Goal: Task Accomplishment & Management: Complete application form

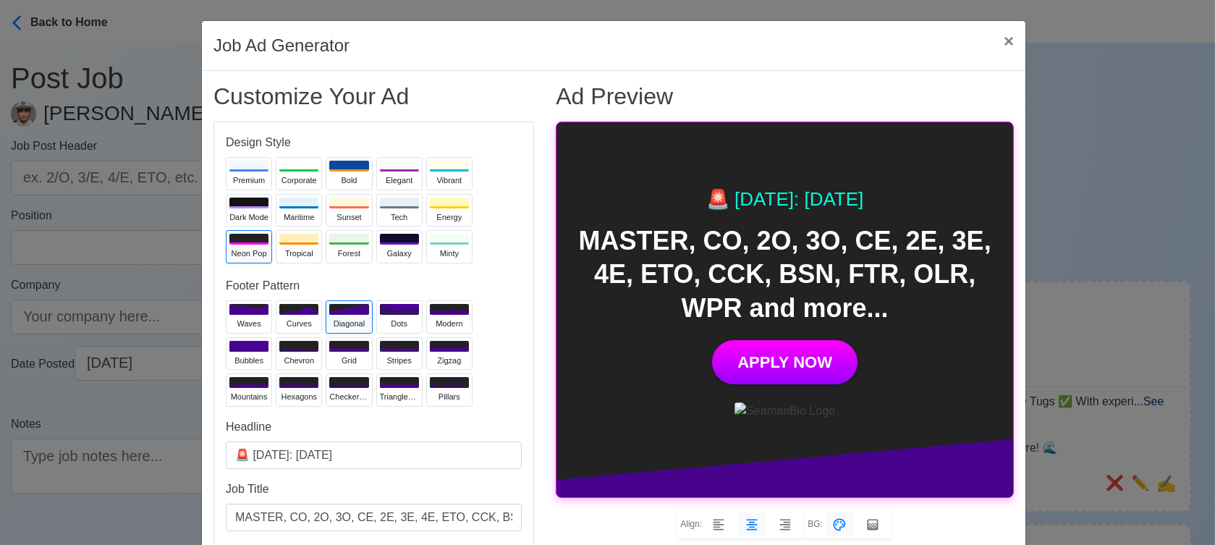
scroll to position [161, 0]
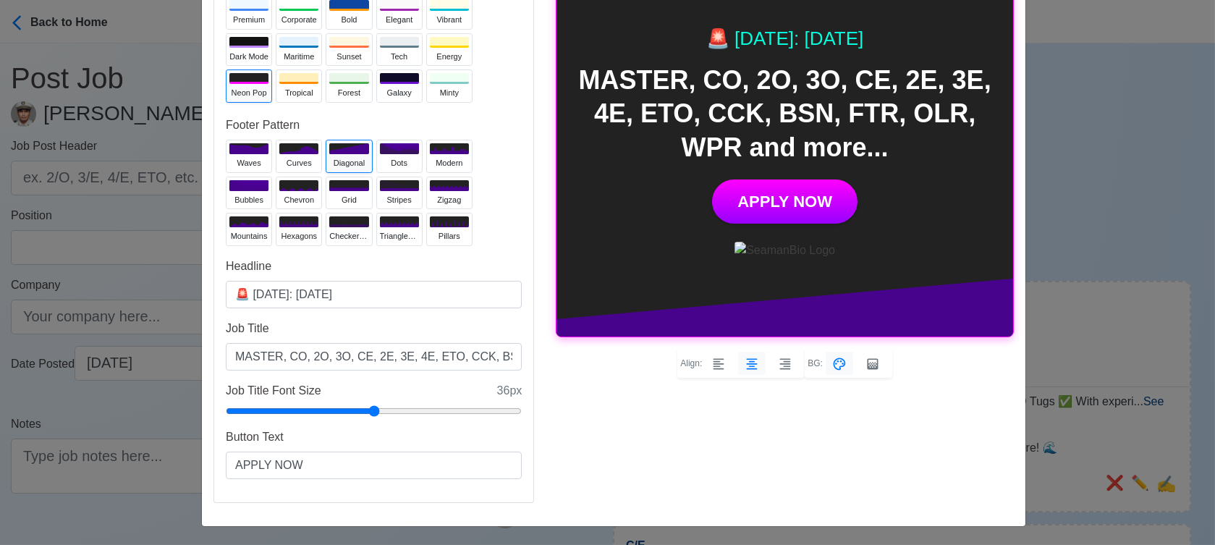
click at [487, 355] on input "MASTER, CO, 2O, 3O, CE, 2E, 3E, 4E, ETO, CCK, BSN, FTR, OLR, WPR and more..." at bounding box center [374, 357] width 296 height 28
click at [714, 439] on div "Ad Preview 🚨 Today: Sep 23, 2025 MASTER, CO, 2O, 3O, CE, 2E, 3E, 4E, ETO, CCK, …" at bounding box center [785, 218] width 480 height 593
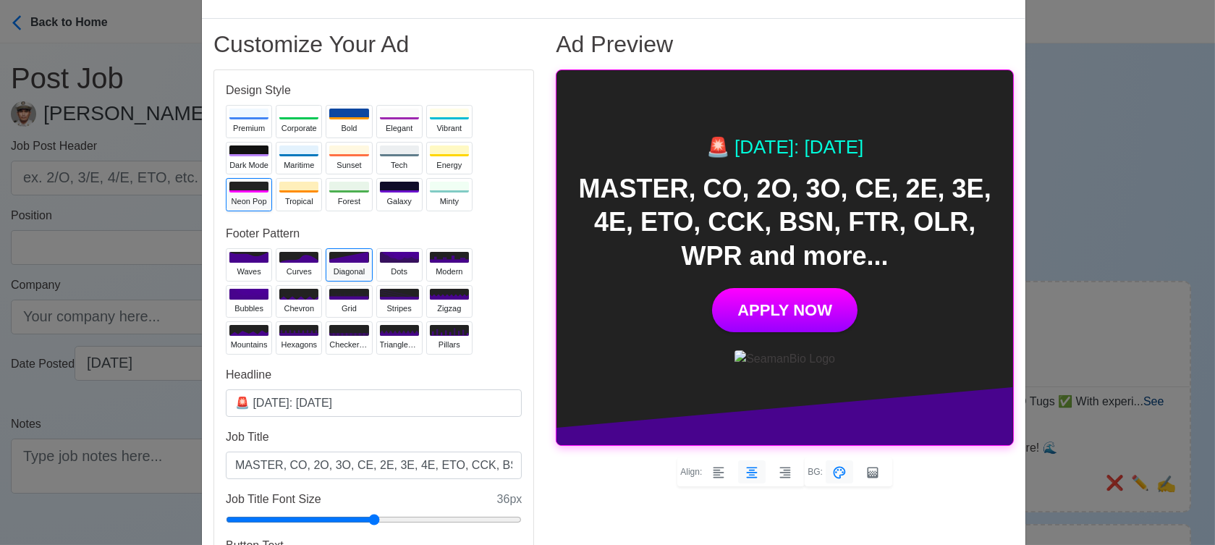
scroll to position [80, 0]
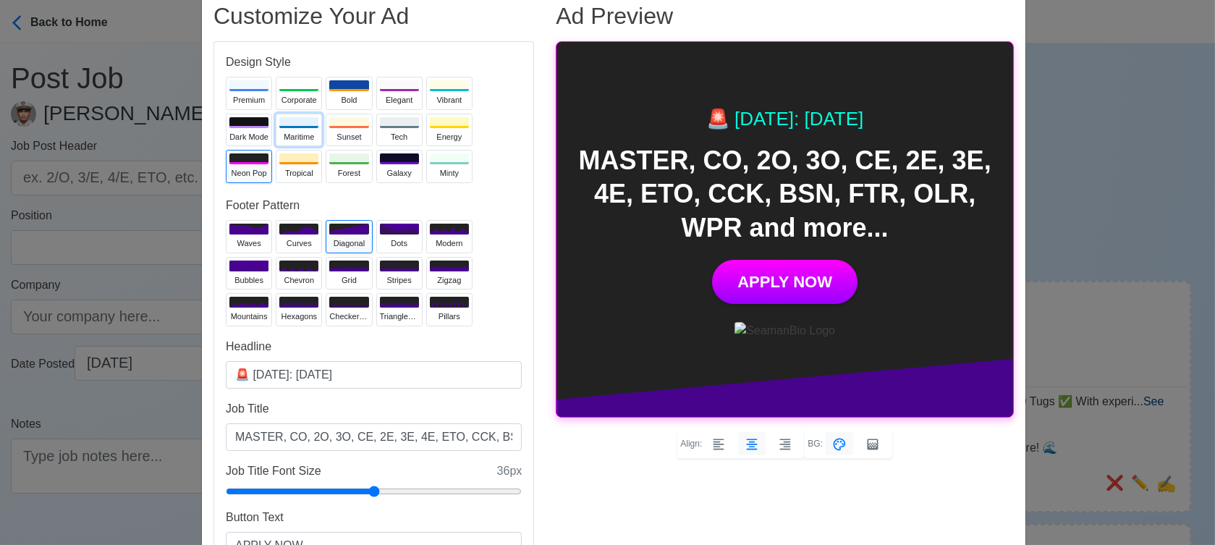
click at [280, 131] on div "Maritime" at bounding box center [298, 137] width 39 height 12
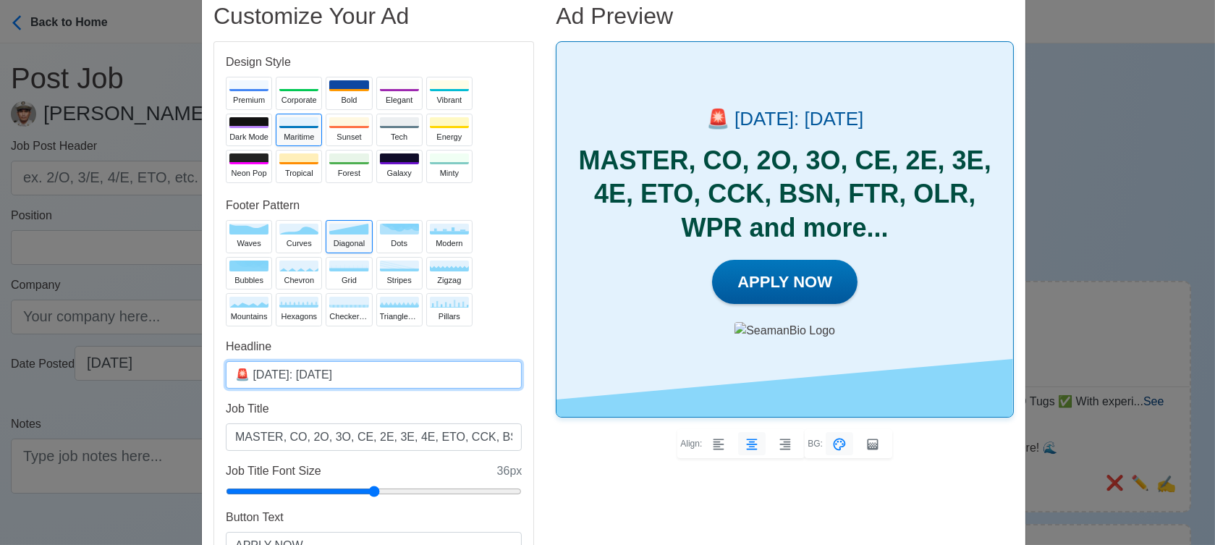
click at [318, 375] on input "🚨 Today: Sep 23, 2025" at bounding box center [374, 375] width 296 height 28
type input "🚨 Today: Sep 24, 2025"
click at [392, 131] on div "Tech" at bounding box center [399, 137] width 39 height 12
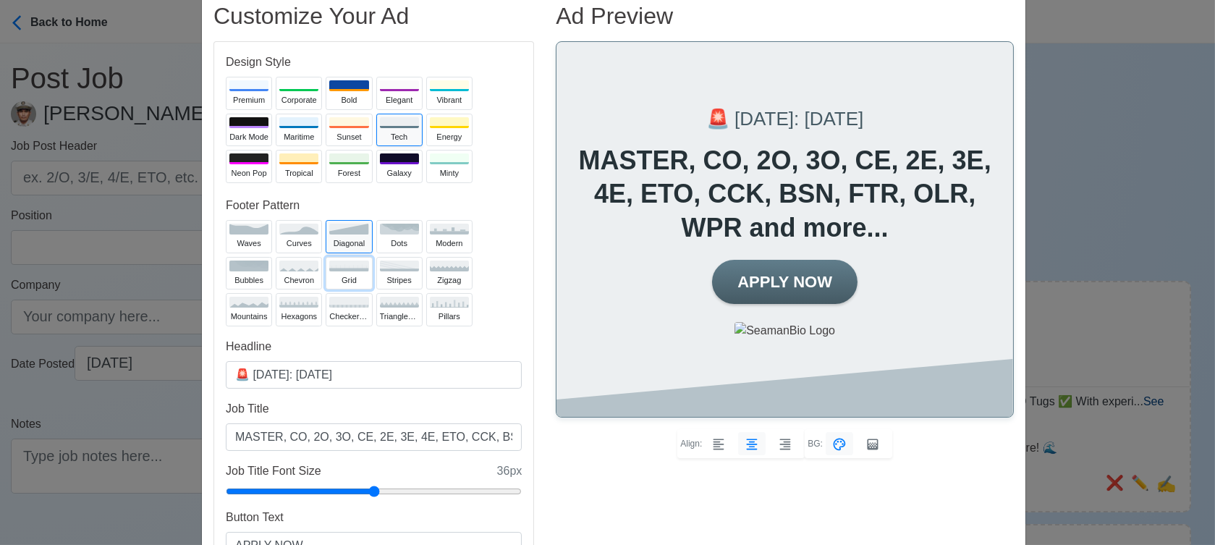
click at [338, 274] on div "grid" at bounding box center [348, 280] width 39 height 12
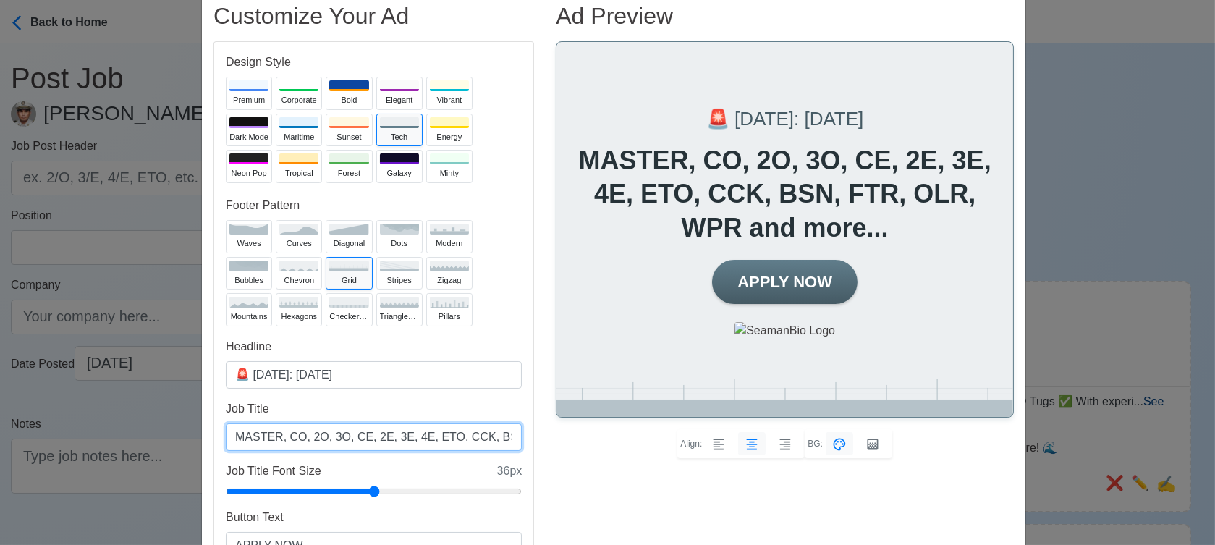
click at [423, 436] on input "MASTER, CO, 2O, 3O, CE, 2E, 3E, 4E, ETO, CCK, BSN, FTR, OLR, WPR and more..." at bounding box center [374, 437] width 296 height 28
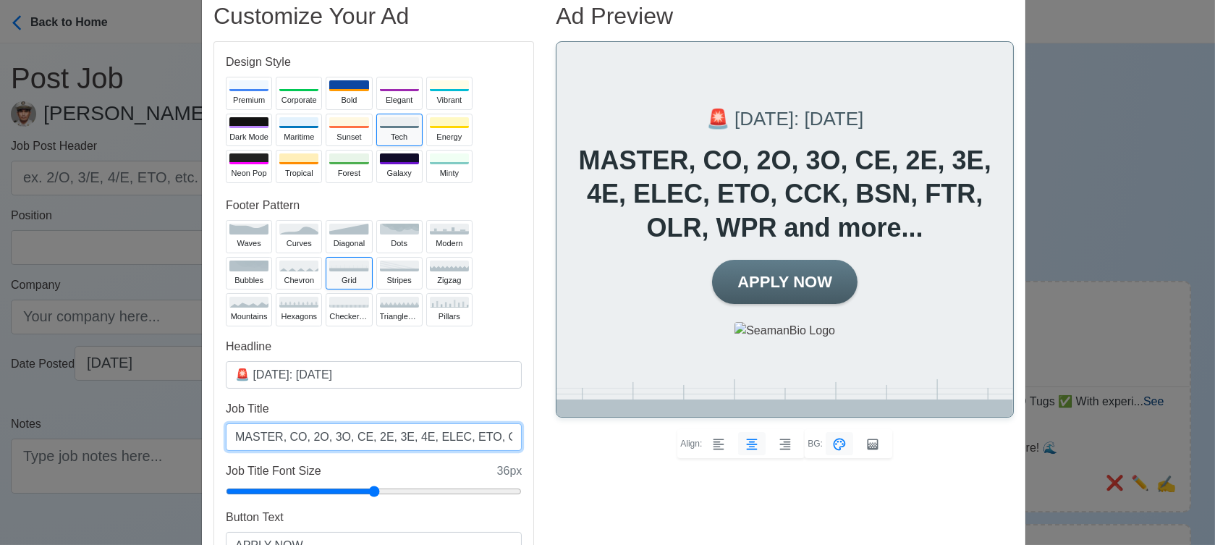
click at [496, 435] on input "MASTER, CO, 2O, 3O, CE, 2E, 3E, 4E, ELEC, ETO, CCK, BSN, FTR, OLR, WPR and more…" at bounding box center [374, 437] width 296 height 28
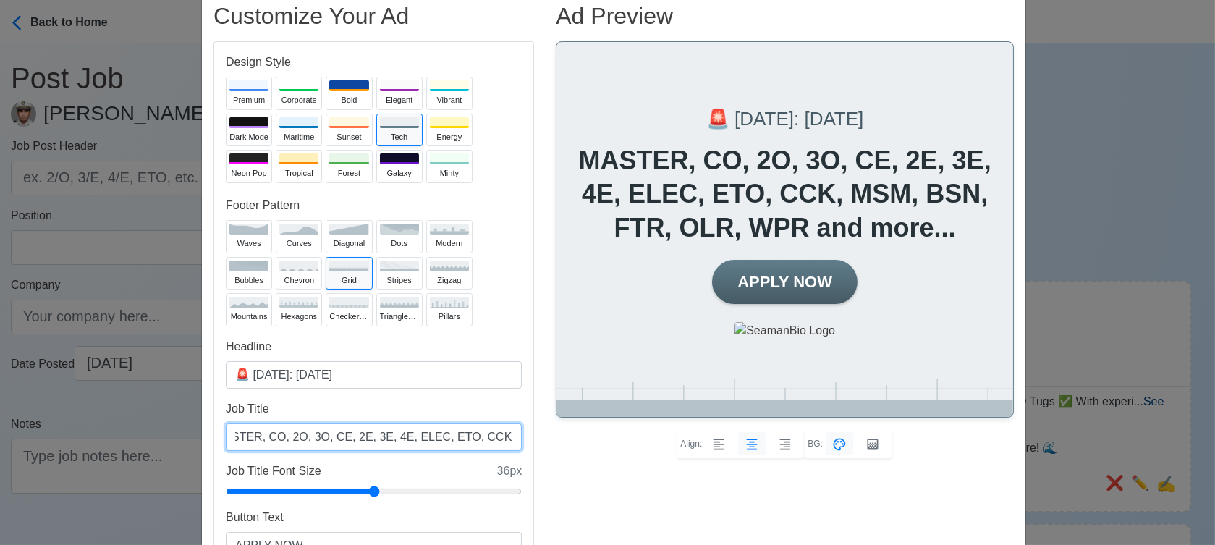
scroll to position [0, 185]
click at [429, 439] on input "MASTER, CO, 2O, 3O, CE, 2E, 3E, 4E, ELEC, ETO, CCK, MSM, BSN, FTR, OLR, WPR and…" at bounding box center [374, 437] width 296 height 28
type input "MASTER, CO, 2O, 3O, CE, 2E, 3E, 4E, ELEC, ETO, CCK, MSM, BSN, FTR, OLR, PMN and…"
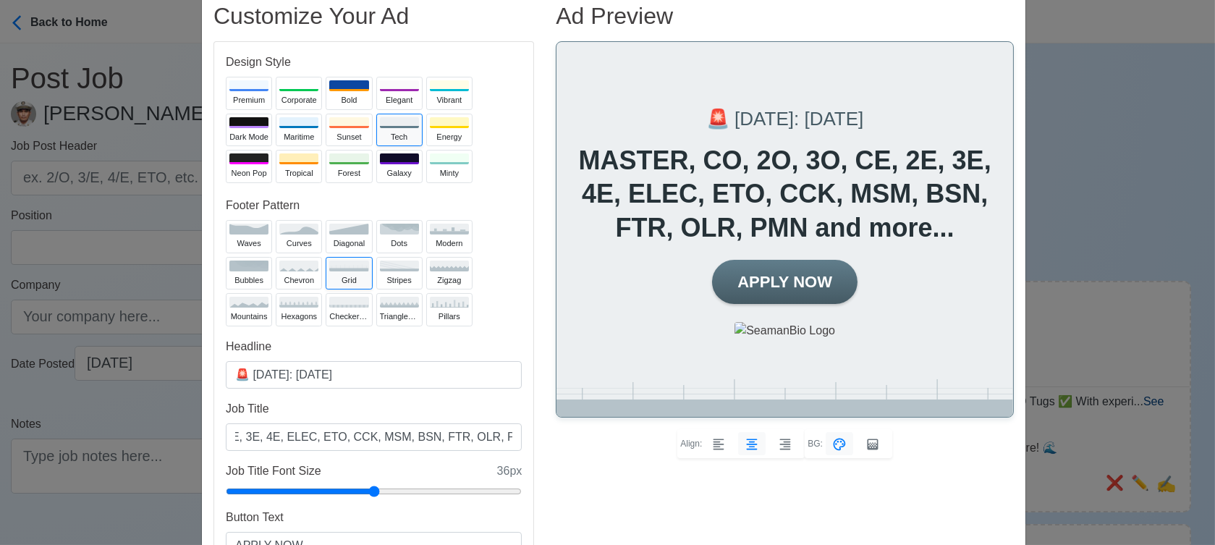
click at [643, 492] on div "Ad Preview 🚨 Today: Sep 24, 2025 MASTER, CO, 2O, 3O, CE, 2E, 3E, 4E, ELEC, ETO,…" at bounding box center [785, 298] width 480 height 593
click at [282, 155] on div at bounding box center [298, 158] width 39 height 11
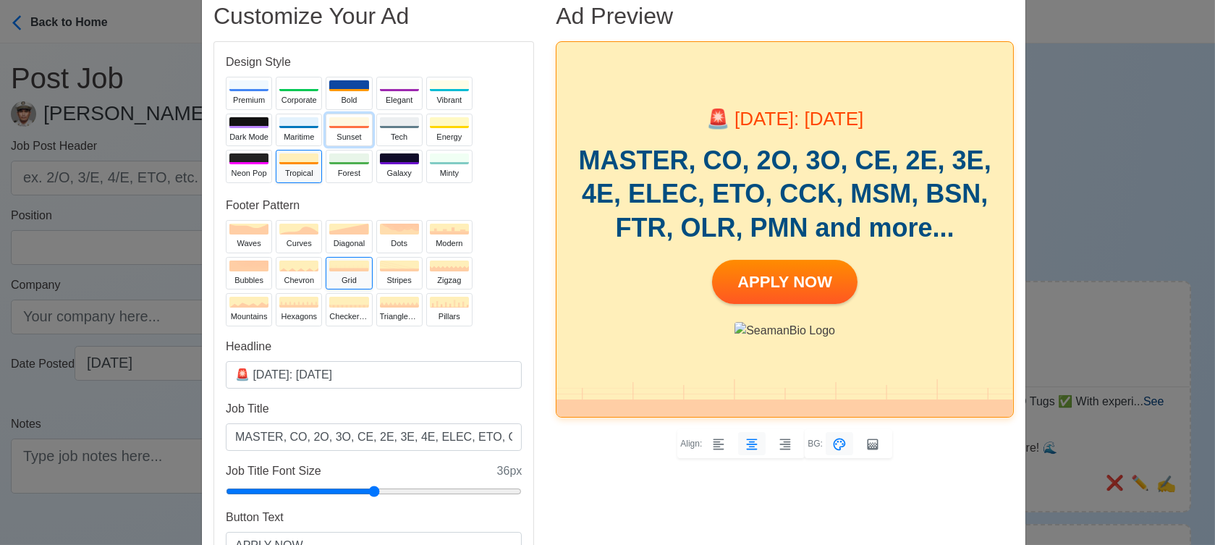
click at [329, 131] on div "Sunset" at bounding box center [348, 137] width 39 height 12
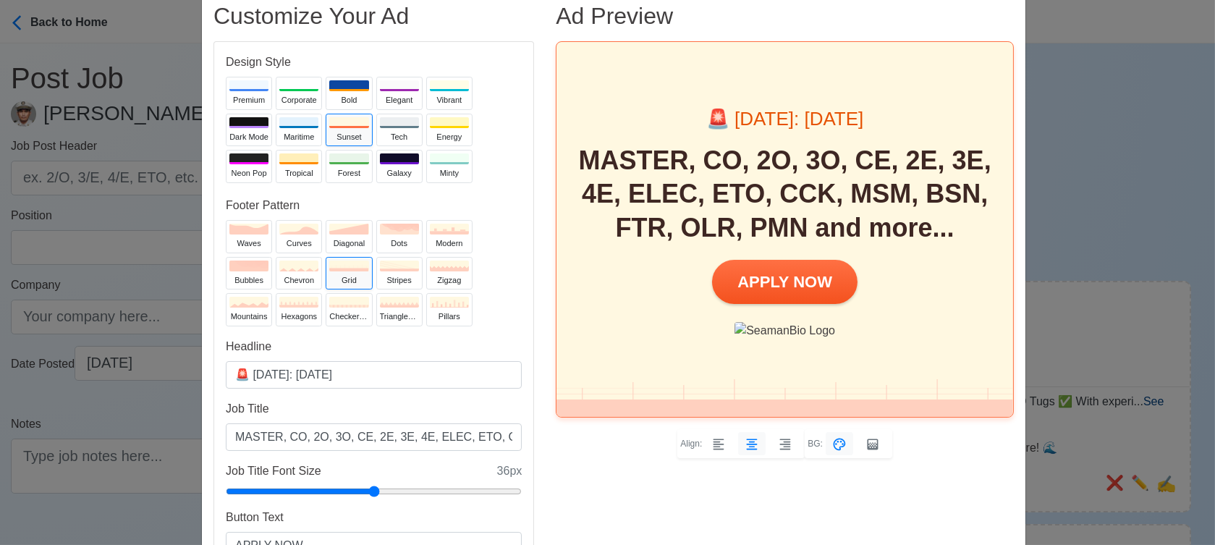
click at [942, 486] on div "Ad Preview 🚨 Today: Sep 24, 2025 MASTER, CO, 2O, 3O, CE, 2E, 3E, 4E, ELEC, ETO,…" at bounding box center [785, 298] width 480 height 593
click at [318, 376] on input "🚨 Today: Sep 24, 2025" at bounding box center [374, 375] width 296 height 28
type input "🚨 Today: Sep 25, 2025"
drag, startPoint x: 441, startPoint y: 436, endPoint x: 422, endPoint y: 435, distance: 18.8
click at [422, 435] on input "MASTER, CO, 2O, 3O, CE, 2E, 3E, 4E, ELEC, ETO, CCK, MSM, BSN, FTR, OLR, PMN and…" at bounding box center [374, 437] width 296 height 28
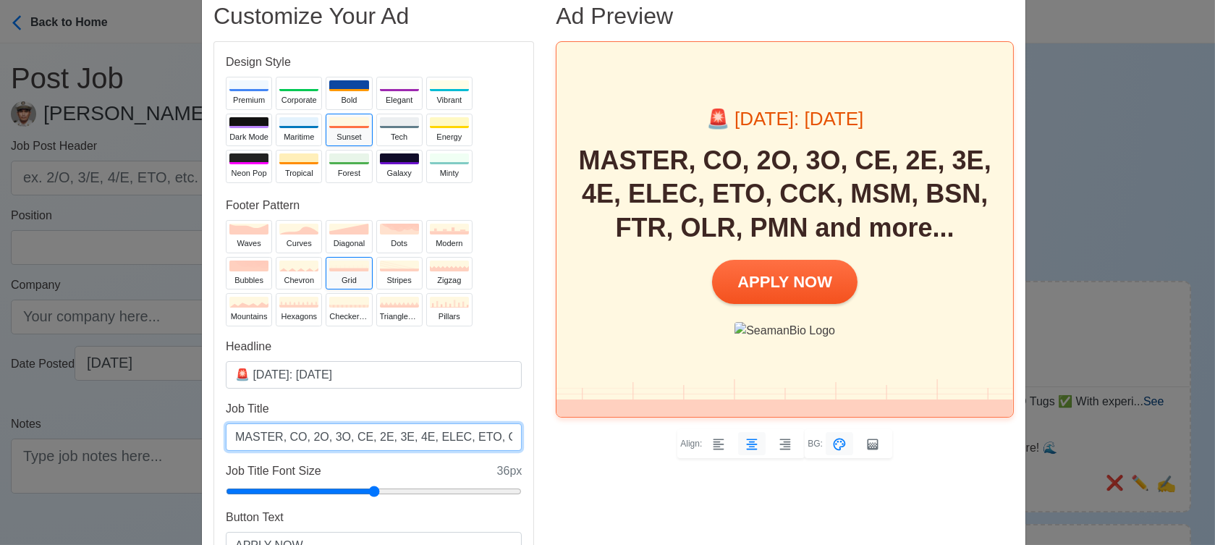
click at [466, 436] on input "MASTER, CO, 2O, 3O, CE, 2E, 3E, 4E, ELEC, ETO, CCK, MSM, BSN, FTR, OLR, PMN and…" at bounding box center [374, 437] width 296 height 28
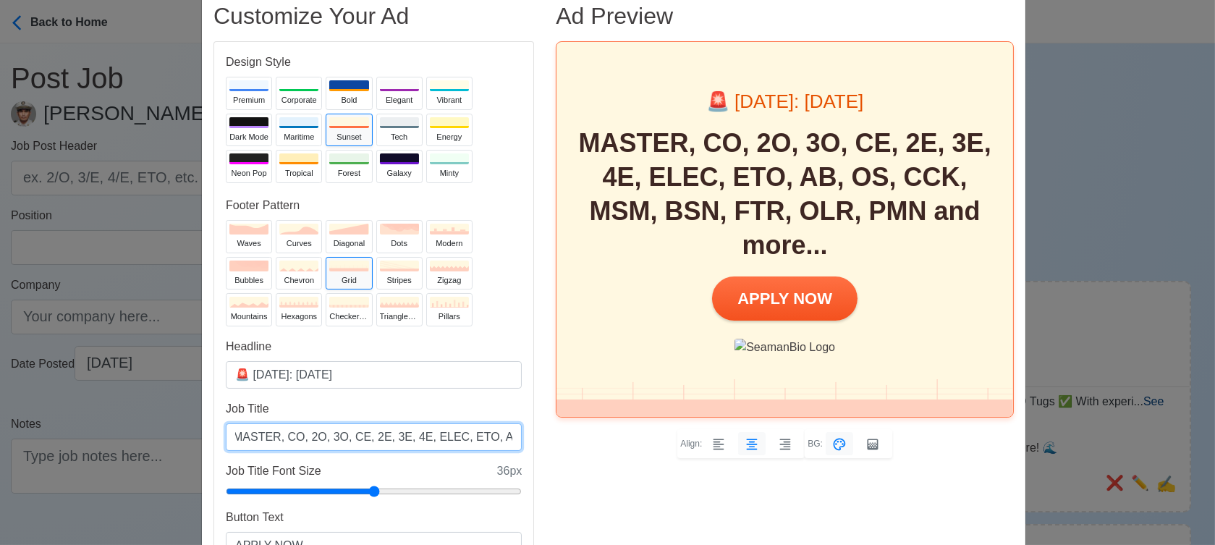
scroll to position [0, 224]
click at [312, 434] on input "MASTER, CO, 2O, 3O, CE, 2E, 3E, 4E, ELEC, ETO, AB, OS, CCK, MSM, BSN, FTR, OLR,…" at bounding box center [374, 437] width 296 height 28
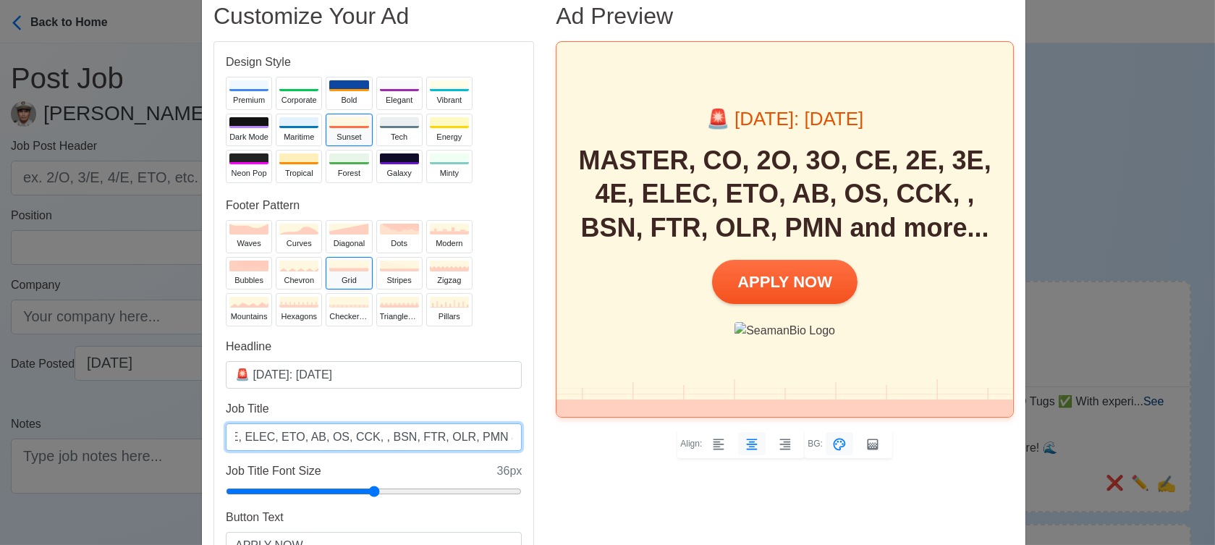
drag, startPoint x: 369, startPoint y: 436, endPoint x: 333, endPoint y: 436, distance: 36.2
click at [333, 436] on input "MASTER, CO, 2O, 3O, CE, 2E, 3E, 4E, ELEC, ETO, AB, OS, CCK, , BSN, FTR, OLR, PM…" at bounding box center [374, 437] width 296 height 28
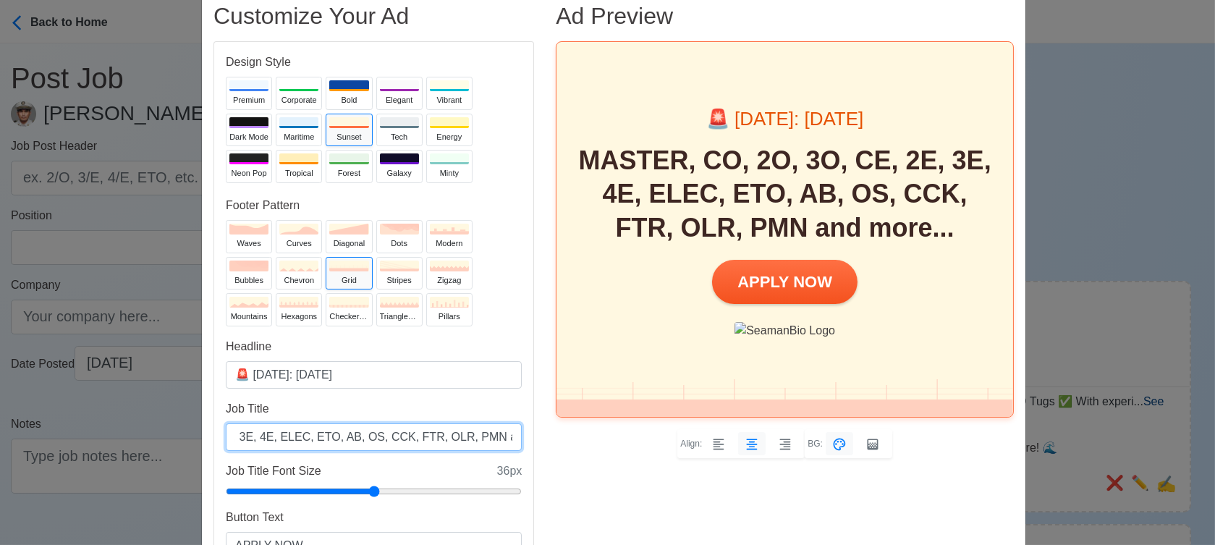
click at [429, 436] on input "MASTER, CO, 2O, 3O, CE, 2E, 3E, 4E, ELEC, ETO, AB, OS, CCK, FTR, OLR, PMN and m…" at bounding box center [374, 437] width 296 height 28
type input "MASTER, CO, 2O, 3O, CE, 2E, 3E, 4E, ELEC, ETO, AB, OS, CCK, FTR, OLR and more..."
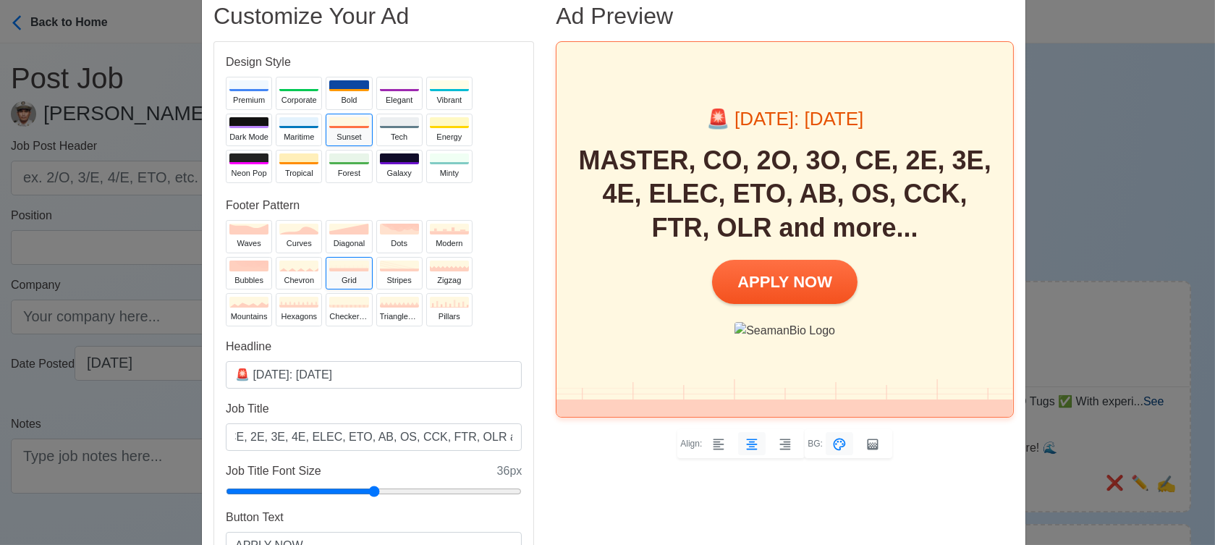
click at [612, 471] on div "Ad Preview 🚨 Today: Sep 25, 2025 MASTER, CO, 2O, 3O, CE, 2E, 3E, 4E, ELEC, ETO,…" at bounding box center [785, 298] width 480 height 593
click at [283, 300] on icon at bounding box center [298, 302] width 39 height 11
click at [282, 238] on div "curves" at bounding box center [298, 243] width 39 height 12
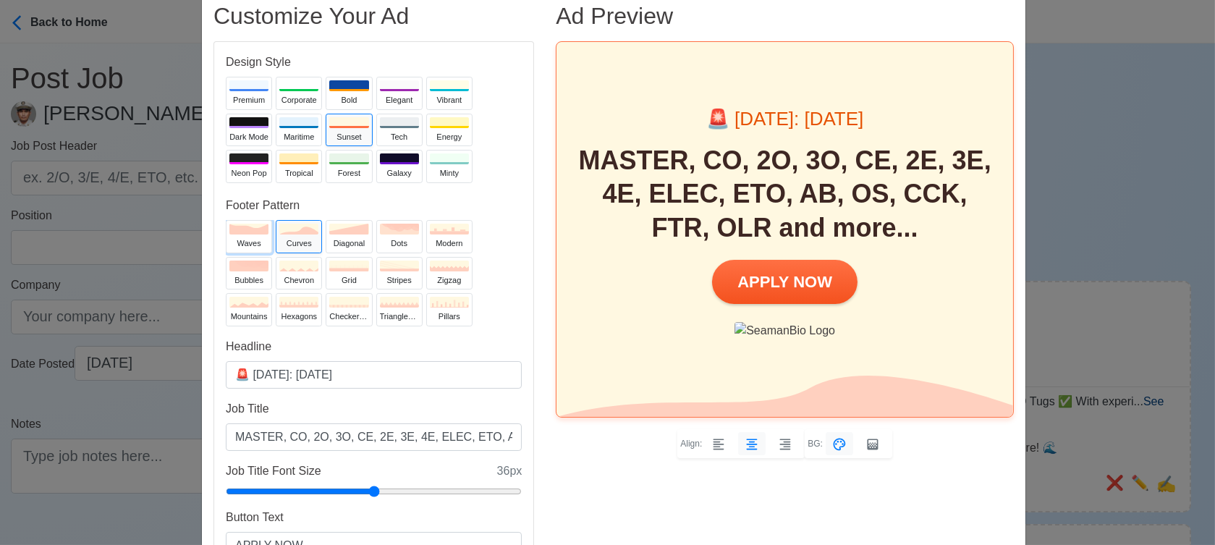
click at [255, 237] on div "waves" at bounding box center [248, 243] width 39 height 12
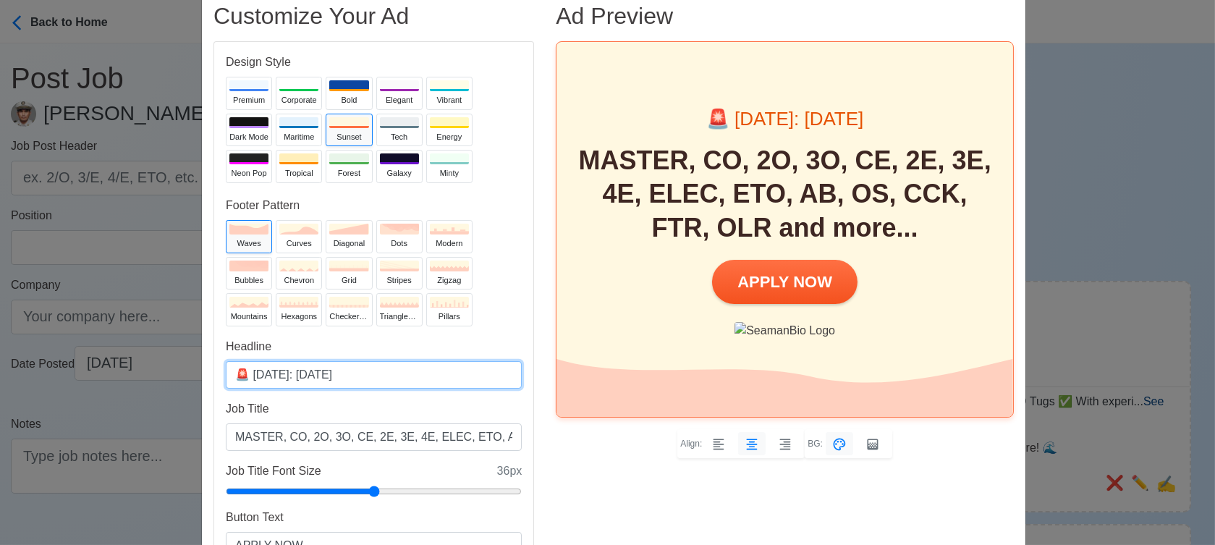
click at [317, 375] on input "🚨 Today: Sep 25, 2025" at bounding box center [374, 375] width 296 height 28
type input "🚨 Today: Sep 26, 2025"
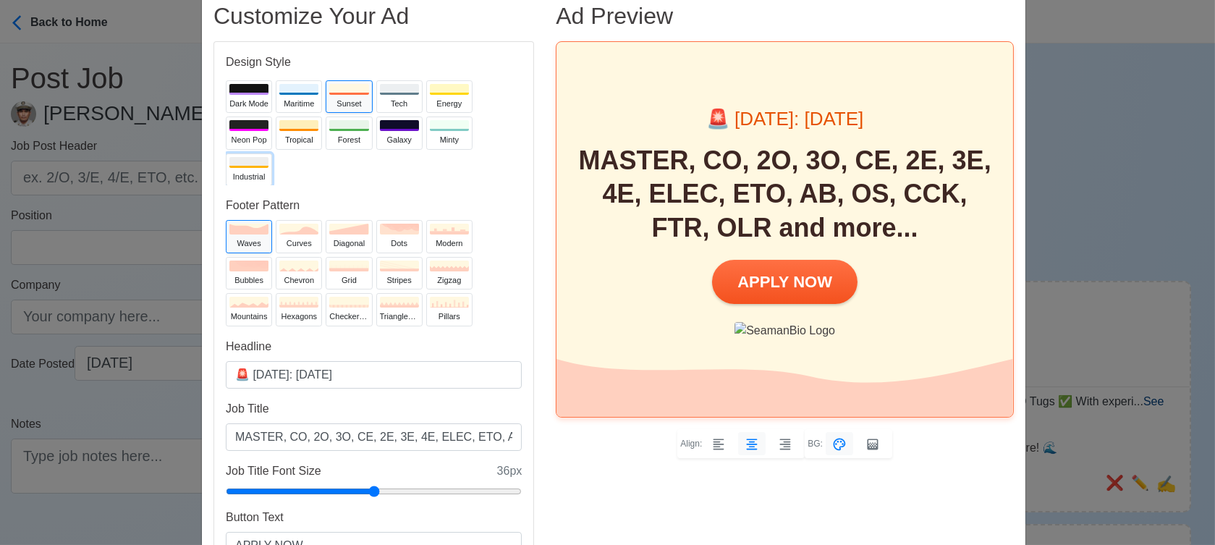
click at [240, 174] on div "Industrial" at bounding box center [248, 177] width 39 height 12
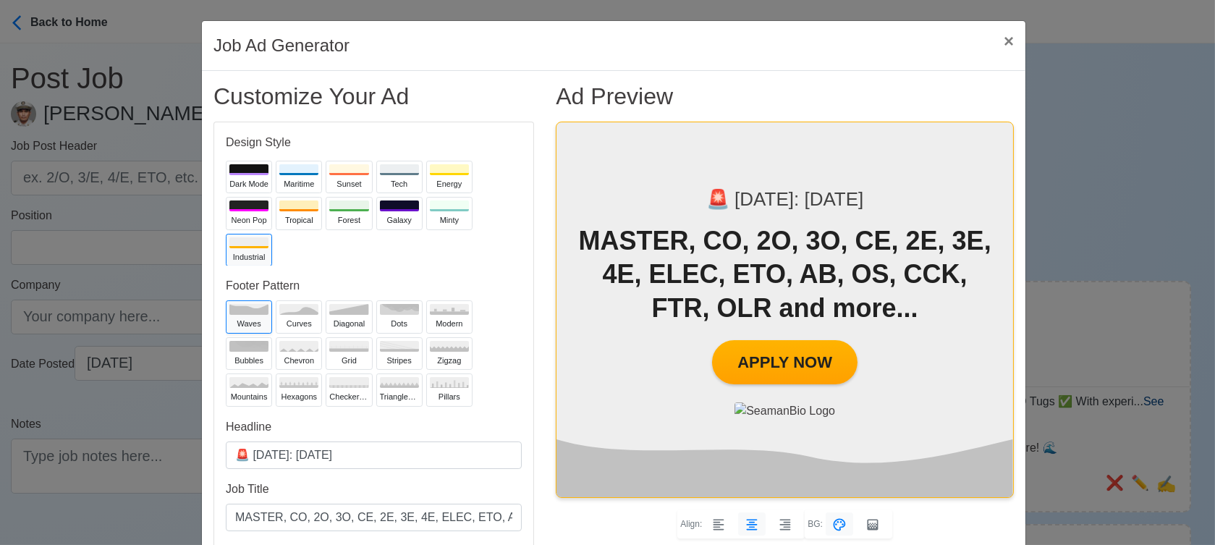
click at [596, 526] on div "Align: BG:" at bounding box center [785, 524] width 458 height 28
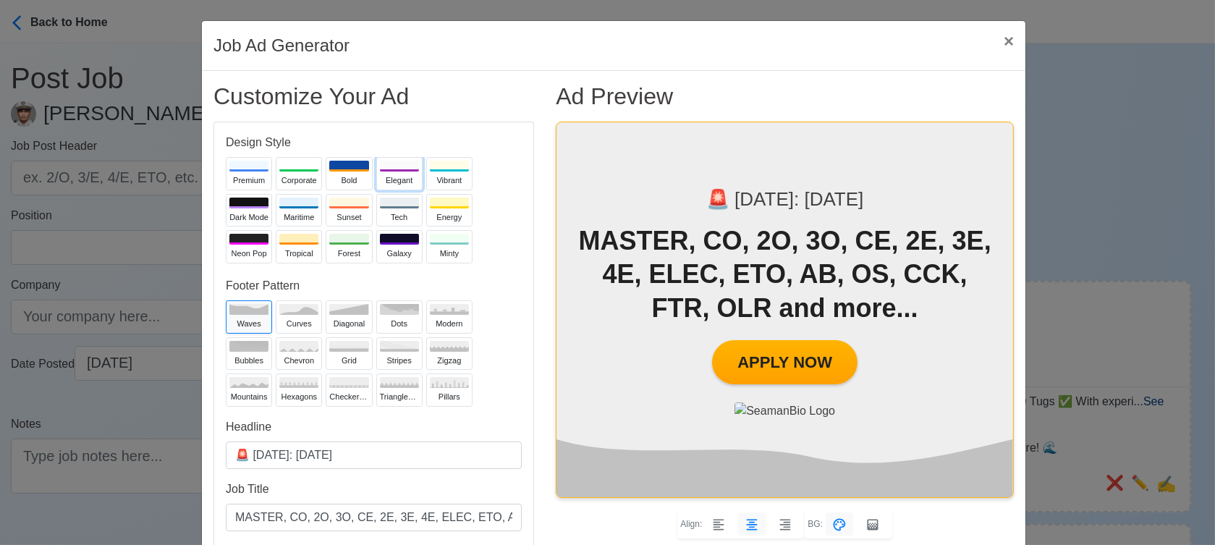
click at [381, 164] on div at bounding box center [399, 166] width 39 height 11
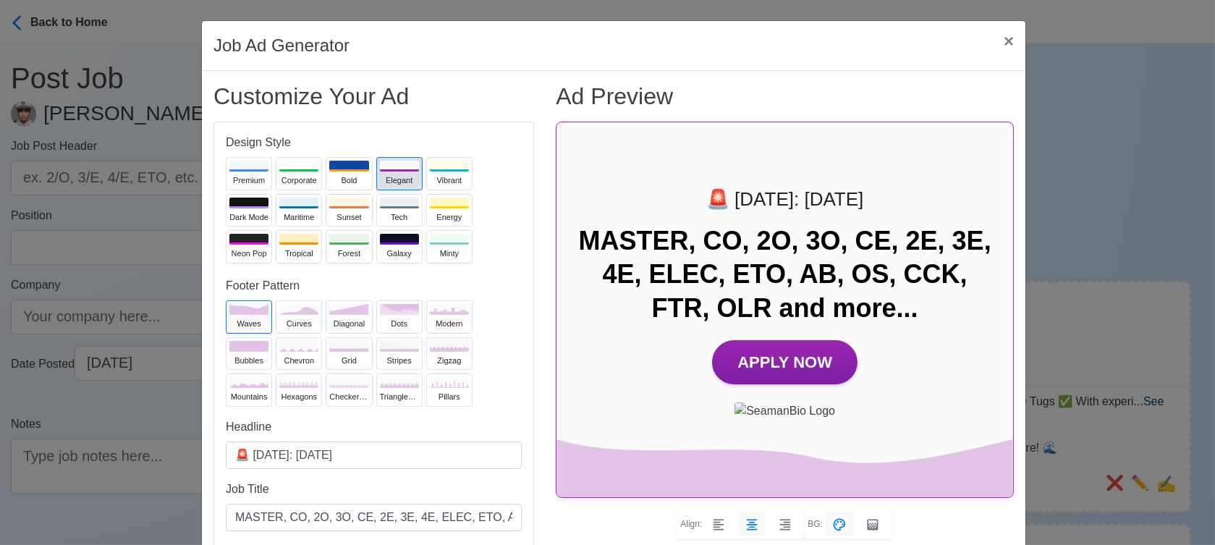
scroll to position [80, 0]
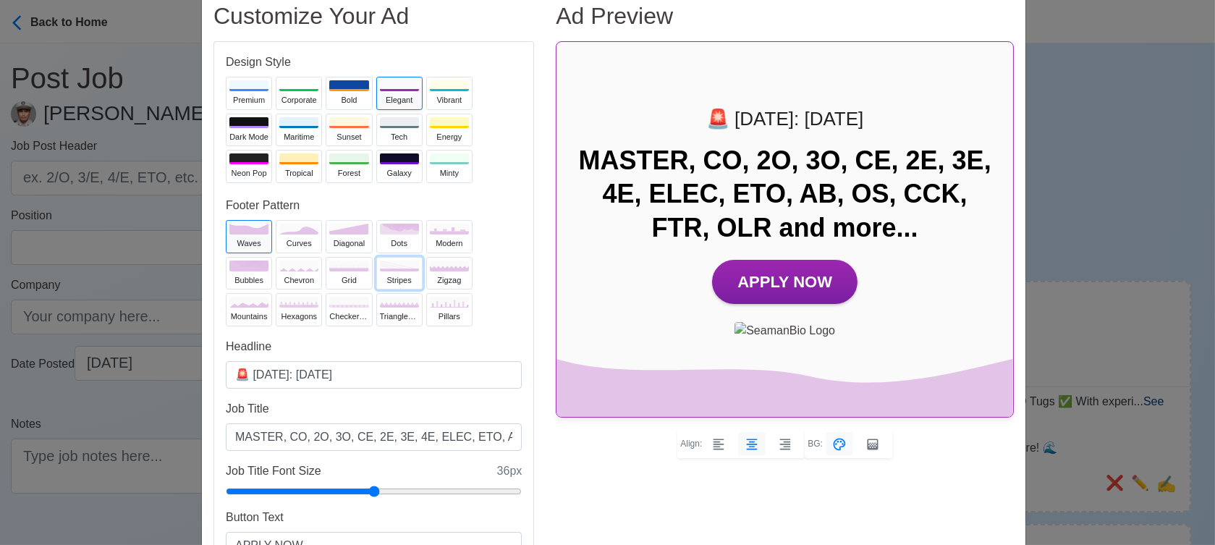
click at [394, 284] on div "stripes" at bounding box center [399, 280] width 39 height 12
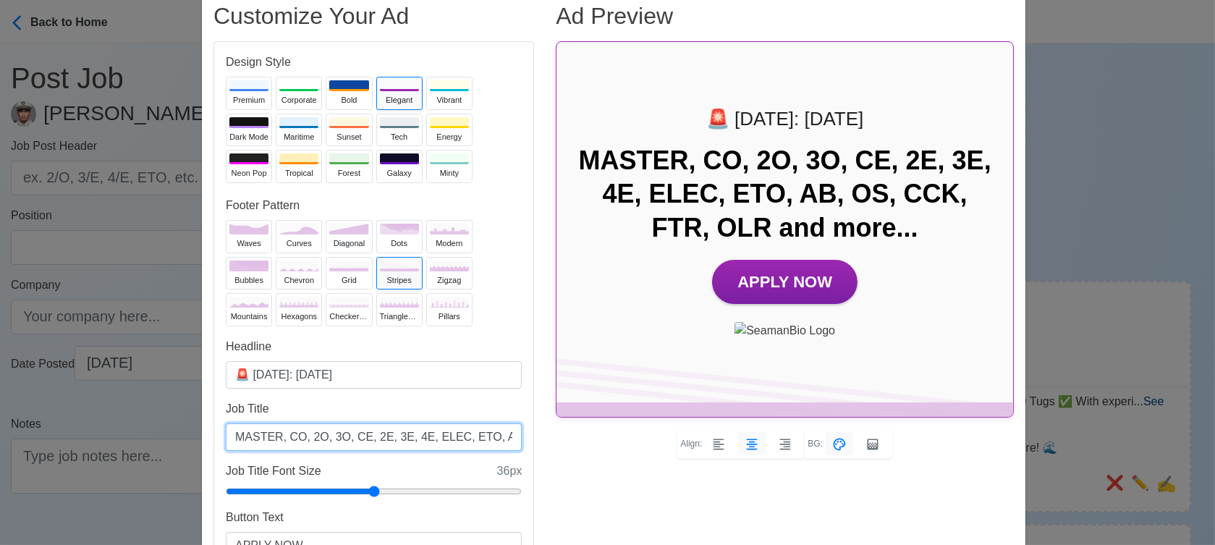
click at [426, 436] on input "MASTER, CO, 2O, 3O, CE, 2E, 3E, 4E, ELEC, ETO, AB, OS, CCK, FTR, OLR and more..." at bounding box center [374, 437] width 296 height 28
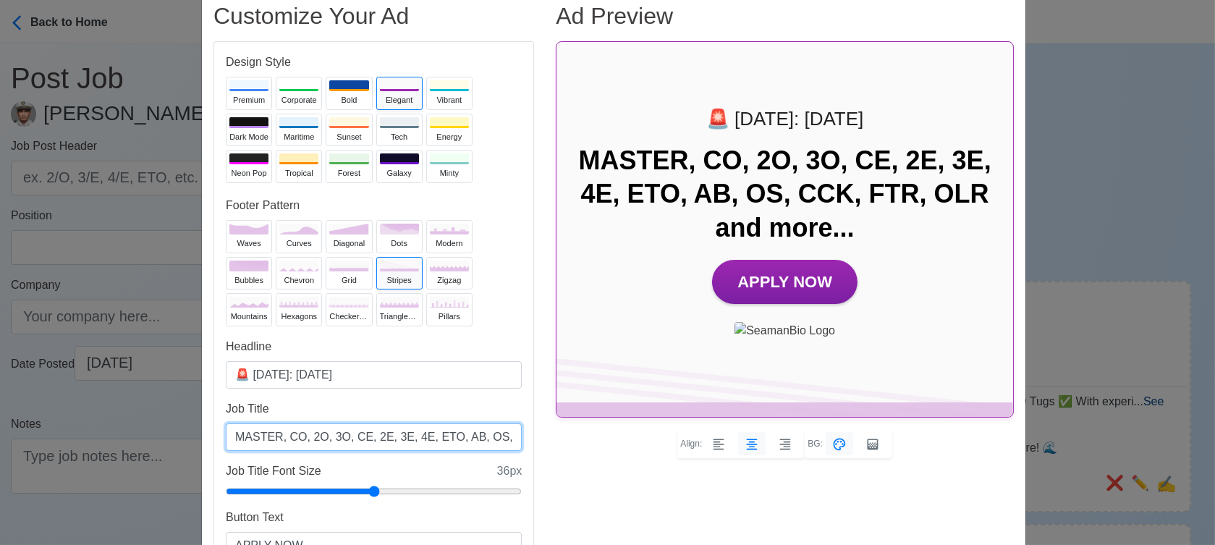
scroll to position [0, 104]
click at [426, 436] on input "MASTER, CO, 2O, 3O, CE, 2E, 3E, 4E, ETO, AB, OS, CCK, FTR, OLR and more..." at bounding box center [374, 437] width 296 height 28
drag, startPoint x: 399, startPoint y: 432, endPoint x: 371, endPoint y: 434, distance: 27.6
click at [371, 434] on input "MASTER, CO, 2O, 3O, CE, 2E, 3E, 4E, ETO, AB, OS, CCK, FTR, OLR and more..." at bounding box center [374, 437] width 296 height 28
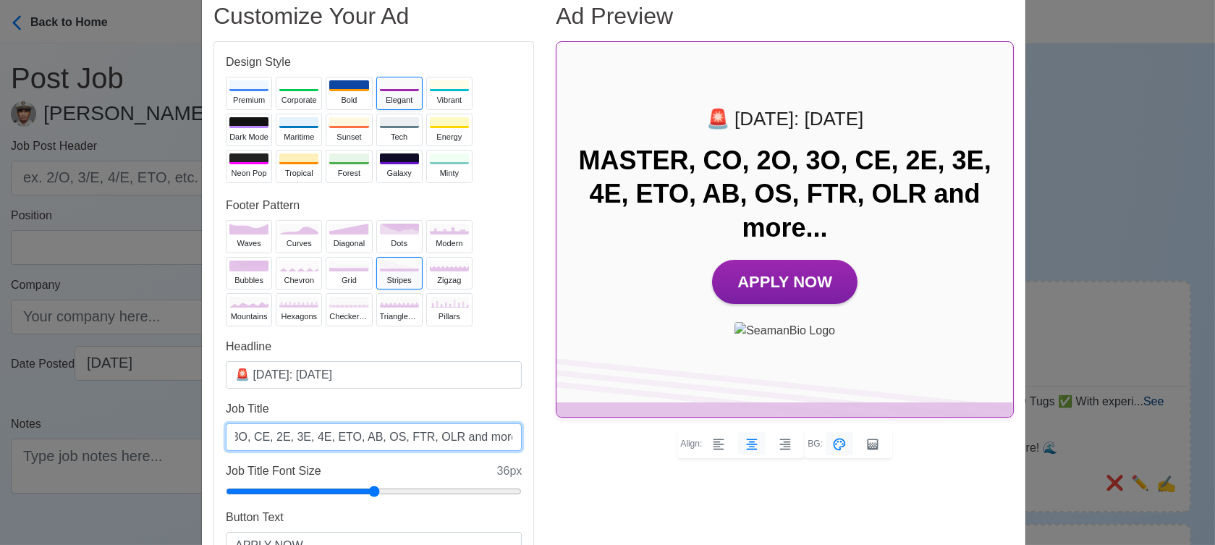
scroll to position [0, 76]
click at [445, 439] on input "MASTER, CO, 2O, 3O, CE, 2E, 3E, 4E, ETO, AB, OS, FTR, OLR and more..." at bounding box center [374, 437] width 296 height 28
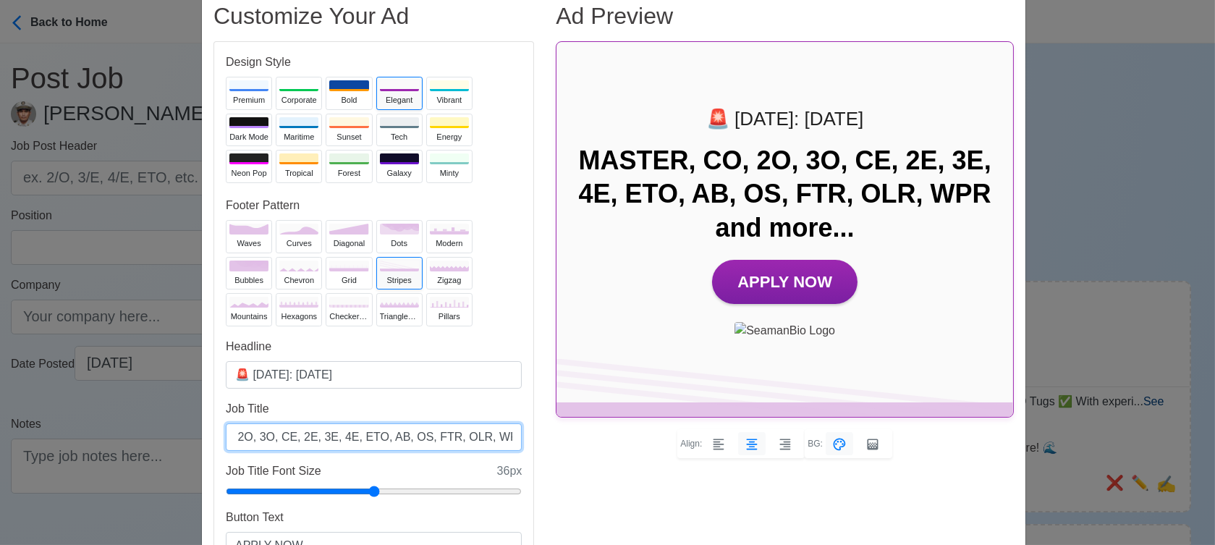
type input "MASTER, CO, 2O, 3O, CE, 2E, 3E, 4E, ETO, AB, OS, FTR, OLR, WPR and more..."
click at [660, 504] on div "Ad Preview 🚨 Today: Sep 26, 2025 MASTER, CO, 2O, 3O, CE, 2E, 3E, 4E, ETO, AB, O…" at bounding box center [785, 298] width 480 height 593
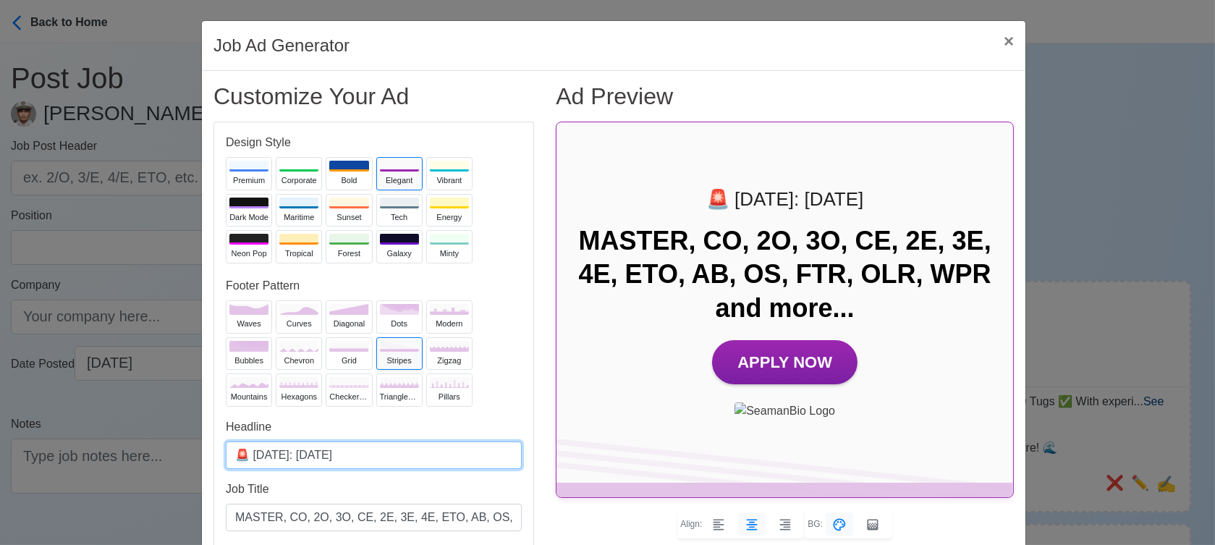
click at [318, 451] on input "🚨 Today: Sep 26, 2025" at bounding box center [374, 456] width 296 height 28
type input "🚨 Today: Sep 27, 2025"
click at [430, 174] on div "Vibrant" at bounding box center [449, 180] width 39 height 12
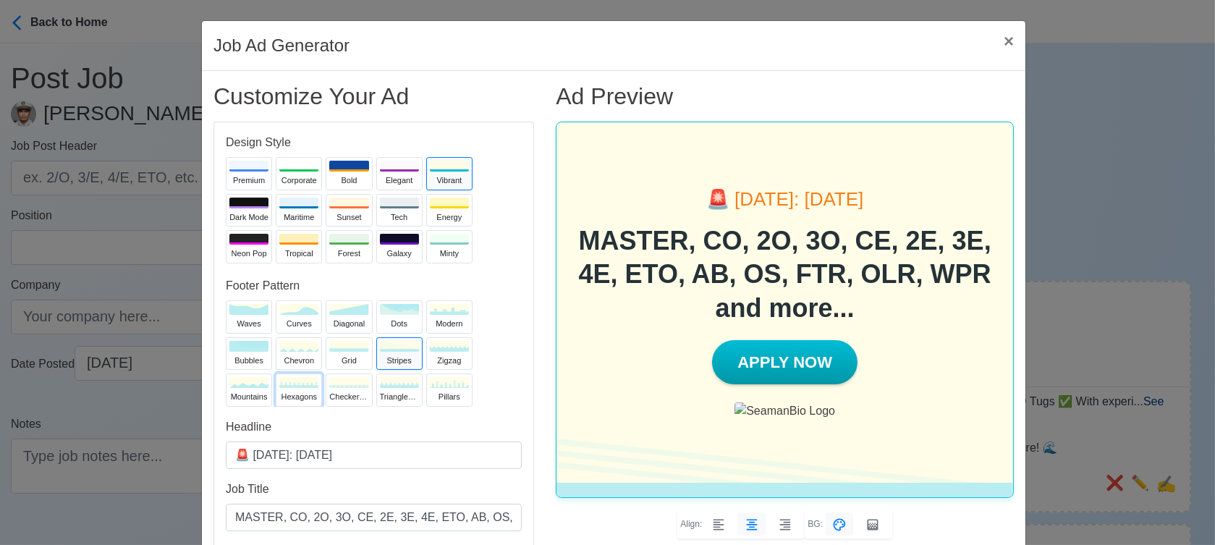
click at [284, 389] on button "hexagons" at bounding box center [299, 389] width 46 height 33
click at [343, 392] on div "checkerboard" at bounding box center [348, 397] width 39 height 12
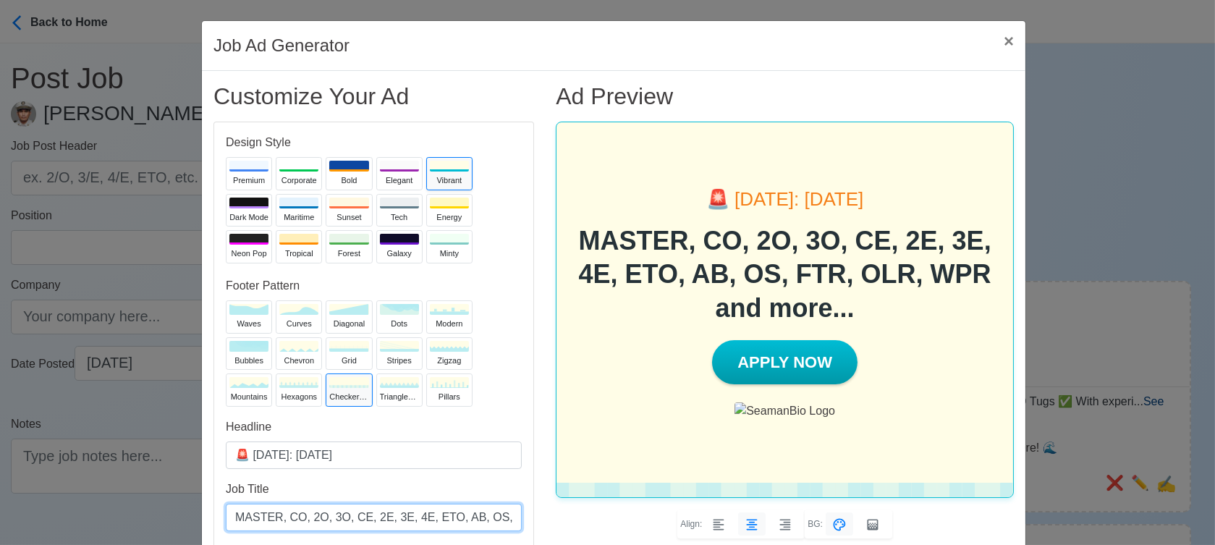
drag, startPoint x: 473, startPoint y: 518, endPoint x: 459, endPoint y: 518, distance: 13.8
click at [459, 518] on input "MASTER, CO, 2O, 3O, CE, 2E, 3E, 4E, ETO, AB, OS, FTR, OLR, WPR and more..." at bounding box center [374, 518] width 296 height 28
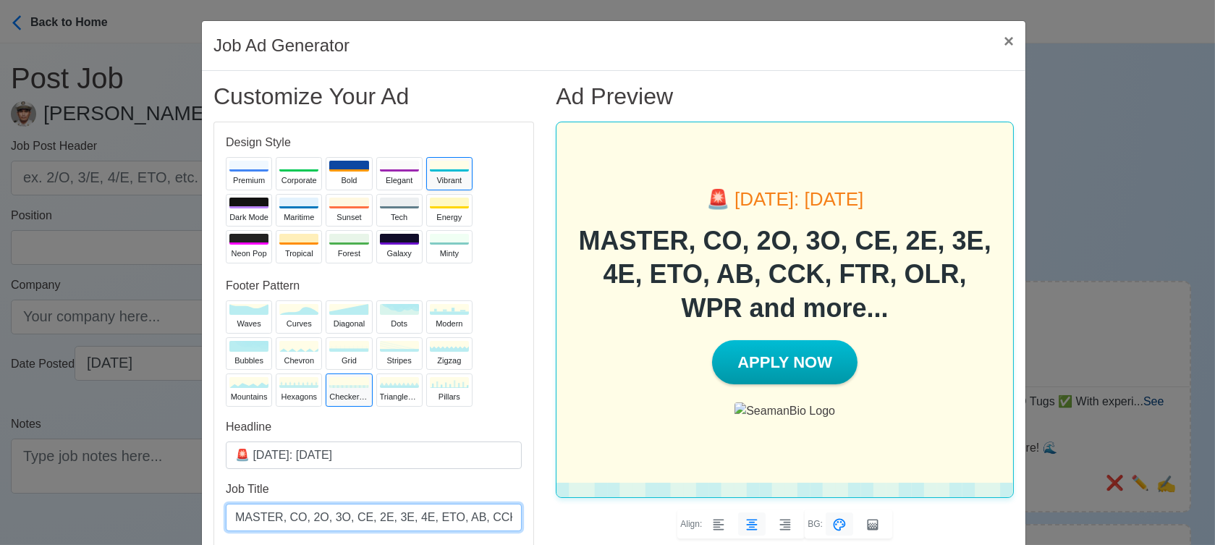
drag, startPoint x: 410, startPoint y: 517, endPoint x: 394, endPoint y: 518, distance: 15.9
click at [394, 518] on input "MASTER, CO, 2O, 3O, CE, 2E, 3E, 4E, ETO, AB, CCK, FTR, OLR, WPR and more..." at bounding box center [374, 518] width 296 height 28
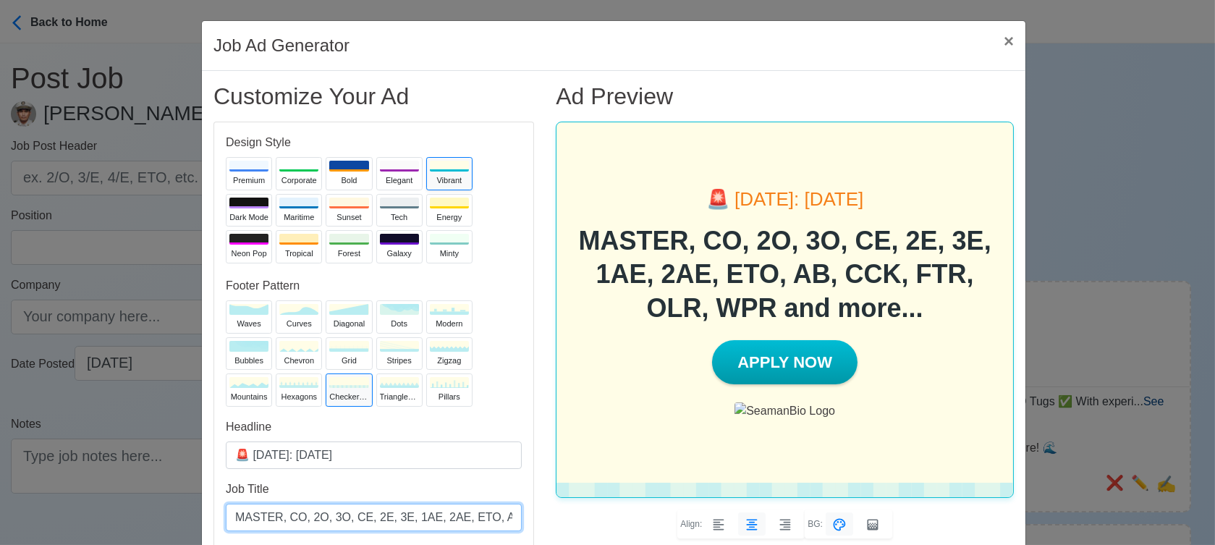
drag, startPoint x: 394, startPoint y: 514, endPoint x: 444, endPoint y: 519, distance: 50.9
click at [444, 519] on input "MASTER, CO, 2O, 3O, CE, 2E, 3E, 1AE, 2AE, ETO, AB, CCK, FTR, OLR, WPR and more.…" at bounding box center [374, 518] width 296 height 28
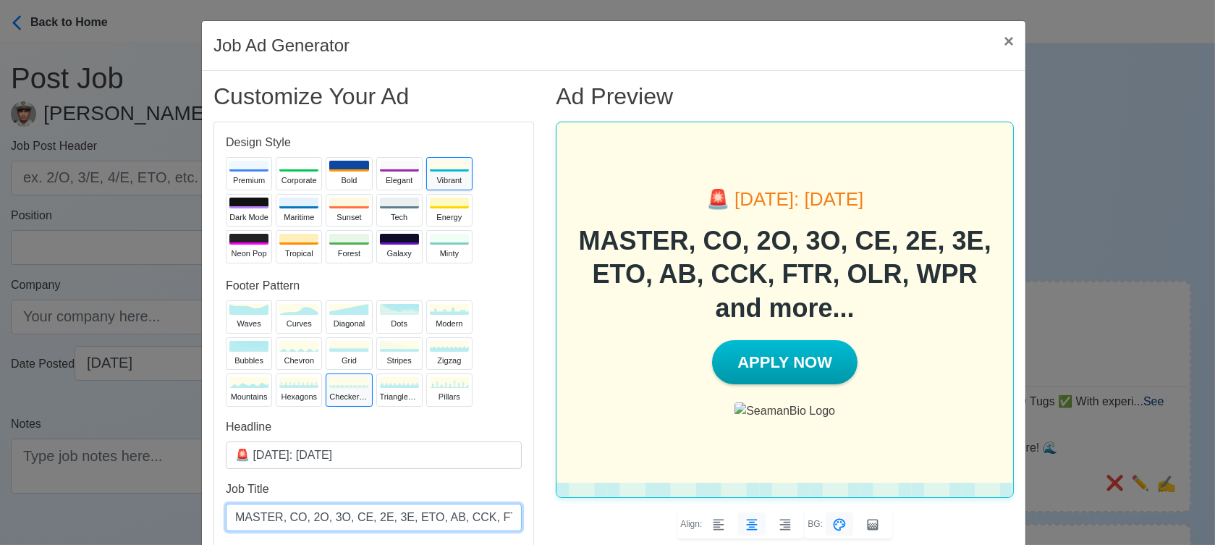
click at [419, 520] on input "MASTER, CO, 2O, 3O, CE, 2E, 3E, ETO, AB, CCK, FTR, OLR, WPR and more..." at bounding box center [374, 518] width 296 height 28
paste input "1AE, 2AE,"
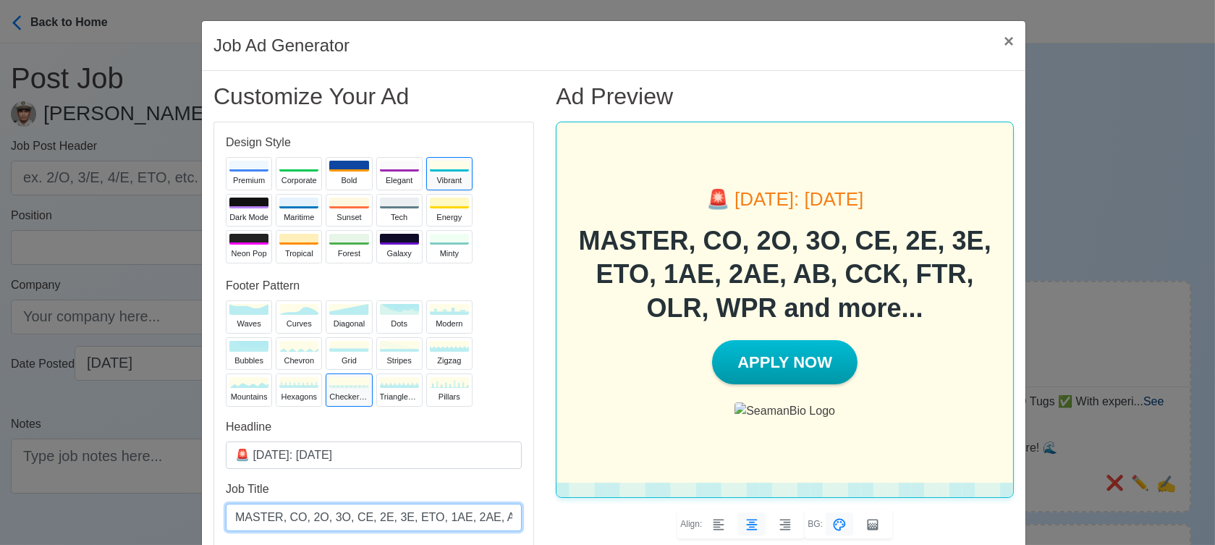
type input "MASTER, CO, 2O, 3O, CE, 2E, 3E, ETO, 1AE, 2AE, AB, CCK, FTR, OLR, WPR and more.…"
click at [1004, 45] on span "×" at bounding box center [1009, 41] width 10 height 20
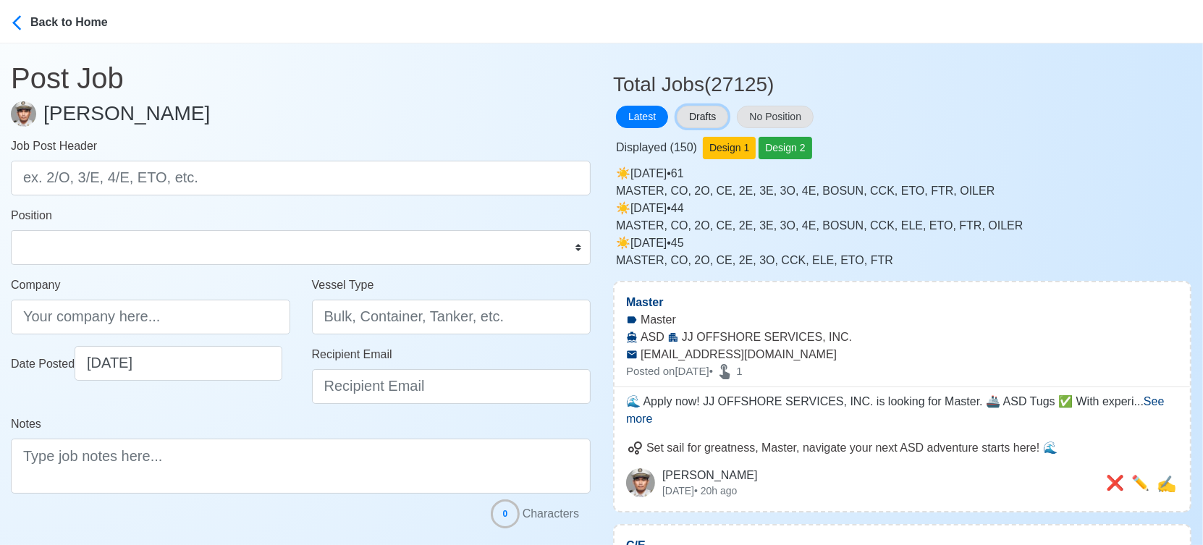
click at [705, 118] on button "Drafts" at bounding box center [702, 117] width 51 height 22
click at [712, 115] on button "Drafts" at bounding box center [702, 117] width 51 height 22
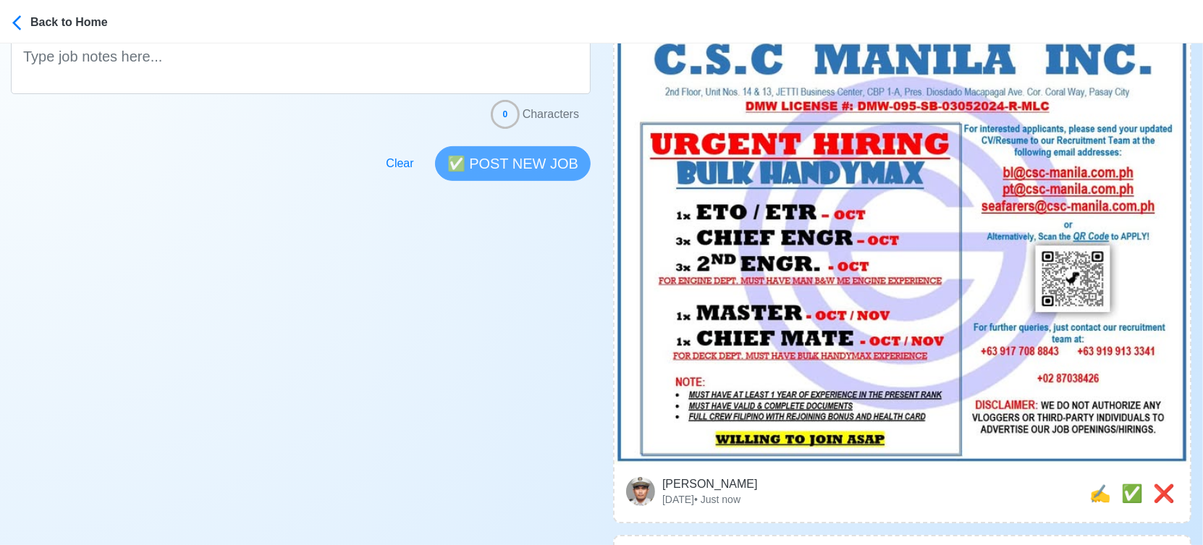
scroll to position [402, 0]
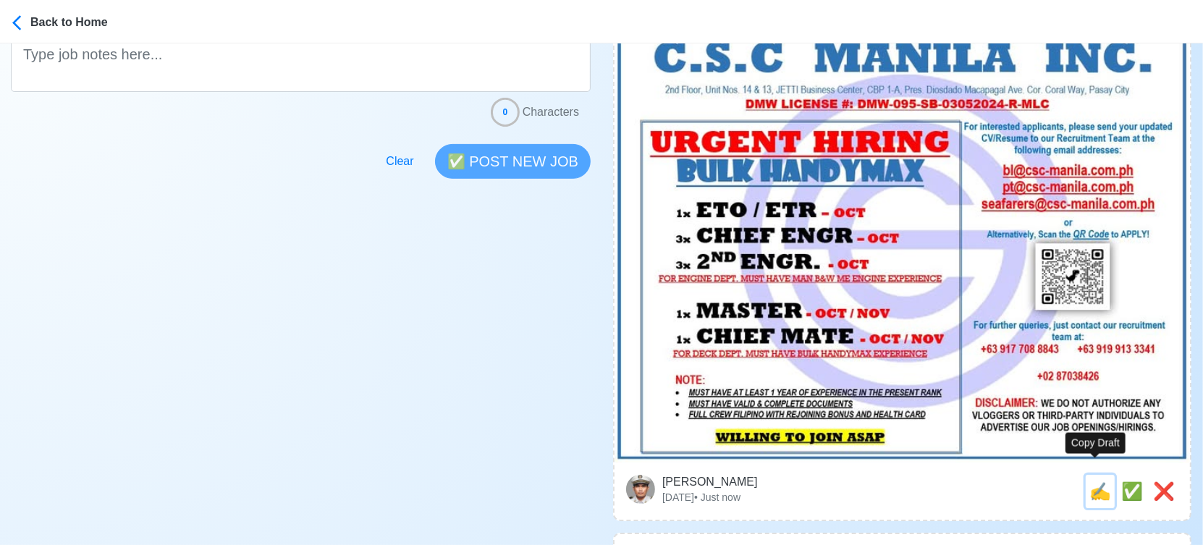
click at [1089, 481] on span "✍️" at bounding box center [1100, 491] width 22 height 20
type input "MASTER"
type input "C.S.C MANILA INC."
type input "BULK HANDYMAX"
type input "bl@csc-manila.com.ph, pt@csc-manila.com.ph, seafarers@csc-manila.com.ph"
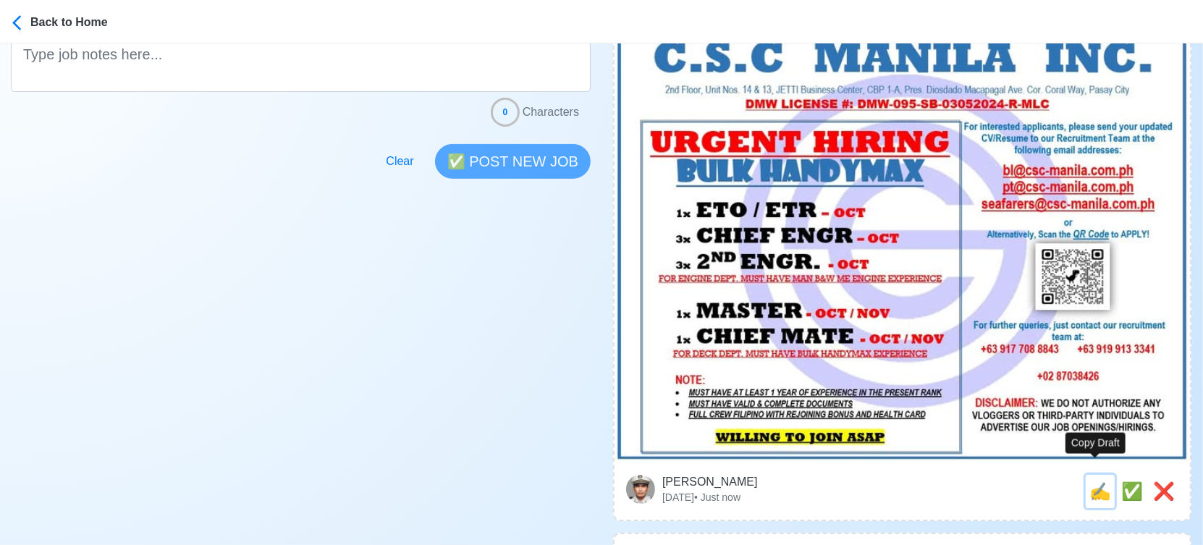
type textarea "🚧 Apply now! C.S.C MANILA INC. is looking for MASTER. 🚢 BULK HANDYMAX 📆 Deploym…"
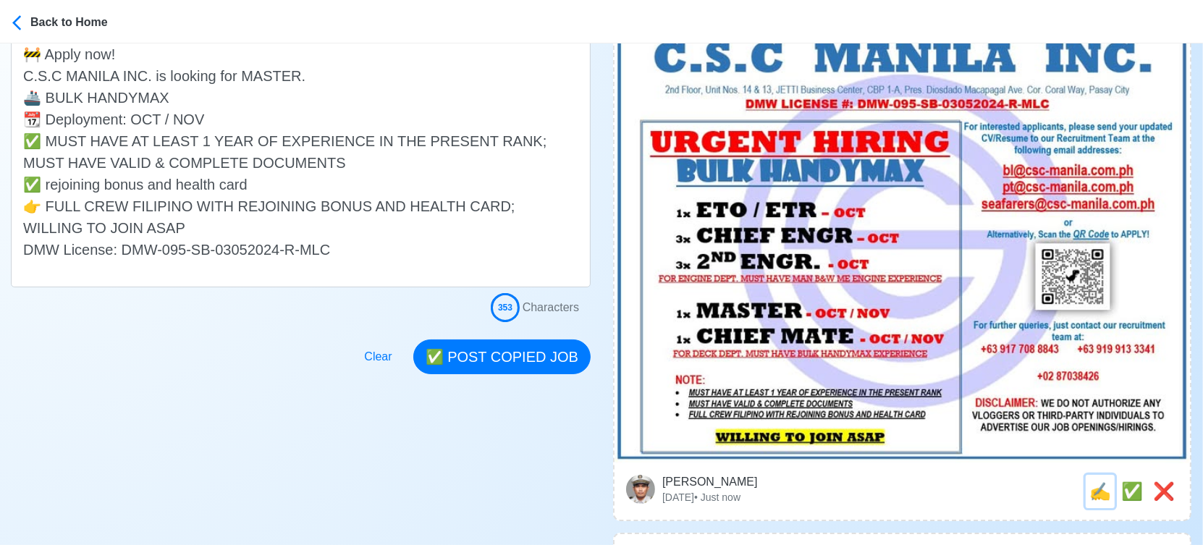
scroll to position [0, 0]
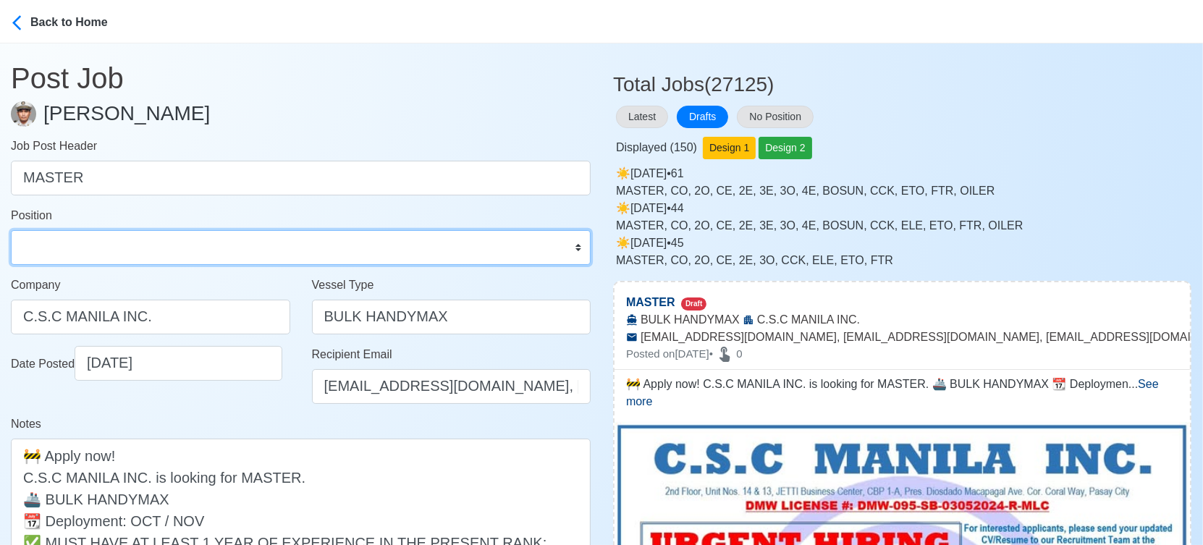
click at [88, 258] on select "Master Chief Officer 2nd Officer 3rd Officer Junior Officer Chief Engineer 2nd …" at bounding box center [301, 247] width 580 height 35
click at [376, 254] on select "Master Chief Officer 2nd Officer 3rd Officer Junior Officer Chief Engineer 2nd …" at bounding box center [301, 247] width 580 height 35
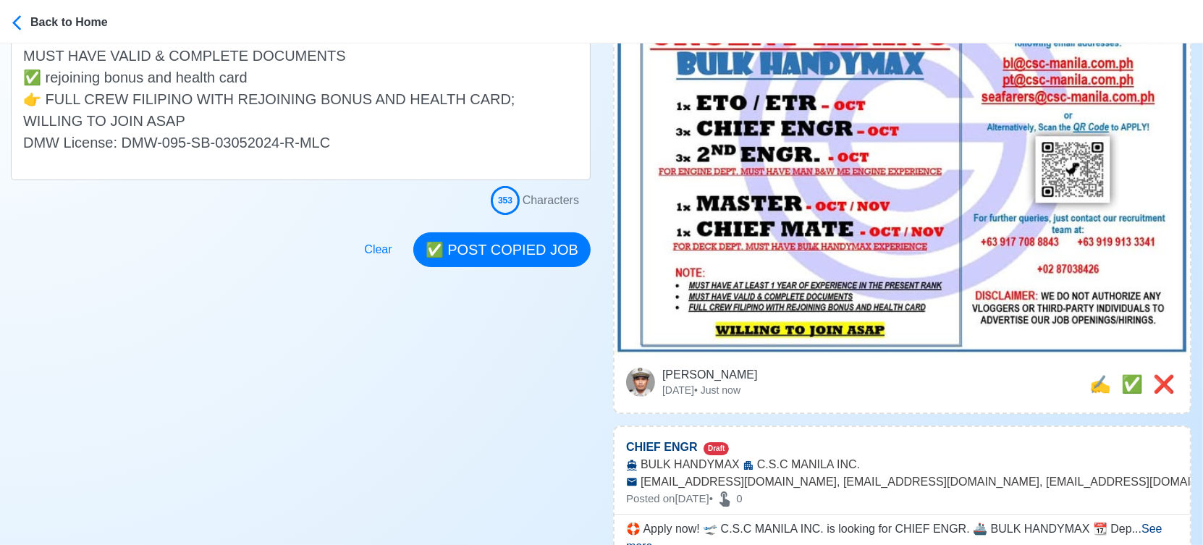
scroll to position [643, 0]
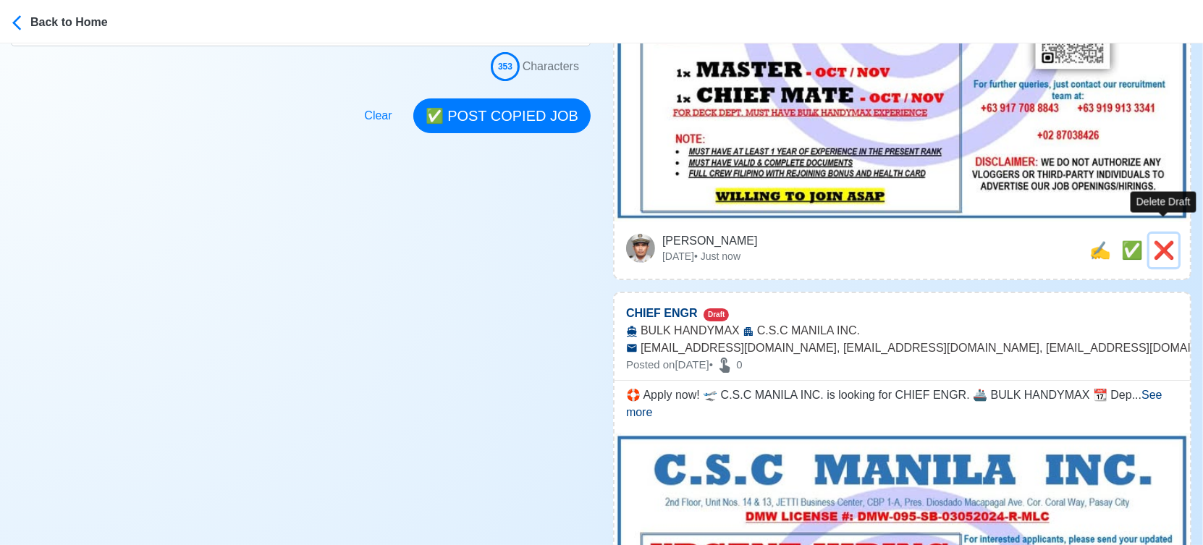
click at [1167, 242] on span "❌" at bounding box center [1164, 250] width 22 height 20
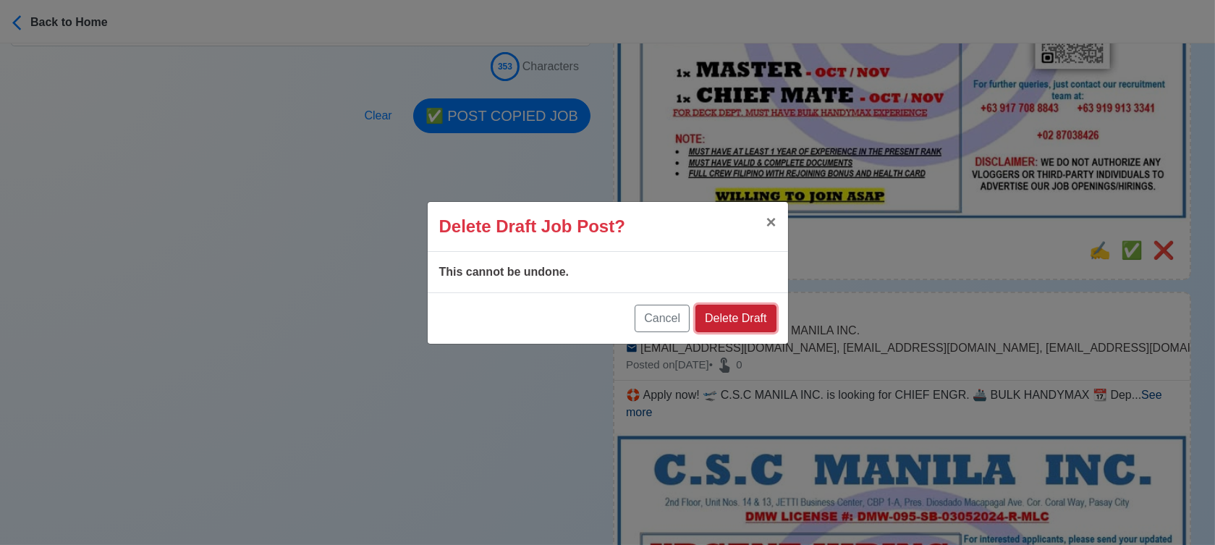
drag, startPoint x: 767, startPoint y: 325, endPoint x: 820, endPoint y: 303, distance: 57.8
click at [767, 323] on button "Delete Draft" at bounding box center [736, 319] width 80 height 28
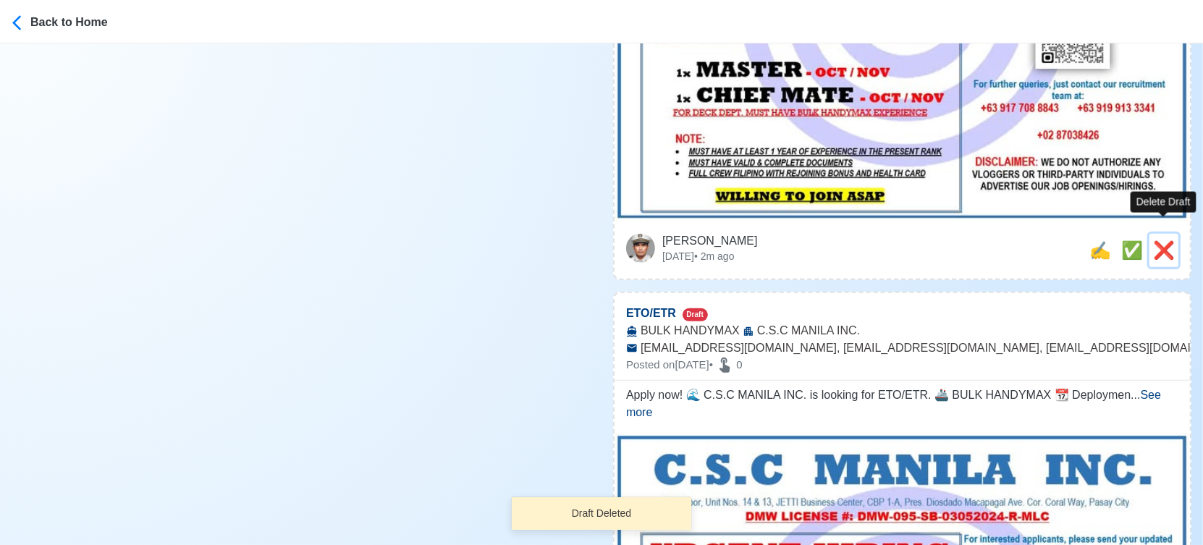
click at [1170, 240] on span "❌" at bounding box center [1164, 250] width 22 height 20
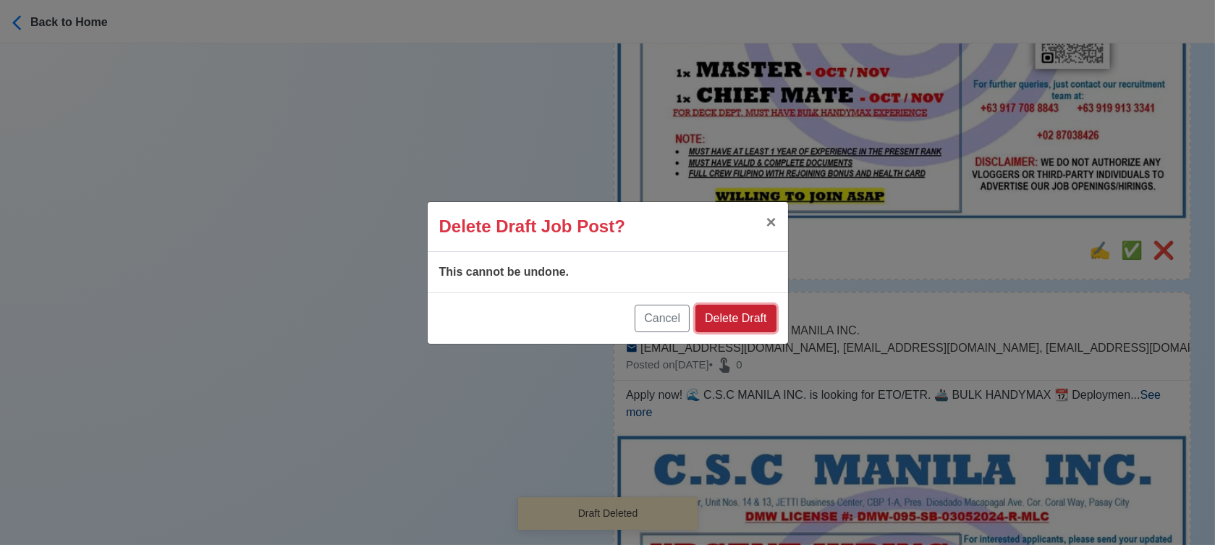
drag, startPoint x: 738, startPoint y: 313, endPoint x: 915, endPoint y: 287, distance: 179.3
click at [743, 313] on button "Delete Draft" at bounding box center [736, 319] width 80 height 28
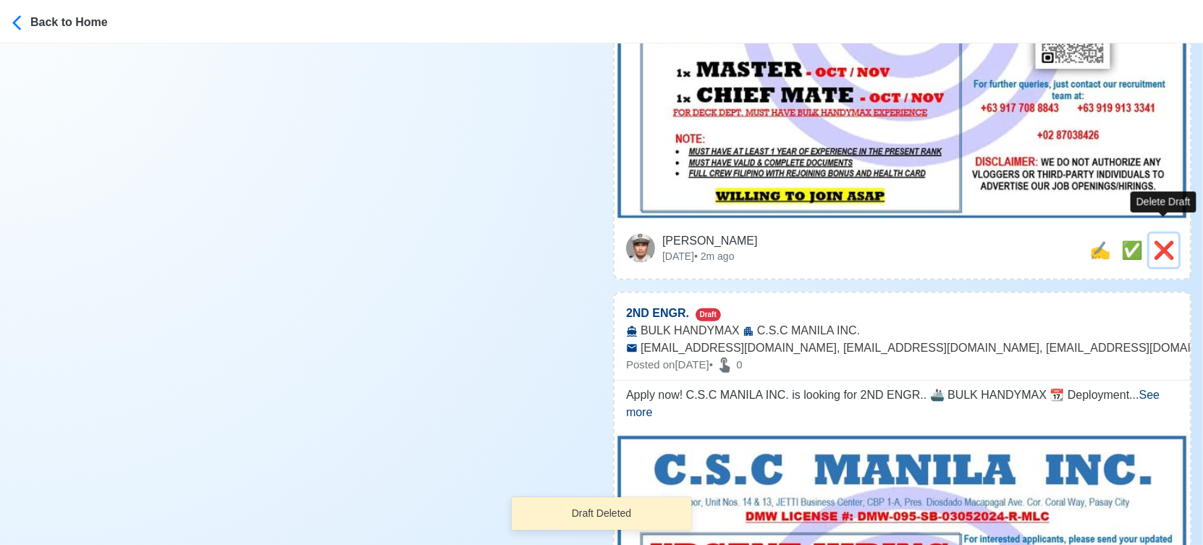
click at [1164, 240] on span "❌" at bounding box center [1164, 250] width 22 height 20
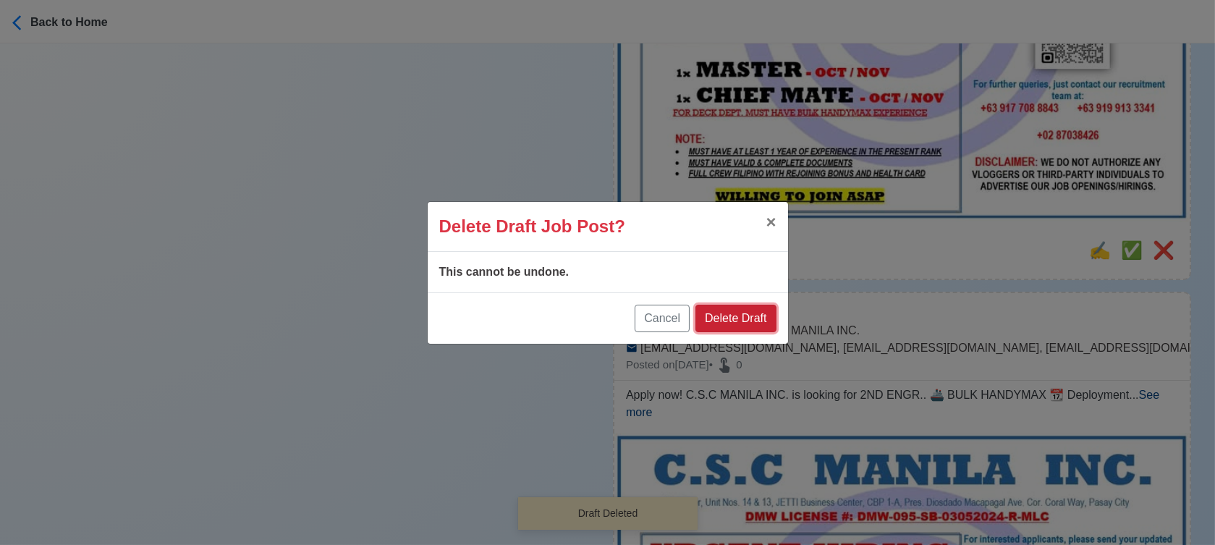
drag, startPoint x: 739, startPoint y: 319, endPoint x: 782, endPoint y: 316, distance: 42.8
click at [740, 319] on button "Delete Draft" at bounding box center [736, 319] width 80 height 28
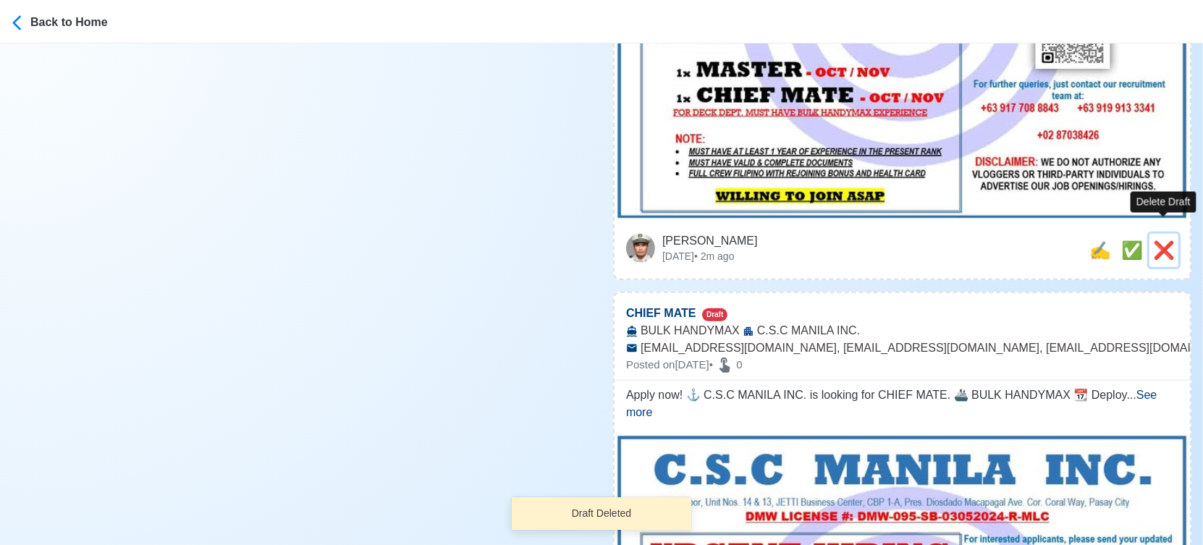
click at [1165, 240] on span "❌" at bounding box center [1164, 250] width 22 height 20
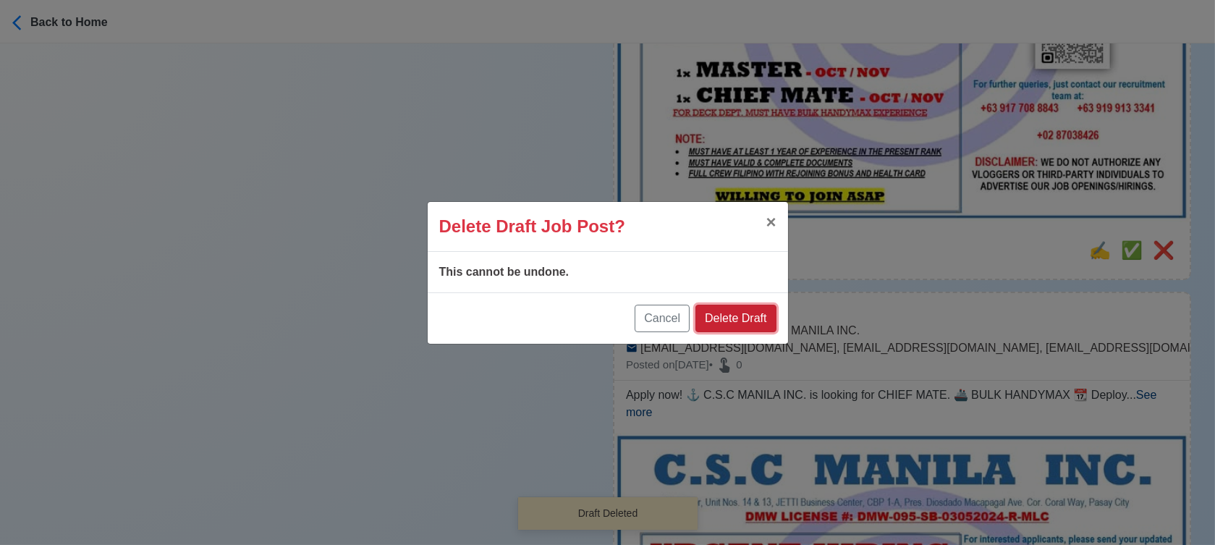
click at [751, 313] on button "Delete Draft" at bounding box center [736, 319] width 80 height 28
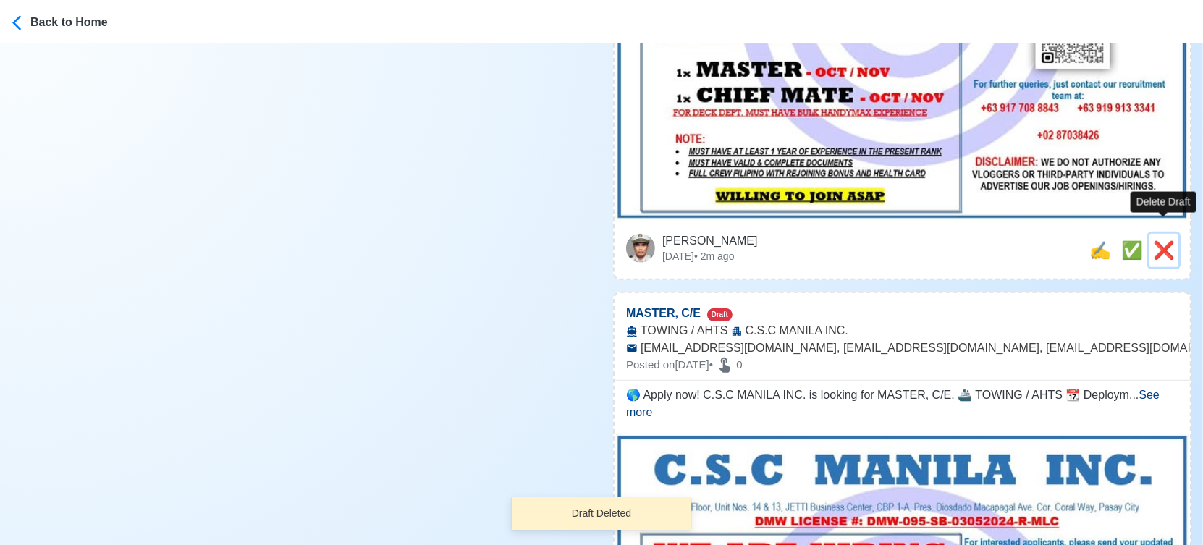
click at [1168, 240] on span "❌" at bounding box center [1164, 250] width 22 height 20
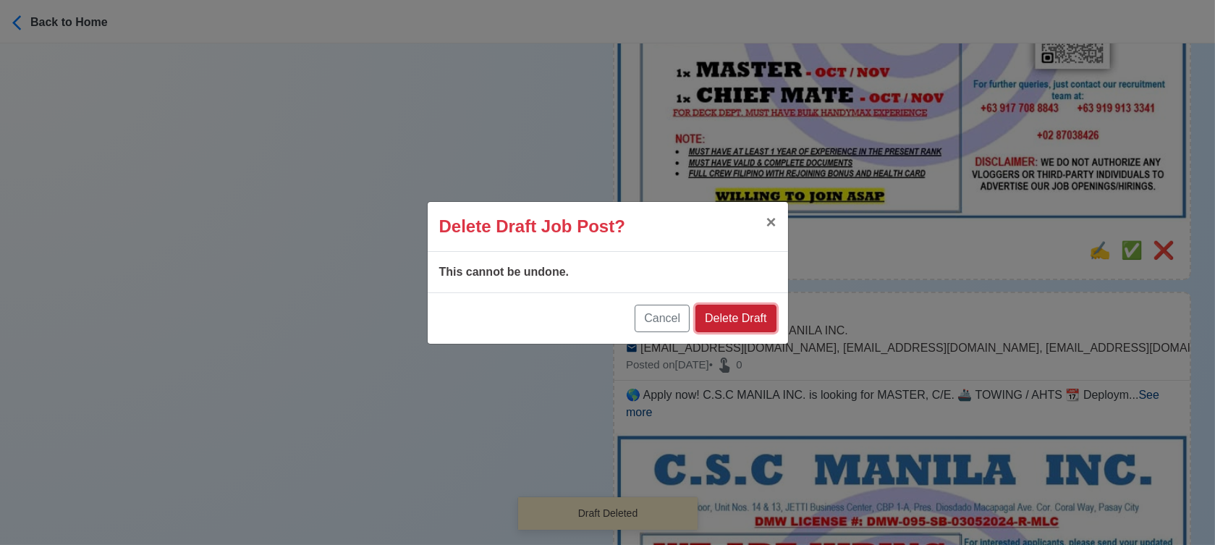
click at [730, 316] on button "Delete Draft" at bounding box center [736, 319] width 80 height 28
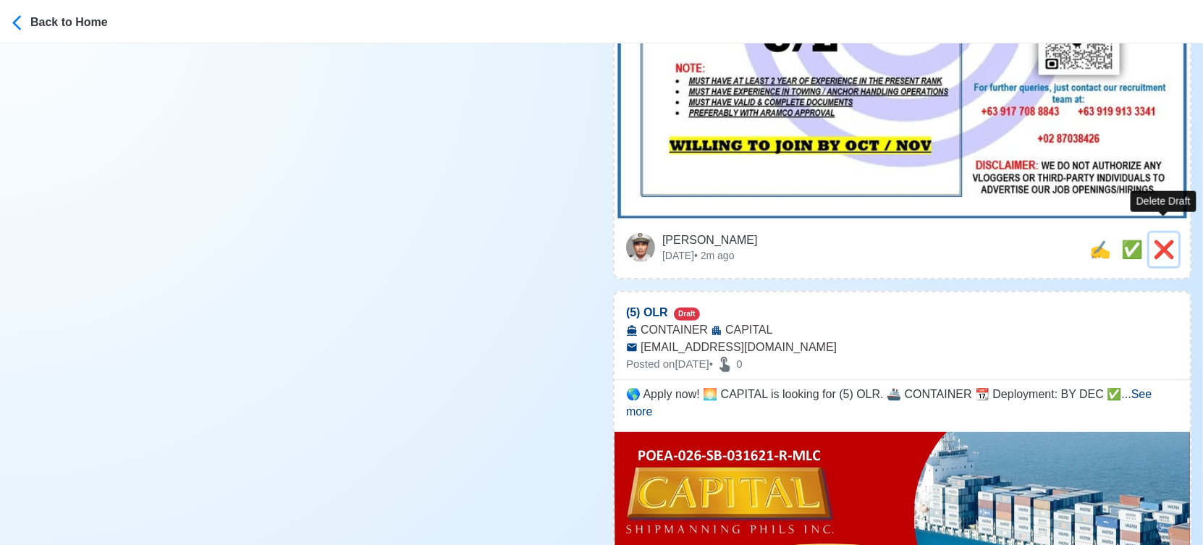
click at [1165, 240] on span "❌" at bounding box center [1164, 250] width 22 height 20
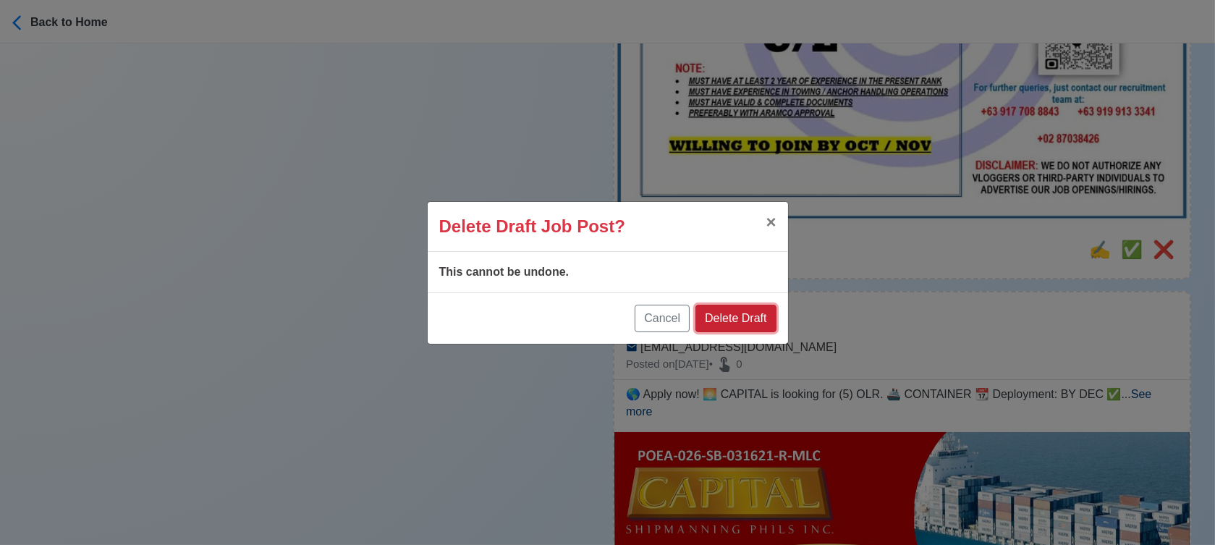
click at [740, 312] on button "Delete Draft" at bounding box center [736, 319] width 80 height 28
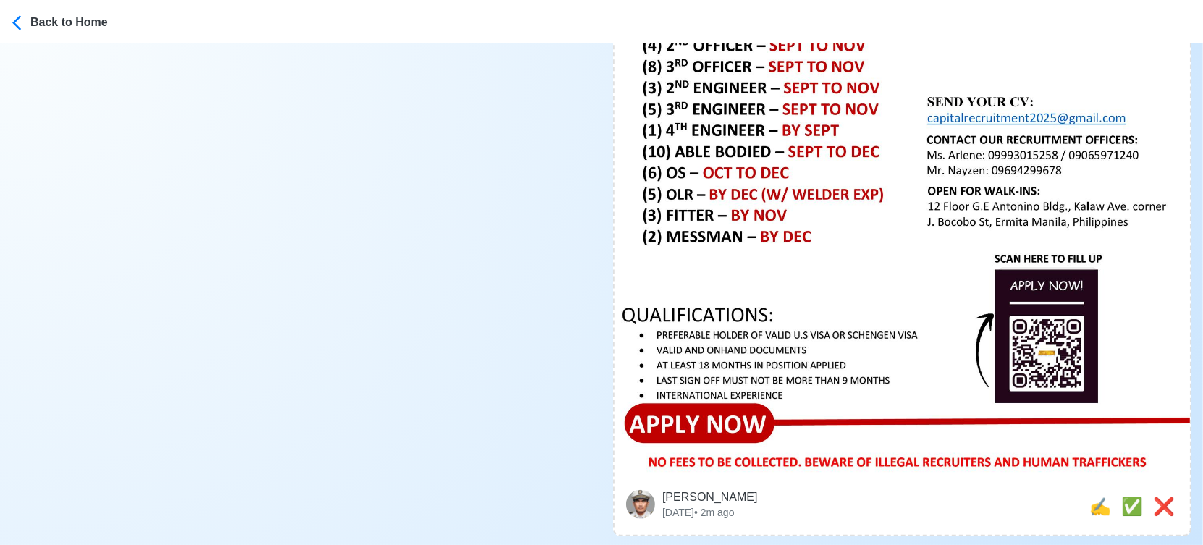
scroll to position [884, 0]
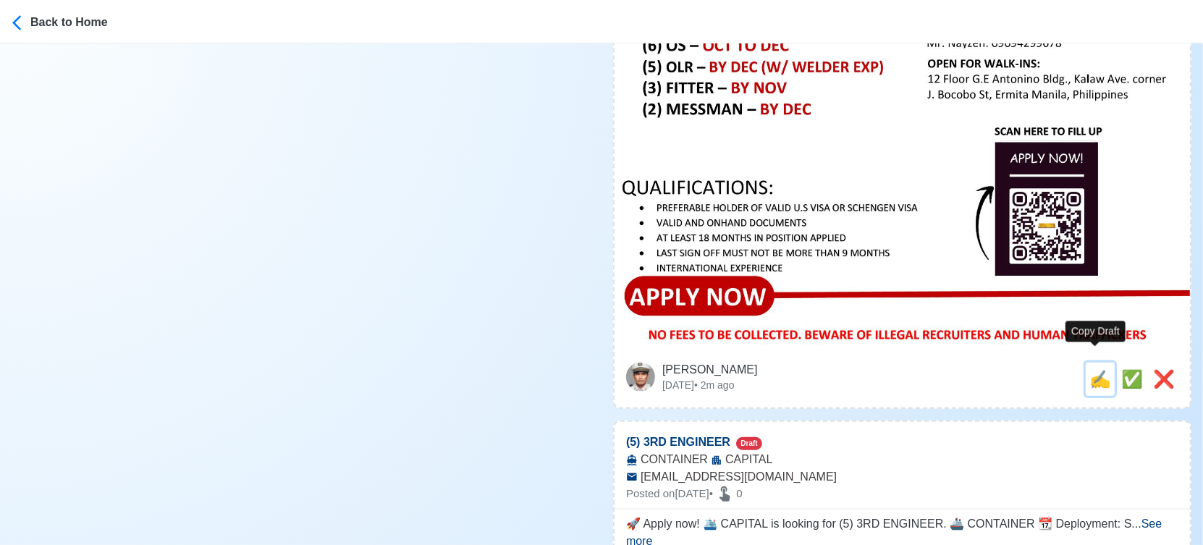
click at [1094, 369] on span "✍️" at bounding box center [1100, 379] width 22 height 20
type input "(5) OLR"
type input "CAPITAL"
type input "CONTAINER"
type input "capitalrecruitment2025@gmail.com"
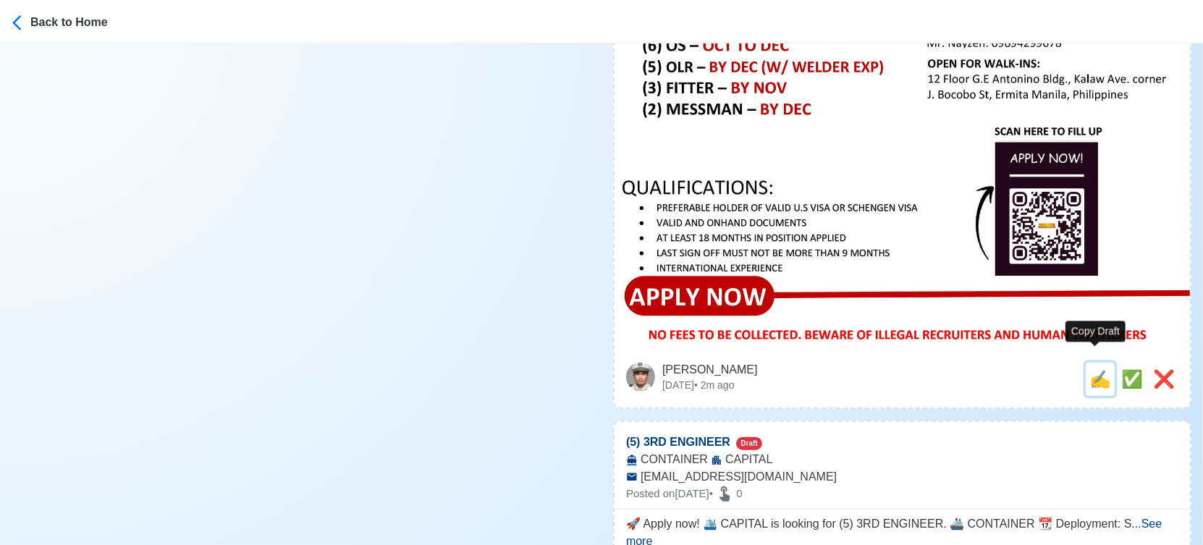
type textarea "🌎 Apply now! 🌅 CAPITAL is looking for (5) OLR. 🚢 CONTAINER 📆 Deployment: BY DEC…"
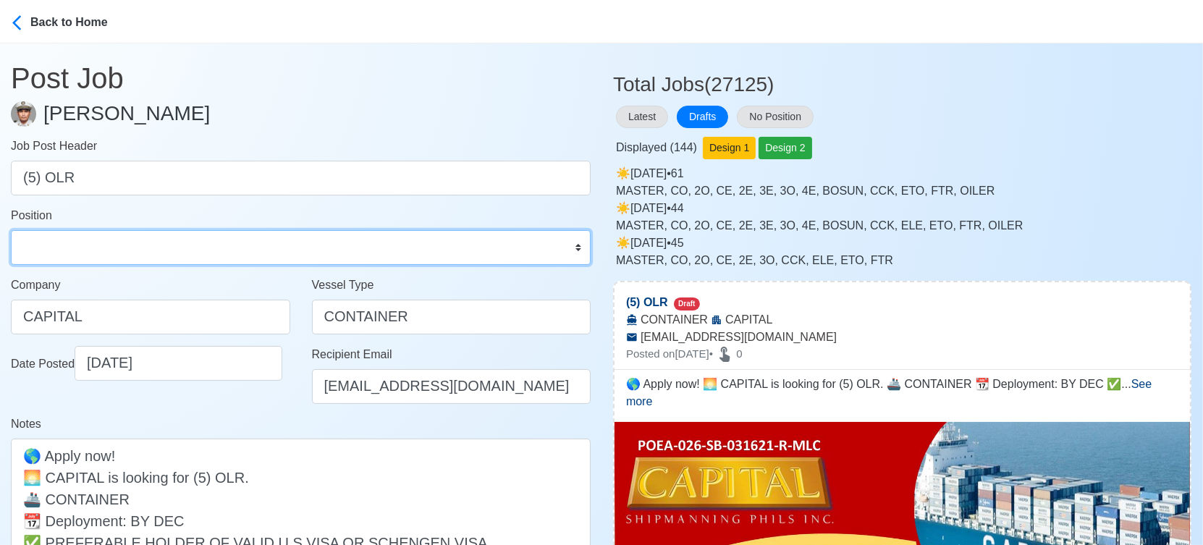
click at [156, 258] on select "Master Chief Officer 2nd Officer 3rd Officer Junior Officer Chief Engineer 2nd …" at bounding box center [301, 247] width 580 height 35
select select "Oiler"
click at [11, 230] on select "Master Chief Officer 2nd Officer 3rd Officer Junior Officer Chief Engineer 2nd …" at bounding box center [301, 247] width 580 height 35
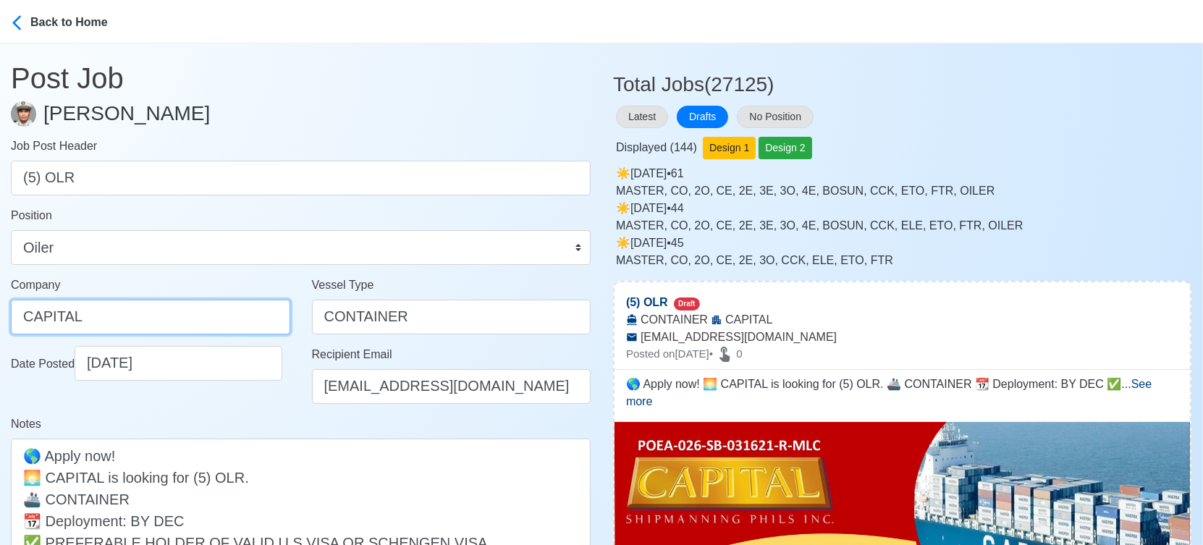
click at [153, 316] on input "CAPITAL" at bounding box center [150, 317] width 279 height 35
paste input "SHIPMANNING PHILS INC"
type input "CAPITAL SHIPMANNING PHILS INC"
click at [273, 403] on div "Date Posted 09/20/2025" at bounding box center [150, 380] width 301 height 69
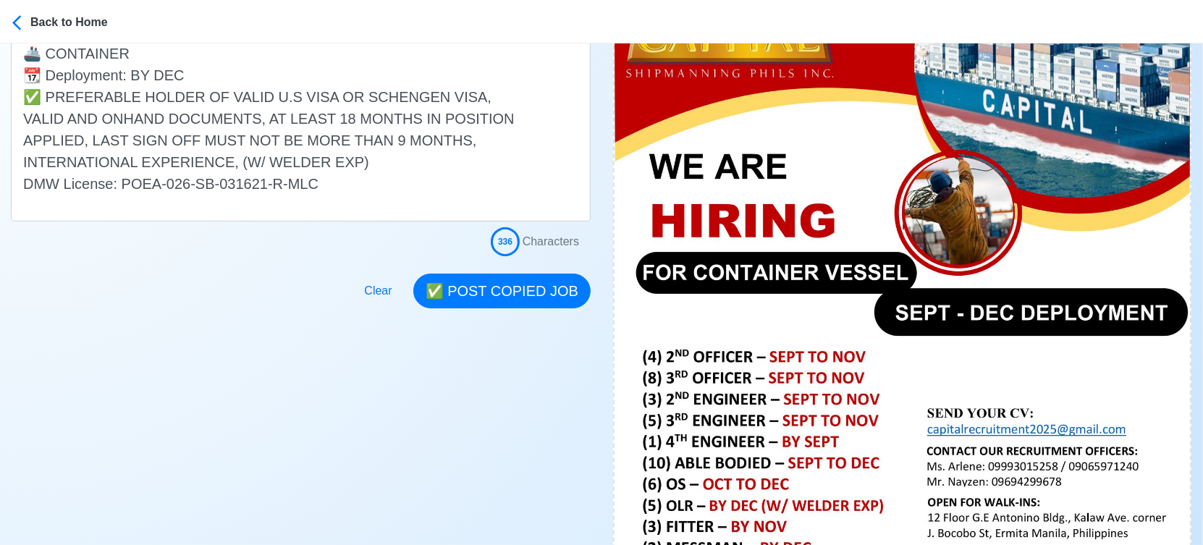
scroll to position [482, 0]
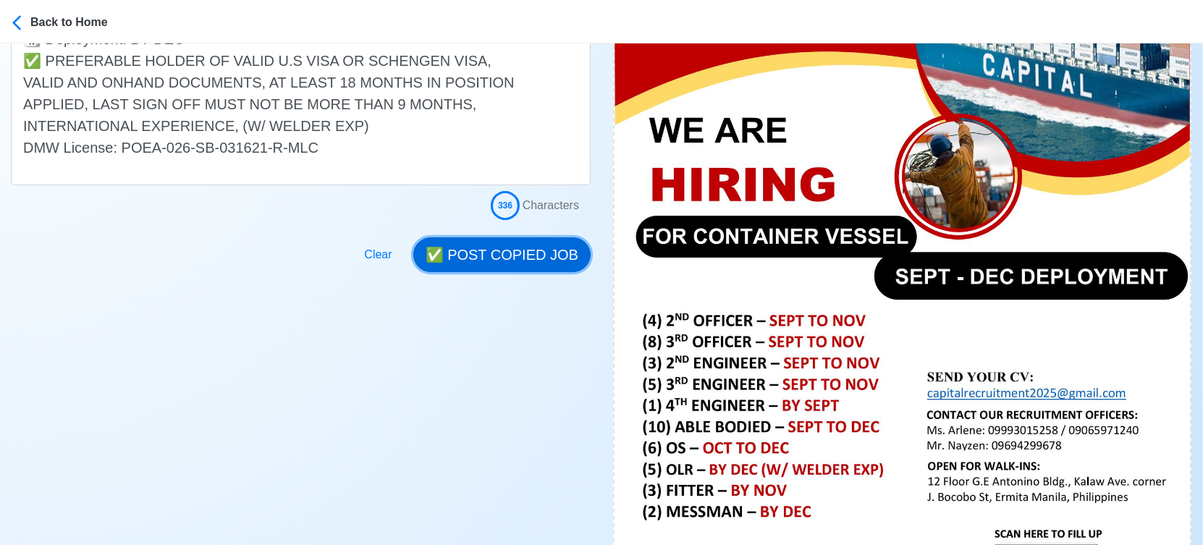
click at [522, 249] on button "✅ POST COPIED JOB" at bounding box center [501, 254] width 177 height 35
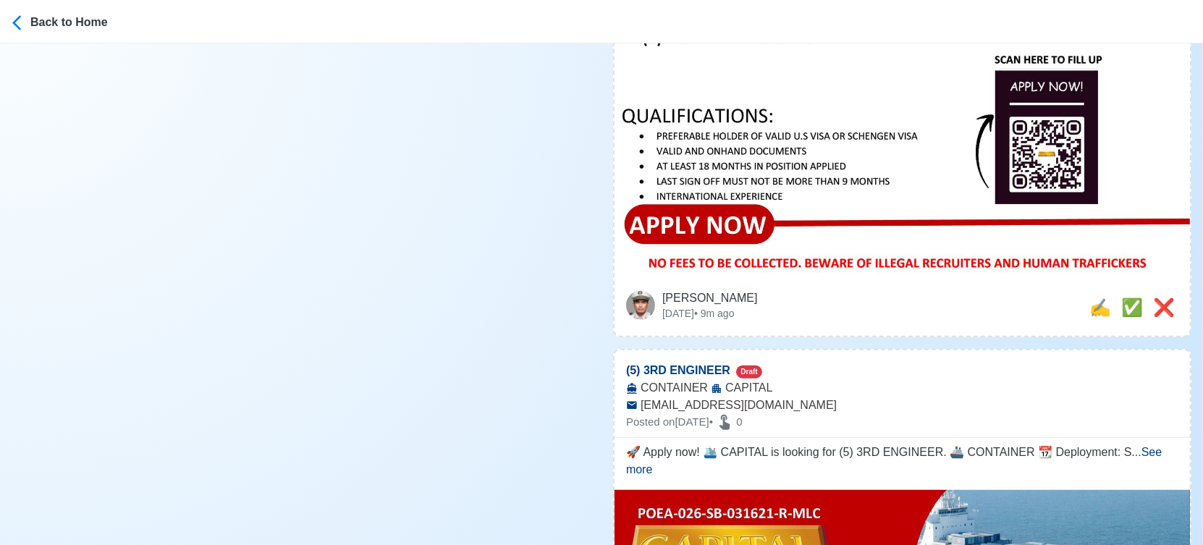
scroll to position [965, 0]
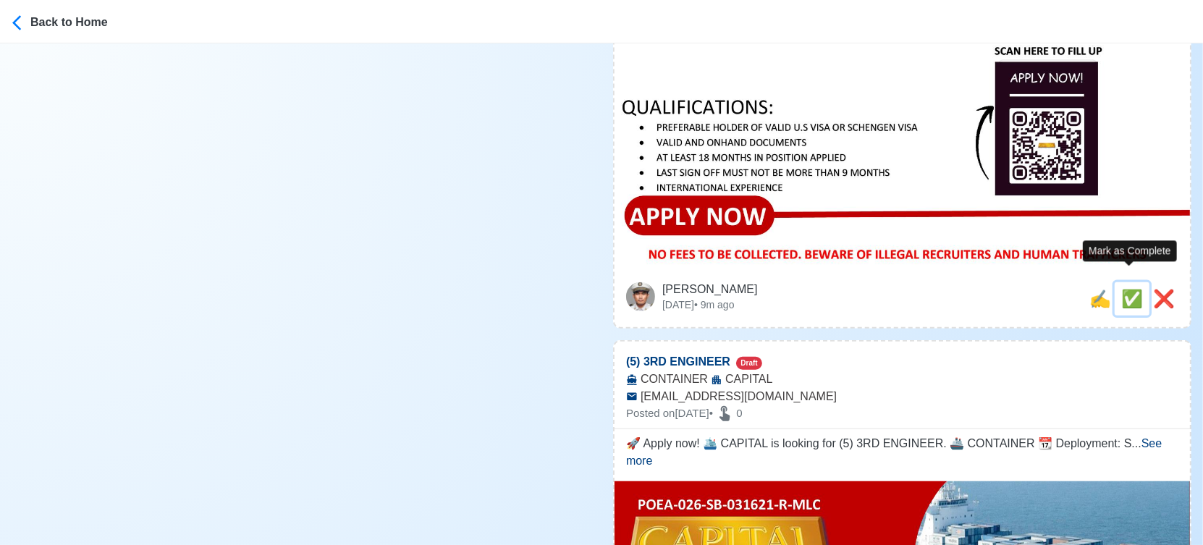
click at [1133, 289] on span "✅" at bounding box center [1132, 299] width 22 height 20
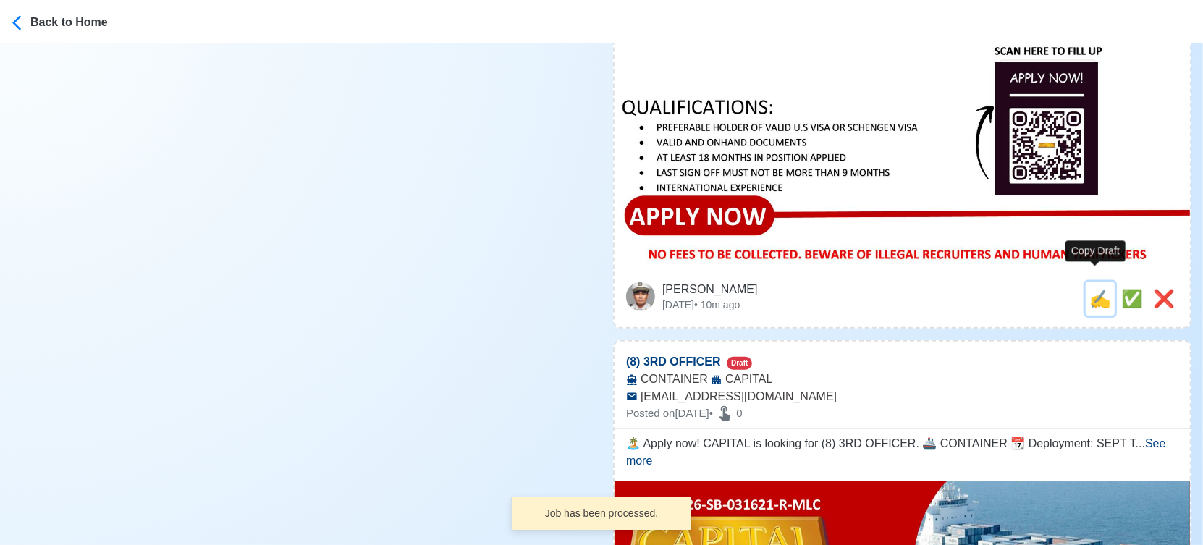
click at [1091, 289] on span "✍️" at bounding box center [1100, 299] width 22 height 20
type input "(5) 3RD ENGINEER"
select select
type input "CAPITAL"
type input "CONTAINER"
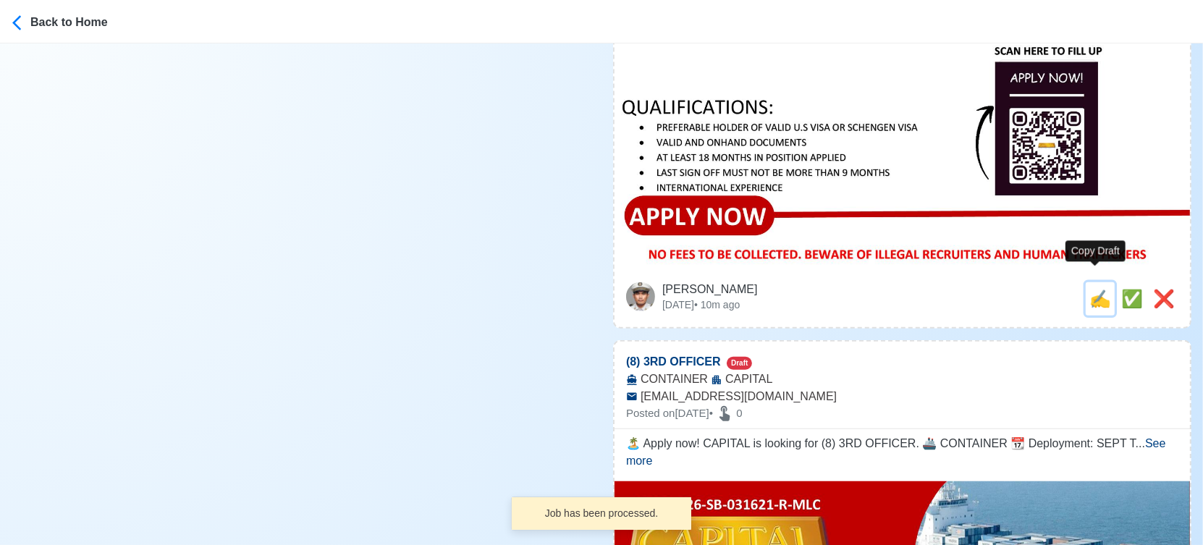
type input "capitalrecruitment2025@gmail.com"
type textarea "🚀 Apply now! 🛳️ CAPITAL is looking for (5) 3RD ENGINEER. 🚢 CONTAINER 📆 Deployme…"
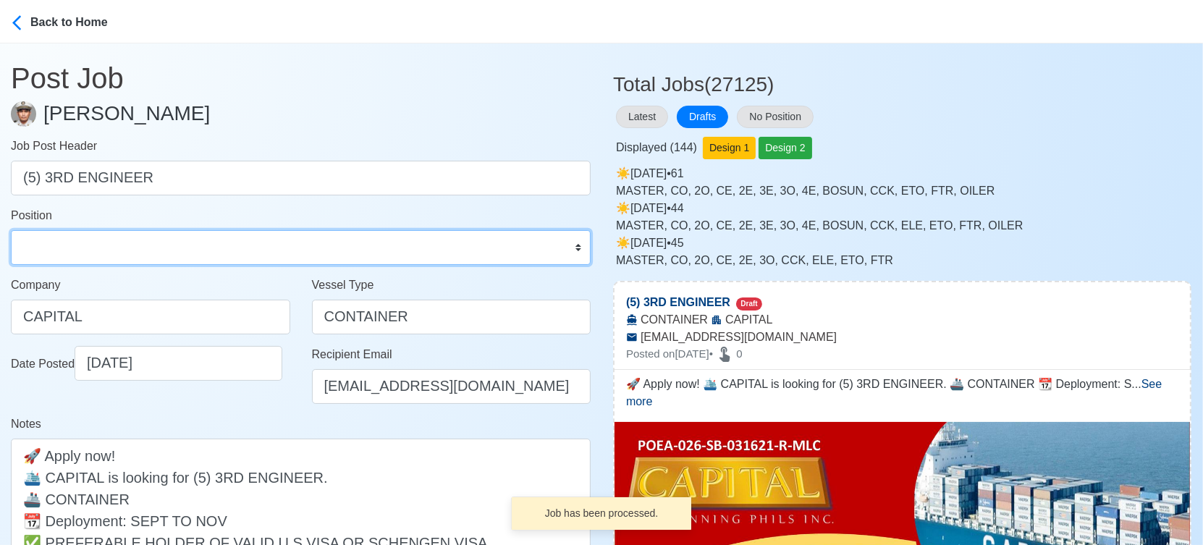
click at [131, 252] on select "Master Chief Officer 2nd Officer 3rd Officer Junior Officer Chief Engineer 2nd …" at bounding box center [301, 247] width 580 height 35
select select "3rd Engineer"
click at [11, 230] on select "Master Chief Officer 2nd Officer 3rd Officer Junior Officer Chief Engineer 2nd …" at bounding box center [301, 247] width 580 height 35
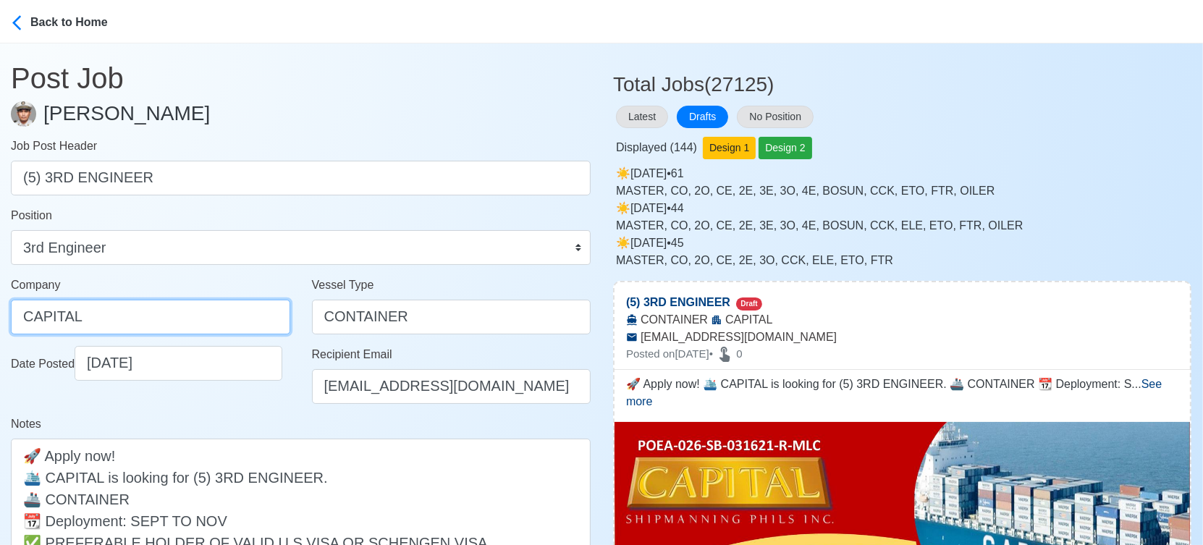
click at [148, 313] on input "CAPITAL" at bounding box center [150, 317] width 279 height 35
paste input "SHIPMANNING PHILS INC"
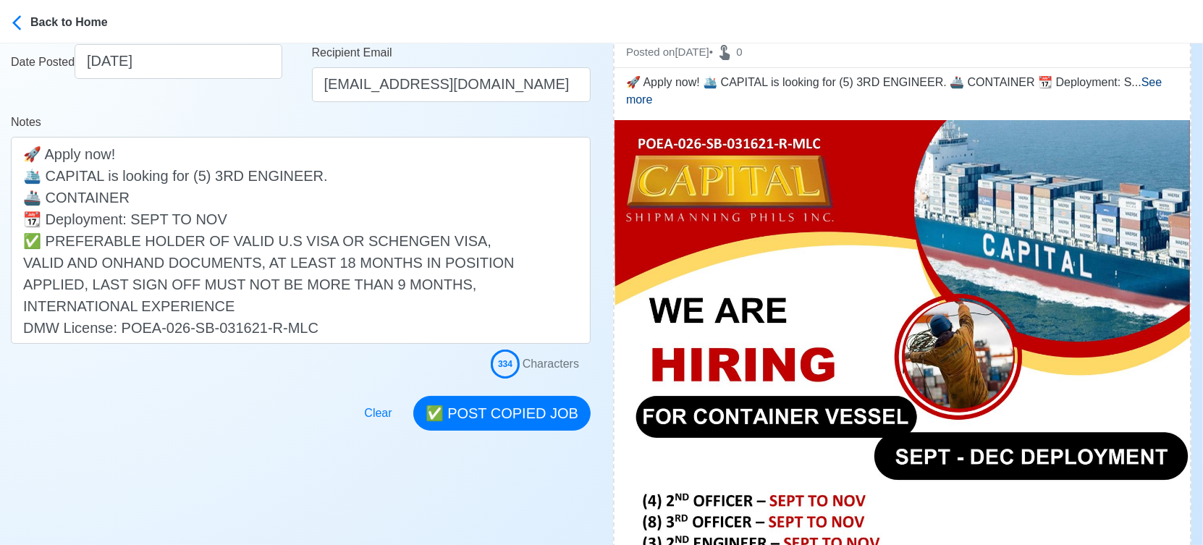
scroll to position [321, 0]
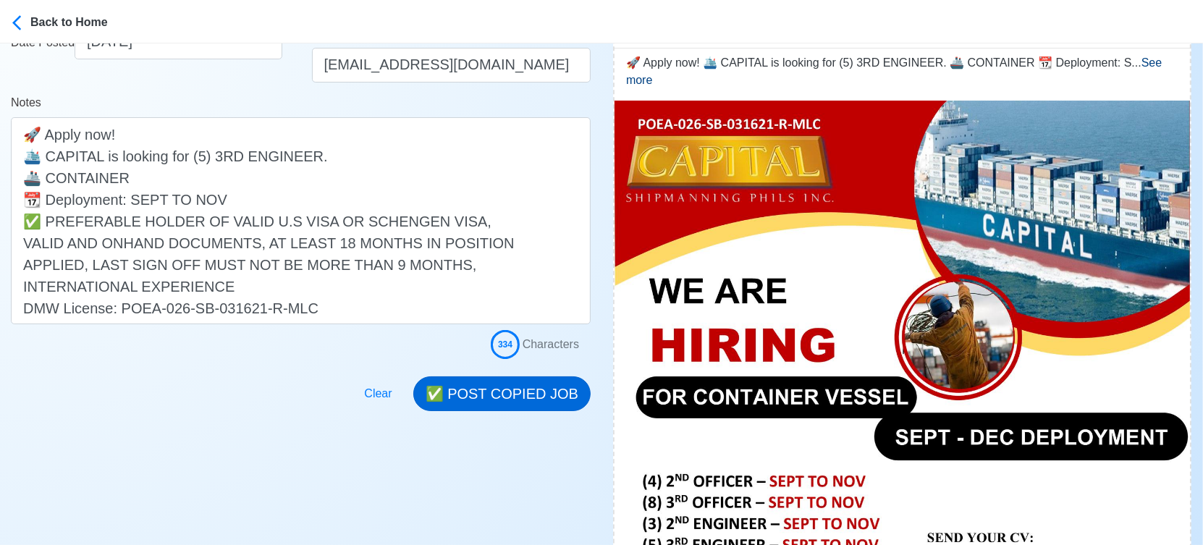
type input "CAPITAL SHIPMANNING PHILS INC"
click at [531, 397] on button "✅ POST COPIED JOB" at bounding box center [501, 393] width 177 height 35
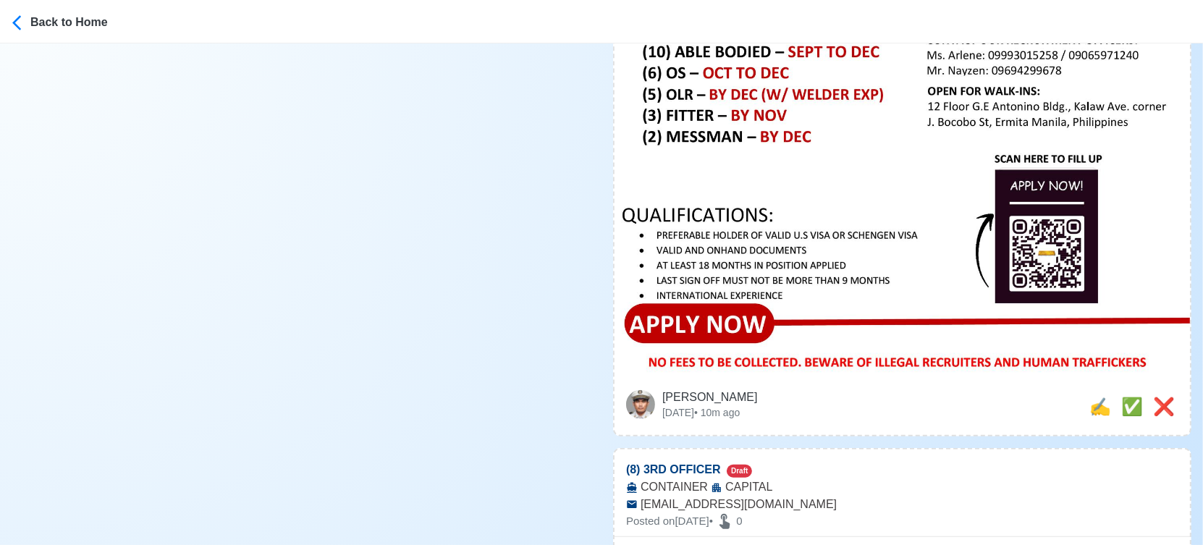
scroll to position [884, 0]
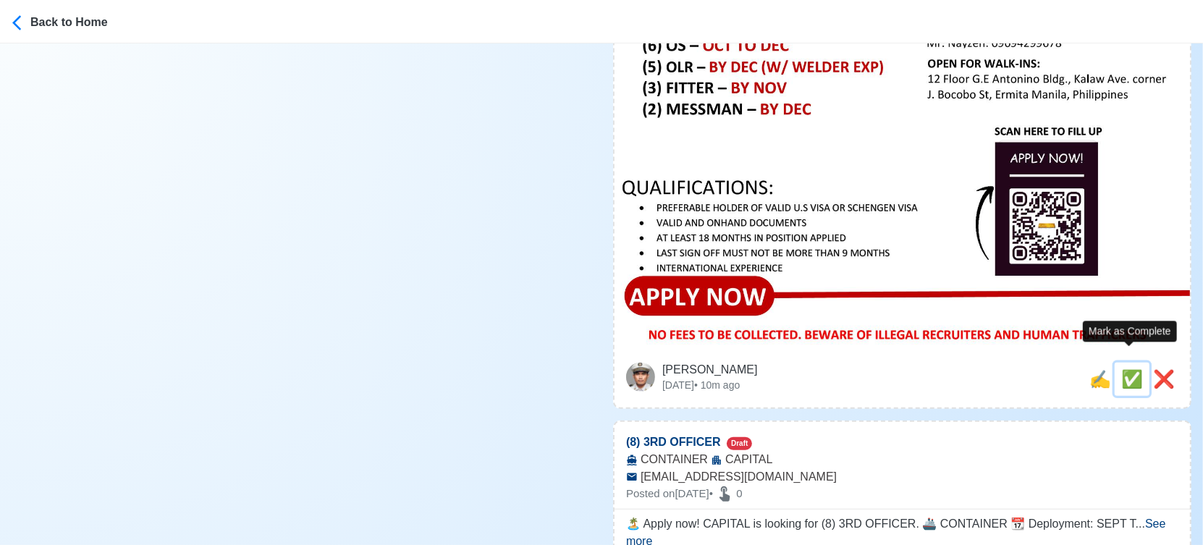
click at [1121, 369] on span "✅" at bounding box center [1132, 379] width 22 height 20
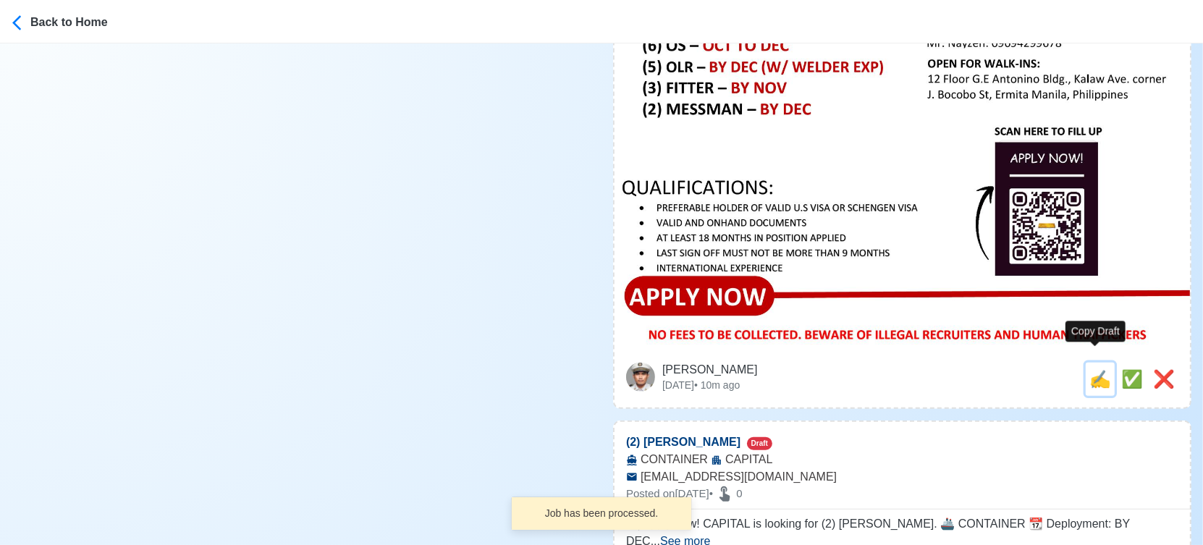
click at [1095, 371] on span "✍️" at bounding box center [1100, 379] width 22 height 20
type input "(8) 3RD OFFICER"
select select
type input "CAPITAL"
type input "CONTAINER"
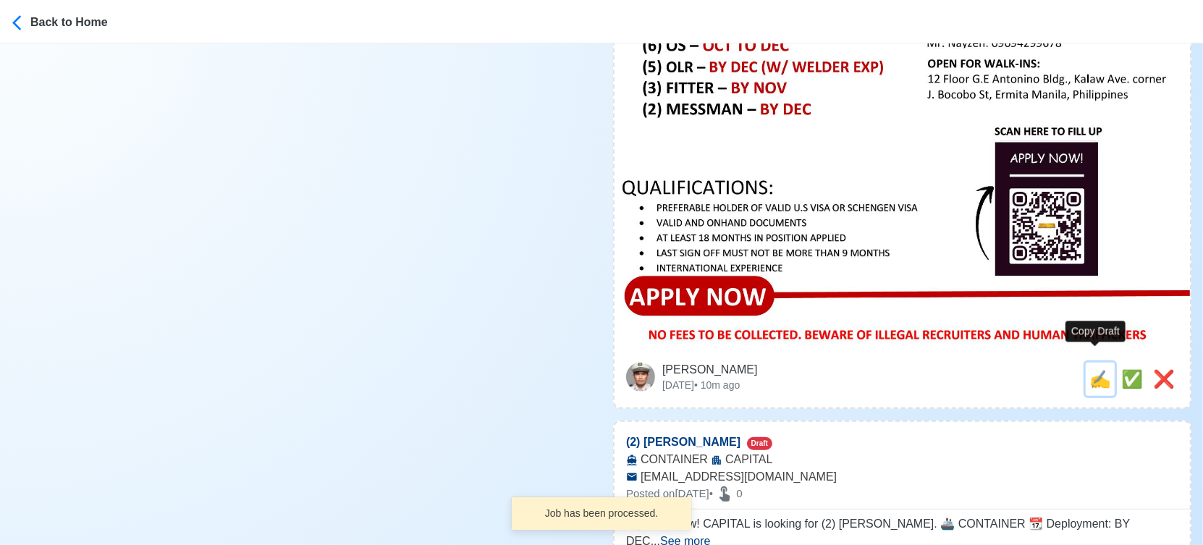
type input "capitalrecruitment2025@gmail.com"
type textarea "🏝️ Apply now! CAPITAL is looking for (8) 3RD OFFICER. 🚢 CONTAINER 📆 Deployment:…"
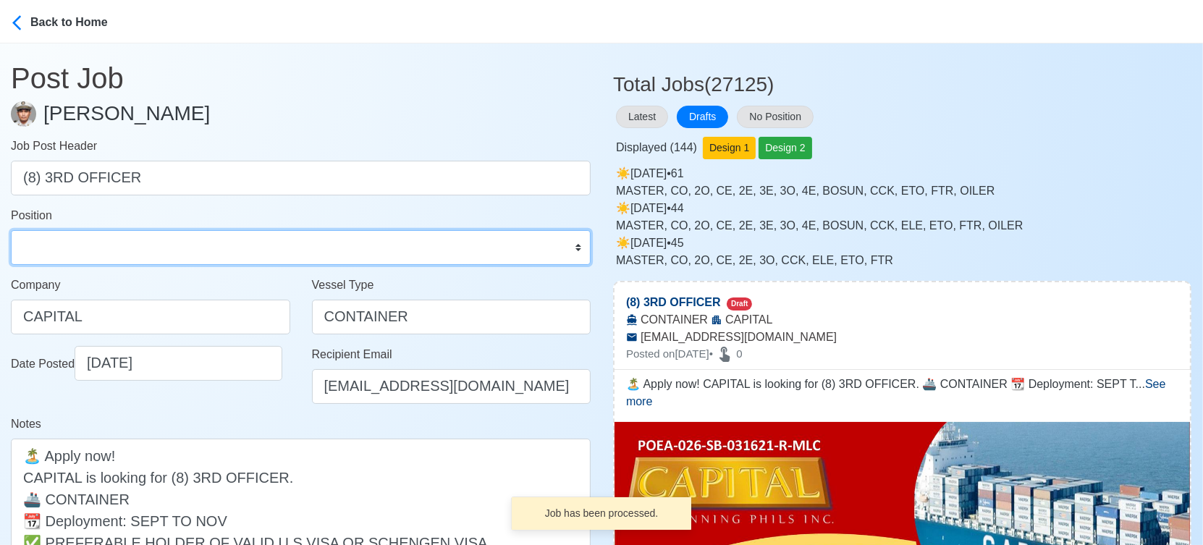
click at [89, 242] on select "Master Chief Officer 2nd Officer 3rd Officer Junior Officer Chief Engineer 2nd …" at bounding box center [301, 247] width 580 height 35
select select "3rd Officer"
click at [11, 230] on select "Master Chief Officer 2nd Officer 3rd Officer Junior Officer Chief Engineer 2nd …" at bounding box center [301, 247] width 580 height 35
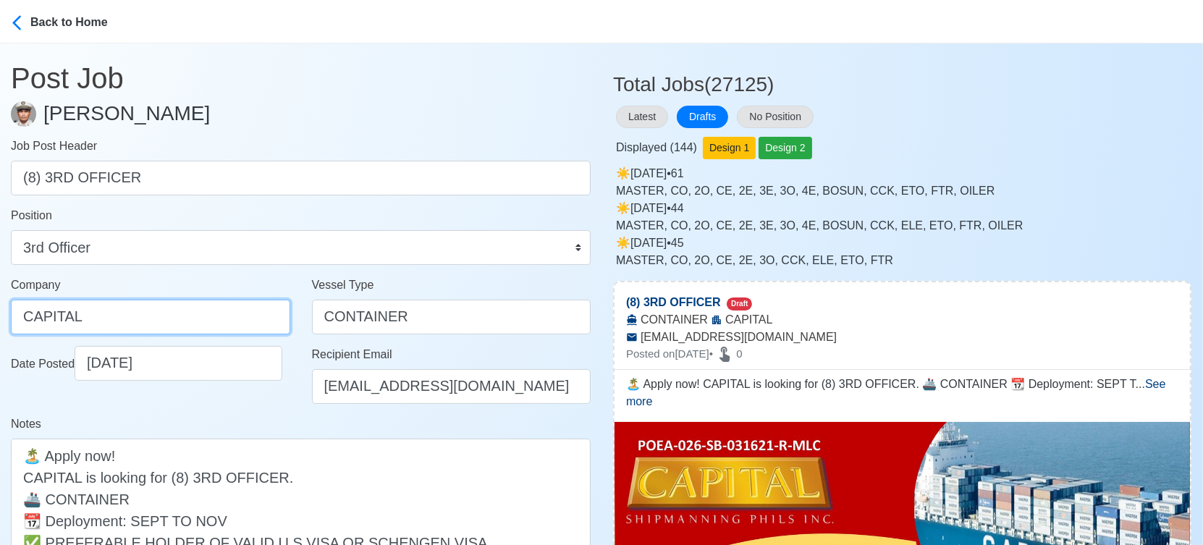
click at [181, 316] on input "CAPITAL" at bounding box center [150, 317] width 279 height 35
paste input "SHIPMANNING PHILS INC"
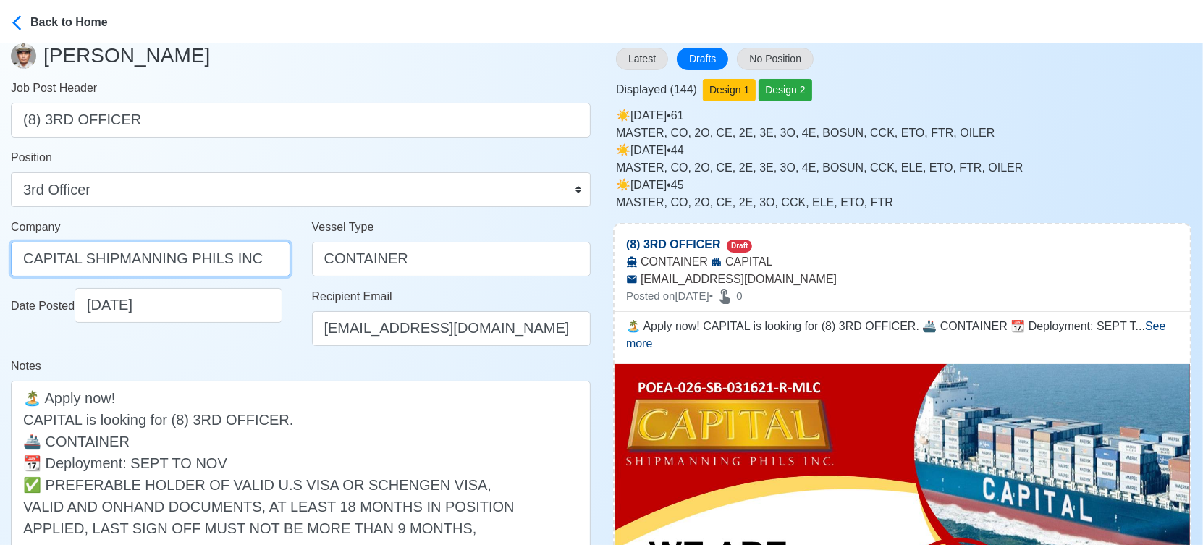
scroll to position [241, 0]
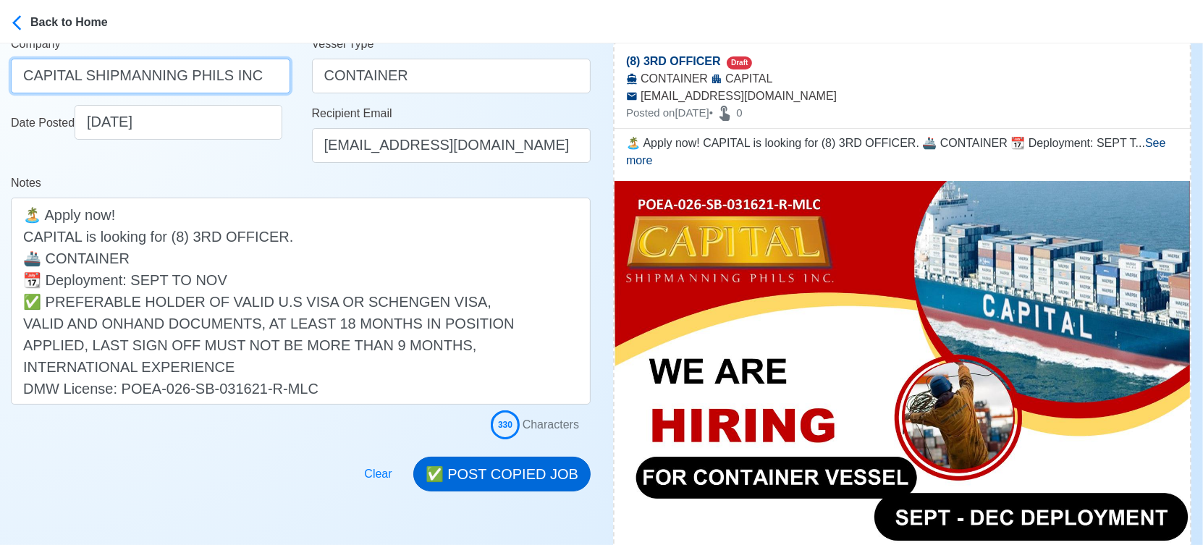
type input "CAPITAL SHIPMANNING PHILS INC"
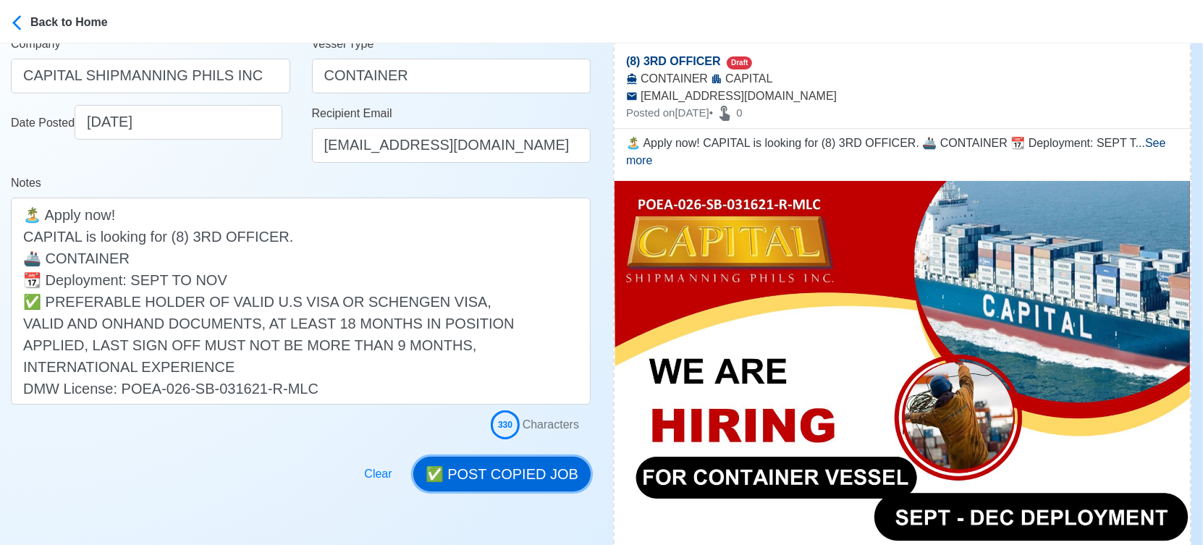
click at [538, 468] on button "✅ POST COPIED JOB" at bounding box center [501, 474] width 177 height 35
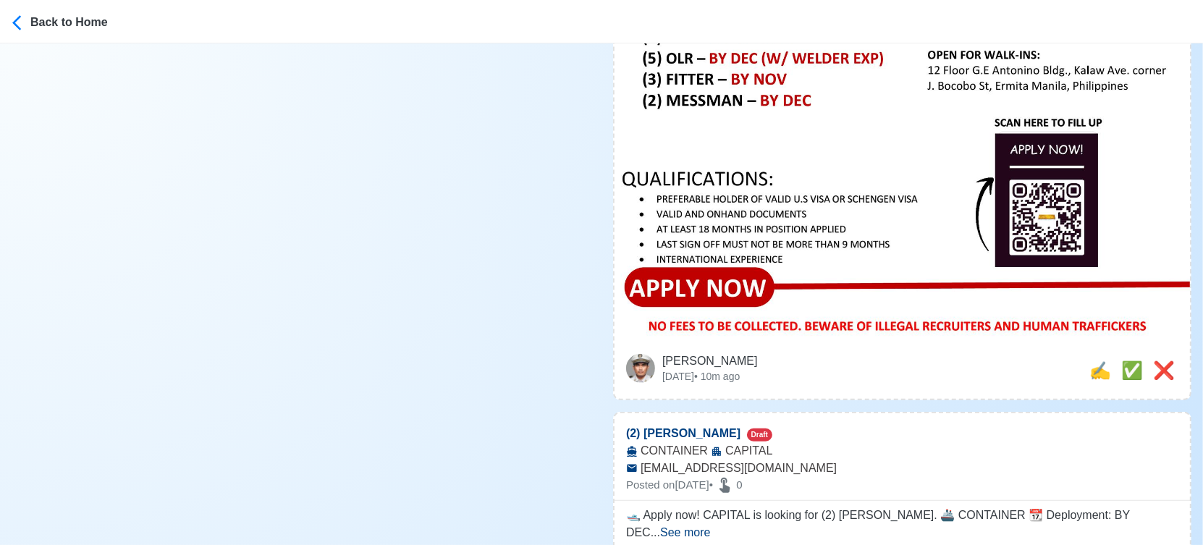
scroll to position [974, 0]
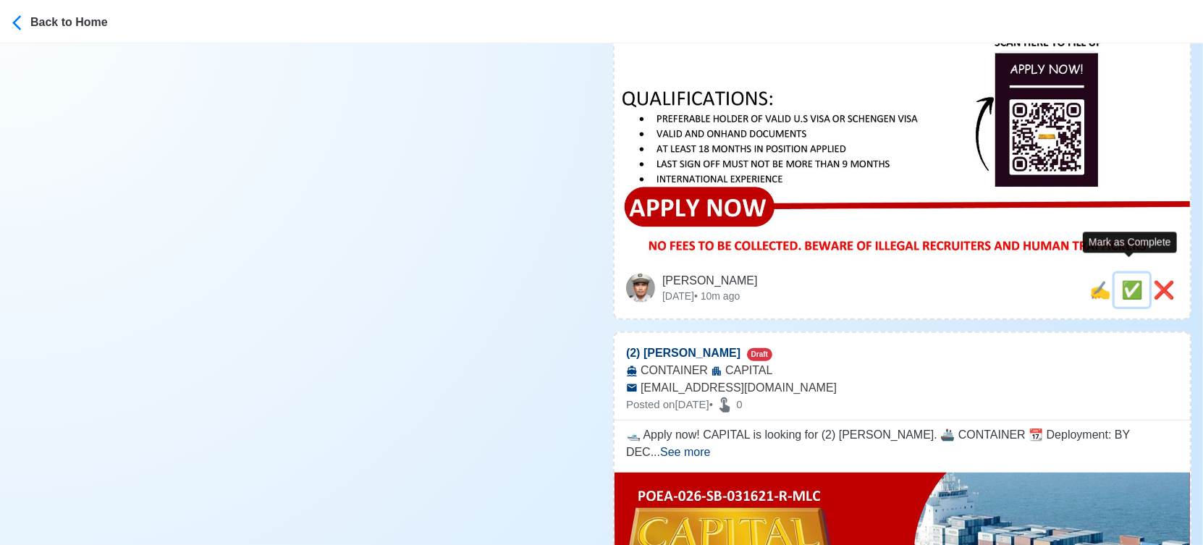
click at [1133, 280] on span "✅" at bounding box center [1132, 290] width 22 height 20
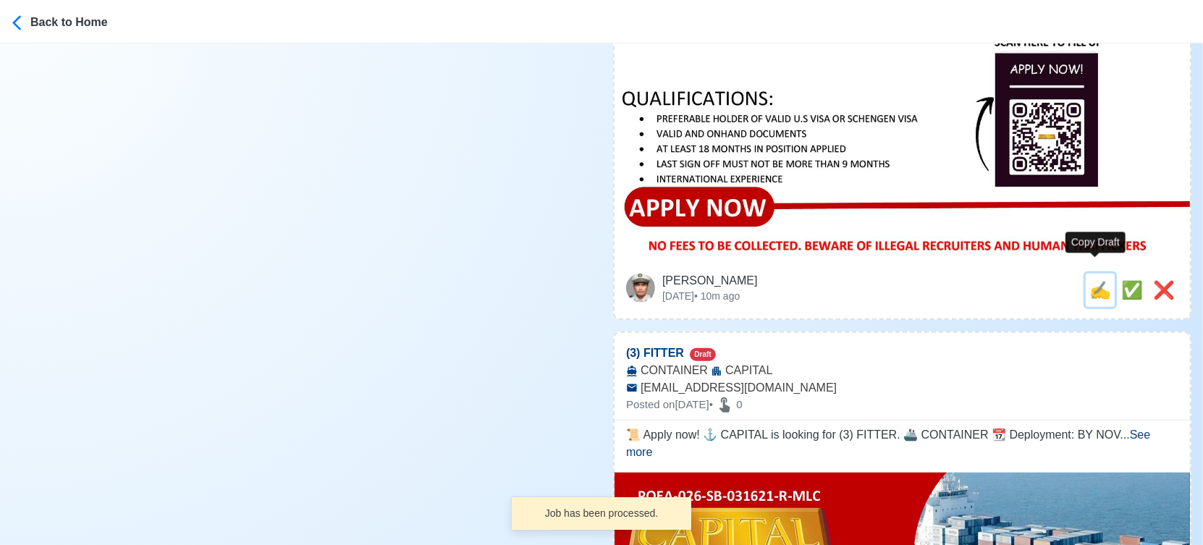
click at [1090, 280] on span "✍️" at bounding box center [1100, 290] width 22 height 20
type input "(2) MESSMAN"
select select
type input "CAPITAL"
type input "CONTAINER"
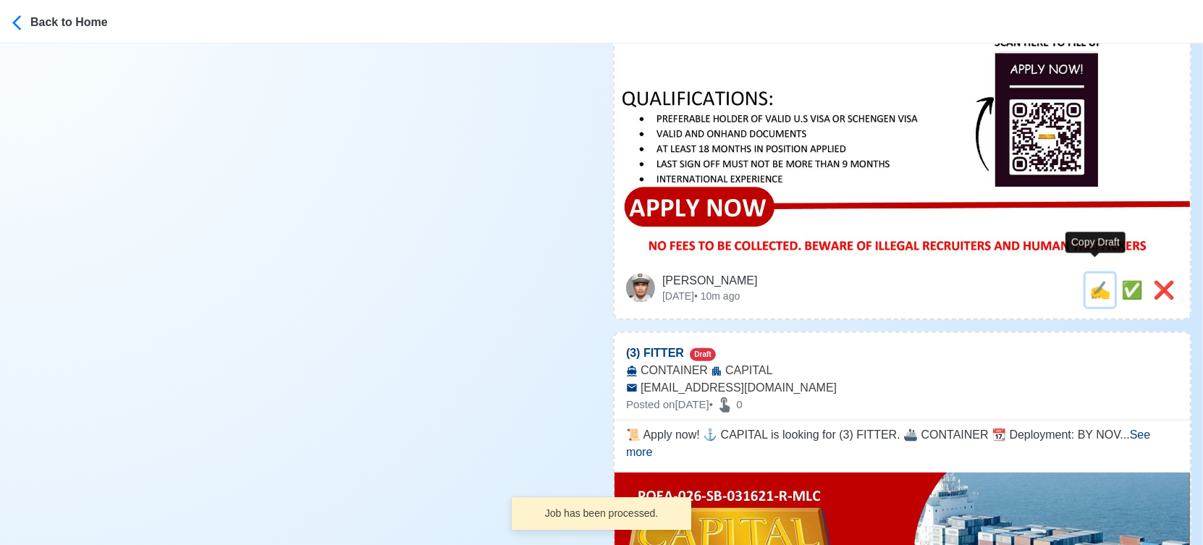
type input "capitalrecruitment2025@gmail.com"
type textarea "🛥️ Apply now! CAPITAL is looking for (2) MESSMAN. 🚢 CONTAINER 📆 Deployment: BY …"
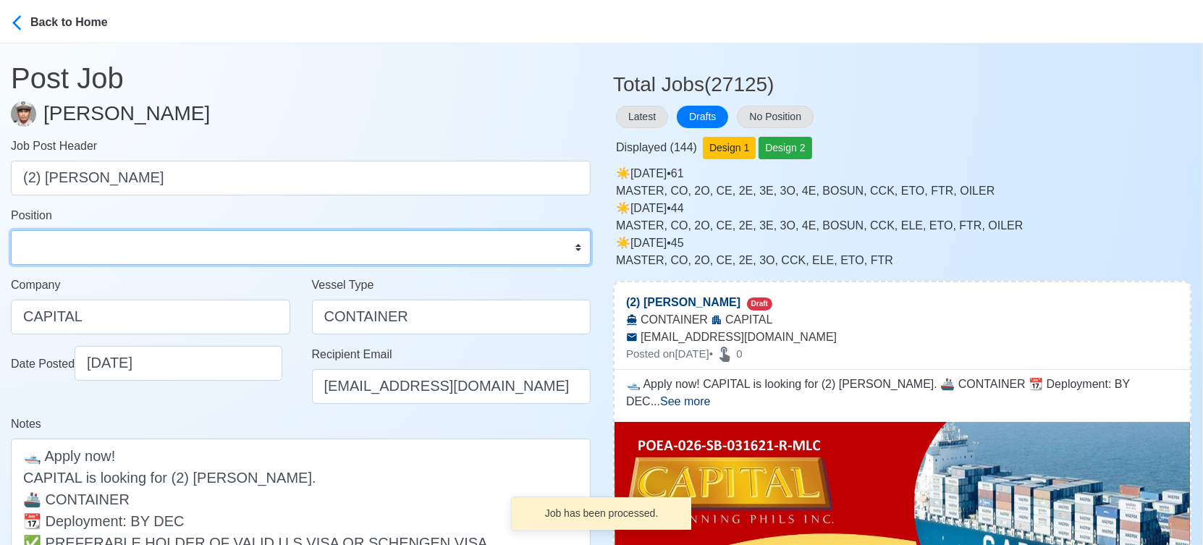
click at [165, 253] on select "Master Chief Officer 2nd Officer 3rd Officer Junior Officer Chief Engineer 2nd …" at bounding box center [301, 247] width 580 height 35
select select "Messman"
click at [11, 230] on select "Master Chief Officer 2nd Officer 3rd Officer Junior Officer Chief Engineer 2nd …" at bounding box center [301, 247] width 580 height 35
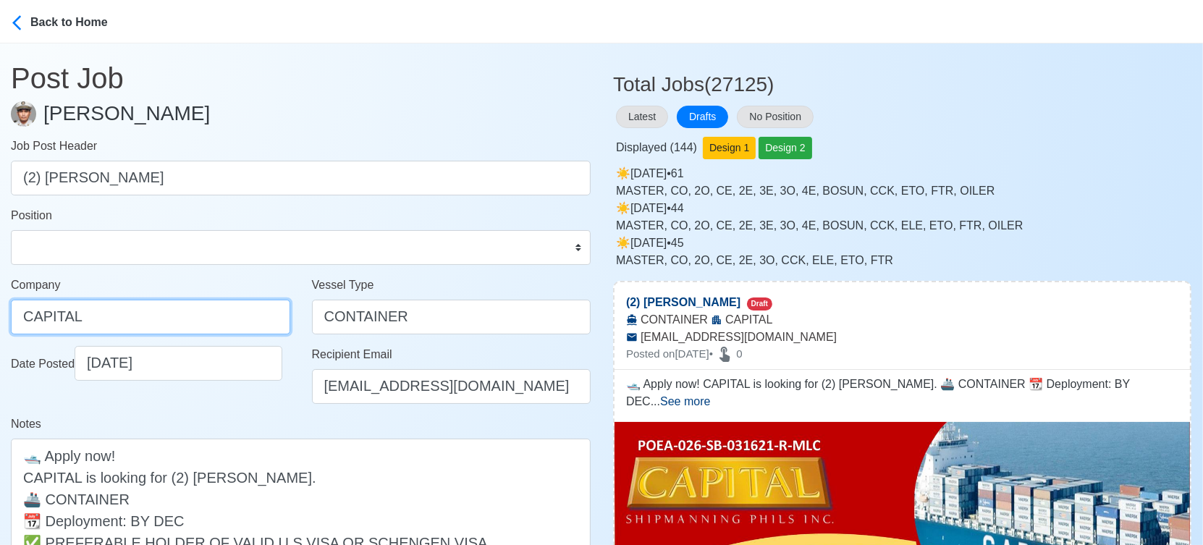
click at [182, 318] on input "CAPITAL" at bounding box center [150, 317] width 279 height 35
paste input "SHIPMANNING PHILS INC"
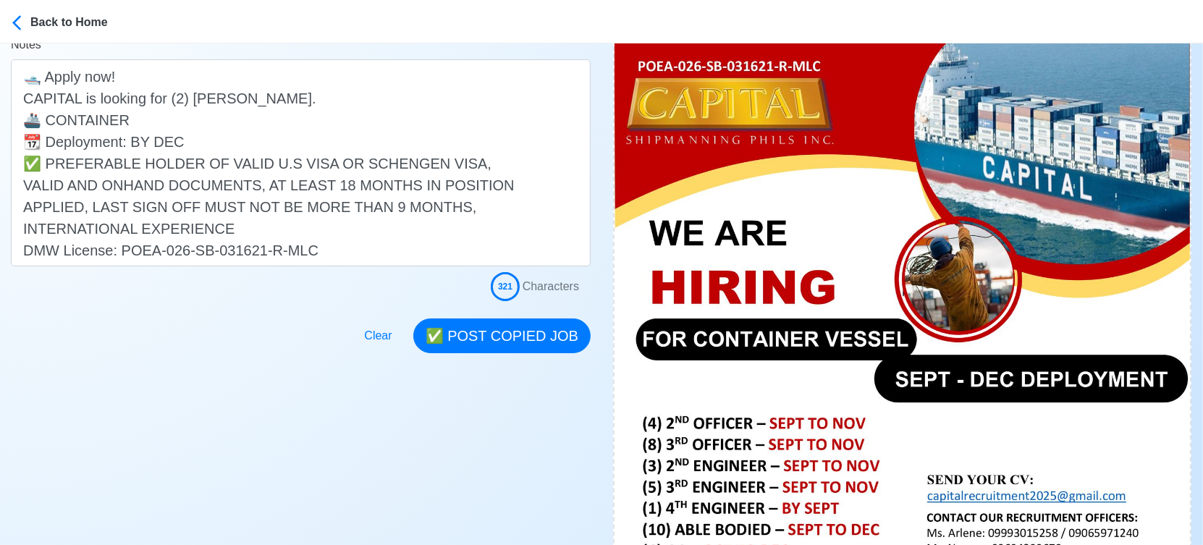
scroll to position [402, 0]
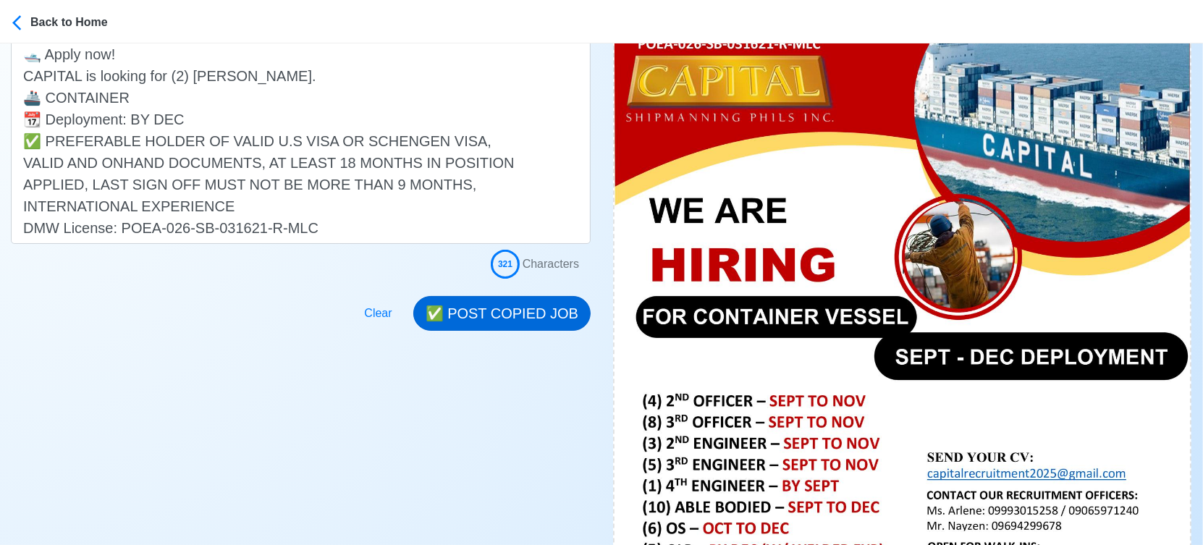
type input "CAPITAL SHIPMANNING PHILS INC"
click at [511, 324] on button "✅ POST COPIED JOB" at bounding box center [501, 313] width 177 height 35
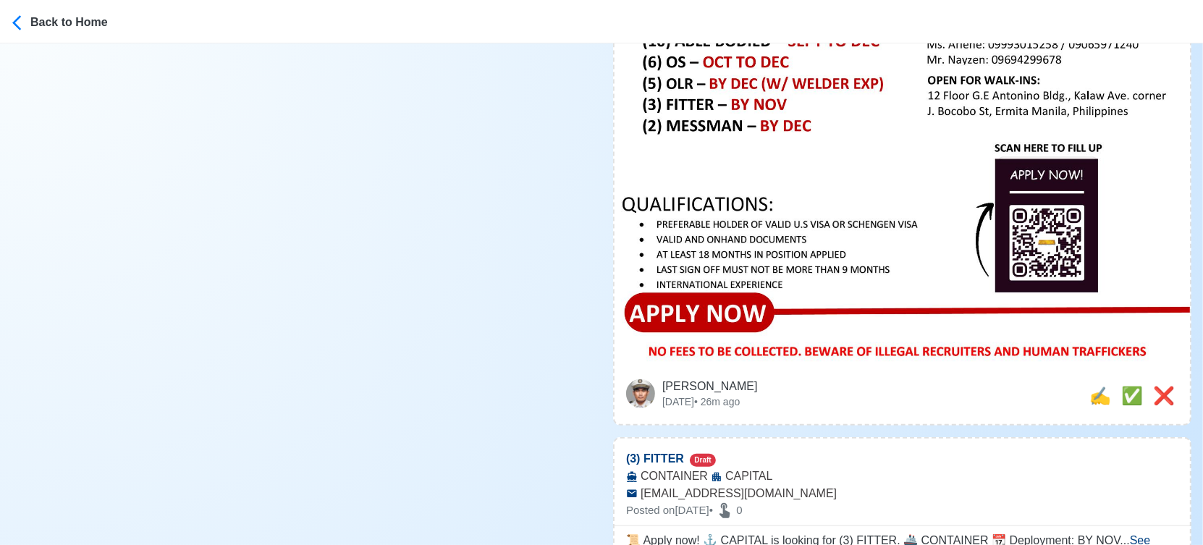
scroll to position [965, 0]
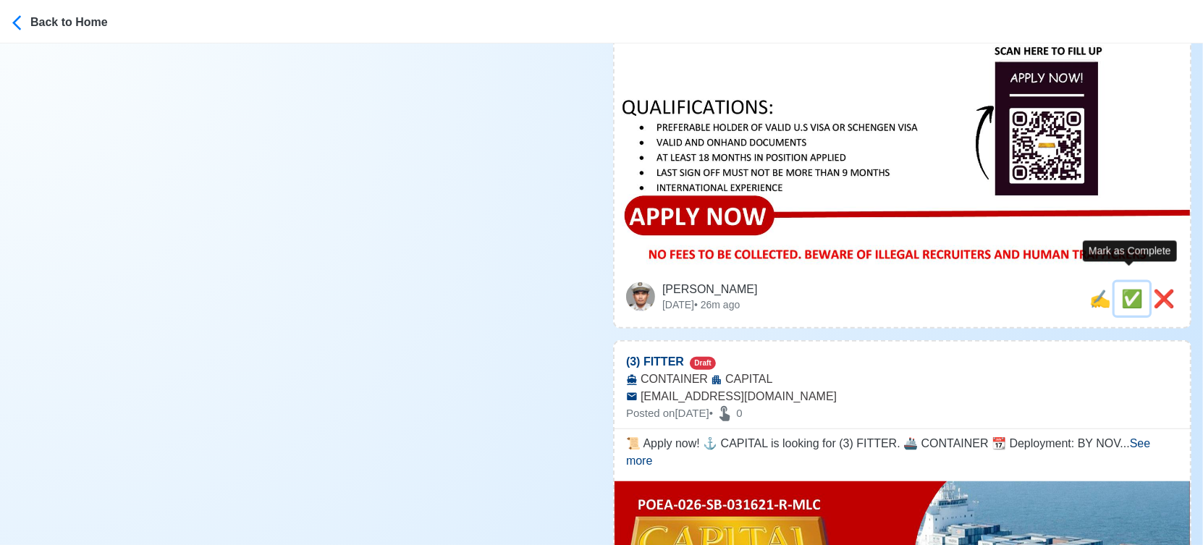
click at [1123, 289] on span "✅" at bounding box center [1132, 299] width 22 height 20
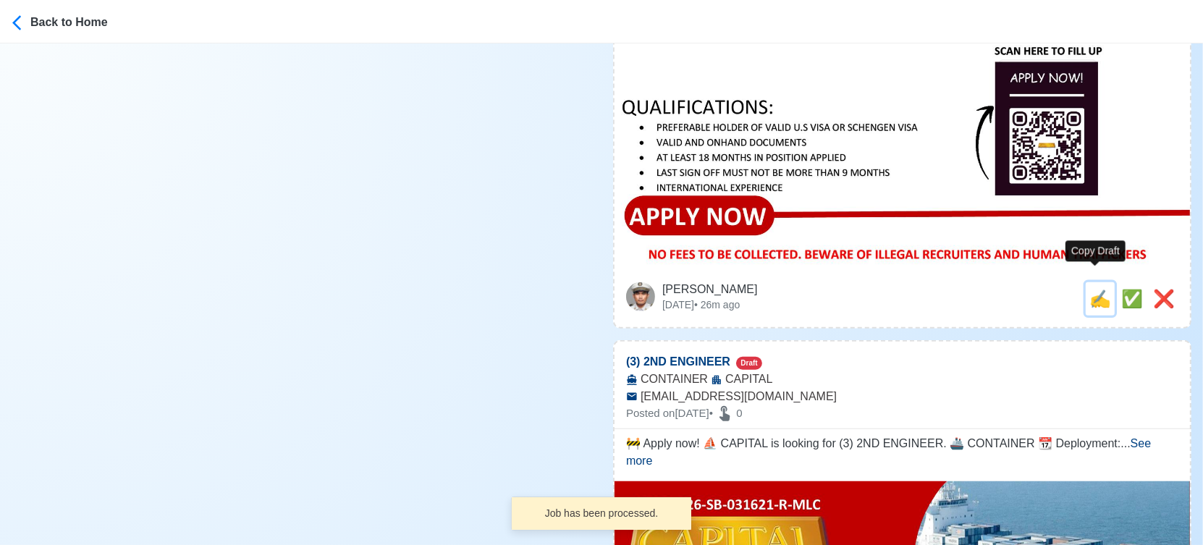
click at [1089, 289] on span "✍️" at bounding box center [1100, 299] width 22 height 20
type input "(3) FITTER"
select select
type input "CAPITAL"
type input "CONTAINER"
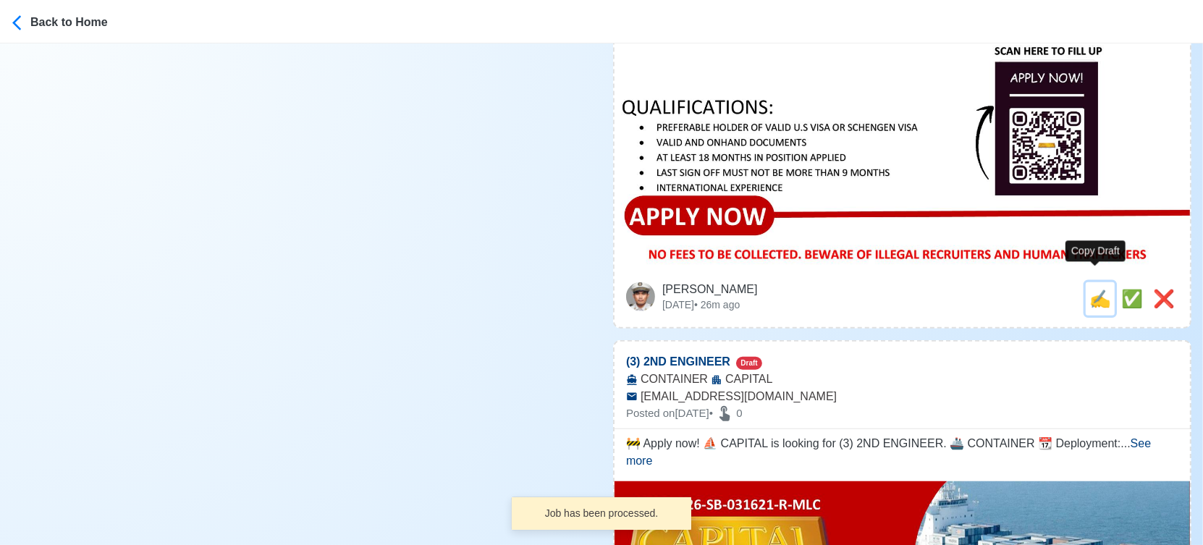
type input "capitalrecruitment2025@gmail.com"
type textarea "📜 Apply now! ⚓ CAPITAL is looking for (3) FITTER. 🚢 CONTAINER 📆 Deployment: BY …"
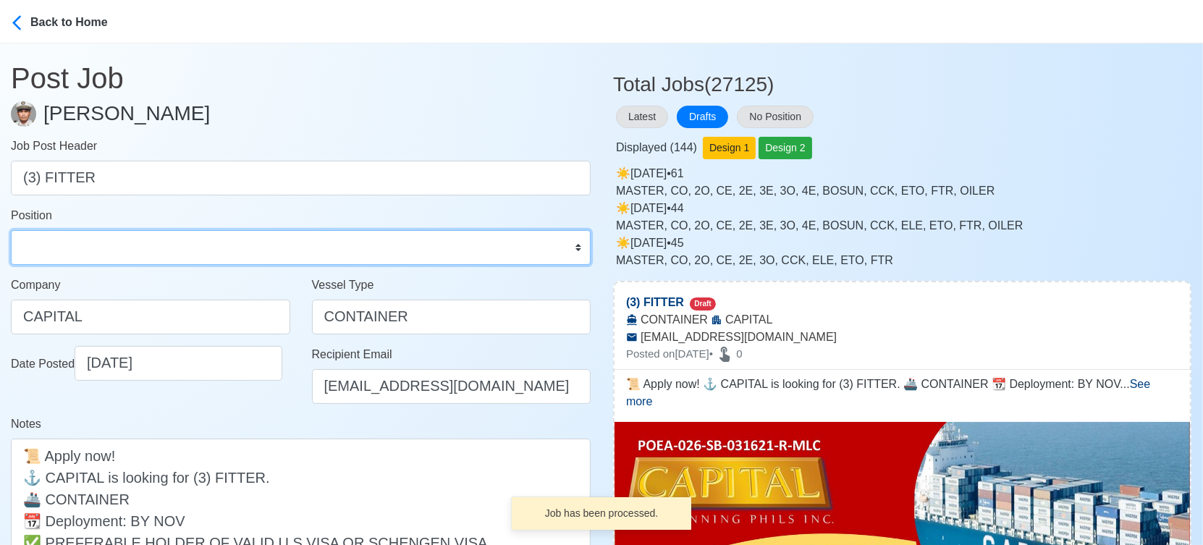
click at [122, 249] on select "Master Chief Officer 2nd Officer 3rd Officer Junior Officer Chief Engineer 2nd …" at bounding box center [301, 247] width 580 height 35
select select "Fitter"
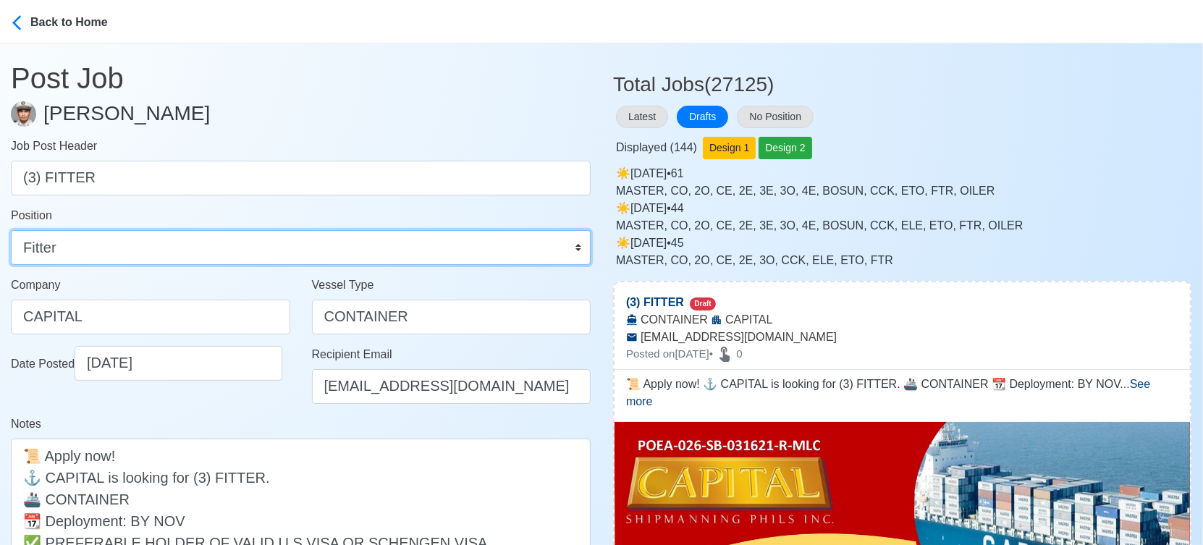
click at [11, 230] on select "Master Chief Officer 2nd Officer 3rd Officer Junior Officer Chief Engineer 2nd …" at bounding box center [301, 247] width 580 height 35
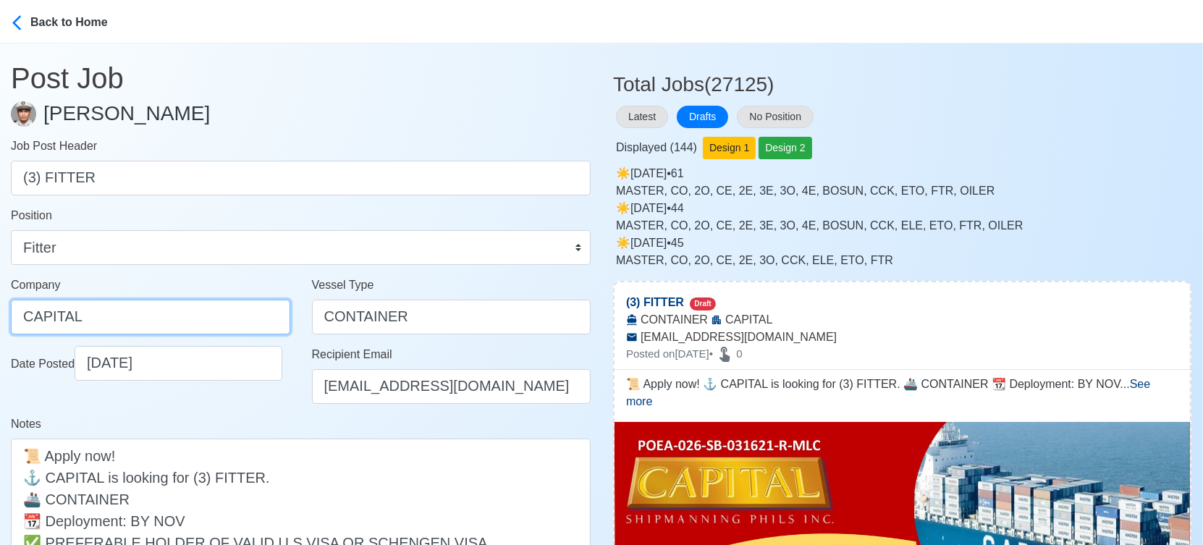
click at [167, 314] on input "CAPITAL" at bounding box center [150, 317] width 279 height 35
type input "v"
paste input "CAPITAL SHIPMANNING PHILS INC"
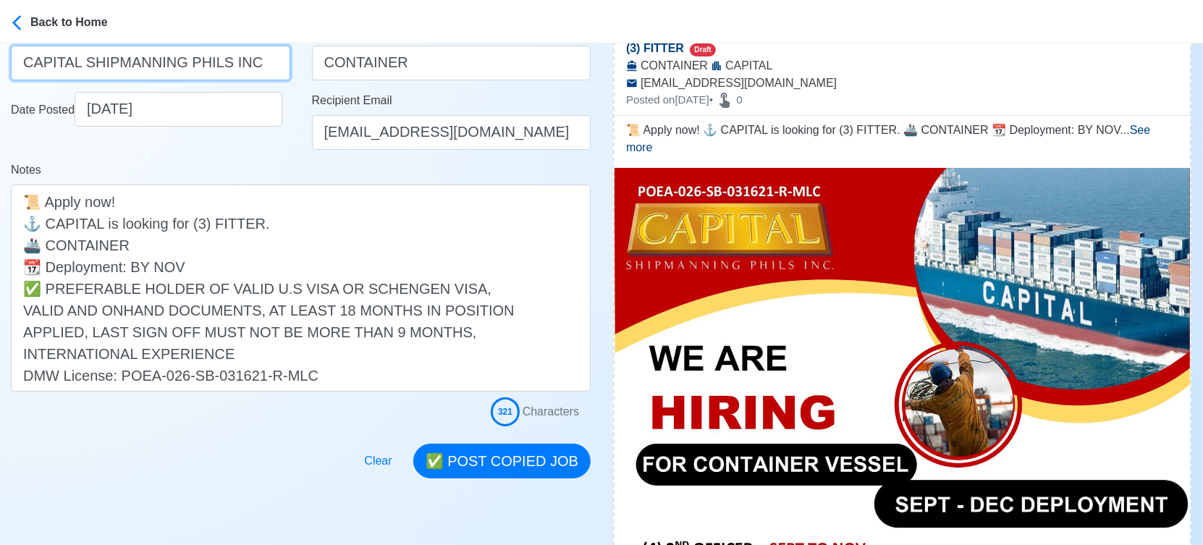
scroll to position [321, 0]
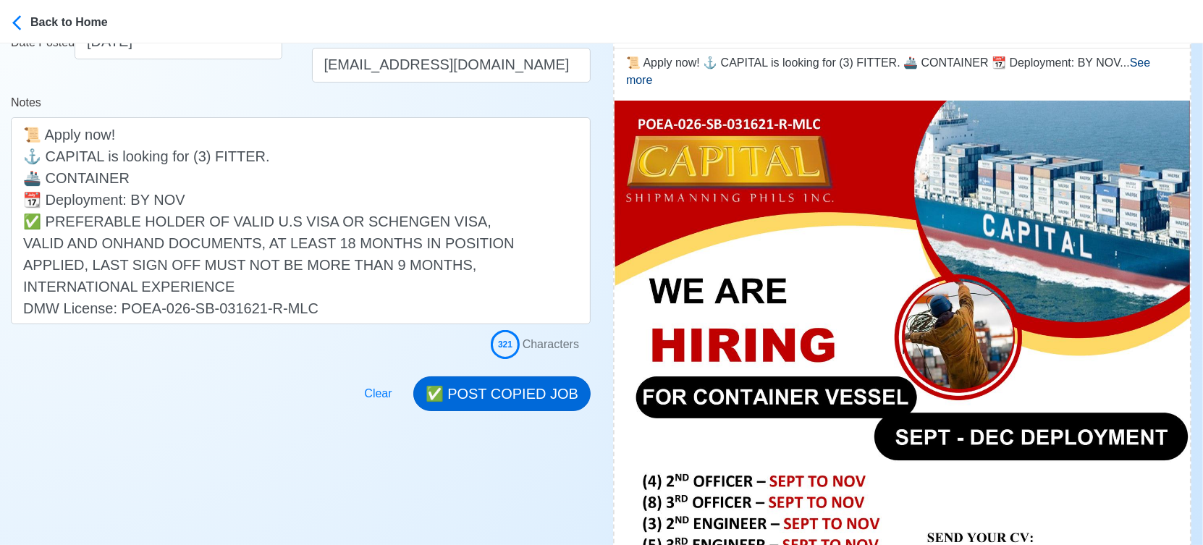
type input "CAPITAL SHIPMANNING PHILS INC"
click at [524, 388] on button "✅ POST COPIED JOB" at bounding box center [501, 393] width 177 height 35
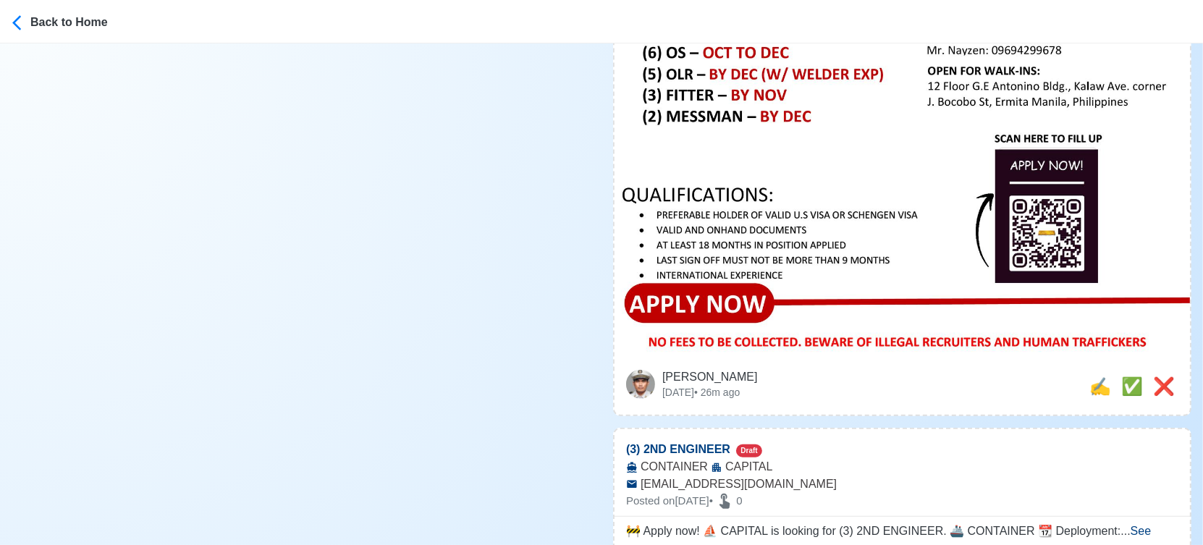
scroll to position [965, 0]
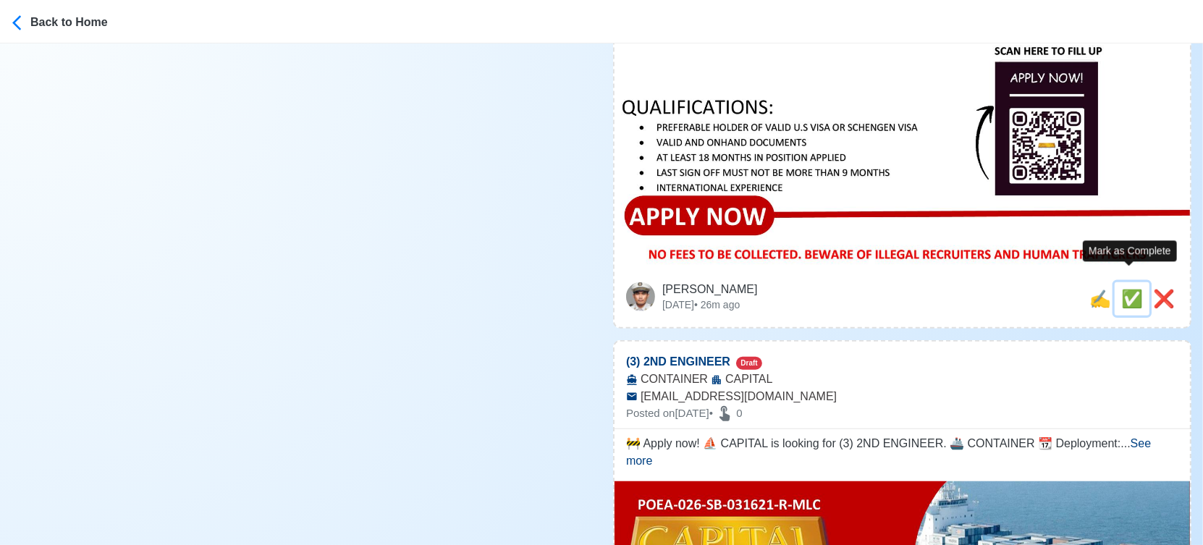
click at [1123, 289] on span "✅" at bounding box center [1132, 299] width 22 height 20
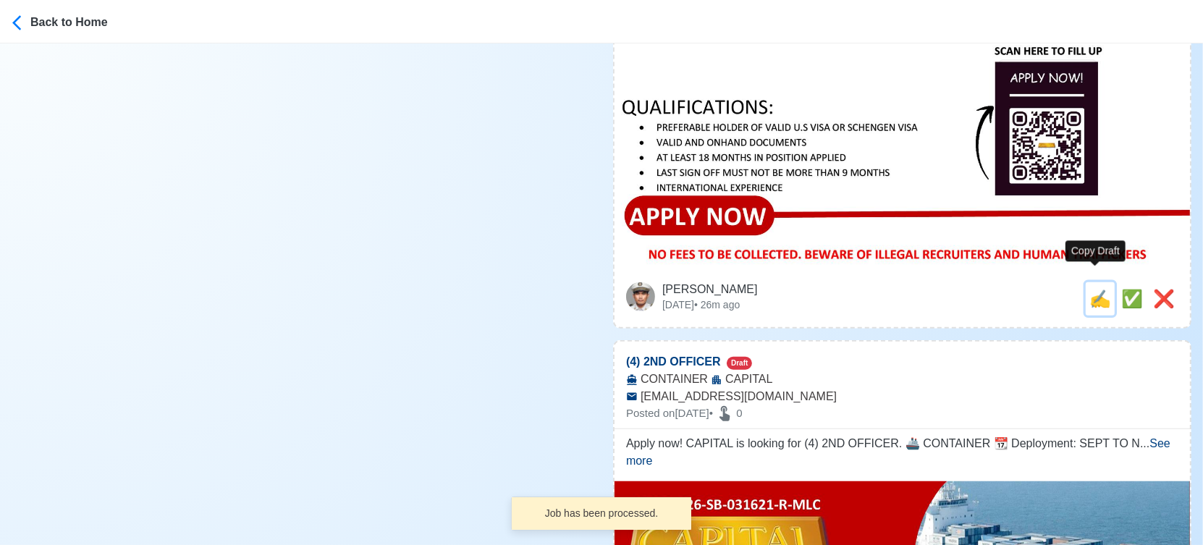
click at [1090, 289] on span "✍️" at bounding box center [1100, 299] width 22 height 20
type input "(3) 2ND ENGINEER"
select select
type input "CAPITAL"
type input "CONTAINER"
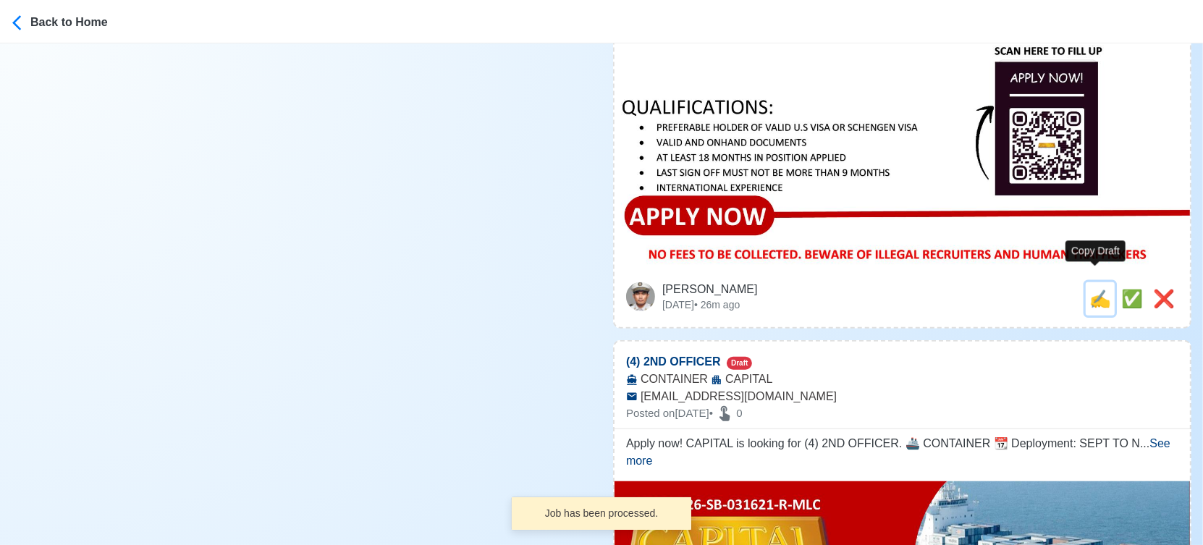
type input "capitalrecruitment2025@gmail.com"
type textarea "🚧 Apply now! ⛵ CAPITAL is looking for (3) 2ND ENGINEER. 🚢 CONTAINER 📆 Deploymen…"
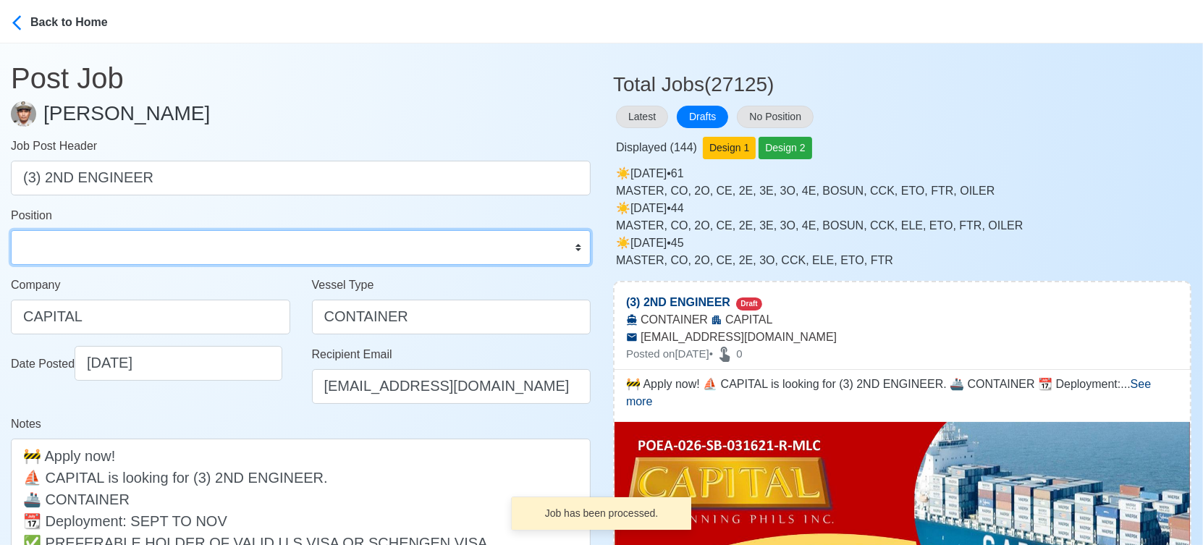
click at [64, 251] on select "Master Chief Officer 2nd Officer 3rd Officer Junior Officer Chief Engineer 2nd …" at bounding box center [301, 247] width 580 height 35
select select "2nd Engineer"
click at [11, 230] on select "Master Chief Officer 2nd Officer 3rd Officer Junior Officer Chief Engineer 2nd …" at bounding box center [301, 247] width 580 height 35
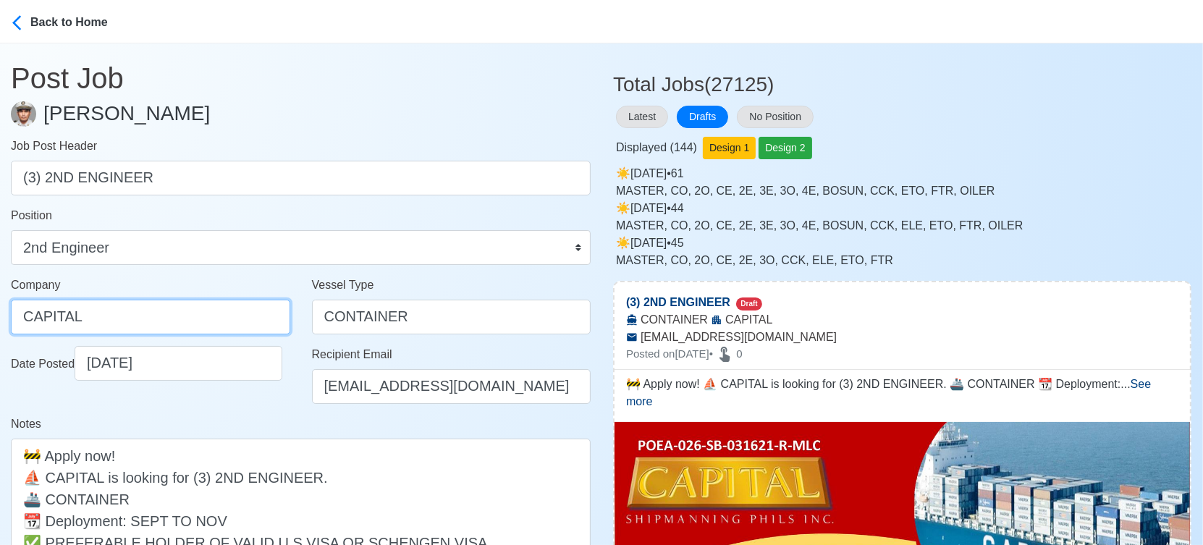
click at [168, 307] on input "CAPITAL" at bounding box center [150, 317] width 279 height 35
paste input "SHIPMANNING PHILS INC"
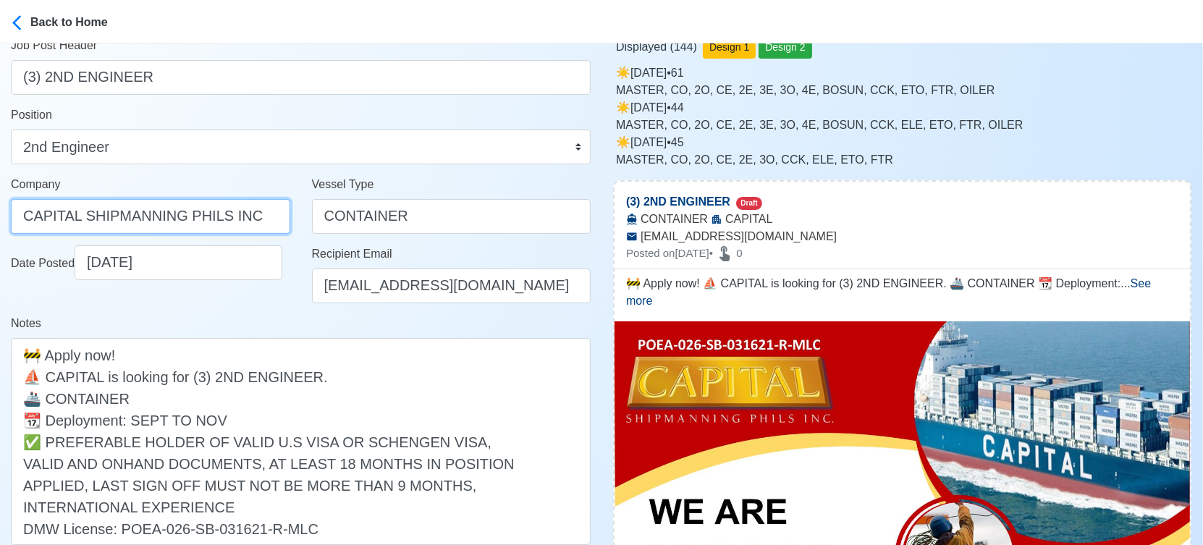
scroll to position [321, 0]
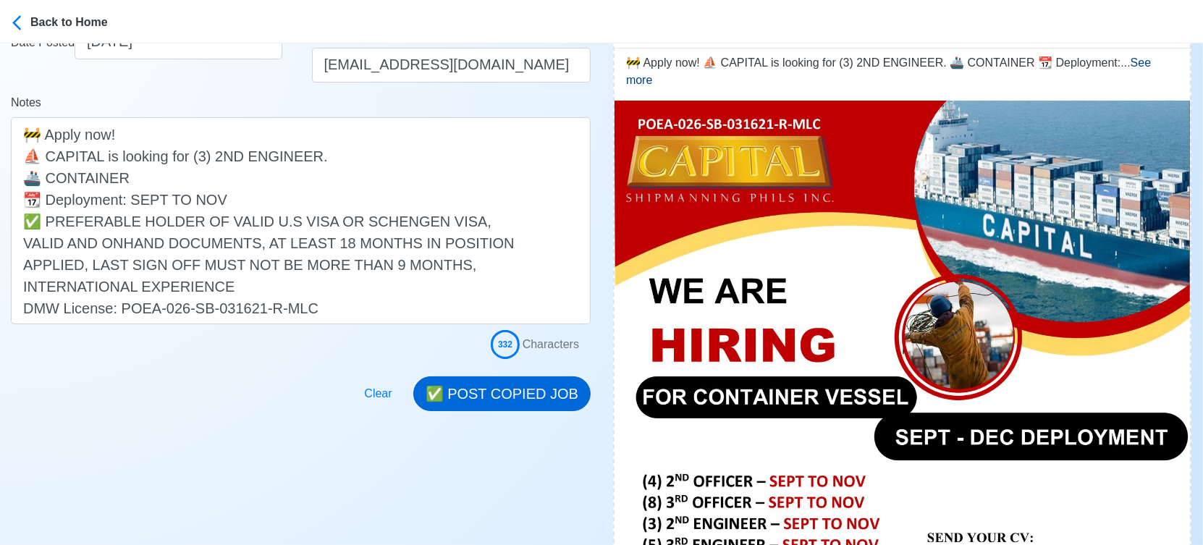
type input "CAPITAL SHIPMANNING PHILS INC"
click at [498, 386] on button "✅ POST COPIED JOB" at bounding box center [501, 393] width 177 height 35
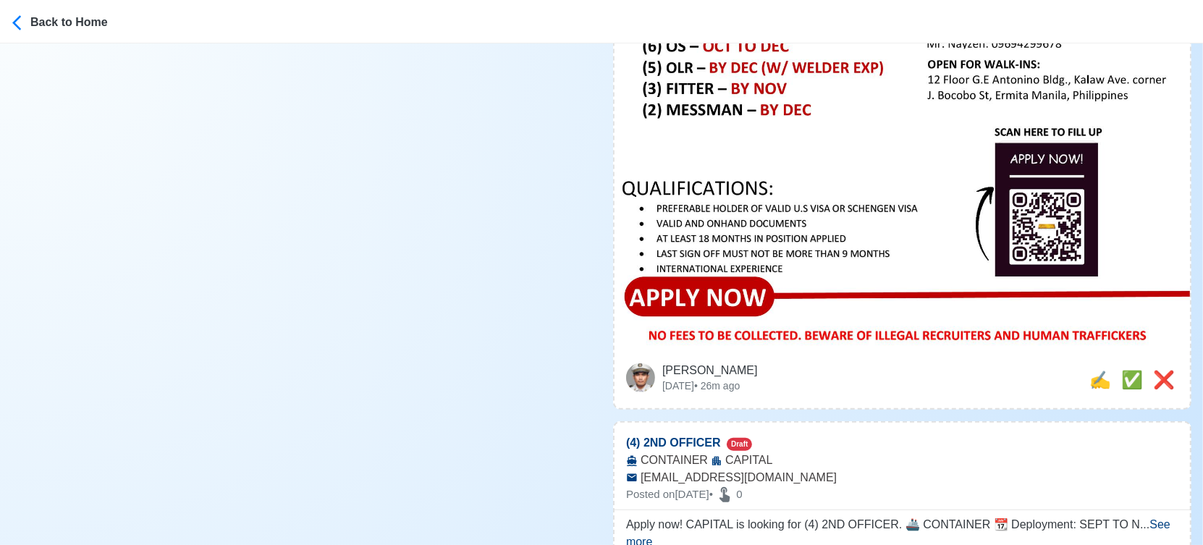
scroll to position [884, 0]
click at [1123, 369] on span "✅" at bounding box center [1132, 379] width 22 height 20
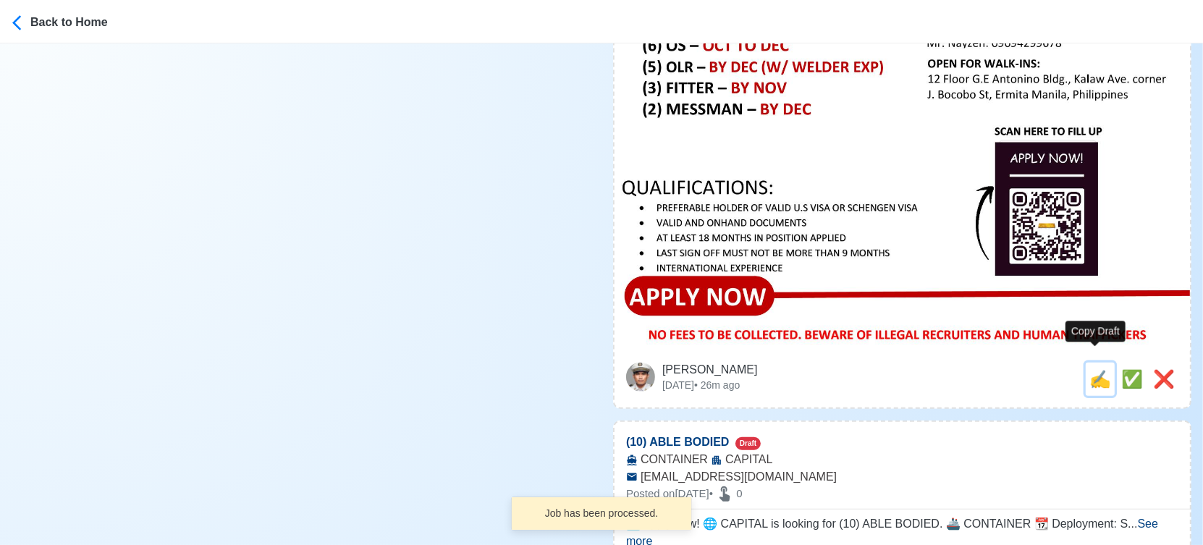
click at [1098, 369] on span "✍️" at bounding box center [1100, 379] width 22 height 20
type input "(4) 2ND OFFICER"
select select
type input "CAPITAL"
type input "CONTAINER"
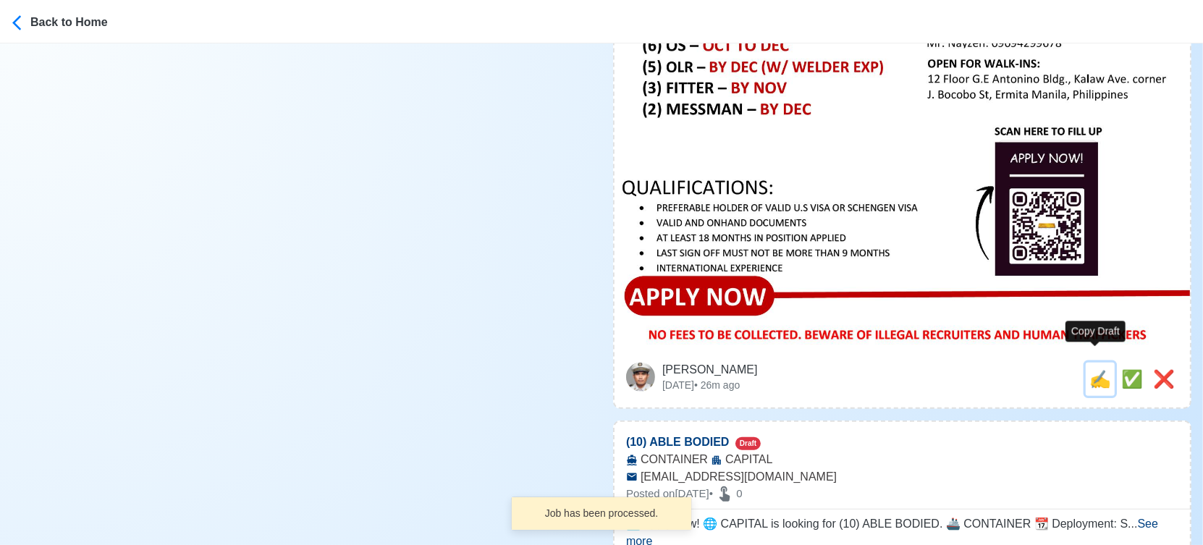
type input "capitalrecruitment2025@gmail.com"
type textarea "Apply now! CAPITAL is looking for (4) 2ND OFFICER. 🚢 CONTAINER 📆 Deployment: SE…"
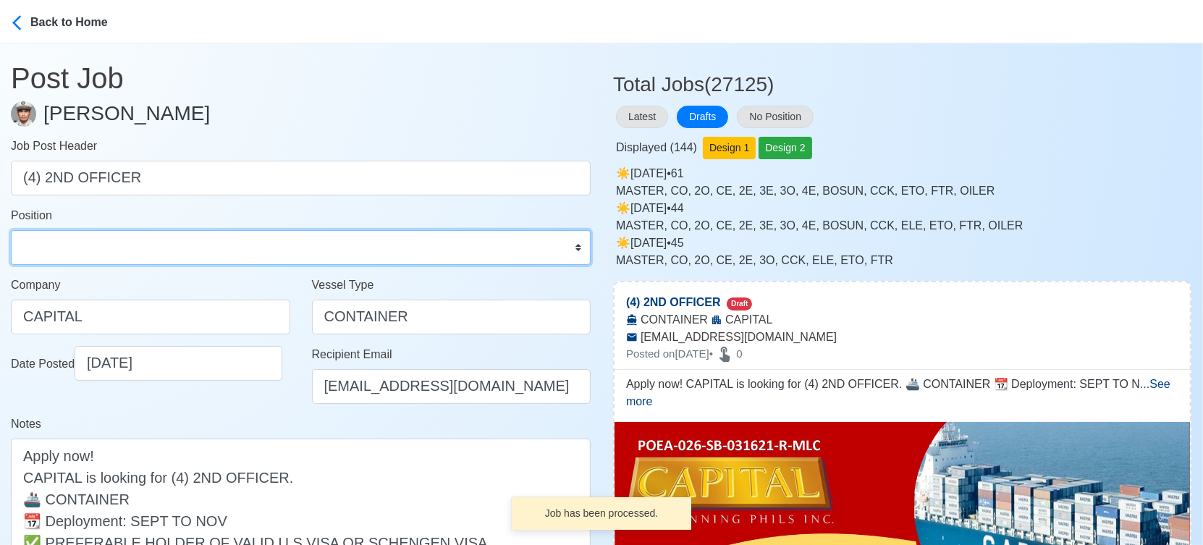
click at [67, 245] on select "Master Chief Officer 2nd Officer 3rd Officer Junior Officer Chief Engineer 2nd …" at bounding box center [301, 247] width 580 height 35
select select "2nd Officer"
click at [11, 230] on select "Master Chief Officer 2nd Officer 3rd Officer Junior Officer Chief Engineer 2nd …" at bounding box center [301, 247] width 580 height 35
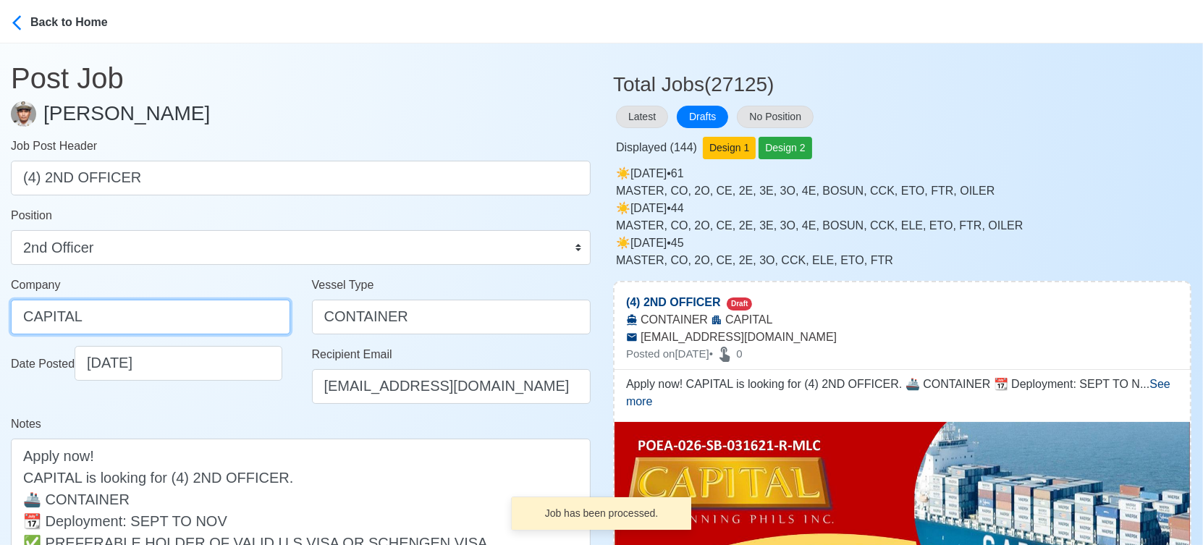
click at [182, 313] on input "CAPITAL" at bounding box center [150, 317] width 279 height 35
paste input "SHIPMANNING PHILS INC"
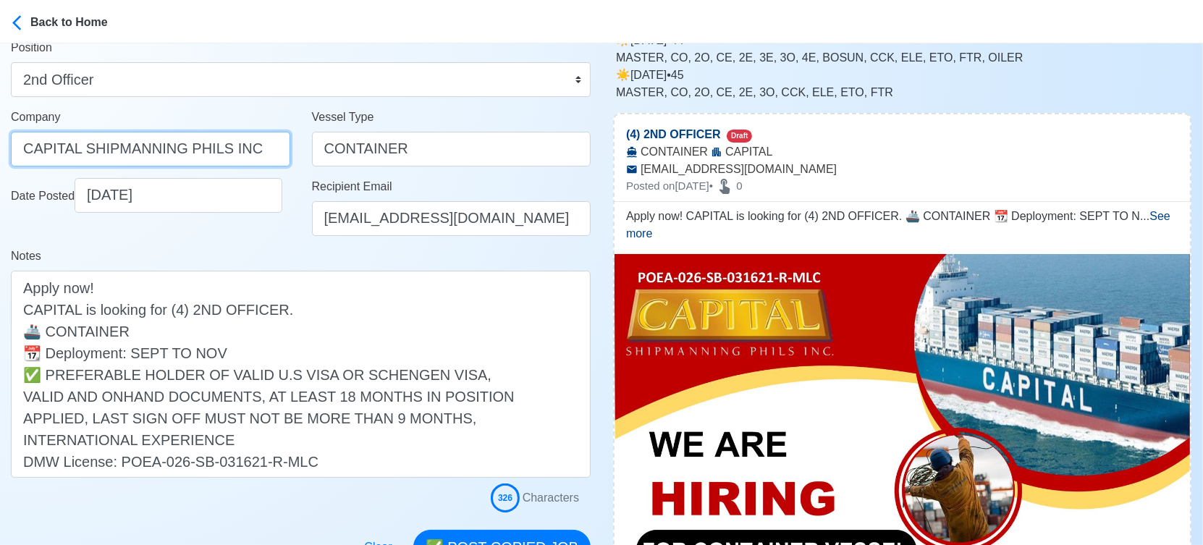
scroll to position [241, 0]
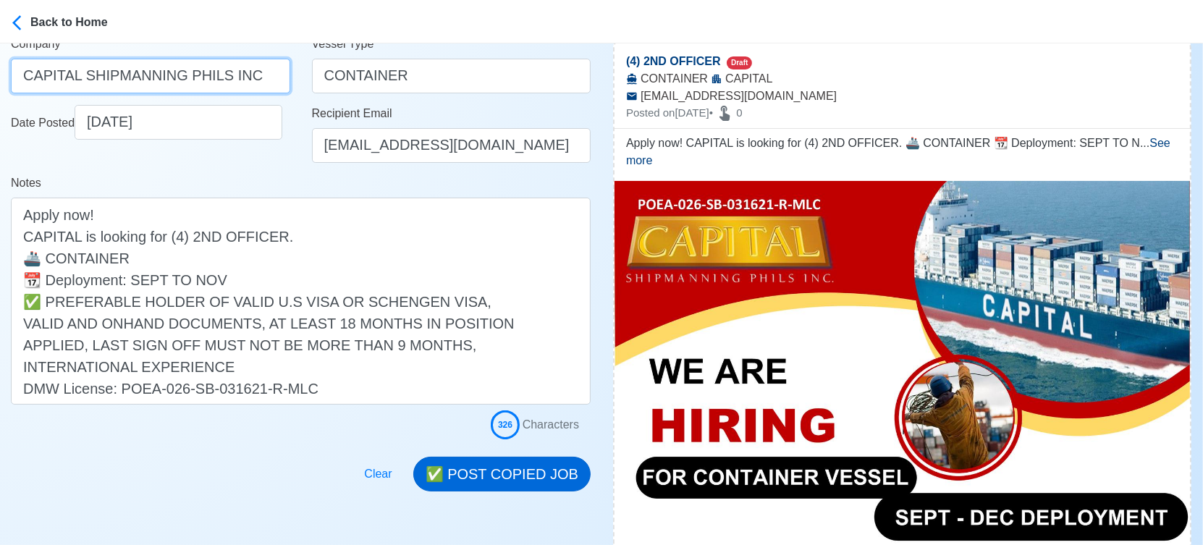
type input "CAPITAL SHIPMANNING PHILS INC"
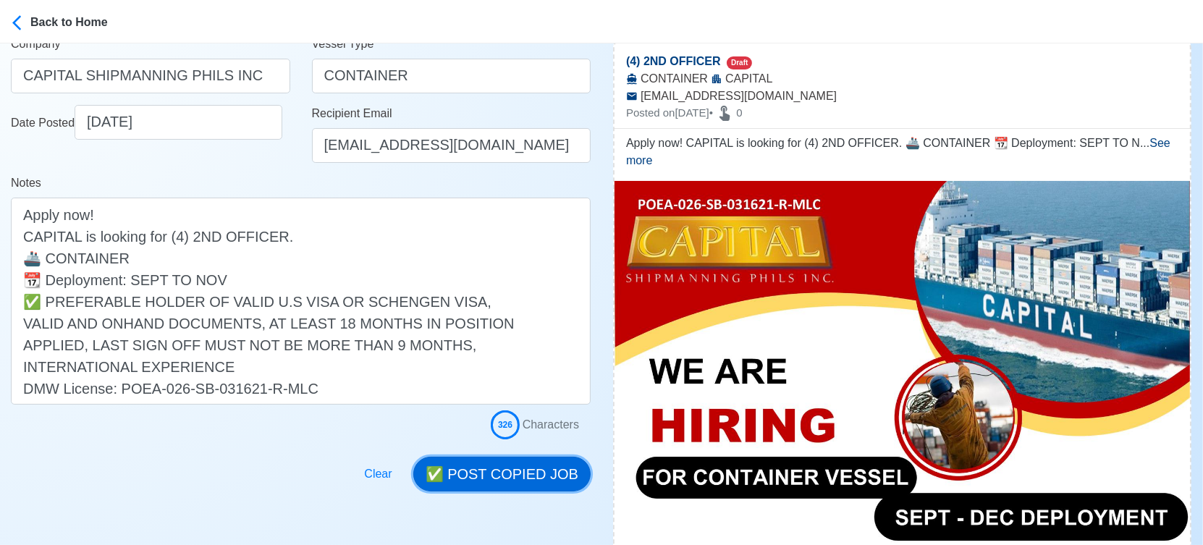
click at [539, 471] on button "✅ POST COPIED JOB" at bounding box center [501, 474] width 177 height 35
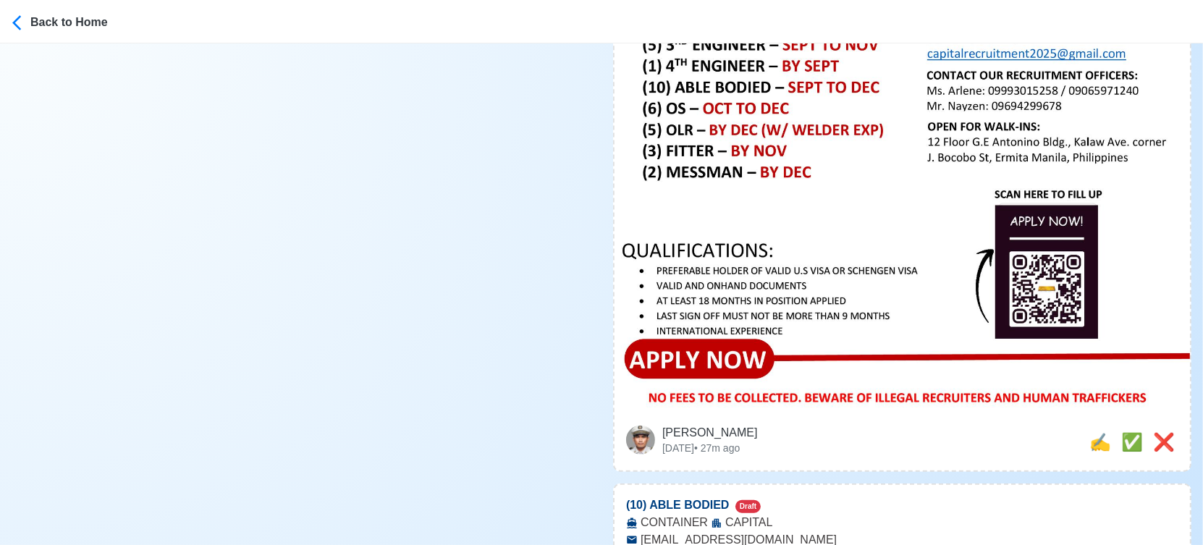
scroll to position [965, 0]
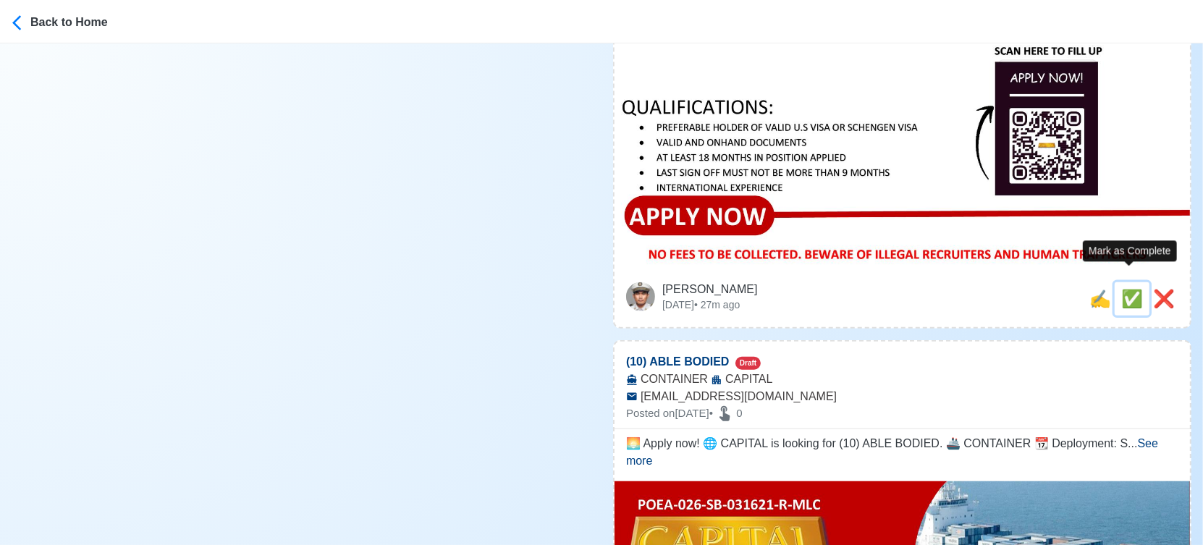
click at [1129, 289] on span "✅" at bounding box center [1132, 299] width 22 height 20
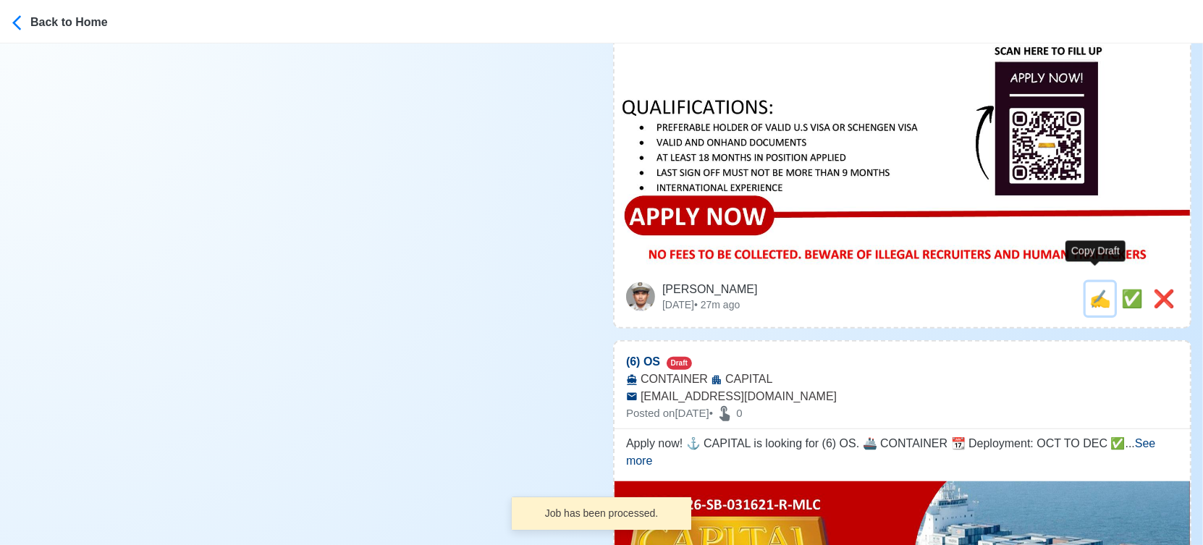
click at [1097, 289] on span "✍️" at bounding box center [1100, 299] width 22 height 20
type input "(10) ABLE BODIED"
select select
type input "CAPITAL"
type input "CONTAINER"
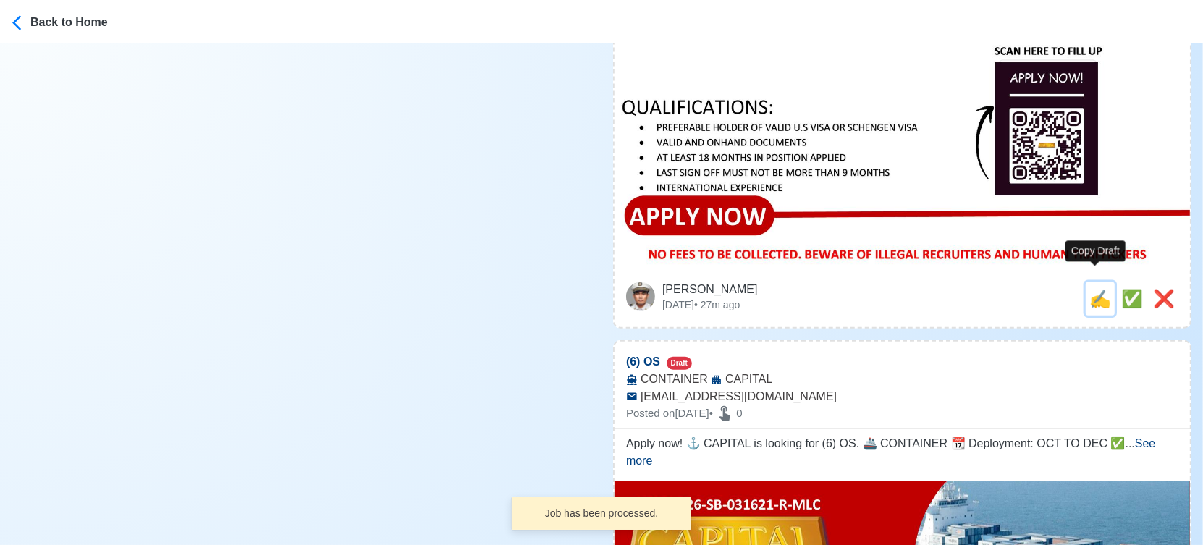
type input "capitalrecruitment2025@gmail.com"
type textarea "🌅 Apply now! 🌐 CAPITAL is looking for (10) ABLE BODIED. 🚢 CONTAINER 📆 Deploymen…"
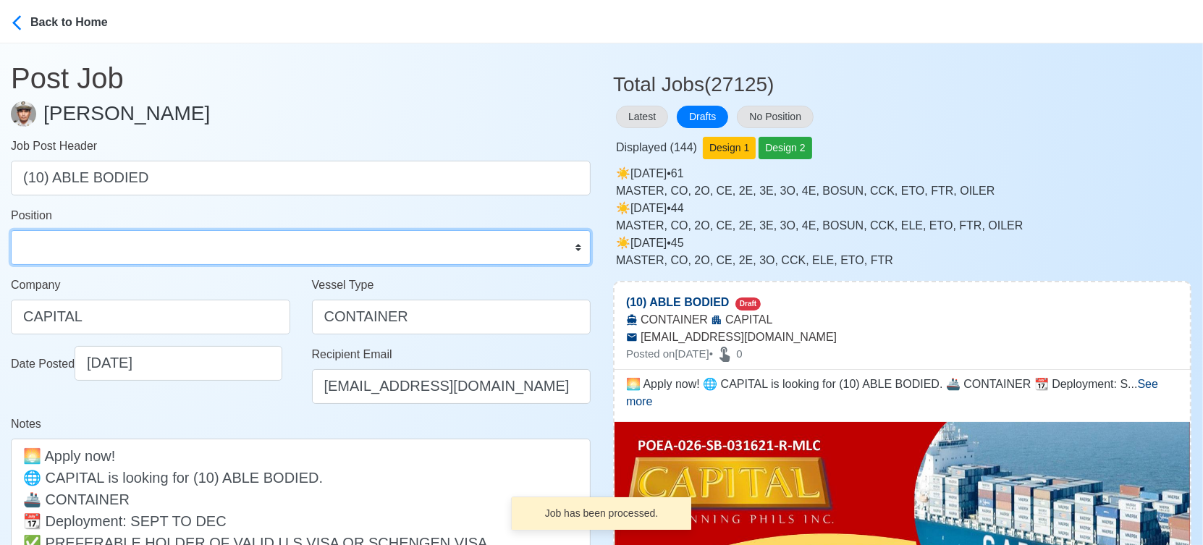
click at [135, 253] on select "Master Chief Officer 2nd Officer 3rd Officer Junior Officer Chief Engineer 2nd …" at bounding box center [301, 247] width 580 height 35
select select "[PERSON_NAME]"
click at [11, 230] on select "Master Chief Officer 2nd Officer 3rd Officer Junior Officer Chief Engineer 2nd …" at bounding box center [301, 247] width 580 height 35
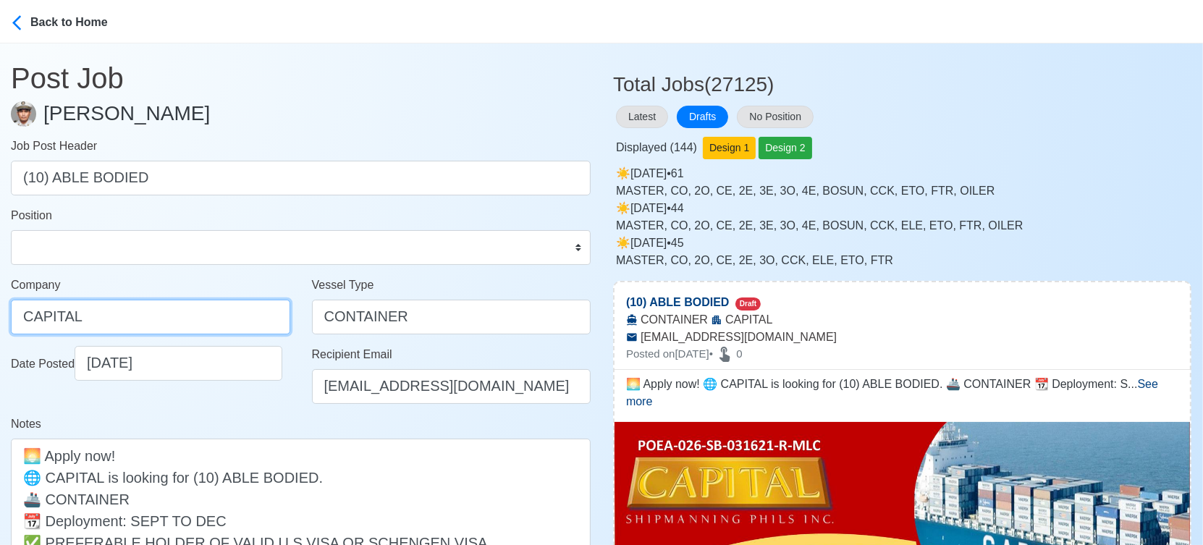
click at [210, 316] on input "CAPITAL" at bounding box center [150, 317] width 279 height 35
paste input "SHIPMANNING PHILS INC"
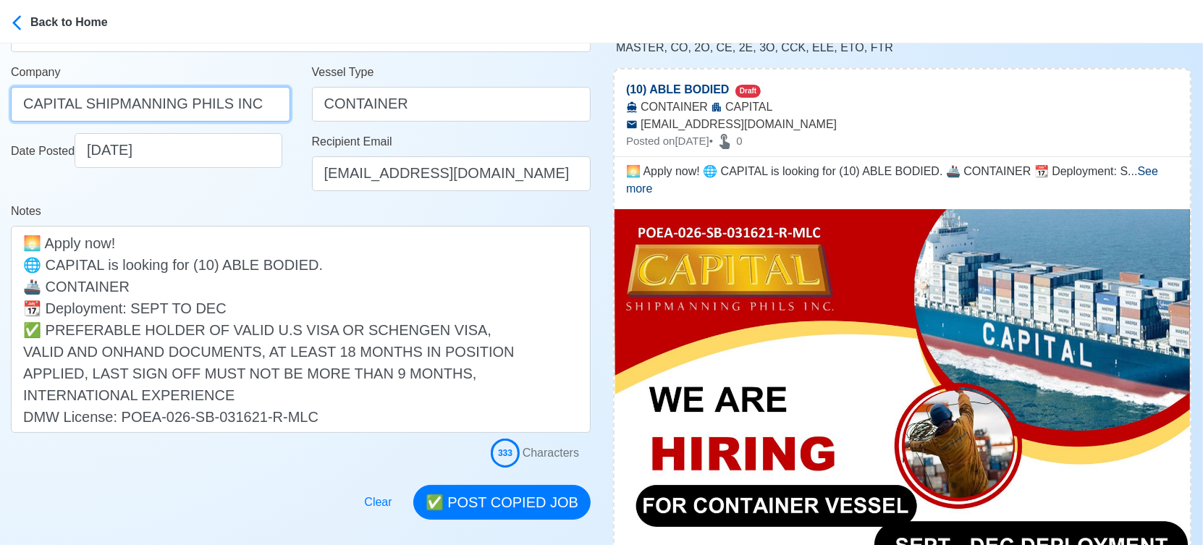
scroll to position [321, 0]
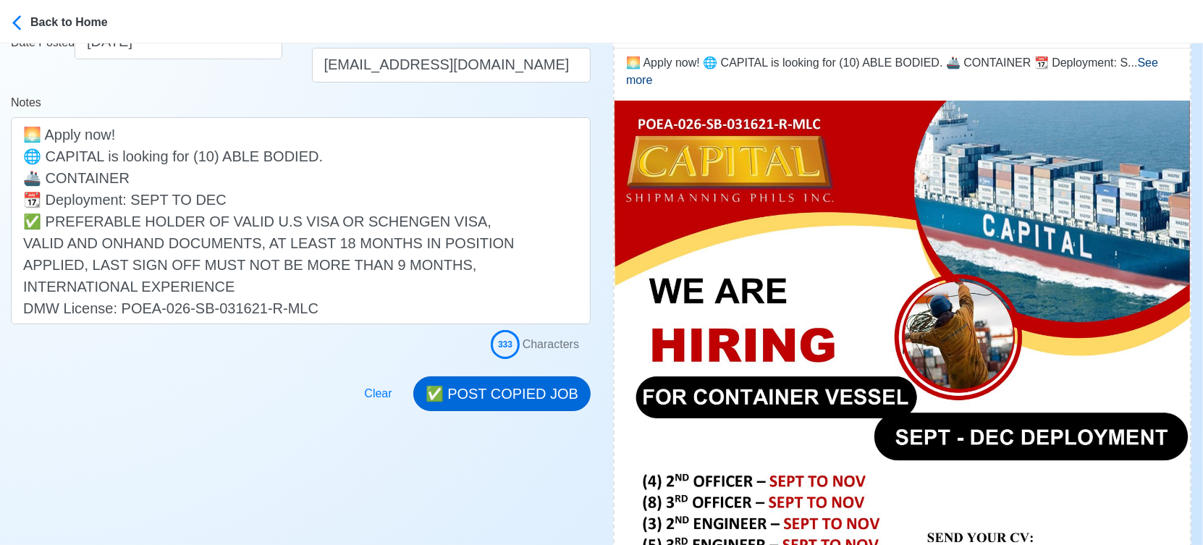
type input "CAPITAL SHIPMANNING PHILS INC"
click at [533, 389] on button "✅ POST COPIED JOB" at bounding box center [501, 393] width 177 height 35
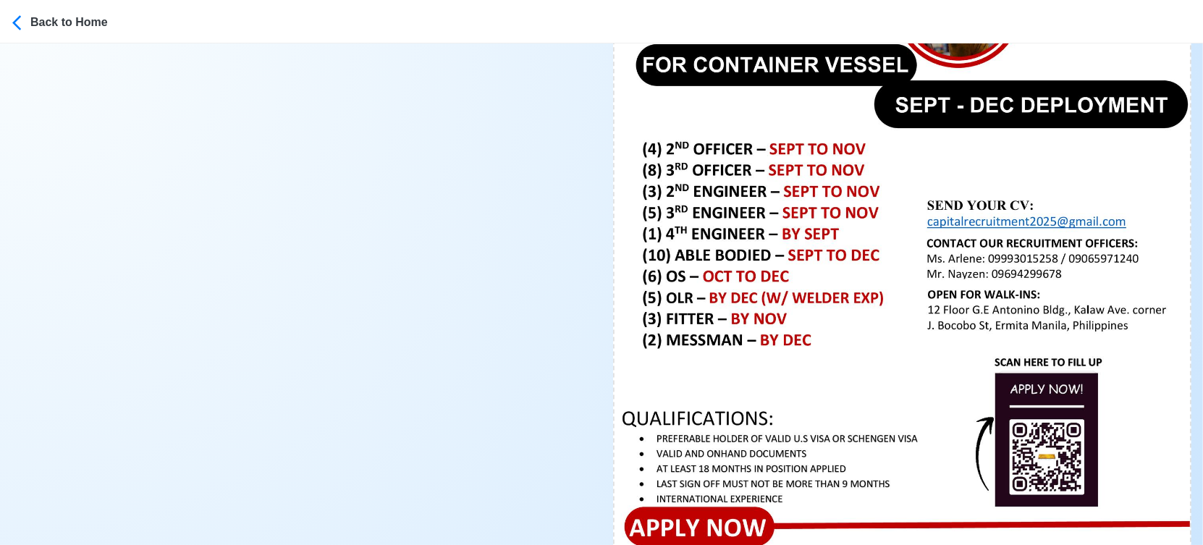
scroll to position [884, 0]
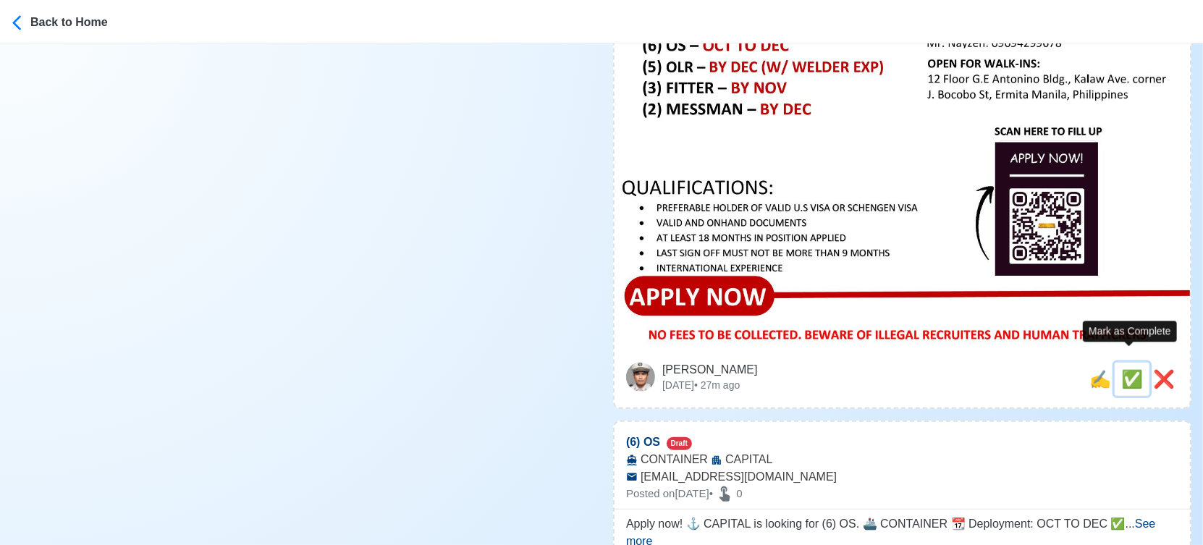
click at [1123, 369] on span "✅" at bounding box center [1132, 379] width 22 height 20
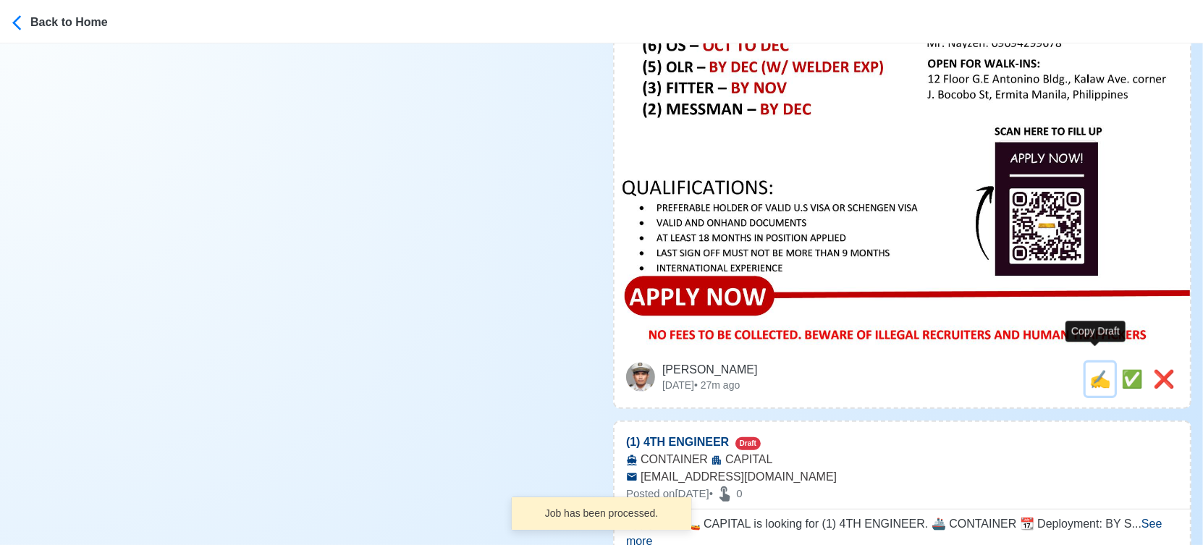
click at [1094, 369] on span "✍️" at bounding box center [1100, 379] width 22 height 20
type input "(6) OS"
select select
type input "CAPITAL"
type input "CONTAINER"
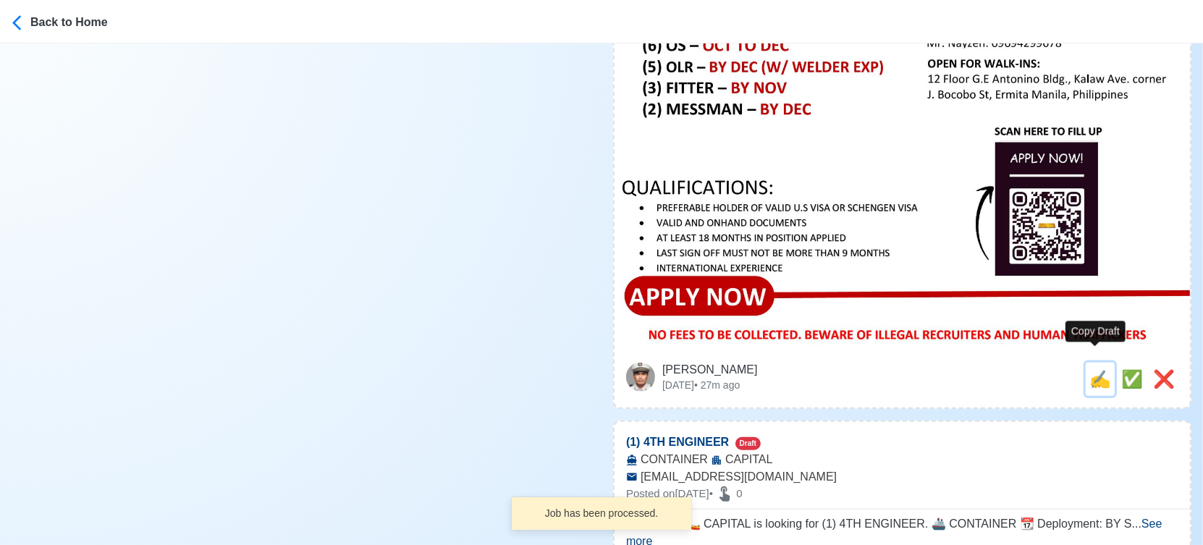
type input "capitalrecruitment2025@gmail.com"
type textarea "Apply now! ⚓ CAPITAL is looking for (6) OS. 🚢 CONTAINER 📆 Deployment: OCT TO DE…"
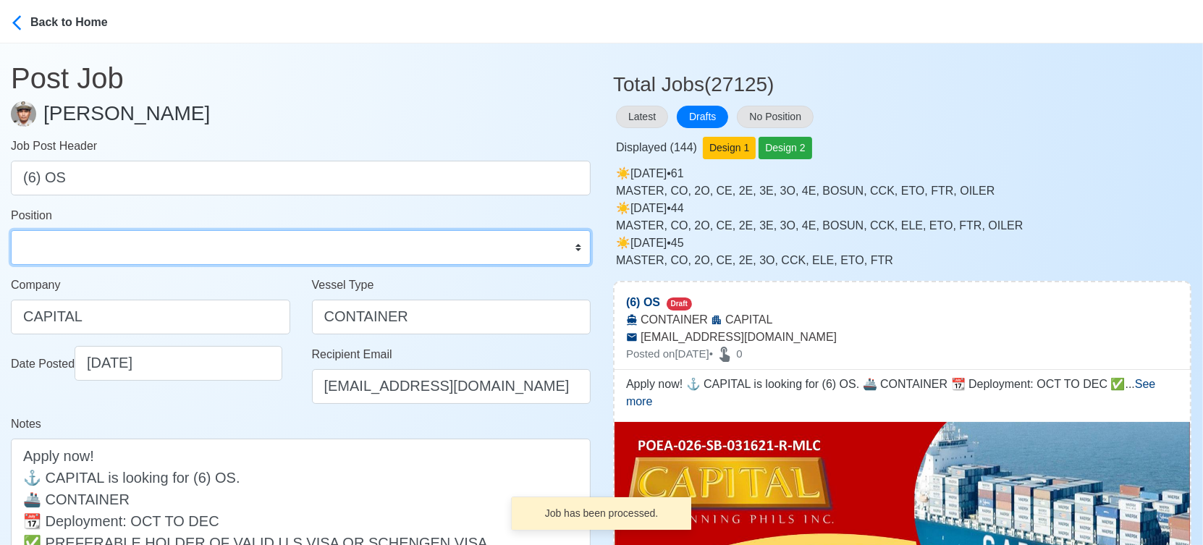
click at [158, 245] on select "Master Chief Officer 2nd Officer 3rd Officer Junior Officer Chief Engineer 2nd …" at bounding box center [301, 247] width 580 height 35
select select "Ordinary Seaman"
click at [11, 230] on select "Master Chief Officer 2nd Officer 3rd Officer Junior Officer Chief Engineer 2nd …" at bounding box center [301, 247] width 580 height 35
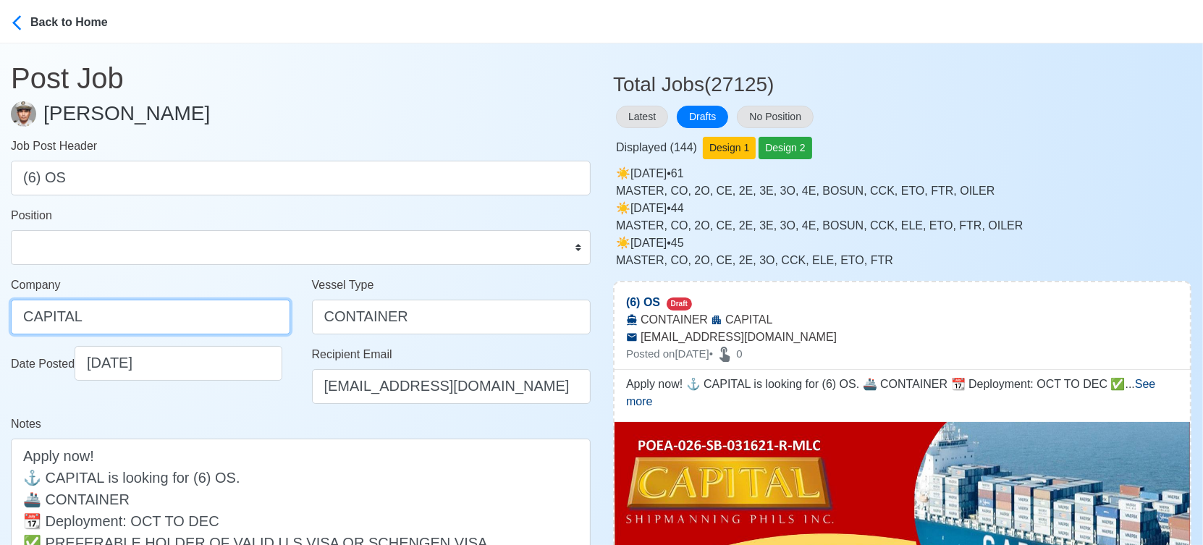
click at [193, 320] on input "CAPITAL" at bounding box center [150, 317] width 279 height 35
paste input "SHIPMANNING PHILS INC"
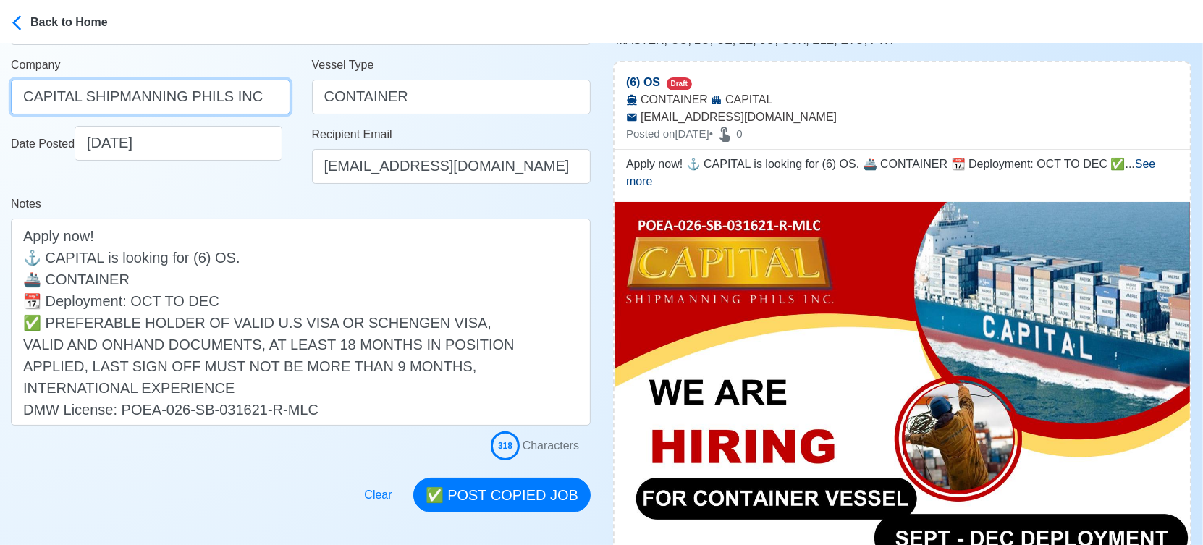
scroll to position [402, 0]
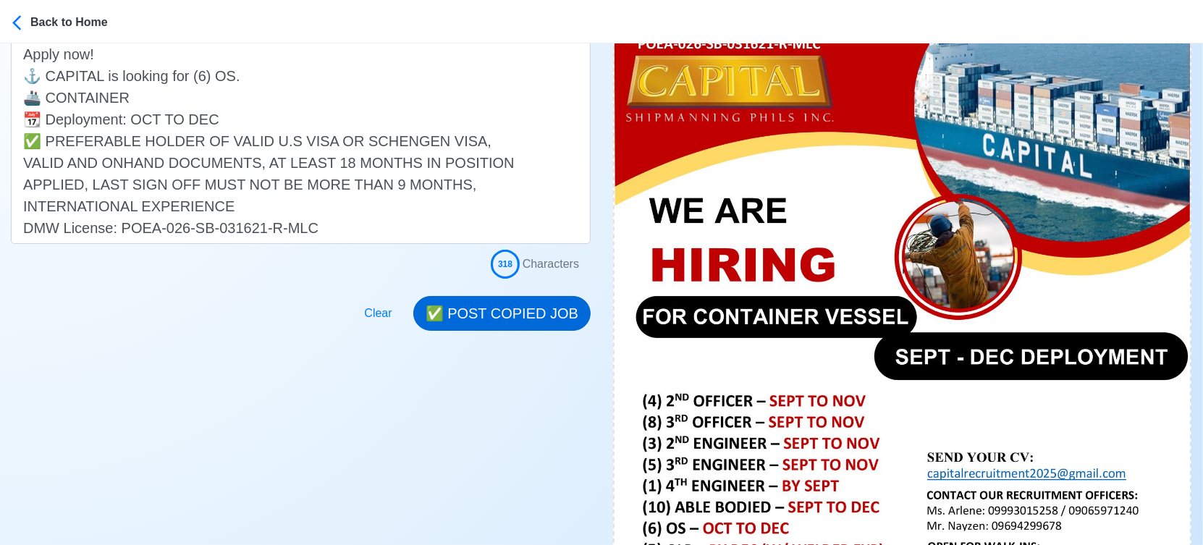
type input "CAPITAL SHIPMANNING PHILS INC"
click at [502, 309] on button "✅ POST COPIED JOB" at bounding box center [501, 313] width 177 height 35
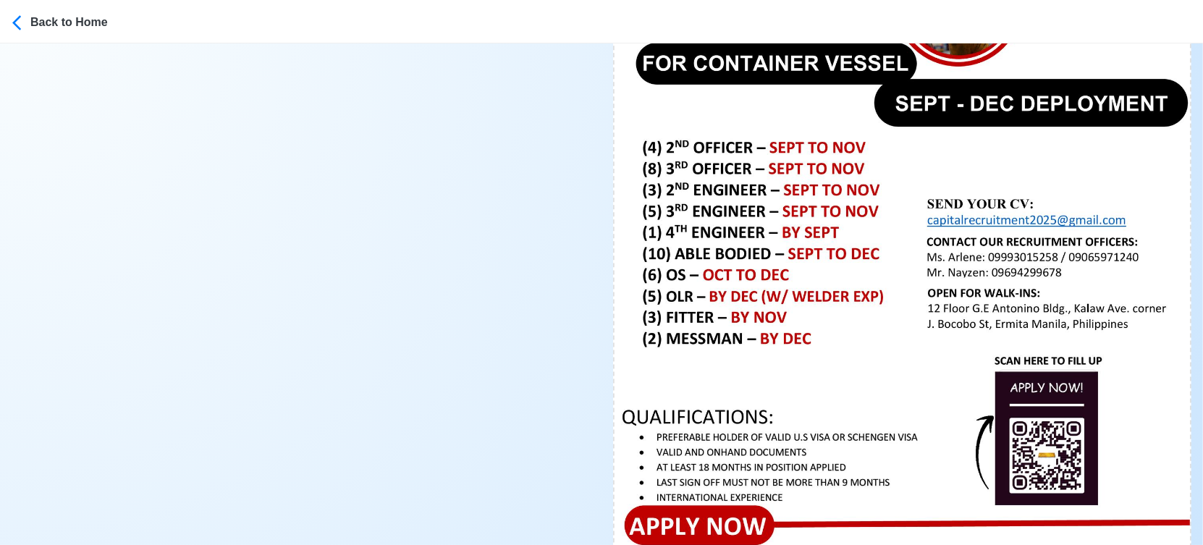
scroll to position [965, 0]
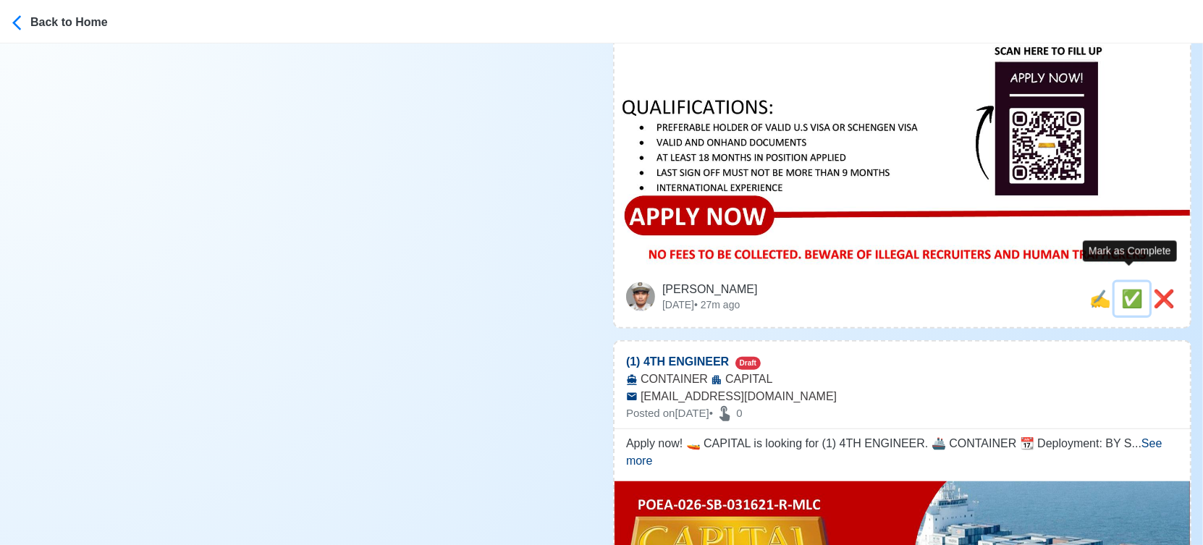
drag, startPoint x: 1128, startPoint y: 277, endPoint x: 1121, endPoint y: 278, distance: 7.3
click at [1129, 289] on span "✅" at bounding box center [1132, 299] width 22 height 20
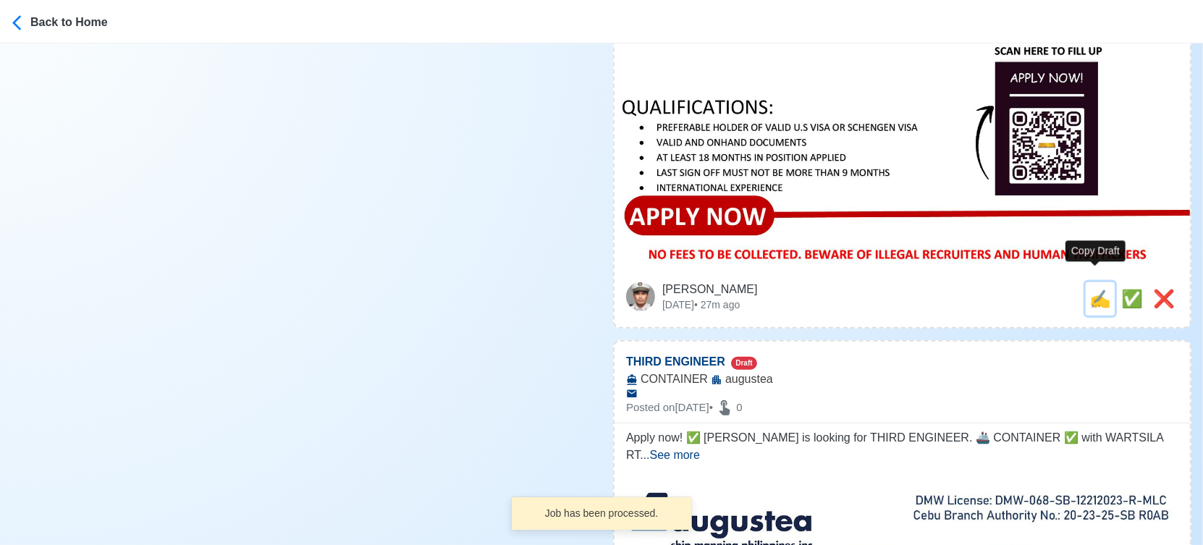
click at [1091, 289] on span "✍️" at bounding box center [1100, 299] width 22 height 20
type input "(1) 4TH ENGINEER"
select select
type input "CAPITAL"
type input "CONTAINER"
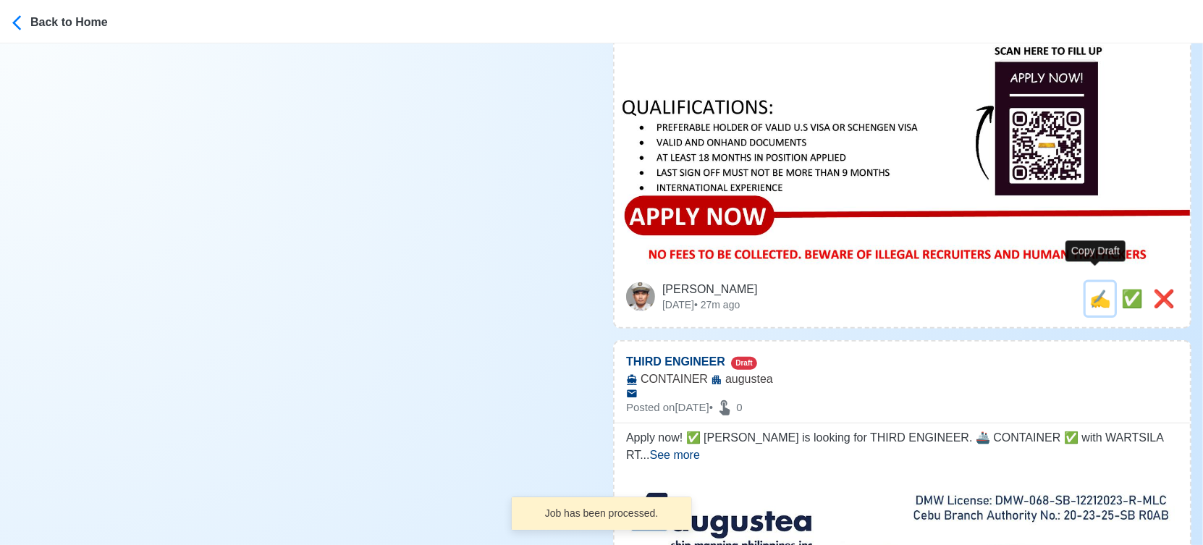
type input "capitalrecruitment2025@gmail.com"
type textarea "Apply now! 🚤 CAPITAL is looking for (1) 4TH ENGINEER. 🚢 CONTAINER 📆 Deployment:…"
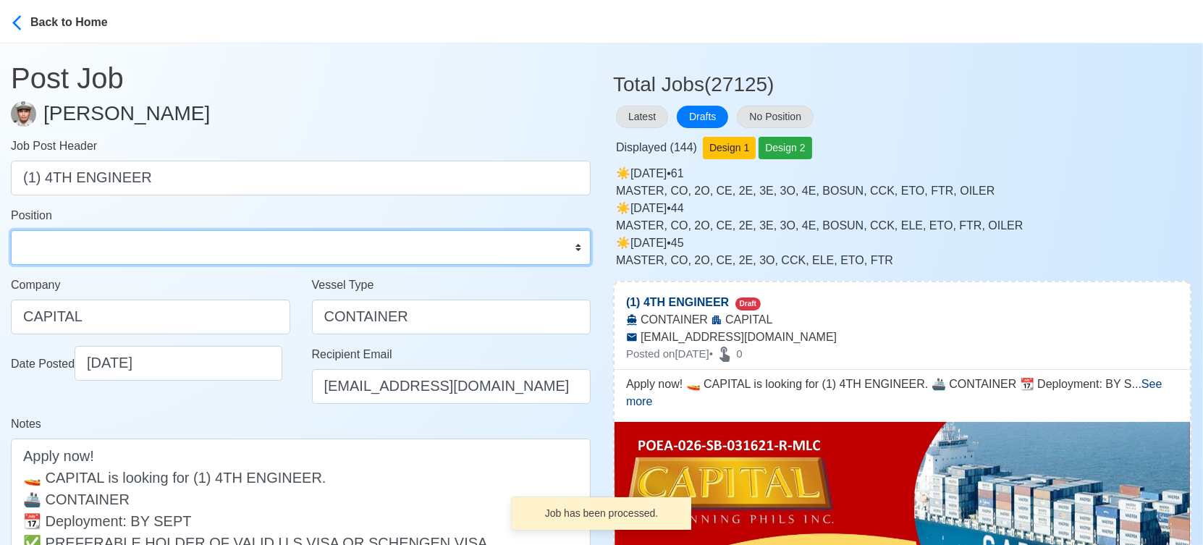
drag, startPoint x: 111, startPoint y: 249, endPoint x: 111, endPoint y: 231, distance: 18.1
click at [111, 249] on select "Master Chief Officer 2nd Officer 3rd Officer Junior Officer Chief Engineer 2nd …" at bounding box center [301, 247] width 580 height 35
select select "4th Engineer"
click at [11, 230] on select "Master Chief Officer 2nd Officer 3rd Officer Junior Officer Chief Engineer 2nd …" at bounding box center [301, 247] width 580 height 35
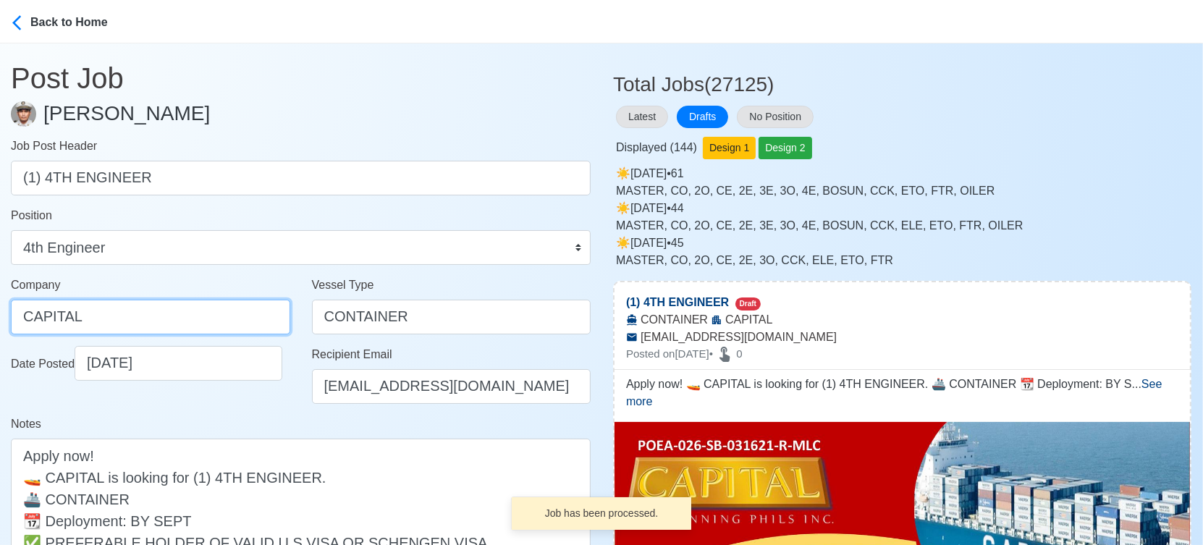
click at [208, 320] on input "CAPITAL" at bounding box center [150, 317] width 279 height 35
paste input "SHIPMANNING PHILS INC"
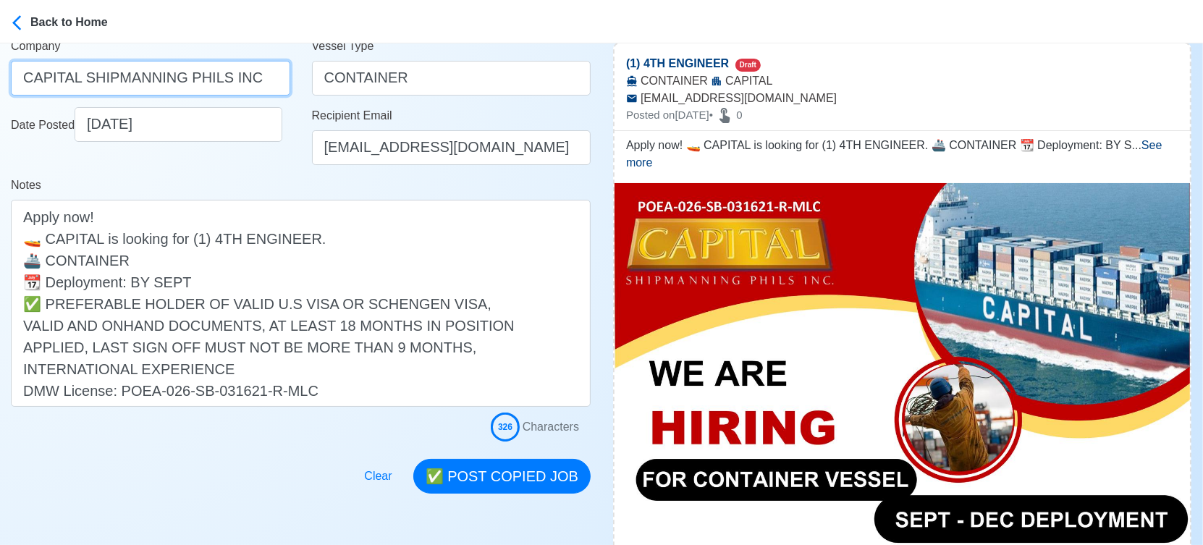
scroll to position [321, 0]
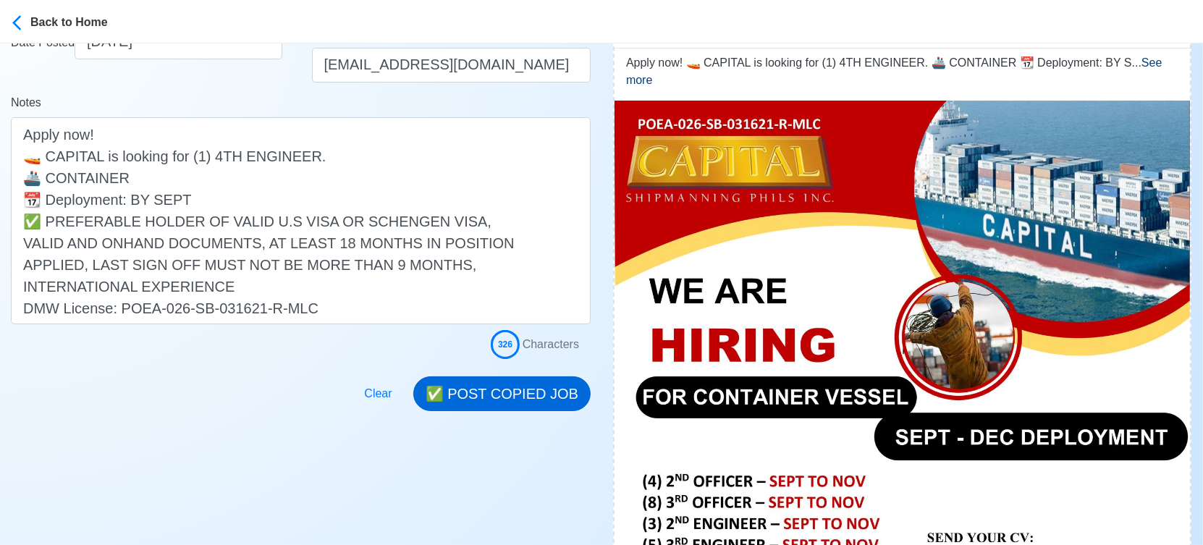
type input "CAPITAL SHIPMANNING PHILS INC"
click at [523, 389] on button "✅ POST COPIED JOB" at bounding box center [501, 393] width 177 height 35
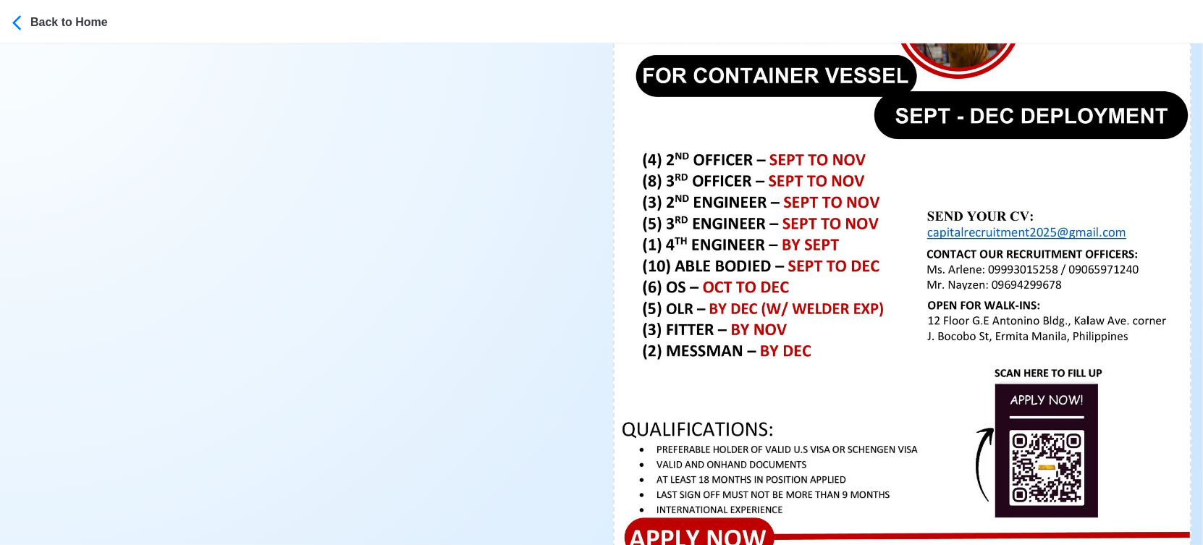
scroll to position [965, 0]
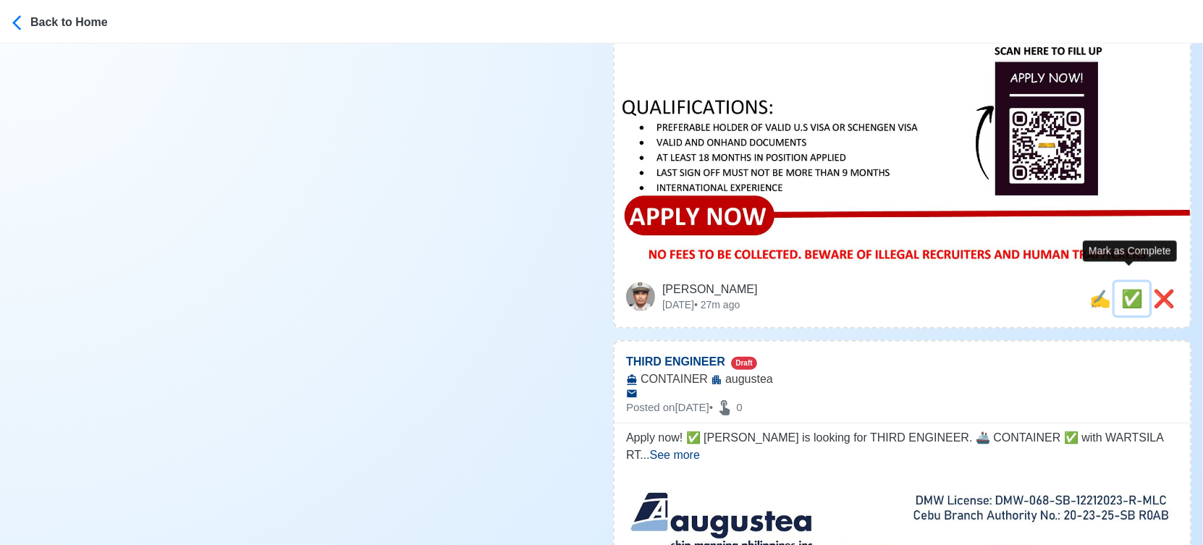
click at [1121, 289] on span "✅" at bounding box center [1132, 299] width 22 height 20
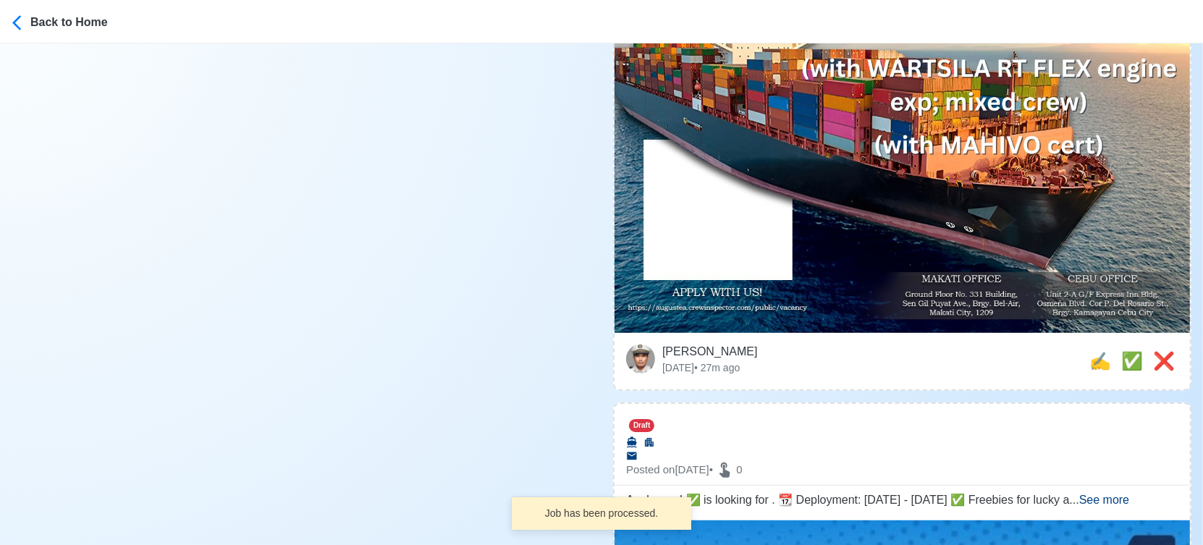
scroll to position [804, 0]
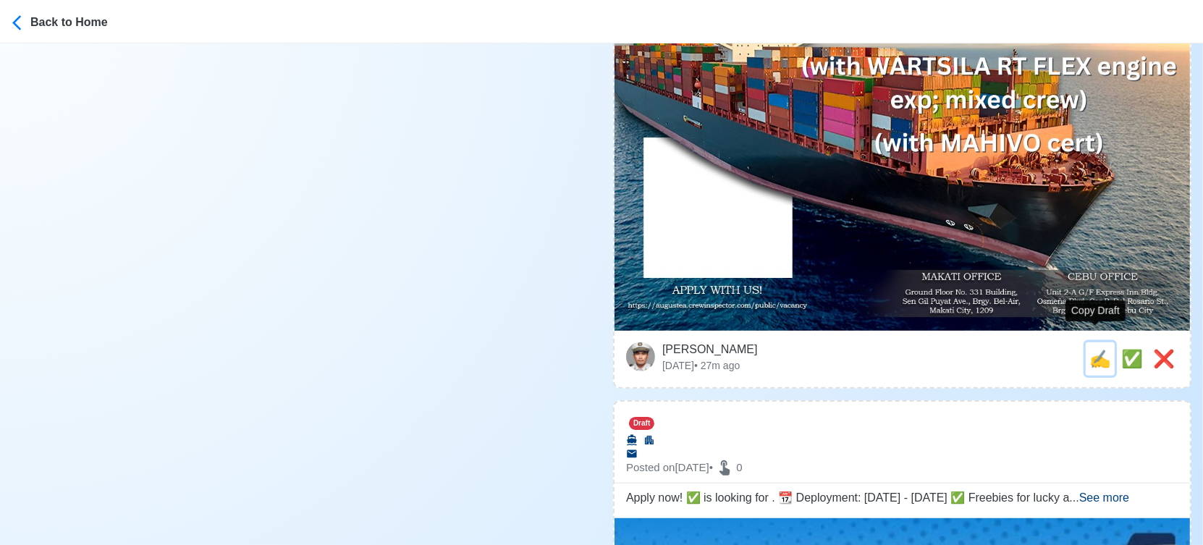
click at [1089, 349] on span "✍️" at bounding box center [1100, 359] width 22 height 20
type input "THIRD ENGINEER"
select select
type input "augustea"
type input "CONTAINER"
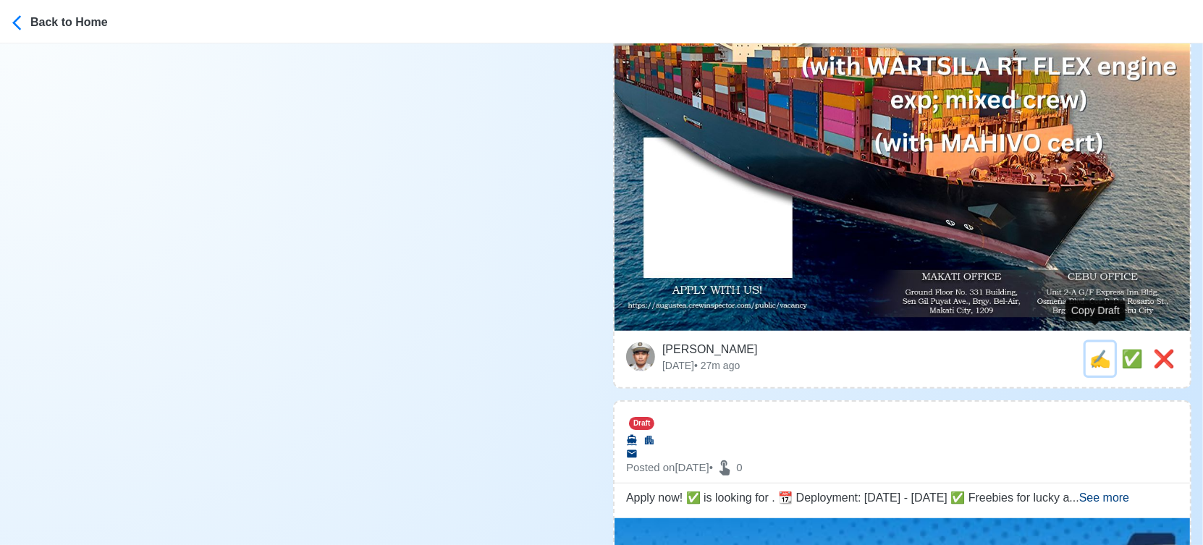
type textarea "Apply now! ✅ augustea is looking for THIRD ENGINEER. 🚢 CONTAINER ✅ with WARTSIL…"
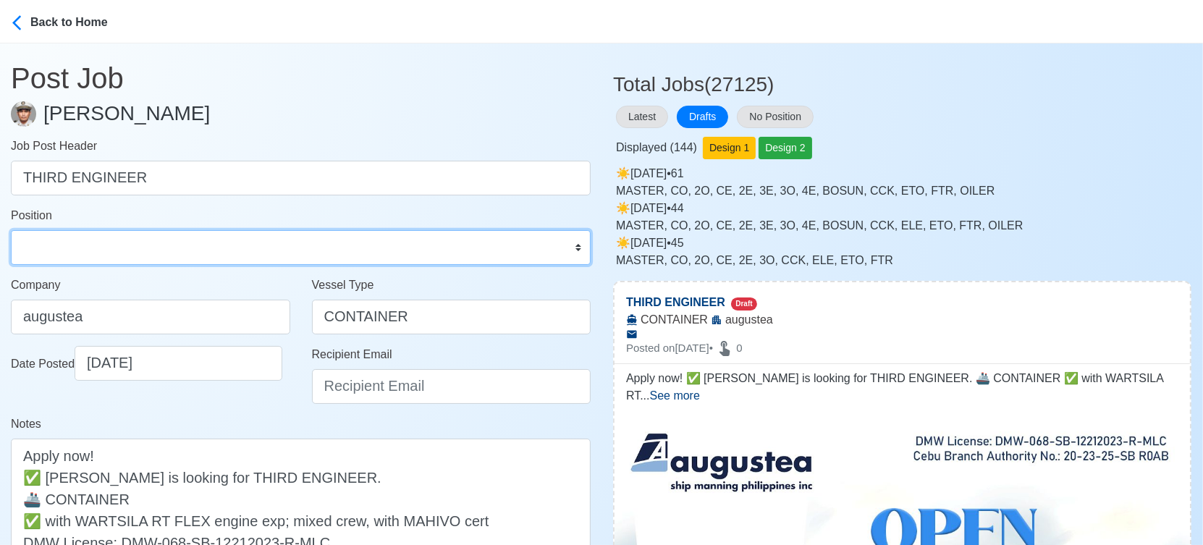
click at [240, 247] on select "Master Chief Officer 2nd Officer 3rd Officer Junior Officer Chief Engineer 2nd …" at bounding box center [301, 247] width 580 height 35
select select "3rd Engineer"
click at [11, 230] on select "Master Chief Officer 2nd Officer 3rd Officer Junior Officer Chief Engineer 2nd …" at bounding box center [301, 247] width 580 height 35
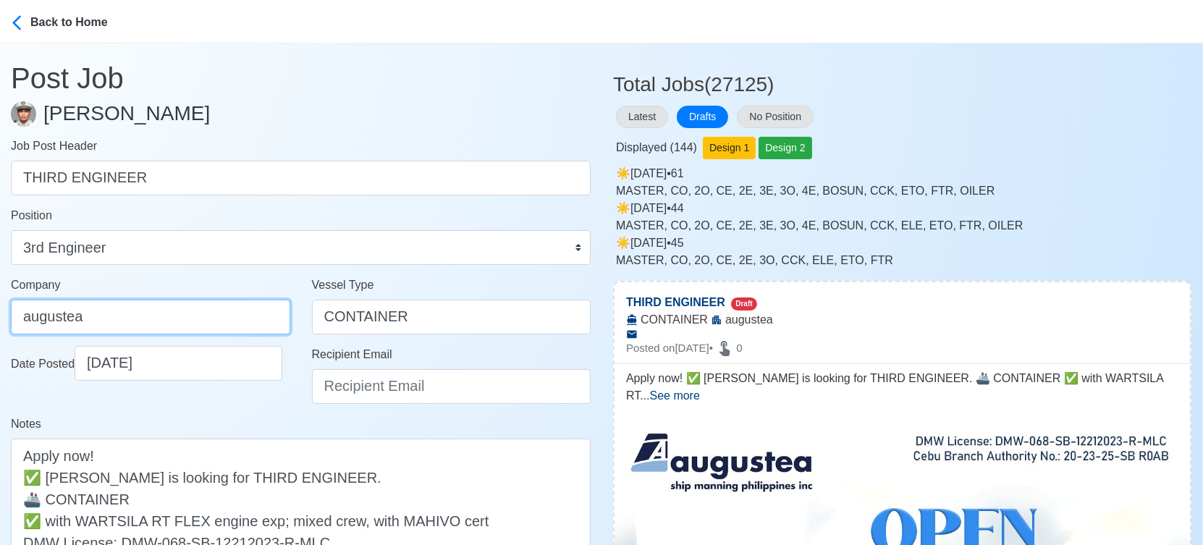
click at [182, 311] on input "augustea" at bounding box center [150, 317] width 279 height 35
type input "AUGUSTEA SHIP MANNING PHILIPPINES INC."
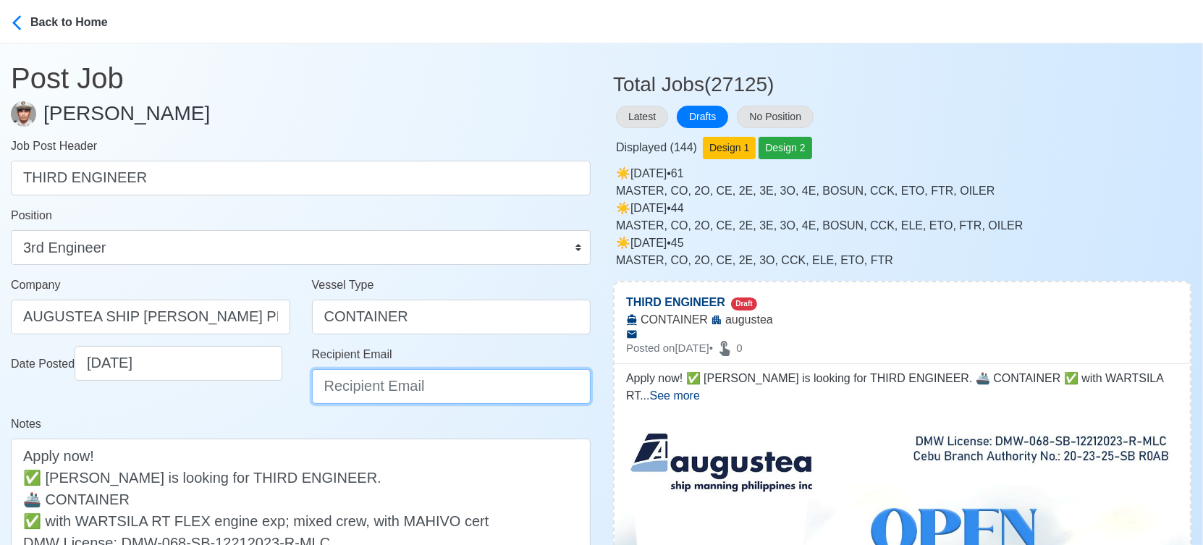
click at [382, 383] on input "Recipient Email" at bounding box center [451, 386] width 279 height 35
type input "recruitment@aspi.ph"
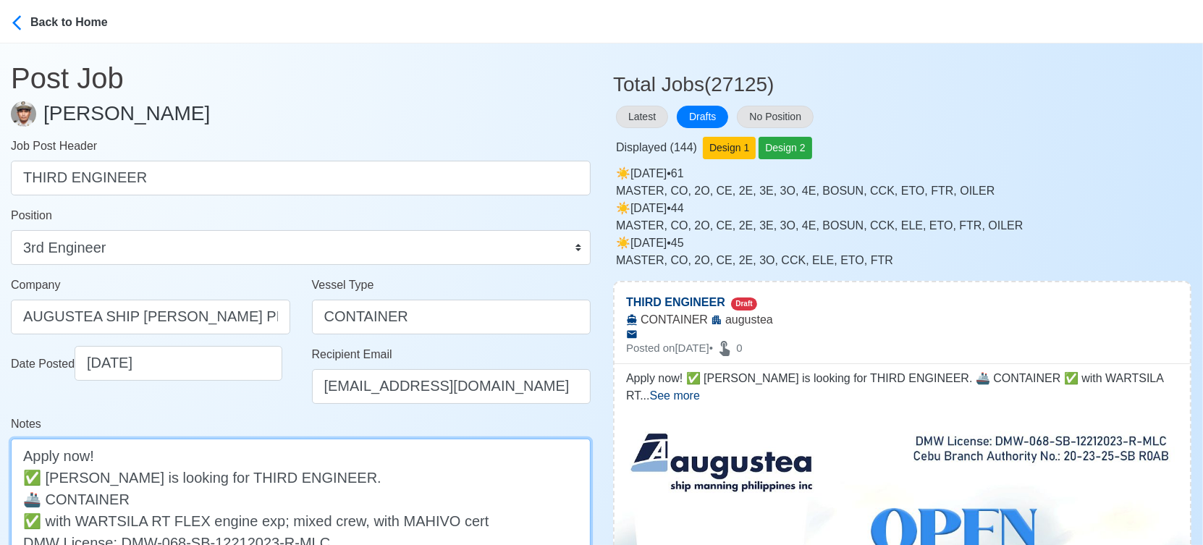
click at [53, 474] on textarea "Apply now! ✅ augustea is looking for THIRD ENGINEER. 🚢 CONTAINER ✅ with WARTSIL…" at bounding box center [301, 510] width 580 height 142
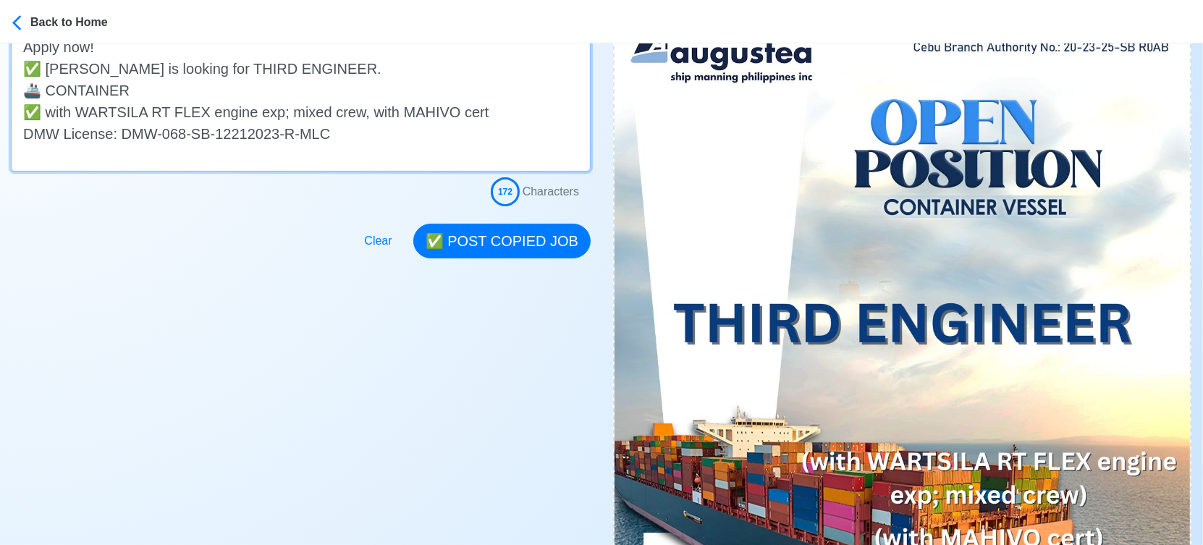
scroll to position [321, 0]
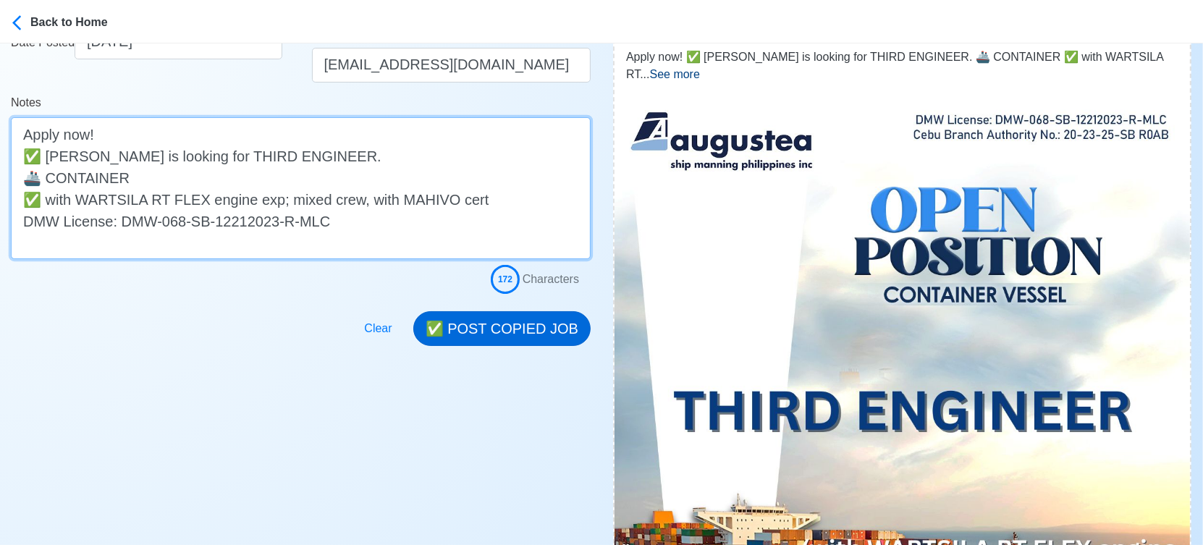
type textarea "Apply now! ✅ Augustea is looking for THIRD ENGINEER. 🚢 CONTAINER ✅ with WARTSIL…"
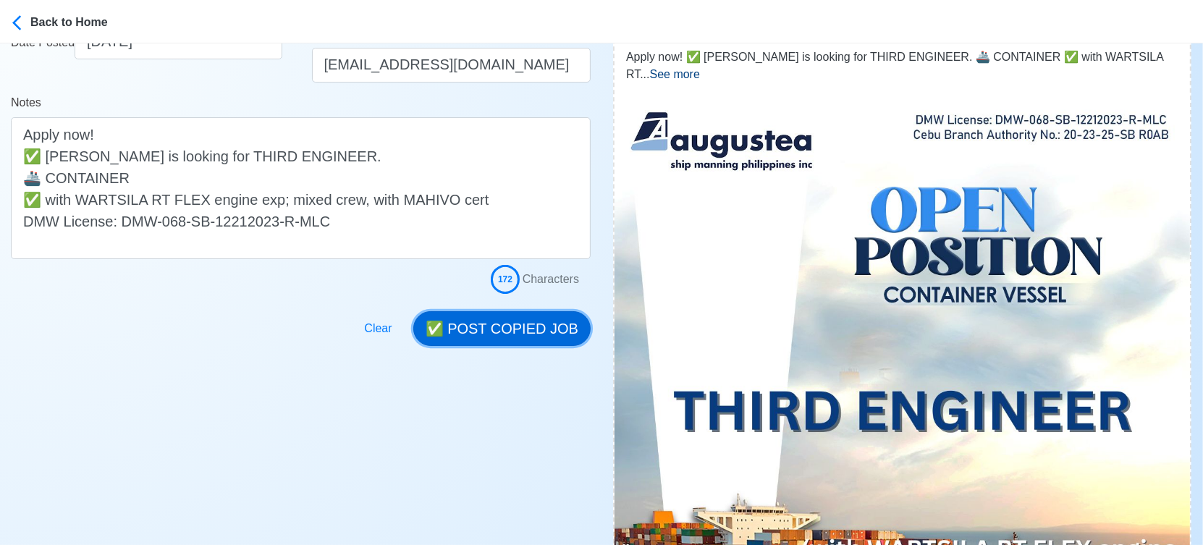
click at [515, 326] on button "✅ POST COPIED JOB" at bounding box center [501, 328] width 177 height 35
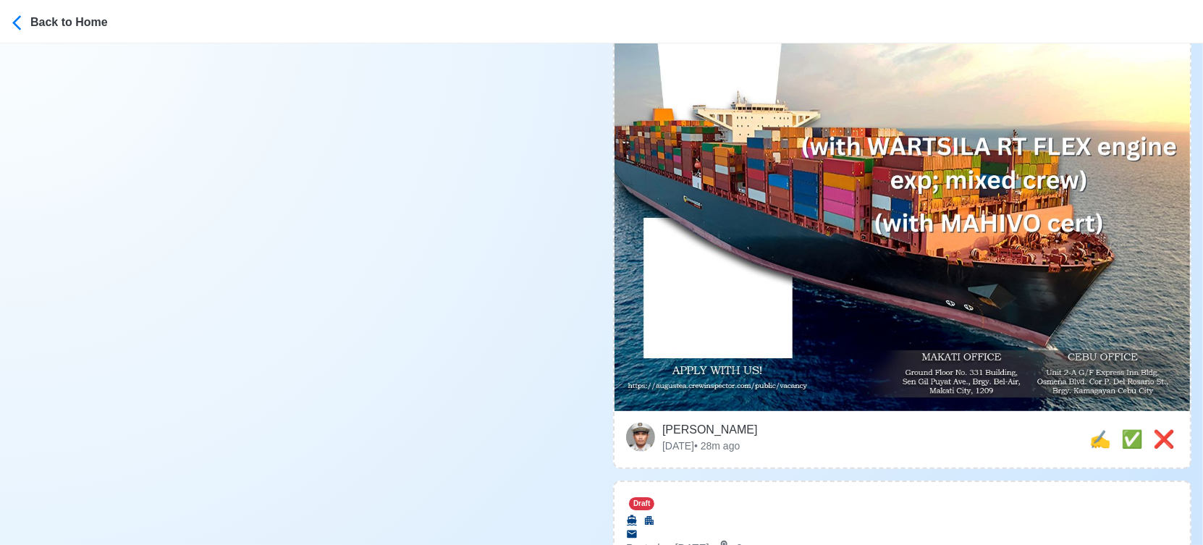
scroll to position [965, 0]
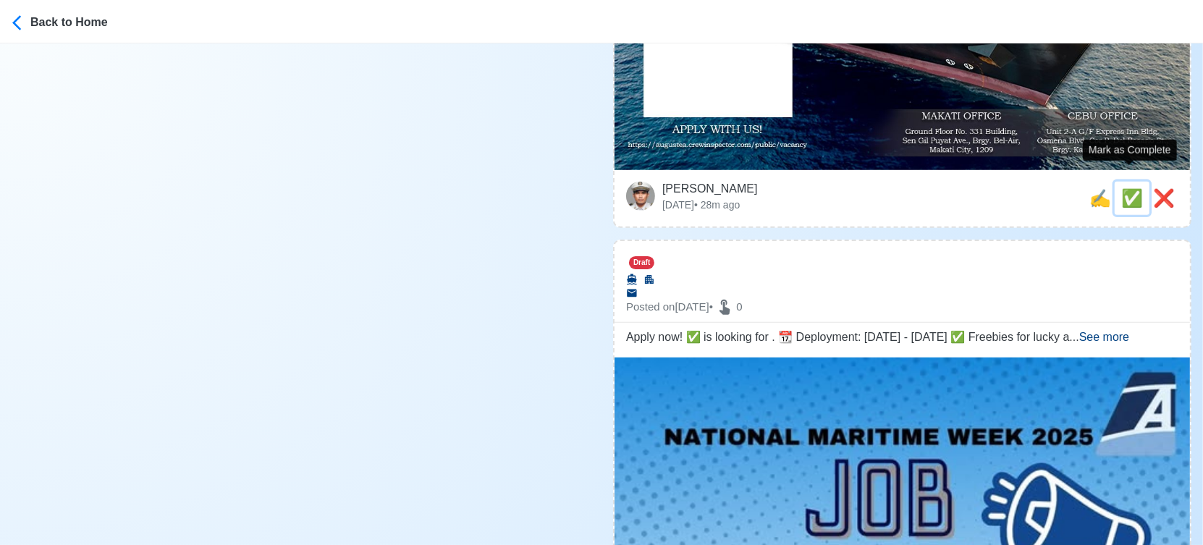
click at [1123, 188] on span "✅" at bounding box center [1132, 198] width 22 height 20
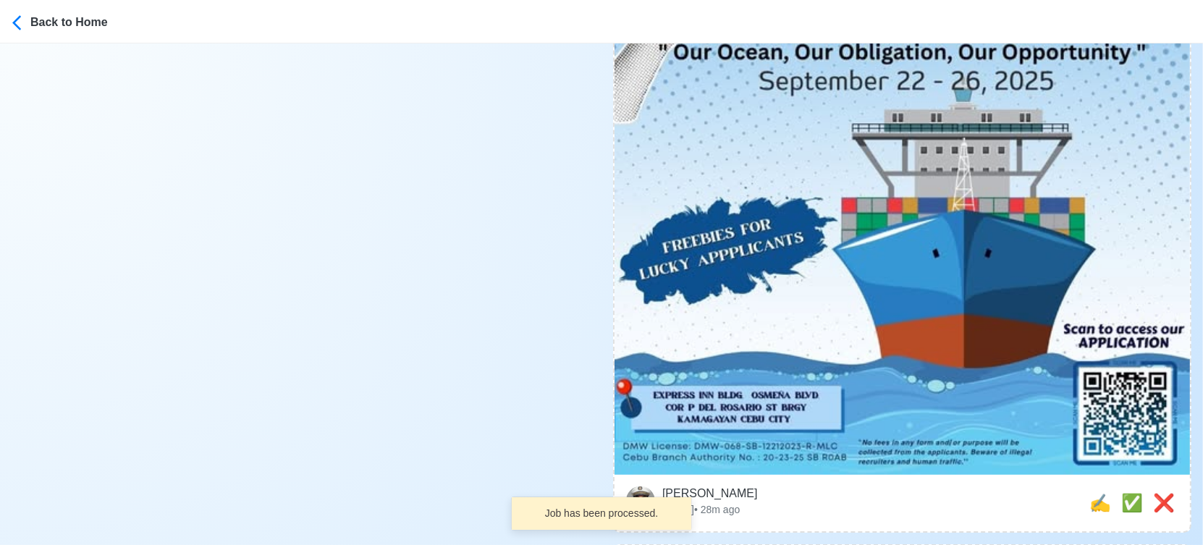
scroll to position [884, 0]
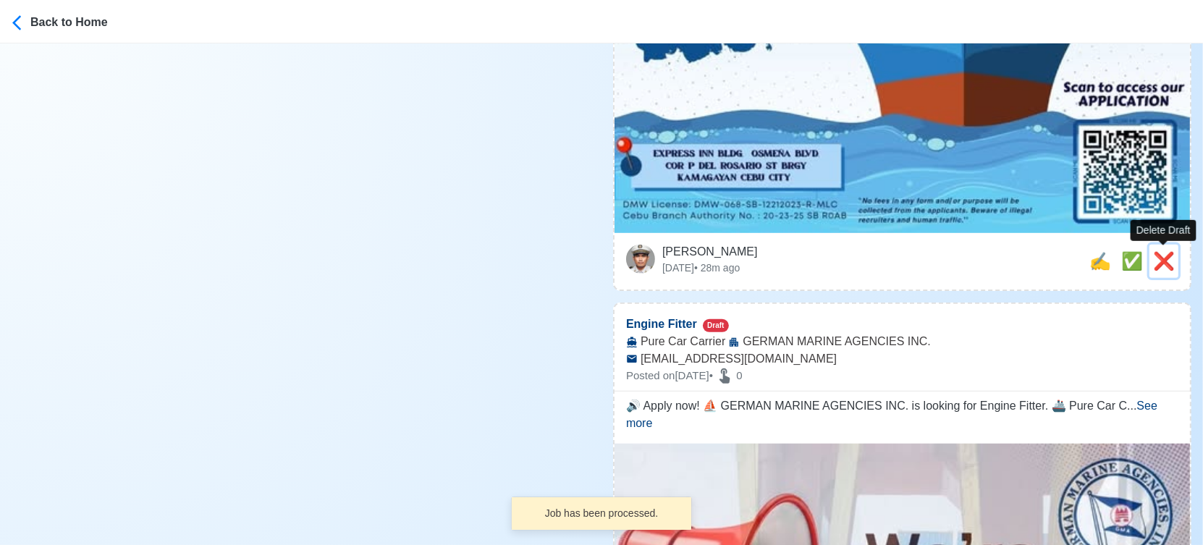
click at [1171, 263] on span "❌" at bounding box center [1164, 261] width 22 height 20
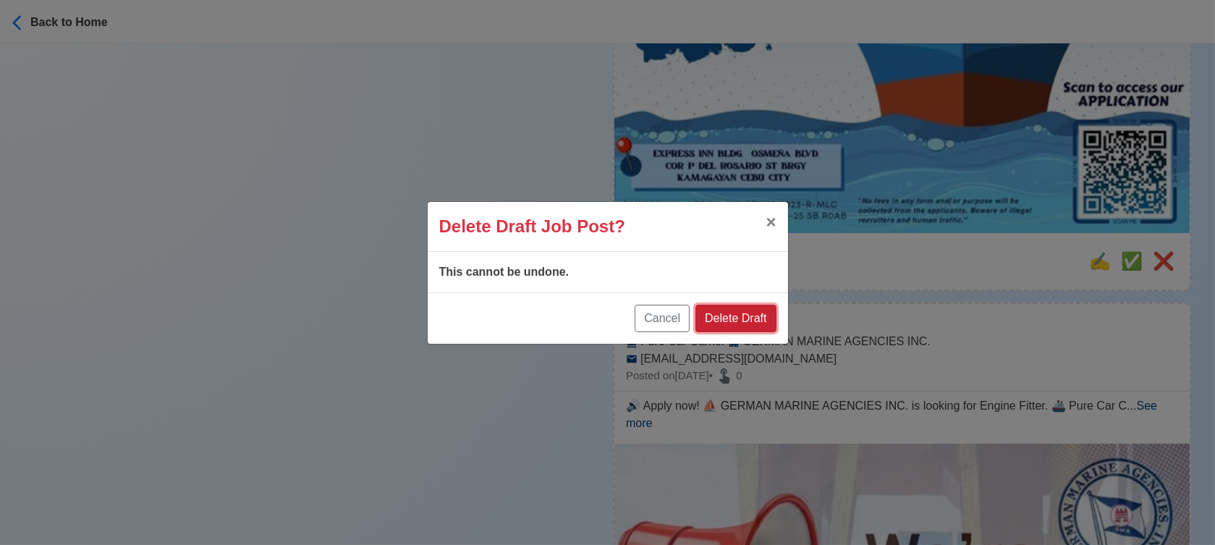
click at [757, 323] on button "Delete Draft" at bounding box center [736, 319] width 80 height 28
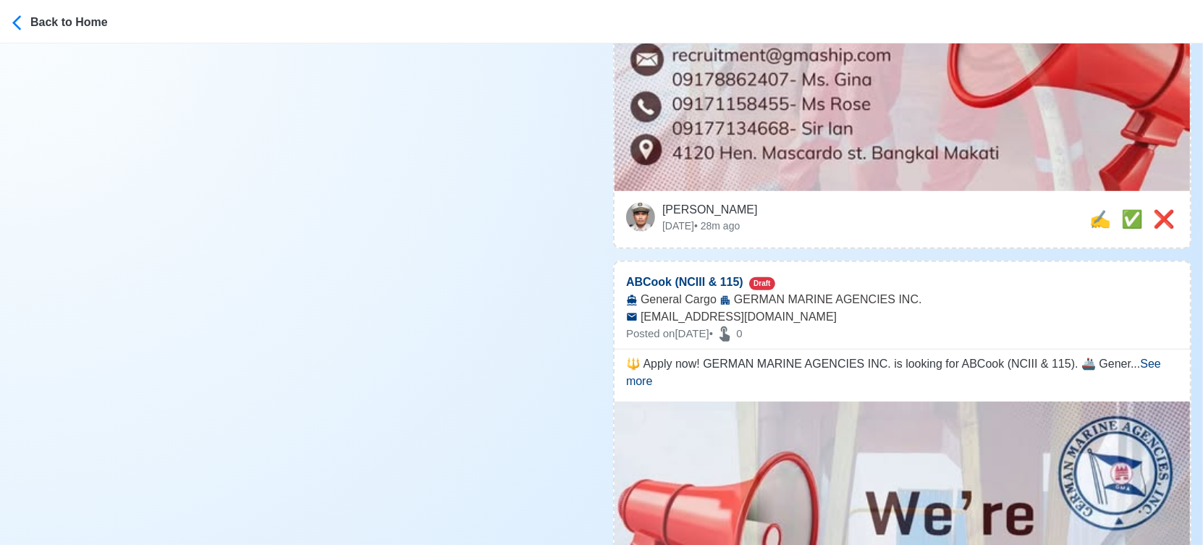
scroll to position [1045, 0]
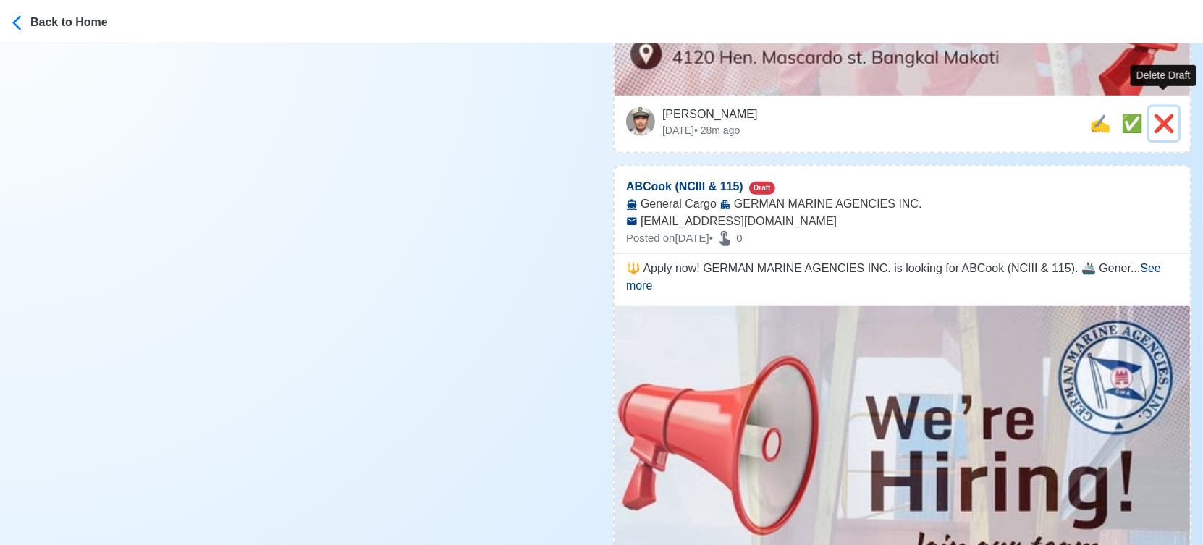
click at [1159, 114] on span "❌" at bounding box center [1164, 124] width 22 height 20
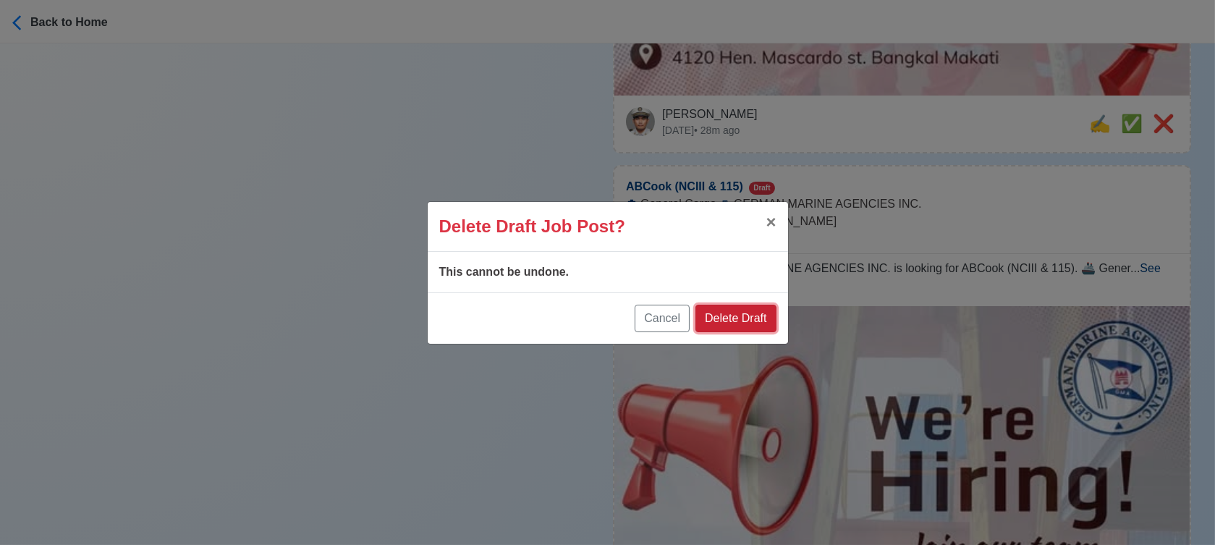
click at [740, 316] on button "Delete Draft" at bounding box center [736, 319] width 80 height 28
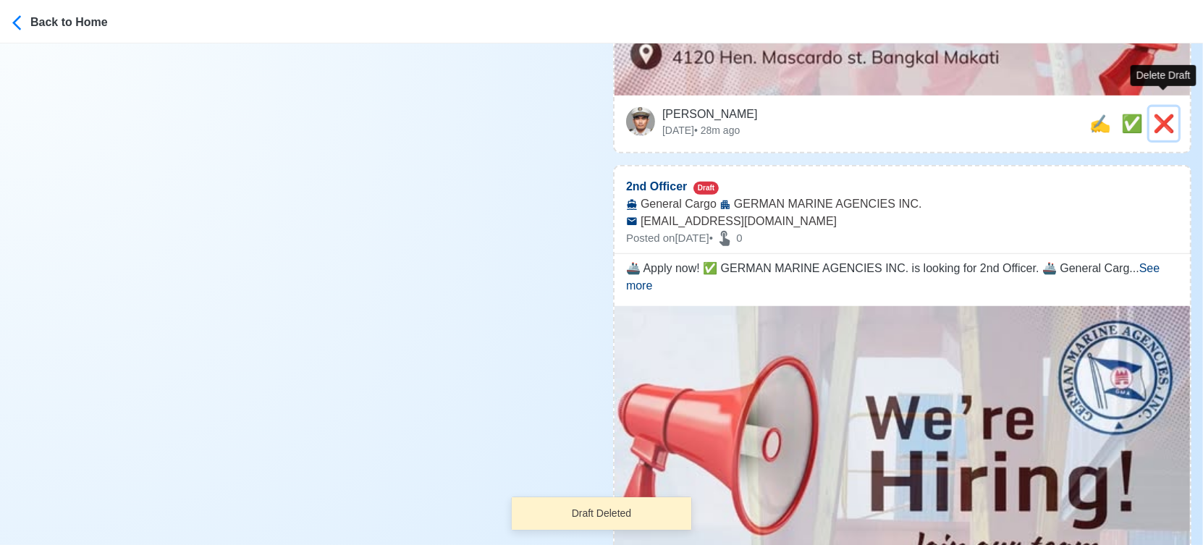
click at [1162, 114] on span "❌" at bounding box center [1164, 124] width 22 height 20
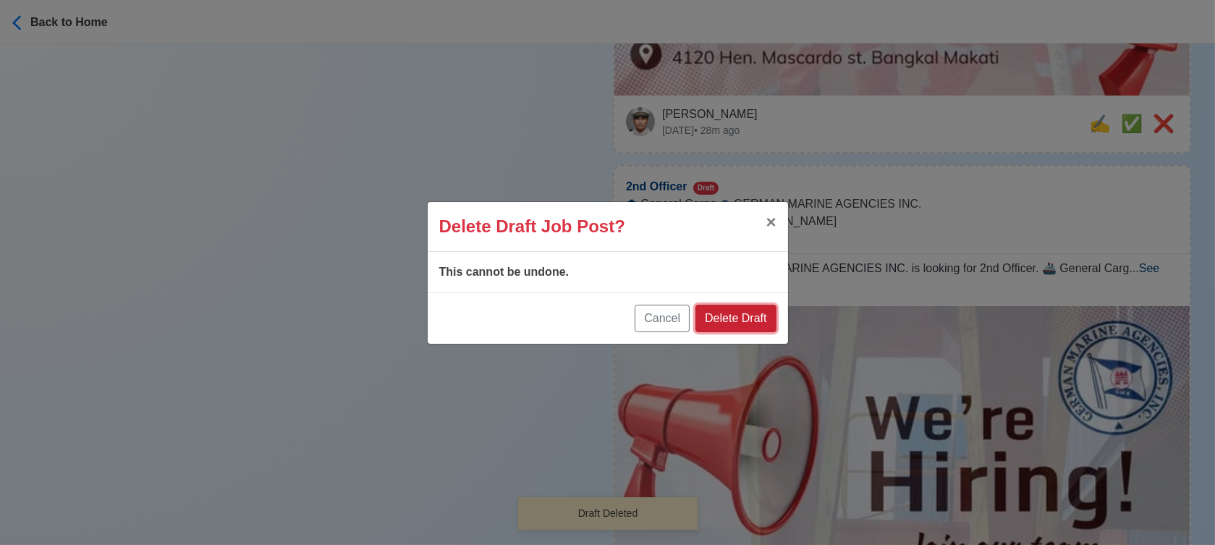
drag, startPoint x: 731, startPoint y: 308, endPoint x: 782, endPoint y: 290, distance: 53.6
click at [733, 311] on button "Delete Draft" at bounding box center [736, 319] width 80 height 28
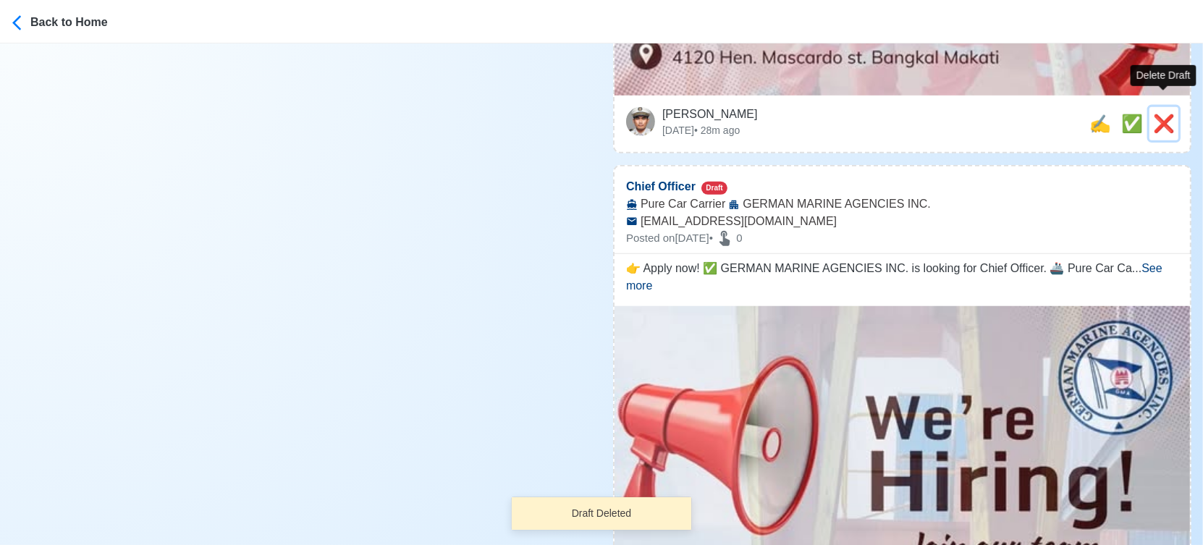
click at [1176, 107] on button "❌" at bounding box center [1163, 123] width 29 height 33
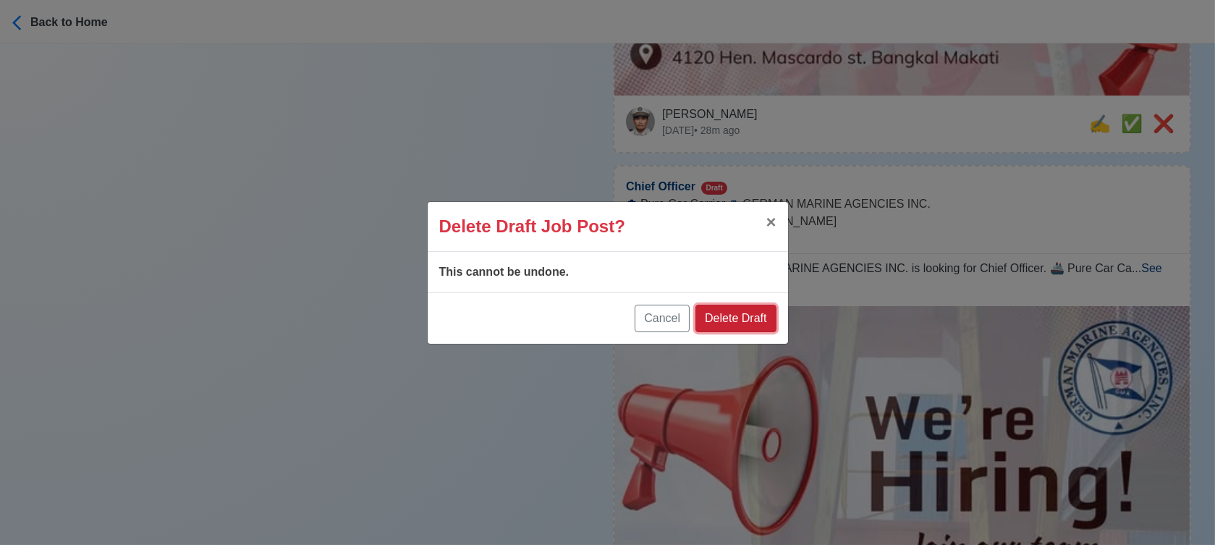
click at [748, 311] on button "Delete Draft" at bounding box center [736, 319] width 80 height 28
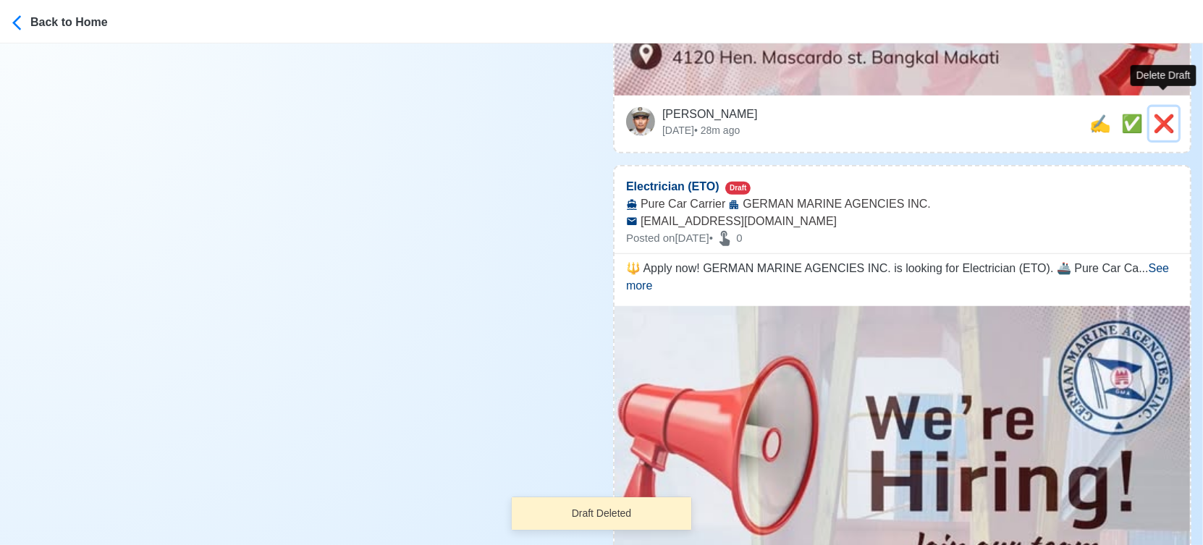
click at [1166, 114] on span "❌" at bounding box center [1164, 124] width 22 height 20
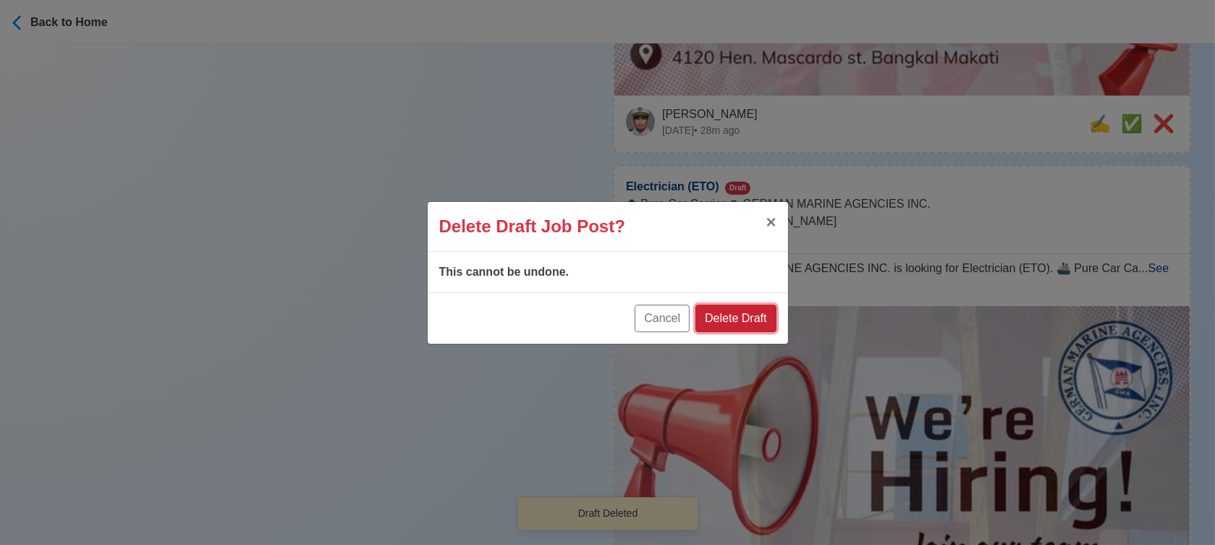
click at [734, 321] on button "Delete Draft" at bounding box center [736, 319] width 80 height 28
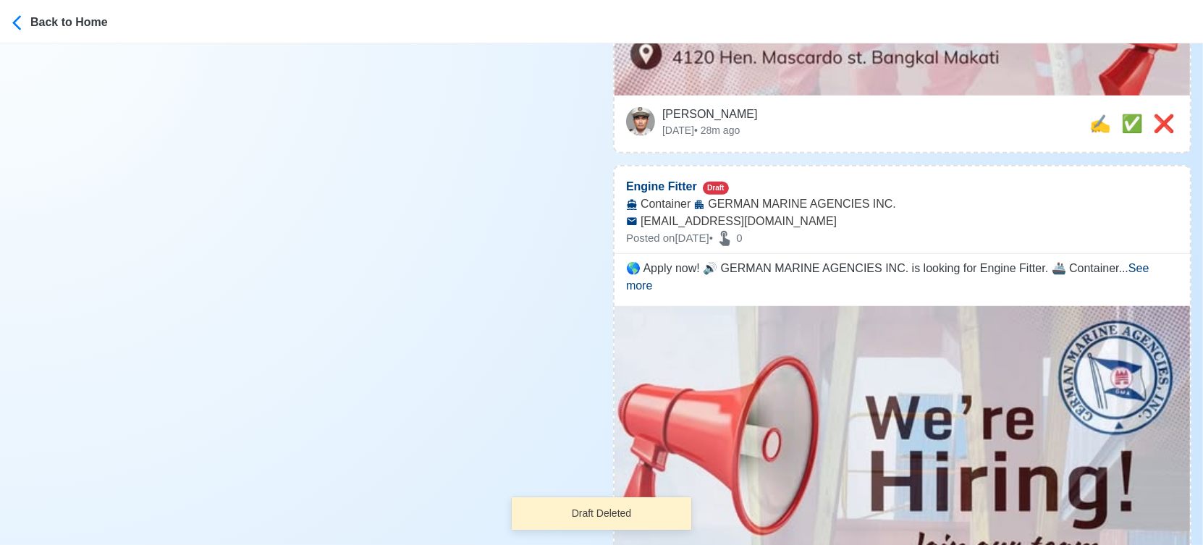
click at [1183, 103] on div "Jeyner Gil Sat Sep 20 2025 • 28m ago ❌ ✅ ✍️" at bounding box center [902, 124] width 575 height 56
click at [1173, 114] on span "❌" at bounding box center [1164, 124] width 22 height 20
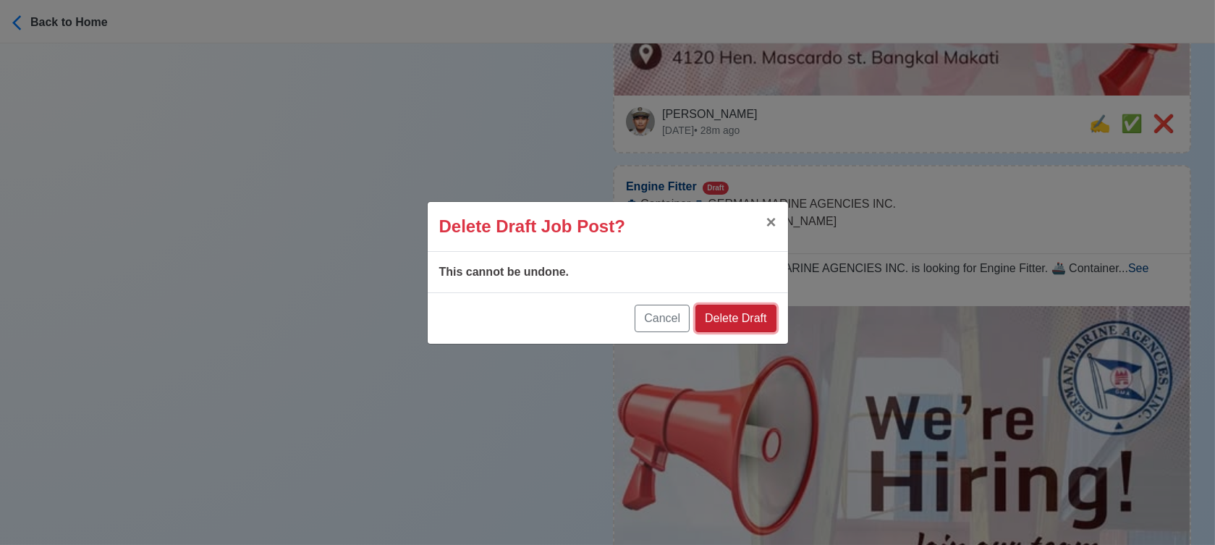
click at [743, 317] on button "Delete Draft" at bounding box center [736, 319] width 80 height 28
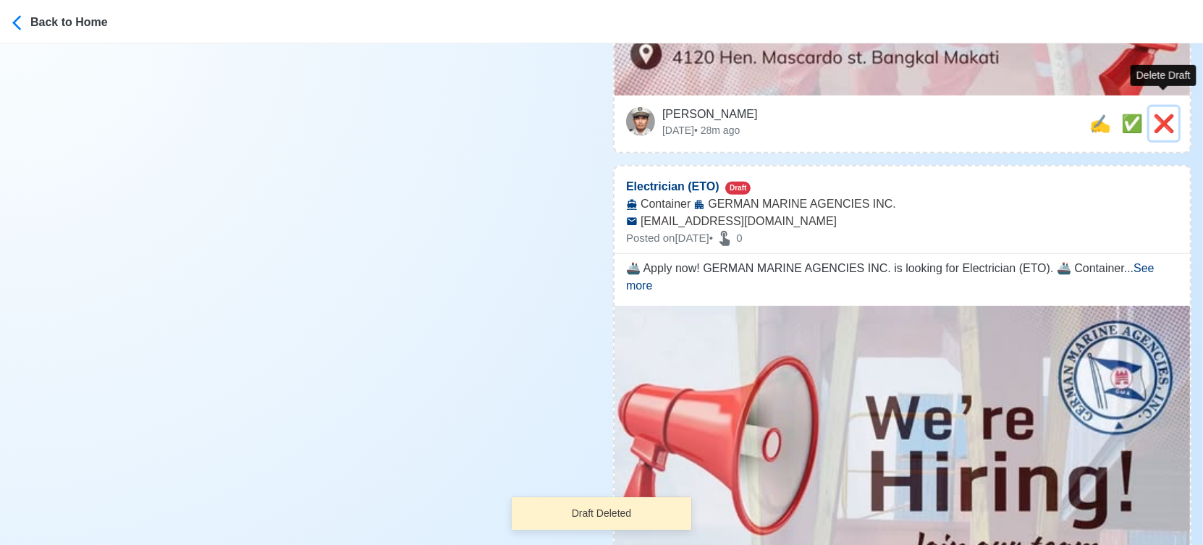
click at [1164, 114] on span "❌" at bounding box center [1164, 124] width 22 height 20
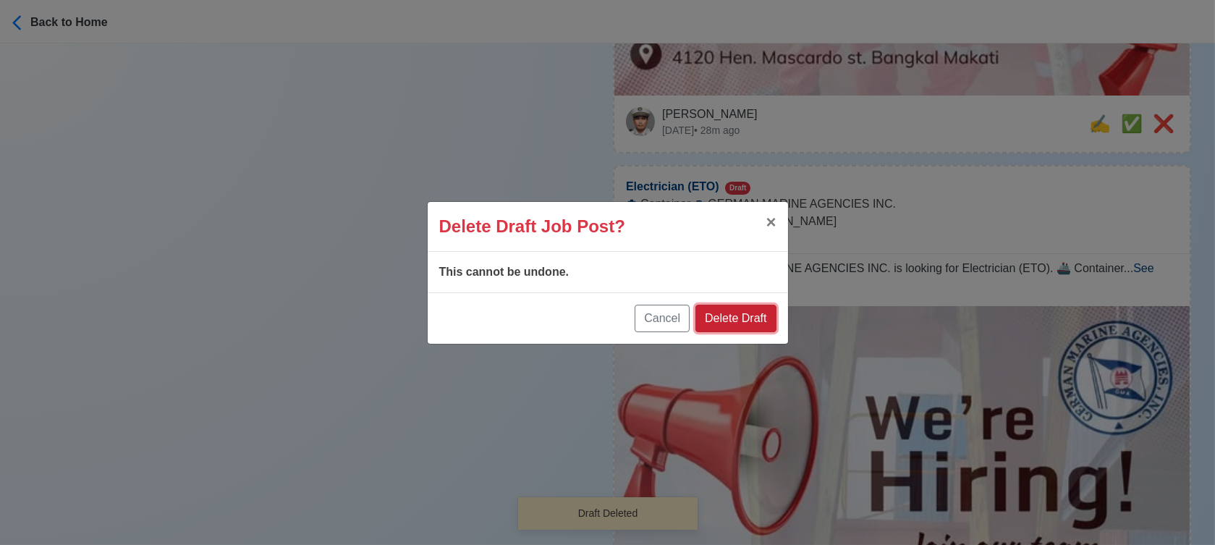
click at [751, 318] on button "Delete Draft" at bounding box center [736, 319] width 80 height 28
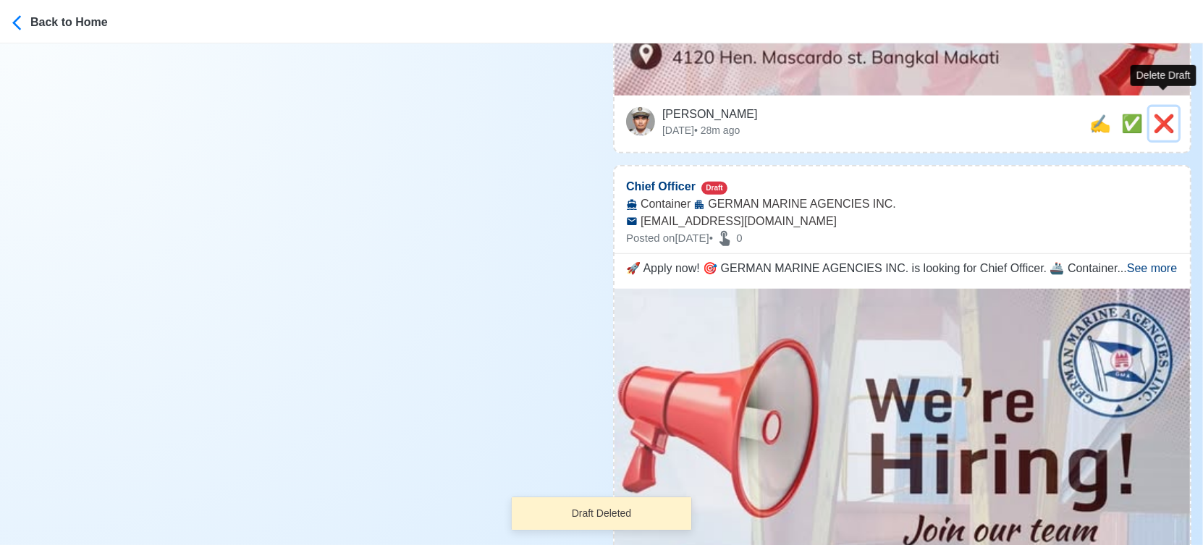
click at [1156, 114] on span "❌" at bounding box center [1164, 124] width 22 height 20
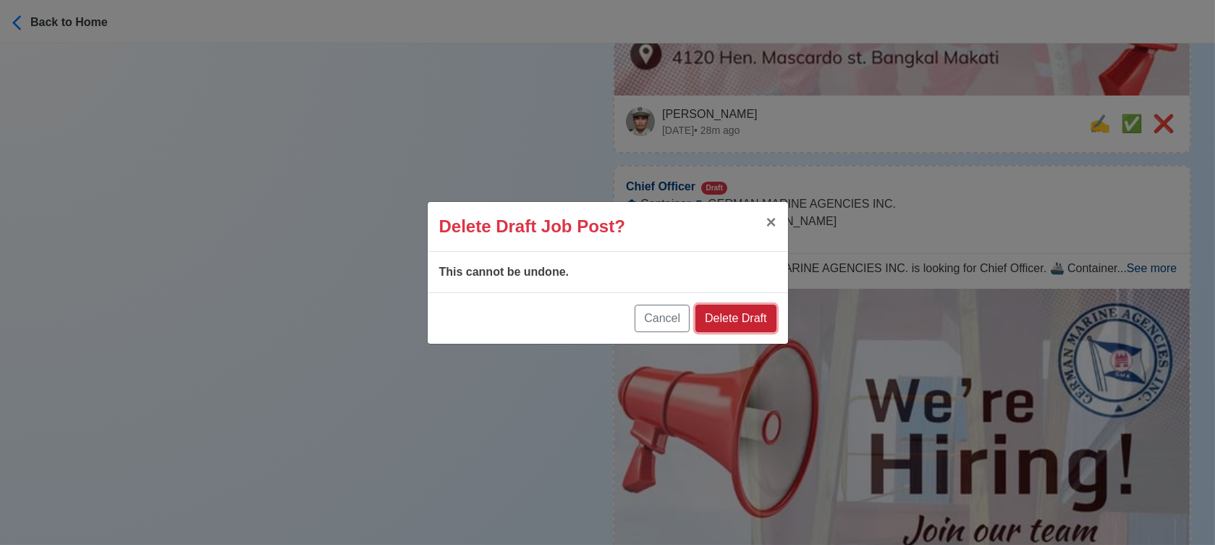
click at [747, 312] on button "Delete Draft" at bounding box center [736, 319] width 80 height 28
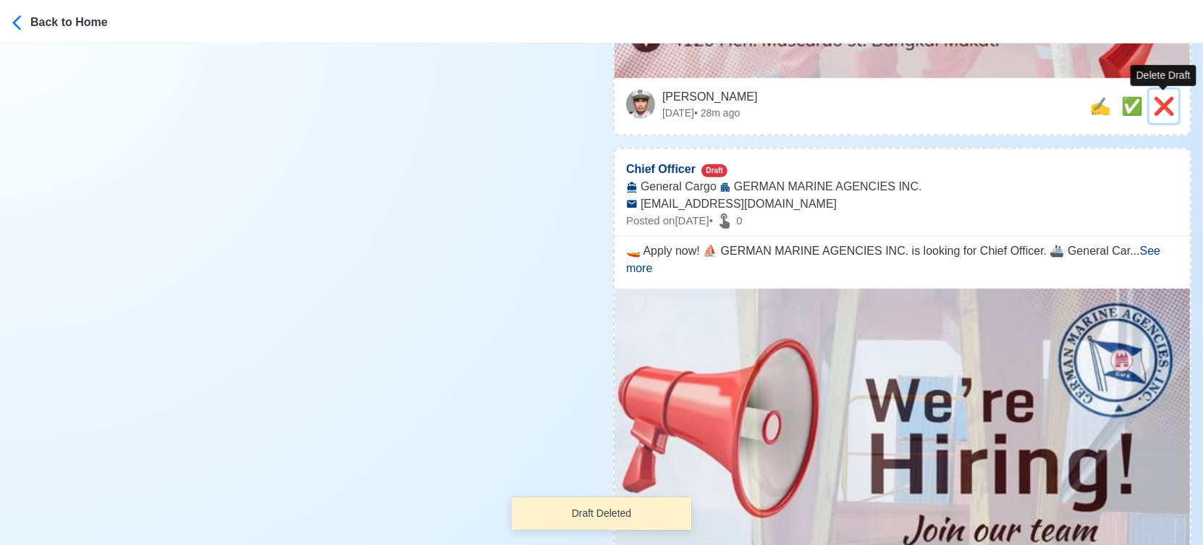
click at [1165, 105] on span "❌" at bounding box center [1164, 106] width 22 height 20
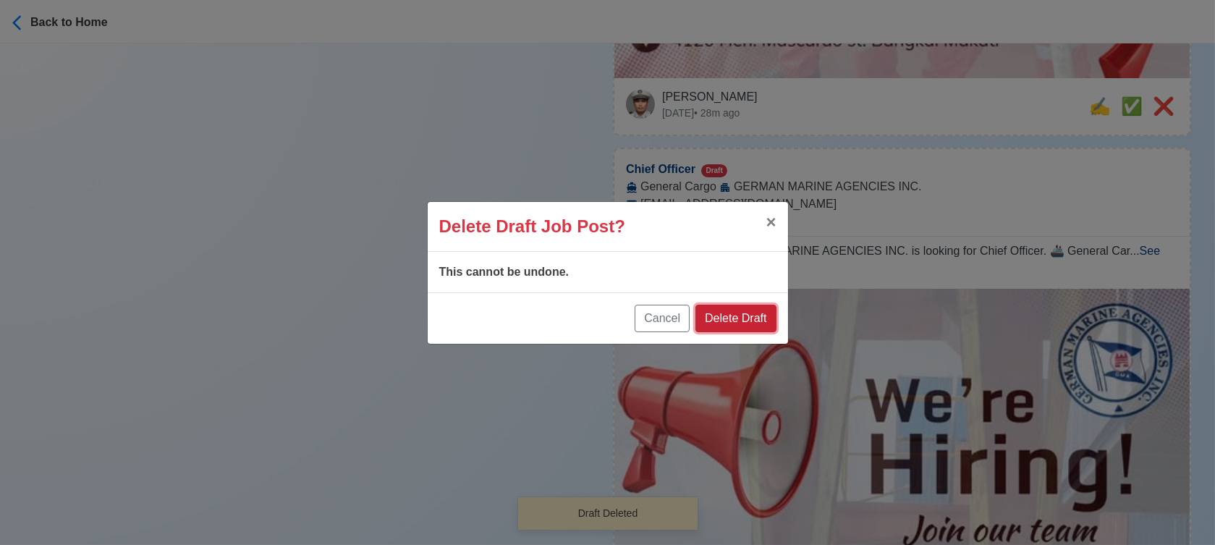
click at [767, 317] on button "Delete Draft" at bounding box center [736, 319] width 80 height 28
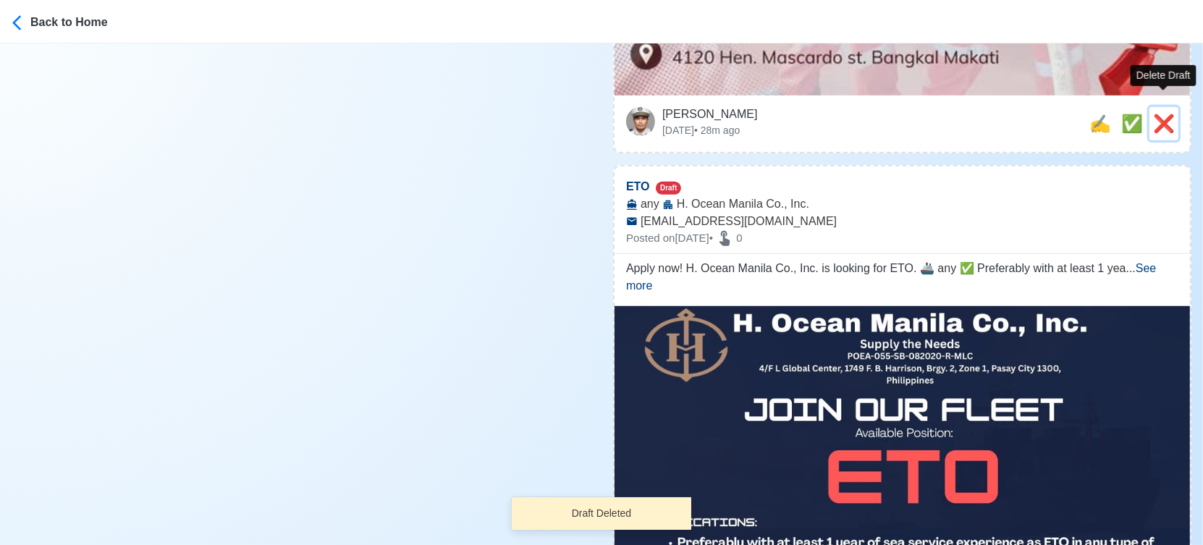
click at [1170, 114] on span "❌" at bounding box center [1164, 124] width 22 height 20
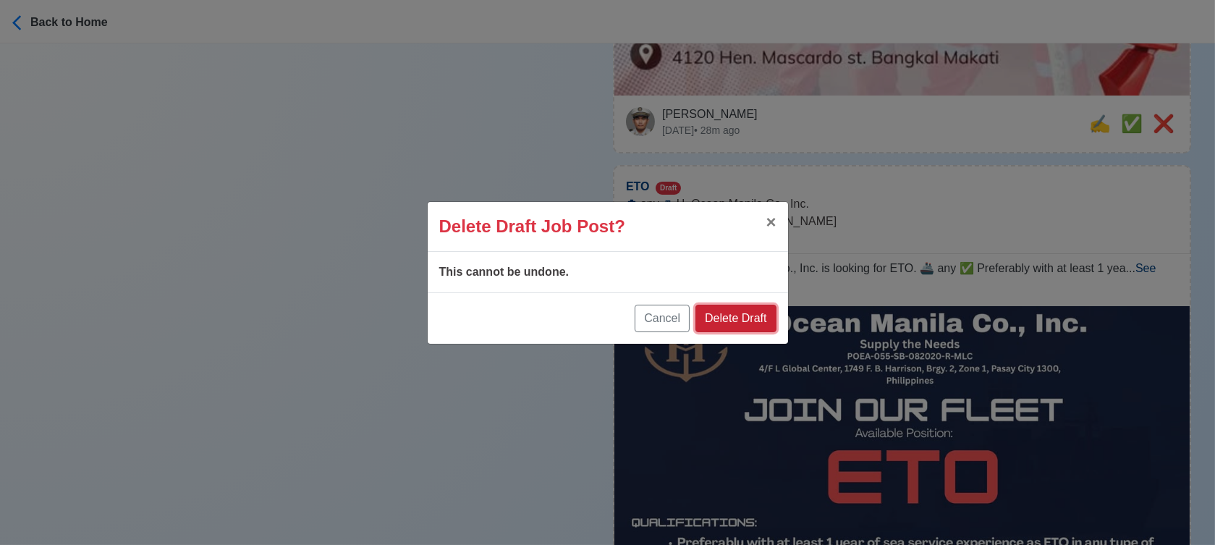
click at [747, 318] on button "Delete Draft" at bounding box center [736, 319] width 80 height 28
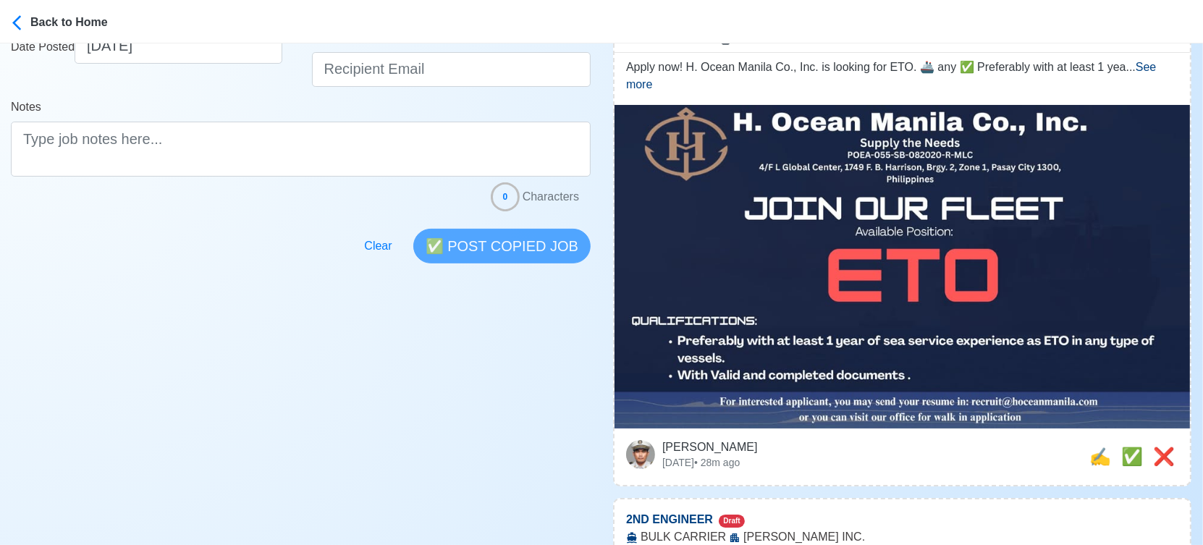
scroll to position [402, 0]
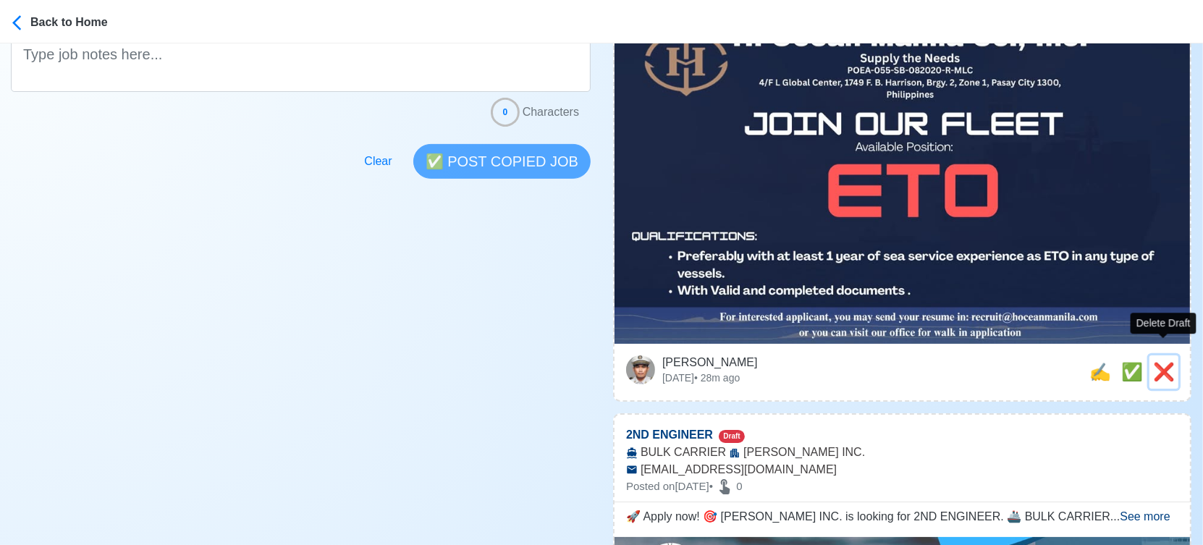
click at [1163, 362] on span "❌" at bounding box center [1164, 372] width 22 height 20
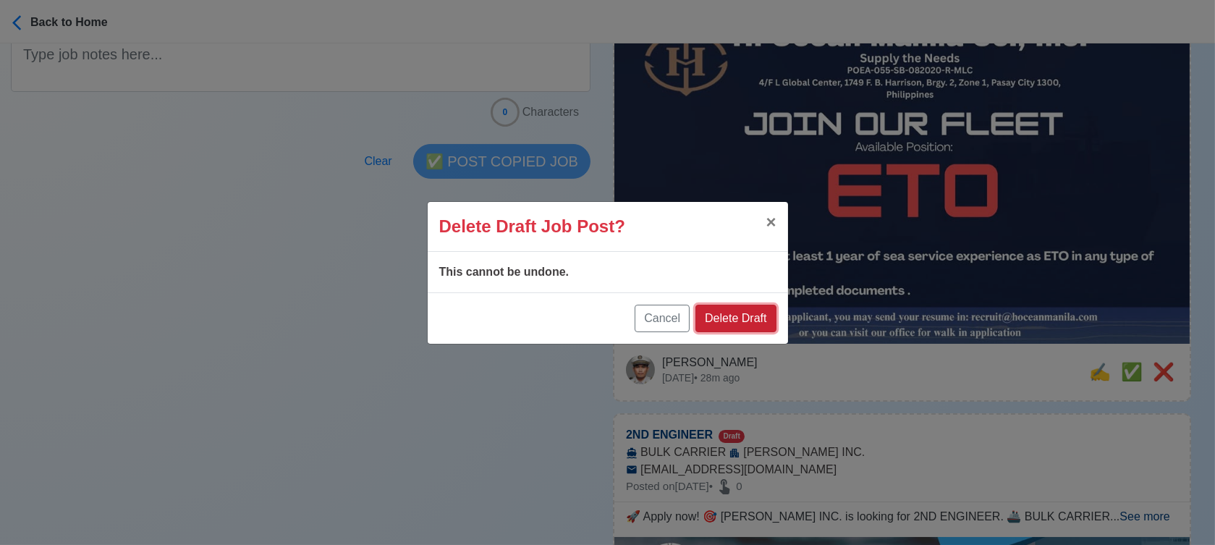
click at [764, 317] on button "Delete Draft" at bounding box center [736, 319] width 80 height 28
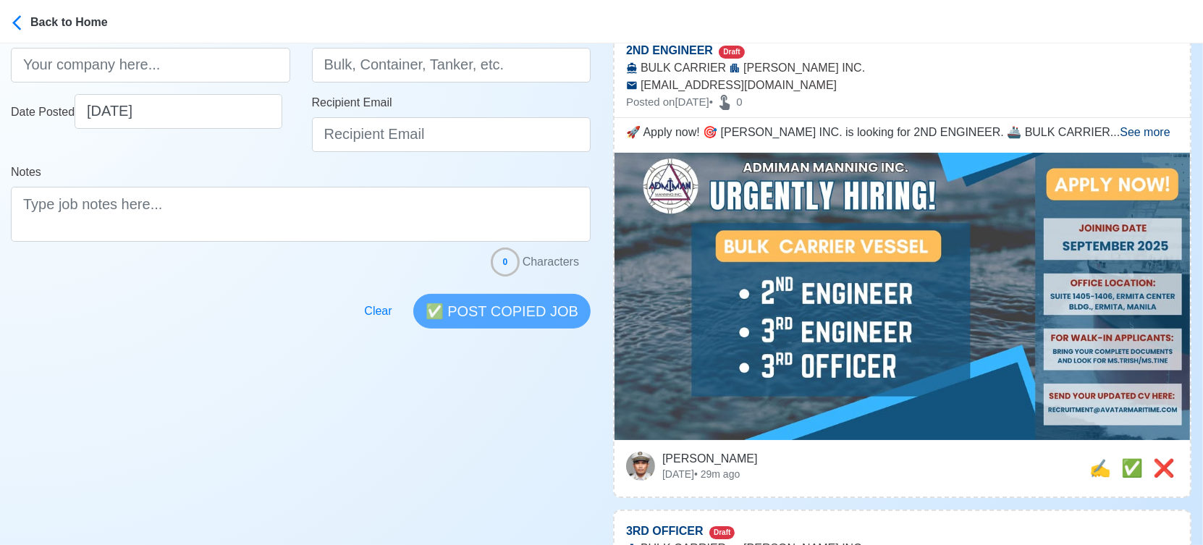
scroll to position [321, 0]
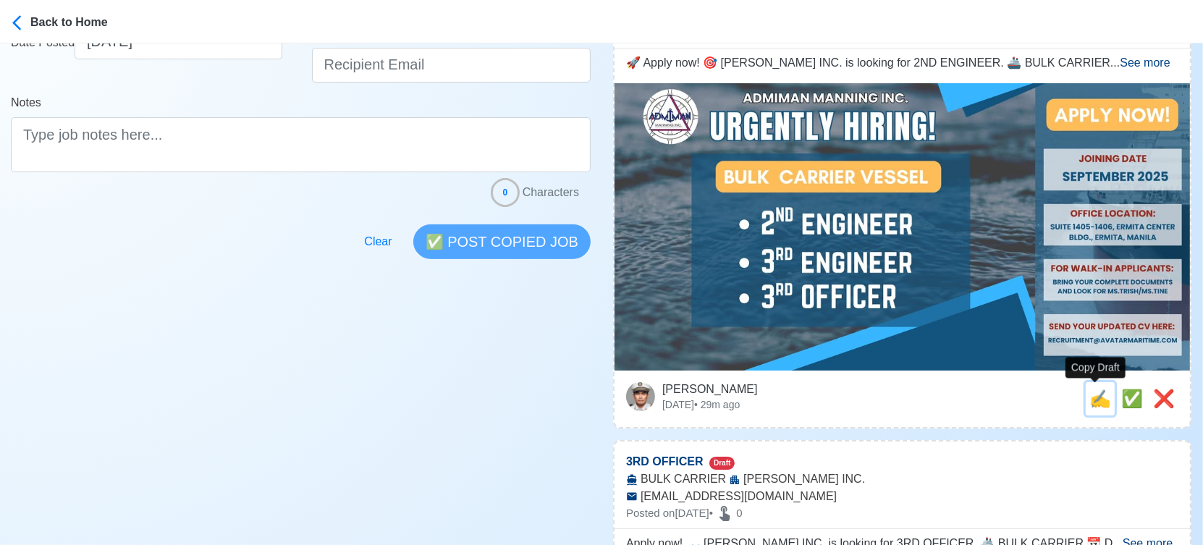
click at [1094, 402] on span "✍️" at bounding box center [1100, 399] width 22 height 20
type input "2ND ENGINEER"
select select
type input "ADMIMAN MANNING INC."
type input "BULK CARRIER"
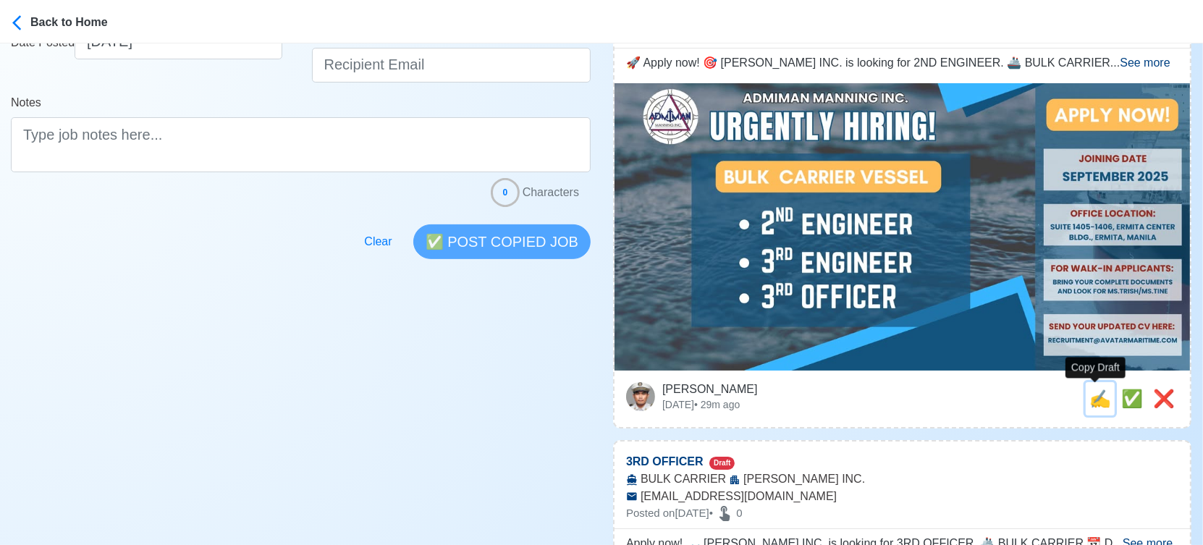
type input "recruitment@avatarmaritime.com"
type textarea "🚀 Apply now! 🎯 ADMIMAN MANNING INC. is looking for 2ND ENGINEER. 🚢 BULK CARRIER…"
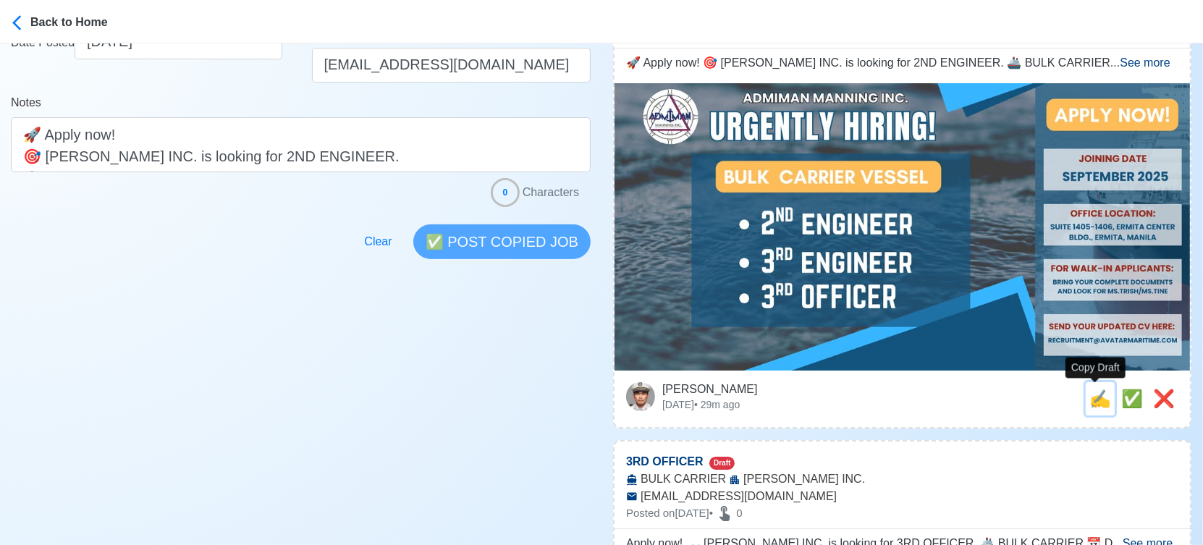
scroll to position [0, 0]
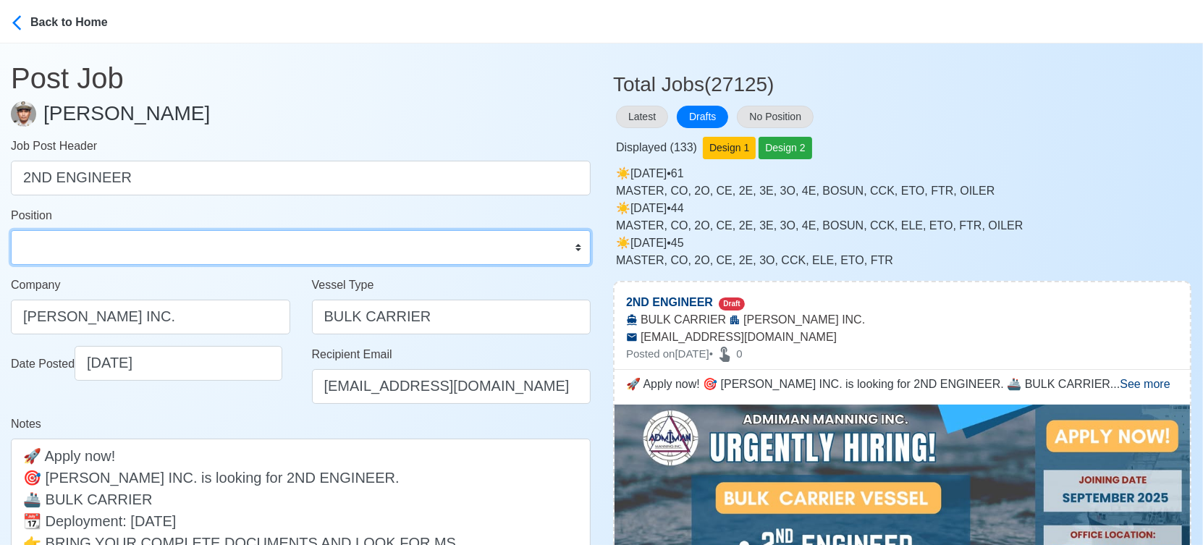
click at [193, 245] on select "Master Chief Officer 2nd Officer 3rd Officer Junior Officer Chief Engineer 2nd …" at bounding box center [301, 247] width 580 height 35
select select "2nd Engineer"
click at [11, 230] on select "Master Chief Officer 2nd Officer 3rd Officer Junior Officer Chief Engineer 2nd …" at bounding box center [301, 247] width 580 height 35
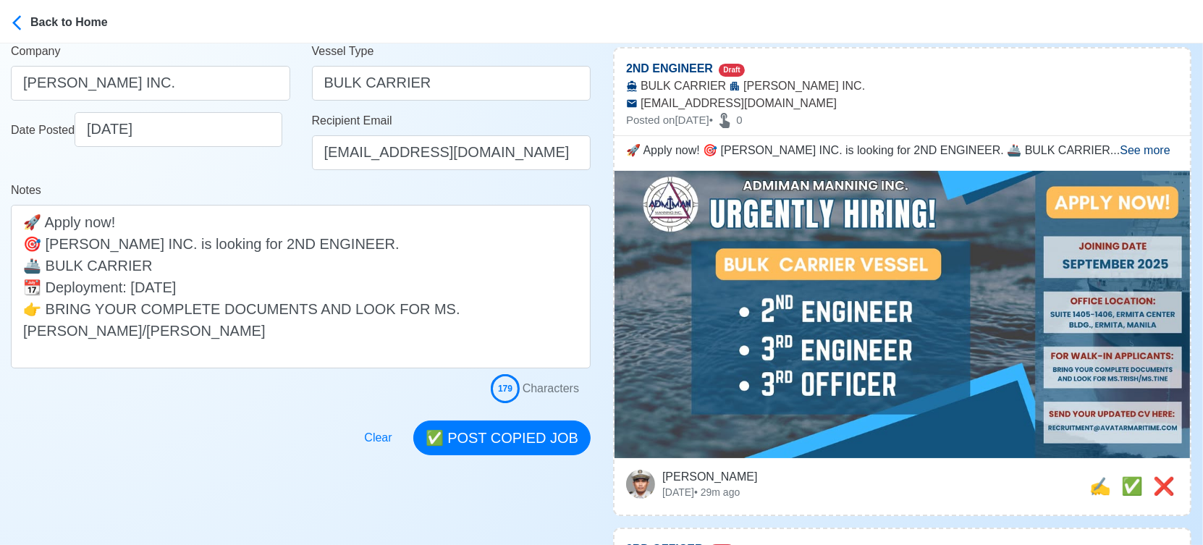
scroll to position [241, 0]
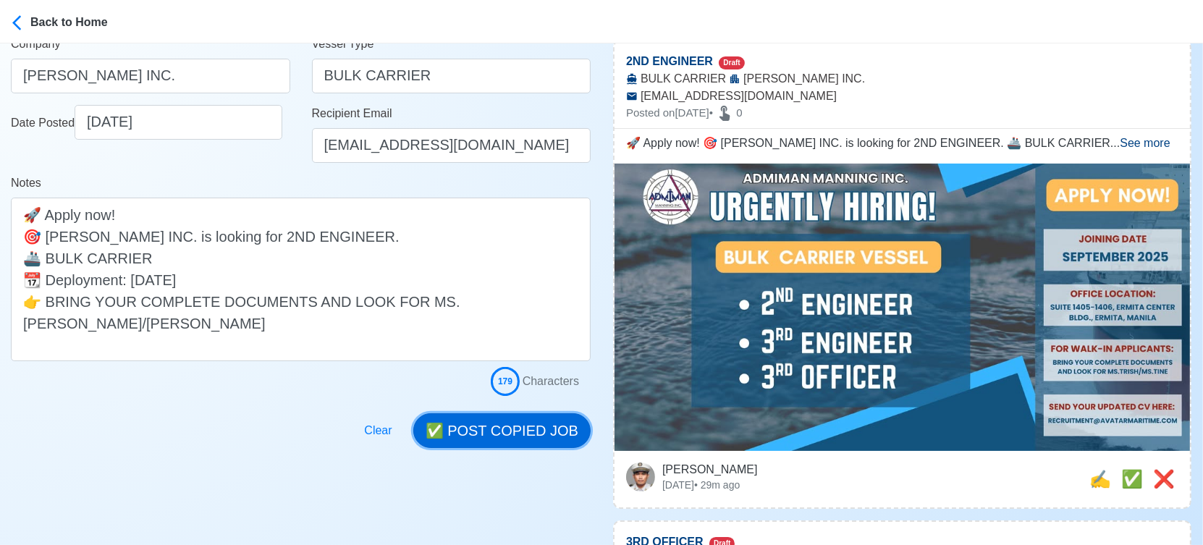
click at [527, 430] on button "✅ POST COPIED JOB" at bounding box center [501, 430] width 177 height 35
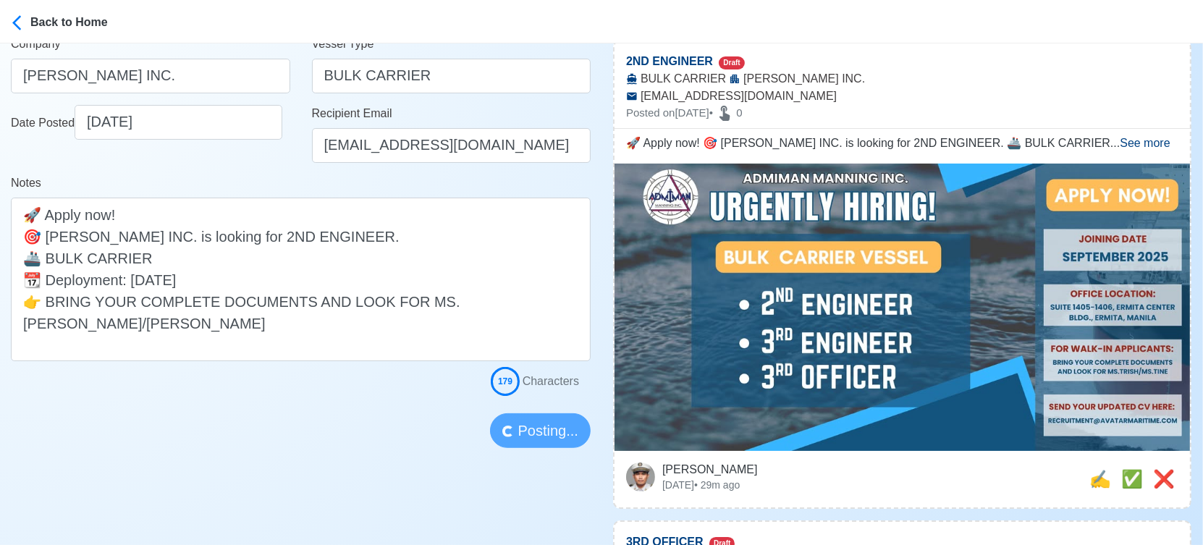
scroll to position [321, 0]
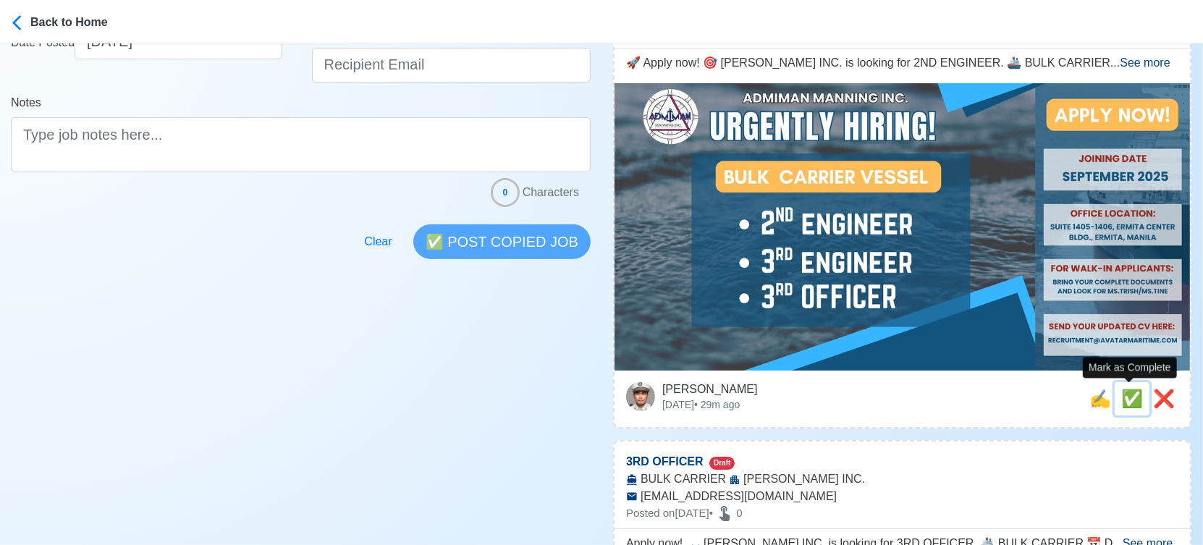
click at [1128, 401] on span "✅" at bounding box center [1132, 399] width 22 height 20
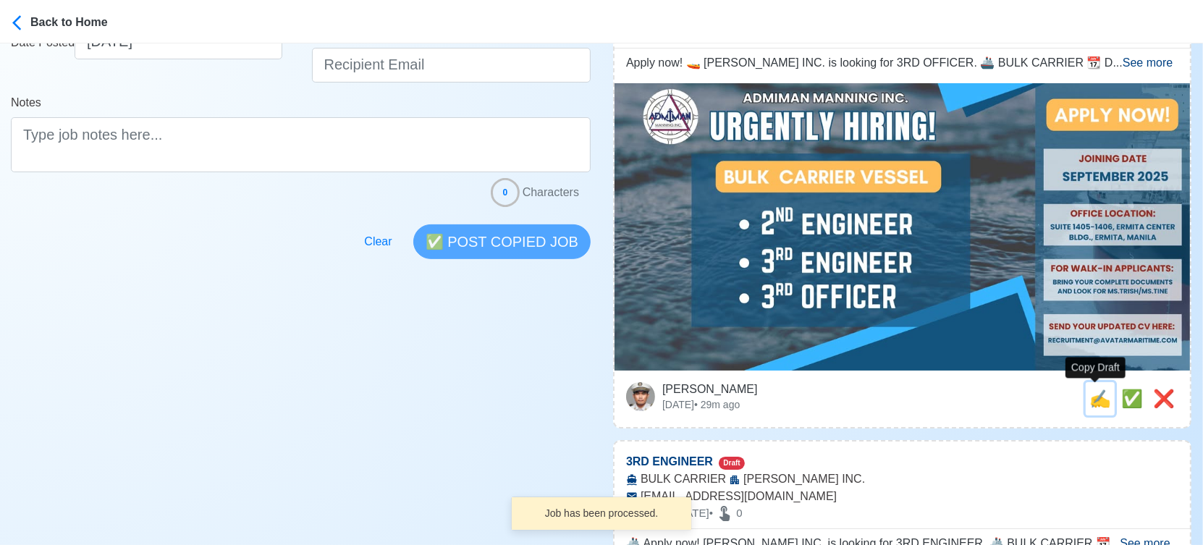
click at [1094, 402] on span "✍️" at bounding box center [1100, 399] width 22 height 20
type input "3RD OFFICER"
select select
type input "ADMIMAN MANNING INC."
type input "BULK CARRIER"
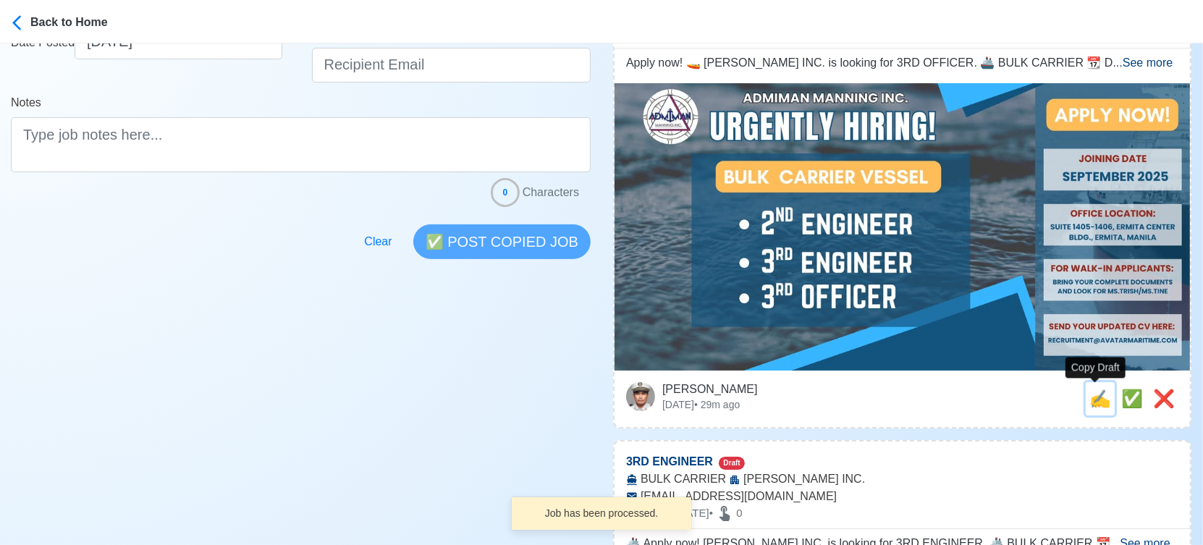
type input "recruitment@avatarmaritime.com"
type textarea "Apply now! 🚤 ADMIMAN MANNING INC. is looking for 3RD OFFICER. 🚢 BULK CARRIER 📆 …"
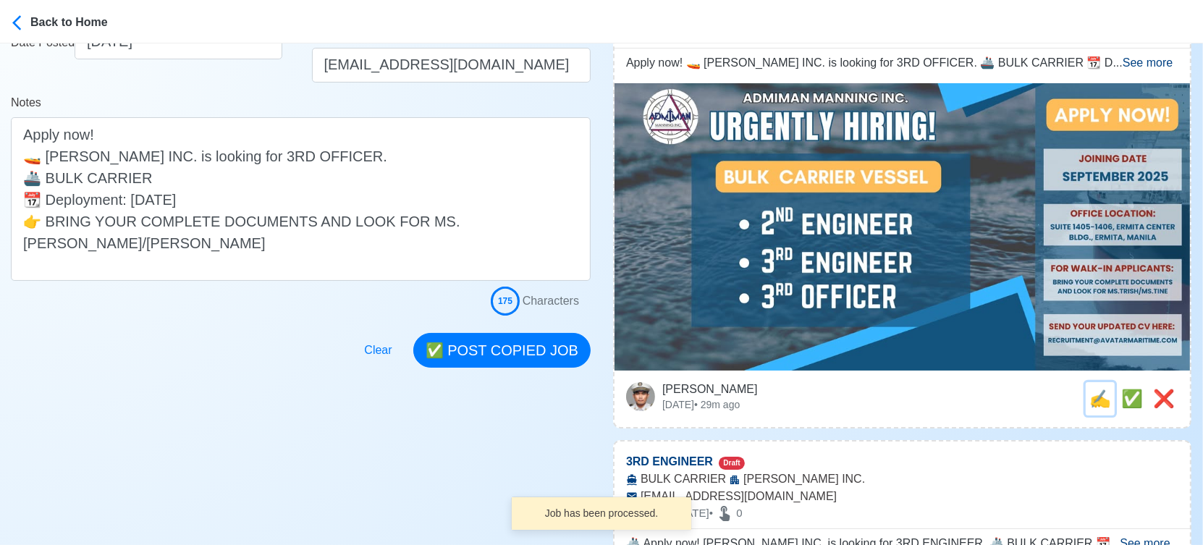
scroll to position [0, 0]
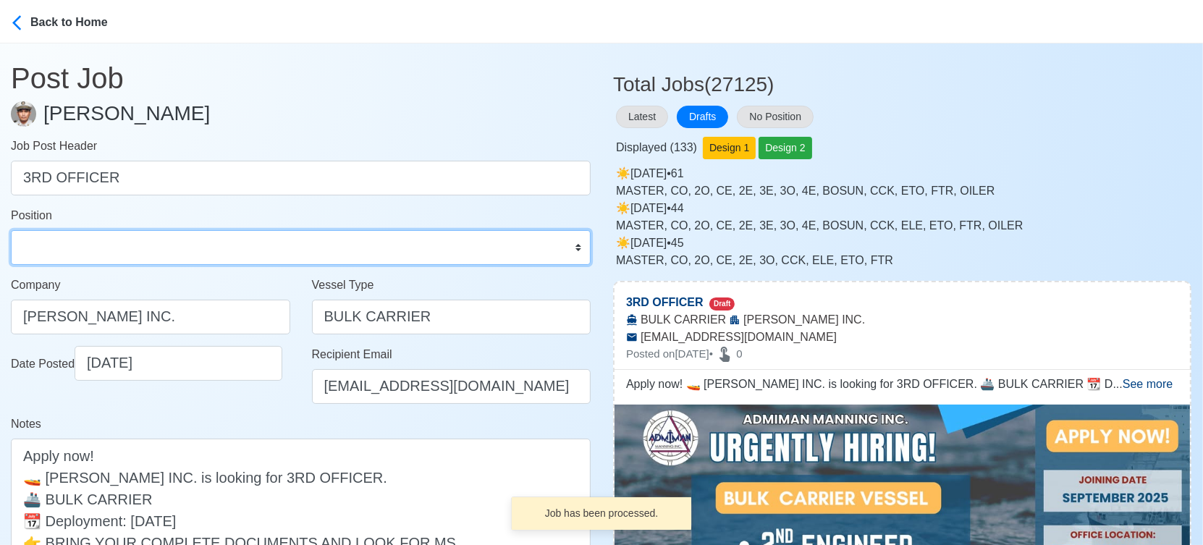
click at [59, 253] on select "Master Chief Officer 2nd Officer 3rd Officer Junior Officer Chief Engineer 2nd …" at bounding box center [301, 247] width 580 height 35
select select "3rd Officer"
click at [11, 230] on select "Master Chief Officer 2nd Officer 3rd Officer Junior Officer Chief Engineer 2nd …" at bounding box center [301, 247] width 580 height 35
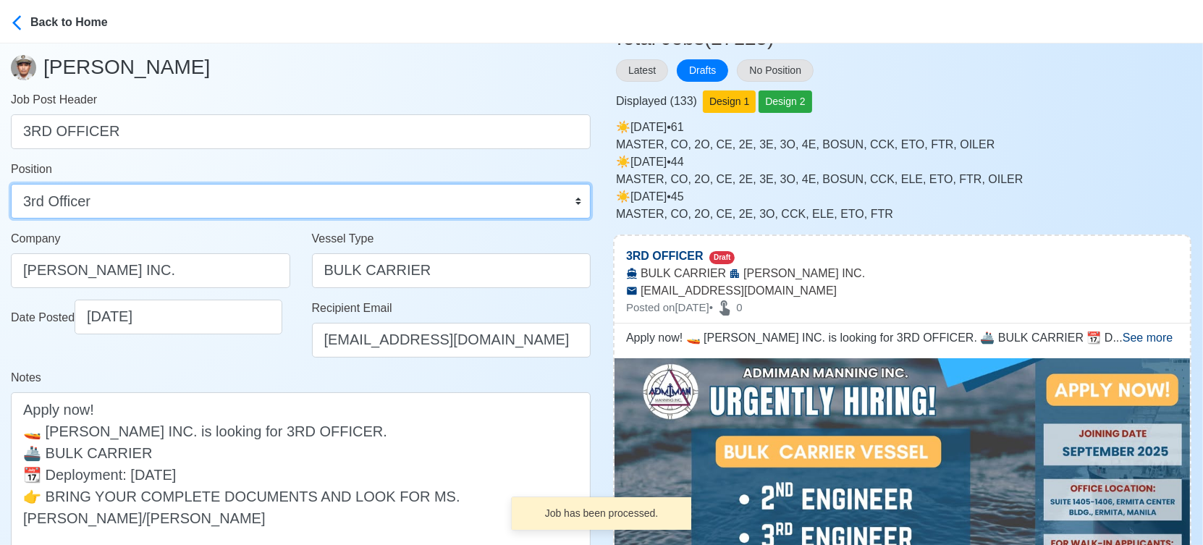
scroll to position [241, 0]
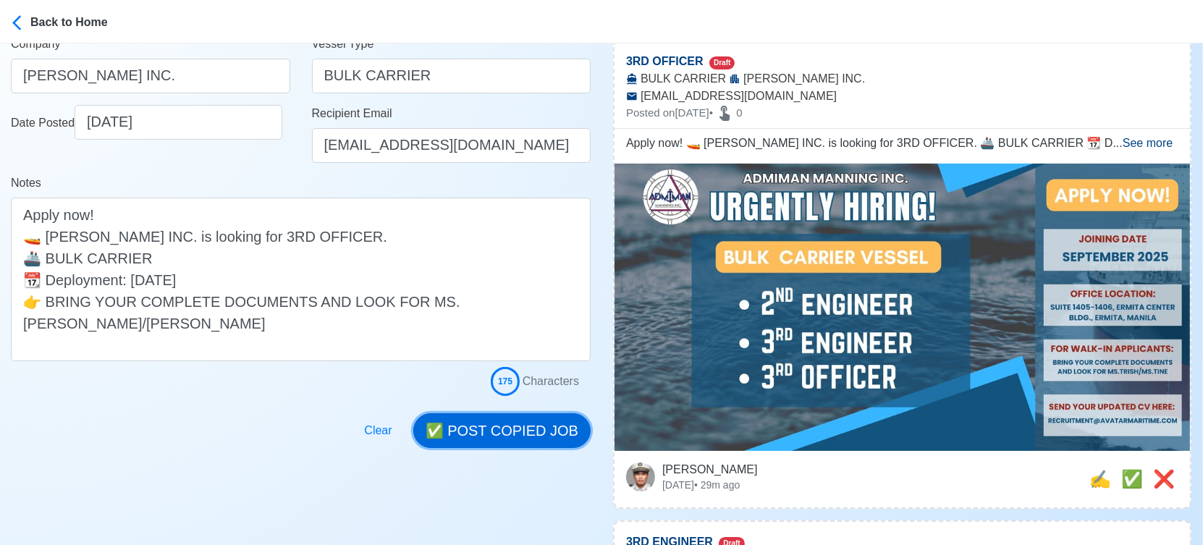
click at [513, 421] on button "✅ POST COPIED JOB" at bounding box center [501, 430] width 177 height 35
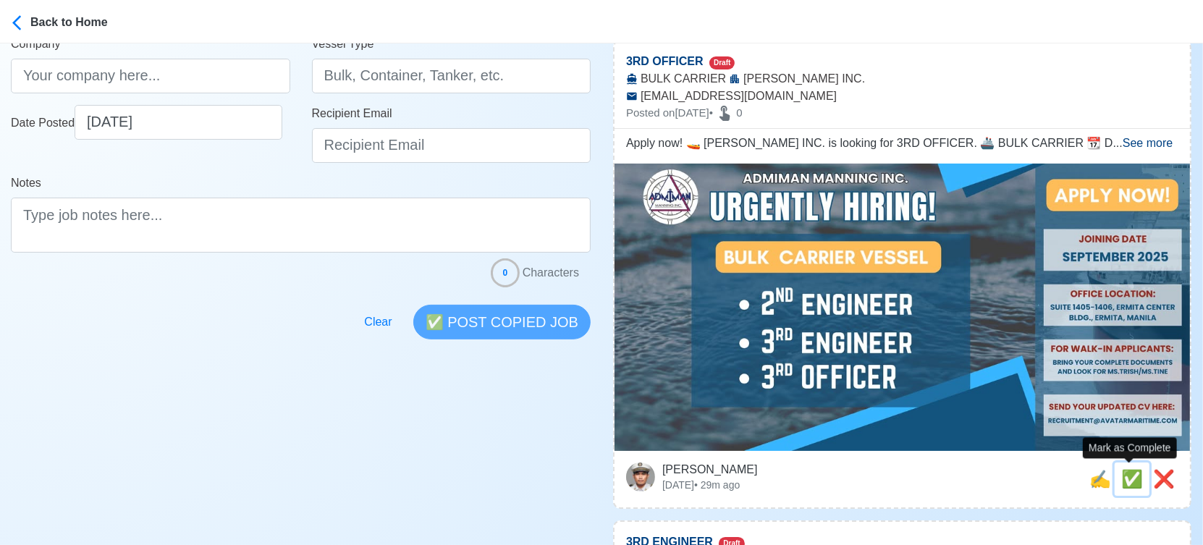
click at [1132, 478] on span "✅" at bounding box center [1132, 479] width 22 height 20
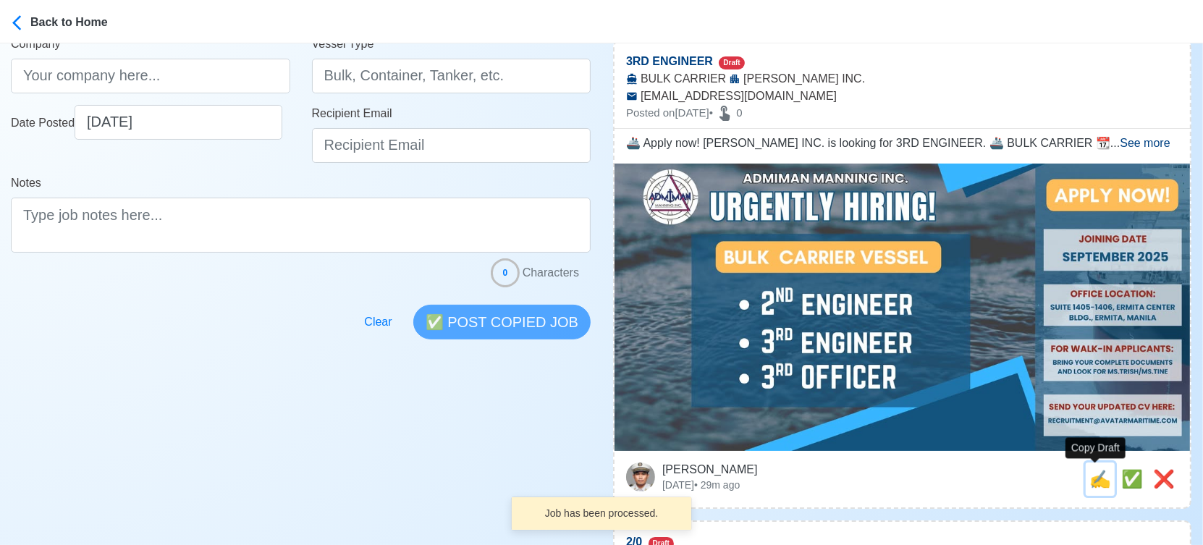
click at [1099, 481] on span "✍️" at bounding box center [1100, 479] width 22 height 20
type input "3RD ENGINEER"
select select
type input "ADMIMAN MANNING INC."
type input "BULK CARRIER"
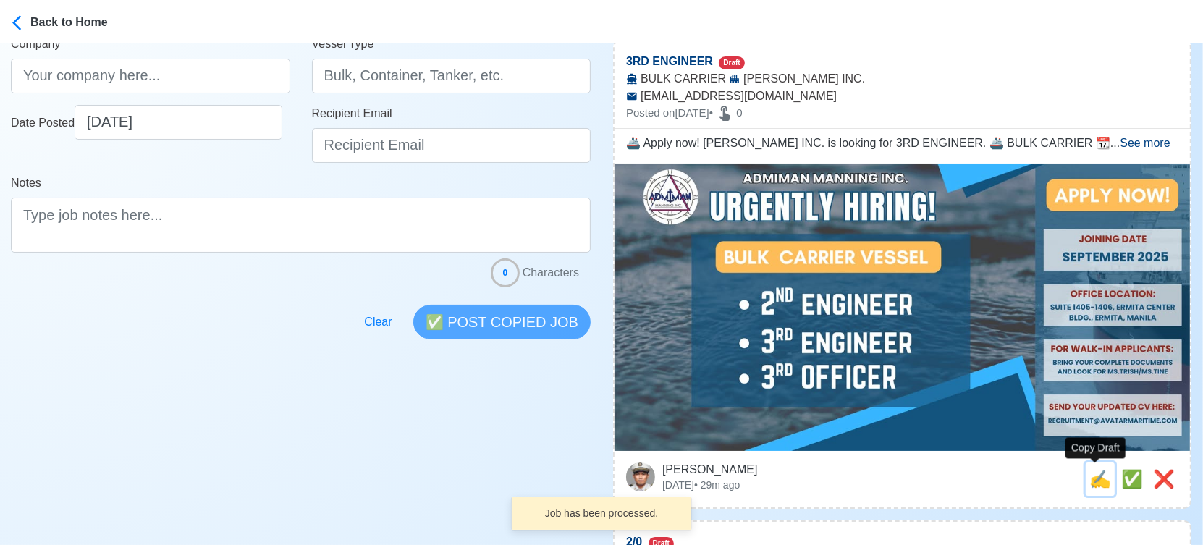
type input "recruitment@avatarmaritime.com"
type textarea "🚢 Apply now! ADMIMAN MANNING INC. is looking for 3RD ENGINEER. 🚢 BULK CARRIER 📆…"
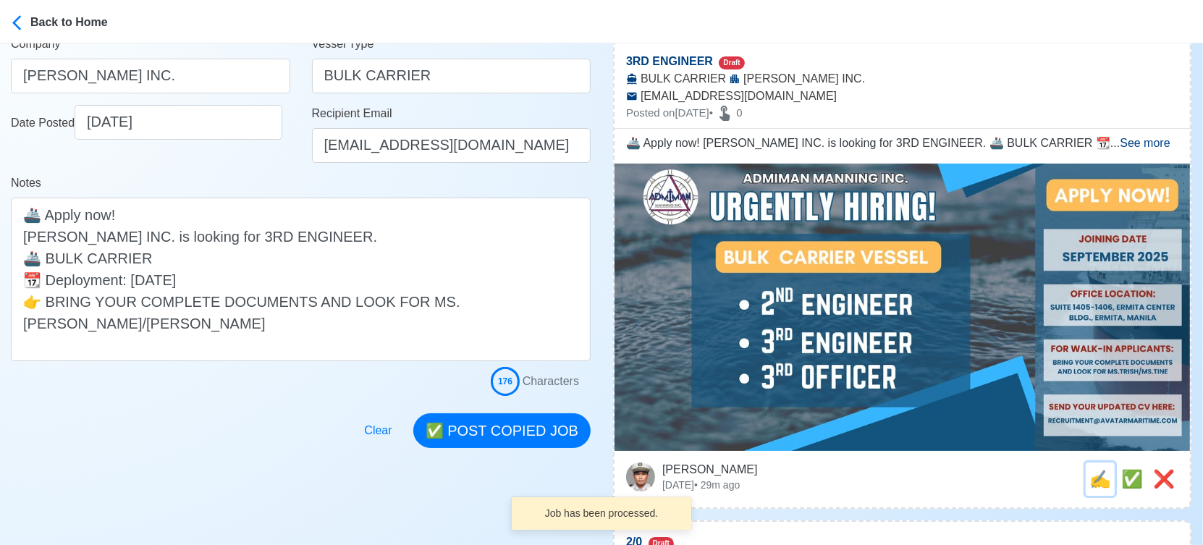
scroll to position [0, 0]
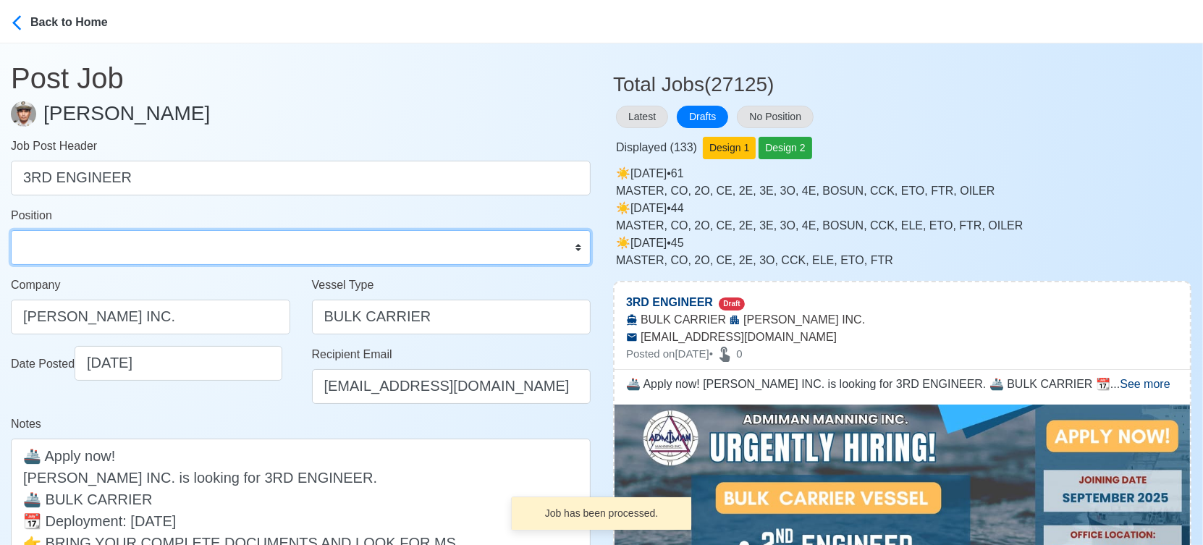
click at [296, 253] on select "Master Chief Officer 2nd Officer 3rd Officer Junior Officer Chief Engineer 2nd …" at bounding box center [301, 247] width 580 height 35
select select "3rd Engineer"
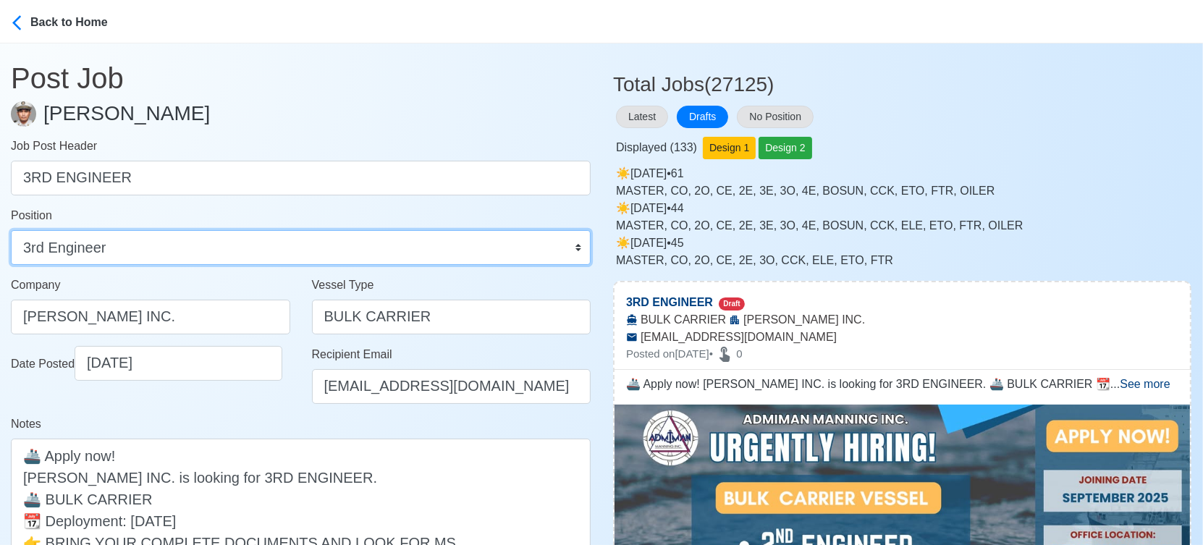
click at [11, 230] on select "Master Chief Officer 2nd Officer 3rd Officer Junior Officer Chief Engineer 2nd …" at bounding box center [301, 247] width 580 height 35
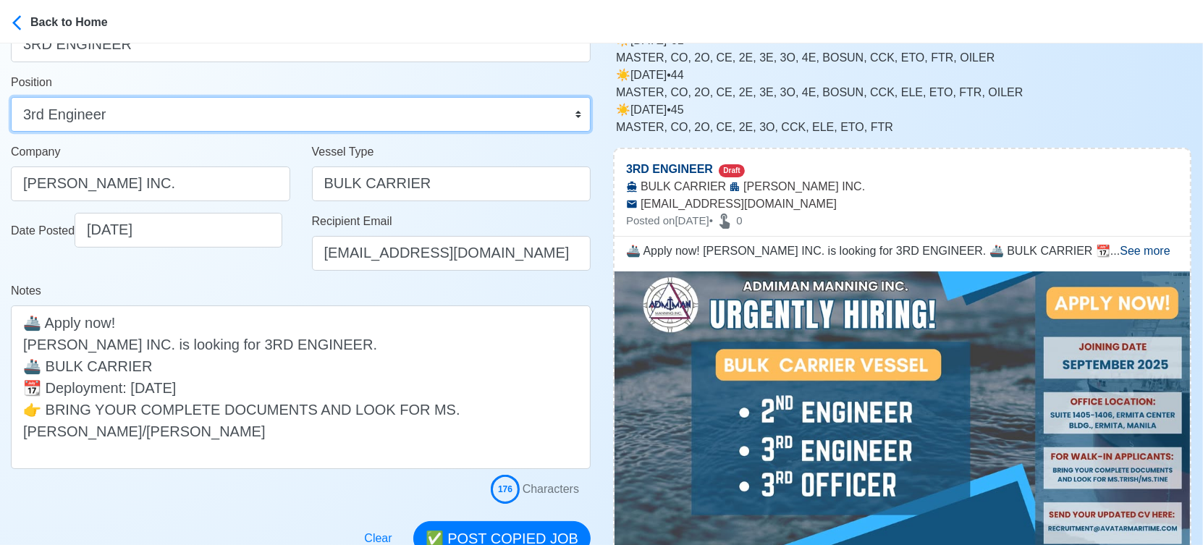
scroll to position [321, 0]
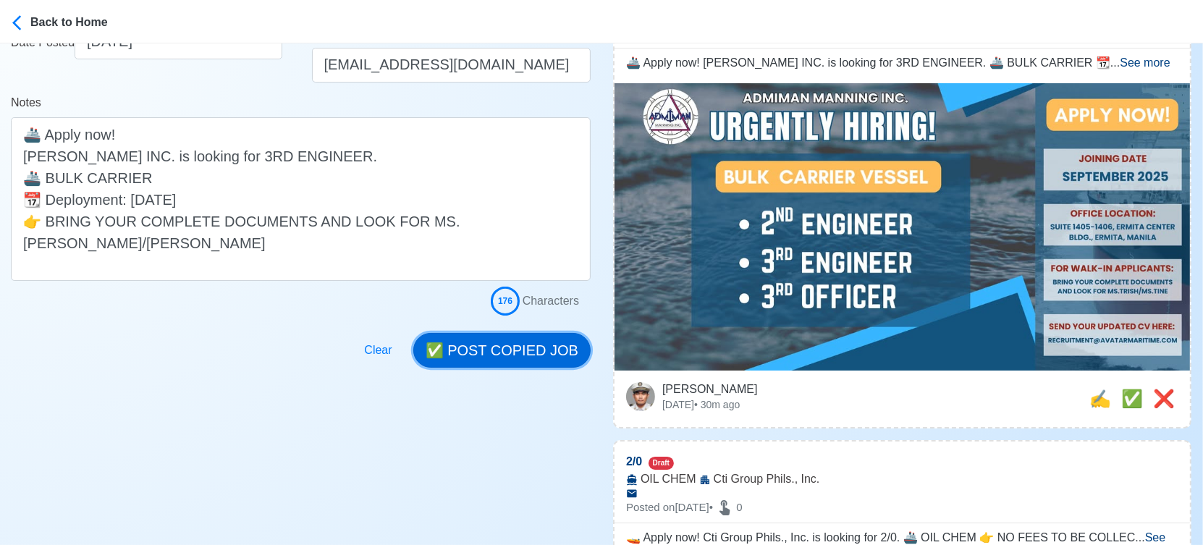
click at [528, 354] on button "✅ POST COPIED JOB" at bounding box center [501, 350] width 177 height 35
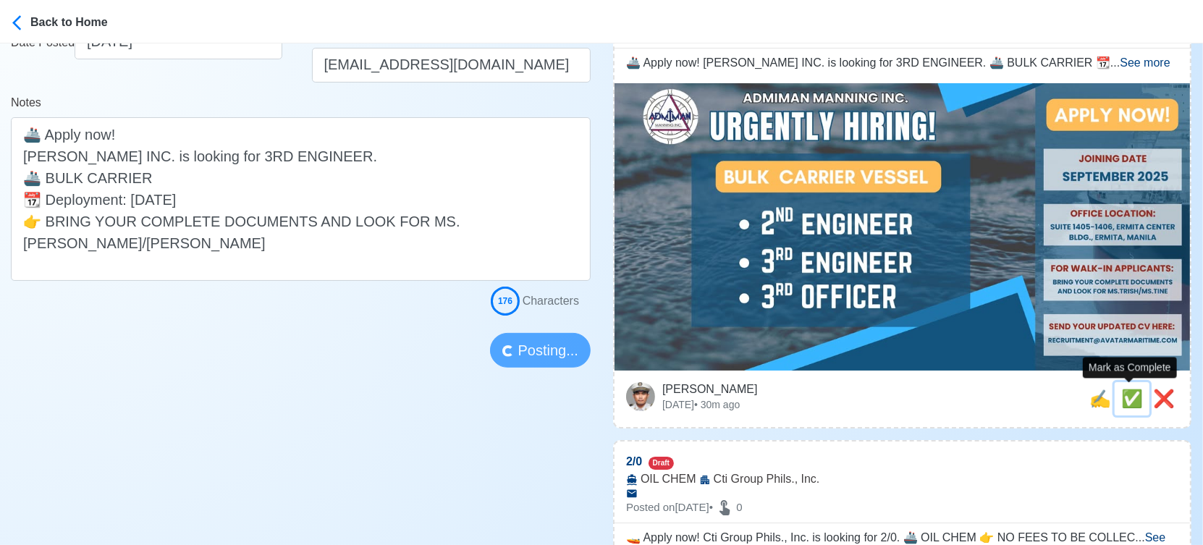
click at [1126, 402] on span "✅" at bounding box center [1132, 399] width 22 height 20
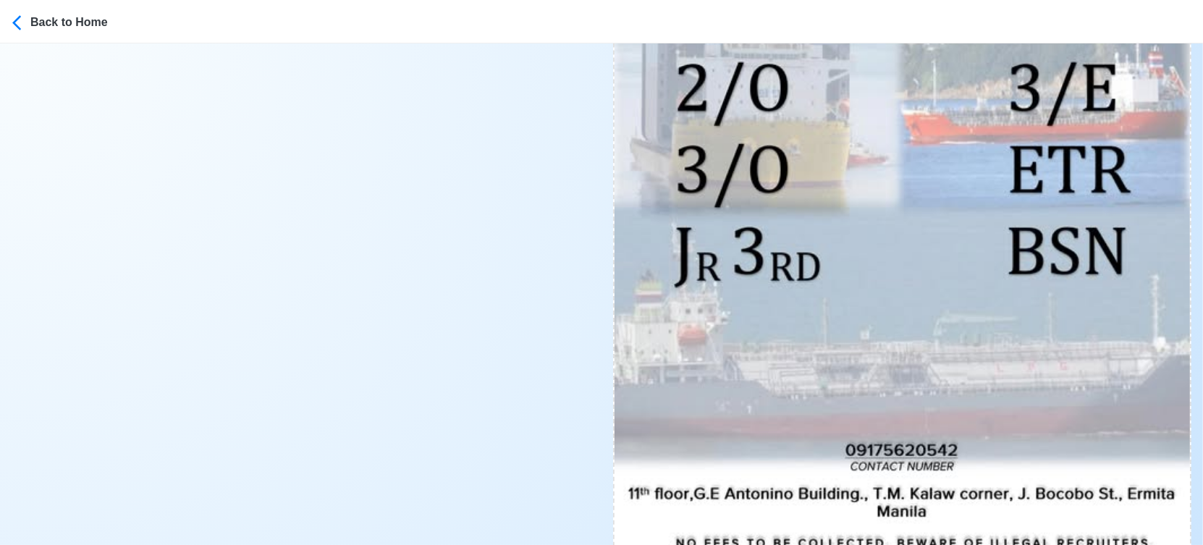
scroll to position [804, 0]
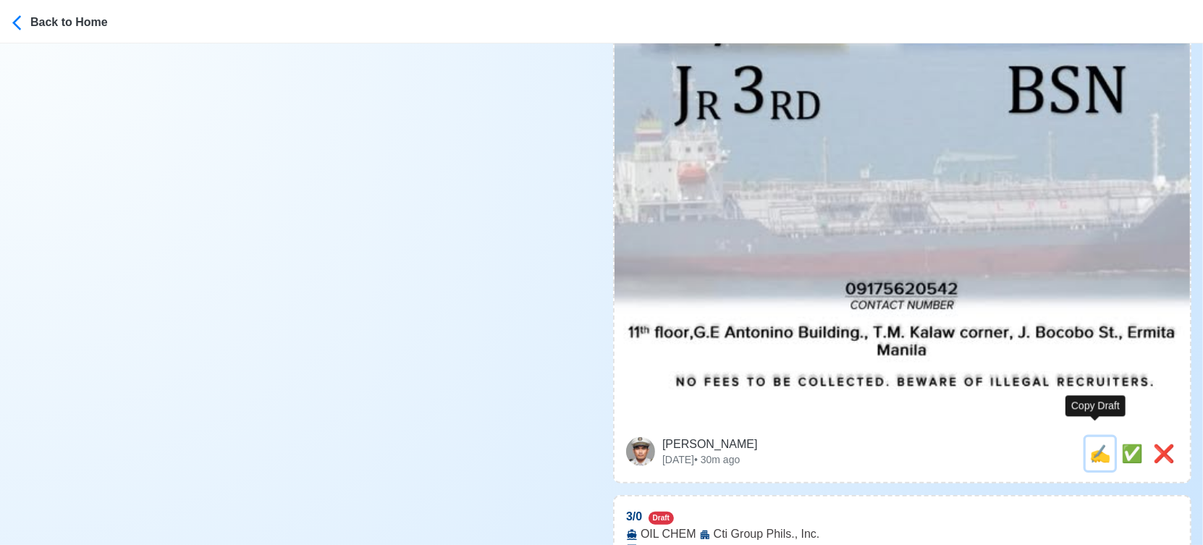
click at [1094, 444] on span "✍️" at bounding box center [1100, 454] width 22 height 20
type input "2/0"
select select
type input "Cti Group Phils., Inc."
type input "OIL CHEM"
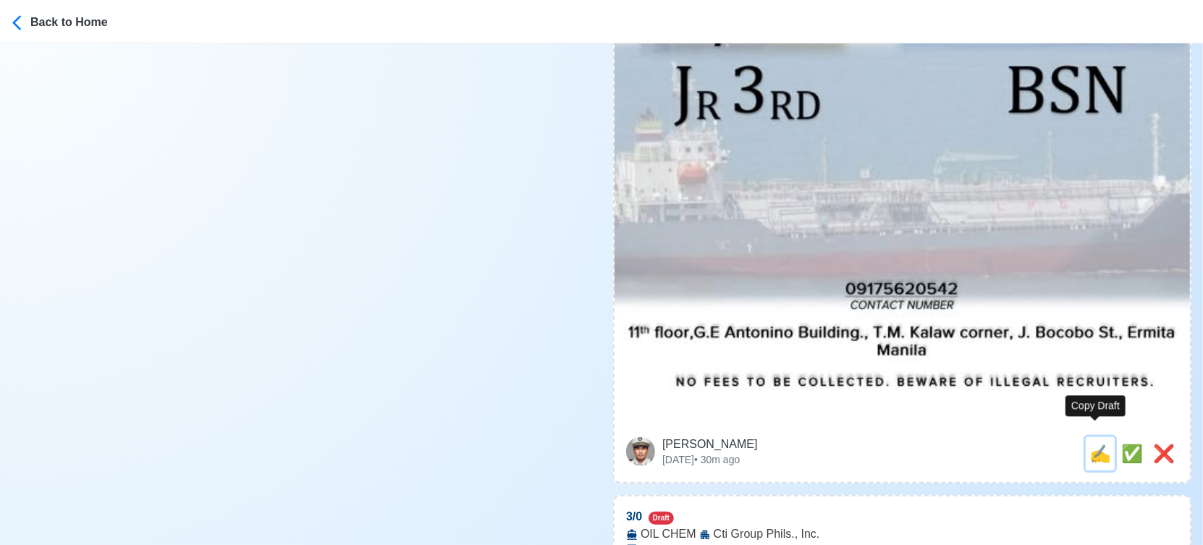
type textarea "🚤 Apply now! Cti Group Phils., Inc. is looking for 2/0. 🚢 OIL CHEM 👉 NO FEES TO…"
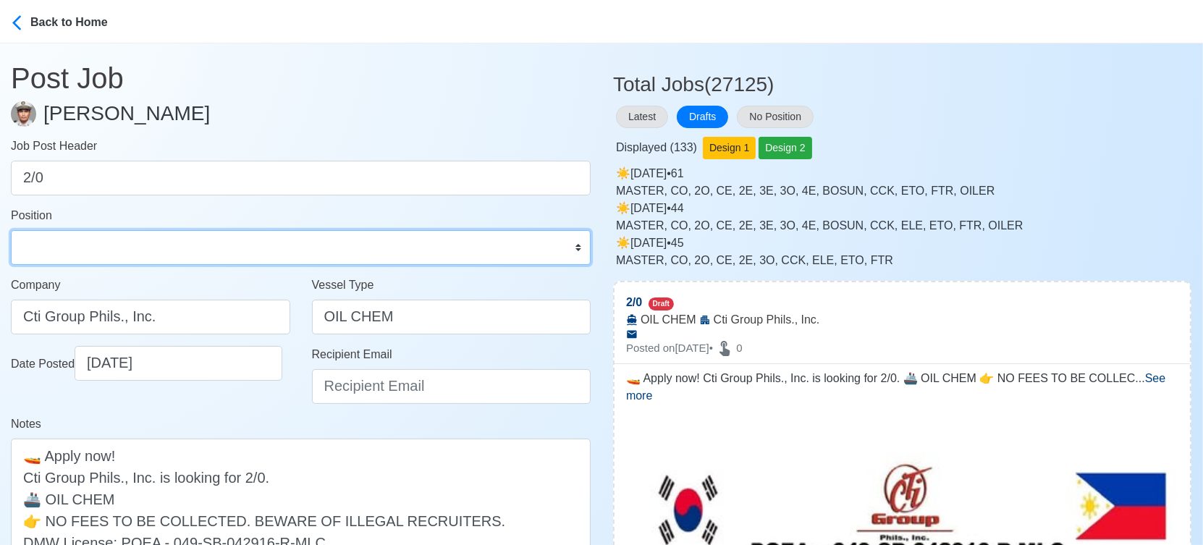
click at [90, 240] on select "Master Chief Officer 2nd Officer 3rd Officer Junior Officer Chief Engineer 2nd …" at bounding box center [301, 247] width 580 height 35
select select "2nd Officer"
click at [11, 230] on select "Master Chief Officer 2nd Officer 3rd Officer Junior Officer Chief Engineer 2nd …" at bounding box center [301, 247] width 580 height 35
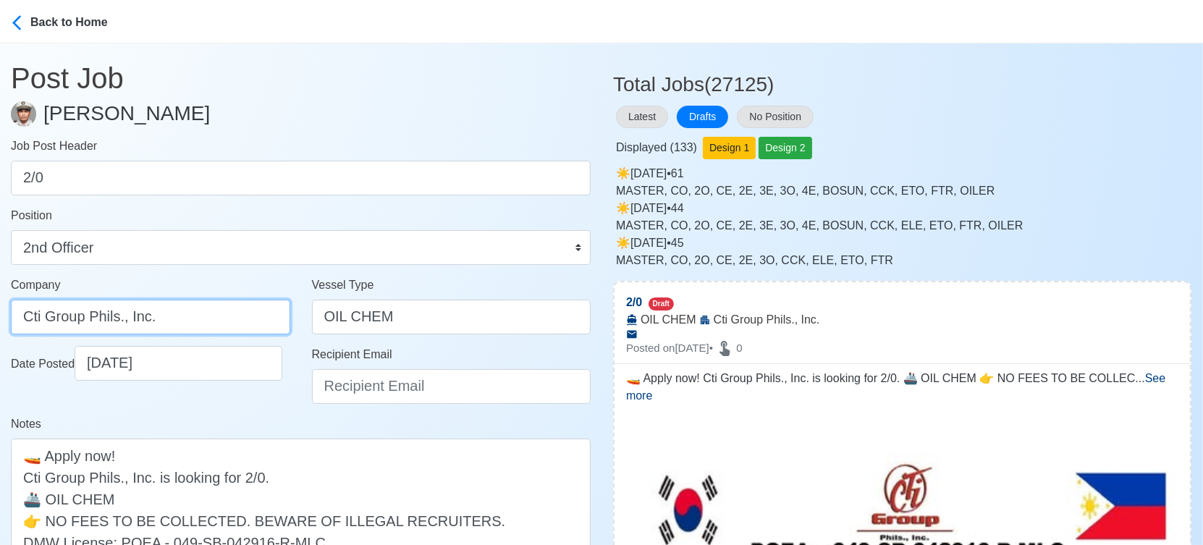
drag, startPoint x: 41, startPoint y: 318, endPoint x: -15, endPoint y: 318, distance: 56.5
click at [0, 318] on html "Back to Home Post Job Jeyner Gil Job Post Header 2/0 Position Master Chief Offi…" at bounding box center [601, 272] width 1203 height 545
type input "CTI Group Phils., Inc."
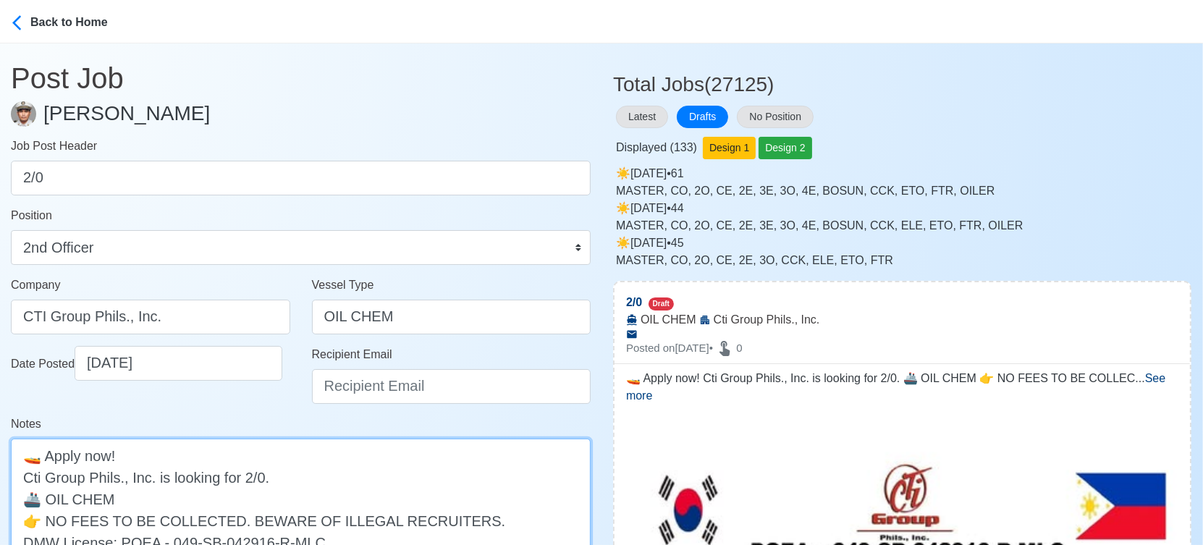
click at [30, 477] on textarea "🚤 Apply now! Cti Group Phils., Inc. is looking for 2/0. 🚢 OIL CHEM 👉 NO FEES TO…" at bounding box center [301, 510] width 580 height 142
type textarea "🚤 Apply now! CTI Group Phils., Inc. is looking for 2/0. 🚢 OIL CHEM 👉 NO FEES TO…"
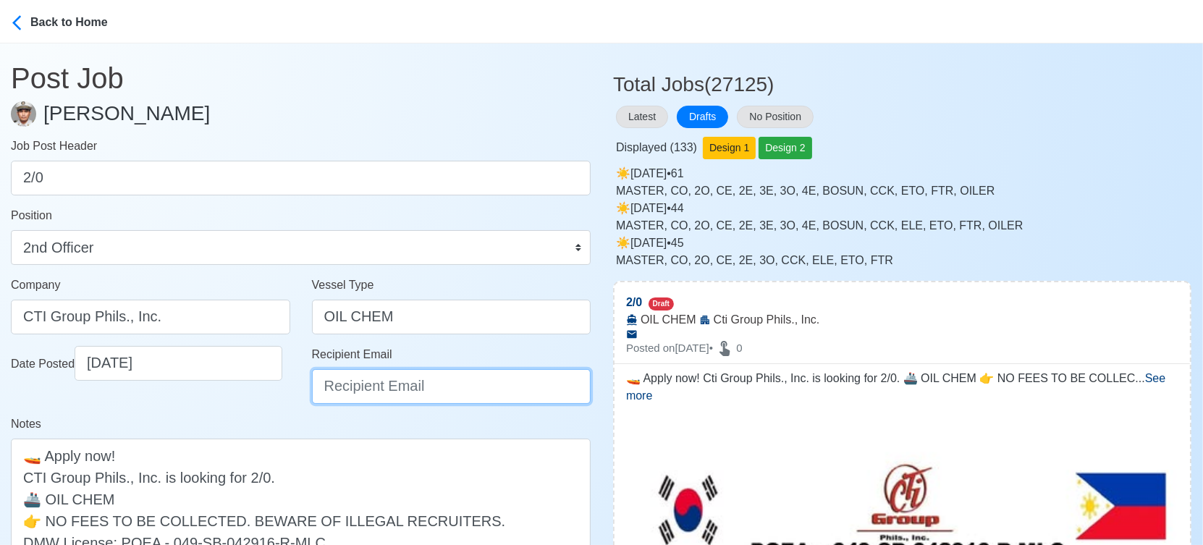
click at [387, 384] on input "Recipient Email" at bounding box center [451, 386] width 279 height 35
type input "ievangelista@cticrewing.com"
drag, startPoint x: 533, startPoint y: 384, endPoint x: 292, endPoint y: 392, distance: 241.2
click at [292, 392] on div "Date Posted 09/20/2025 Recipient Email ievangelista@cticrewing.com" at bounding box center [300, 380] width 601 height 69
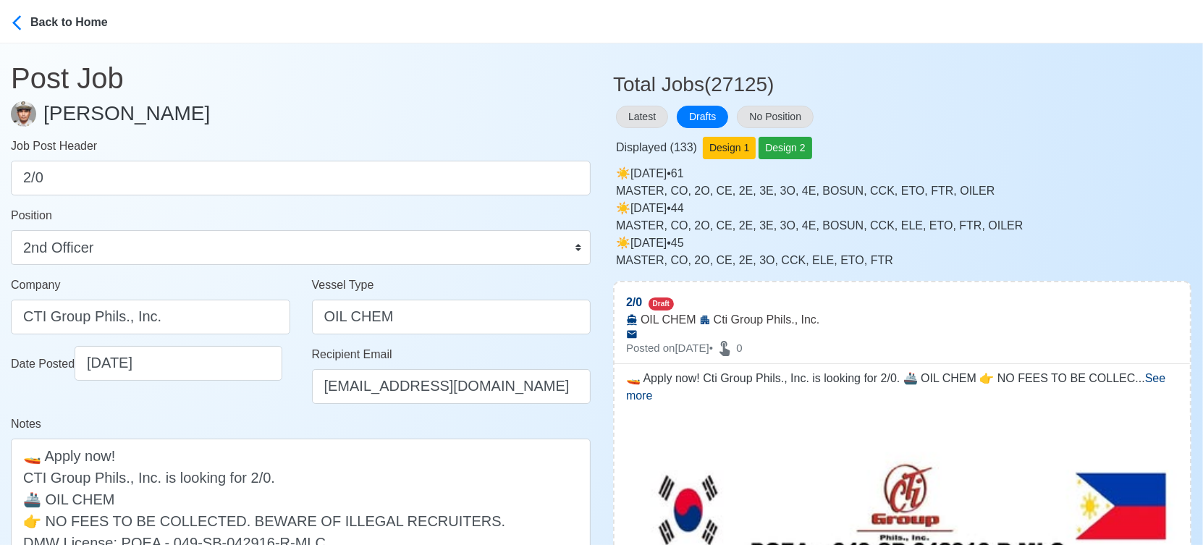
click at [261, 407] on div "Date Posted 09/20/2025" at bounding box center [150, 380] width 301 height 69
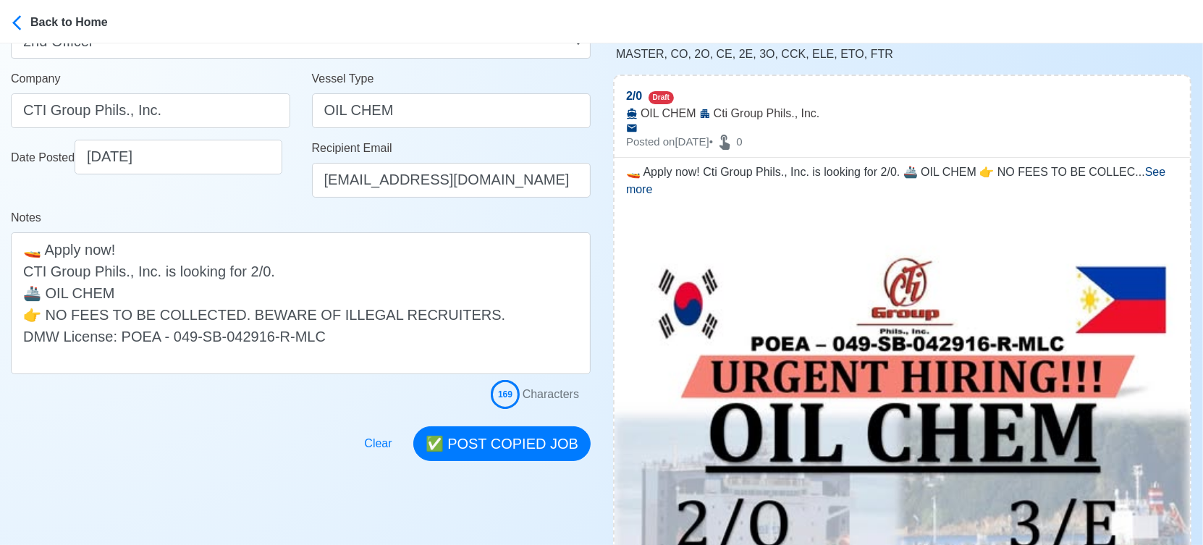
scroll to position [241, 0]
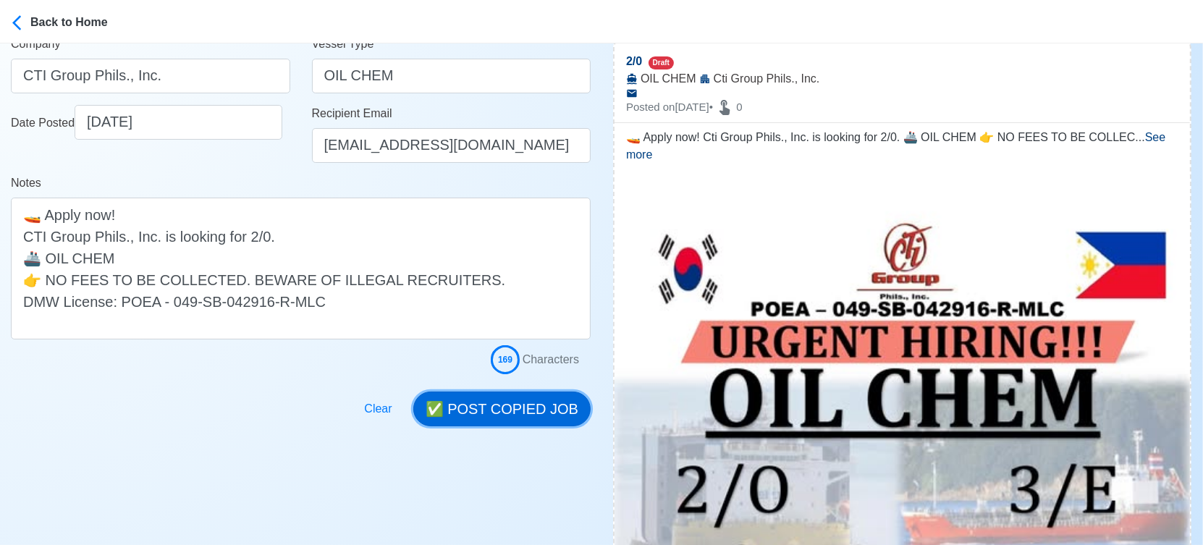
click at [547, 415] on button "✅ POST COPIED JOB" at bounding box center [501, 409] width 177 height 35
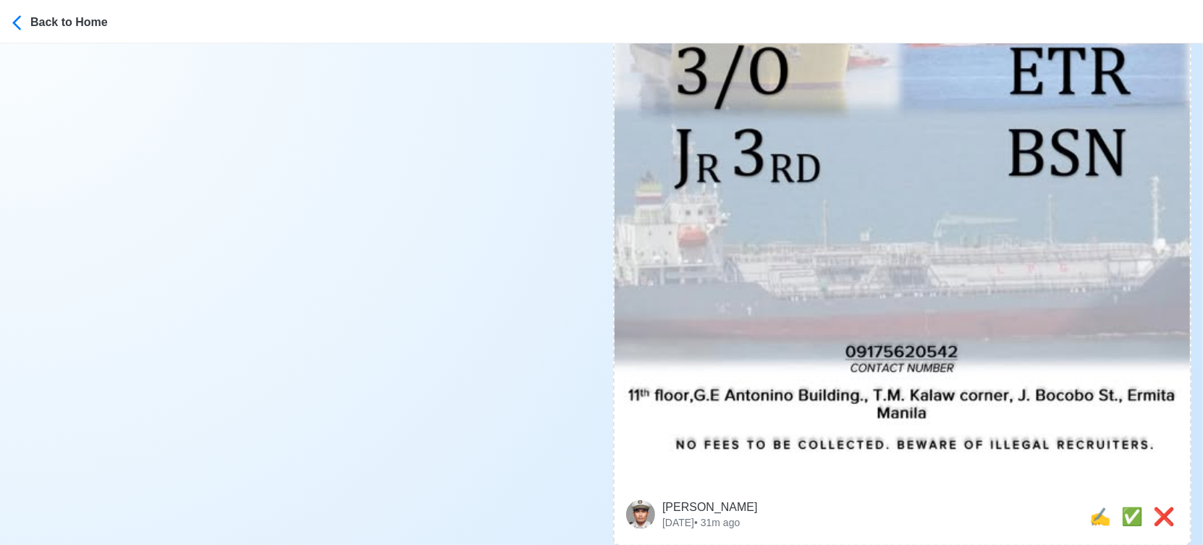
scroll to position [798, 0]
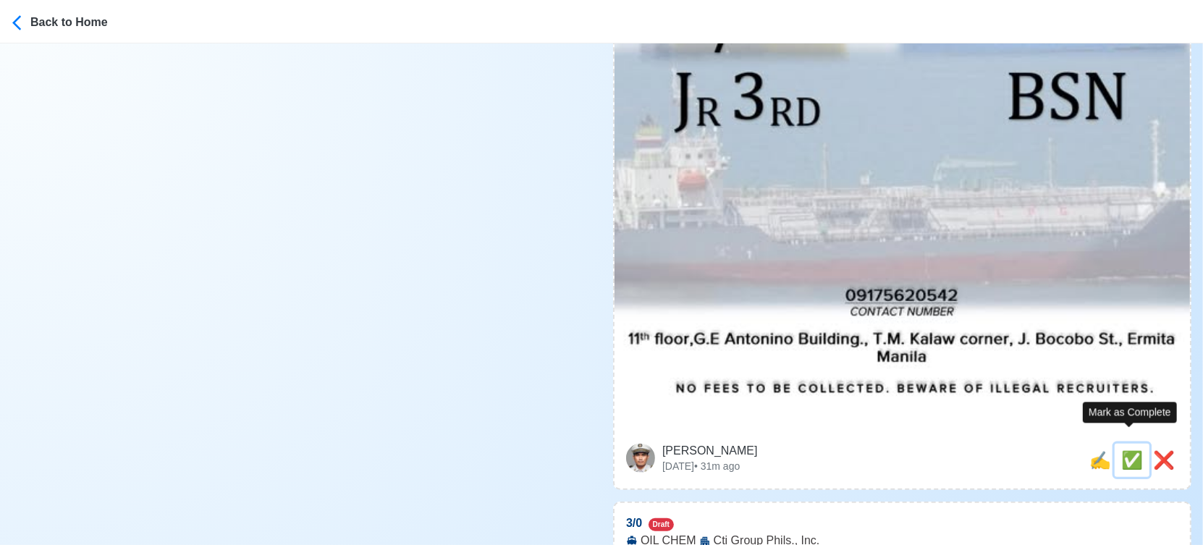
click at [1123, 450] on span "✅" at bounding box center [1132, 460] width 22 height 20
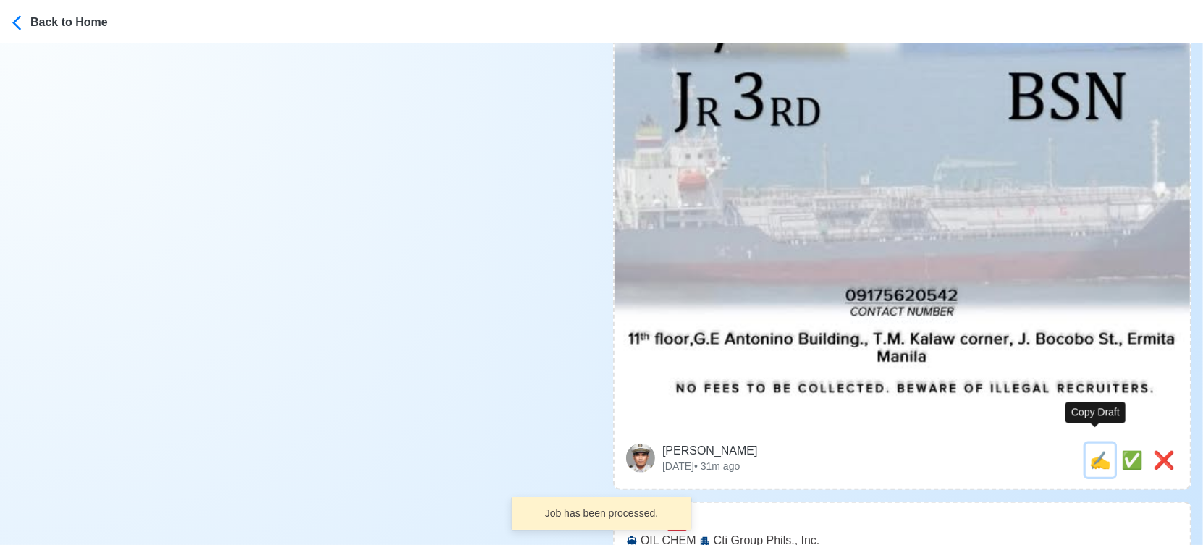
click at [1089, 450] on span "✍️" at bounding box center [1100, 460] width 22 height 20
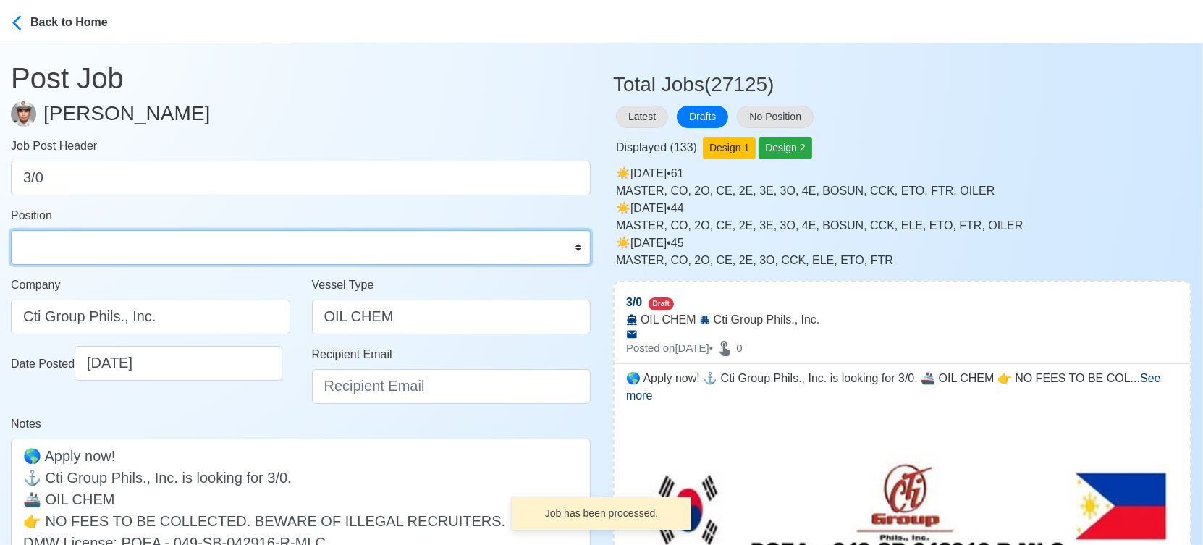
click at [214, 248] on select "Master Chief Officer 2nd Officer 3rd Officer Junior Officer Chief Engineer 2nd …" at bounding box center [301, 247] width 580 height 35
click at [11, 230] on select "Master Chief Officer 2nd Officer 3rd Officer Junior Officer Chief Engineer 2nd …" at bounding box center [301, 247] width 580 height 35
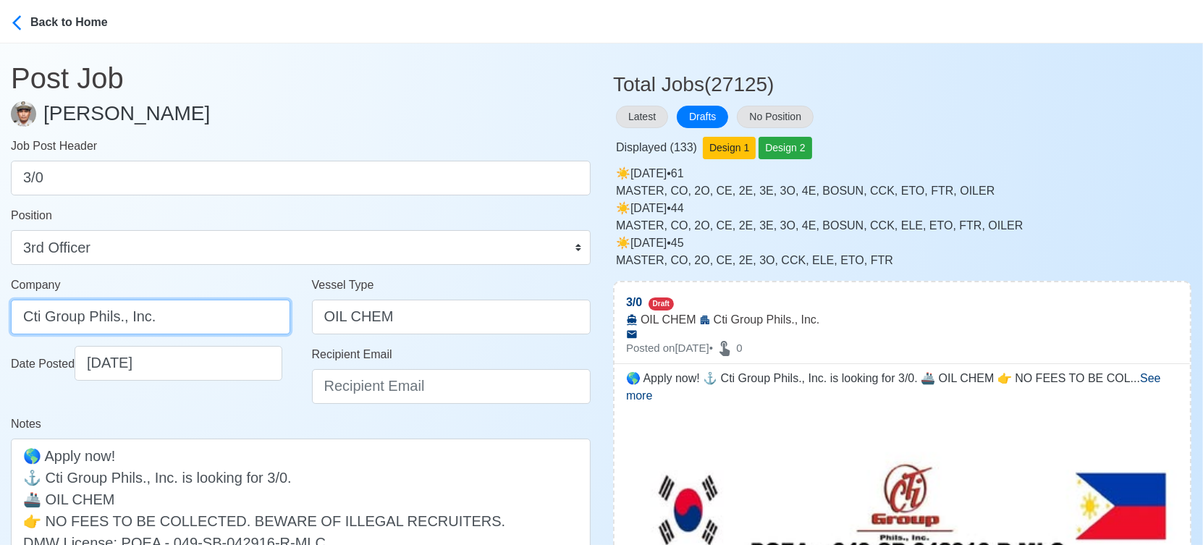
click at [35, 314] on input "Cti Group Phils., Inc." at bounding box center [150, 317] width 279 height 35
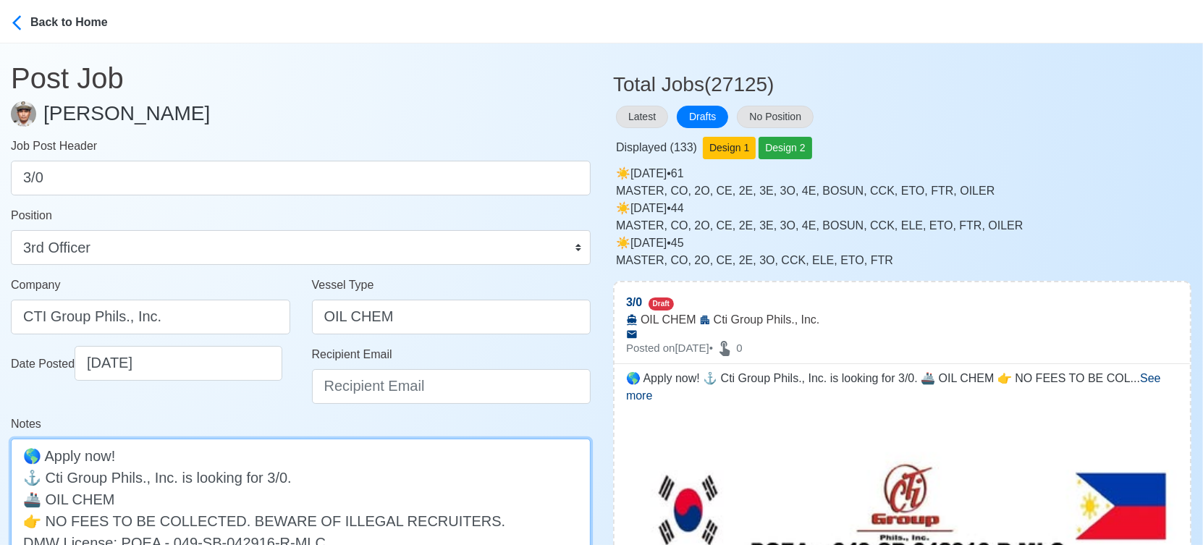
click at [56, 479] on textarea "🌎 Apply now! ⚓ Cti Group Phils., Inc. is looking for 3/0. 🚢 OIL CHEM 👉 NO FEES …" at bounding box center [301, 510] width 580 height 142
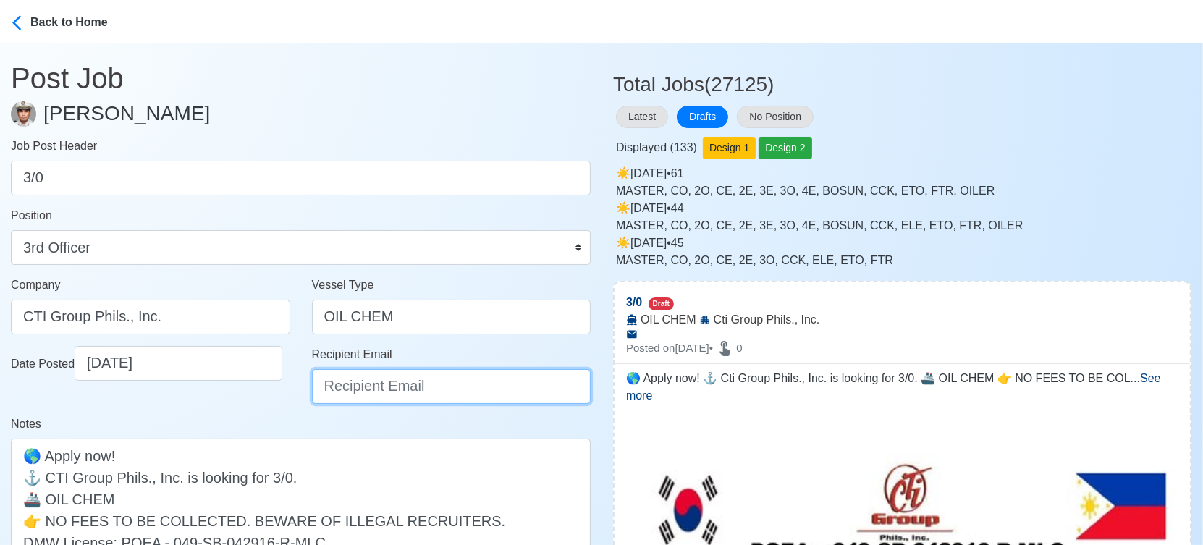
click at [405, 374] on input "Recipient Email" at bounding box center [451, 386] width 279 height 35
paste input "ievangelista@cticrewing.com"
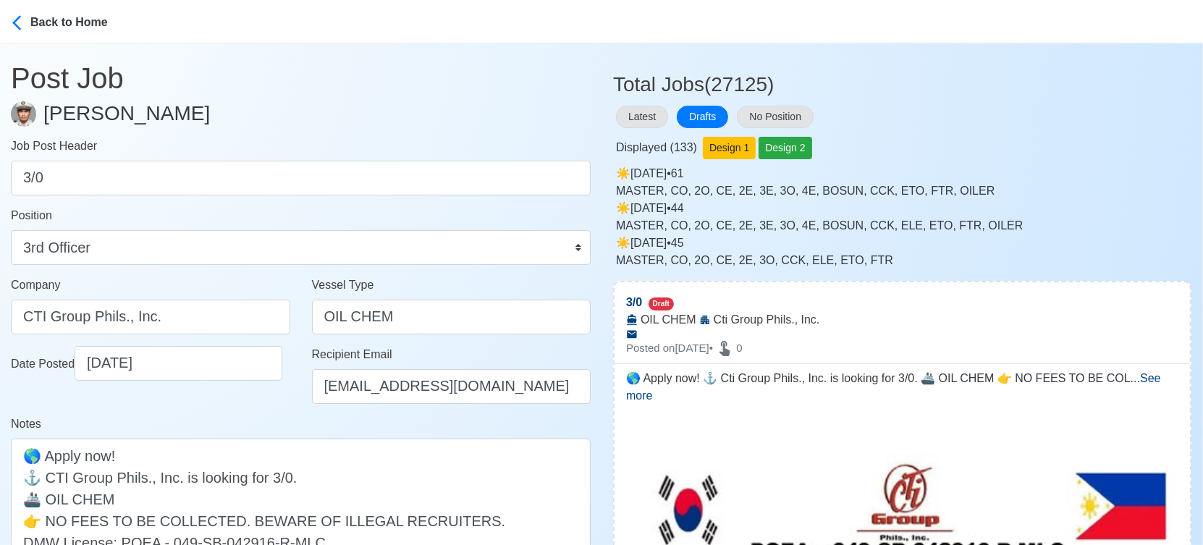
click at [336, 428] on div "Notes 🌎 Apply now! ⚓ CTI Group Phils., Inc. is looking for 3/0. 🚢 OIL CHEM 👉 NO…" at bounding box center [301, 497] width 580 height 165
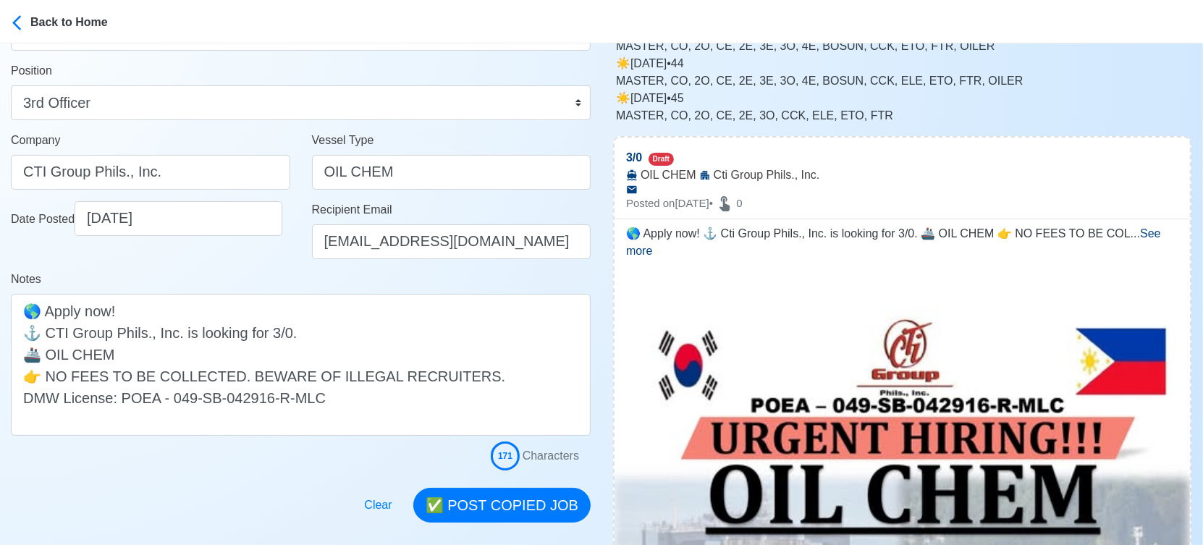
scroll to position [161, 0]
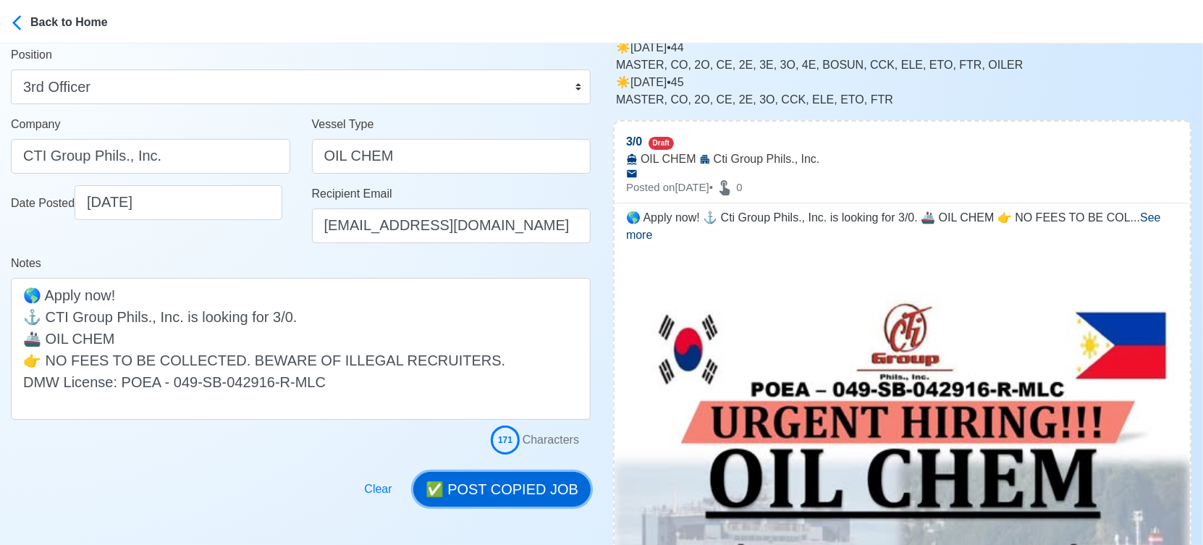
click at [516, 490] on button "✅ POST COPIED JOB" at bounding box center [501, 489] width 177 height 35
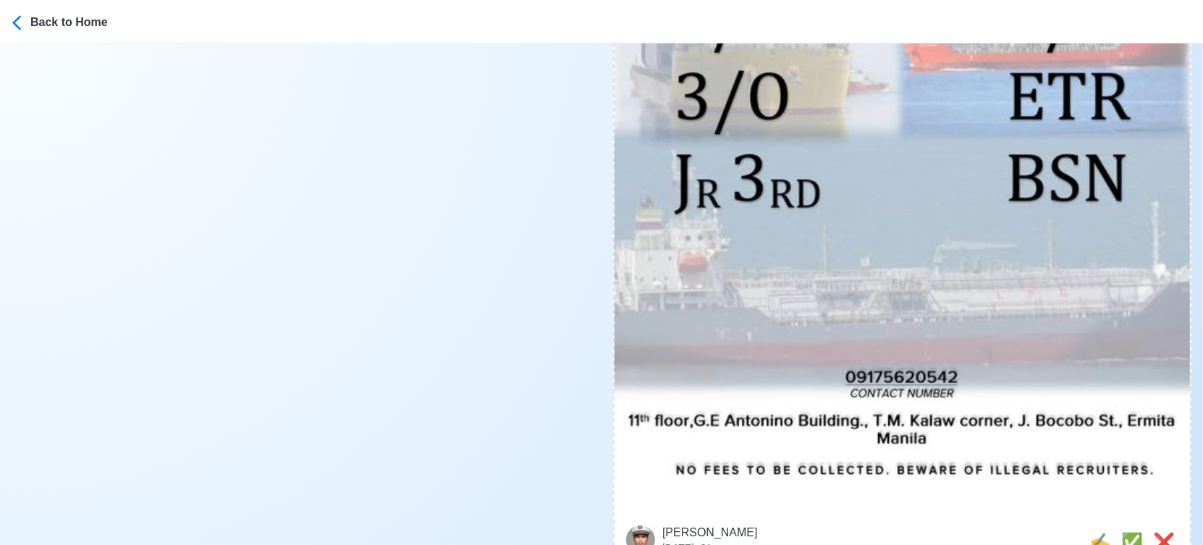
scroll to position [724, 0]
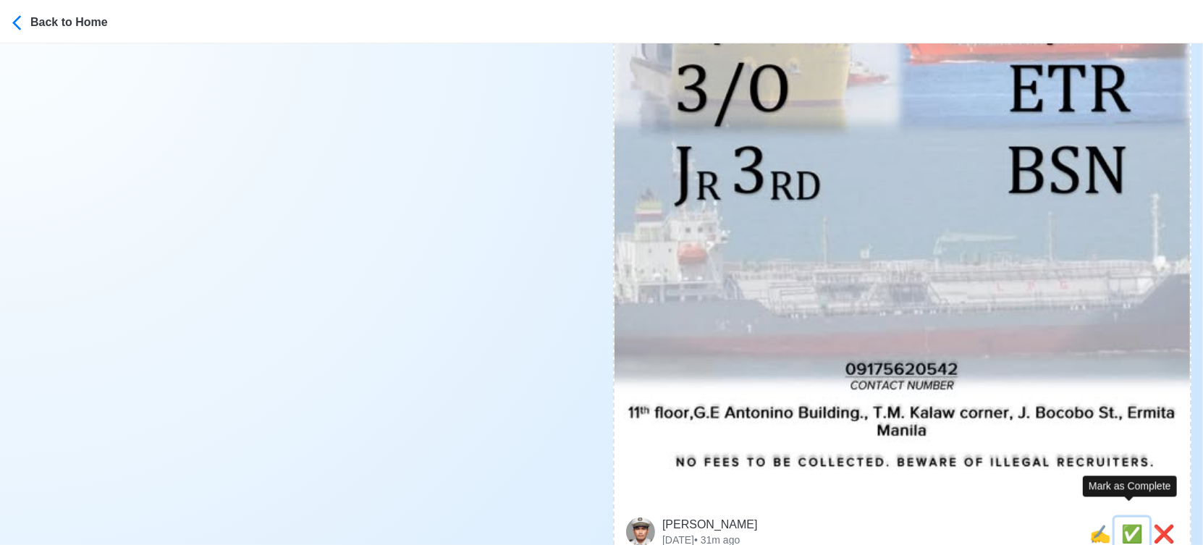
click at [1125, 524] on span "✅" at bounding box center [1132, 534] width 22 height 20
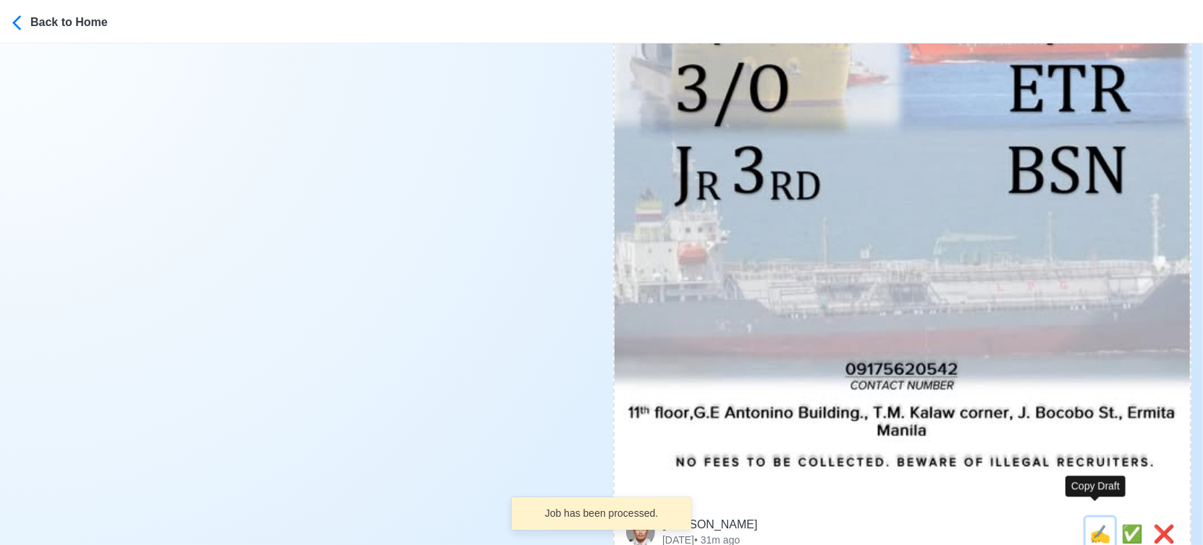
click at [1100, 524] on span "✍️" at bounding box center [1100, 534] width 22 height 20
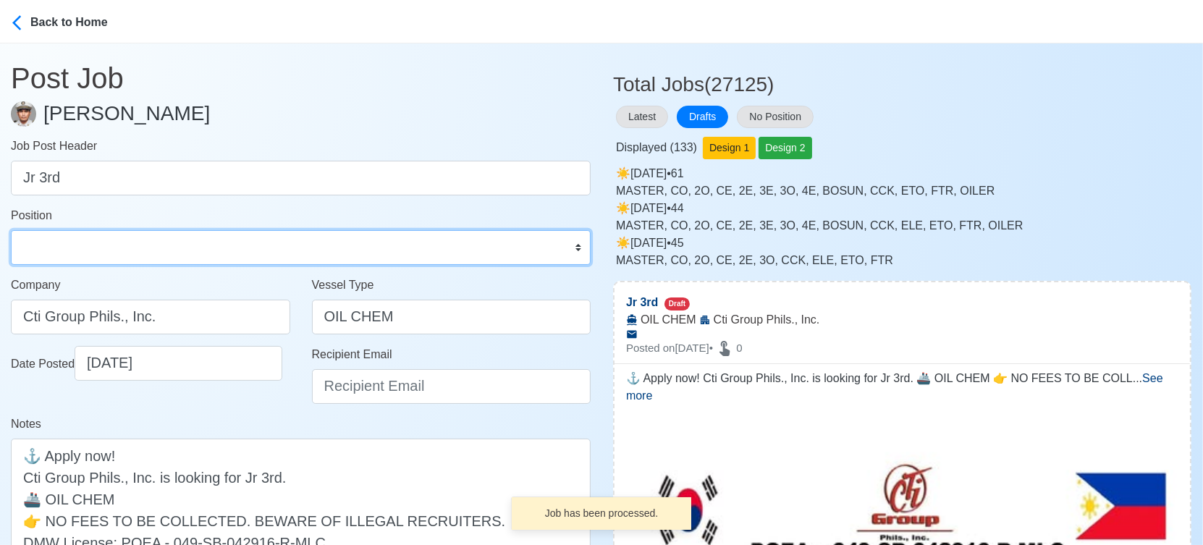
click at [153, 260] on select "Master Chief Officer 2nd Officer 3rd Officer Junior Officer Chief Engineer 2nd …" at bounding box center [301, 247] width 580 height 35
click at [11, 230] on select "Master Chief Officer 2nd Officer 3rd Officer Junior Officer Chief Engineer 2nd …" at bounding box center [301, 247] width 580 height 35
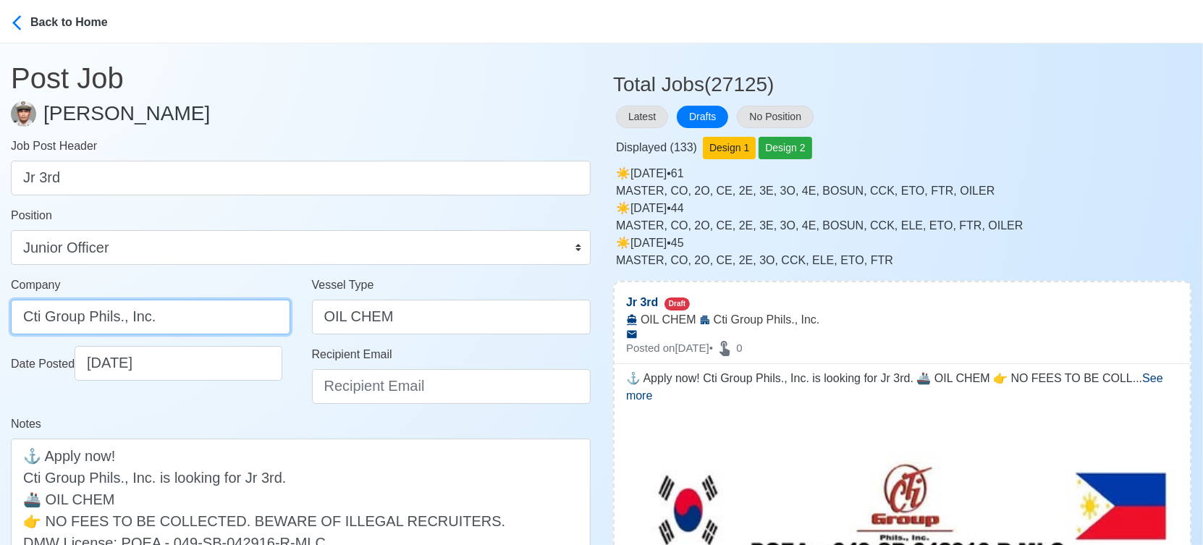
click at [25, 314] on input "Cti Group Phils., Inc." at bounding box center [150, 317] width 279 height 35
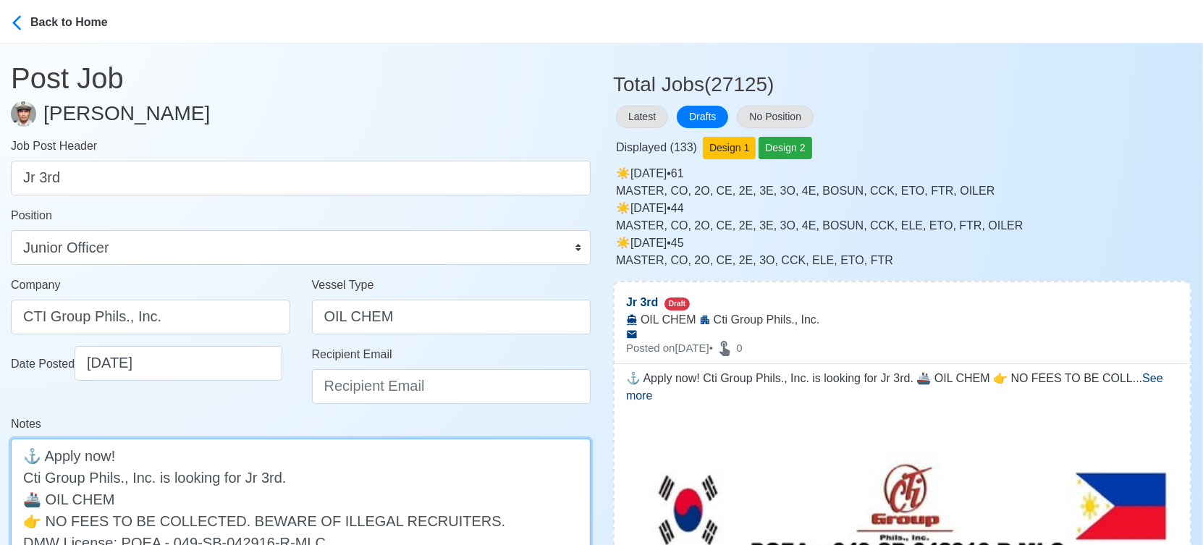
click at [35, 478] on textarea "⚓ Apply now! Cti Group Phils., Inc. is looking for Jr 3rd. 🚢 OIL CHEM 👉 NO FEES…" at bounding box center [301, 510] width 580 height 142
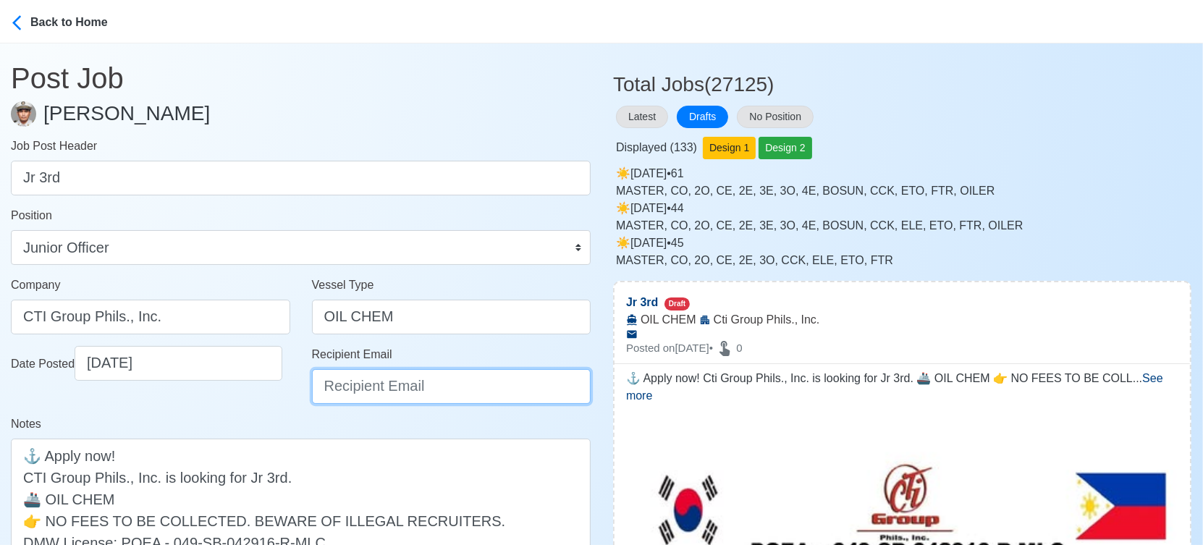
click at [388, 387] on input "Recipient Email" at bounding box center [451, 386] width 279 height 35
paste input "ievangelista@cticrewing.com"
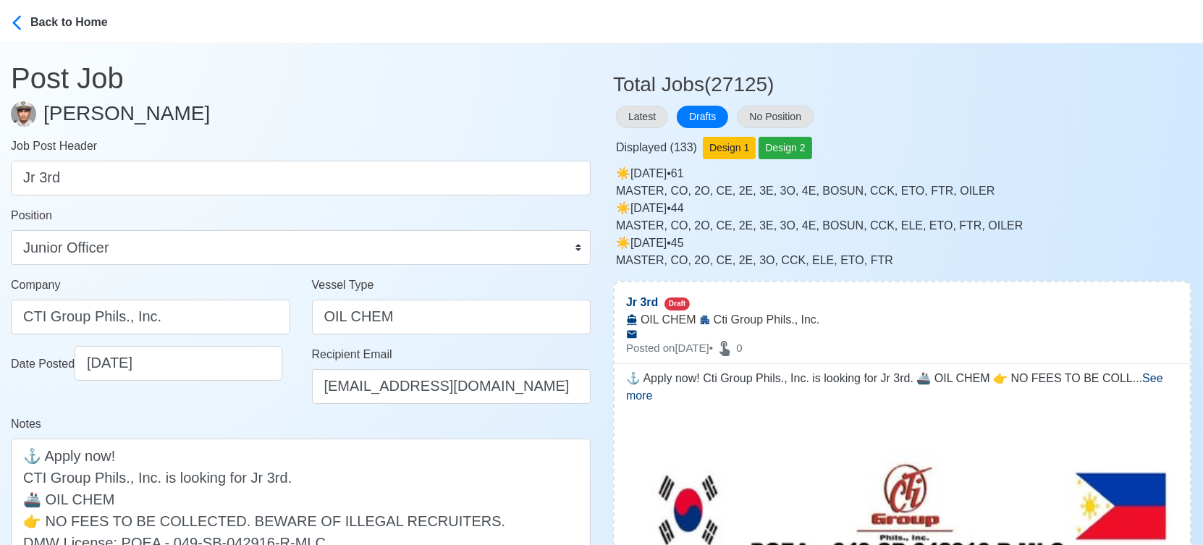
click at [251, 415] on div "Date Posted 09/20/2025" at bounding box center [150, 380] width 301 height 69
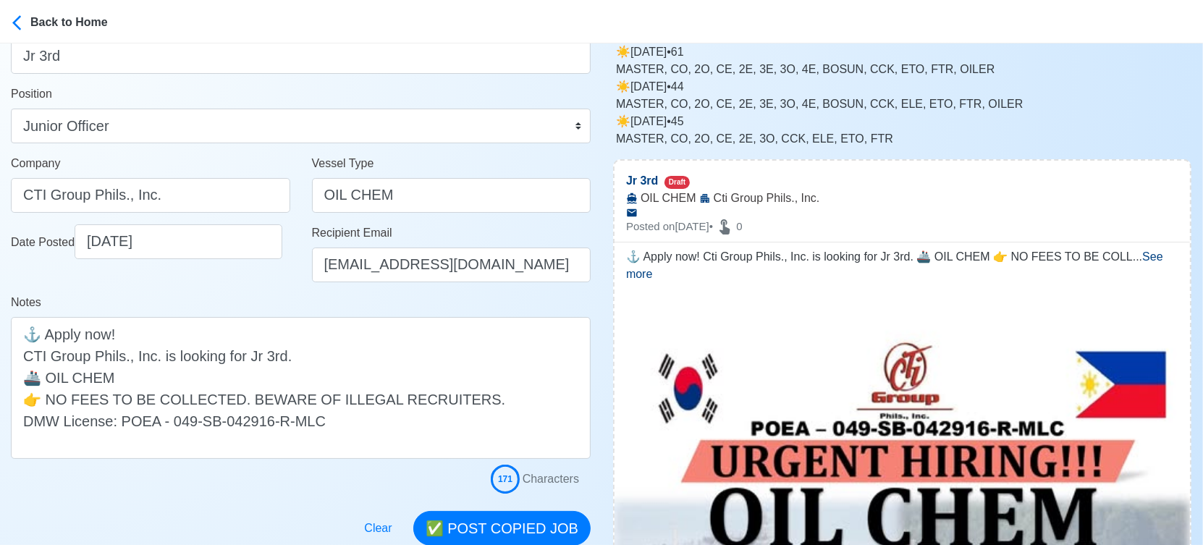
scroll to position [161, 0]
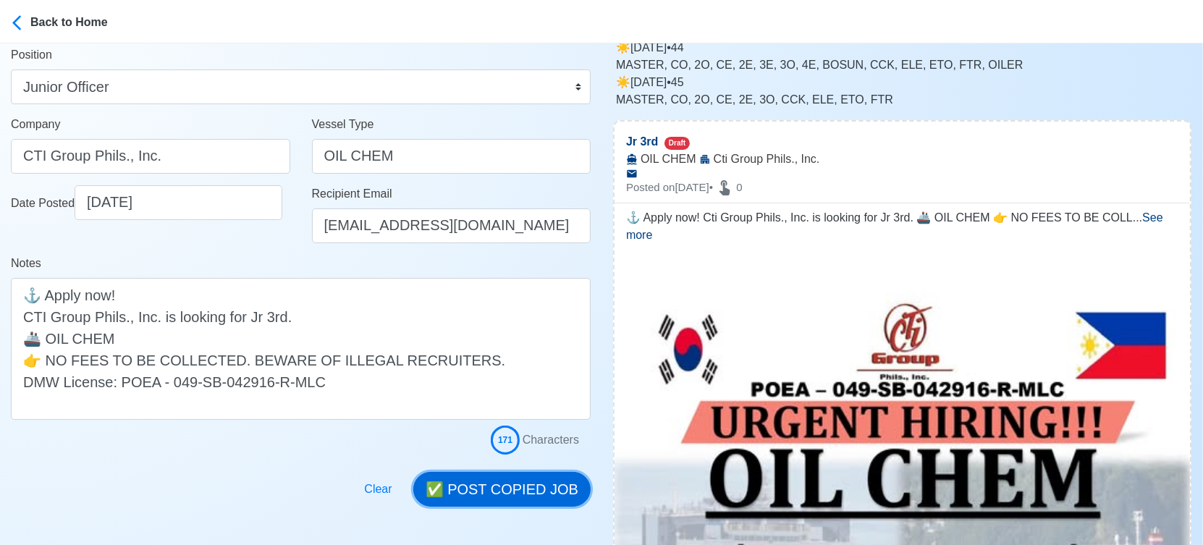
click at [498, 486] on button "✅ POST COPIED JOB" at bounding box center [501, 489] width 177 height 35
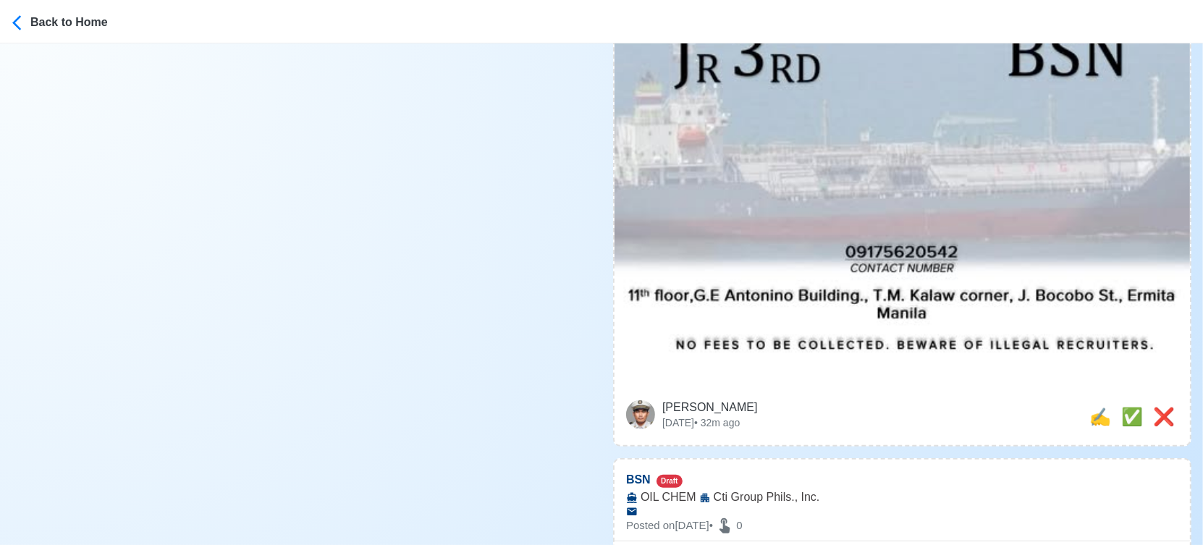
scroll to position [884, 0]
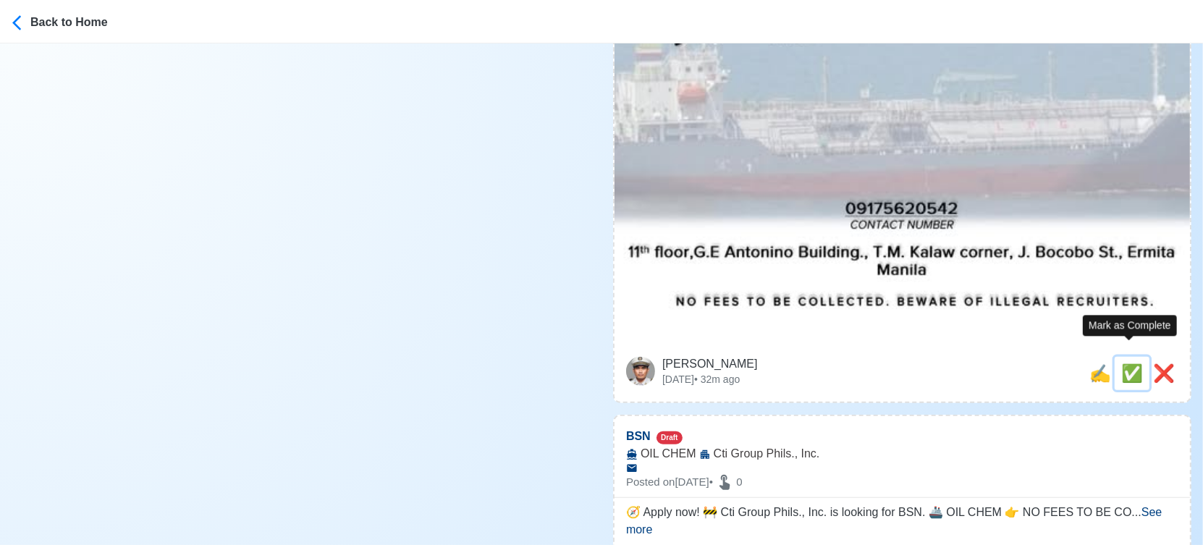
click at [1129, 363] on span "✅" at bounding box center [1132, 373] width 22 height 20
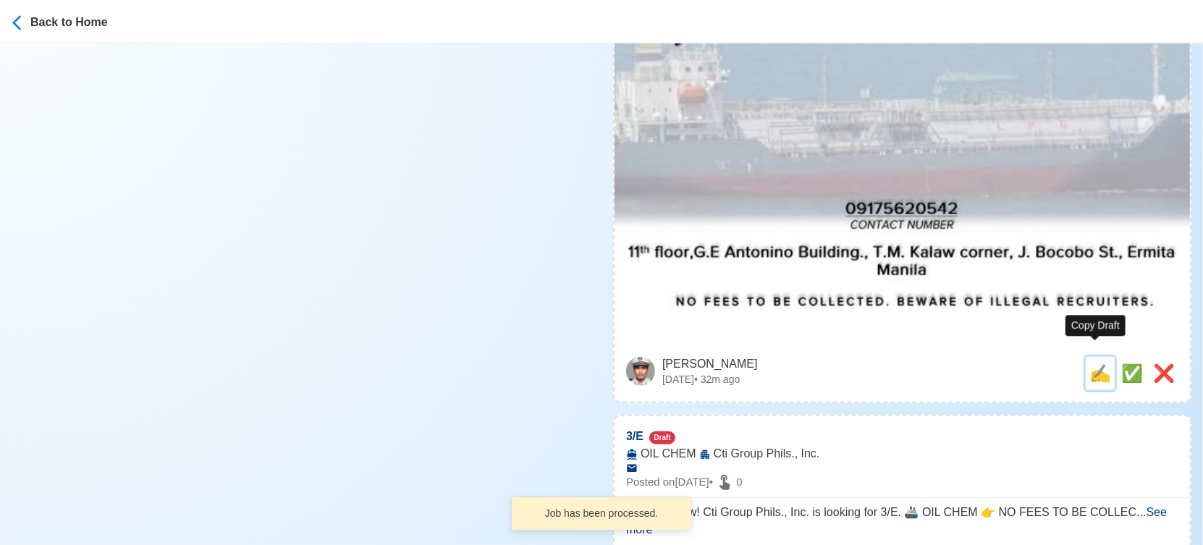
click at [1089, 363] on span "✍️" at bounding box center [1100, 373] width 22 height 20
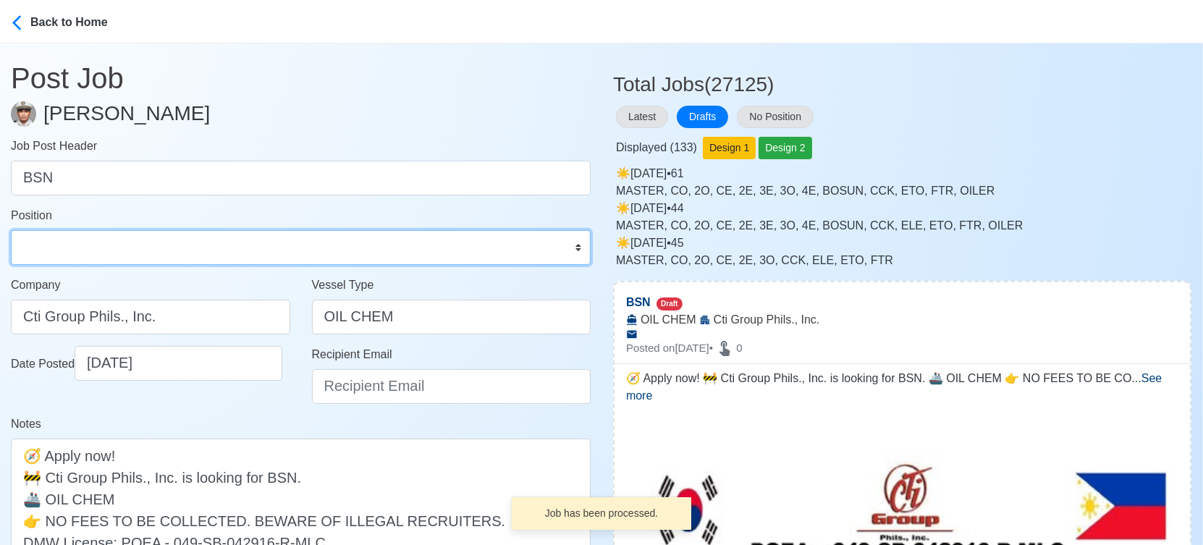
click at [122, 231] on select "Master Chief Officer 2nd Officer 3rd Officer Junior Officer Chief Engineer 2nd …" at bounding box center [301, 247] width 580 height 35
click at [11, 230] on select "Master Chief Officer 2nd Officer 3rd Officer Junior Officer Chief Engineer 2nd …" at bounding box center [301, 247] width 580 height 35
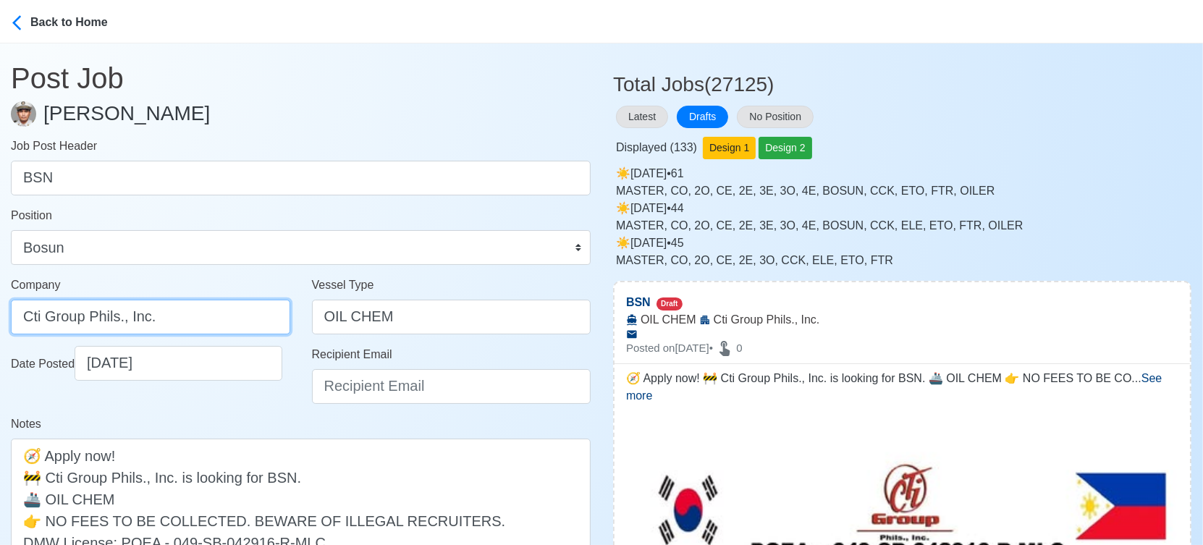
click at [31, 318] on input "Cti Group Phils., Inc." at bounding box center [150, 317] width 279 height 35
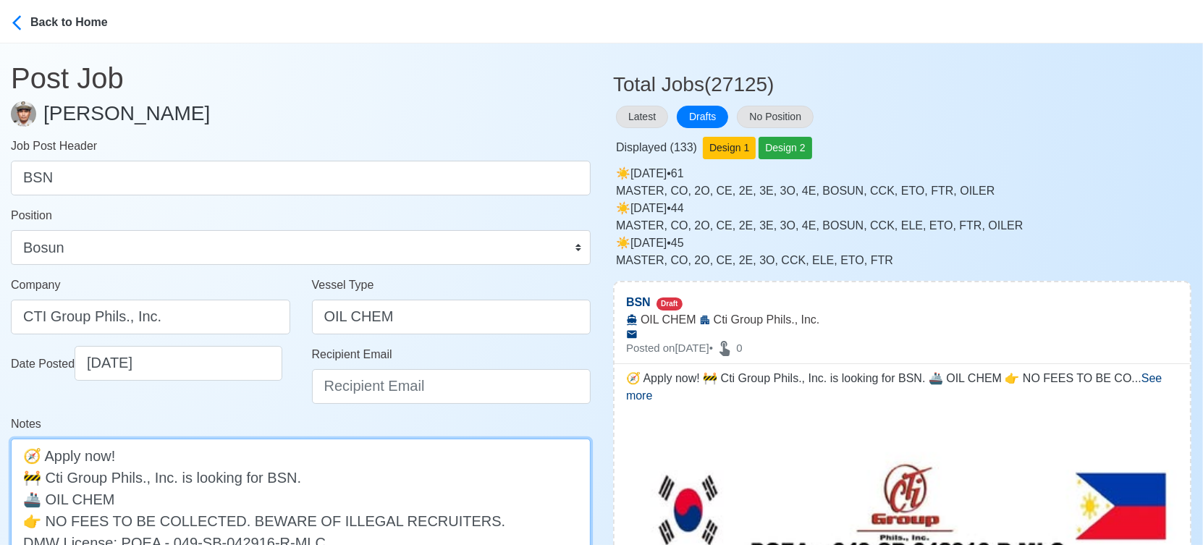
click at [51, 473] on textarea "🧭 Apply now! 🚧 Cti Group Phils., Inc. is looking for BSN. 🚢 OIL CHEM 👉 NO FEES …" at bounding box center [301, 510] width 580 height 142
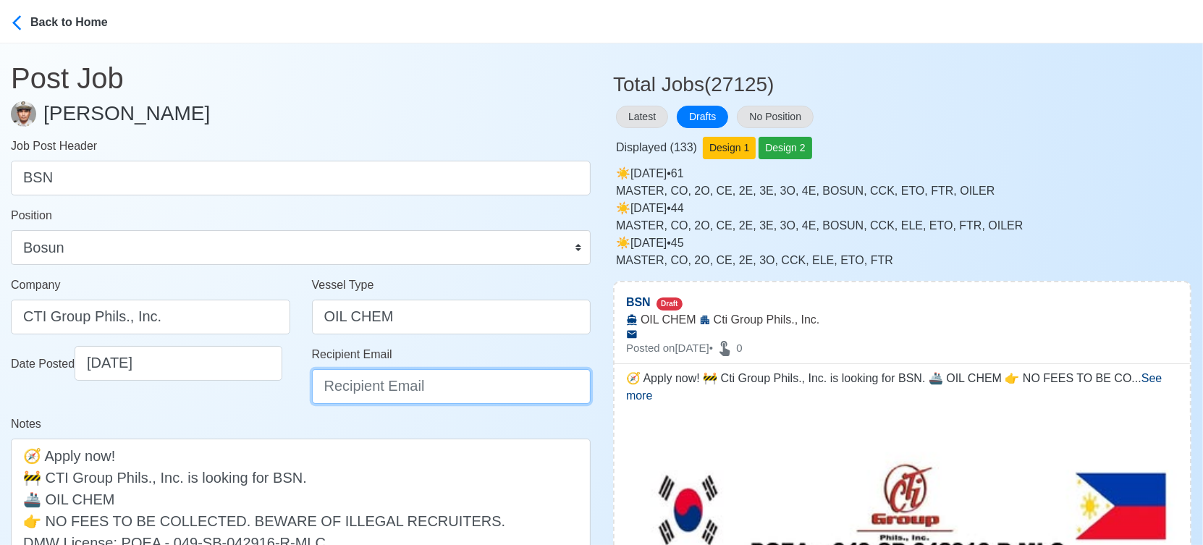
click at [395, 381] on input "Recipient Email" at bounding box center [451, 386] width 279 height 35
paste input "ievangelista@cticrewing.com"
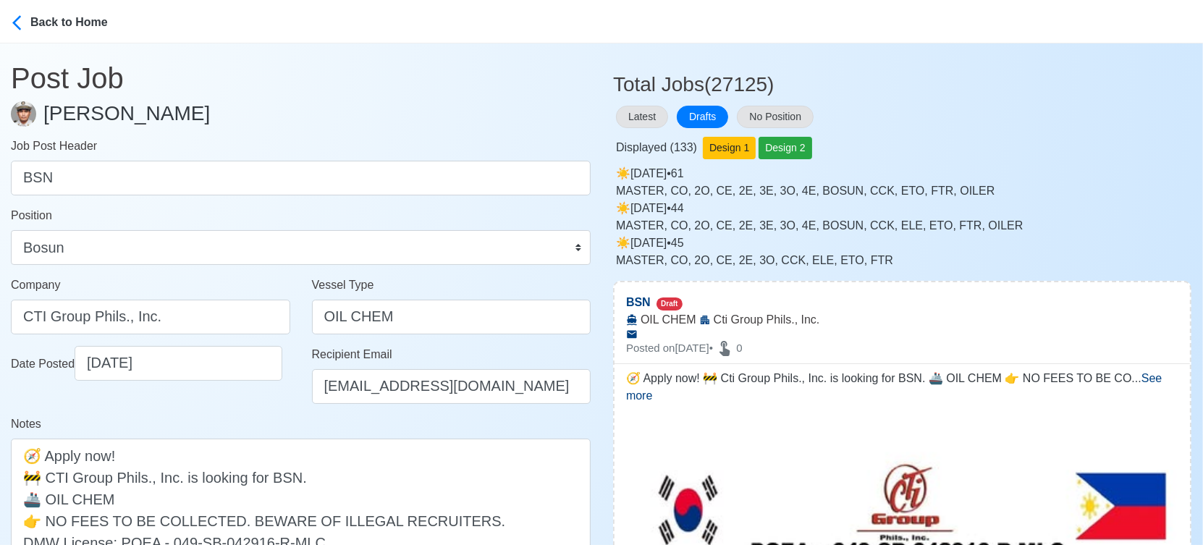
click at [237, 394] on div "Date Posted 09/20/2025" at bounding box center [150, 380] width 301 height 69
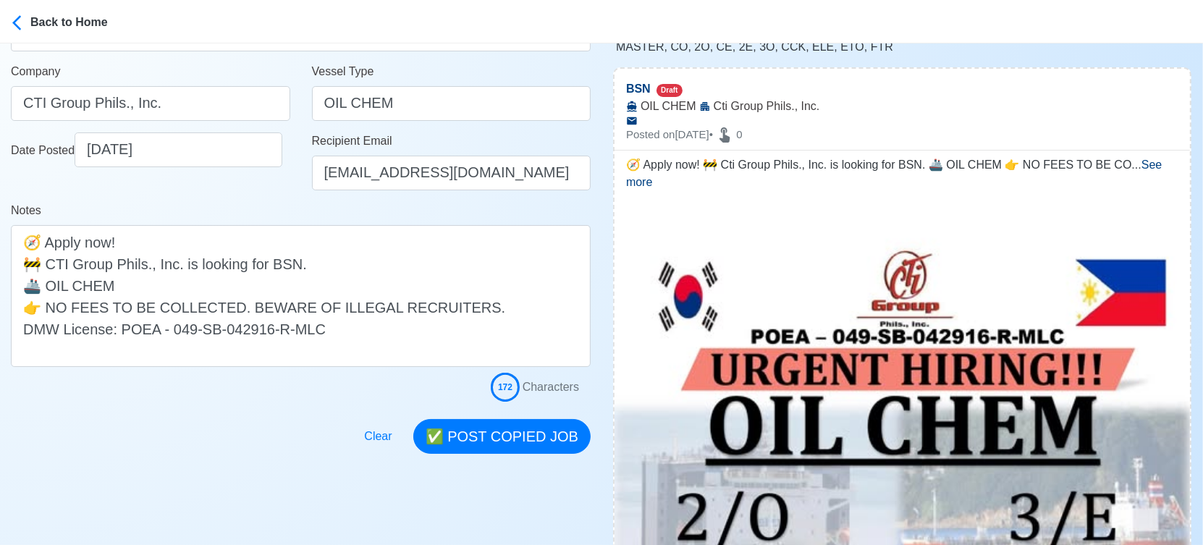
scroll to position [241, 0]
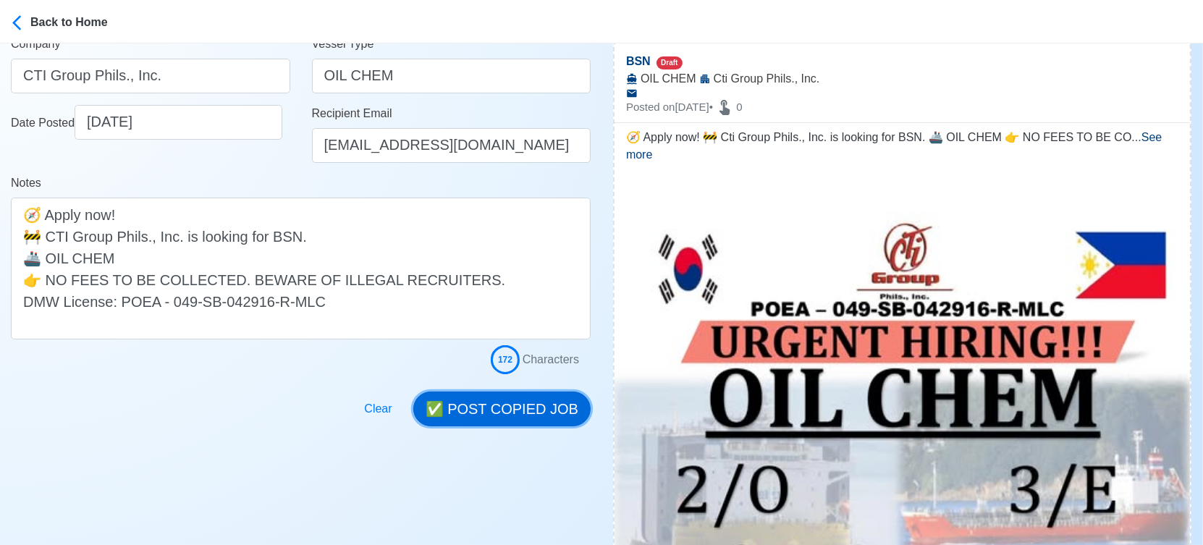
click at [507, 411] on button "✅ POST COPIED JOB" at bounding box center [501, 409] width 177 height 35
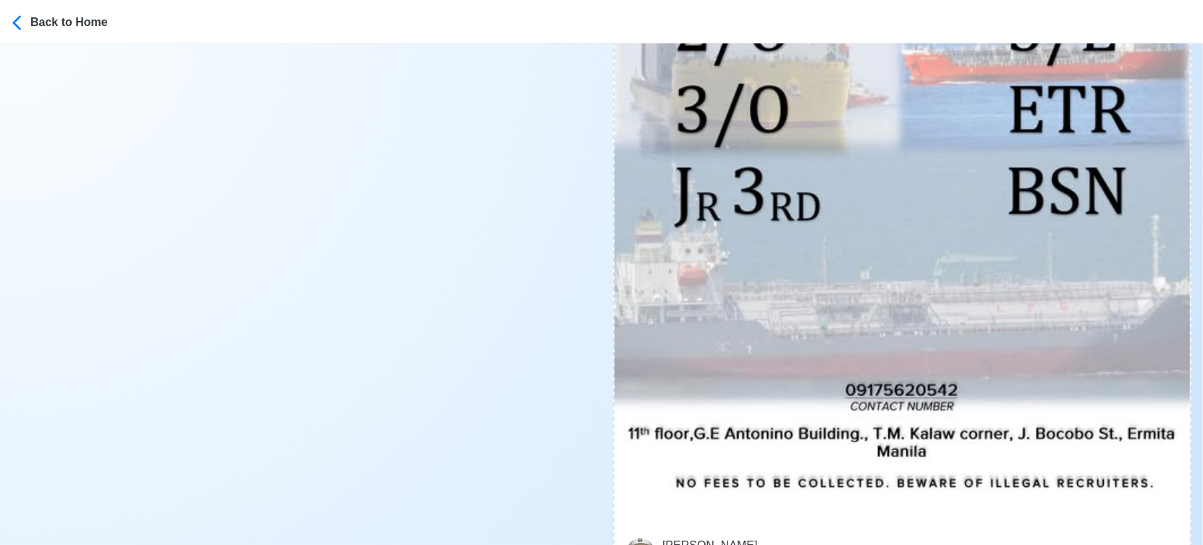
scroll to position [724, 0]
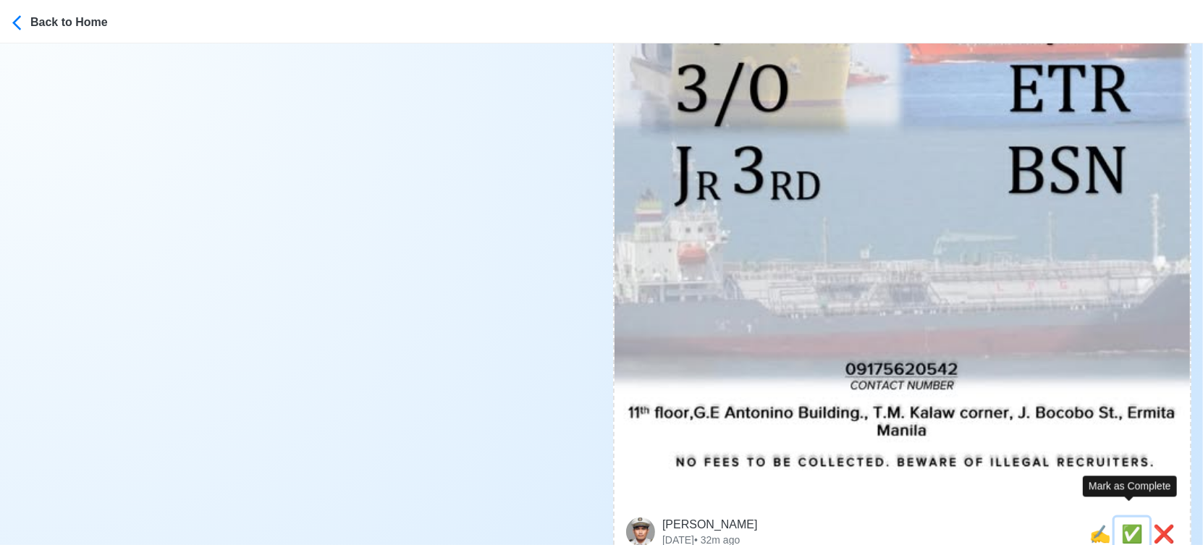
click at [1123, 524] on span "✅" at bounding box center [1132, 534] width 22 height 20
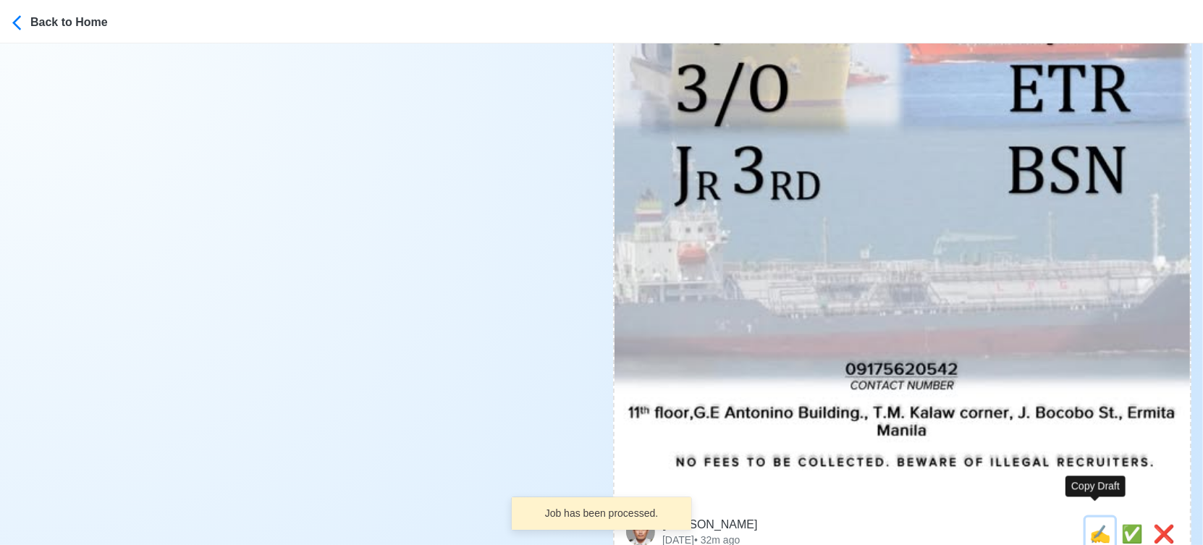
click at [1099, 524] on span "✍️" at bounding box center [1100, 534] width 22 height 20
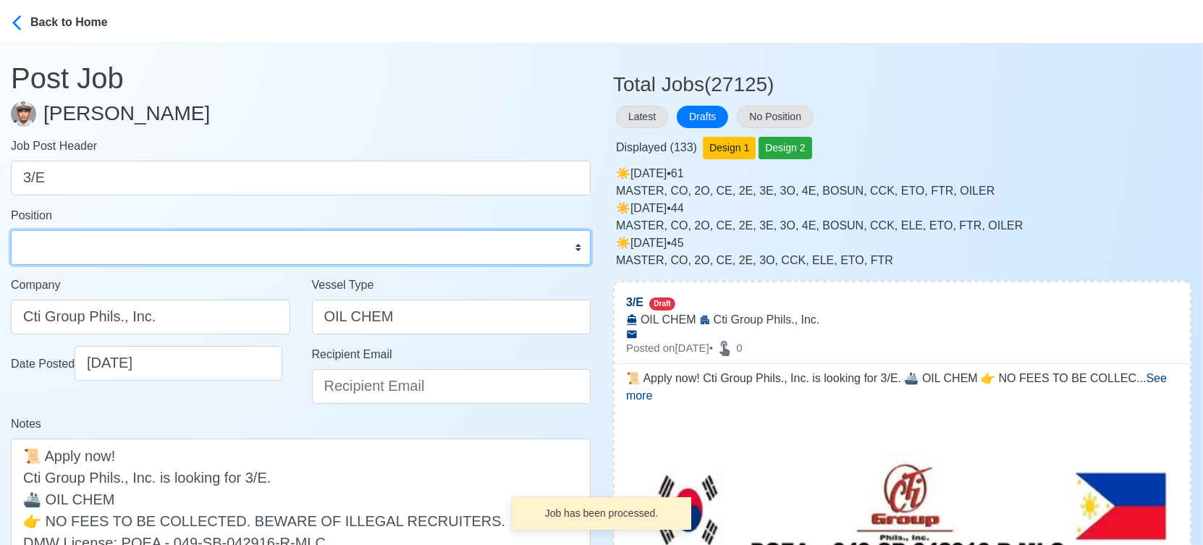
click at [144, 250] on select "Master Chief Officer 2nd Officer 3rd Officer Junior Officer Chief Engineer 2nd …" at bounding box center [301, 247] width 580 height 35
click at [11, 230] on select "Master Chief Officer 2nd Officer 3rd Officer Junior Officer Chief Engineer 2nd …" at bounding box center [301, 247] width 580 height 35
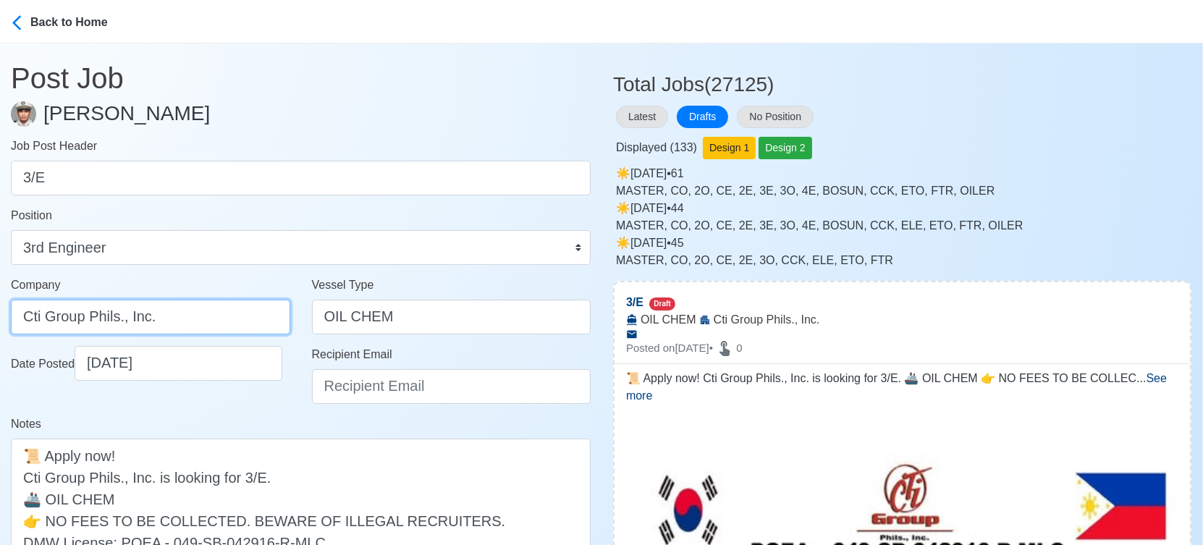
click at [31, 326] on input "Cti Group Phils., Inc." at bounding box center [150, 317] width 279 height 35
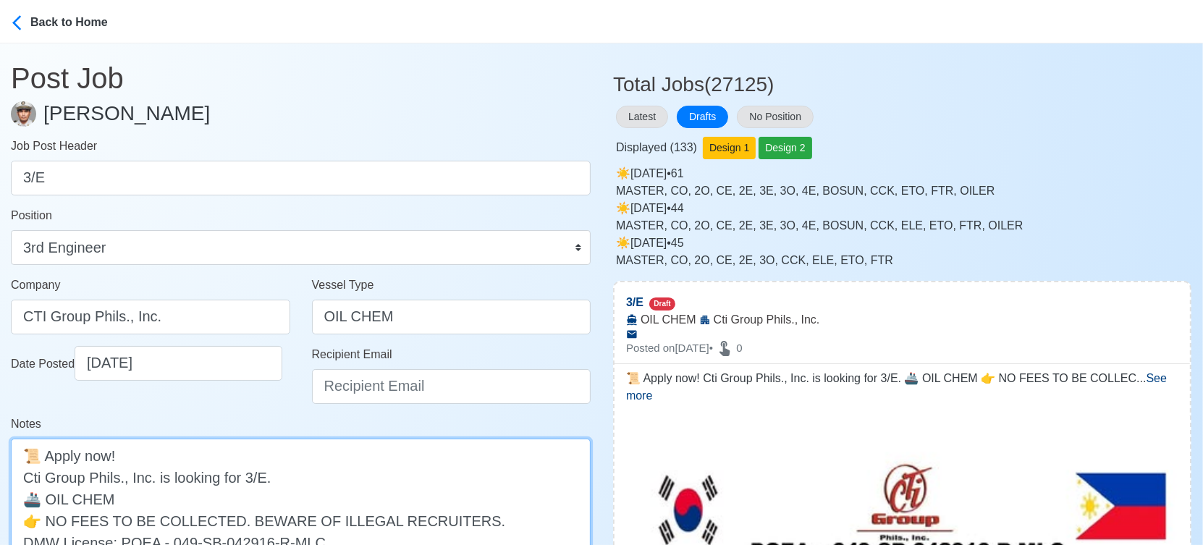
click at [30, 481] on textarea "📜 Apply now! Cti Group Phils., Inc. is looking for 3/E. 🚢 OIL CHEM 👉 NO FEES TO…" at bounding box center [301, 510] width 580 height 142
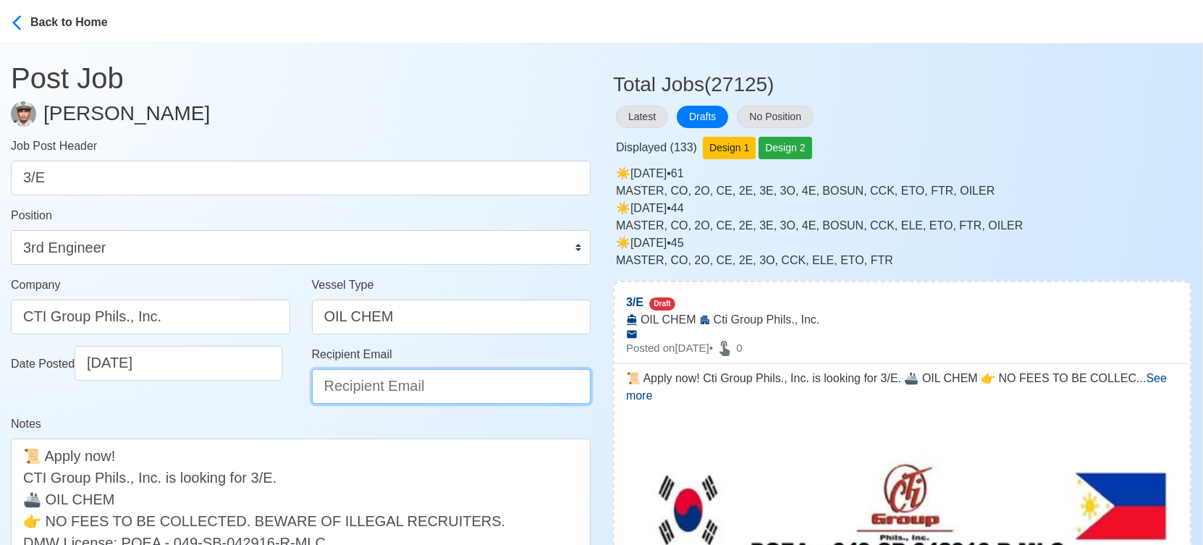
click at [437, 392] on input "Recipient Email" at bounding box center [451, 386] width 279 height 35
paste input "ievangelista@cticrewing.com"
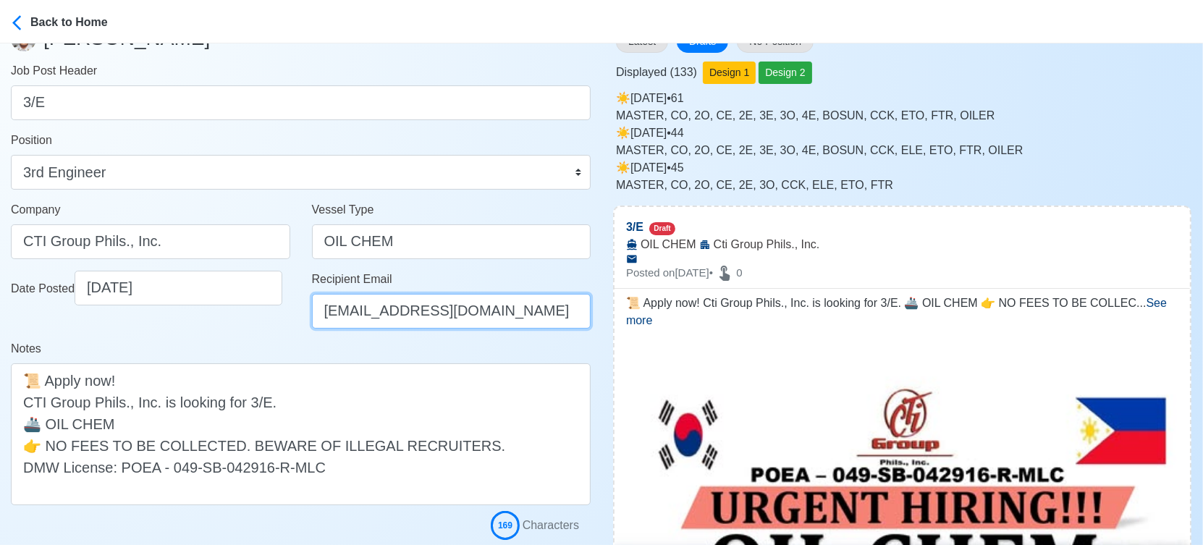
scroll to position [321, 0]
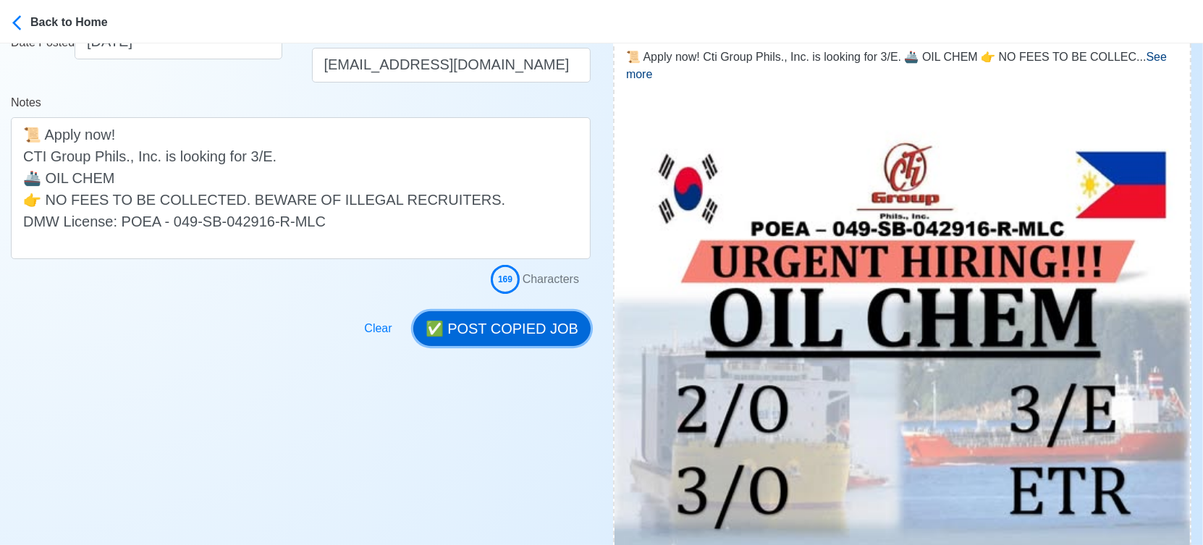
click at [498, 334] on button "✅ POST COPIED JOB" at bounding box center [501, 328] width 177 height 35
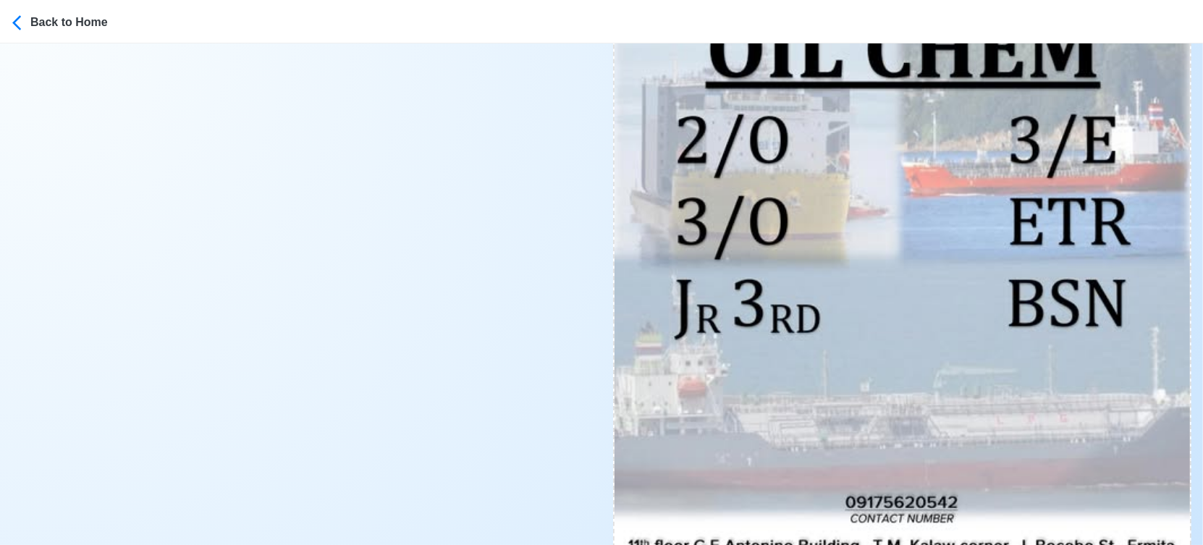
scroll to position [804, 0]
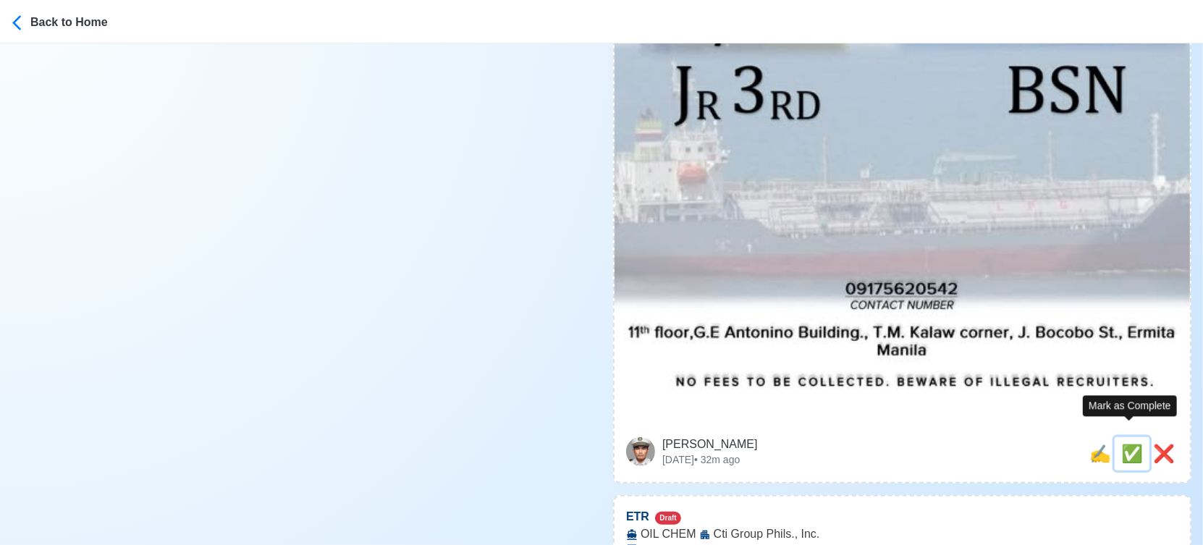
click at [1133, 444] on span "✅" at bounding box center [1132, 454] width 22 height 20
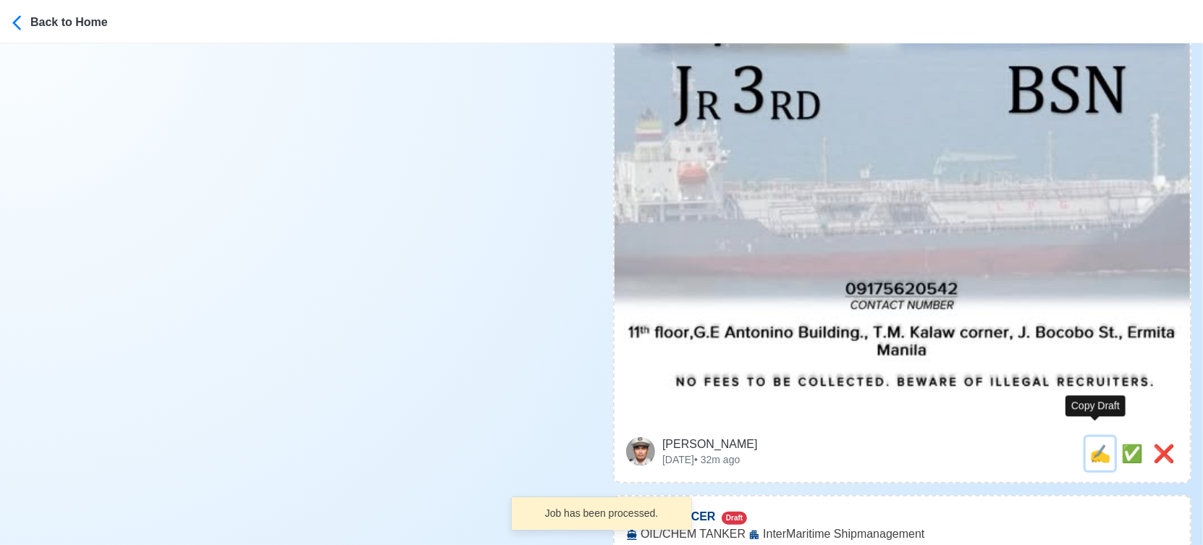
click at [1097, 444] on span "✍️" at bounding box center [1100, 454] width 22 height 20
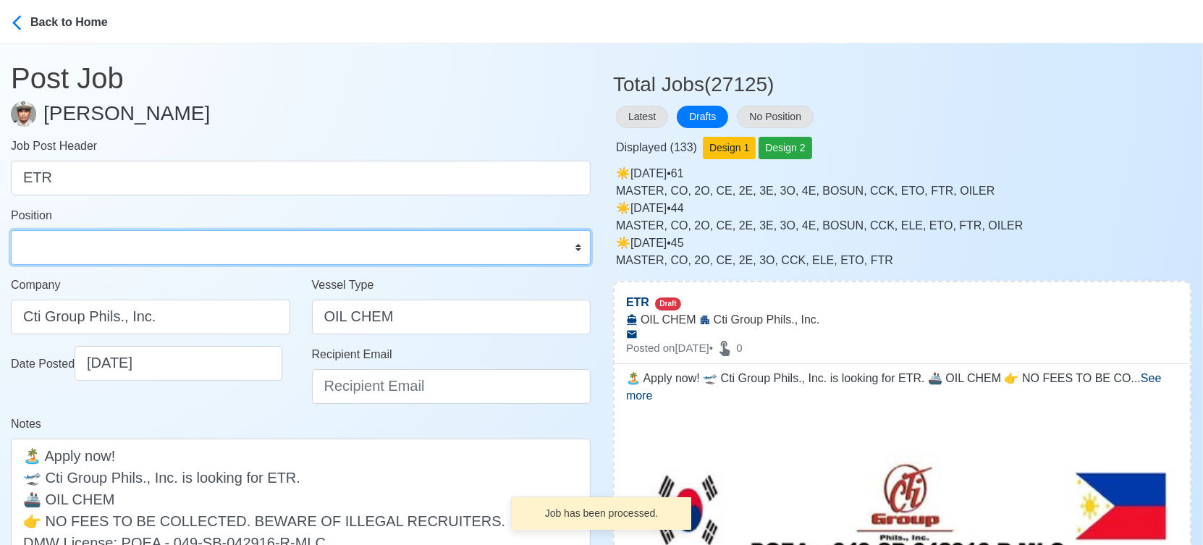
click at [133, 253] on select "Master Chief Officer 2nd Officer 3rd Officer Junior Officer Chief Engineer 2nd …" at bounding box center [301, 247] width 580 height 35
click at [11, 230] on select "Master Chief Officer 2nd Officer 3rd Officer Junior Officer Chief Engineer 2nd …" at bounding box center [301, 247] width 580 height 35
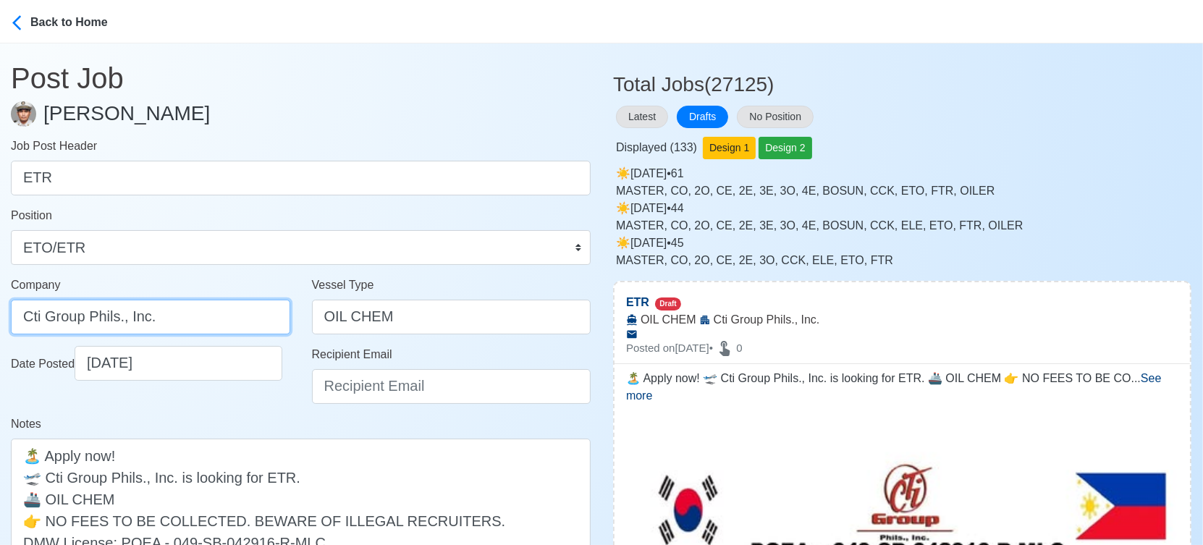
click at [28, 317] on input "Cti Group Phils., Inc." at bounding box center [150, 317] width 279 height 35
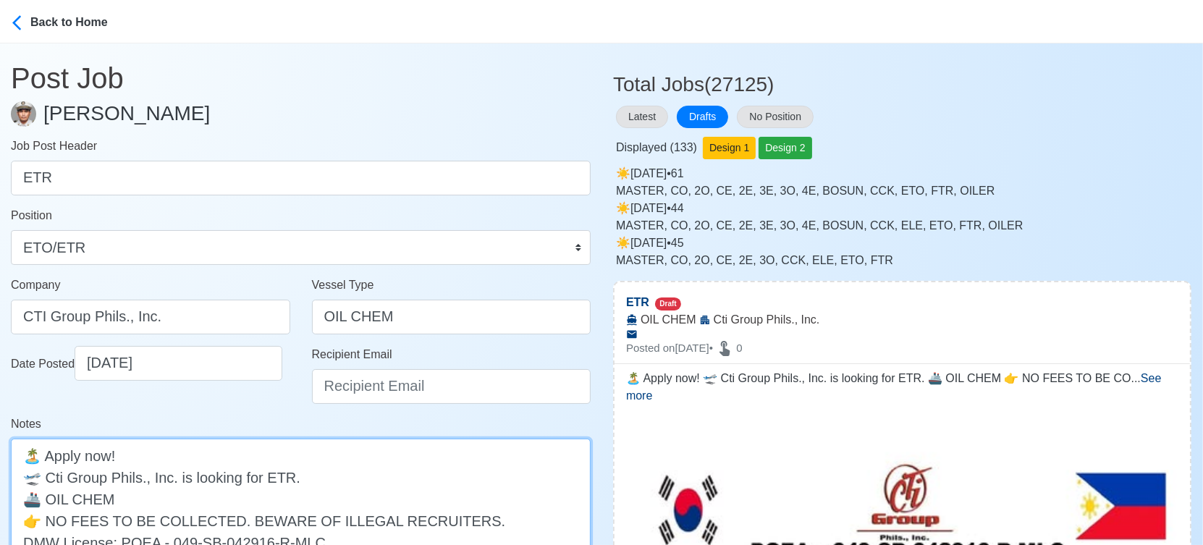
click at [55, 478] on textarea "🏝️ Apply now! 🛫 Cti Group Phils., Inc. is looking for ETR. 🚢 OIL CHEM 👉 NO FEES…" at bounding box center [301, 510] width 580 height 142
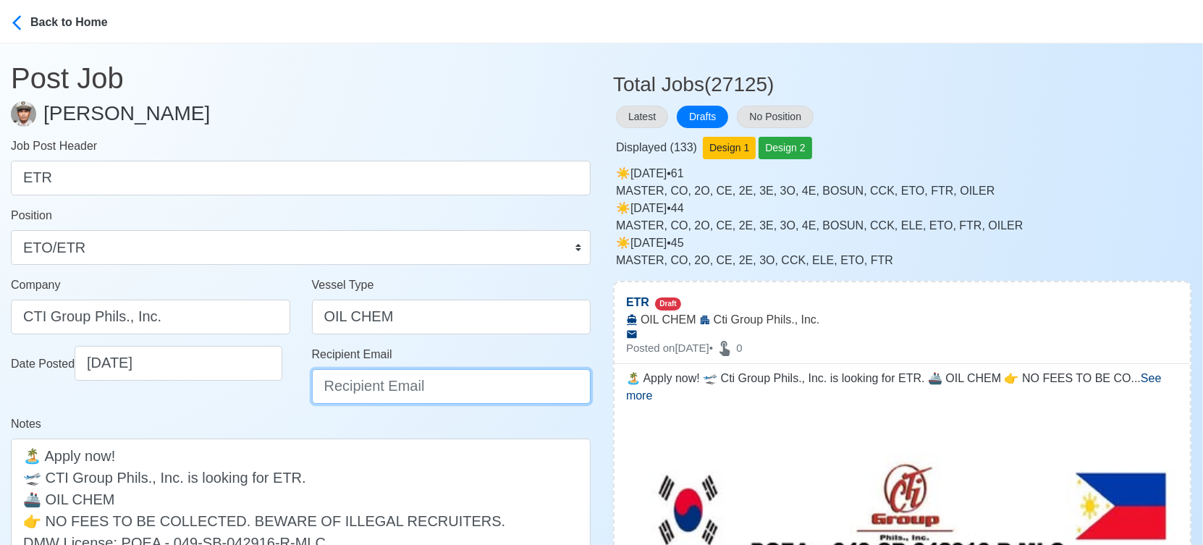
click at [426, 386] on input "Recipient Email" at bounding box center [451, 386] width 279 height 35
paste input "ievangelista@cticrewing.com"
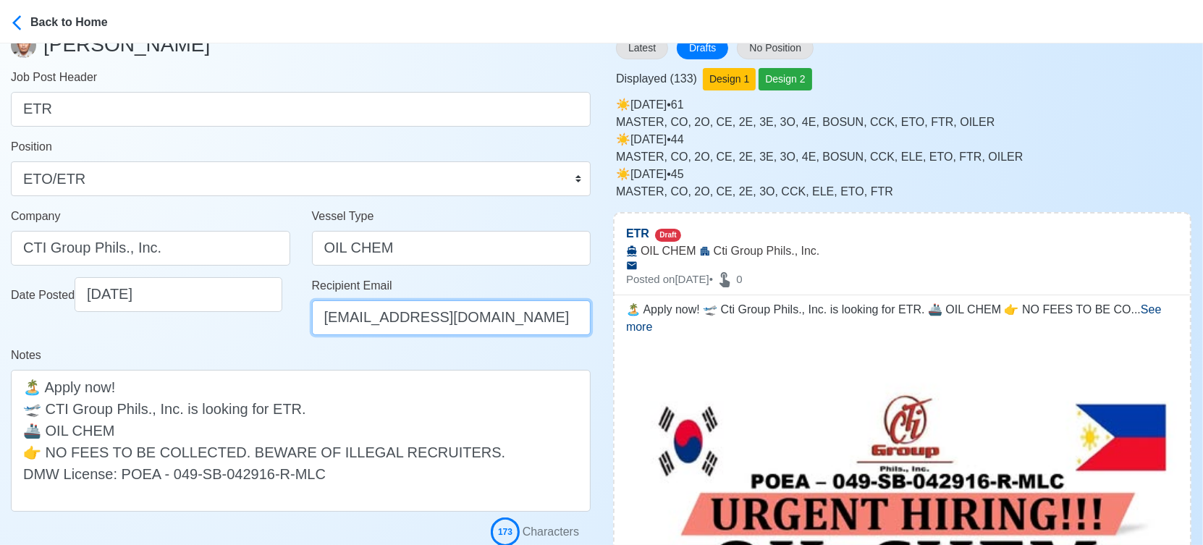
scroll to position [321, 0]
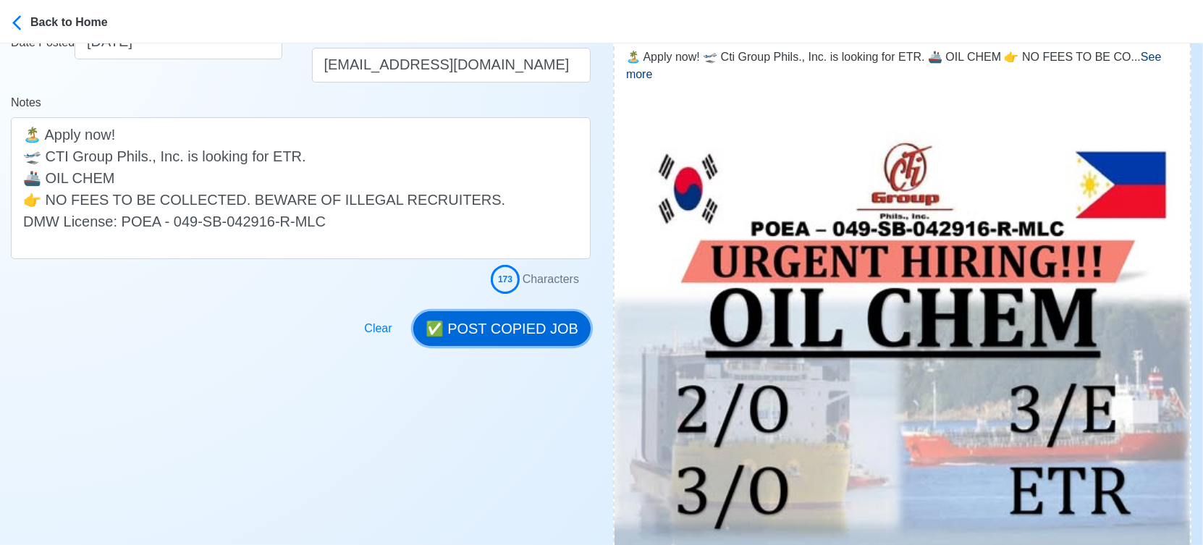
click at [521, 329] on button "✅ POST COPIED JOB" at bounding box center [501, 328] width 177 height 35
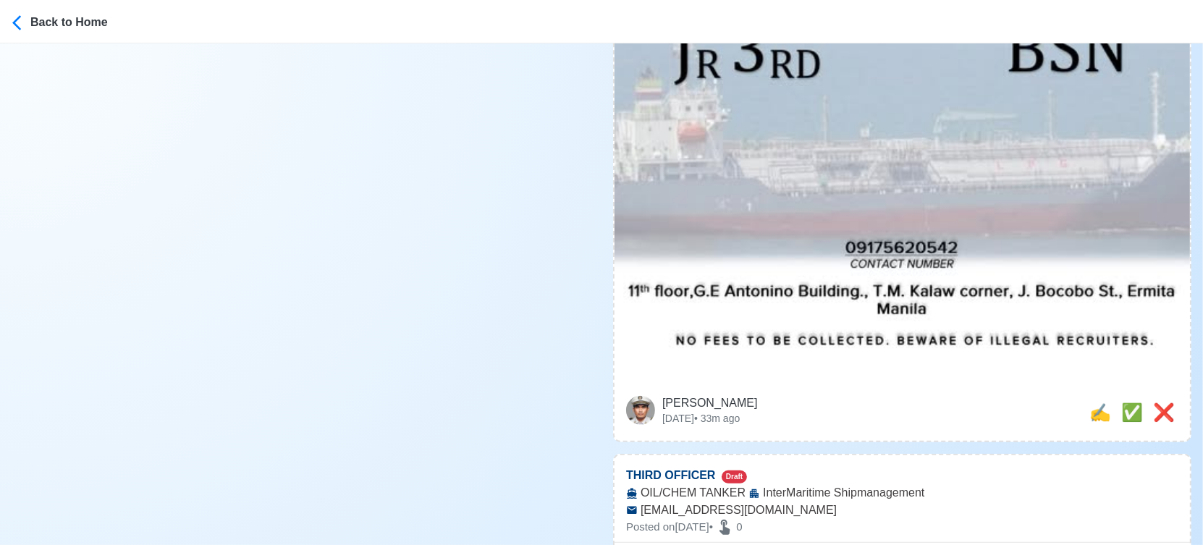
scroll to position [965, 0]
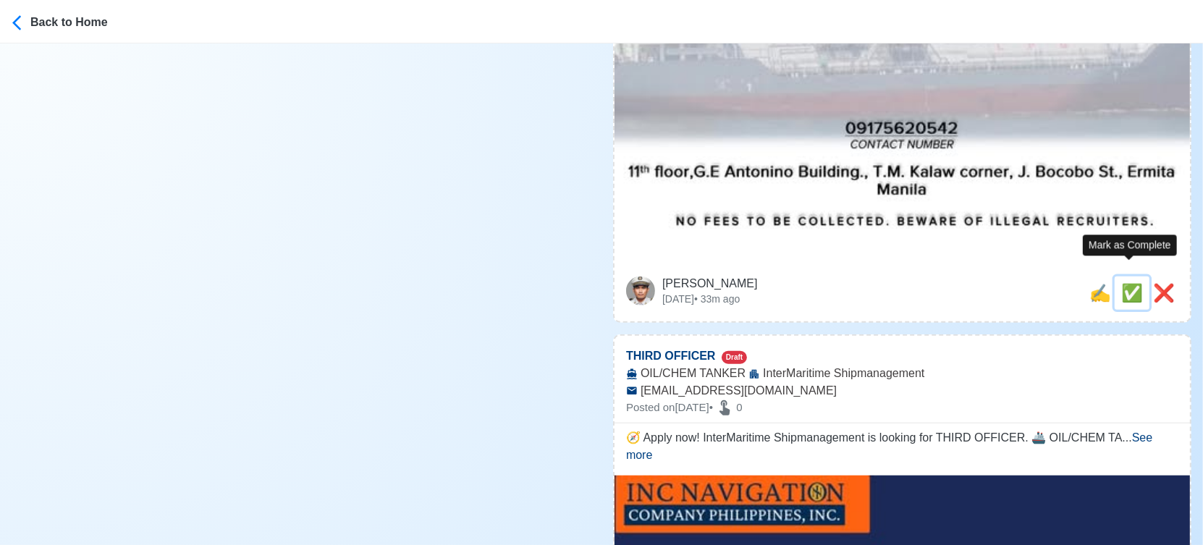
click at [1127, 283] on span "✅" at bounding box center [1132, 293] width 22 height 20
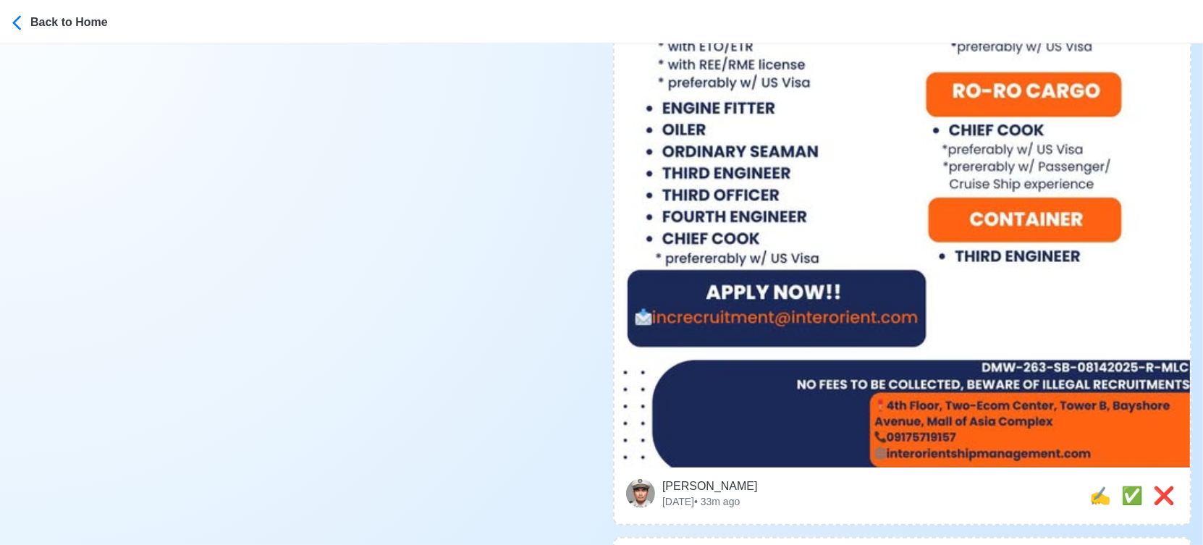
scroll to position [884, 0]
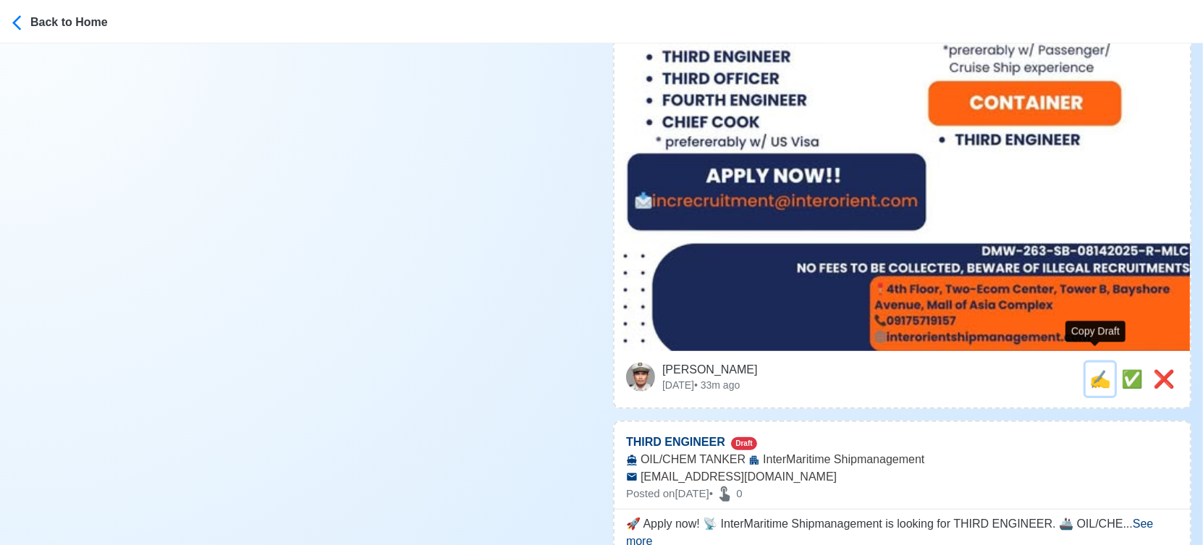
click at [1094, 371] on span "✍️" at bounding box center [1100, 379] width 22 height 20
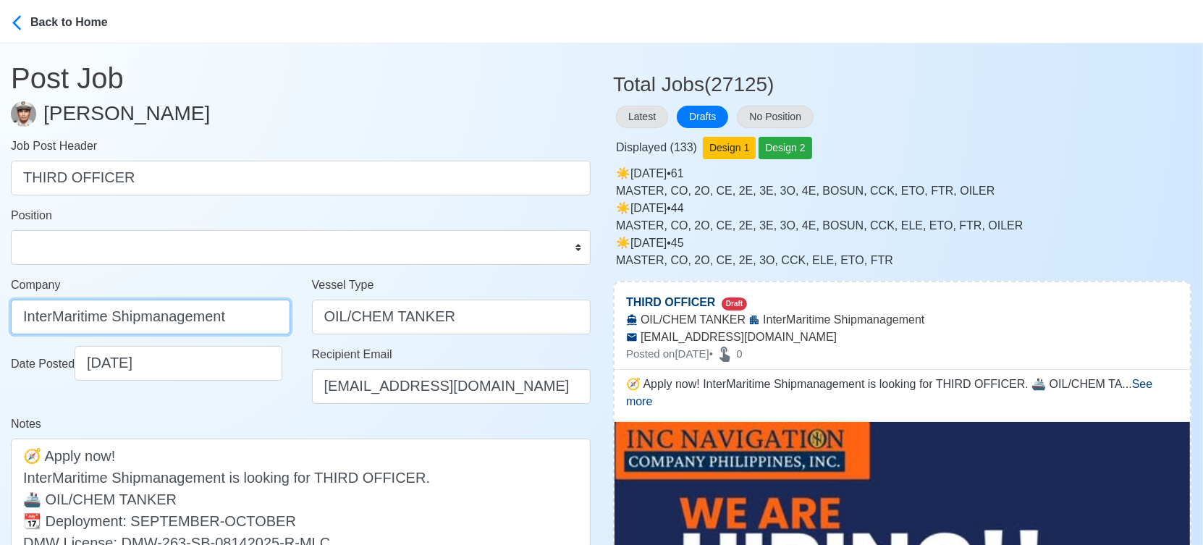
click at [259, 320] on input "InterMaritime Shipmanagement" at bounding box center [150, 317] width 279 height 35
paste input "NC NAVIGATION COMPANY PHILIPPINES INC"
click at [255, 407] on div "Date Posted 09/20/2025" at bounding box center [150, 380] width 301 height 69
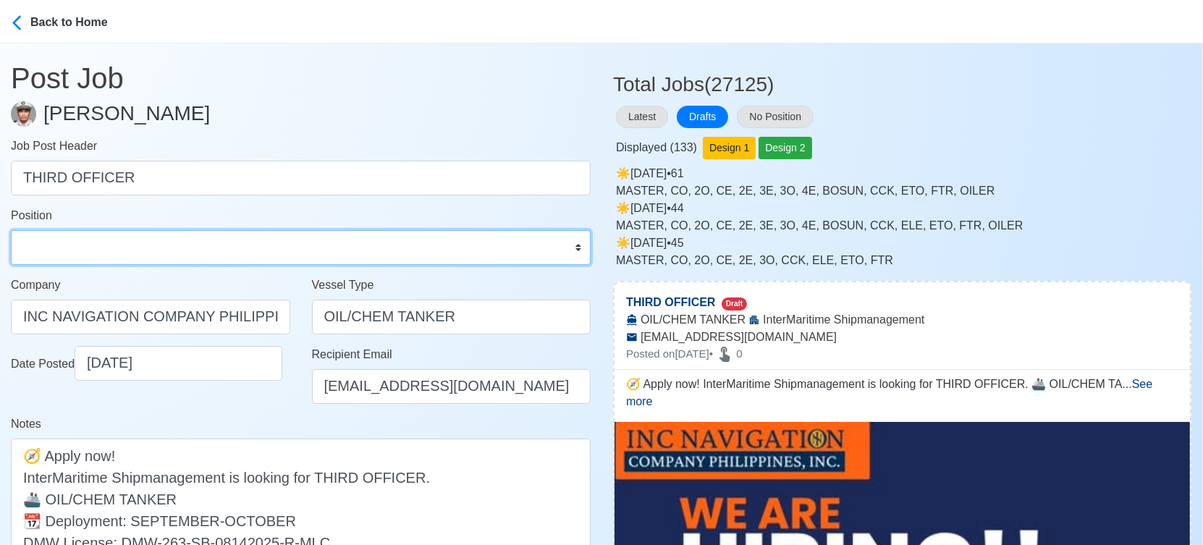
click at [108, 249] on select "Master Chief Officer 2nd Officer 3rd Officer Junior Officer Chief Engineer 2nd …" at bounding box center [301, 247] width 580 height 35
click at [11, 230] on select "Master Chief Officer 2nd Officer 3rd Officer Junior Officer Chief Engineer 2nd …" at bounding box center [301, 247] width 580 height 35
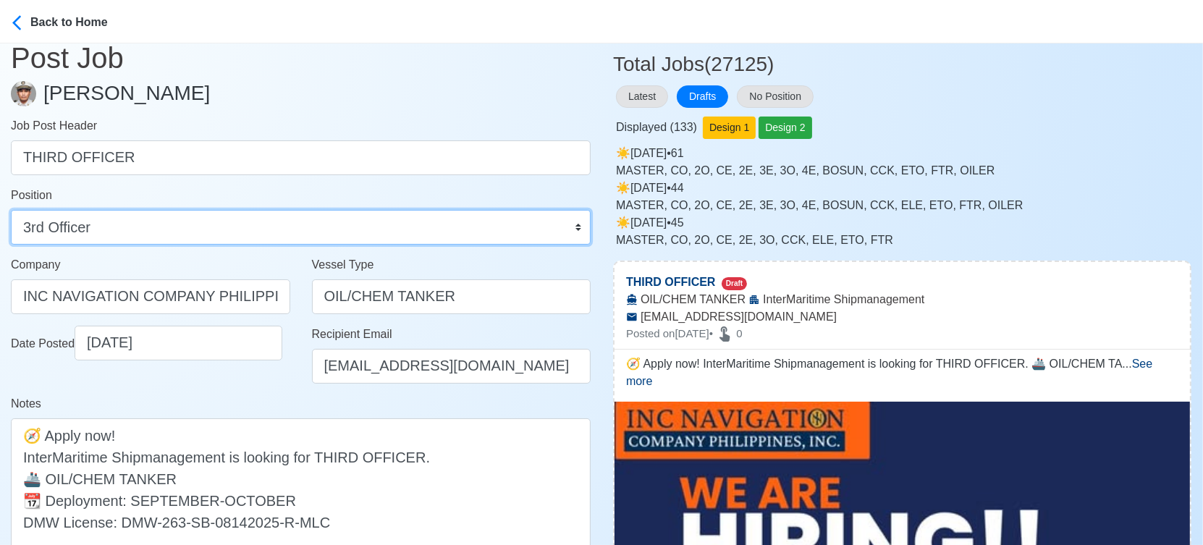
scroll to position [161, 0]
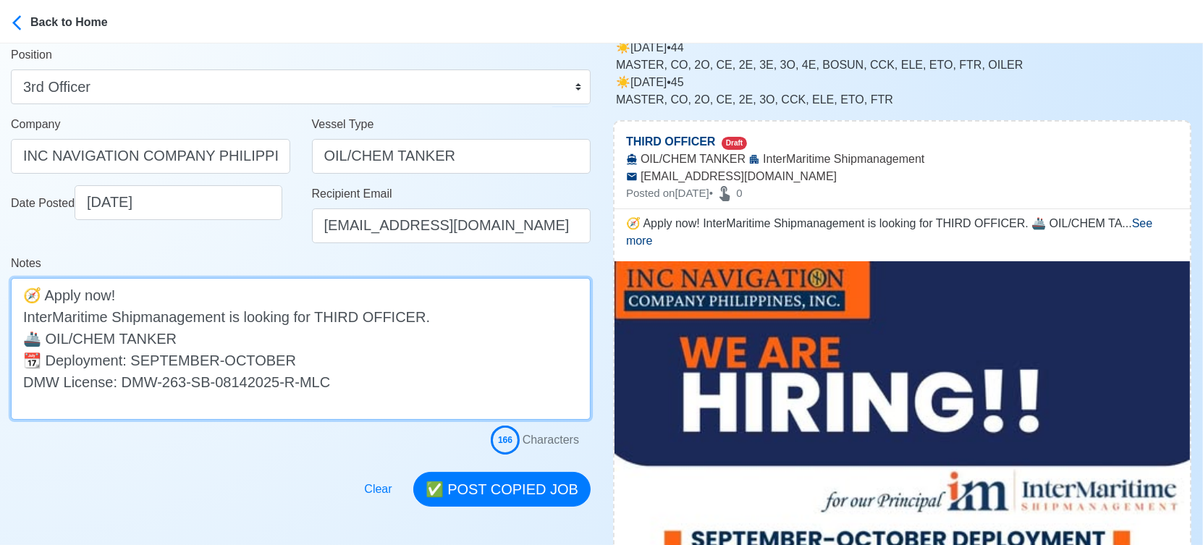
drag, startPoint x: 223, startPoint y: 317, endPoint x: -20, endPoint y: 316, distance: 243.2
click at [0, 316] on html "Back to Home Post Job Jeyner Gil Job Post Header THIRD OFFICER Position Master …" at bounding box center [601, 111] width 1203 height 545
drag, startPoint x: 227, startPoint y: 315, endPoint x: -20, endPoint y: 317, distance: 246.8
click at [0, 317] on html "Back to Home Post Job Jeyner Gil Job Post Header THIRD OFFICER Position Master …" at bounding box center [601, 111] width 1203 height 545
paste textarea "NC NAVIGATION COMPANY PHILIPPINES INC"
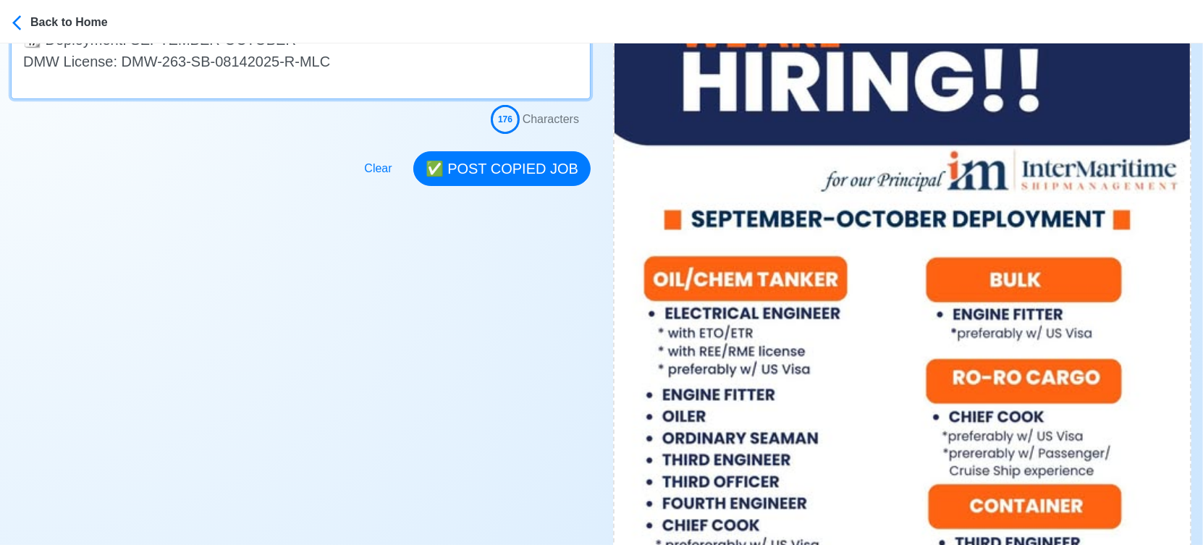
scroll to position [482, 0]
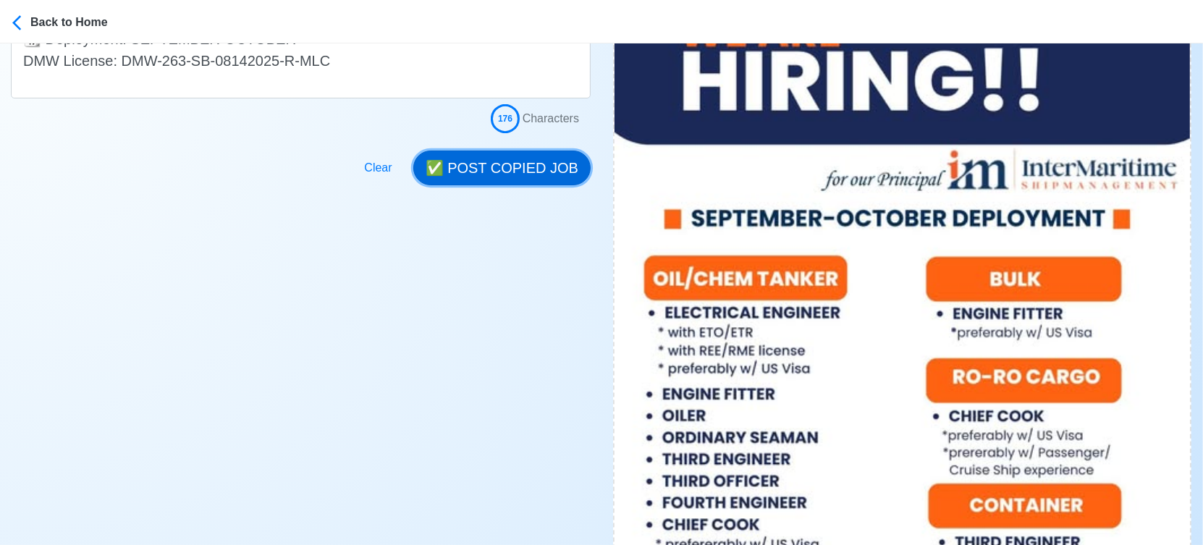
click at [526, 171] on button "✅ POST COPIED JOB" at bounding box center [501, 168] width 177 height 35
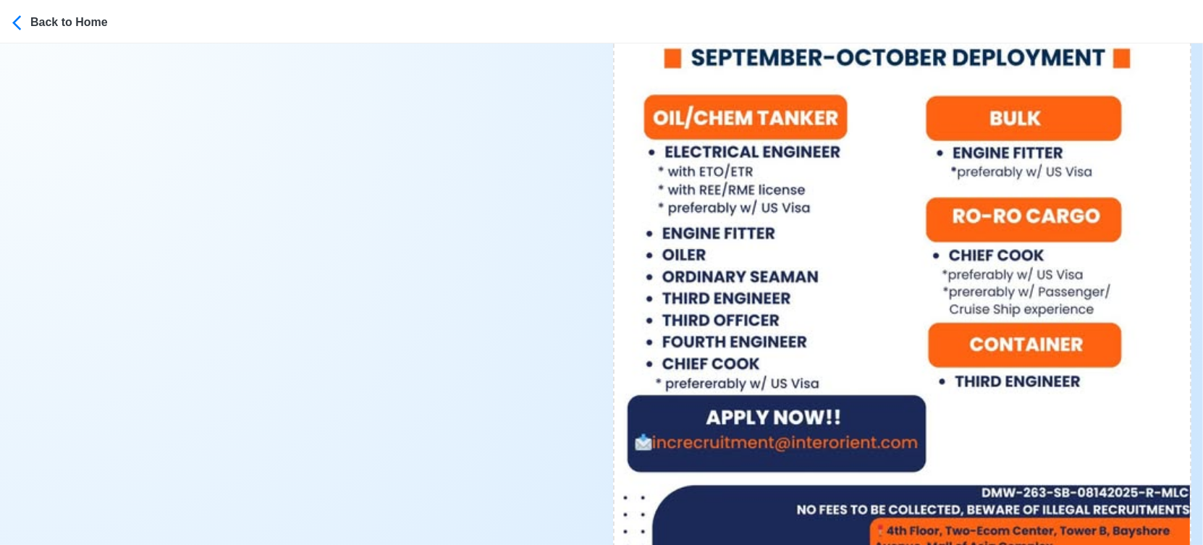
scroll to position [884, 0]
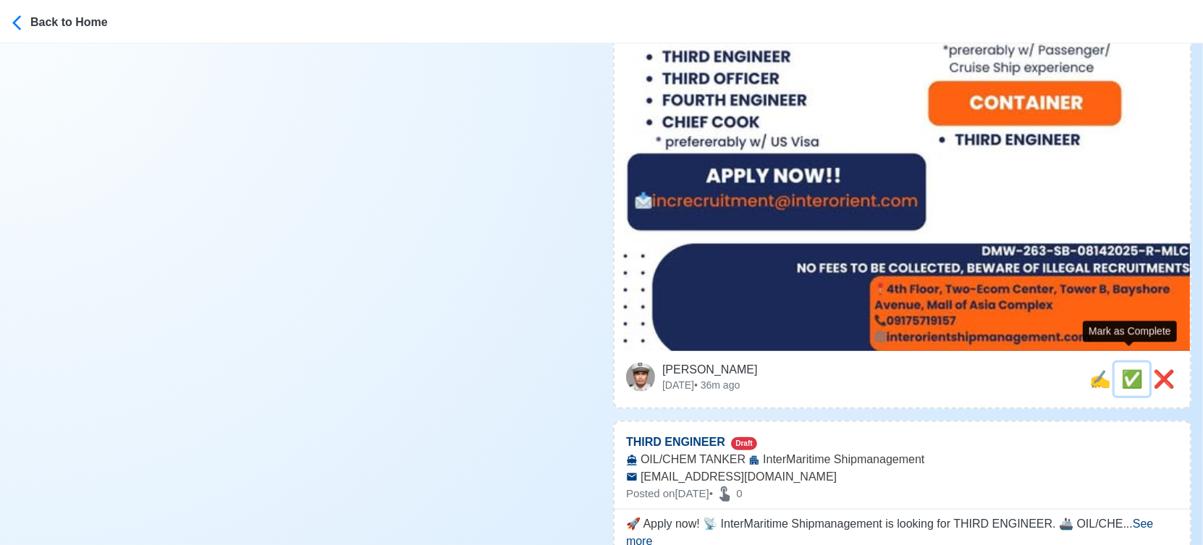
click at [1129, 369] on span "✅" at bounding box center [1132, 379] width 22 height 20
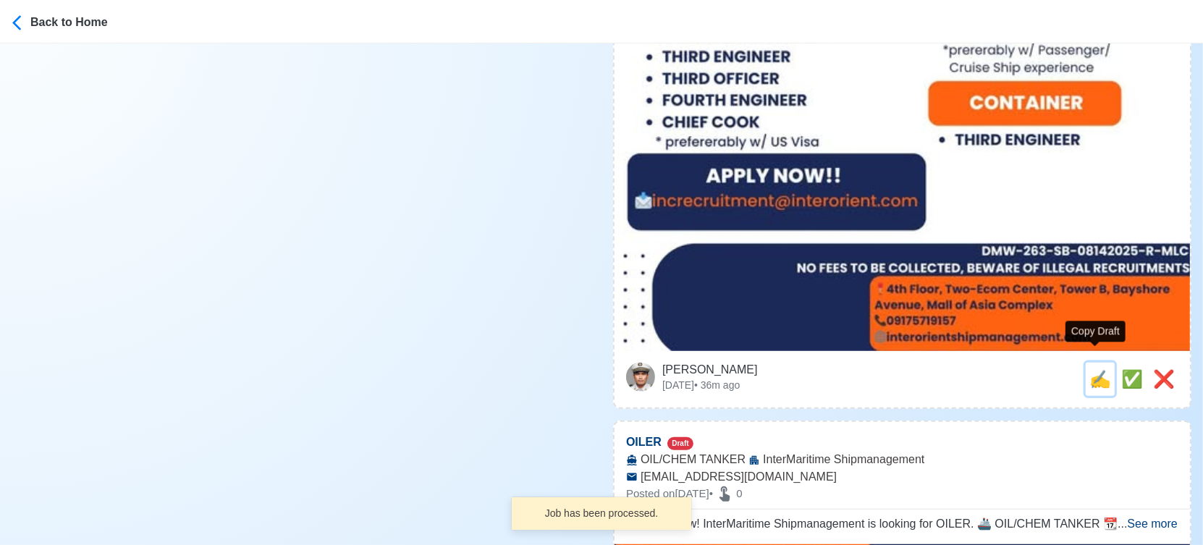
drag, startPoint x: 1091, startPoint y: 363, endPoint x: 1075, endPoint y: 363, distance: 16.6
click at [1090, 369] on span "✍️" at bounding box center [1100, 379] width 22 height 20
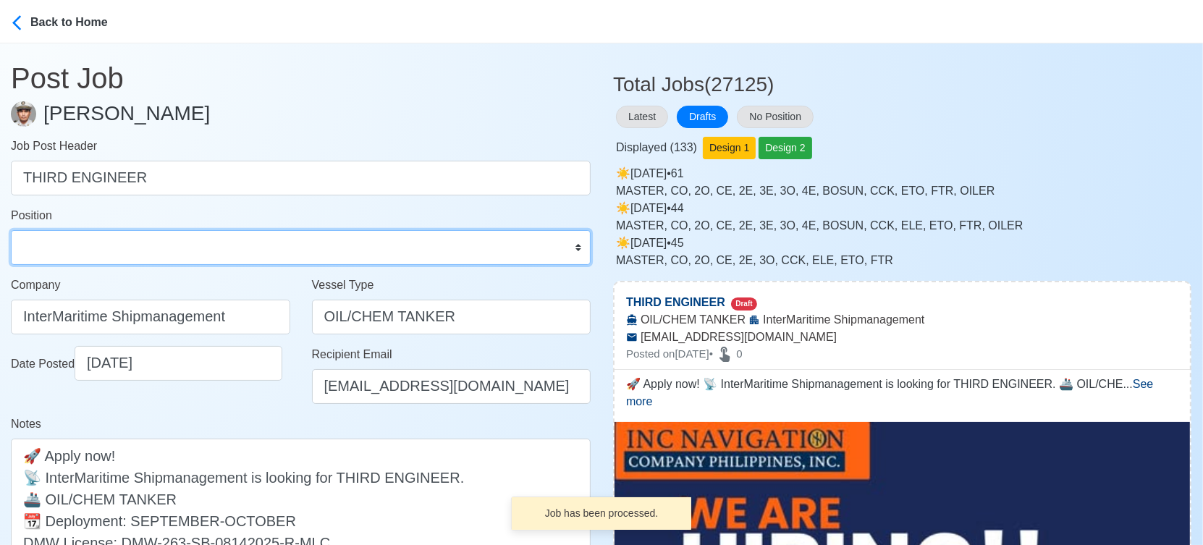
drag, startPoint x: 127, startPoint y: 244, endPoint x: 117, endPoint y: 232, distance: 16.4
click at [127, 244] on select "Master Chief Officer 2nd Officer 3rd Officer Junior Officer Chief Engineer 2nd …" at bounding box center [301, 247] width 580 height 35
click at [11, 230] on select "Master Chief Officer 2nd Officer 3rd Officer Junior Officer Chief Engineer 2nd …" at bounding box center [301, 247] width 580 height 35
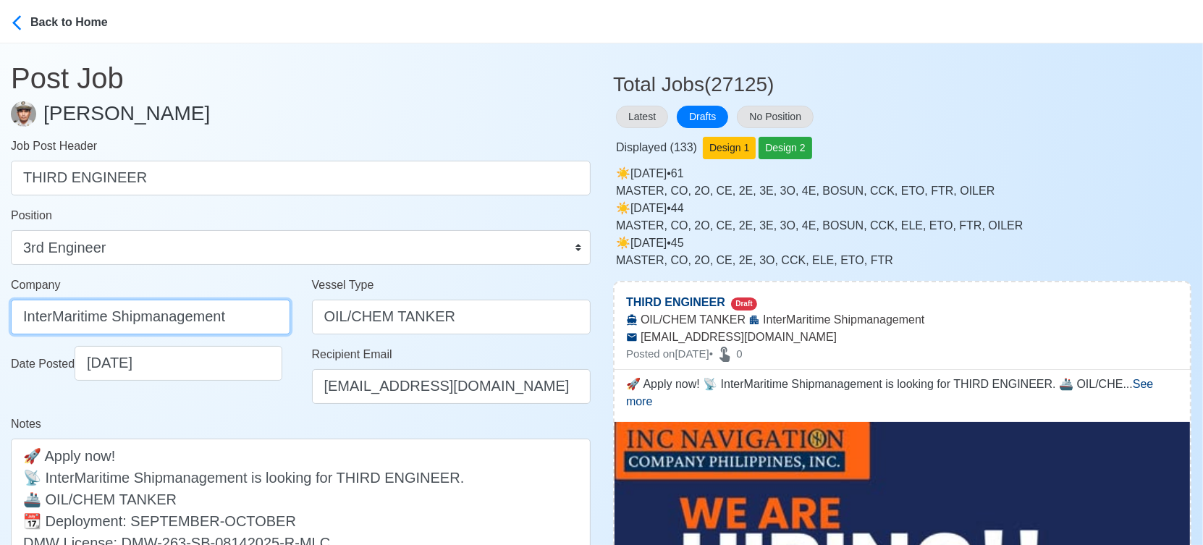
drag, startPoint x: 237, startPoint y: 311, endPoint x: -20, endPoint y: 297, distance: 257.3
click at [0, 297] on html "Back to Home Post Job Jeyner Gil Job Post Header THIRD ENGINEER Position Master…" at bounding box center [601, 272] width 1203 height 545
paste input "NC NAVIGATION COMPANY PHILIPPINES INC"
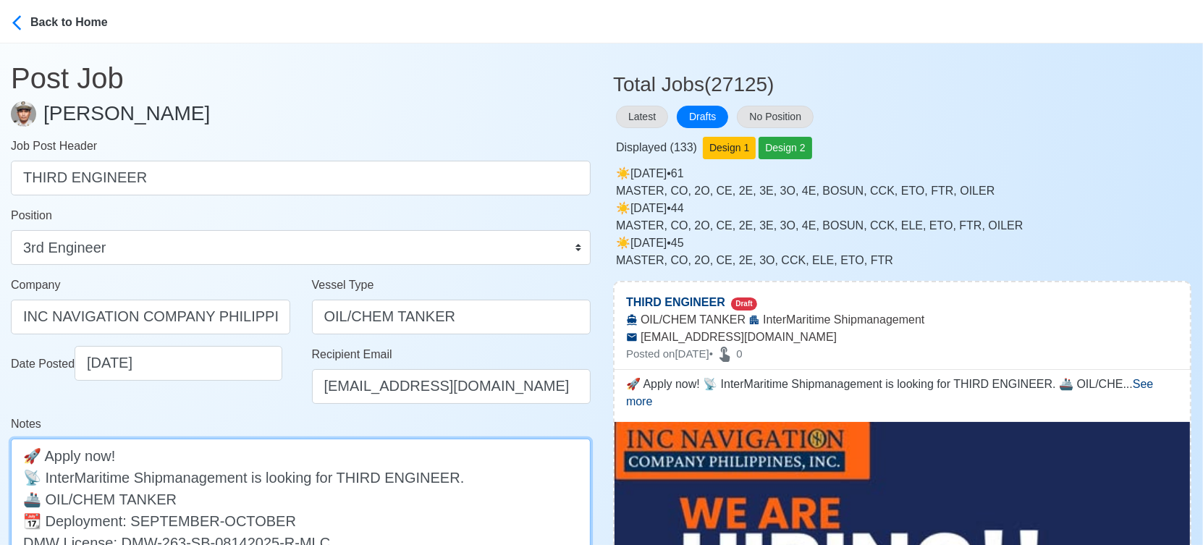
drag, startPoint x: 249, startPoint y: 476, endPoint x: 45, endPoint y: 480, distance: 204.1
click at [45, 480] on textarea "🚀 Apply now! 📡 InterMaritime Shipmanagement is looking for THIRD ENGINEER. 🚢 OI…" at bounding box center [301, 510] width 580 height 142
paste textarea "NC NAVIGATION COMPANY PHILIPPINES INC"
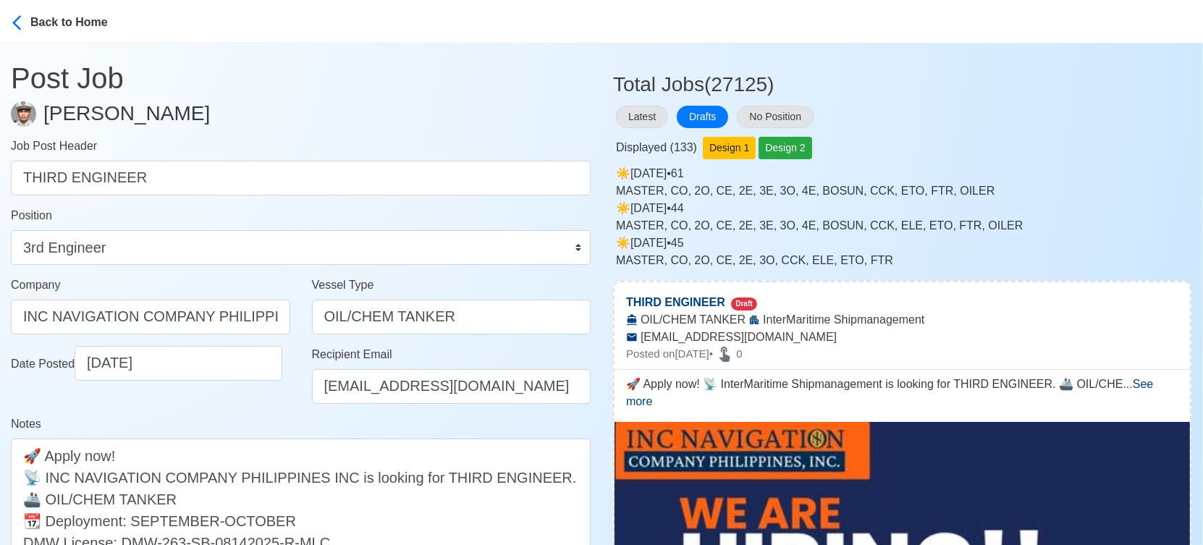
click at [256, 404] on div "Date Posted 09/20/2025" at bounding box center [150, 380] width 301 height 69
click at [272, 413] on div "Date Posted 09/20/2025" at bounding box center [150, 380] width 301 height 69
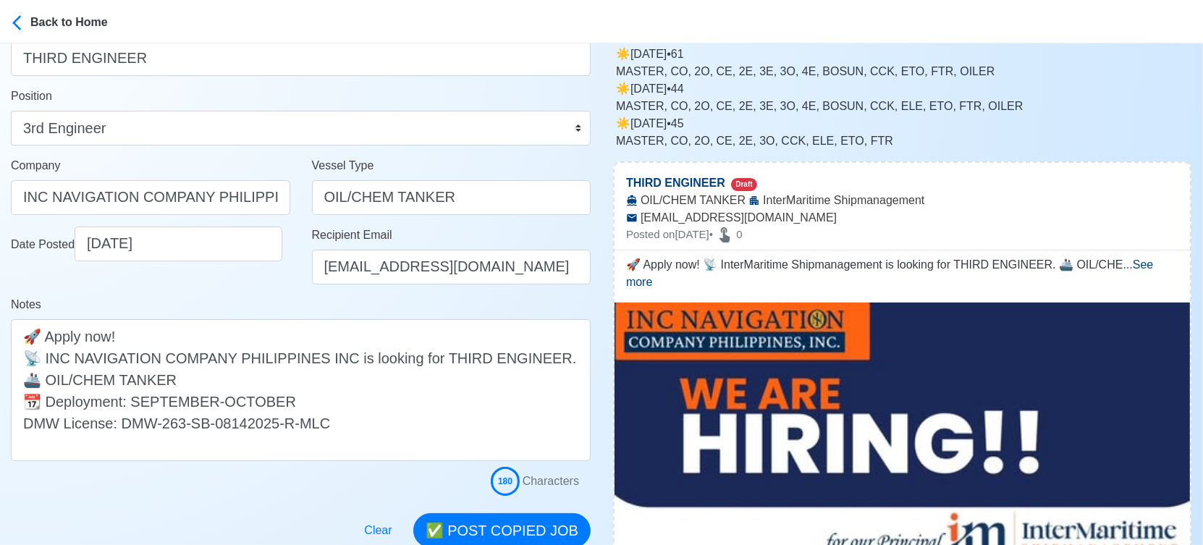
scroll to position [161, 0]
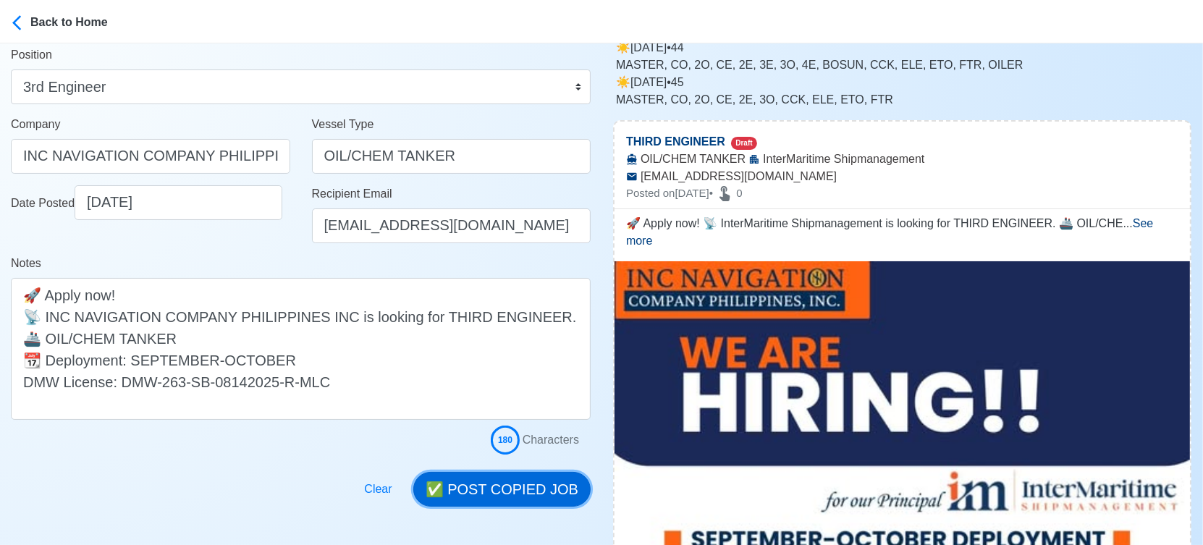
click at [533, 489] on button "✅ POST COPIED JOB" at bounding box center [501, 489] width 177 height 35
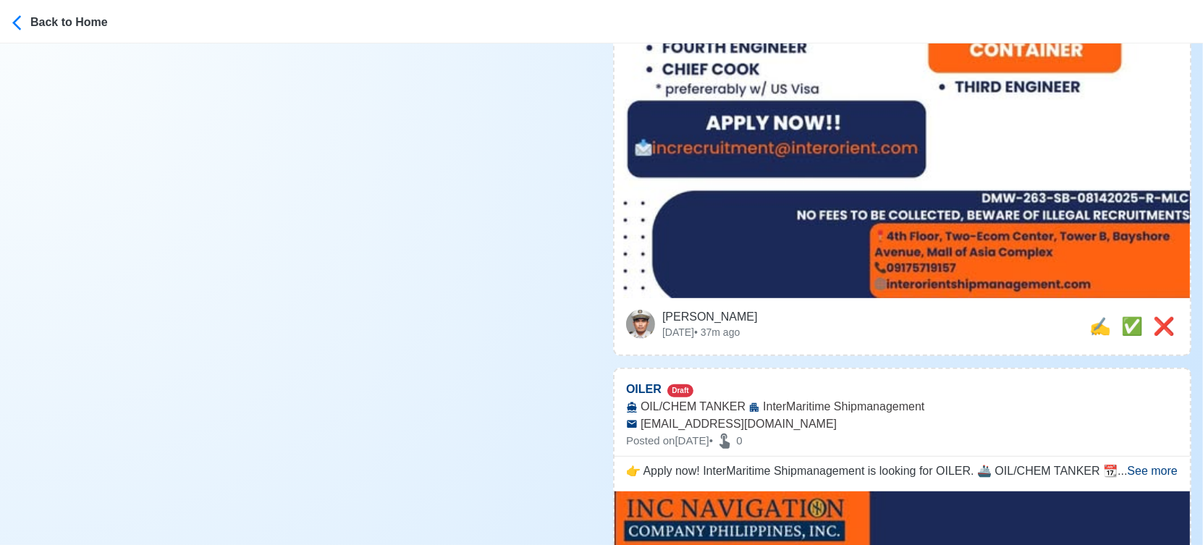
scroll to position [965, 0]
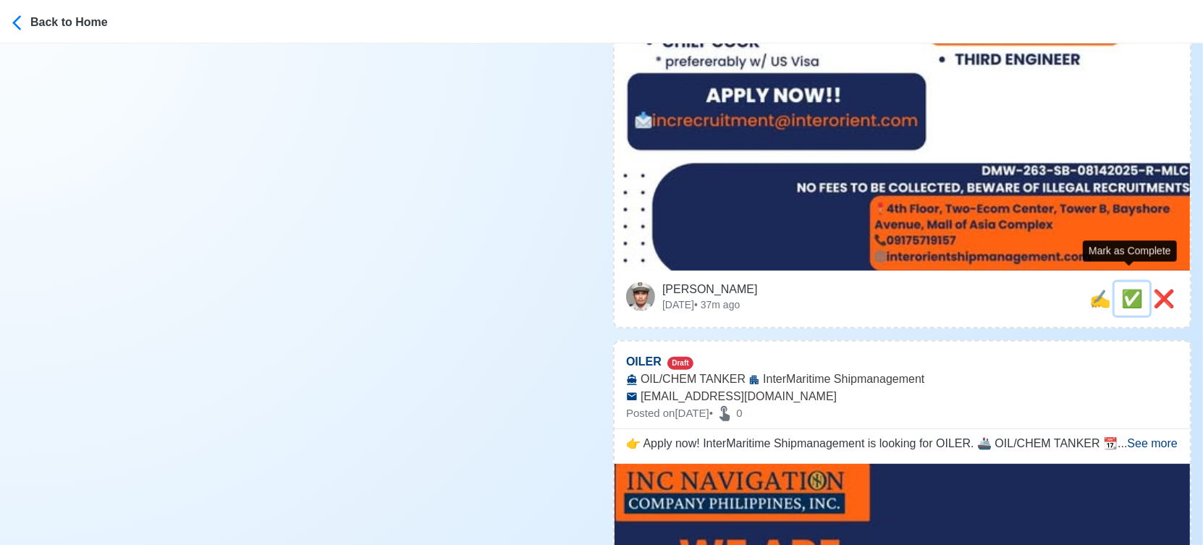
click at [1126, 289] on span "✅" at bounding box center [1132, 299] width 22 height 20
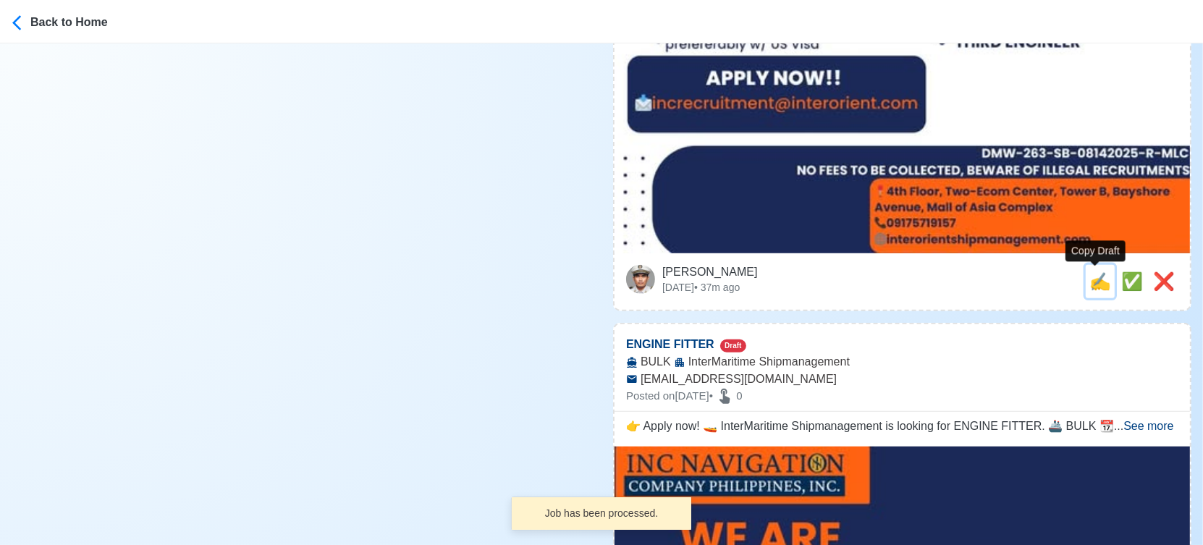
click at [1090, 282] on span "✍️" at bounding box center [1100, 281] width 22 height 20
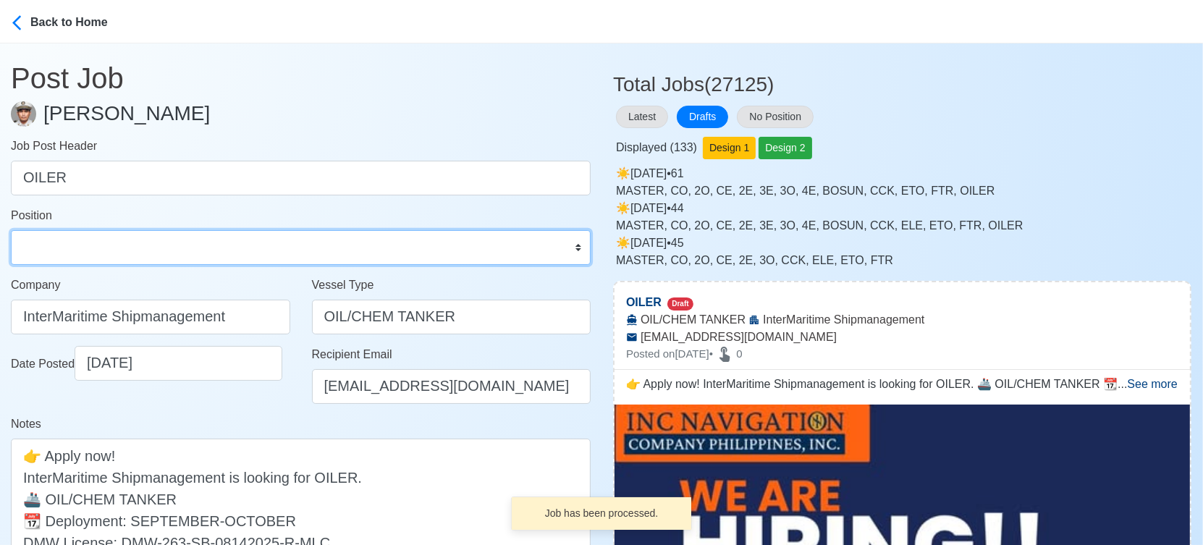
click at [127, 243] on select "Master Chief Officer 2nd Officer 3rd Officer Junior Officer Chief Engineer 2nd …" at bounding box center [301, 247] width 580 height 35
click at [11, 230] on select "Master Chief Officer 2nd Officer 3rd Officer Junior Officer Chief Engineer 2nd …" at bounding box center [301, 247] width 580 height 35
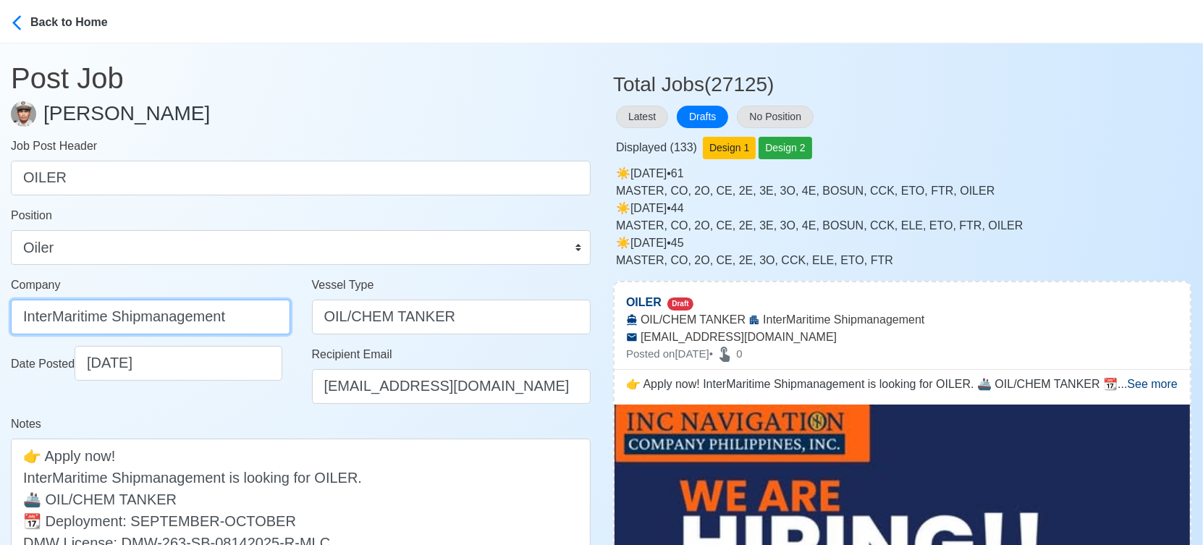
drag, startPoint x: 245, startPoint y: 318, endPoint x: -20, endPoint y: 305, distance: 266.0
click at [0, 305] on html "Back to Home Post Job Jeyner Gil Job Post Header OILER Position Master Chief Of…" at bounding box center [601, 272] width 1203 height 545
paste input "NC NAVIGATION COMPANY PHILIPPINES INC"
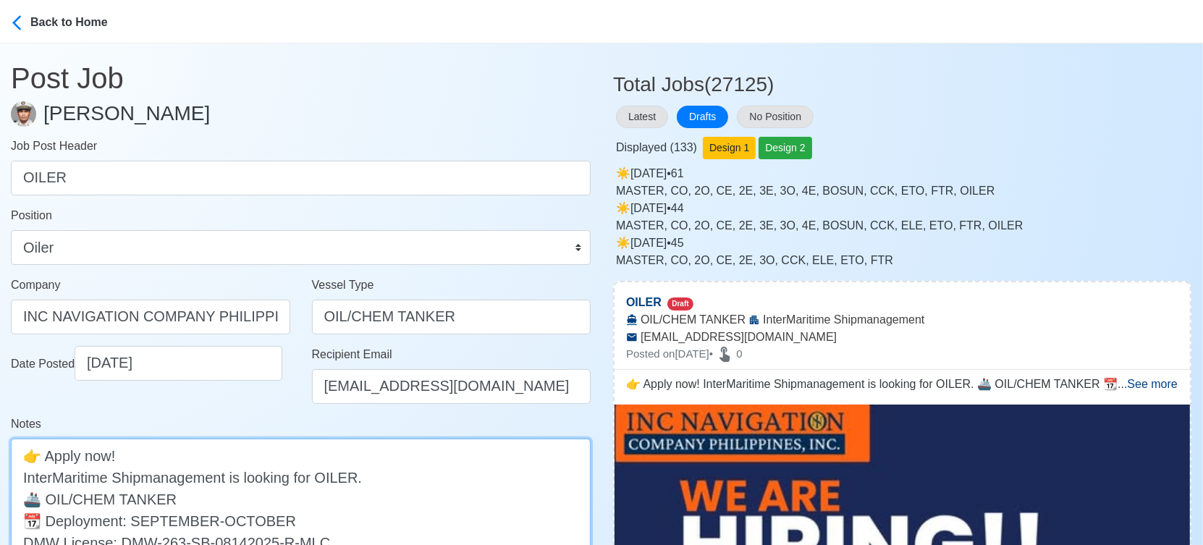
drag, startPoint x: 227, startPoint y: 476, endPoint x: 9, endPoint y: 478, distance: 217.9
click at [9, 478] on main "Post Job Jeyner Gil Job Post Header OILER Position Master Chief Officer 2nd Off…" at bounding box center [300, 355] width 601 height 624
paste textarea "NC NAVIGATION COMPANY PHILIPPINES INC"
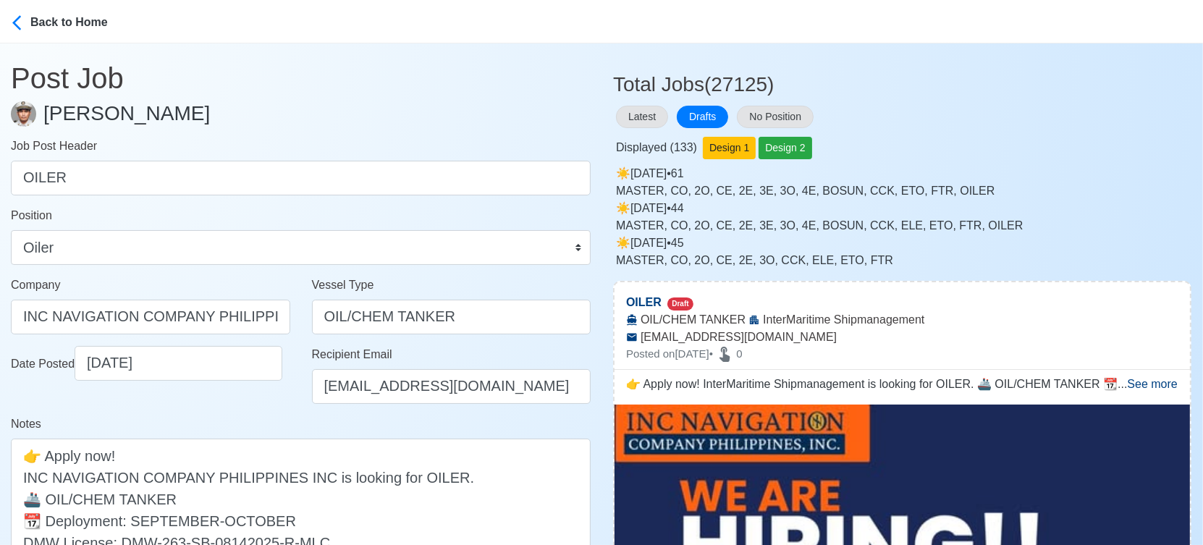
click at [256, 413] on div "Date Posted 09/20/2025" at bounding box center [150, 380] width 301 height 69
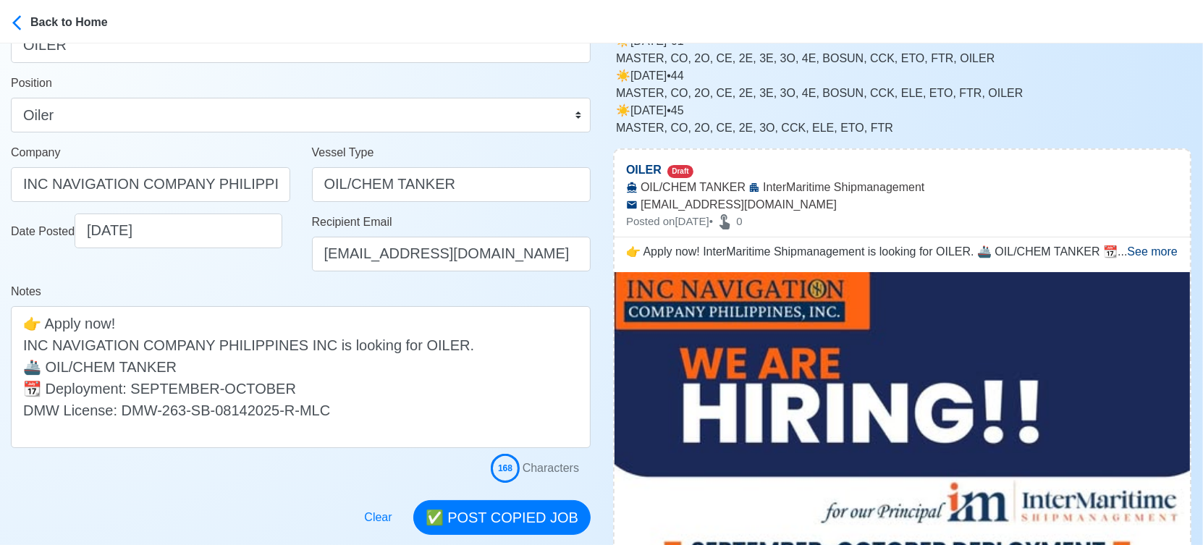
scroll to position [241, 0]
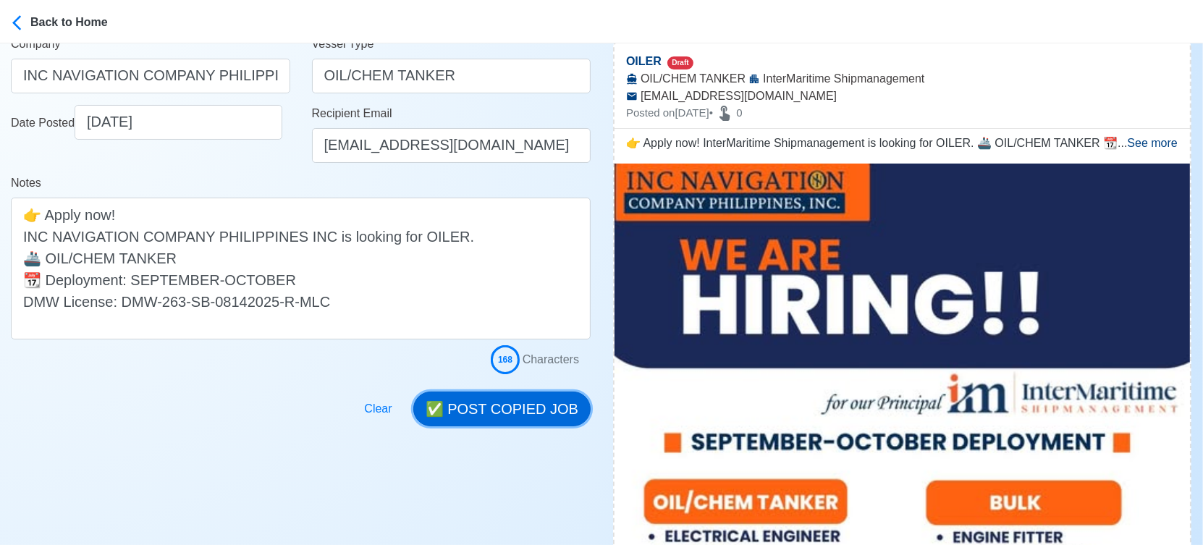
click at [518, 410] on button "✅ POST COPIED JOB" at bounding box center [501, 409] width 177 height 35
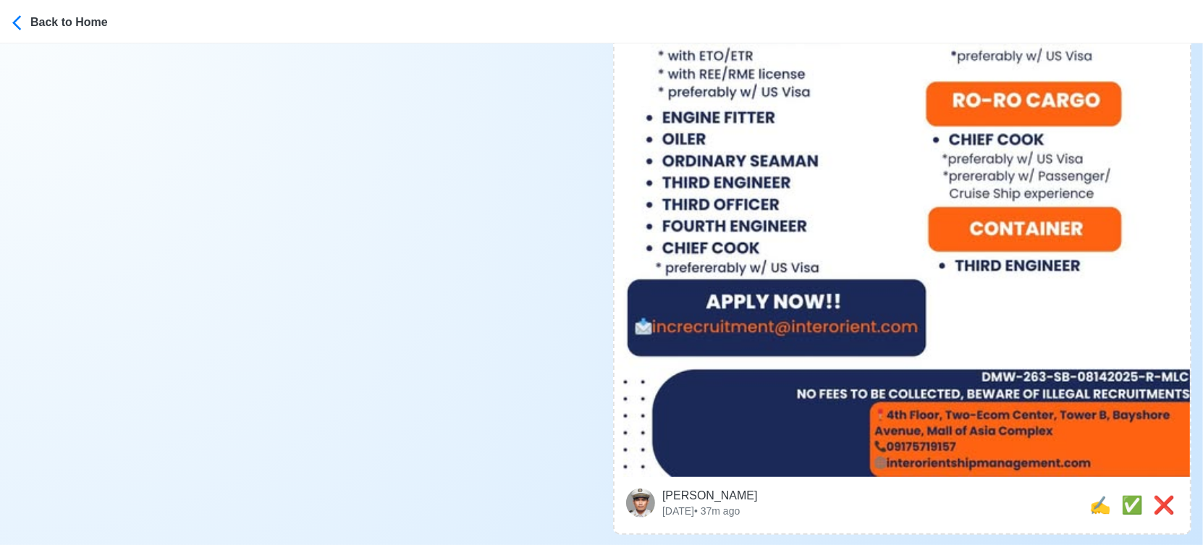
scroll to position [884, 0]
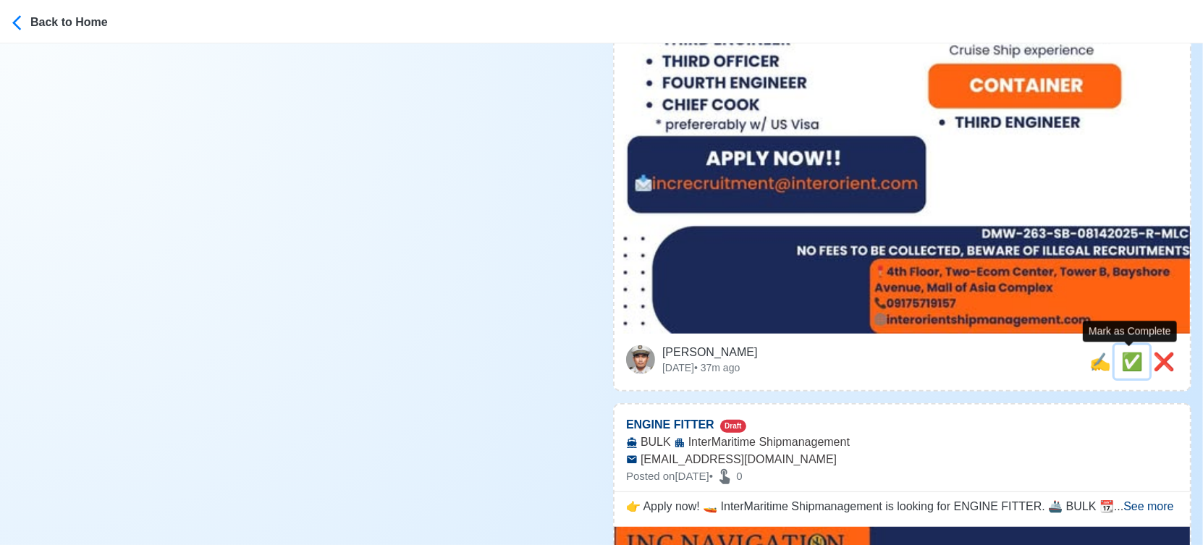
click at [1129, 365] on span "✅" at bounding box center [1132, 362] width 22 height 20
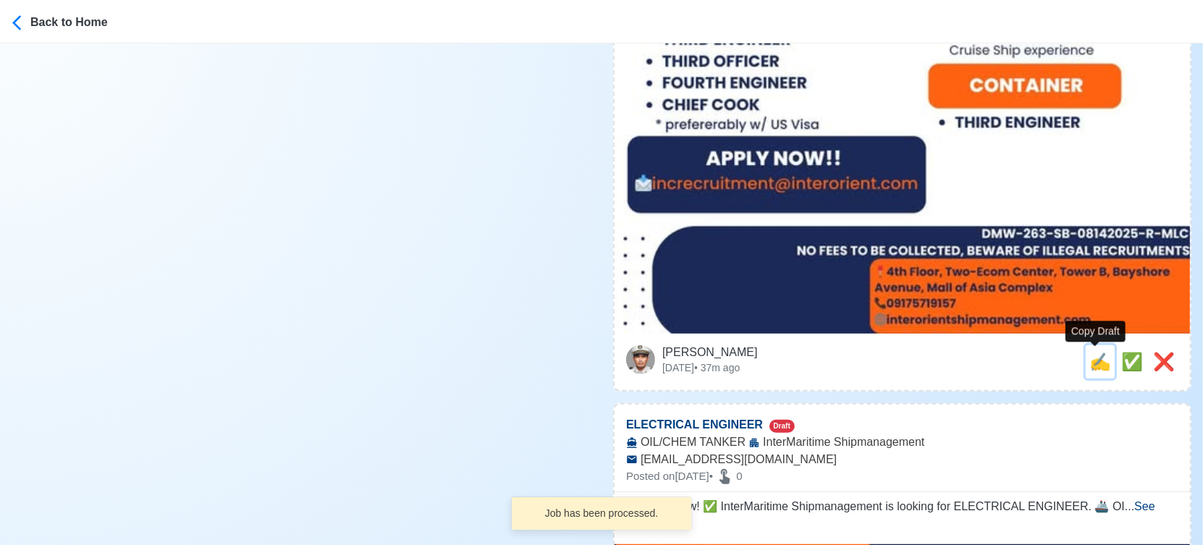
click at [1094, 366] on span "✍️" at bounding box center [1100, 362] width 22 height 20
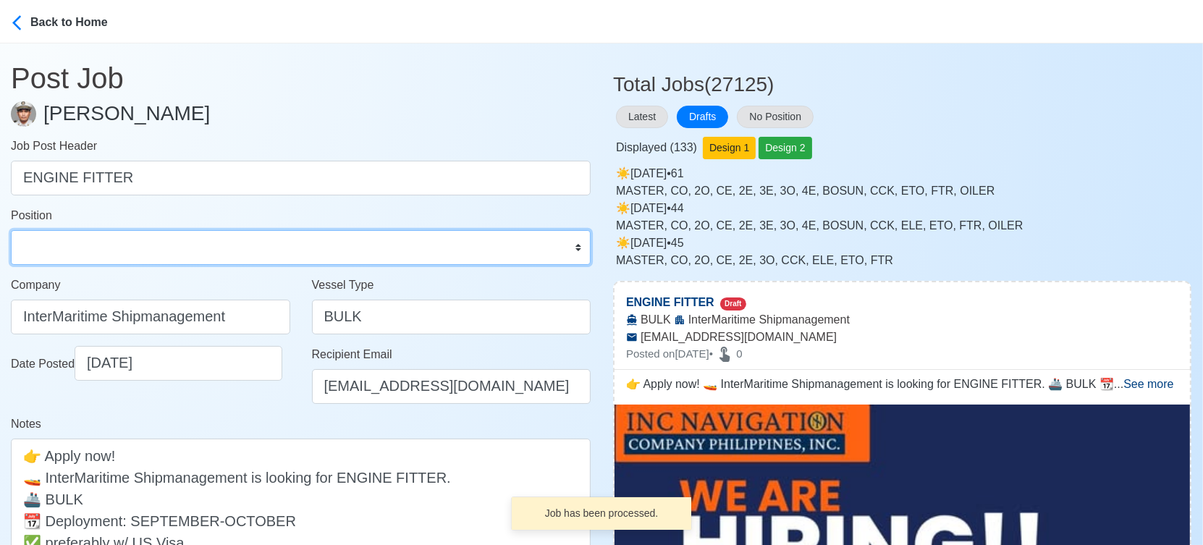
click at [169, 245] on select "Master Chief Officer 2nd Officer 3rd Officer Junior Officer Chief Engineer 2nd …" at bounding box center [301, 247] width 580 height 35
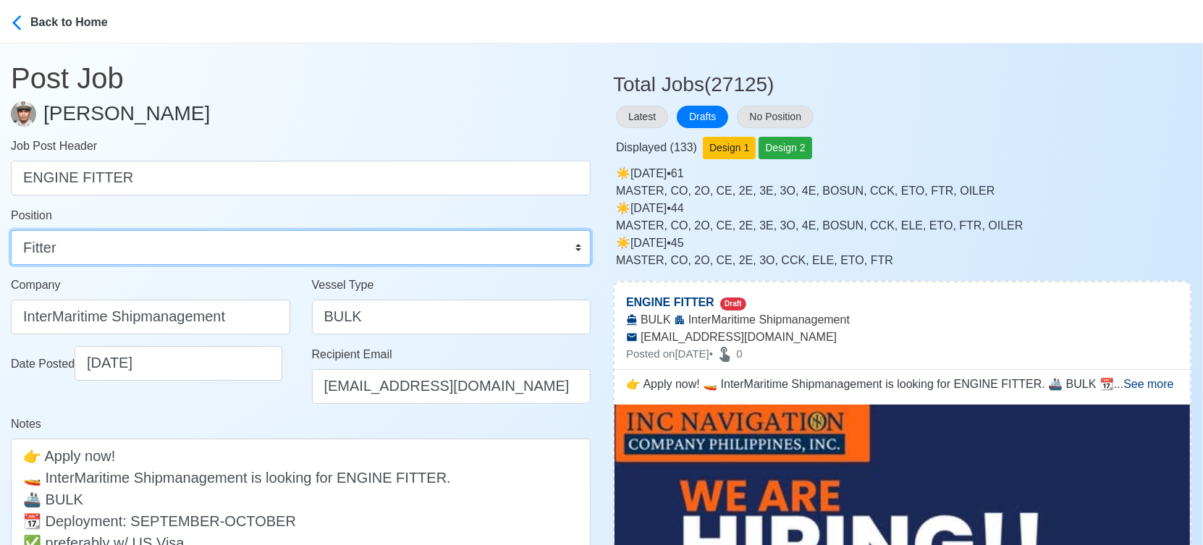
click at [11, 230] on select "Master Chief Officer 2nd Officer 3rd Officer Junior Officer Chief Engineer 2nd …" at bounding box center [301, 247] width 580 height 35
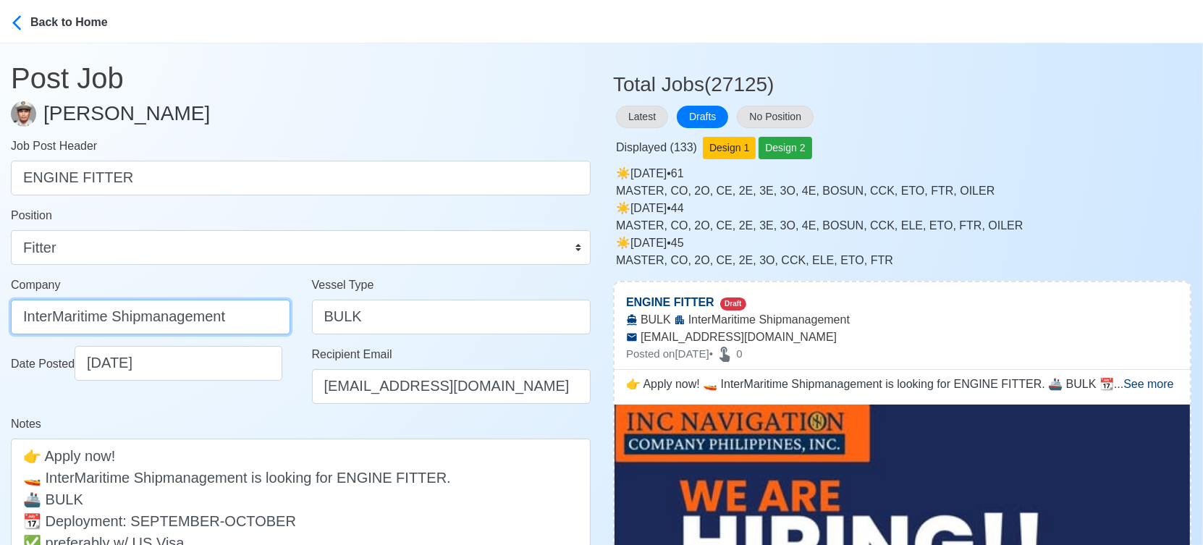
drag, startPoint x: 215, startPoint y: 308, endPoint x: -20, endPoint y: 302, distance: 235.3
click at [0, 302] on html "Back to Home Post Job Jeyner Gil Job Post Header ENGINE FITTER Position Master …" at bounding box center [601, 272] width 1203 height 545
paste input "NC NAVIGATION COMPANY PHILIPPINES INC"
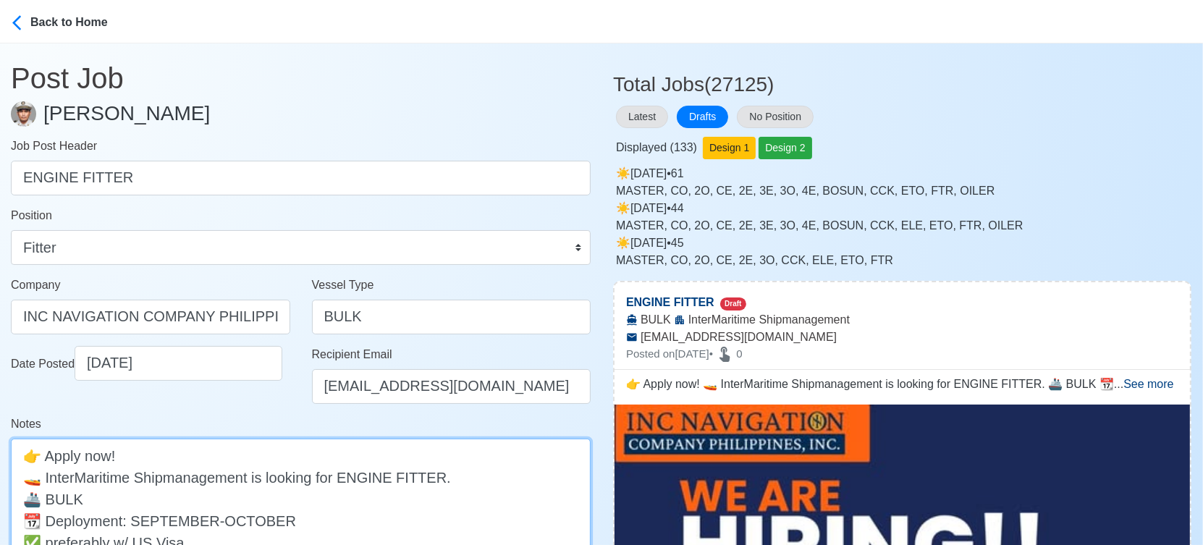
drag, startPoint x: 46, startPoint y: 476, endPoint x: 250, endPoint y: 475, distance: 203.4
click at [250, 475] on textarea "👉 Apply now! 🚤 InterMaritime Shipmanagement is looking for ENGINE FITTER. 🚢 BUL…" at bounding box center [301, 521] width 580 height 164
paste textarea "NC NAVIGATION COMPANY PHILIPPINES INC"
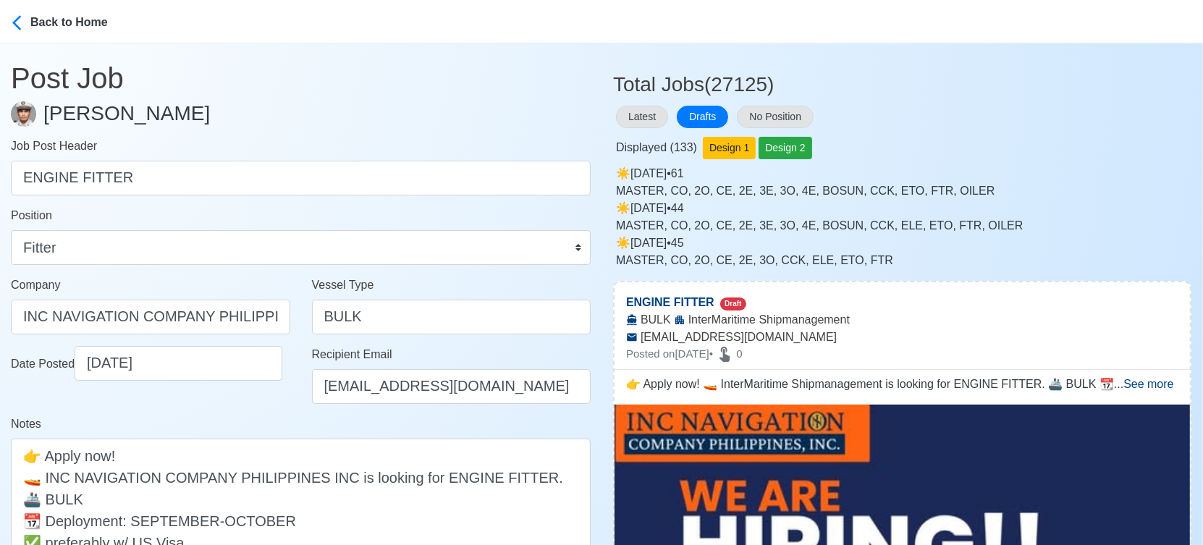
click at [269, 394] on div "Date Posted 09/20/2025" at bounding box center [150, 380] width 301 height 69
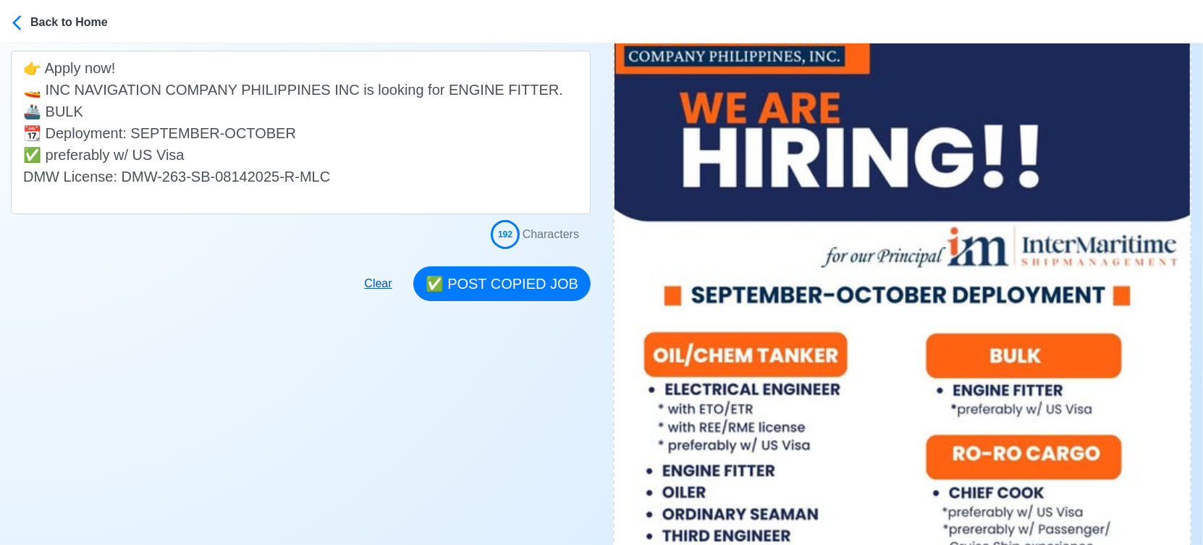
scroll to position [321, 0]
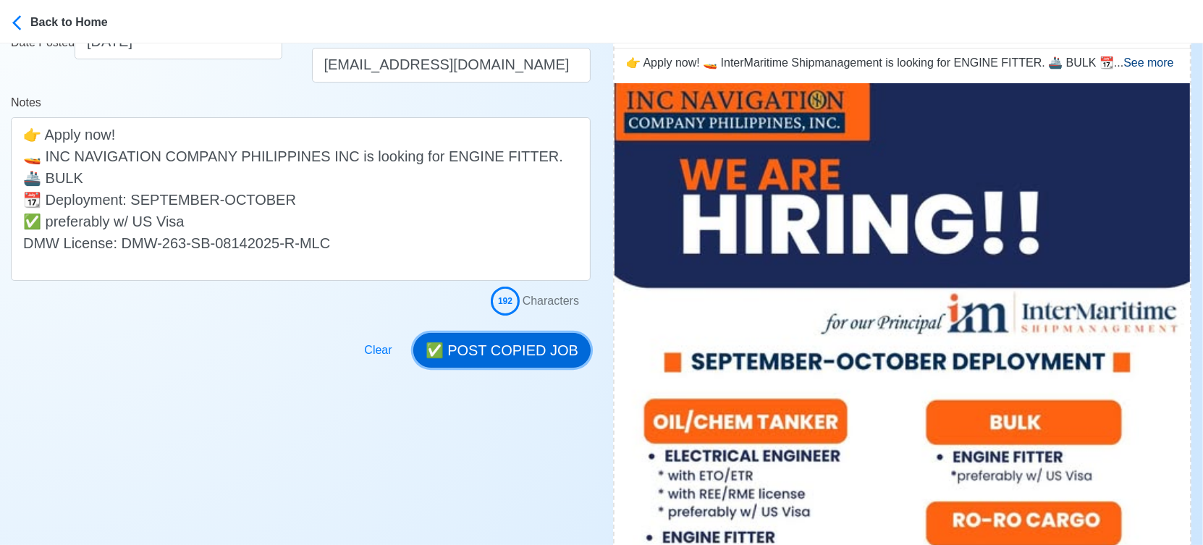
click at [503, 347] on button "✅ POST COPIED JOB" at bounding box center [501, 350] width 177 height 35
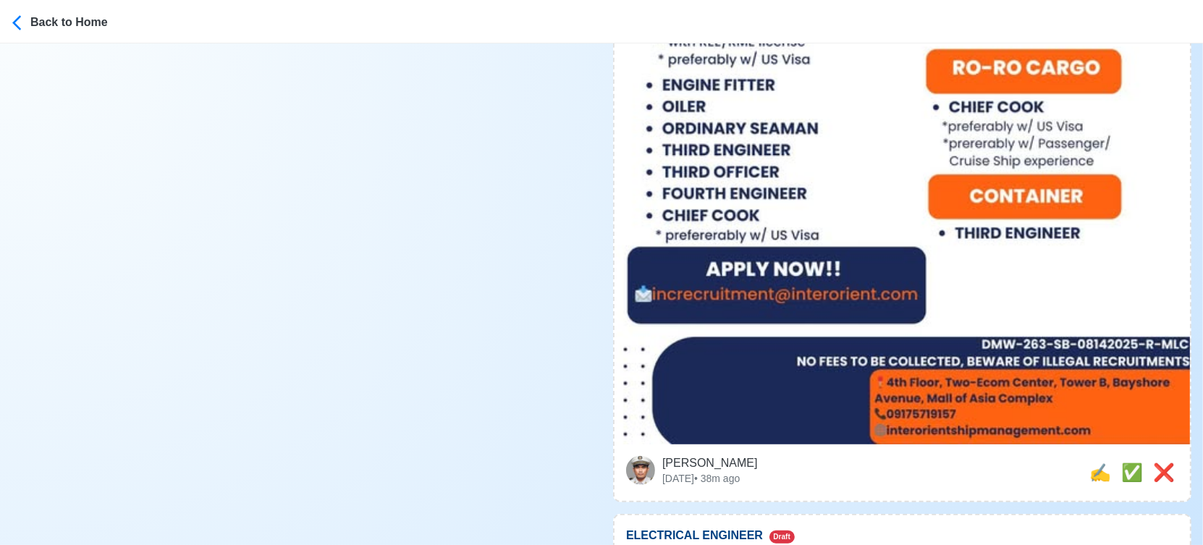
scroll to position [804, 0]
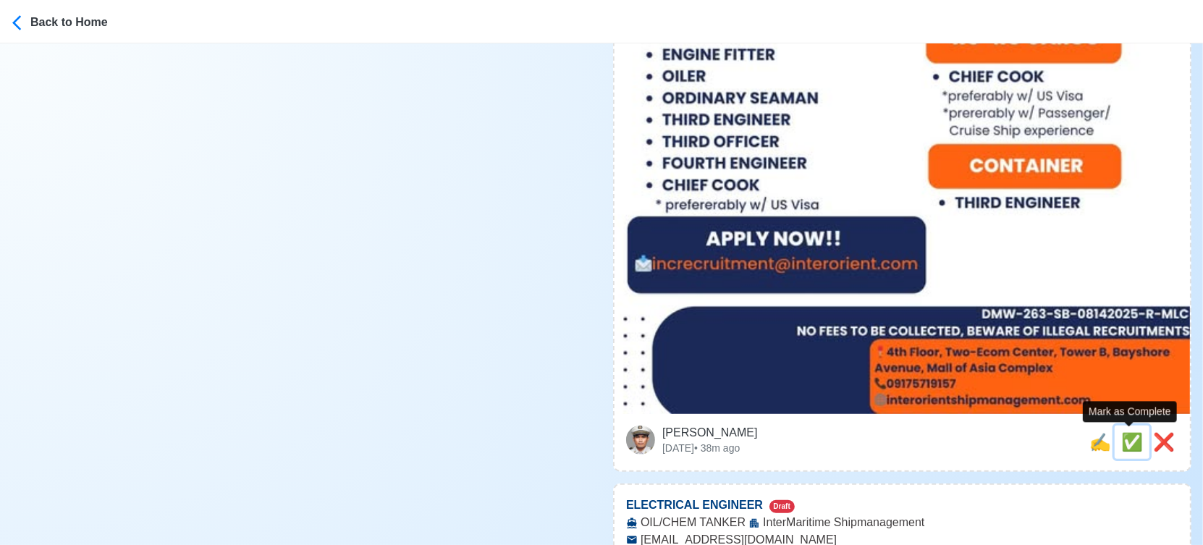
click at [1128, 440] on span "✅" at bounding box center [1132, 442] width 22 height 20
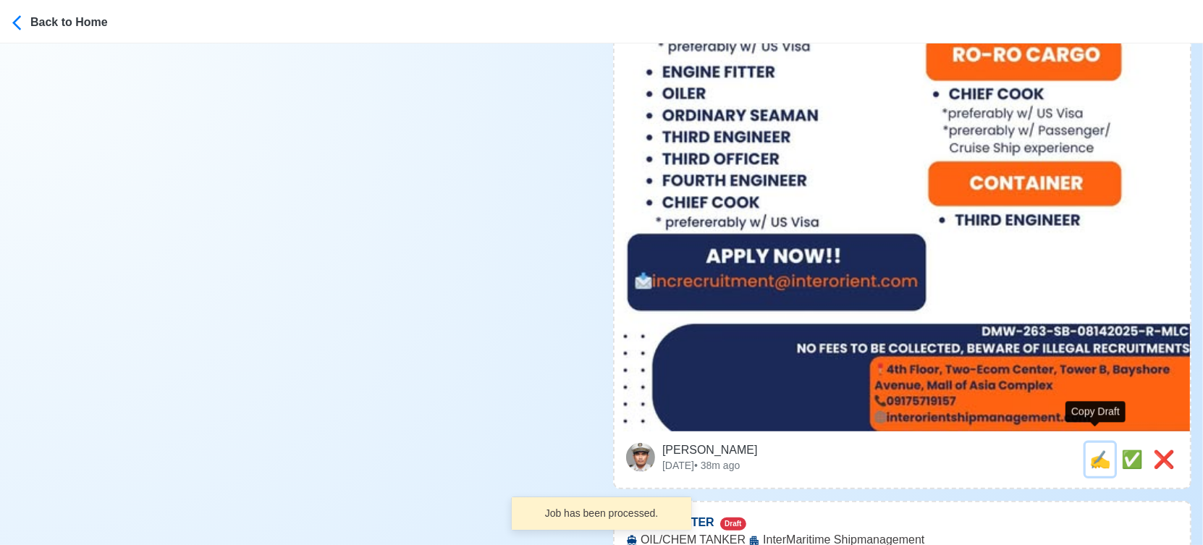
click at [1092, 449] on span "✍️" at bounding box center [1100, 459] width 22 height 20
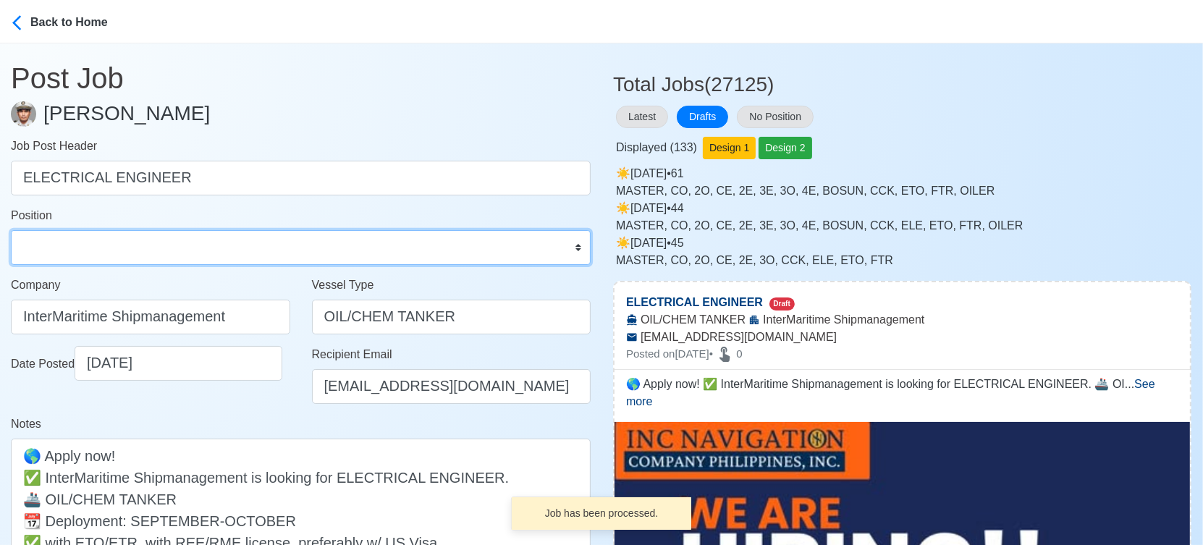
click at [80, 253] on select "Master Chief Officer 2nd Officer 3rd Officer Junior Officer Chief Engineer 2nd …" at bounding box center [301, 247] width 580 height 35
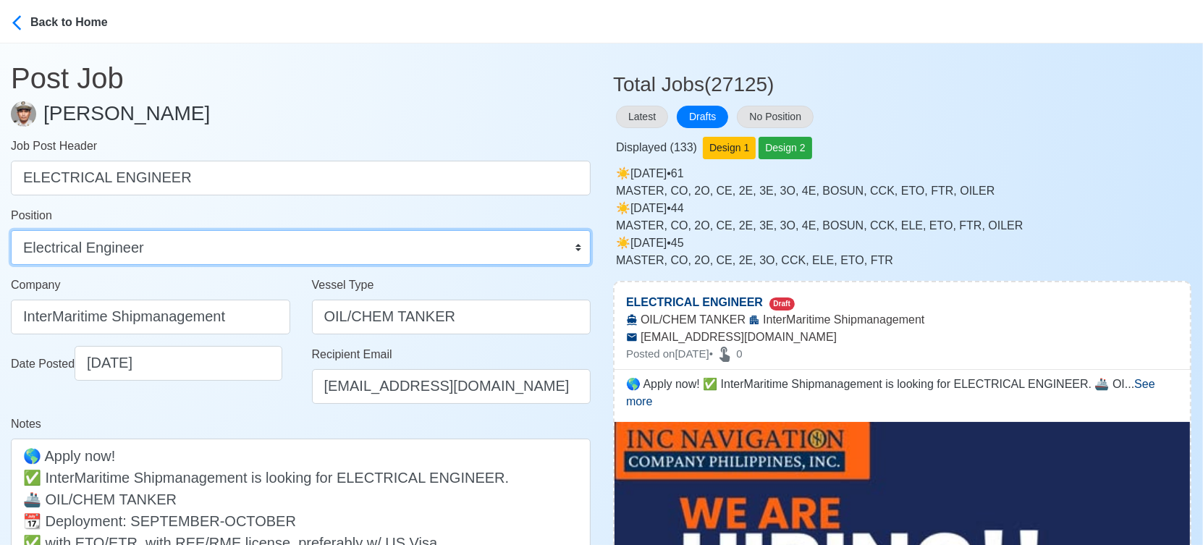
click at [11, 230] on select "Master Chief Officer 2nd Officer 3rd Officer Junior Officer Chief Engineer 2nd …" at bounding box center [301, 247] width 580 height 35
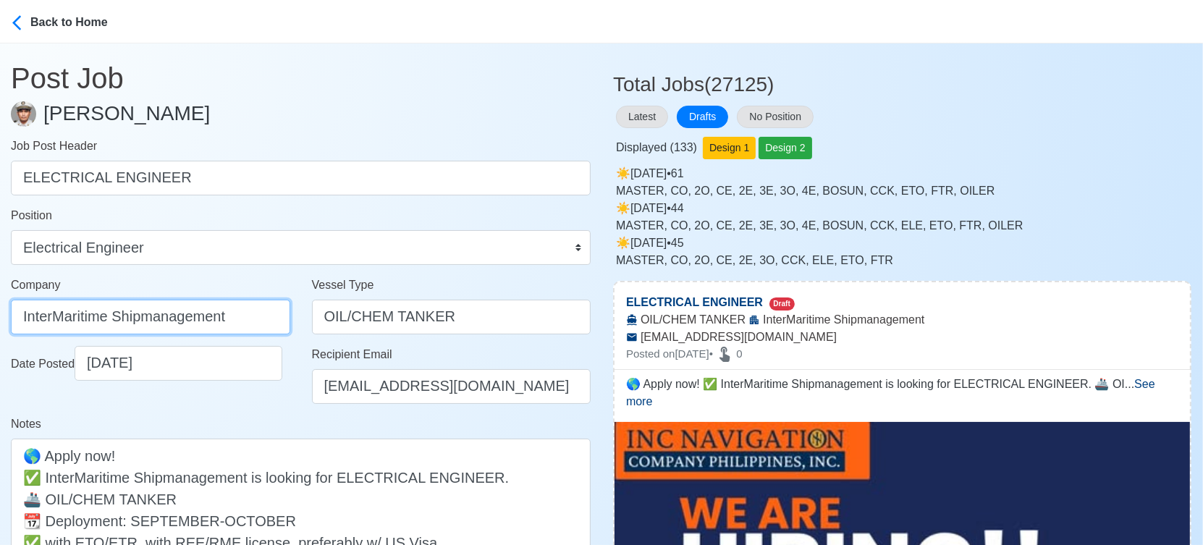
drag, startPoint x: 250, startPoint y: 320, endPoint x: -20, endPoint y: 318, distance: 270.0
click at [0, 318] on html "Back to Home Post Job Jeyner Gil Job Post Header ELECTRICAL ENGINEER Position M…" at bounding box center [601, 272] width 1203 height 545
paste input "NC NAVIGATION COMPANY PHILIPPINES INC"
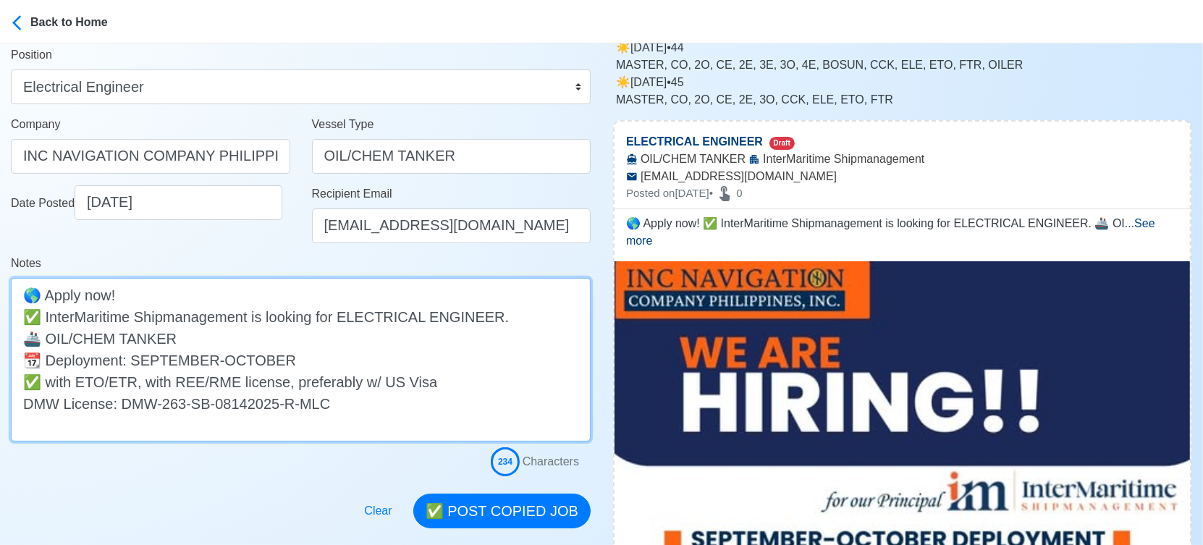
drag, startPoint x: 46, startPoint y: 314, endPoint x: 250, endPoint y: 315, distance: 204.1
click at [250, 315] on textarea "🌎 Apply now! ✅ InterMaritime Shipmanagement is looking for ELECTRICAL ENGINEER.…" at bounding box center [301, 360] width 580 height 164
paste textarea "NC NAVIGATION COMPANY PHILIPPINES INC"
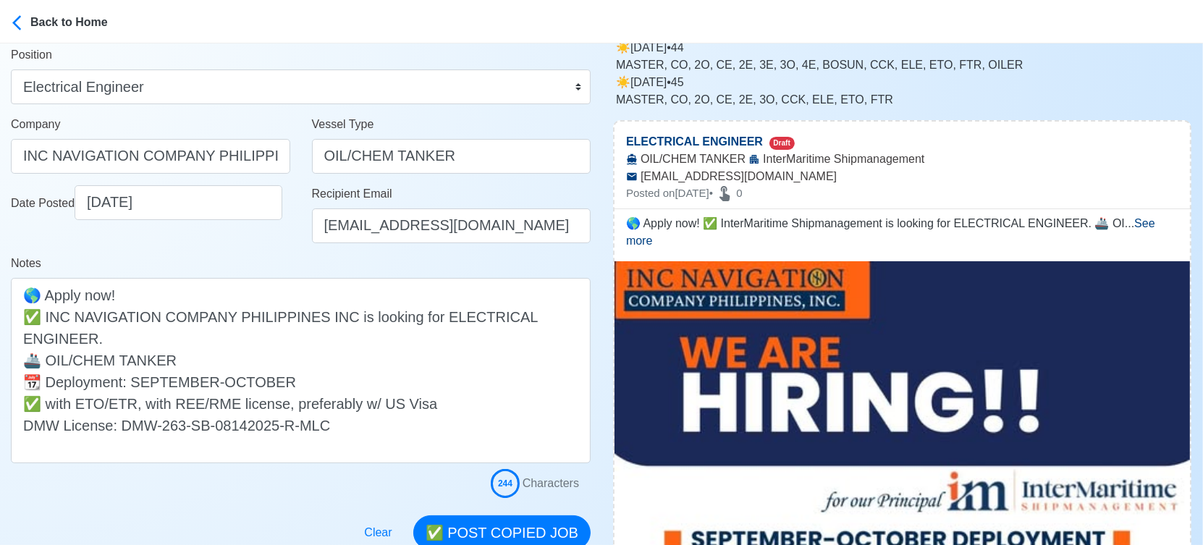
click at [257, 239] on div "Date Posted 09/20/2025" at bounding box center [150, 219] width 301 height 69
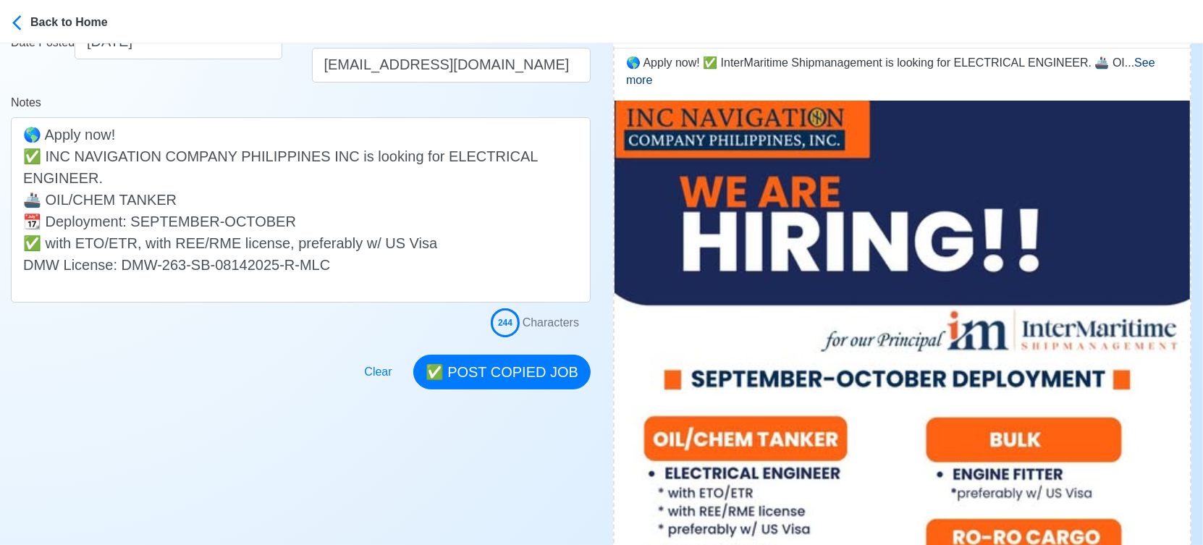
scroll to position [402, 0]
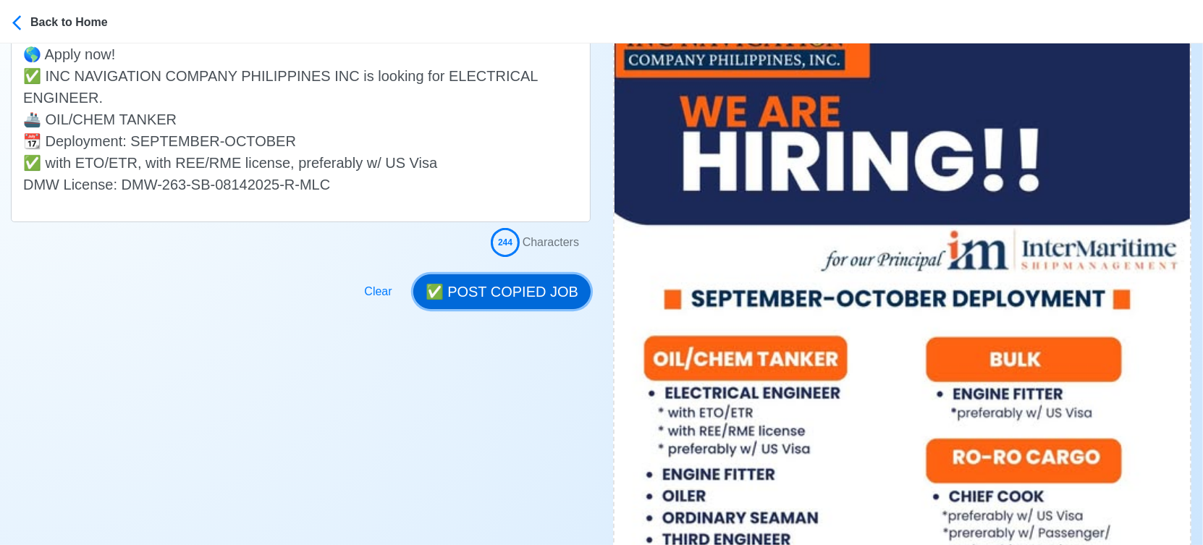
click at [510, 290] on button "✅ POST COPIED JOB" at bounding box center [501, 291] width 177 height 35
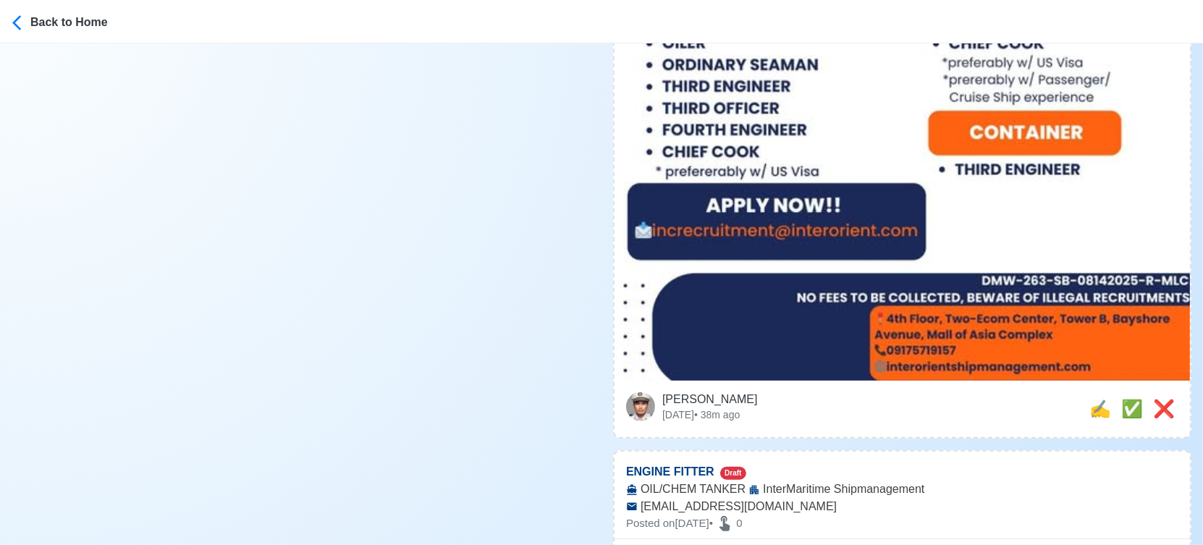
scroll to position [884, 0]
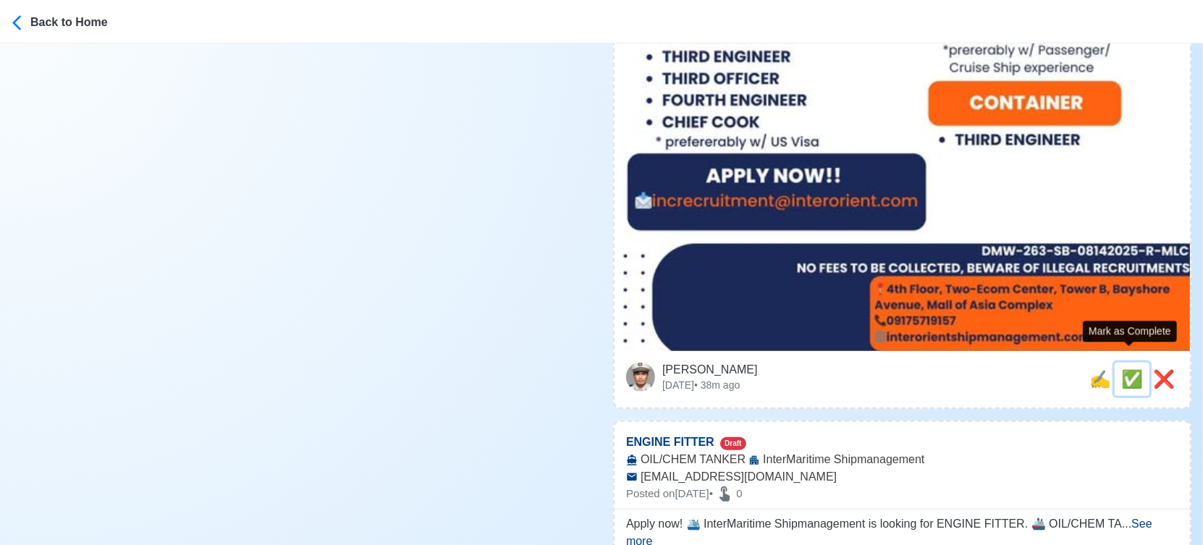
click at [1126, 369] on span "✅" at bounding box center [1132, 379] width 22 height 20
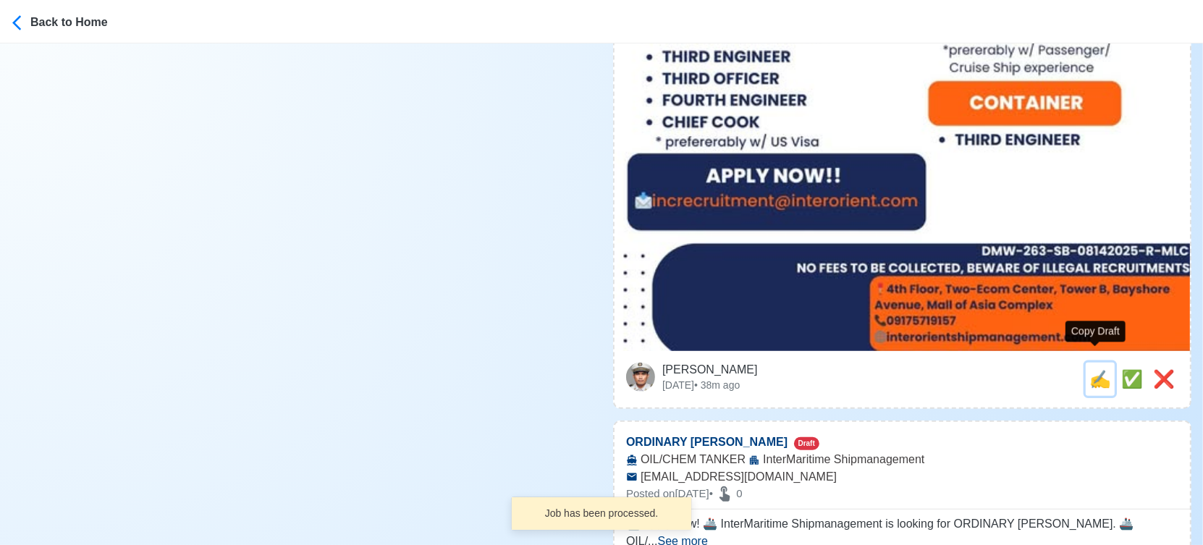
click at [1099, 369] on span "✍️" at bounding box center [1100, 379] width 22 height 20
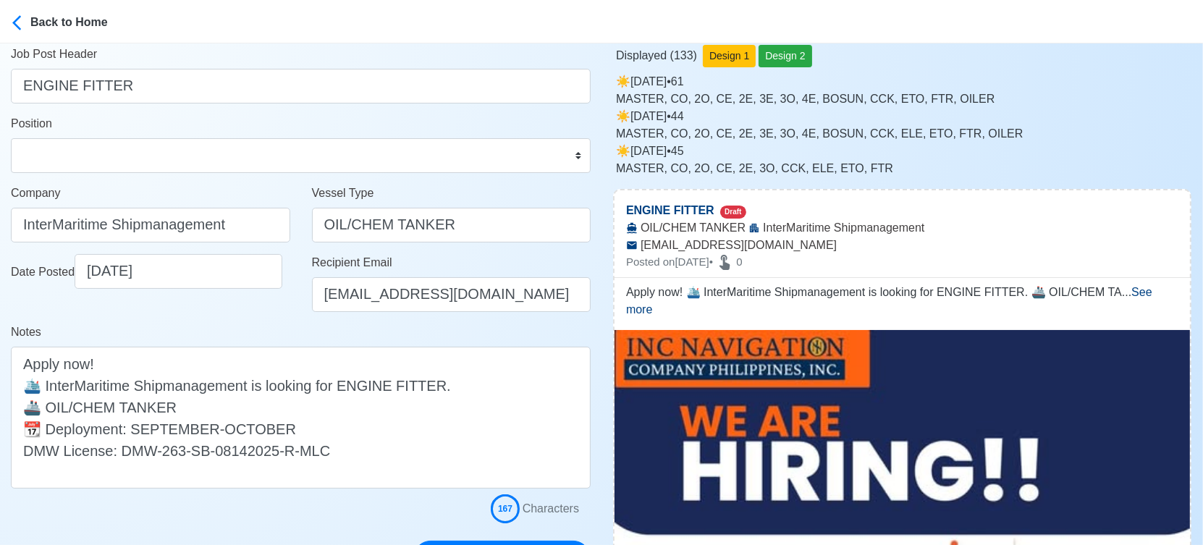
scroll to position [80, 0]
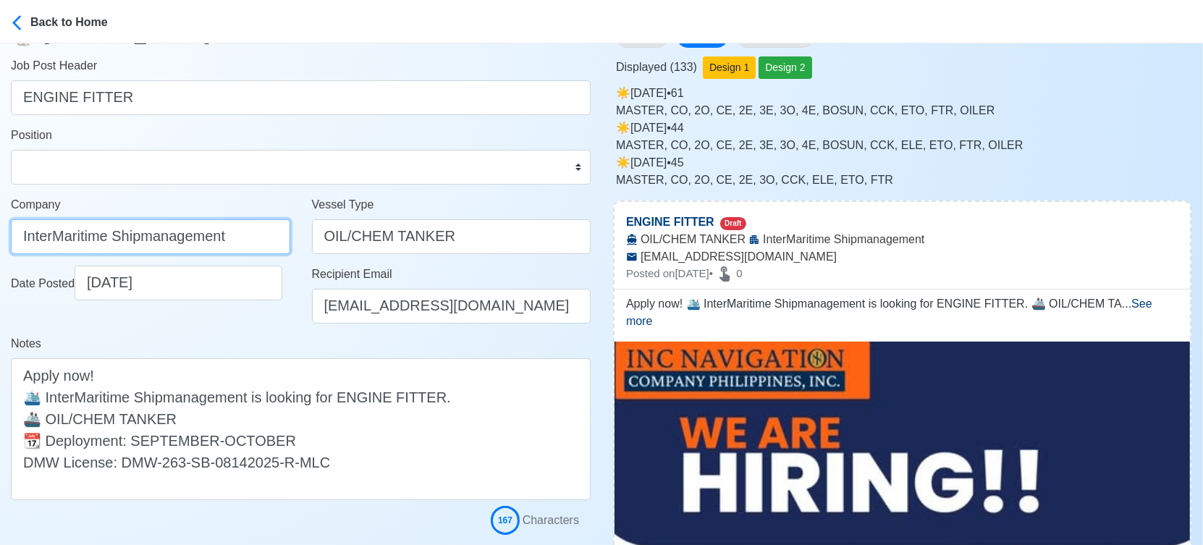
drag, startPoint x: 248, startPoint y: 237, endPoint x: -20, endPoint y: 240, distance: 267.8
click at [0, 240] on html "Back to Home Post Job Jeyner Gil Job Post Header ENGINE FITTER Position Master …" at bounding box center [601, 192] width 1203 height 545
paste input "NC NAVIGATION COMPANY PHILIPPINES INC"
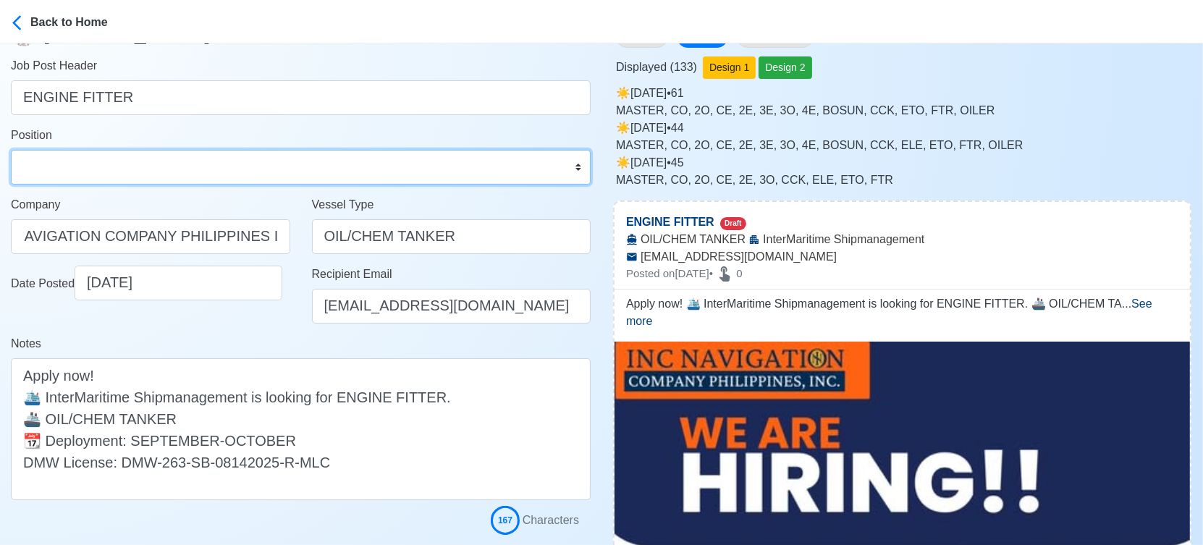
click at [103, 167] on select "Master Chief Officer 2nd Officer 3rd Officer Junior Officer Chief Engineer 2nd …" at bounding box center [301, 167] width 580 height 35
click at [11, 150] on select "Master Chief Officer 2nd Officer 3rd Officer Junior Officer Chief Engineer 2nd …" at bounding box center [301, 167] width 580 height 35
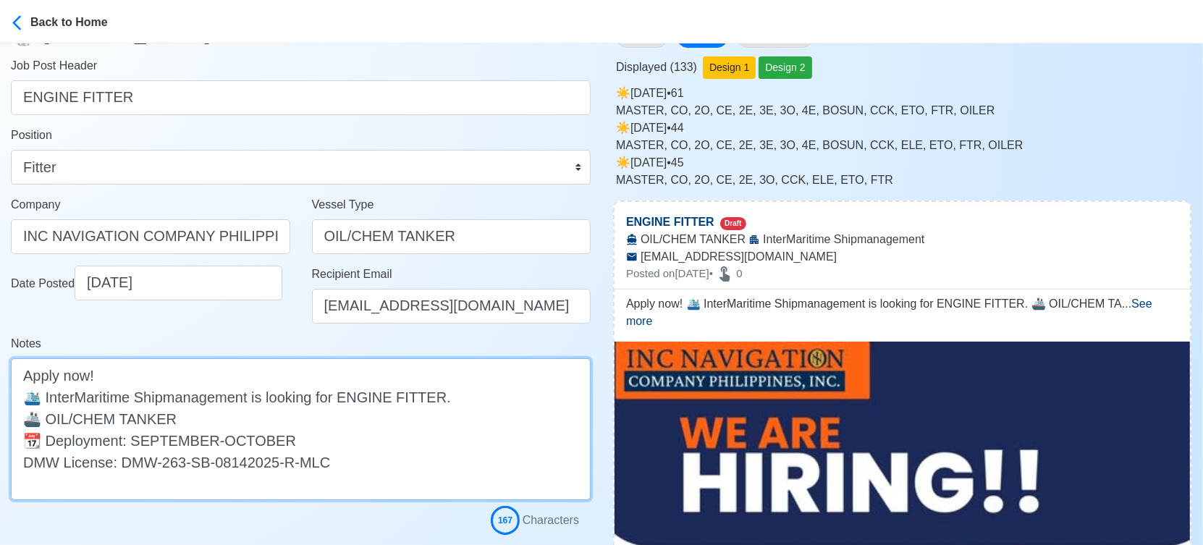
drag, startPoint x: 47, startPoint y: 394, endPoint x: 249, endPoint y: 405, distance: 202.2
click at [249, 405] on textarea "Apply now! 🛳️ InterMaritime Shipmanagement is looking for ENGINE FITTER. 🚢 OIL/…" at bounding box center [301, 429] width 580 height 142
paste textarea "NC NAVIGATION COMPANY PHILIPPINES INC"
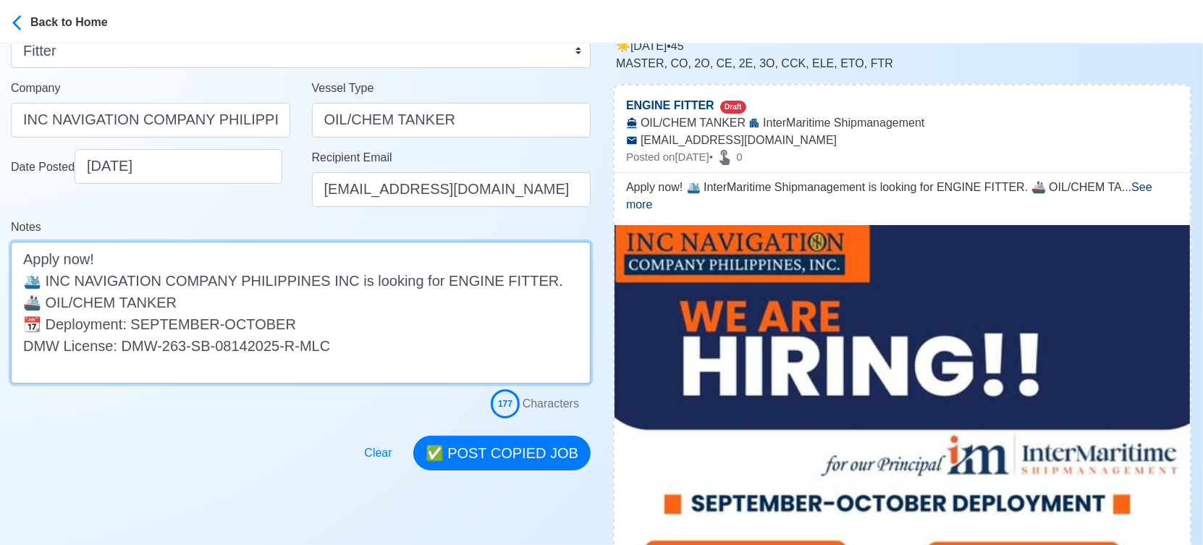
scroll to position [241, 0]
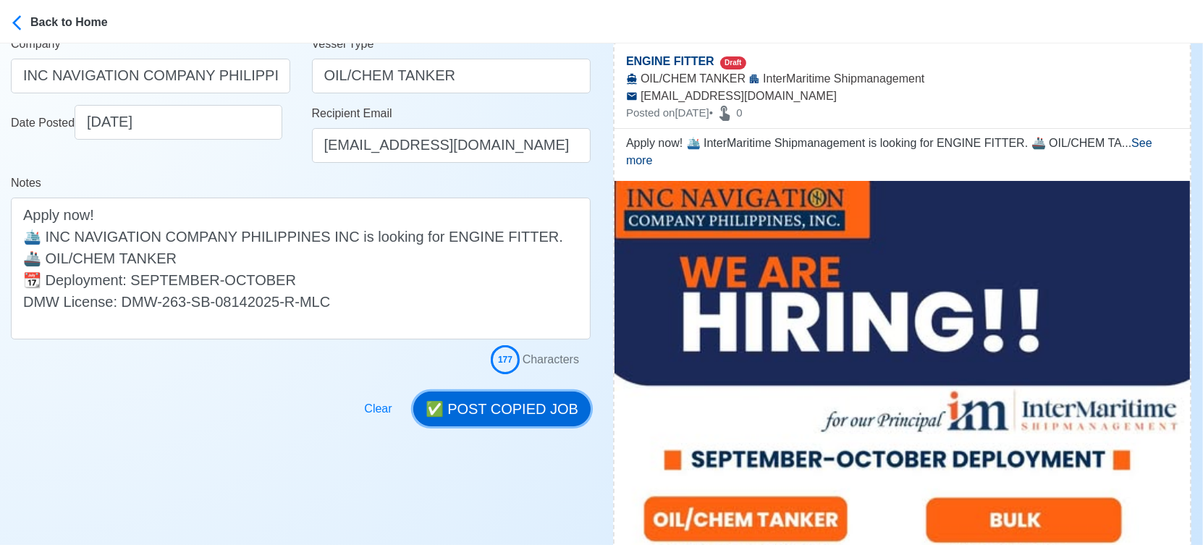
click at [502, 409] on button "✅ POST COPIED JOB" at bounding box center [501, 409] width 177 height 35
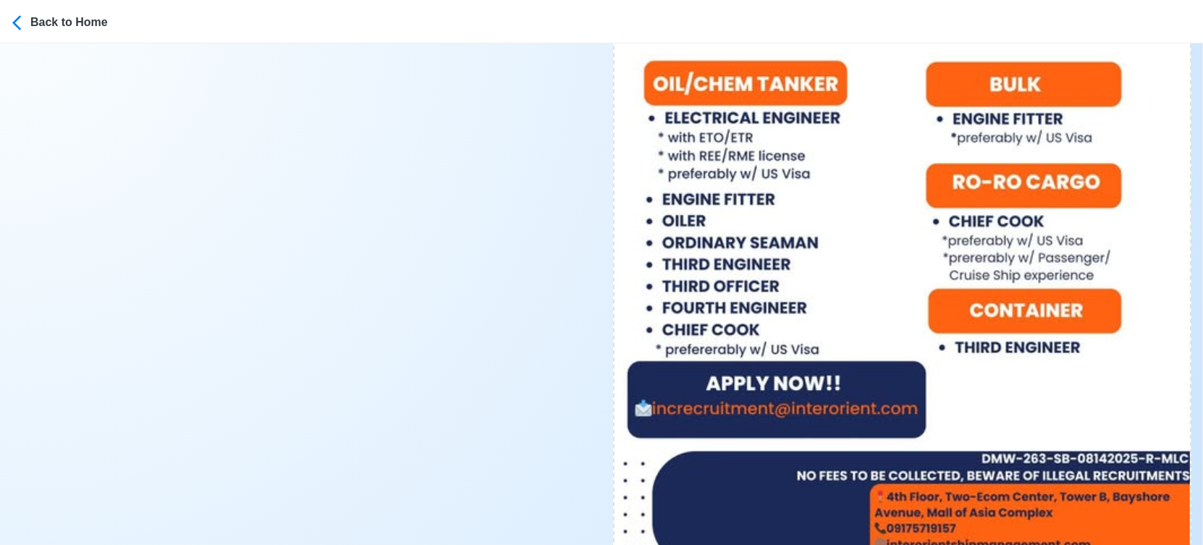
scroll to position [884, 0]
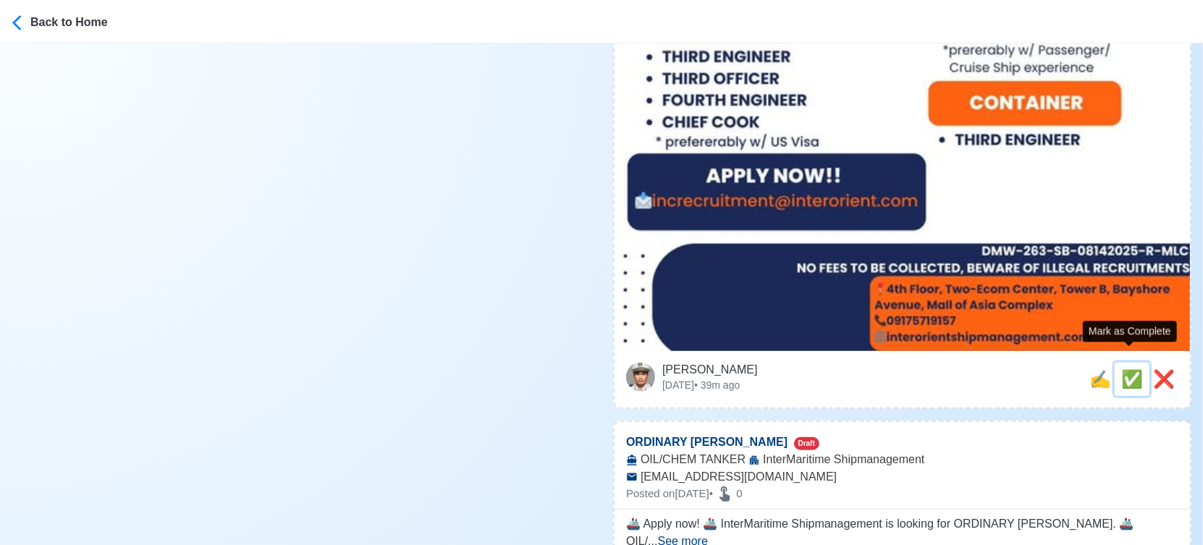
click at [1131, 369] on span "✅" at bounding box center [1132, 379] width 22 height 20
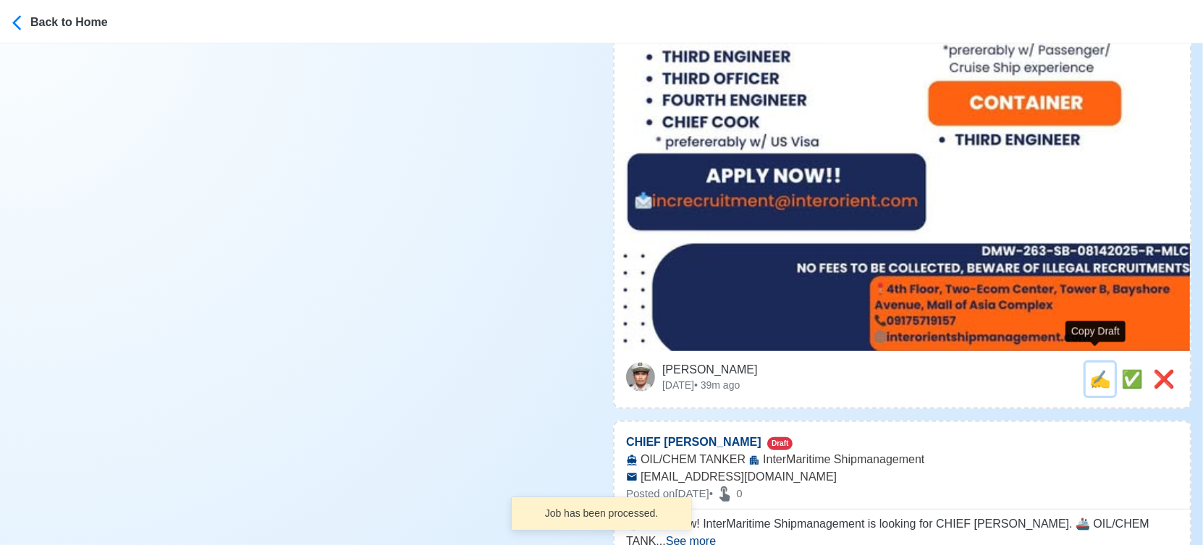
click at [1091, 369] on span "✍️" at bounding box center [1100, 379] width 22 height 20
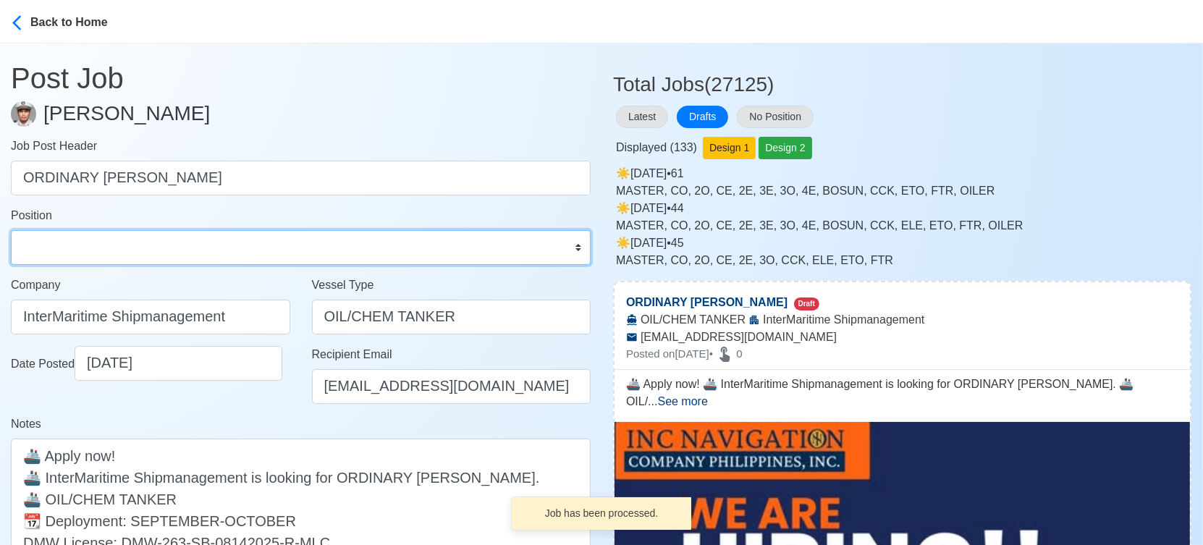
click at [122, 247] on select "Master Chief Officer 2nd Officer 3rd Officer Junior Officer Chief Engineer 2nd …" at bounding box center [301, 247] width 580 height 35
click at [11, 230] on select "Master Chief Officer 2nd Officer 3rd Officer Junior Officer Chief Engineer 2nd …" at bounding box center [301, 247] width 580 height 35
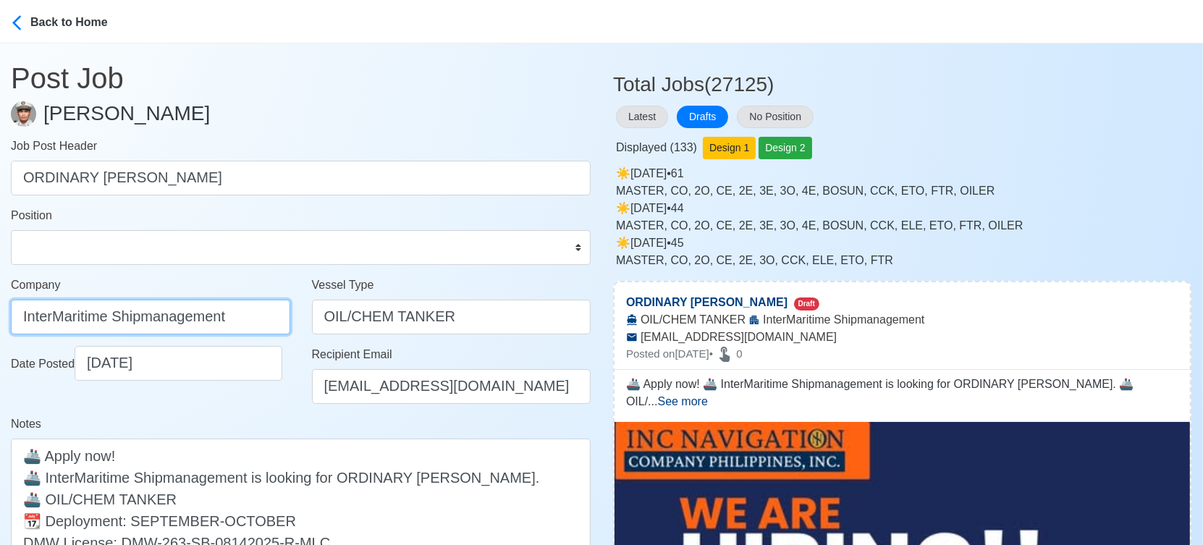
drag, startPoint x: 251, startPoint y: 315, endPoint x: -20, endPoint y: 311, distance: 271.4
click at [0, 311] on html "Back to Home Post Job Jeyner Gil Job Post Header ORDINARY SEAMAN Position Maste…" at bounding box center [601, 272] width 1203 height 545
paste input "NC NAVIGATION COMPANY PHILIPPINES INC"
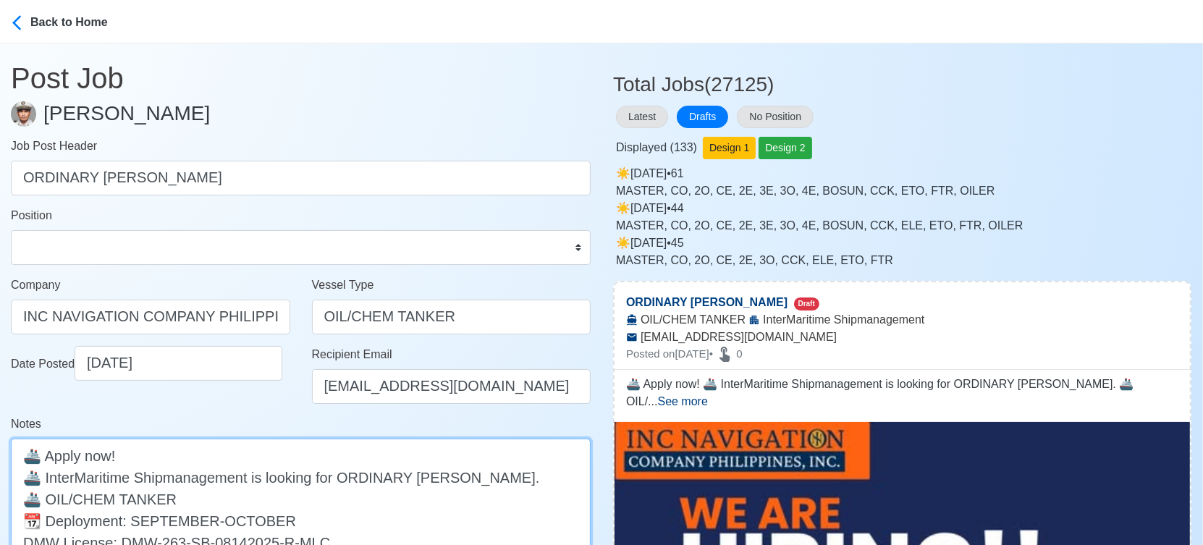
drag, startPoint x: 46, startPoint y: 477, endPoint x: 249, endPoint y: 483, distance: 202.7
click at [249, 483] on textarea "🚢 Apply now! 🚢 InterMaritime Shipmanagement is looking for ORDINARY SEAMAN. 🚢 O…" at bounding box center [301, 510] width 580 height 142
paste textarea "NC NAVIGATION COMPANY PHILIPPINES INC"
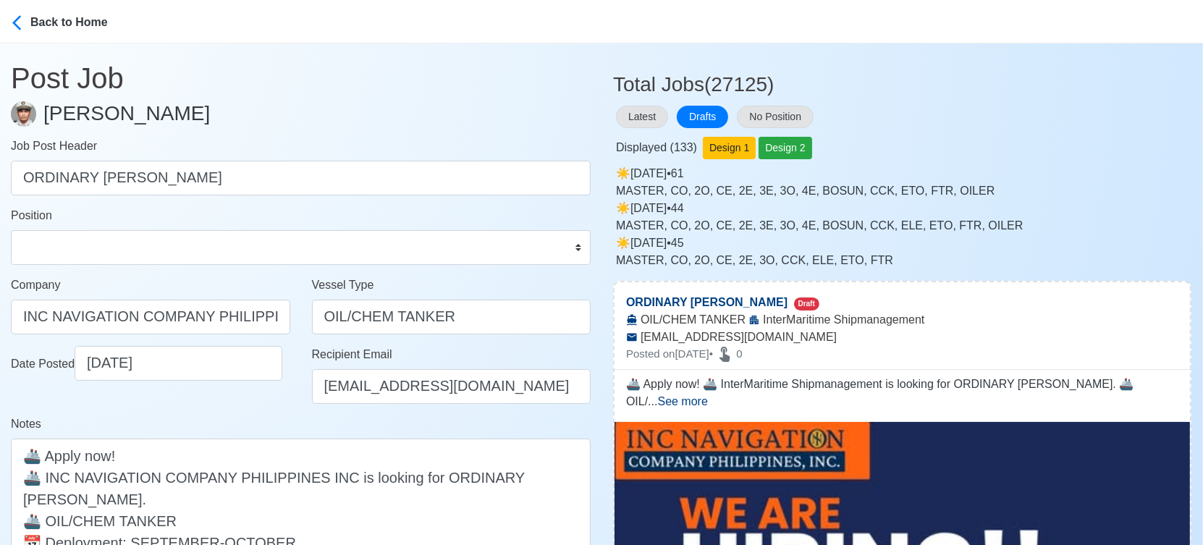
click at [248, 399] on div "Date Posted 09/20/2025" at bounding box center [150, 380] width 301 height 69
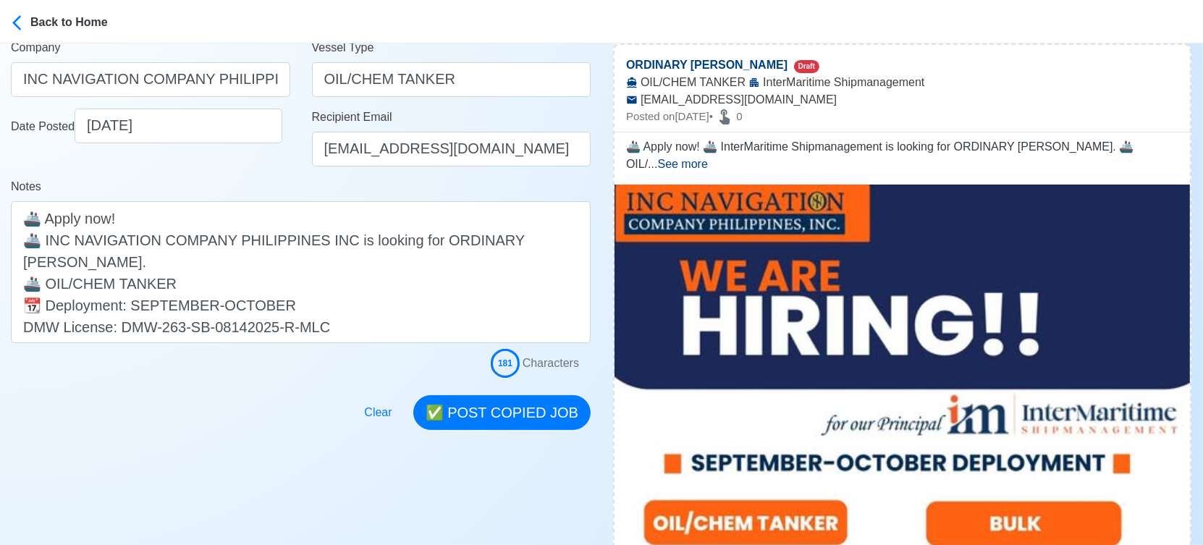
scroll to position [241, 0]
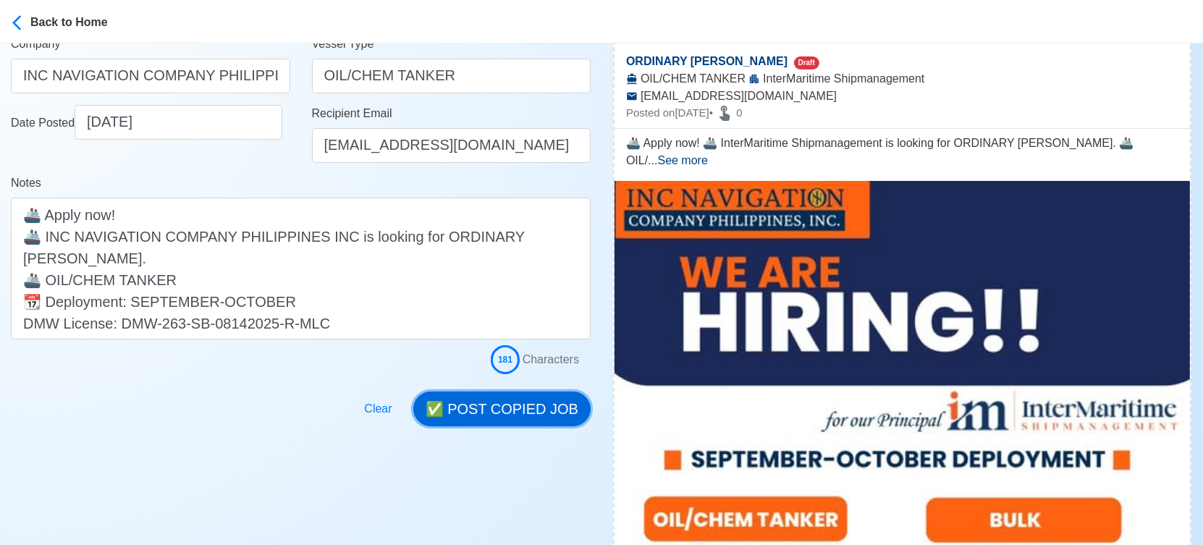
click at [514, 406] on button "✅ POST COPIED JOB" at bounding box center [501, 409] width 177 height 35
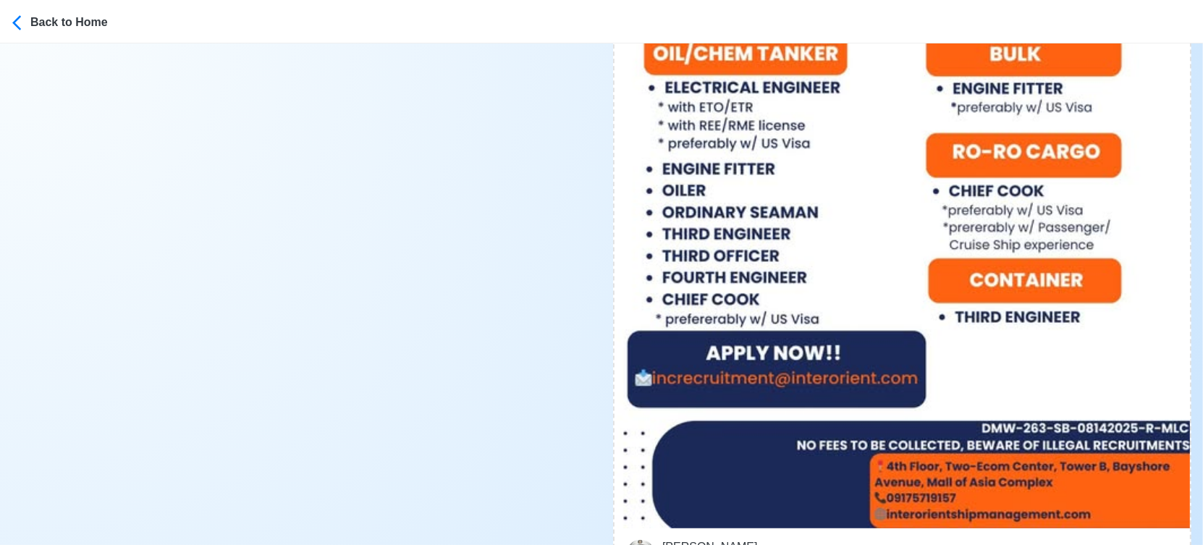
scroll to position [804, 0]
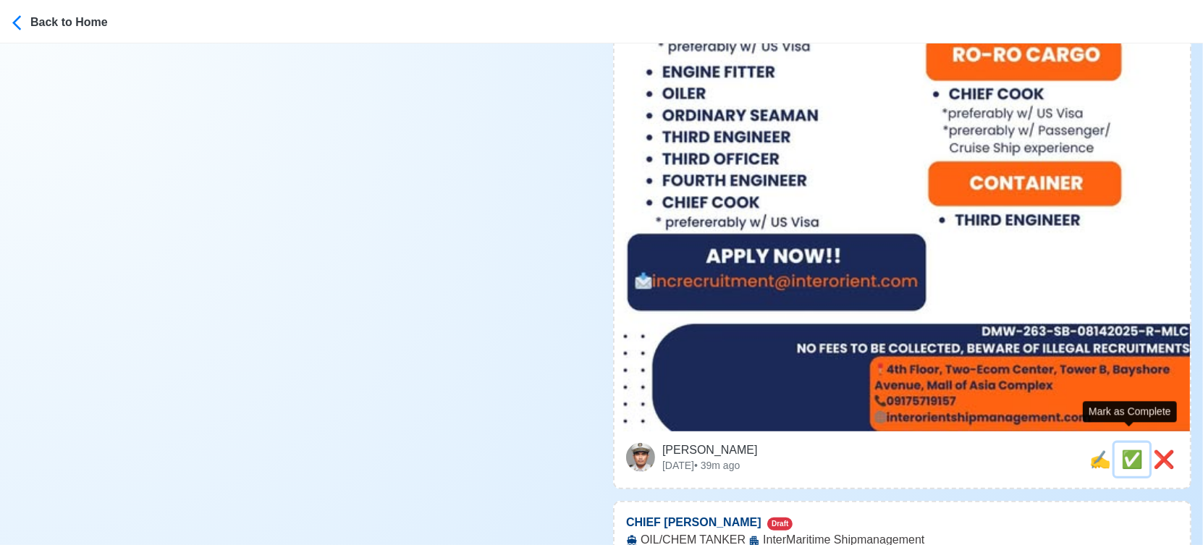
click at [1124, 449] on span "✅" at bounding box center [1132, 459] width 22 height 20
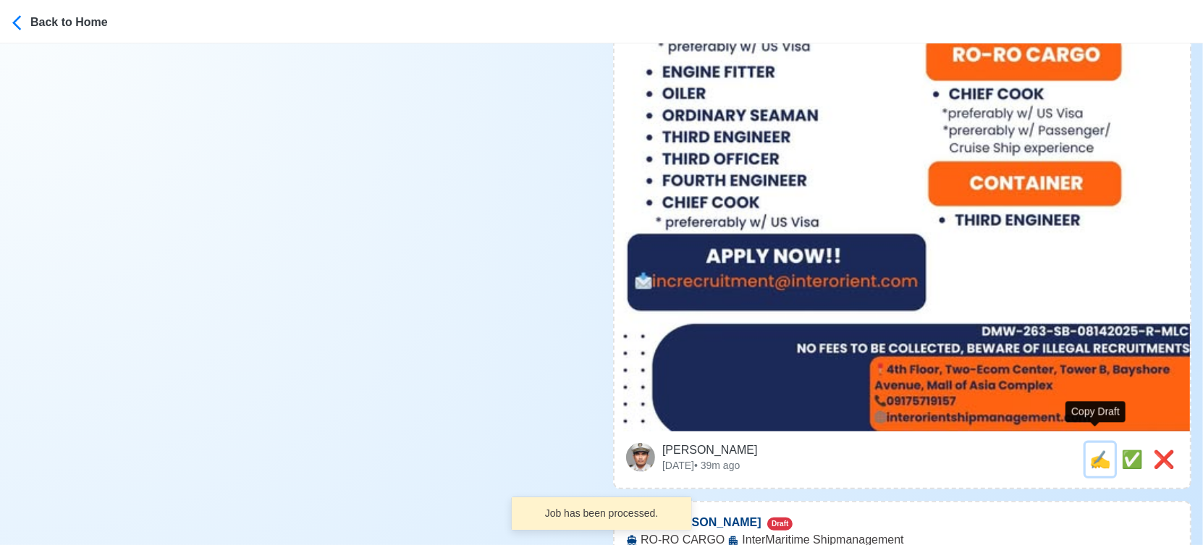
click at [1097, 449] on span "✍️" at bounding box center [1100, 459] width 22 height 20
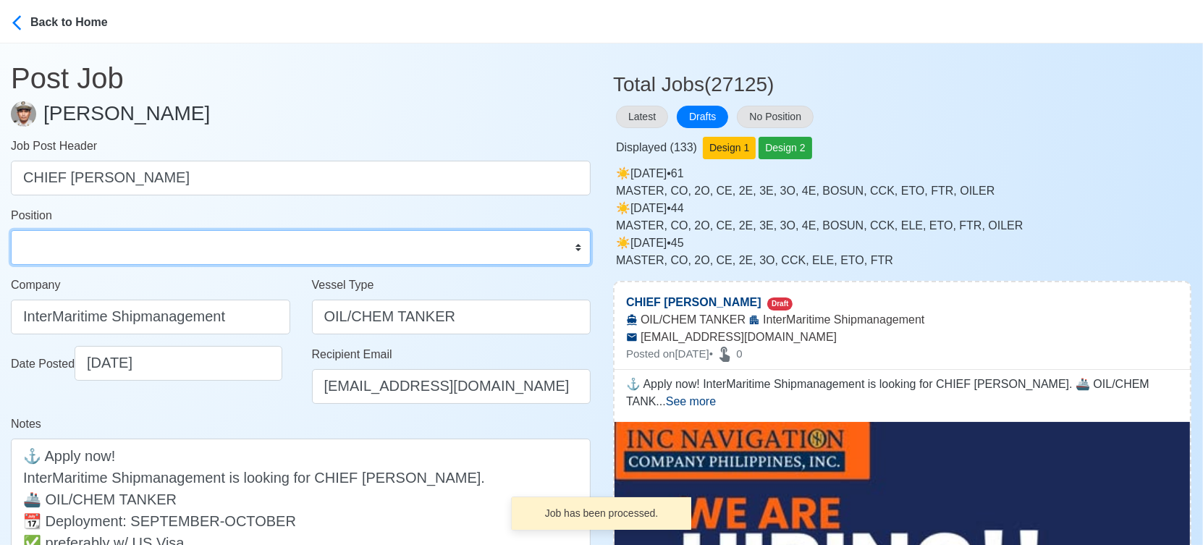
click at [151, 248] on select "Master Chief Officer 2nd Officer 3rd Officer Junior Officer Chief Engineer 2nd …" at bounding box center [301, 247] width 580 height 35
click at [11, 230] on select "Master Chief Officer 2nd Officer 3rd Officer Junior Officer Chief Engineer 2nd …" at bounding box center [301, 247] width 580 height 35
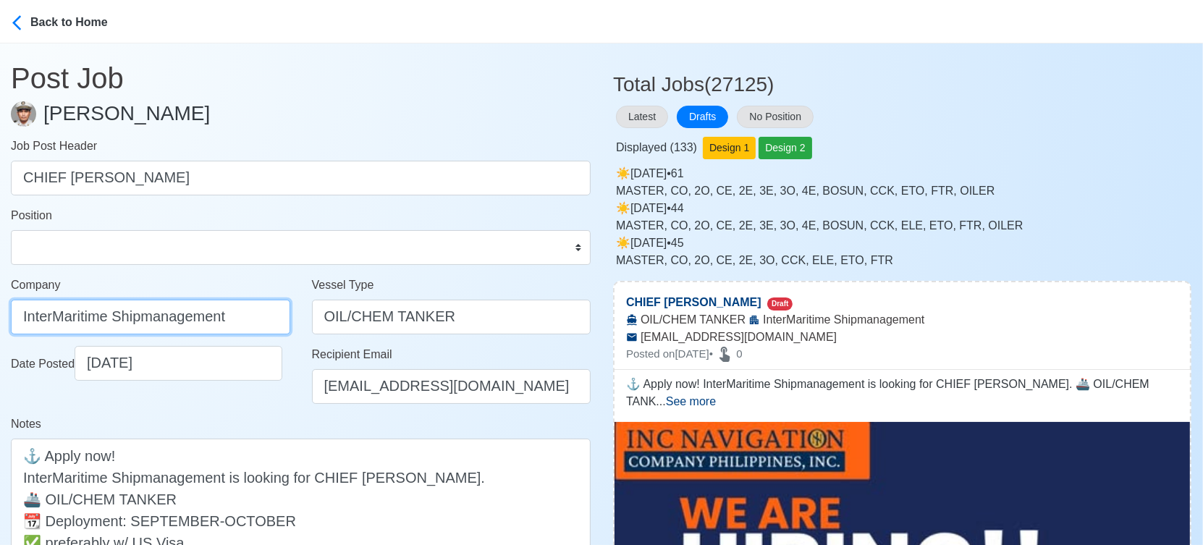
drag, startPoint x: 240, startPoint y: 320, endPoint x: -20, endPoint y: 314, distance: 259.9
click at [0, 314] on html "Back to Home Post Job Jeyner Gil Job Post Header CHIEF COOK Position Master Chi…" at bounding box center [601, 272] width 1203 height 545
paste input "NC NAVIGATION COMPANY PHILIPPINES INC"
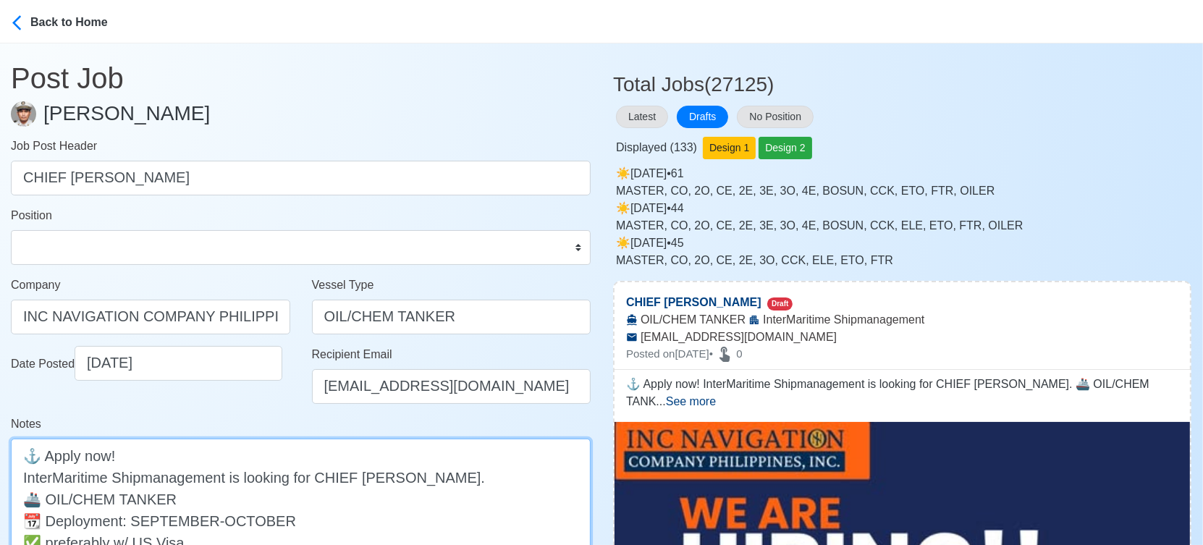
drag, startPoint x: 20, startPoint y: 479, endPoint x: 226, endPoint y: 476, distance: 206.3
click at [226, 476] on textarea "⚓ Apply now! InterMaritime Shipmanagement is looking for CHIEF COOK. 🚢 OIL/CHEM…" at bounding box center [301, 521] width 580 height 164
paste textarea "NC NAVIGATION COMPANY PHILIPPINES INC"
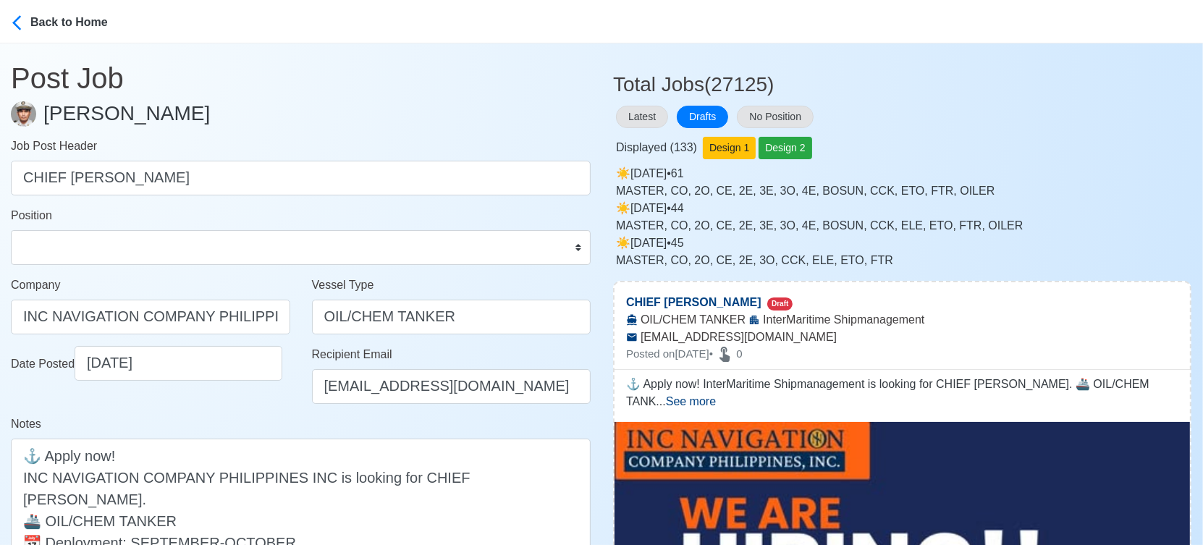
click at [276, 384] on div "Date Posted 09/20/2025" at bounding box center [150, 380] width 301 height 69
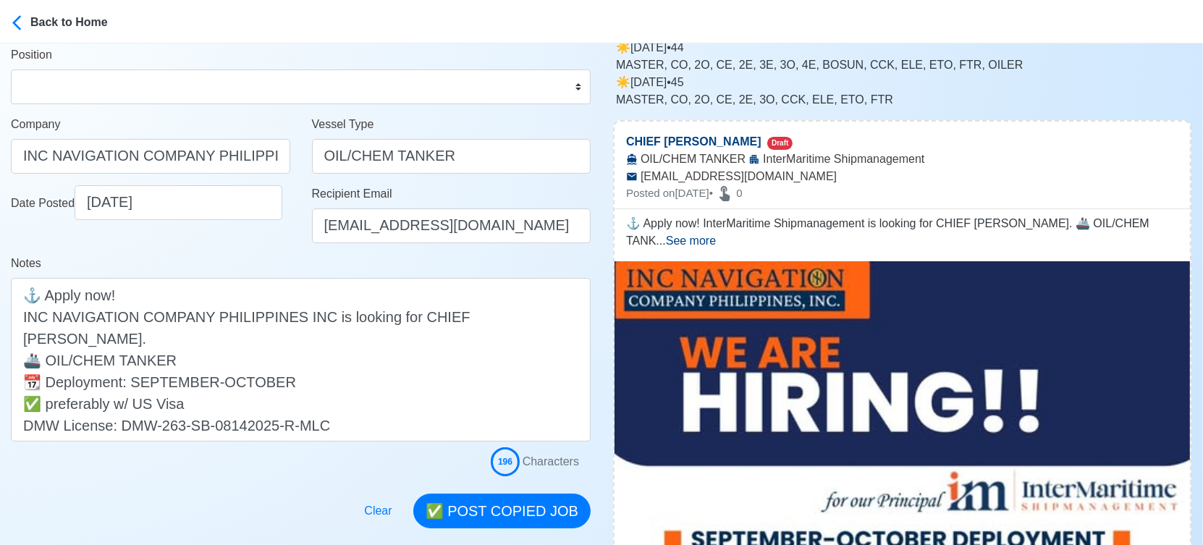
scroll to position [321, 0]
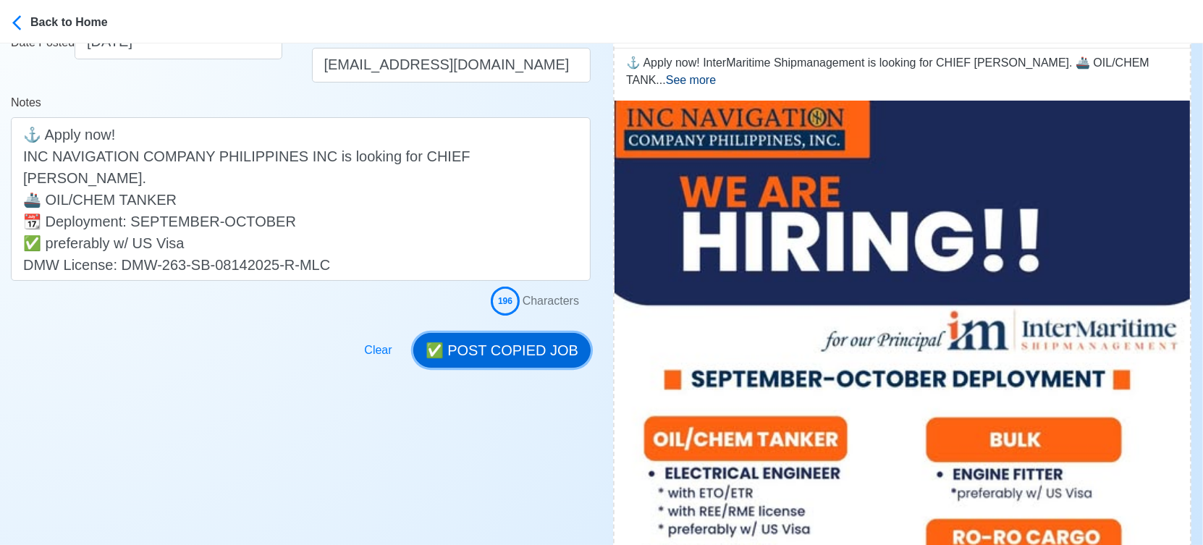
click at [515, 357] on button "✅ POST COPIED JOB" at bounding box center [501, 350] width 177 height 35
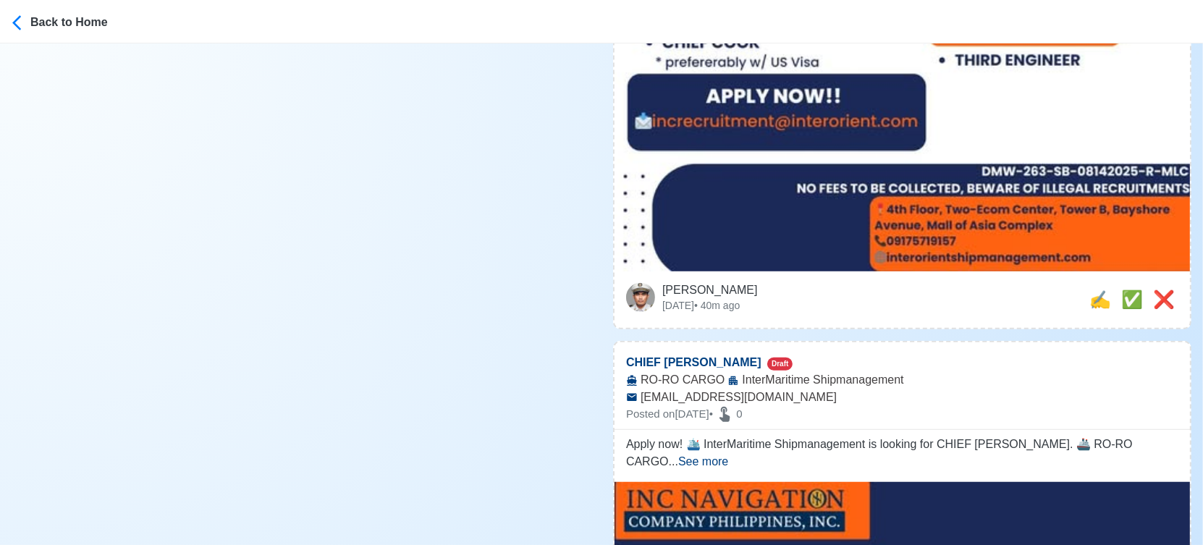
scroll to position [965, 0]
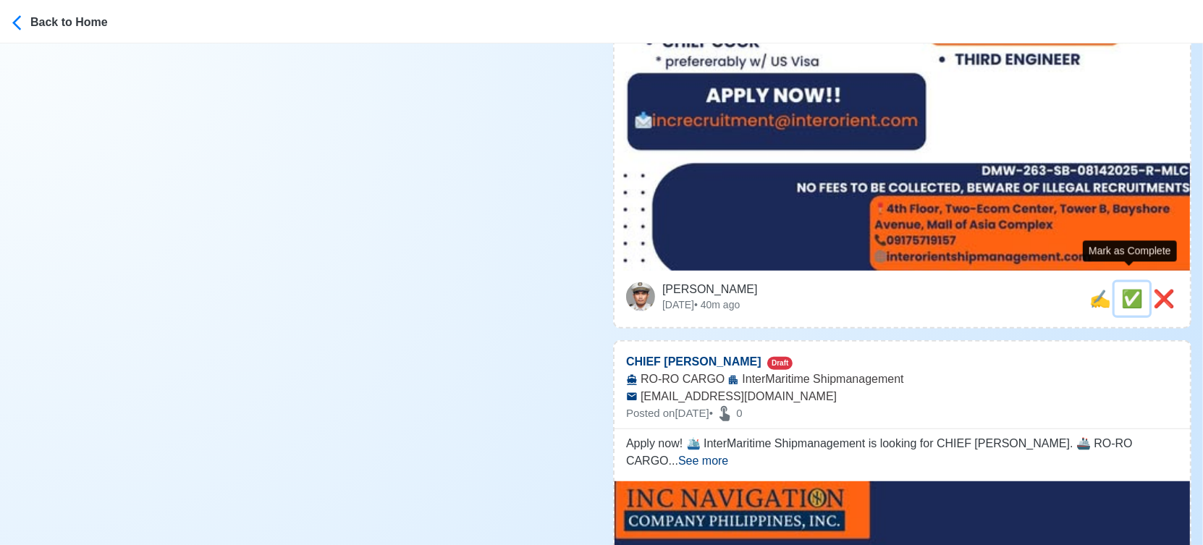
click at [1123, 289] on span "✅" at bounding box center [1132, 299] width 22 height 20
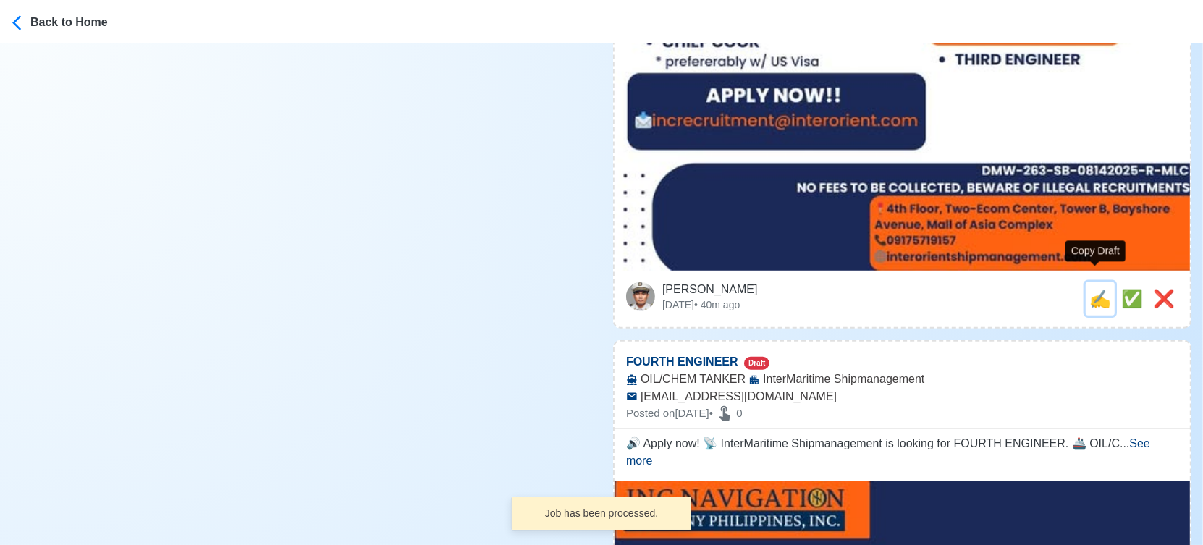
click at [1094, 289] on span "✍️" at bounding box center [1100, 299] width 22 height 20
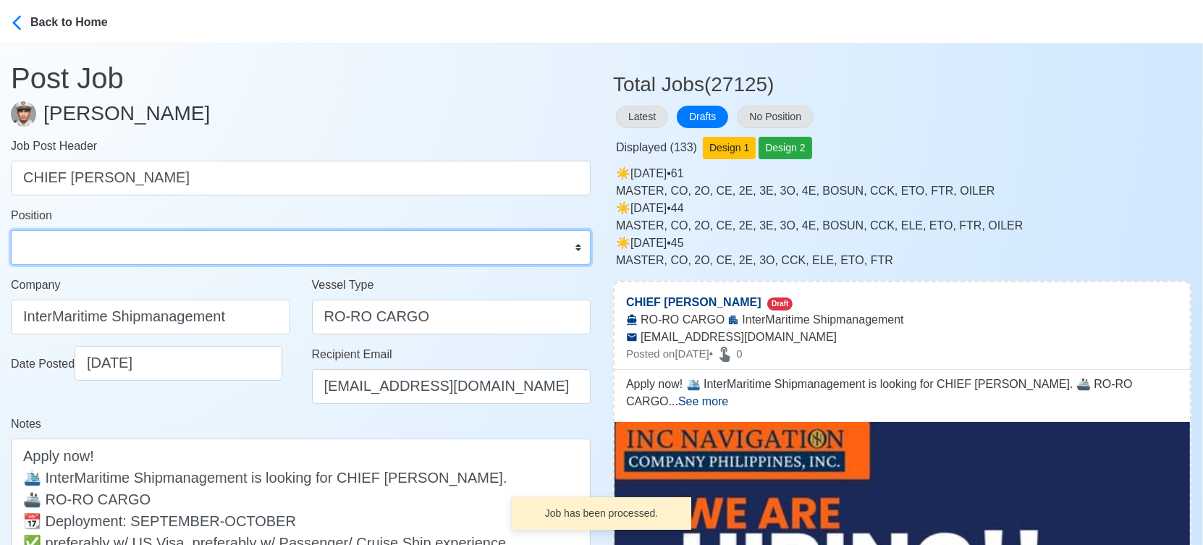
click at [103, 248] on select "Master Chief Officer 2nd Officer 3rd Officer Junior Officer Chief Engineer 2nd …" at bounding box center [301, 247] width 580 height 35
click at [11, 230] on select "Master Chief Officer 2nd Officer 3rd Officer Junior Officer Chief Engineer 2nd …" at bounding box center [301, 247] width 580 height 35
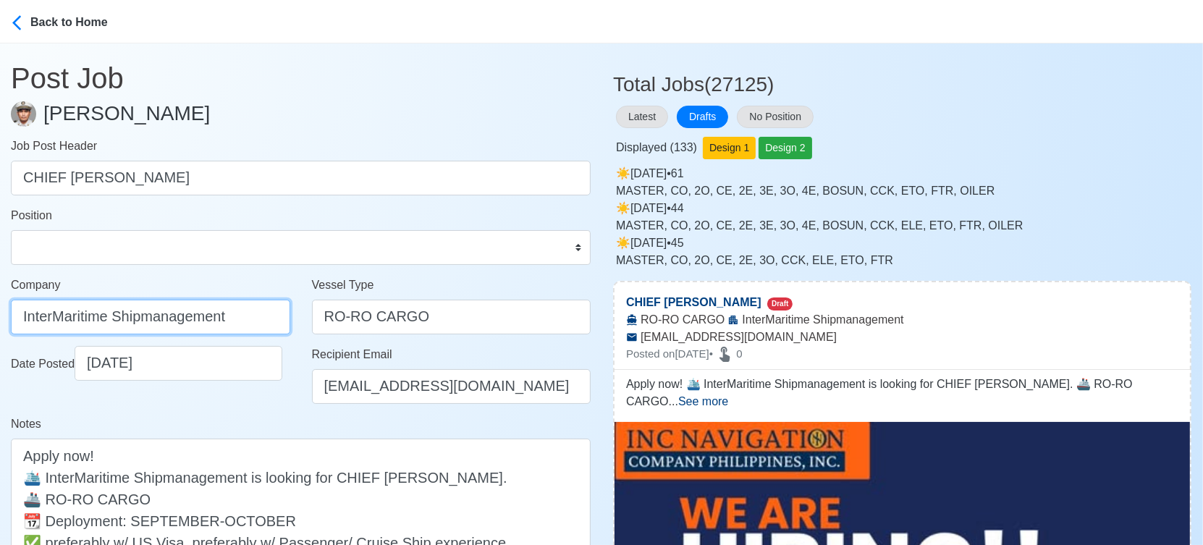
drag, startPoint x: 248, startPoint y: 321, endPoint x: -20, endPoint y: 324, distance: 267.8
click at [0, 324] on html "Back to Home Post Job Jeyner Gil Job Post Header CHIEF COOK Position Master Chi…" at bounding box center [601, 272] width 1203 height 545
paste input "NC NAVIGATION COMPANY PHILIPPINES INC"
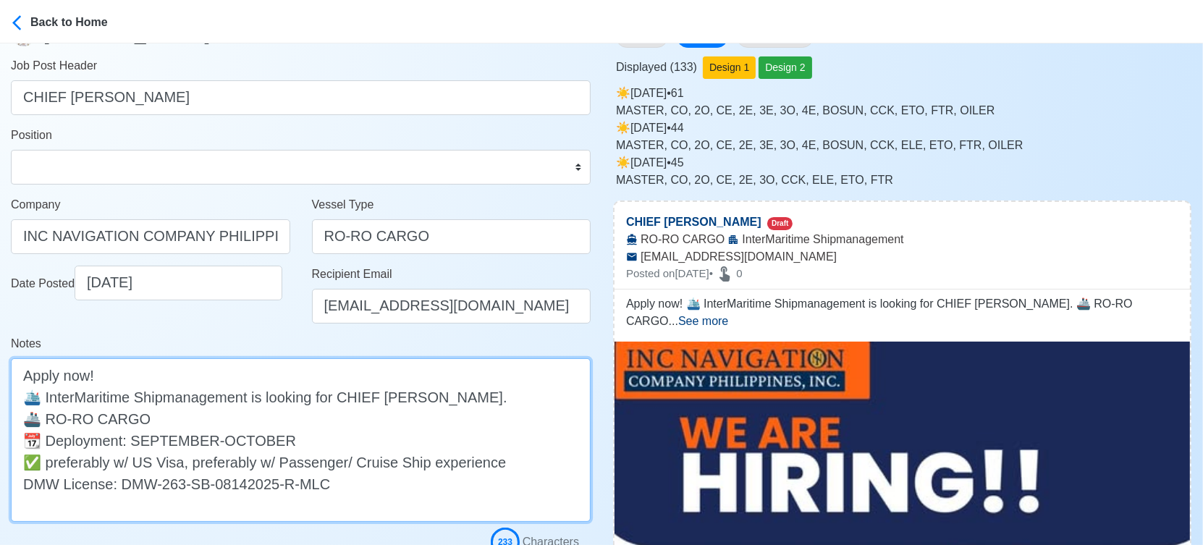
drag, startPoint x: 52, startPoint y: 396, endPoint x: 250, endPoint y: 396, distance: 198.3
click at [250, 396] on textarea "Apply now! 🛳️ InterMaritime Shipmanagement is looking for CHIEF COOK. 🚢 RO-RO C…" at bounding box center [301, 440] width 580 height 164
paste textarea "NC NAVIGATION COMPANY PHILIPPINES INC"
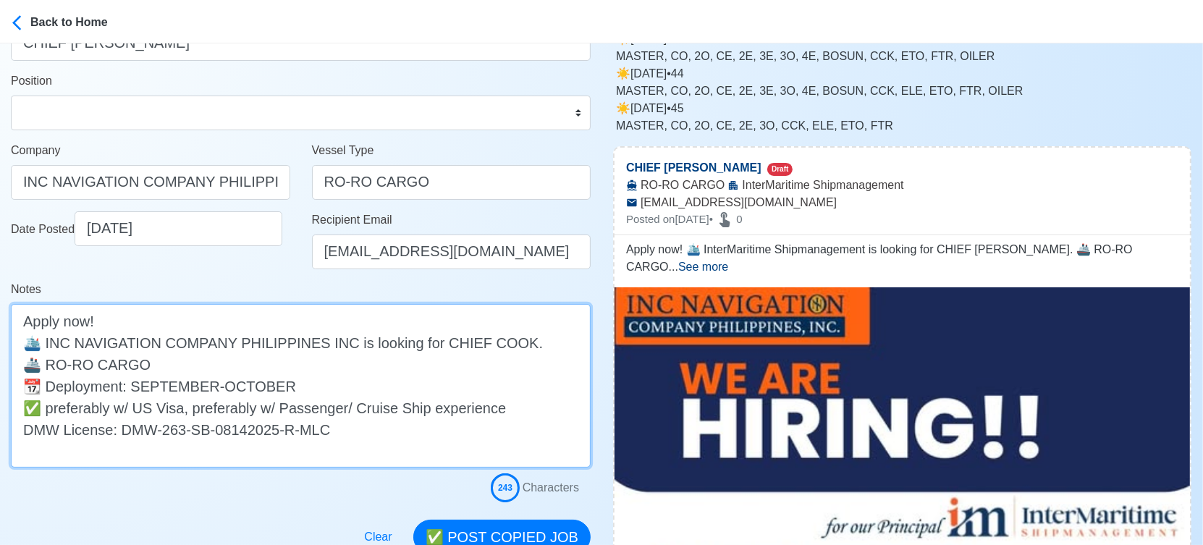
scroll to position [321, 0]
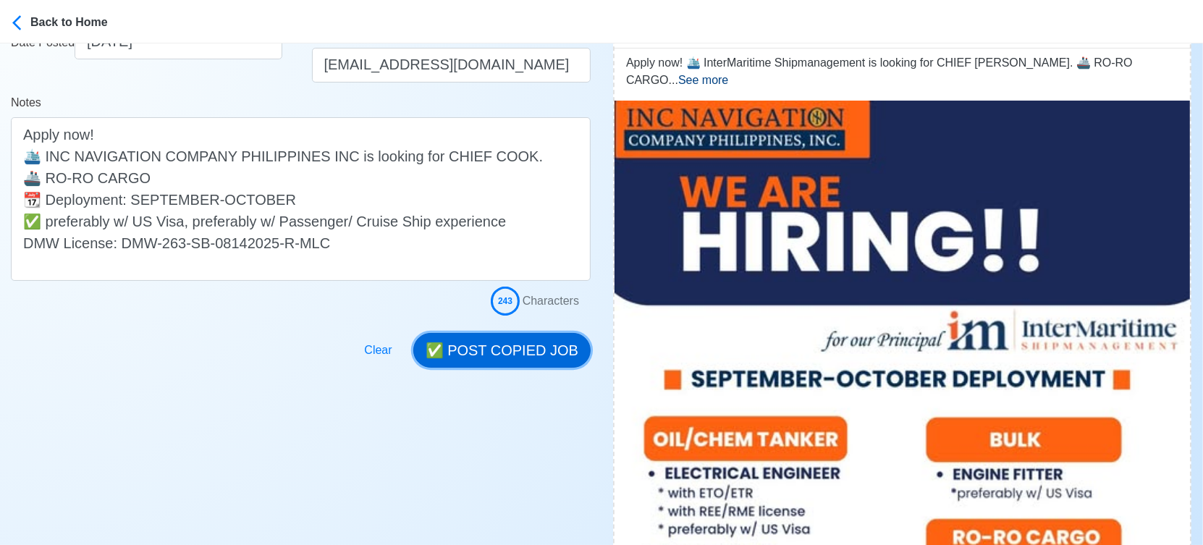
click at [499, 350] on button "✅ POST COPIED JOB" at bounding box center [501, 350] width 177 height 35
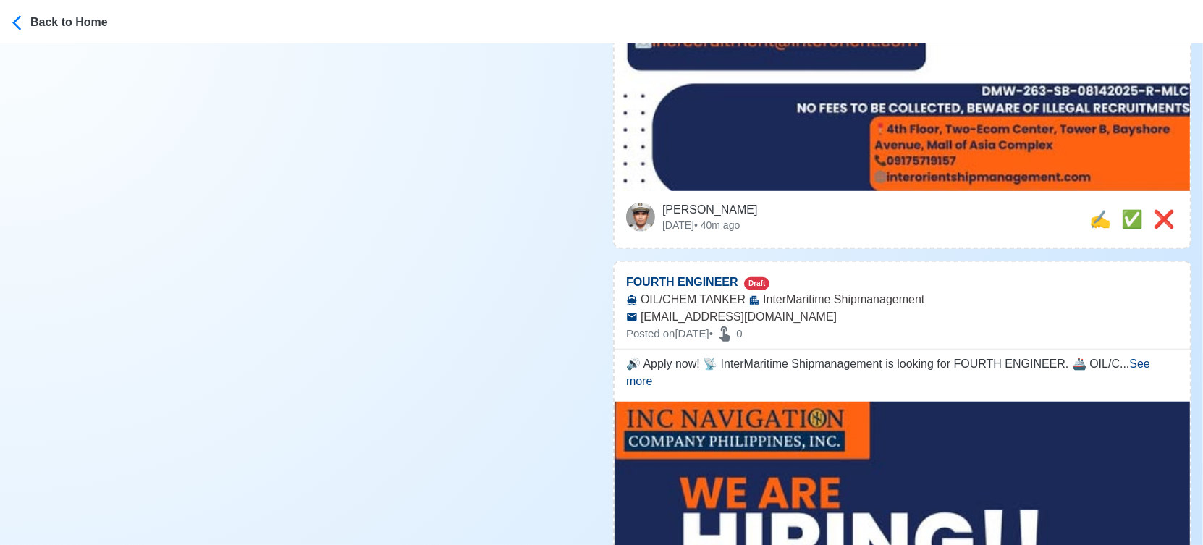
scroll to position [1045, 0]
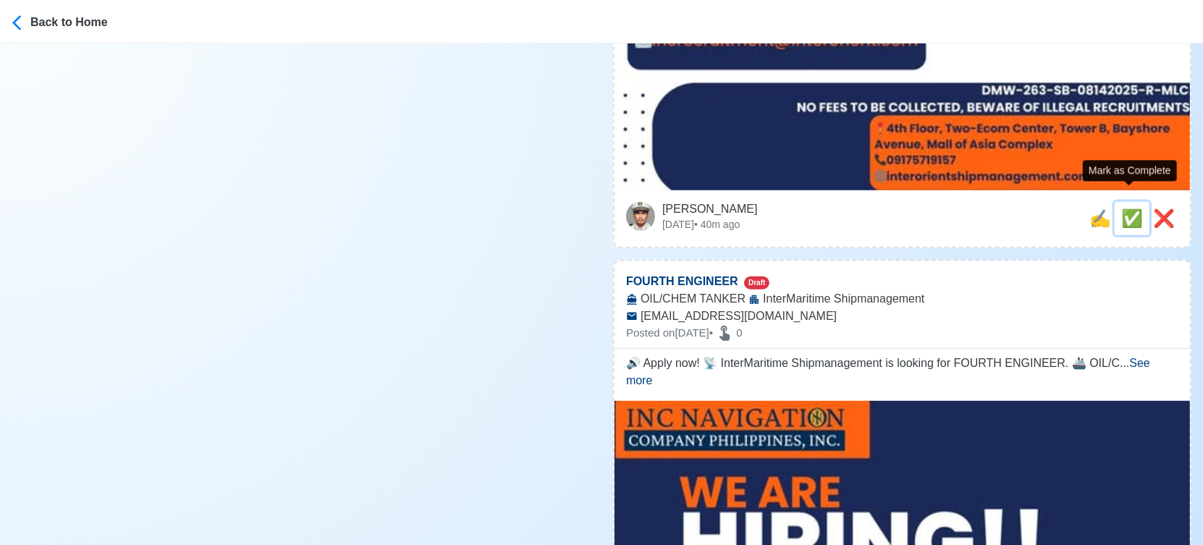
click at [1129, 208] on span "✅" at bounding box center [1132, 218] width 22 height 20
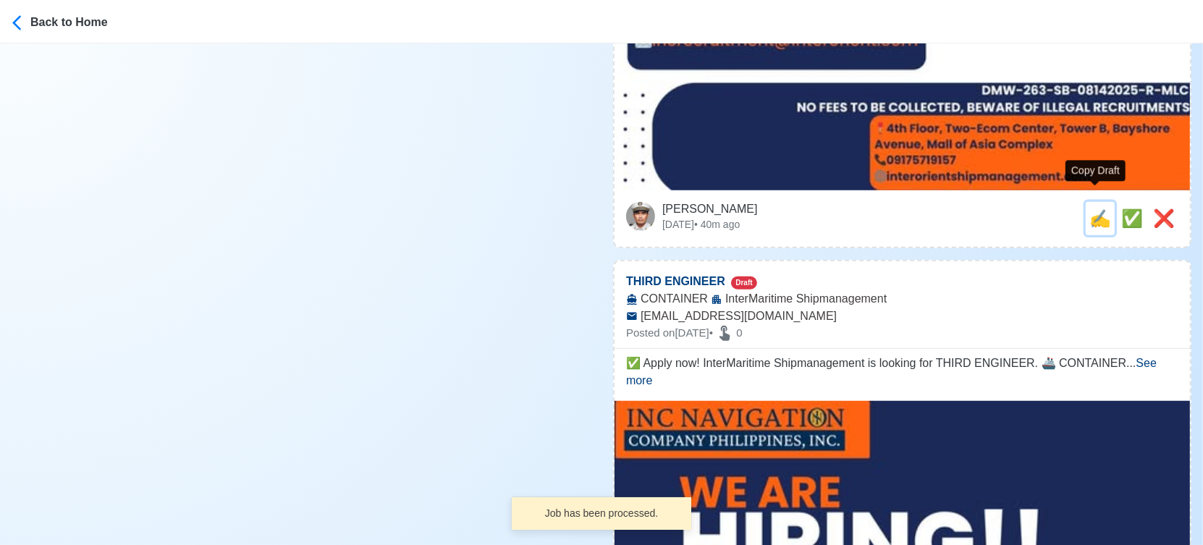
click at [1094, 208] on span "✍️" at bounding box center [1100, 218] width 22 height 20
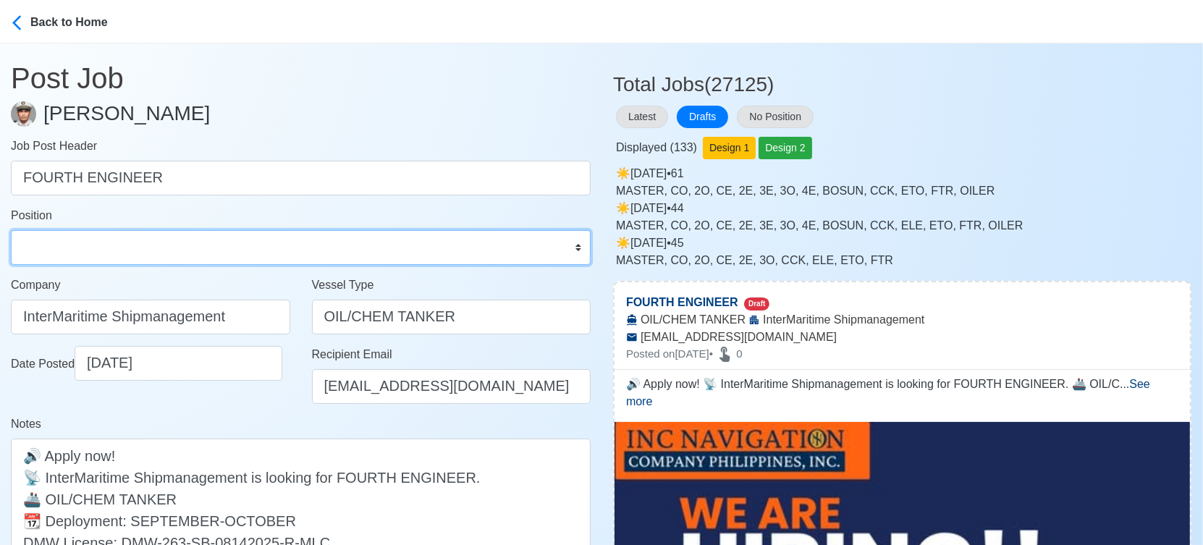
click at [300, 251] on select "Master Chief Officer 2nd Officer 3rd Officer Junior Officer Chief Engineer 2nd …" at bounding box center [301, 247] width 580 height 35
click at [11, 230] on select "Master Chief Officer 2nd Officer 3rd Officer Junior Officer Chief Engineer 2nd …" at bounding box center [301, 247] width 580 height 35
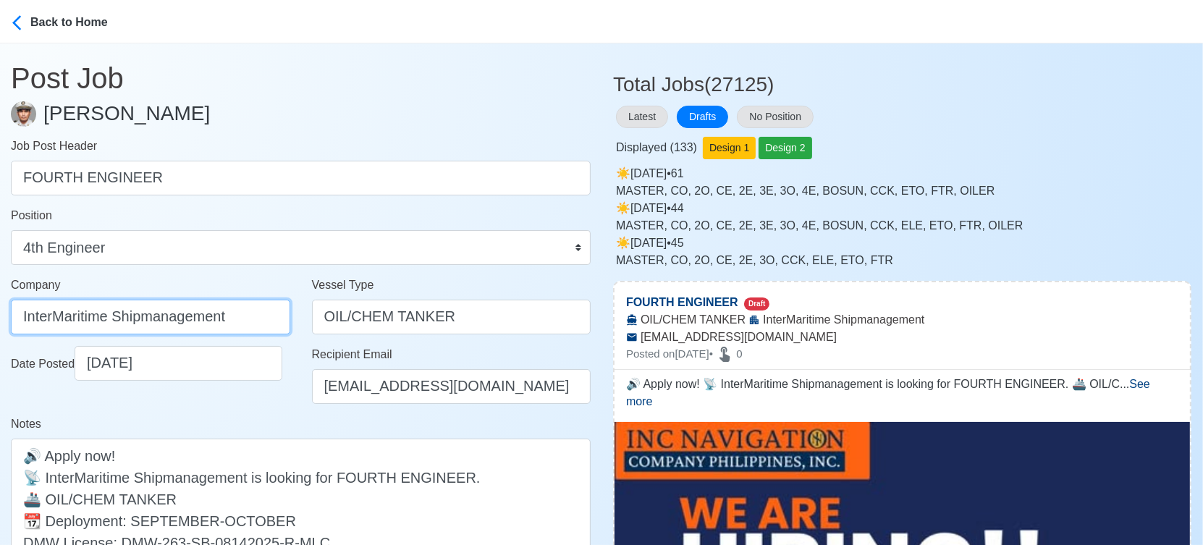
drag, startPoint x: 250, startPoint y: 316, endPoint x: -20, endPoint y: 318, distance: 270.7
click at [0, 318] on html "Back to Home Post Job Jeyner Gil Job Post Header FOURTH ENGINEER Position Maste…" at bounding box center [601, 272] width 1203 height 545
paste input "NC NAVIGATION COMPANY PHILIPPINES INC"
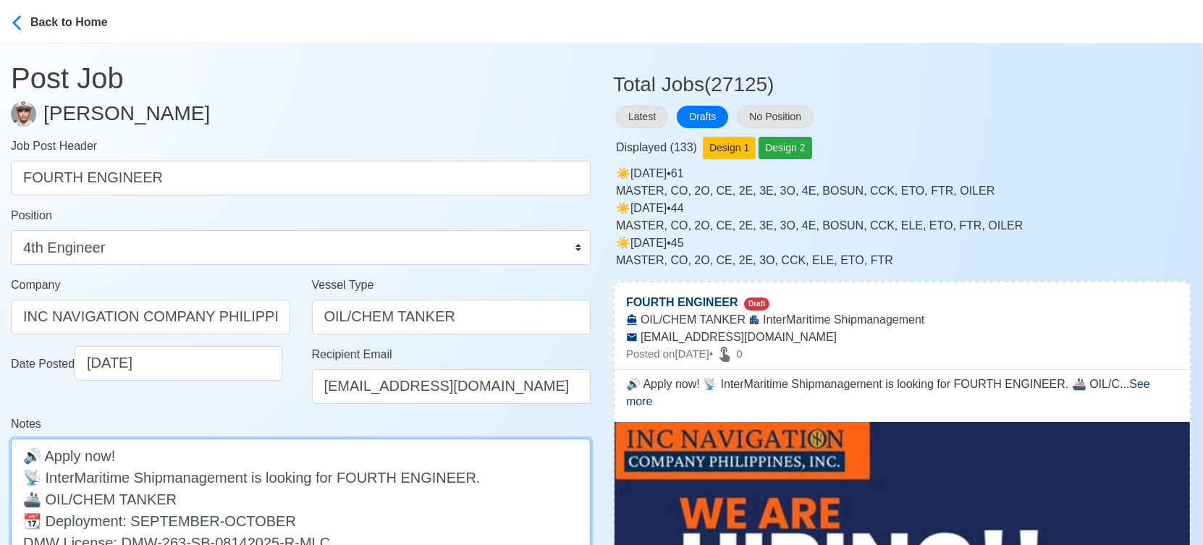
drag, startPoint x: 46, startPoint y: 475, endPoint x: 250, endPoint y: 480, distance: 204.2
click at [250, 480] on textarea "🔊 Apply now! 📡 InterMaritime Shipmanagement is looking for FOURTH ENGINEER. 🚢 O…" at bounding box center [301, 510] width 580 height 142
paste textarea "NC NAVIGATION COMPANY PHILIPPINES INC"
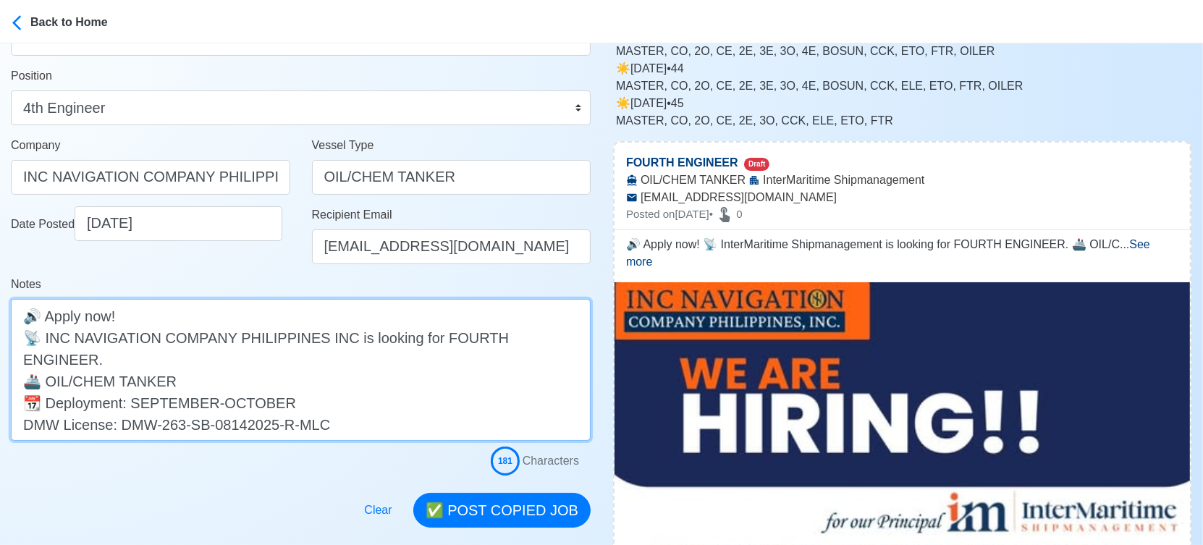
scroll to position [241, 0]
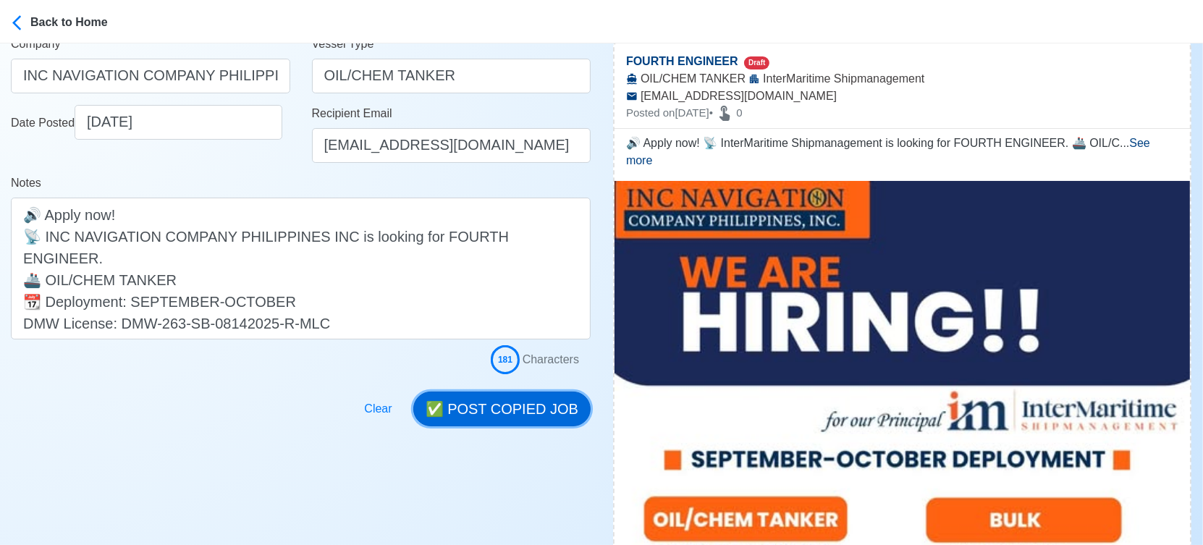
click at [504, 409] on button "✅ POST COPIED JOB" at bounding box center [501, 409] width 177 height 35
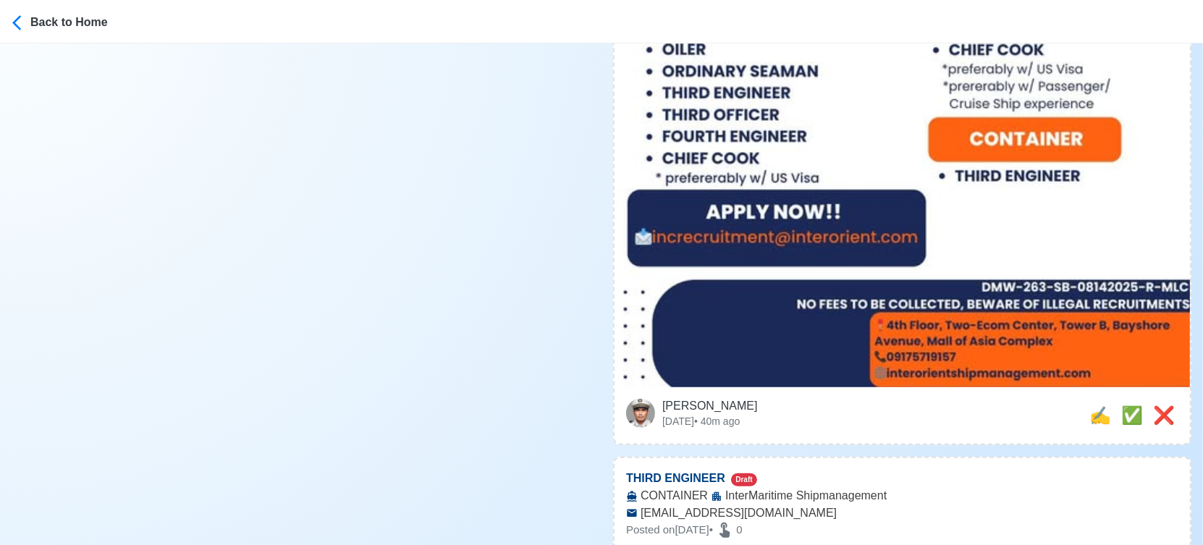
scroll to position [965, 0]
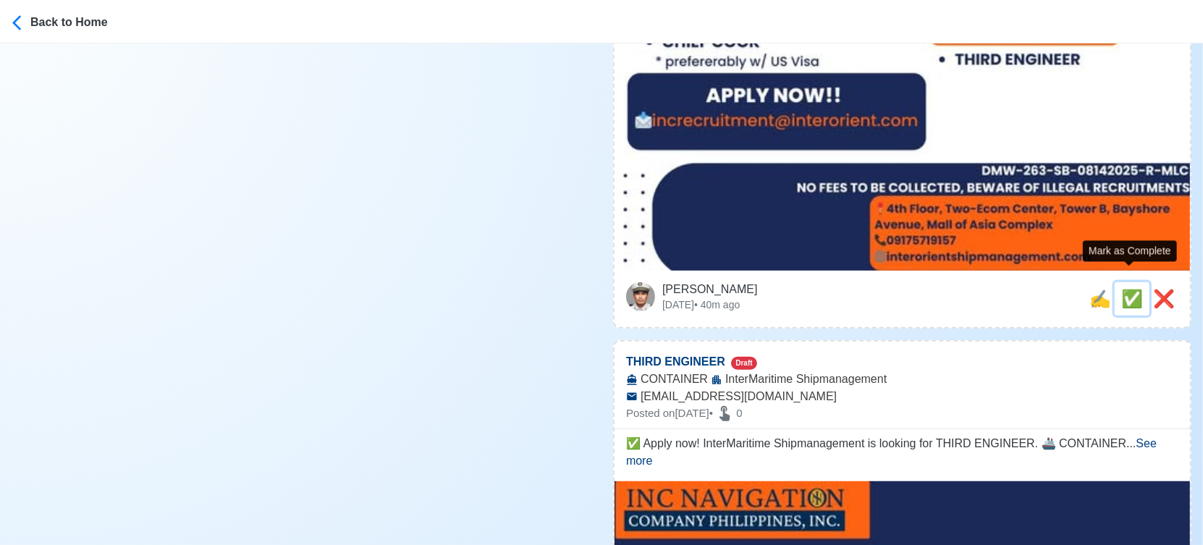
click at [1129, 289] on span "✅" at bounding box center [1132, 299] width 22 height 20
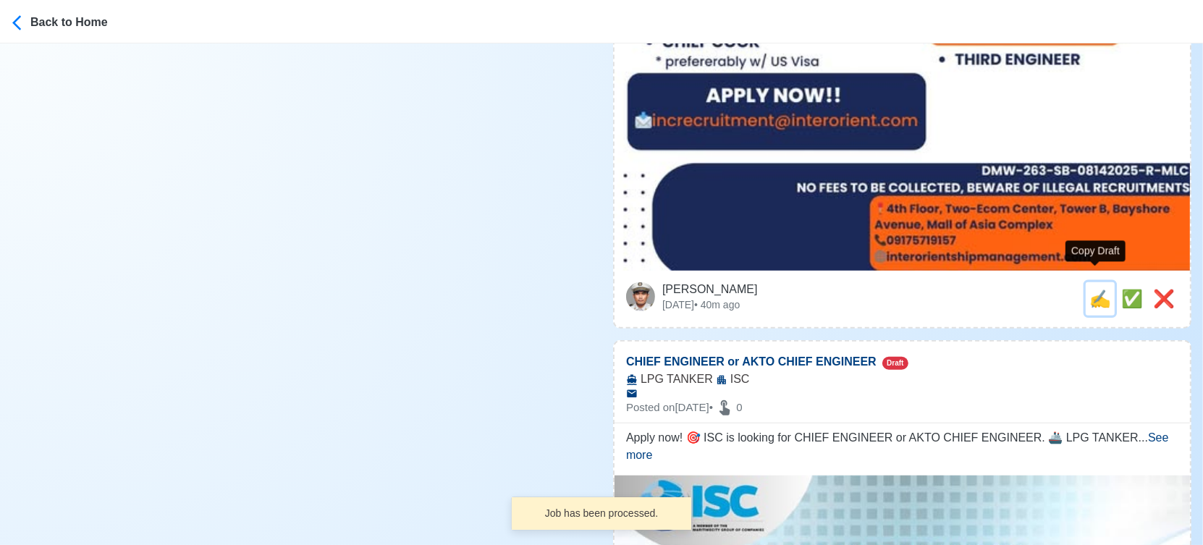
click at [1095, 289] on span "✍️" at bounding box center [1100, 299] width 22 height 20
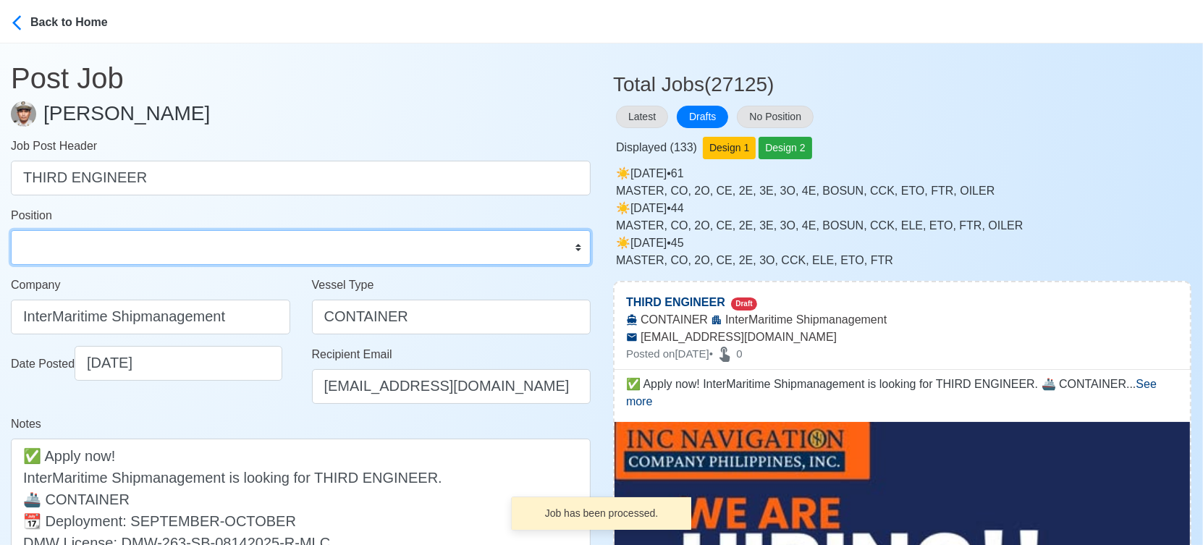
drag, startPoint x: 108, startPoint y: 253, endPoint x: 104, endPoint y: 237, distance: 17.0
click at [108, 253] on select "Master Chief Officer 2nd Officer 3rd Officer Junior Officer Chief Engineer 2nd …" at bounding box center [301, 247] width 580 height 35
click at [11, 230] on select "Master Chief Officer 2nd Officer 3rd Officer Junior Officer Chief Engineer 2nd …" at bounding box center [301, 247] width 580 height 35
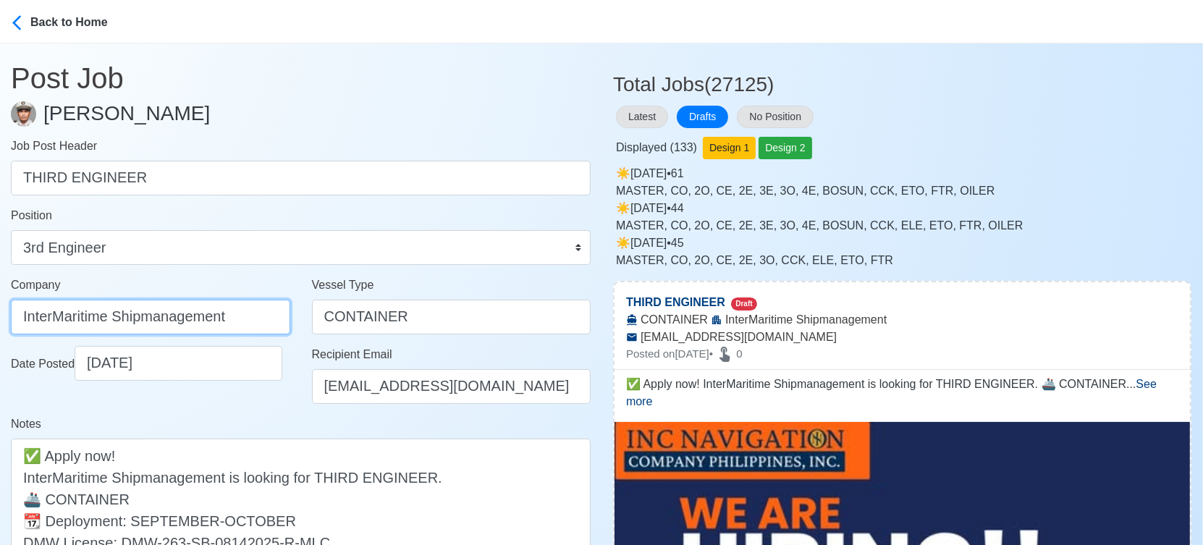
drag, startPoint x: 243, startPoint y: 313, endPoint x: -20, endPoint y: 311, distance: 263.5
click at [0, 311] on html "Back to Home Post Job Jeyner Gil Job Post Header THIRD ENGINEER Position Master…" at bounding box center [601, 272] width 1203 height 545
paste input "NC NAVIGATION COMPANY PHILIPPINES INC"
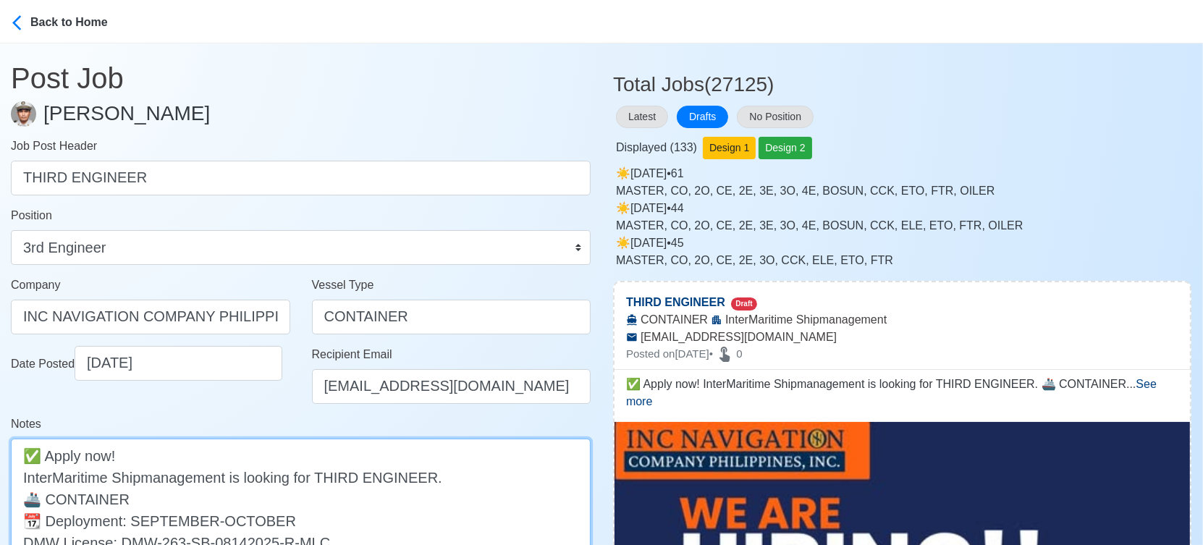
drag, startPoint x: 20, startPoint y: 476, endPoint x: 228, endPoint y: 477, distance: 207.7
click at [226, 475] on textarea "✅ Apply now! InterMaritime Shipmanagement is looking for THIRD ENGINEER. 🚢 CONT…" at bounding box center [301, 510] width 580 height 142
paste textarea "NC NAVIGATION COMPANY PHILIPPINES INC"
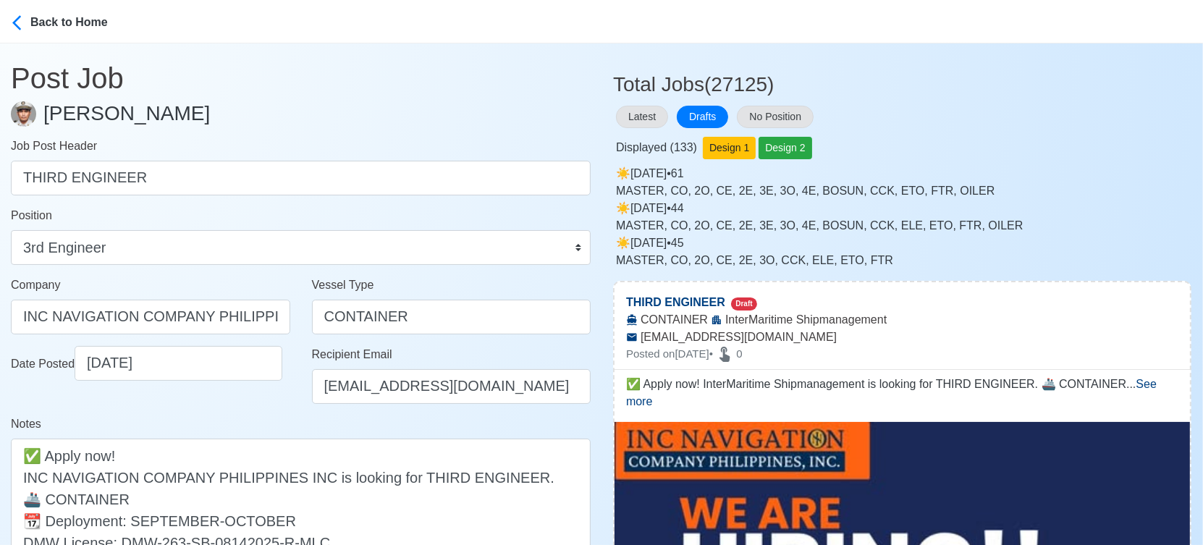
click at [259, 406] on div "Date Posted 09/20/2025" at bounding box center [150, 380] width 301 height 69
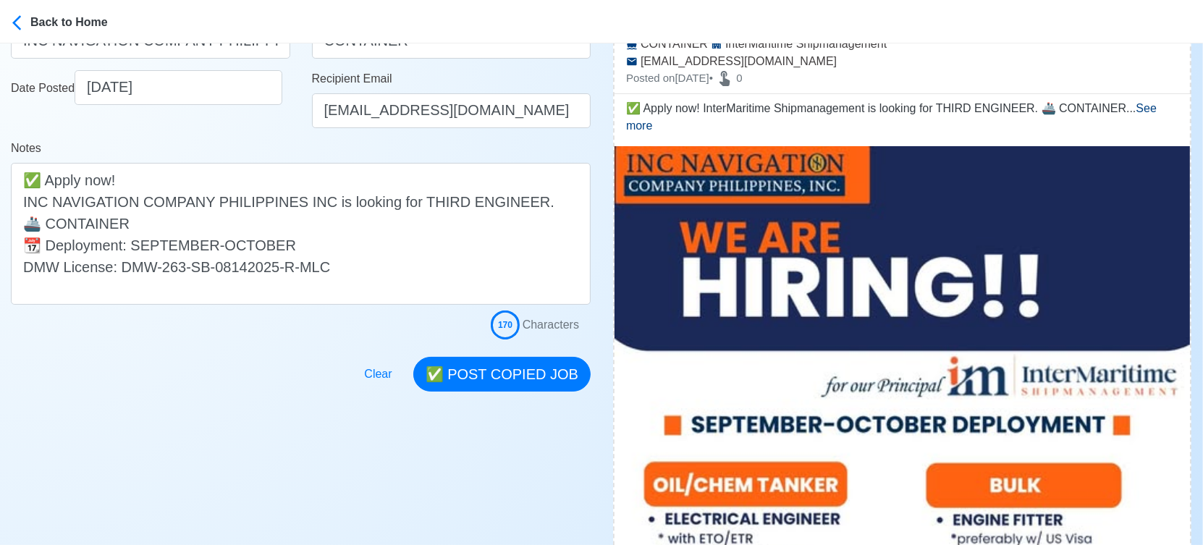
scroll to position [321, 0]
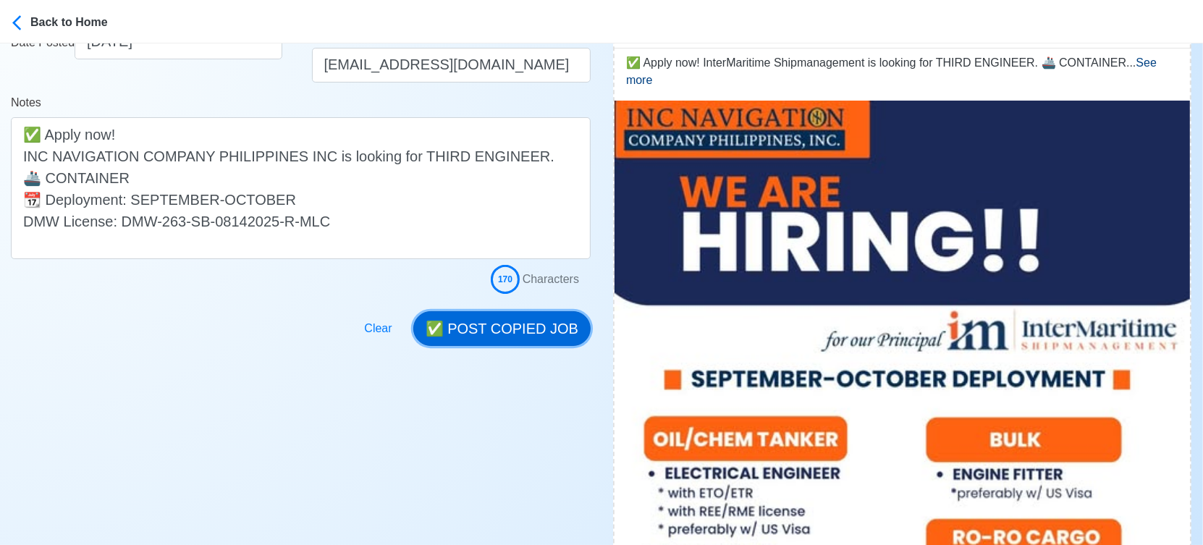
click at [510, 312] on button "✅ POST COPIED JOB" at bounding box center [501, 328] width 177 height 35
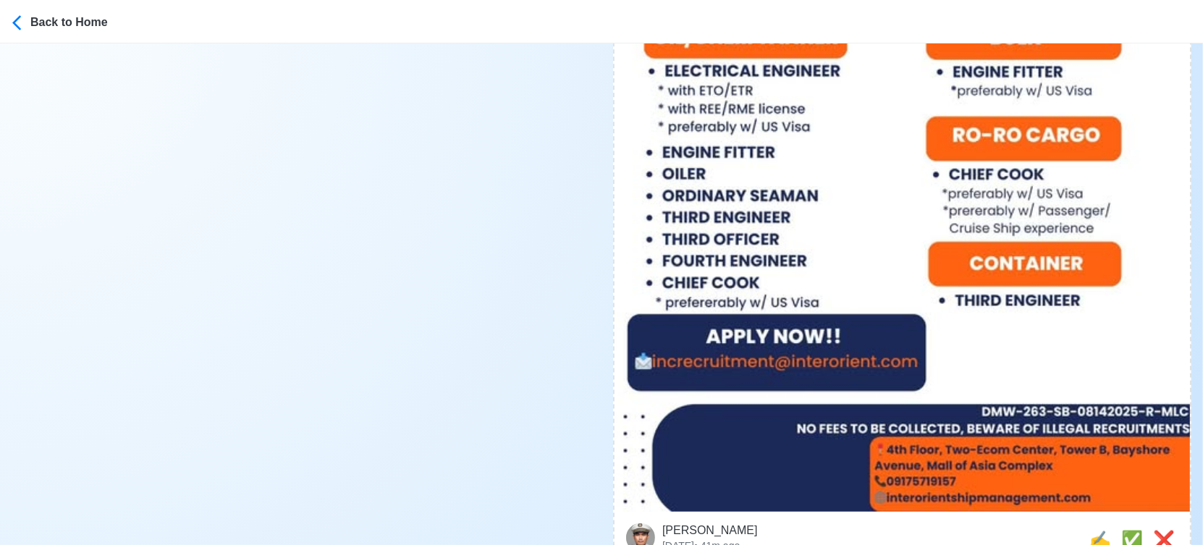
scroll to position [884, 0]
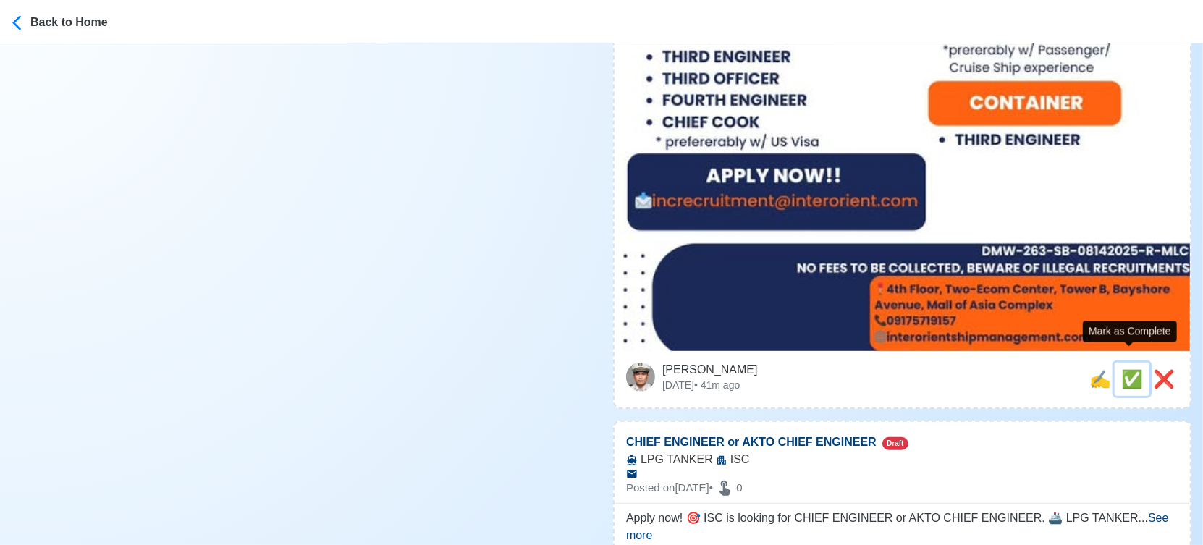
click at [1123, 369] on span "✅" at bounding box center [1132, 379] width 22 height 20
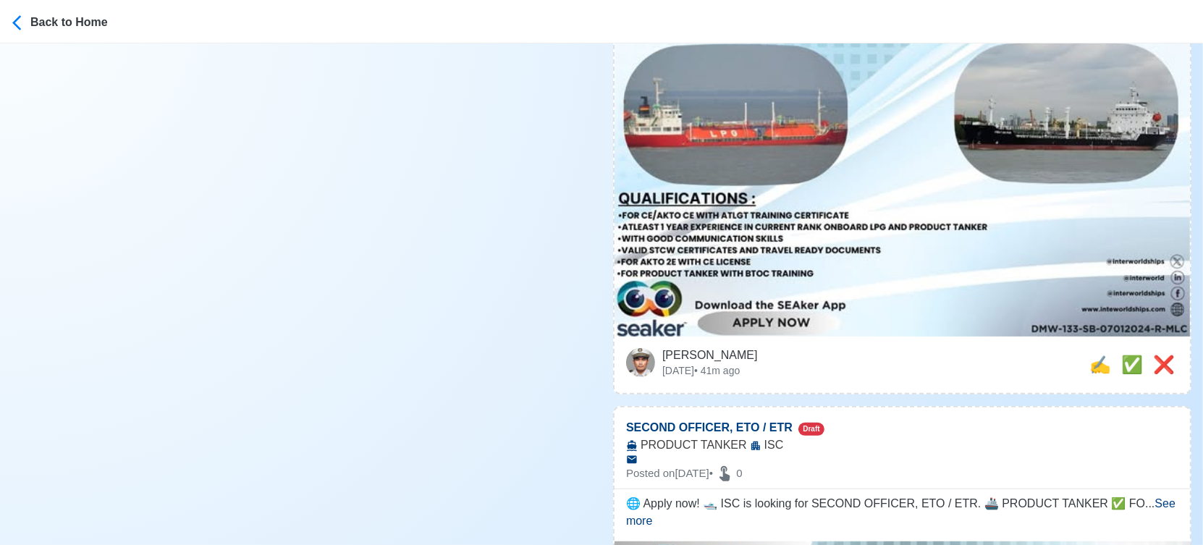
scroll to position [562, 0]
click at [1096, 354] on span "✍️" at bounding box center [1100, 364] width 22 height 20
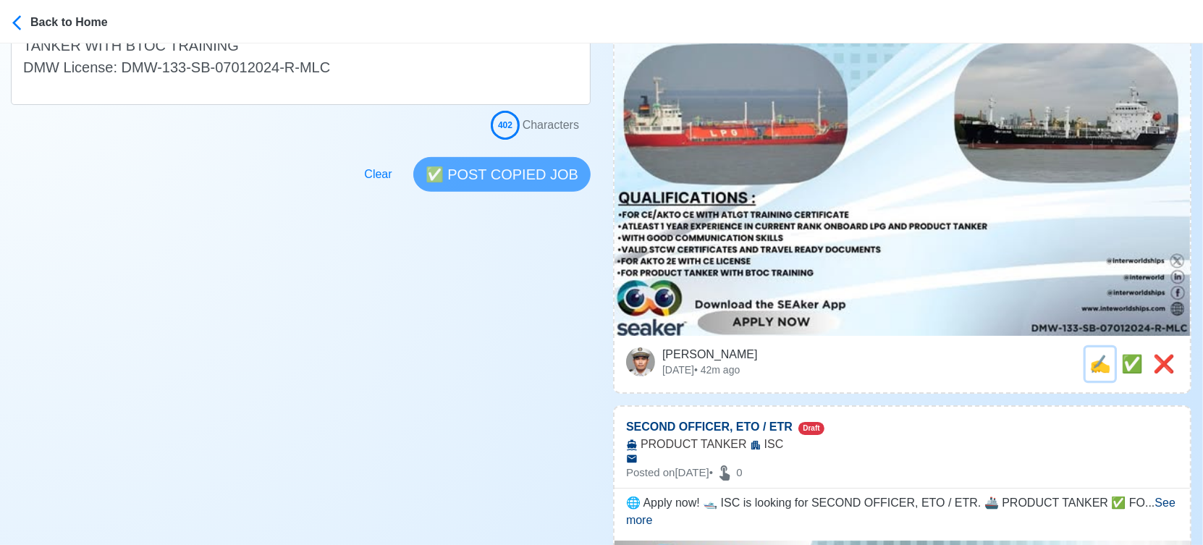
scroll to position [0, 0]
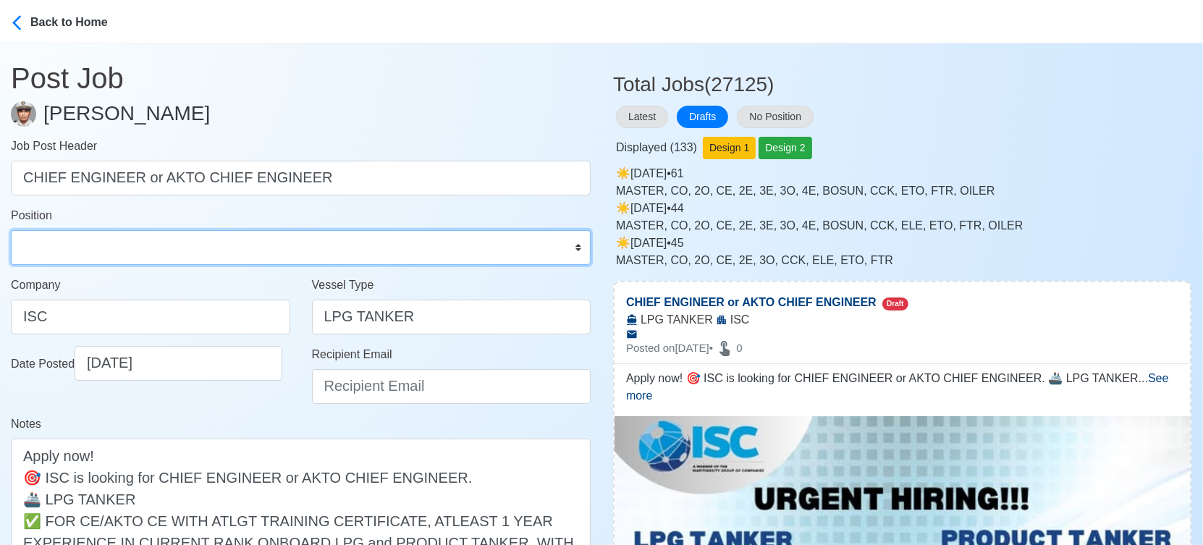
click at [156, 244] on select "Master Chief Officer 2nd Officer 3rd Officer Junior Officer Chief Engineer 2nd …" at bounding box center [301, 247] width 580 height 35
click at [11, 230] on select "Master Chief Officer 2nd Officer 3rd Officer Junior Officer Chief Engineer 2nd …" at bounding box center [301, 247] width 580 height 35
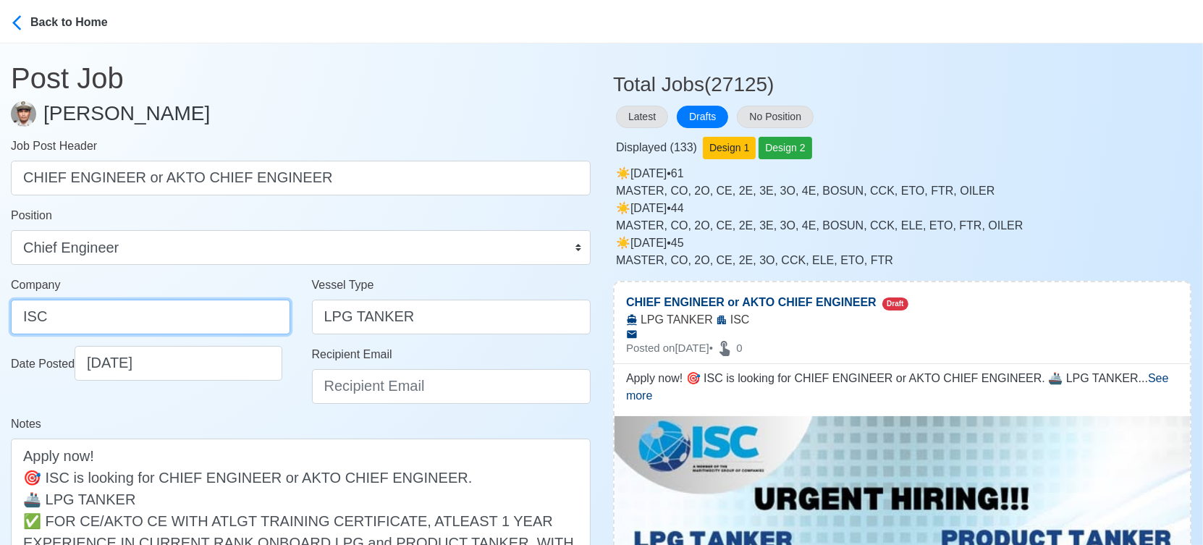
drag, startPoint x: 85, startPoint y: 311, endPoint x: -20, endPoint y: 312, distance: 105.7
click at [0, 312] on html "Back to Home Post Job Jeyner Gil Job Post Header CHIEF ENGINEER or AKTO CHIEF E…" at bounding box center [601, 272] width 1203 height 545
paste input "NTER-WORLD SHIPPING CORPORATION"
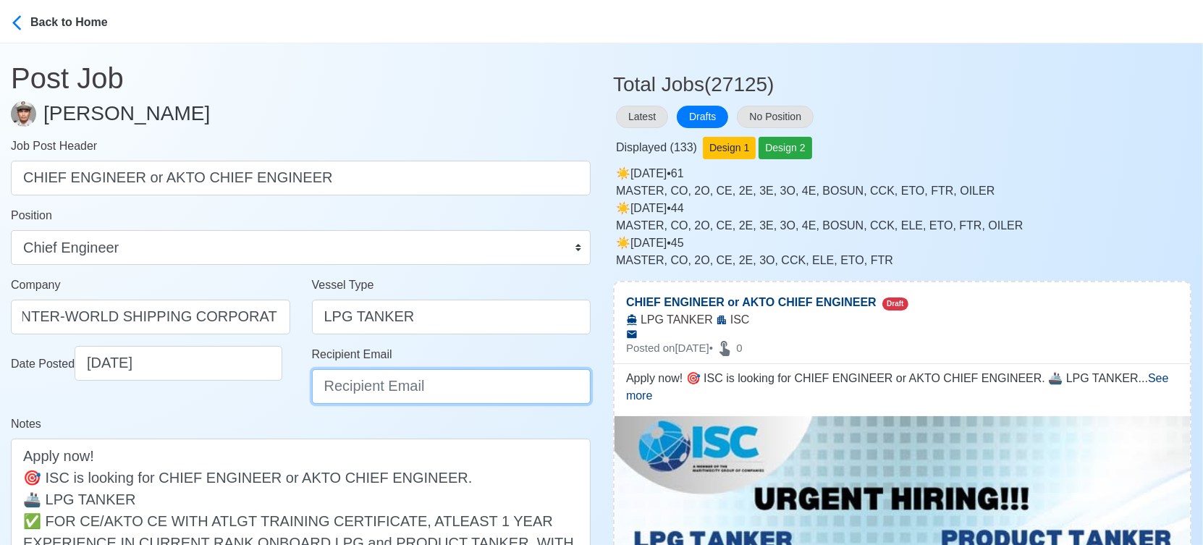
click at [366, 396] on input "Recipient Email" at bounding box center [451, 386] width 279 height 35
paste input "recruitment1@interworldships.com"
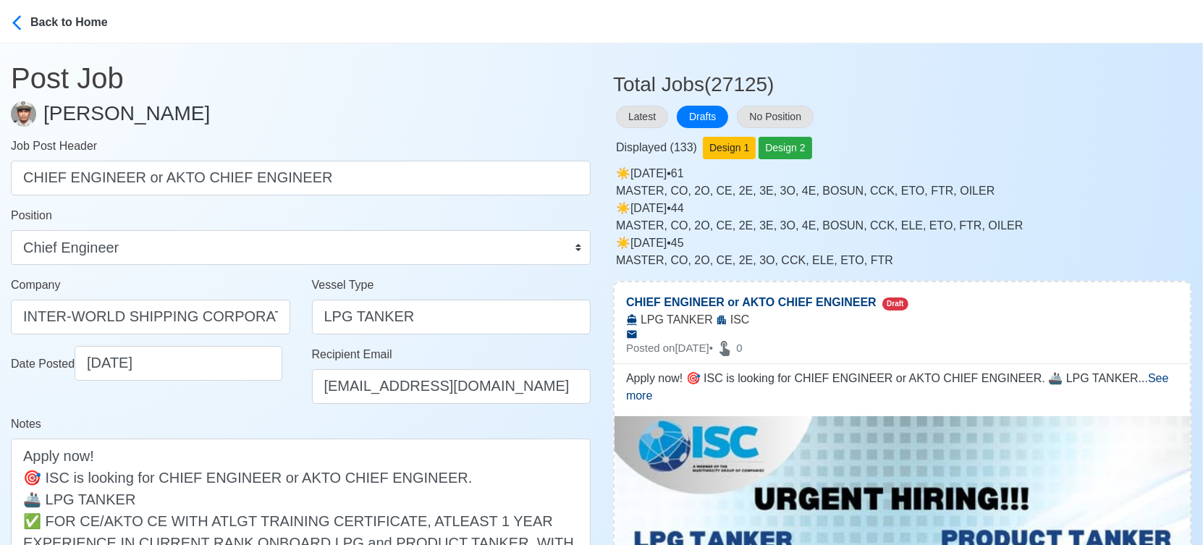
click at [261, 415] on div "Notes Apply now! 🎯 ISC is looking for CHIEF ENGINEER or AKTO CHIEF ENGINEER. 🚢 …" at bounding box center [301, 541] width 580 height 252
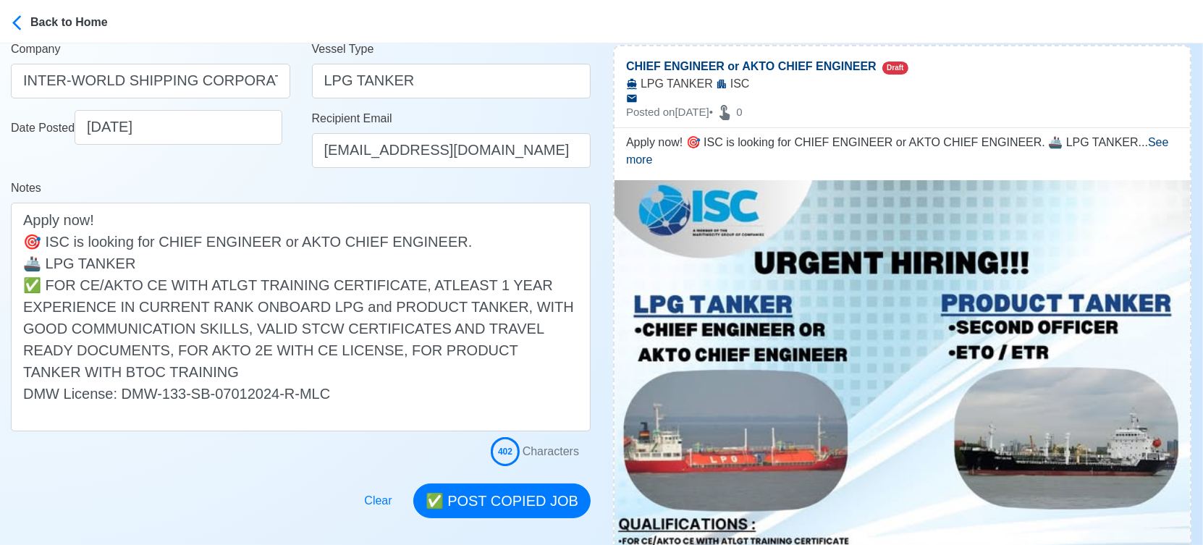
scroll to position [241, 0]
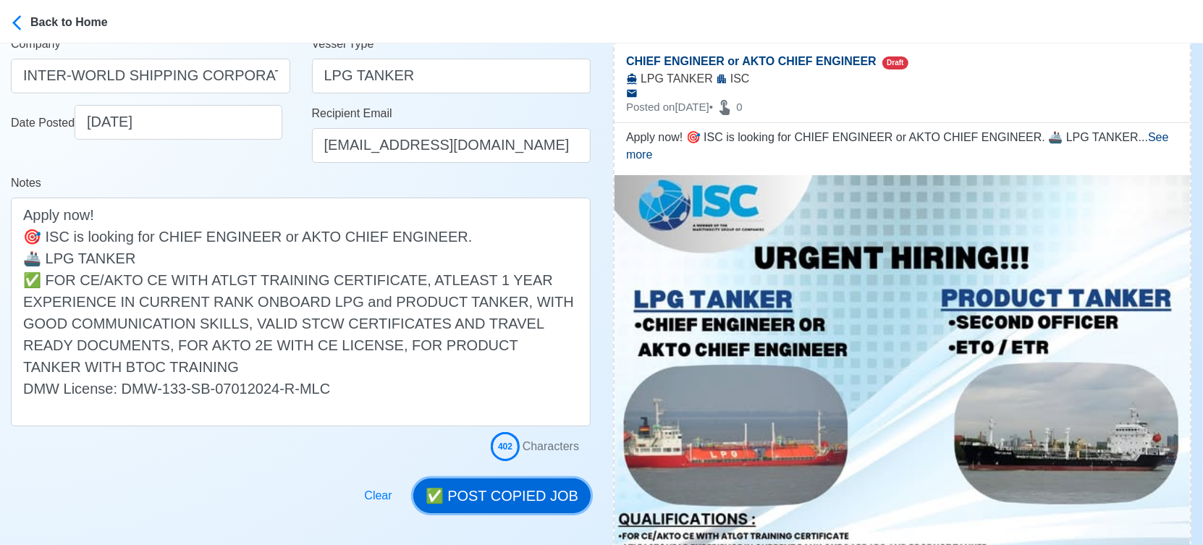
click at [504, 492] on button "✅ POST COPIED JOB" at bounding box center [501, 495] width 177 height 35
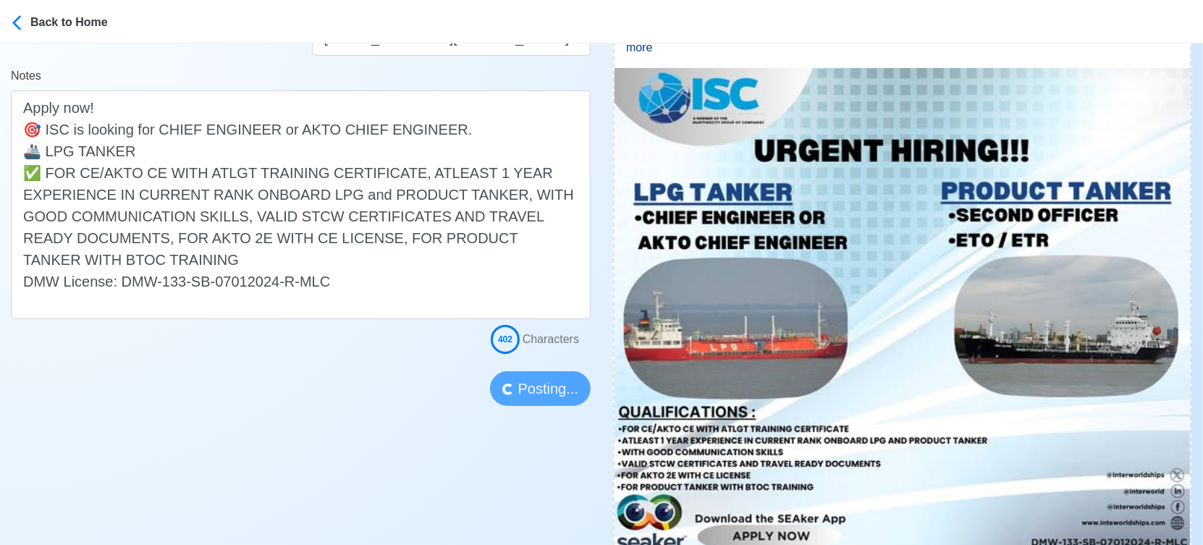
scroll to position [482, 0]
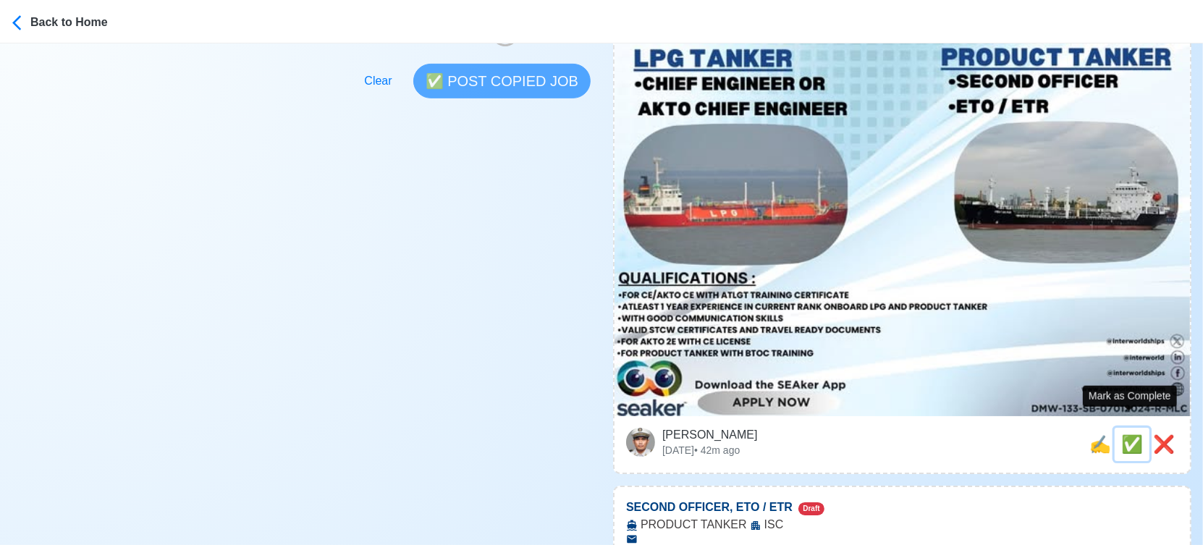
click at [1122, 434] on span "✅" at bounding box center [1132, 444] width 22 height 20
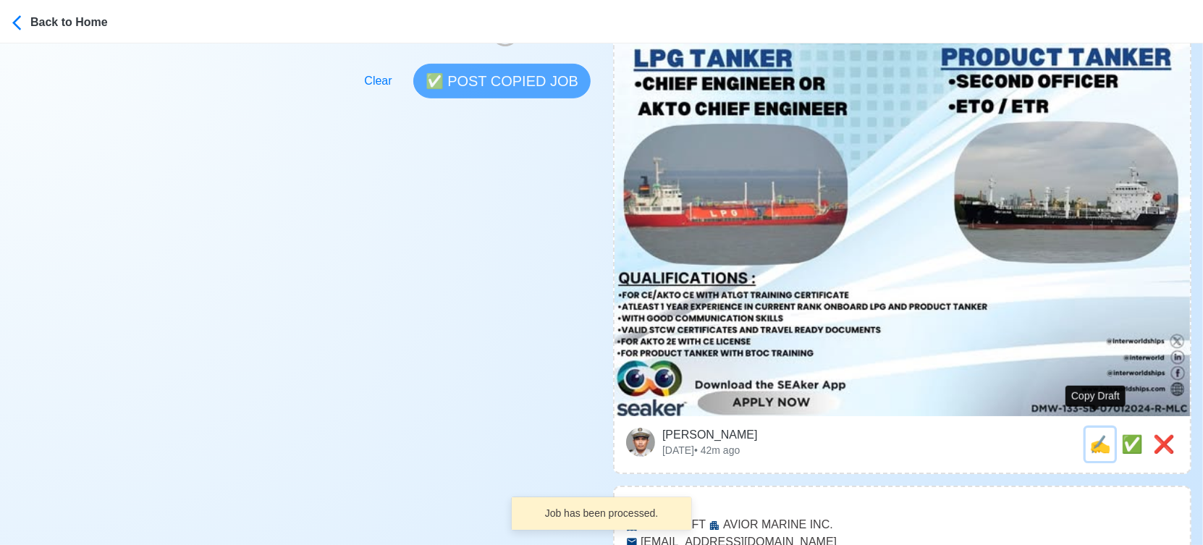
click at [1089, 434] on span "✍️" at bounding box center [1100, 444] width 22 height 20
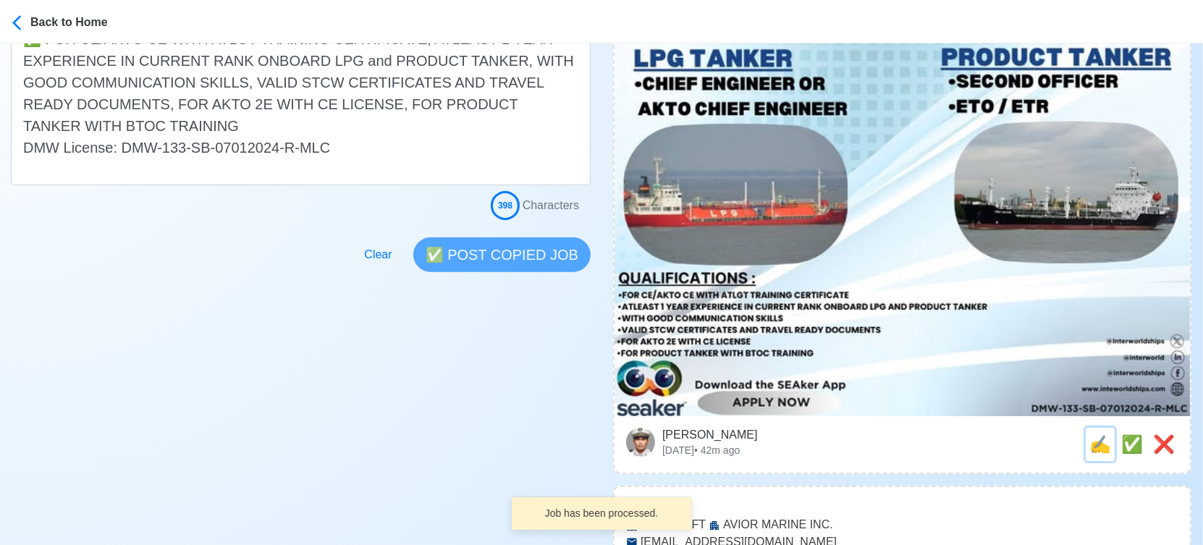
scroll to position [0, 0]
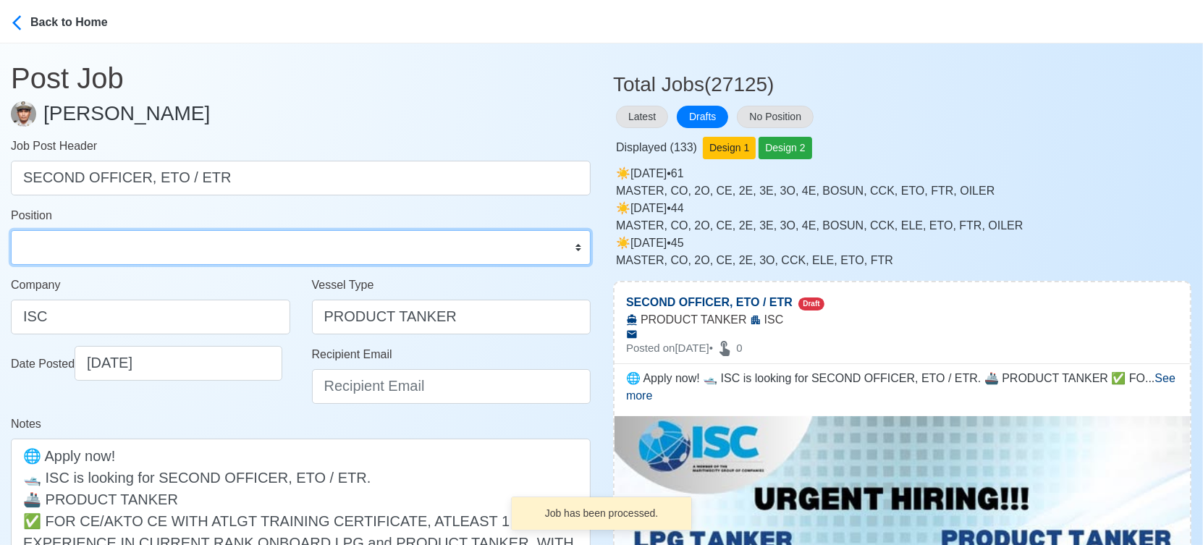
click at [127, 250] on select "Master Chief Officer 2nd Officer 3rd Officer Junior Officer Chief Engineer 2nd …" at bounding box center [301, 247] width 580 height 35
click at [11, 230] on select "Master Chief Officer 2nd Officer 3rd Officer Junior Officer Chief Engineer 2nd …" at bounding box center [301, 247] width 580 height 35
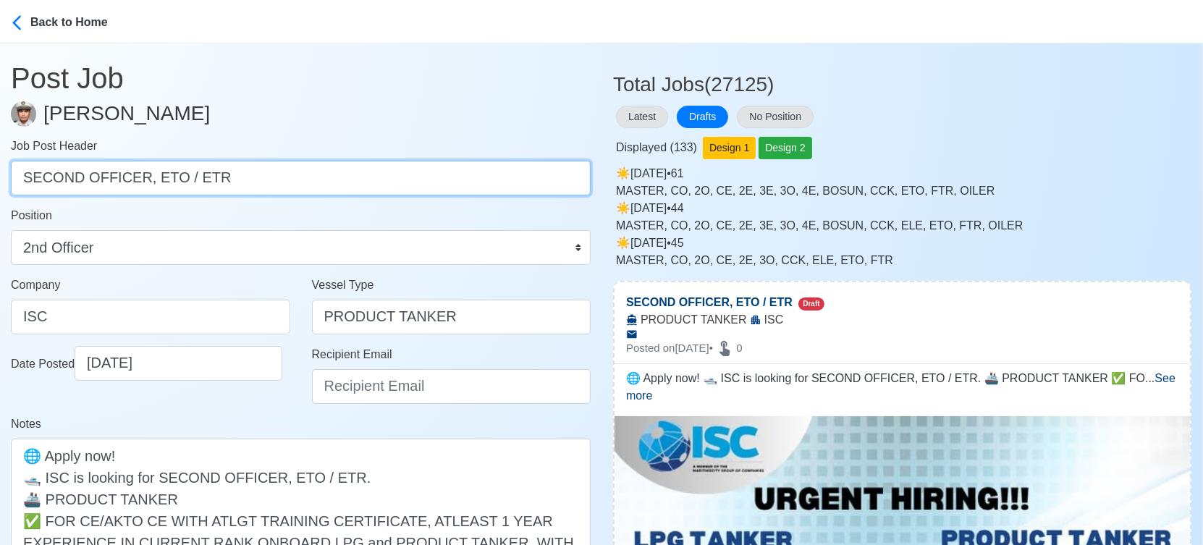
drag, startPoint x: 135, startPoint y: 176, endPoint x: 295, endPoint y: 185, distance: 160.2
click at [295, 185] on input "SECOND OFFICER, ETO / ETR" at bounding box center [301, 178] width 580 height 35
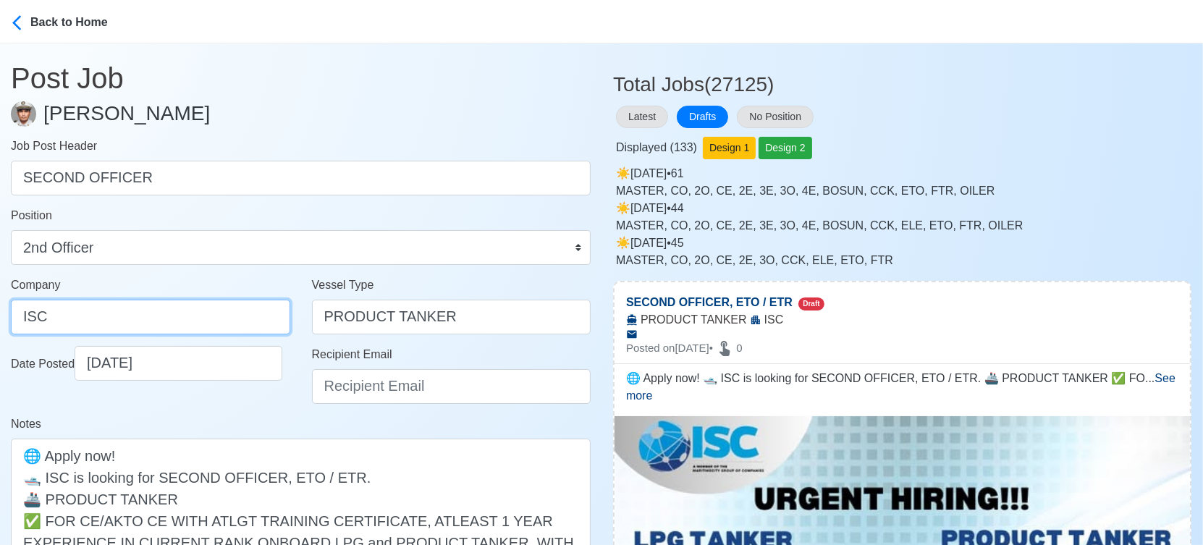
drag, startPoint x: 67, startPoint y: 315, endPoint x: -20, endPoint y: 314, distance: 87.6
click at [0, 314] on html "Back to Home Post Job Jeyner Gil Job Post Header SECOND OFFICER Position Master…" at bounding box center [601, 272] width 1203 height 545
paste input "recruitment1@interworldships.com"
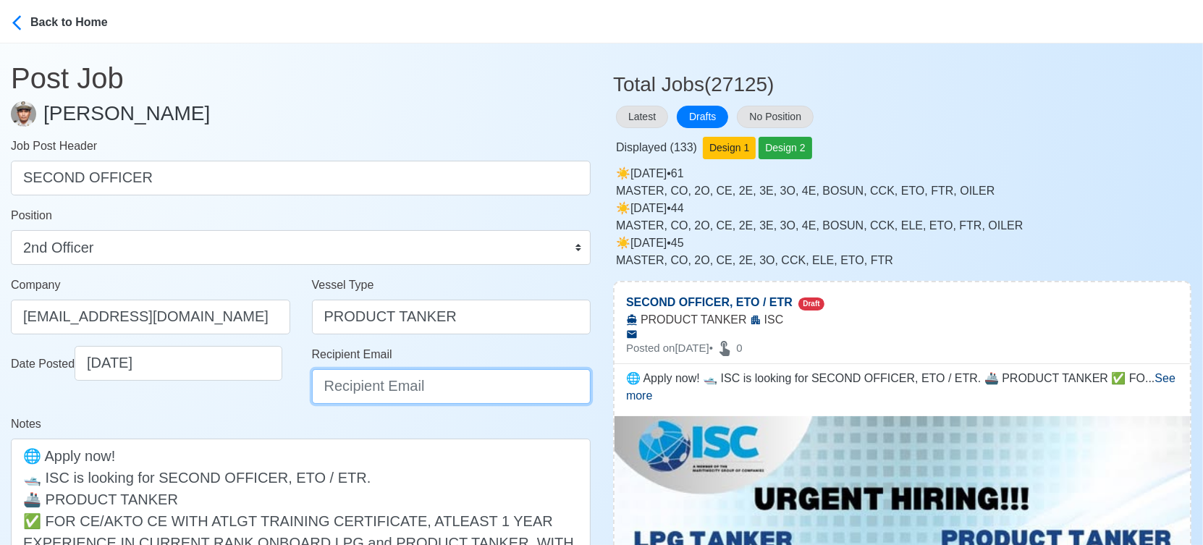
click at [377, 397] on input "Recipient Email" at bounding box center [451, 386] width 279 height 35
paste input "recruitment1@interworldships.com"
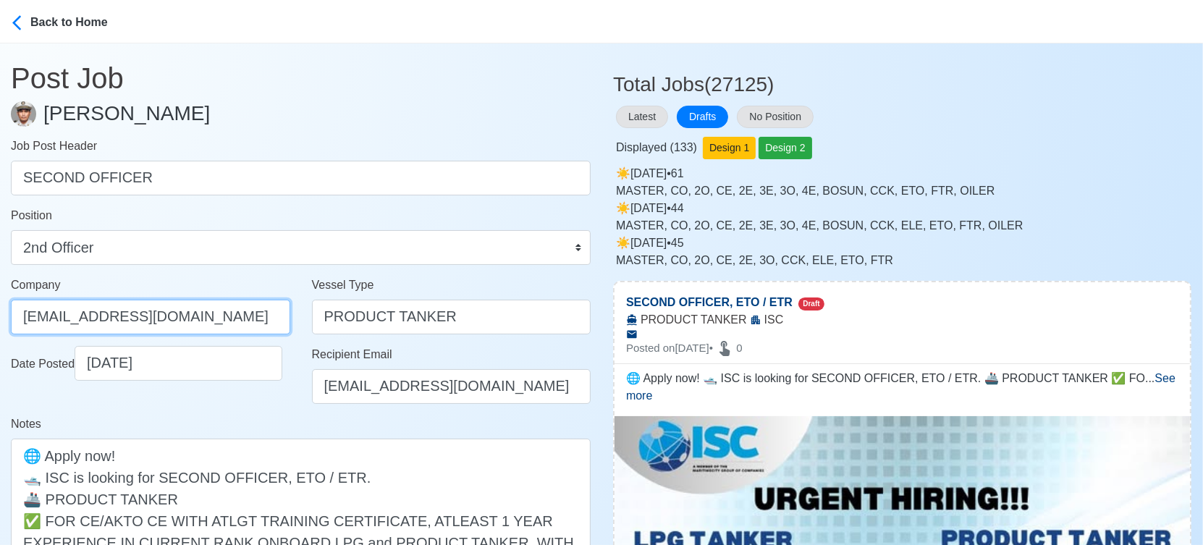
drag, startPoint x: 250, startPoint y: 314, endPoint x: -5, endPoint y: 315, distance: 255.5
click at [0, 315] on html "Back to Home Post Job Jeyner Gil Job Post Header SECOND OFFICER Position Master…" at bounding box center [601, 272] width 1203 height 545
paste input "INTER-WORLD SHIPPING CORPORATION"
click at [259, 395] on div "Date Posted 09/20/2025" at bounding box center [150, 380] width 301 height 69
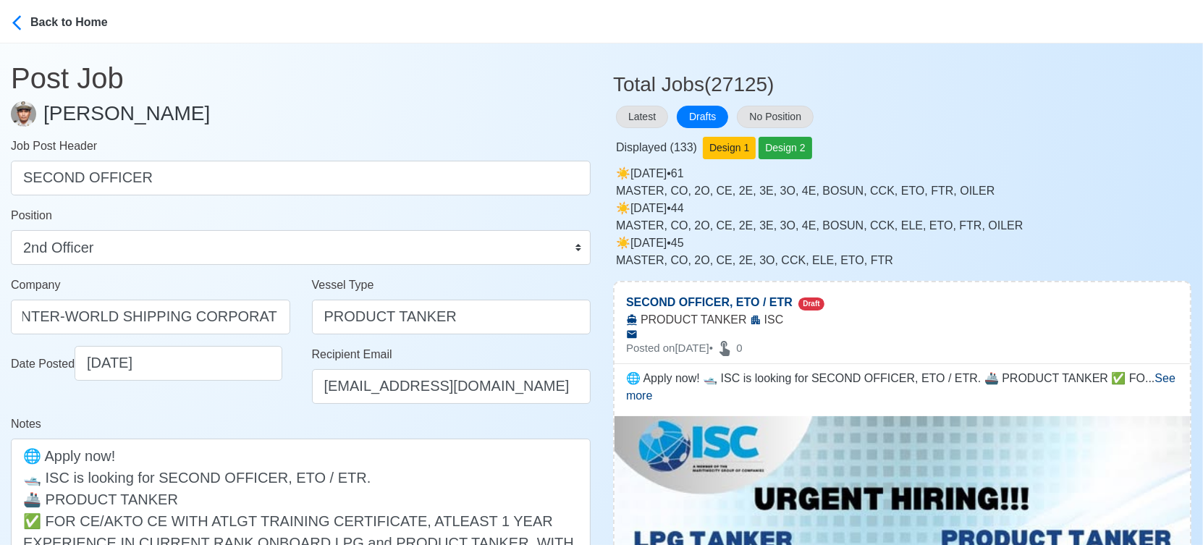
scroll to position [0, 0]
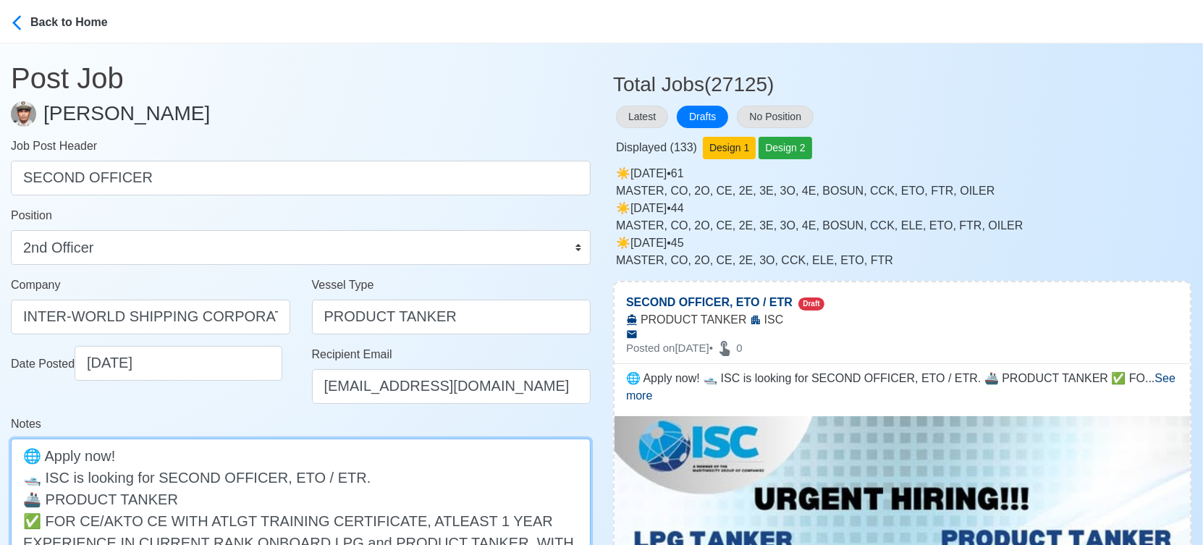
drag, startPoint x: 269, startPoint y: 476, endPoint x: 340, endPoint y: 470, distance: 71.2
click at [340, 470] on textarea "🌐 Apply now! 🛥️ ISC is looking for SECOND OFFICER, ETO / ETR. 🚢 PRODUCT TANKER …" at bounding box center [301, 553] width 580 height 229
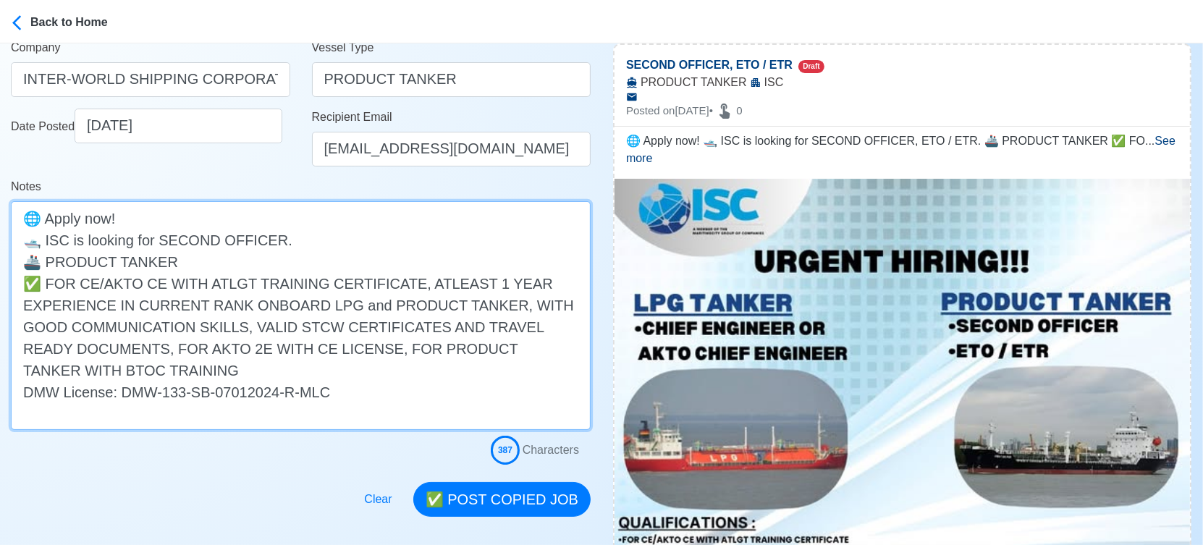
scroll to position [241, 0]
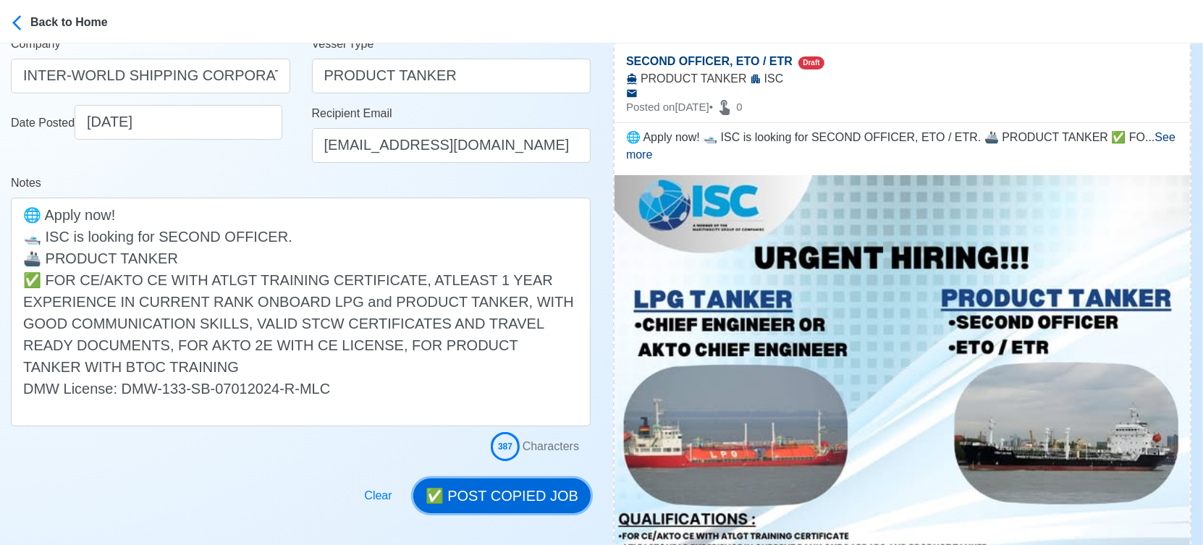
click at [508, 488] on button "✅ POST COPIED JOB" at bounding box center [501, 495] width 177 height 35
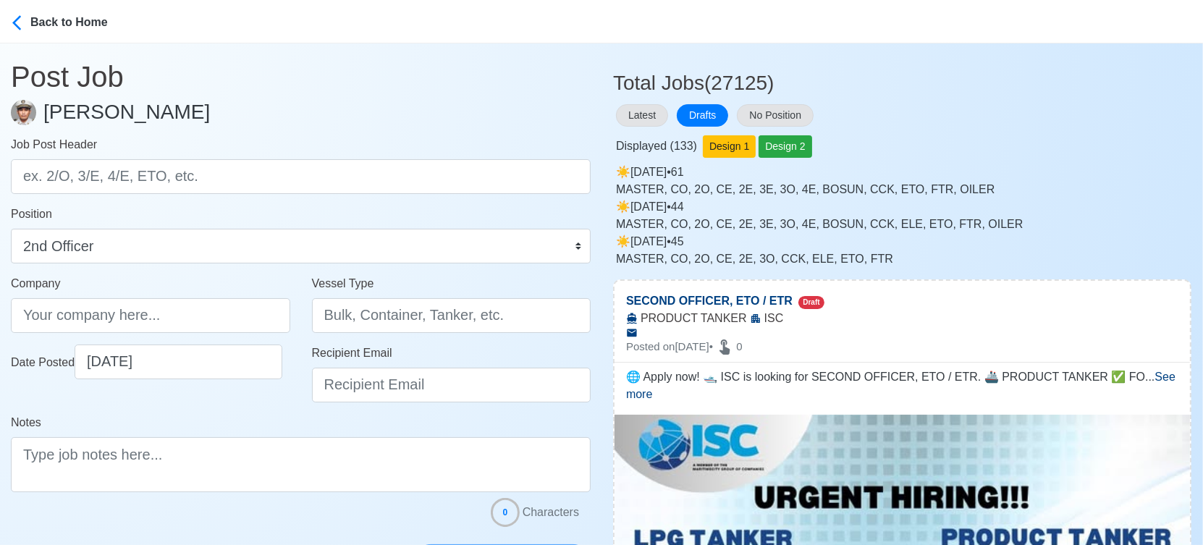
scroll to position [0, 0]
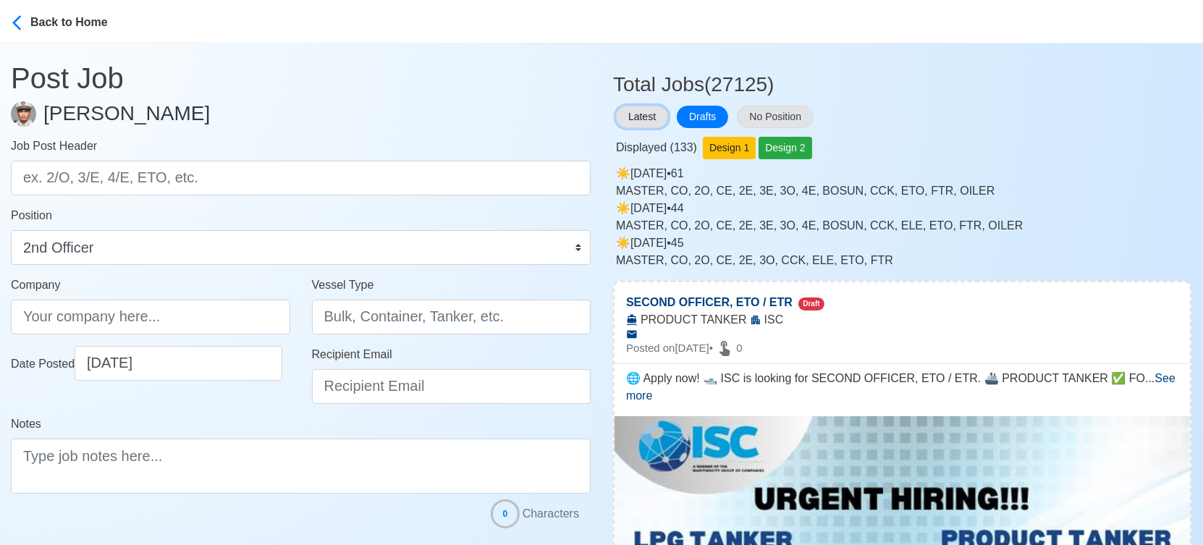
click at [650, 117] on button "Latest" at bounding box center [642, 117] width 52 height 22
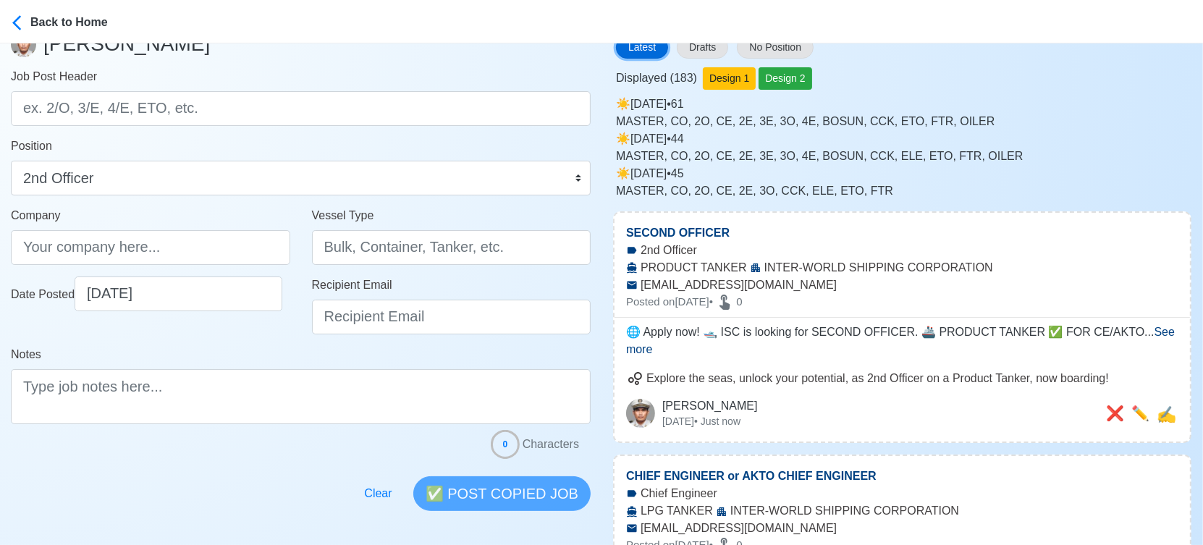
scroll to position [161, 0]
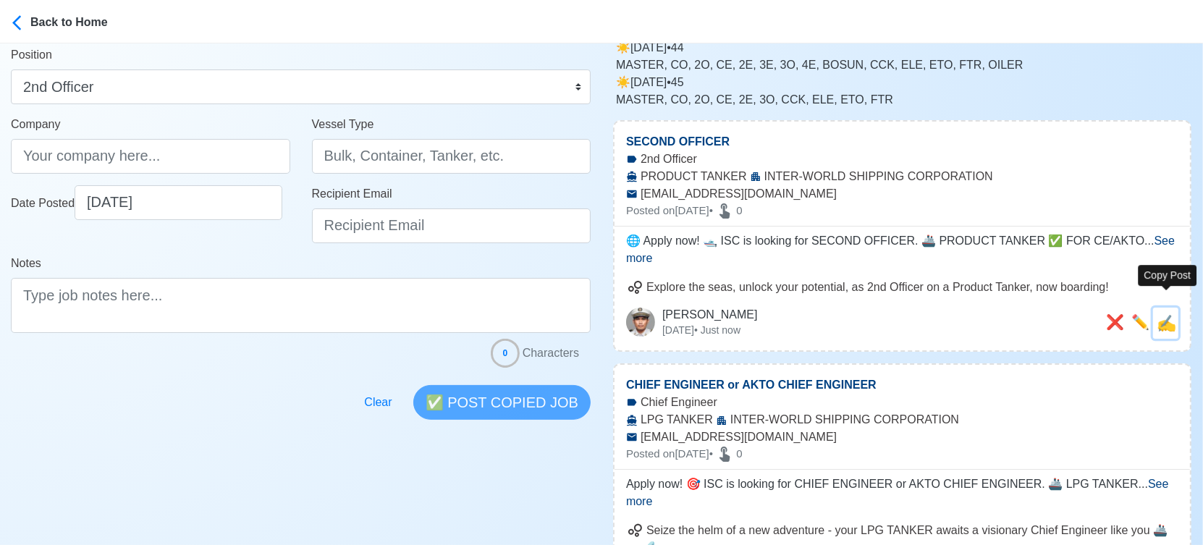
click at [1172, 314] on span "✍️" at bounding box center [1167, 323] width 20 height 18
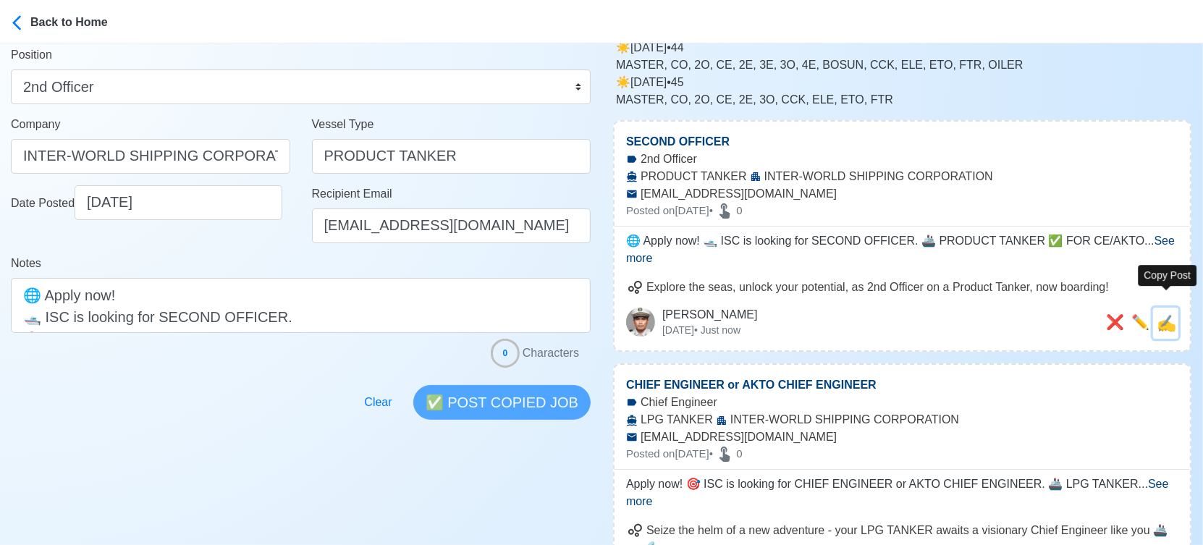
scroll to position [0, 0]
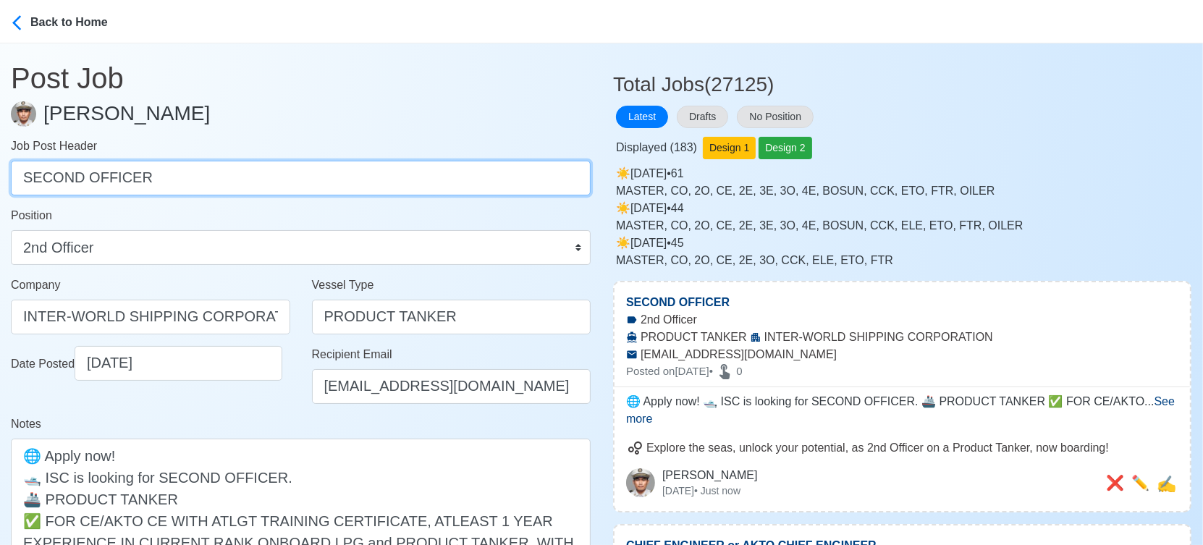
click at [224, 185] on input "SECOND OFFICER" at bounding box center [301, 178] width 580 height 35
paste input ", ETO / ET"
drag, startPoint x: 33, startPoint y: 177, endPoint x: -20, endPoint y: 183, distance: 53.2
click at [0, 183] on html "Back to Home Post Job Jeyner Gil Job Post Header , ETO / ETR Position Master Ch…" at bounding box center [601, 272] width 1203 height 545
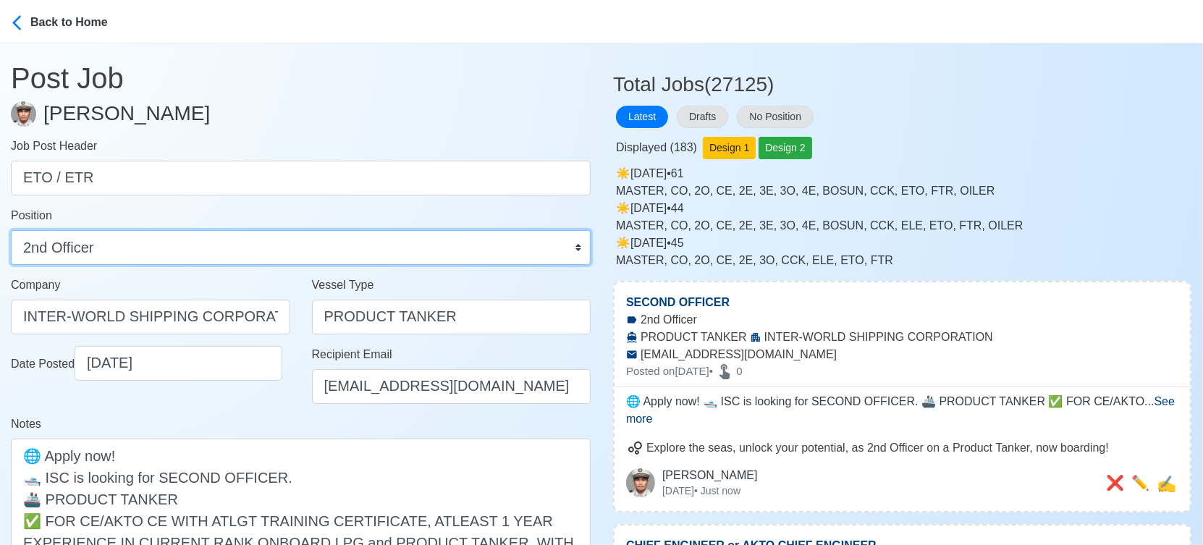
click at [98, 258] on select "Master Chief Officer 2nd Officer 3rd Officer Junior Officer Chief Engineer 2nd …" at bounding box center [301, 247] width 580 height 35
click at [11, 230] on select "Master Chief Officer 2nd Officer 3rd Officer Junior Officer Chief Engineer 2nd …" at bounding box center [301, 247] width 580 height 35
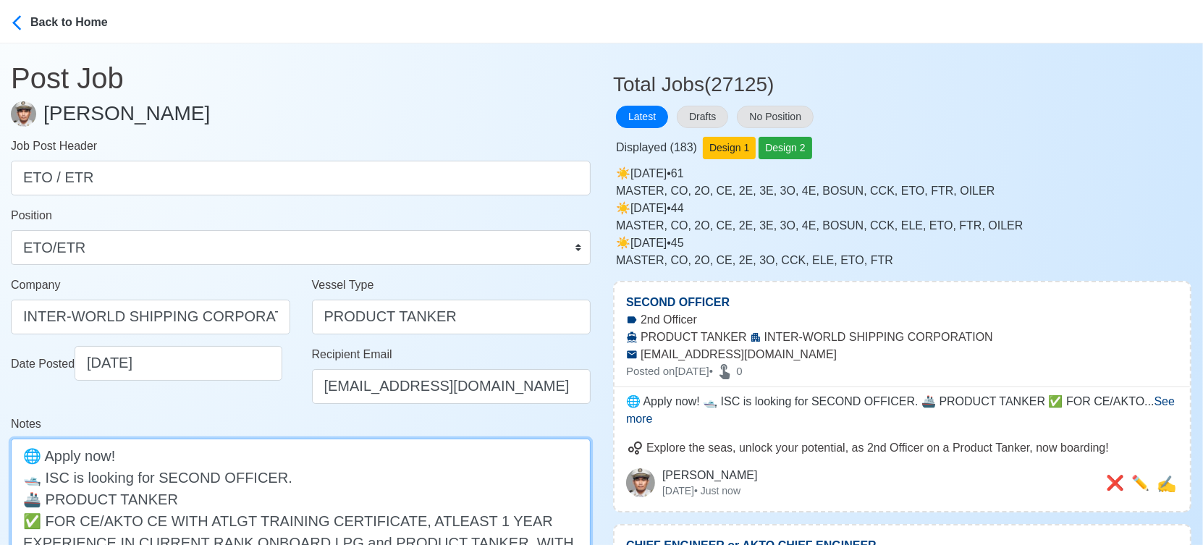
click at [176, 475] on textarea "🌐 Apply now! 🛥️ ISC is looking for SECOND OFFICER. 🚢 PRODUCT TANKER ✅ FOR CE/AK…" at bounding box center [301, 553] width 580 height 229
click at [171, 474] on textarea "🌐 Apply now! 🛥️ ISC is looking for OFFICER. 🚢 PRODUCT TANKER ✅ FOR CE/AKTO CE W…" at bounding box center [301, 553] width 580 height 229
paste textarea ", ETO / ET"
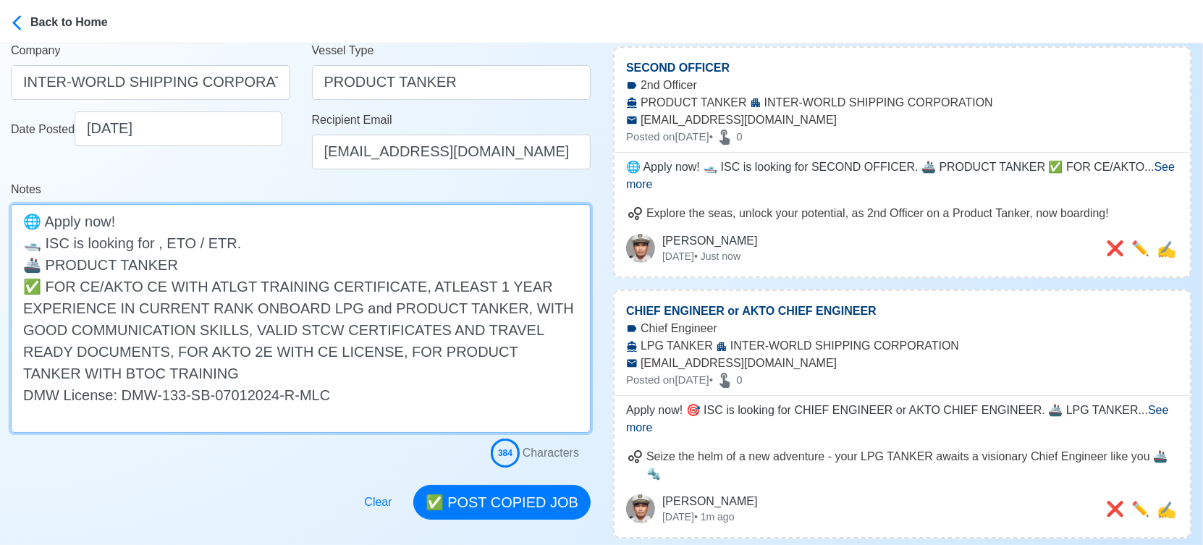
scroll to position [241, 0]
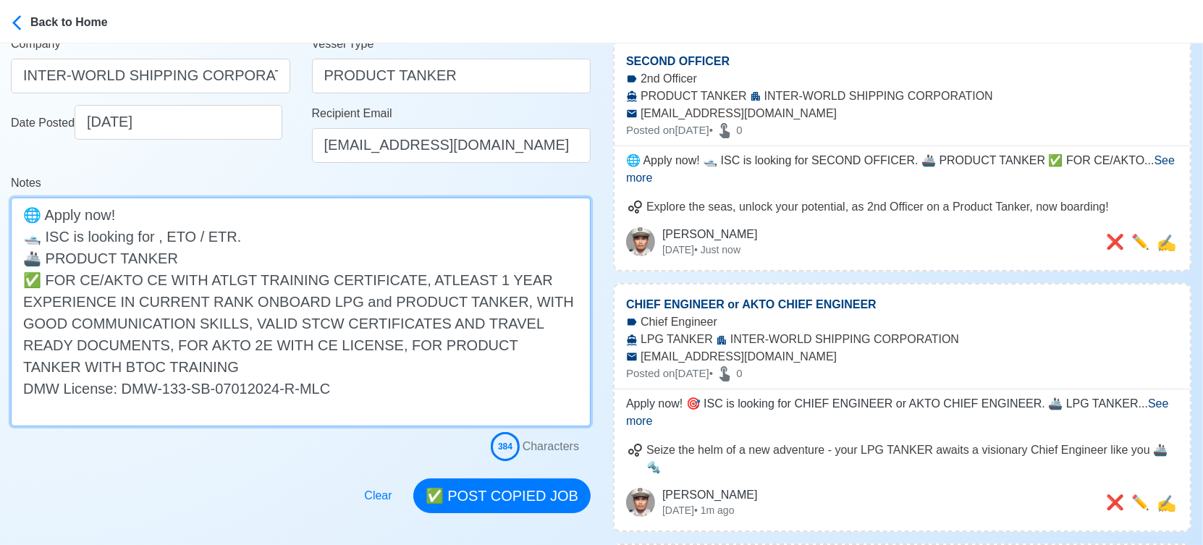
click at [163, 236] on textarea "🌐 Apply now! 🛥️ ISC is looking for , ETO / ETR. 🚢 PRODUCT TANKER ✅ FOR CE/AKTO …" at bounding box center [301, 312] width 580 height 229
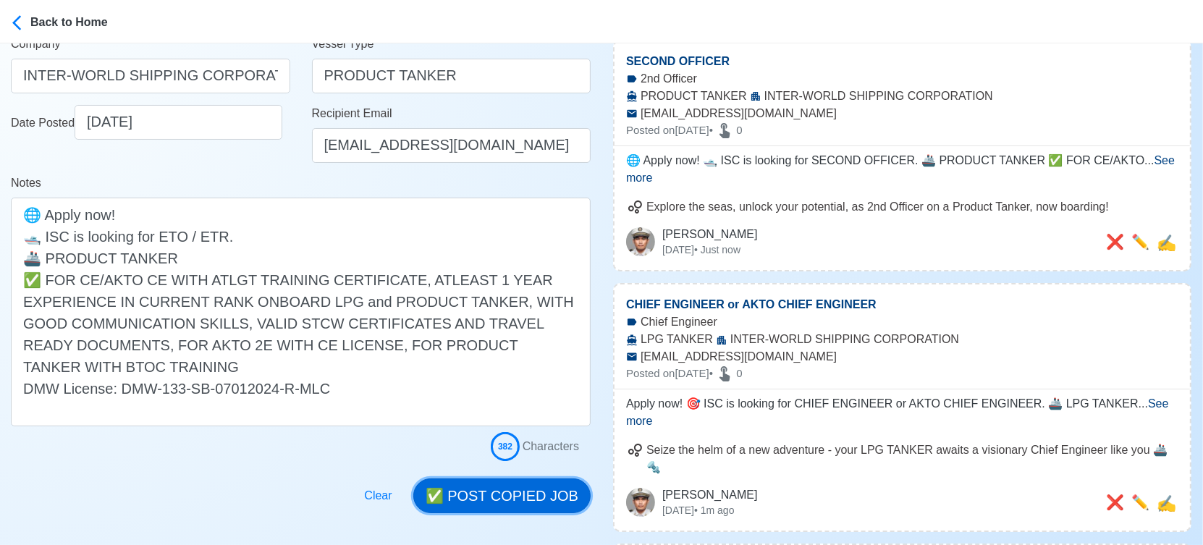
click at [541, 494] on button "✅ POST COPIED JOB" at bounding box center [501, 495] width 177 height 35
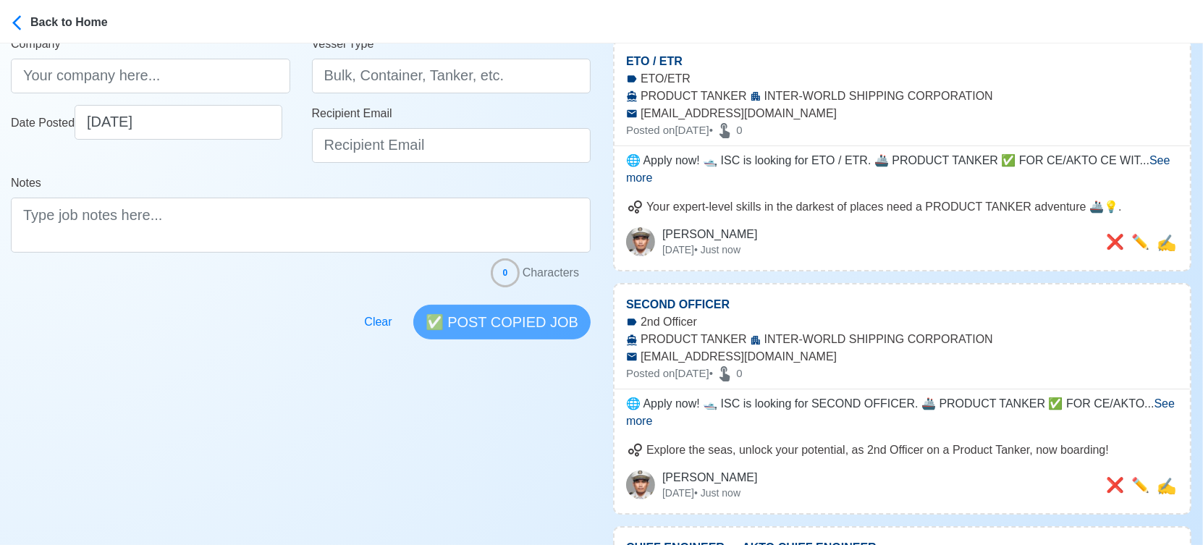
scroll to position [0, 0]
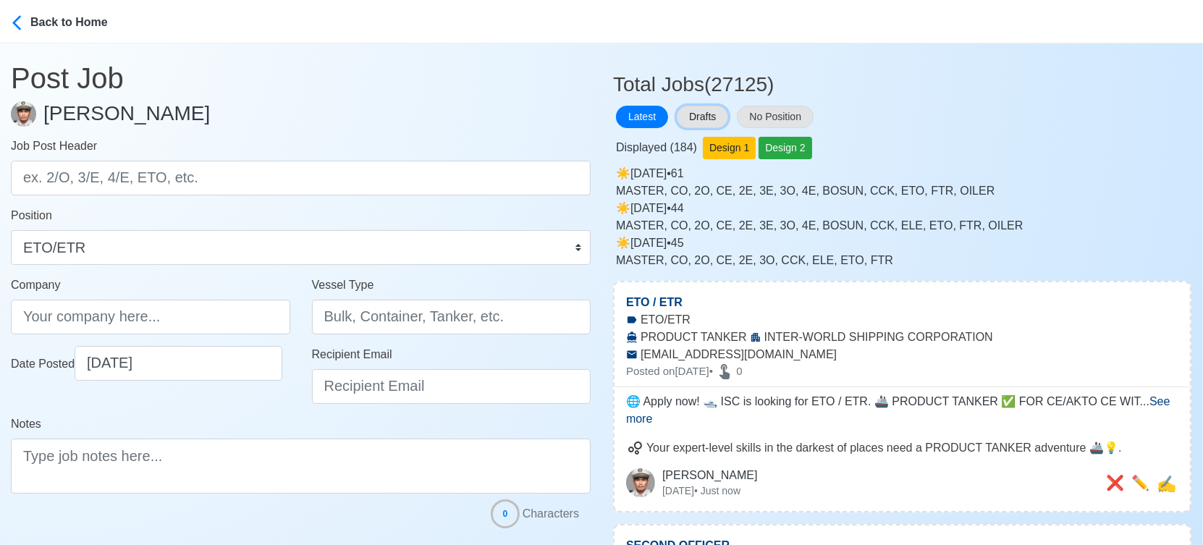
click at [713, 118] on button "Drafts" at bounding box center [702, 117] width 51 height 22
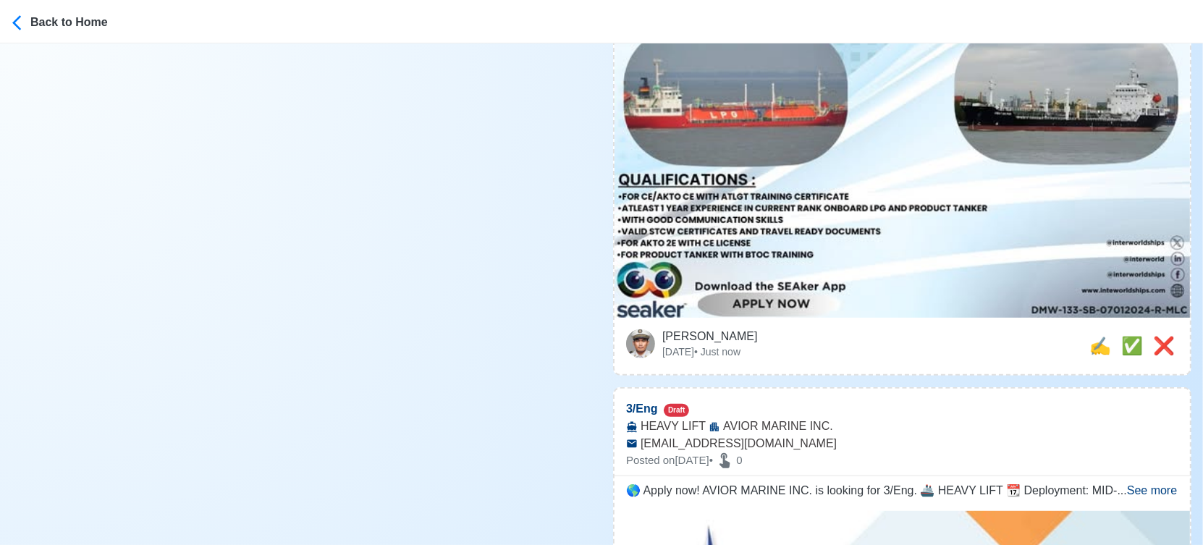
scroll to position [643, 0]
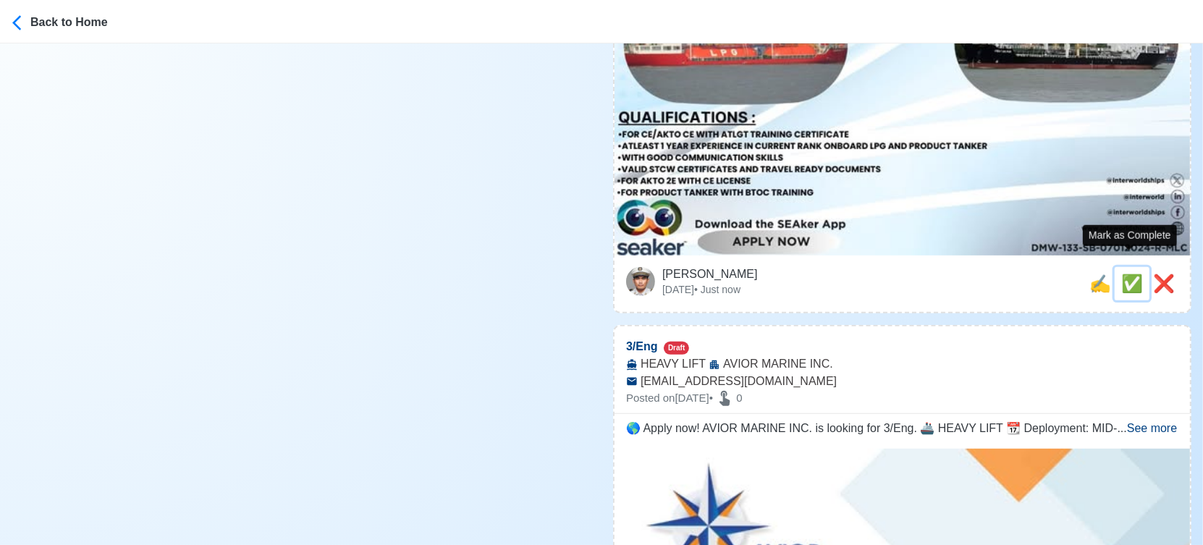
click at [1129, 274] on span "✅" at bounding box center [1132, 284] width 22 height 20
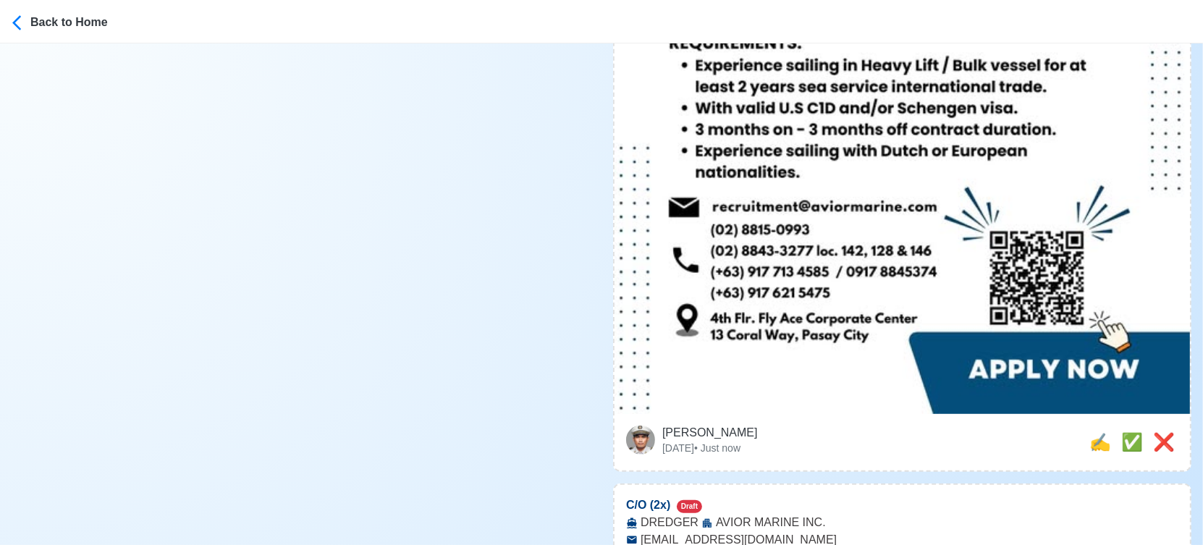
scroll to position [1045, 0]
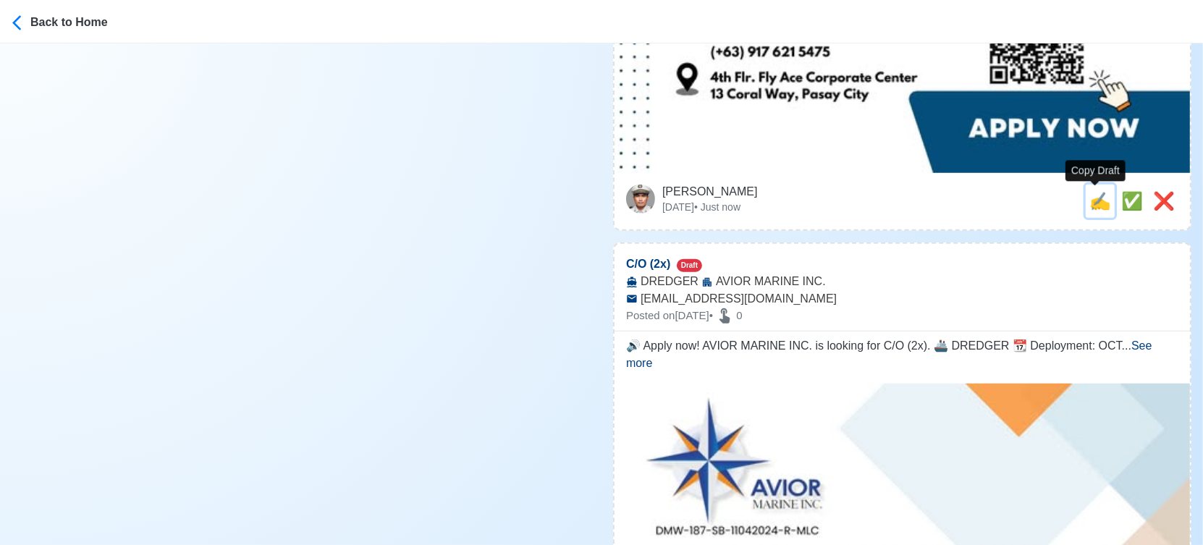
click at [1095, 206] on span "✍️" at bounding box center [1100, 201] width 22 height 20
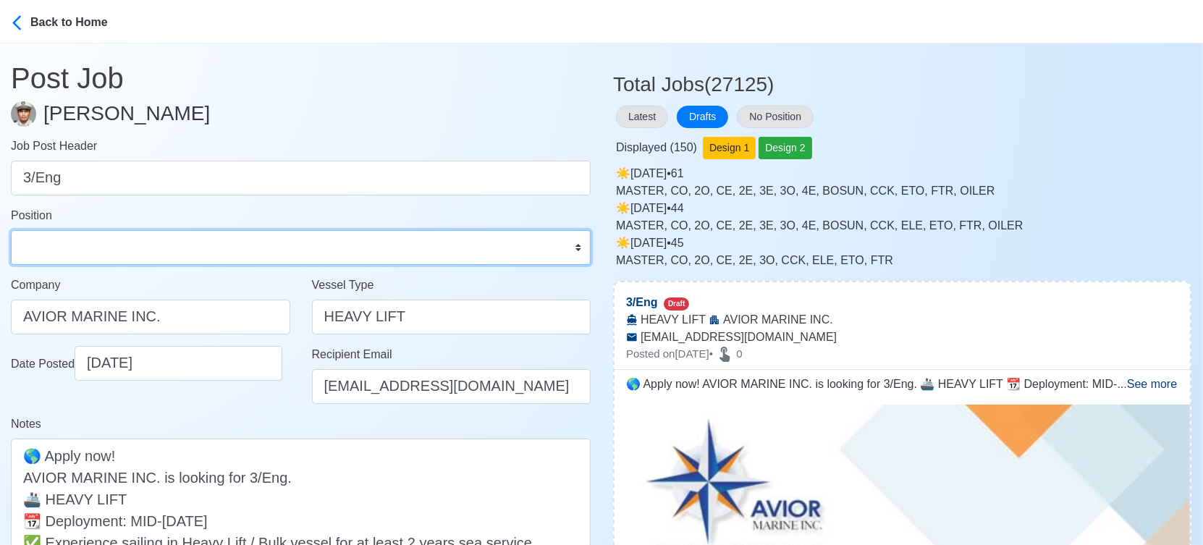
click at [180, 248] on select "Master Chief Officer 2nd Officer 3rd Officer Junior Officer Chief Engineer 2nd …" at bounding box center [301, 247] width 580 height 35
click at [11, 230] on select "Master Chief Officer 2nd Officer 3rd Officer Junior Officer Chief Engineer 2nd …" at bounding box center [301, 247] width 580 height 35
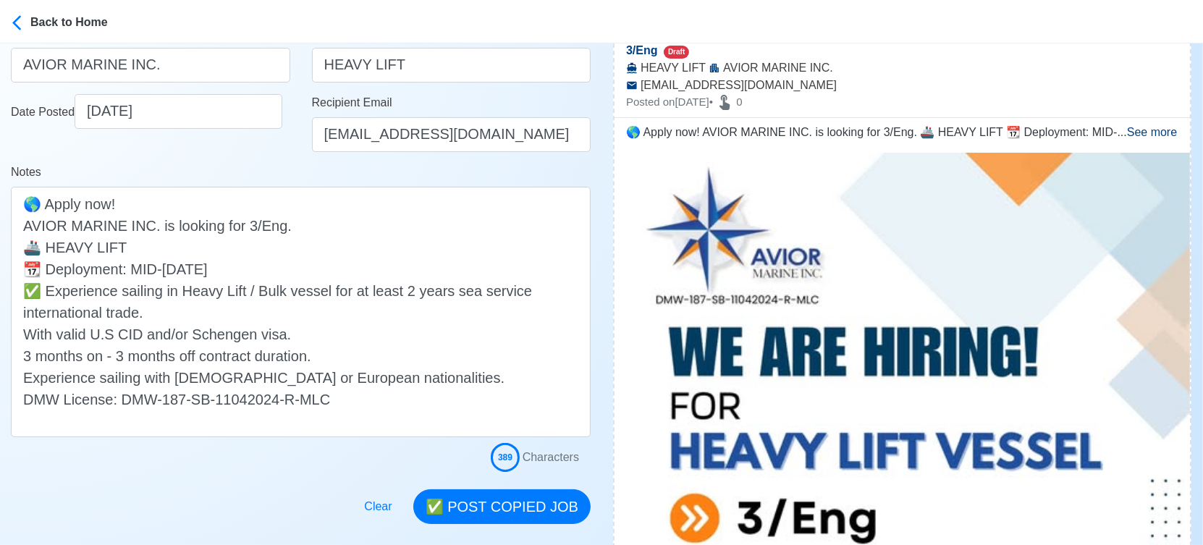
scroll to position [402, 0]
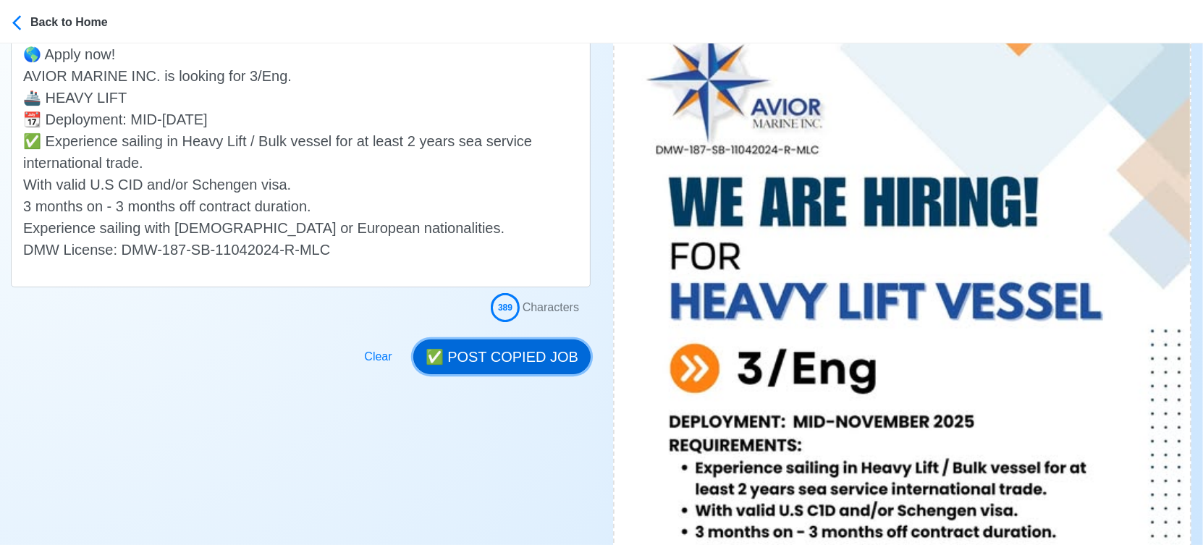
click at [510, 366] on button "✅ POST COPIED JOB" at bounding box center [501, 356] width 177 height 35
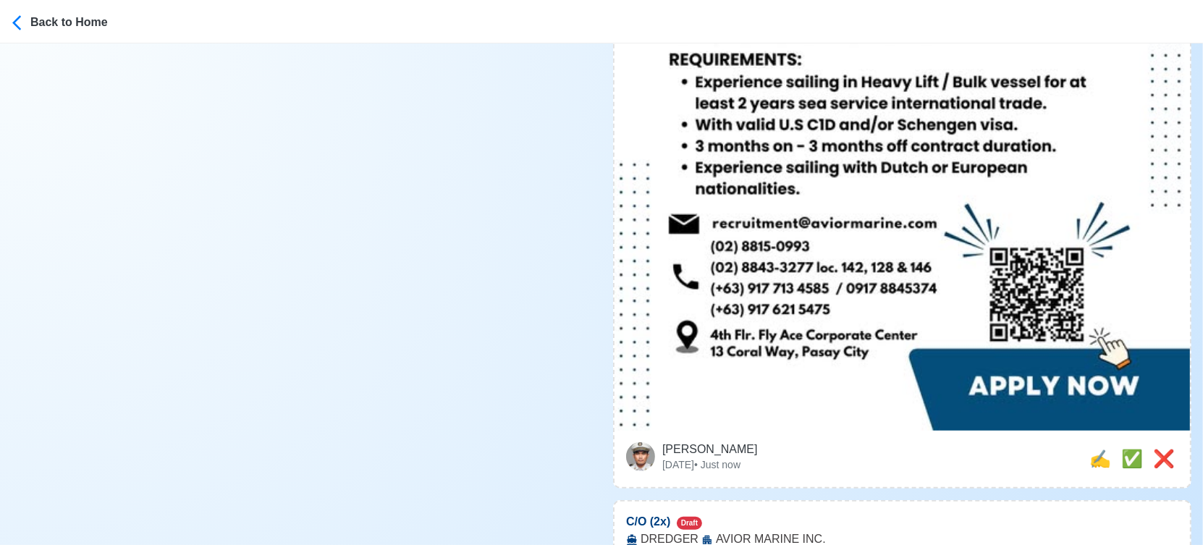
scroll to position [884, 0]
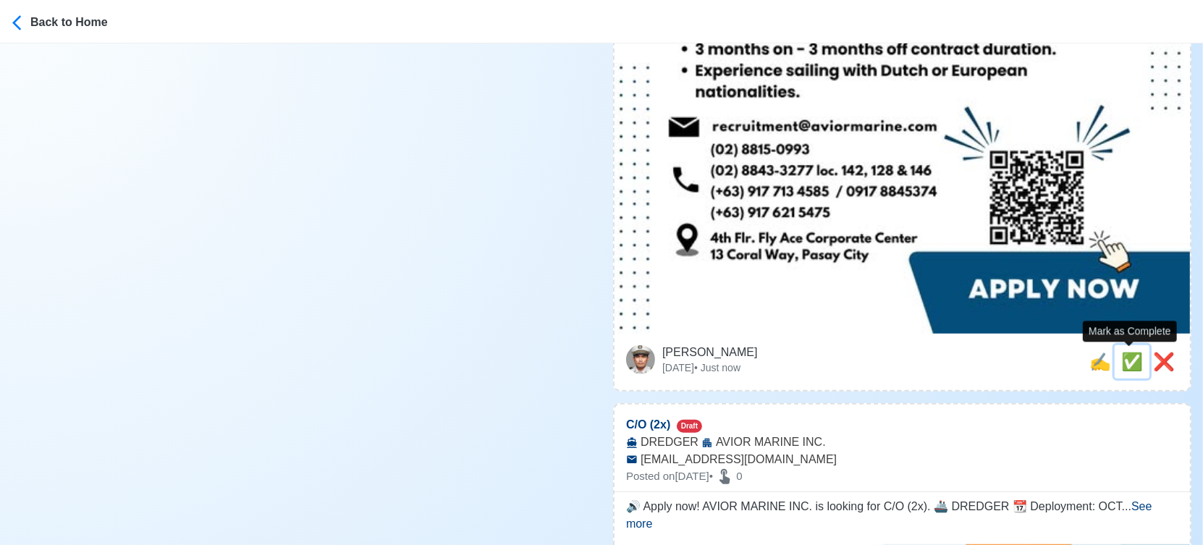
click at [1124, 359] on span "✅" at bounding box center [1132, 362] width 22 height 20
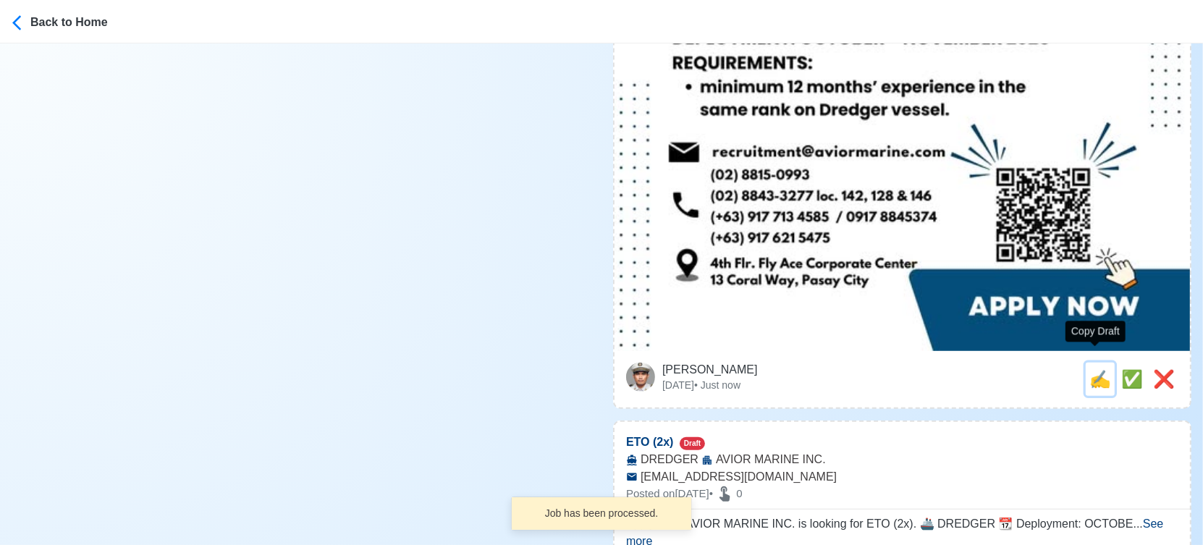
click at [1095, 369] on span "✍️" at bounding box center [1100, 379] width 22 height 20
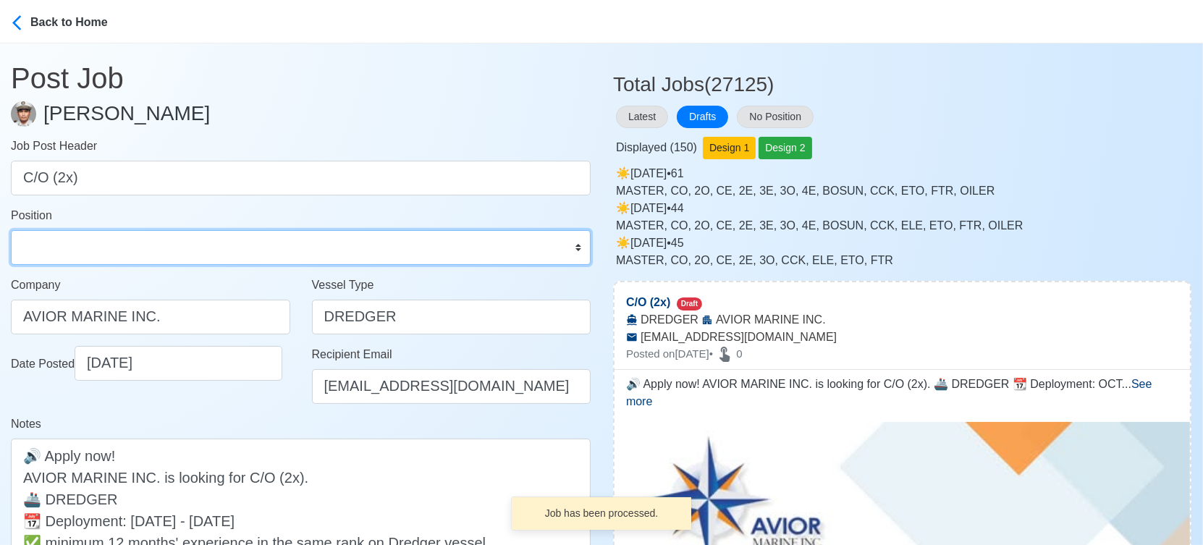
click at [104, 233] on select "Master Chief Officer 2nd Officer 3rd Officer Junior Officer Chief Engineer 2nd …" at bounding box center [301, 247] width 580 height 35
click at [11, 230] on select "Master Chief Officer 2nd Officer 3rd Officer Junior Officer Chief Engineer 2nd …" at bounding box center [301, 247] width 580 height 35
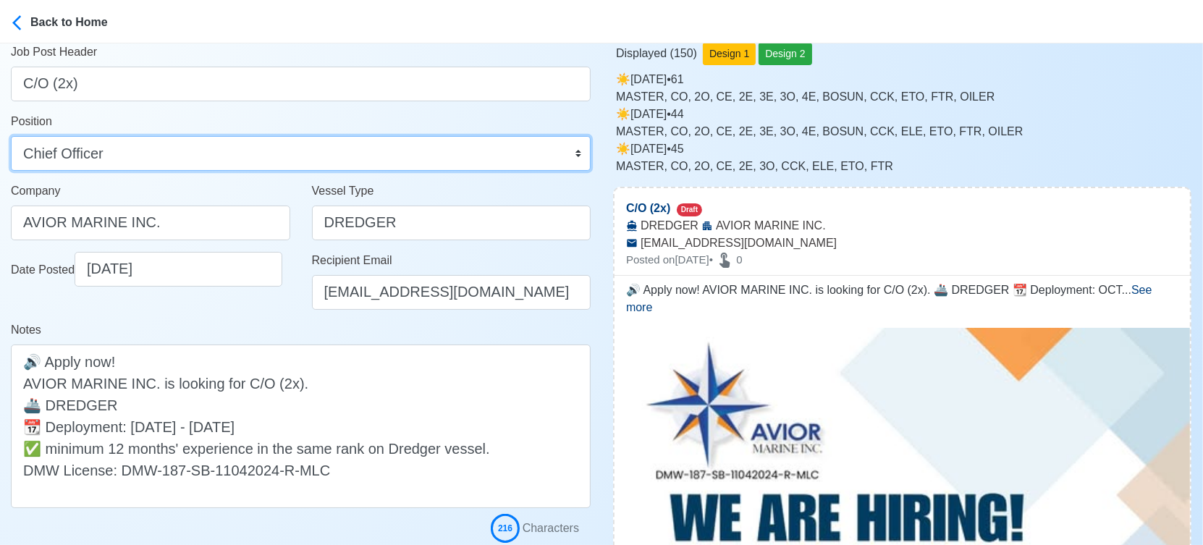
scroll to position [241, 0]
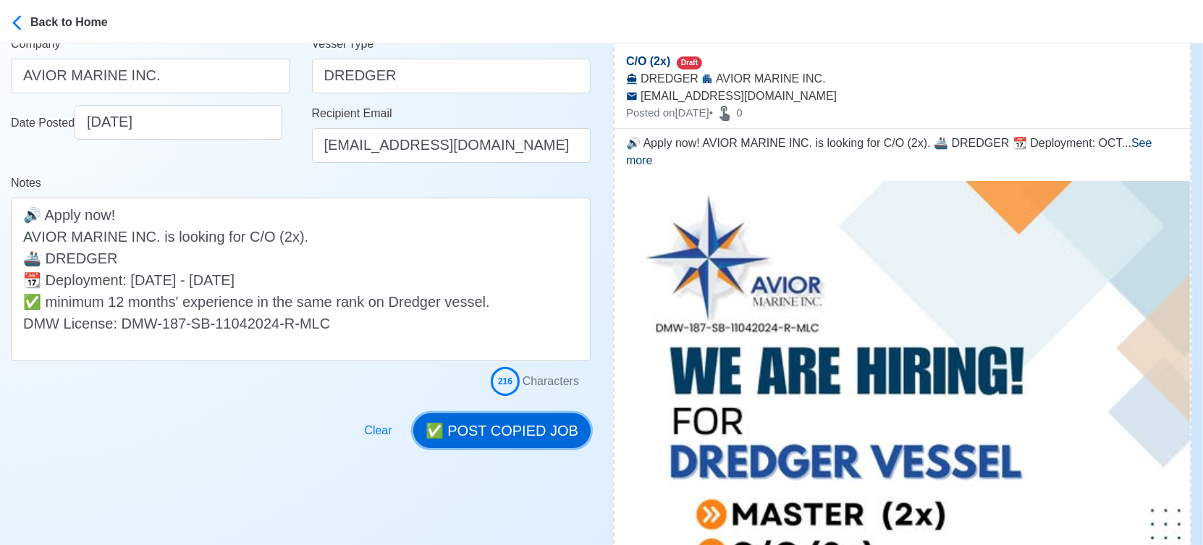
click at [504, 435] on button "✅ POST COPIED JOB" at bounding box center [501, 430] width 177 height 35
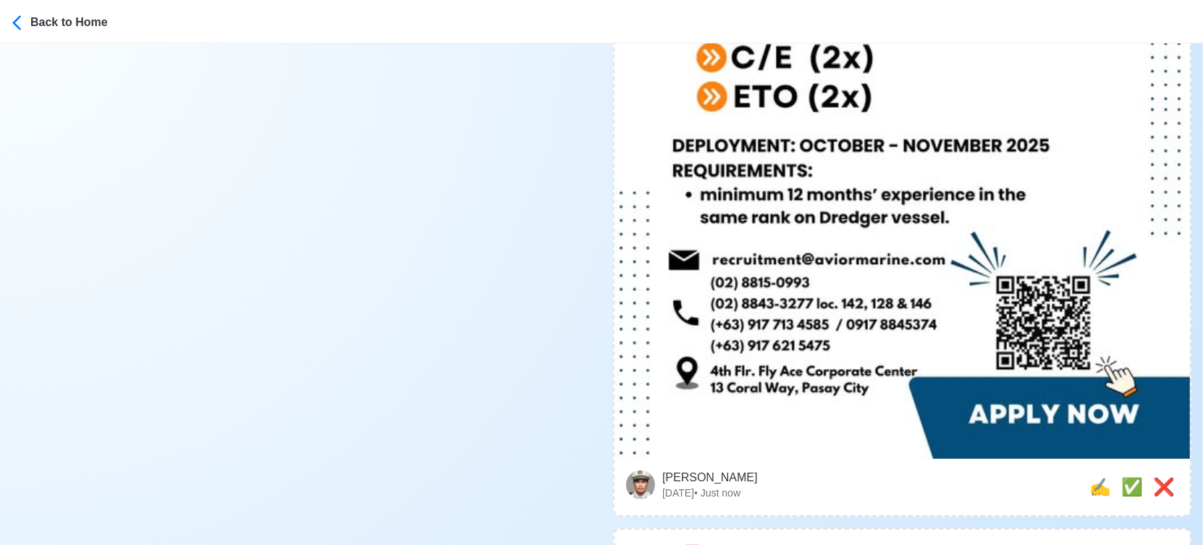
scroll to position [884, 0]
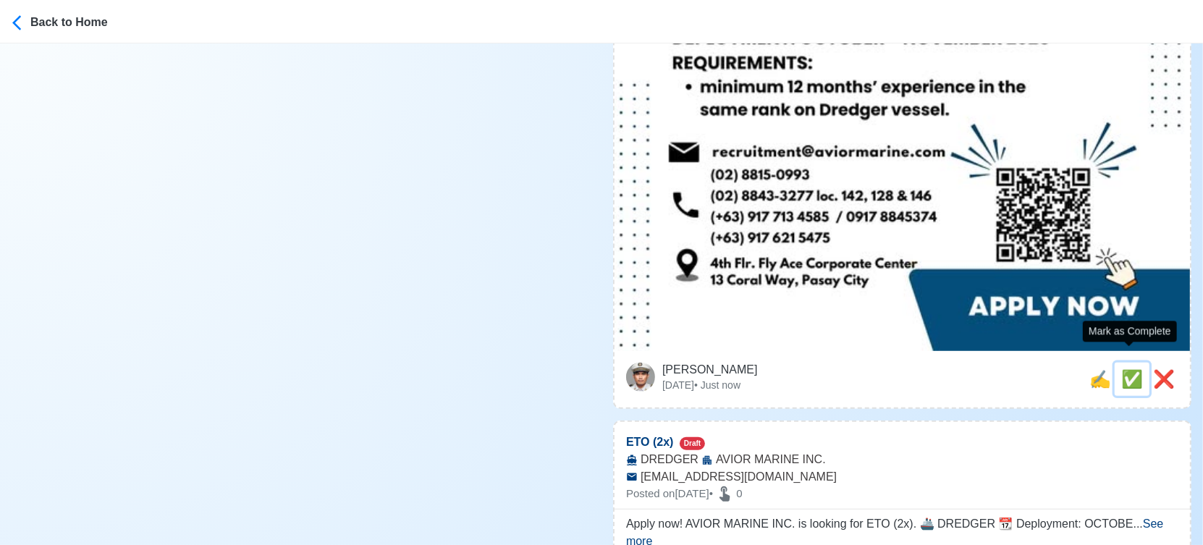
click at [1123, 369] on span "✅" at bounding box center [1132, 379] width 22 height 20
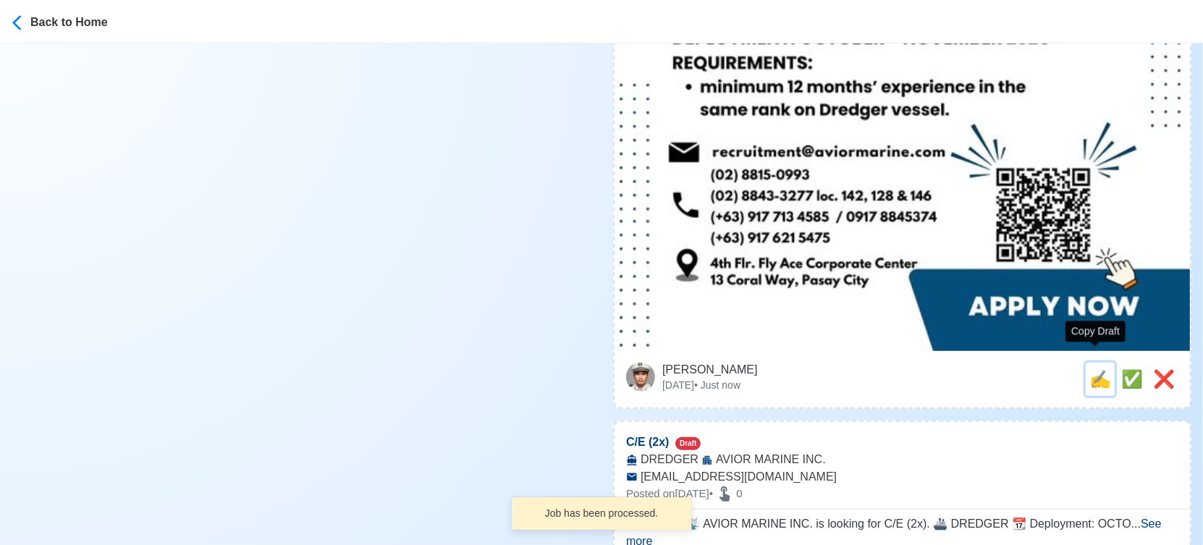
click at [1095, 369] on span "✍️" at bounding box center [1100, 379] width 22 height 20
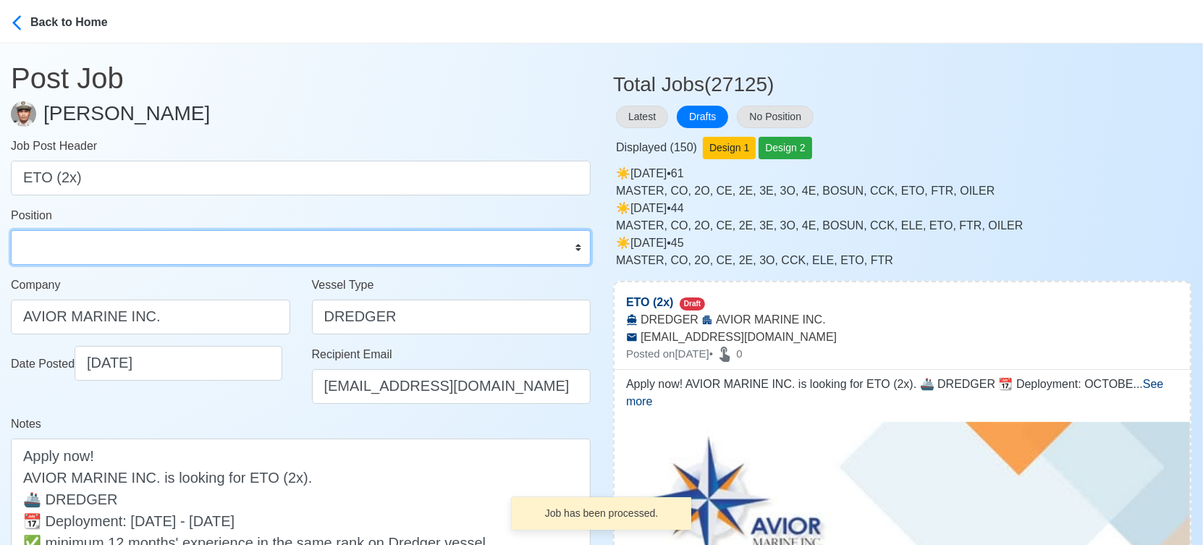
click at [151, 243] on select "Master Chief Officer 2nd Officer 3rd Officer Junior Officer Chief Engineer 2nd …" at bounding box center [301, 247] width 580 height 35
click at [11, 230] on select "Master Chief Officer 2nd Officer 3rd Officer Junior Officer Chief Engineer 2nd …" at bounding box center [301, 247] width 580 height 35
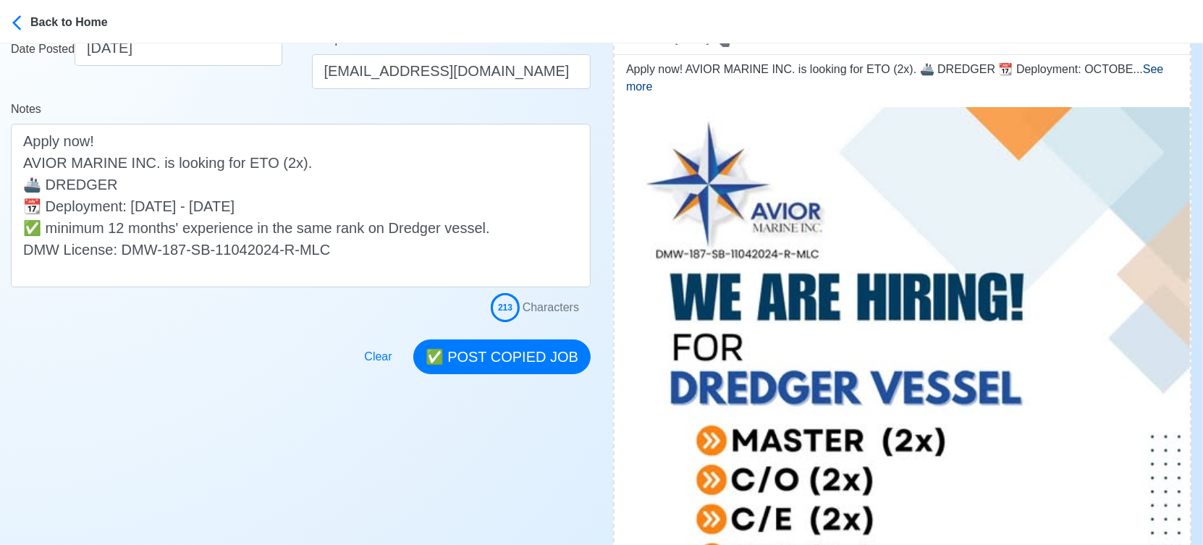
scroll to position [321, 0]
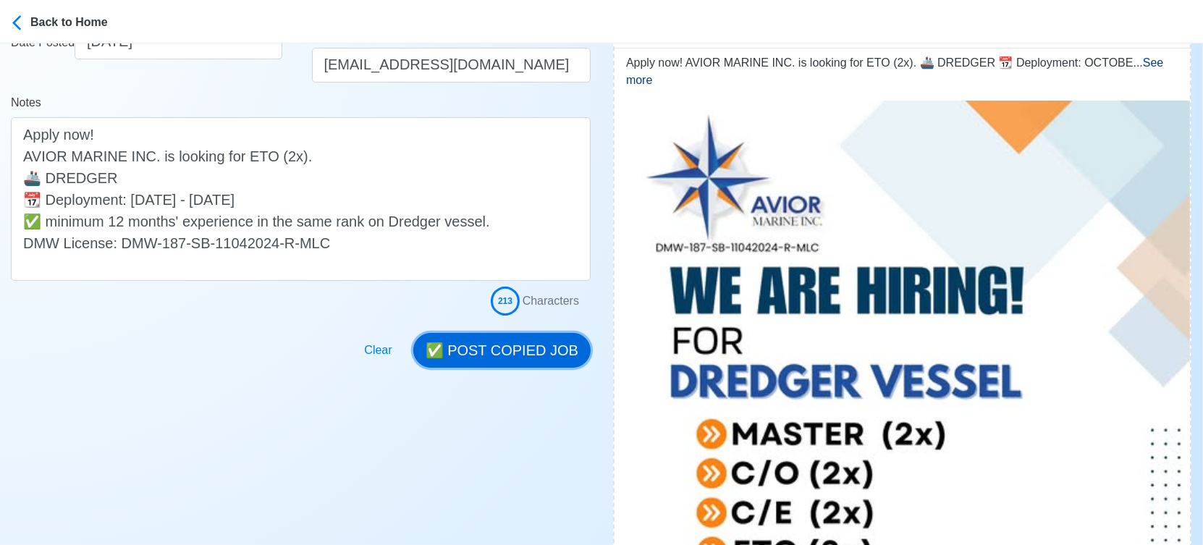
click at [522, 350] on button "✅ POST COPIED JOB" at bounding box center [501, 350] width 177 height 35
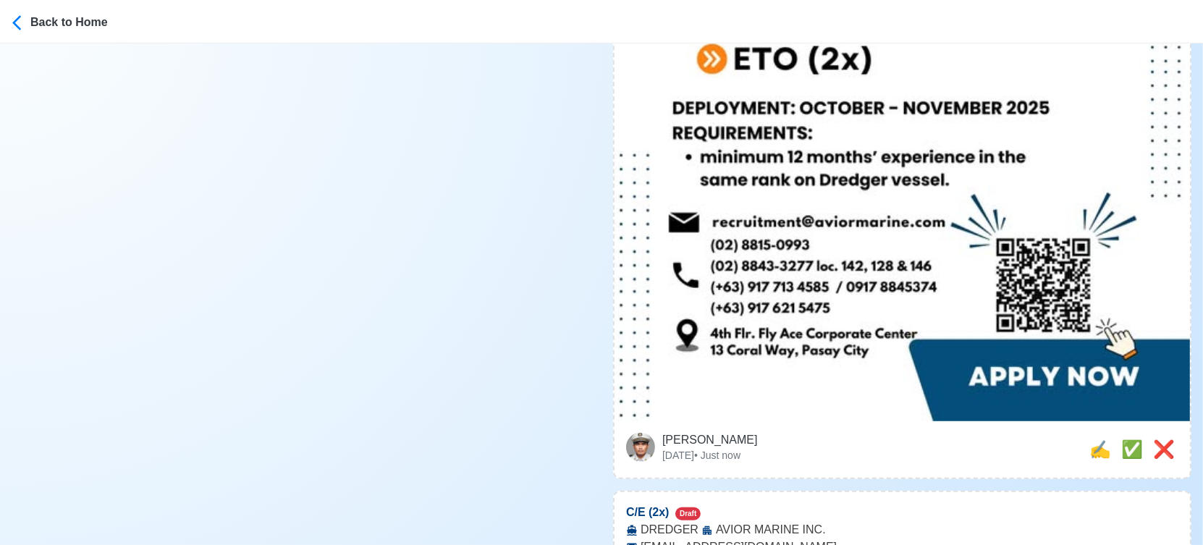
scroll to position [856, 0]
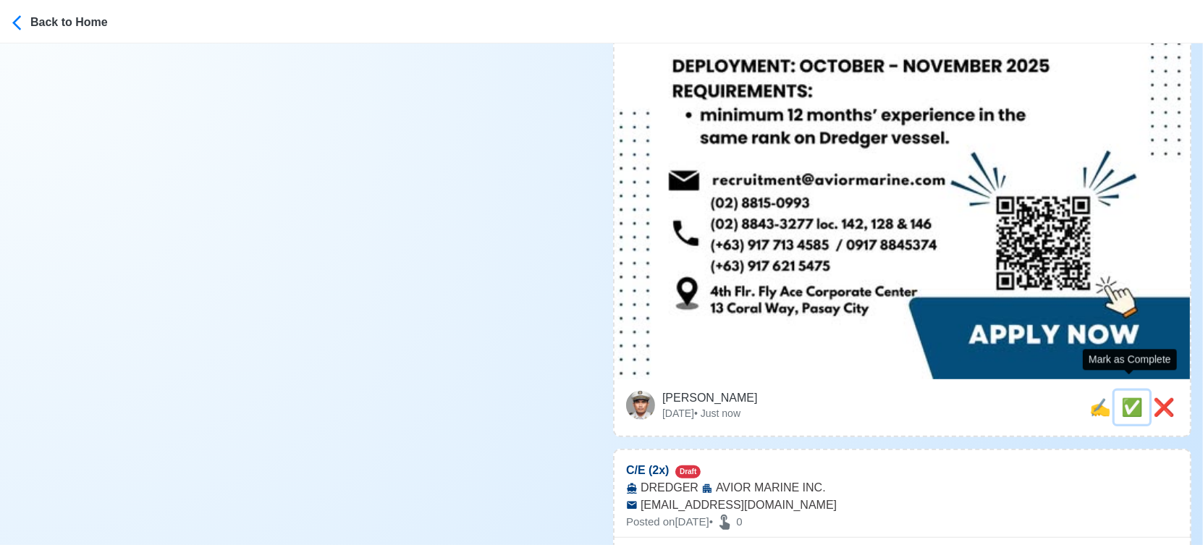
click at [1123, 397] on span "✅" at bounding box center [1132, 407] width 22 height 20
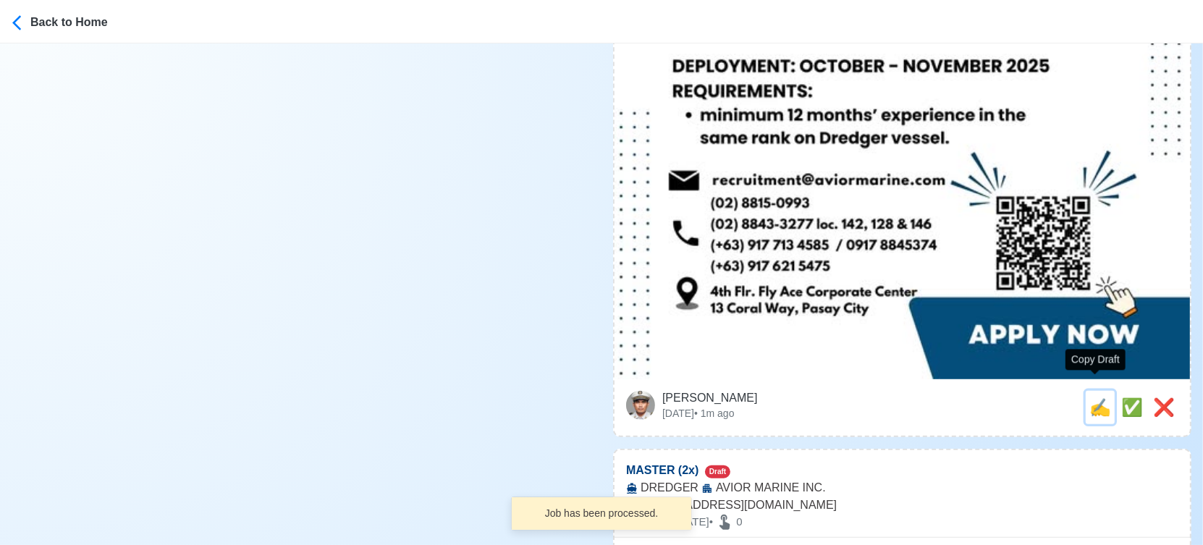
click at [1089, 397] on span "✍️" at bounding box center [1100, 407] width 22 height 20
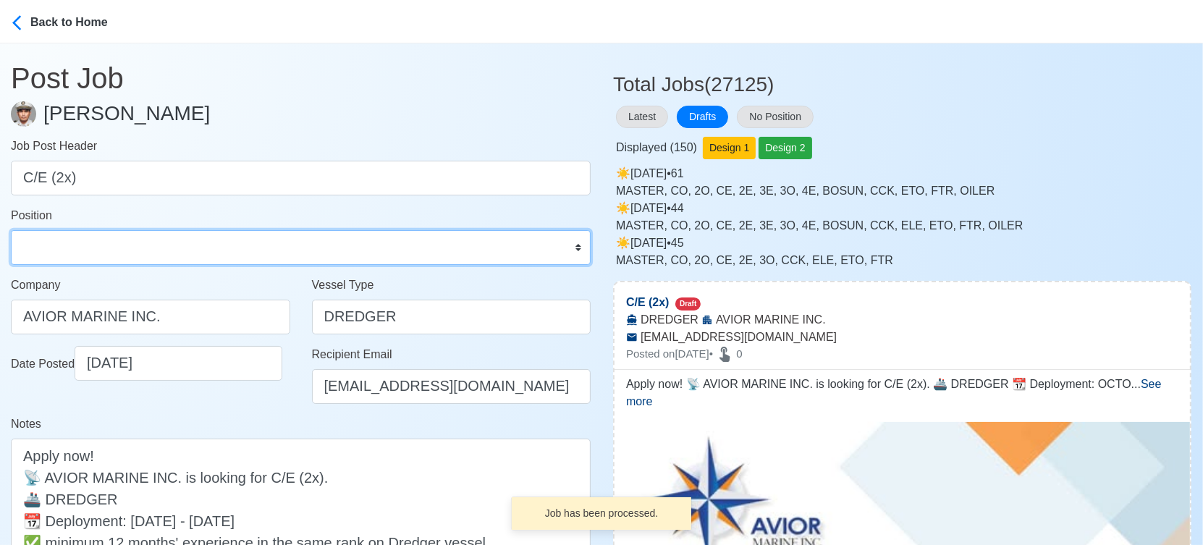
click at [94, 235] on select "Master Chief Officer 2nd Officer 3rd Officer Junior Officer Chief Engineer 2nd …" at bounding box center [301, 247] width 580 height 35
click at [11, 230] on select "Master Chief Officer 2nd Officer 3rd Officer Junior Officer Chief Engineer 2nd …" at bounding box center [301, 247] width 580 height 35
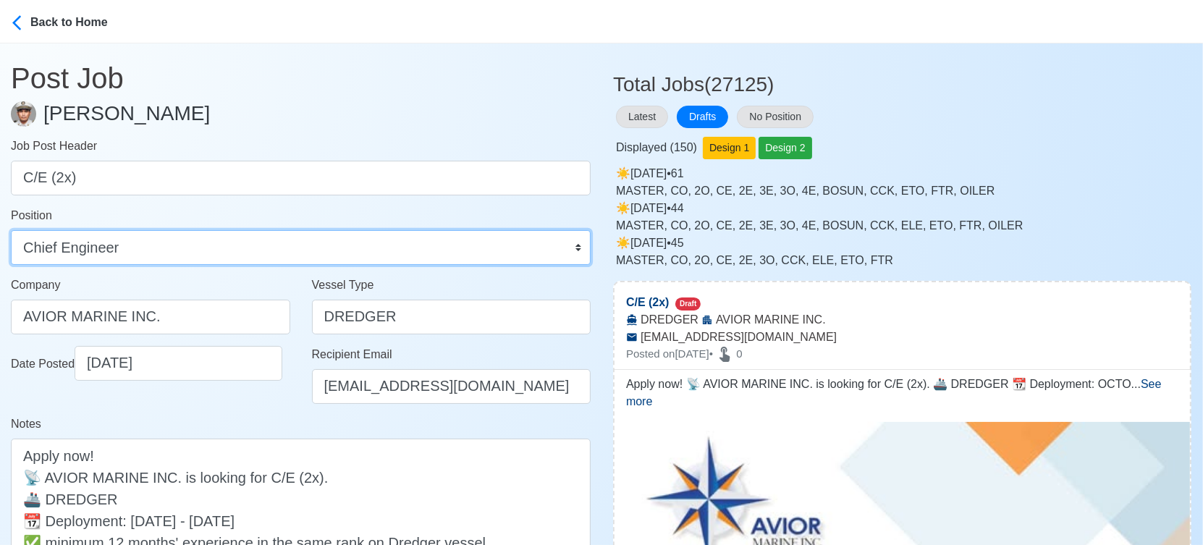
scroll to position [161, 0]
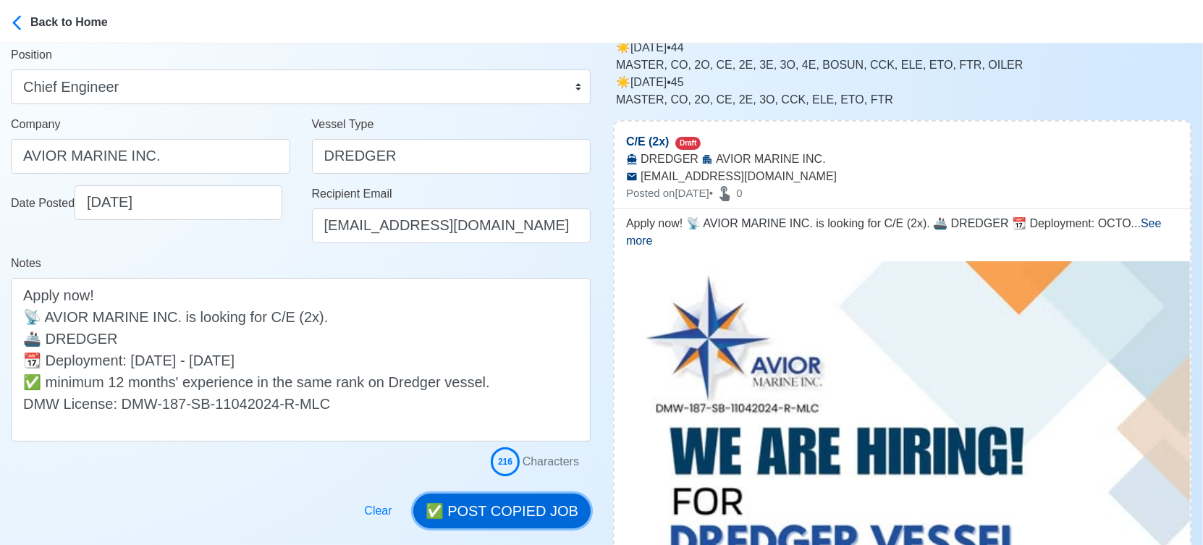
click at [532, 515] on button "✅ POST COPIED JOB" at bounding box center [501, 511] width 177 height 35
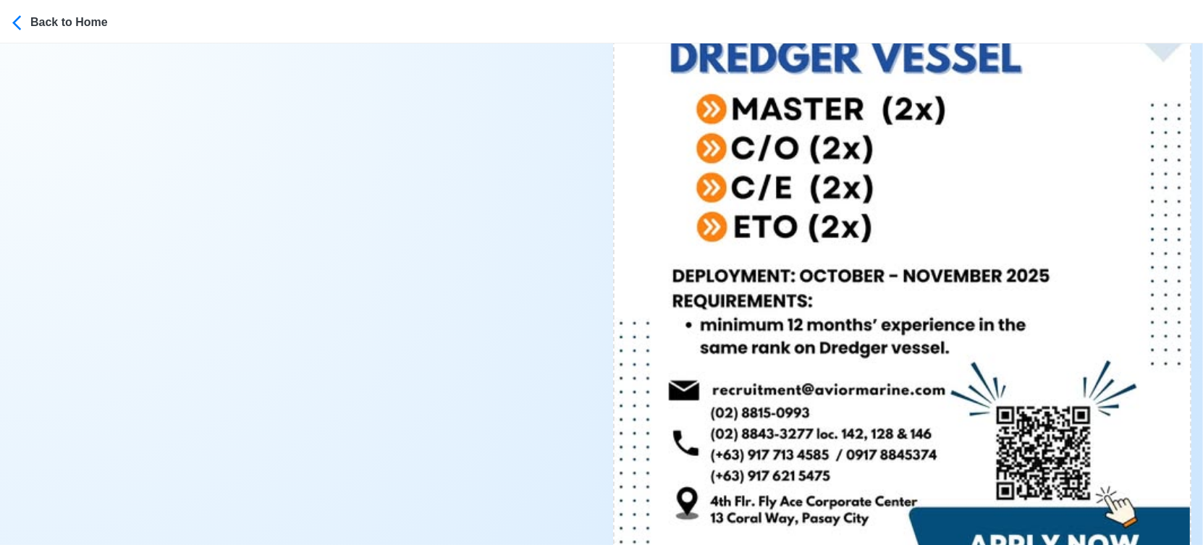
scroll to position [804, 0]
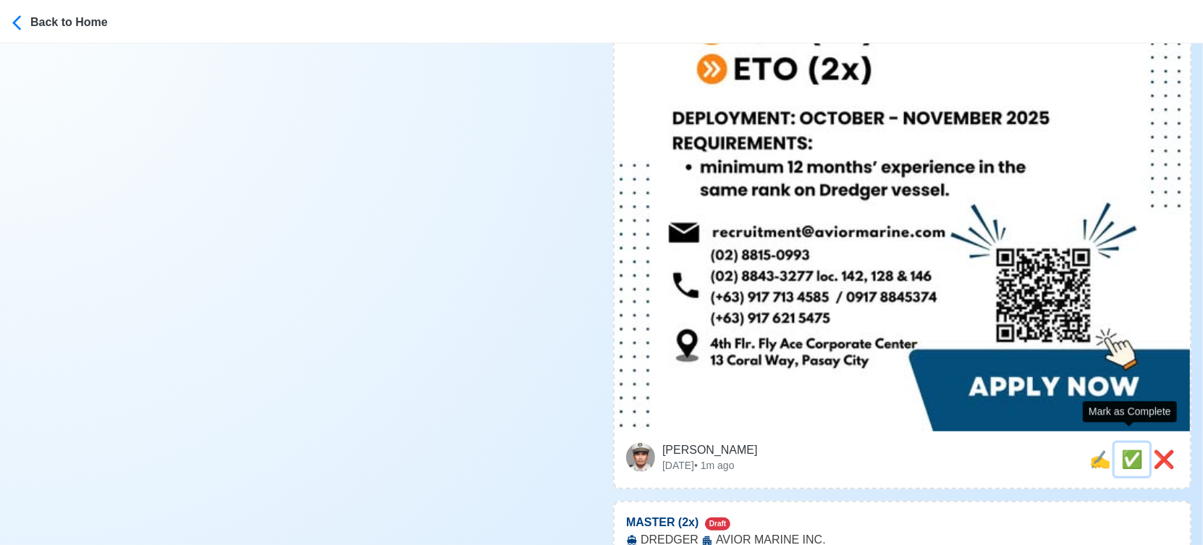
click at [1124, 449] on span "✅" at bounding box center [1132, 459] width 22 height 20
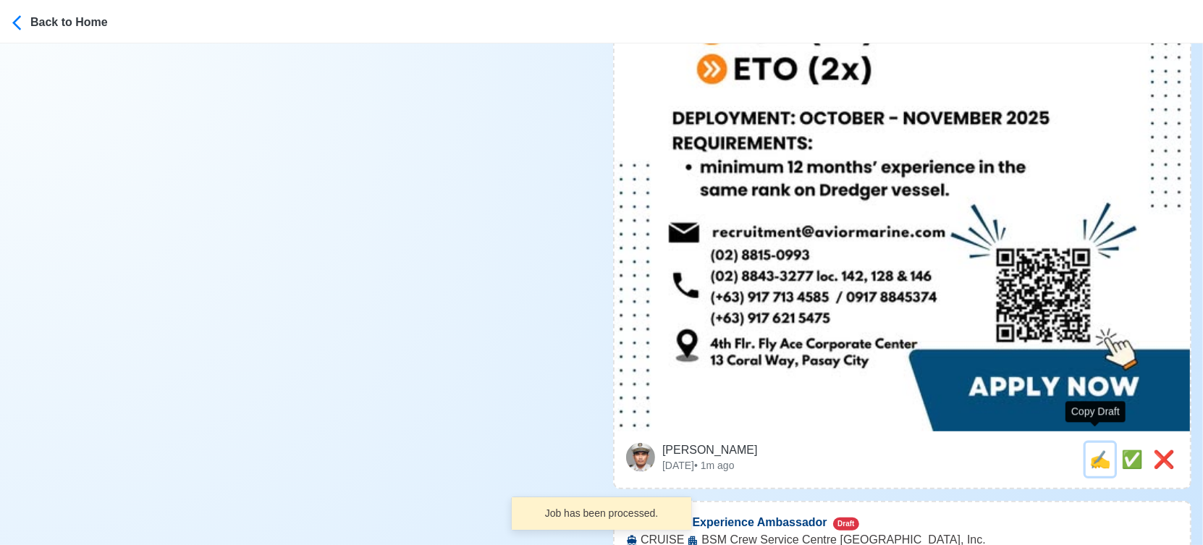
click at [1089, 449] on span "✍️" at bounding box center [1100, 459] width 22 height 20
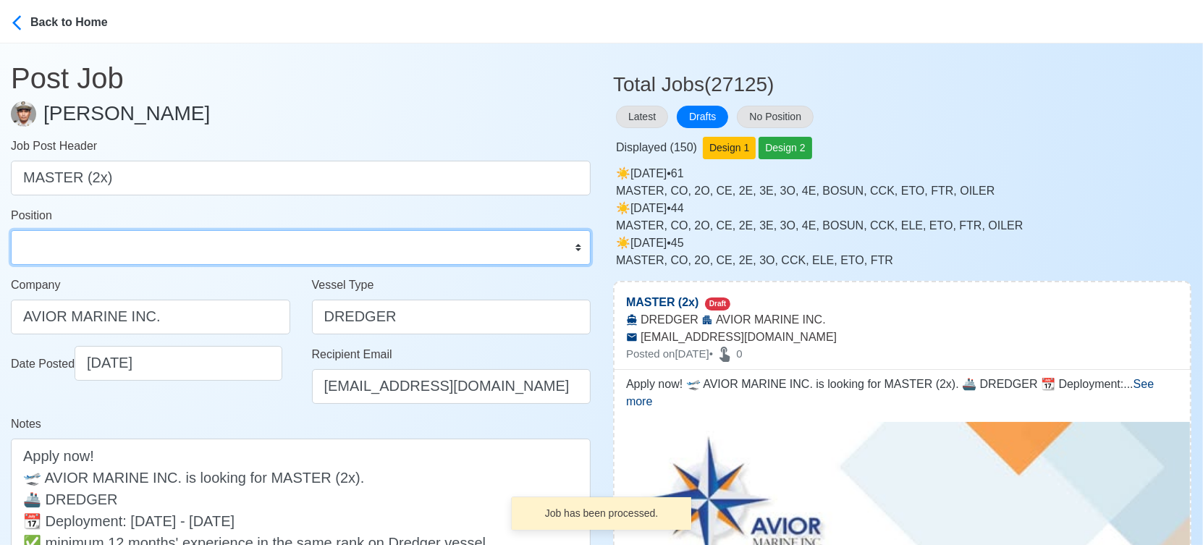
drag, startPoint x: 130, startPoint y: 240, endPoint x: 130, endPoint y: 229, distance: 10.2
click at [130, 240] on select "Master Chief Officer 2nd Officer 3rd Officer Junior Officer Chief Engineer 2nd …" at bounding box center [301, 247] width 580 height 35
click at [11, 230] on select "Master Chief Officer 2nd Officer 3rd Officer Junior Officer Chief Engineer 2nd …" at bounding box center [301, 247] width 580 height 35
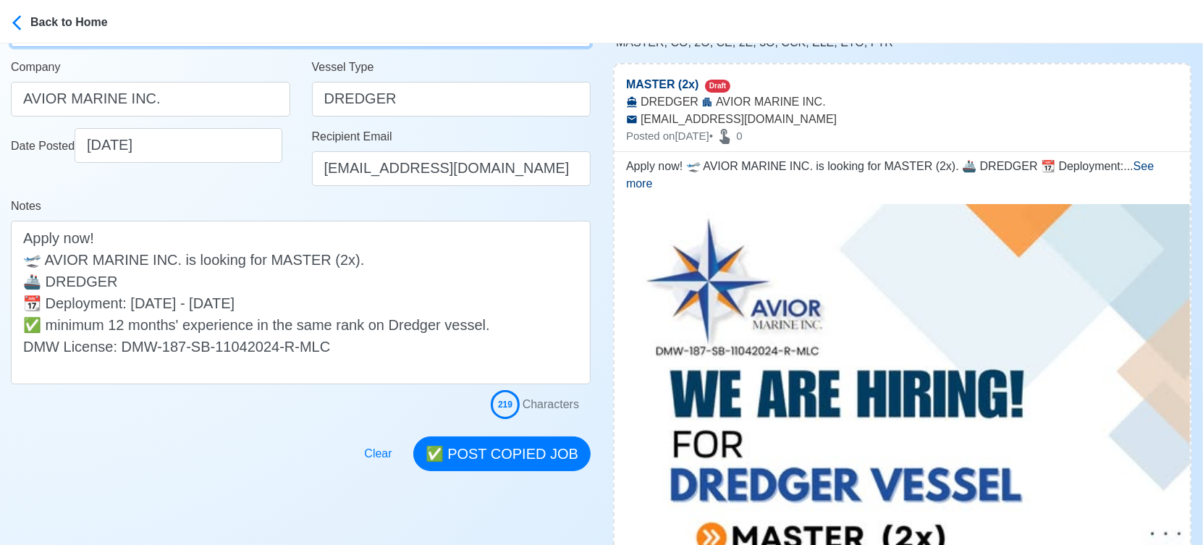
scroll to position [241, 0]
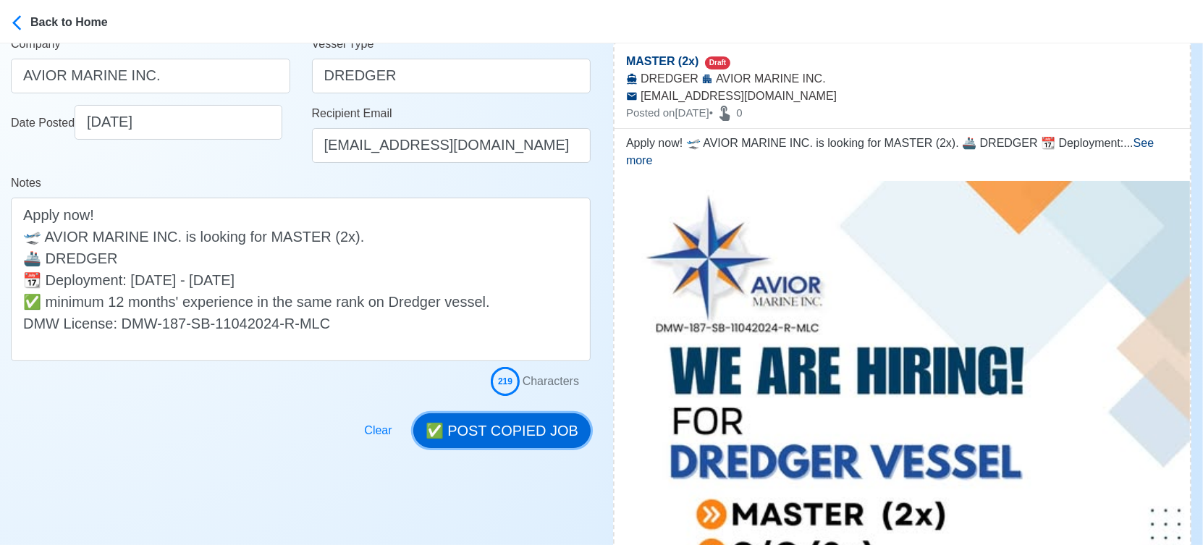
click at [546, 434] on button "✅ POST COPIED JOB" at bounding box center [501, 430] width 177 height 35
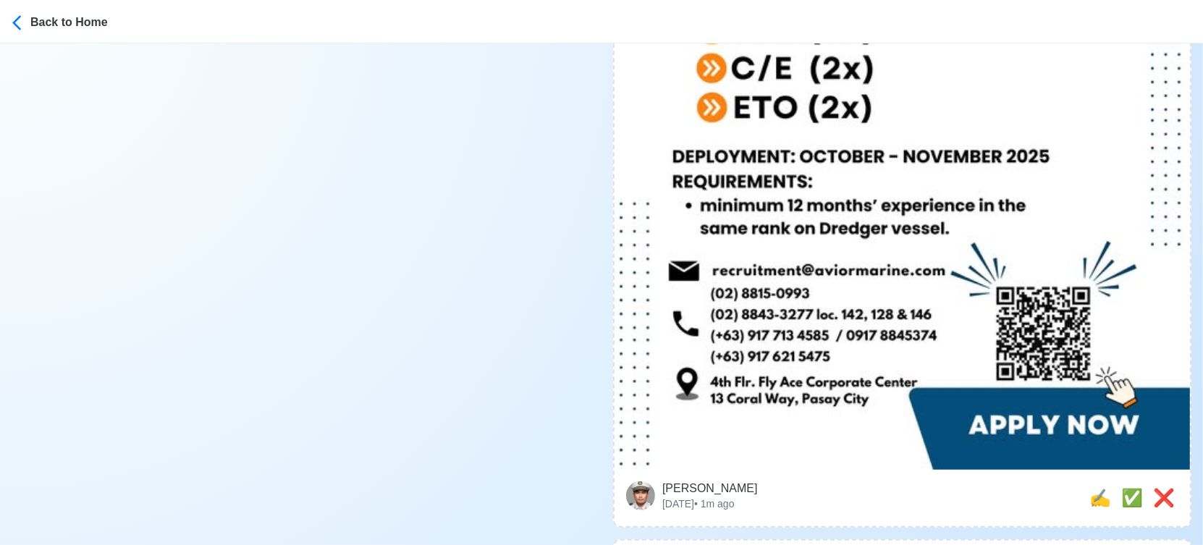
scroll to position [804, 0]
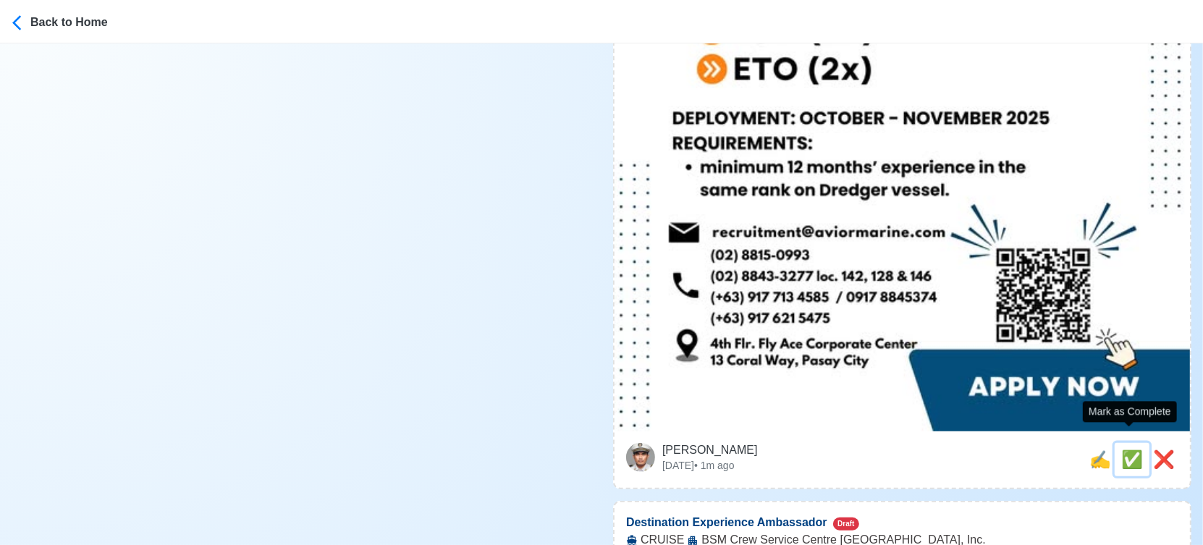
click at [1121, 449] on span "✅" at bounding box center [1132, 459] width 22 height 20
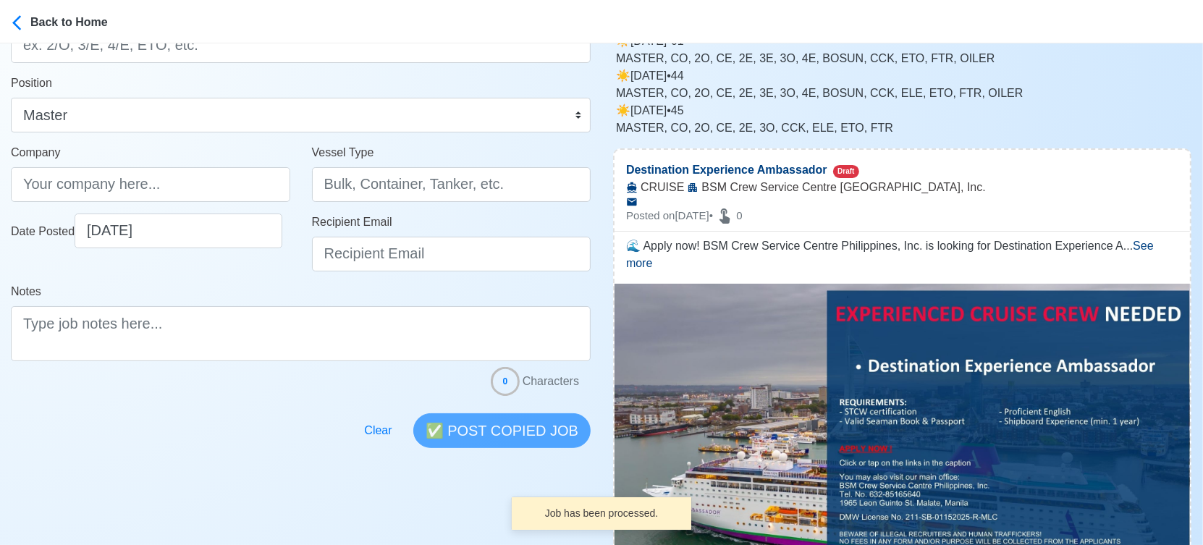
scroll to position [0, 0]
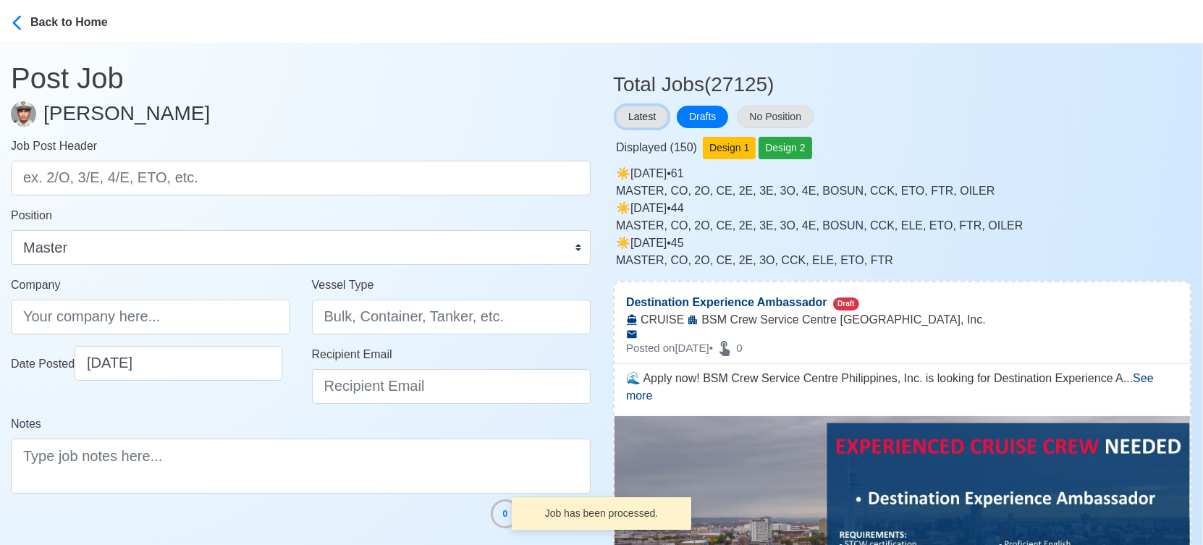
click at [633, 116] on button "Latest" at bounding box center [642, 117] width 52 height 22
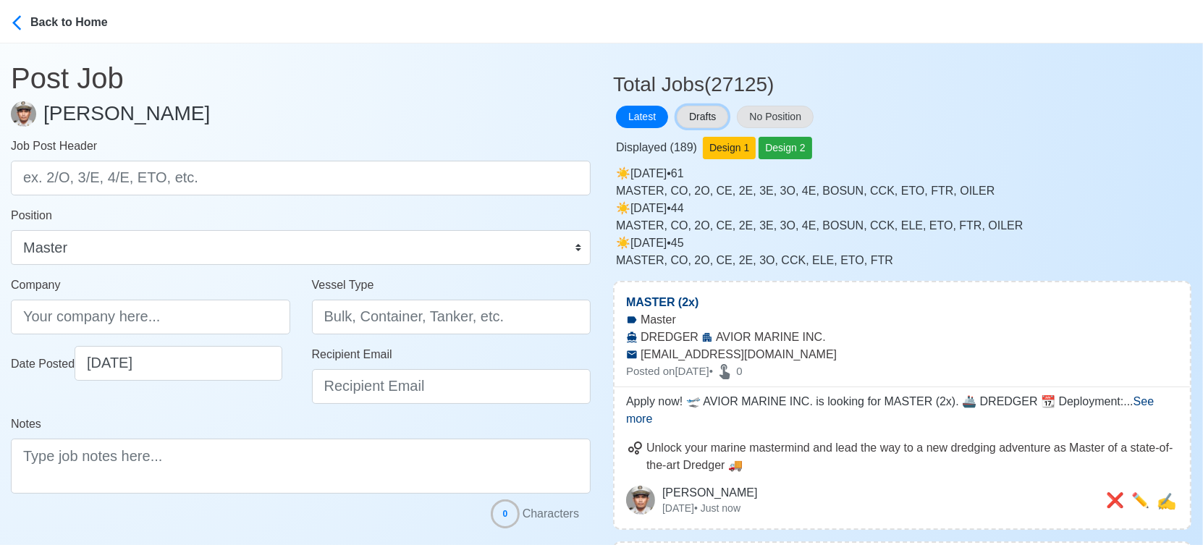
click at [697, 113] on button "Drafts" at bounding box center [702, 117] width 51 height 22
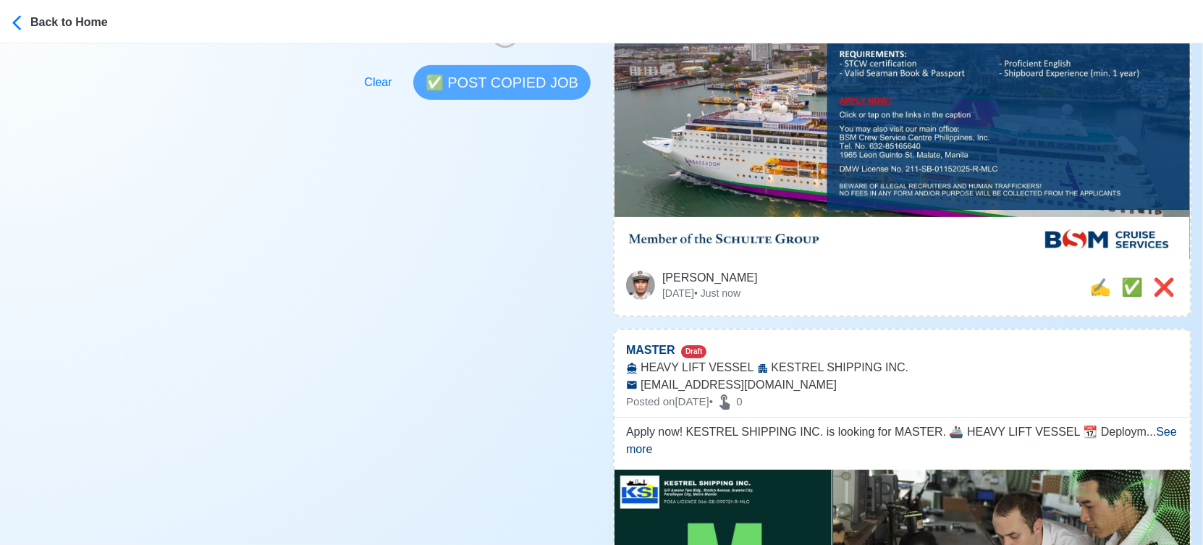
scroll to position [482, 0]
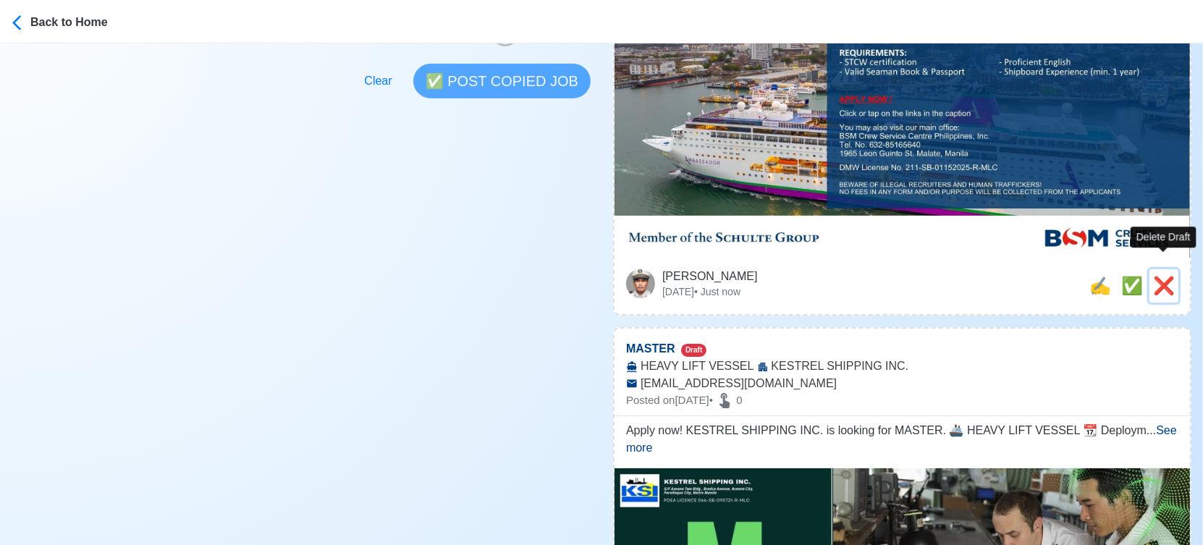
click at [1168, 276] on span "❌" at bounding box center [1164, 286] width 22 height 20
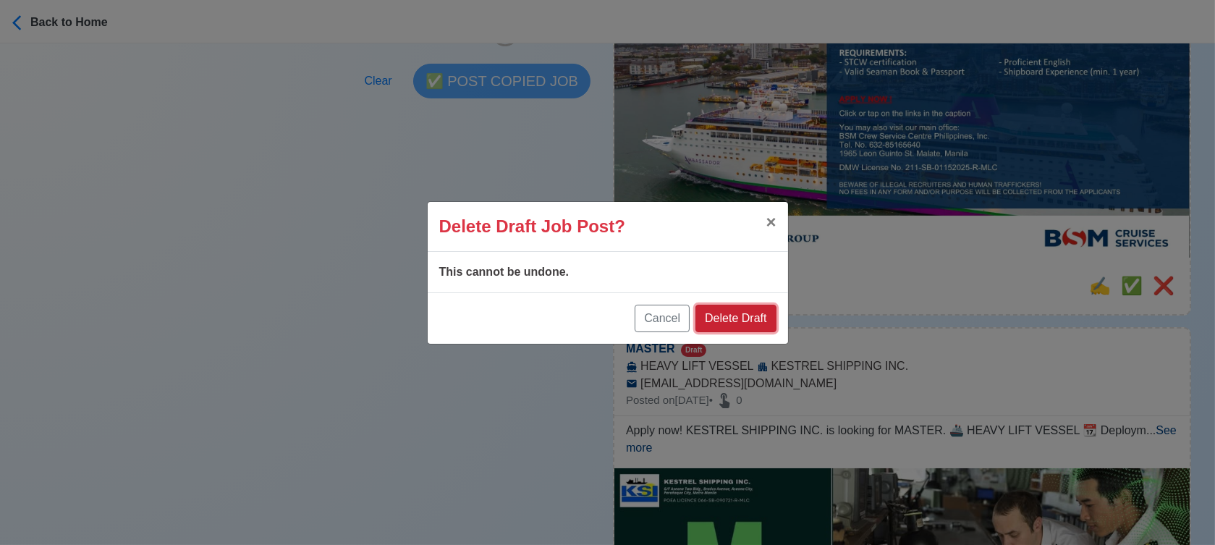
click at [756, 315] on button "Delete Draft" at bounding box center [736, 319] width 80 height 28
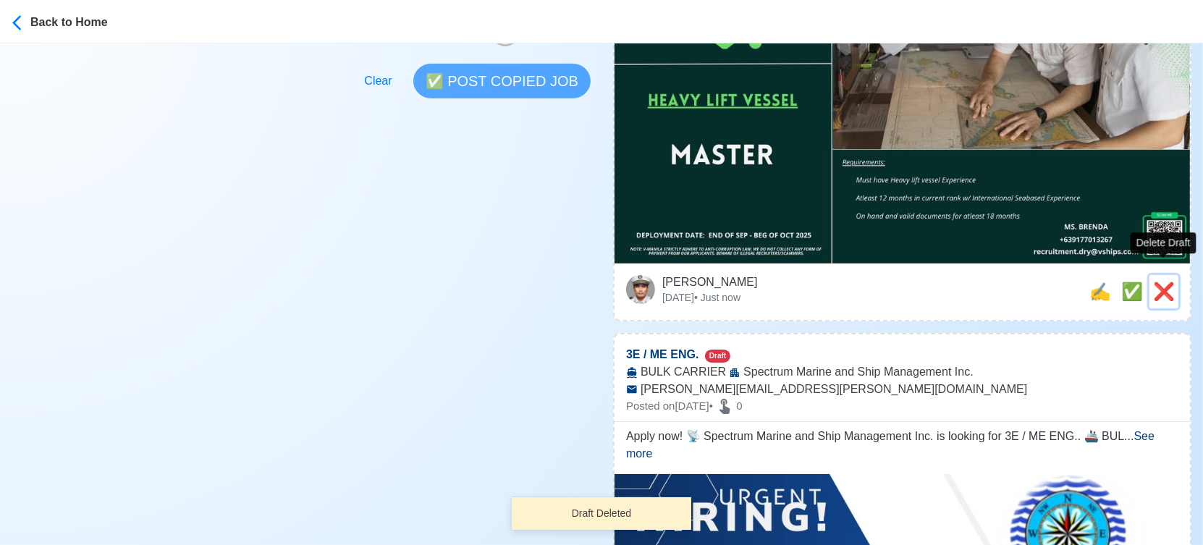
click at [1153, 282] on span "❌" at bounding box center [1164, 292] width 22 height 20
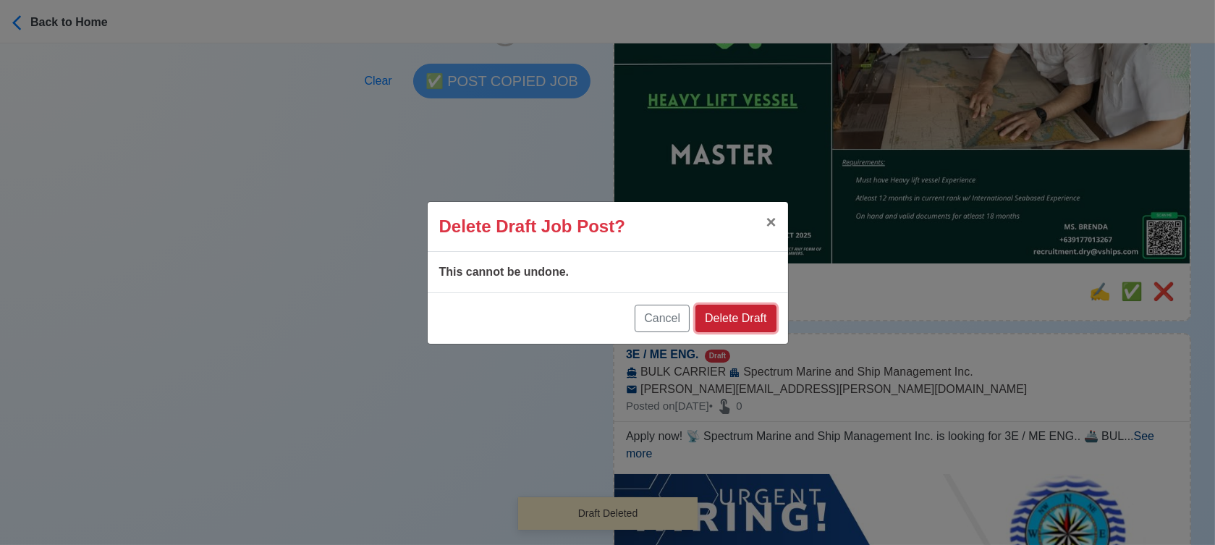
click at [753, 317] on button "Delete Draft" at bounding box center [736, 319] width 80 height 28
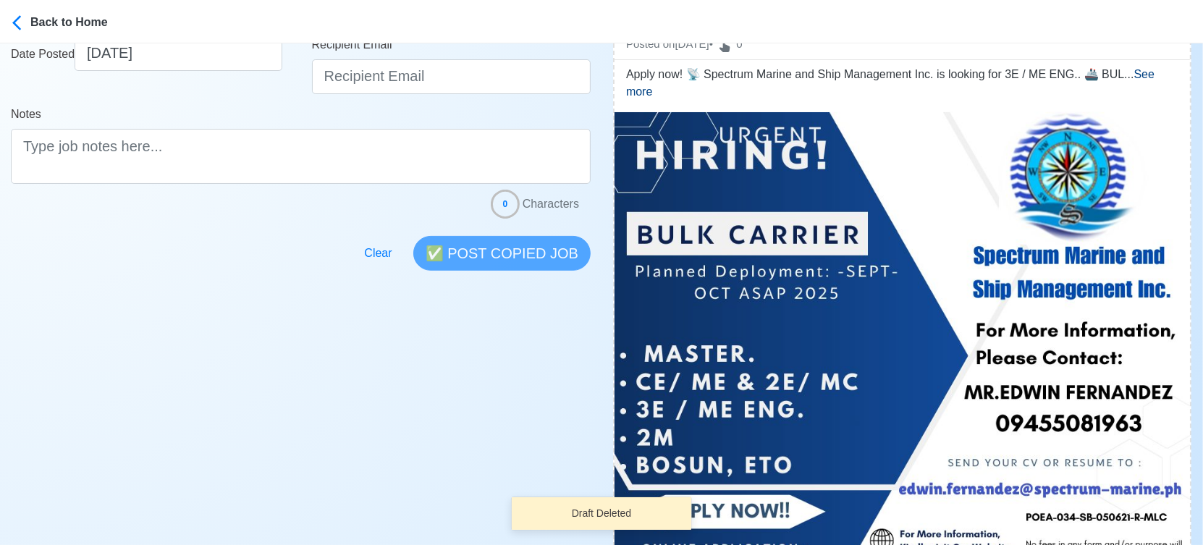
scroll to position [402, 0]
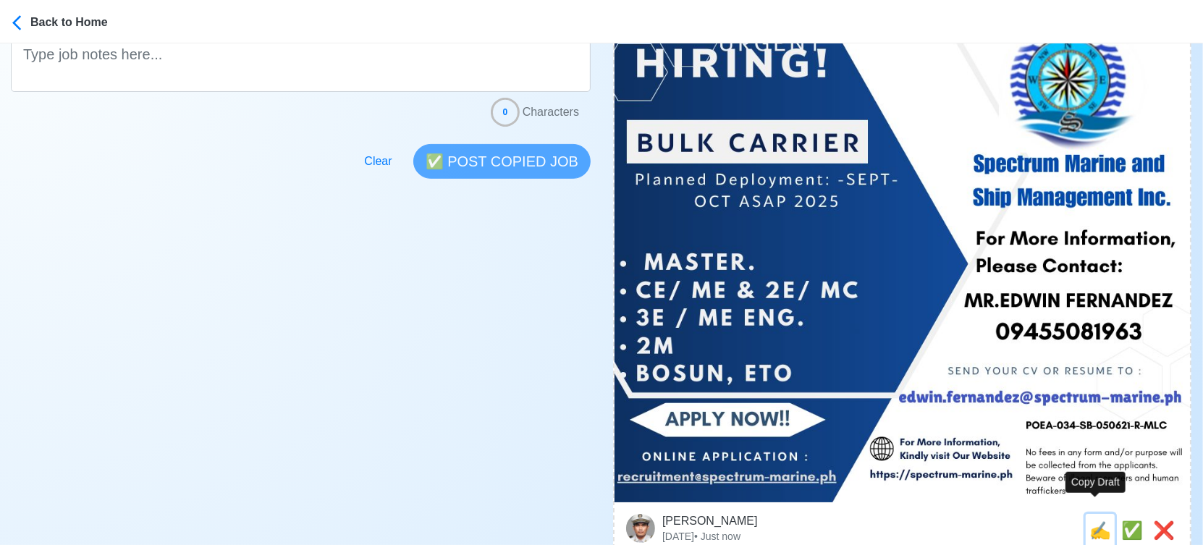
drag, startPoint x: 1094, startPoint y: 514, endPoint x: 978, endPoint y: 478, distance: 122.0
click at [1091, 520] on span "✍️" at bounding box center [1100, 530] width 22 height 20
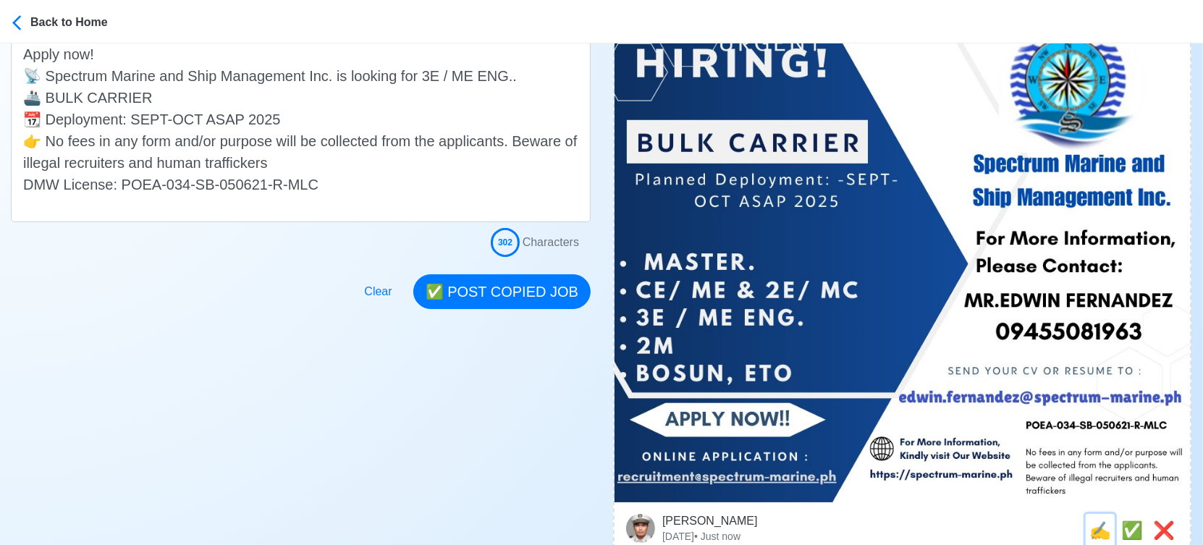
scroll to position [0, 0]
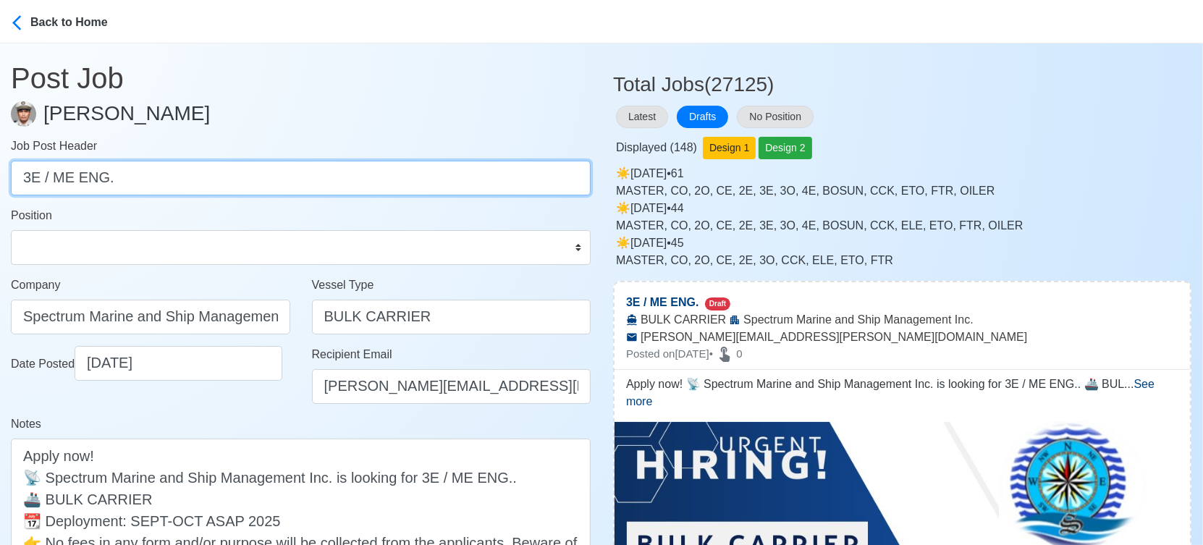
click at [52, 181] on input "3E / ME ENG." at bounding box center [301, 178] width 580 height 35
drag, startPoint x: 115, startPoint y: 180, endPoint x: 39, endPoint y: 180, distance: 76.0
click at [39, 180] on input "3E / ME ENG." at bounding box center [301, 178] width 580 height 35
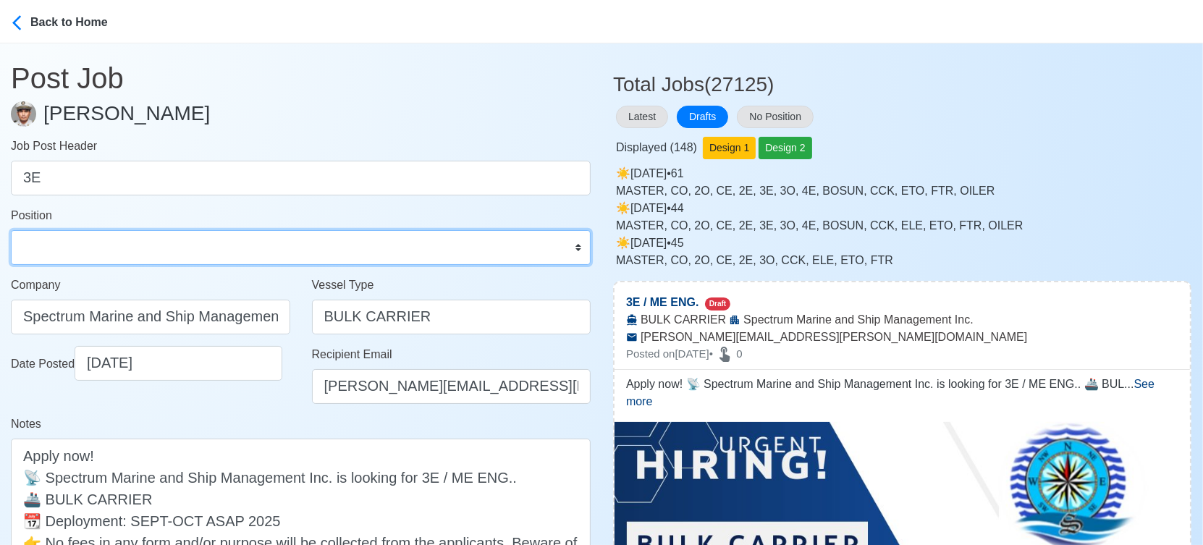
click at [101, 248] on select "Master Chief Officer 2nd Officer 3rd Officer Junior Officer Chief Engineer 2nd …" at bounding box center [301, 247] width 580 height 35
click at [11, 230] on select "Master Chief Officer 2nd Officer 3rd Officer Junior Officer Chief Engineer 2nd …" at bounding box center [301, 247] width 580 height 35
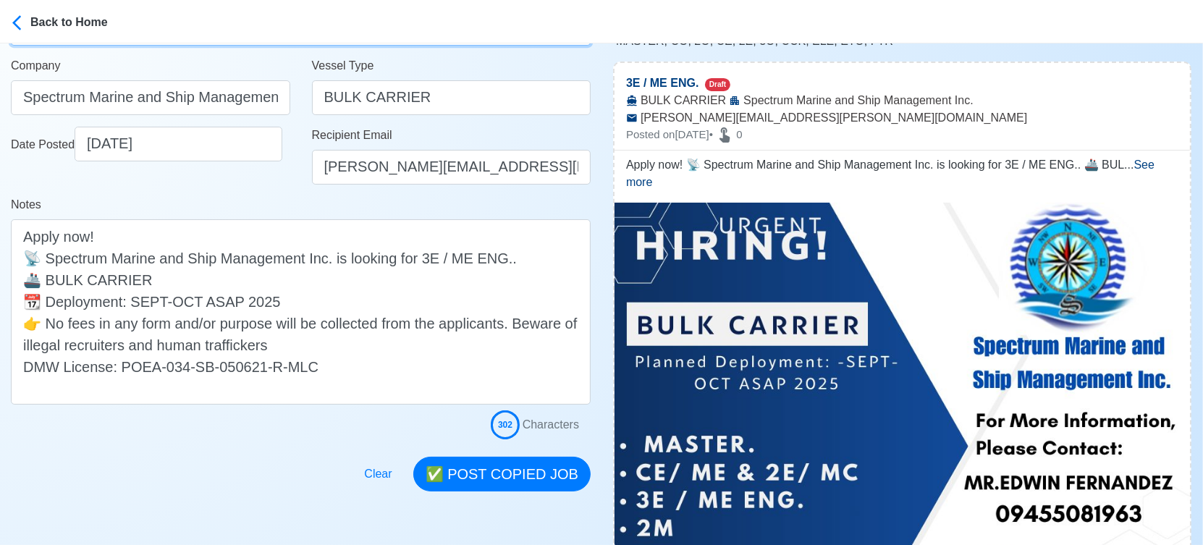
scroll to position [321, 0]
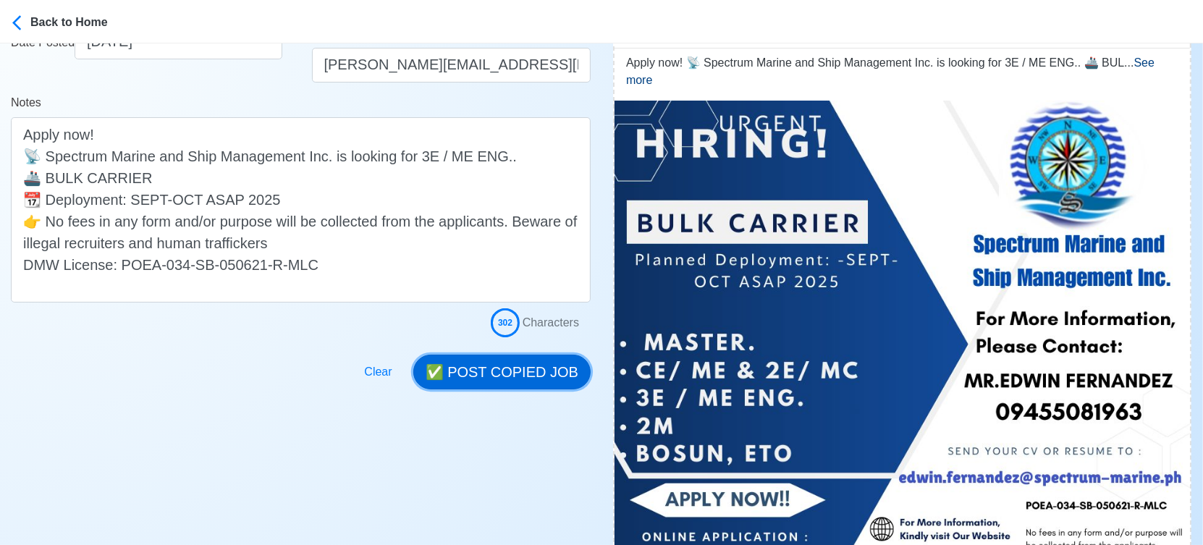
click at [502, 368] on button "✅ POST COPIED JOB" at bounding box center [501, 372] width 177 height 35
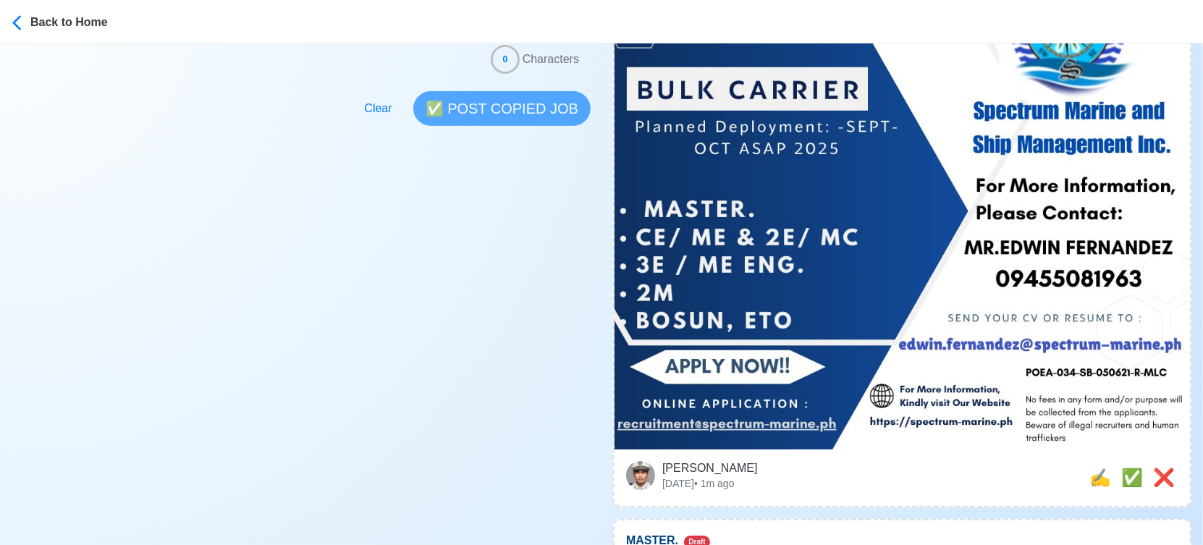
scroll to position [482, 0]
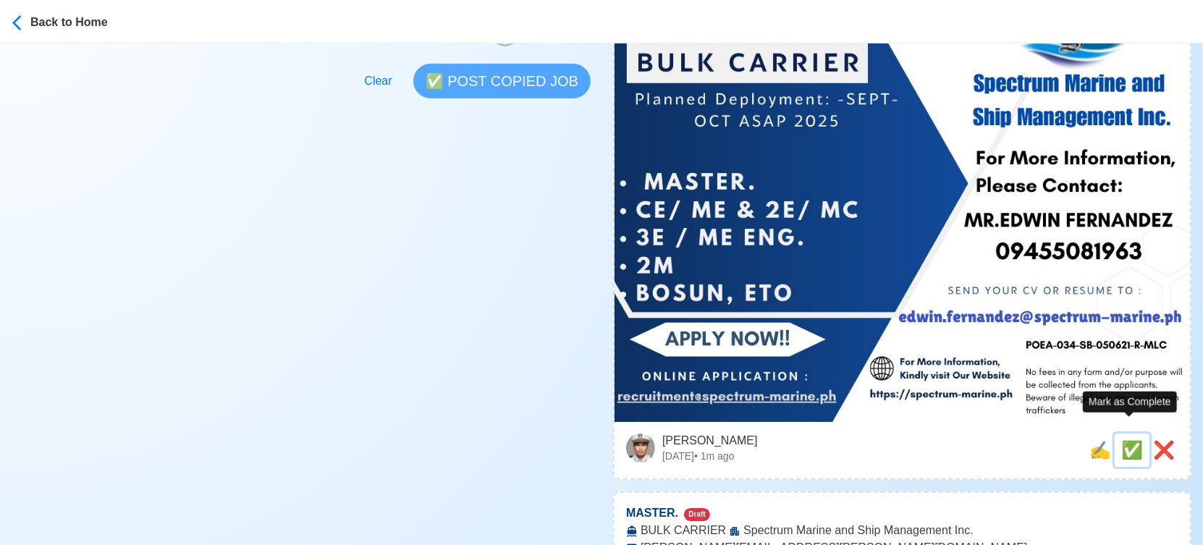
click at [1131, 440] on span "✅" at bounding box center [1132, 450] width 22 height 20
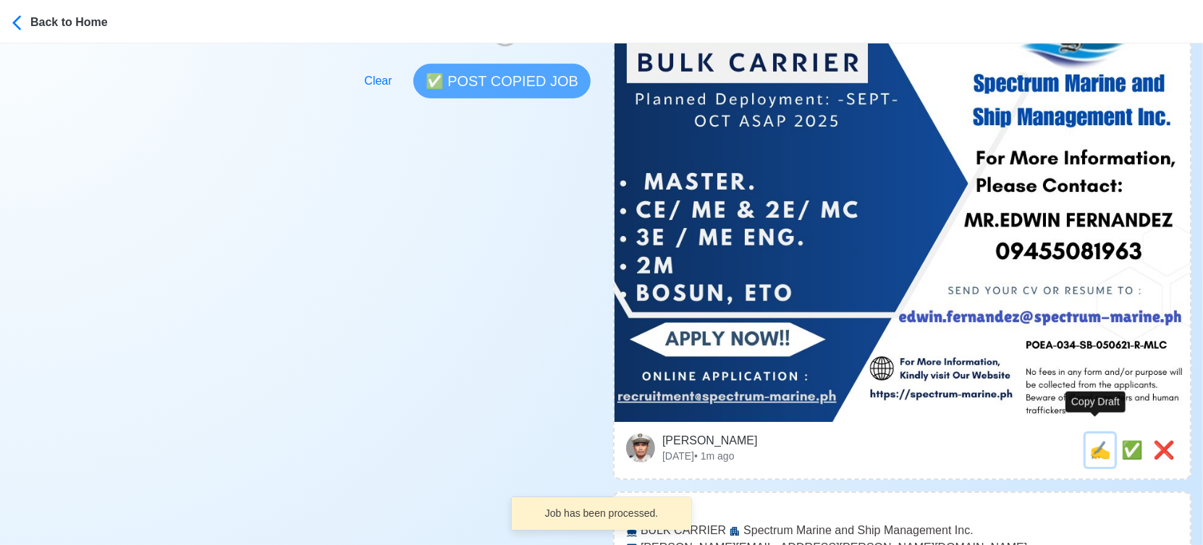
click at [1097, 440] on span "✍️" at bounding box center [1100, 450] width 22 height 20
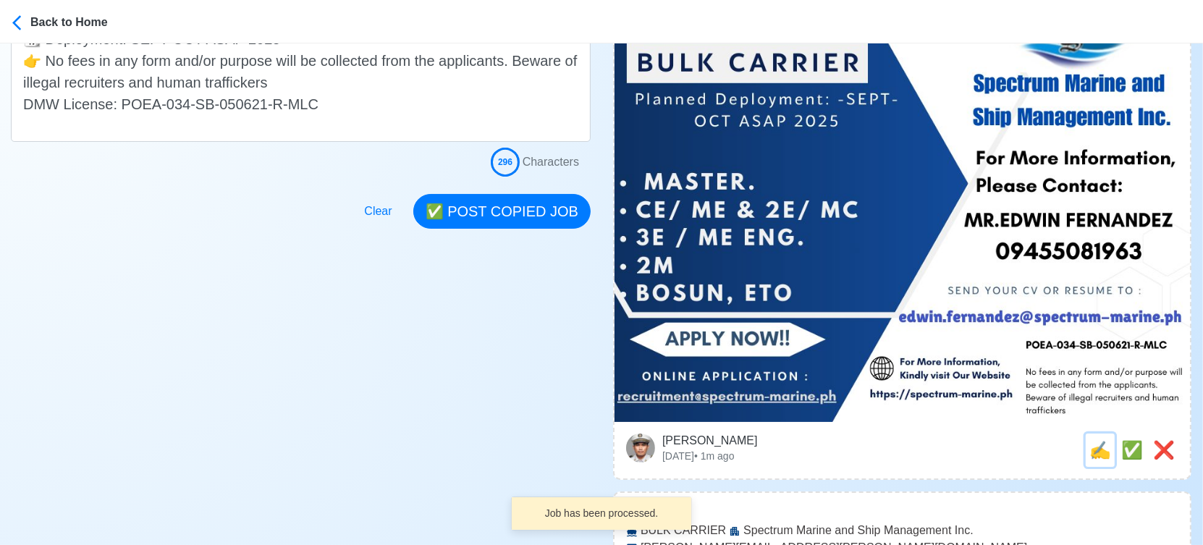
scroll to position [0, 0]
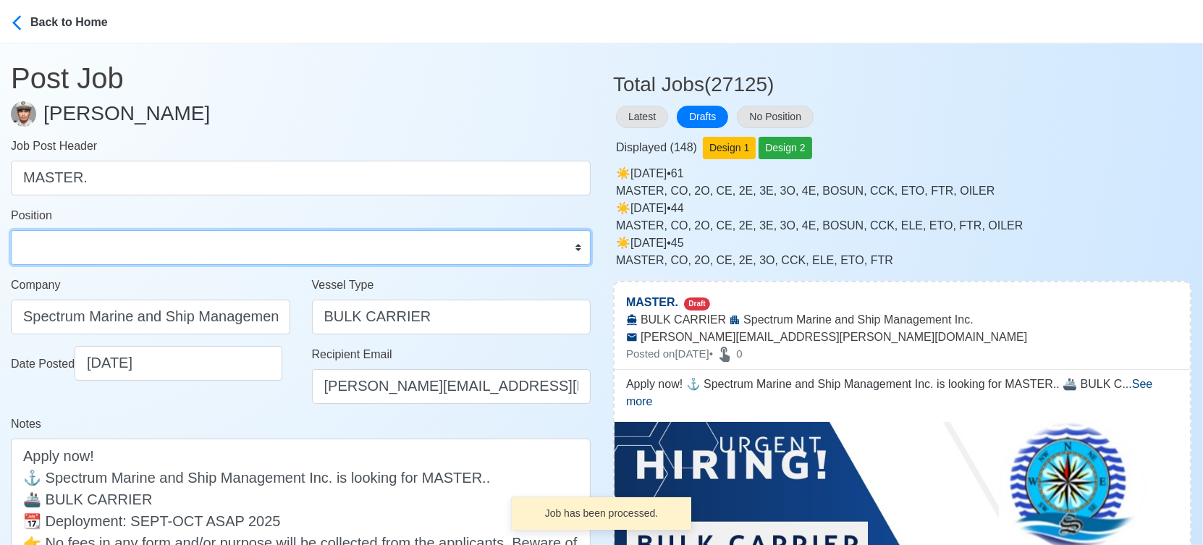
click at [61, 243] on select "Master Chief Officer 2nd Officer 3rd Officer Junior Officer Chief Engineer 2nd …" at bounding box center [301, 247] width 580 height 35
click at [11, 230] on select "Master Chief Officer 2nd Officer 3rd Officer Junior Officer Chief Engineer 2nd …" at bounding box center [301, 247] width 580 height 35
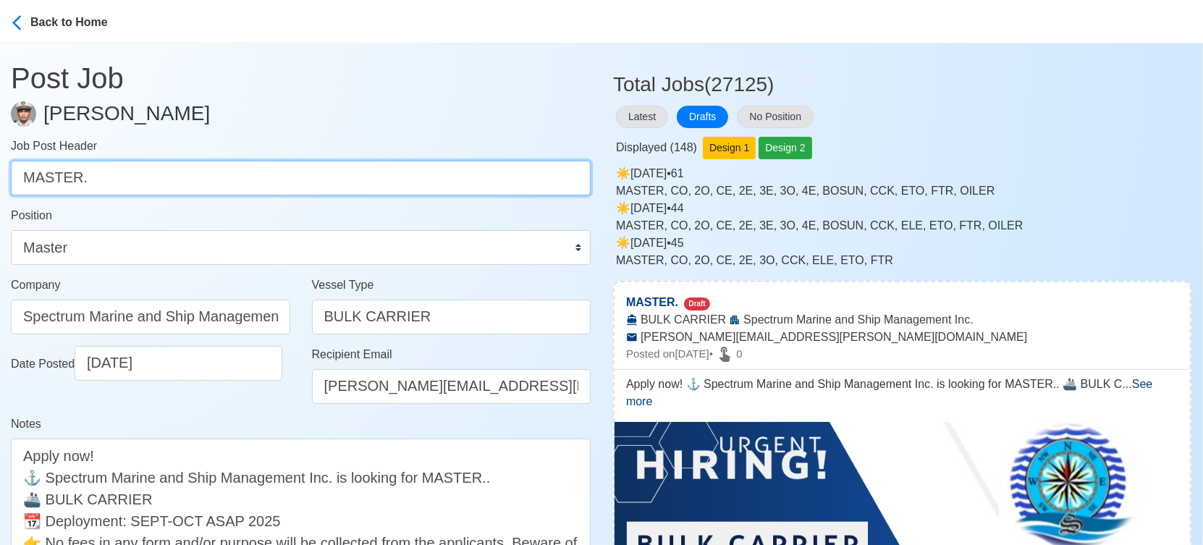
click at [118, 182] on input "MASTER." at bounding box center [301, 178] width 580 height 35
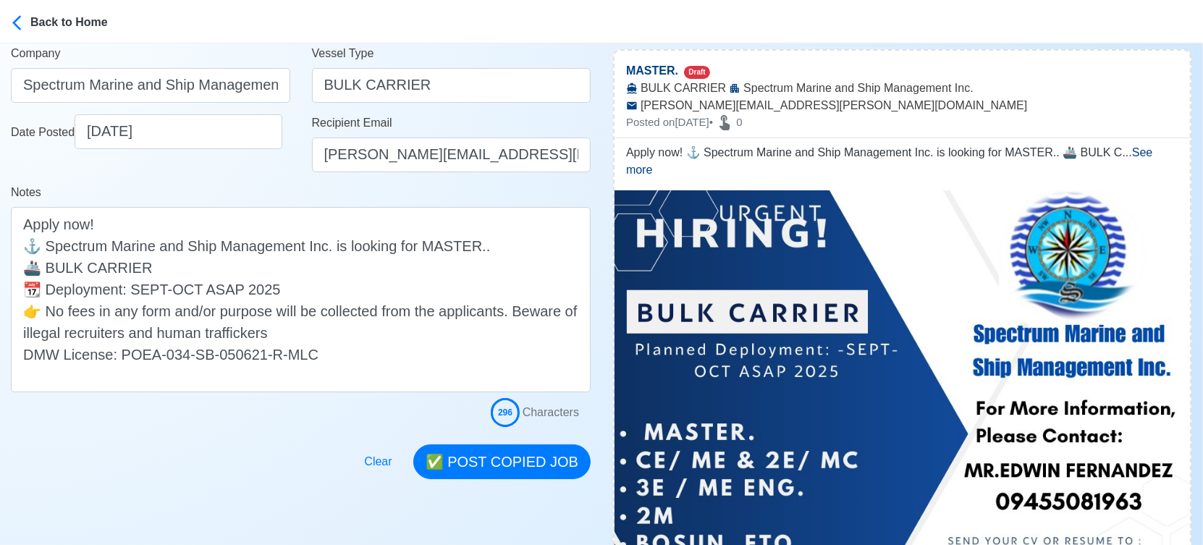
scroll to position [241, 0]
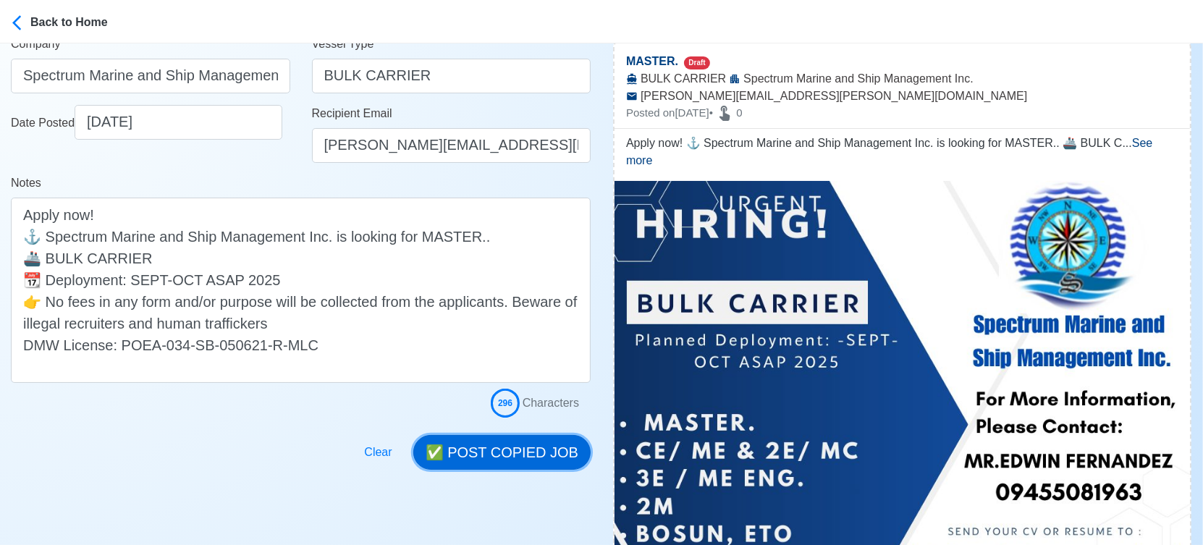
click at [523, 450] on button "✅ POST COPIED JOB" at bounding box center [501, 452] width 177 height 35
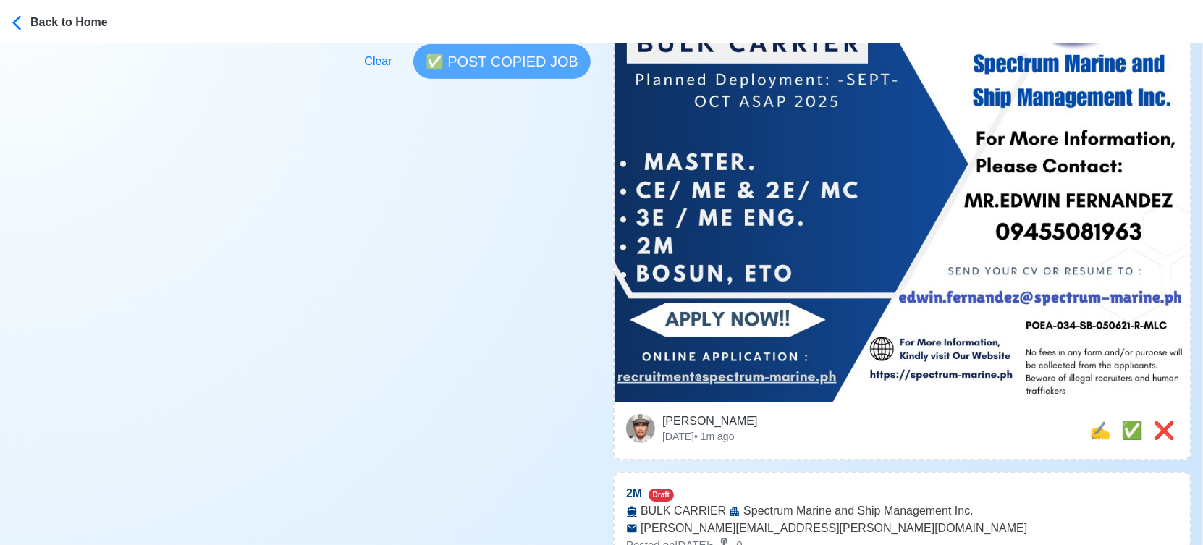
scroll to position [643, 0]
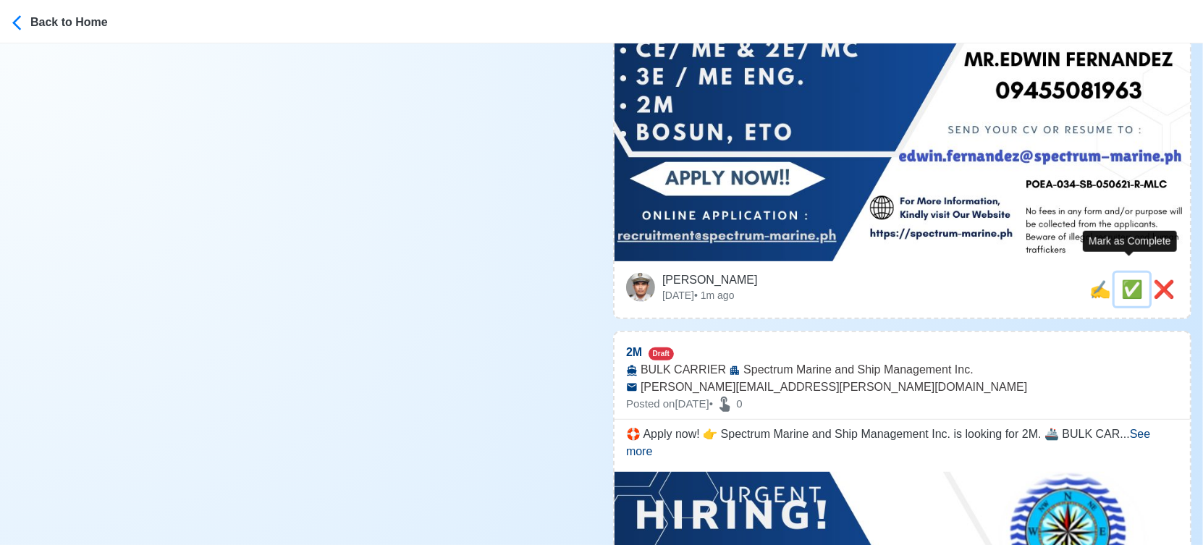
click at [1133, 279] on span "✅" at bounding box center [1132, 289] width 22 height 20
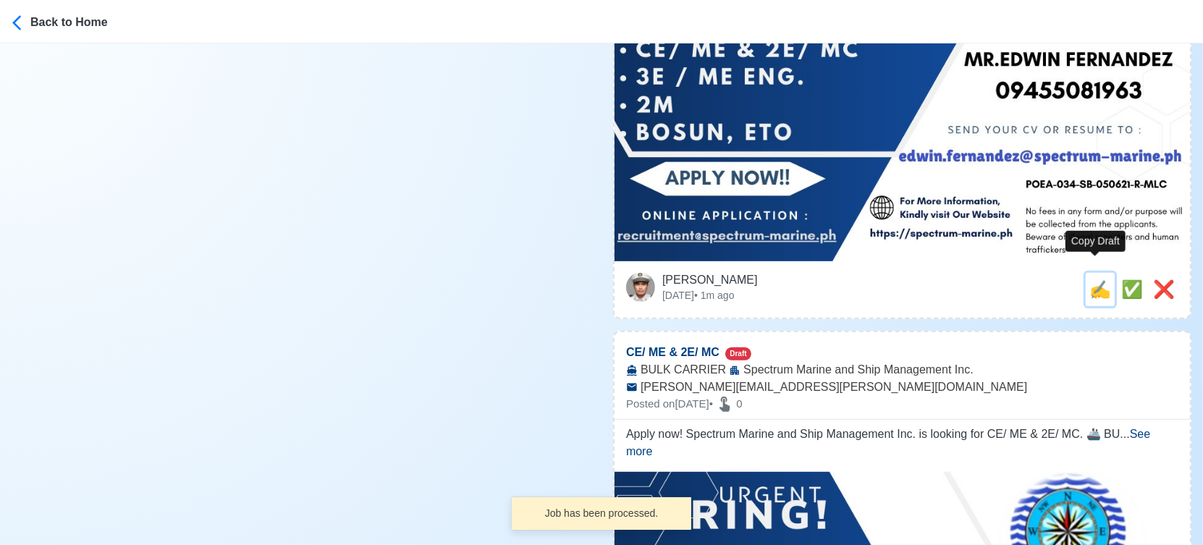
click at [1098, 279] on span "✍️" at bounding box center [1100, 289] width 22 height 20
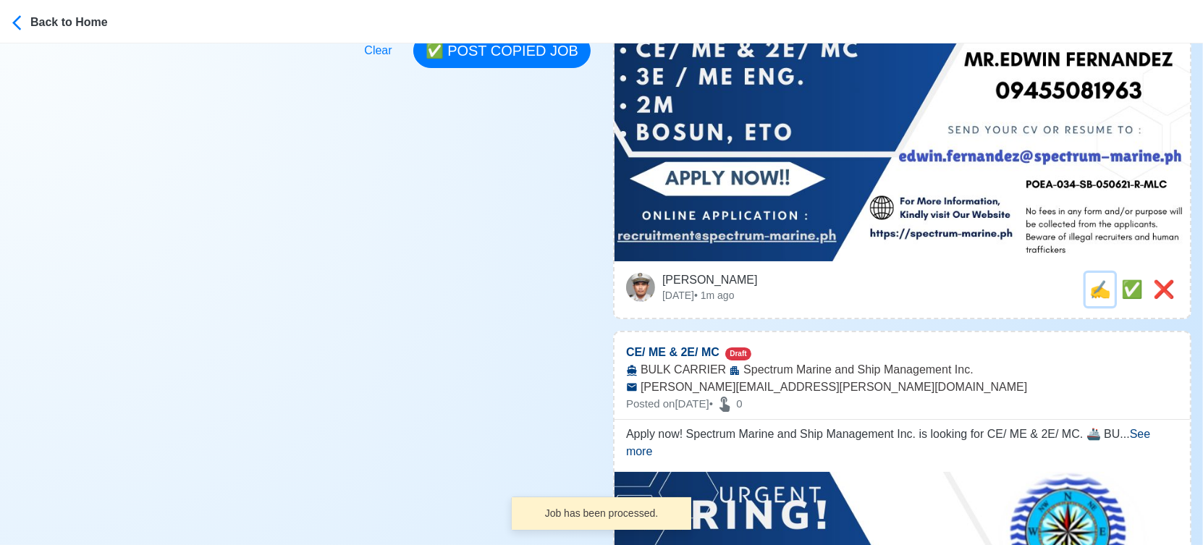
scroll to position [0, 0]
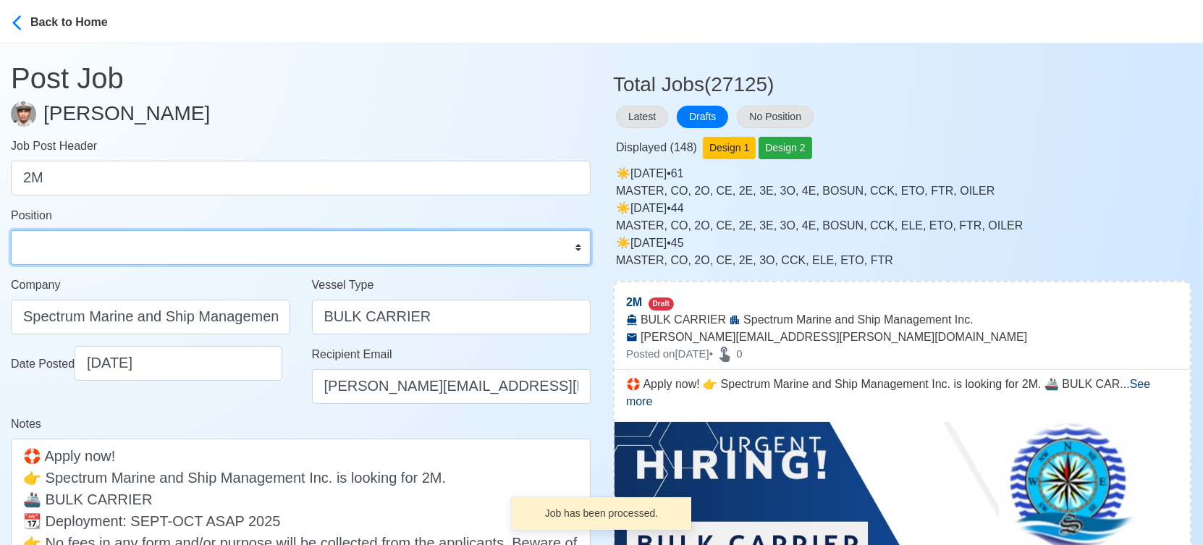
drag, startPoint x: 85, startPoint y: 259, endPoint x: 84, endPoint y: 235, distance: 24.7
click at [85, 259] on select "Master Chief Officer 2nd Officer 3rd Officer Junior Officer Chief Engineer 2nd …" at bounding box center [301, 247] width 580 height 35
click at [11, 230] on select "Master Chief Officer 2nd Officer 3rd Officer Junior Officer Chief Engineer 2nd …" at bounding box center [301, 247] width 580 height 35
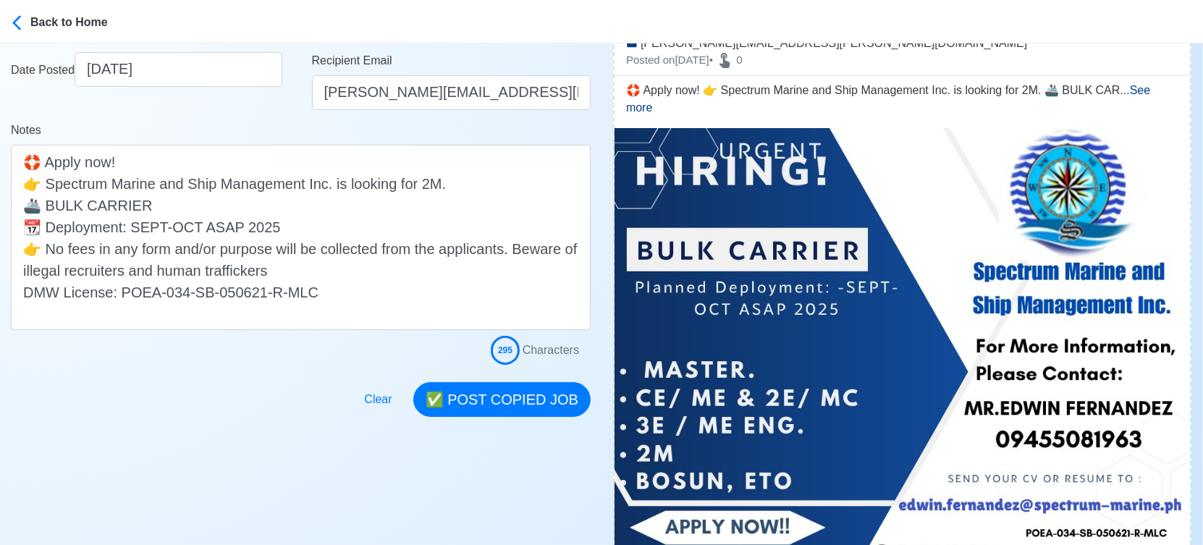
scroll to position [321, 0]
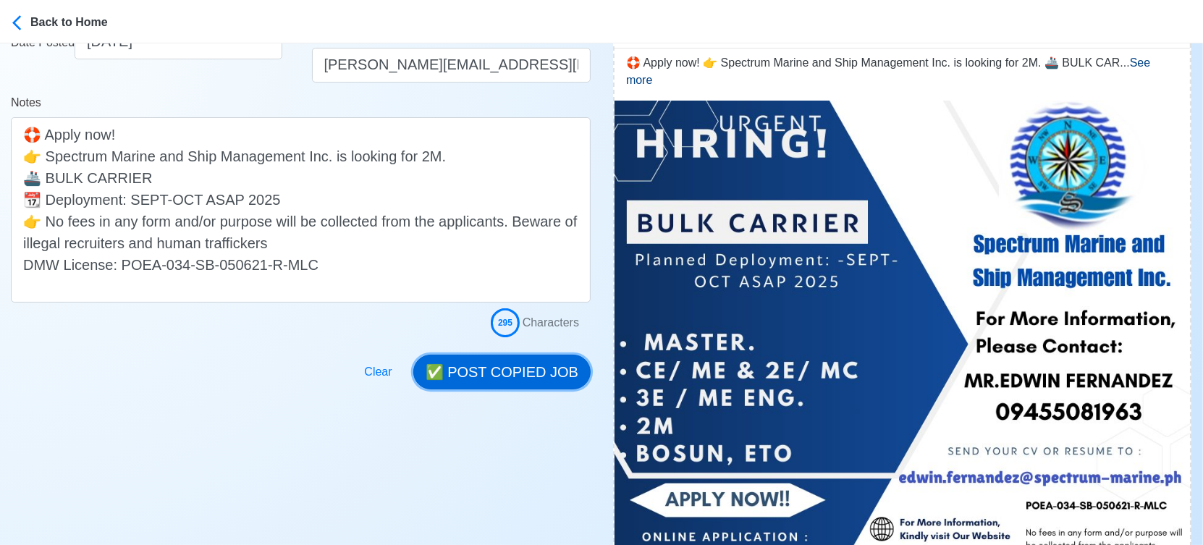
click at [519, 375] on button "✅ POST COPIED JOB" at bounding box center [501, 372] width 177 height 35
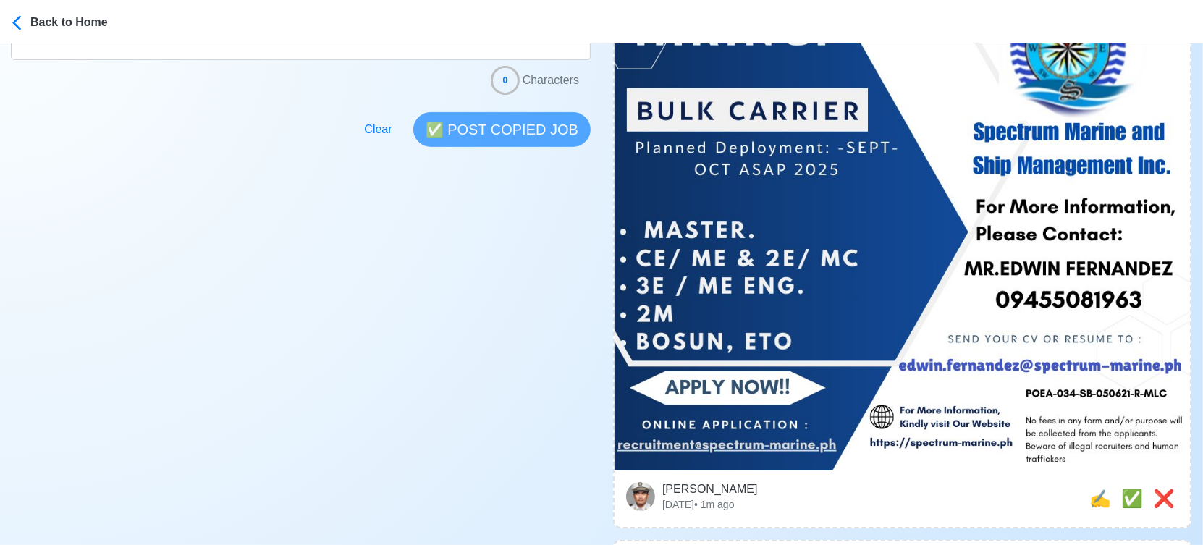
scroll to position [562, 0]
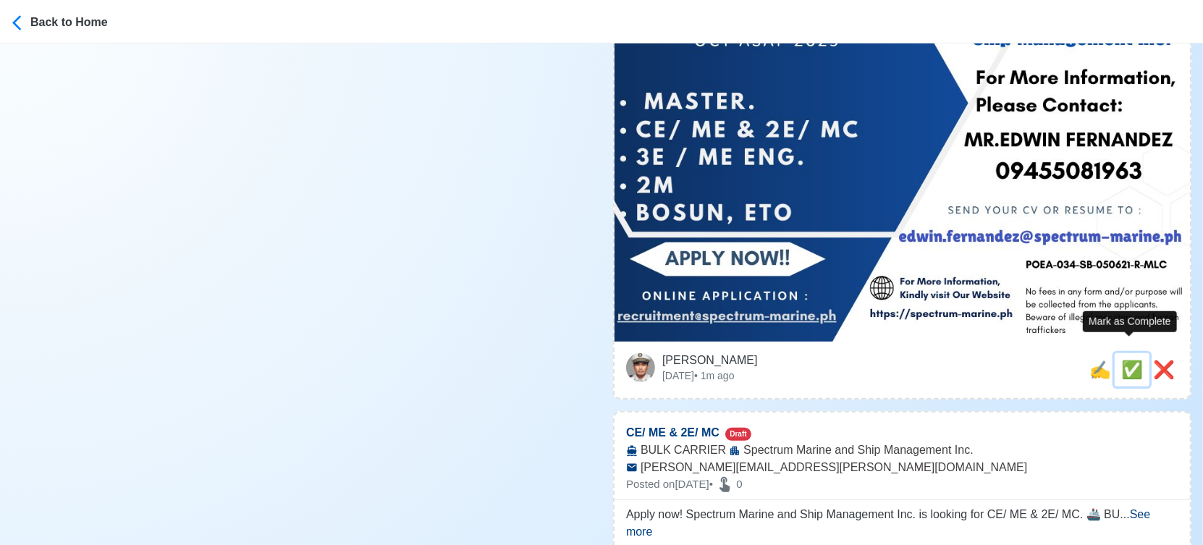
click at [1123, 360] on span "✅" at bounding box center [1132, 370] width 22 height 20
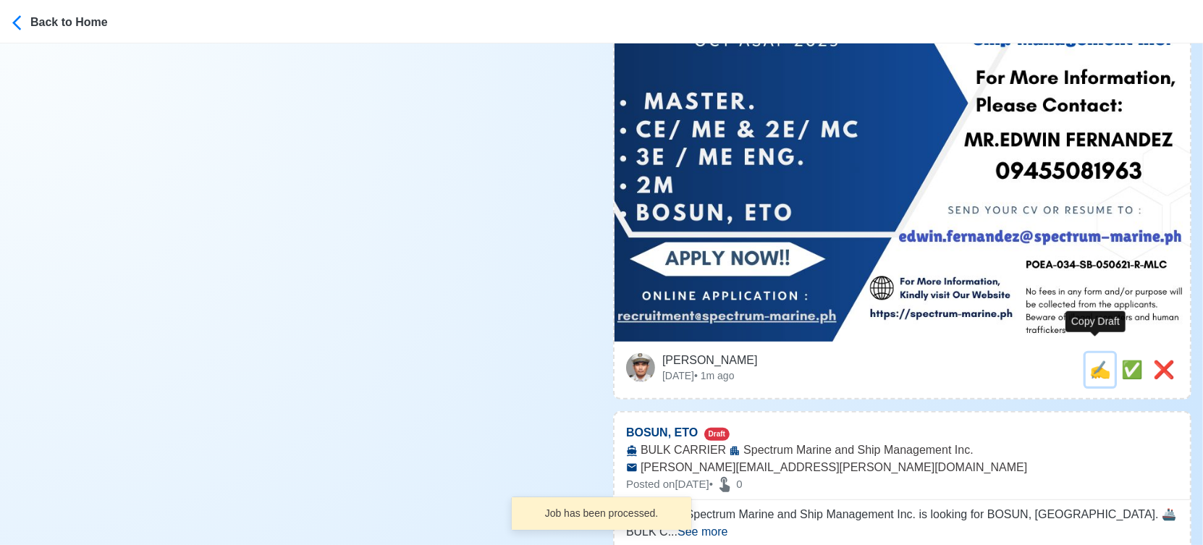
drag, startPoint x: 1097, startPoint y: 353, endPoint x: 1031, endPoint y: 347, distance: 66.8
click at [1096, 360] on span "✍️" at bounding box center [1100, 370] width 22 height 20
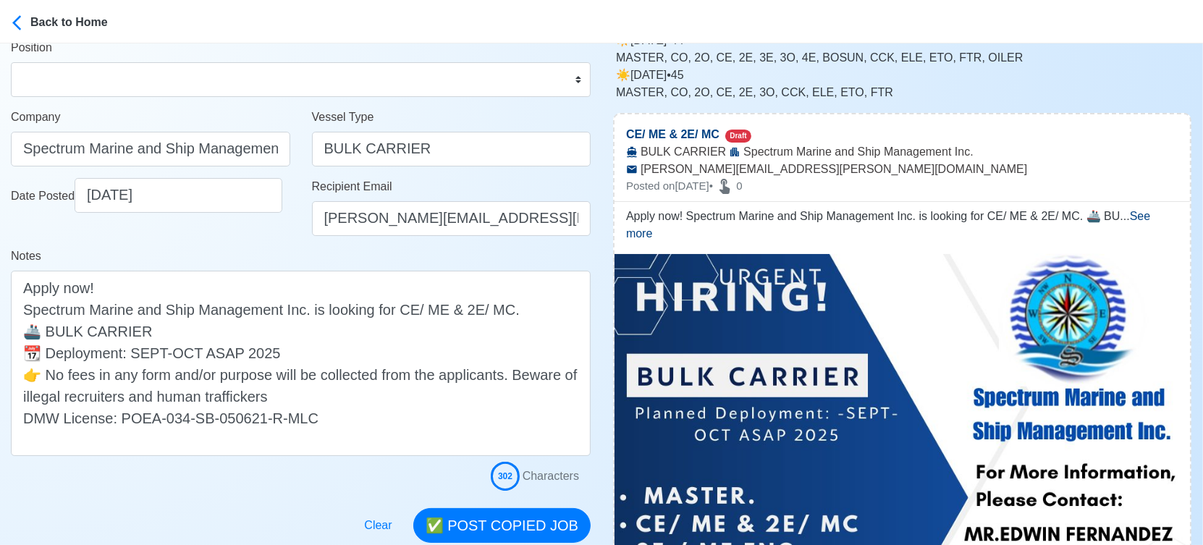
scroll to position [80, 0]
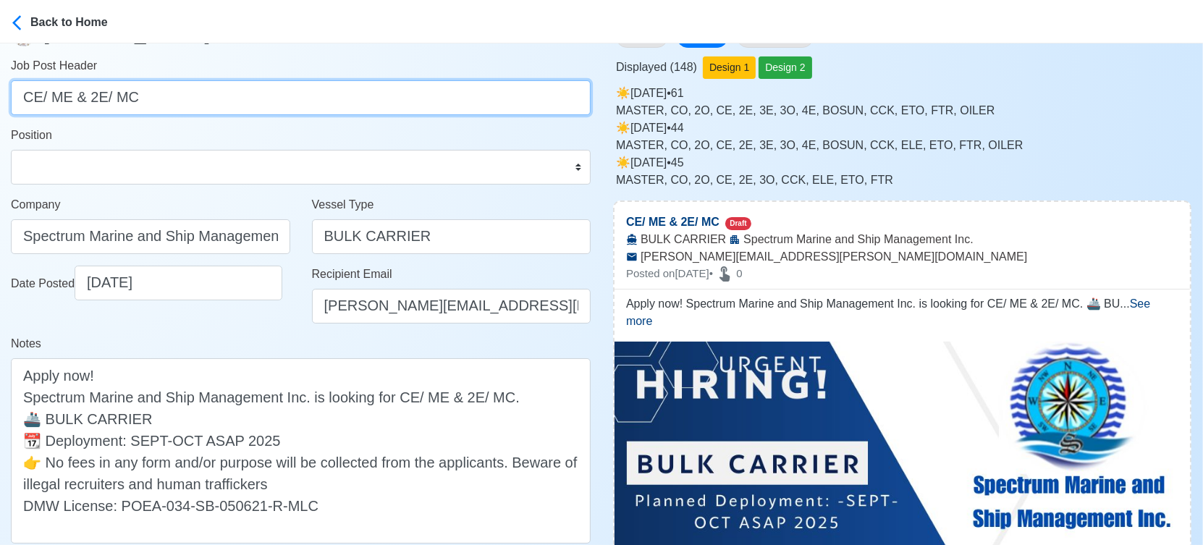
drag, startPoint x: 72, startPoint y: 96, endPoint x: 206, endPoint y: 110, distance: 135.4
click at [206, 110] on input "CE/ ME & 2E/ MC" at bounding box center [301, 97] width 580 height 35
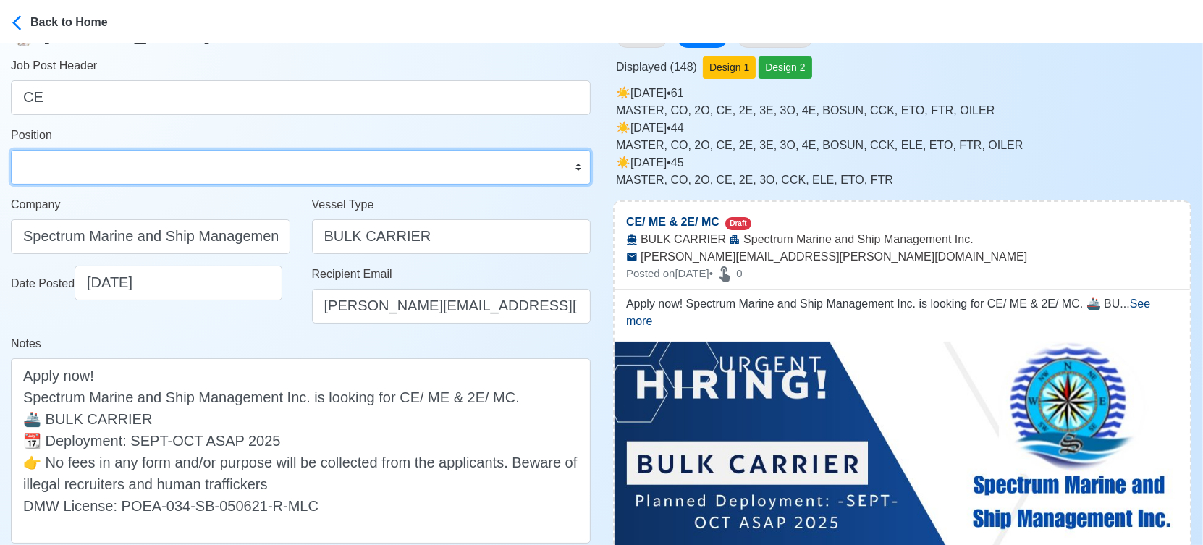
click at [143, 169] on select "Master Chief Officer 2nd Officer 3rd Officer Junior Officer Chief Engineer 2nd …" at bounding box center [301, 167] width 580 height 35
click at [11, 150] on select "Master Chief Officer 2nd Officer 3rd Officer Junior Officer Chief Engineer 2nd …" at bounding box center [301, 167] width 580 height 35
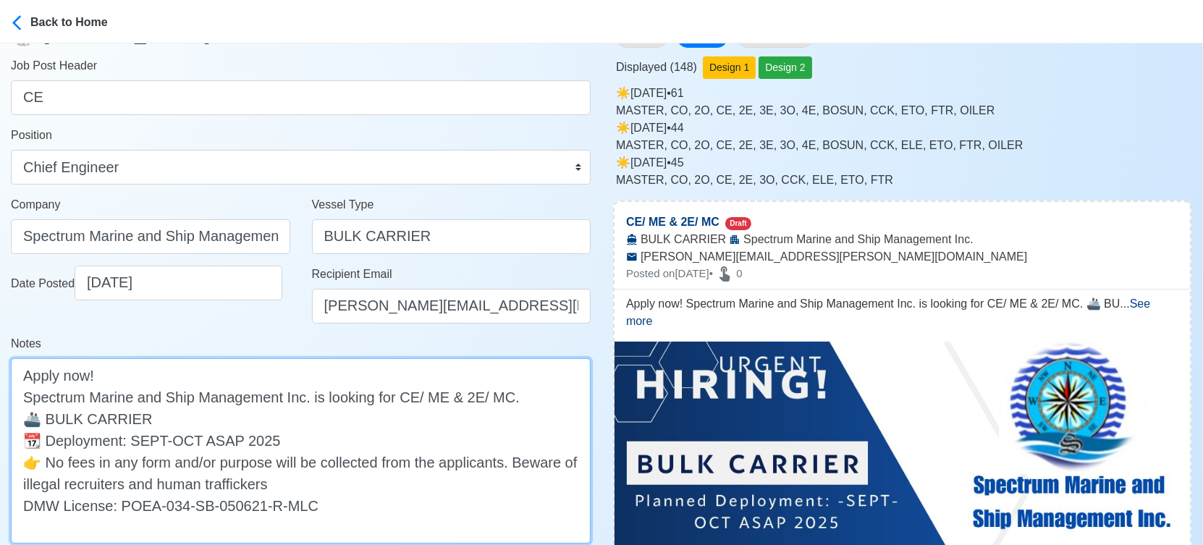
drag, startPoint x: 448, startPoint y: 396, endPoint x: 508, endPoint y: 391, distance: 60.3
click at [508, 391] on textarea "Apply now! Spectrum Marine and Ship Management Inc. is looking for CE/ ME & 2E/…" at bounding box center [301, 450] width 580 height 185
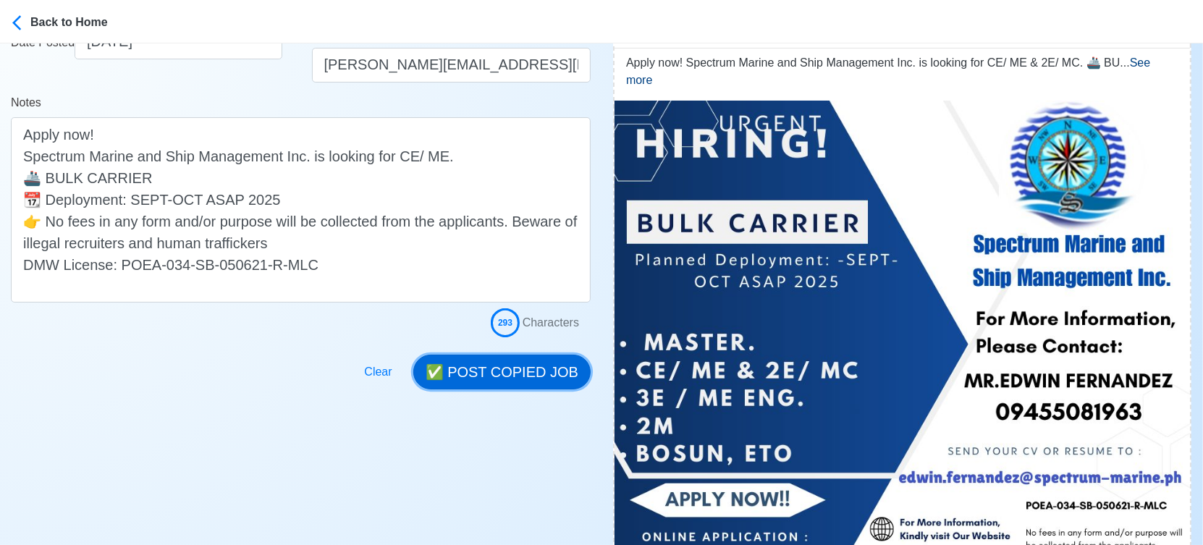
click at [514, 370] on button "✅ POST COPIED JOB" at bounding box center [501, 372] width 177 height 35
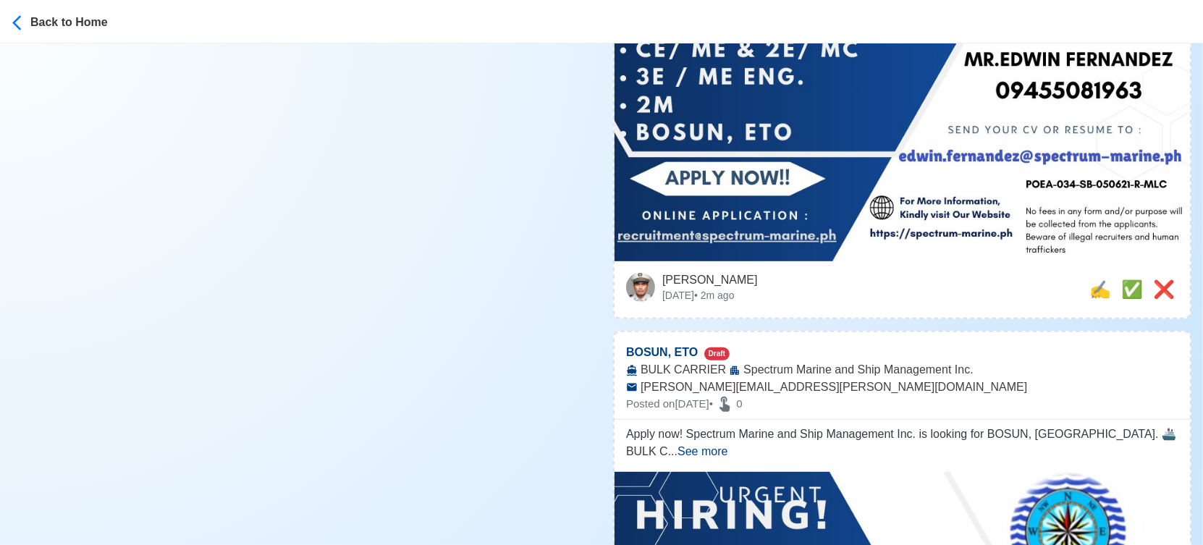
scroll to position [513, 0]
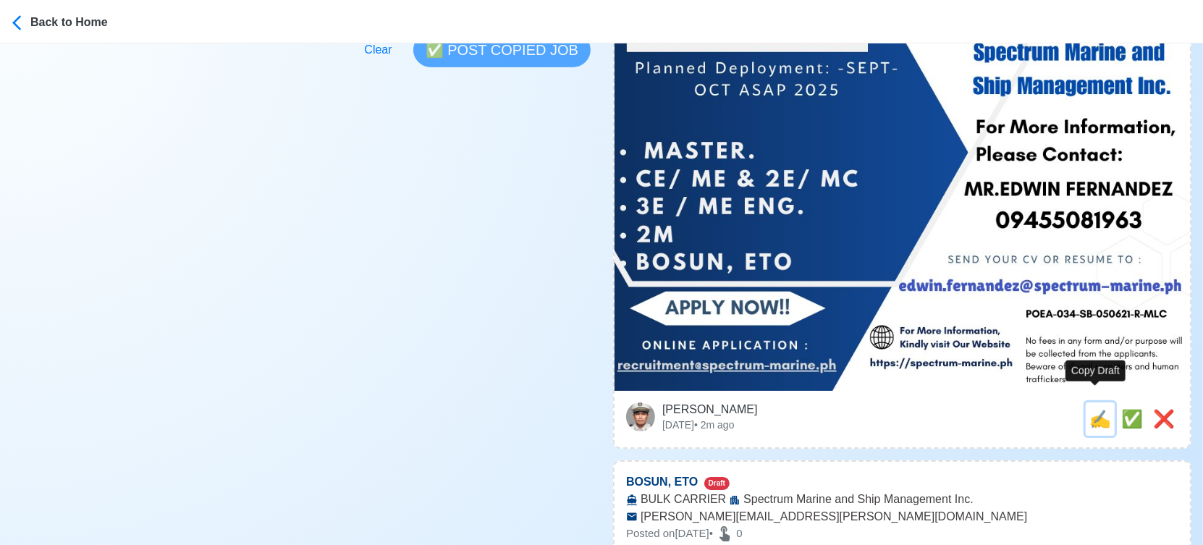
drag, startPoint x: 1094, startPoint y: 412, endPoint x: 1019, endPoint y: 383, distance: 80.0
click at [1093, 412] on span "✍️" at bounding box center [1100, 419] width 22 height 20
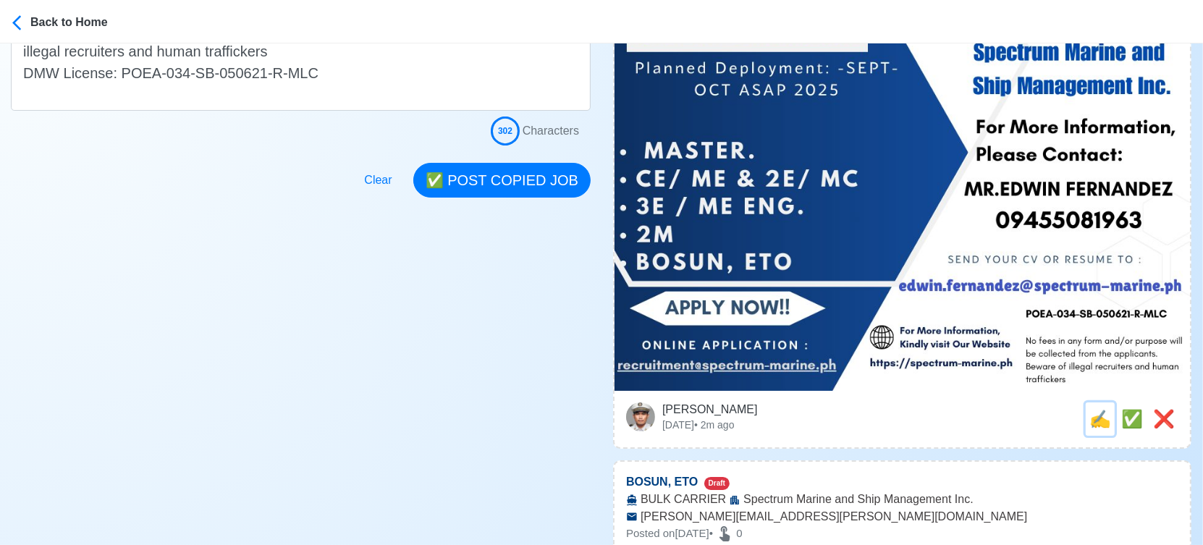
scroll to position [0, 0]
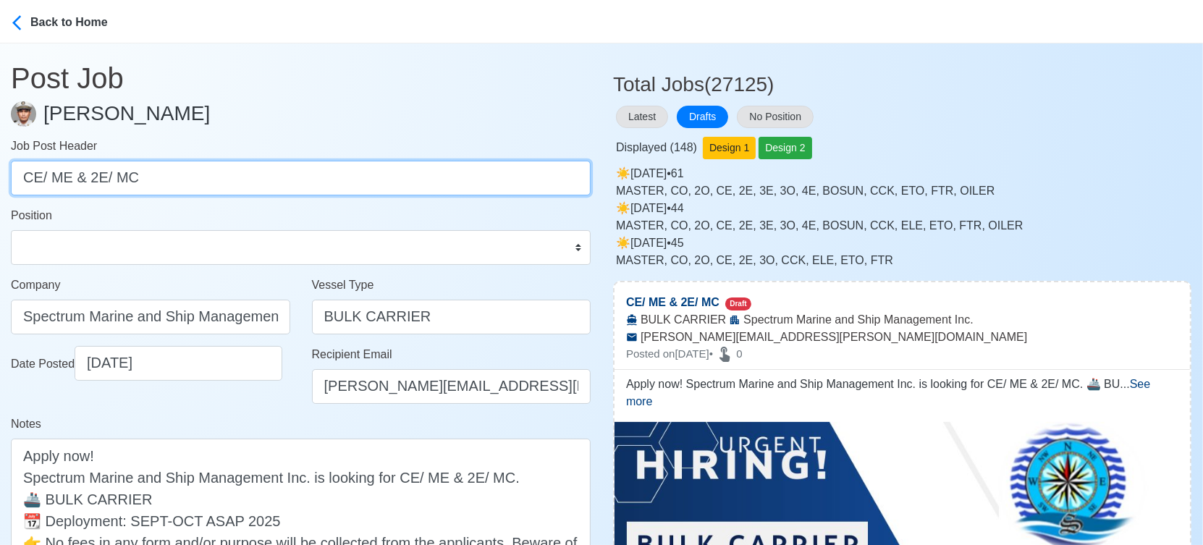
drag, startPoint x: 87, startPoint y: 177, endPoint x: -20, endPoint y: 166, distance: 107.7
click at [0, 166] on html "Back to Home Post Job Jeyner Gil Job Post Header CE/ ME & 2E/ MC Position Maste…" at bounding box center [601, 272] width 1203 height 545
drag, startPoint x: 40, startPoint y: 177, endPoint x: 163, endPoint y: 185, distance: 123.3
click at [163, 185] on input "2E/ MC" at bounding box center [301, 178] width 580 height 35
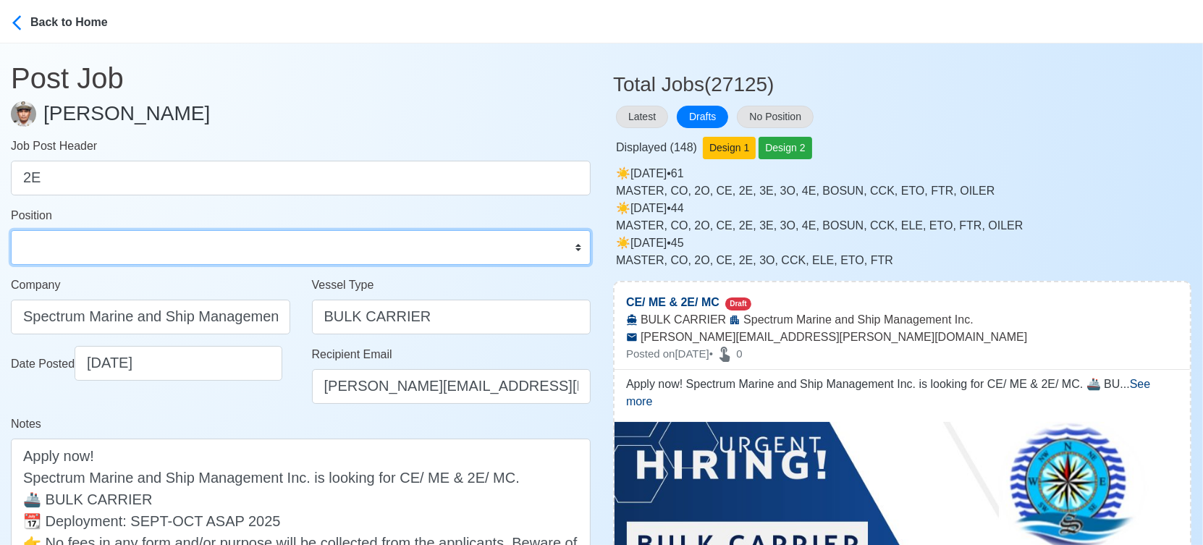
click at [168, 242] on select "Master Chief Officer 2nd Officer 3rd Officer Junior Officer Chief Engineer 2nd …" at bounding box center [301, 247] width 580 height 35
click at [11, 230] on select "Master Chief Officer 2nd Officer 3rd Officer Junior Officer Chief Engineer 2nd …" at bounding box center [301, 247] width 580 height 35
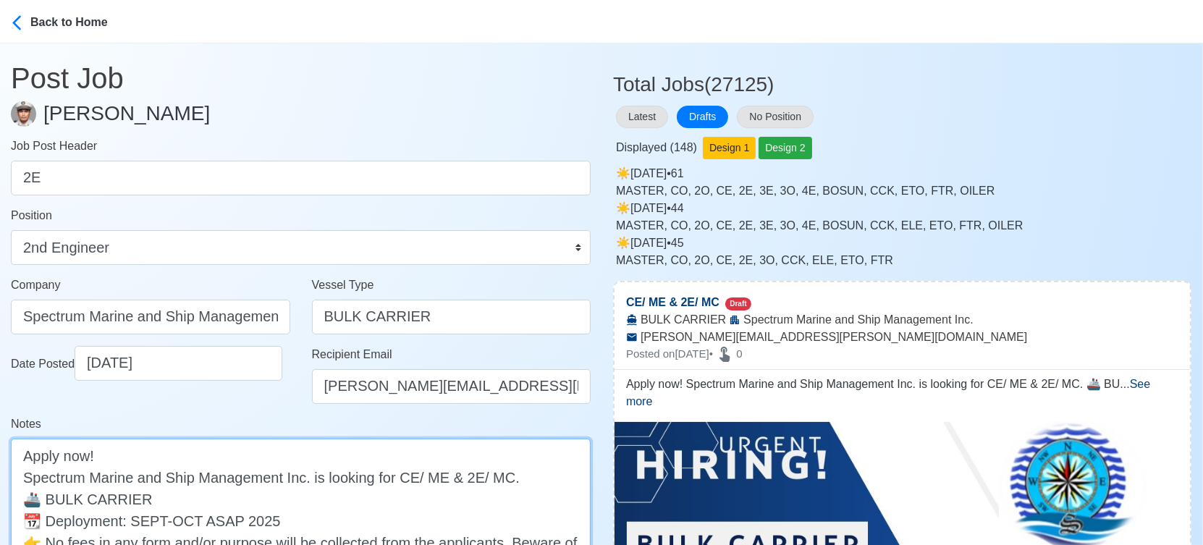
drag, startPoint x: 464, startPoint y: 473, endPoint x: 400, endPoint y: 478, distance: 63.9
click at [400, 478] on textarea "Apply now! Spectrum Marine and Ship Management Inc. is looking for CE/ ME & 2E/…" at bounding box center [301, 531] width 580 height 185
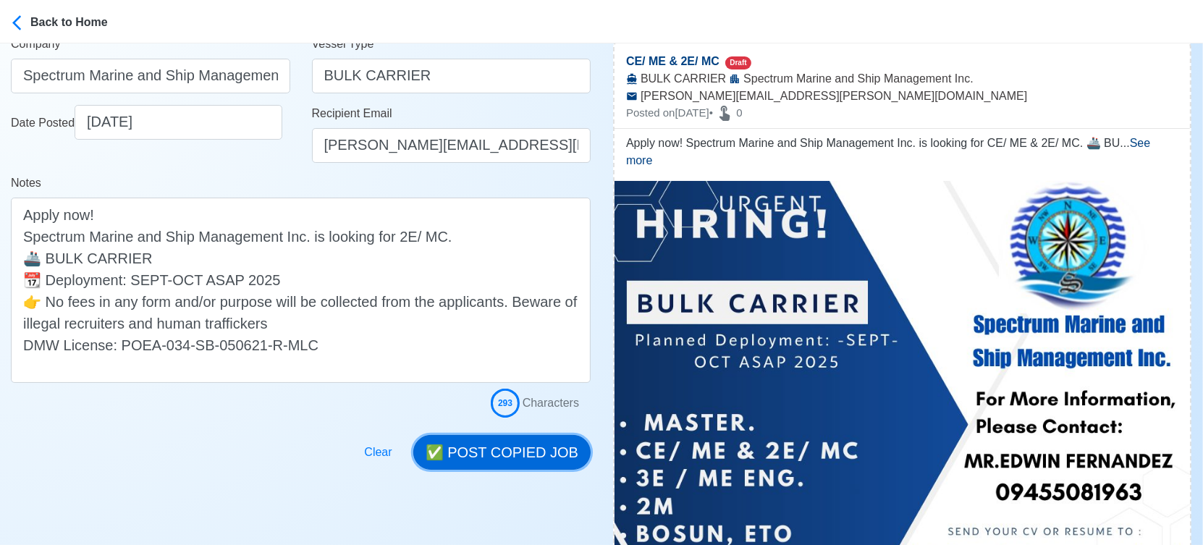
click at [515, 450] on button "✅ POST COPIED JOB" at bounding box center [501, 452] width 177 height 35
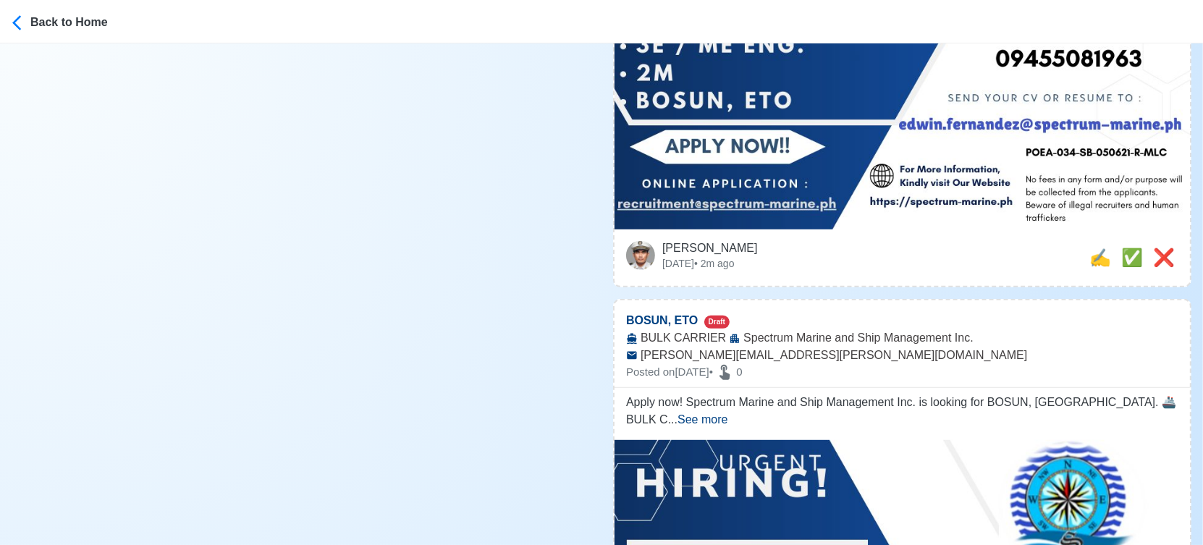
scroll to position [804, 0]
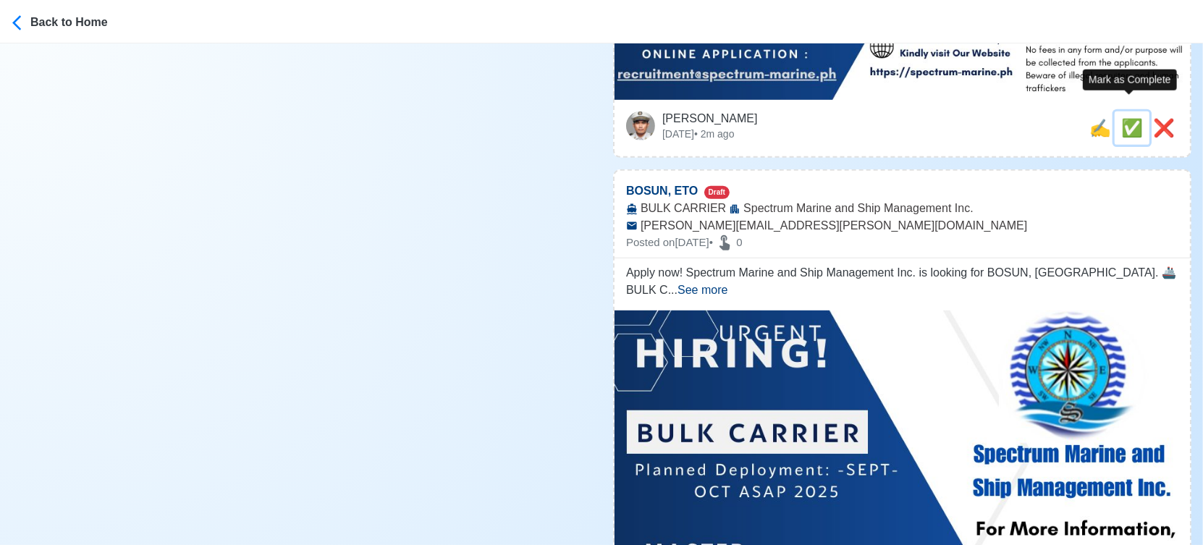
click at [1128, 118] on span "✅" at bounding box center [1132, 128] width 22 height 20
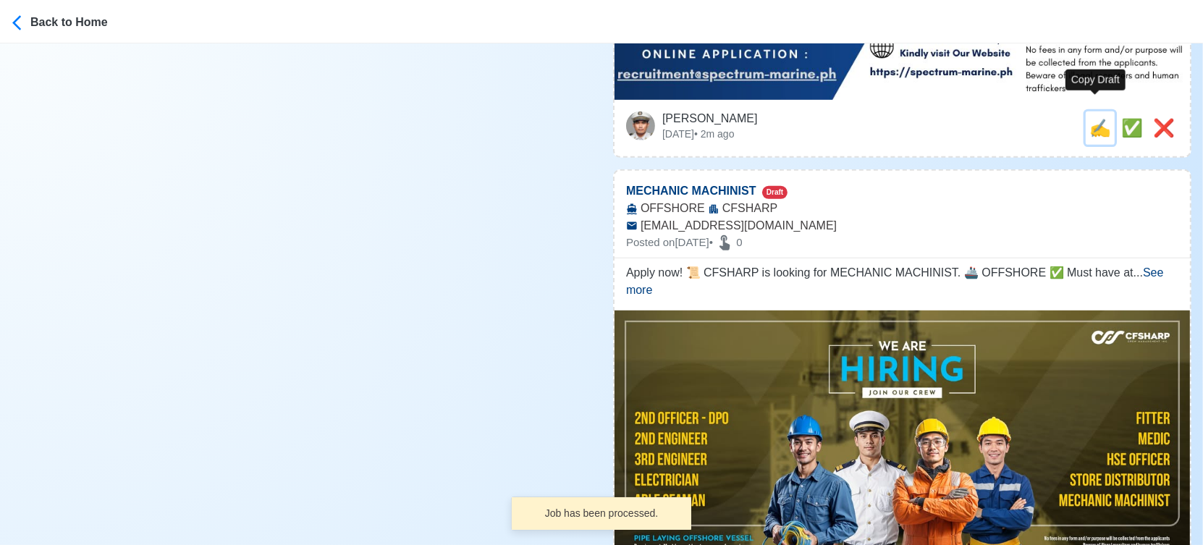
click at [1097, 118] on span "✍️" at bounding box center [1100, 128] width 22 height 20
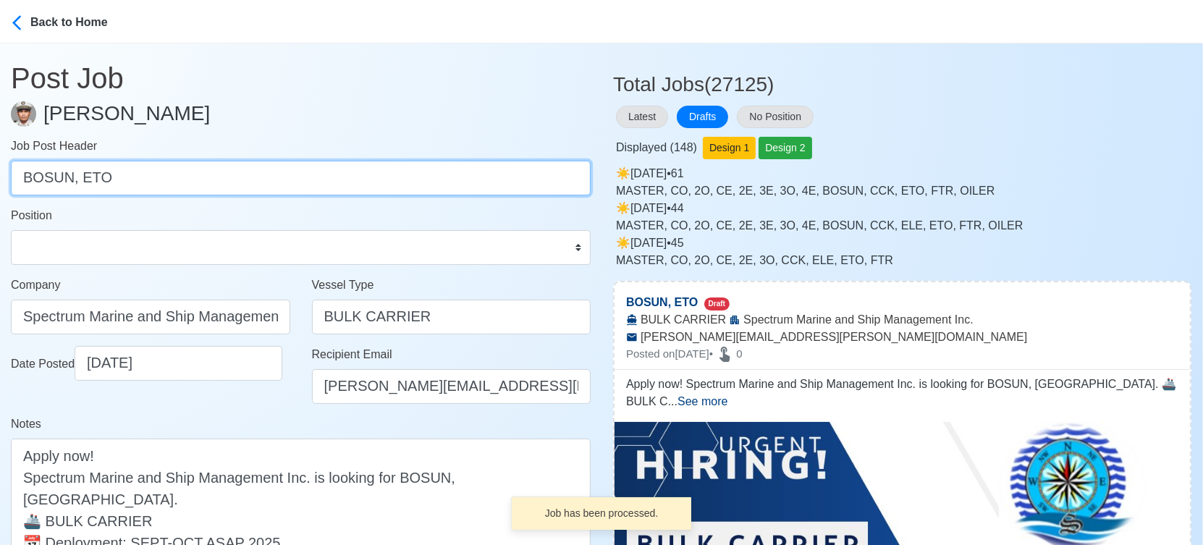
click at [88, 178] on input "BOSUN, ETO" at bounding box center [301, 178] width 580 height 35
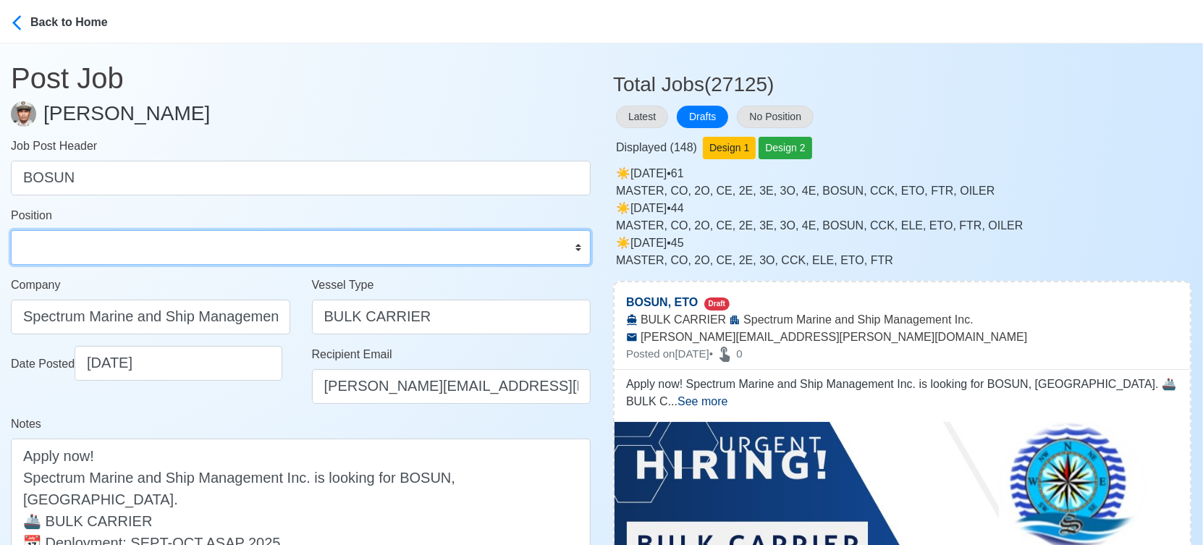
click at [106, 251] on select "Master Chief Officer 2nd Officer 3rd Officer Junior Officer Chief Engineer 2nd …" at bounding box center [301, 247] width 580 height 35
click at [11, 230] on select "Master Chief Officer 2nd Officer 3rd Officer Junior Officer Chief Engineer 2nd …" at bounding box center [301, 247] width 580 height 35
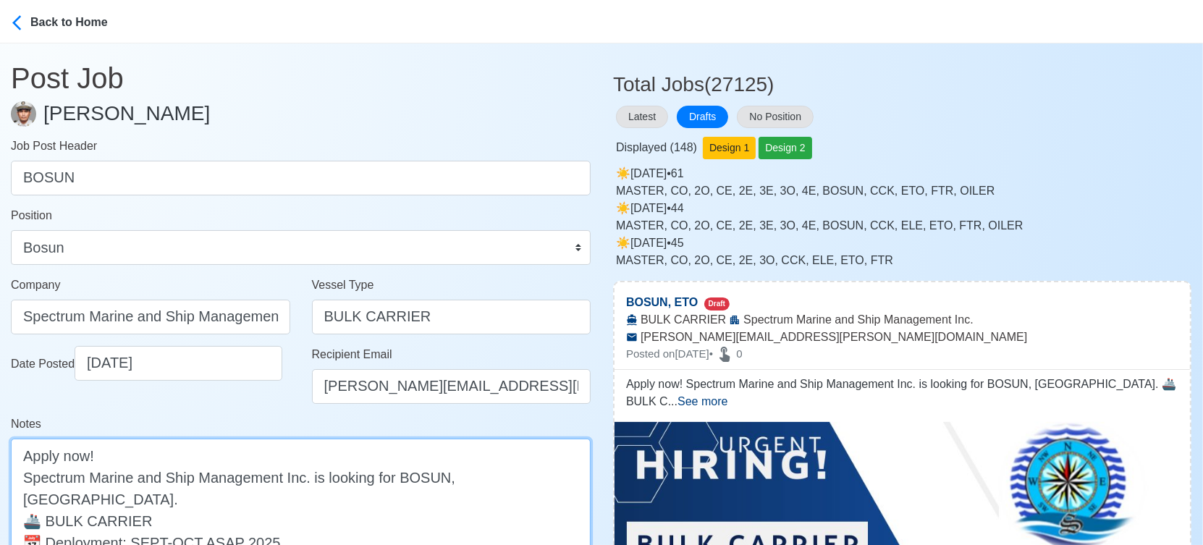
click at [463, 477] on textarea "Apply now! Spectrum Marine and Ship Management Inc. is looking for BOSUN, ETO. …" at bounding box center [301, 531] width 580 height 185
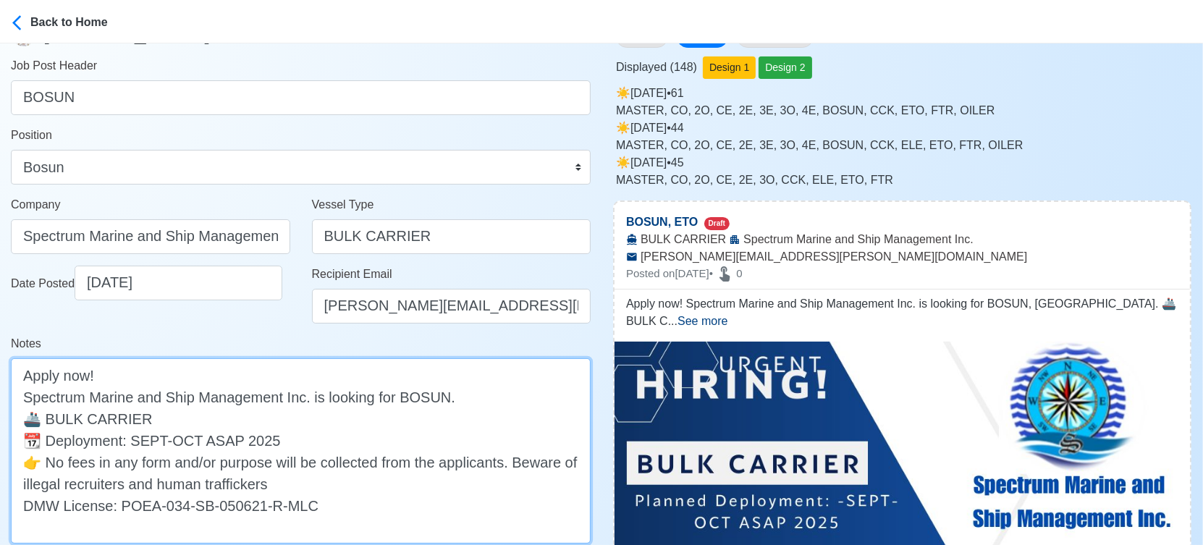
scroll to position [321, 0]
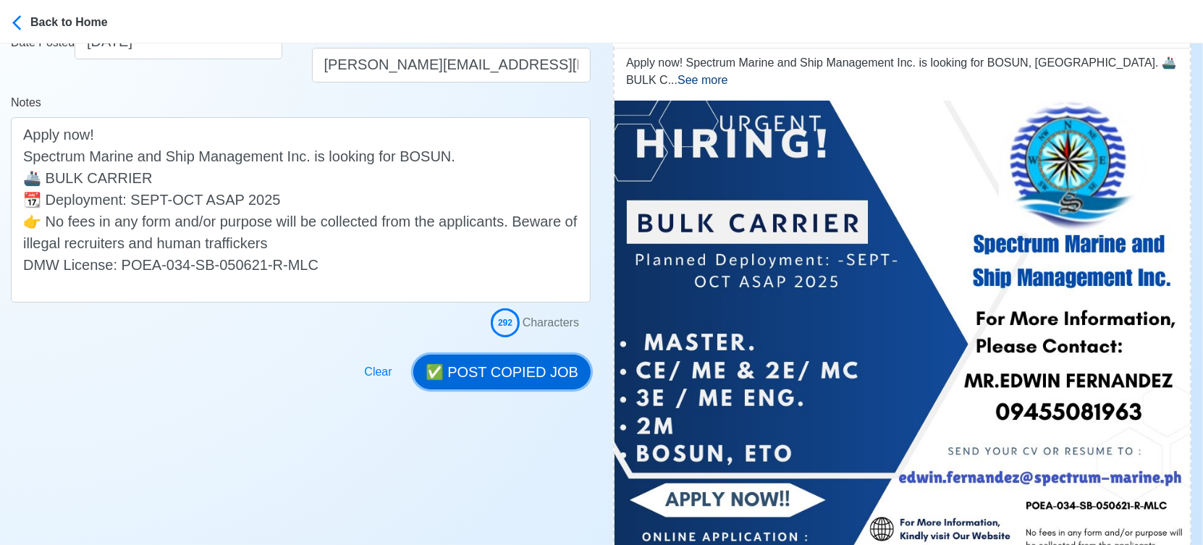
click at [540, 373] on button "✅ POST COPIED JOB" at bounding box center [501, 372] width 177 height 35
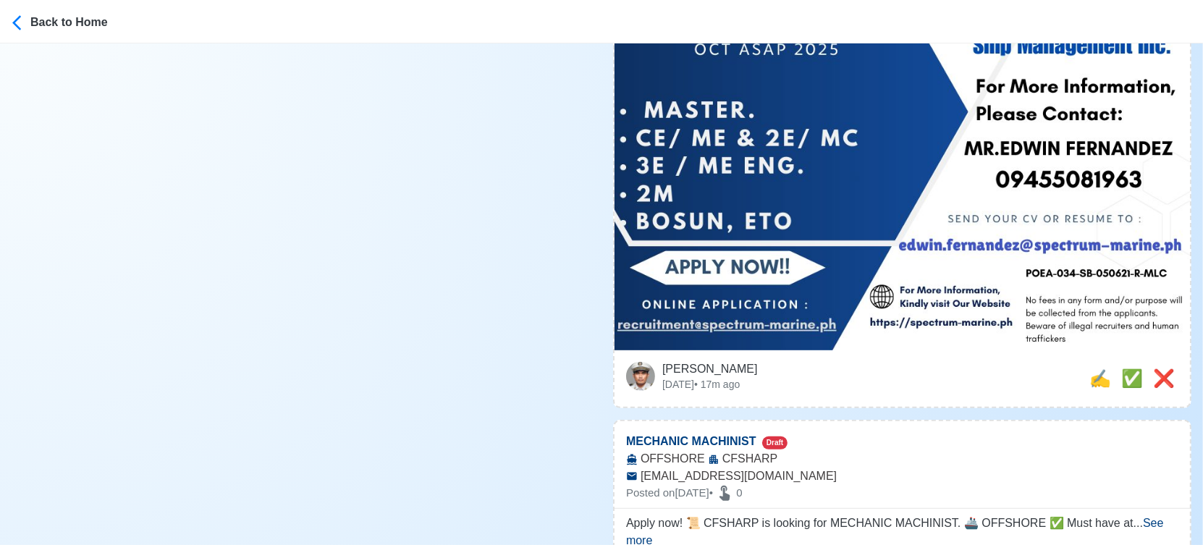
scroll to position [562, 0]
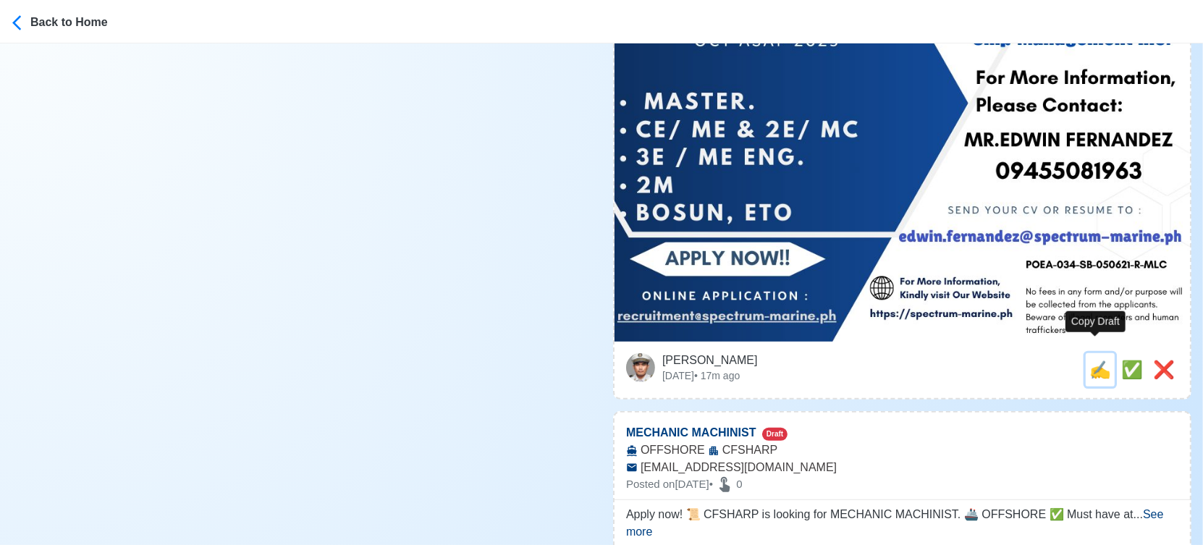
click at [1095, 360] on span "✍️" at bounding box center [1100, 370] width 22 height 20
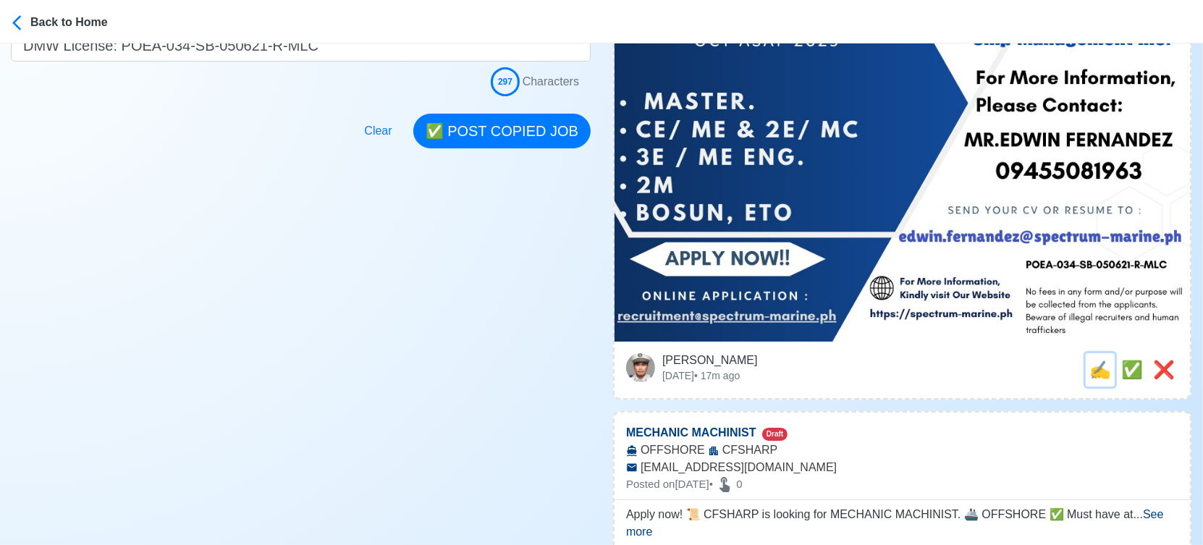
scroll to position [0, 0]
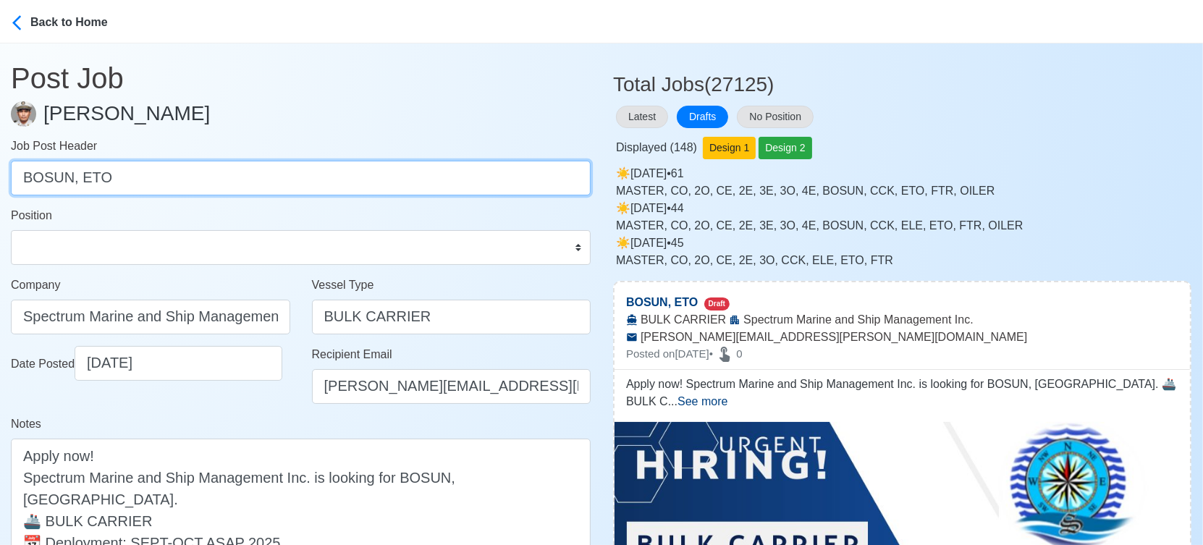
drag, startPoint x: 80, startPoint y: 179, endPoint x: 77, endPoint y: 187, distance: 9.4
click at [77, 187] on input "BOSUN, ETO" at bounding box center [301, 178] width 580 height 35
drag, startPoint x: 79, startPoint y: 180, endPoint x: -5, endPoint y: 180, distance: 84.0
click at [0, 180] on html "Back to Home Post Job Jeyner Gil Job Post Header BOSUN, ETO Position Master Chi…" at bounding box center [601, 272] width 1203 height 545
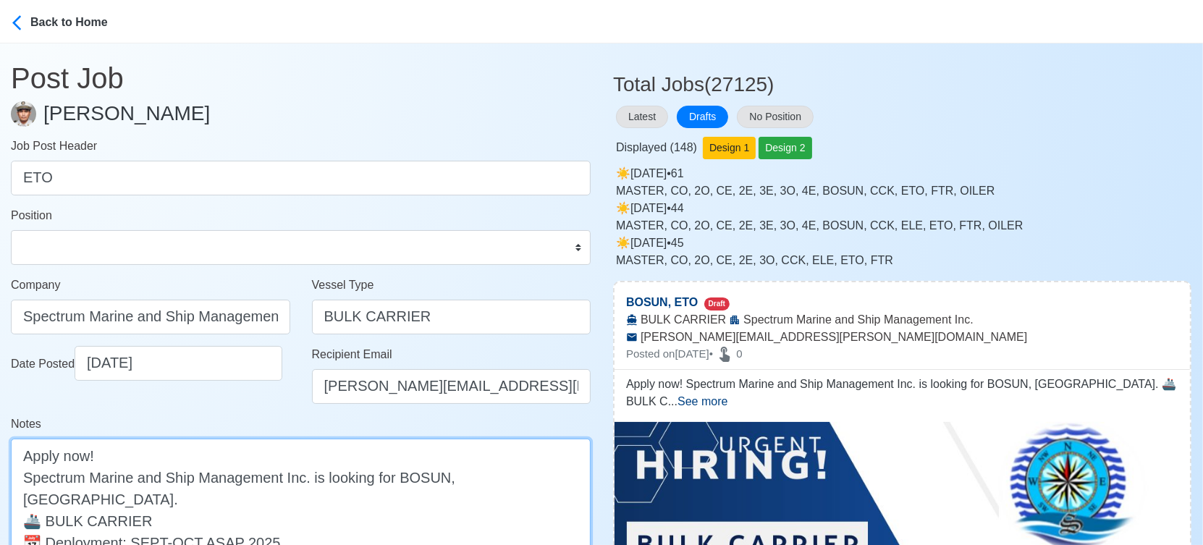
click at [424, 477] on textarea "Apply now! Spectrum Marine and Ship Management Inc. is looking for BOSUN, ETO. …" at bounding box center [301, 531] width 580 height 185
click at [425, 477] on textarea "Apply now! Spectrum Marine and Ship Management Inc. is looking for BOSUN, ETO. …" at bounding box center [301, 531] width 580 height 185
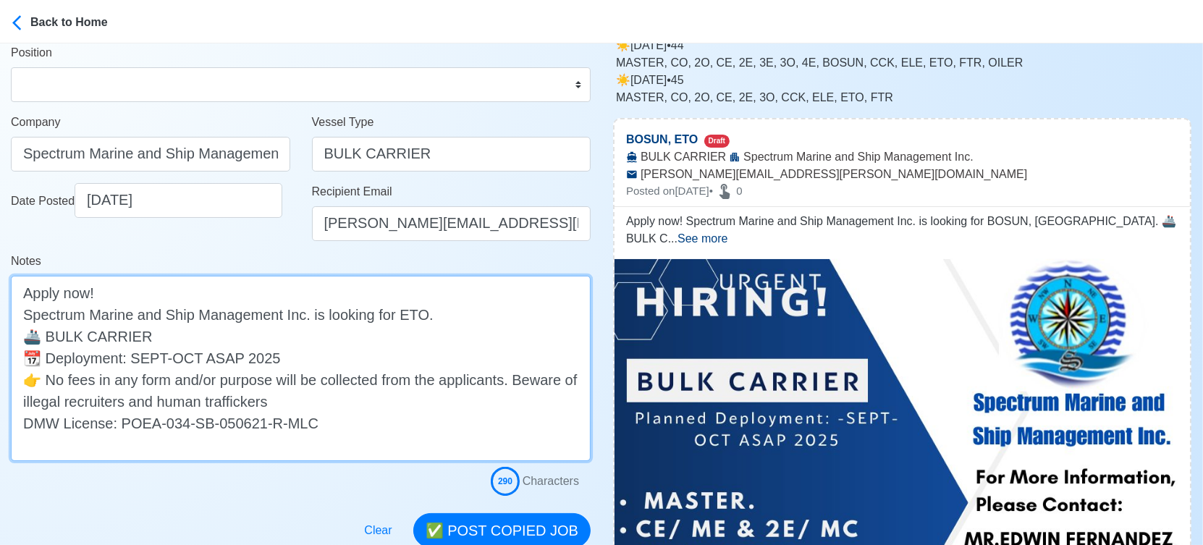
scroll to position [321, 0]
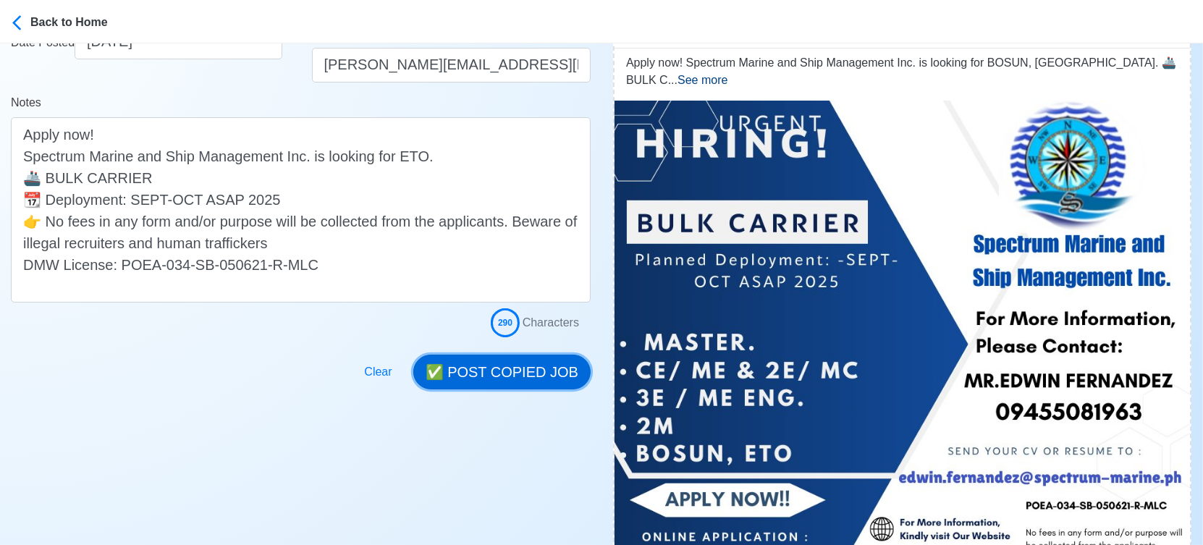
click at [502, 380] on button "✅ POST COPIED JOB" at bounding box center [501, 372] width 177 height 35
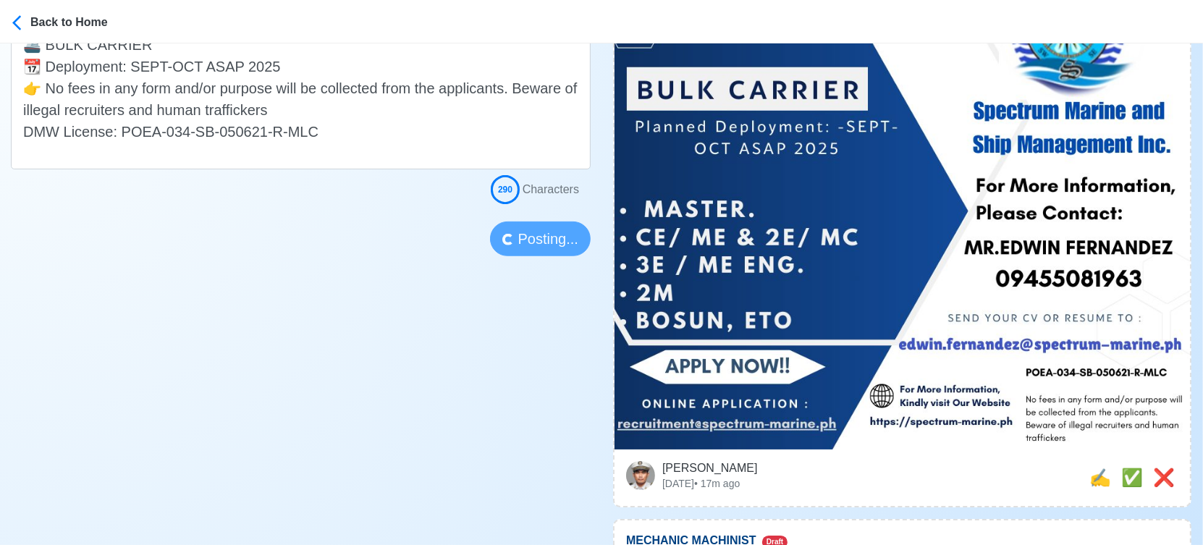
scroll to position [482, 0]
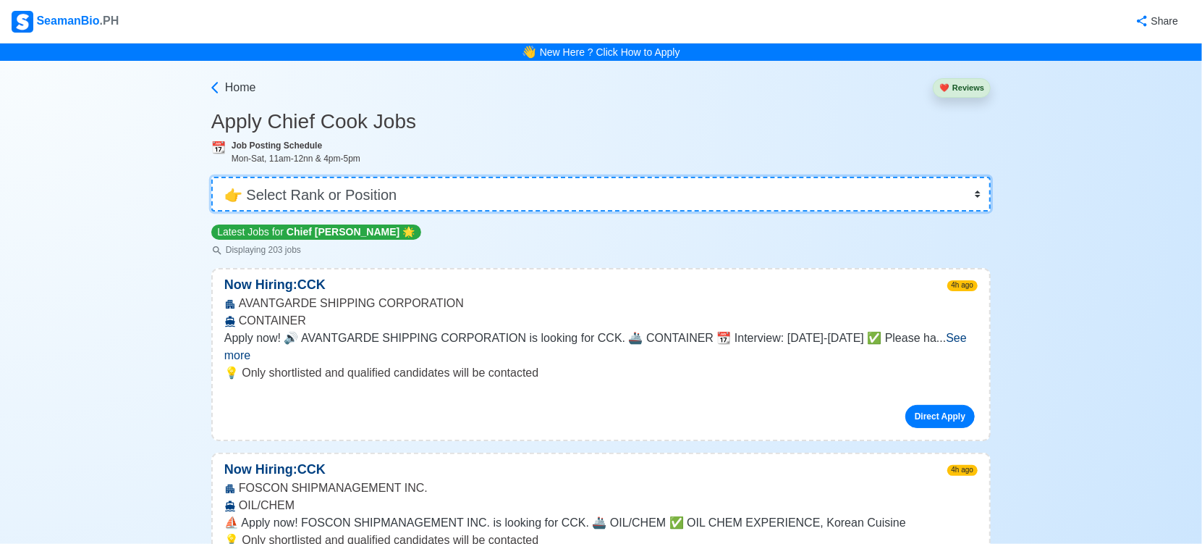
click at [372, 196] on select "👉 Select Rank or Position Master Chief Officer 2nd Officer 3rd Officer Junior O…" at bounding box center [601, 194] width 780 height 35
click at [213, 177] on select "👉 Select Rank or Position Master Chief Officer 2nd Officer 3rd Officer Junior O…" at bounding box center [601, 194] width 780 height 35
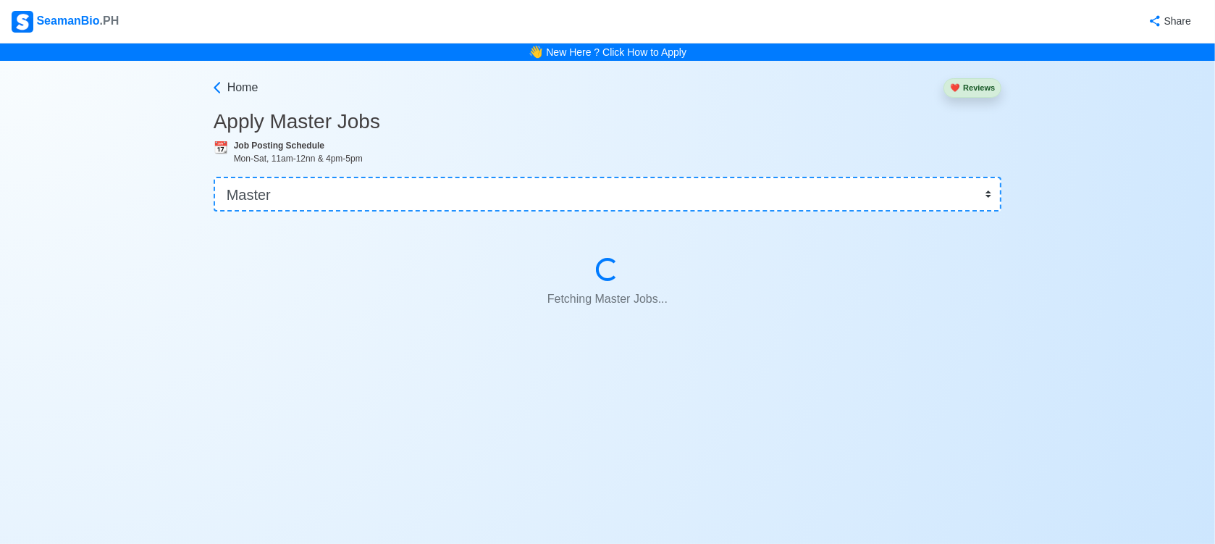
click at [1074, 114] on div "Home ❤️ Reviews Apply Master Jobs 📆 Job Posting Schedule Mon-Sat, 11am-12nn & 4…" at bounding box center [607, 216] width 1215 height 311
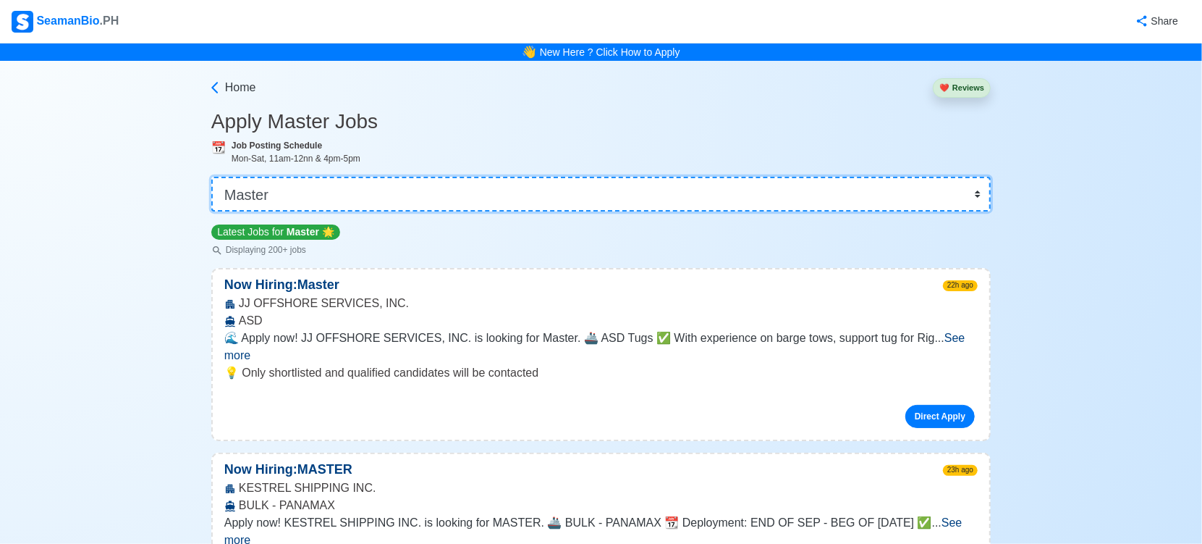
click at [482, 201] on select "👉 Select Rank or Position Master Chief Officer 2nd Officer 3rd Officer Junior O…" at bounding box center [601, 194] width 780 height 35
click at [213, 177] on select "👉 Select Rank or Position Master Chief Officer 2nd Officer 3rd Officer Junior O…" at bounding box center [601, 194] width 780 height 35
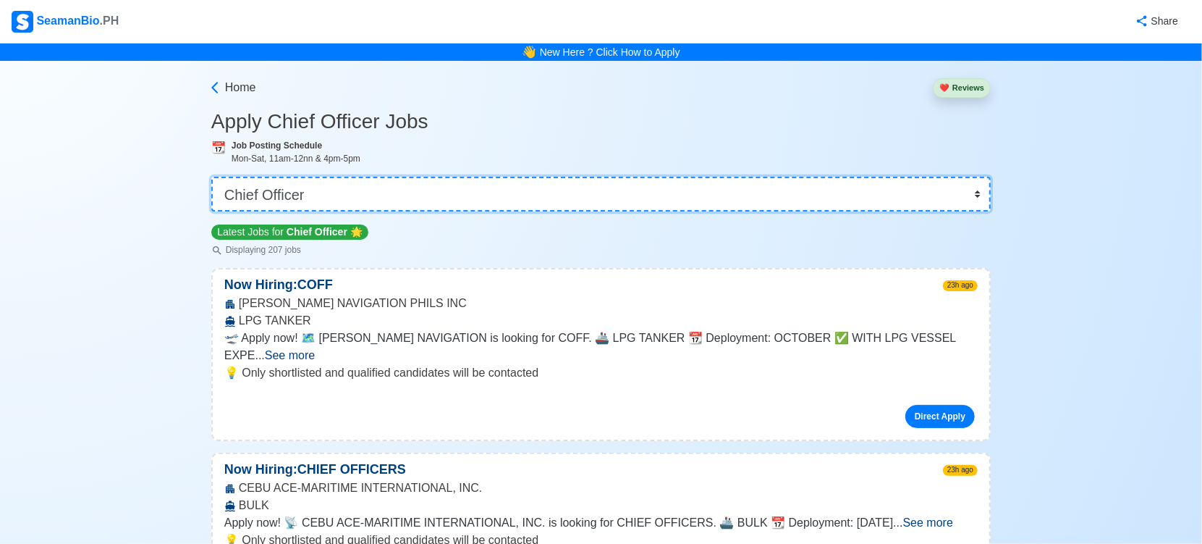
click at [501, 185] on select "👉 Select Rank or Position Master Chief Officer 2nd Officer 3rd Officer Junior O…" at bounding box center [601, 194] width 780 height 35
click at [213, 177] on select "👉 Select Rank or Position Master Chief Officer 2nd Officer 3rd Officer Junior O…" at bounding box center [601, 194] width 780 height 35
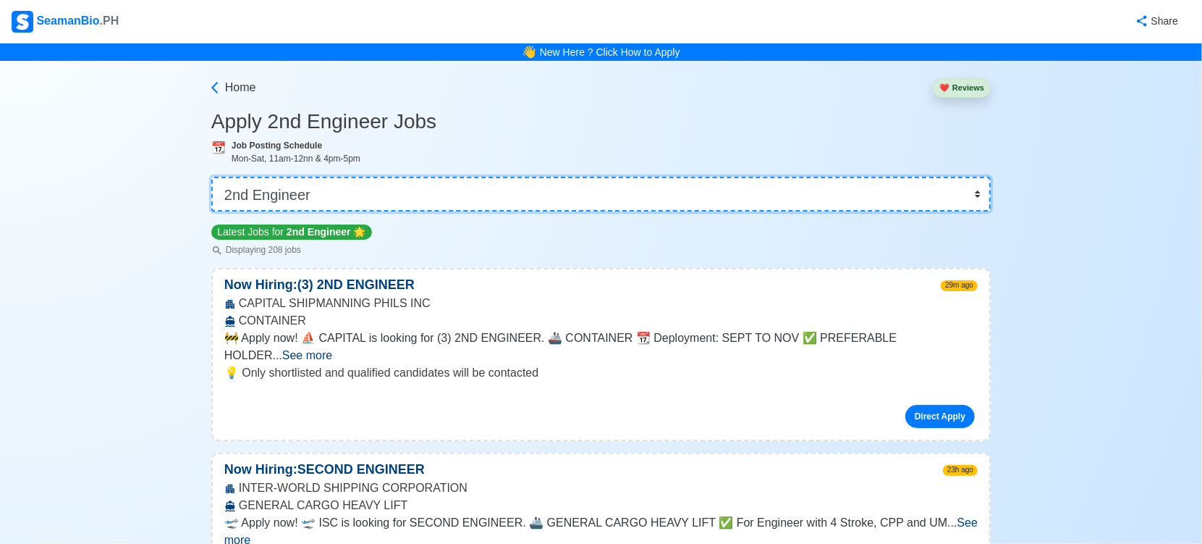
click at [541, 198] on select "👉 Select Rank or Position Master Chief Officer 2nd Officer 3rd Officer Junior O…" at bounding box center [601, 194] width 780 height 35
click at [504, 190] on select "👉 Select Rank or Position Master Chief Officer 2nd Officer 3rd Officer Junior O…" at bounding box center [601, 194] width 780 height 35
click at [213, 177] on select "👉 Select Rank or Position Master Chief Officer 2nd Officer 3rd Officer Junior O…" at bounding box center [601, 194] width 780 height 35
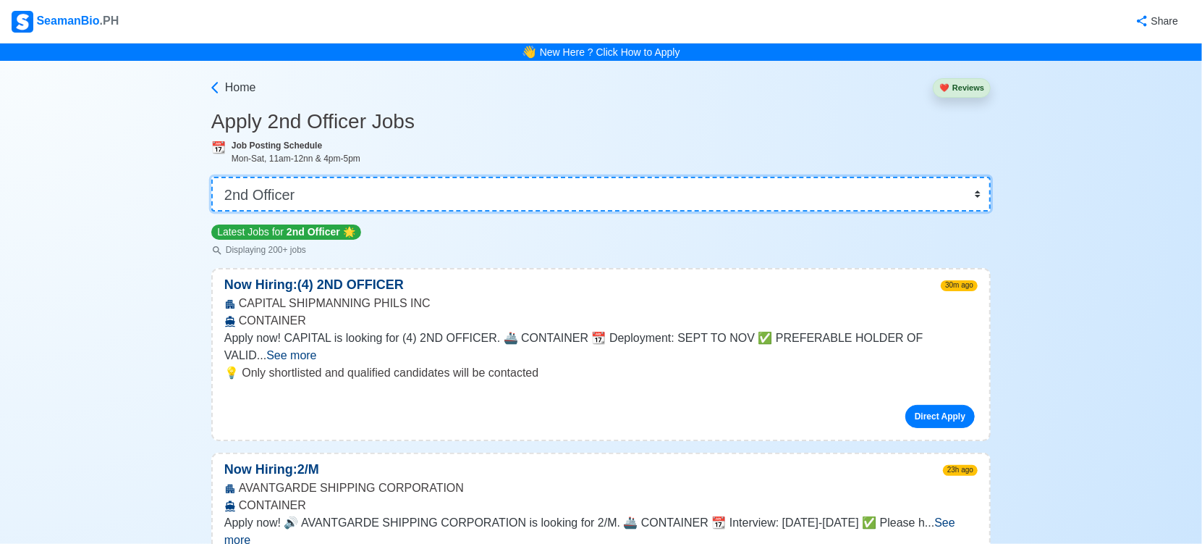
click at [407, 201] on select "👉 Select Rank or Position Master Chief Officer 2nd Officer 3rd Officer Junior O…" at bounding box center [601, 194] width 780 height 35
click at [213, 177] on select "👉 Select Rank or Position Master Chief Officer 2nd Officer 3rd Officer Junior O…" at bounding box center [601, 194] width 780 height 35
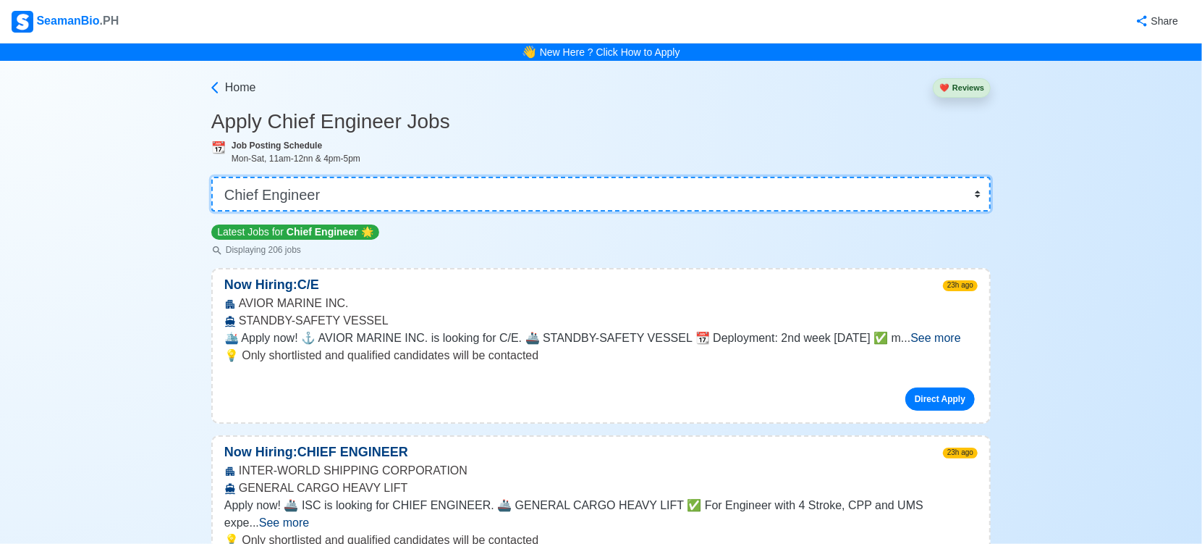
click at [534, 203] on select "👉 Select Rank or Position Master Chief Officer 2nd Officer 3rd Officer Junior O…" at bounding box center [601, 194] width 780 height 35
click at [213, 177] on select "👉 Select Rank or Position Master Chief Officer 2nd Officer 3rd Officer Junior O…" at bounding box center [601, 194] width 780 height 35
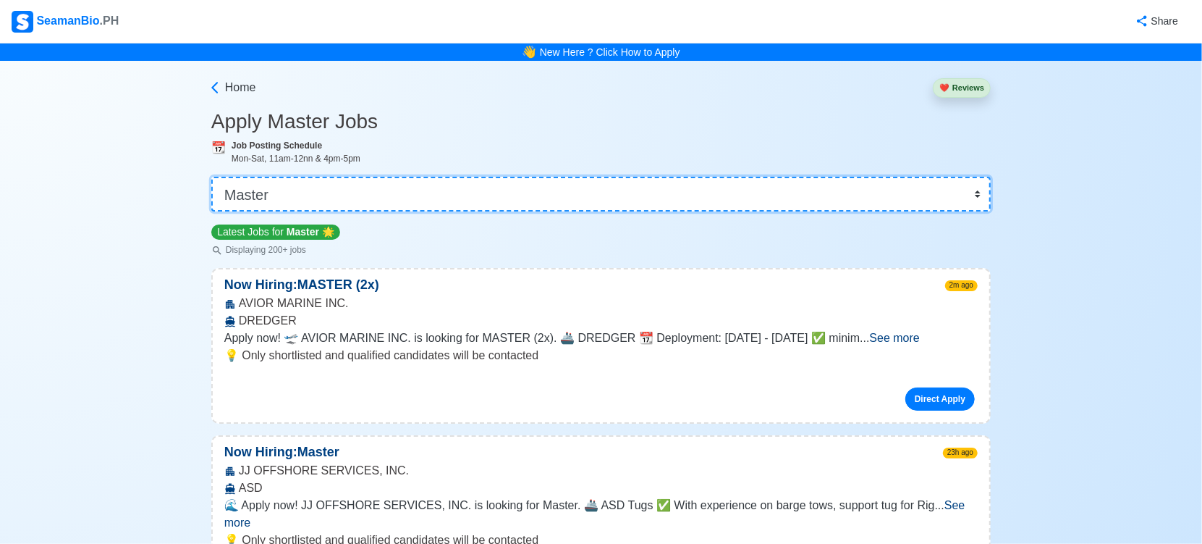
click at [422, 198] on select "👉 Select Rank or Position Master Chief Officer 2nd Officer 3rd Officer Junior O…" at bounding box center [601, 194] width 780 height 35
click at [213, 177] on select "👉 Select Rank or Position Master Chief Officer 2nd Officer 3rd Officer Junior O…" at bounding box center [601, 194] width 780 height 35
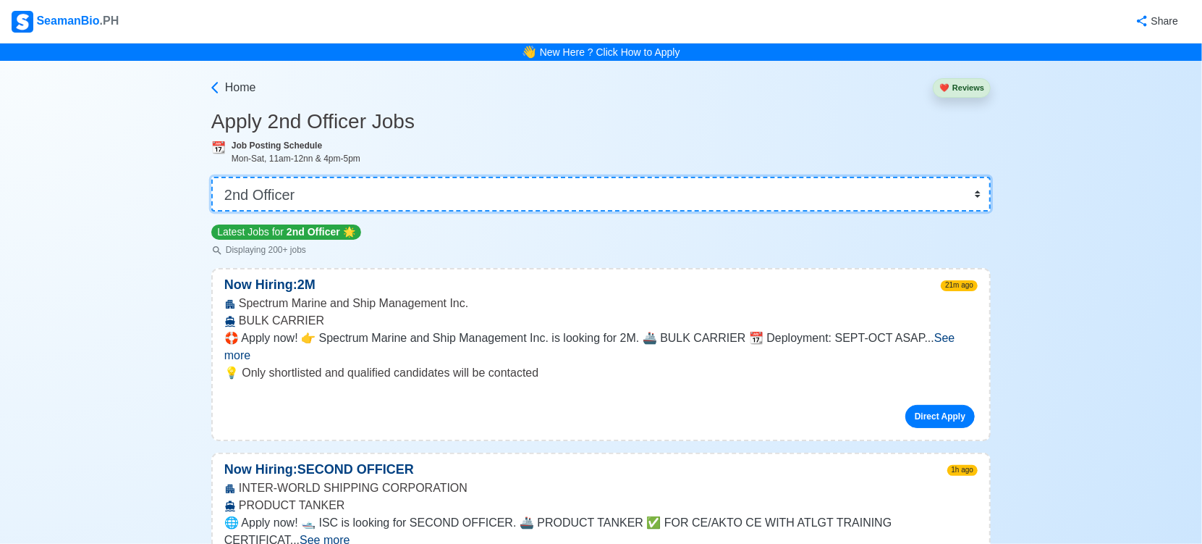
click at [410, 195] on select "👉 Select Rank or Position Master Chief Officer 2nd Officer 3rd Officer Junior O…" at bounding box center [601, 194] width 780 height 35
click at [213, 177] on select "👉 Select Rank or Position Master Chief Officer 2nd Officer 3rd Officer Junior O…" at bounding box center [601, 194] width 780 height 35
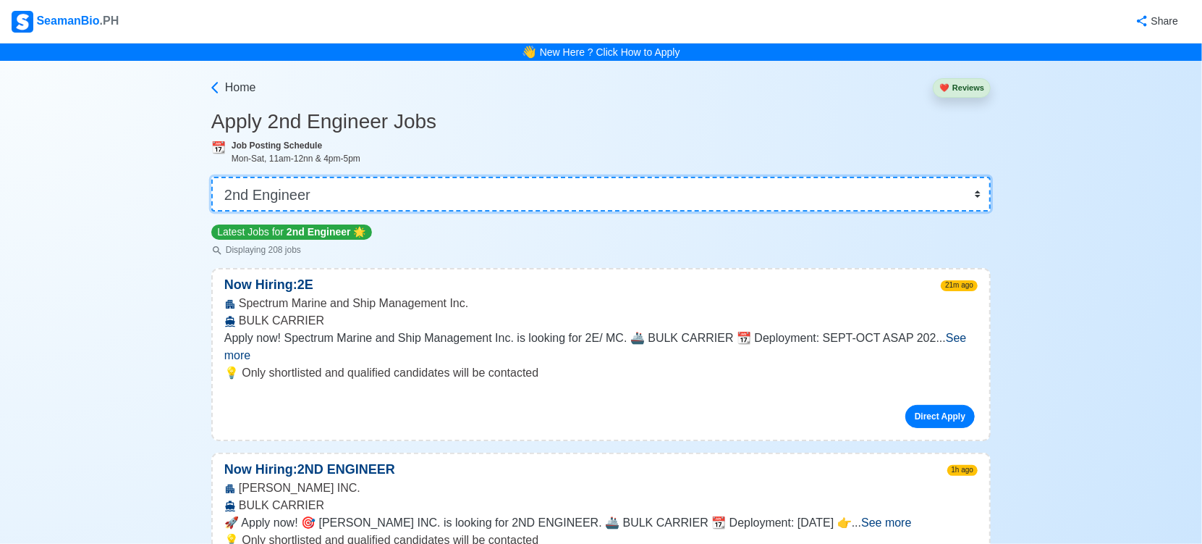
click at [598, 192] on select "👉 Select Rank or Position Master Chief Officer 2nd Officer 3rd Officer Junior O…" at bounding box center [601, 194] width 780 height 35
click at [213, 177] on select "👉 Select Rank or Position Master Chief Officer 2nd Officer 3rd Officer Junior O…" at bounding box center [601, 194] width 780 height 35
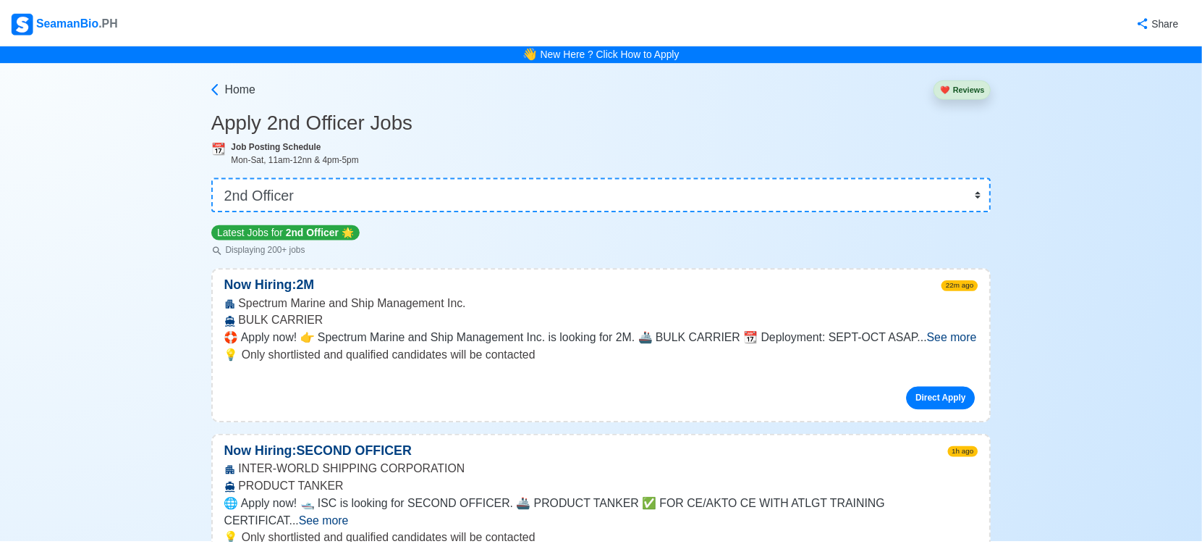
scroll to position [22205, 0]
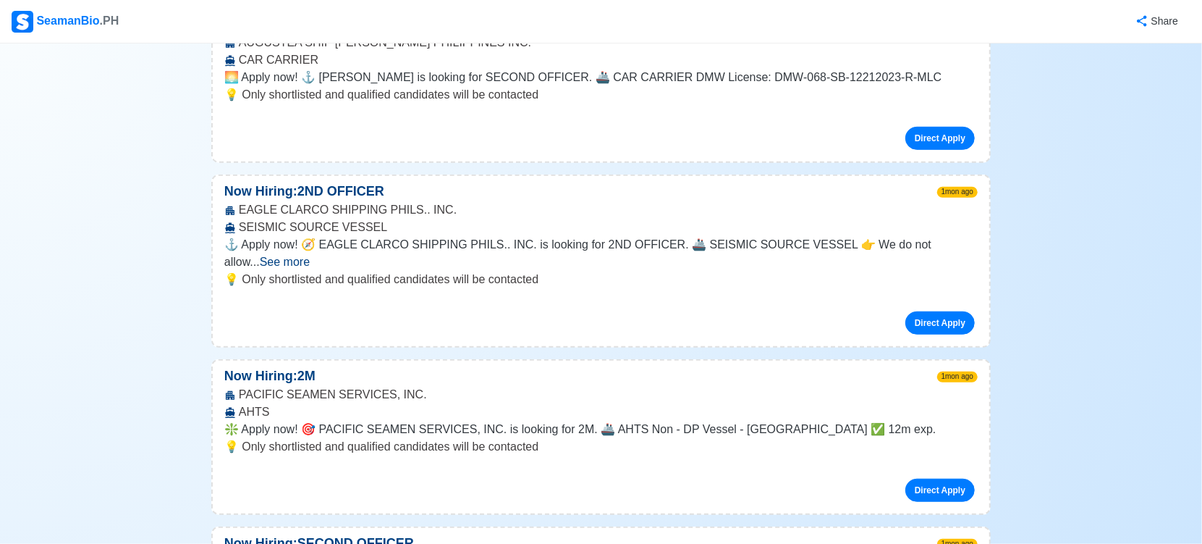
drag, startPoint x: 448, startPoint y: 270, endPoint x: 237, endPoint y: 271, distance: 210.6
copy div "[PERSON_NAME] CREW MANAGEMENT,INC."
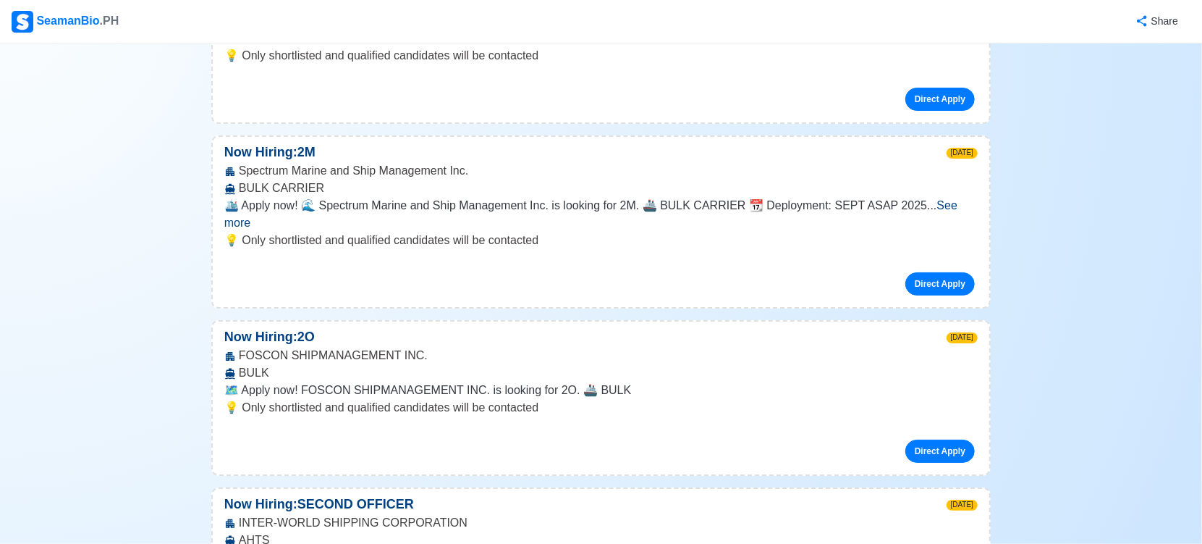
scroll to position [0, 0]
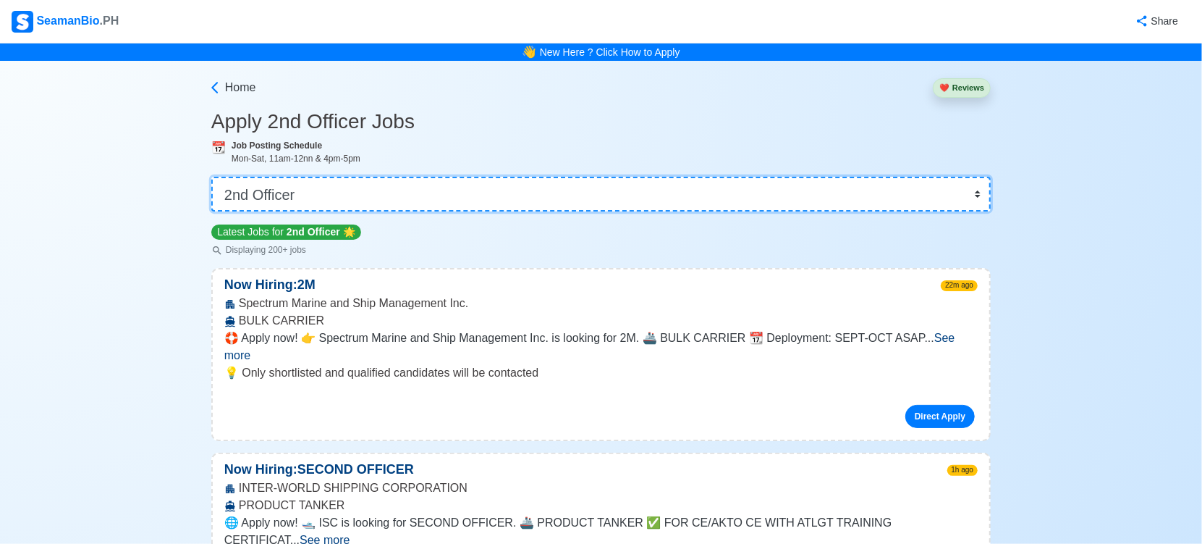
click at [488, 192] on select "👉 Select Rank or Position Master Chief Officer 2nd Officer 3rd Officer Junior O…" at bounding box center [601, 194] width 780 height 35
click at [213, 177] on select "👉 Select Rank or Position Master Chief Officer 2nd Officer 3rd Officer Junior O…" at bounding box center [601, 194] width 780 height 35
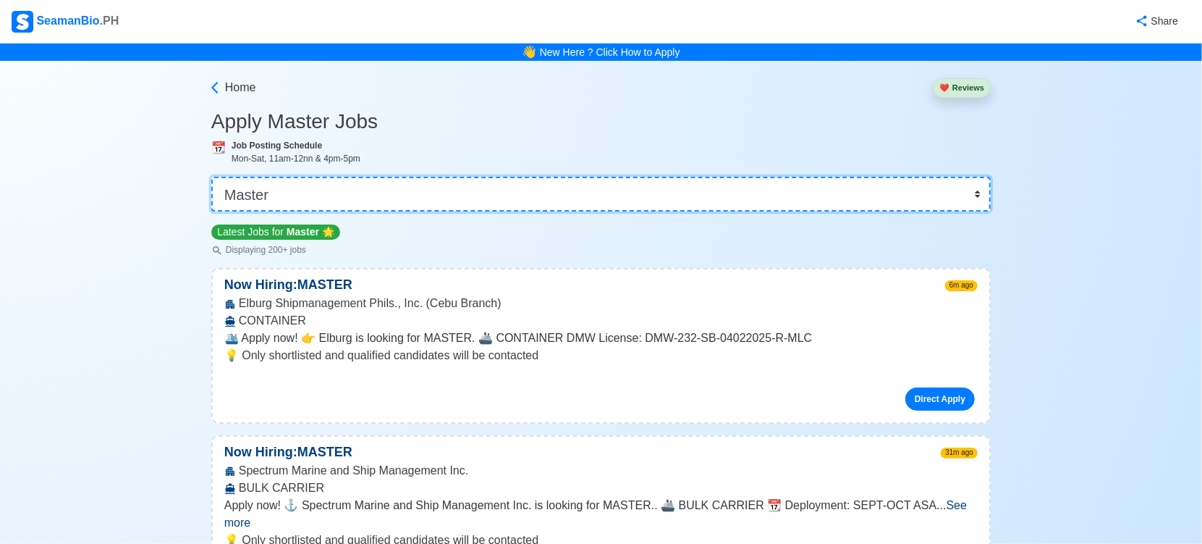
click at [598, 190] on select "👉 Select Rank or Position Master Chief Officer 2nd Officer 3rd Officer Junior O…" at bounding box center [601, 194] width 780 height 35
click at [213, 177] on select "👉 Select Rank or Position Master Chief Officer 2nd Officer 3rd Officer Junior O…" at bounding box center [601, 194] width 780 height 35
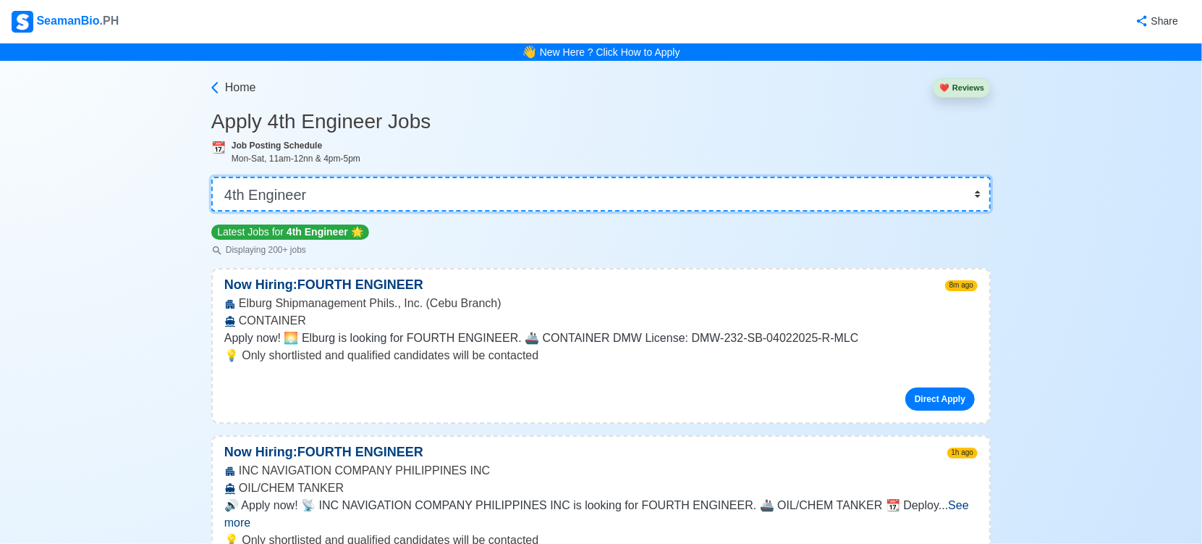
click at [596, 200] on select "👉 Select Rank or Position Master Chief Officer 2nd Officer 3rd Officer Junior O…" at bounding box center [601, 194] width 780 height 35
select select "Oiler"
click at [213, 177] on select "👉 Select Rank or Position Master Chief Officer 2nd Officer 3rd Officer Junior O…" at bounding box center [601, 194] width 780 height 35
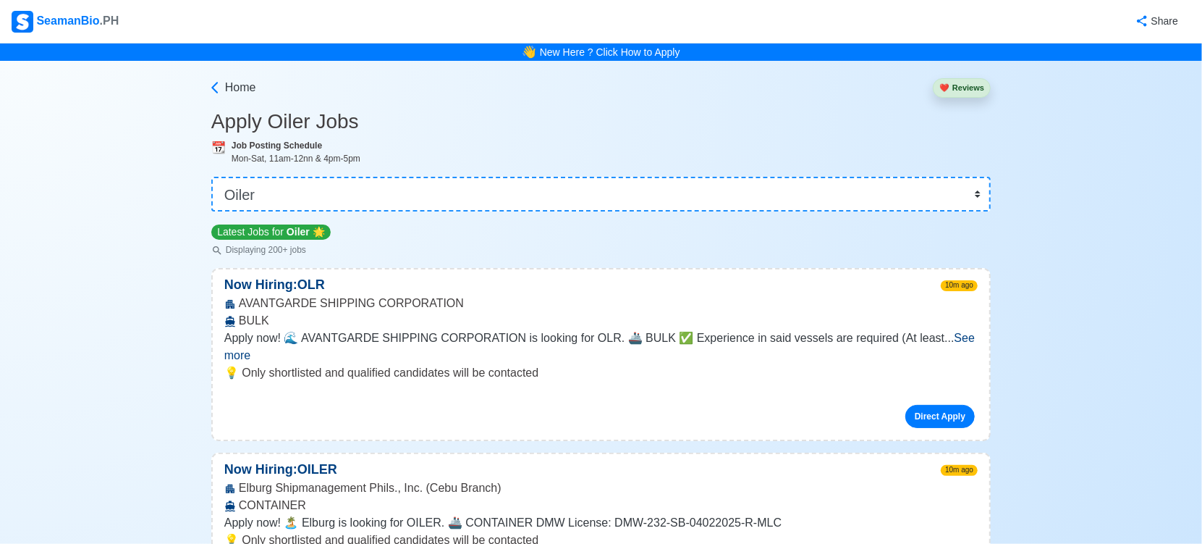
scroll to position [2199, 0]
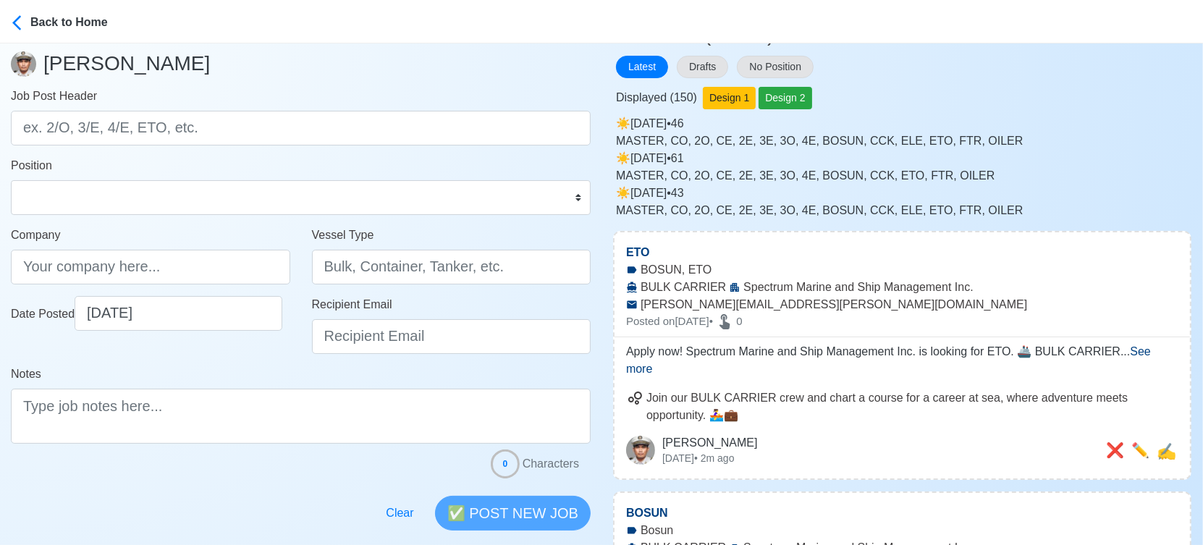
scroll to position [161, 0]
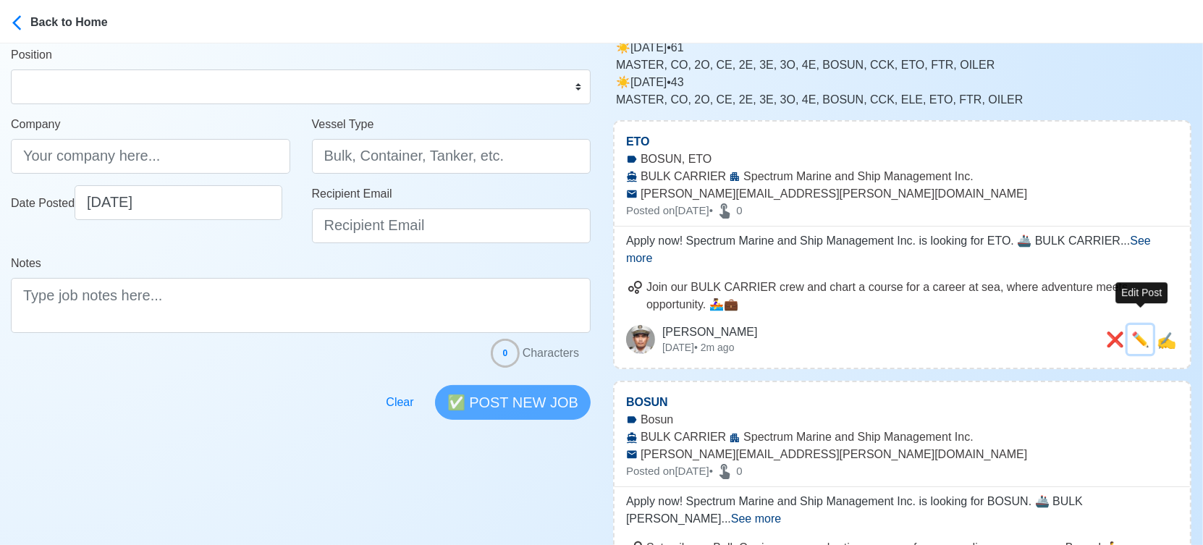
click at [1141, 332] on span "✏️" at bounding box center [1140, 340] width 18 height 16
type input "ETO"
type input "Spectrum Marine and Ship Management Inc."
type input "BULK CARRIER"
type input "edwin.fernandez@spectrum-marine.ph"
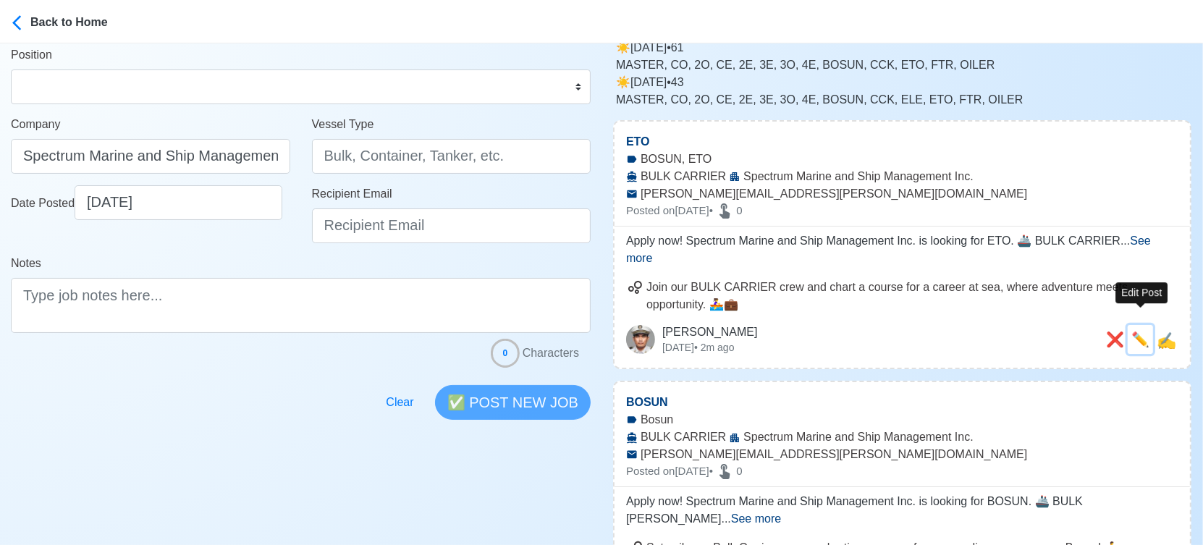
type textarea "Apply now! Spectrum Marine and Ship Management Inc. is looking for ETO. 🚢 BULK …"
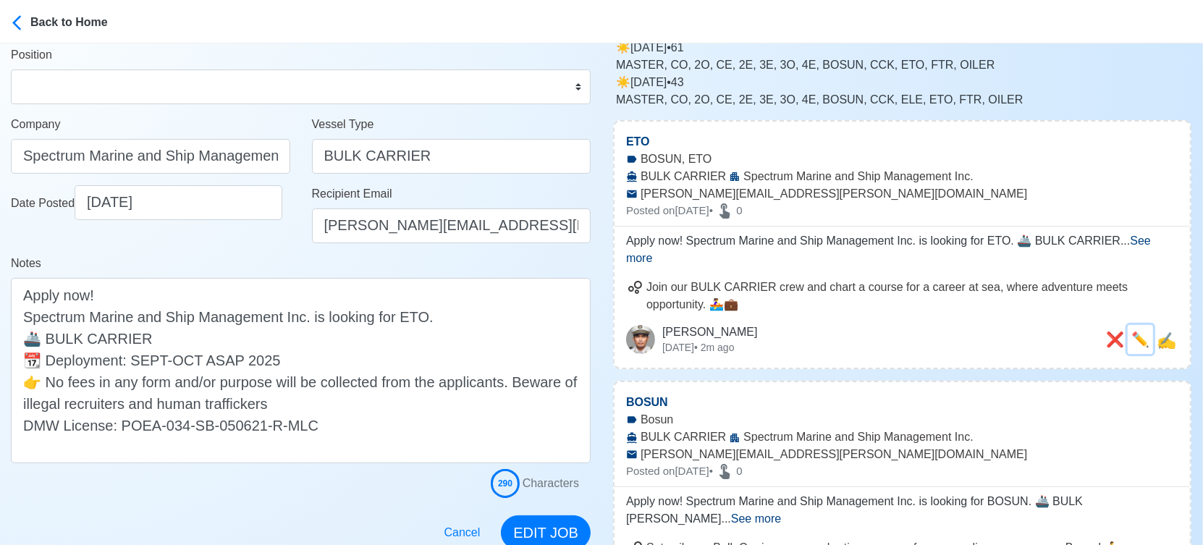
scroll to position [0, 0]
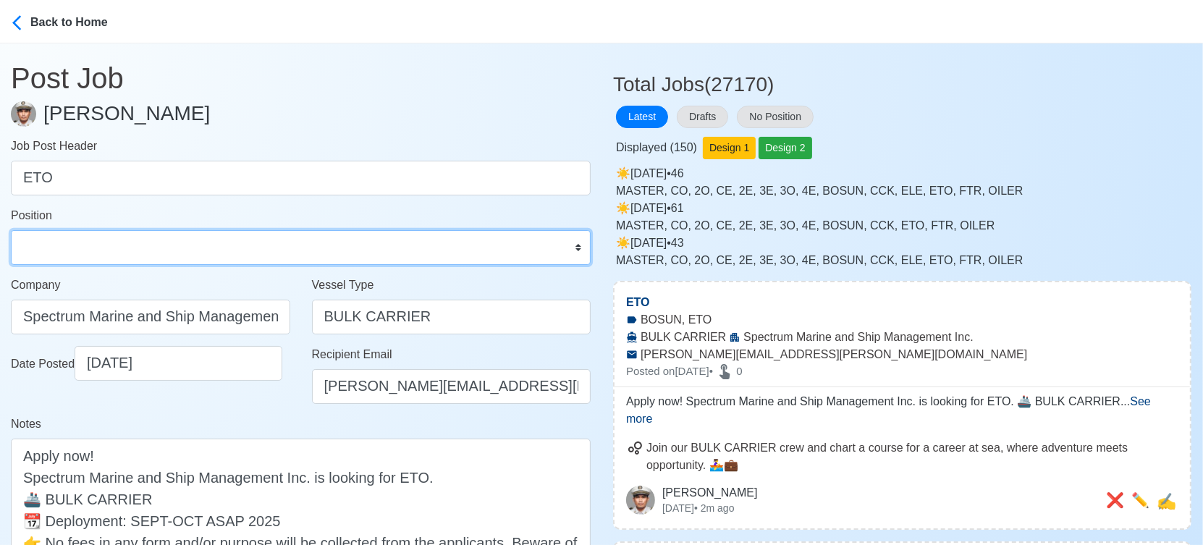
drag, startPoint x: 264, startPoint y: 258, endPoint x: 255, endPoint y: 242, distance: 19.1
click at [263, 258] on select "Master Chief Officer 2nd Officer 3rd Officer Junior Officer Chief Engineer 2nd …" at bounding box center [301, 247] width 580 height 35
select select "ETO/ETR"
click at [11, 230] on select "Master Chief Officer 2nd Officer 3rd Officer Junior Officer Chief Engineer 2nd …" at bounding box center [301, 247] width 580 height 35
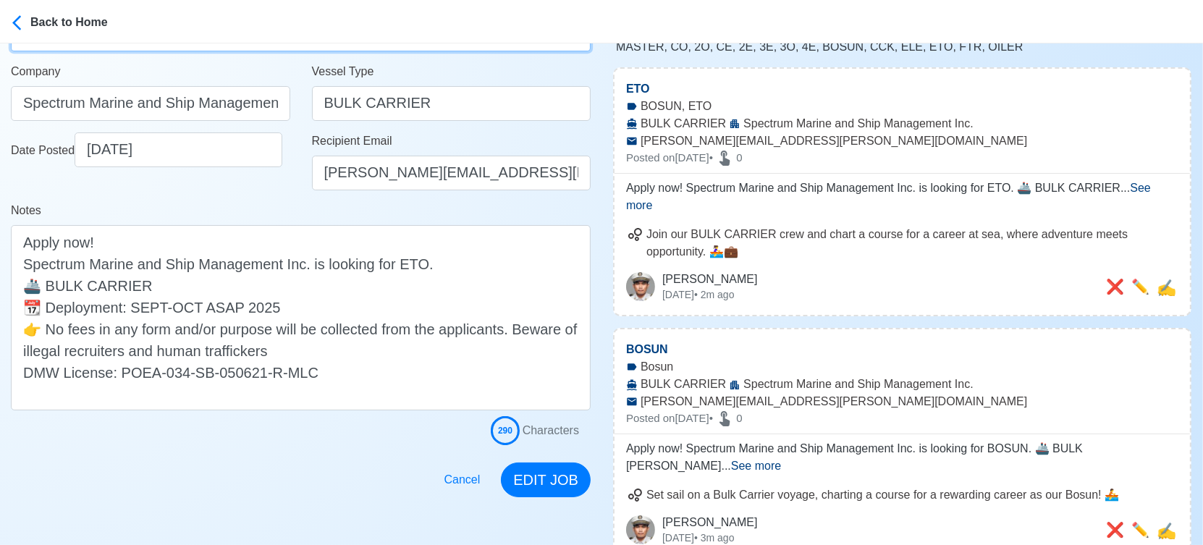
scroll to position [241, 0]
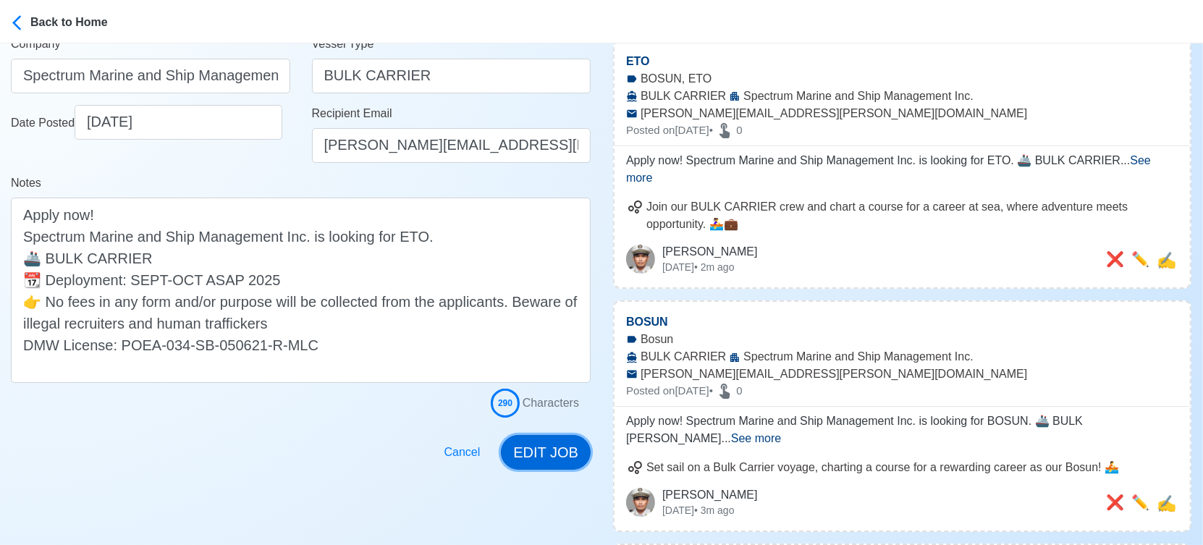
click at [566, 451] on button "EDIT JOB" at bounding box center [546, 452] width 90 height 35
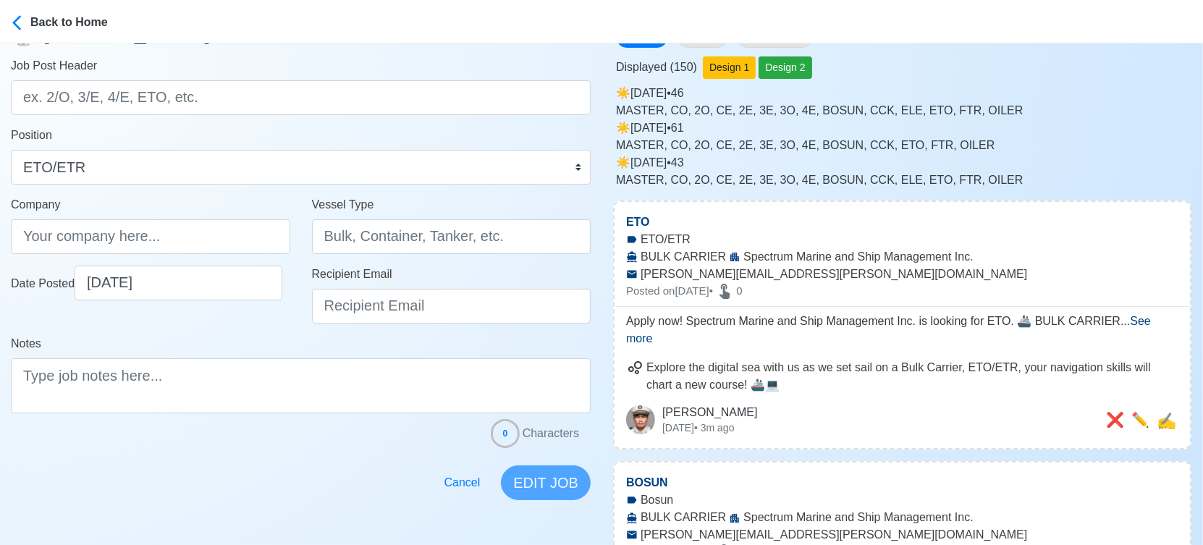
scroll to position [0, 0]
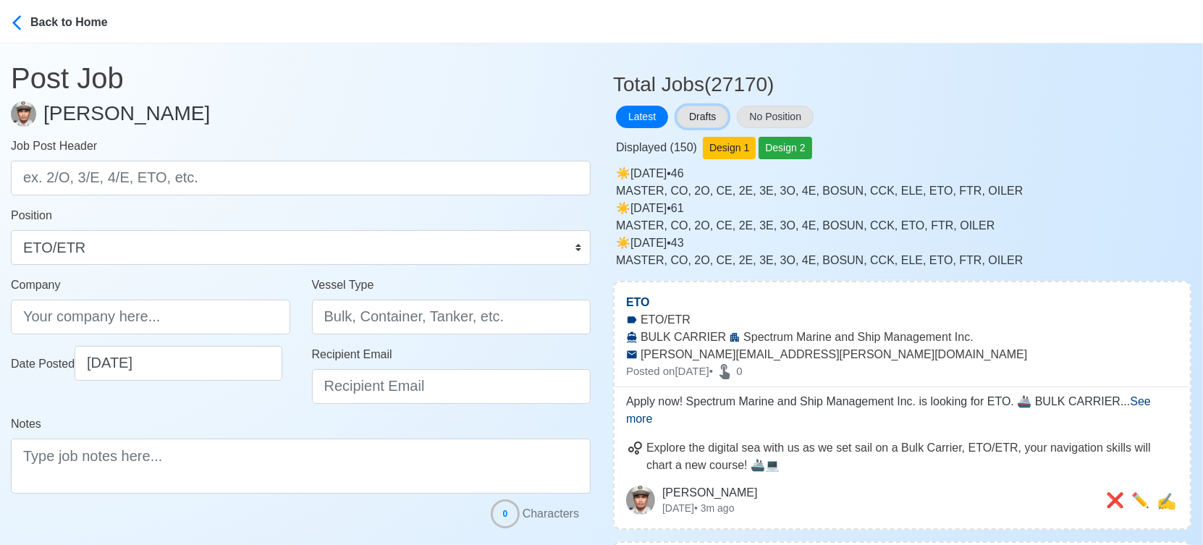
click at [694, 120] on button "Drafts" at bounding box center [702, 117] width 51 height 22
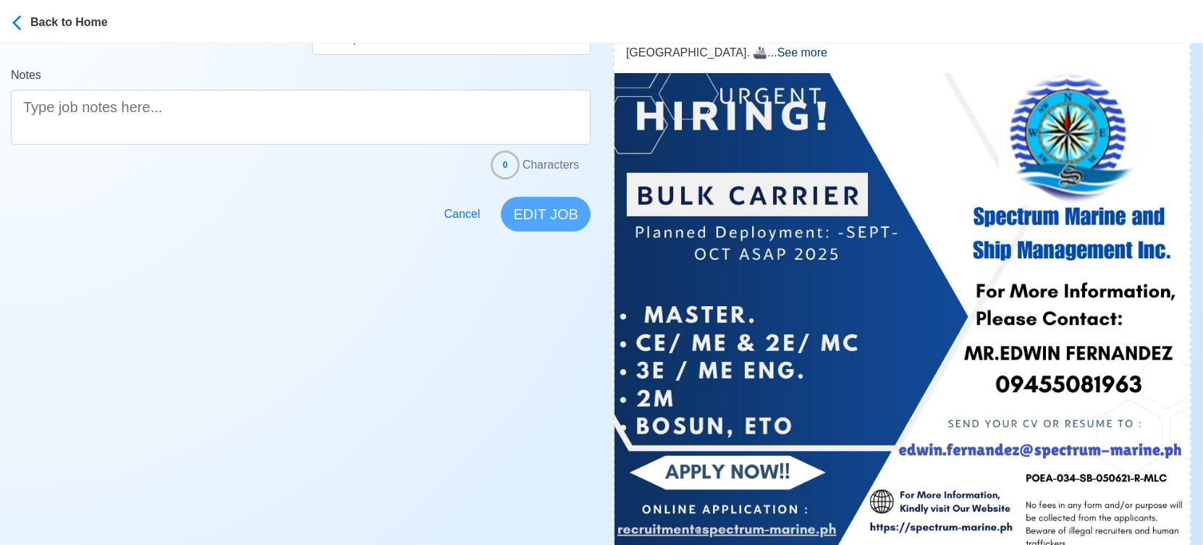
scroll to position [482, 0]
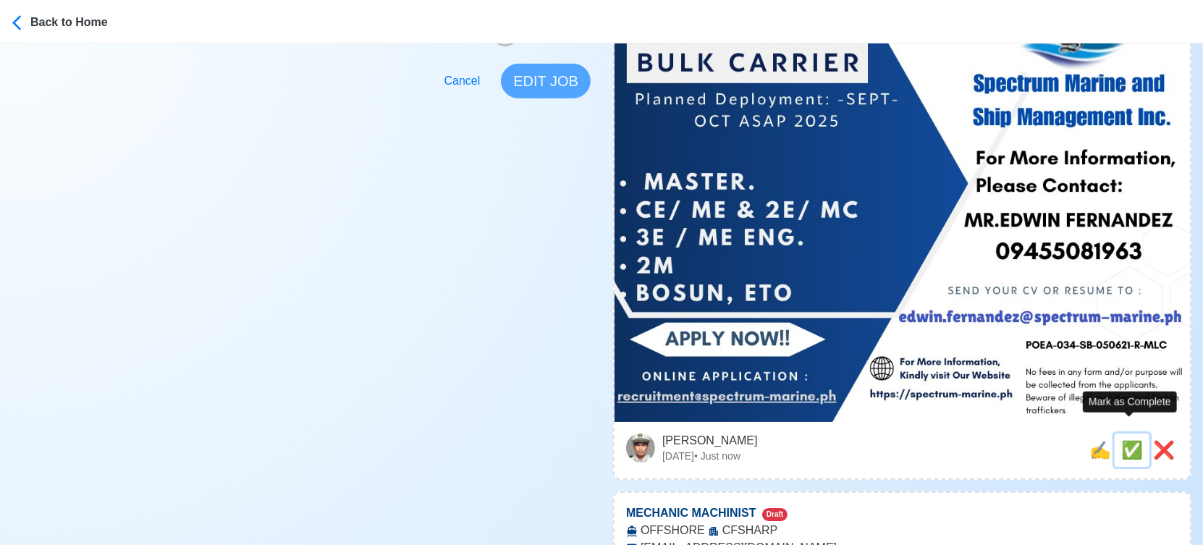
click at [1130, 440] on span "✅" at bounding box center [1132, 450] width 22 height 20
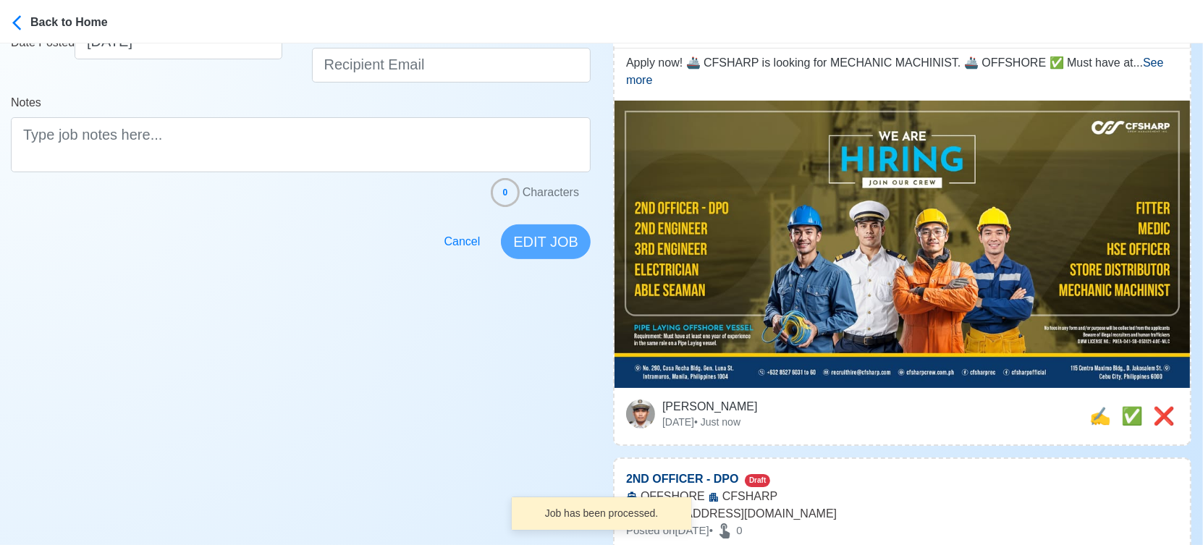
scroll to position [241, 0]
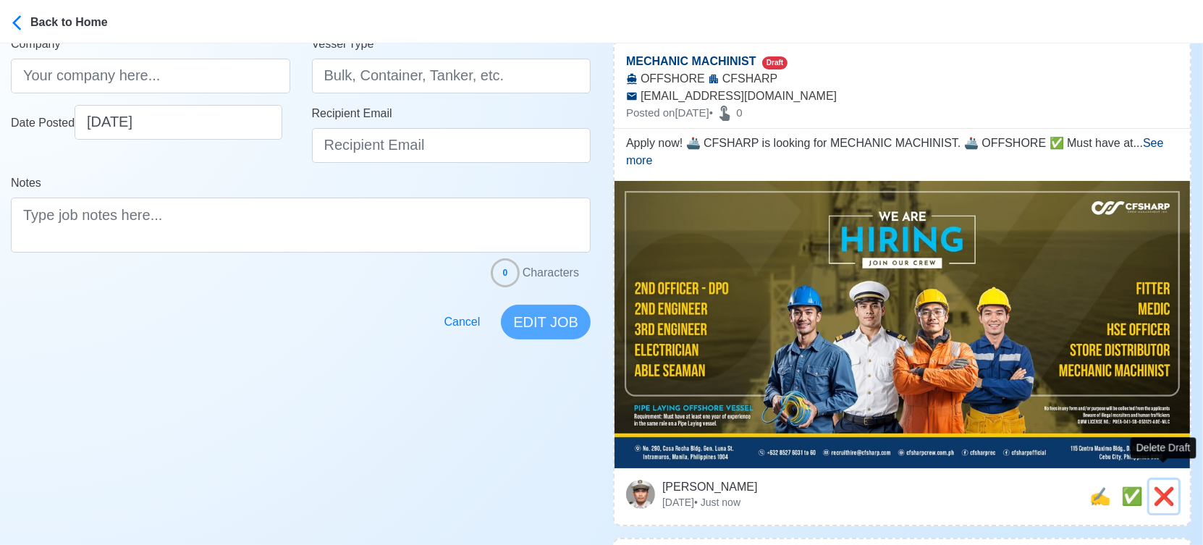
click at [1167, 486] on span "❌" at bounding box center [1164, 496] width 22 height 20
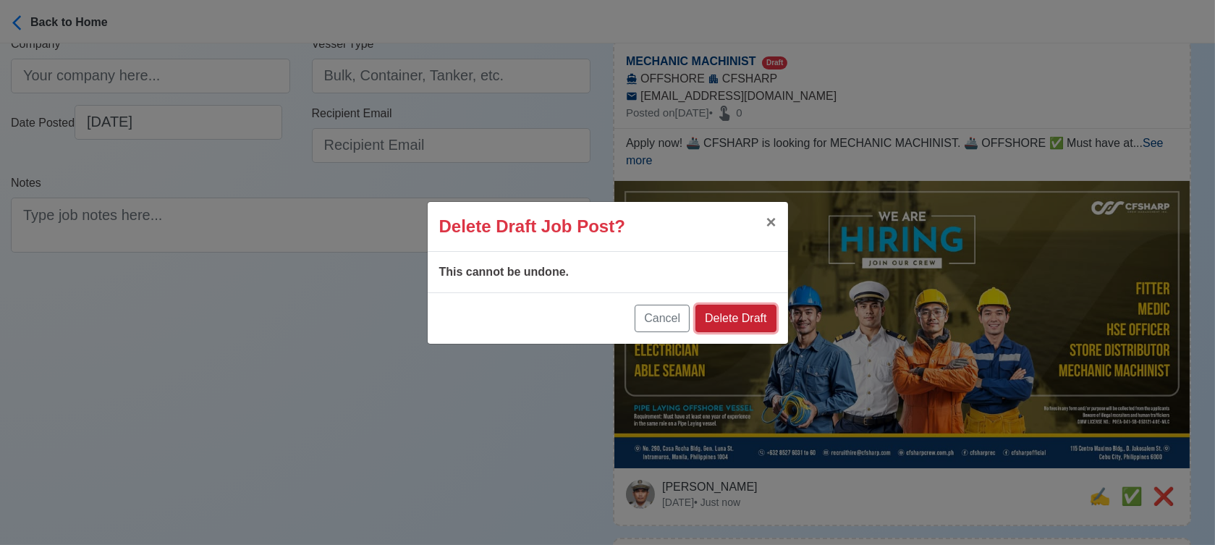
click at [743, 322] on button "Delete Draft" at bounding box center [736, 319] width 80 height 28
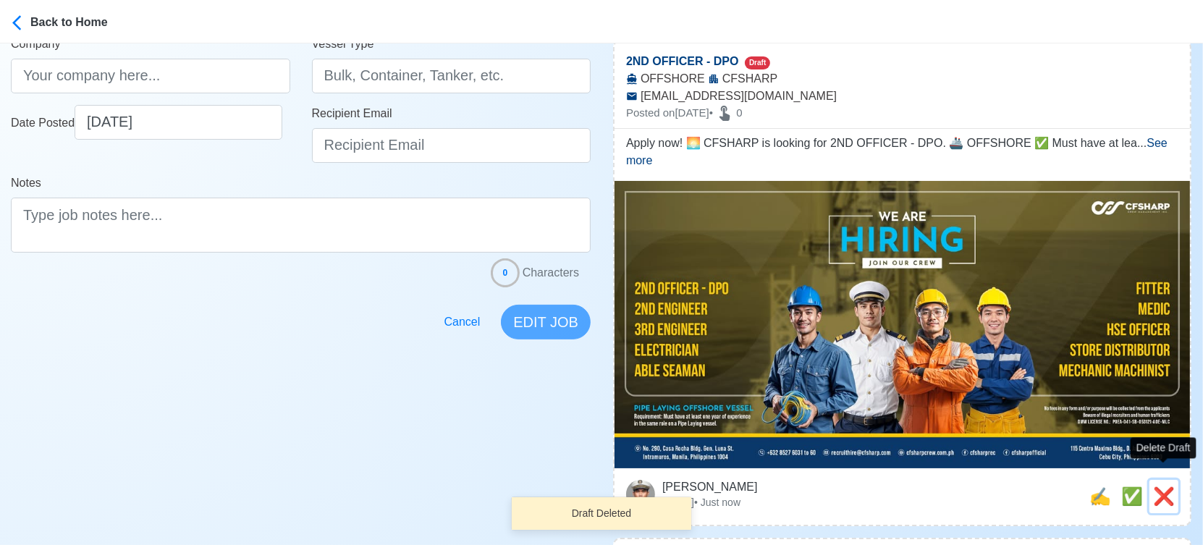
click at [1162, 486] on span "❌" at bounding box center [1164, 496] width 22 height 20
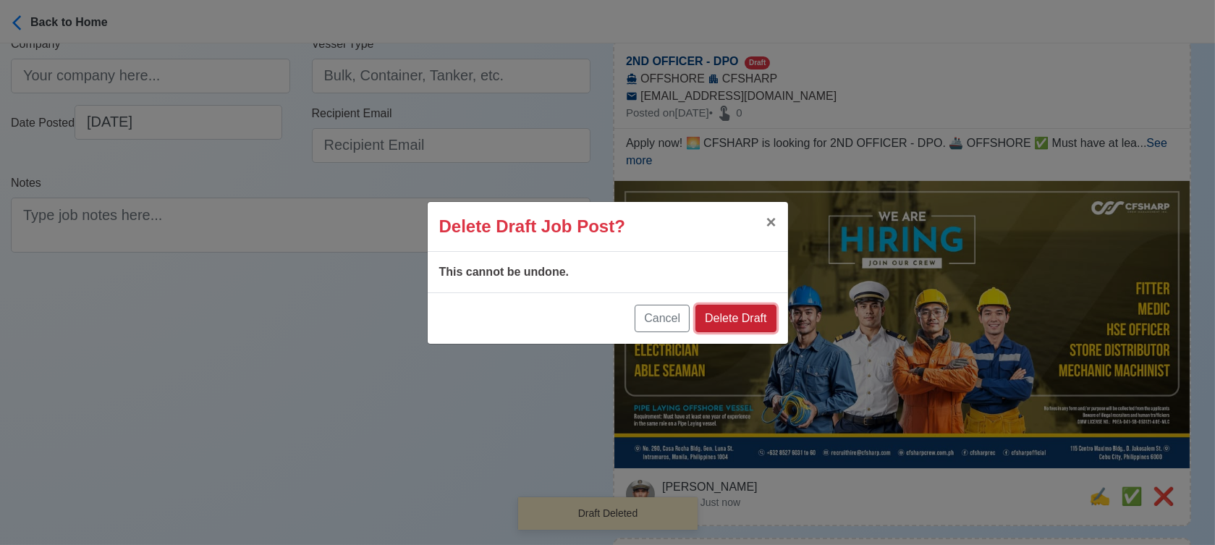
click at [751, 323] on button "Delete Draft" at bounding box center [736, 319] width 80 height 28
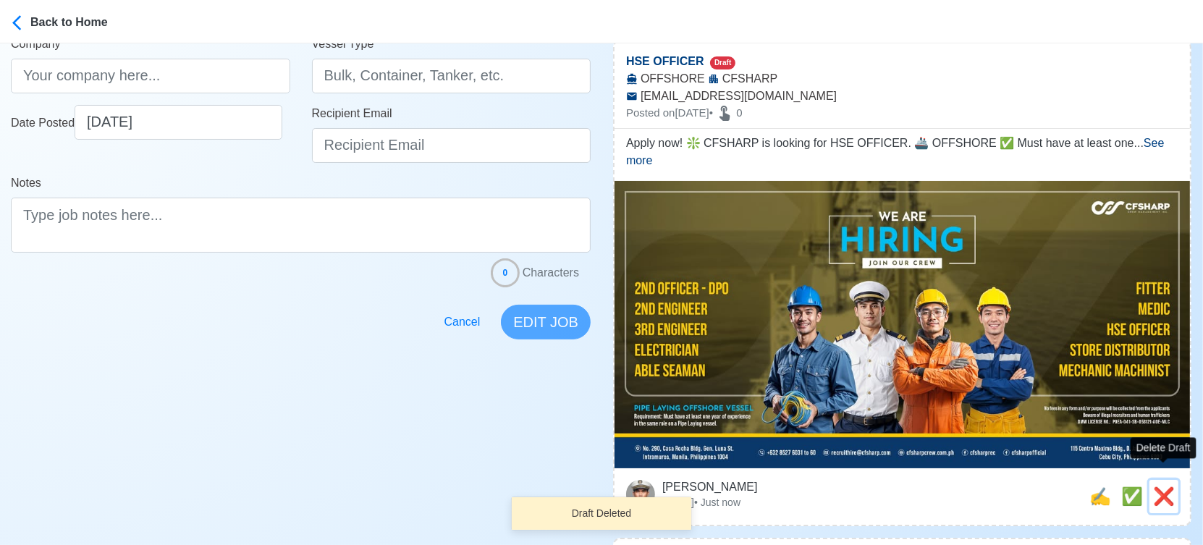
click at [1164, 486] on span "❌" at bounding box center [1164, 496] width 22 height 20
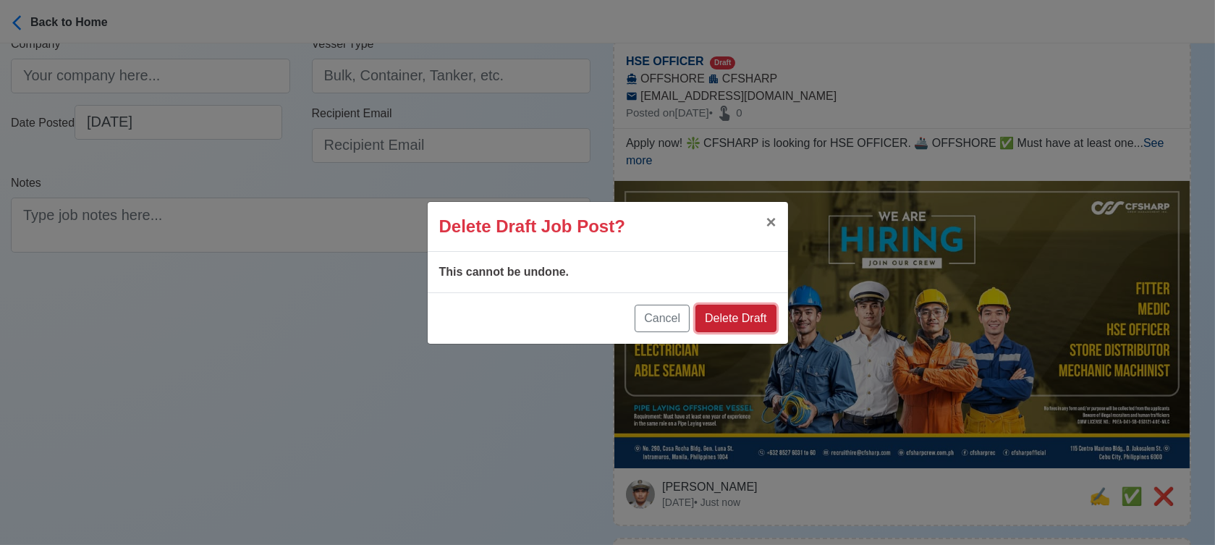
drag, startPoint x: 729, startPoint y: 304, endPoint x: 746, endPoint y: 308, distance: 17.0
click at [729, 305] on button "Delete Draft" at bounding box center [736, 319] width 80 height 28
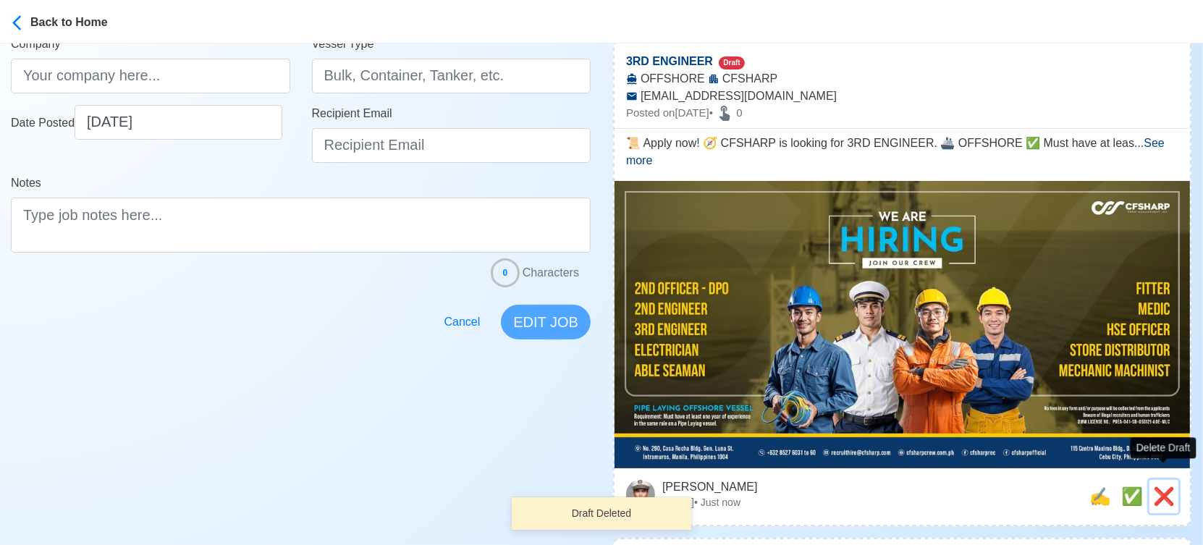
click at [1170, 486] on span "❌" at bounding box center [1164, 496] width 22 height 20
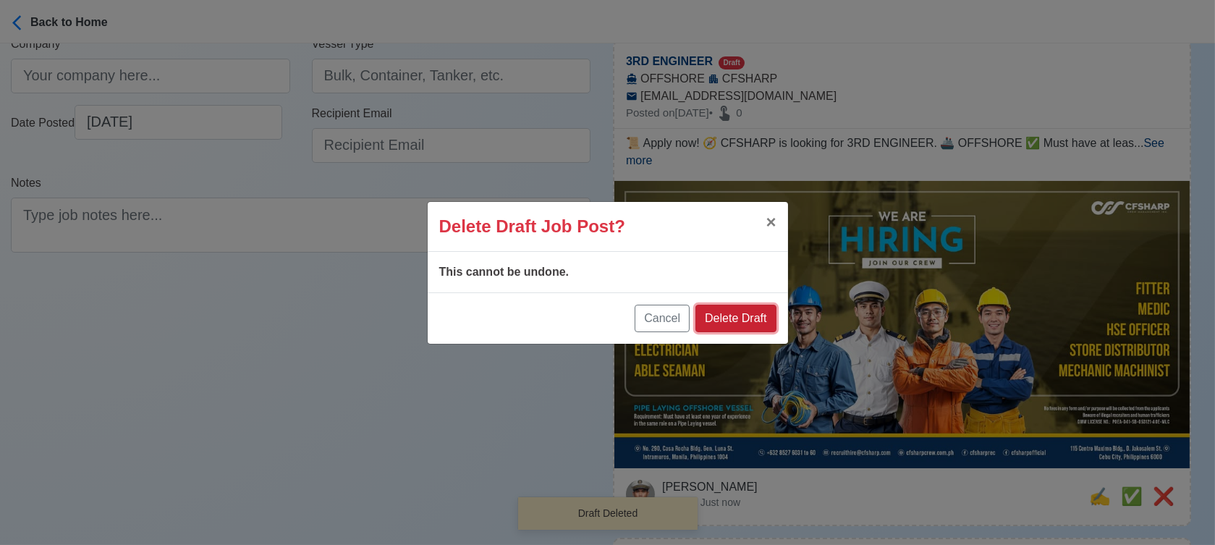
click at [757, 319] on button "Delete Draft" at bounding box center [736, 319] width 80 height 28
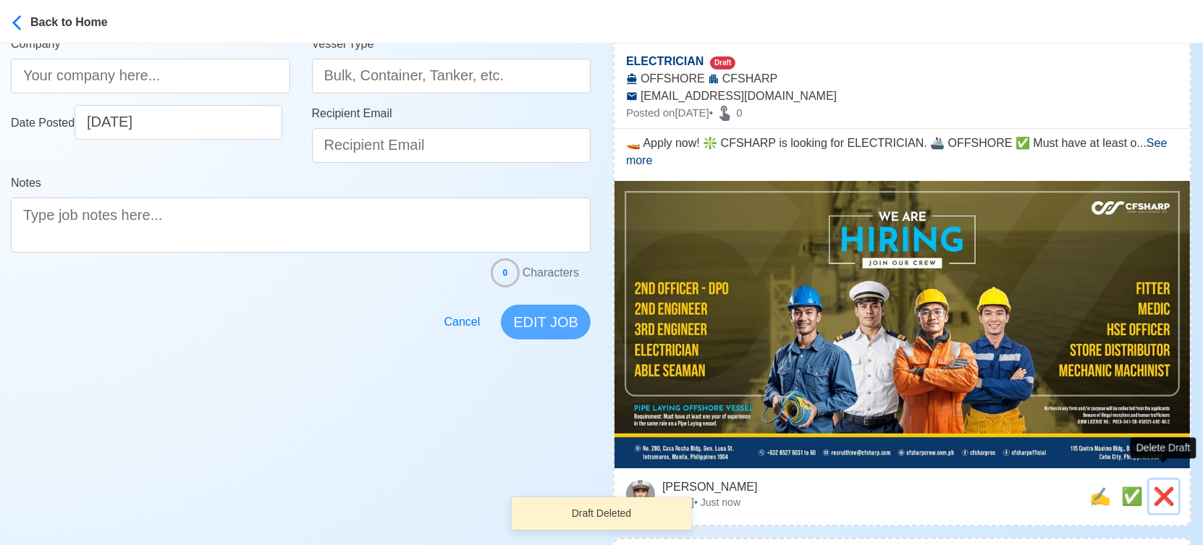
click at [1168, 486] on span "❌" at bounding box center [1164, 496] width 22 height 20
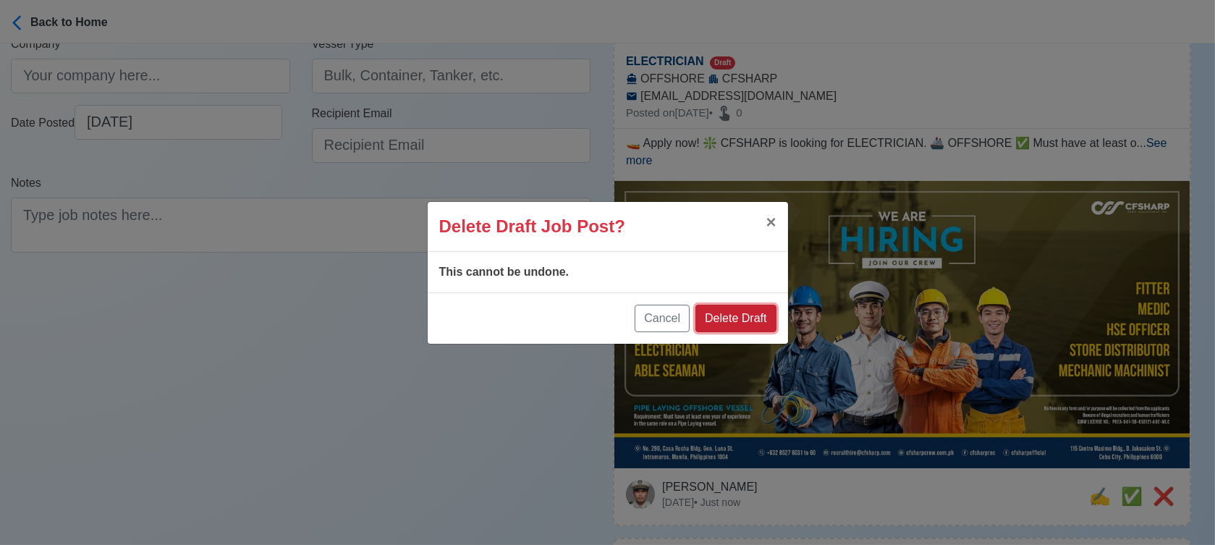
click at [754, 318] on button "Delete Draft" at bounding box center [736, 319] width 80 height 28
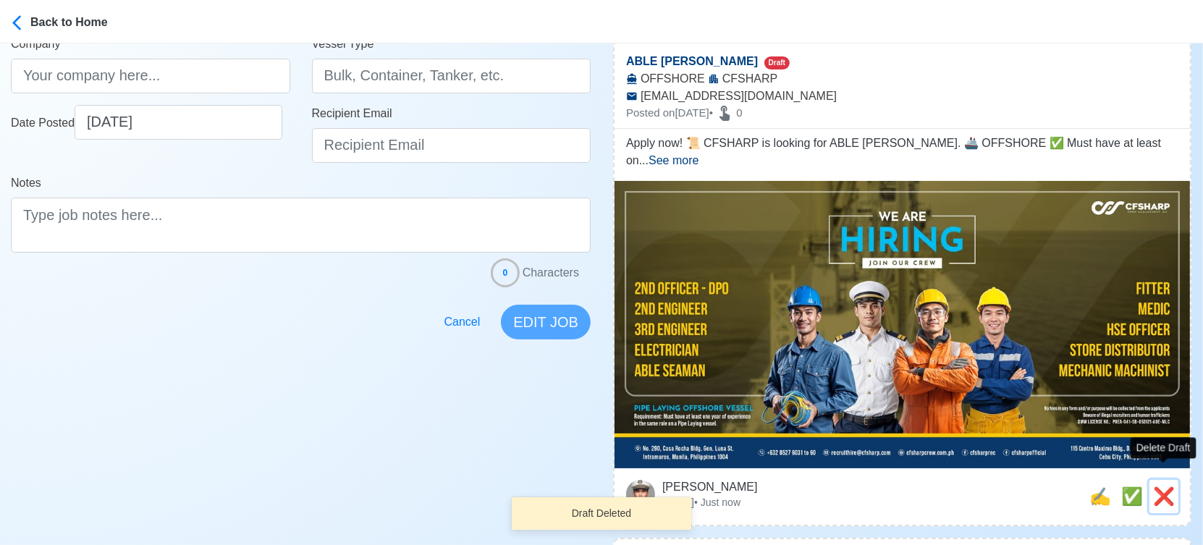
click at [1167, 486] on span "❌" at bounding box center [1164, 496] width 22 height 20
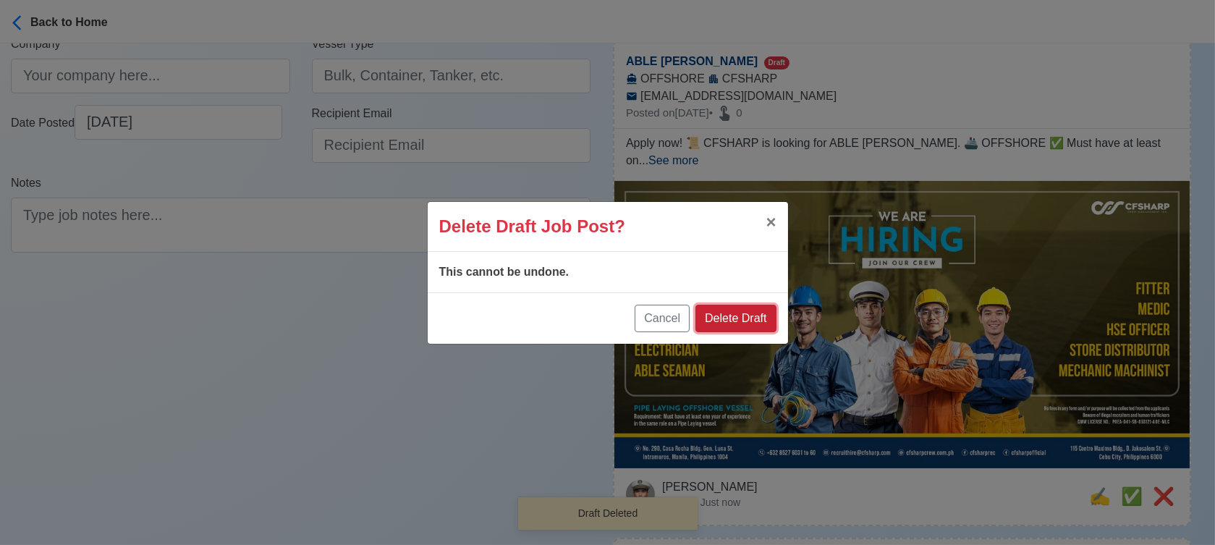
click at [747, 314] on button "Delete Draft" at bounding box center [736, 319] width 80 height 28
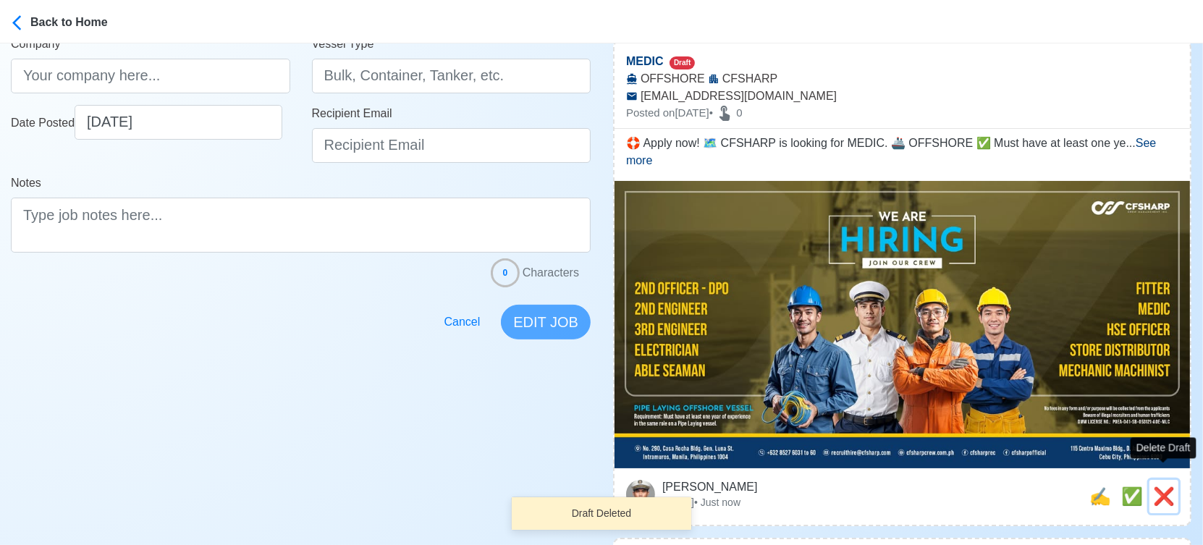
click at [1170, 486] on span "❌" at bounding box center [1164, 496] width 22 height 20
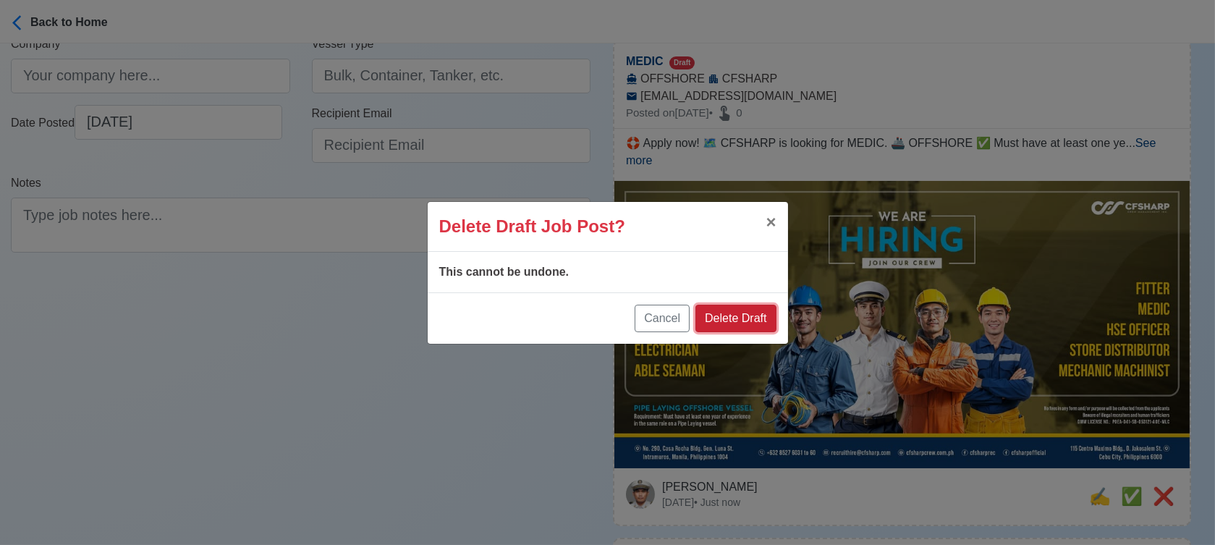
click at [748, 319] on button "Delete Draft" at bounding box center [736, 319] width 80 height 28
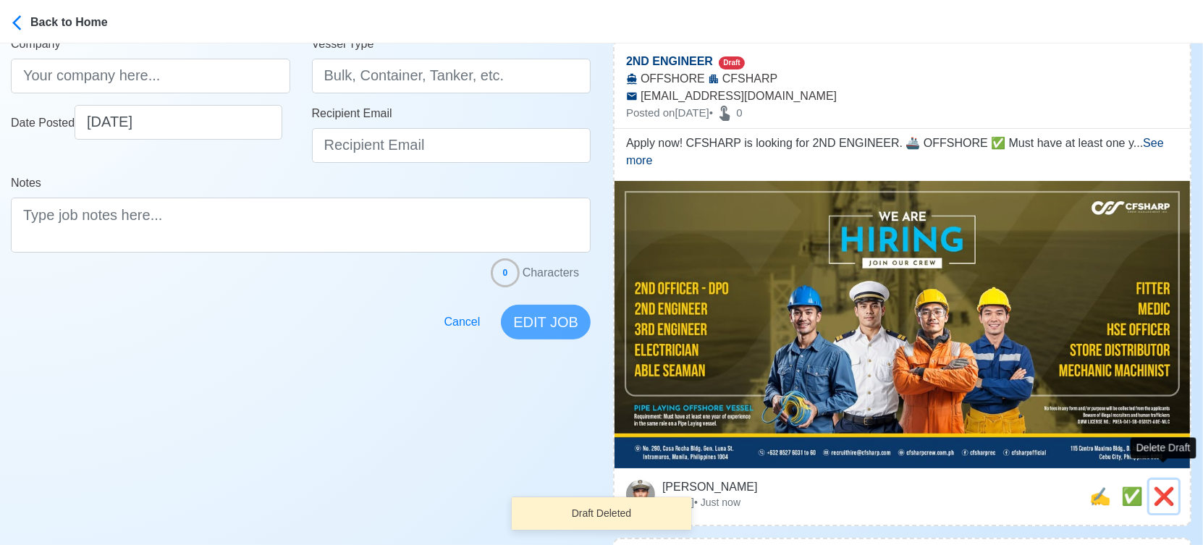
click at [1169, 486] on span "❌" at bounding box center [1164, 496] width 22 height 20
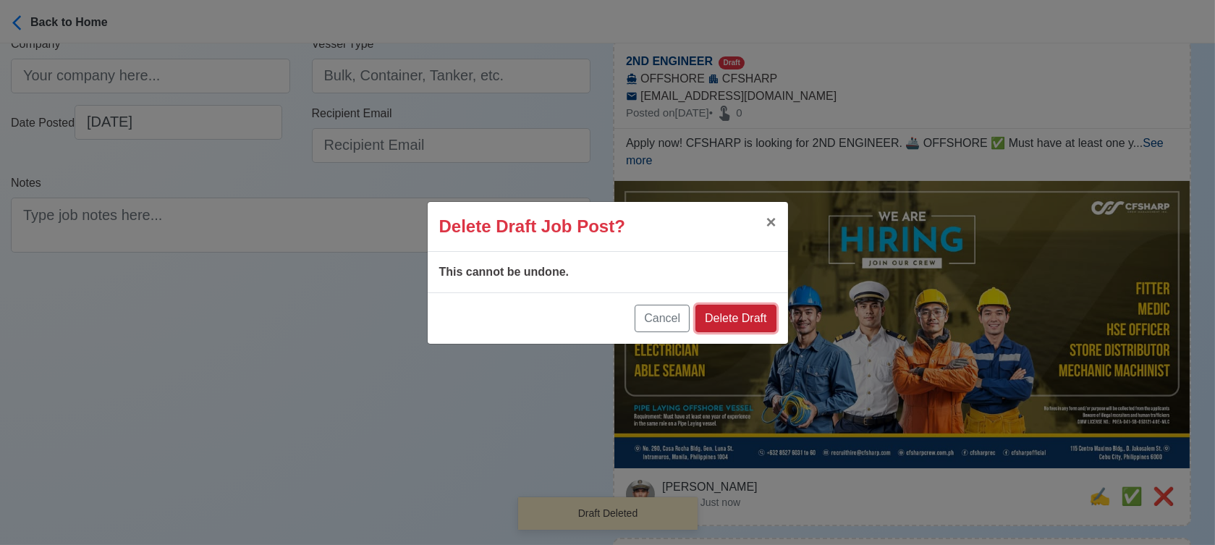
click at [757, 316] on button "Delete Draft" at bounding box center [736, 319] width 80 height 28
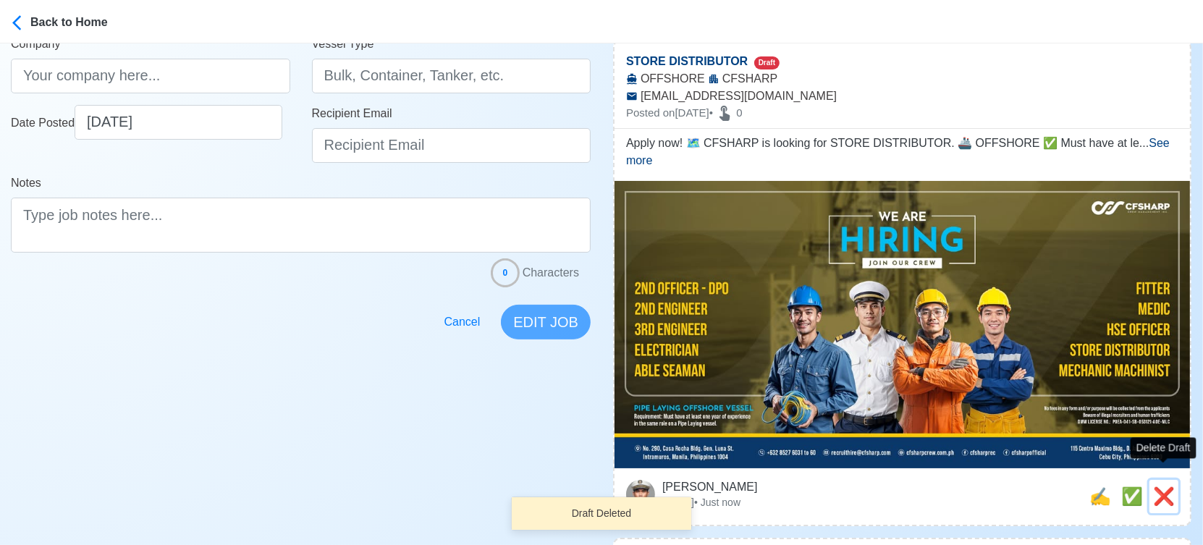
drag, startPoint x: 1158, startPoint y: 479, endPoint x: 1133, endPoint y: 447, distance: 40.7
click at [1159, 486] on span "❌" at bounding box center [1164, 496] width 22 height 20
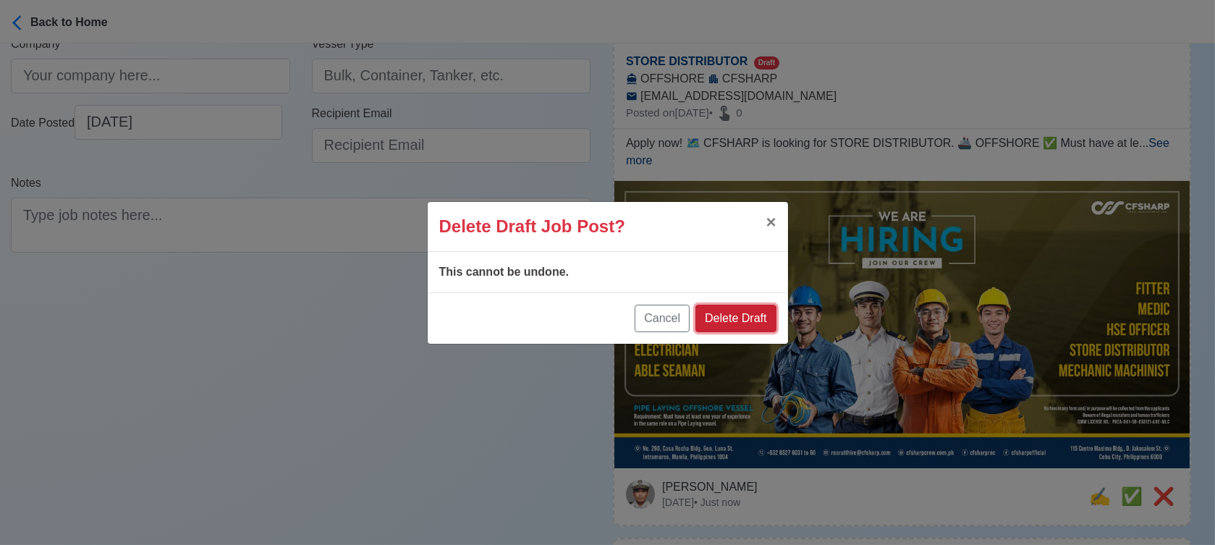
click at [732, 323] on button "Delete Draft" at bounding box center [736, 319] width 80 height 28
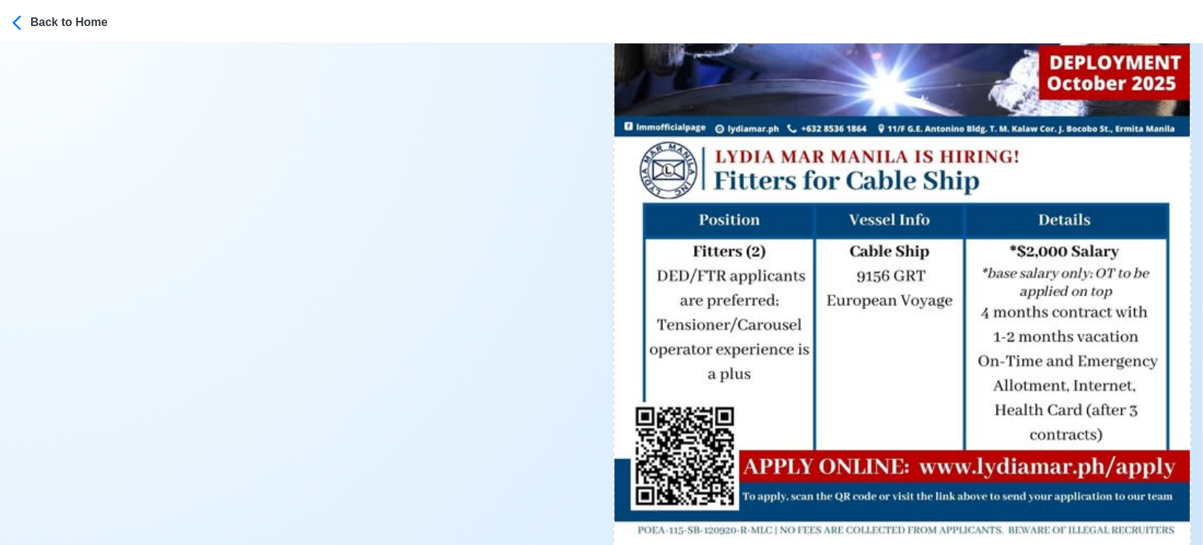
scroll to position [1045, 0]
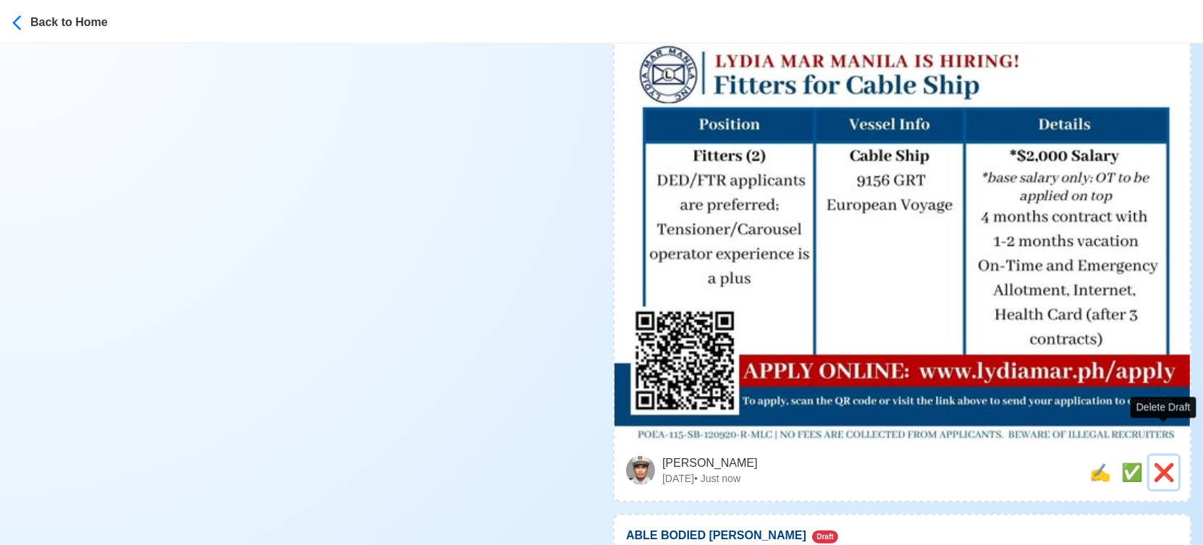
click at [1160, 463] on span "❌" at bounding box center [1164, 473] width 22 height 20
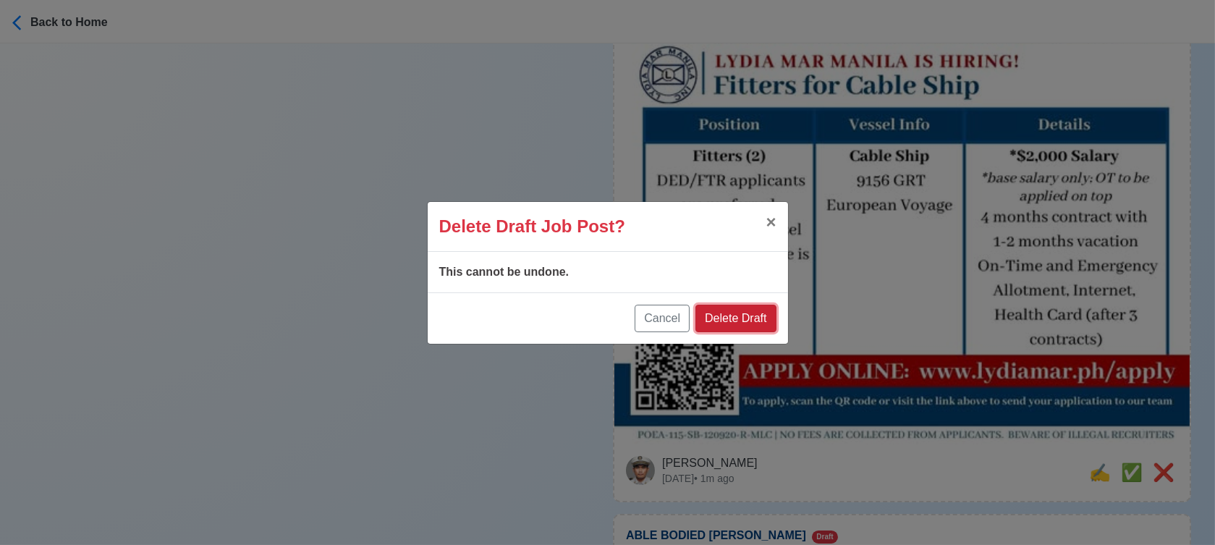
click at [742, 315] on button "Delete Draft" at bounding box center [736, 319] width 80 height 28
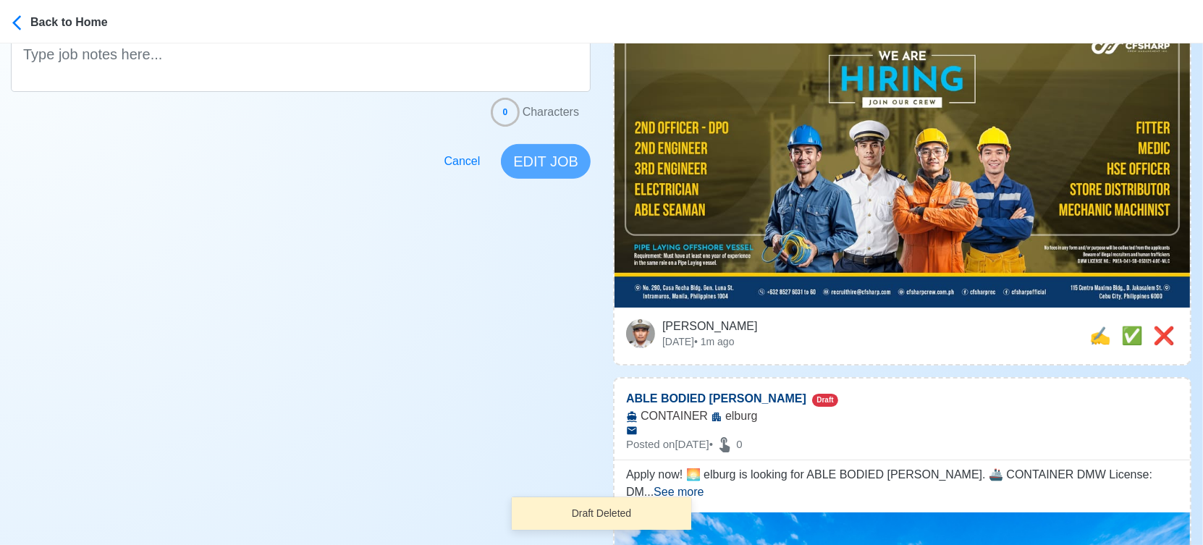
scroll to position [321, 0]
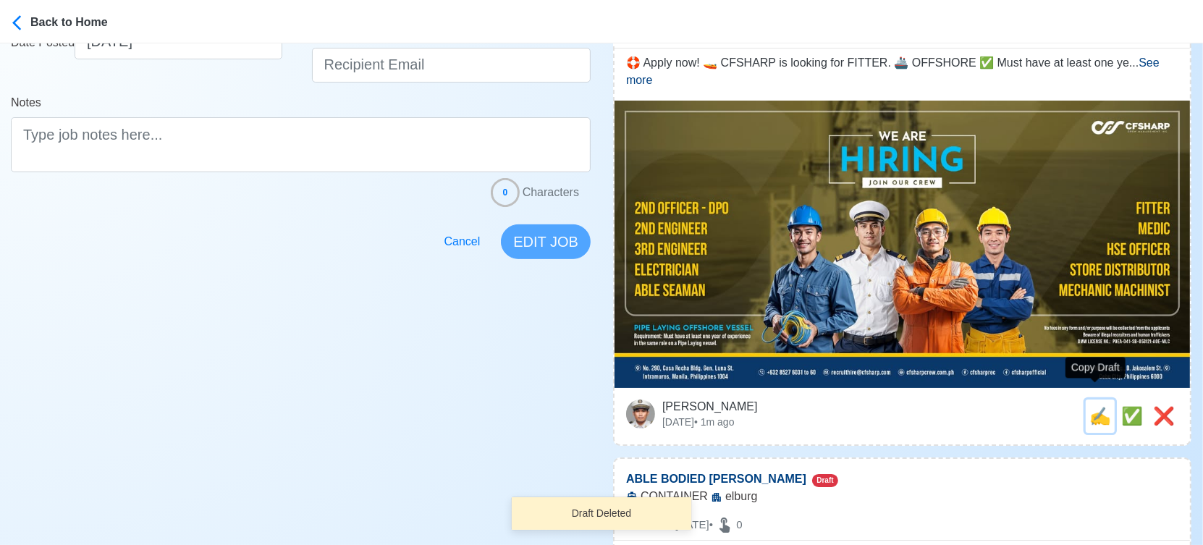
click at [1093, 406] on span "✍️" at bounding box center [1100, 416] width 22 height 20
type input "FITTER"
select select
type input "CFSHARP"
type input "OFFSHORE"
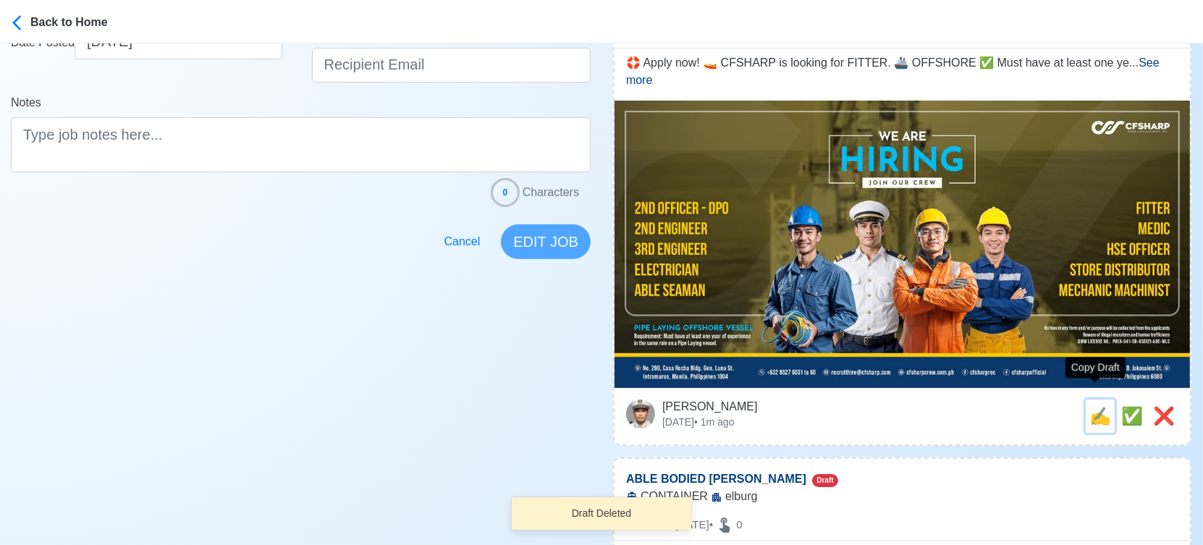
type input "recruithire@cfsharp.com"
type textarea "🛟 Apply now! 🚤 CFSHARP is looking for FITTER. 🚢 OFFSHORE ✅ Must have at least o…"
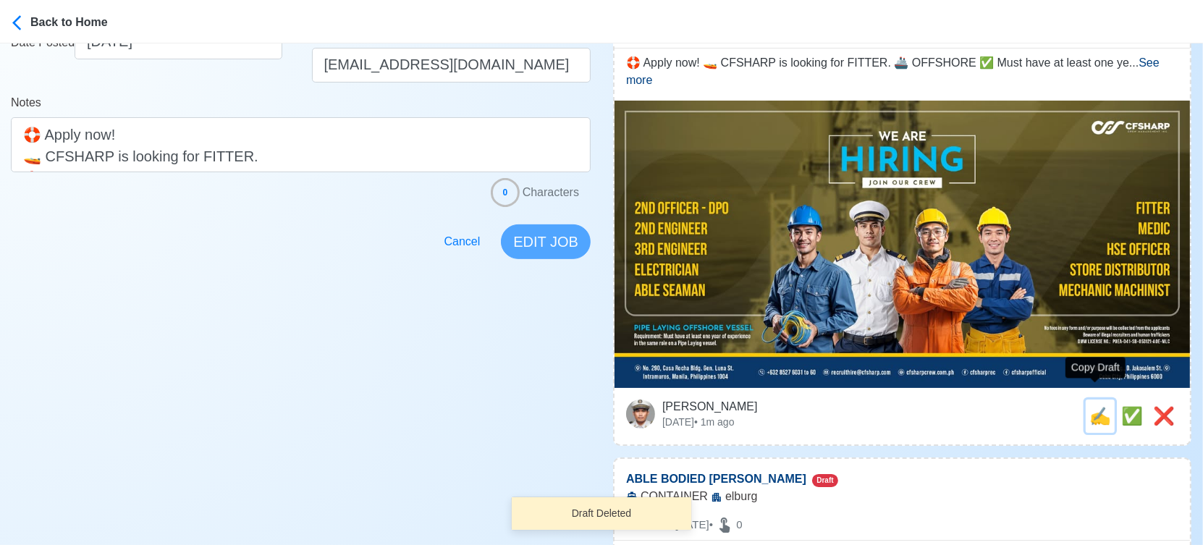
scroll to position [0, 0]
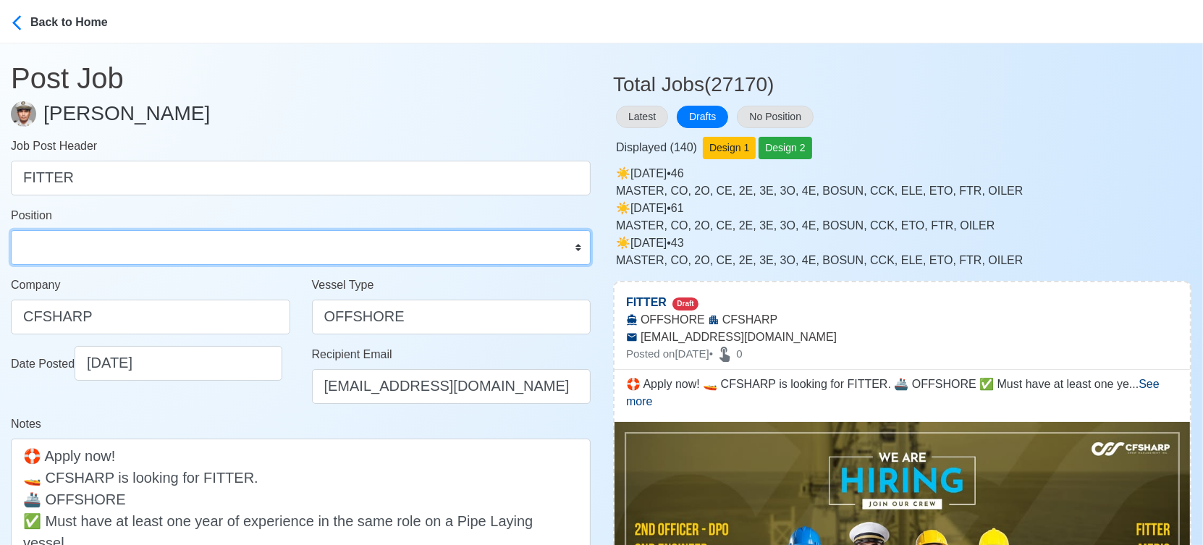
click at [226, 248] on select "Master Chief Officer 2nd Officer 3rd Officer Junior Officer Chief Engineer 2nd …" at bounding box center [301, 247] width 580 height 35
select select "Fitter"
click at [11, 230] on select "Master Chief Officer 2nd Officer 3rd Officer Junior Officer Chief Engineer 2nd …" at bounding box center [301, 247] width 580 height 35
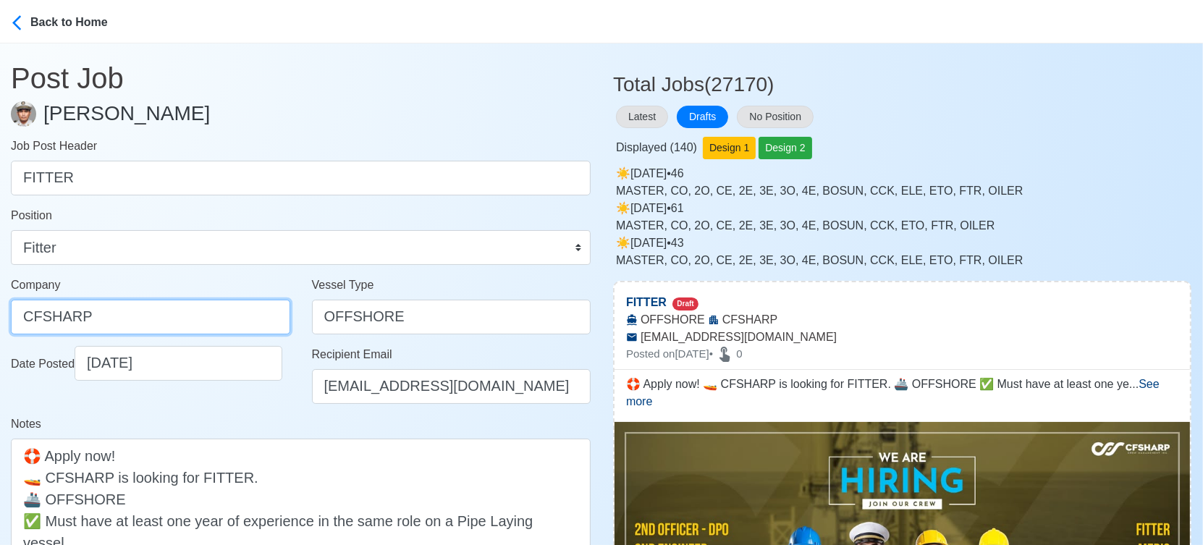
click at [209, 323] on input "CFSHARP" at bounding box center [150, 317] width 279 height 35
drag, startPoint x: 151, startPoint y: 317, endPoint x: -12, endPoint y: 326, distance: 163.8
click at [0, 326] on html "Back to Home Post Job Jeyner Gil Job Post Header FITTER Position Master Chief O…" at bounding box center [601, 272] width 1203 height 545
paste input ".F SHARP CREW MANAGEMENT,INC."
type input "[PERSON_NAME] CREW MANAGEMENT,INC."
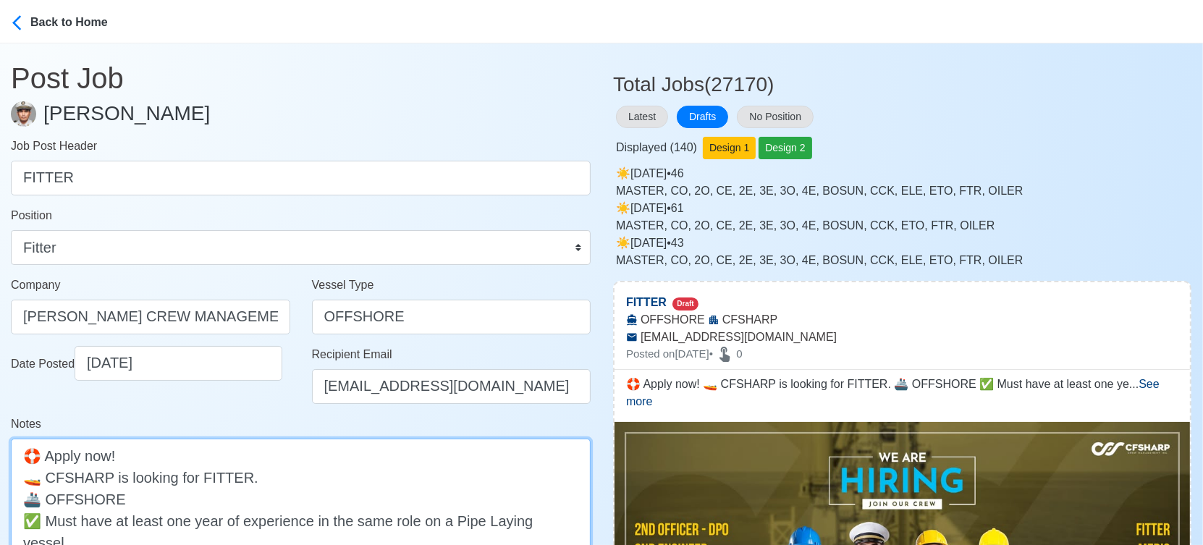
click at [63, 474] on textarea "🛟 Apply now! 🚤 CFSHARP is looking for FITTER. 🚢 OFFSHORE ✅ Must have at least o…" at bounding box center [301, 521] width 580 height 164
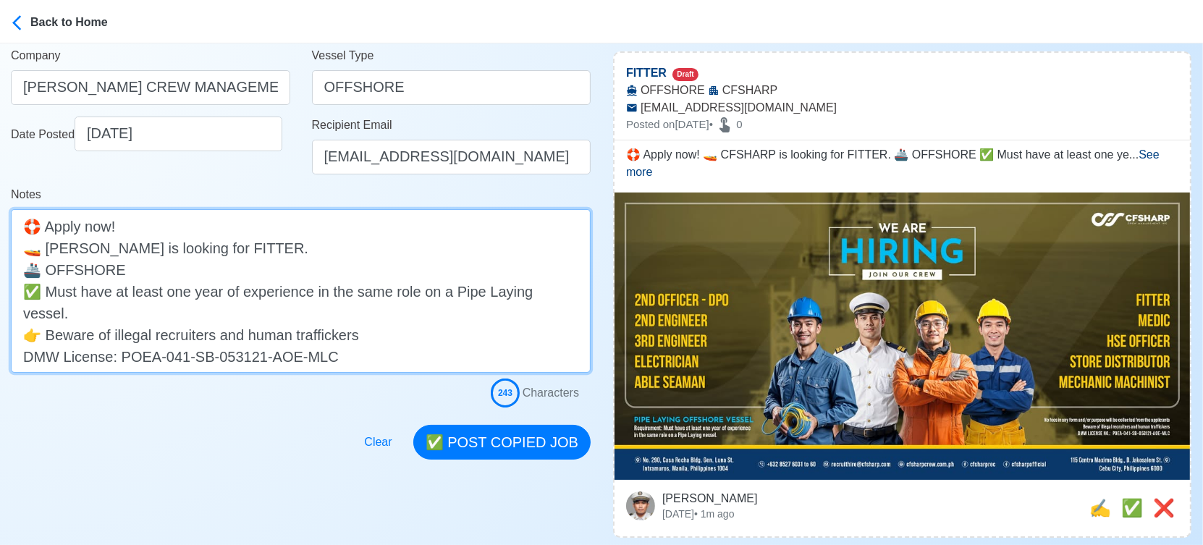
scroll to position [241, 0]
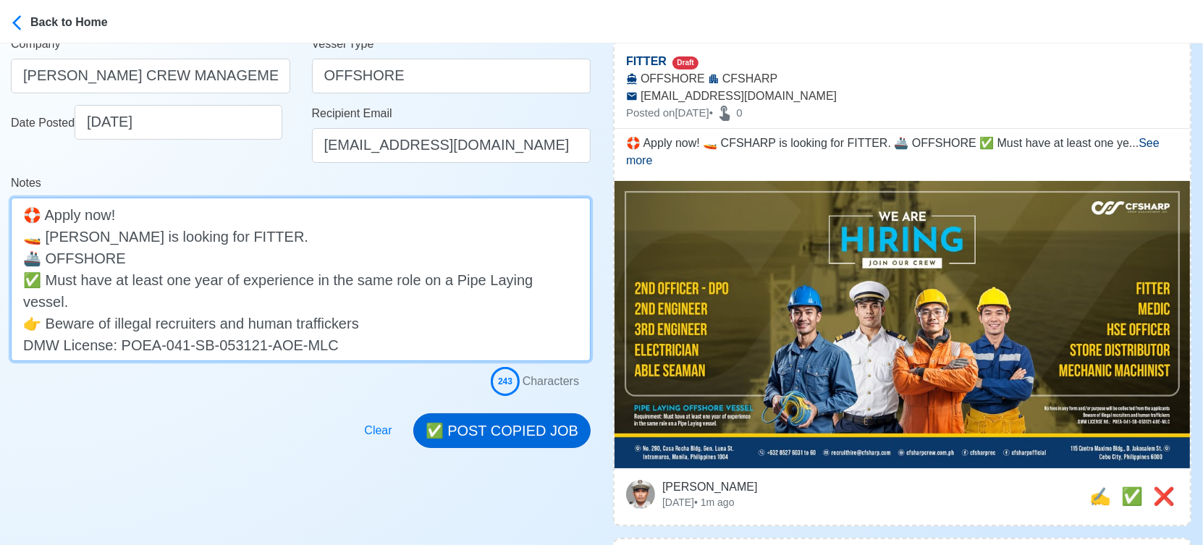
type textarea "🛟 Apply now! 🚤 CF SHARP is looking for FITTER. 🚢 OFFSHORE ✅ Must have at least …"
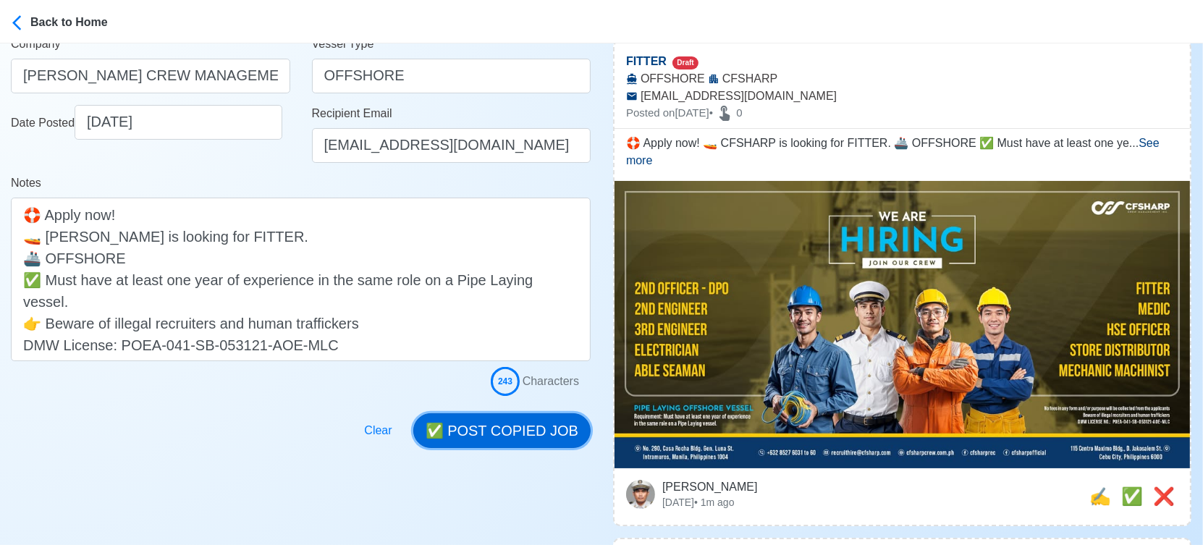
click at [475, 426] on button "✅ POST COPIED JOB" at bounding box center [501, 430] width 177 height 35
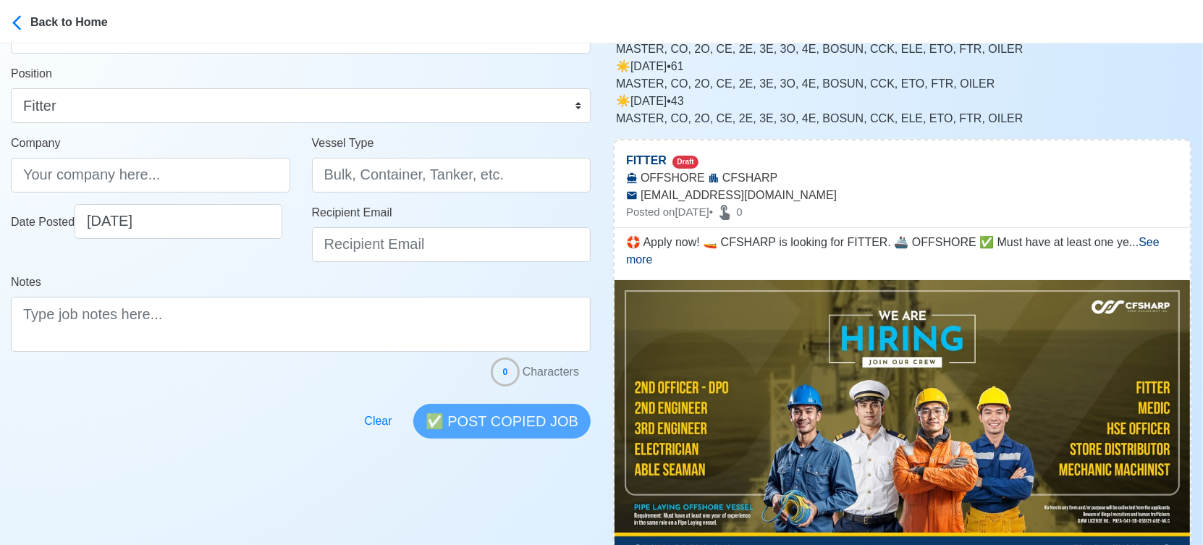
scroll to position [0, 0]
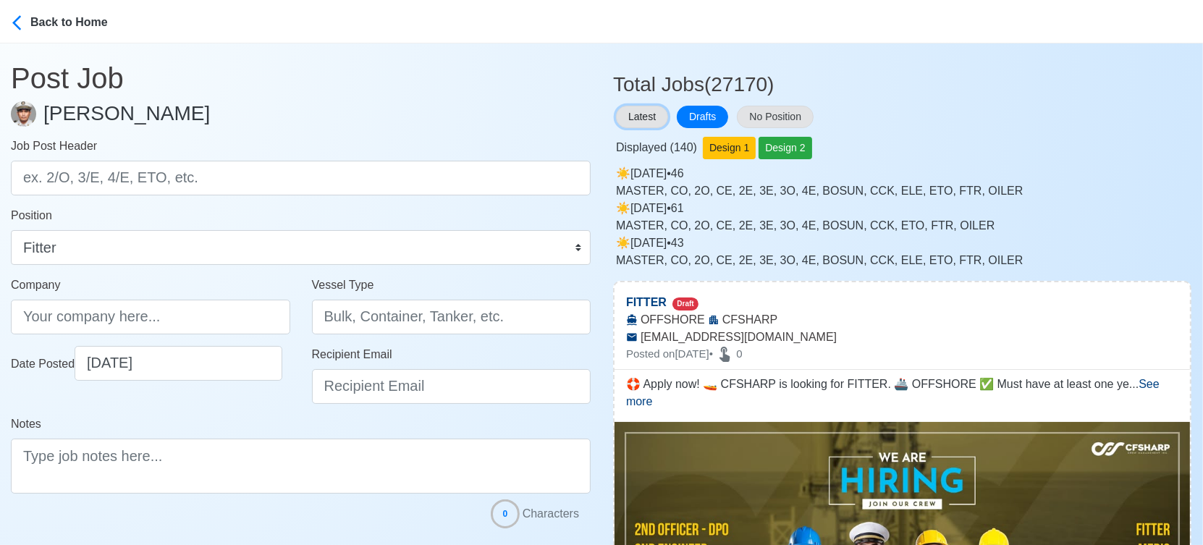
click at [639, 119] on button "Latest" at bounding box center [642, 117] width 52 height 22
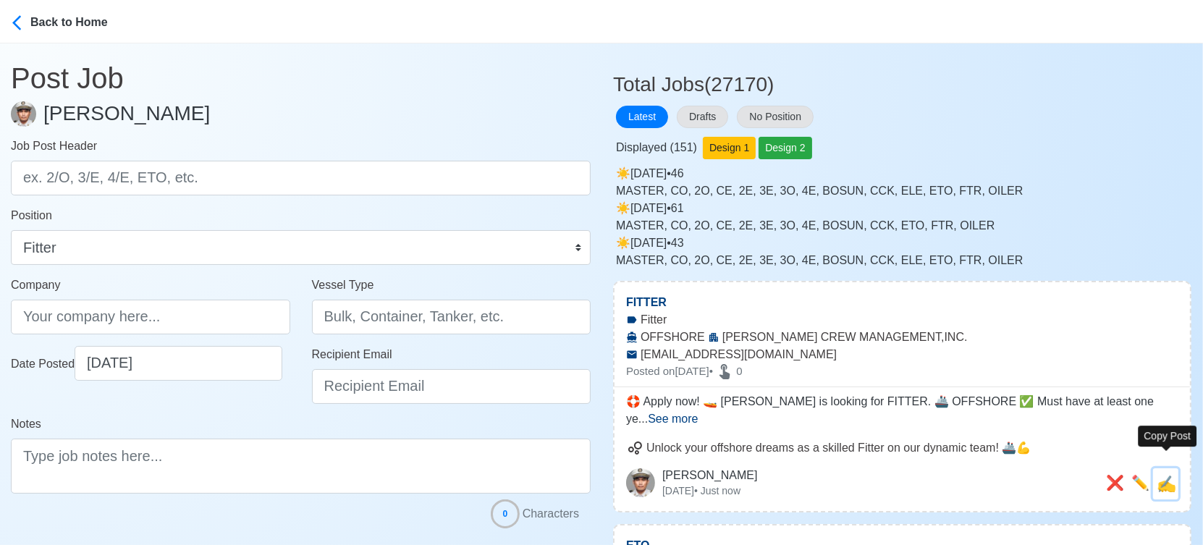
click at [1170, 475] on span "✍️" at bounding box center [1167, 484] width 20 height 18
type input "FITTER"
type input "[PERSON_NAME] CREW MANAGEMENT,INC."
type input "OFFSHORE"
type input "recruithire@cfsharp.com"
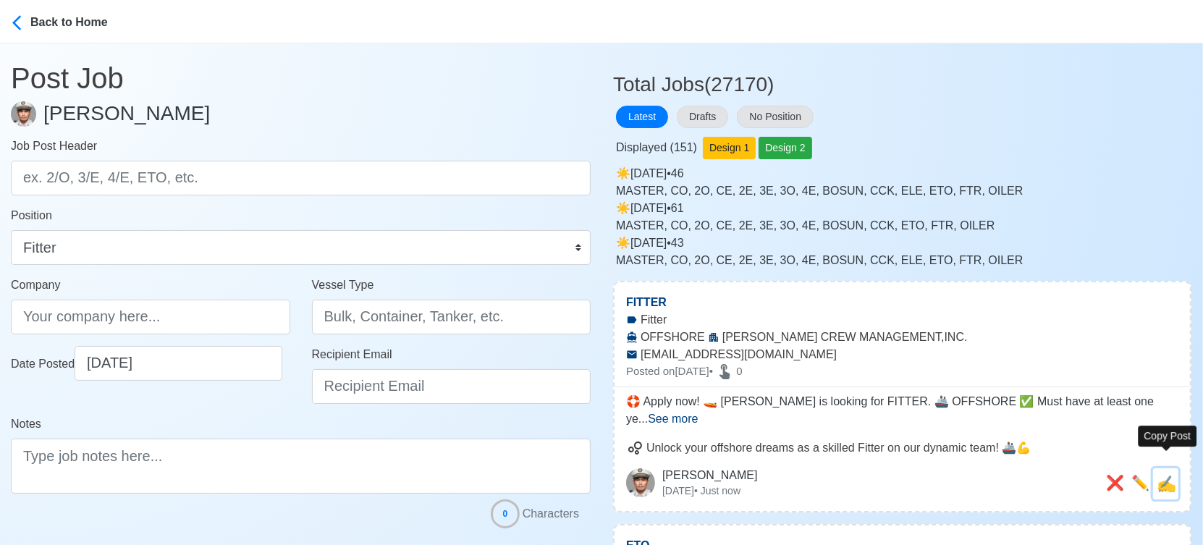
type textarea "🛟 Apply now! 🚤 CF SHARP is looking for FITTER. 🚢 OFFSHORE ✅ Must have at least …"
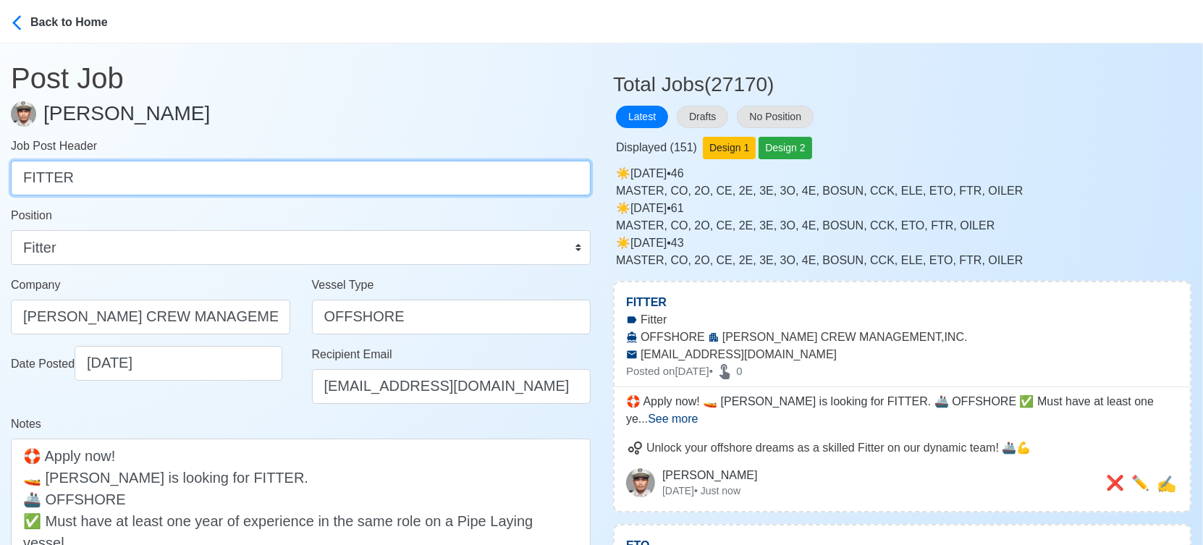
drag, startPoint x: 139, startPoint y: 177, endPoint x: -20, endPoint y: 180, distance: 159.3
click at [0, 180] on html "Back to Home Post Job Jeyner Gil Job Post Header FITTER Position Master Chief O…" at bounding box center [601, 272] width 1203 height 545
type input "ABLE SEAMAN"
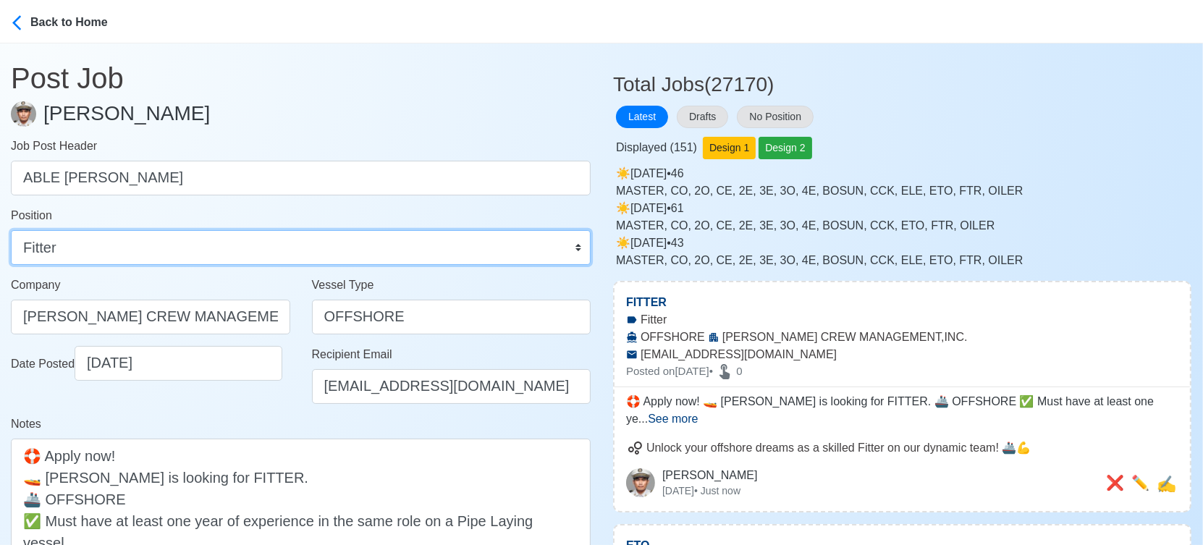
click at [69, 256] on select "Master Chief Officer 2nd Officer 3rd Officer Junior Officer Chief Engineer 2nd …" at bounding box center [301, 247] width 580 height 35
select select "[PERSON_NAME]"
click at [11, 230] on select "Master Chief Officer 2nd Officer 3rd Officer Junior Officer Chief Engineer 2nd …" at bounding box center [301, 247] width 580 height 35
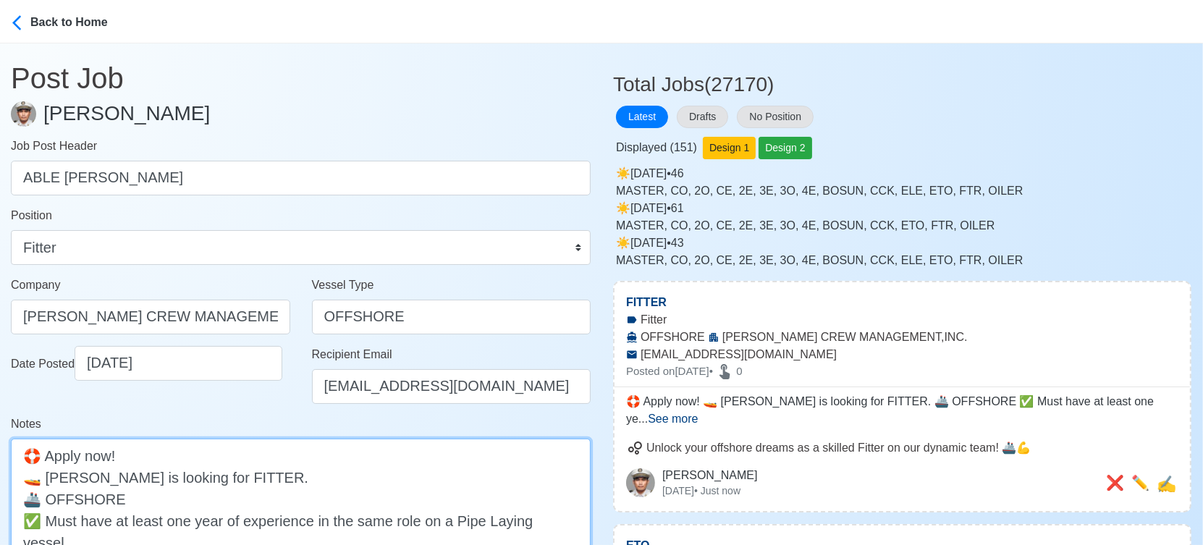
click at [224, 477] on textarea "🛟 Apply now! 🚤 CF SHARP is looking for FITTER. 🚢 OFFSHORE ✅ Must have at least …" at bounding box center [301, 521] width 580 height 164
paste textarea "ABLE SEAMAN"
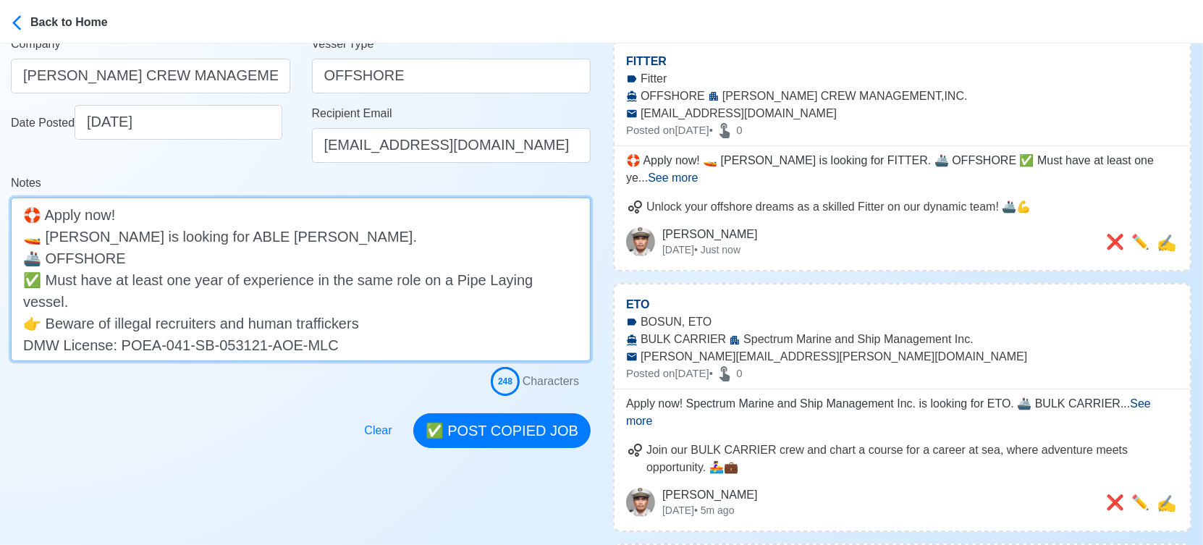
scroll to position [321, 0]
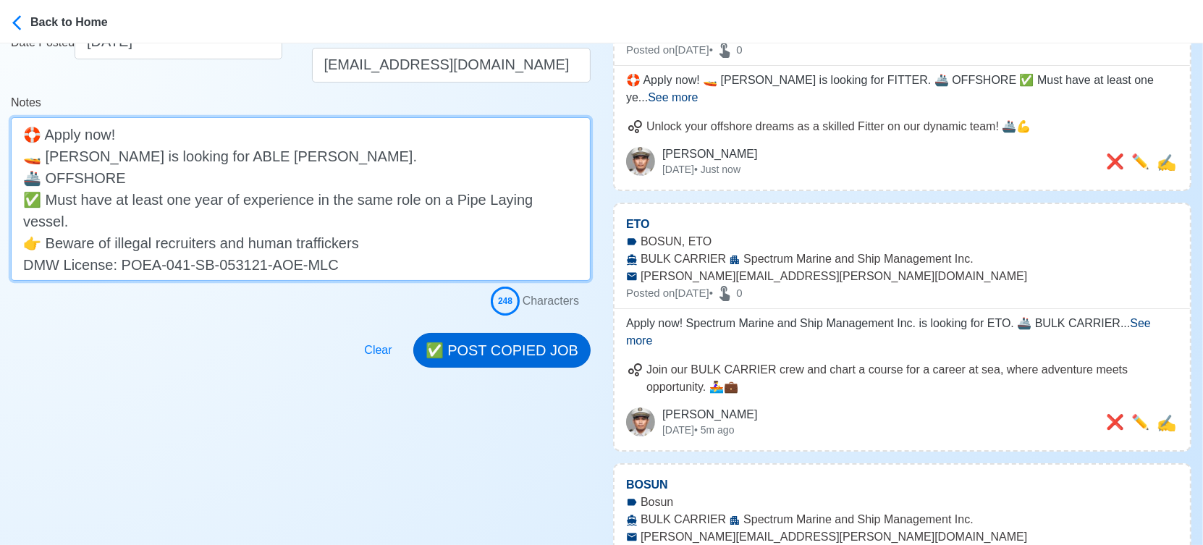
type textarea "🛟 Apply now! 🚤 CF SHARP is looking for ABLE SEAMAN. 🚢 OFFSHORE ✅ Must have at l…"
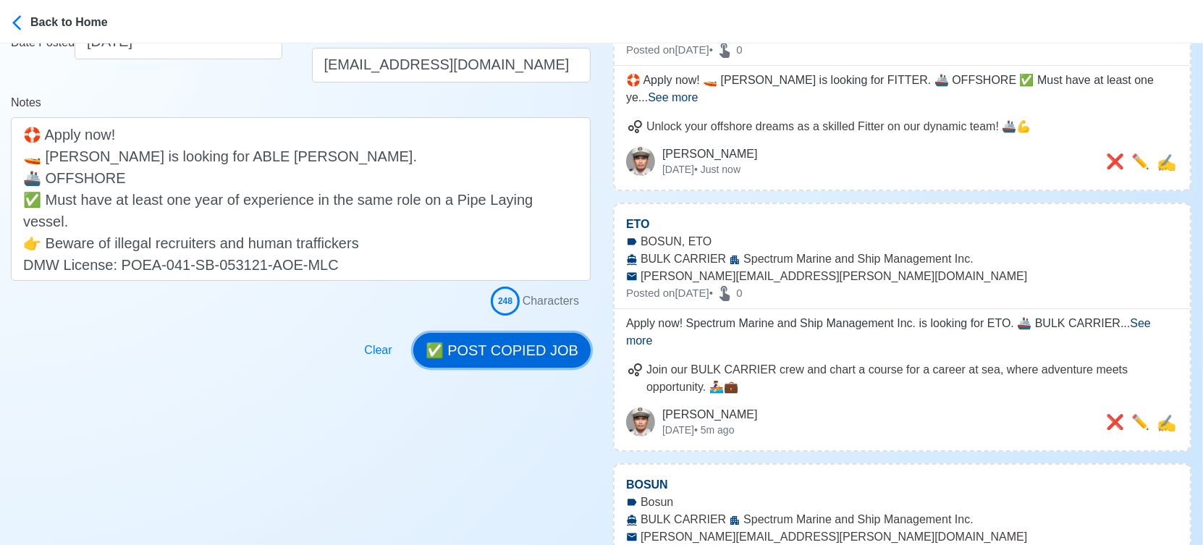
click at [520, 352] on button "✅ POST COPIED JOB" at bounding box center [501, 350] width 177 height 35
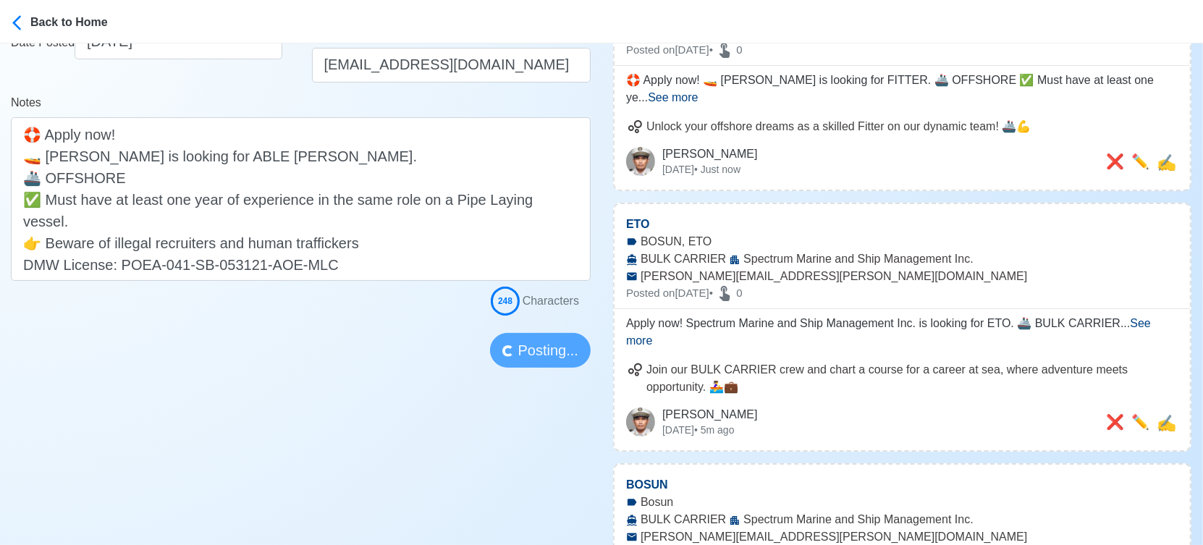
scroll to position [0, 0]
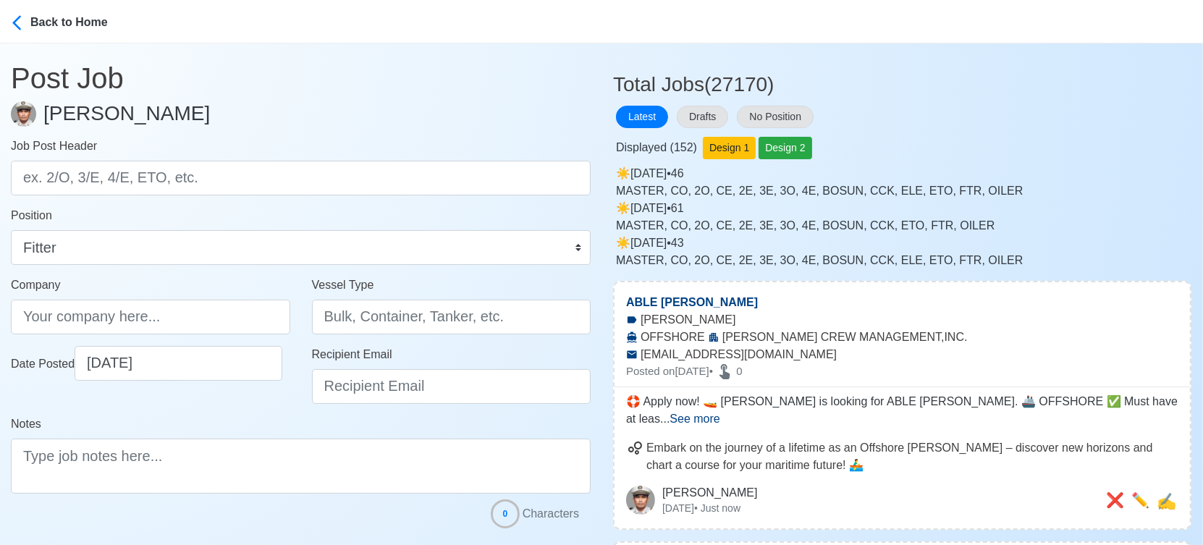
click at [687, 135] on div "Displayed ( 152 ) Design 1 Design 2" at bounding box center [902, 145] width 578 height 28
click at [693, 115] on button "Drafts" at bounding box center [702, 117] width 51 height 22
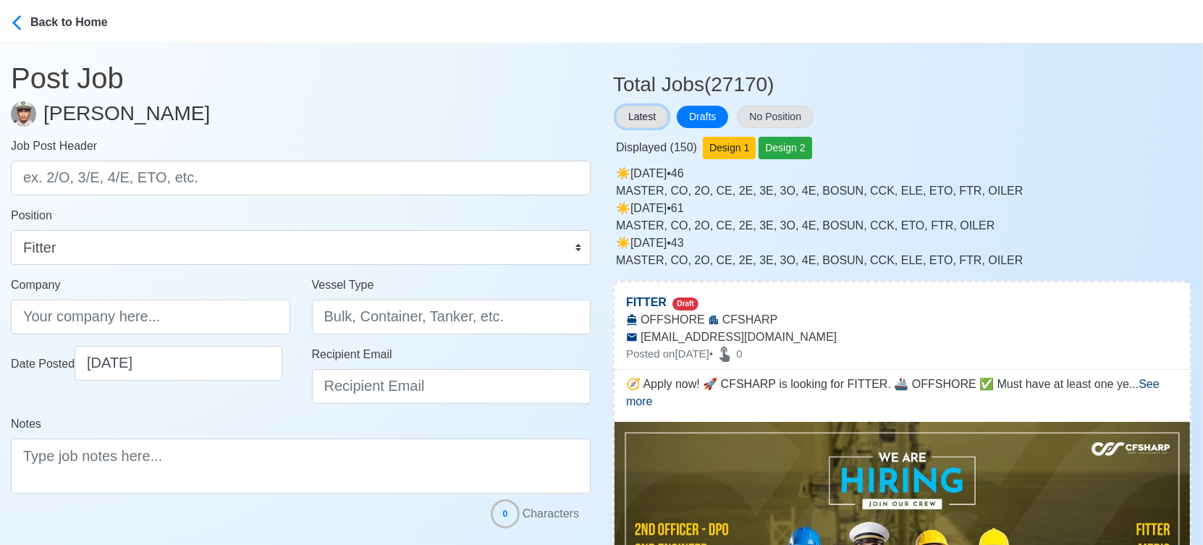
click at [648, 114] on button "Latest" at bounding box center [642, 117] width 52 height 22
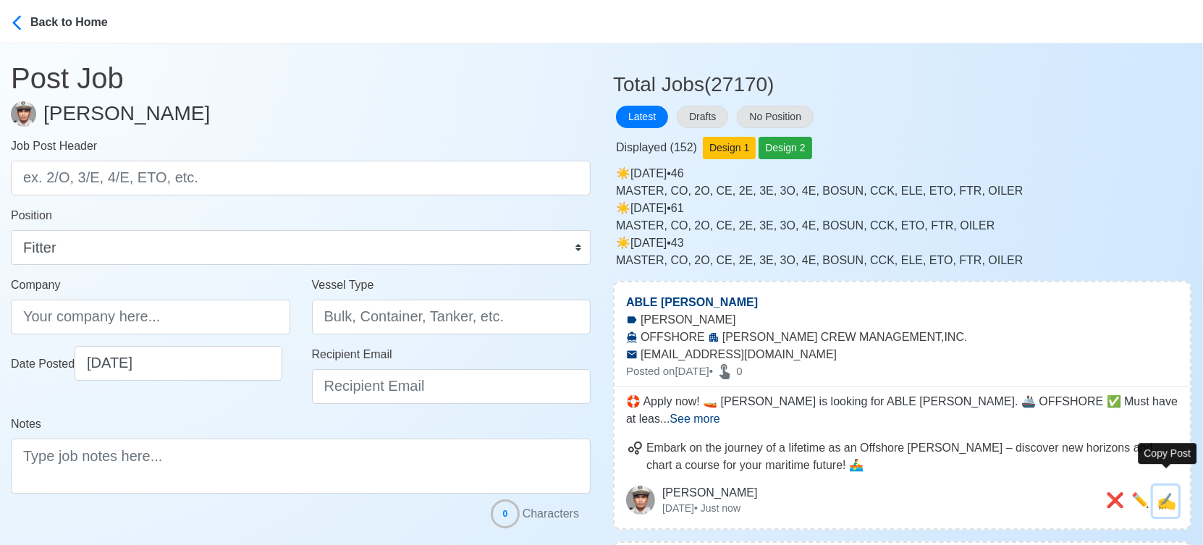
click at [1169, 492] on span "✍️" at bounding box center [1167, 501] width 20 height 18
type input "ABLE [PERSON_NAME]"
type input "C.F SHARP CREW MANAGEMENT,INC."
type input "OFFSHORE"
type input "recruithire@cfsharp.com"
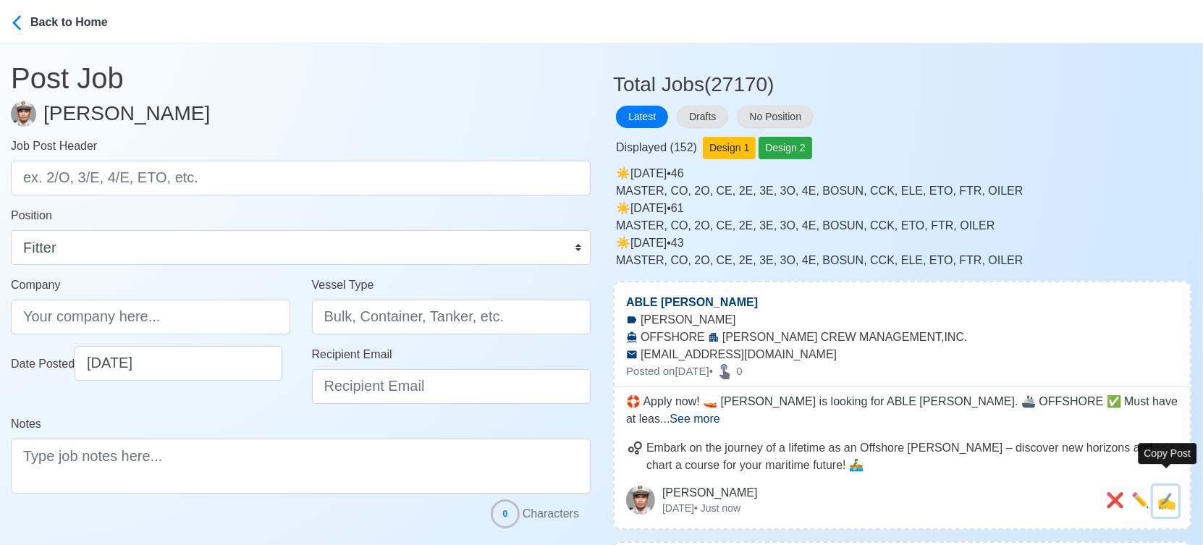
type textarea "🛟 Apply now! 🚤 CF SHARP is looking for ABLE SEAMAN. 🚢 OFFSHORE ✅ Must have at l…"
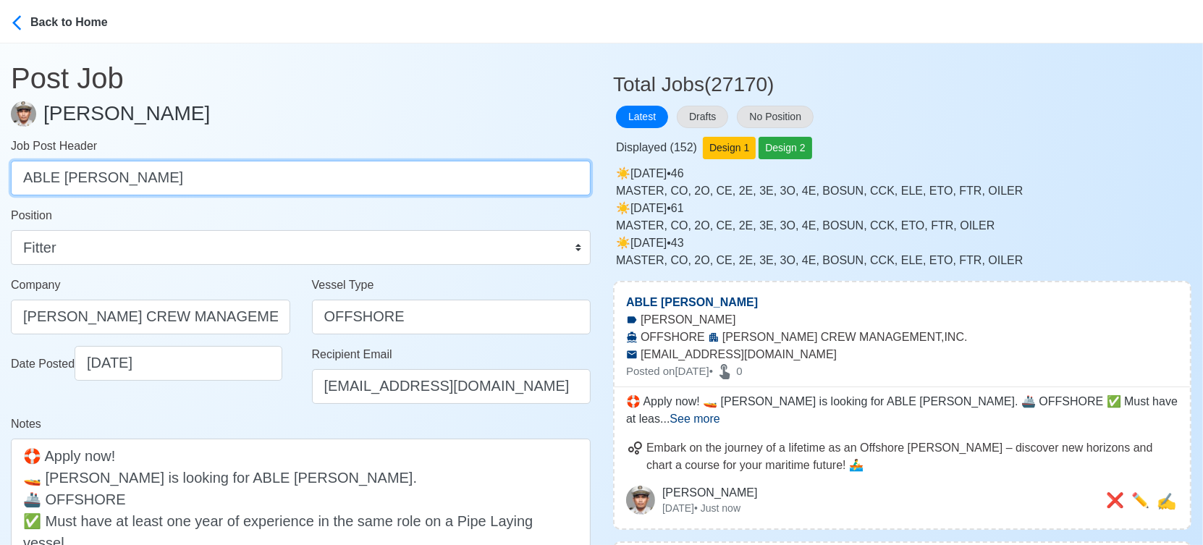
click at [154, 174] on input "ABLE [PERSON_NAME]" at bounding box center [301, 178] width 580 height 35
type input "ELECTRICIAN"
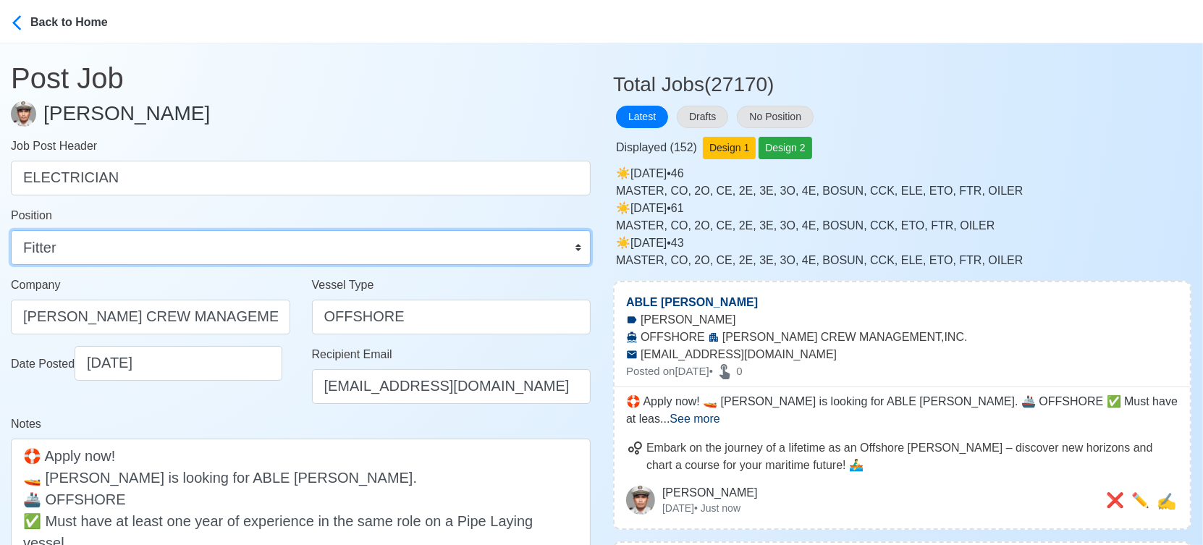
click at [41, 246] on select "Master Chief Officer 2nd Officer 3rd Officer Junior Officer Chief Engineer 2nd …" at bounding box center [301, 247] width 580 height 35
select select "Electrician"
click at [11, 230] on select "Master Chief Officer 2nd Officer 3rd Officer Junior Officer Chief Engineer 2nd …" at bounding box center [301, 247] width 580 height 35
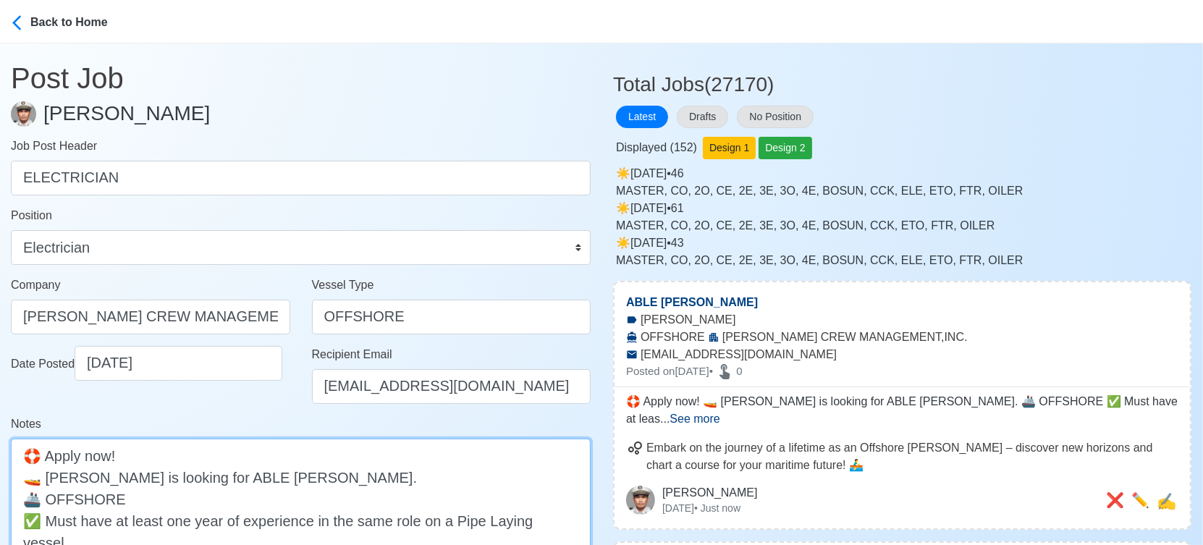
click at [217, 474] on textarea "🛟 Apply now! 🚤 CF SHARP is looking for ABLE SEAMAN. 🚢 OFFSHORE ✅ Must have at l…" at bounding box center [301, 521] width 580 height 164
click at [217, 473] on textarea "🛟 Apply now! 🚤 CF SHARP is looking for SEAMAN. 🚢 OFFSHORE ✅ Must have at least …" at bounding box center [301, 521] width 580 height 164
paste textarea "ELECTRICI"
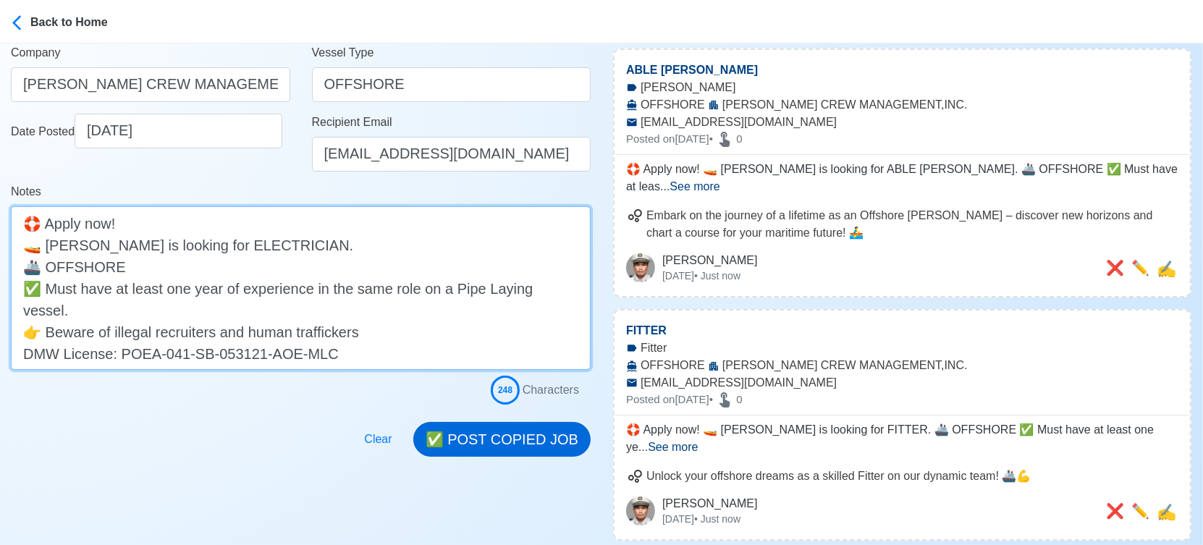
scroll to position [241, 0]
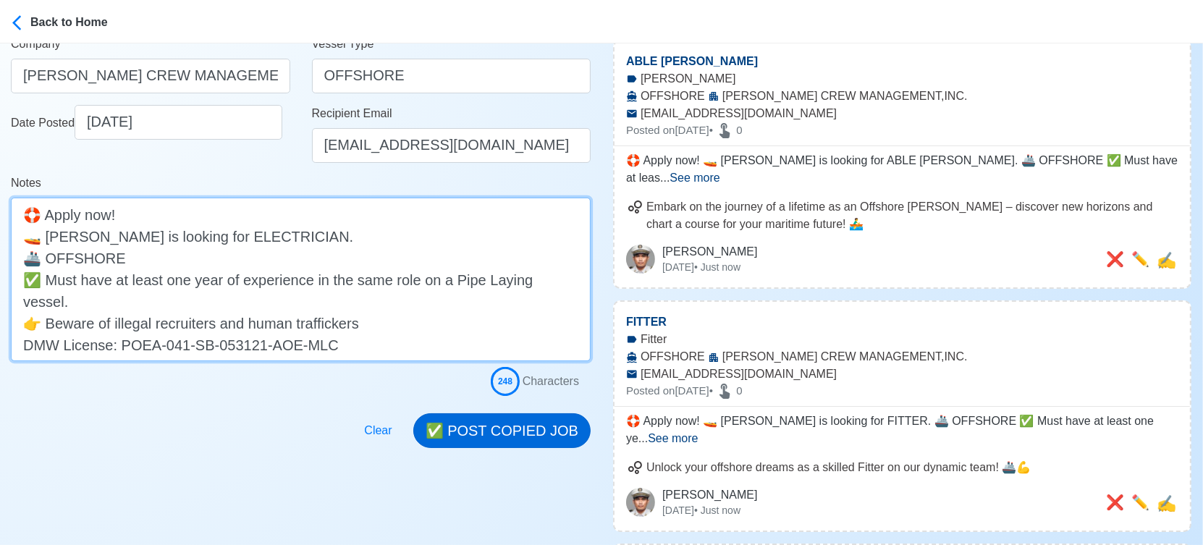
type textarea "🛟 Apply now! 🚤 CF SHARP is looking for ELECTRICIAN. 🚢 OFFSHORE ✅ Must have at l…"
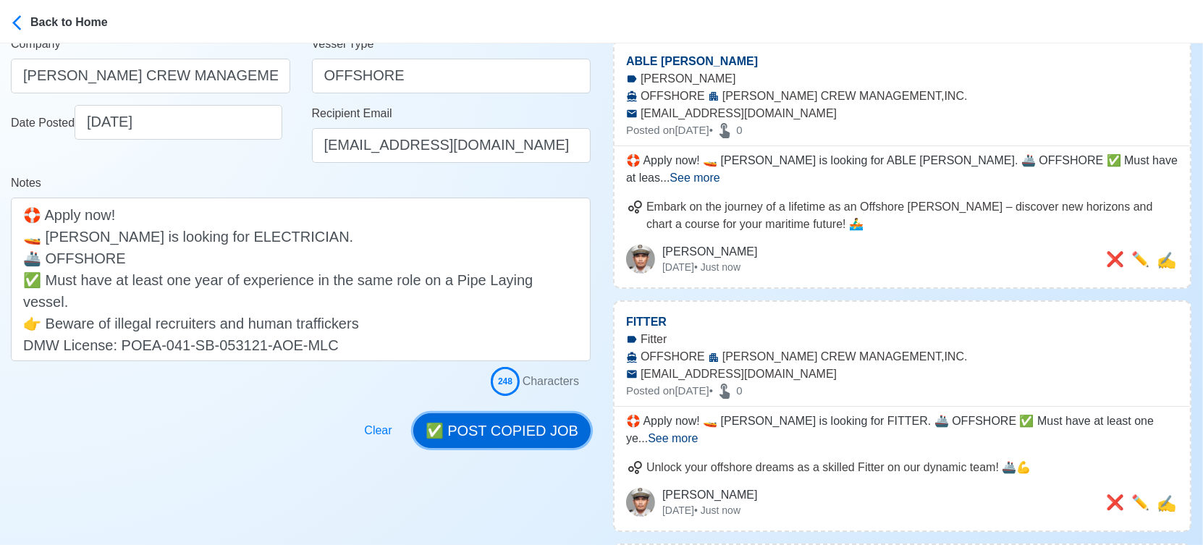
click at [535, 436] on button "✅ POST COPIED JOB" at bounding box center [501, 430] width 177 height 35
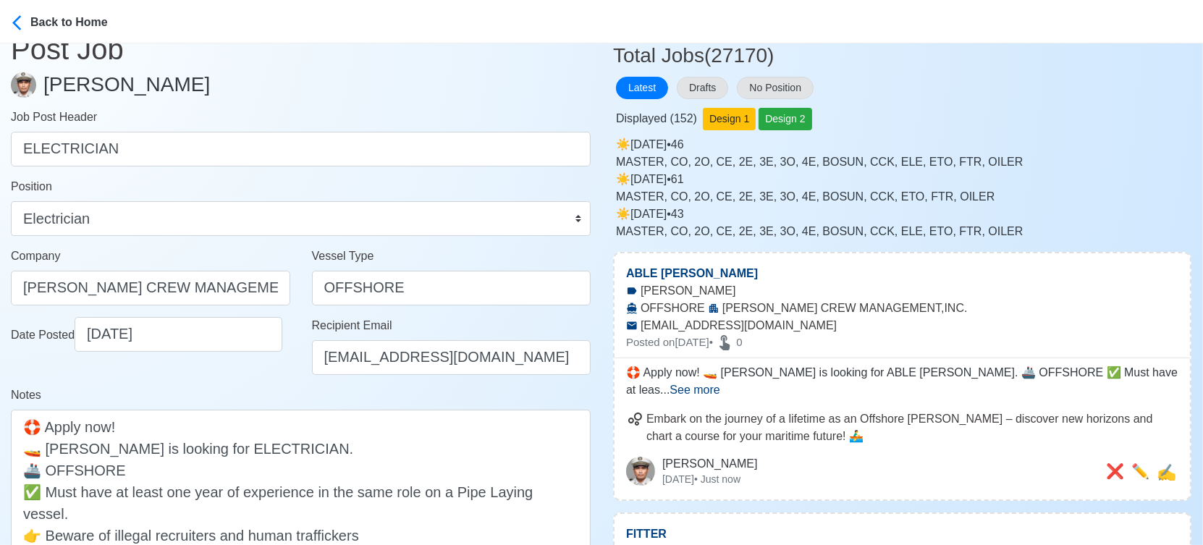
scroll to position [0, 0]
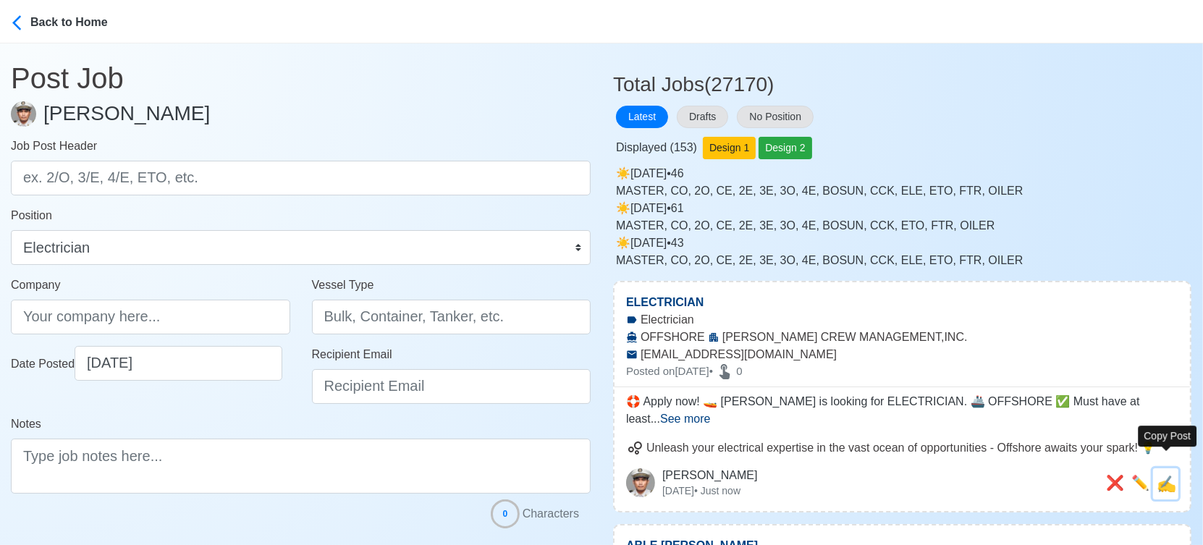
click at [1170, 475] on span "✍️" at bounding box center [1167, 484] width 20 height 18
type input "ELECTRICIAN"
type input "C.F SHARP CREW MANAGEMENT,INC."
type input "OFFSHORE"
type input "recruithire@cfsharp.com"
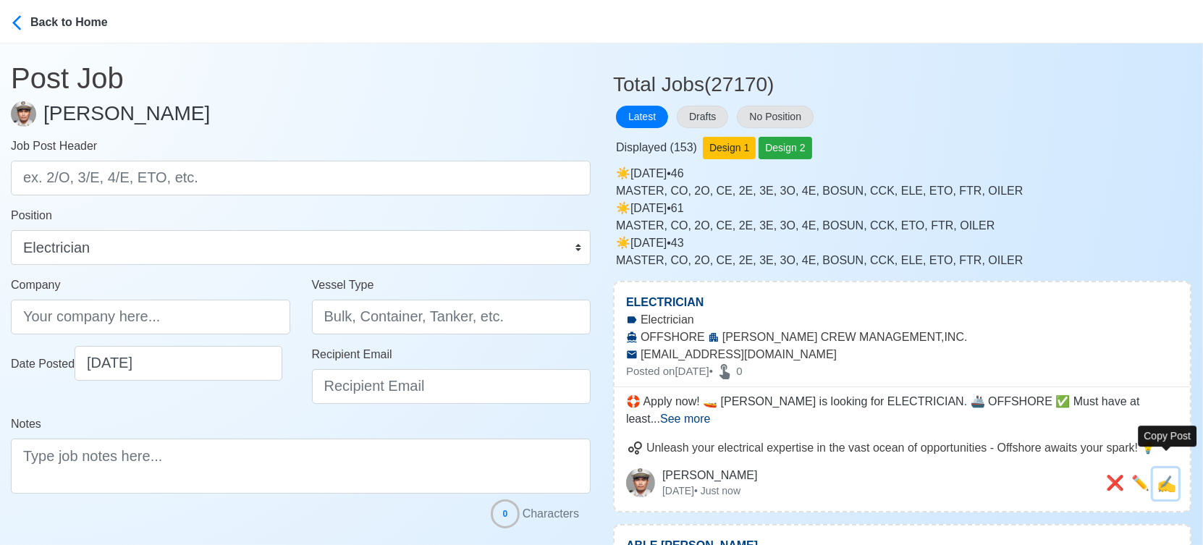
type textarea "🛟 Apply now! 🚤 CF SHARP is looking for ELECTRICIAN. 🚢 OFFSHORE ✅ Must have at l…"
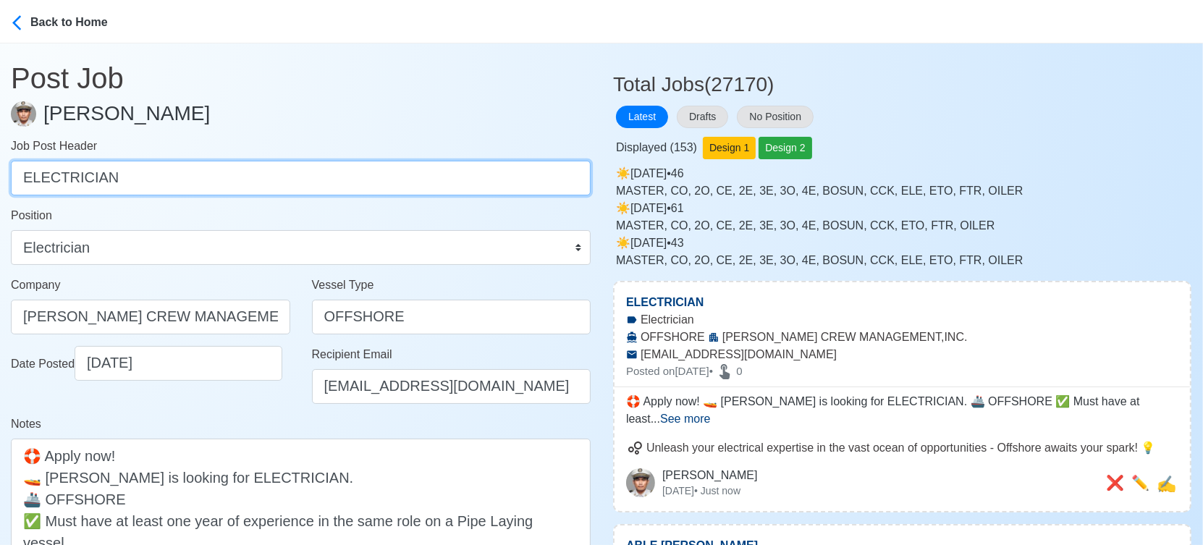
click at [62, 184] on input "ELECTRICIAN" at bounding box center [301, 178] width 580 height 35
type input "T"
type input "3RD ENGINEER"
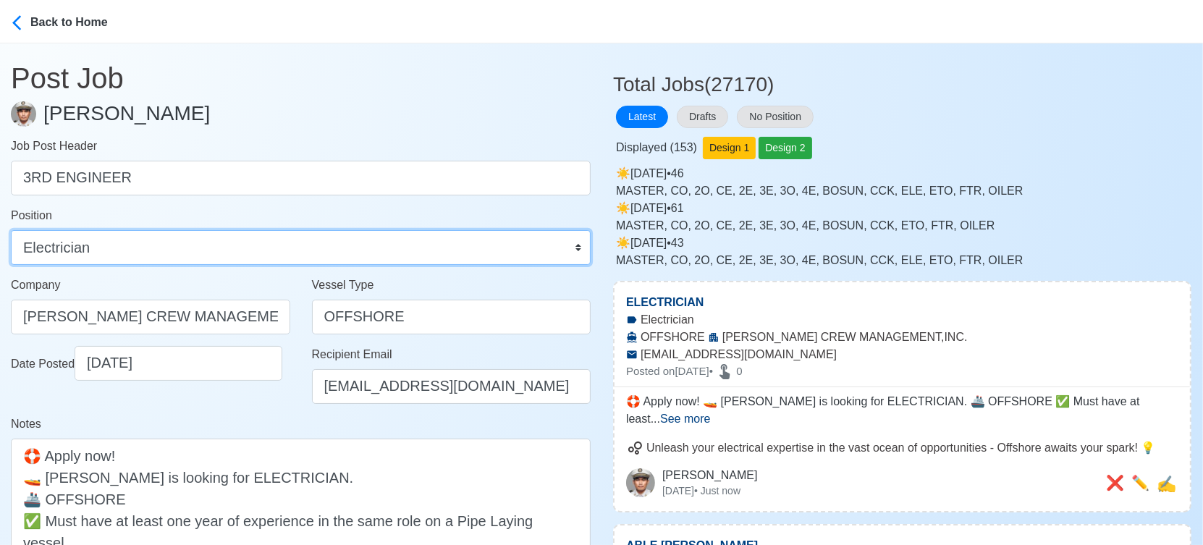
click at [104, 237] on select "Master Chief Officer 2nd Officer 3rd Officer Junior Officer Chief Engineer 2nd …" at bounding box center [301, 247] width 580 height 35
select select "3rd Engineer"
click at [11, 230] on select "Master Chief Officer 2nd Officer 3rd Officer Junior Officer Chief Engineer 2nd …" at bounding box center [301, 247] width 580 height 35
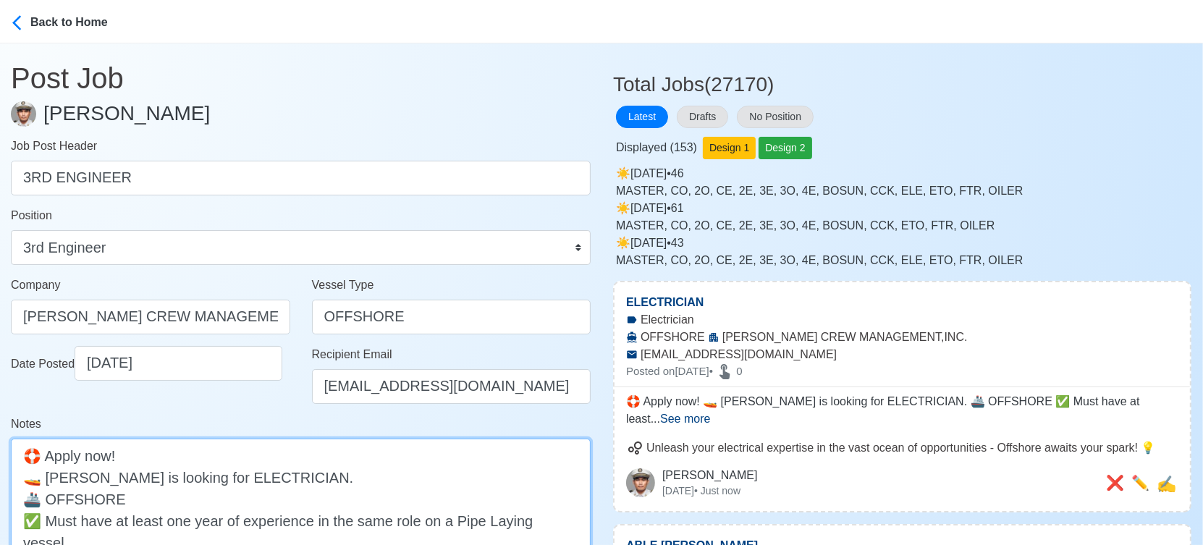
click at [232, 470] on textarea "🛟 Apply now! 🚤 CF SHARP is looking for ELECTRICIAN. 🚢 OFFSHORE ✅ Must have at l…" at bounding box center [301, 521] width 580 height 164
paste textarea "3RD ENGINEER"
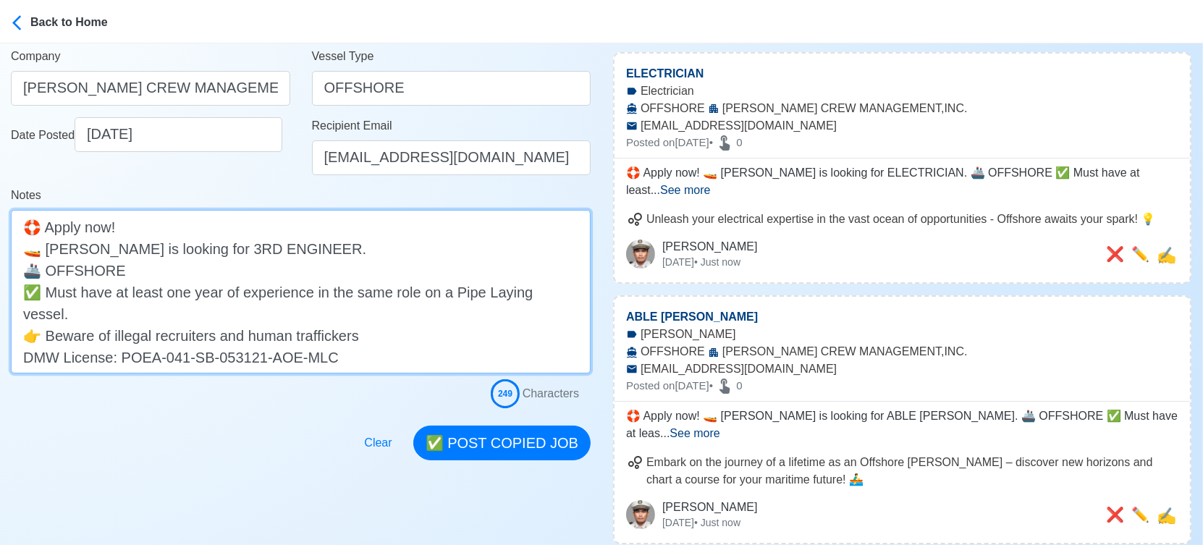
scroll to position [241, 0]
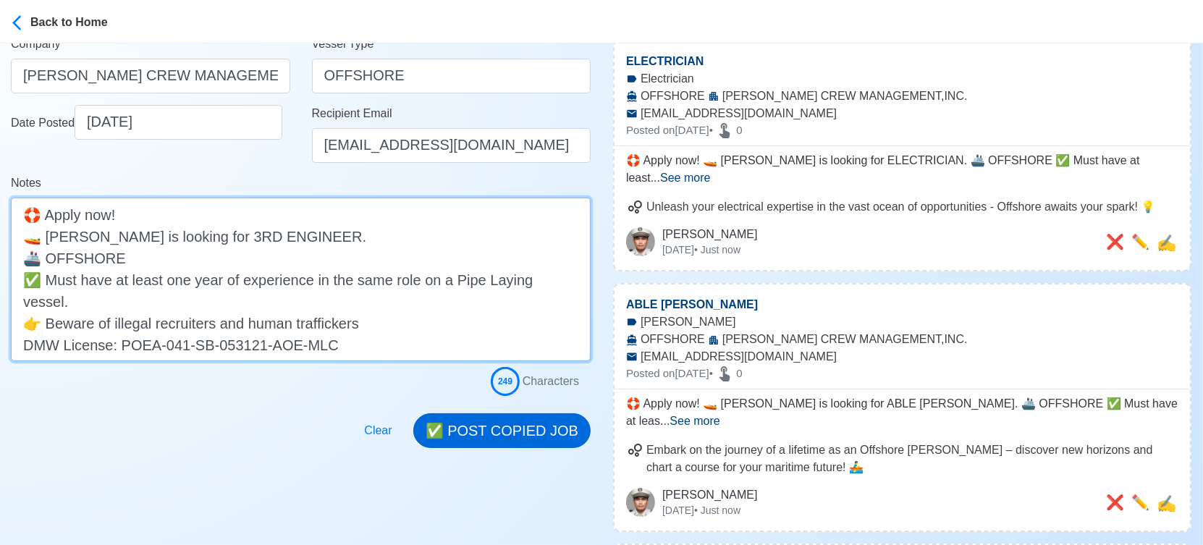
type textarea "🛟 Apply now! 🚤 CF SHARP is looking for 3RD ENGINEER. 🚢 OFFSHORE ✅ Must have at …"
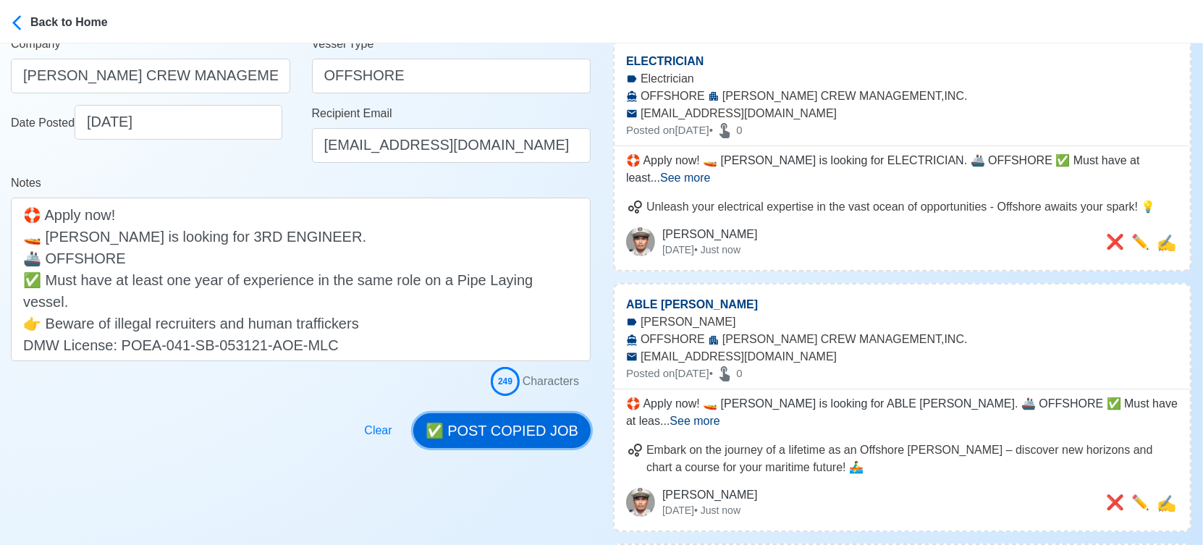
click at [505, 427] on button "✅ POST COPIED JOB" at bounding box center [501, 430] width 177 height 35
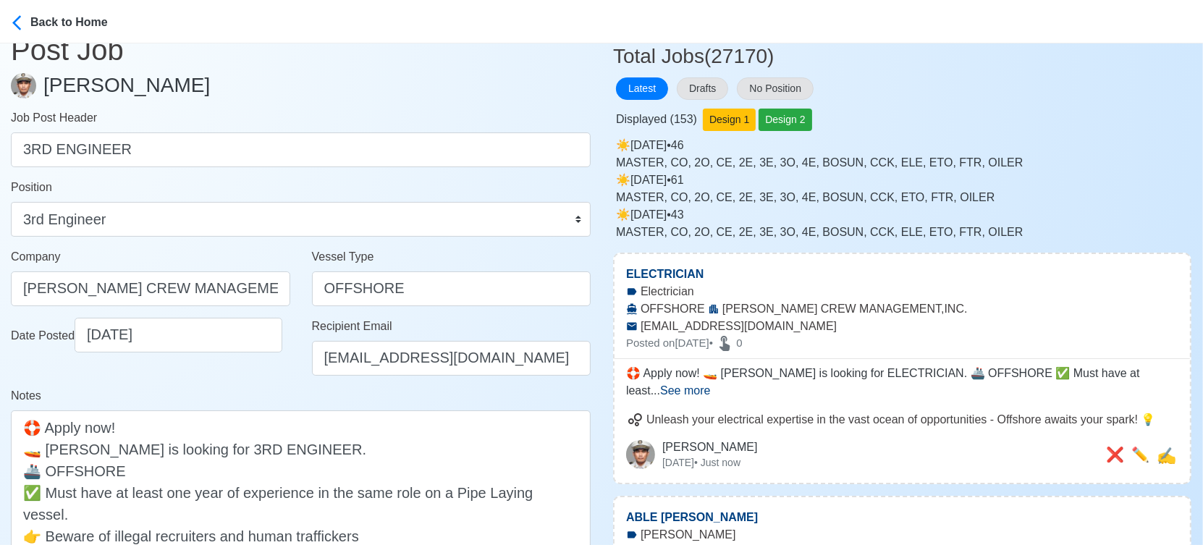
scroll to position [0, 0]
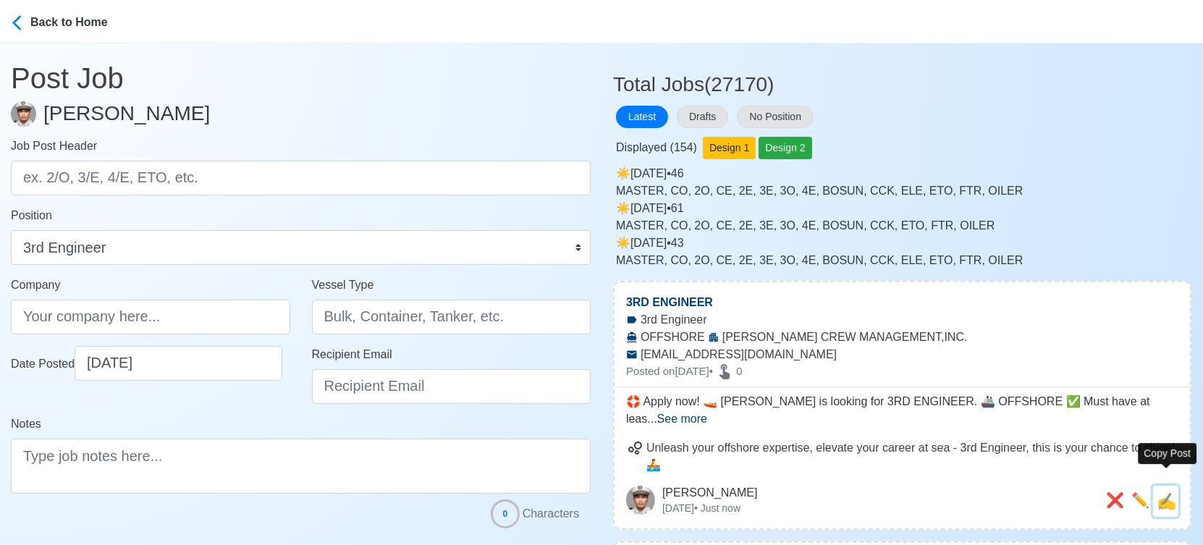
click at [1166, 492] on span "✍️" at bounding box center [1167, 501] width 20 height 18
type input "3RD ENGINEER"
type input "C.F SHARP CREW MANAGEMENT,INC."
type input "OFFSHORE"
type input "recruithire@cfsharp.com"
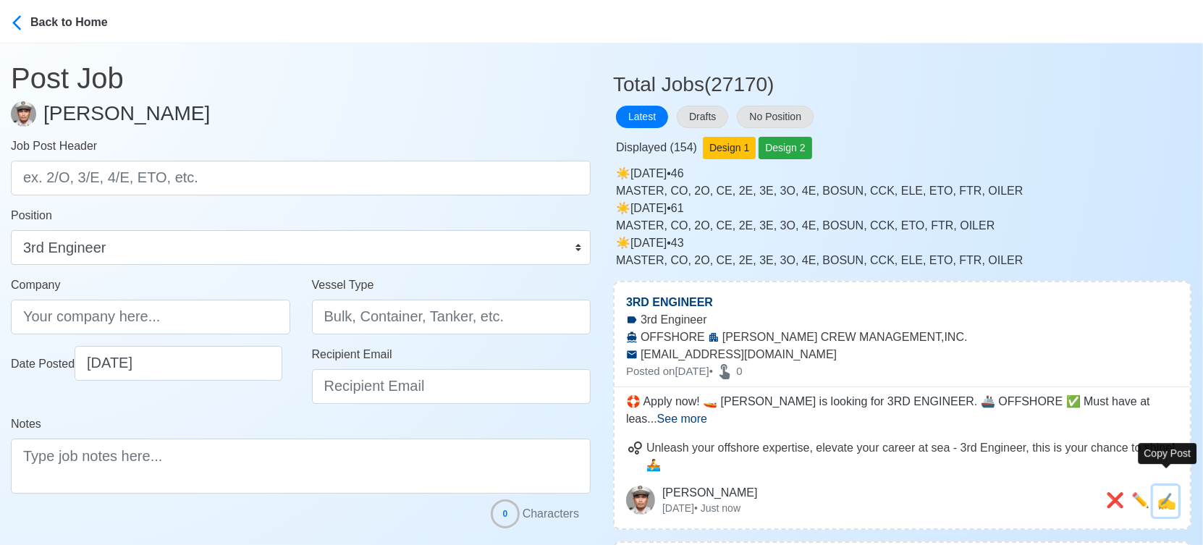
type textarea "🛟 Apply now! 🚤 CF SHARP is looking for 3RD ENGINEER. 🚢 OFFSHORE ✅ Must have at …"
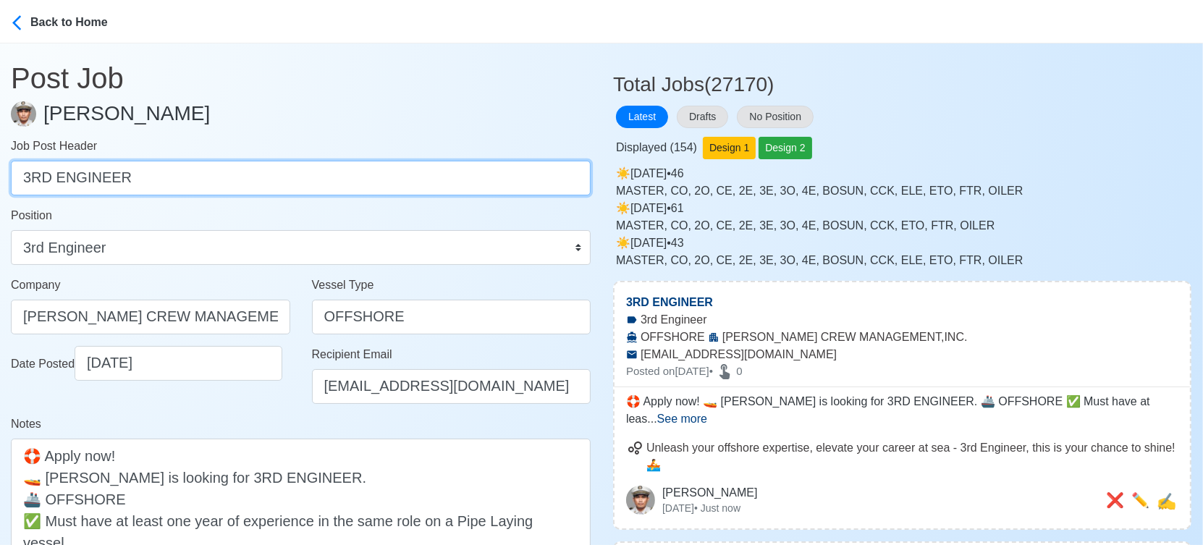
click at [32, 179] on input "3RD ENGINEER" at bounding box center [301, 178] width 580 height 35
type input "2ND ENGINEER"
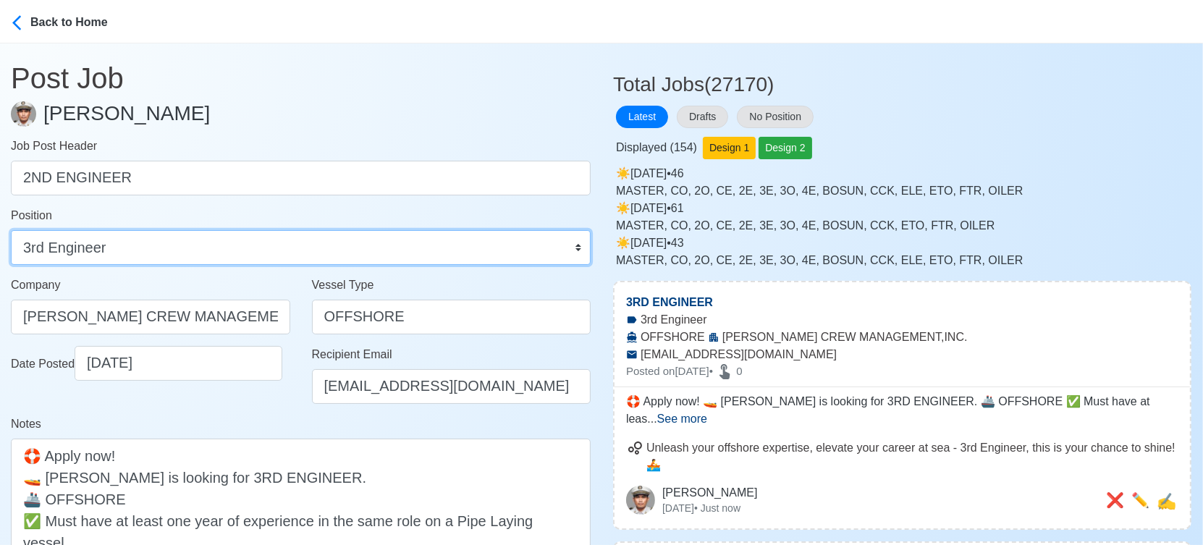
click at [131, 248] on select "Master Chief Officer 2nd Officer 3rd Officer Junior Officer Chief Engineer 2nd …" at bounding box center [301, 247] width 580 height 35
select select "2nd Engineer"
click at [11, 230] on select "Master Chief Officer 2nd Officer 3rd Officer Junior Officer Chief Engineer 2nd …" at bounding box center [301, 247] width 580 height 35
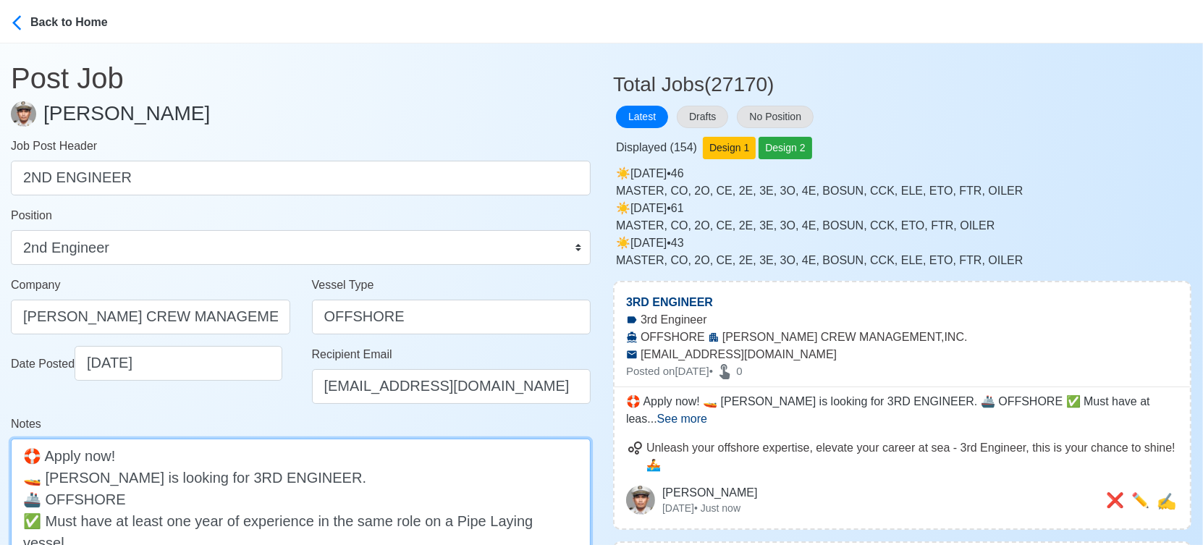
click at [211, 470] on textarea "🛟 Apply now! 🚤 CF SHARP is looking for 3RD ENGINEER. 🚢 OFFSHORE ✅ Must have at …" at bounding box center [301, 521] width 580 height 164
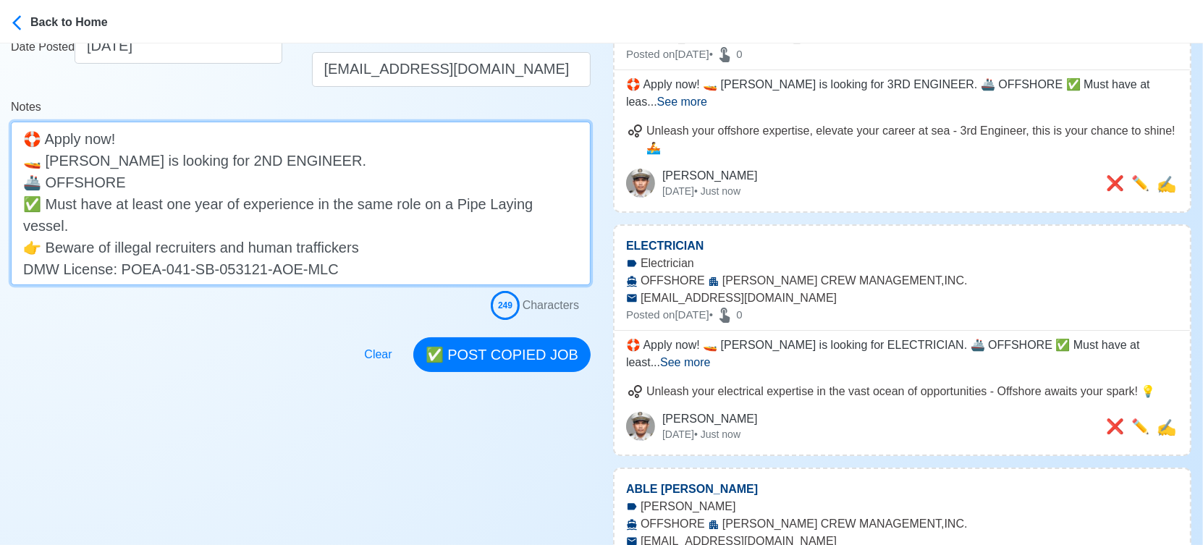
scroll to position [321, 0]
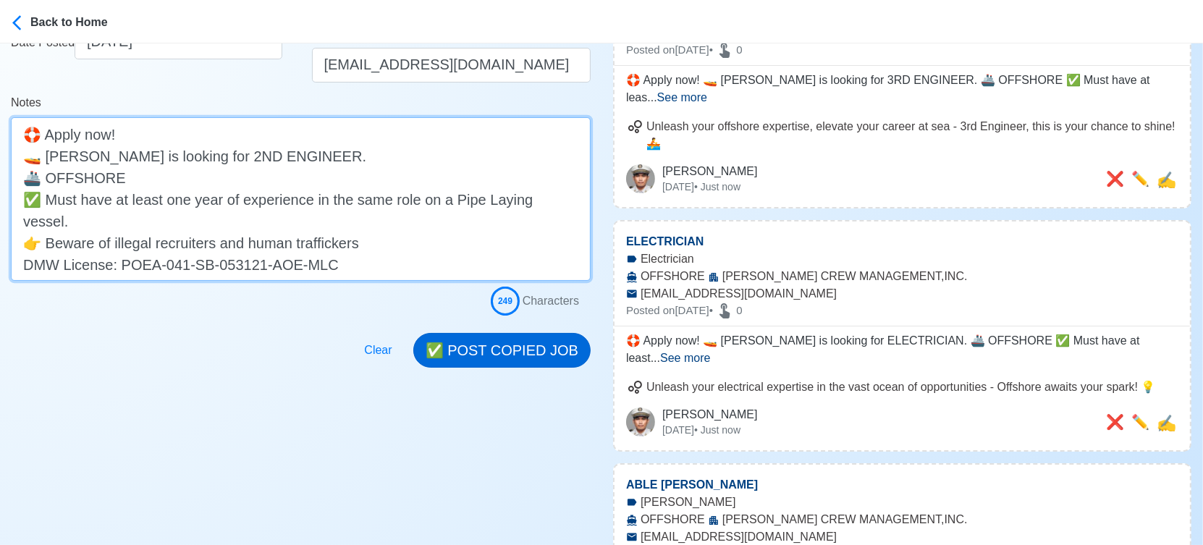
type textarea "🛟 Apply now! 🚤 CF SHARP is looking for 2ND ENGINEER. 🚢 OFFSHORE ✅ Must have at …"
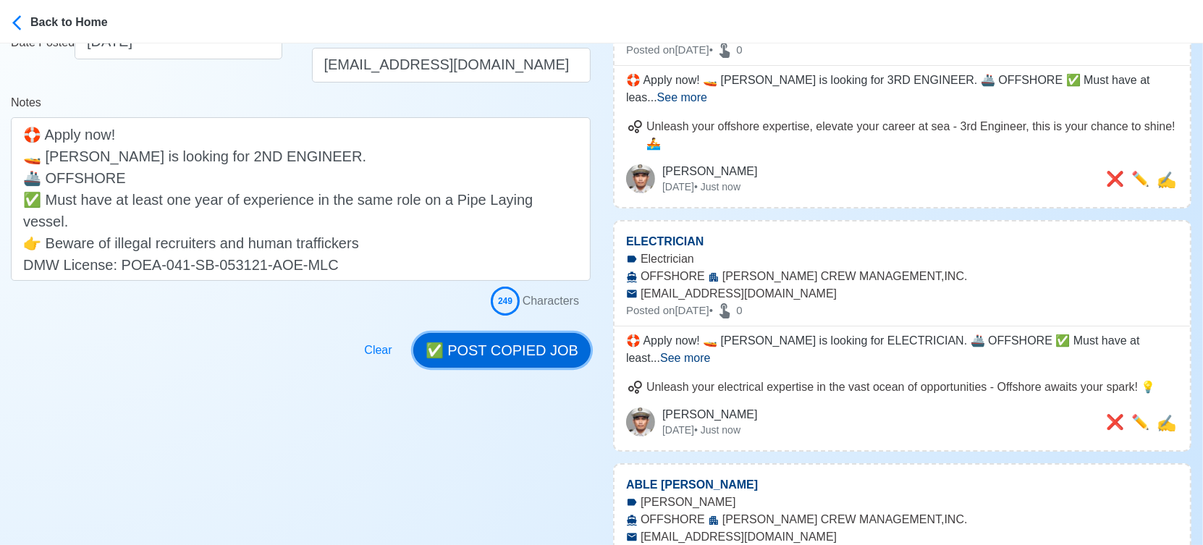
click at [502, 349] on button "✅ POST COPIED JOB" at bounding box center [501, 350] width 177 height 35
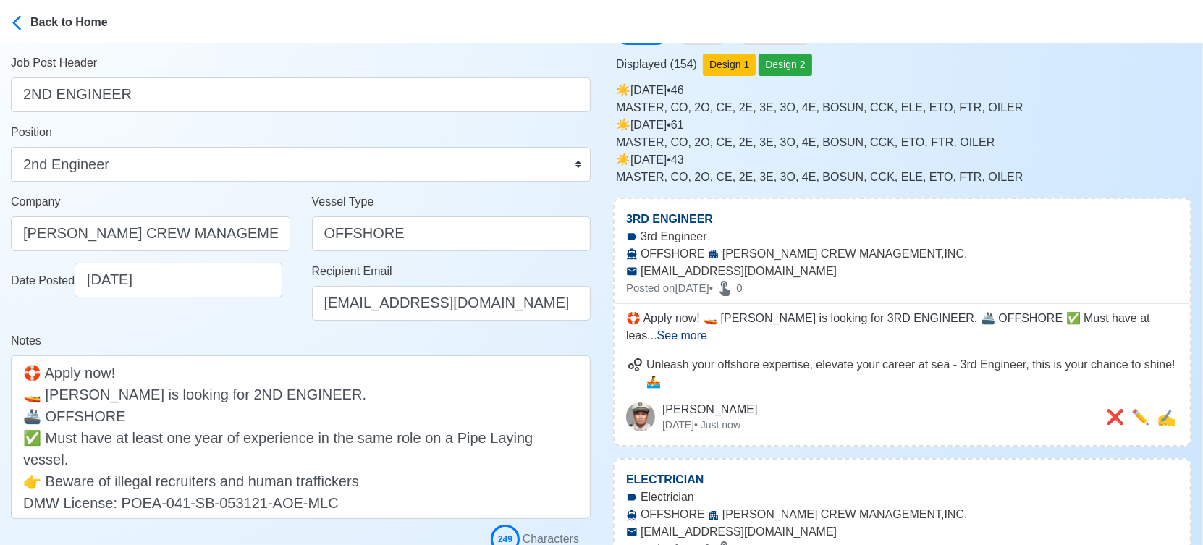
scroll to position [80, 0]
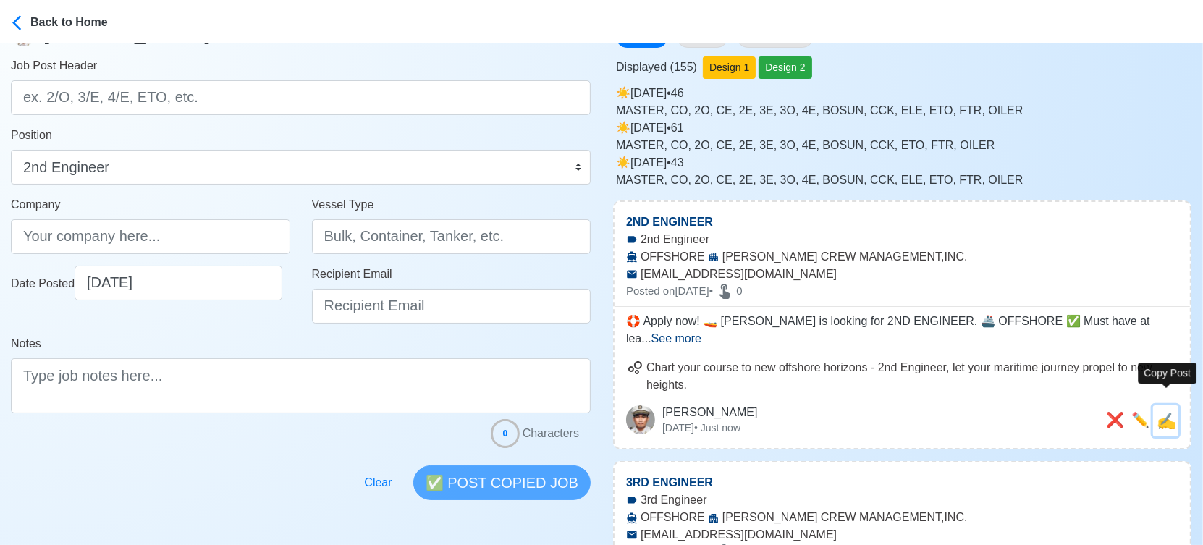
click at [1170, 412] on span "✍️" at bounding box center [1167, 421] width 20 height 18
type input "2ND ENGINEER"
type input "C.F SHARP CREW MANAGEMENT,INC."
type input "OFFSHORE"
type input "recruithire@cfsharp.com"
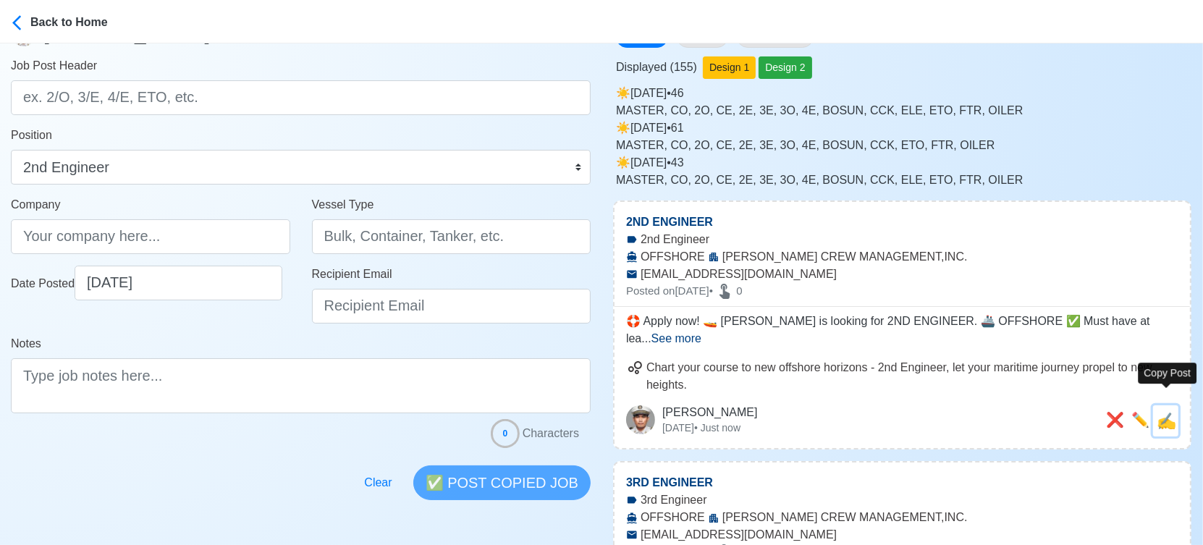
type textarea "🛟 Apply now! 🚤 CF SHARP is looking for 2ND ENGINEER. 🚢 OFFSHORE ✅ Must have at …"
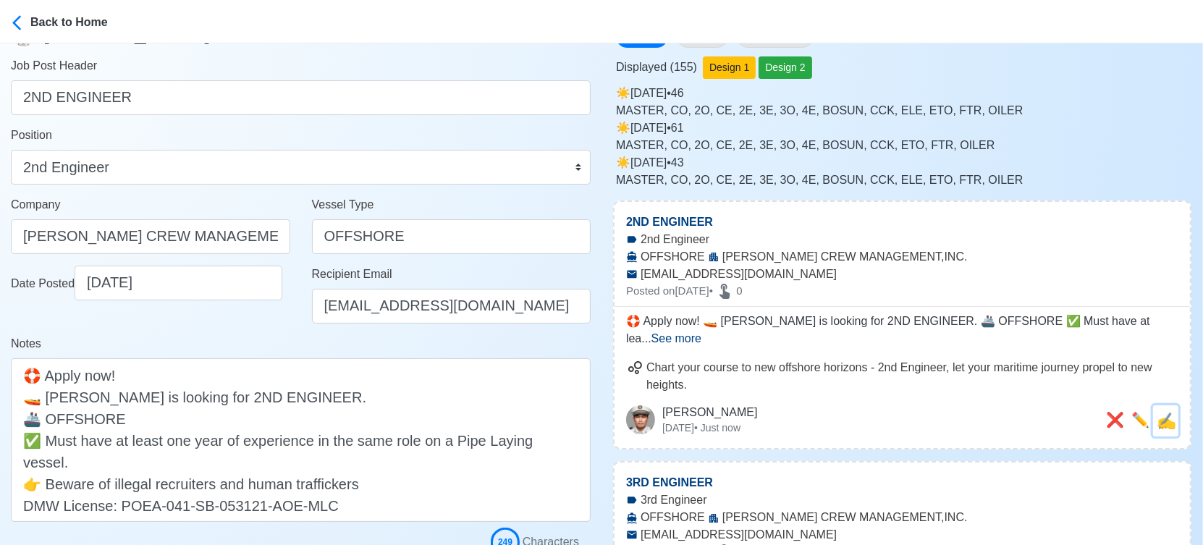
scroll to position [0, 0]
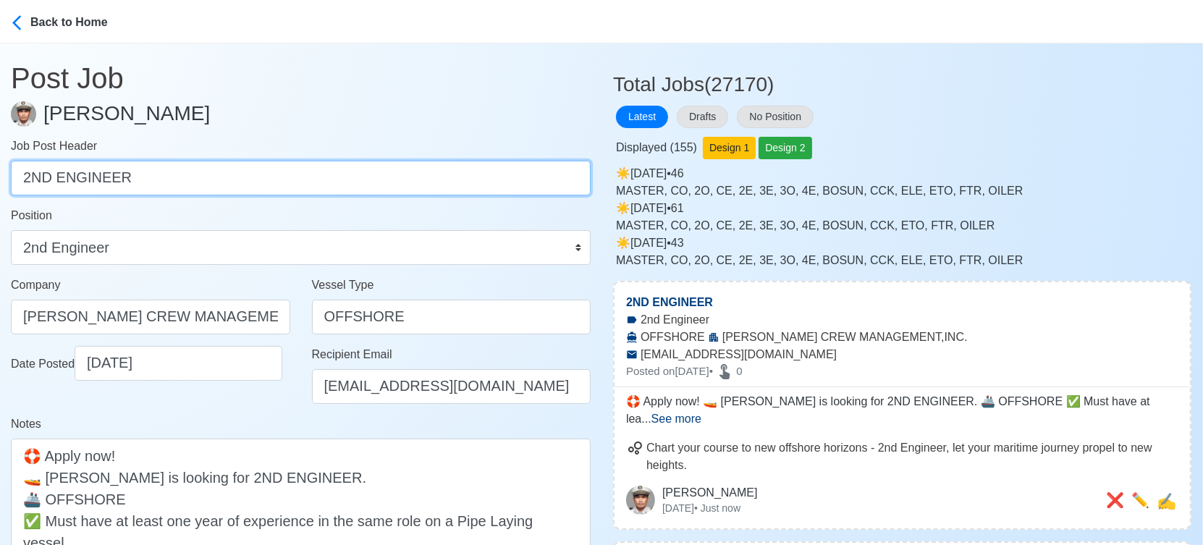
click at [72, 174] on input "2ND ENGINEER" at bounding box center [301, 178] width 580 height 35
type input "2ND OFFICER DPO"
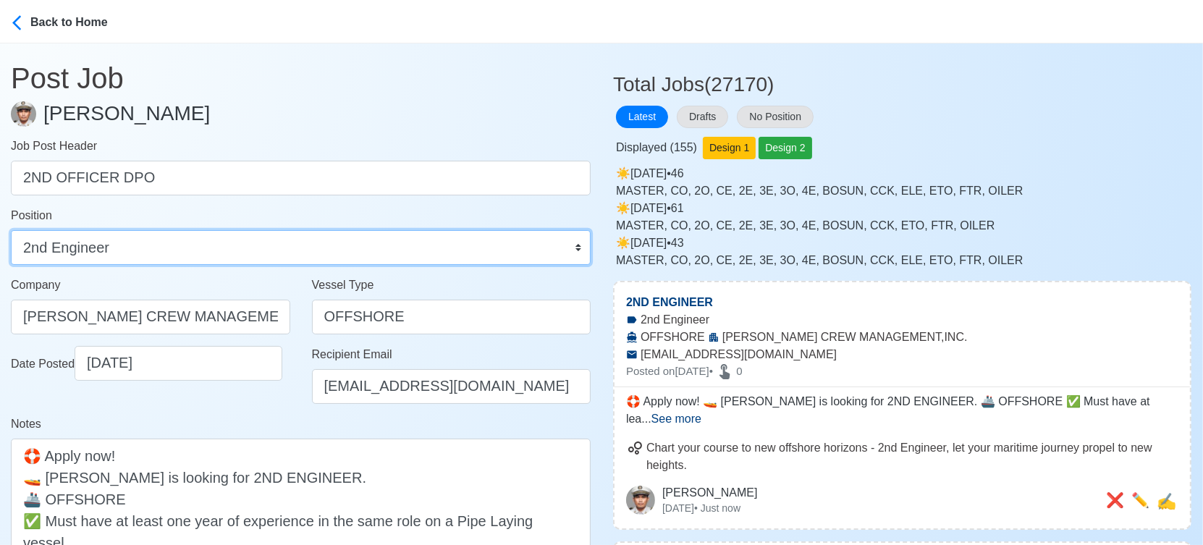
click at [64, 245] on select "Master Chief Officer 2nd Officer 3rd Officer Junior Officer Chief Engineer 2nd …" at bounding box center [301, 247] width 580 height 35
select select "2nd Officer"
click at [11, 230] on select "Master Chief Officer 2nd Officer 3rd Officer Junior Officer Chief Engineer 2nd …" at bounding box center [301, 247] width 580 height 35
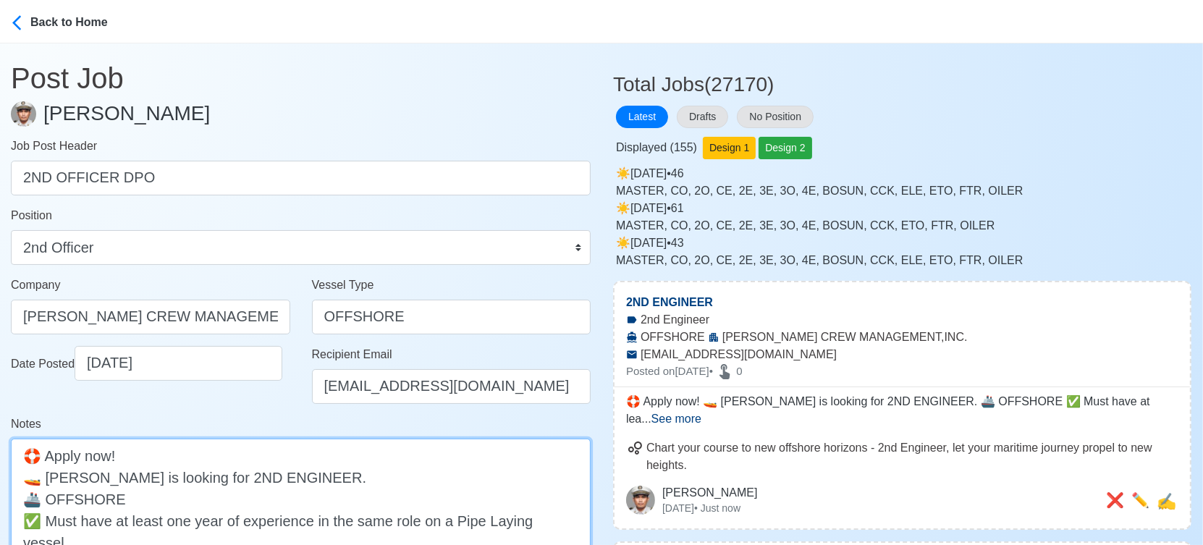
click at [219, 473] on textarea "🛟 Apply now! 🚤 CF SHARP is looking for 2ND ENGINEER. 🚢 OFFSHORE ✅ Must have at …" at bounding box center [301, 521] width 580 height 164
click at [218, 473] on textarea "🛟 Apply now! 🚤 CF SHARP is looking for 2ND ENGINEER. 🚢 OFFSHORE ✅ Must have at …" at bounding box center [301, 521] width 580 height 164
click at [247, 473] on textarea "🛟 Apply now! 🚤 CF SHARP is looking for ENGINEER. 🚢 OFFSHORE ✅ Must have at leas…" at bounding box center [301, 521] width 580 height 164
paste textarea "2ND OFFICER DPO"
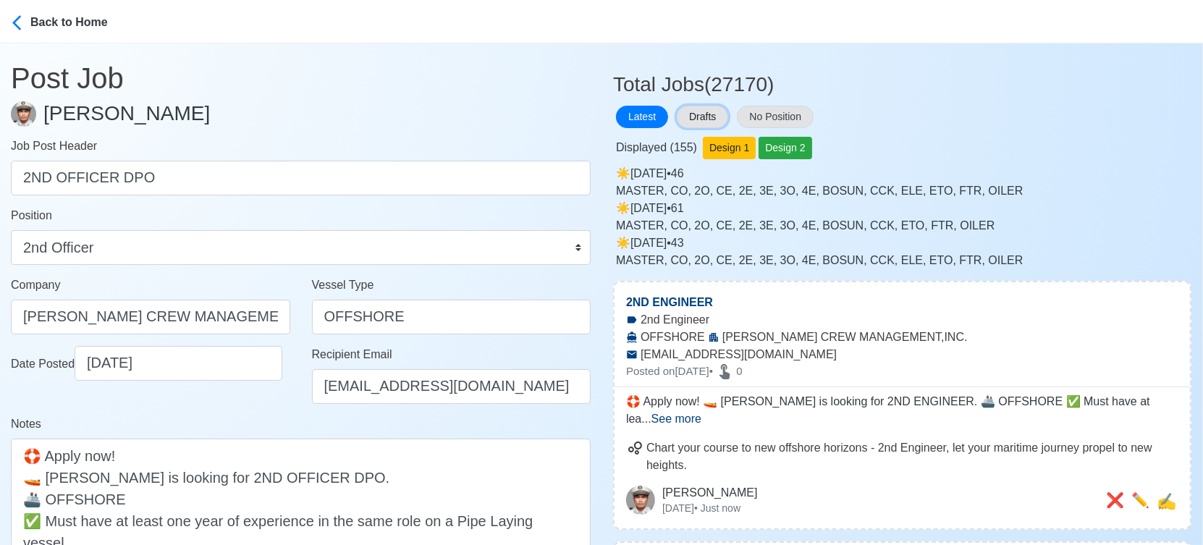
click at [706, 117] on button "Drafts" at bounding box center [702, 117] width 51 height 22
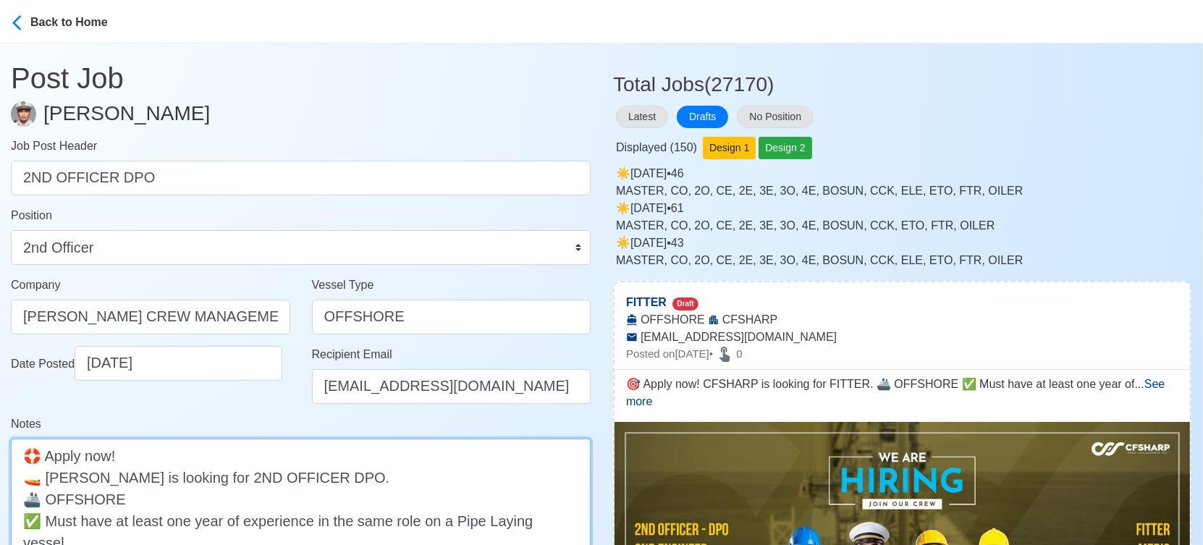
click at [289, 475] on textarea "🛟 Apply now! 🚤 CF SHARP is looking for 2ND OFFICER DPO. 🚢 OFFSHORE ✅ Must have …" at bounding box center [301, 521] width 580 height 164
type textarea "🛟 Apply now! 🚤 CF SHARP is looking for 2ND OFFICER - DPO. 🚢 OFFSHORE ✅ Must hav…"
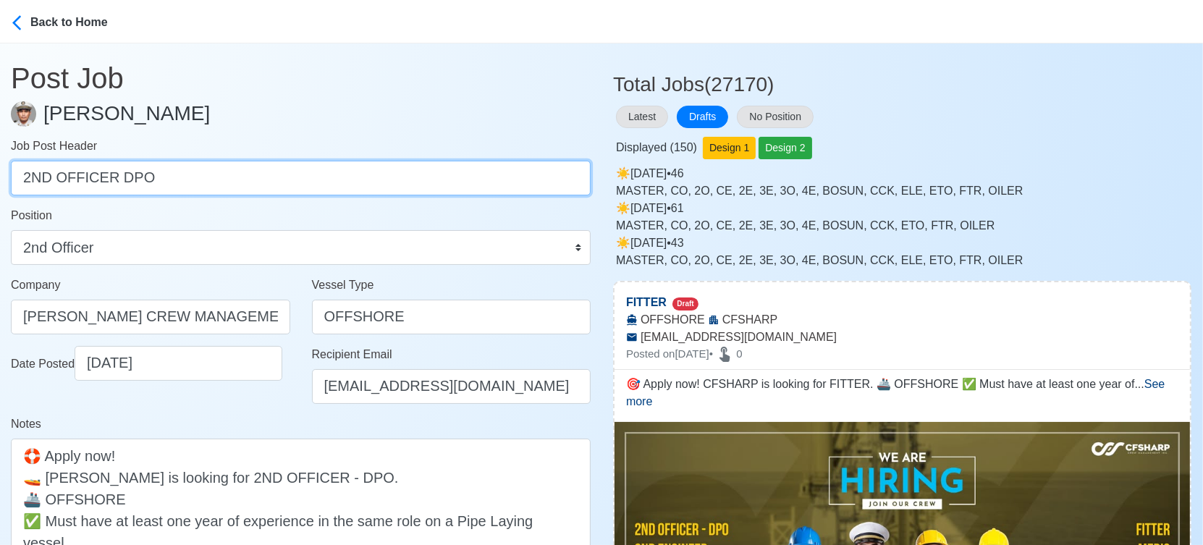
click at [111, 178] on input "2ND OFFICER DPO" at bounding box center [301, 178] width 580 height 35
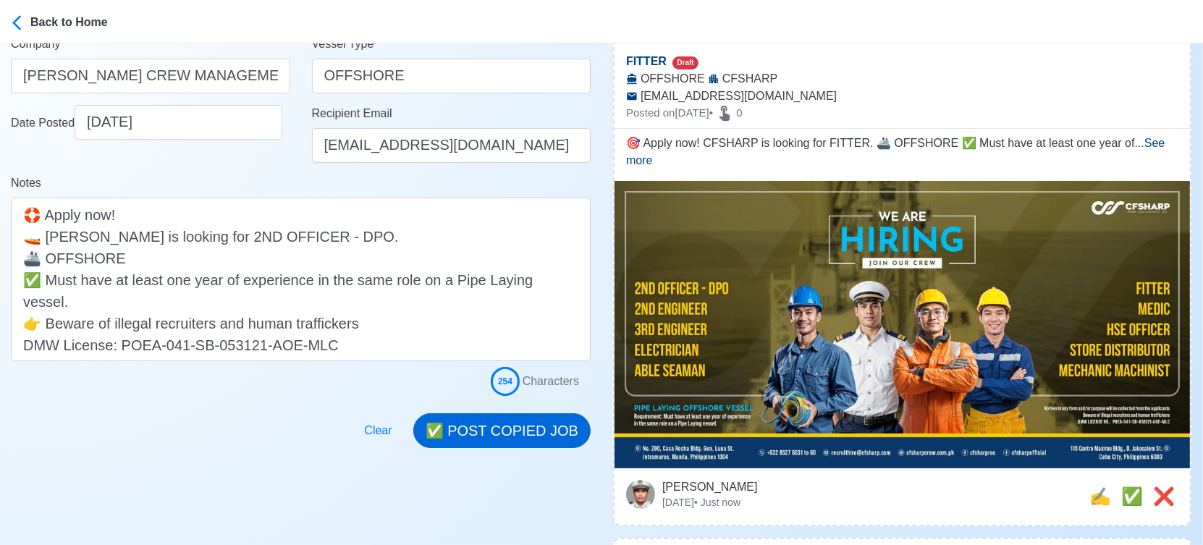
type input "2ND OFFICER - DPO"
click at [536, 432] on button "✅ POST COPIED JOB" at bounding box center [501, 430] width 177 height 35
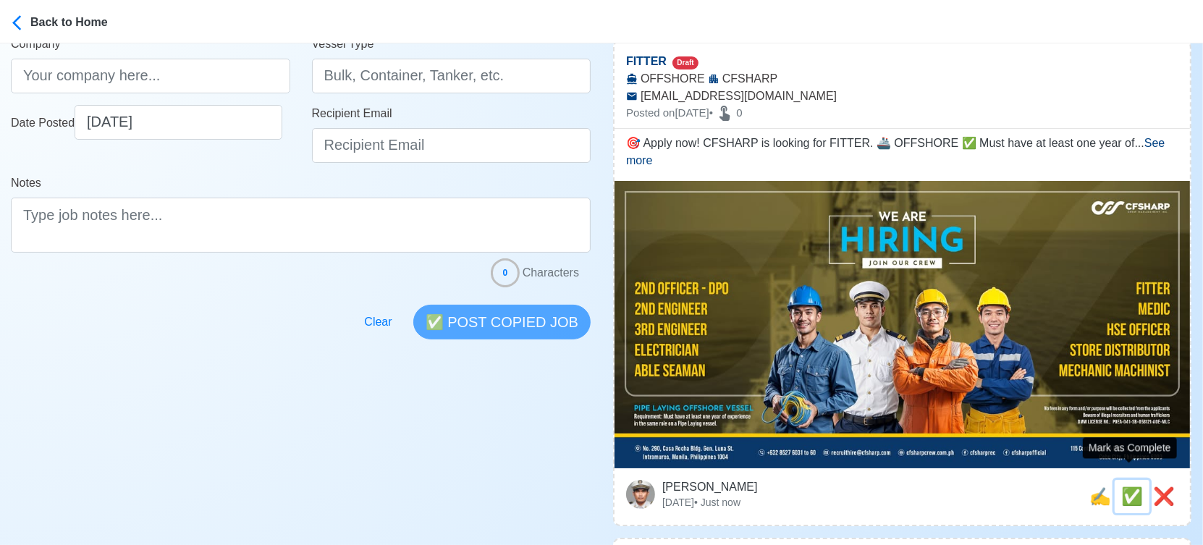
click at [1129, 486] on span "✅" at bounding box center [1132, 496] width 22 height 20
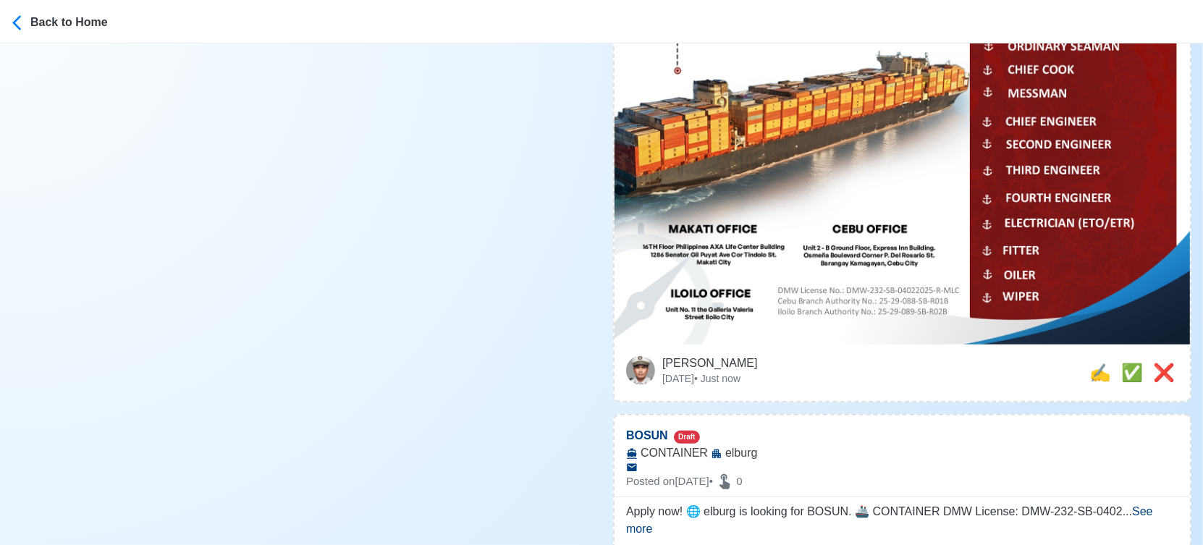
scroll to position [804, 0]
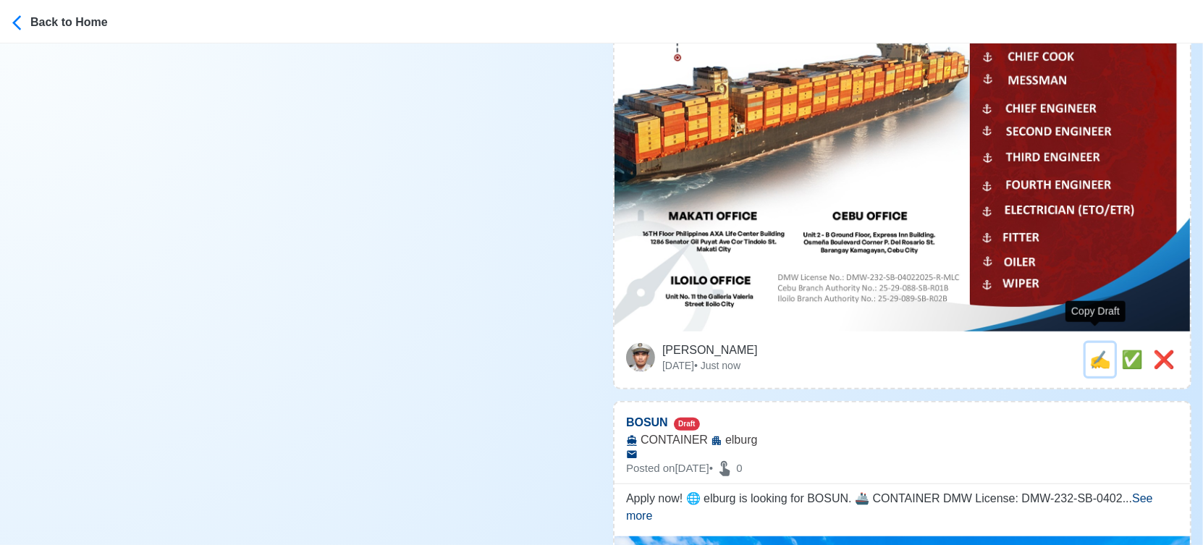
click at [1089, 351] on span "✍️" at bounding box center [1100, 360] width 22 height 20
type input "ABLE BODIED SEAMAN"
select select
type input "elburg"
type input "CONTAINER"
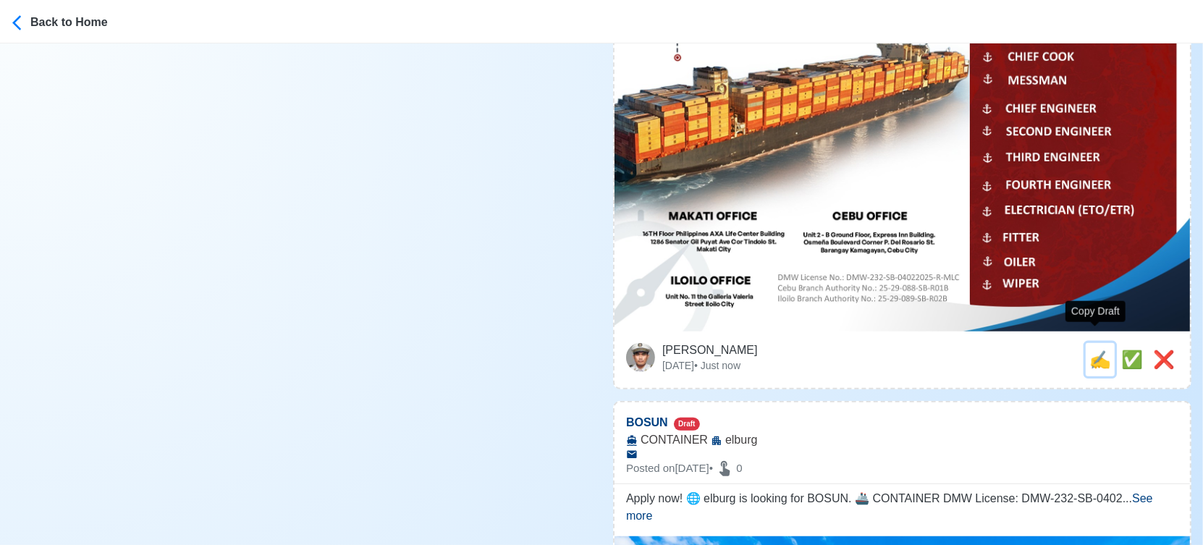
type textarea "🌐 Apply now! ⚓ elburg is looking for ABLE BODIED SEAMAN. 🚢 CONTAINER DMW Licens…"
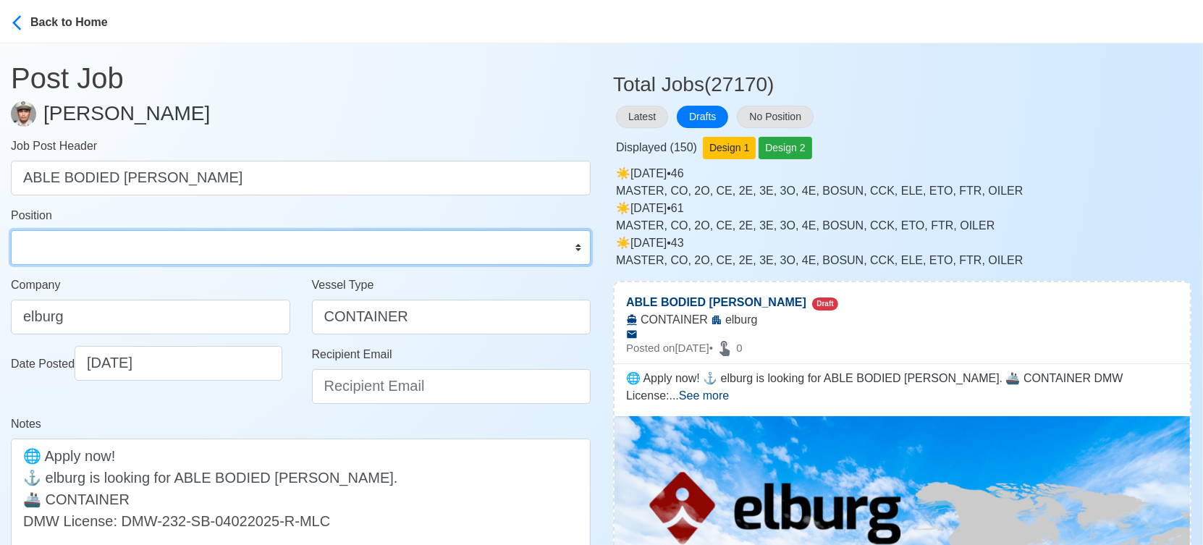
click at [159, 238] on select "Master Chief Officer 2nd Officer 3rd Officer Junior Officer Chief Engineer 2nd …" at bounding box center [301, 247] width 580 height 35
select select "[PERSON_NAME]"
click at [11, 230] on select "Master Chief Officer 2nd Officer 3rd Officer Junior Officer Chief Engineer 2nd …" at bounding box center [301, 247] width 580 height 35
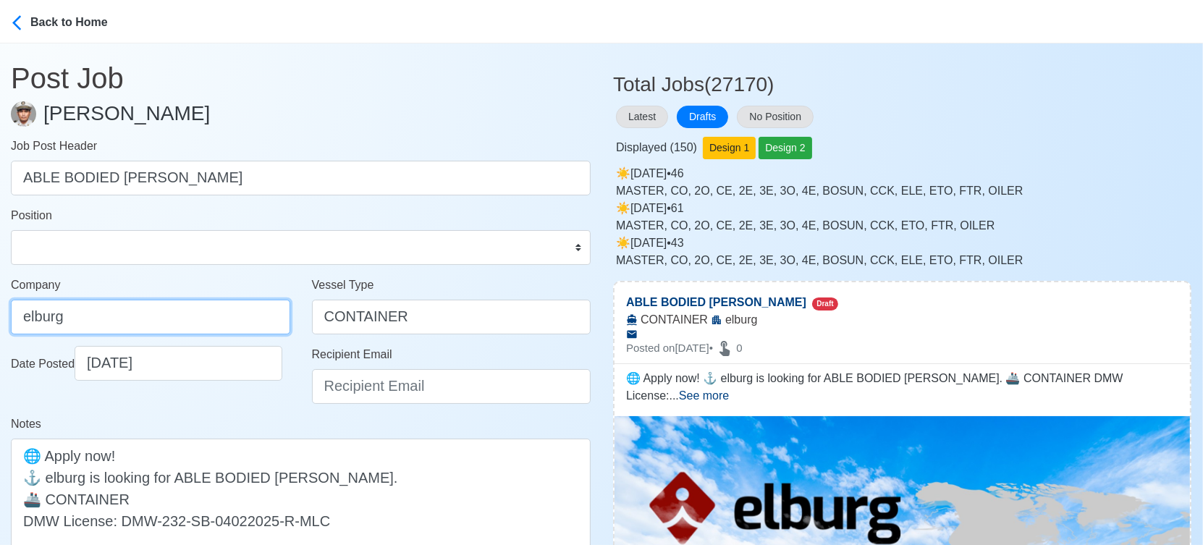
click at [136, 311] on input "elburg" at bounding box center [150, 317] width 279 height 35
type input "Elburg Shipmanagement Phils., Inc. (Cebu Branch)"
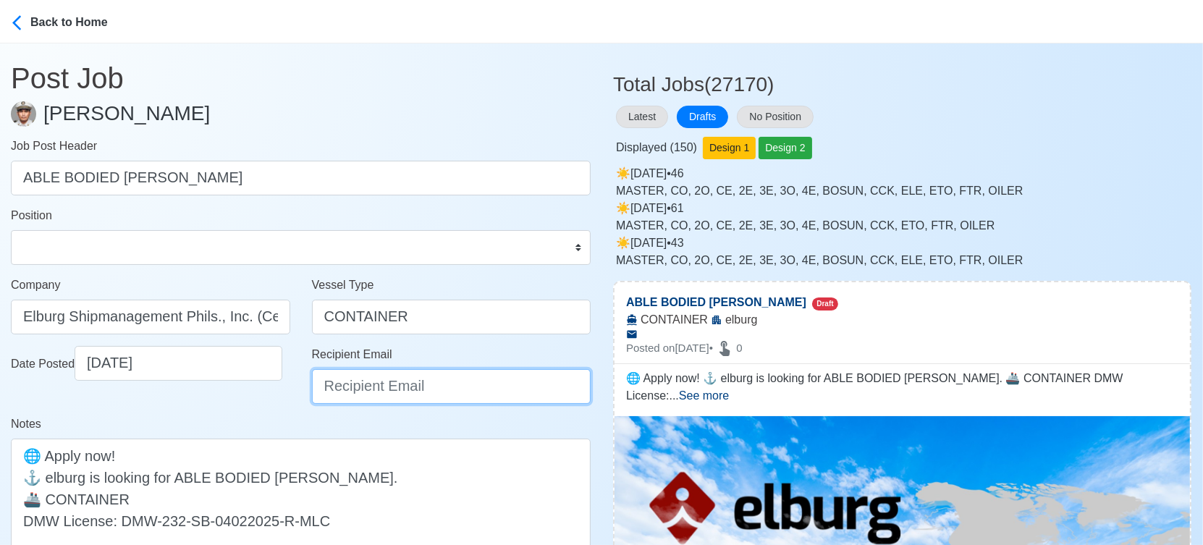
click at [379, 392] on input "Recipient Email" at bounding box center [451, 386] width 279 height 35
type input "recruitment@elburgshipmanagement.com.ph"
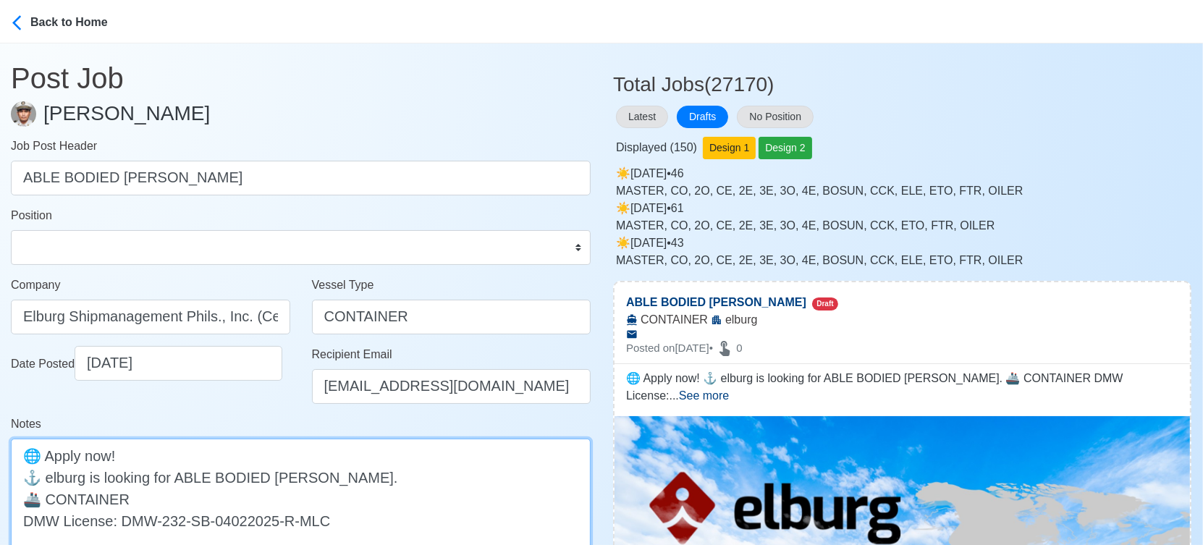
click at [52, 476] on textarea "🌐 Apply now! ⚓ elburg is looking for ABLE BODIED SEAMAN. 🚢 CONTAINER DMW Licens…" at bounding box center [301, 499] width 580 height 120
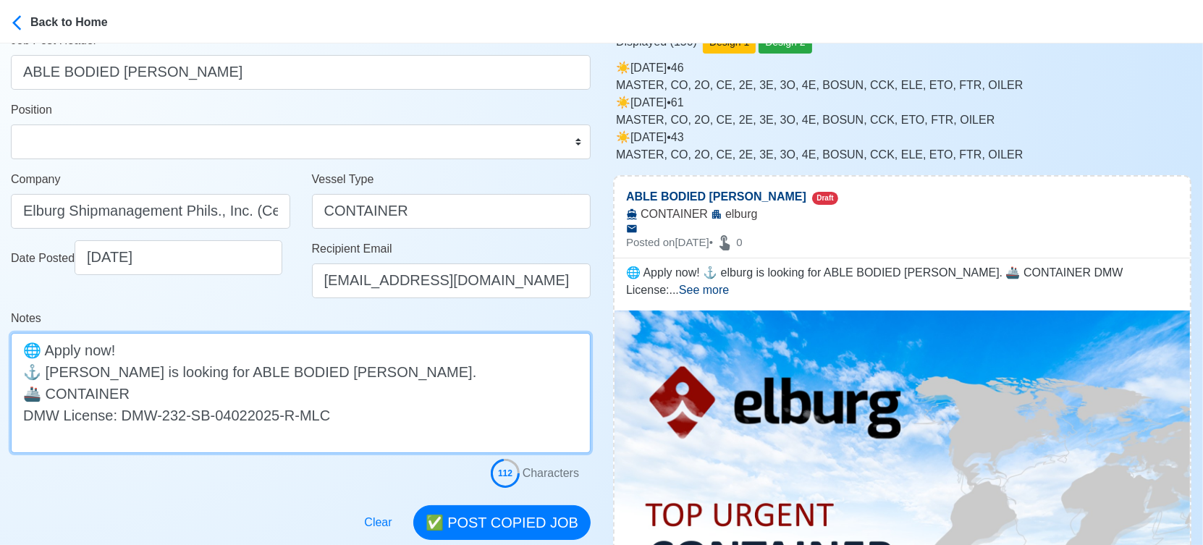
scroll to position [321, 0]
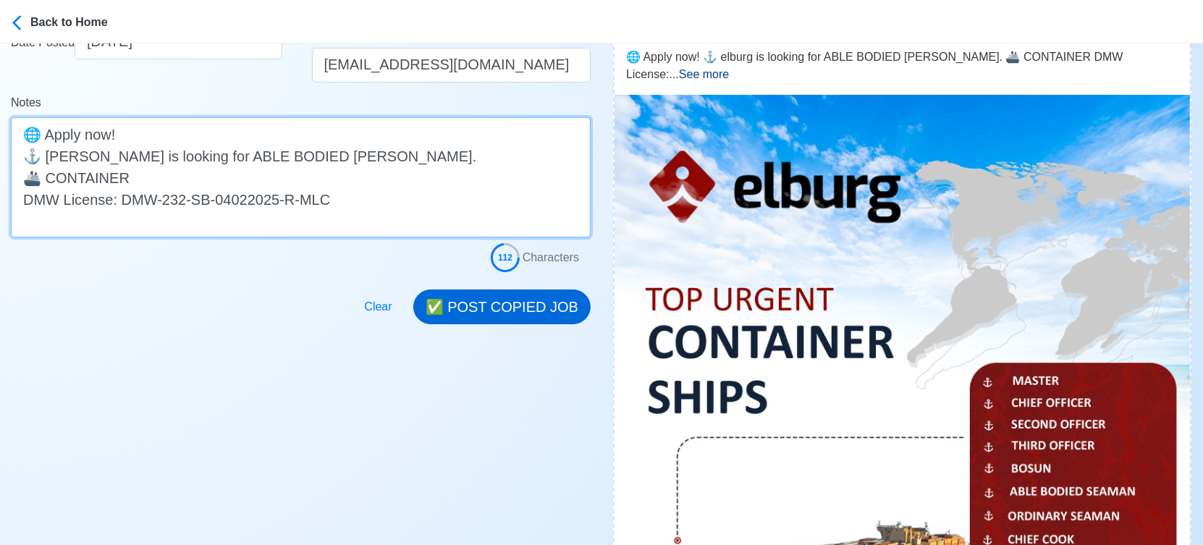
type textarea "🌐 Apply now! ⚓ Elburg is looking for ABLE BODIED SEAMAN. 🚢 CONTAINER DMW Licens…"
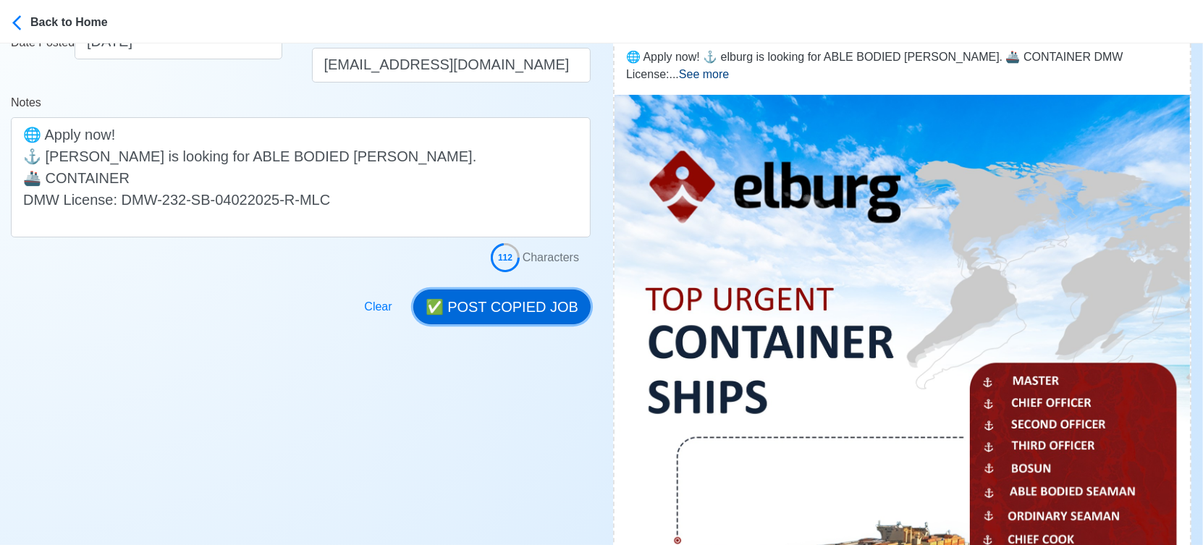
click at [546, 307] on button "✅ POST COPIED JOB" at bounding box center [501, 307] width 177 height 35
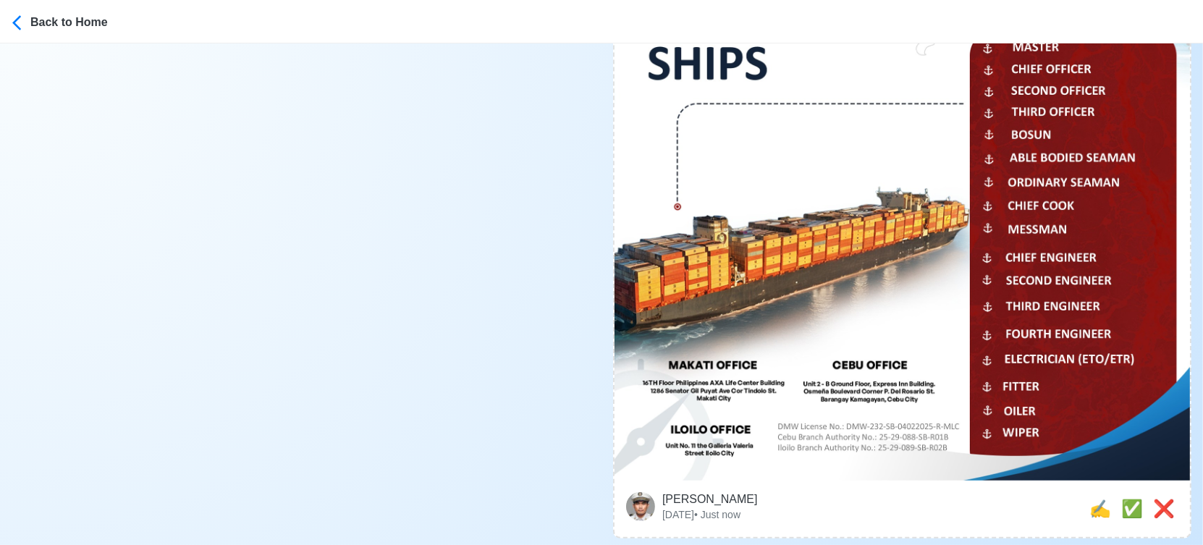
scroll to position [965, 0]
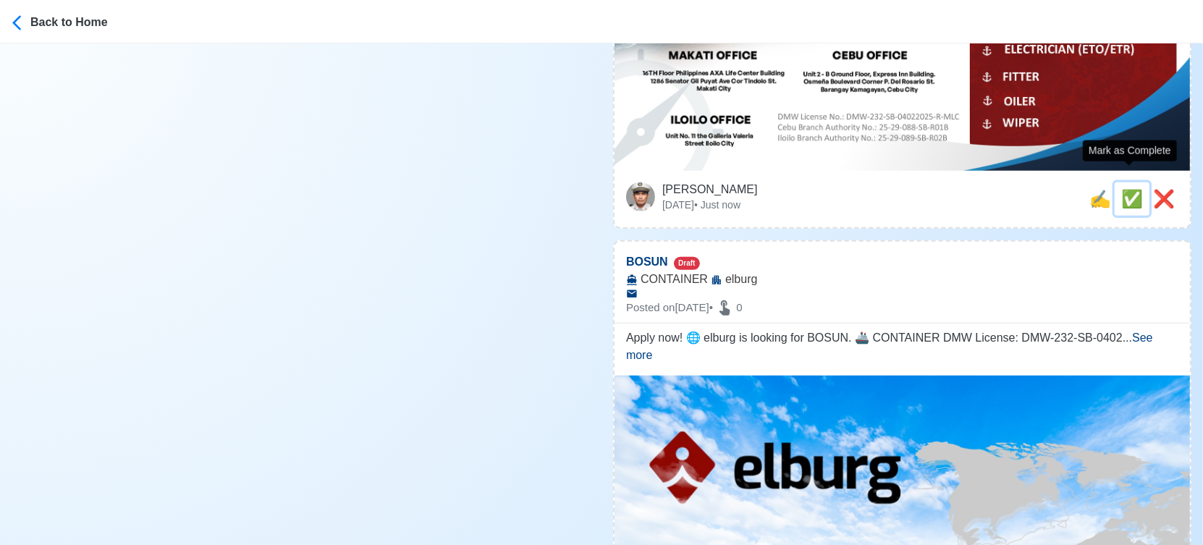
click at [1122, 189] on span "✅" at bounding box center [1132, 199] width 22 height 20
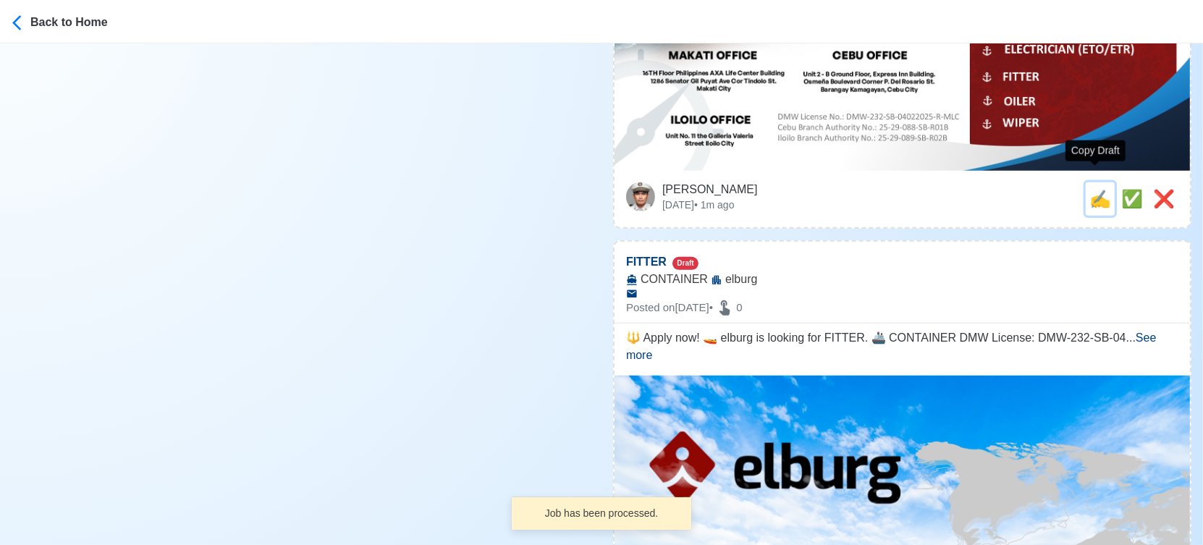
click at [1097, 189] on span "✍️" at bounding box center [1100, 199] width 22 height 20
type input "BOSUN"
select select
type input "elburg"
type input "CONTAINER"
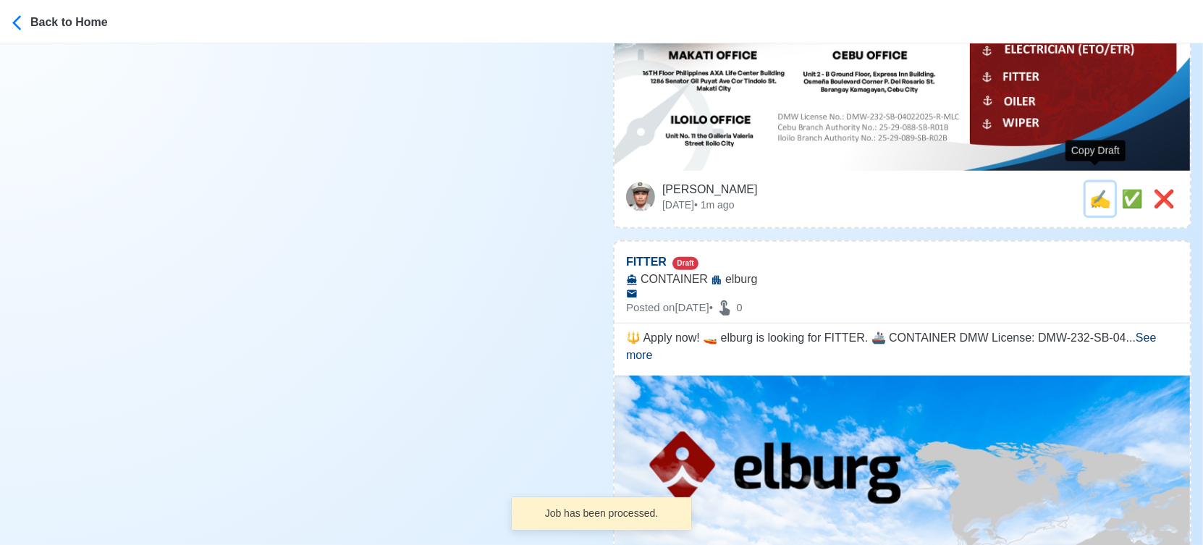
type textarea "Apply now! 🌐 elburg is looking for BOSUN. 🚢 CONTAINER DMW License: DMW-232-SB-0…"
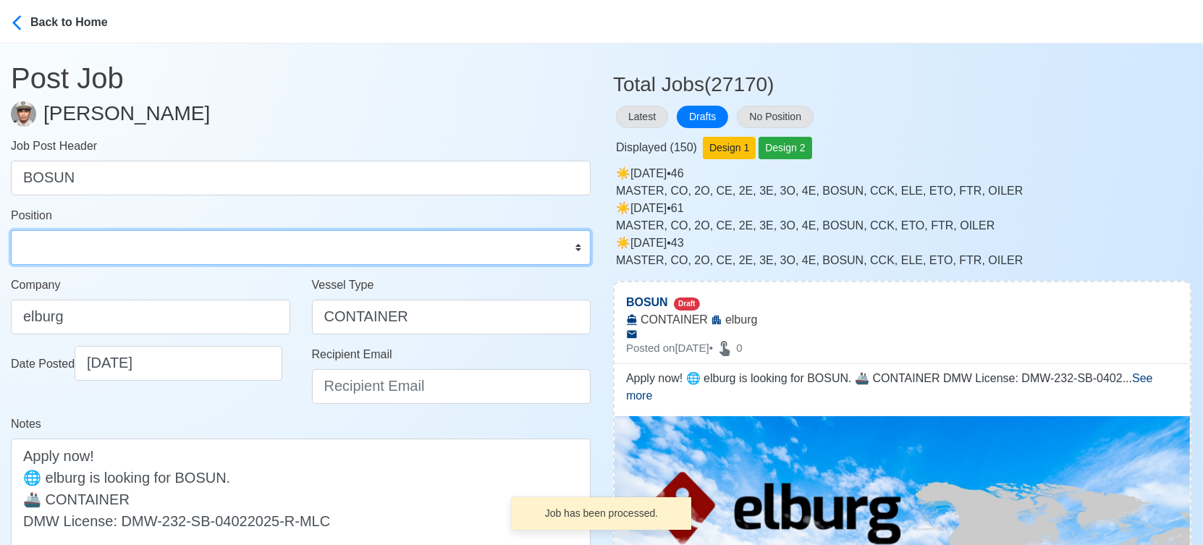
drag, startPoint x: 83, startPoint y: 244, endPoint x: 86, endPoint y: 235, distance: 10.1
click at [83, 244] on select "Master Chief Officer 2nd Officer 3rd Officer Junior Officer Chief Engineer 2nd …" at bounding box center [301, 247] width 580 height 35
select select "Bosun"
click at [11, 230] on select "Master Chief Officer 2nd Officer 3rd Officer Junior Officer Chief Engineer 2nd …" at bounding box center [301, 247] width 580 height 35
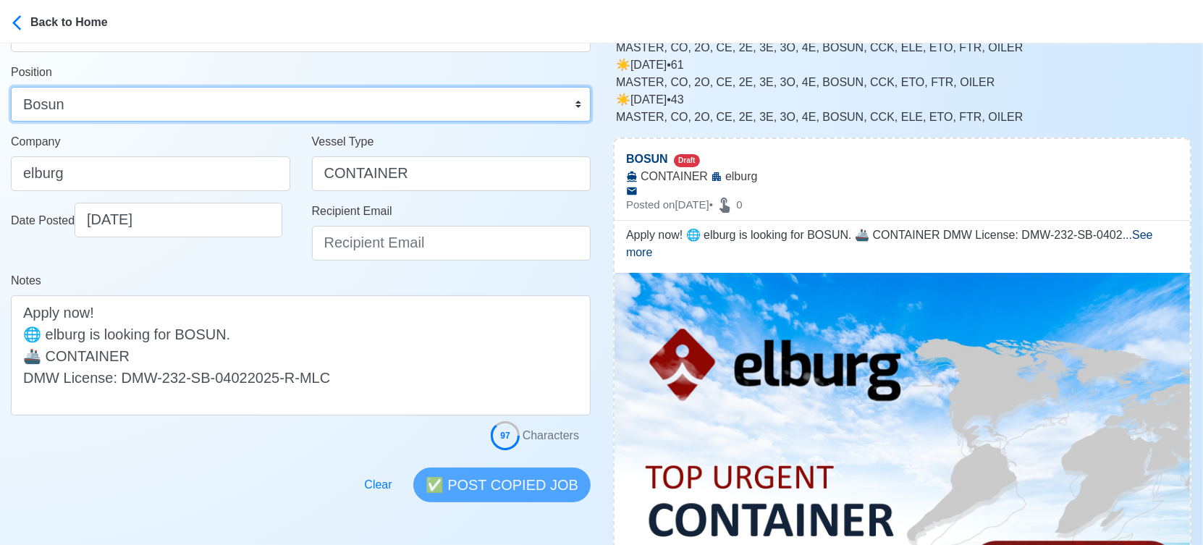
scroll to position [241, 0]
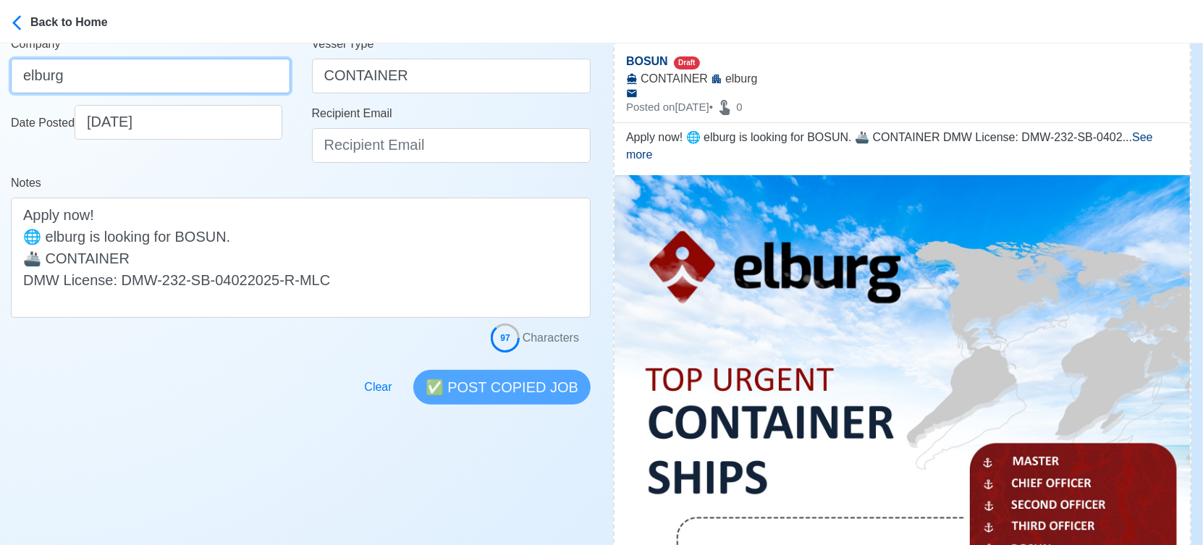
click at [195, 76] on input "elburg" at bounding box center [150, 76] width 279 height 35
type input "Elburg Shipmanagement Phils., Inc. (Cebu Branch)"
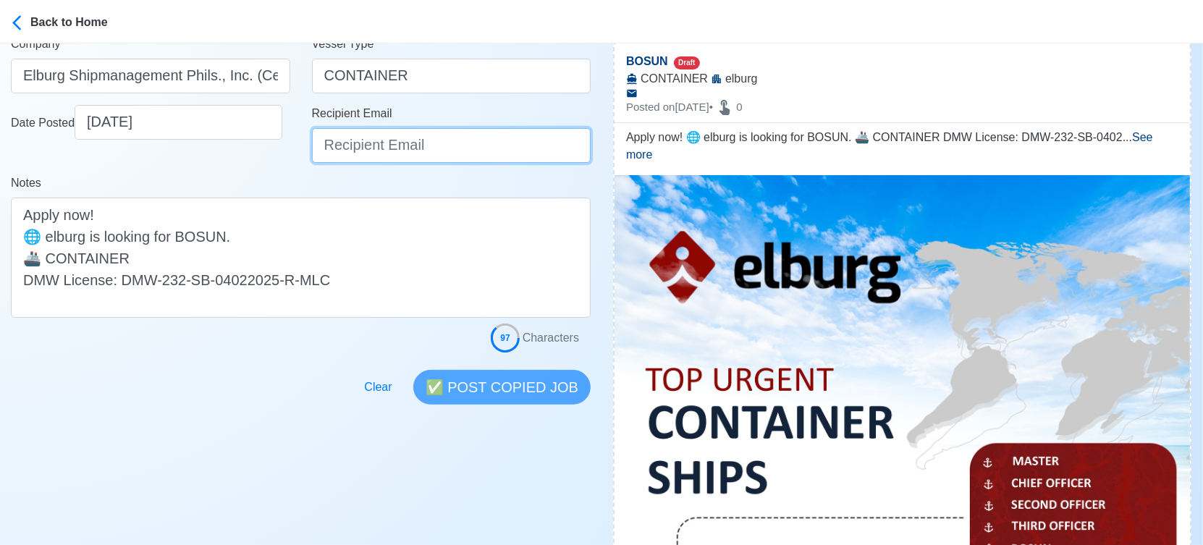
click at [359, 147] on input "Recipient Email" at bounding box center [451, 145] width 279 height 35
type input "recruitment@elburgshipmanagement.com.ph"
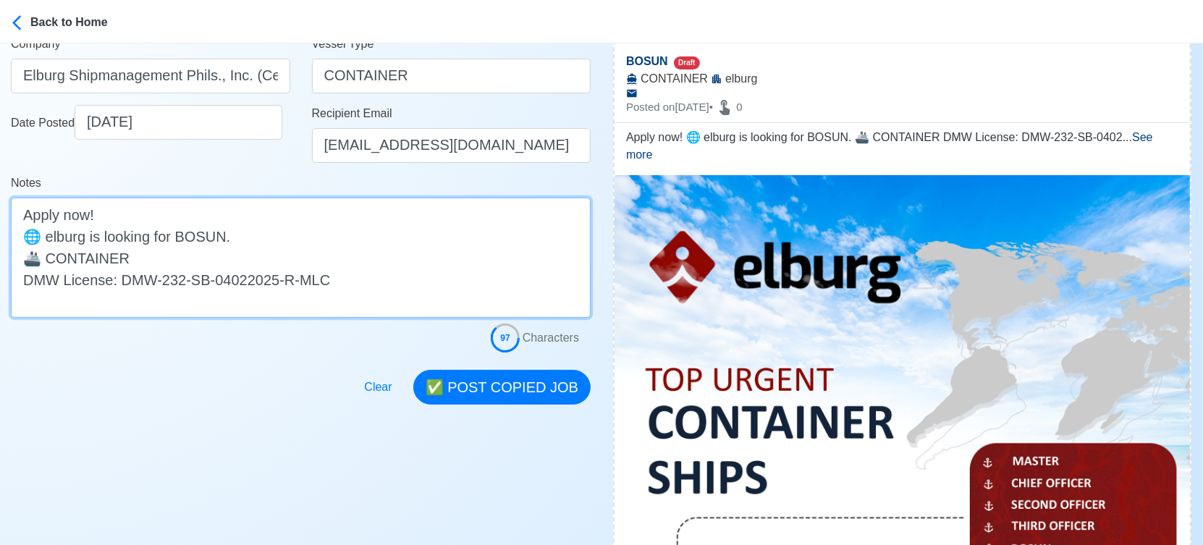
click at [51, 236] on textarea "Apply now! 🌐 elburg is looking for BOSUN. 🚢 CONTAINER DMW License: DMW-232-SB-0…" at bounding box center [301, 258] width 580 height 120
type textarea "Apply now! 🌐 Elburg is looking for BOSUN. 🚢 CONTAINER DMW License: DMW-232-SB-0…"
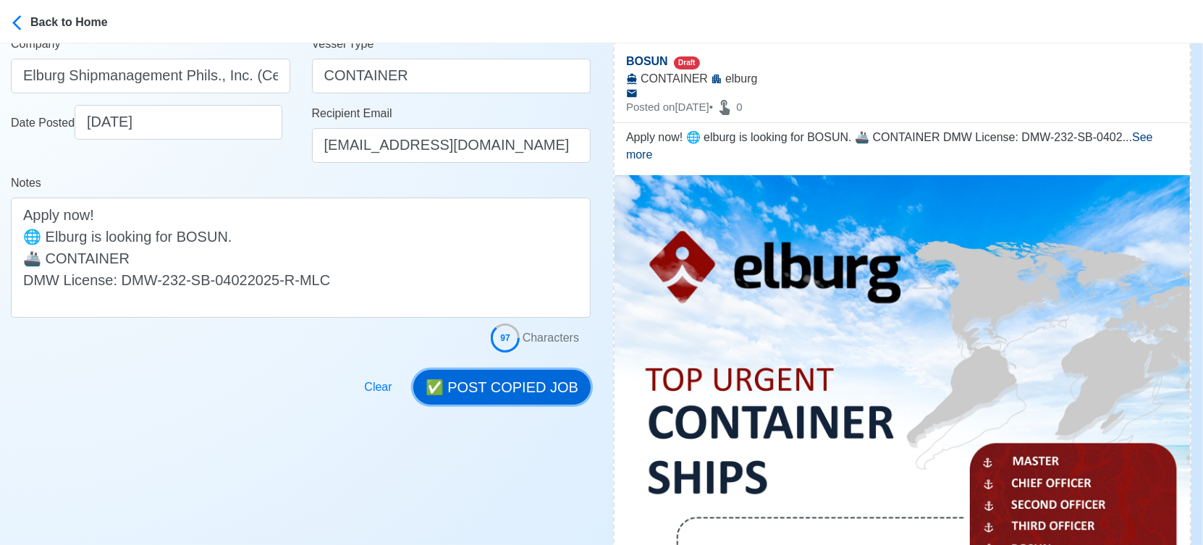
click at [520, 373] on button "✅ POST COPIED JOB" at bounding box center [501, 387] width 177 height 35
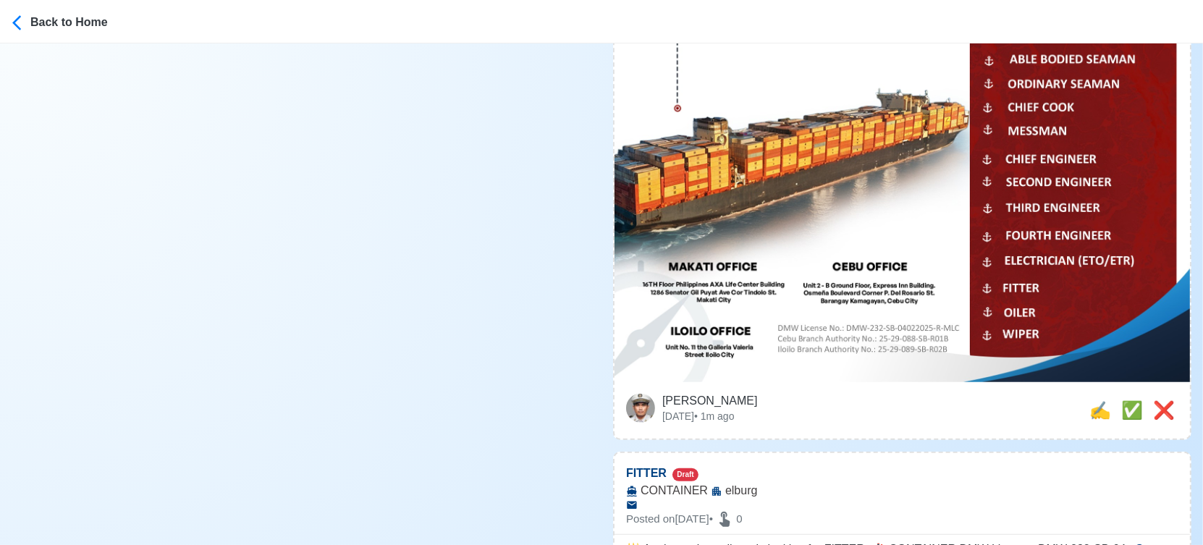
scroll to position [884, 0]
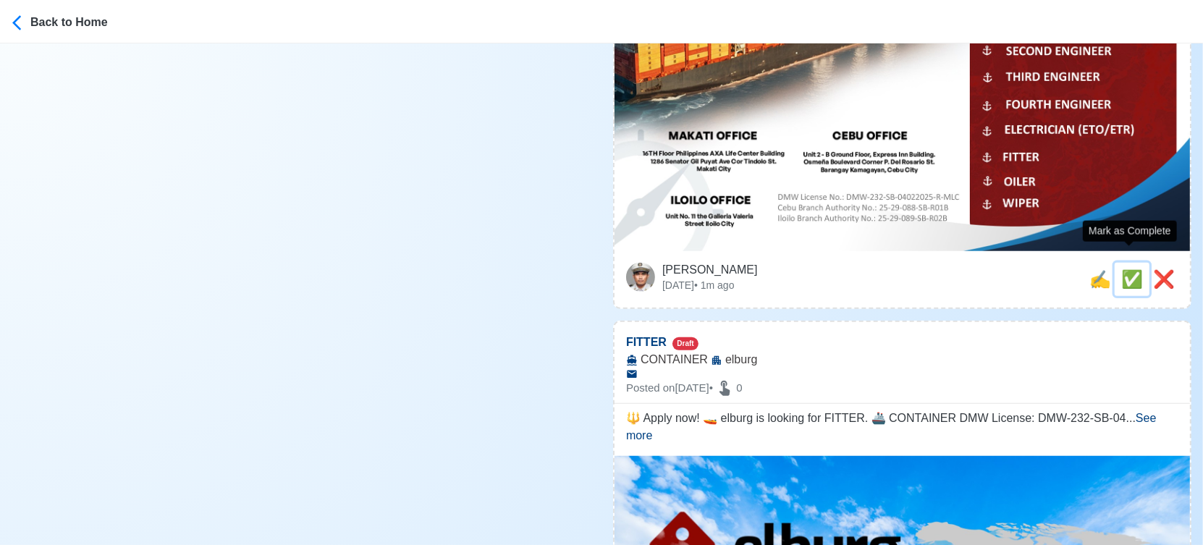
click at [1129, 269] on span "✅" at bounding box center [1132, 279] width 22 height 20
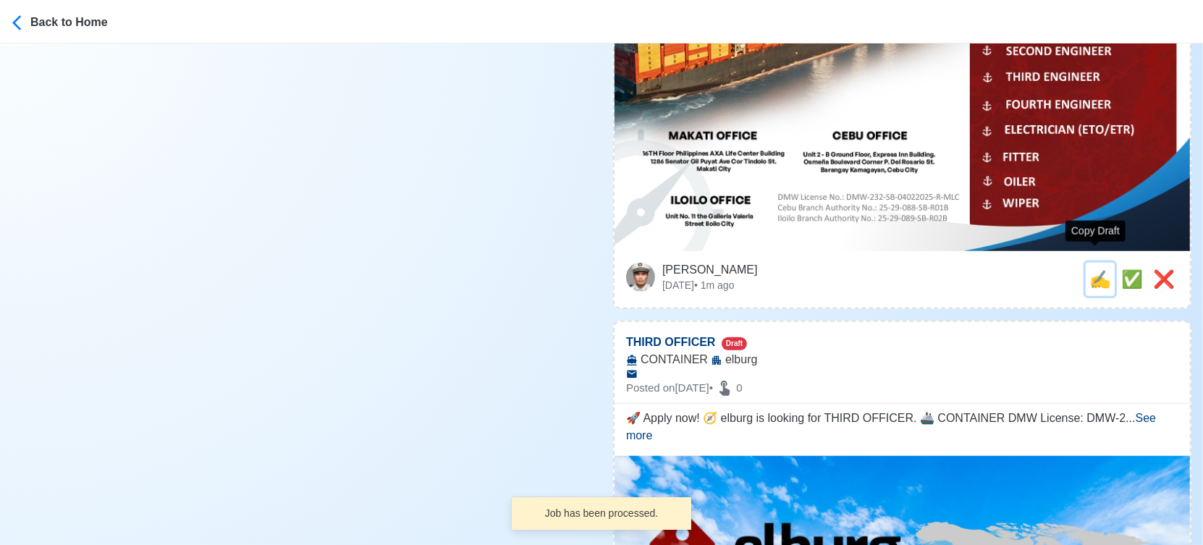
click at [1099, 269] on span "✍️" at bounding box center [1100, 279] width 22 height 20
type input "FITTER"
select select
type input "elburg"
type input "CONTAINER"
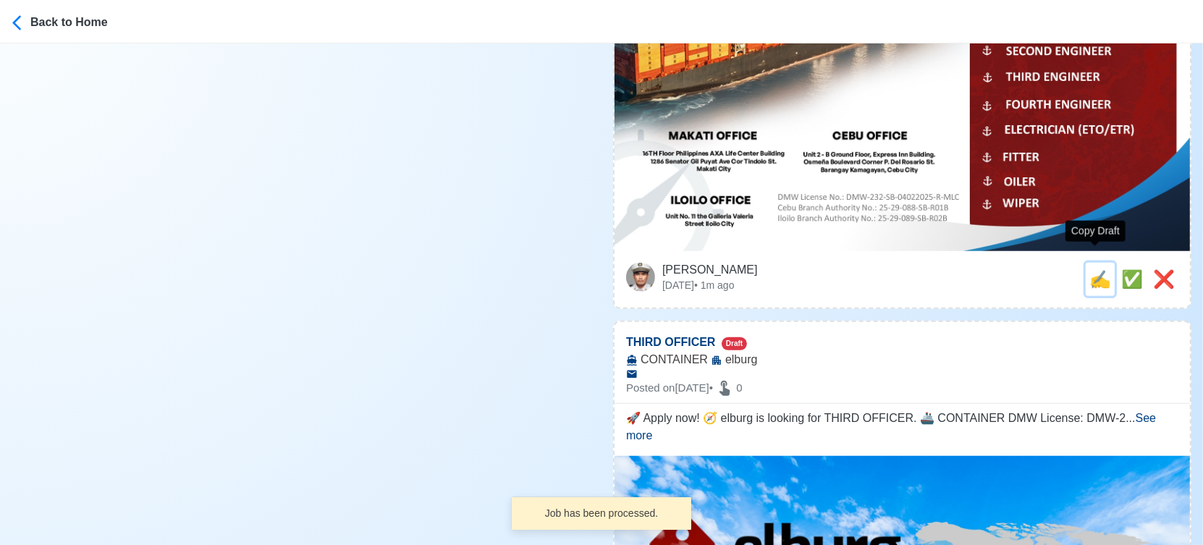
type textarea "🔱 Apply now! 🚤 elburg is looking for FITTER. 🚢 CONTAINER DMW License: DMW-232-S…"
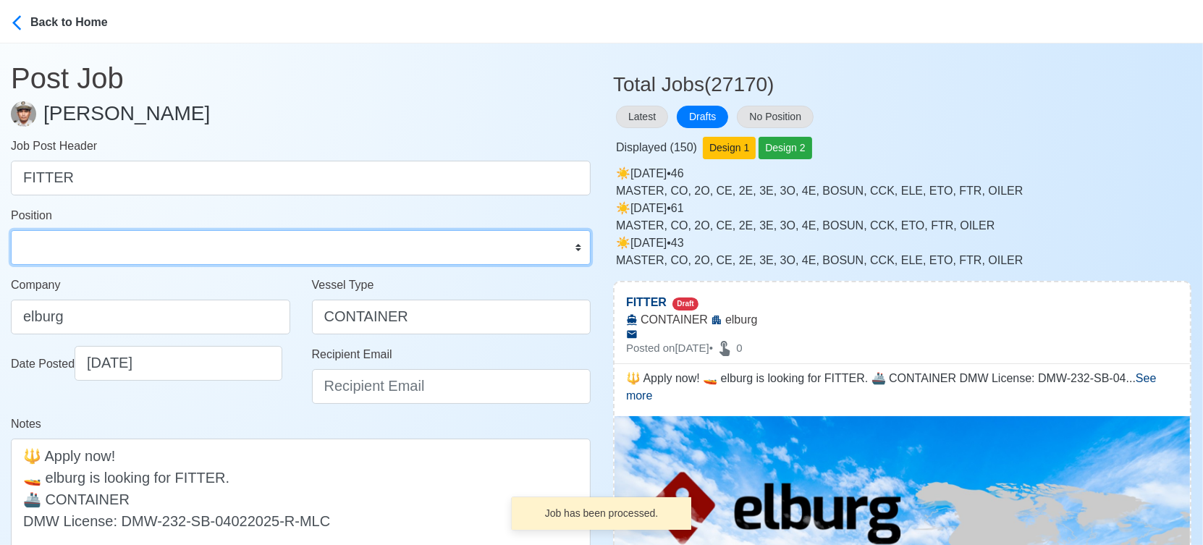
drag, startPoint x: 50, startPoint y: 239, endPoint x: 54, endPoint y: 229, distance: 10.4
click at [50, 239] on select "Master Chief Officer 2nd Officer 3rd Officer Junior Officer Chief Engineer 2nd …" at bounding box center [301, 247] width 580 height 35
click at [11, 230] on select "Master Chief Officer 2nd Officer 3rd Officer Junior Officer Chief Engineer 2nd …" at bounding box center [301, 247] width 580 height 35
click at [104, 249] on select "Master Chief Officer 2nd Officer 3rd Officer Junior Officer Chief Engineer 2nd …" at bounding box center [301, 247] width 580 height 35
select select "Fitter"
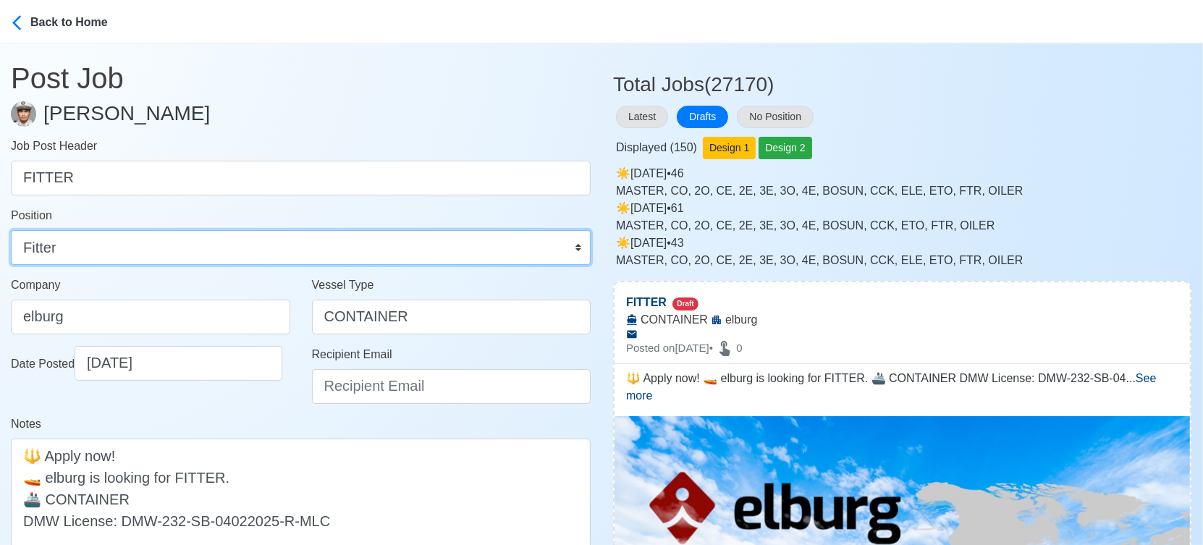
click at [11, 230] on select "Master Chief Officer 2nd Officer 3rd Officer Junior Officer Chief Engineer 2nd …" at bounding box center [301, 247] width 580 height 35
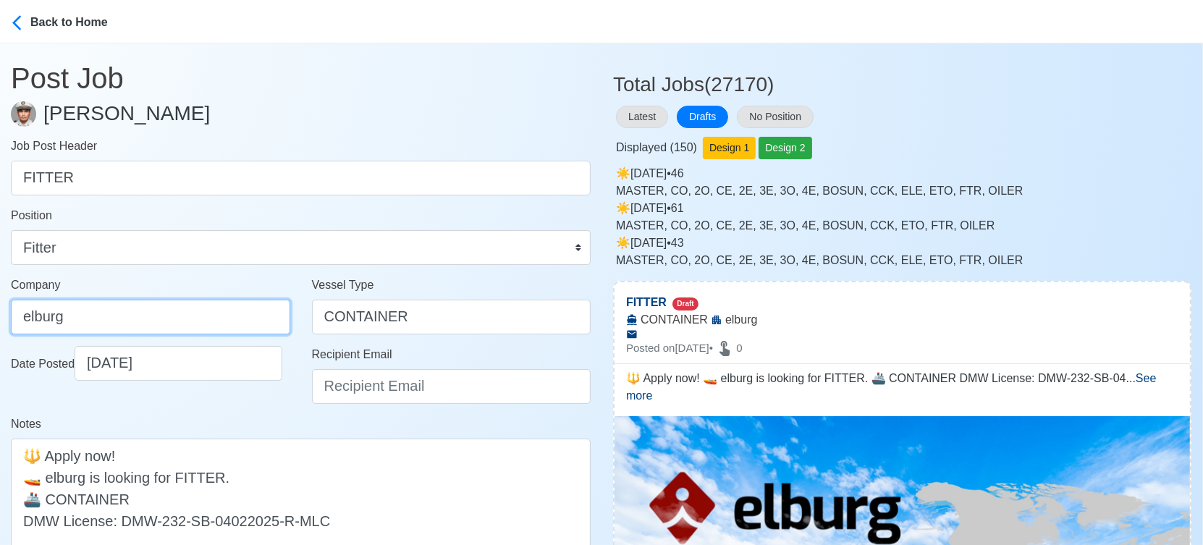
click at [140, 311] on input "elburg" at bounding box center [150, 317] width 279 height 35
type input "Elburg Shipmanagement Phils., Inc. (Cebu Branch)"
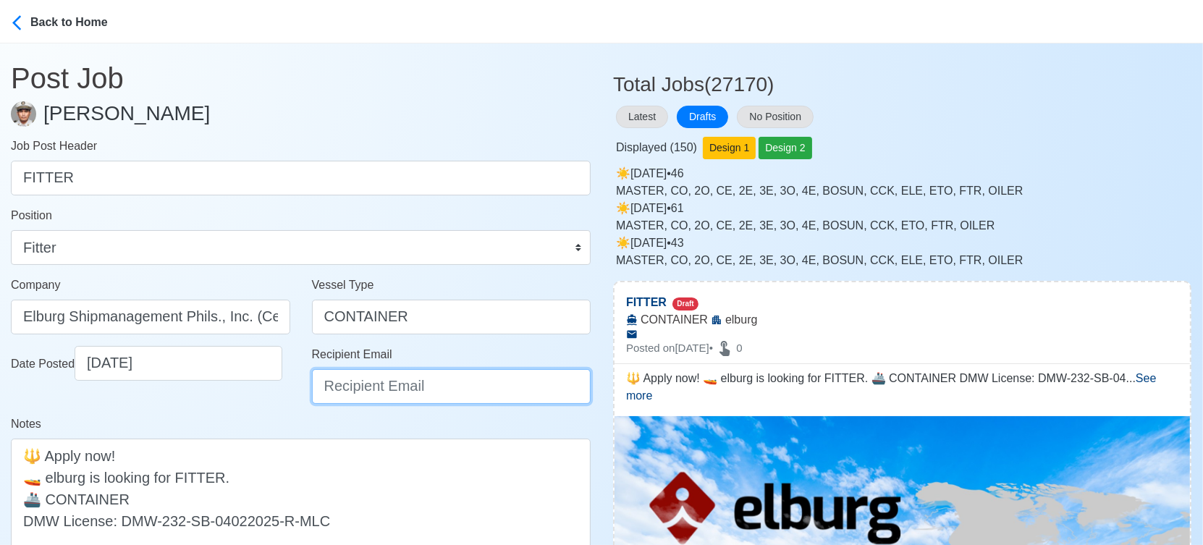
click at [352, 381] on input "Recipient Email" at bounding box center [451, 386] width 279 height 35
type input "recruitment@elburgshipmanagement.com.ph"
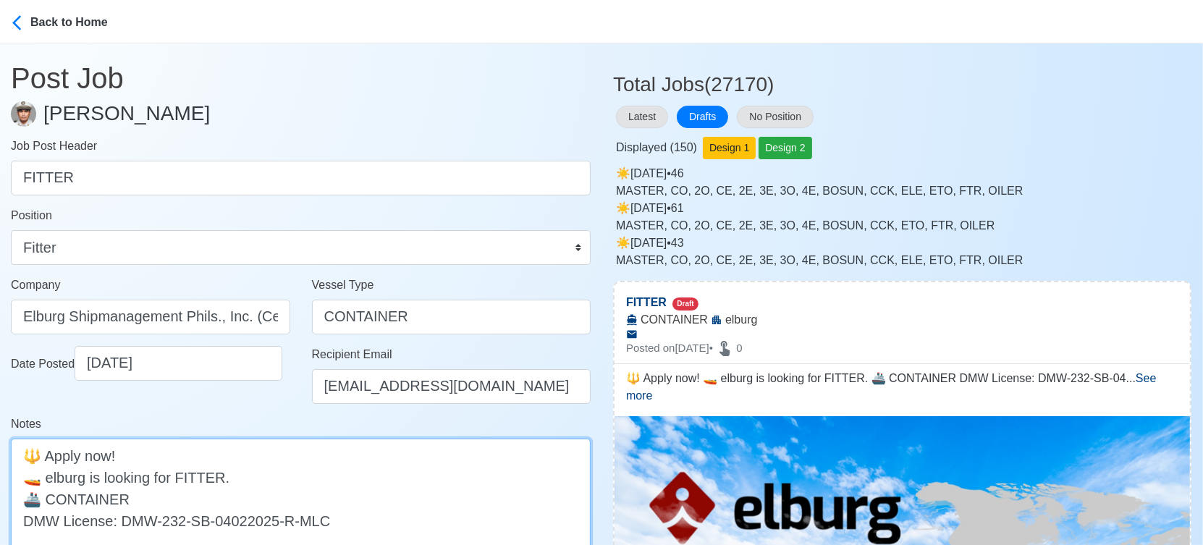
click at [52, 476] on textarea "🔱 Apply now! 🚤 elburg is looking for FITTER. 🚢 CONTAINER DMW License: DMW-232-S…" at bounding box center [301, 499] width 580 height 120
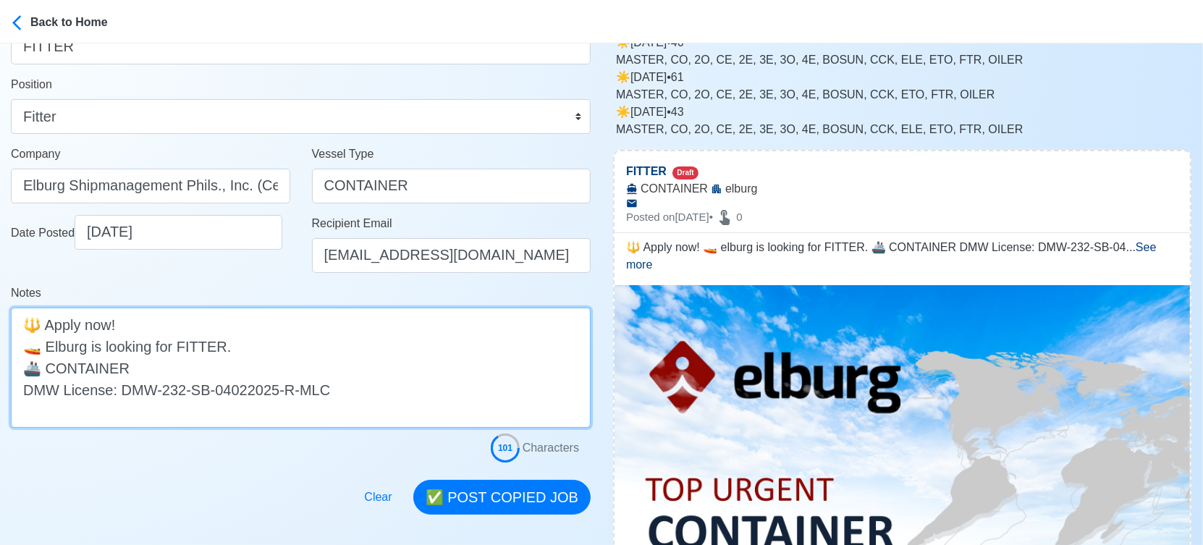
scroll to position [321, 0]
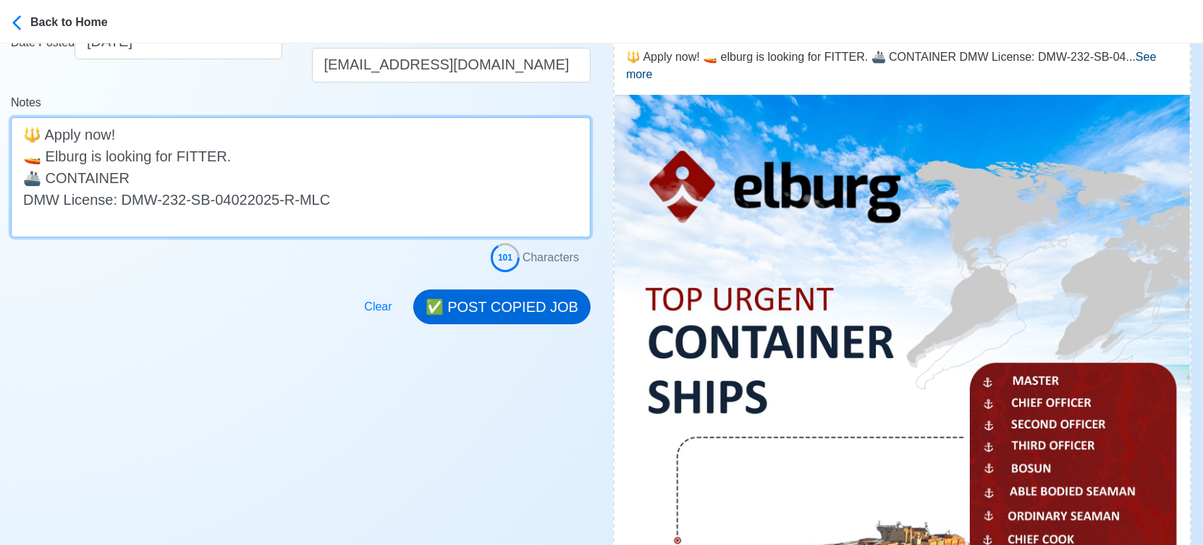
type textarea "🔱 Apply now! 🚤 Elburg is looking for FITTER. 🚢 CONTAINER DMW License: DMW-232-S…"
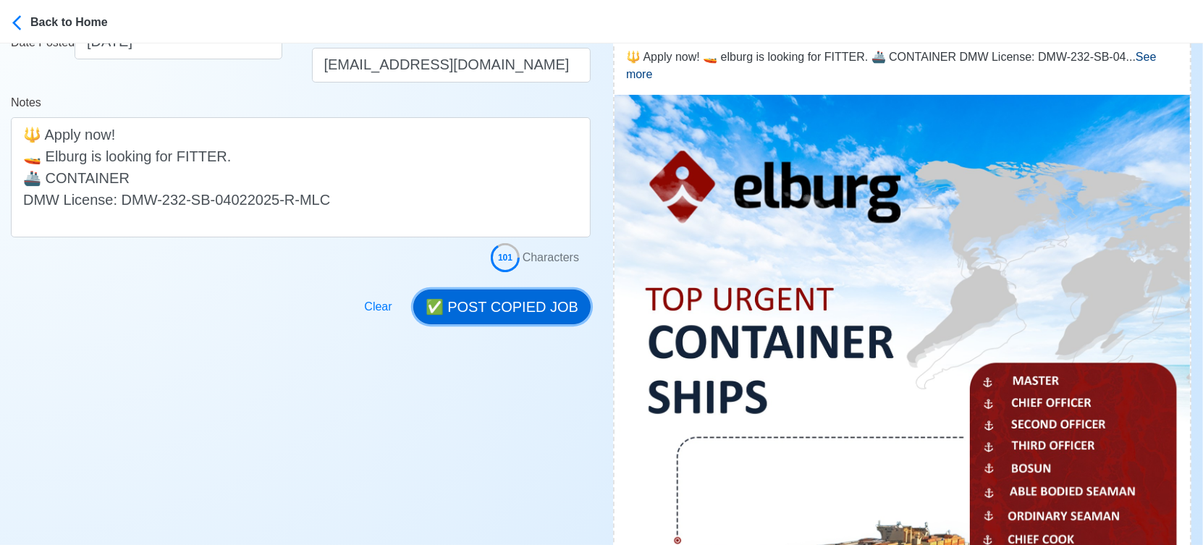
click at [522, 296] on button "✅ POST COPIED JOB" at bounding box center [501, 307] width 177 height 35
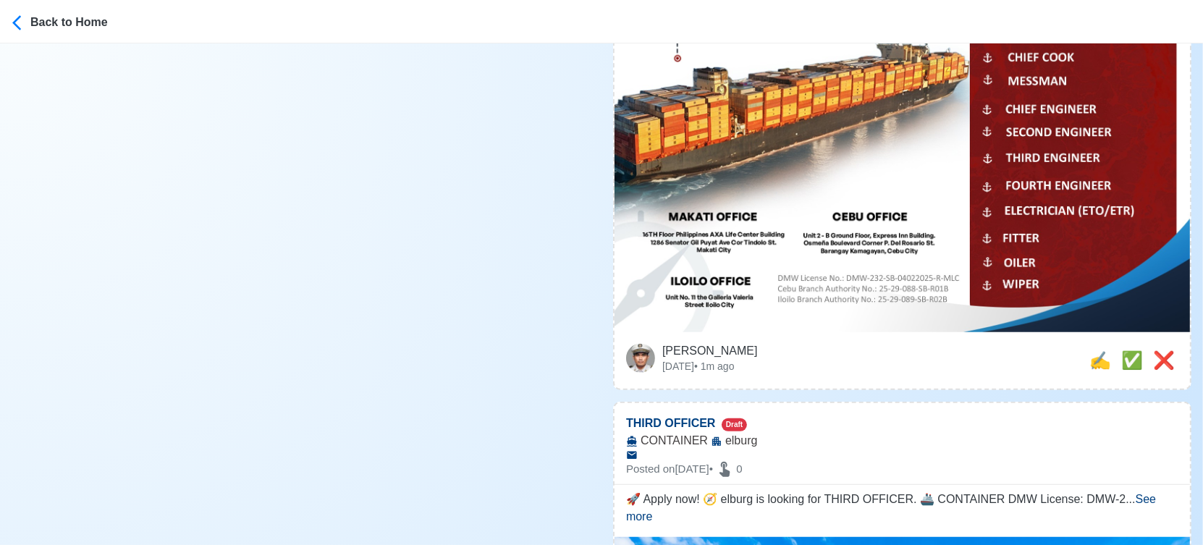
scroll to position [804, 0]
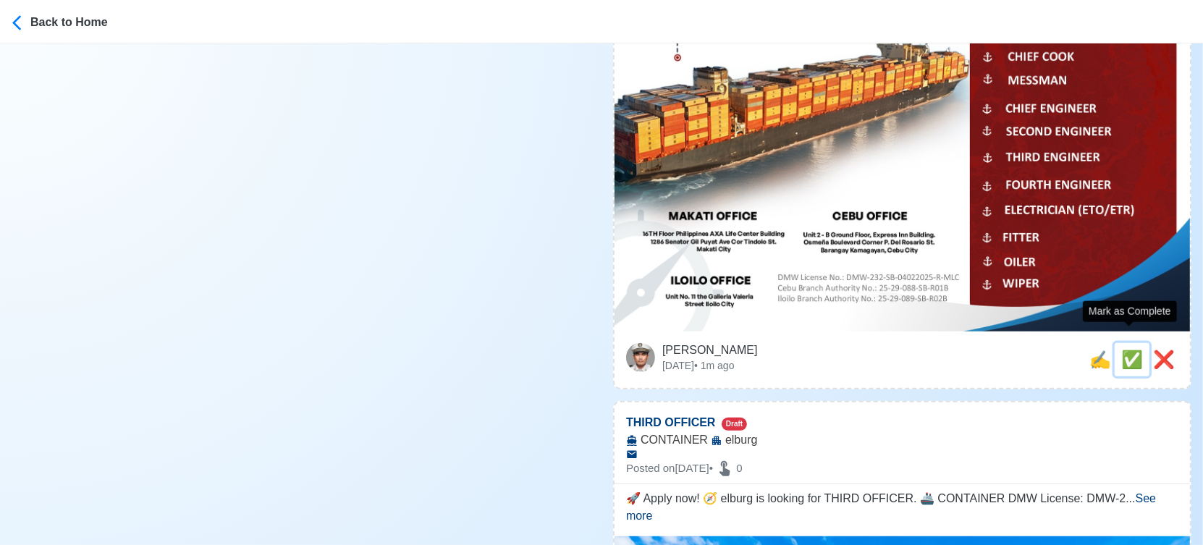
click at [1129, 350] on span "✅" at bounding box center [1132, 360] width 22 height 20
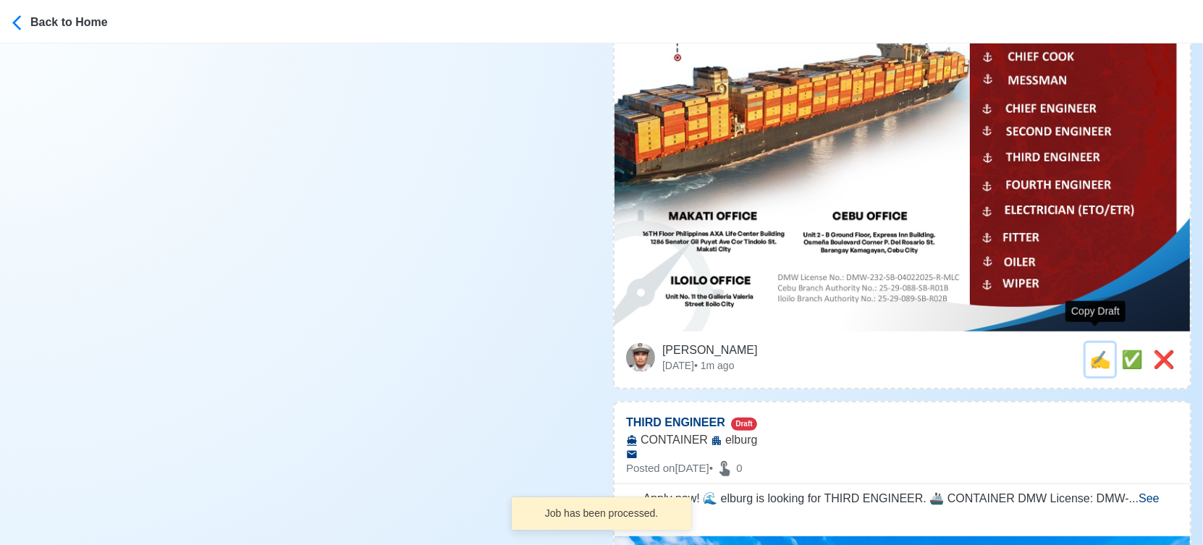
drag, startPoint x: 1097, startPoint y: 344, endPoint x: 1037, endPoint y: 335, distance: 60.7
click at [1096, 350] on span "✍️" at bounding box center [1100, 360] width 22 height 20
type input "THIRD OFFICER"
select select
type input "elburg"
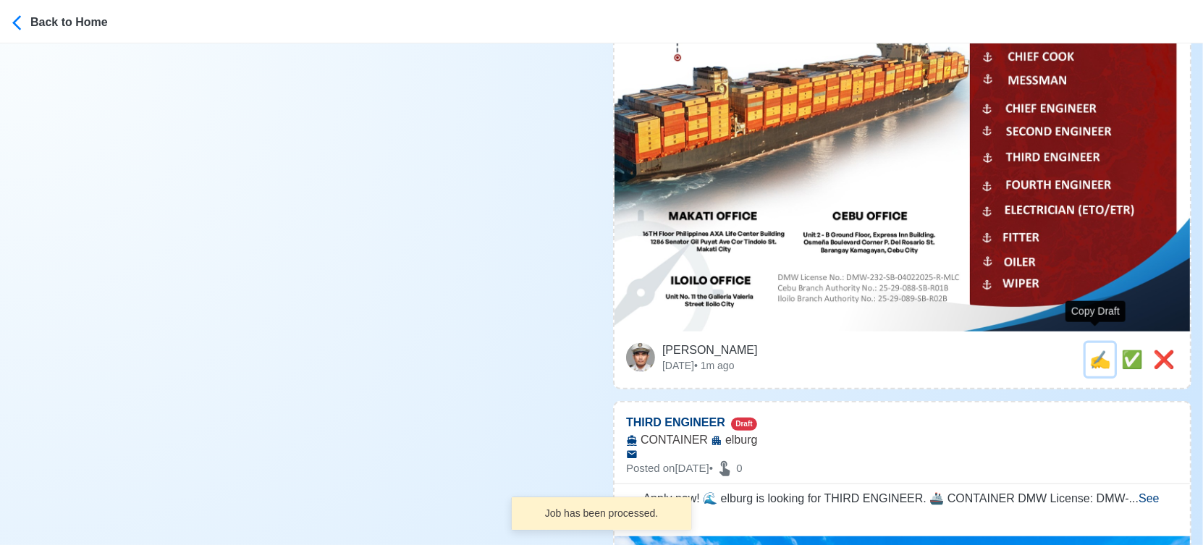
type input "CONTAINER"
type textarea "🚀 Apply now! 🧭 elburg is looking for THIRD OFFICER. 🚢 CONTAINER DMW License: DM…"
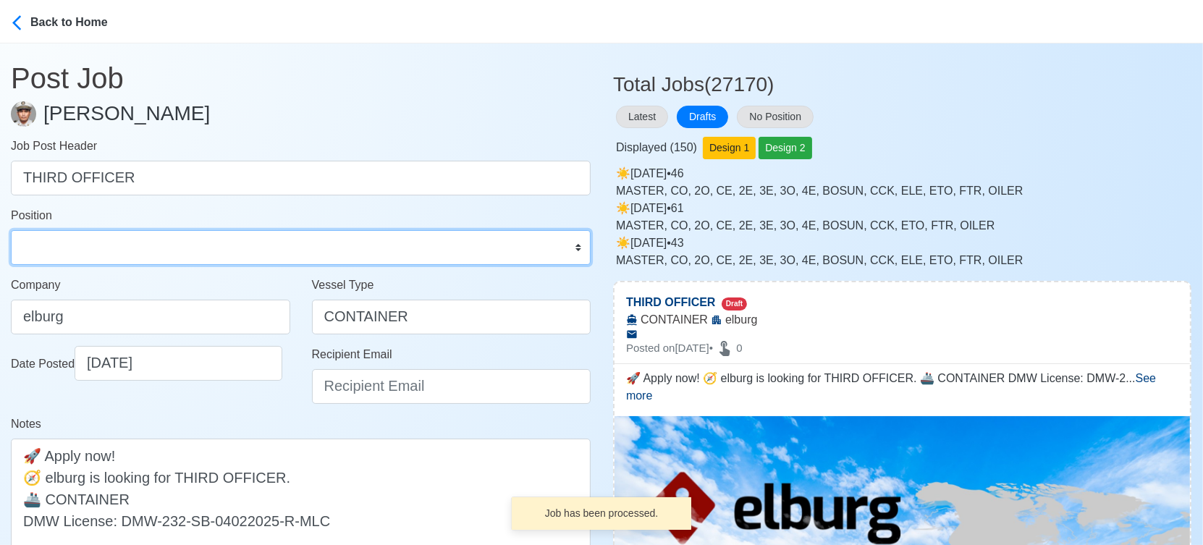
drag, startPoint x: 90, startPoint y: 248, endPoint x: 90, endPoint y: 236, distance: 11.6
click at [90, 248] on select "Master Chief Officer 2nd Officer 3rd Officer Junior Officer Chief Engineer 2nd …" at bounding box center [301, 247] width 580 height 35
select select "3rd Officer"
click at [11, 230] on select "Master Chief Officer 2nd Officer 3rd Officer Junior Officer Chief Engineer 2nd …" at bounding box center [301, 247] width 580 height 35
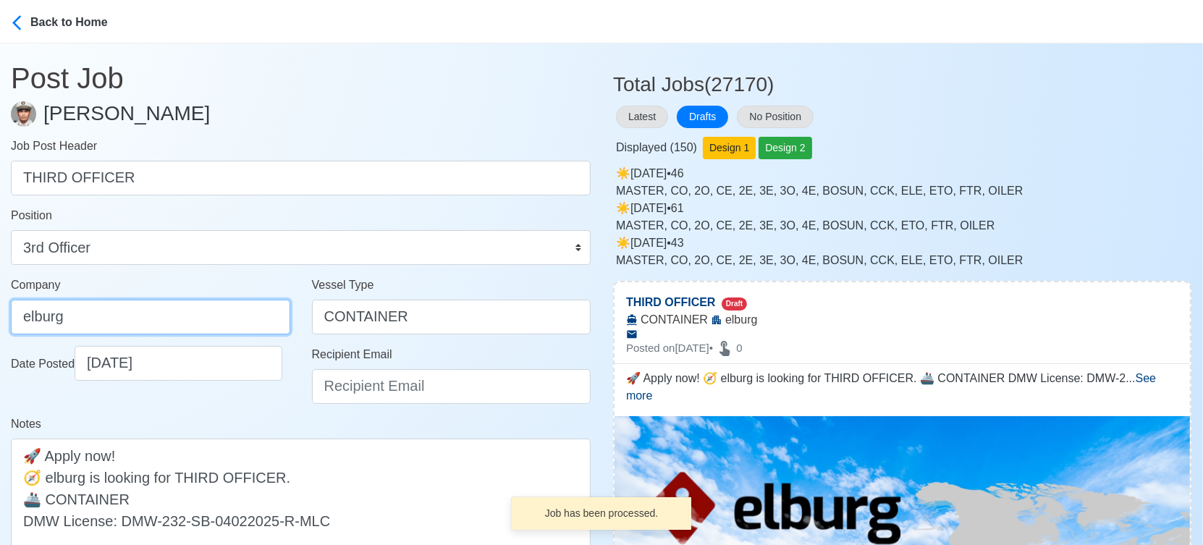
click at [174, 324] on input "elburg" at bounding box center [150, 317] width 279 height 35
type input "Elburg Shipmanagement Phils., Inc. (Cebu Branch)"
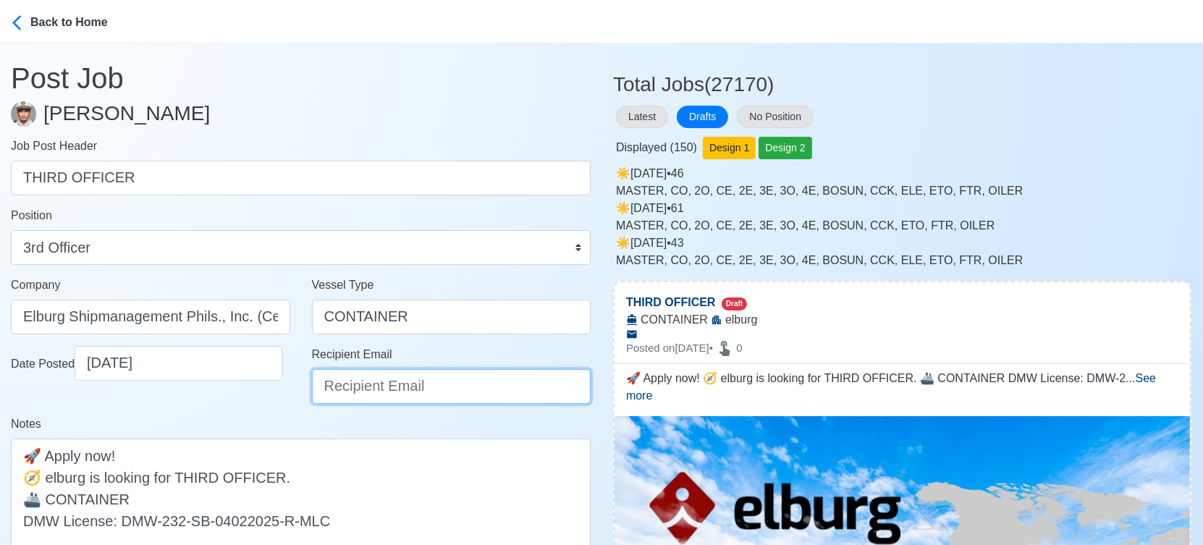
click at [451, 392] on input "Recipient Email" at bounding box center [451, 386] width 279 height 35
type input "recruitment@elburgshipmanagement.com.ph"
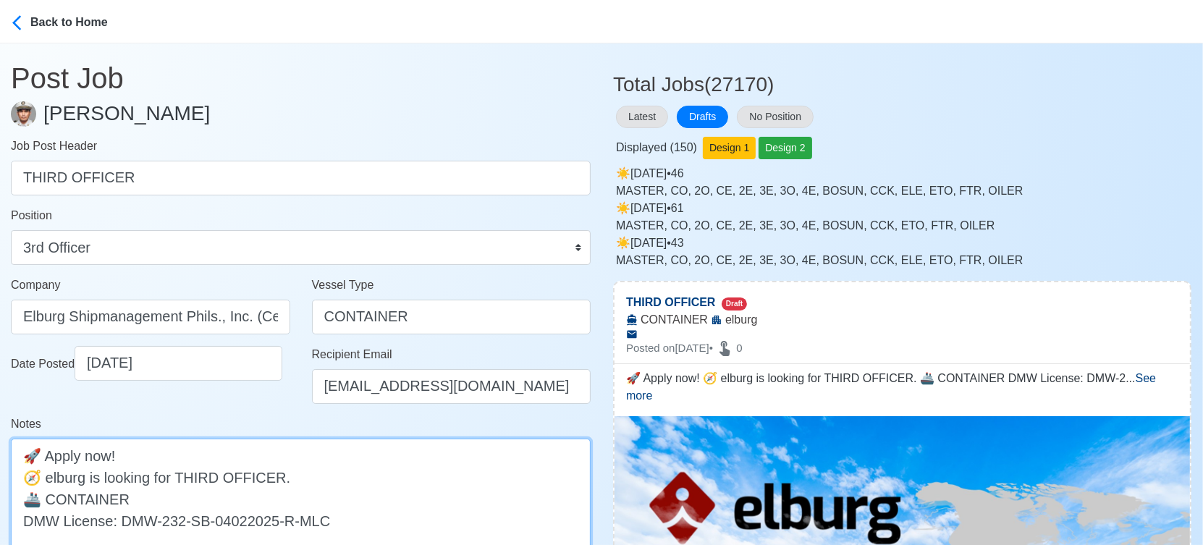
click at [55, 476] on textarea "🚀 Apply now! 🧭 elburg is looking for THIRD OFFICER. 🚢 CONTAINER DMW License: DM…" at bounding box center [301, 499] width 580 height 120
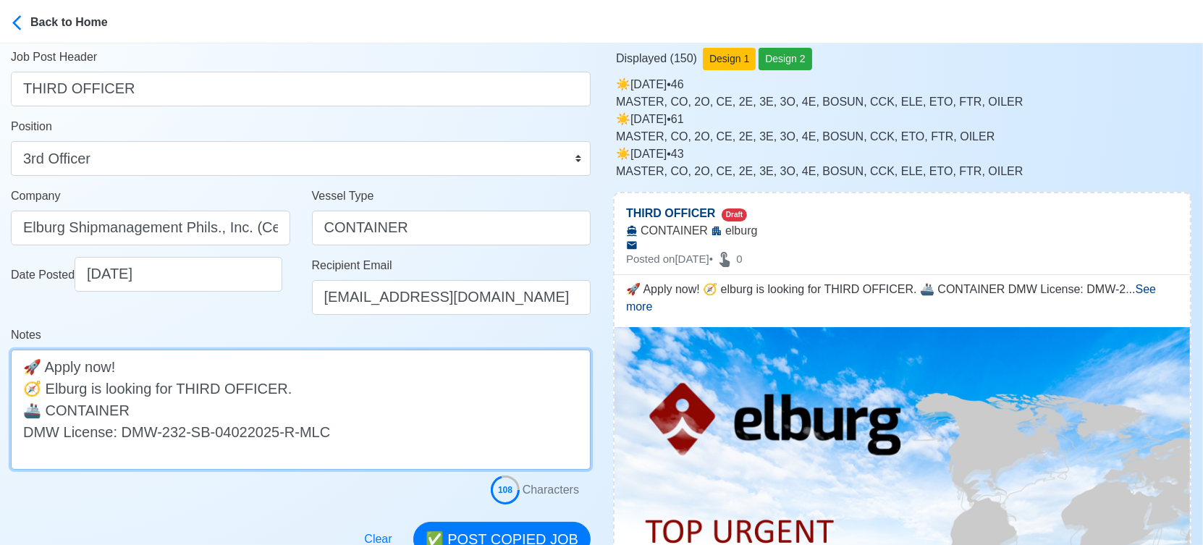
scroll to position [241, 0]
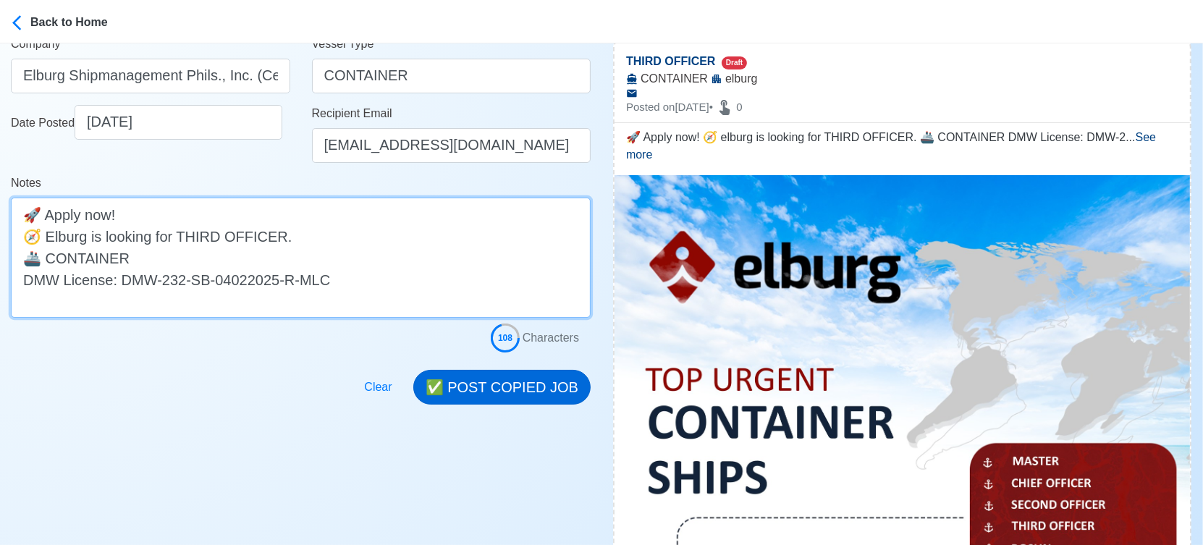
type textarea "🚀 Apply now! 🧭 Elburg is looking for THIRD OFFICER. 🚢 CONTAINER DMW License: DM…"
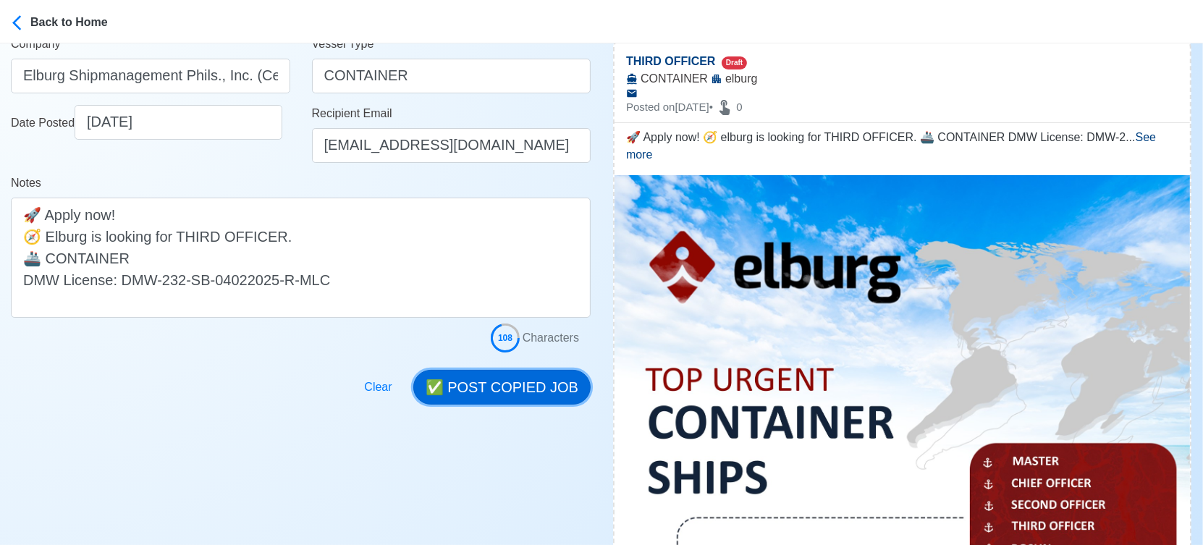
click at [481, 384] on button "✅ POST COPIED JOB" at bounding box center [501, 387] width 177 height 35
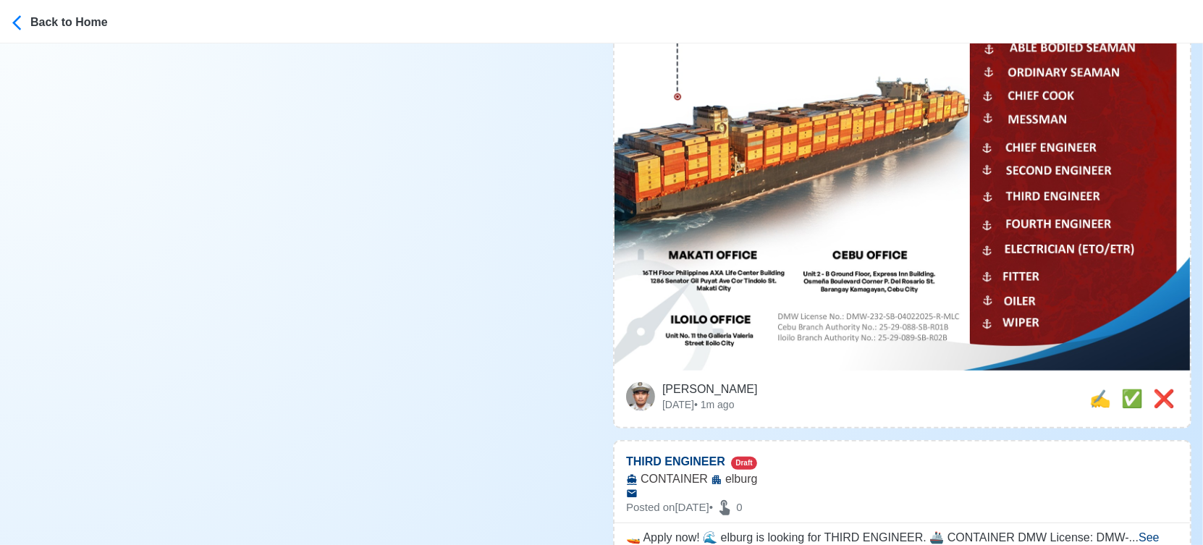
scroll to position [804, 0]
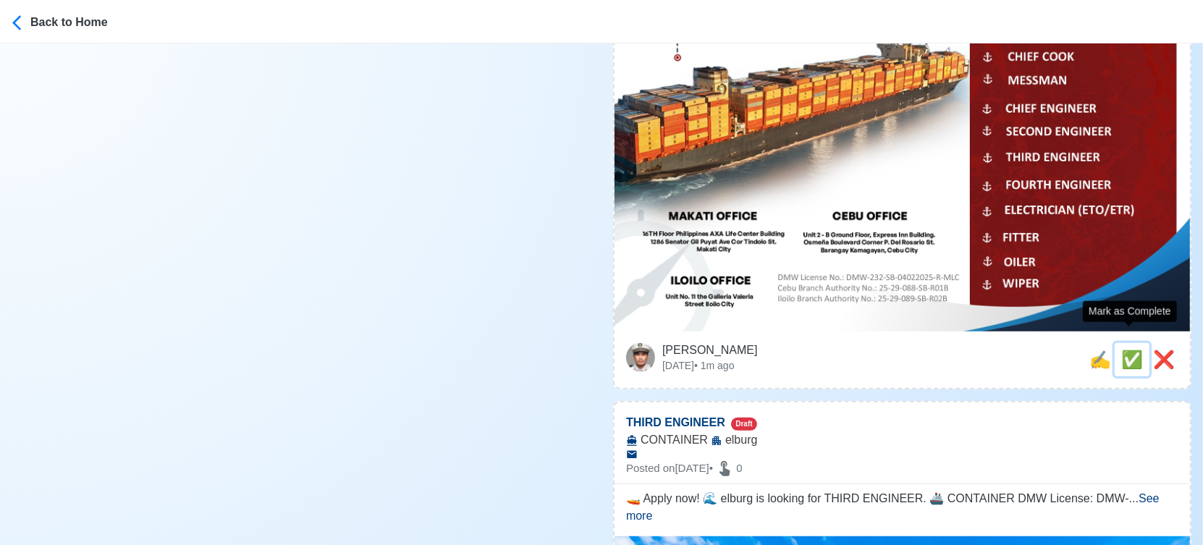
click at [1123, 350] on span "✅" at bounding box center [1132, 360] width 22 height 20
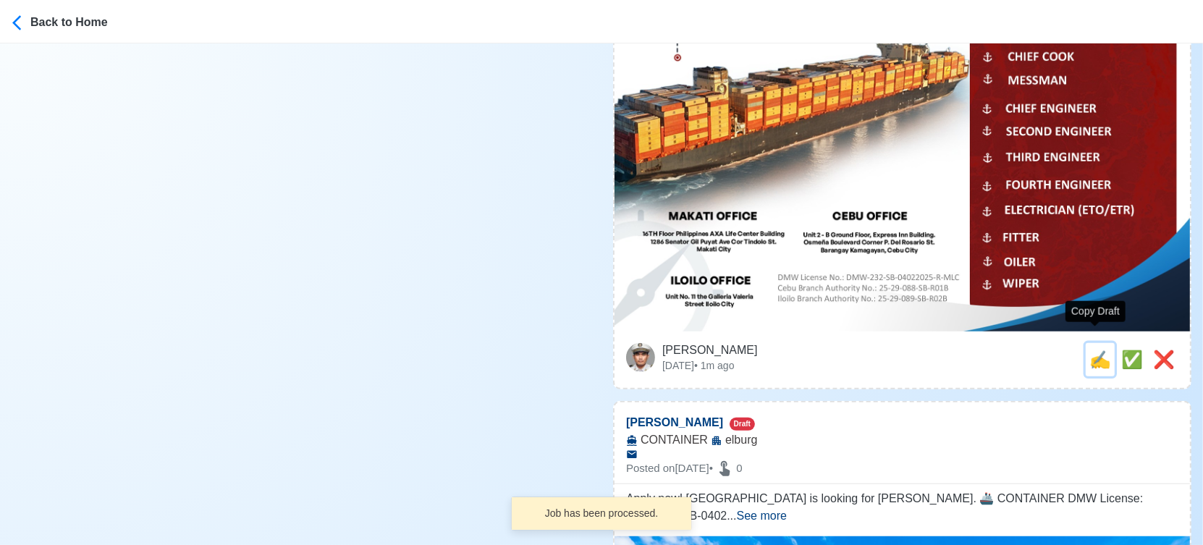
click at [1097, 350] on span "✍️" at bounding box center [1100, 360] width 22 height 20
type input "THIRD ENGINEER"
select select
type input "elburg"
type input "CONTAINER"
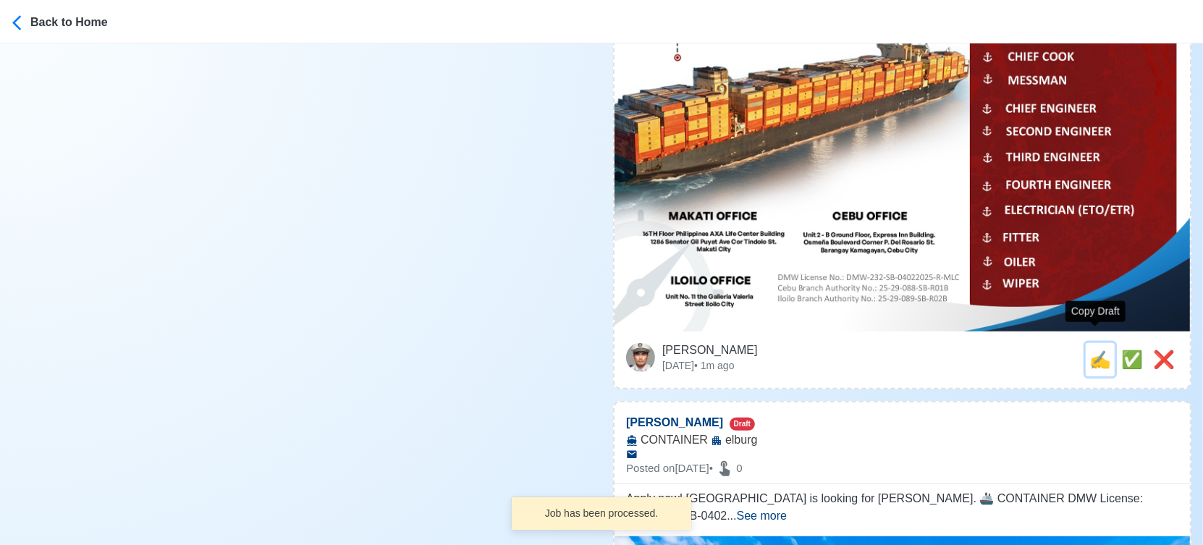
type textarea "🚤 Apply now! 🌊 elburg is looking for THIRD ENGINEER. 🚢 CONTAINER DMW License: D…"
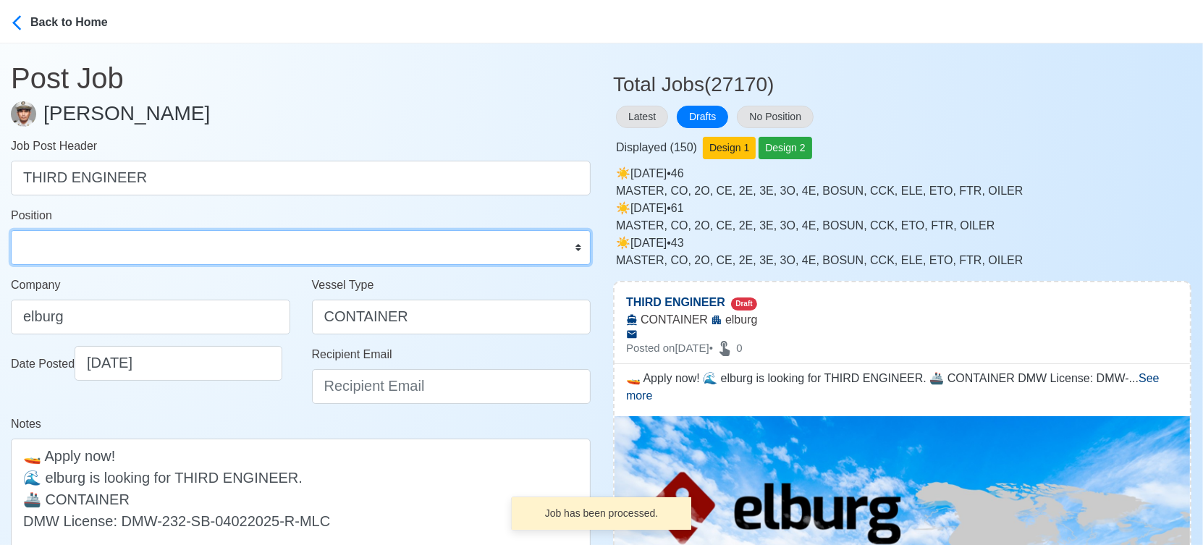
drag, startPoint x: 70, startPoint y: 258, endPoint x: 72, endPoint y: 249, distance: 9.0
click at [70, 258] on select "Master Chief Officer 2nd Officer 3rd Officer Junior Officer Chief Engineer 2nd …" at bounding box center [301, 247] width 580 height 35
click at [11, 230] on select "Master Chief Officer 2nd Officer 3rd Officer Junior Officer Chief Engineer 2nd …" at bounding box center [301, 247] width 580 height 35
drag, startPoint x: 117, startPoint y: 249, endPoint x: 113, endPoint y: 229, distance: 20.0
click at [117, 249] on select "Master Chief Officer 2nd Officer 3rd Officer Junior Officer Chief Engineer 2nd …" at bounding box center [301, 247] width 580 height 35
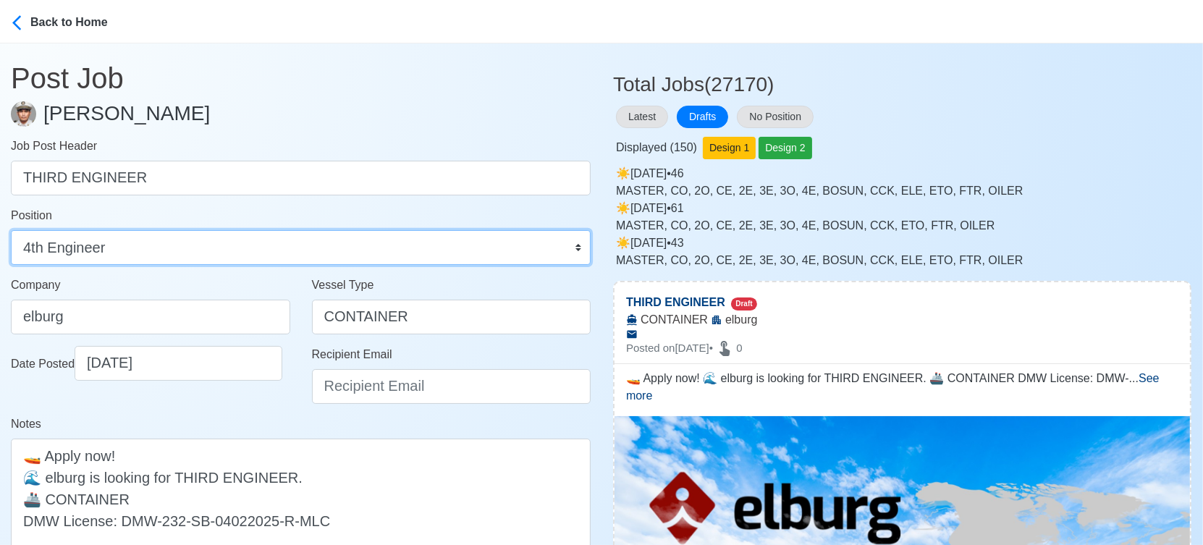
select select "3rd Engineer"
click at [11, 230] on select "Master Chief Officer 2nd Officer 3rd Officer Junior Officer Chief Engineer 2nd …" at bounding box center [301, 247] width 580 height 35
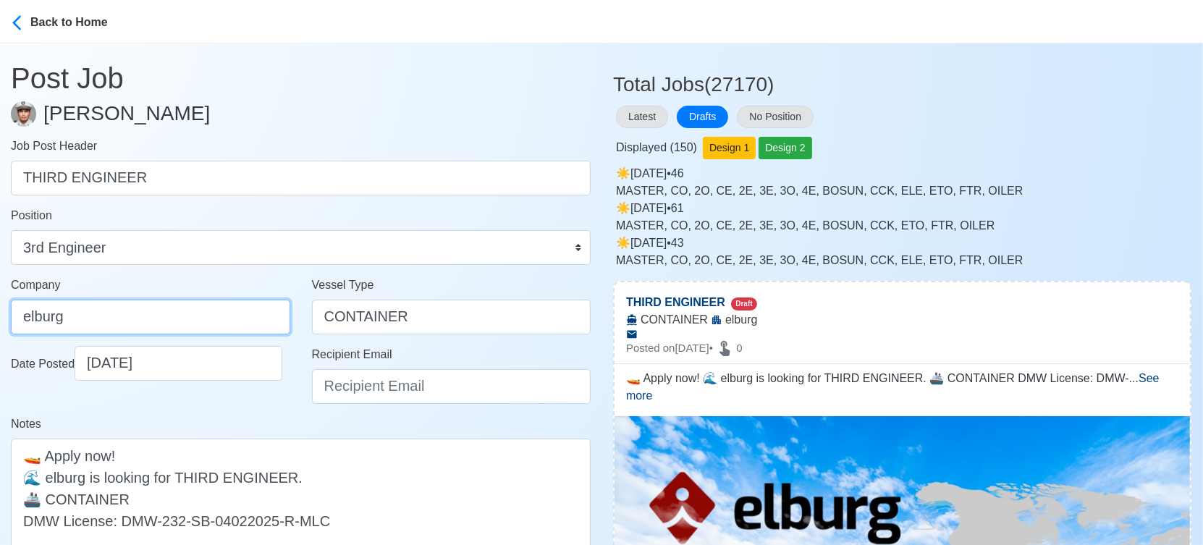
drag, startPoint x: 130, startPoint y: 311, endPoint x: 130, endPoint y: 320, distance: 8.7
click at [130, 311] on input "elburg" at bounding box center [150, 317] width 279 height 35
type input "Elburg Shipmanagement Phils., Inc. (Cebu Branch)"
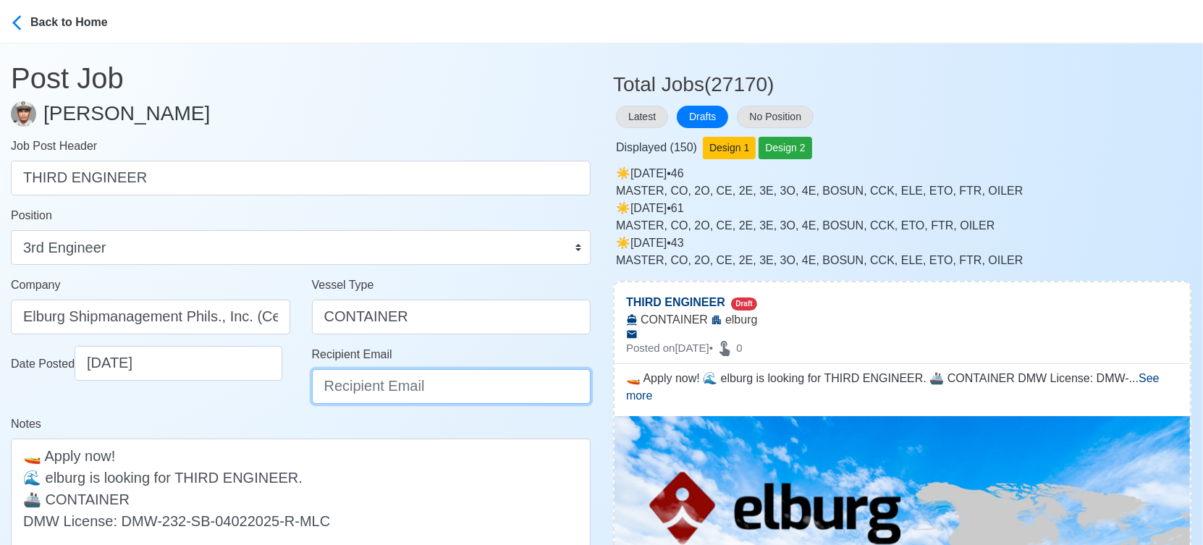
click at [345, 391] on input "Recipient Email" at bounding box center [451, 386] width 279 height 35
type input "recruitment@elburgshipmanagement.com.ph"
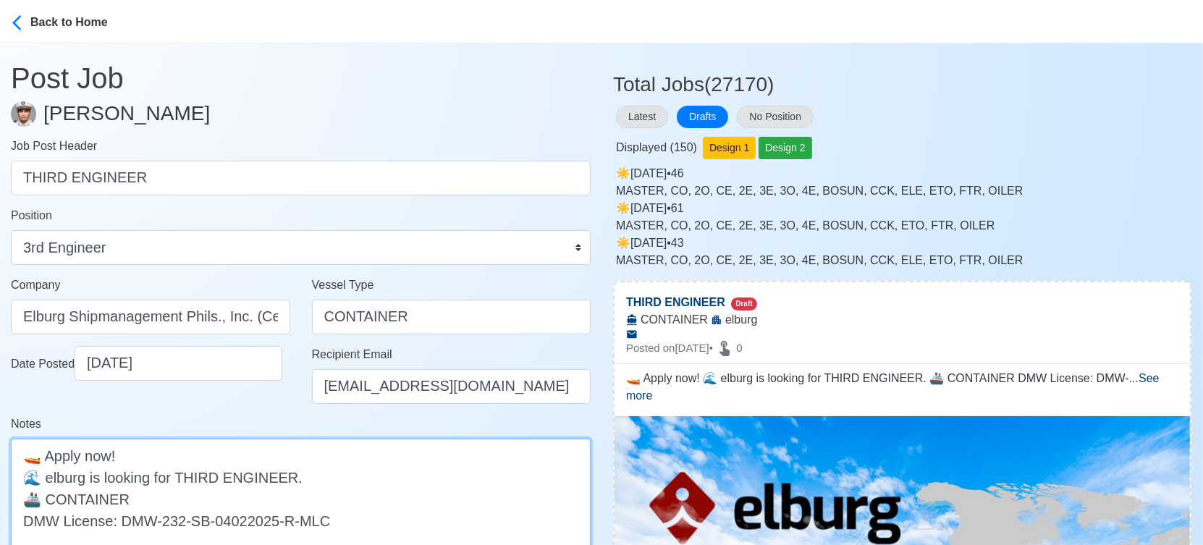
click at [53, 479] on textarea "🚤 Apply now! 🌊 elburg is looking for THIRD ENGINEER. 🚢 CONTAINER DMW License: D…" at bounding box center [301, 499] width 580 height 120
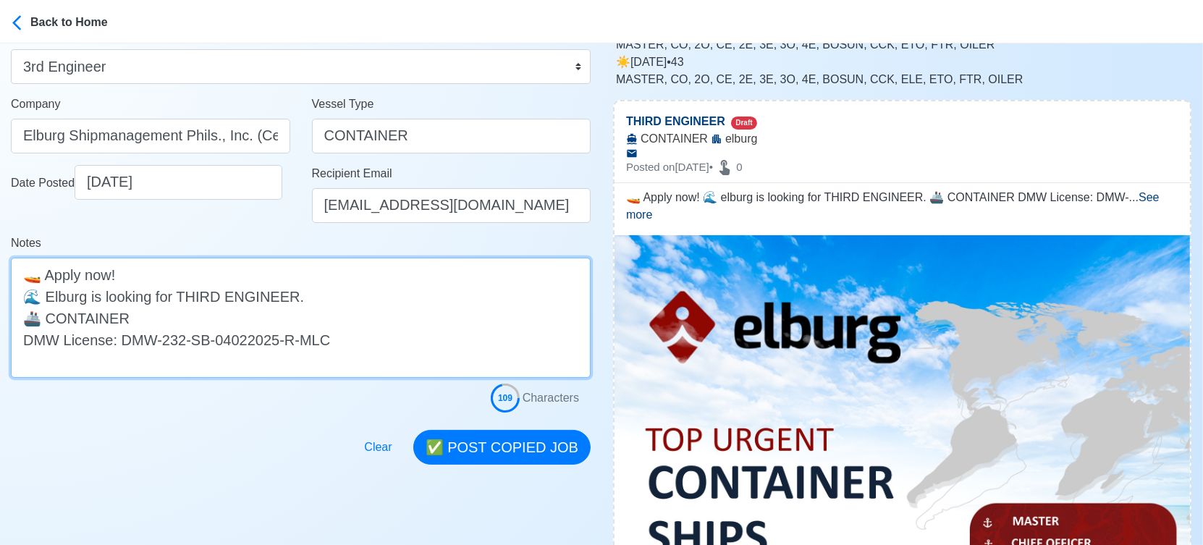
scroll to position [241, 0]
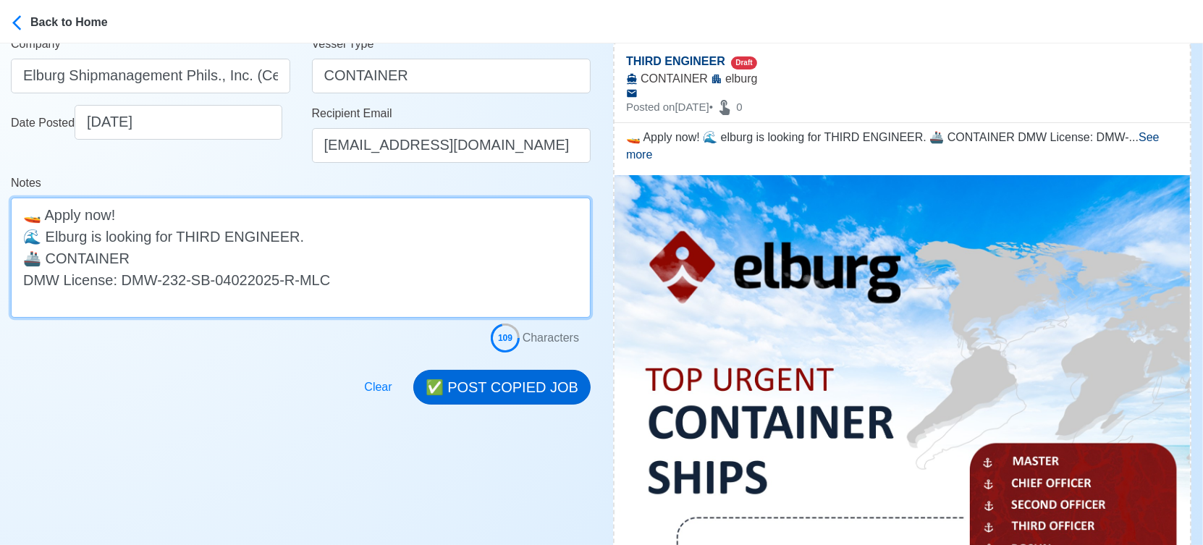
type textarea "🚤 Apply now! 🌊 Elburg is looking for THIRD ENGINEER. 🚢 CONTAINER DMW License: D…"
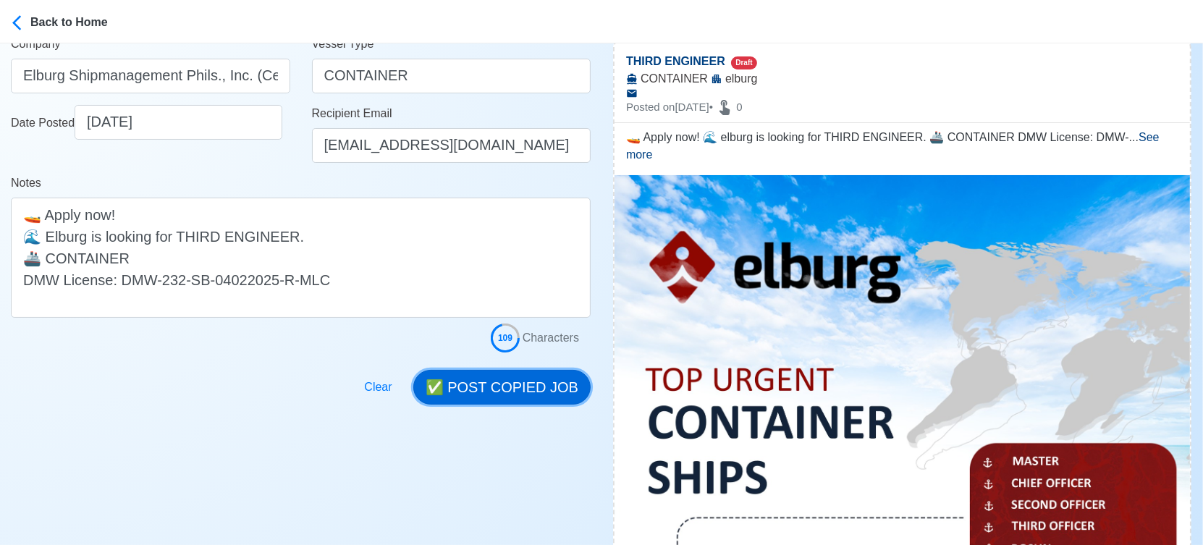
click at [478, 387] on button "✅ POST COPIED JOB" at bounding box center [501, 387] width 177 height 35
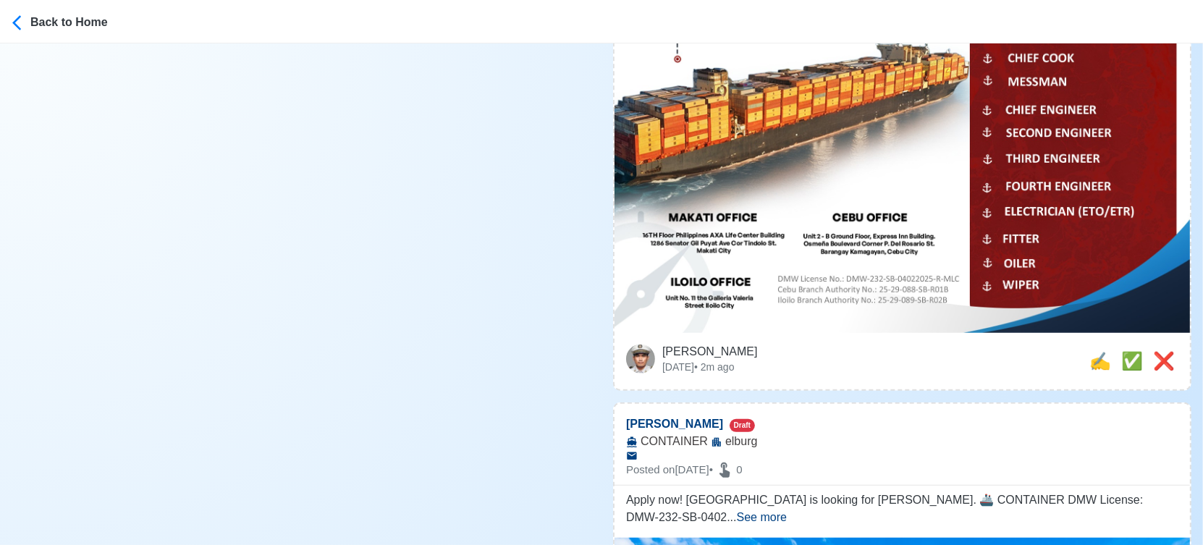
scroll to position [804, 0]
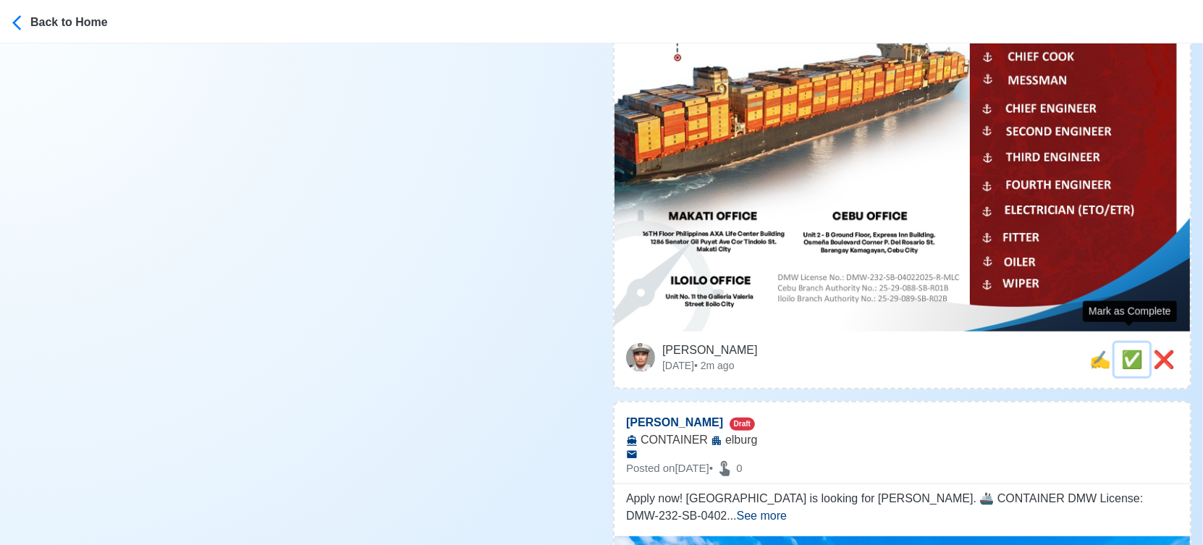
click at [1130, 350] on span "✅" at bounding box center [1132, 360] width 22 height 20
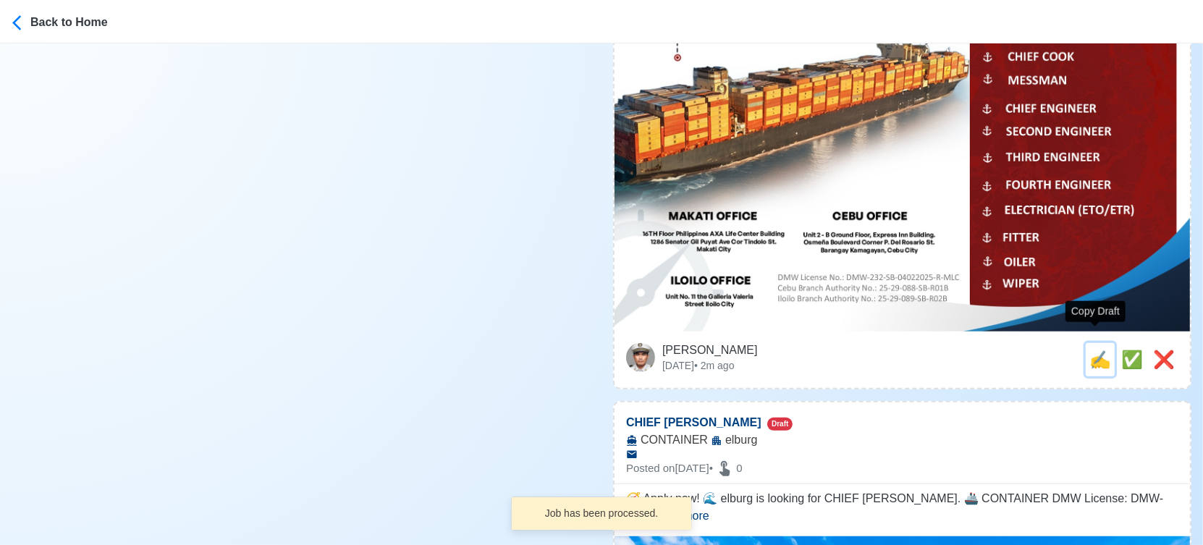
click at [1099, 350] on span "✍️" at bounding box center [1100, 360] width 22 height 20
type input "MESSMAN"
select select
type input "elburg"
type input "CONTAINER"
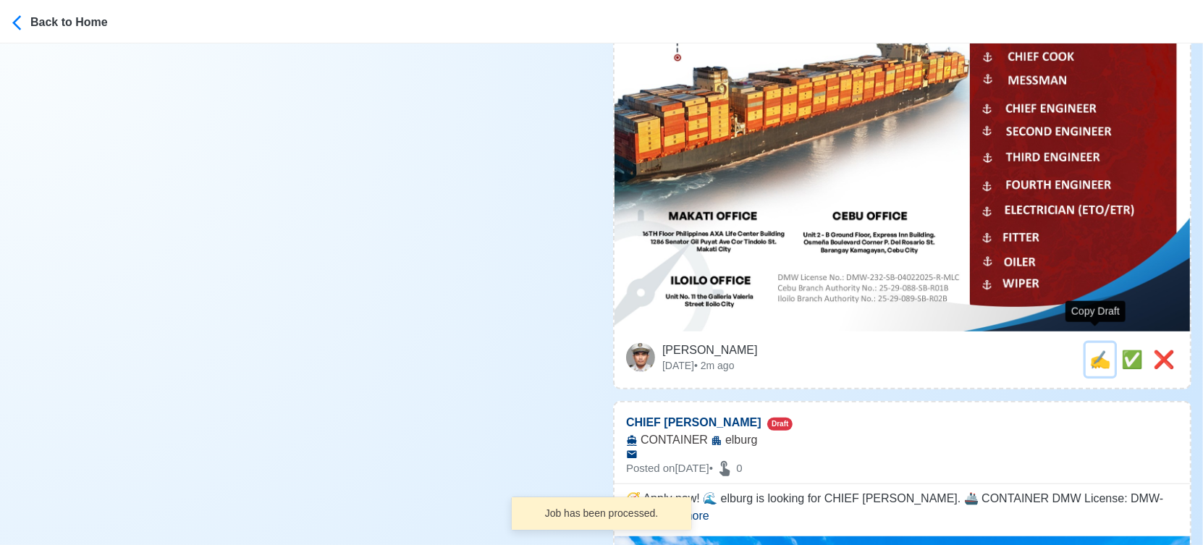
type textarea "Apply now! elburg is looking for MESSMAN. 🚢 CONTAINER DMW License: DMW-232-SB-0…"
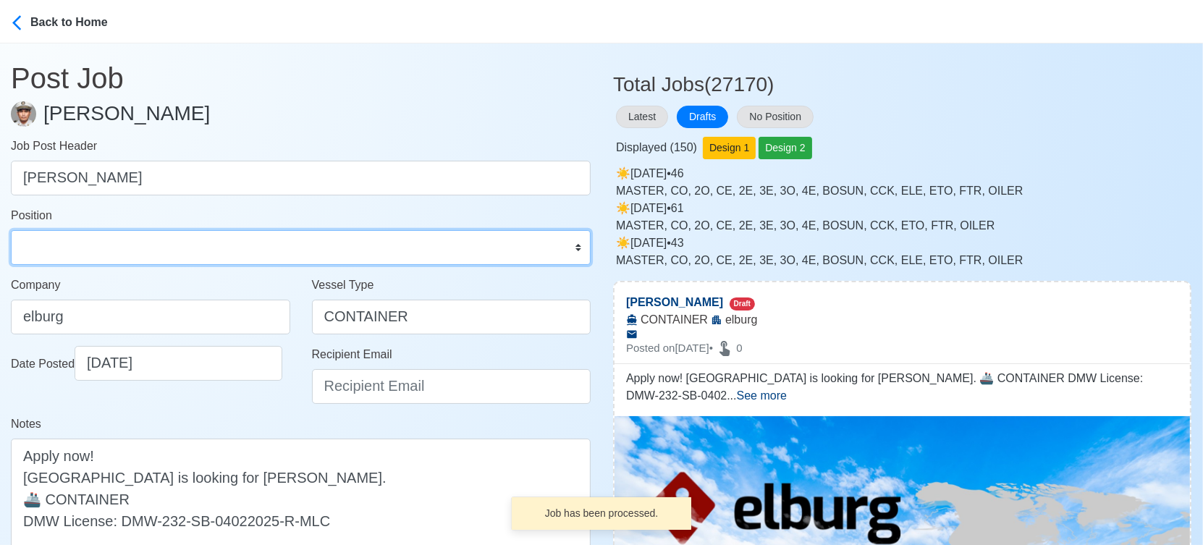
drag, startPoint x: 113, startPoint y: 256, endPoint x: 113, endPoint y: 242, distance: 13.0
click at [113, 256] on select "Master Chief Officer 2nd Officer 3rd Officer Junior Officer Chief Engineer 2nd …" at bounding box center [301, 247] width 580 height 35
select select "Messman"
click at [11, 230] on select "Master Chief Officer 2nd Officer 3rd Officer Junior Officer Chief Engineer 2nd …" at bounding box center [301, 247] width 580 height 35
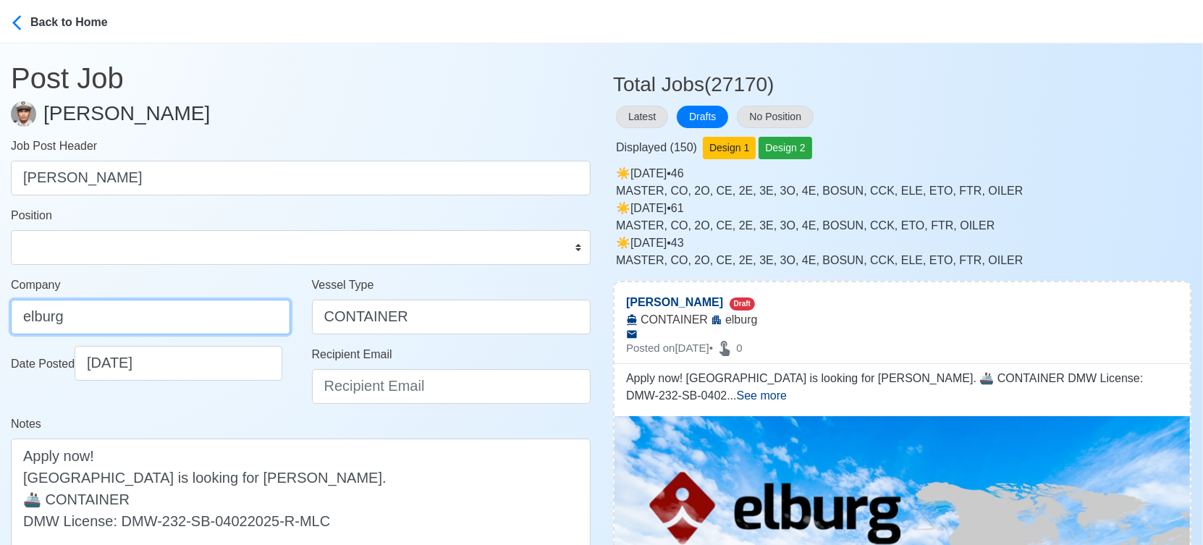
click at [117, 307] on input "elburg" at bounding box center [150, 317] width 279 height 35
type input "Elburg Shipmanagement Phils., Inc. (Cebu Branch)"
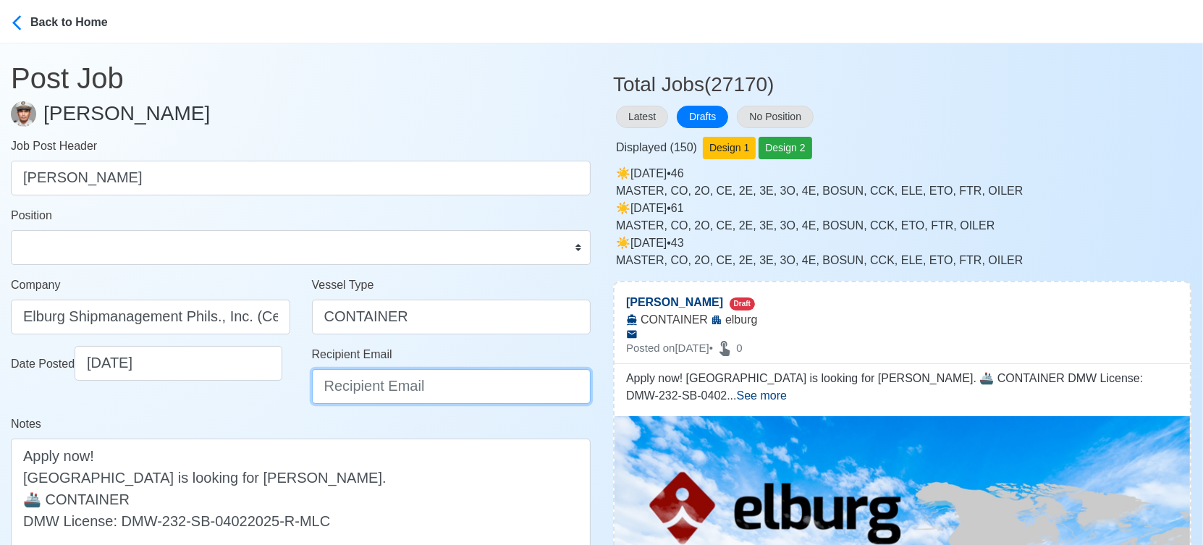
drag, startPoint x: 398, startPoint y: 387, endPoint x: 398, endPoint y: 369, distance: 17.4
click at [398, 387] on input "Recipient Email" at bounding box center [451, 386] width 279 height 35
type input "recruitment@elburgshipmanagement.com.ph"
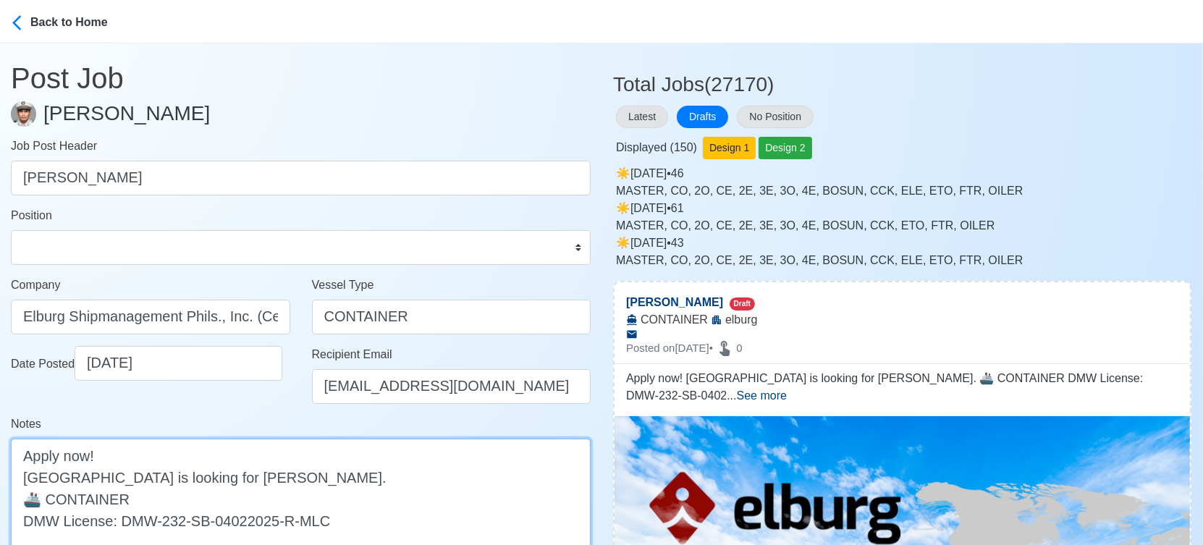
click at [29, 477] on textarea "Apply now! elburg is looking for MESSMAN. 🚢 CONTAINER DMW License: DMW-232-SB-0…" at bounding box center [301, 499] width 580 height 120
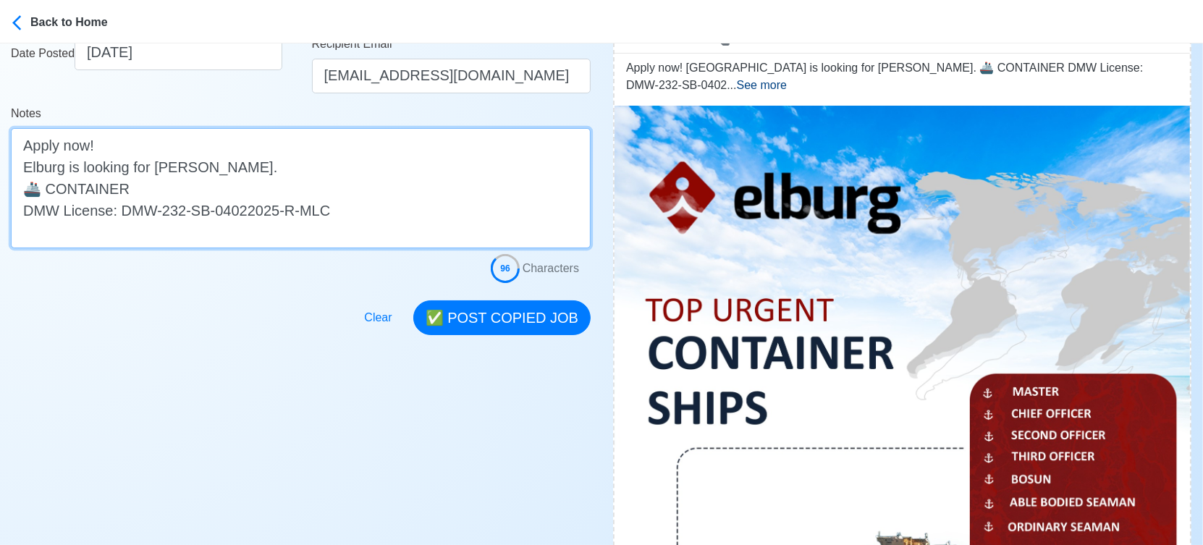
scroll to position [321, 0]
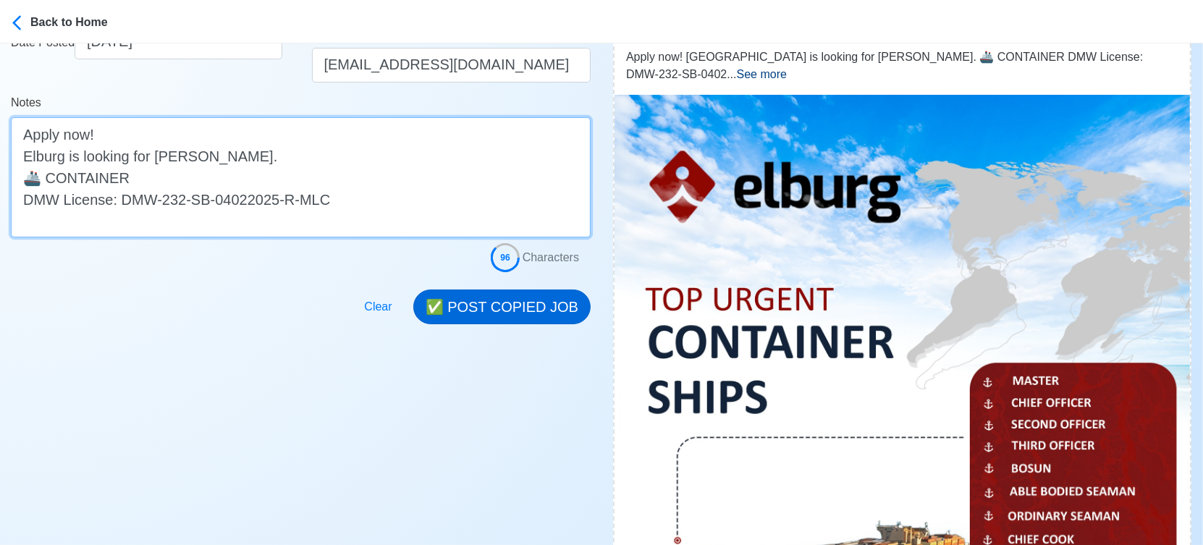
type textarea "Apply now! Elburg is looking for MESSMAN. 🚢 CONTAINER DMW License: DMW-232-SB-0…"
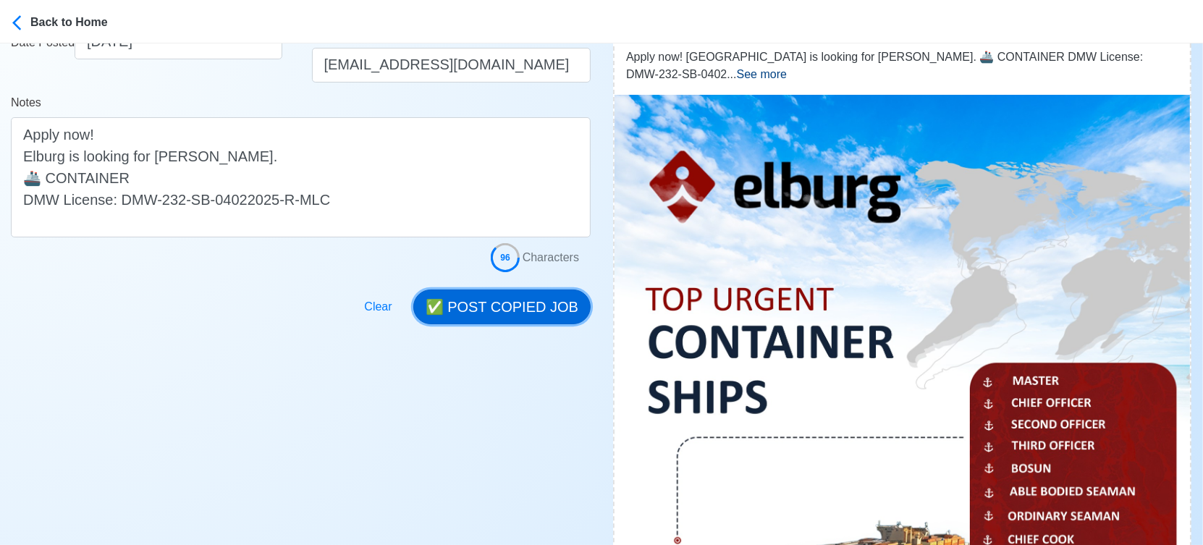
click at [515, 313] on button "✅ POST COPIED JOB" at bounding box center [501, 307] width 177 height 35
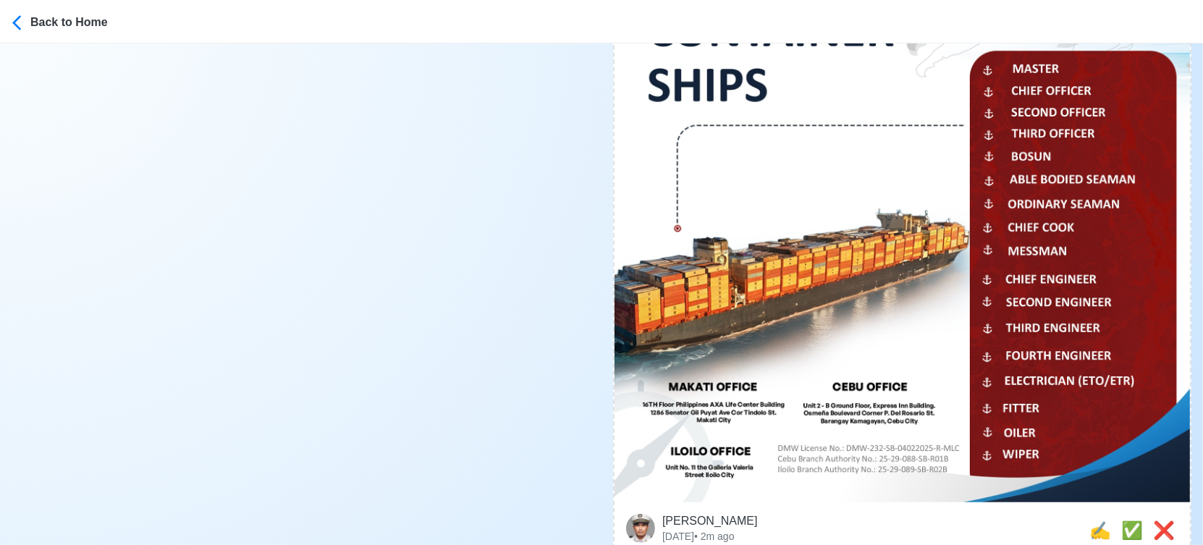
scroll to position [804, 0]
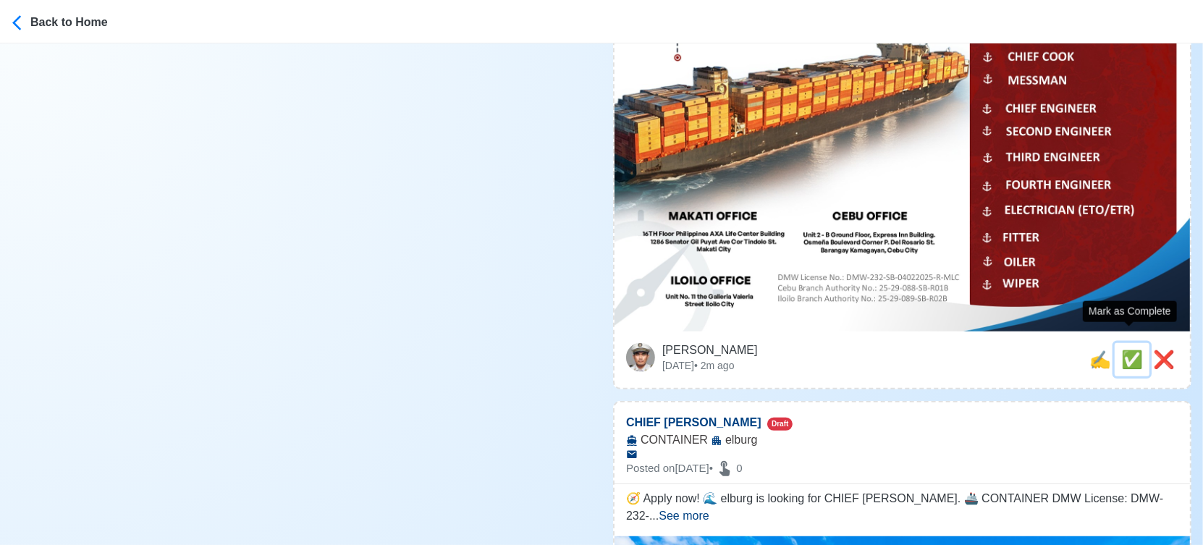
click at [1126, 350] on span "✅" at bounding box center [1132, 360] width 22 height 20
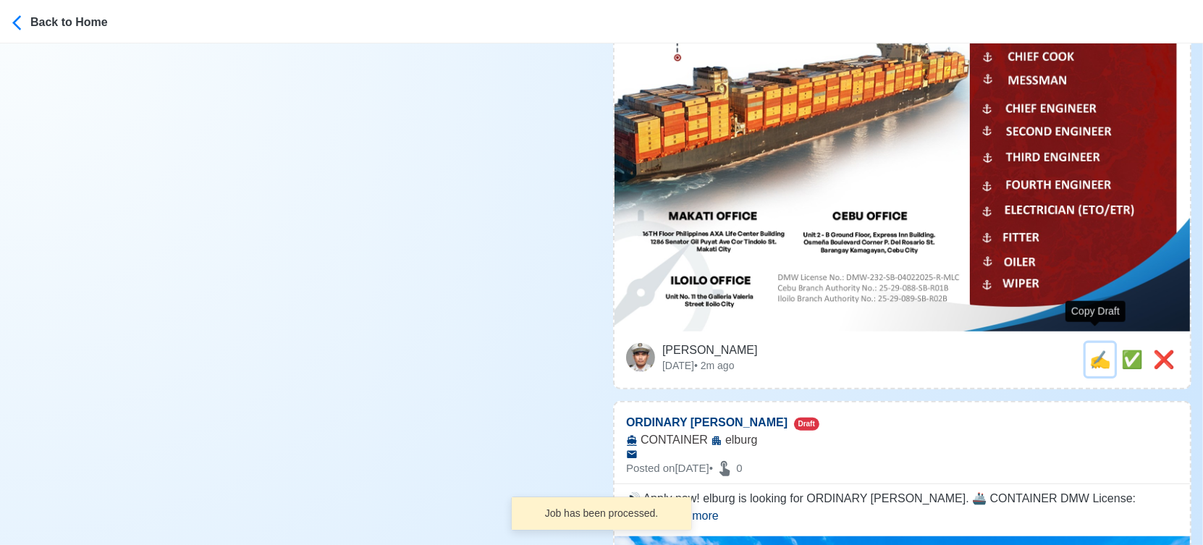
click at [1097, 350] on span "✍️" at bounding box center [1100, 360] width 22 height 20
type input "CHIEF COOK"
select select
type input "elburg"
type input "CONTAINER"
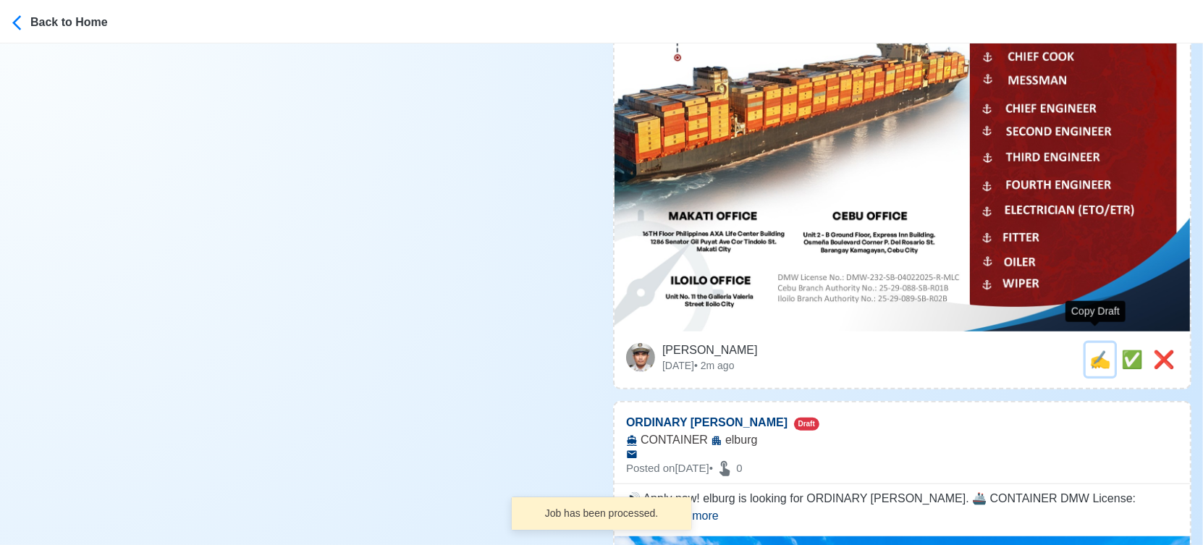
type textarea "🧭 Apply now! 🌊 elburg is looking for CHIEF COOK. 🚢 CONTAINER DMW License: DMW-2…"
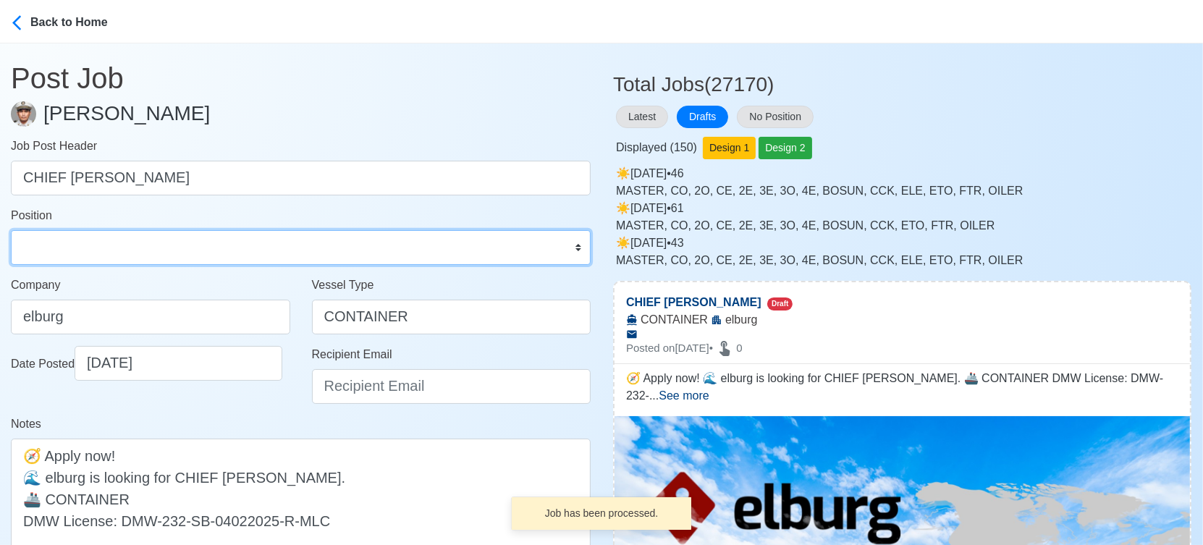
click at [69, 237] on select "Master Chief Officer 2nd Officer 3rd Officer Junior Officer Chief Engineer 2nd …" at bounding box center [301, 247] width 580 height 35
select select "Chief Cook"
click at [11, 230] on select "Master Chief Officer 2nd Officer 3rd Officer Junior Officer Chief Engineer 2nd …" at bounding box center [301, 247] width 580 height 35
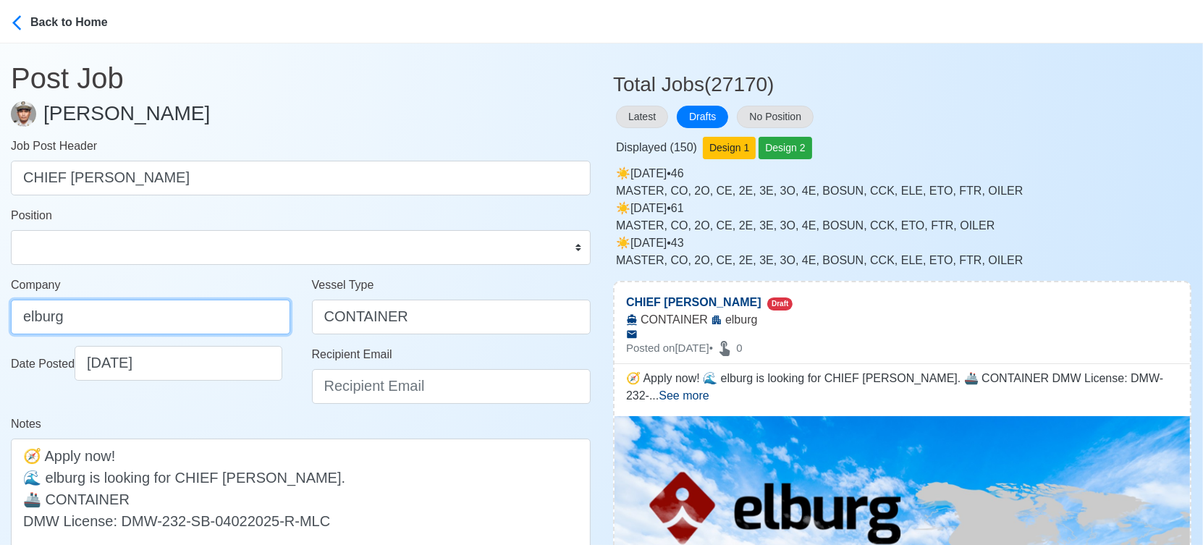
click at [159, 308] on input "elburg" at bounding box center [150, 317] width 279 height 35
type input "Elburg Shipmanagement Phils., Inc. (Cebu Branch)"
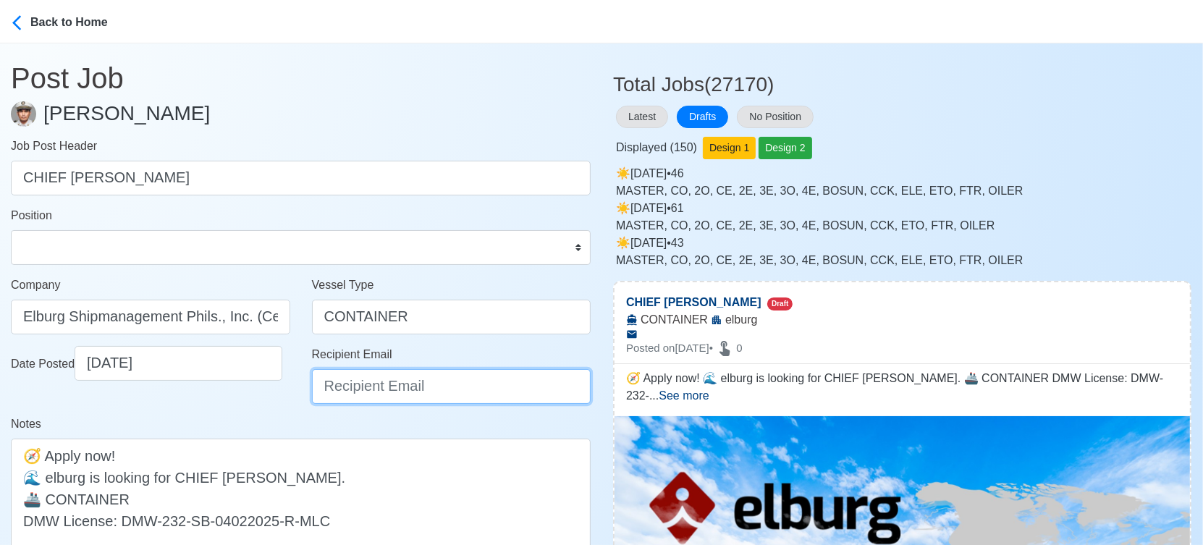
click at [399, 392] on input "Recipient Email" at bounding box center [451, 386] width 279 height 35
type input "recruitment@elburgshipmanagement.com.ph"
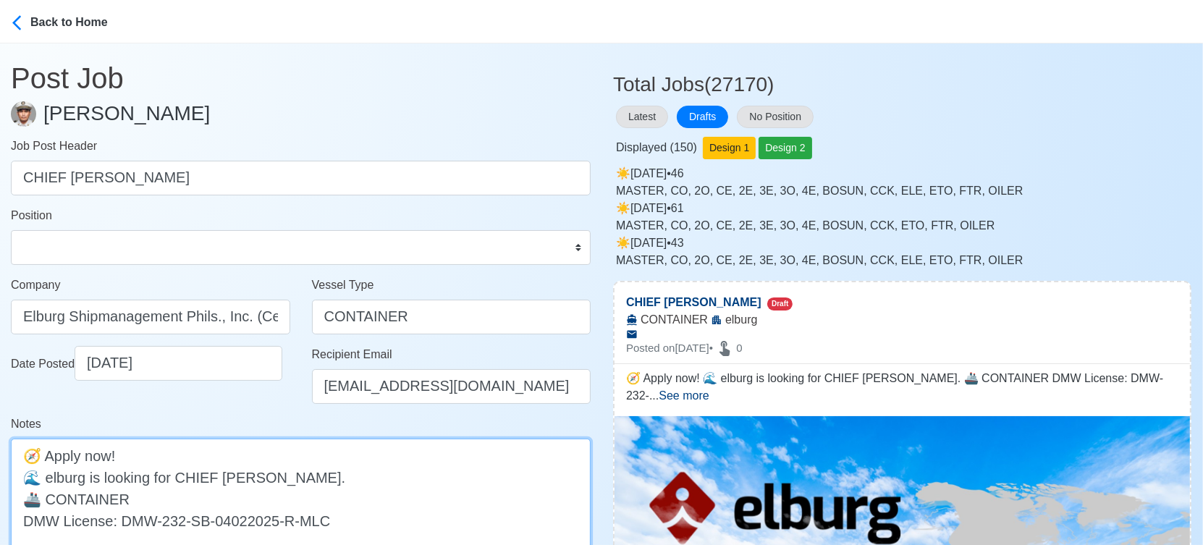
click at [54, 473] on textarea "🧭 Apply now! 🌊 elburg is looking for CHIEF COOK. 🚢 CONTAINER DMW License: DMW-2…" at bounding box center [301, 499] width 580 height 120
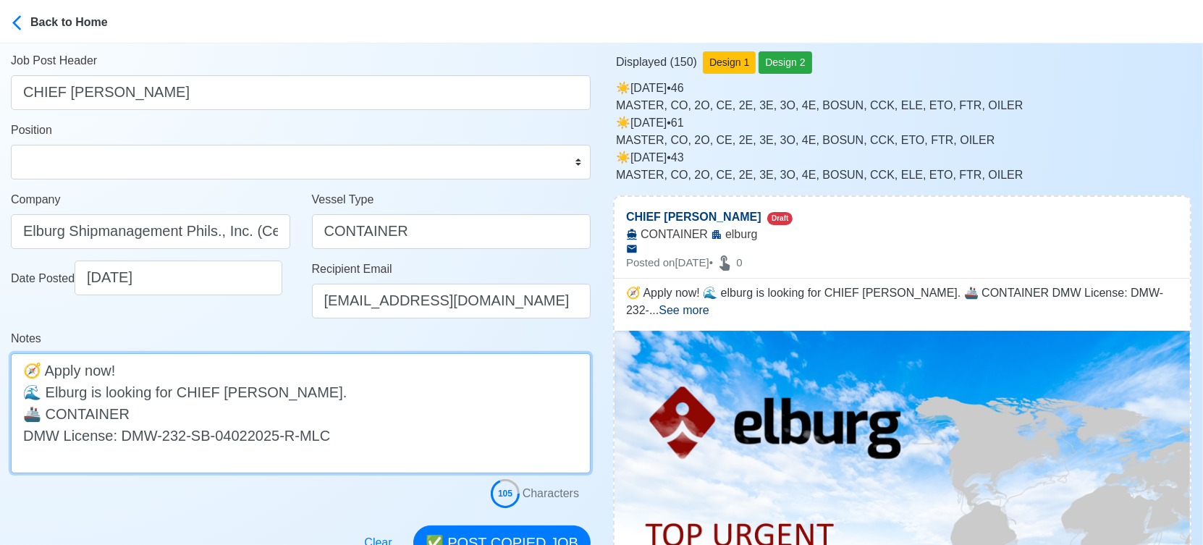
scroll to position [241, 0]
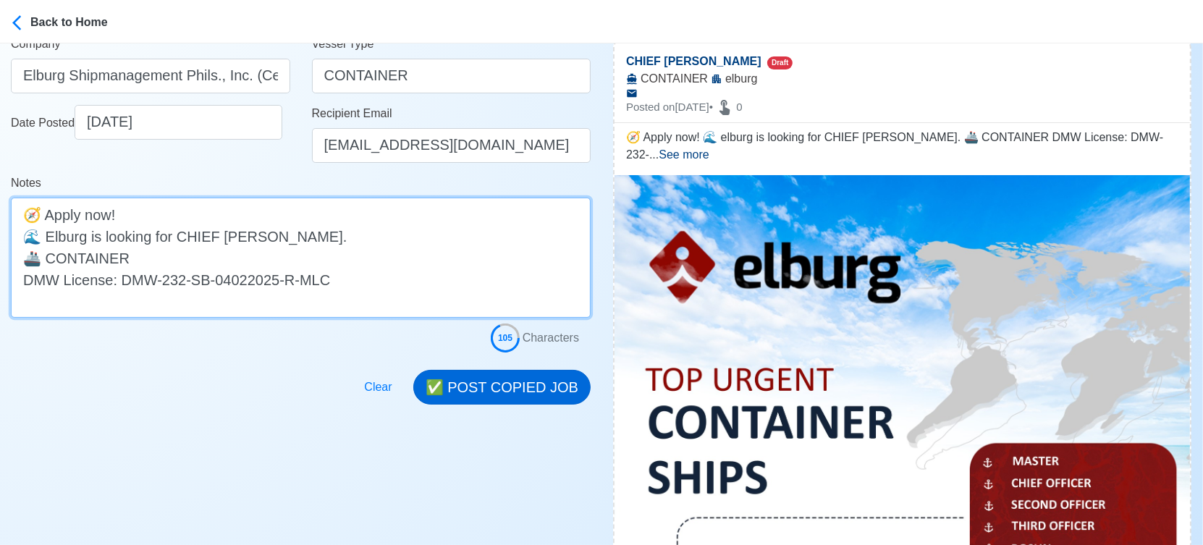
type textarea "🧭 Apply now! 🌊 Elburg is looking for CHIEF COOK. 🚢 CONTAINER DMW License: DMW-2…"
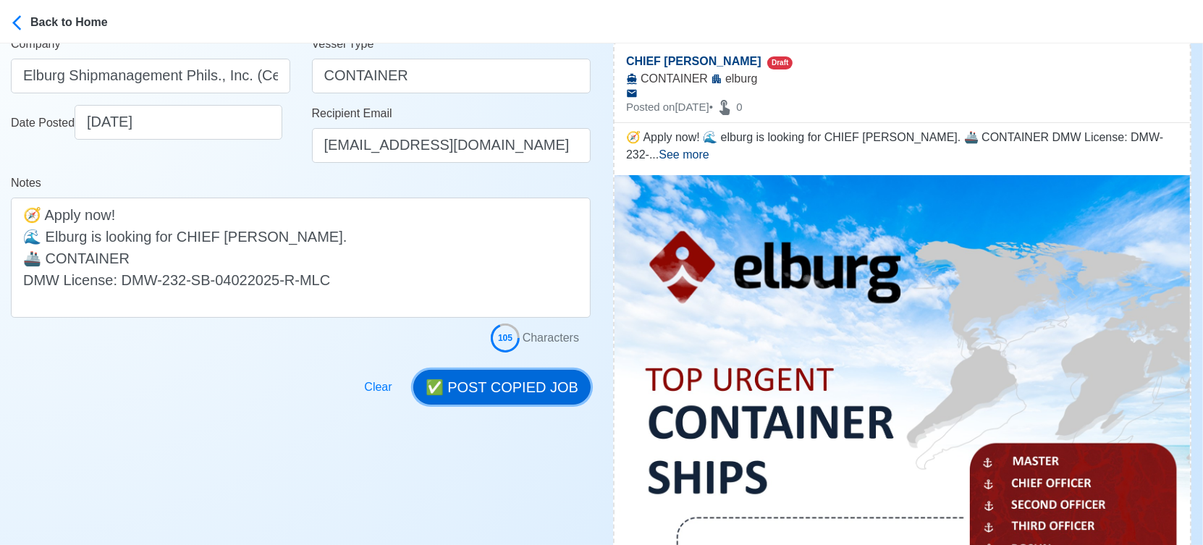
click at [473, 384] on button "✅ POST COPIED JOB" at bounding box center [501, 387] width 177 height 35
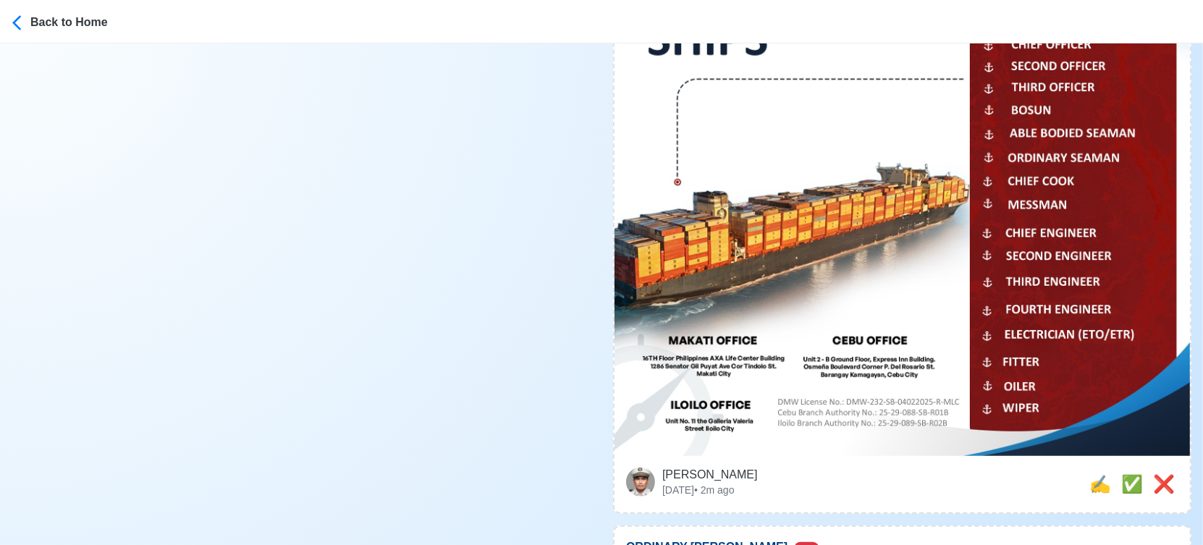
scroll to position [804, 0]
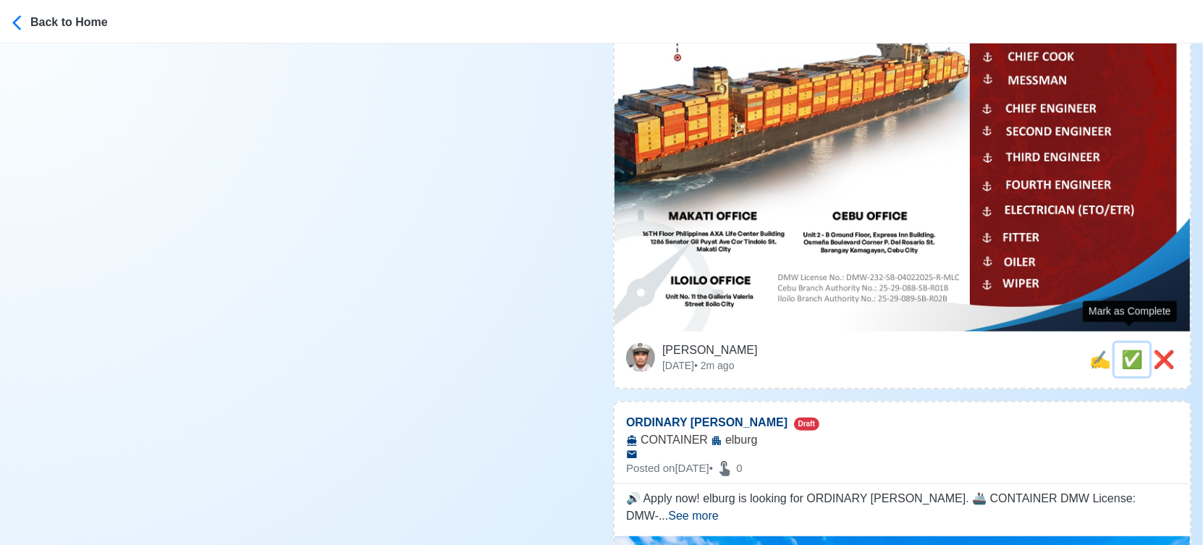
click at [1131, 350] on span "✅" at bounding box center [1132, 360] width 22 height 20
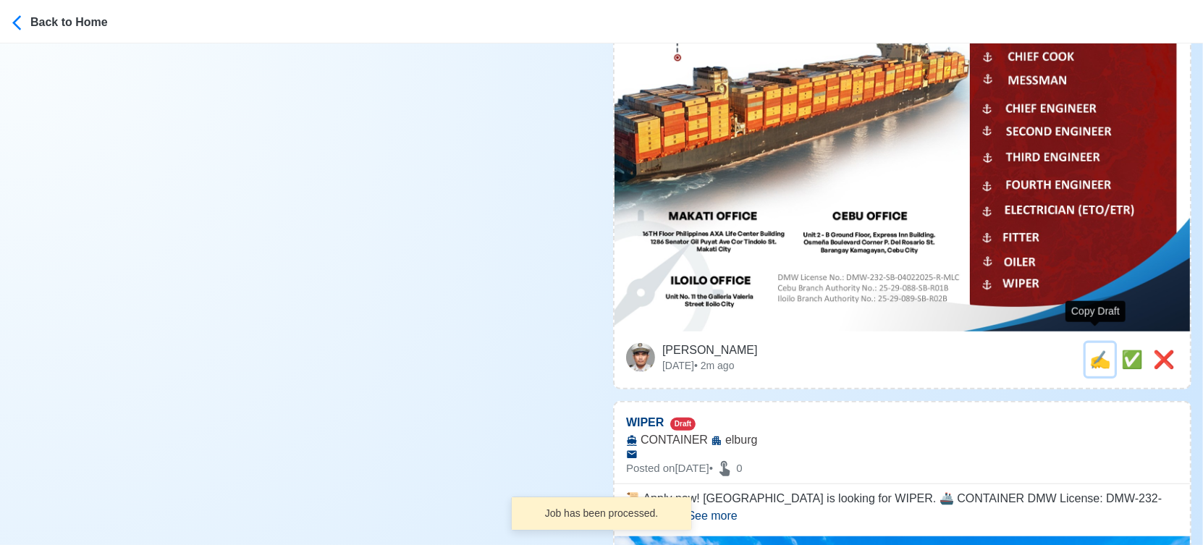
drag, startPoint x: 1087, startPoint y: 345, endPoint x: 1064, endPoint y: 341, distance: 23.4
click at [1089, 350] on span "✍️" at bounding box center [1100, 360] width 22 height 20
type input "ORDINARY SEAMAN"
select select
type input "elburg"
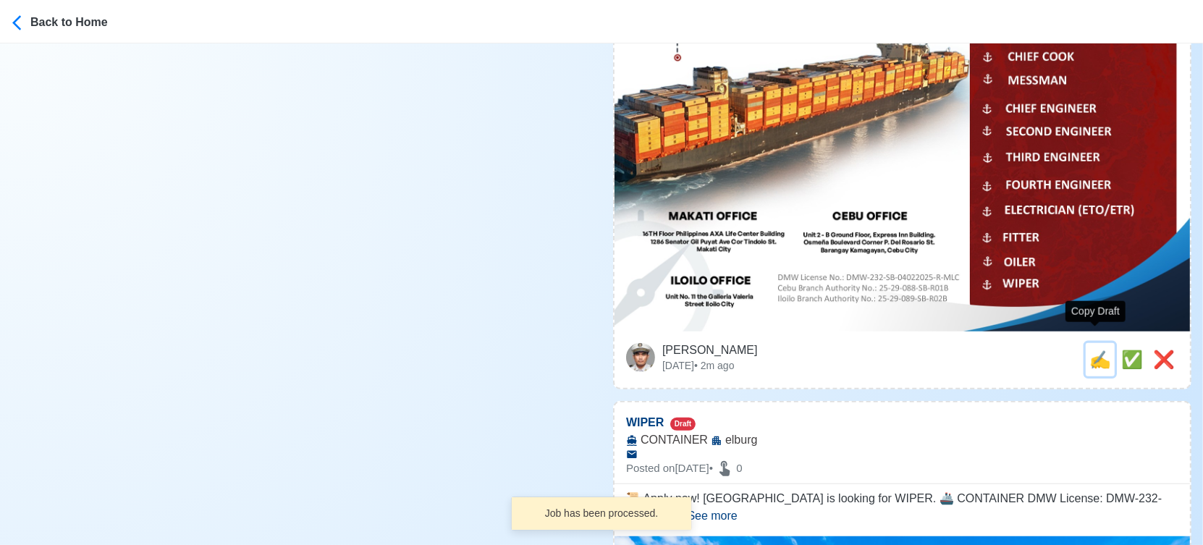
type input "CONTAINER"
type textarea "🔊 Apply now! elburg is looking for ORDINARY SEAMAN. 🚢 CONTAINER DMW License: DM…"
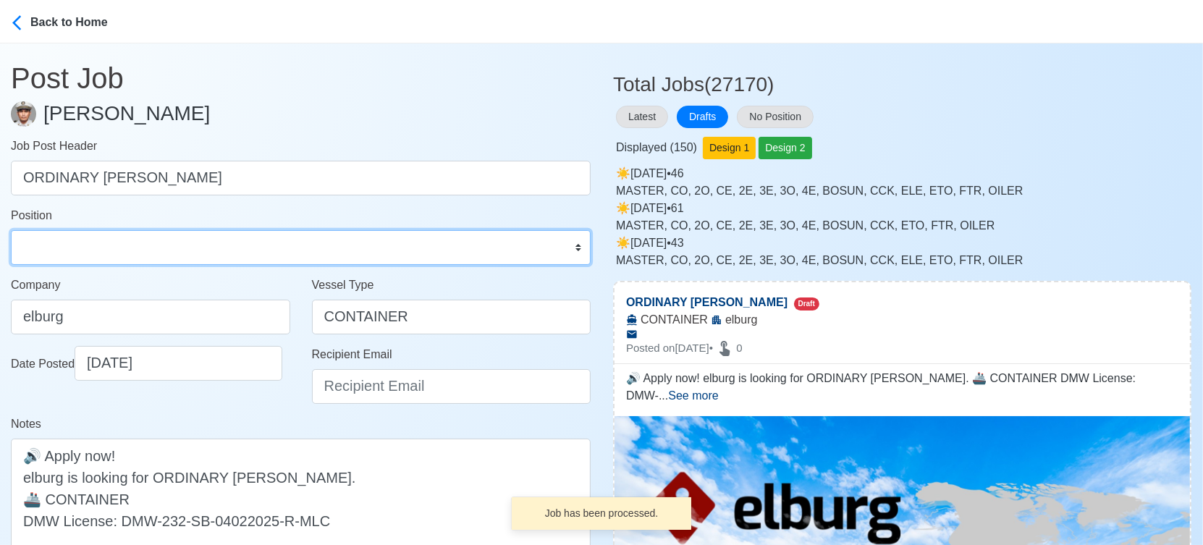
drag, startPoint x: 81, startPoint y: 247, endPoint x: 85, endPoint y: 240, distance: 7.8
click at [81, 247] on select "Master Chief Officer 2nd Officer 3rd Officer Junior Officer Chief Engineer 2nd …" at bounding box center [301, 247] width 580 height 35
select select "Ordinary Seaman"
click at [11, 230] on select "Master Chief Officer 2nd Officer 3rd Officer Junior Officer Chief Engineer 2nd …" at bounding box center [301, 247] width 580 height 35
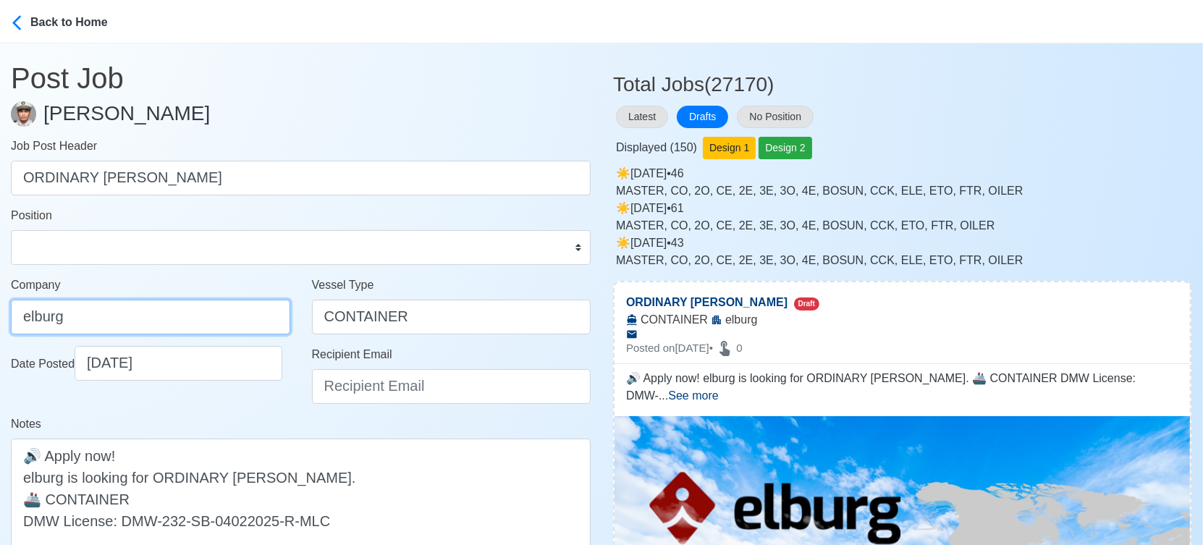
click at [185, 323] on input "elburg" at bounding box center [150, 317] width 279 height 35
type input "Elburg Shipmanagement Phils., Inc. (Cebu Branch)"
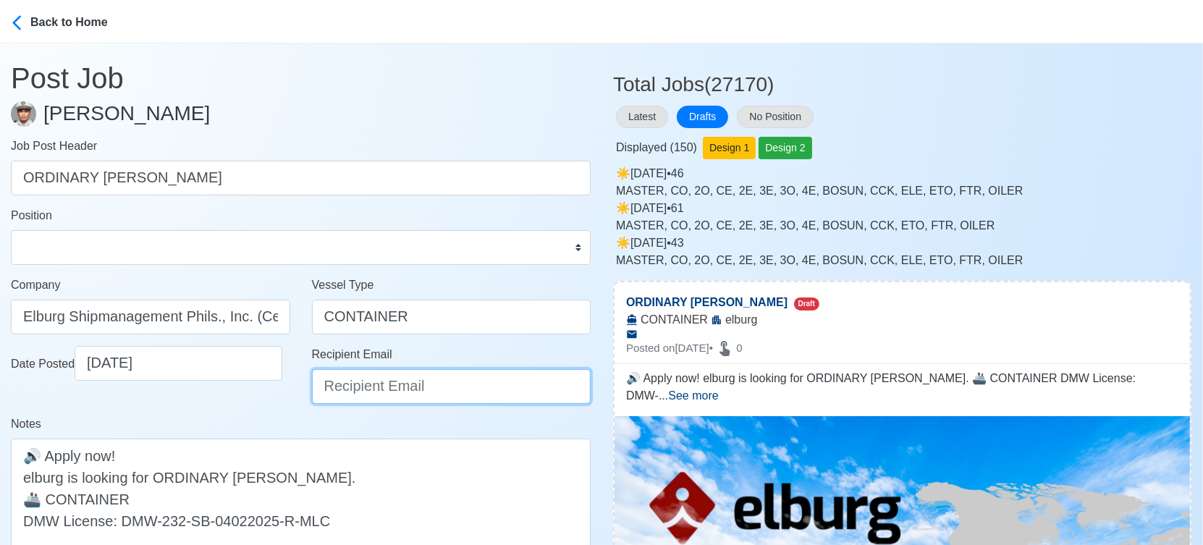
click at [394, 392] on input "Recipient Email" at bounding box center [451, 386] width 279 height 35
type input "recruitment@elburgshipmanagement.com.ph"
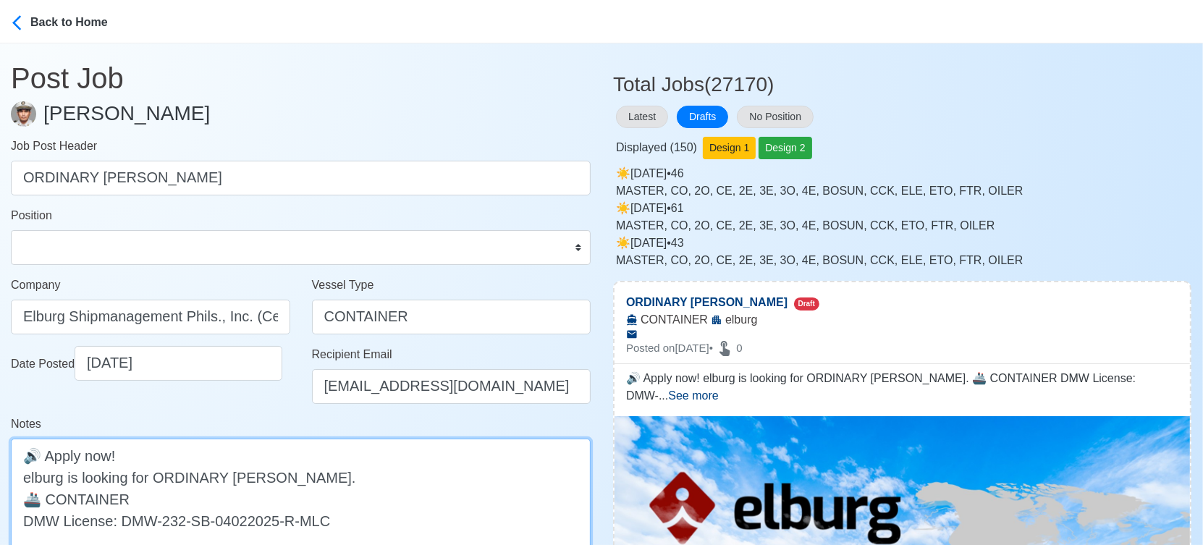
click at [30, 474] on textarea "🔊 Apply now! elburg is looking for ORDINARY SEAMAN. 🚢 CONTAINER DMW License: DM…" at bounding box center [301, 499] width 580 height 120
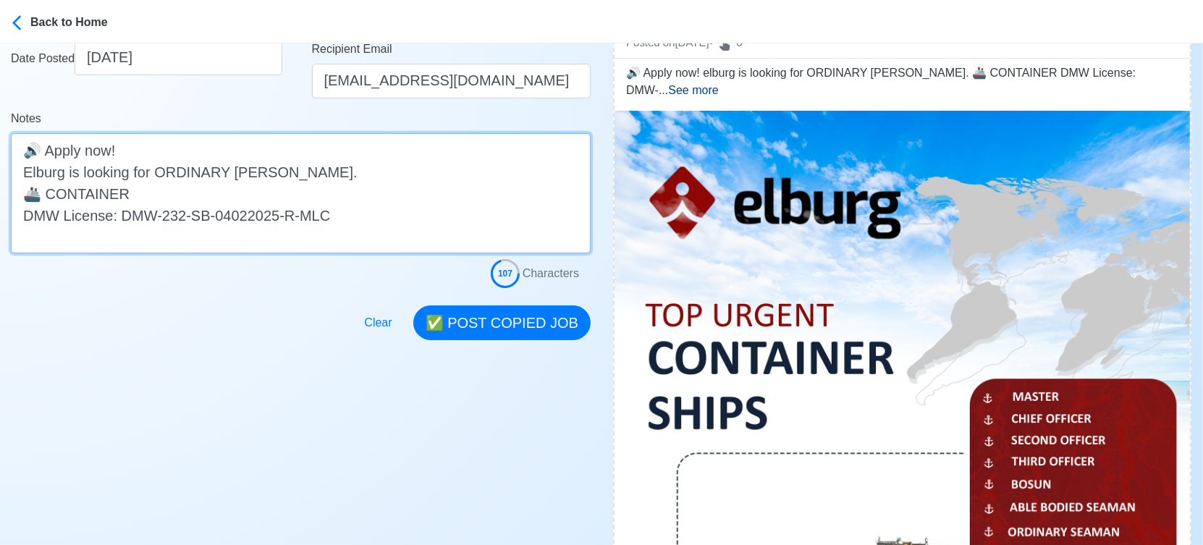
scroll to position [321, 0]
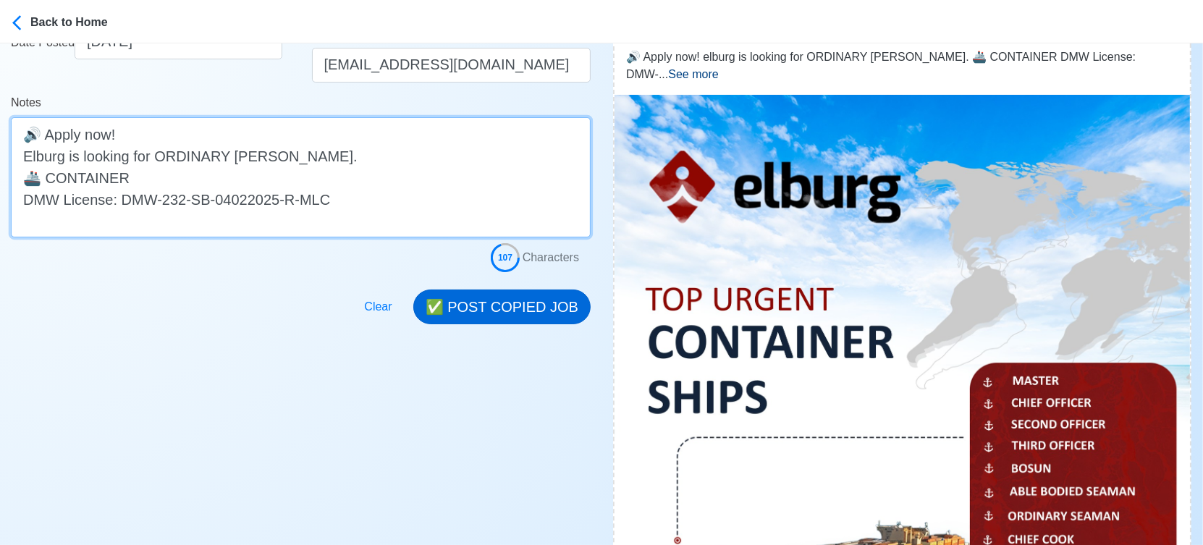
type textarea "🔊 Apply now! Elburg is looking for ORDINARY SEAMAN. 🚢 CONTAINER DMW License: DM…"
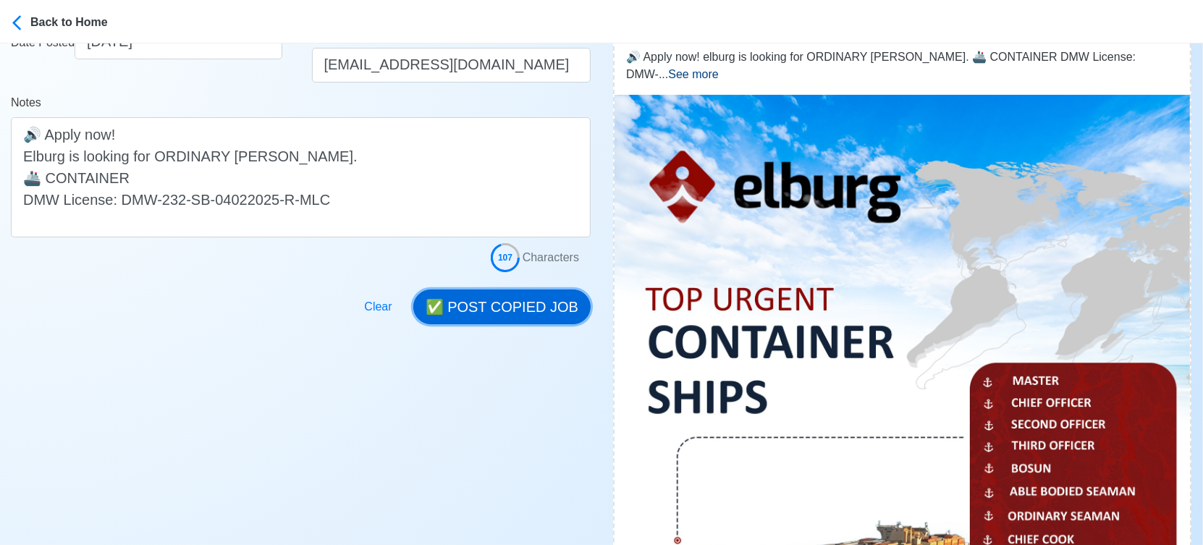
click at [505, 300] on button "✅ POST COPIED JOB" at bounding box center [501, 307] width 177 height 35
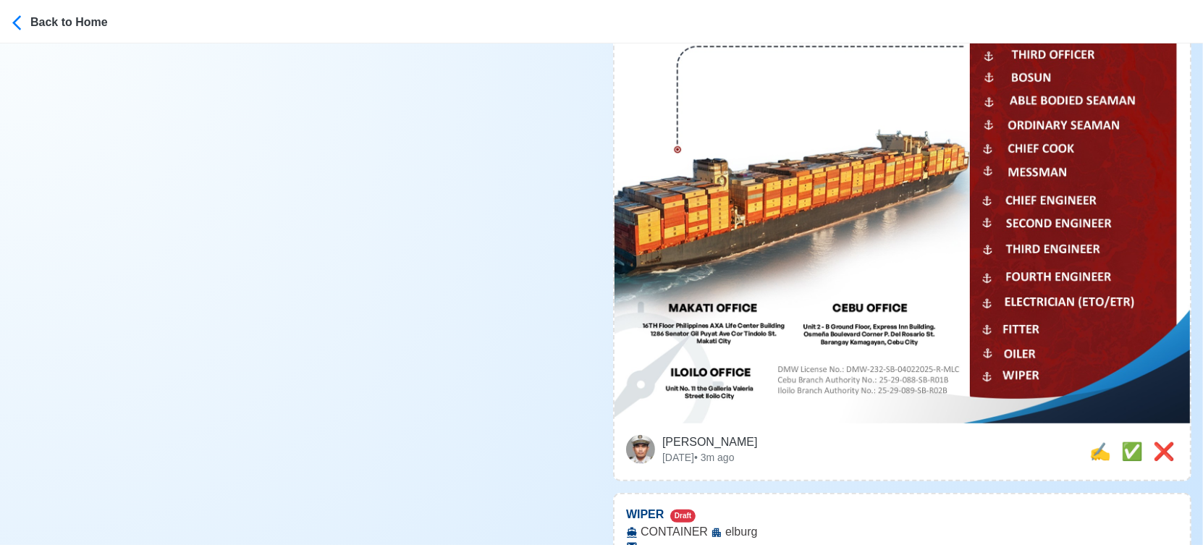
scroll to position [724, 0]
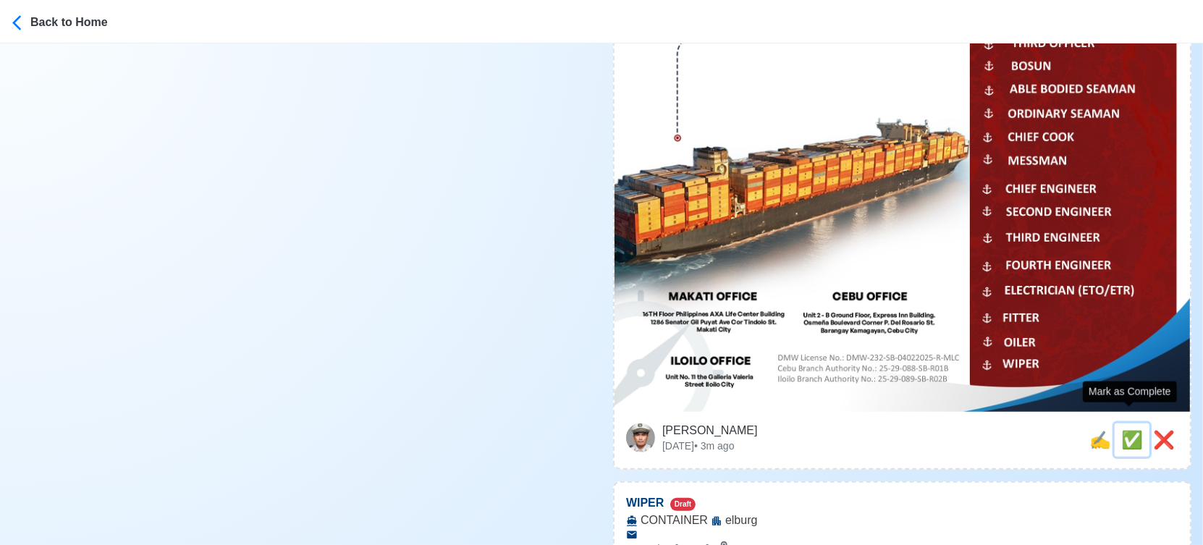
click at [1128, 430] on span "✅" at bounding box center [1132, 440] width 22 height 20
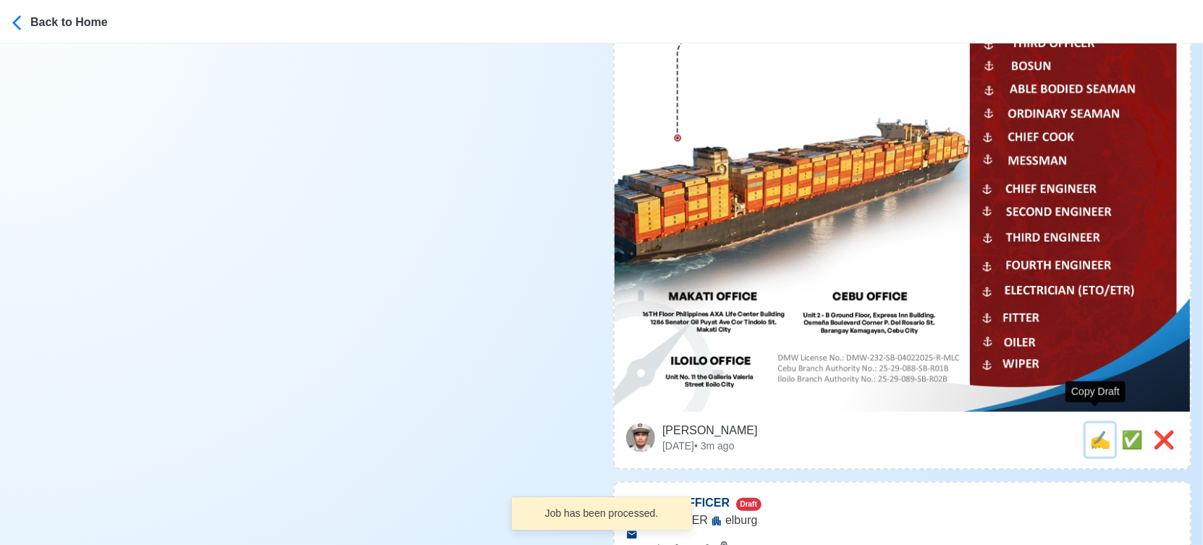
click at [1093, 430] on span "✍️" at bounding box center [1100, 440] width 22 height 20
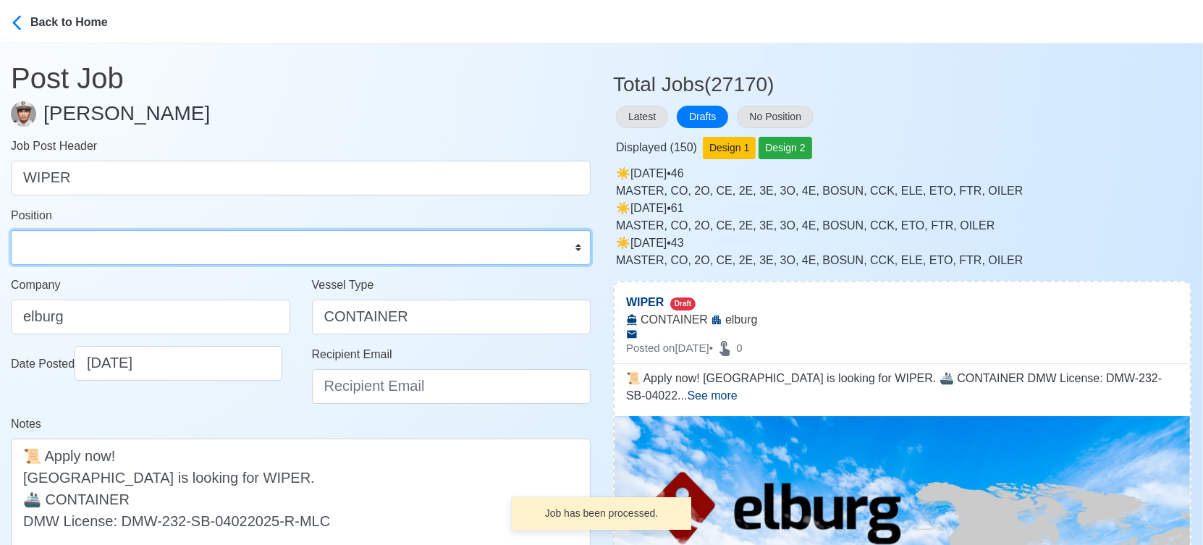
click at [53, 237] on select "Master Chief Officer 2nd Officer 3rd Officer Junior Officer Chief Engineer 2nd …" at bounding box center [301, 247] width 580 height 35
click at [11, 230] on select "Master Chief Officer 2nd Officer 3rd Officer Junior Officer Chief Engineer 2nd …" at bounding box center [301, 247] width 580 height 35
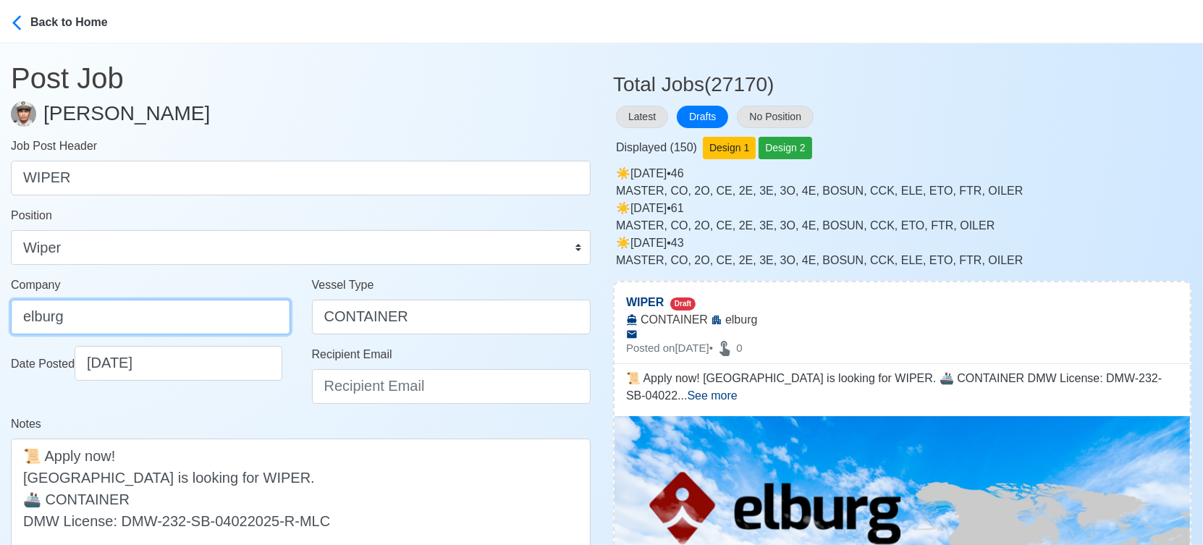
click at [197, 309] on input "elburg" at bounding box center [150, 317] width 279 height 35
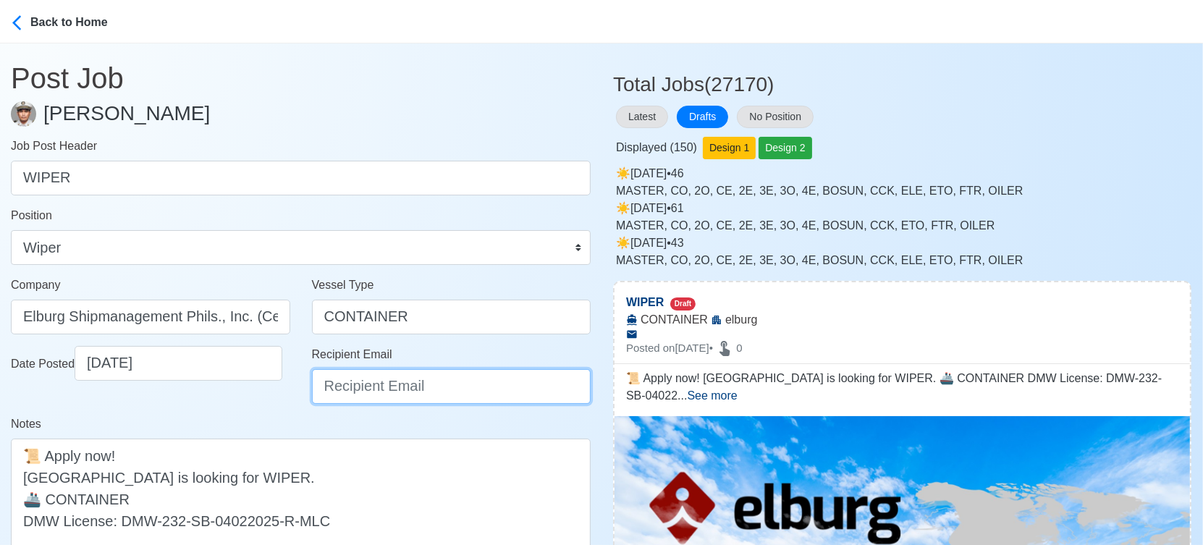
click at [389, 381] on input "Recipient Email" at bounding box center [451, 386] width 279 height 35
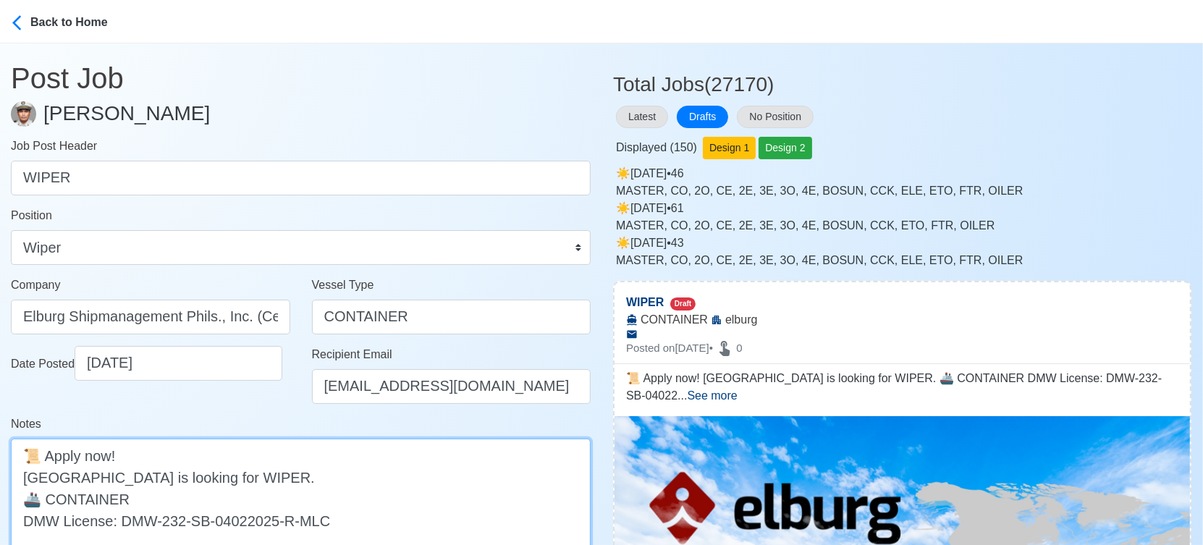
click at [29, 478] on textarea "📜 Apply now! elburg is looking for WIPER. 🚢 CONTAINER DMW License: DMW-232-SB-0…" at bounding box center [301, 499] width 580 height 120
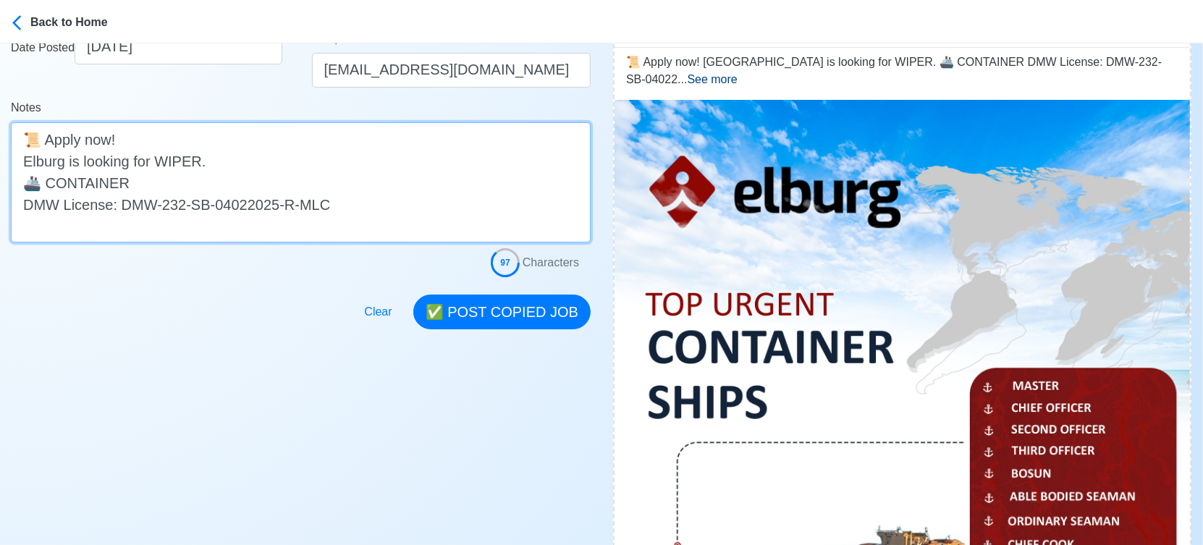
scroll to position [321, 0]
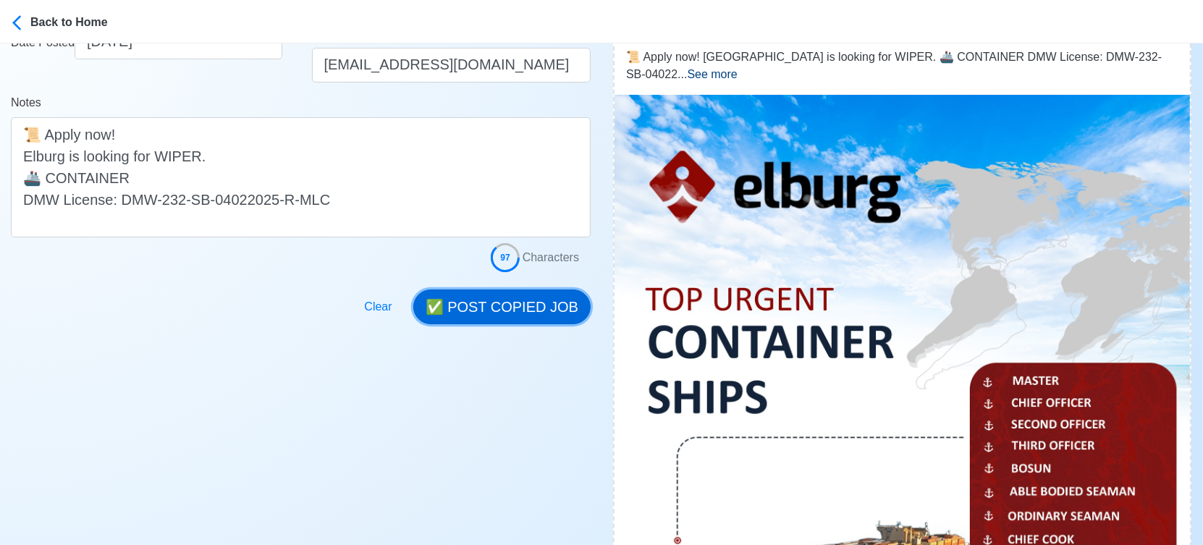
click at [504, 304] on button "✅ POST COPIED JOB" at bounding box center [501, 307] width 177 height 35
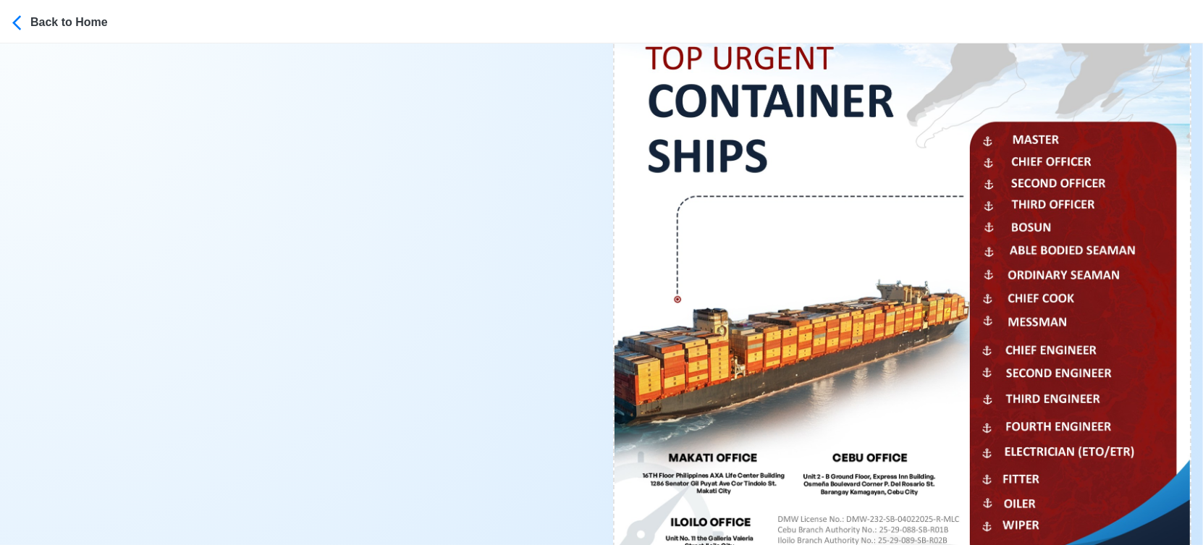
scroll to position [804, 0]
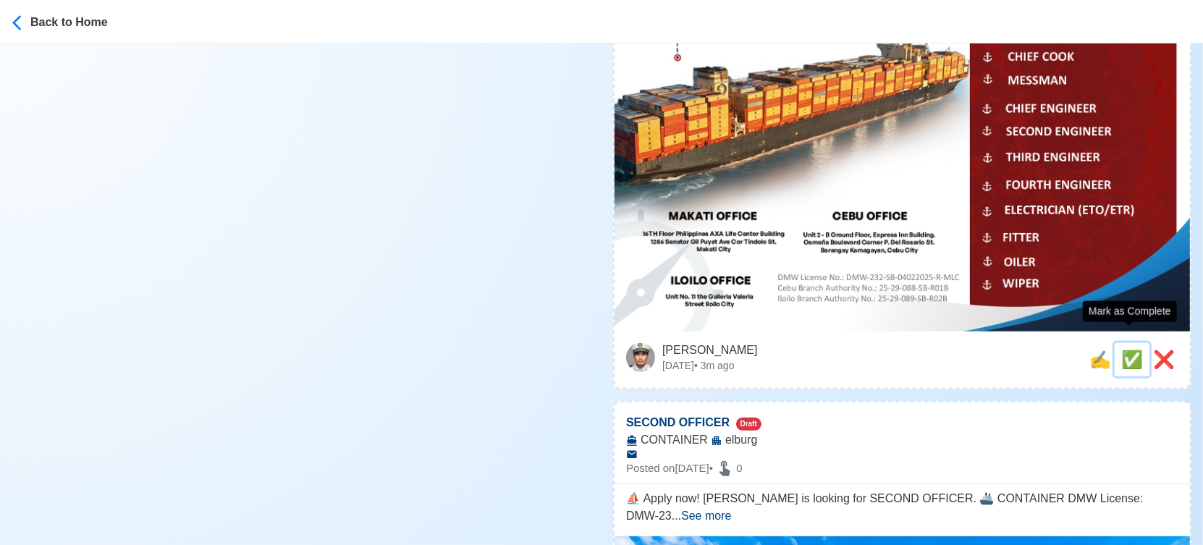
click at [1130, 350] on span "✅" at bounding box center [1132, 360] width 22 height 20
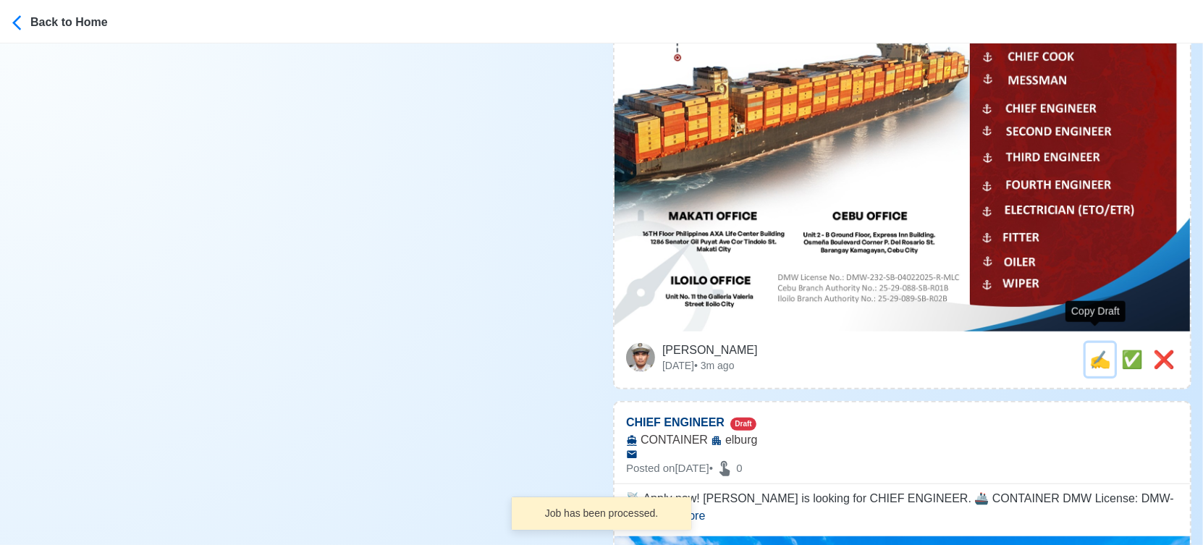
drag, startPoint x: 1095, startPoint y: 344, endPoint x: 1071, endPoint y: 342, distance: 24.0
click at [1094, 350] on span "✍️" at bounding box center [1100, 360] width 22 height 20
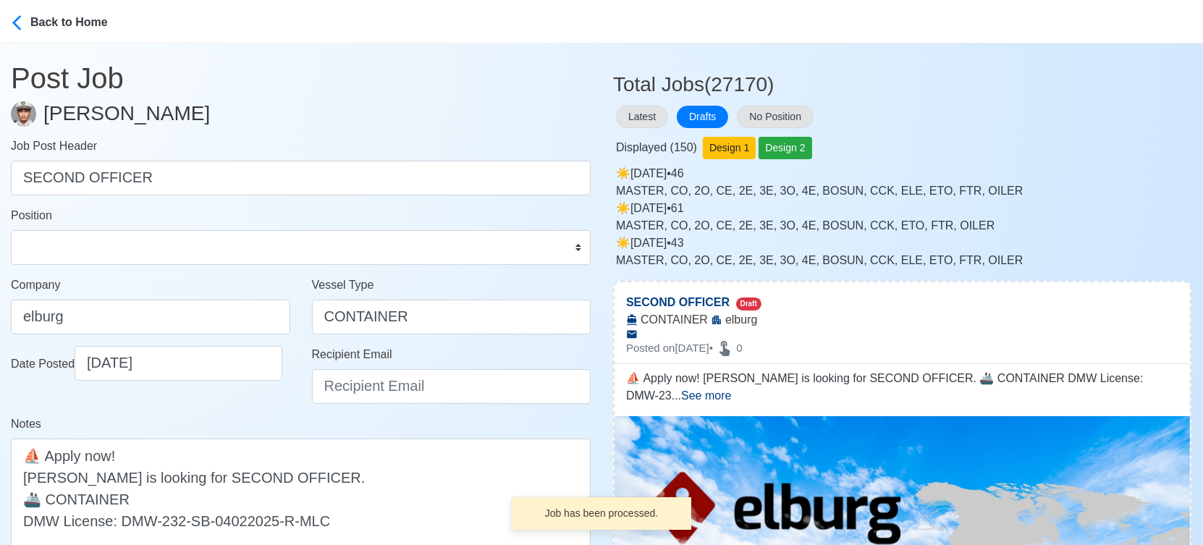
click at [64, 271] on form "Job Post Header SECOND OFFICER Position Master Chief Officer 2nd Officer 3rd Of…" at bounding box center [301, 366] width 580 height 456
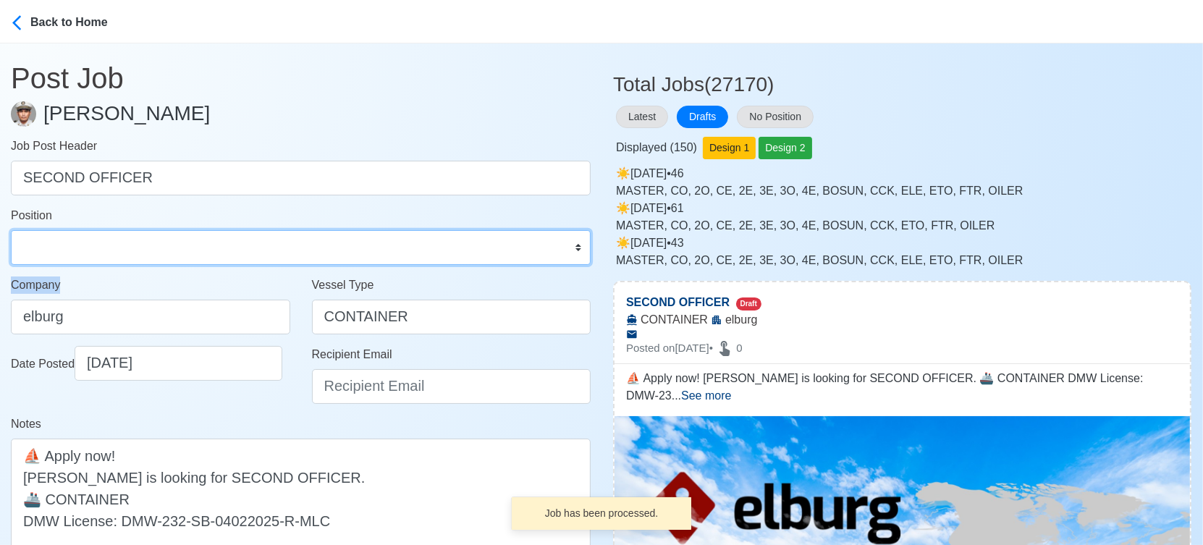
click at [110, 248] on select "Master Chief Officer 2nd Officer 3rd Officer Junior Officer Chief Engineer 2nd …" at bounding box center [301, 247] width 580 height 35
click at [11, 230] on select "Master Chief Officer 2nd Officer 3rd Officer Junior Officer Chief Engineer 2nd …" at bounding box center [301, 247] width 580 height 35
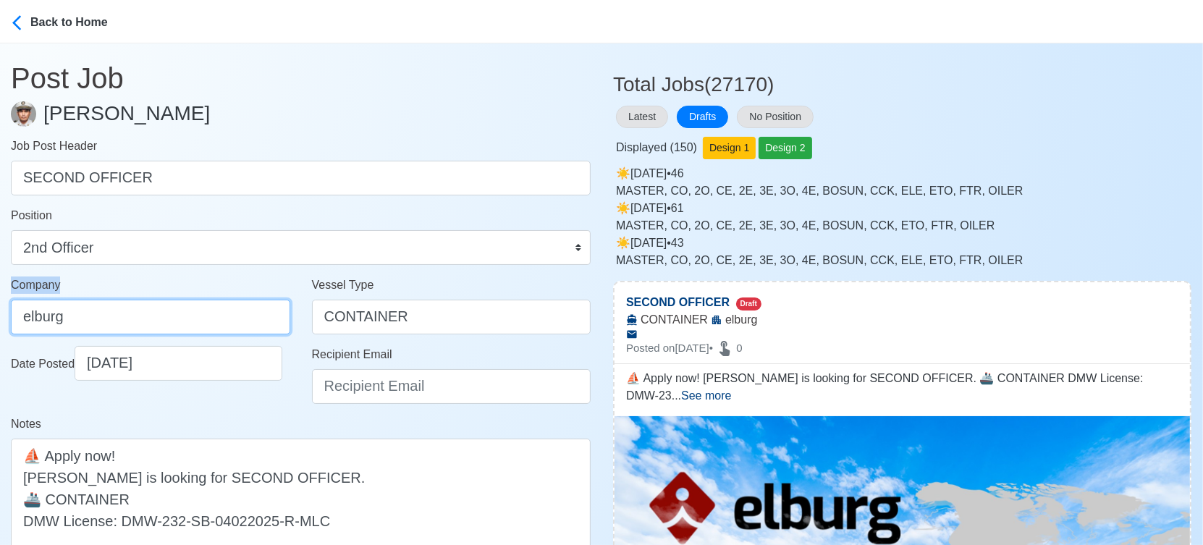
click at [122, 316] on input "elburg" at bounding box center [150, 317] width 279 height 35
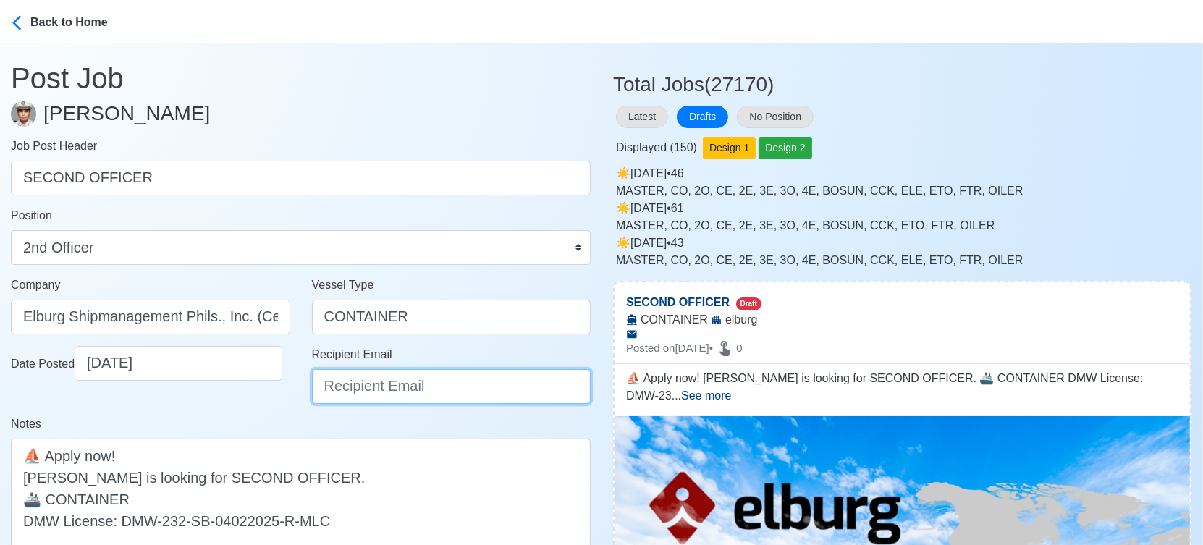
click at [353, 391] on input "Recipient Email" at bounding box center [451, 386] width 279 height 35
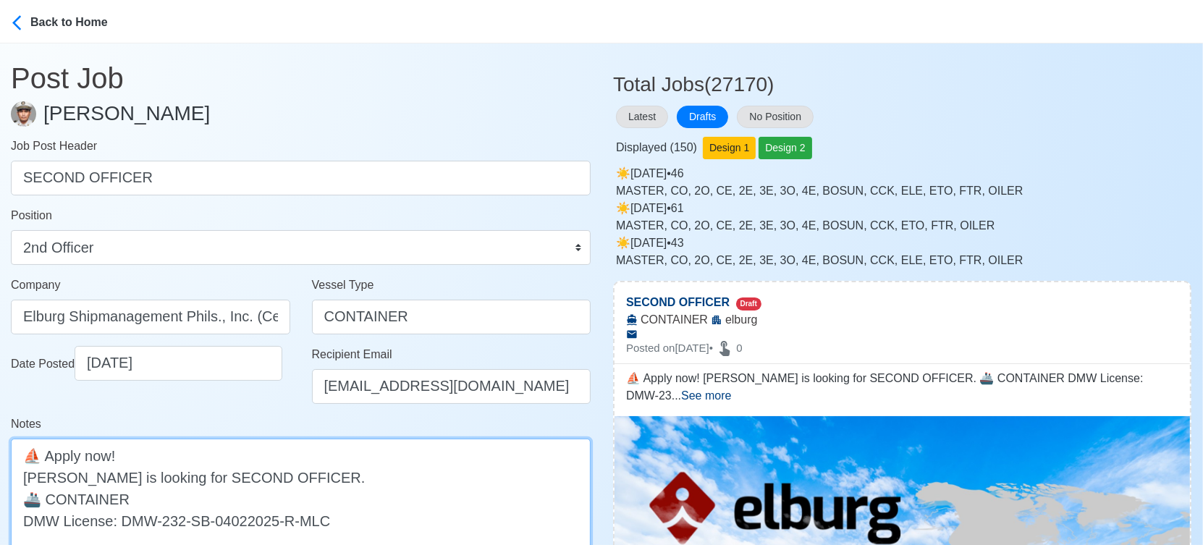
click at [27, 478] on textarea "⛵ Apply now! elburg is looking for SECOND OFFICER. 🚢 CONTAINER DMW License: DMW…" at bounding box center [301, 499] width 580 height 120
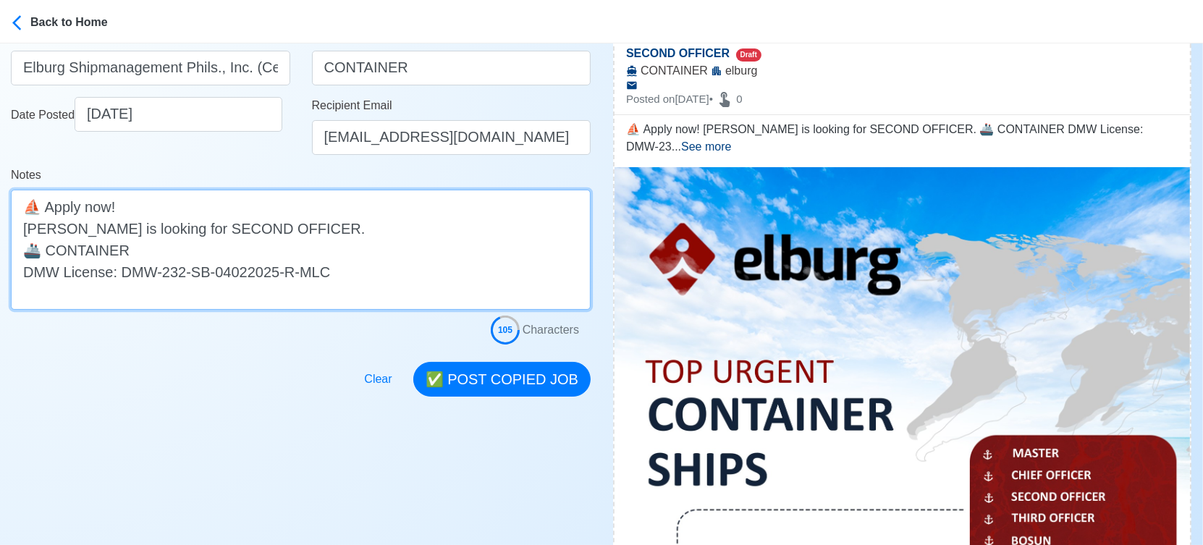
scroll to position [321, 0]
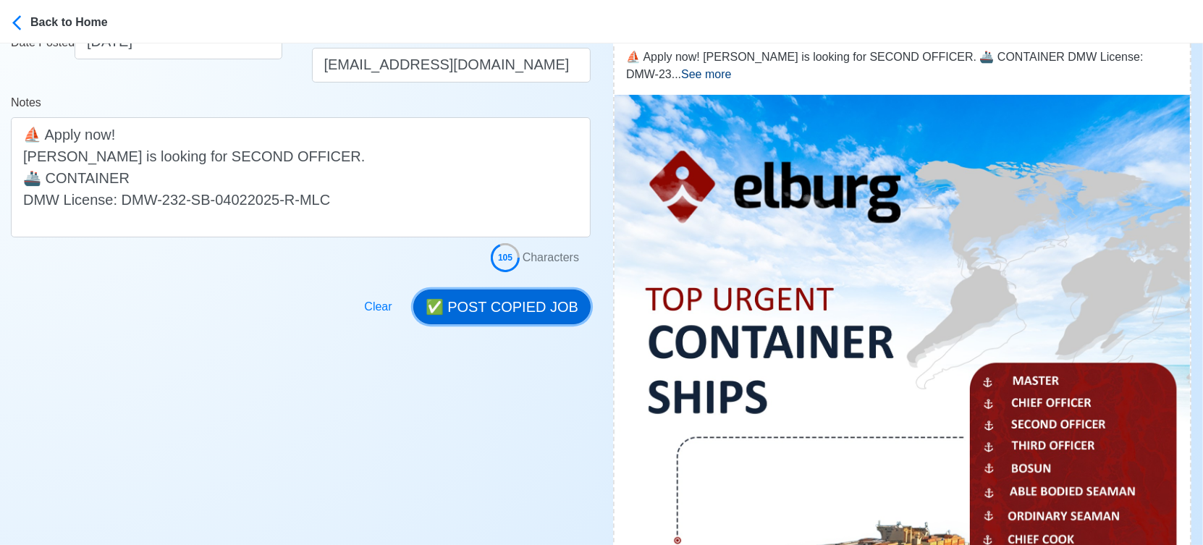
click at [528, 294] on button "✅ POST COPIED JOB" at bounding box center [501, 307] width 177 height 35
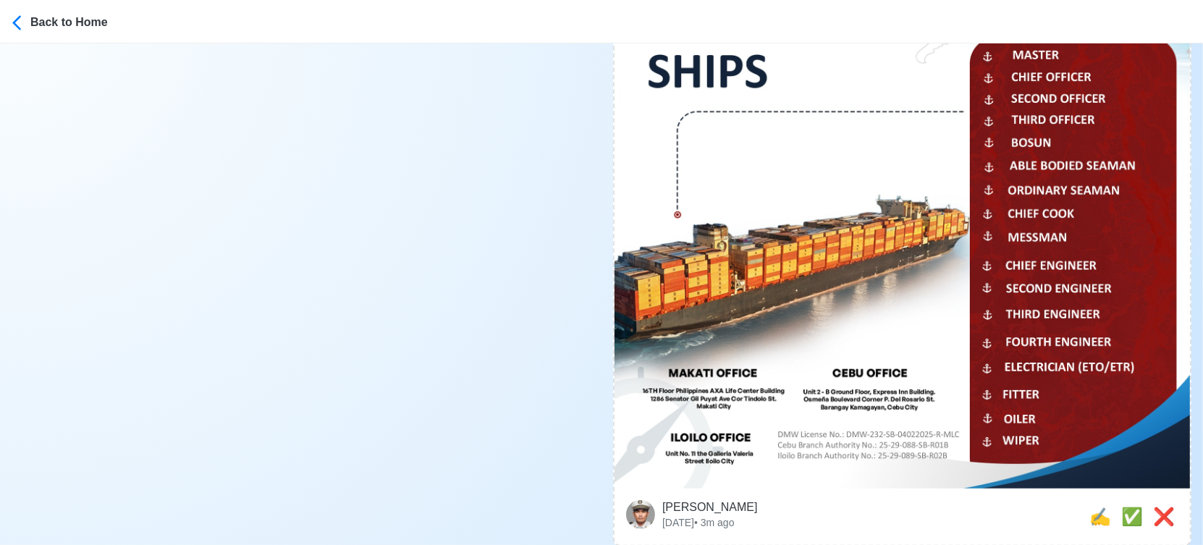
scroll to position [724, 0]
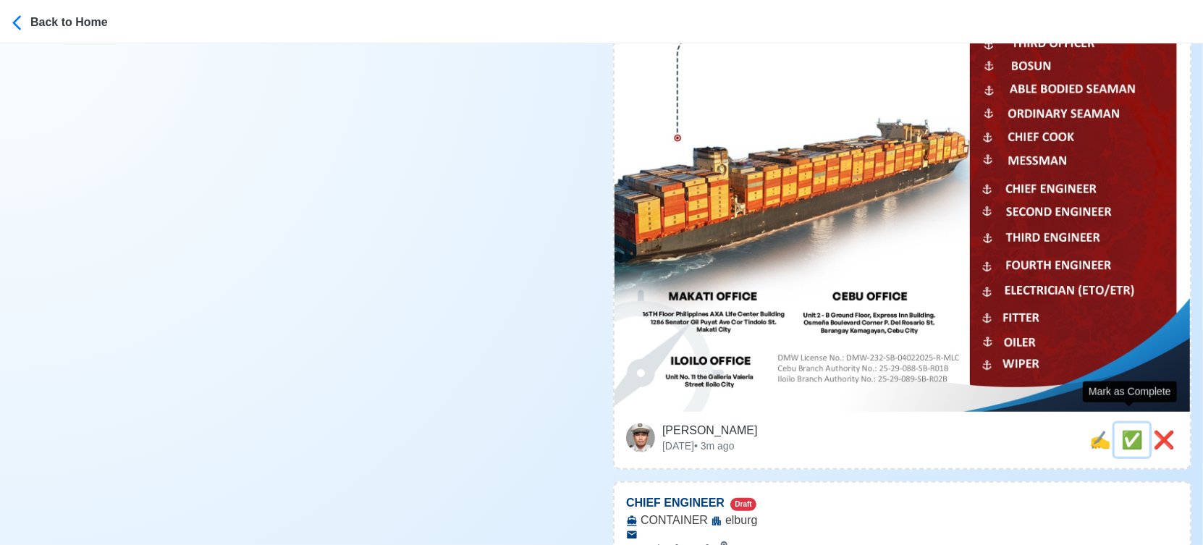
click at [1135, 430] on span "✅" at bounding box center [1132, 440] width 22 height 20
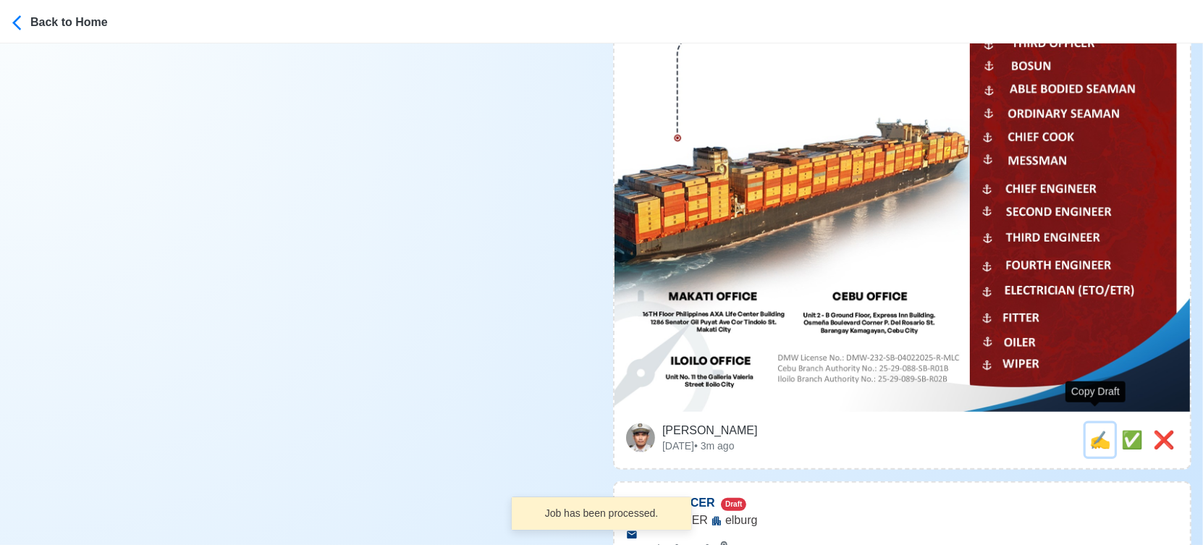
click at [1097, 430] on span "✍️" at bounding box center [1100, 440] width 22 height 20
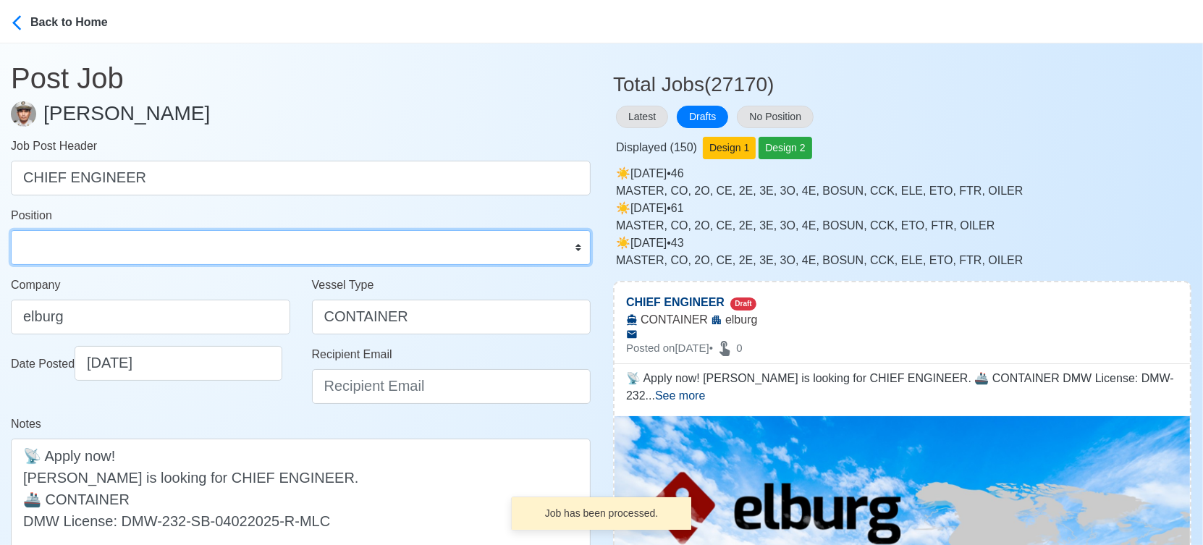
click at [78, 242] on select "Master Chief Officer 2nd Officer 3rd Officer Junior Officer Chief Engineer 2nd …" at bounding box center [301, 247] width 580 height 35
click at [11, 230] on select "Master Chief Officer 2nd Officer 3rd Officer Junior Officer Chief Engineer 2nd …" at bounding box center [301, 247] width 580 height 35
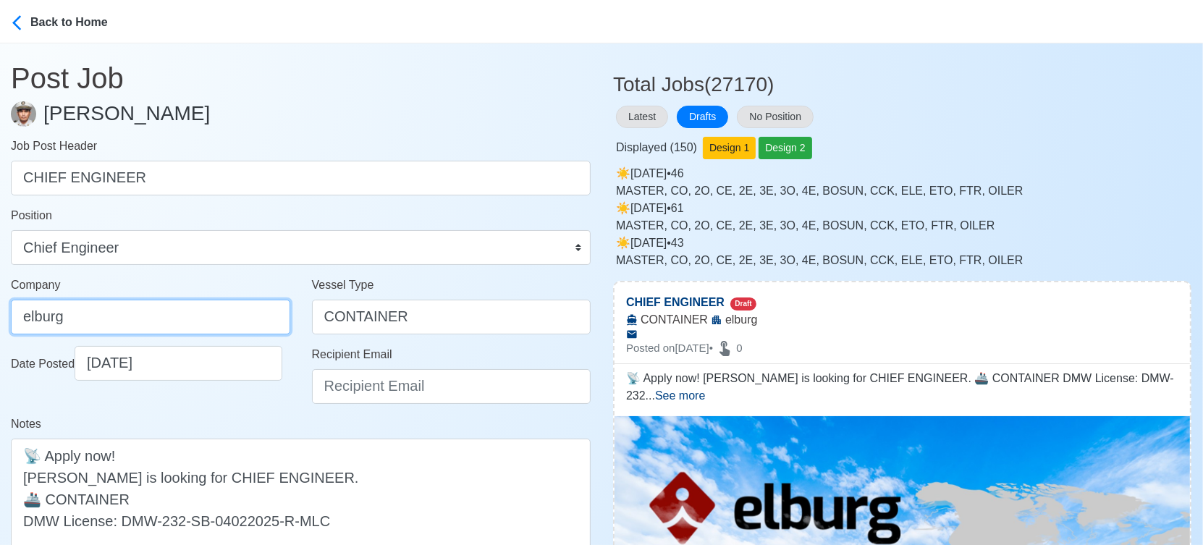
click at [143, 321] on input "elburg" at bounding box center [150, 317] width 279 height 35
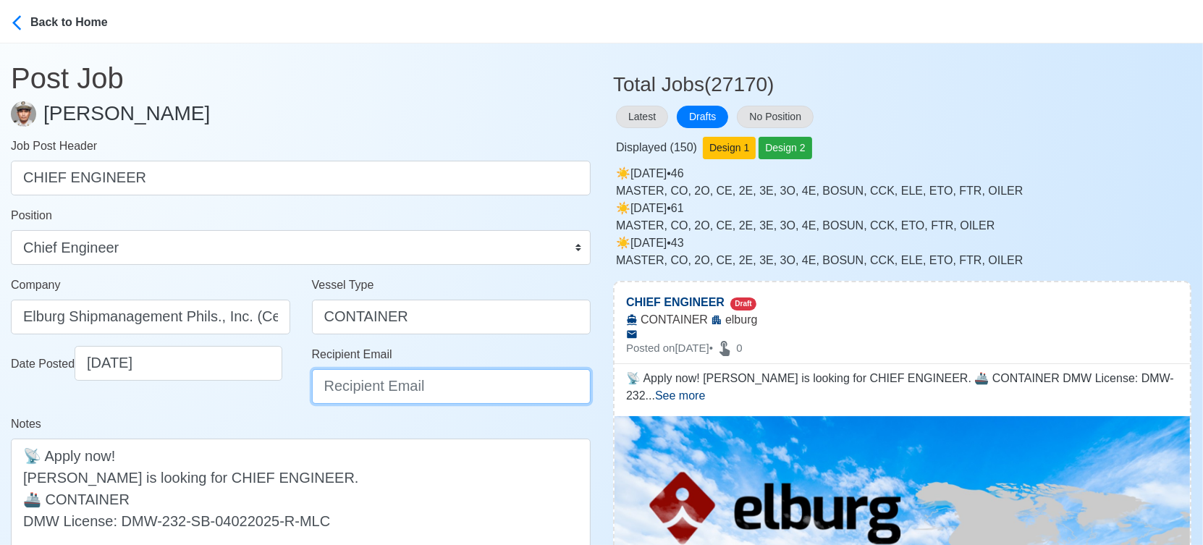
click at [364, 379] on input "Recipient Email" at bounding box center [451, 386] width 279 height 35
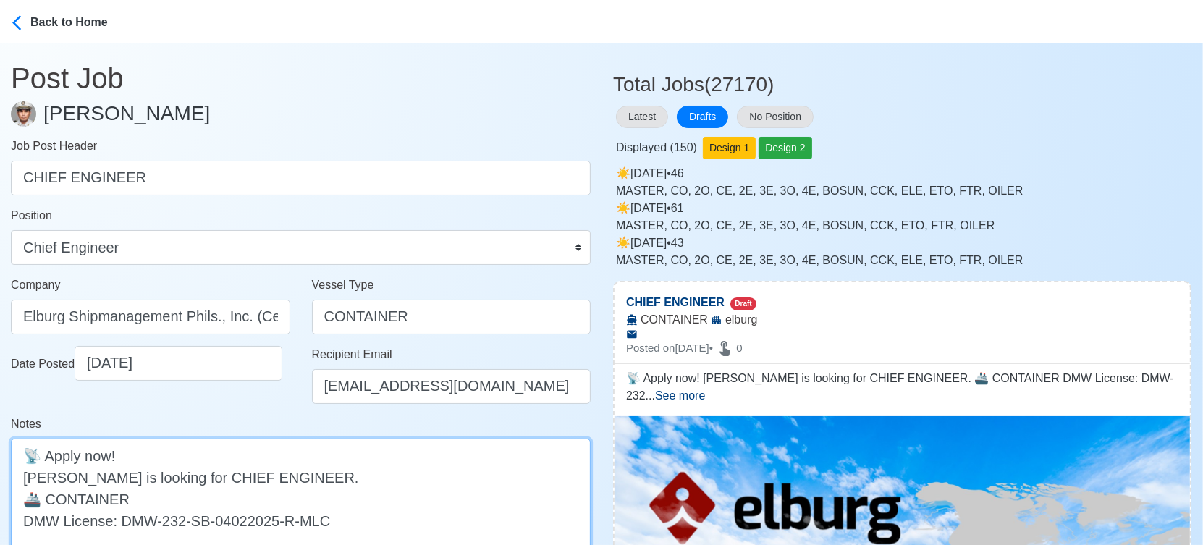
click at [28, 479] on textarea "📡 Apply now! elburg is looking for CHIEF ENGINEER. 🚢 CONTAINER DMW License: DMW…" at bounding box center [301, 499] width 580 height 120
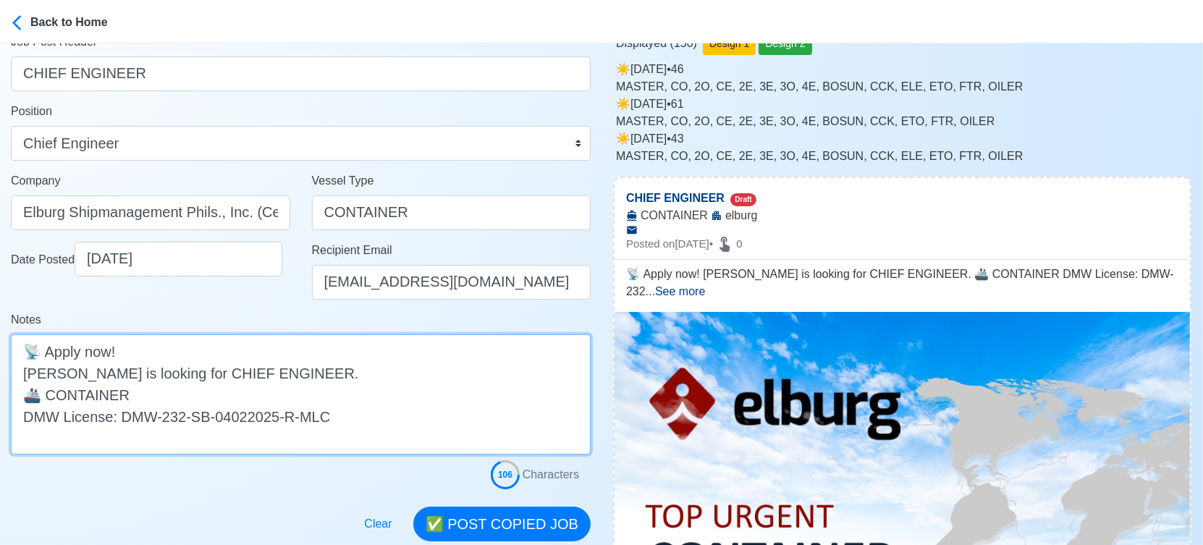
scroll to position [241, 0]
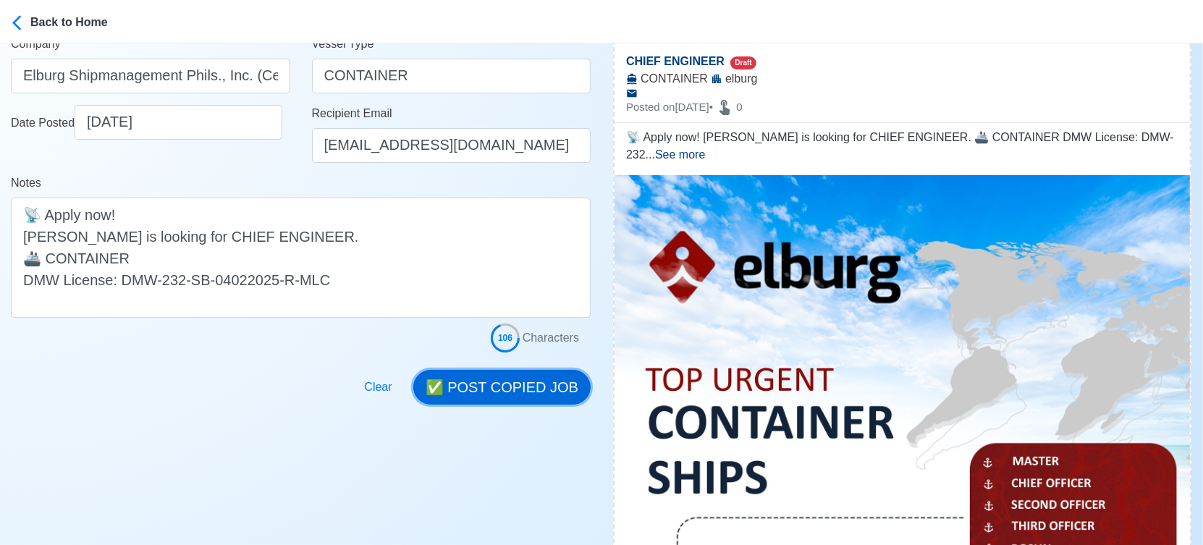
click at [515, 385] on button "✅ POST COPIED JOB" at bounding box center [501, 387] width 177 height 35
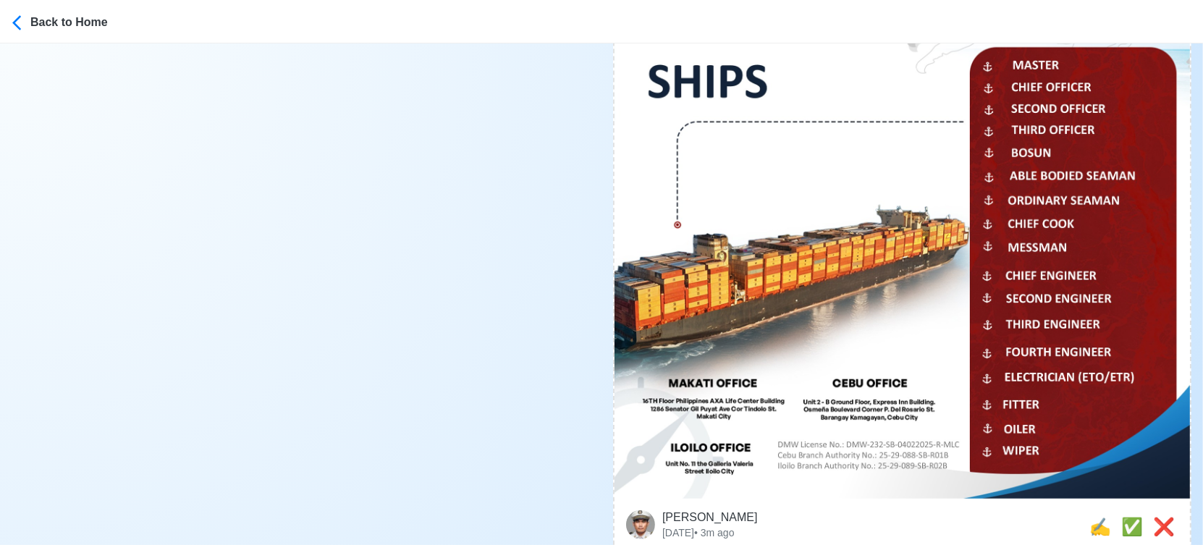
scroll to position [724, 0]
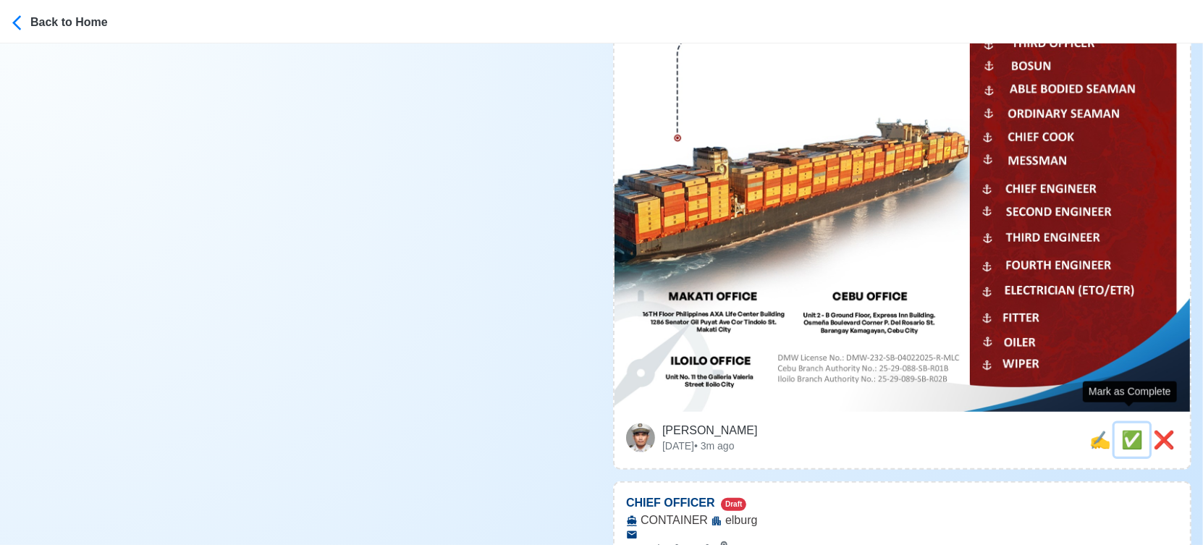
click at [1126, 430] on span "✅" at bounding box center [1132, 440] width 22 height 20
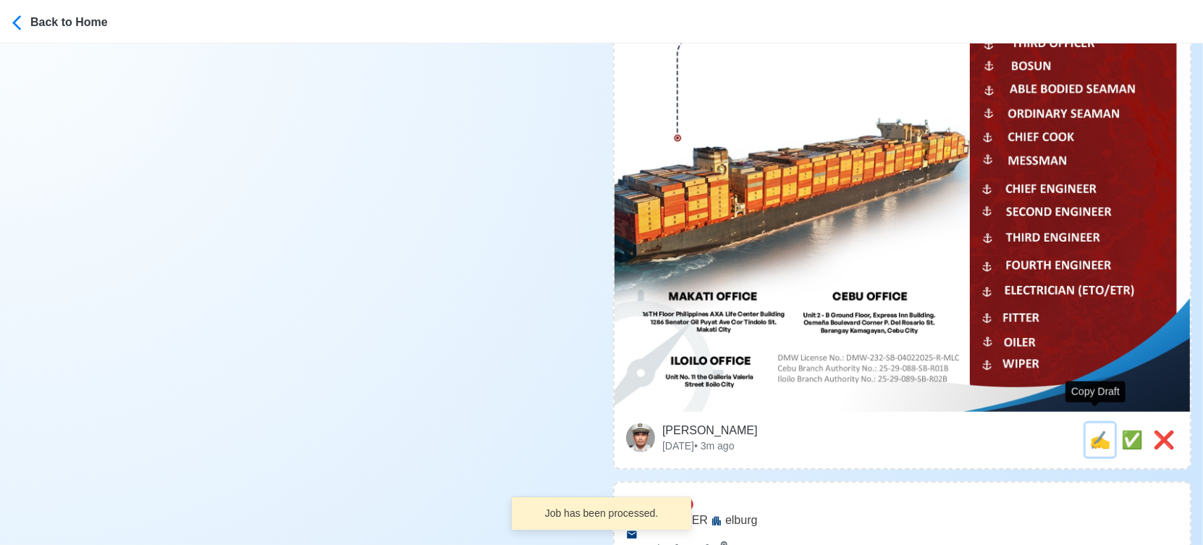
click at [1098, 430] on span "✍️" at bounding box center [1100, 440] width 22 height 20
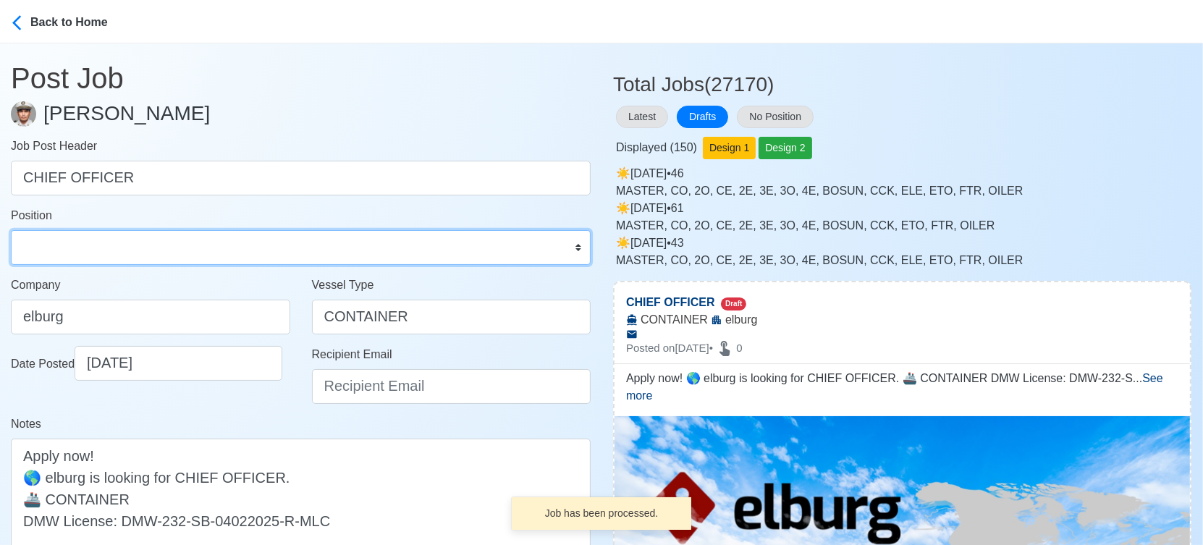
click at [218, 256] on select "Master Chief Officer 2nd Officer 3rd Officer Junior Officer Chief Engineer 2nd …" at bounding box center [301, 247] width 580 height 35
click at [11, 230] on select "Master Chief Officer 2nd Officer 3rd Officer Junior Officer Chief Engineer 2nd …" at bounding box center [301, 247] width 580 height 35
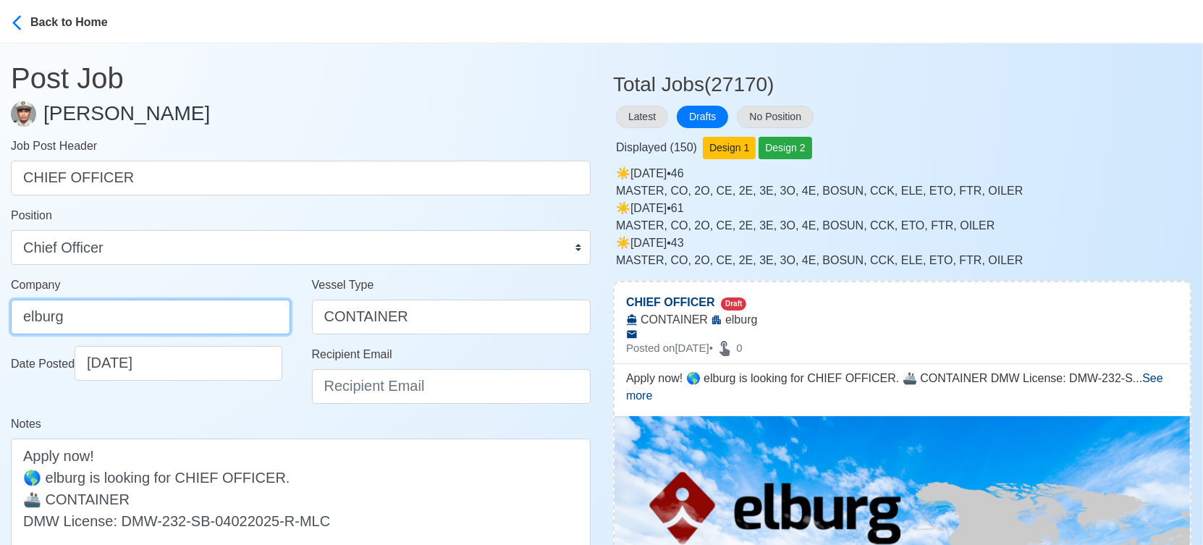
click at [155, 323] on input "elburg" at bounding box center [150, 317] width 279 height 35
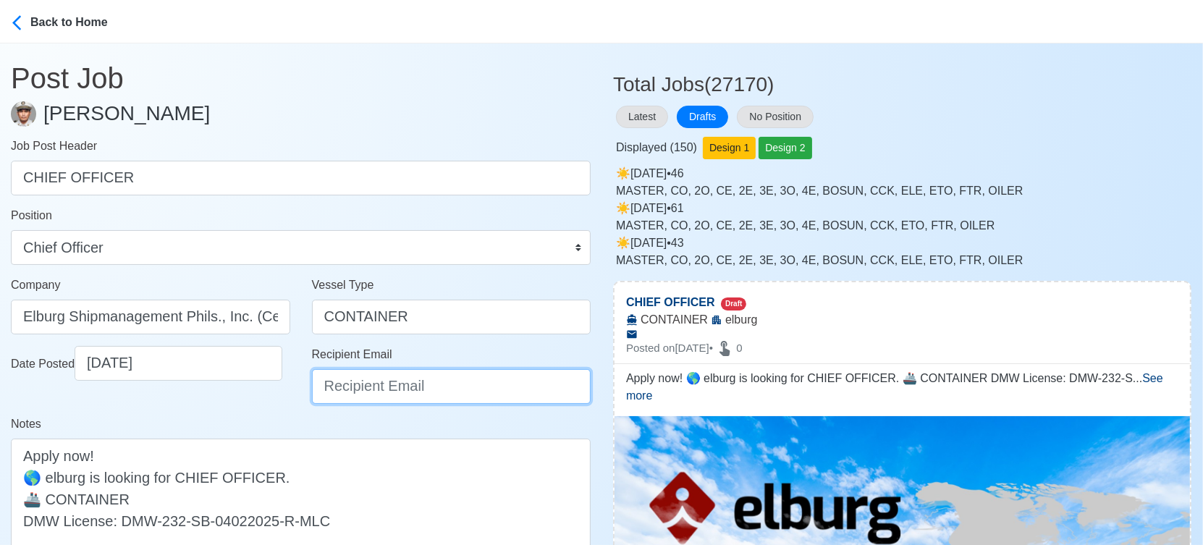
click at [376, 392] on input "Recipient Email" at bounding box center [451, 386] width 279 height 35
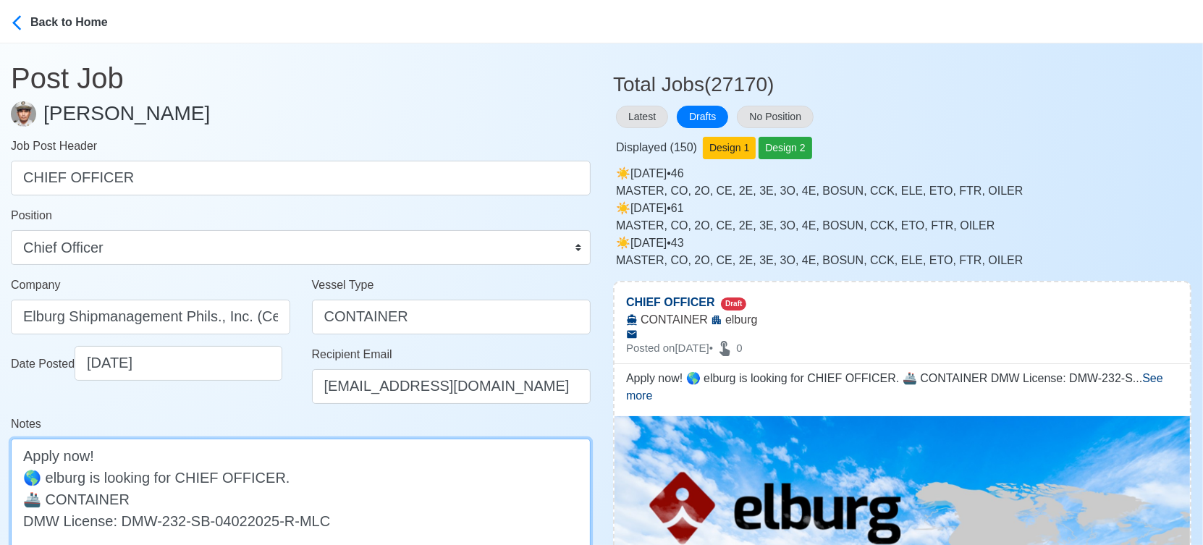
click at [52, 478] on textarea "Apply now! 🌎 elburg is looking for CHIEF OFFICER. 🚢 CONTAINER DMW License: DMW-…" at bounding box center [301, 499] width 580 height 120
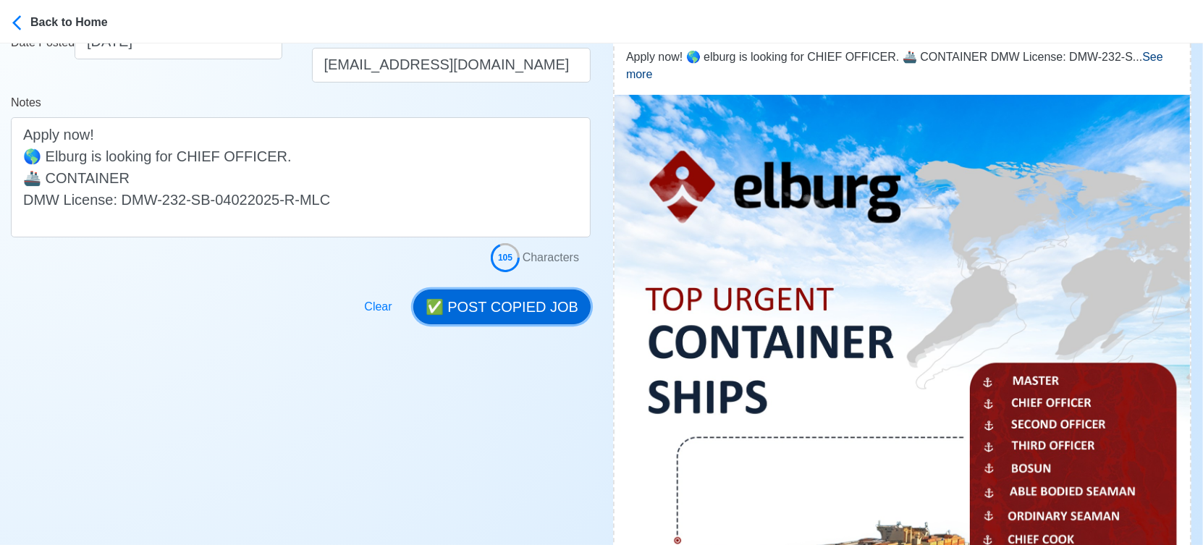
click at [510, 298] on button "✅ POST COPIED JOB" at bounding box center [501, 307] width 177 height 35
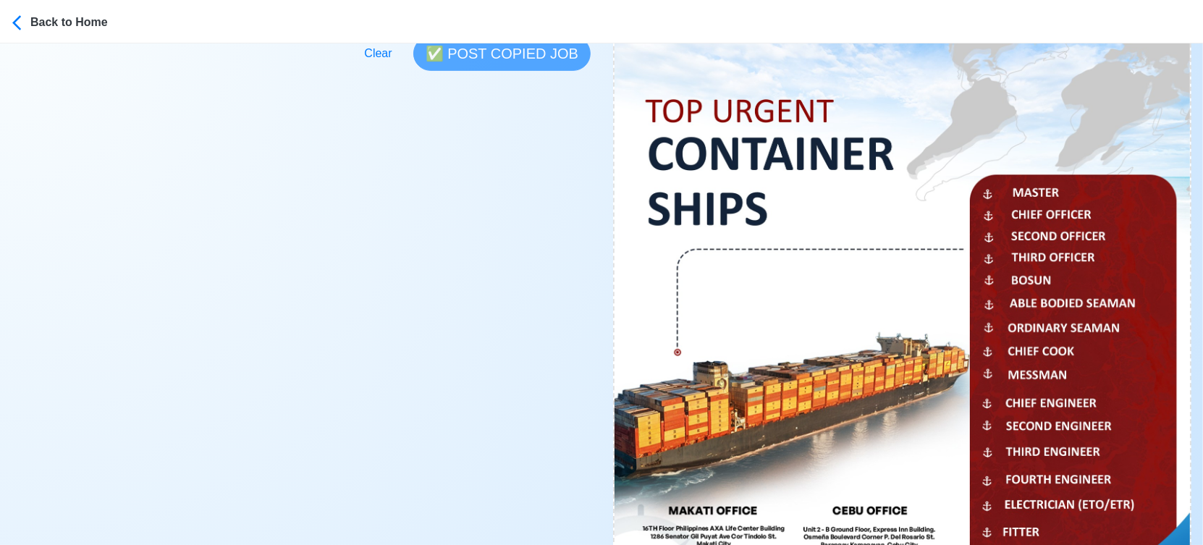
scroll to position [643, 0]
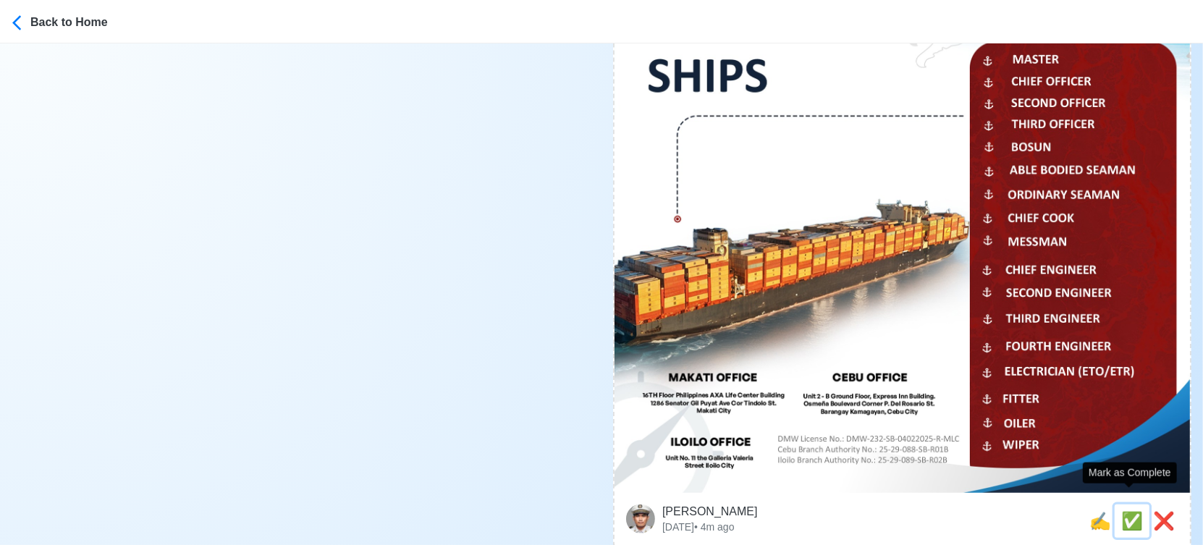
click at [1129, 511] on span "✅" at bounding box center [1132, 521] width 22 height 20
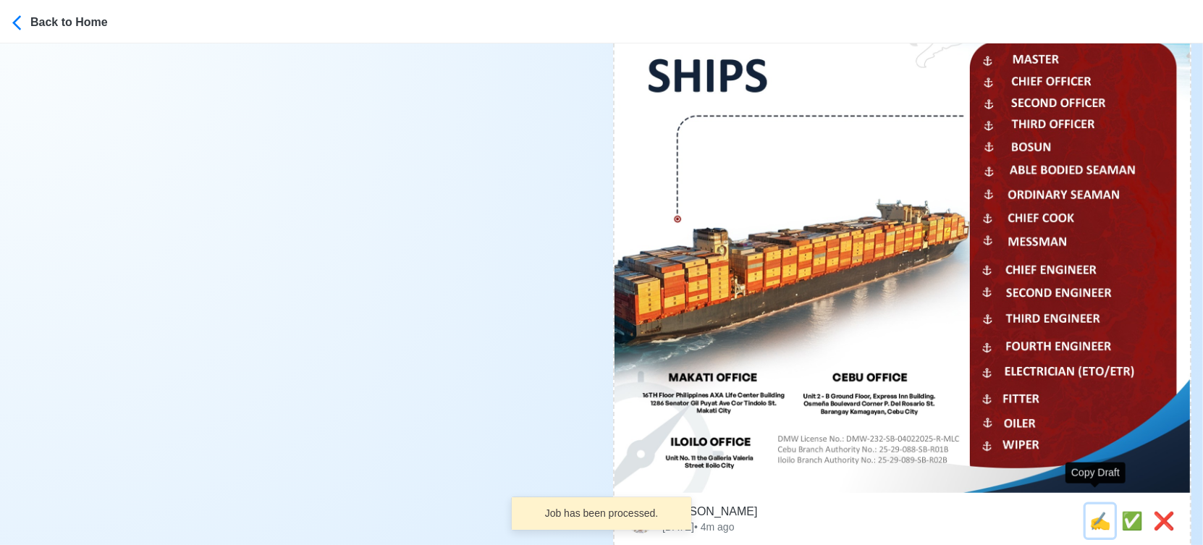
click at [1097, 511] on span "✍️" at bounding box center [1100, 521] width 22 height 20
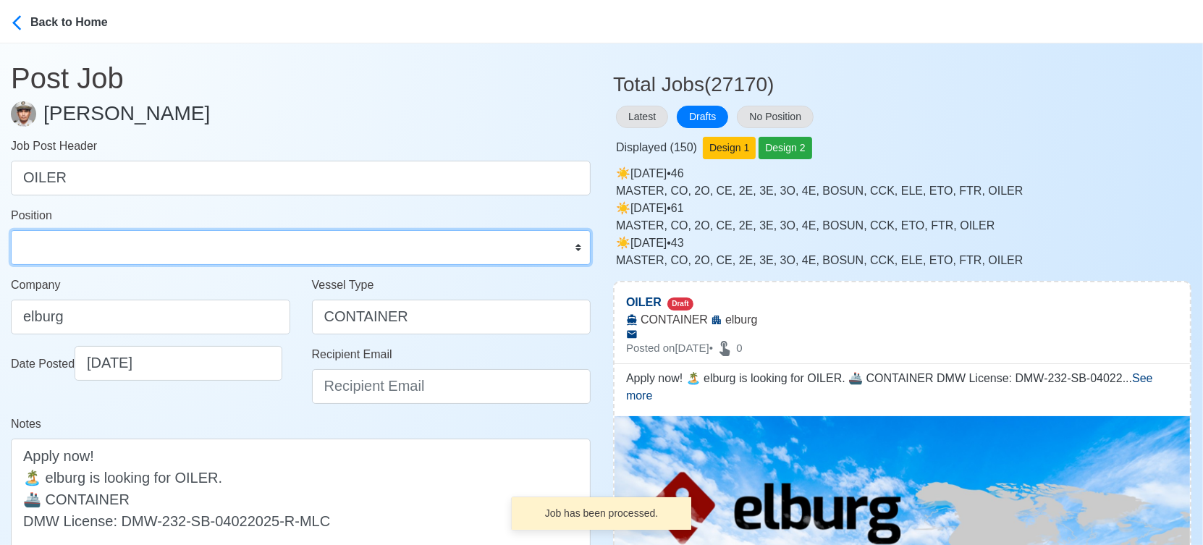
click at [135, 254] on select "Master Chief Officer 2nd Officer 3rd Officer Junior Officer Chief Engineer 2nd …" at bounding box center [301, 247] width 580 height 35
click at [11, 230] on select "Master Chief Officer 2nd Officer 3rd Officer Junior Officer Chief Engineer 2nd …" at bounding box center [301, 247] width 580 height 35
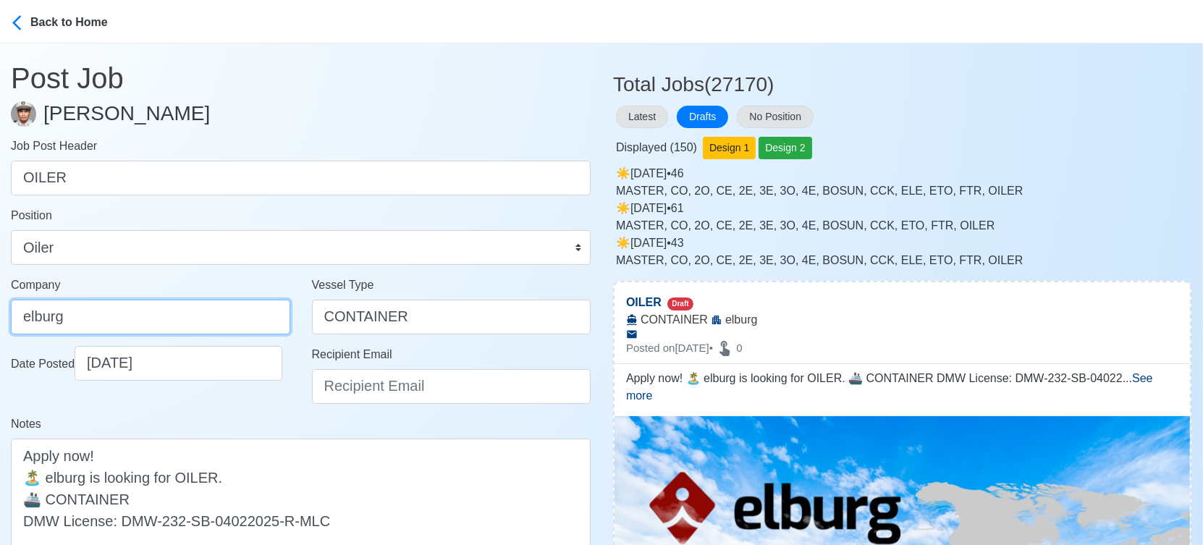
click at [188, 329] on input "elburg" at bounding box center [150, 317] width 279 height 35
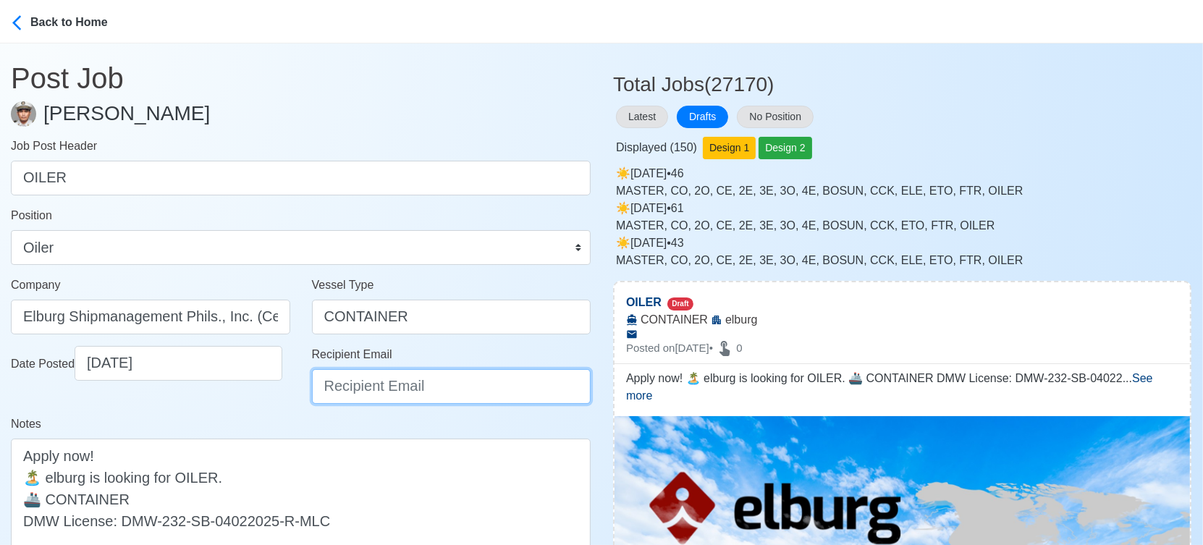
click at [388, 391] on input "Recipient Email" at bounding box center [451, 386] width 279 height 35
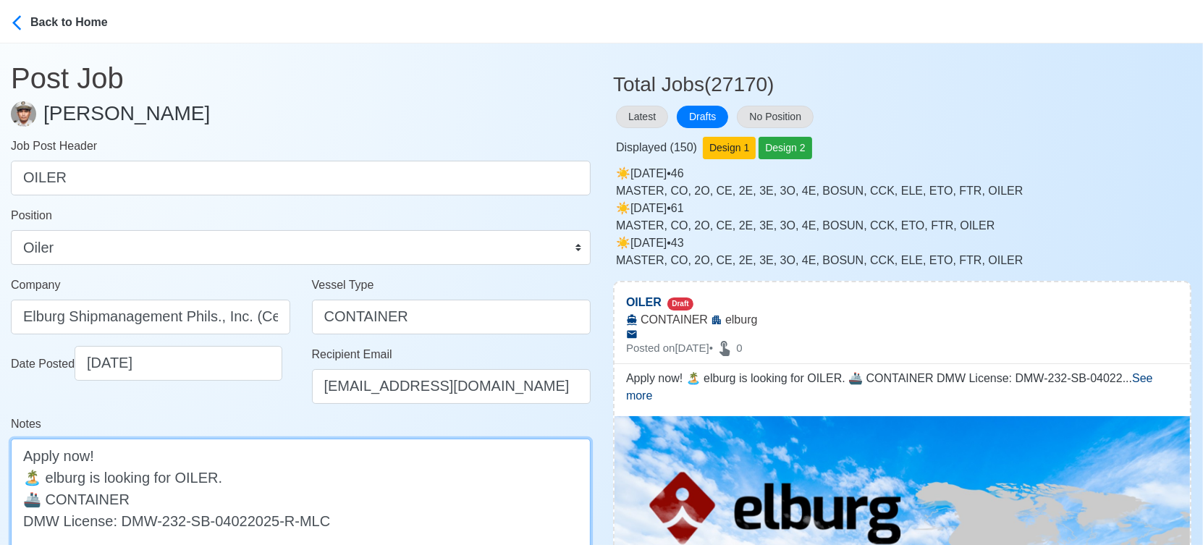
click at [56, 478] on textarea "Apply now! 🏝️ elburg is looking for OILER. 🚢 CONTAINER DMW License: DMW-232-SB-…" at bounding box center [301, 499] width 580 height 120
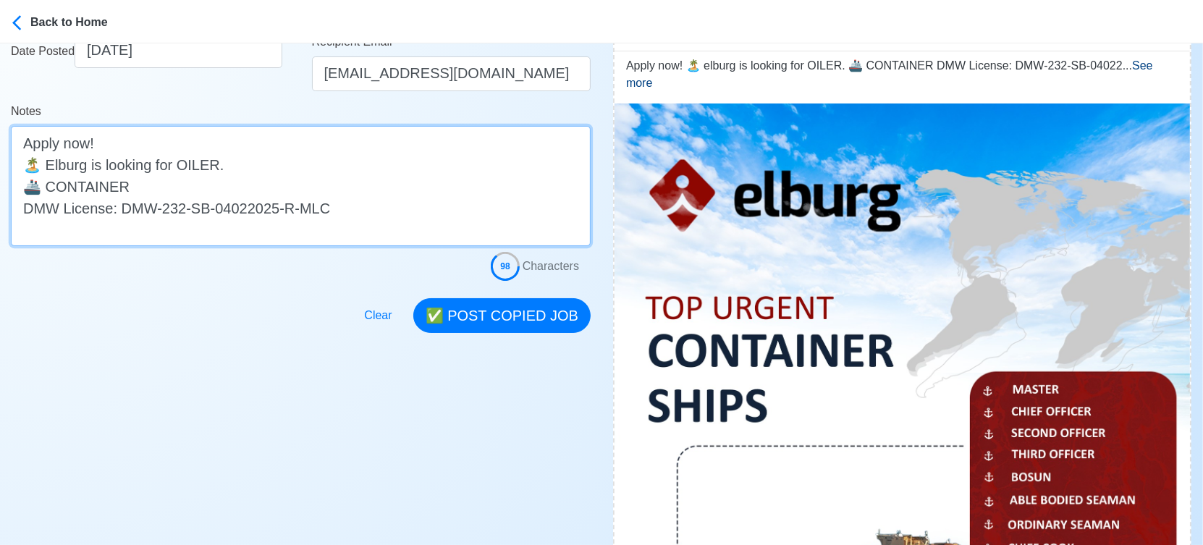
scroll to position [321, 0]
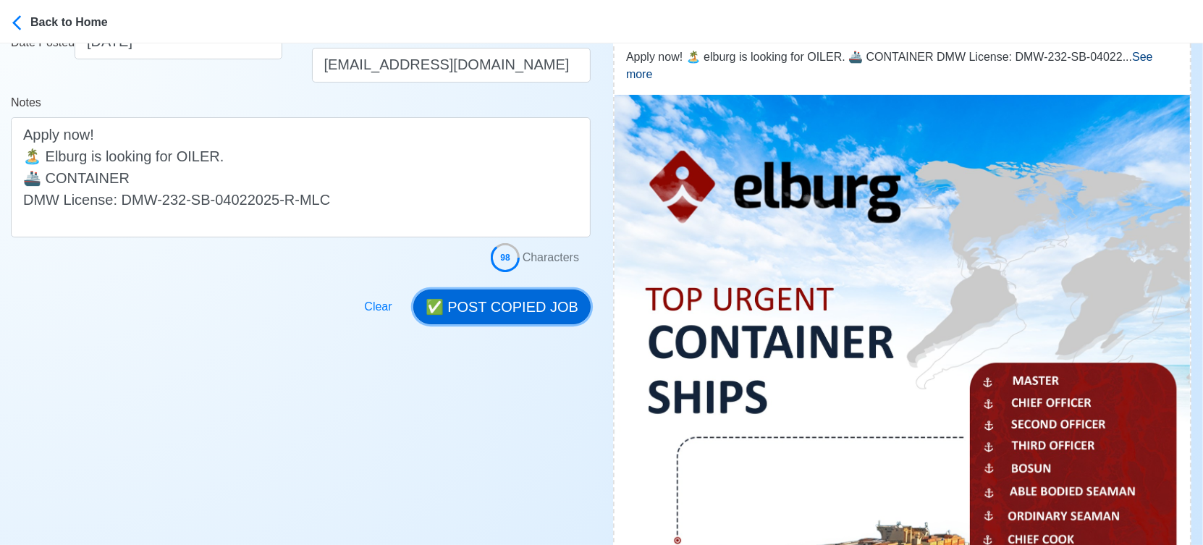
click at [521, 310] on button "✅ POST COPIED JOB" at bounding box center [501, 307] width 177 height 35
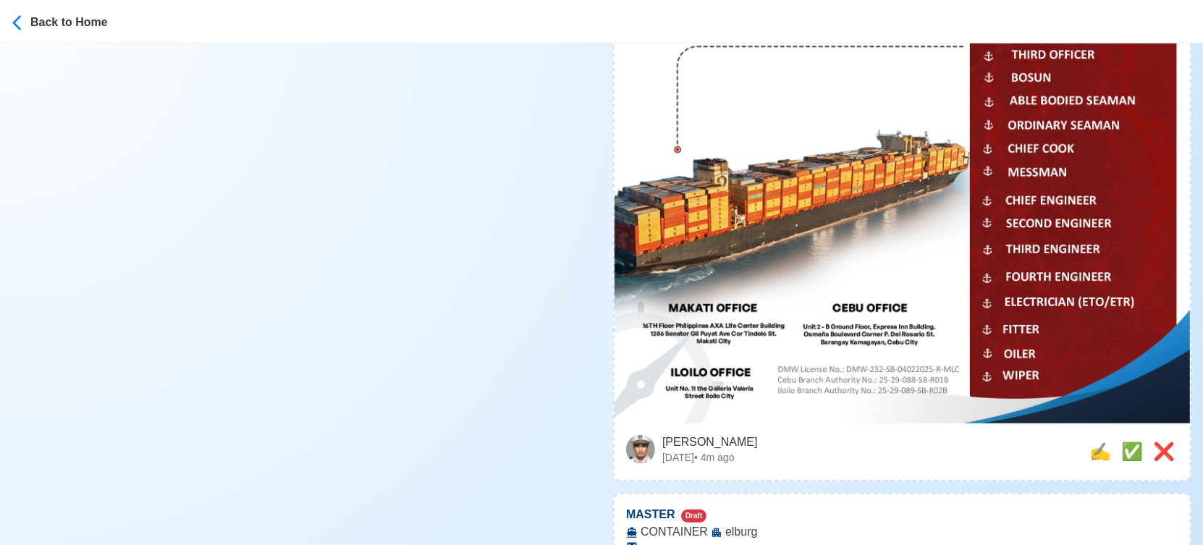
scroll to position [724, 0]
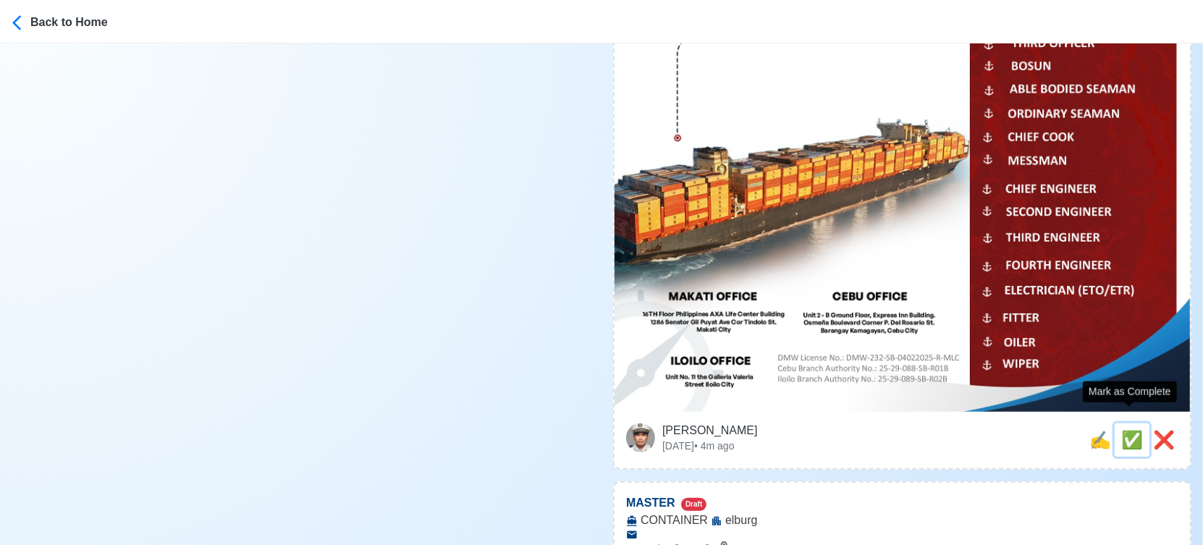
click at [1128, 430] on span "✅" at bounding box center [1132, 440] width 22 height 20
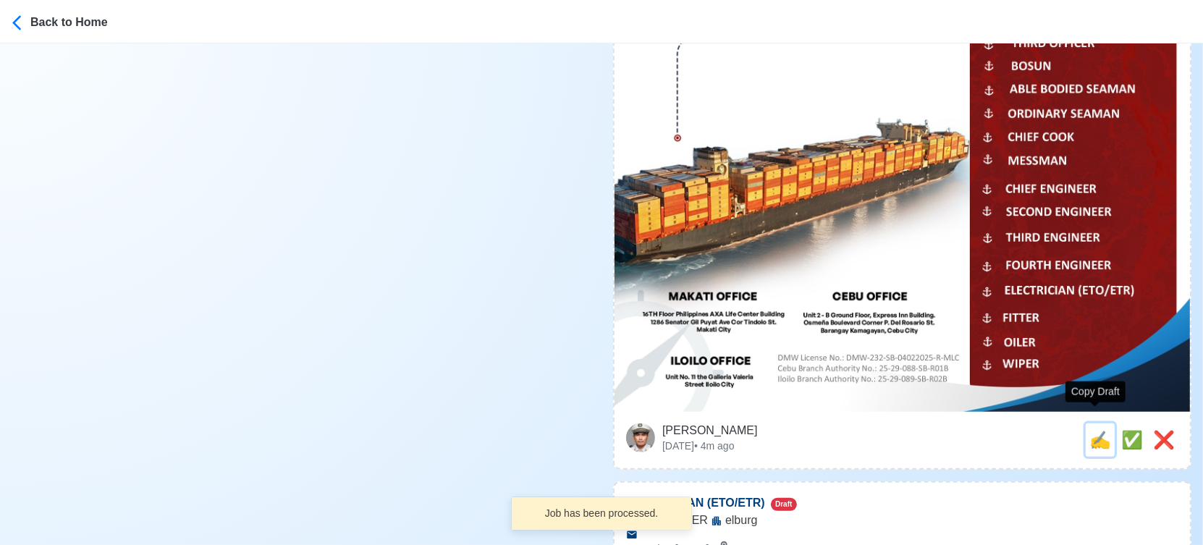
click at [1095, 430] on span "✍️" at bounding box center [1100, 440] width 22 height 20
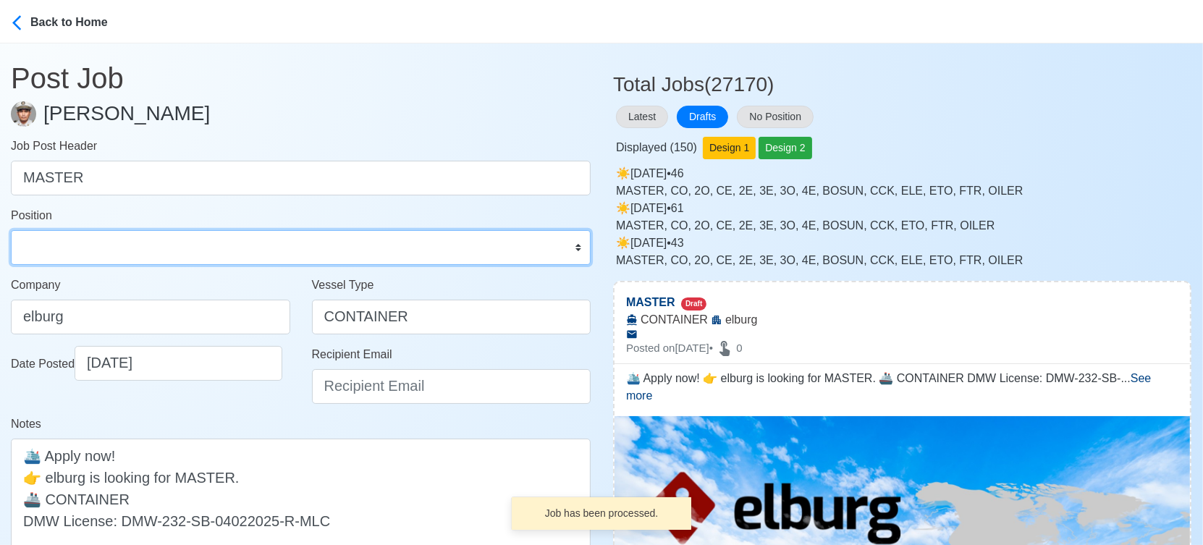
click at [68, 239] on select "Master Chief Officer 2nd Officer 3rd Officer Junior Officer Chief Engineer 2nd …" at bounding box center [301, 247] width 580 height 35
click at [11, 230] on select "Master Chief Officer 2nd Officer 3rd Officer Junior Officer Chief Engineer 2nd …" at bounding box center [301, 247] width 580 height 35
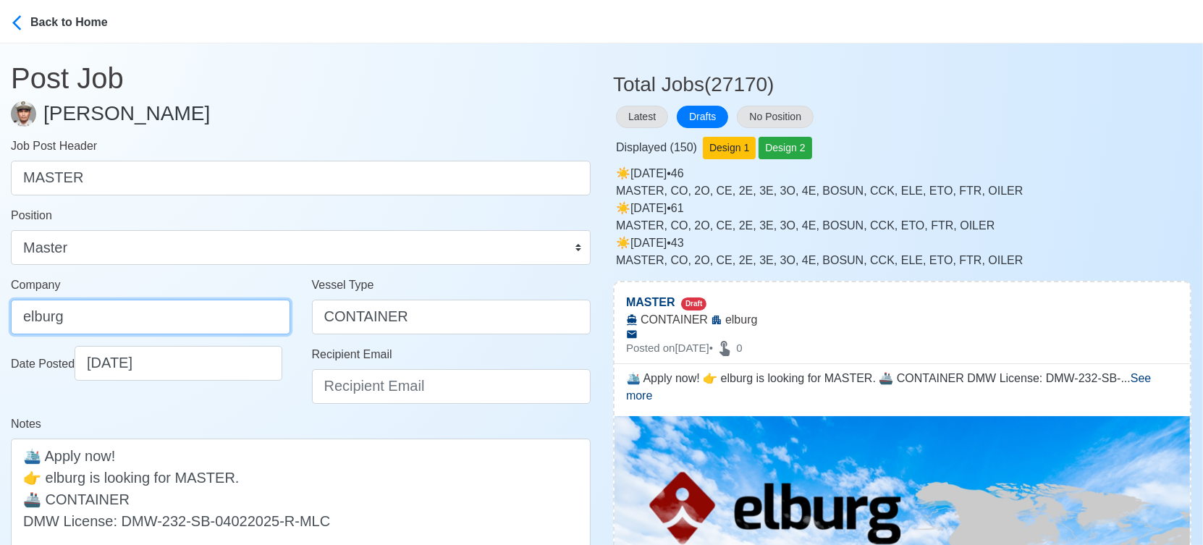
click at [204, 324] on input "elburg" at bounding box center [150, 317] width 279 height 35
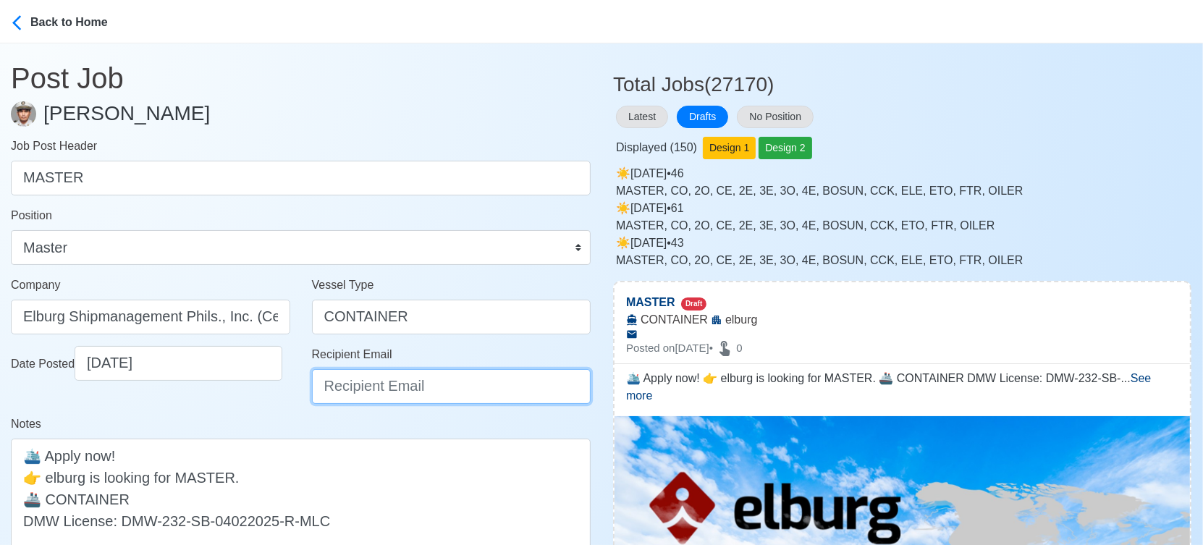
click at [383, 388] on input "Recipient Email" at bounding box center [451, 386] width 279 height 35
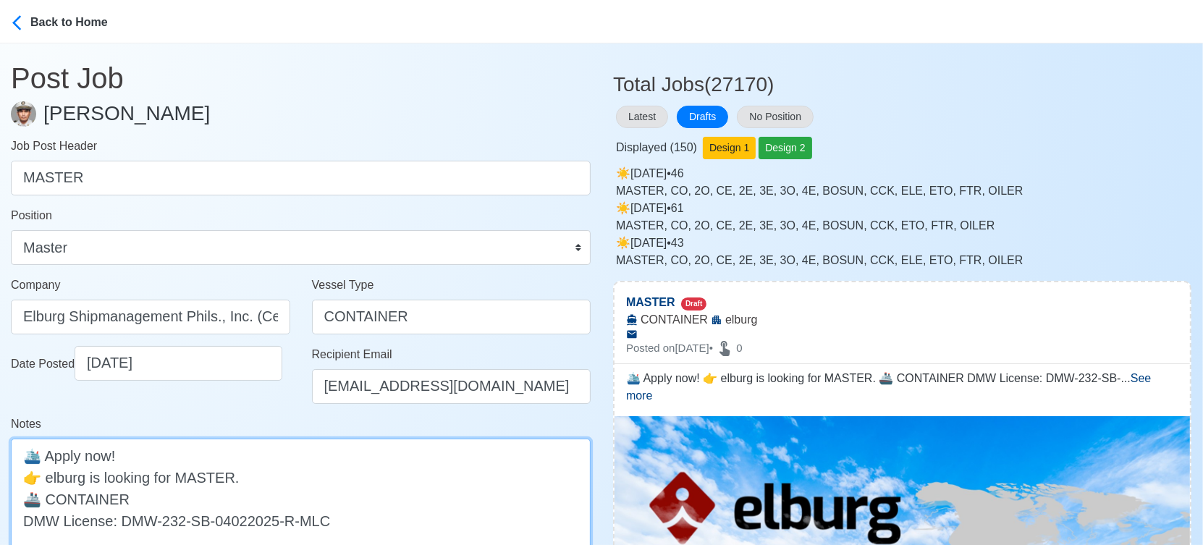
click at [51, 478] on textarea "🛳️ Apply now! 👉 elburg is looking for MASTER. 🚢 CONTAINER DMW License: DMW-232-…" at bounding box center [301, 499] width 580 height 120
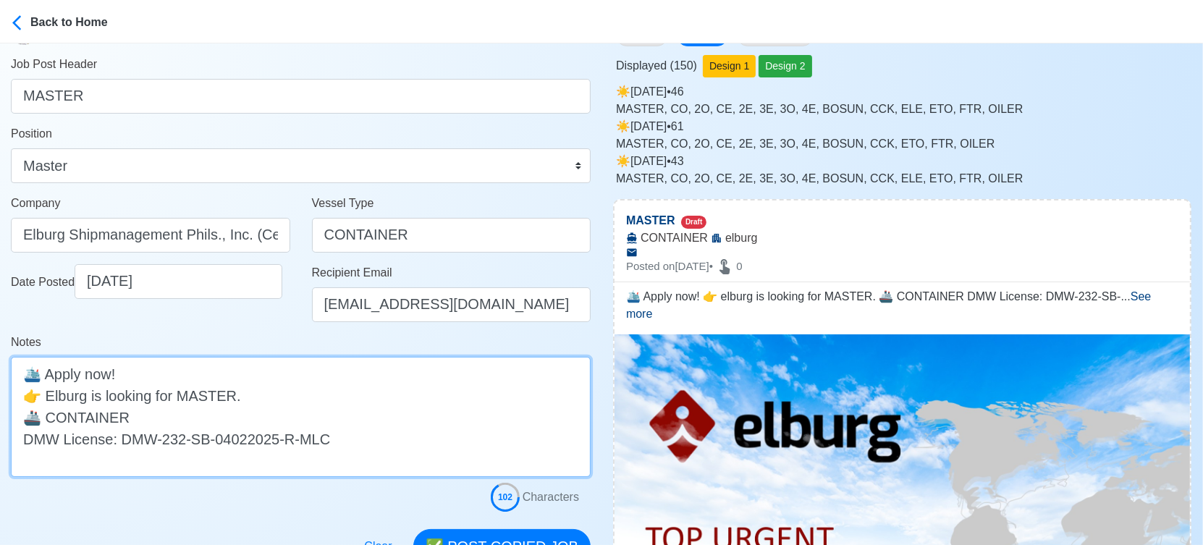
scroll to position [241, 0]
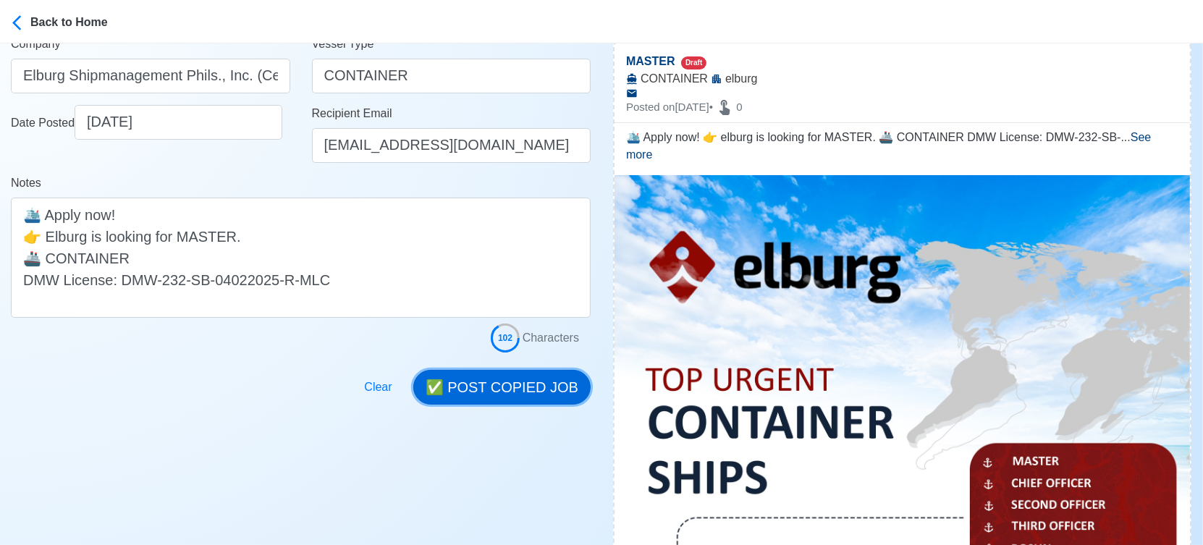
click at [482, 384] on button "✅ POST COPIED JOB" at bounding box center [501, 387] width 177 height 35
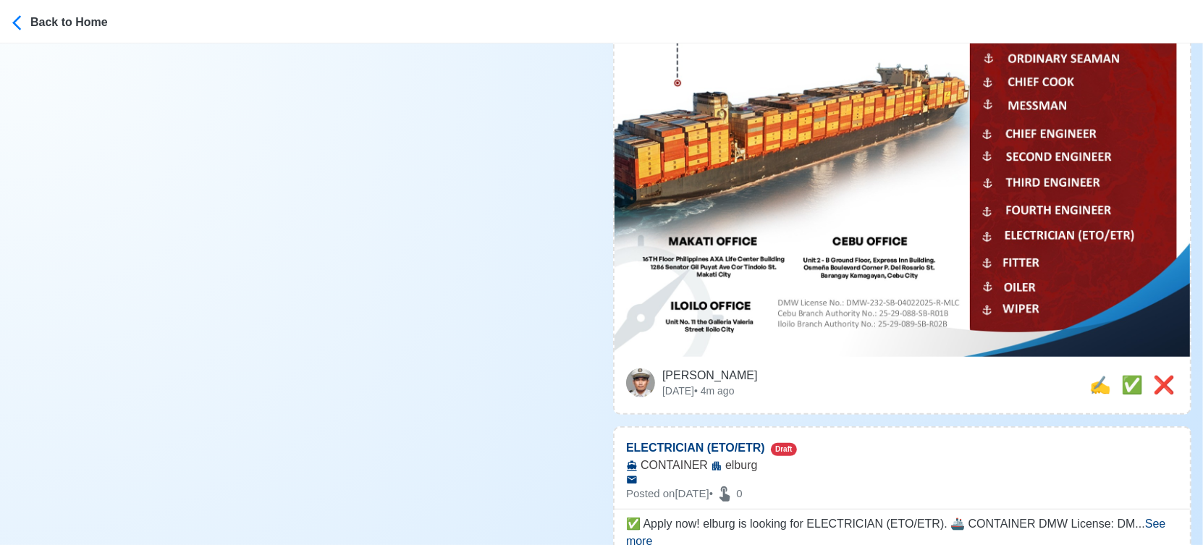
scroll to position [804, 0]
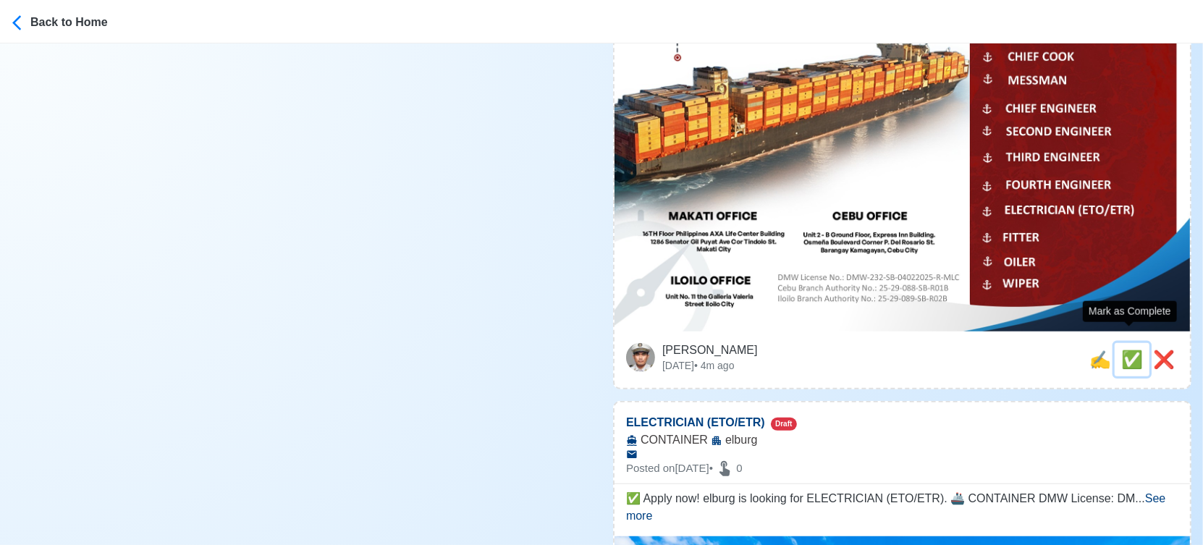
click at [1121, 350] on span "✅" at bounding box center [1132, 360] width 22 height 20
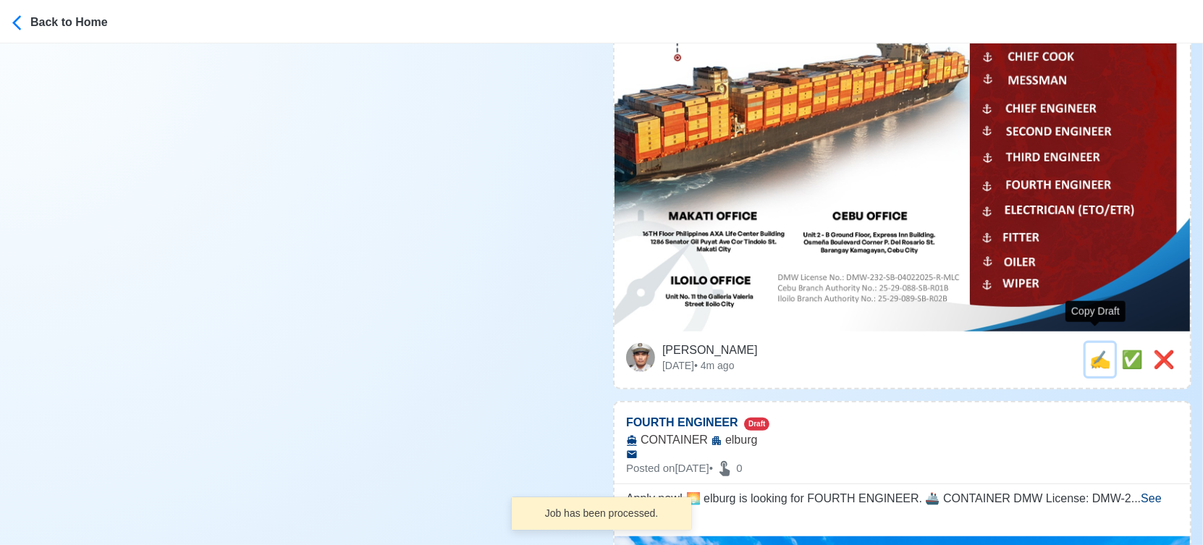
click at [1098, 350] on span "✍️" at bounding box center [1100, 360] width 22 height 20
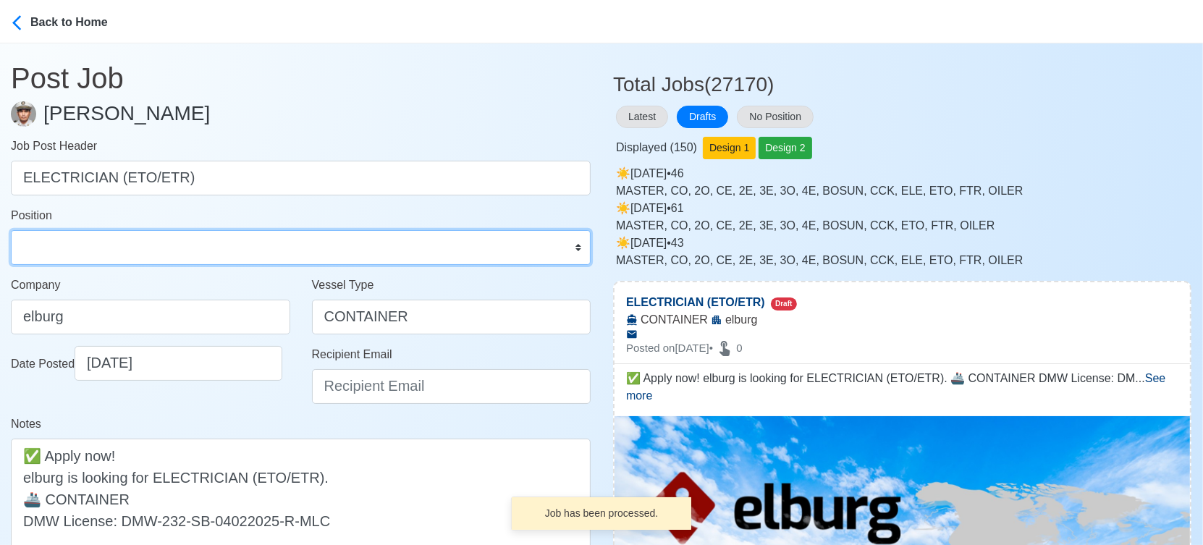
drag, startPoint x: 168, startPoint y: 242, endPoint x: 164, endPoint y: 230, distance: 13.0
click at [168, 242] on select "Master Chief Officer 2nd Officer 3rd Officer Junior Officer Chief Engineer 2nd …" at bounding box center [301, 247] width 580 height 35
click at [11, 230] on select "Master Chief Officer 2nd Officer 3rd Officer Junior Officer Chief Engineer 2nd …" at bounding box center [301, 247] width 580 height 35
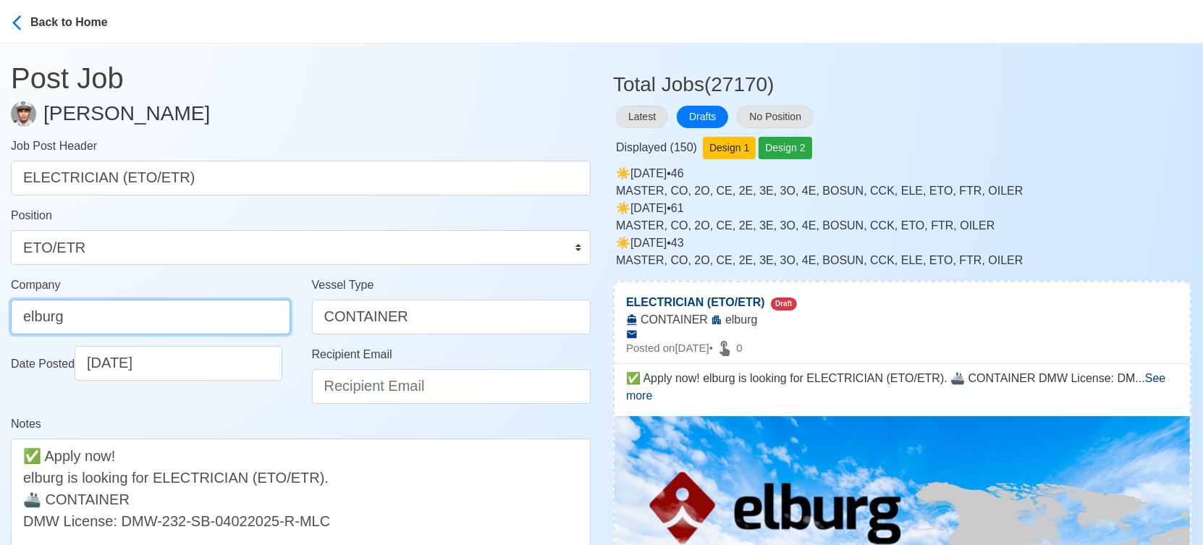
click at [169, 318] on input "elburg" at bounding box center [150, 317] width 279 height 35
click at [424, 406] on div "Recipient Email" at bounding box center [451, 380] width 301 height 69
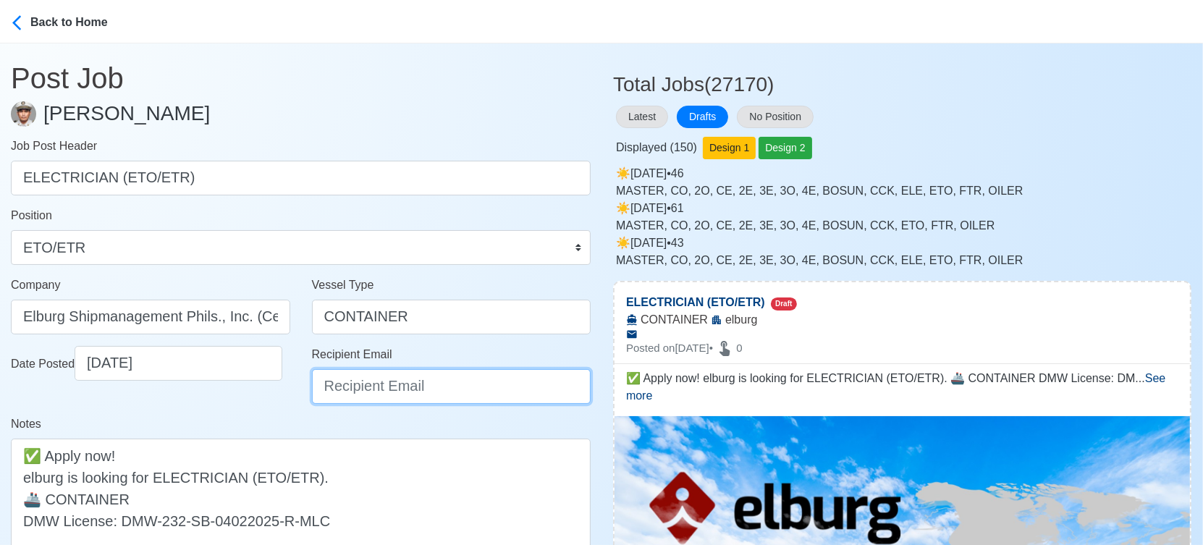
click at [421, 390] on input "Recipient Email" at bounding box center [451, 386] width 279 height 35
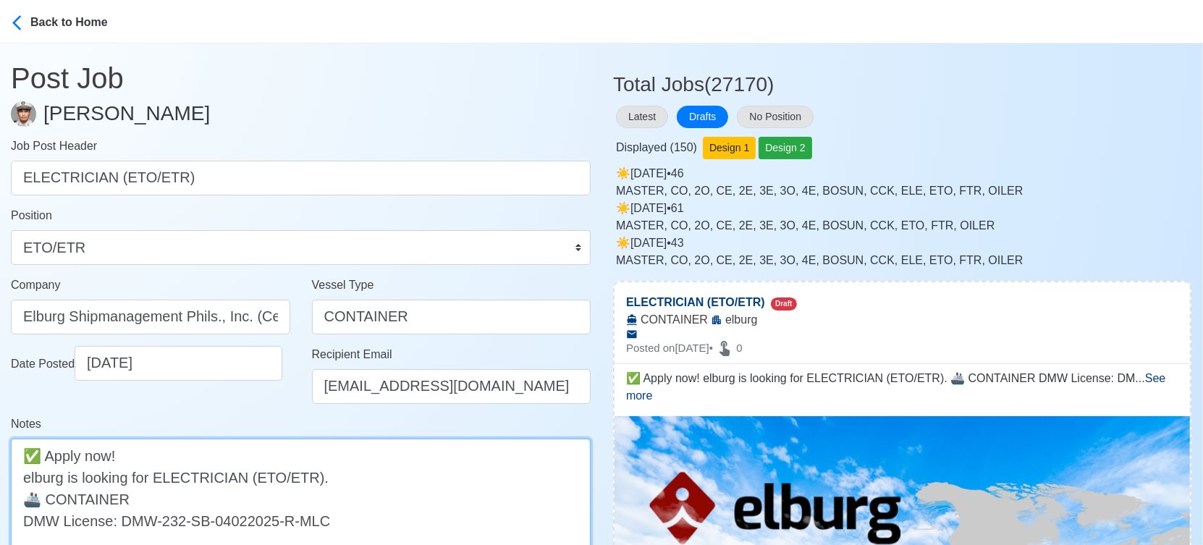
click at [29, 475] on textarea "✅ Apply now! elburg is looking for ELECTRICIAN (ETO/ETR). 🚢 CONTAINER DMW Licen…" at bounding box center [301, 499] width 580 height 120
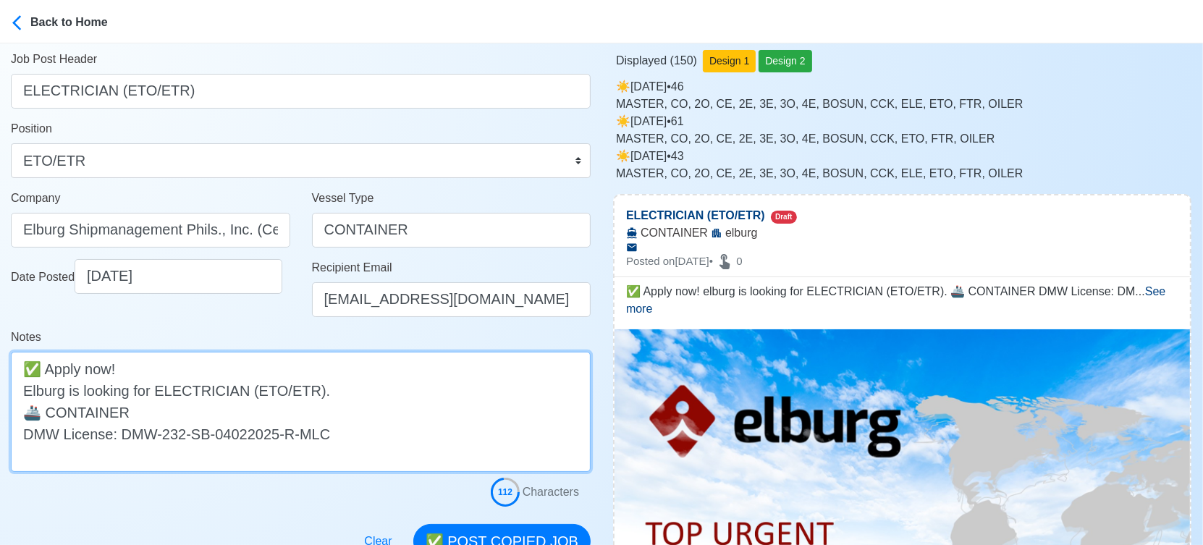
scroll to position [241, 0]
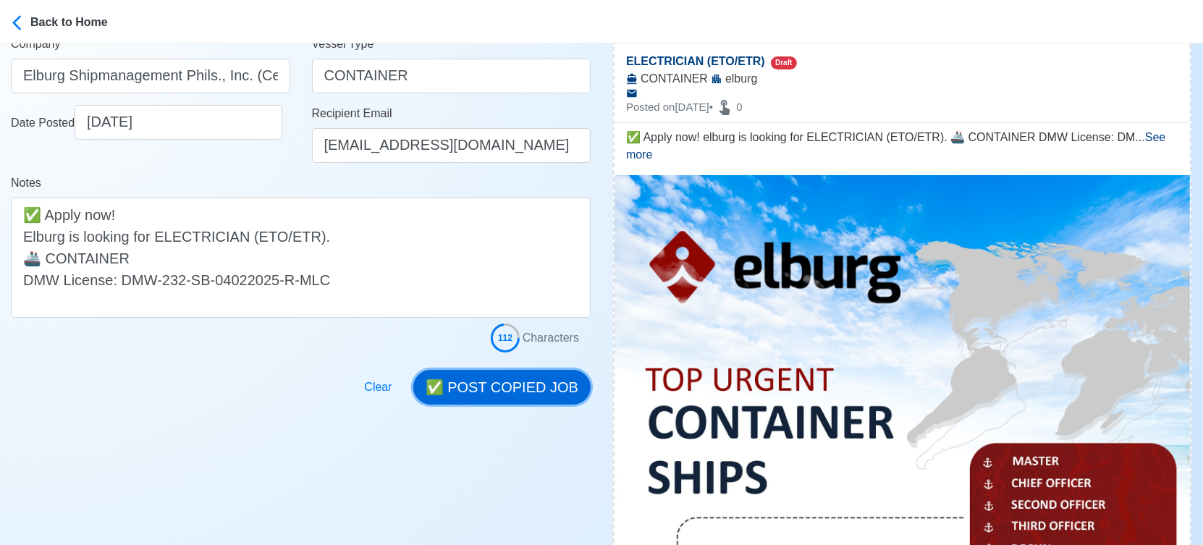
click at [489, 372] on button "✅ POST COPIED JOB" at bounding box center [501, 387] width 177 height 35
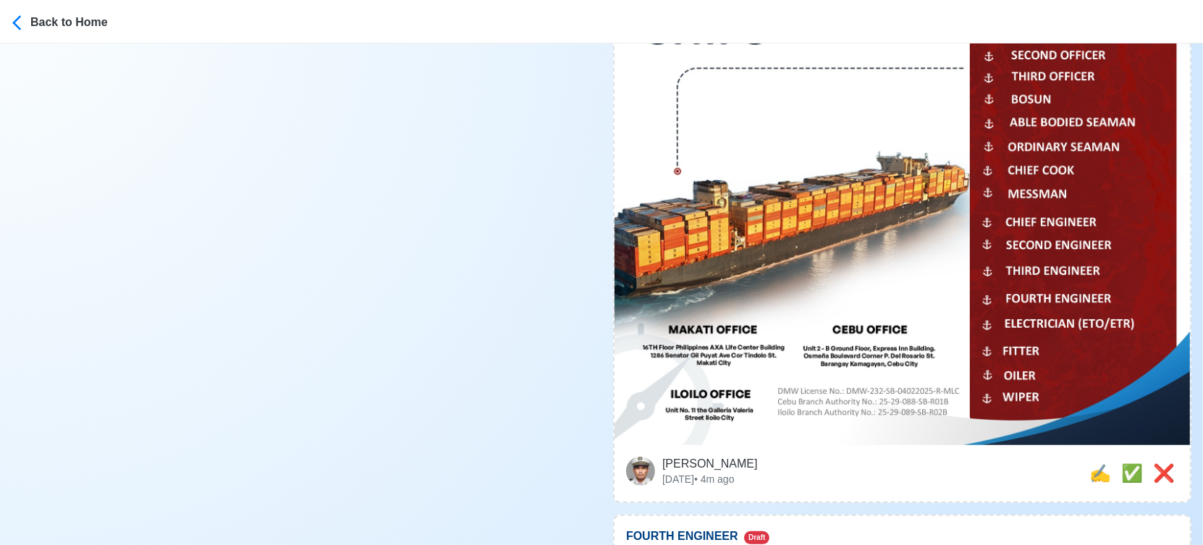
scroll to position [804, 0]
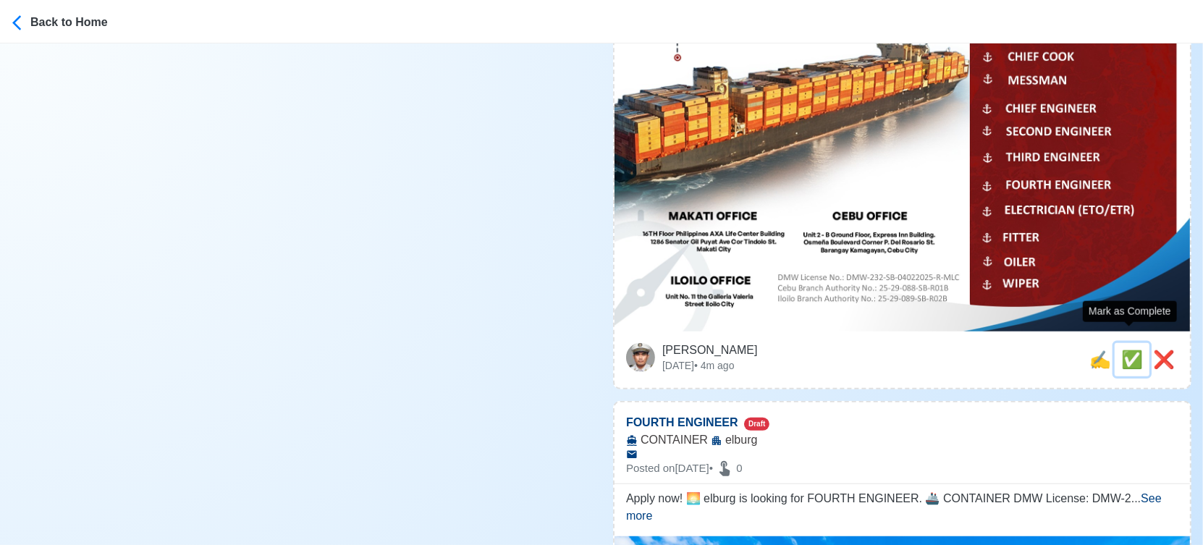
click at [1123, 350] on span "✅" at bounding box center [1132, 360] width 22 height 20
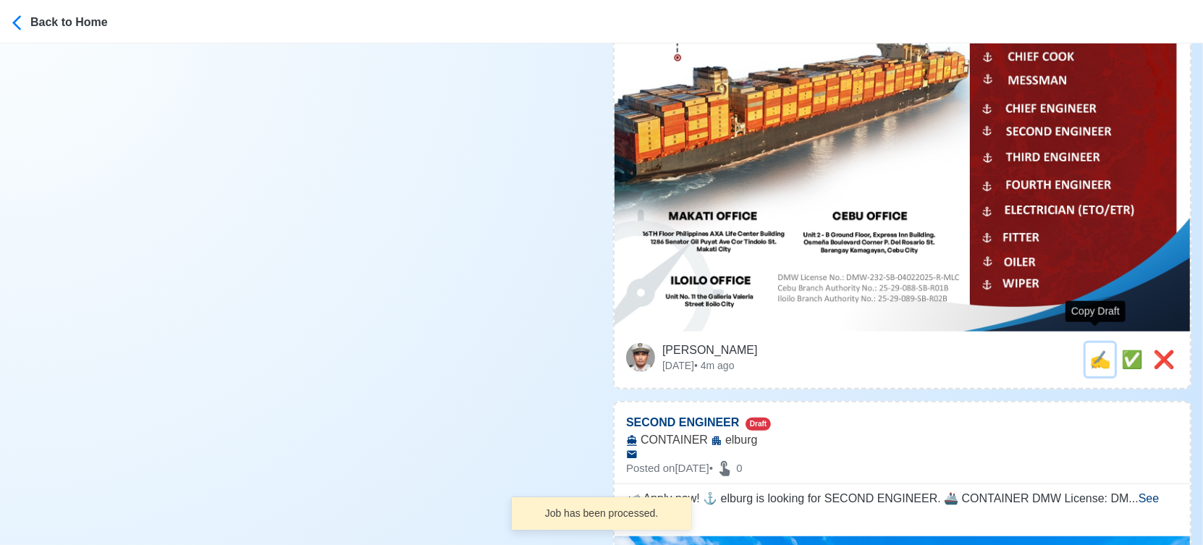
click at [1099, 350] on span "✍️" at bounding box center [1100, 360] width 22 height 20
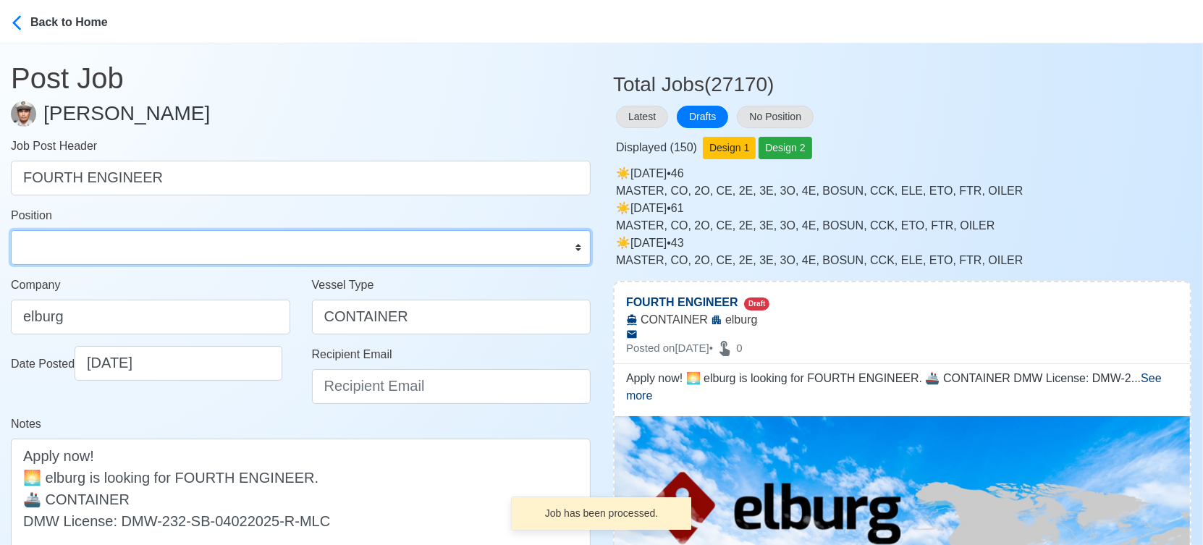
click at [74, 259] on select "Master Chief Officer 2nd Officer 3rd Officer Junior Officer Chief Engineer 2nd …" at bounding box center [301, 247] width 580 height 35
click at [11, 230] on select "Master Chief Officer 2nd Officer 3rd Officer Junior Officer Chief Engineer 2nd …" at bounding box center [301, 247] width 580 height 35
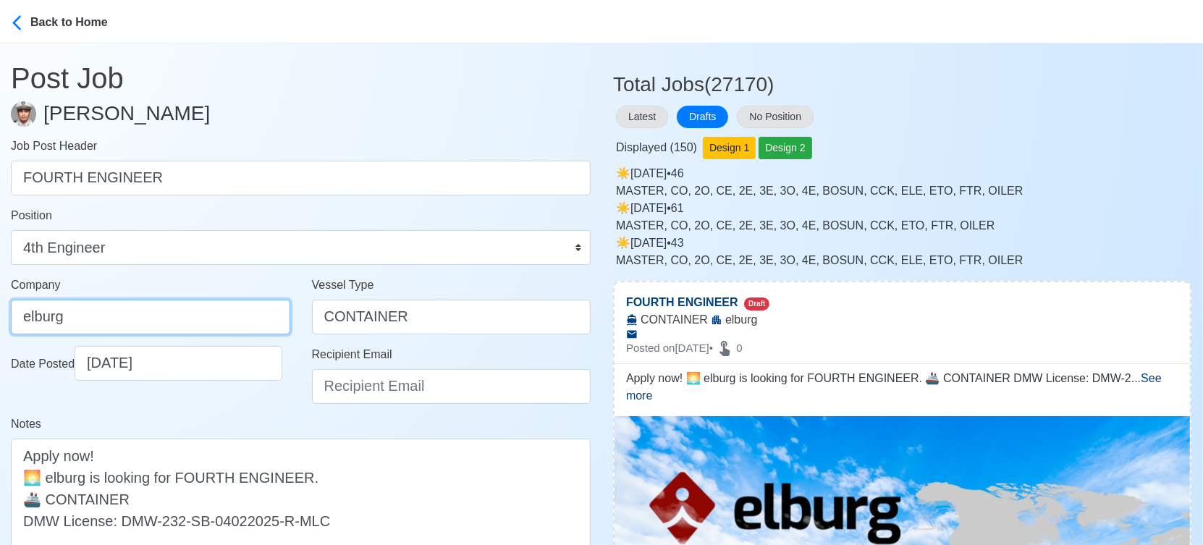
drag, startPoint x: 117, startPoint y: 316, endPoint x: 91, endPoint y: 316, distance: 25.3
click at [91, 316] on input "elburg" at bounding box center [150, 317] width 279 height 35
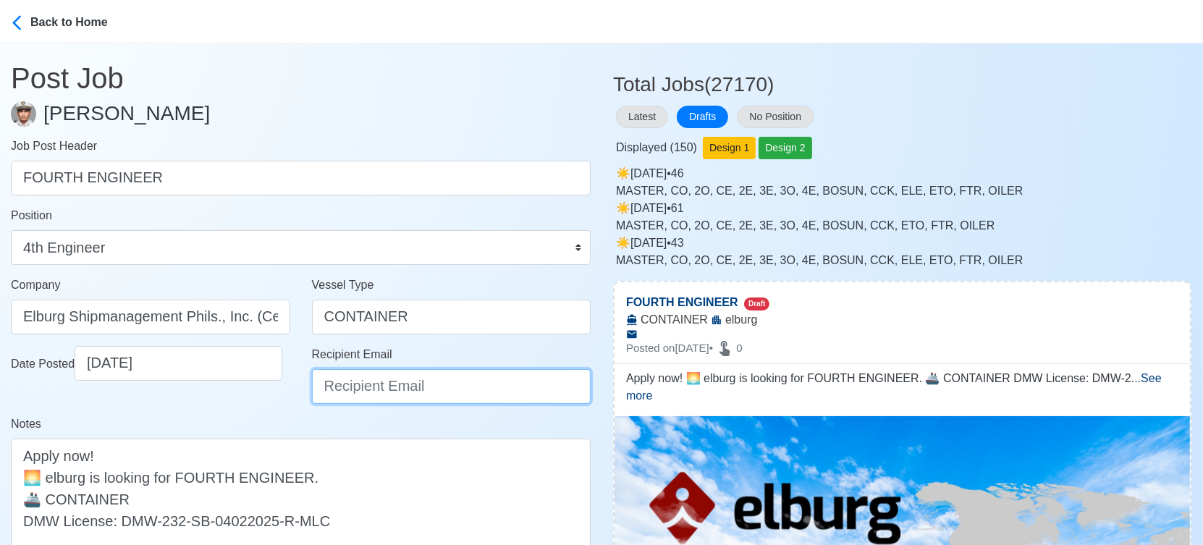
click at [432, 389] on input "Recipient Email" at bounding box center [451, 386] width 279 height 35
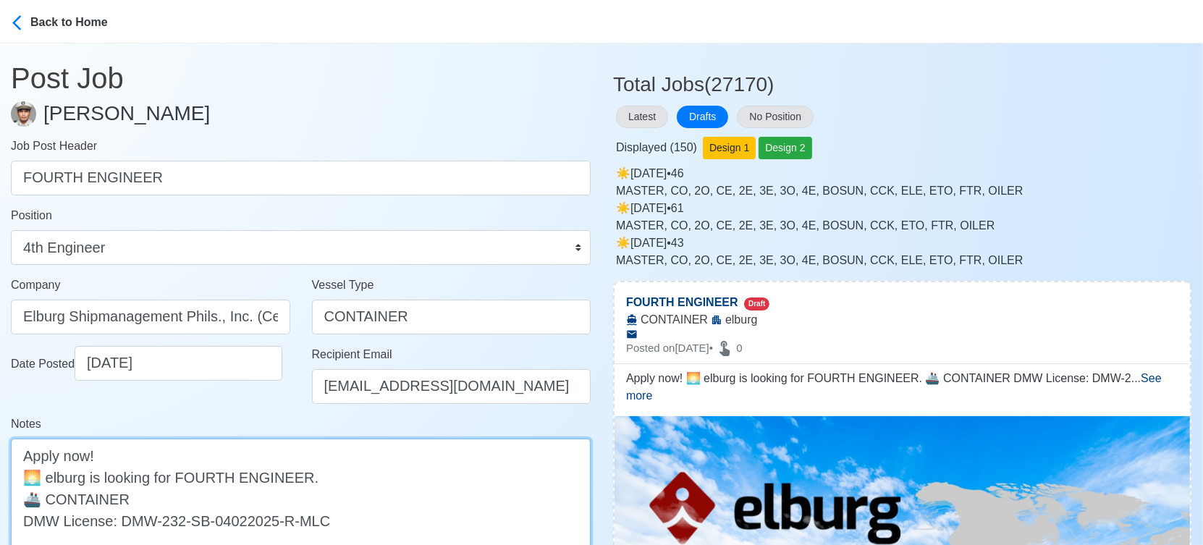
click at [51, 478] on textarea "Apply now! 🌅 elburg is looking for FOURTH ENGINEER. 🚢 CONTAINER DMW License: DM…" at bounding box center [301, 499] width 580 height 120
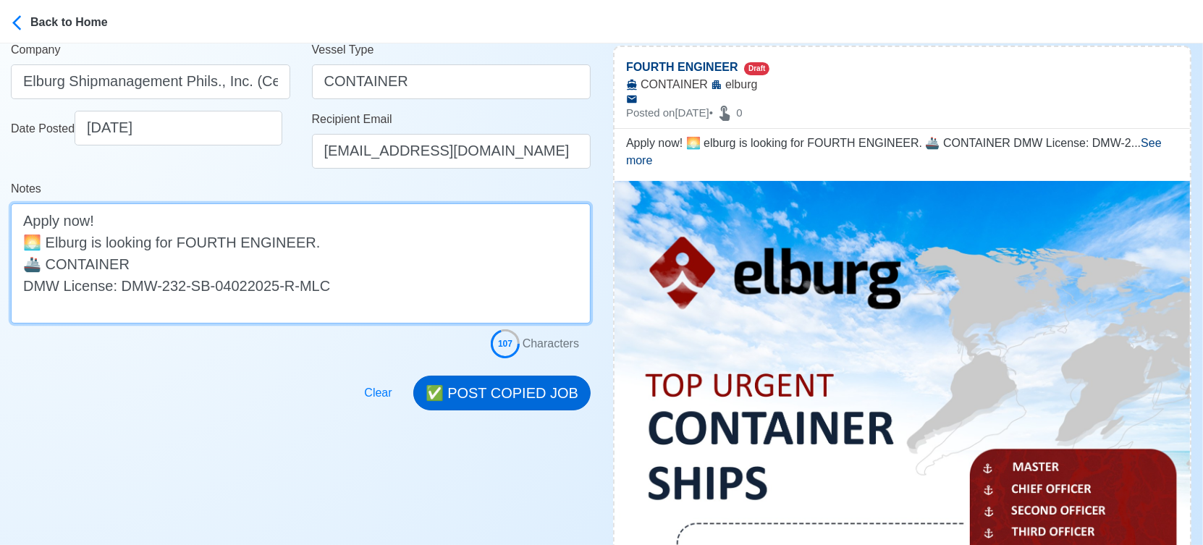
scroll to position [241, 0]
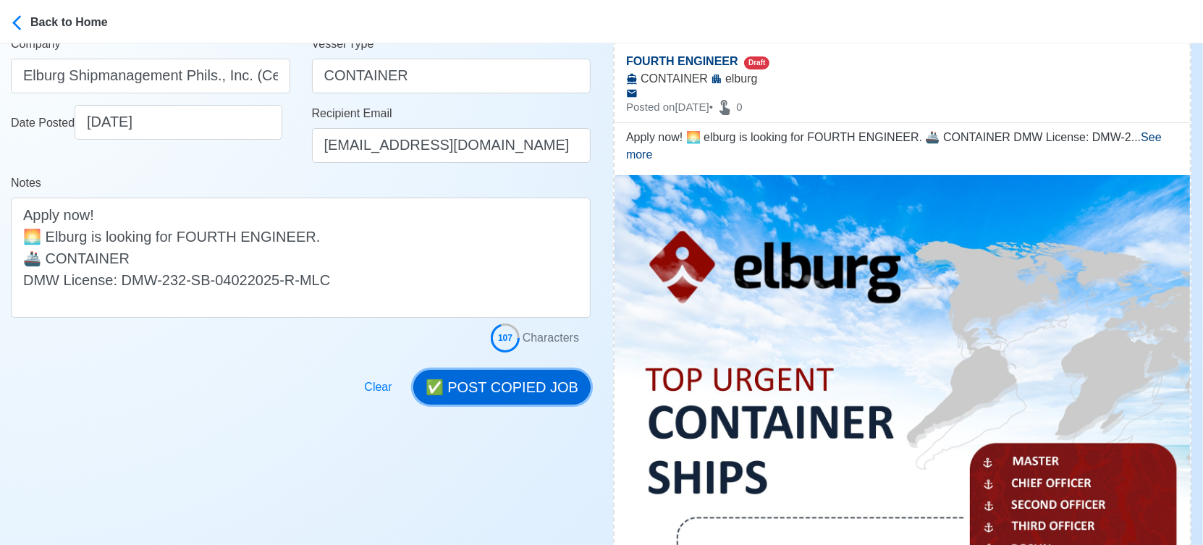
click at [500, 392] on button "✅ POST COPIED JOB" at bounding box center [501, 387] width 177 height 35
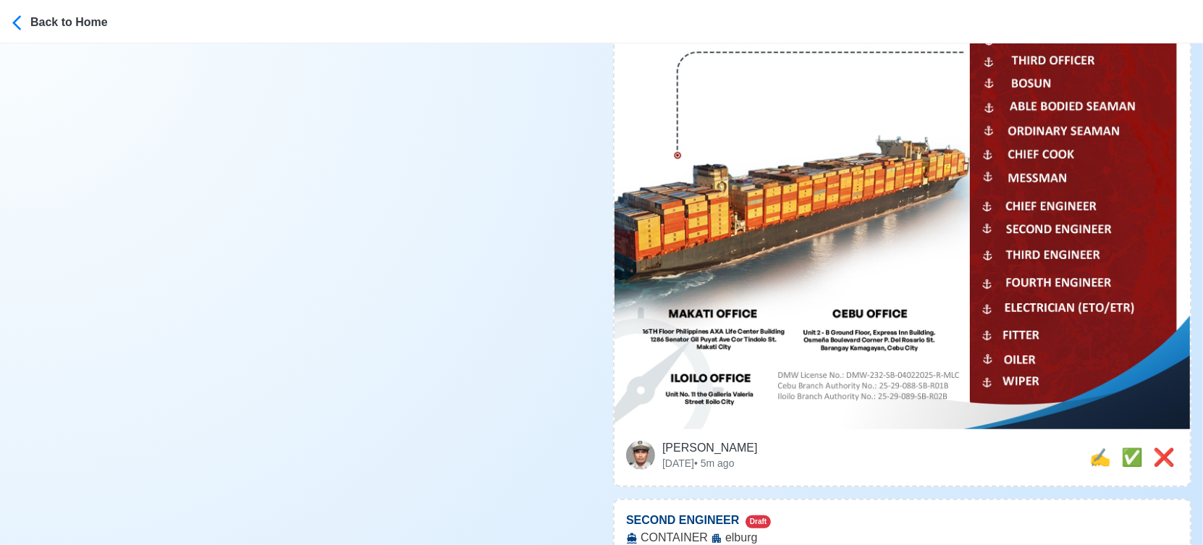
scroll to position [724, 0]
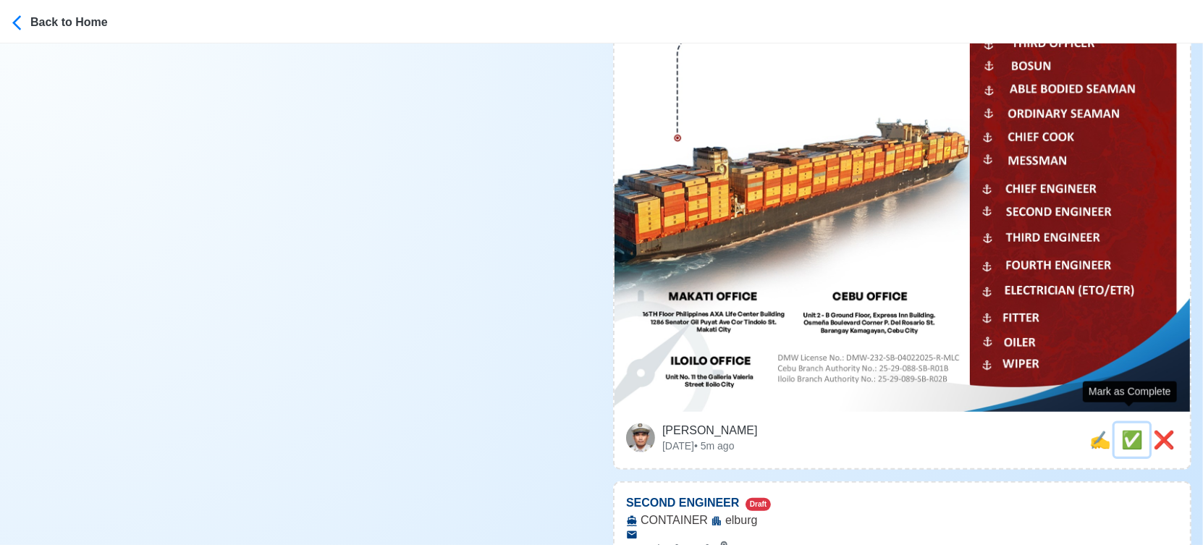
click at [1135, 430] on span "✅" at bounding box center [1132, 440] width 22 height 20
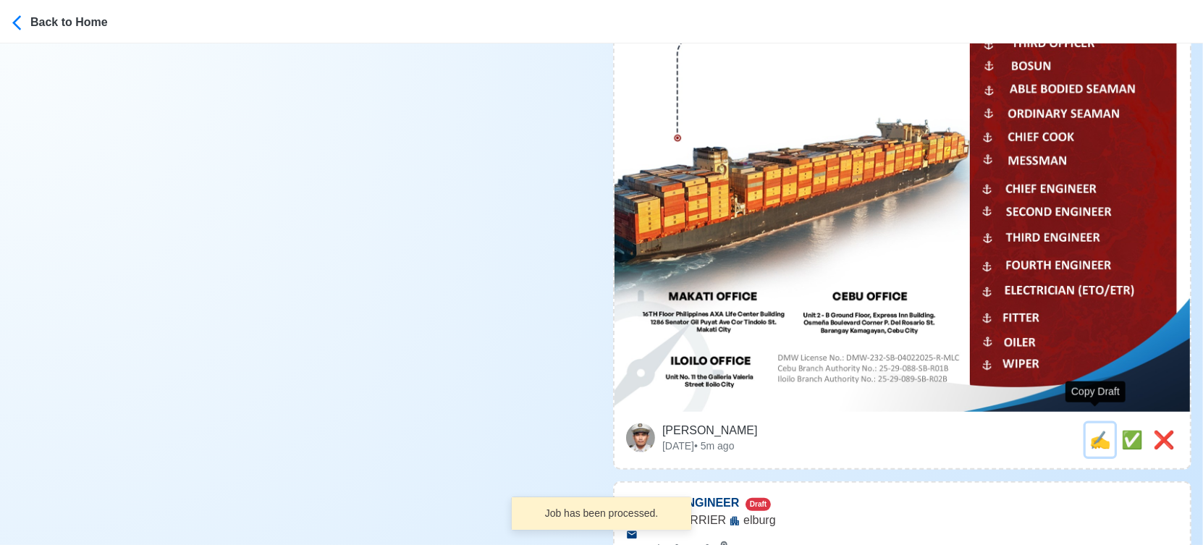
click at [1102, 430] on span "✍️" at bounding box center [1100, 440] width 22 height 20
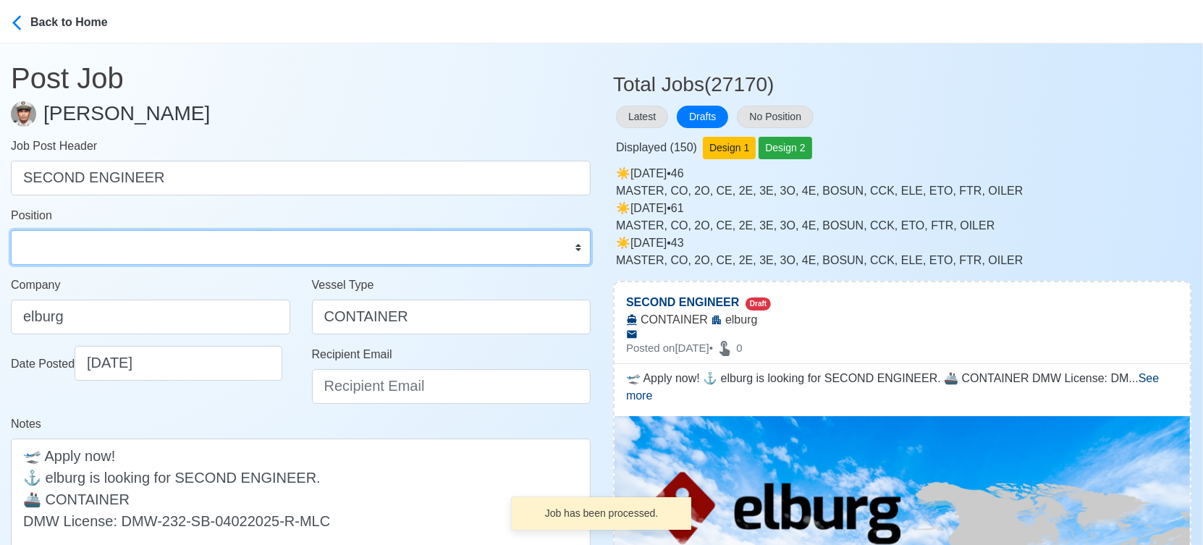
drag, startPoint x: 82, startPoint y: 253, endPoint x: 80, endPoint y: 242, distance: 11.7
click at [81, 253] on select "Master Chief Officer 2nd Officer 3rd Officer Junior Officer Chief Engineer 2nd …" at bounding box center [301, 247] width 580 height 35
click at [11, 230] on select "Master Chief Officer 2nd Officer 3rd Officer Junior Officer Chief Engineer 2nd …" at bounding box center [301, 247] width 580 height 35
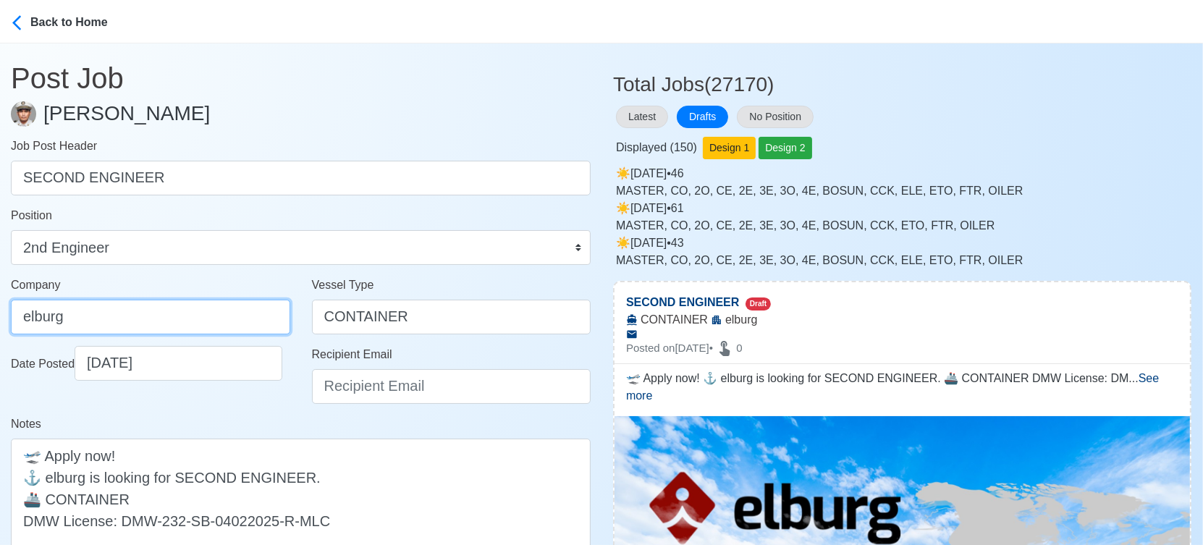
click at [159, 304] on input "elburg" at bounding box center [150, 317] width 279 height 35
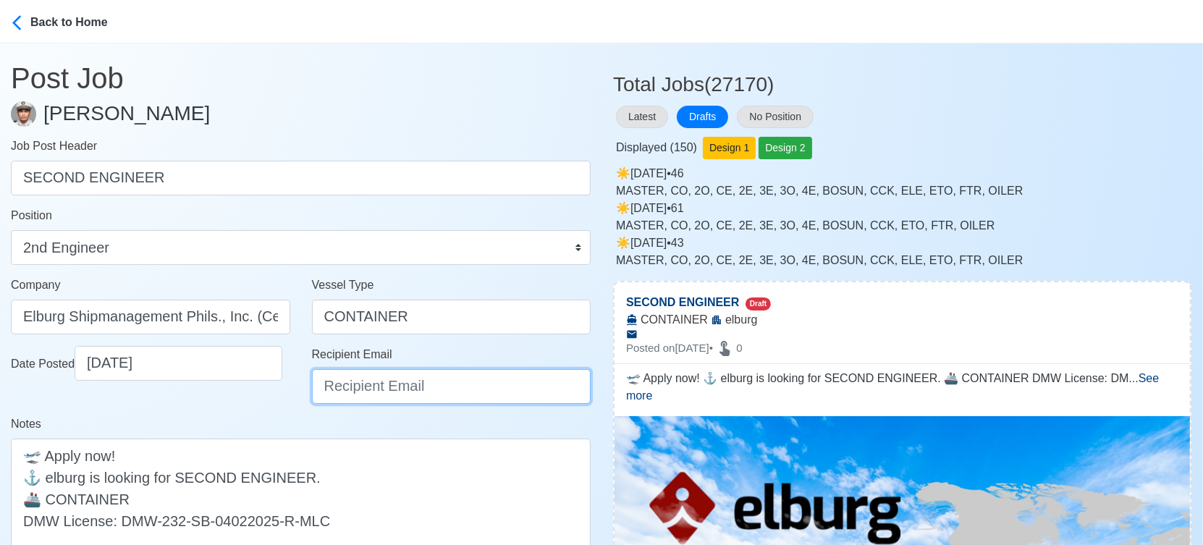
click at [399, 390] on input "Recipient Email" at bounding box center [451, 386] width 279 height 35
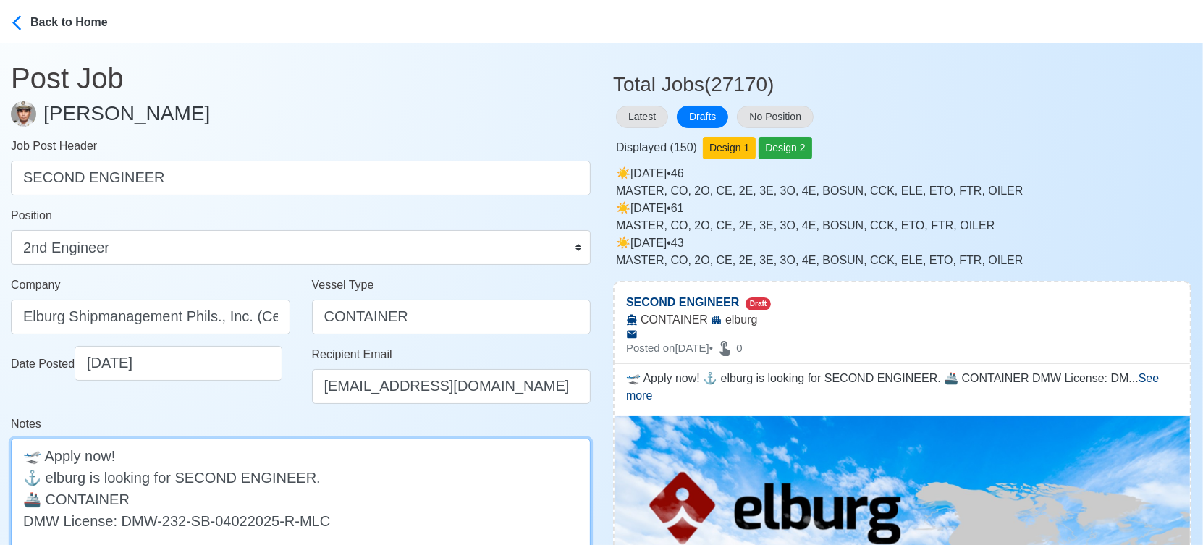
click at [52, 473] on textarea "🛫 Apply now! ⚓ elburg is looking for SECOND ENGINEER. 🚢 CONTAINER DMW License: …" at bounding box center [301, 499] width 580 height 120
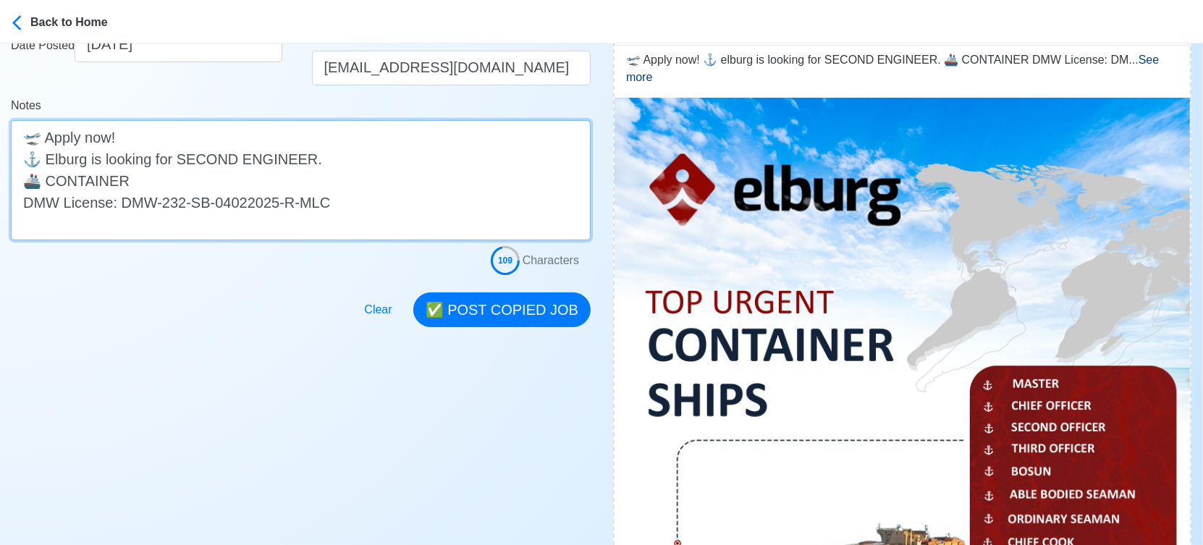
scroll to position [321, 0]
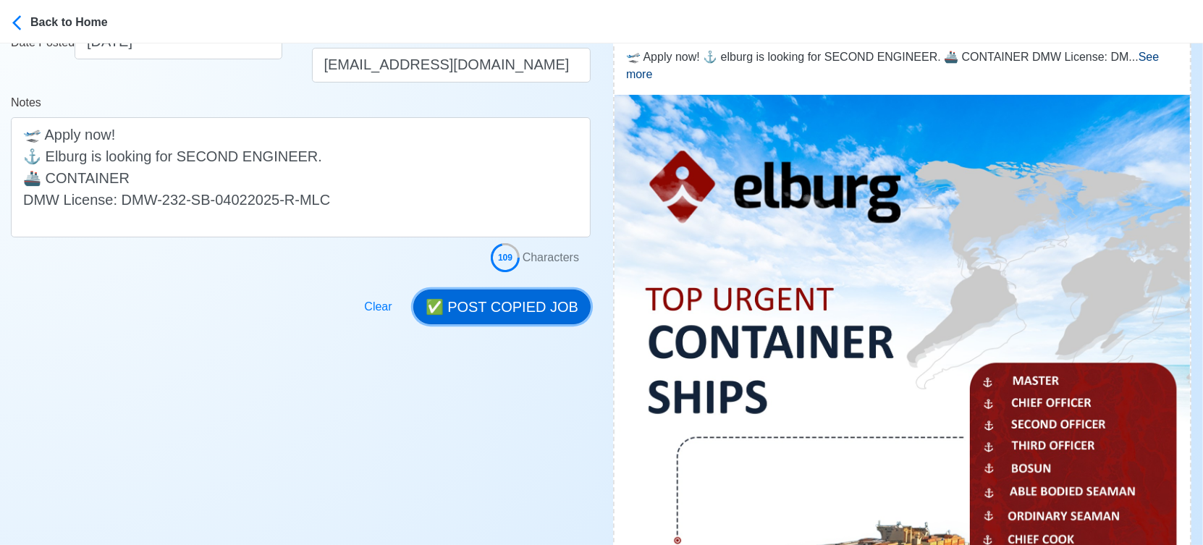
click at [515, 303] on button "✅ POST COPIED JOB" at bounding box center [501, 307] width 177 height 35
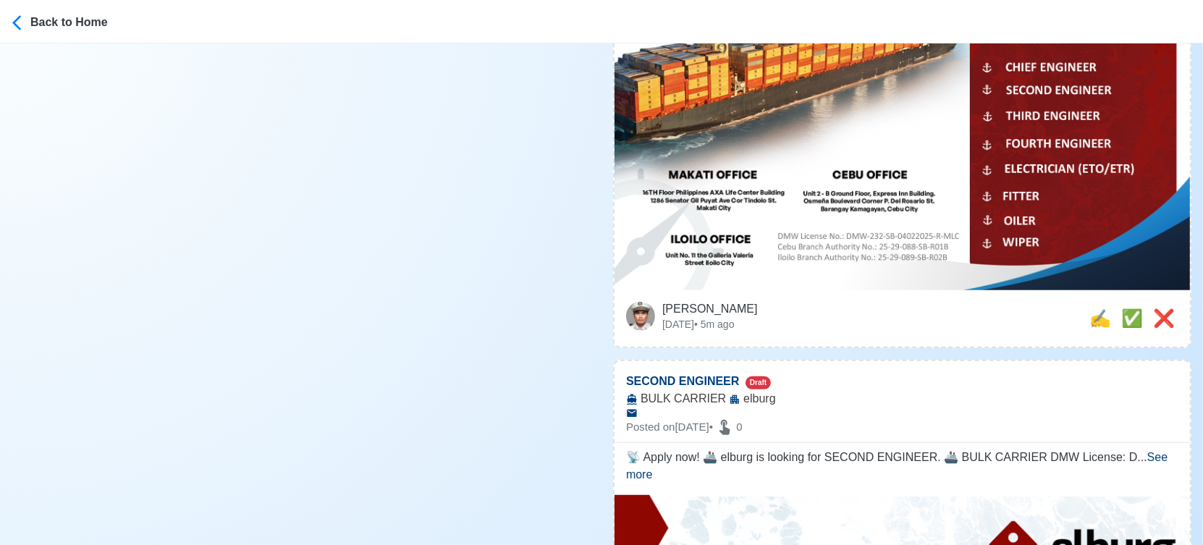
scroll to position [884, 0]
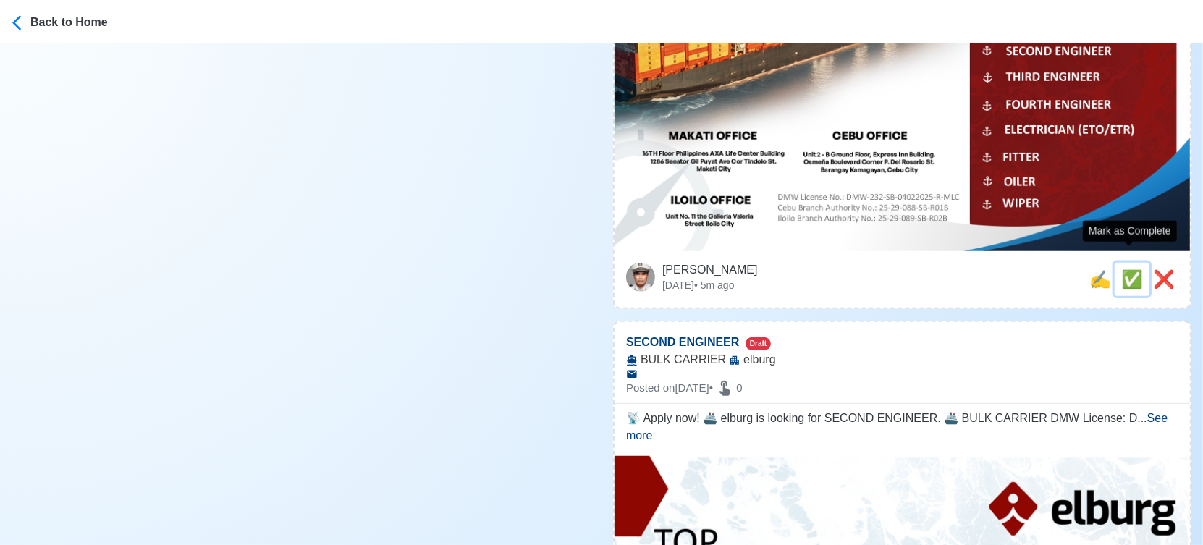
click at [1132, 269] on span "✅" at bounding box center [1132, 279] width 22 height 20
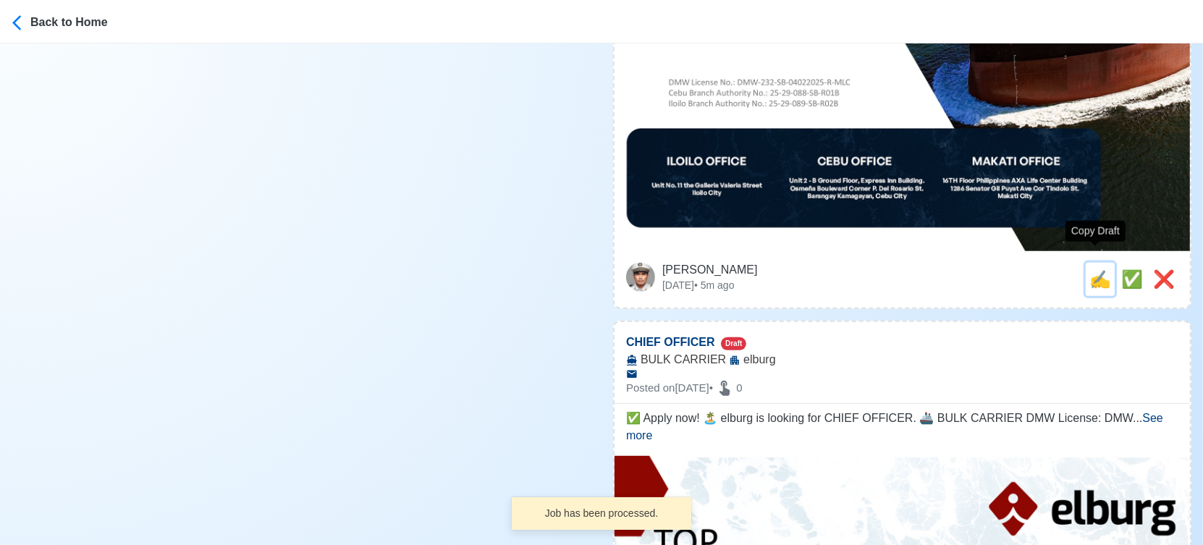
click at [1099, 269] on span "✍️" at bounding box center [1100, 279] width 22 height 20
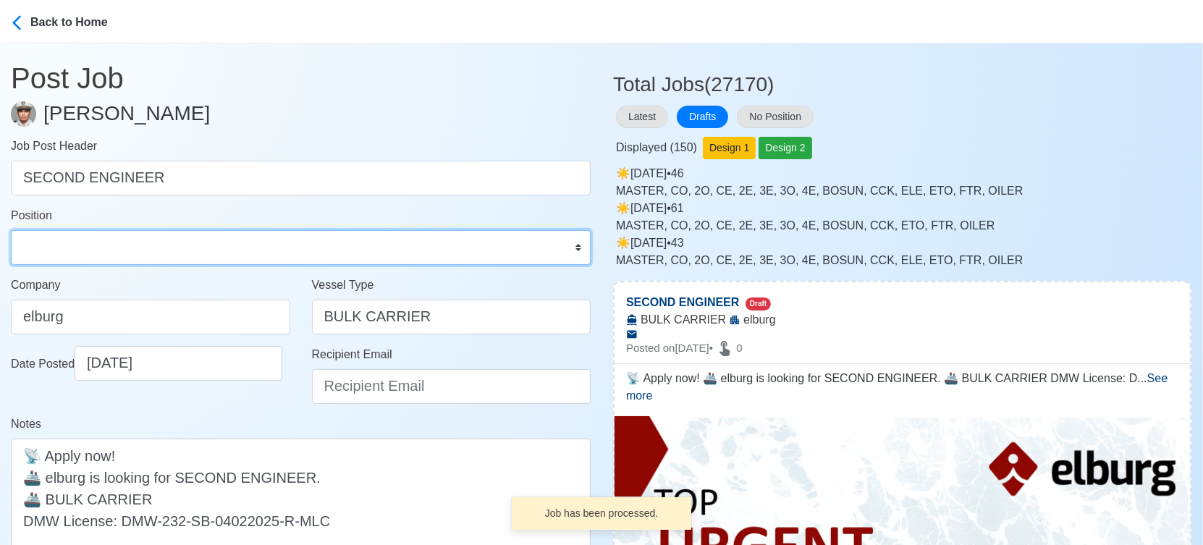
click at [182, 247] on select "Master Chief Officer 2nd Officer 3rd Officer Junior Officer Chief Engineer 2nd …" at bounding box center [301, 247] width 580 height 35
click at [11, 230] on select "Master Chief Officer 2nd Officer 3rd Officer Junior Officer Chief Engineer 2nd …" at bounding box center [301, 247] width 580 height 35
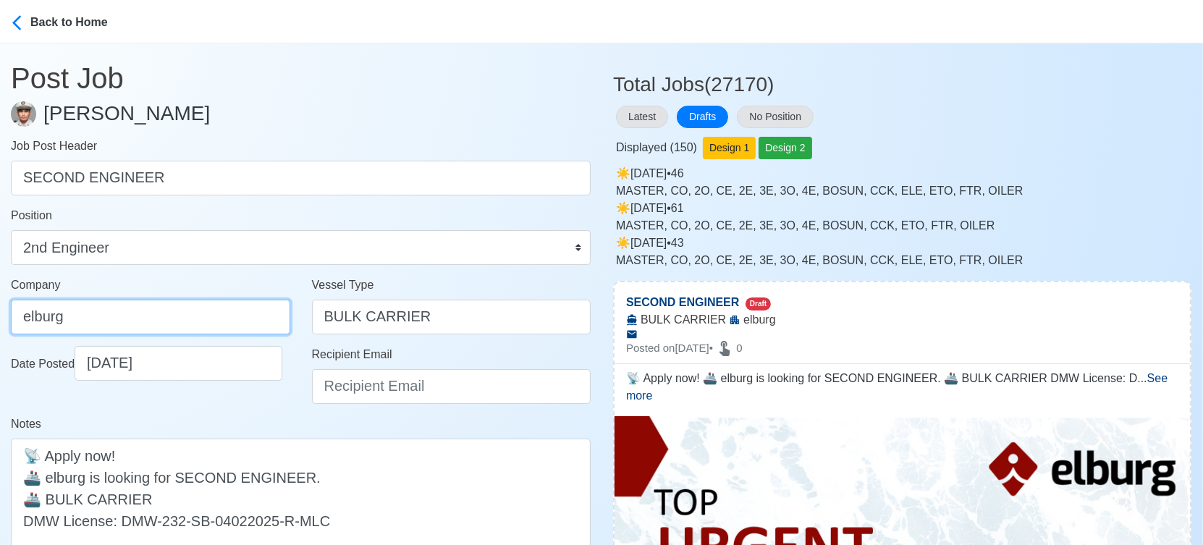
click at [158, 309] on input "elburg" at bounding box center [150, 317] width 279 height 35
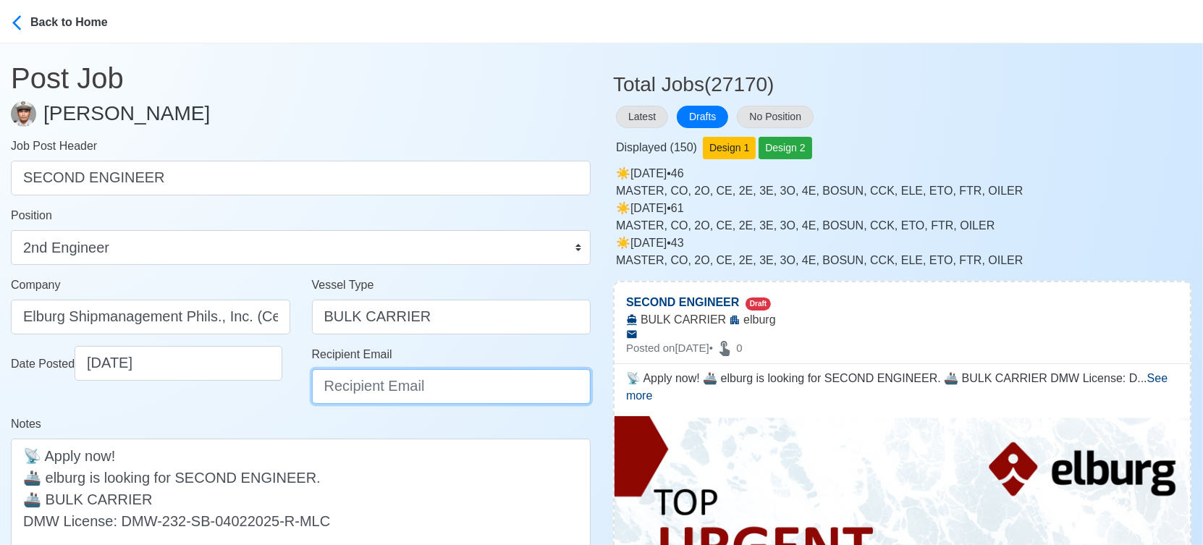
click at [392, 392] on input "Recipient Email" at bounding box center [451, 386] width 279 height 35
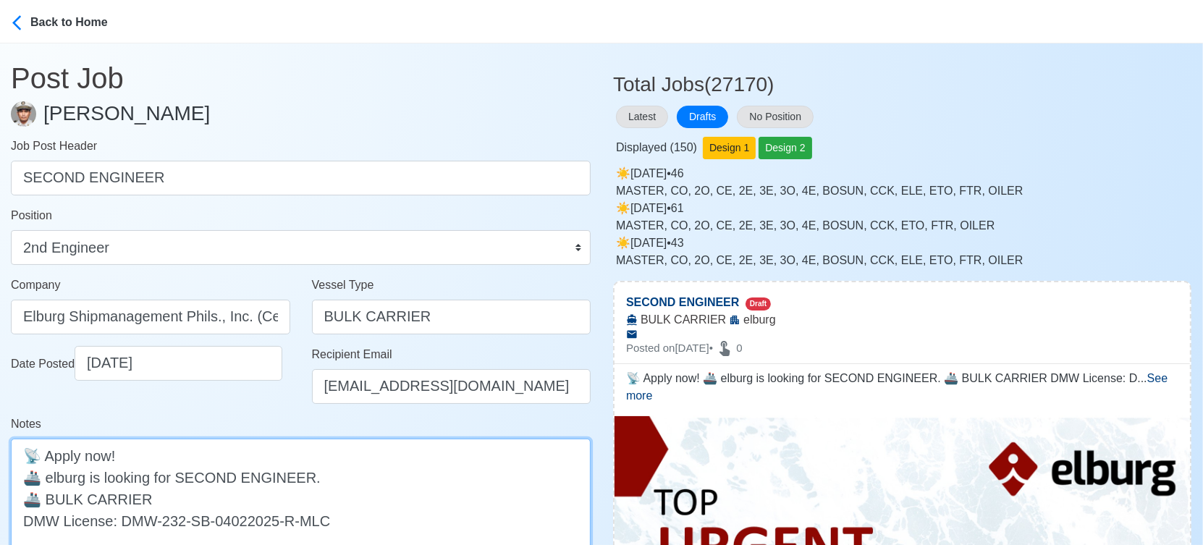
click at [52, 480] on textarea "📡 Apply now! 🚢 elburg is looking for SECOND ENGINEER. 🚢 BULK CARRIER DMW Licens…" at bounding box center [301, 499] width 580 height 120
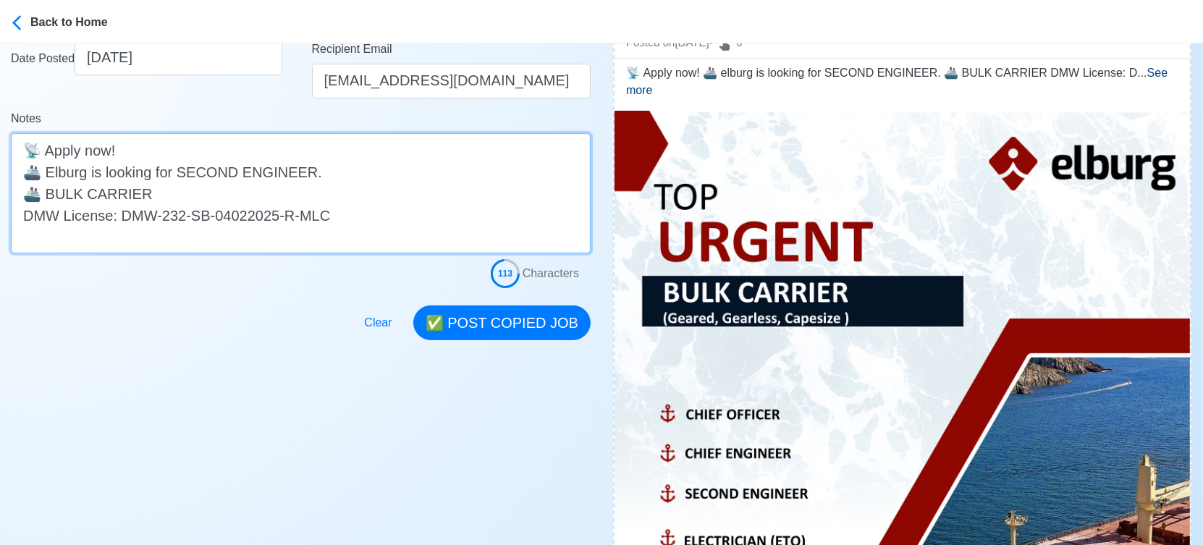
scroll to position [321, 0]
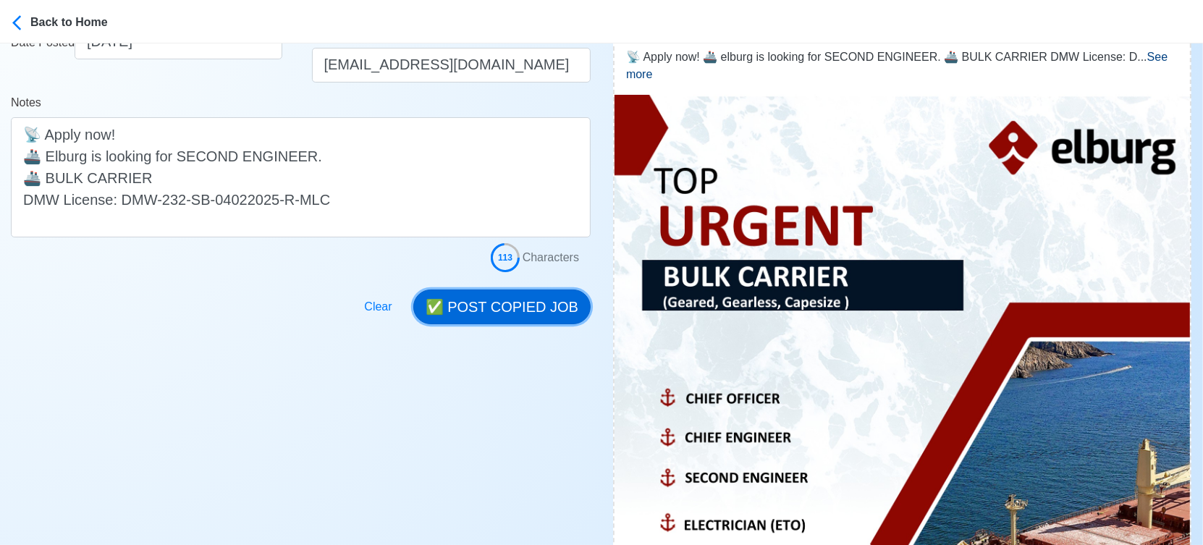
click at [510, 310] on button "✅ POST COPIED JOB" at bounding box center [501, 307] width 177 height 35
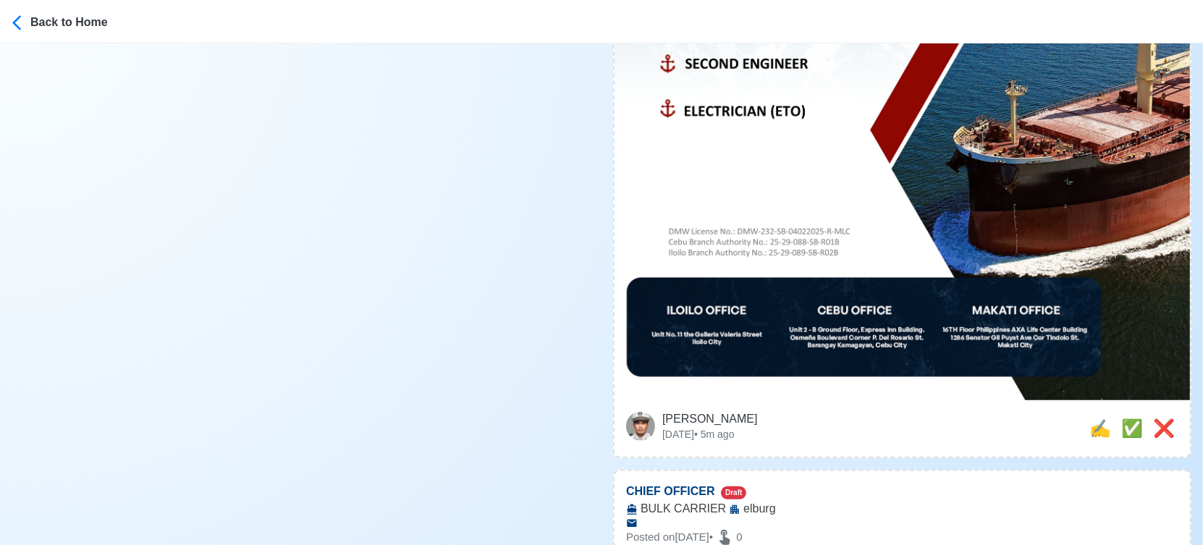
scroll to position [804, 0]
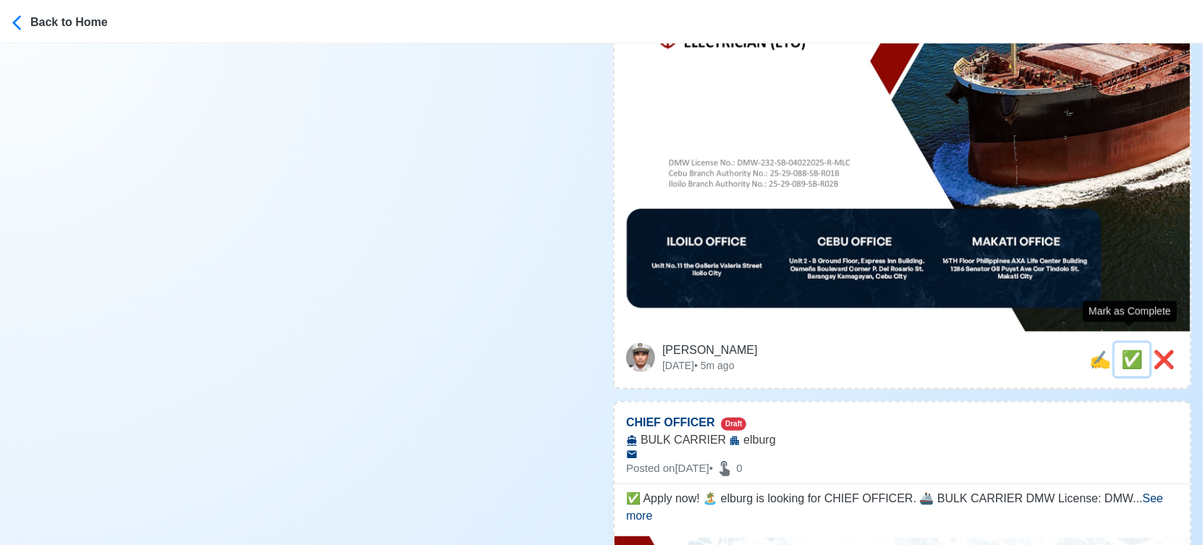
click at [1121, 350] on span "✅" at bounding box center [1132, 360] width 22 height 20
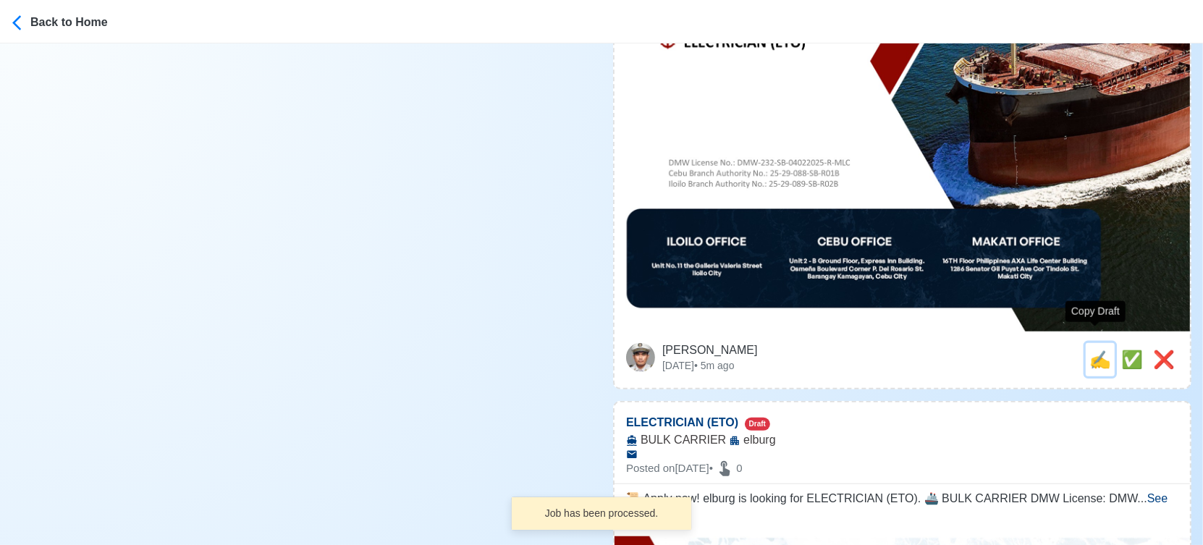
click at [1102, 350] on span "✍️" at bounding box center [1100, 360] width 22 height 20
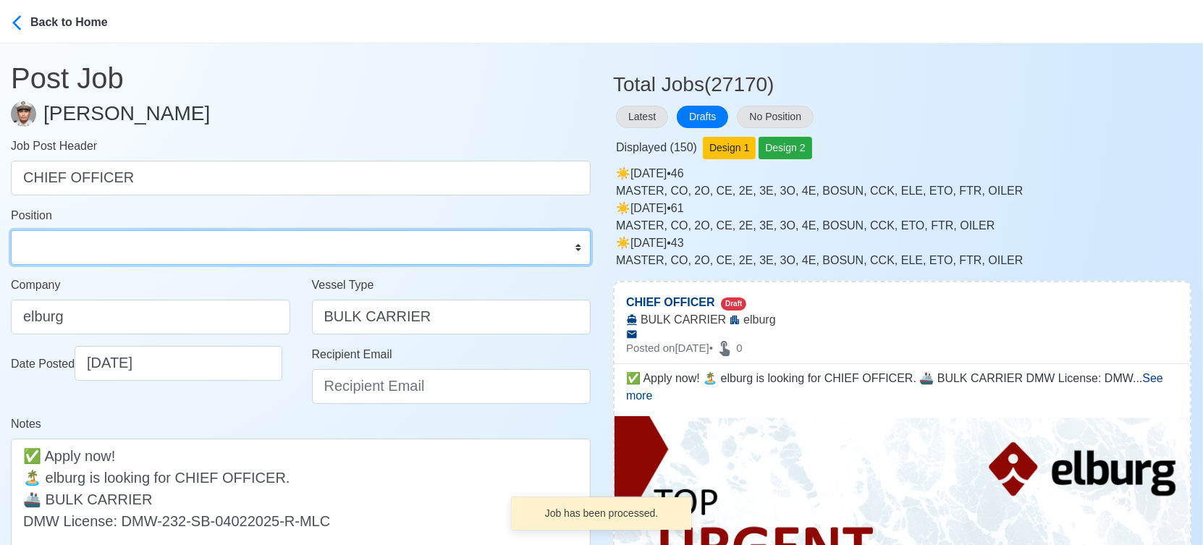
click at [106, 251] on select "Master Chief Officer 2nd Officer 3rd Officer Junior Officer Chief Engineer 2nd …" at bounding box center [301, 247] width 580 height 35
click at [11, 230] on select "Master Chief Officer 2nd Officer 3rd Officer Junior Officer Chief Engineer 2nd …" at bounding box center [301, 247] width 580 height 35
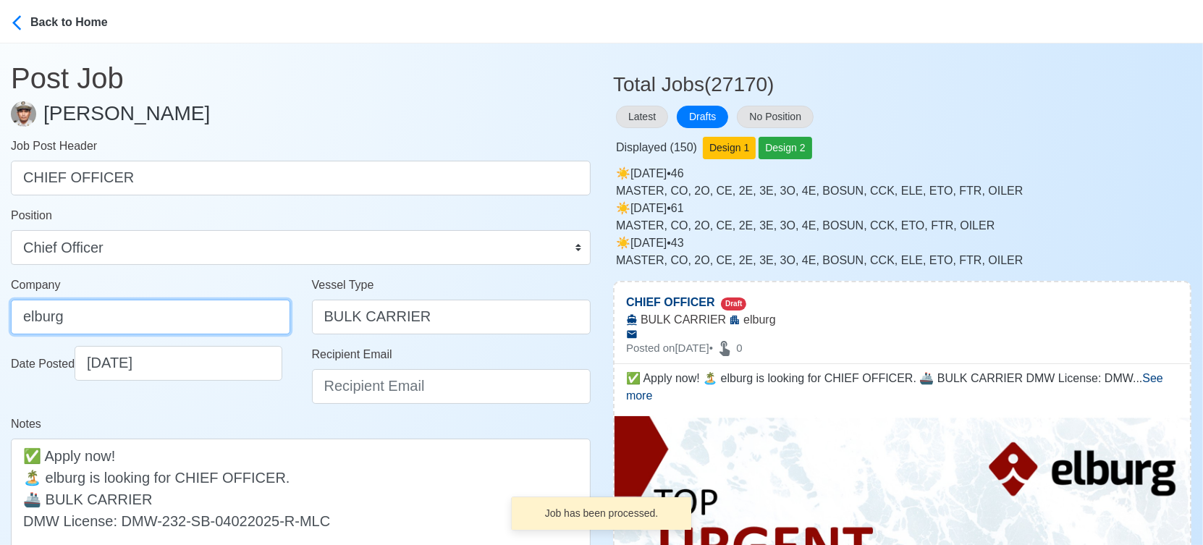
click at [180, 313] on input "elburg" at bounding box center [150, 317] width 279 height 35
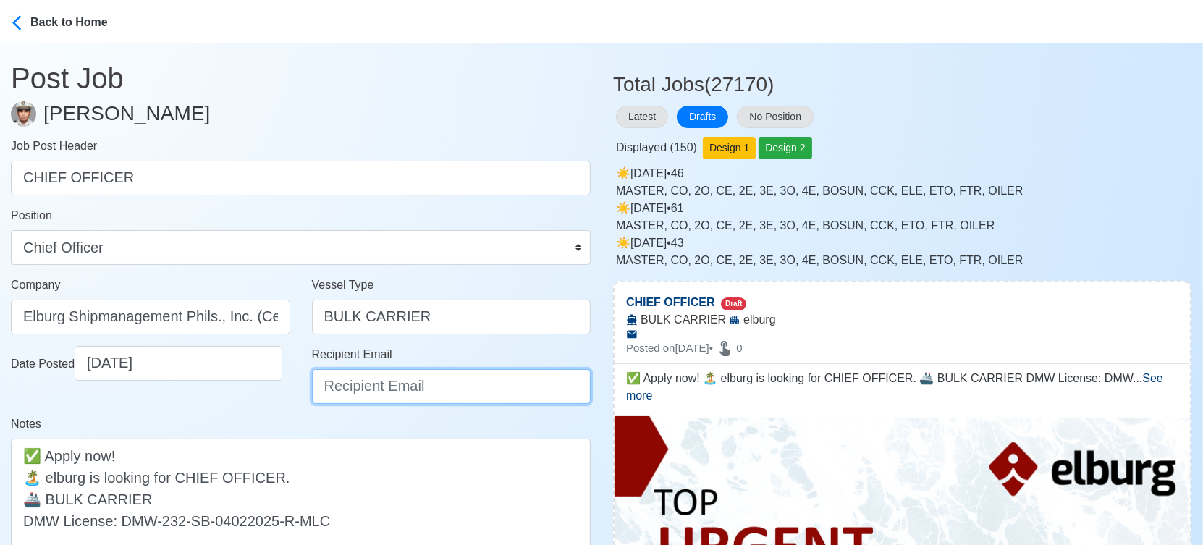
click at [379, 379] on input "Recipient Email" at bounding box center [451, 386] width 279 height 35
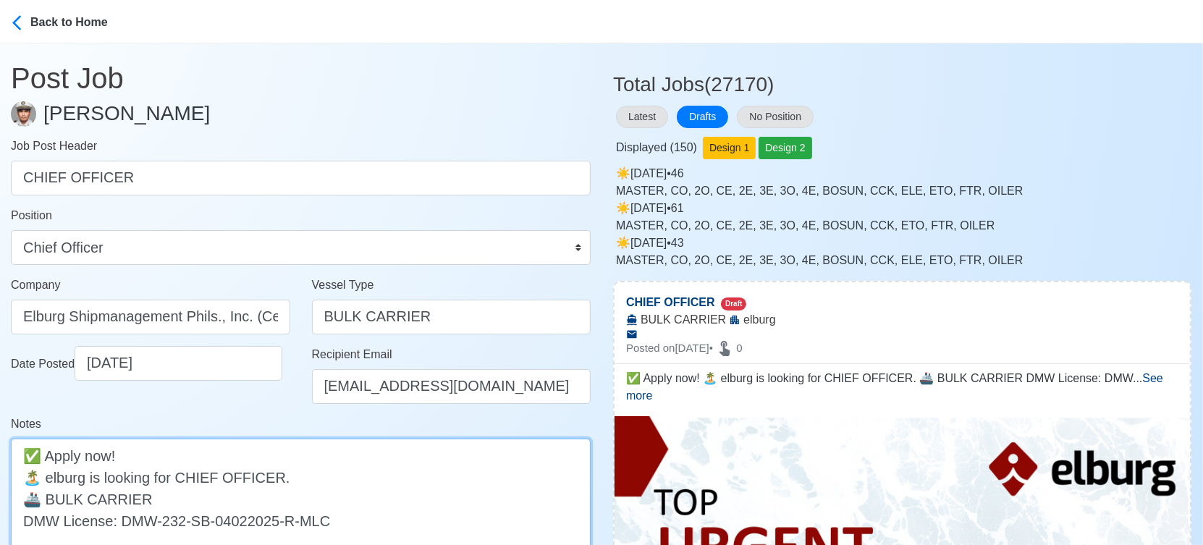
click at [55, 476] on textarea "✅ Apply now! 🏝️ elburg is looking for CHIEF OFFICER. 🚢 BULK CARRIER DMW License…" at bounding box center [301, 499] width 580 height 120
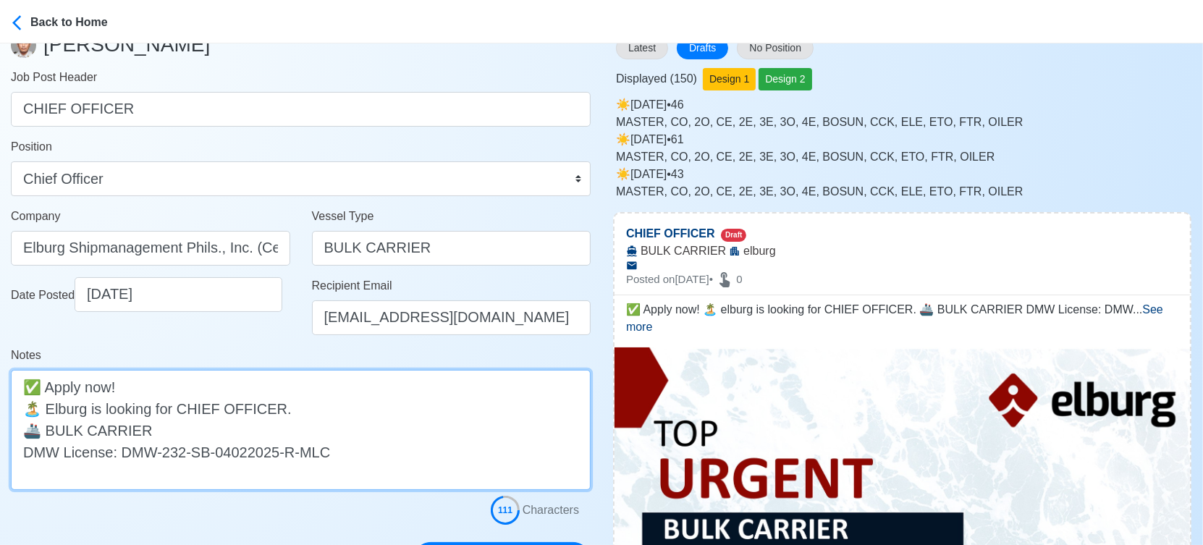
scroll to position [241, 0]
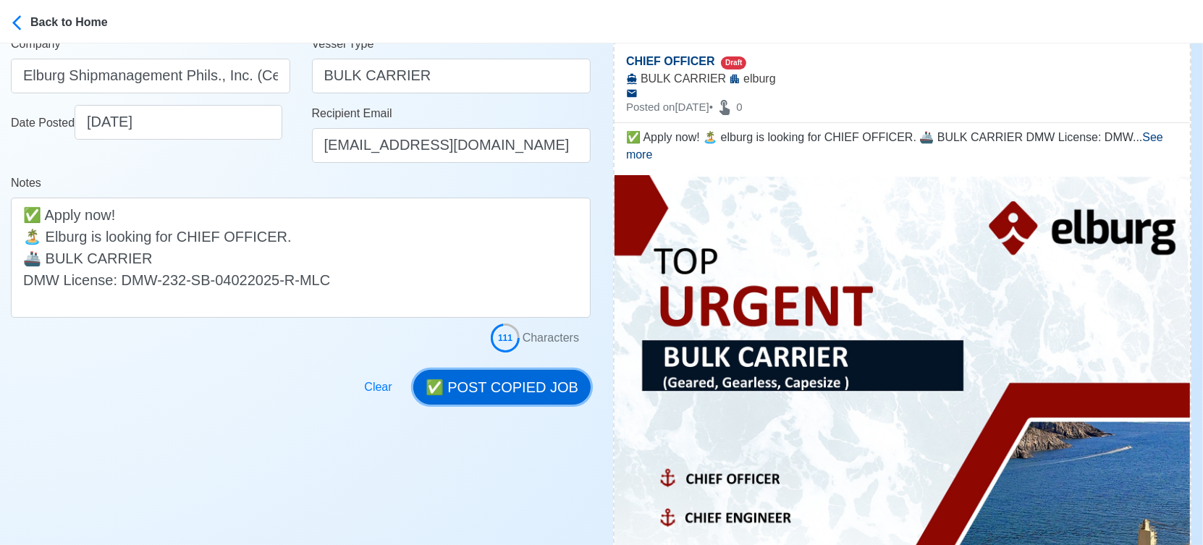
click at [517, 373] on button "✅ POST COPIED JOB" at bounding box center [501, 387] width 177 height 35
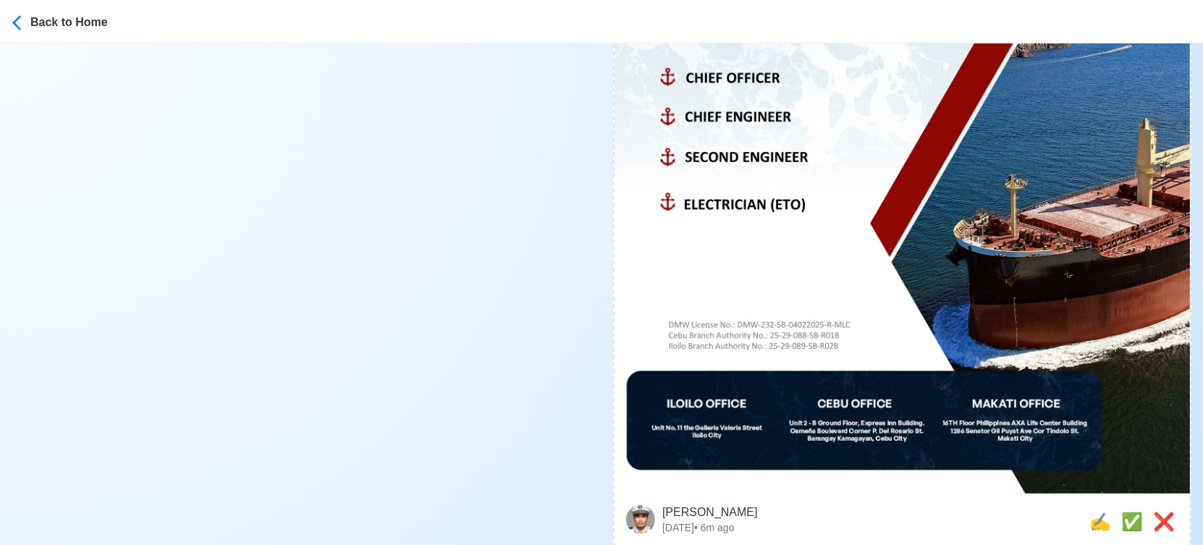
scroll to position [643, 0]
drag, startPoint x: 1122, startPoint y: 498, endPoint x: 1108, endPoint y: 501, distance: 14.1
click at [1123, 511] on span "✅" at bounding box center [1132, 521] width 22 height 20
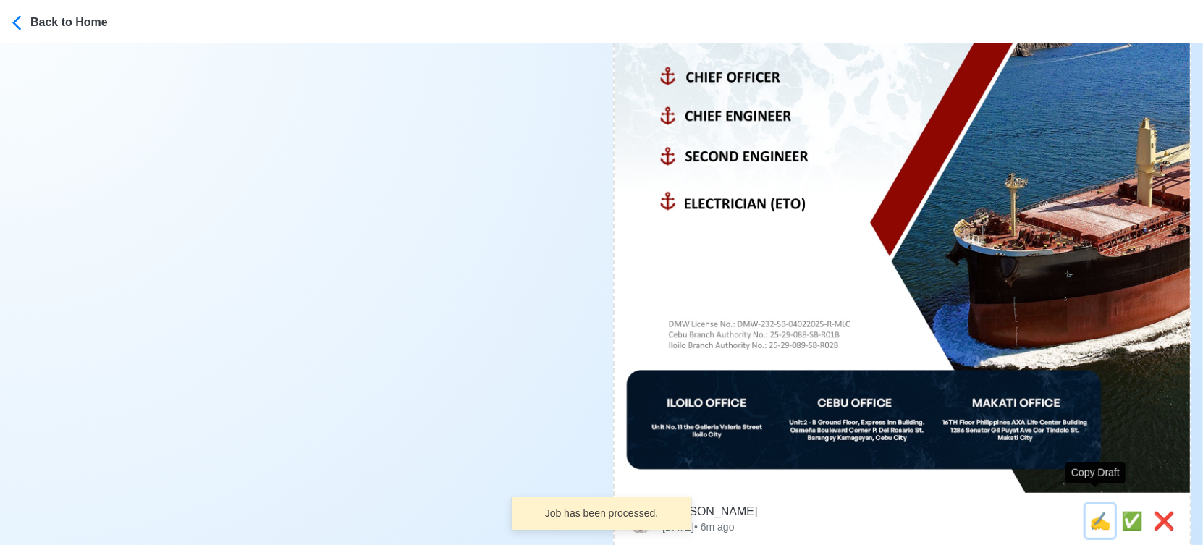
click at [1094, 511] on span "✍️" at bounding box center [1100, 521] width 22 height 20
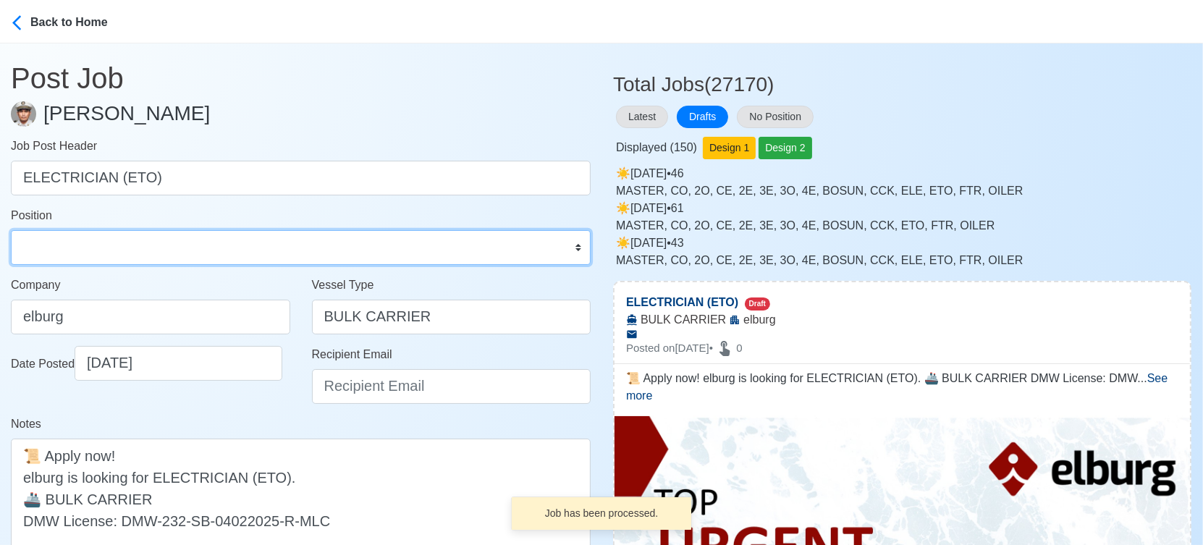
click at [206, 232] on select "Master Chief Officer 2nd Officer 3rd Officer Junior Officer Chief Engineer 2nd …" at bounding box center [301, 247] width 580 height 35
click at [11, 230] on select "Master Chief Officer 2nd Officer 3rd Officer Junior Officer Chief Engineer 2nd …" at bounding box center [301, 247] width 580 height 35
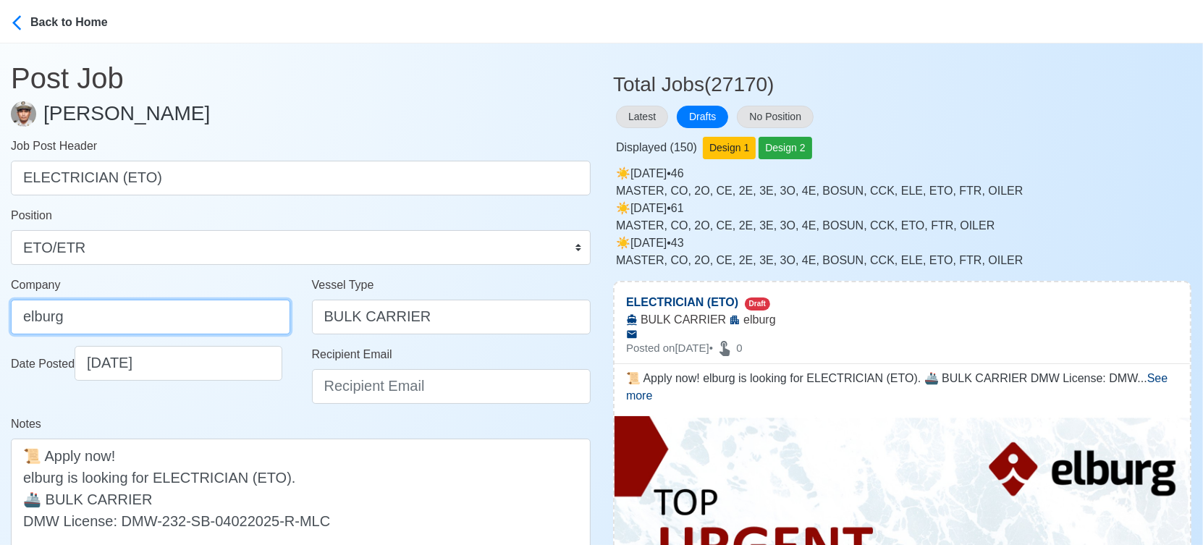
click at [177, 318] on input "elburg" at bounding box center [150, 317] width 279 height 35
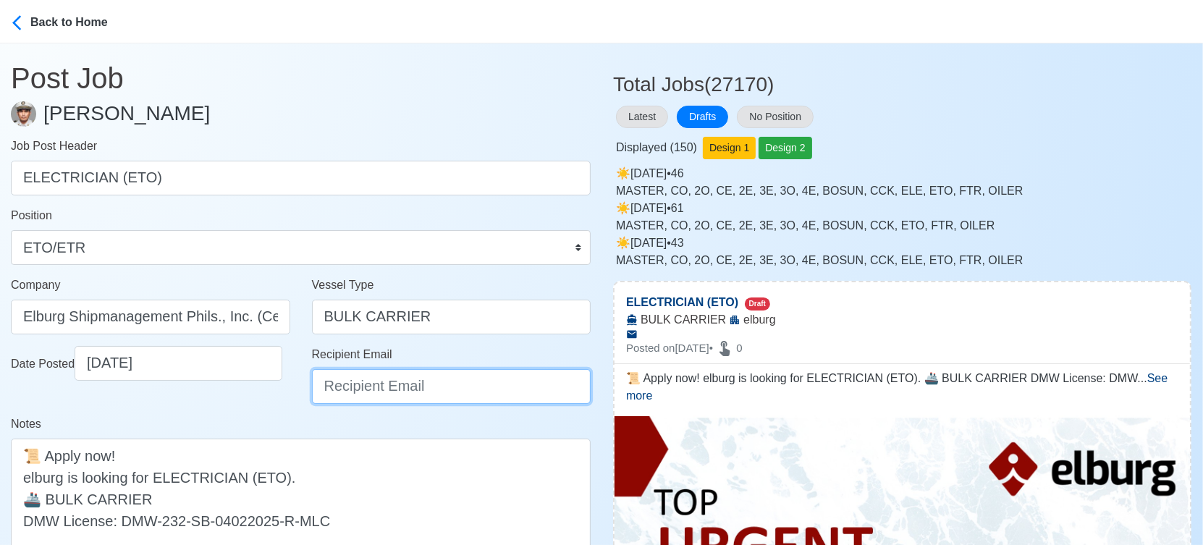
click at [383, 393] on input "Recipient Email" at bounding box center [451, 386] width 279 height 35
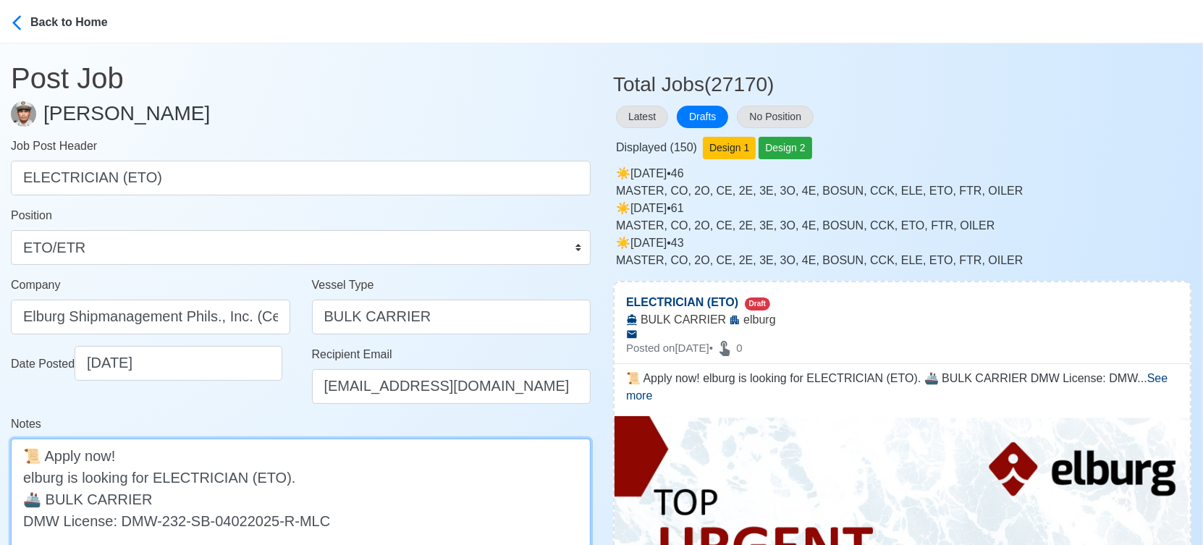
click at [28, 477] on textarea "📜 Apply now! elburg is looking for ELECTRICIAN (ETO). 🚢 BULK CARRIER DMW Licens…" at bounding box center [301, 499] width 580 height 120
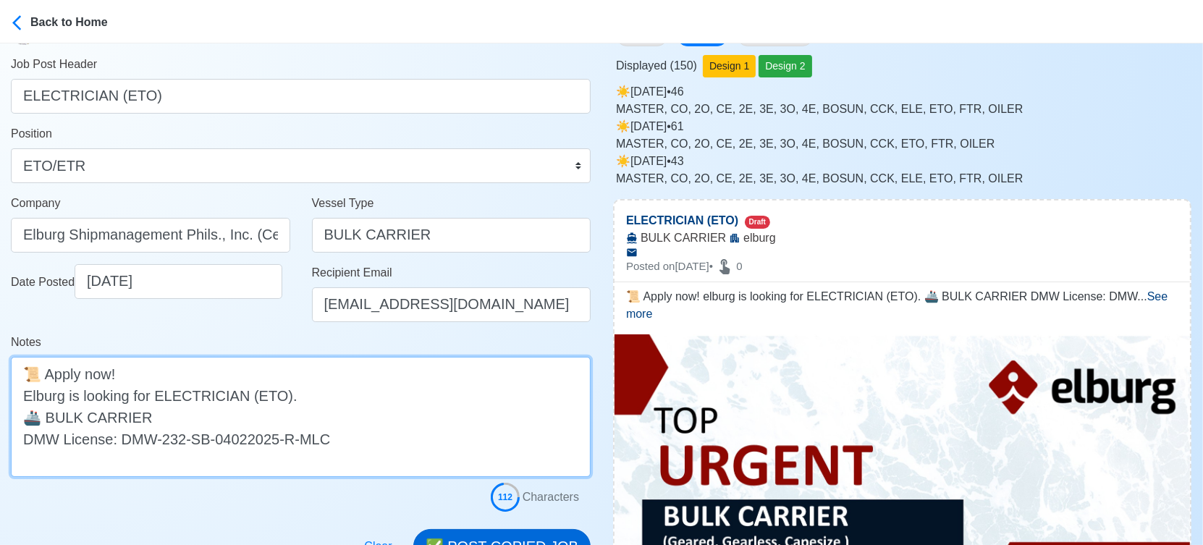
scroll to position [241, 0]
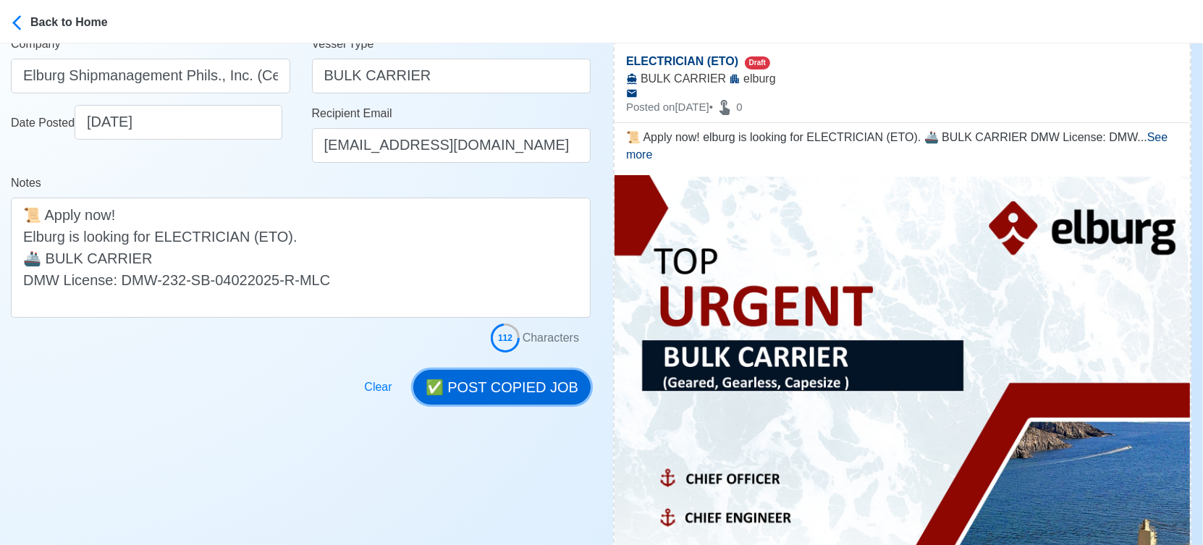
drag, startPoint x: 504, startPoint y: 386, endPoint x: 709, endPoint y: 387, distance: 204.8
click at [504, 386] on button "✅ POST COPIED JOB" at bounding box center [501, 387] width 177 height 35
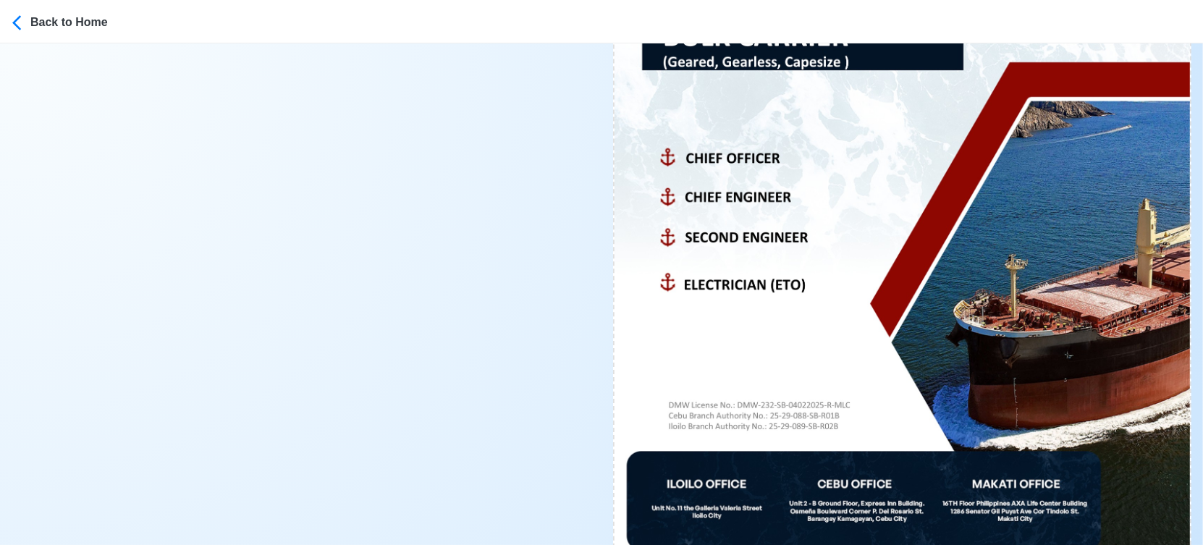
scroll to position [724, 0]
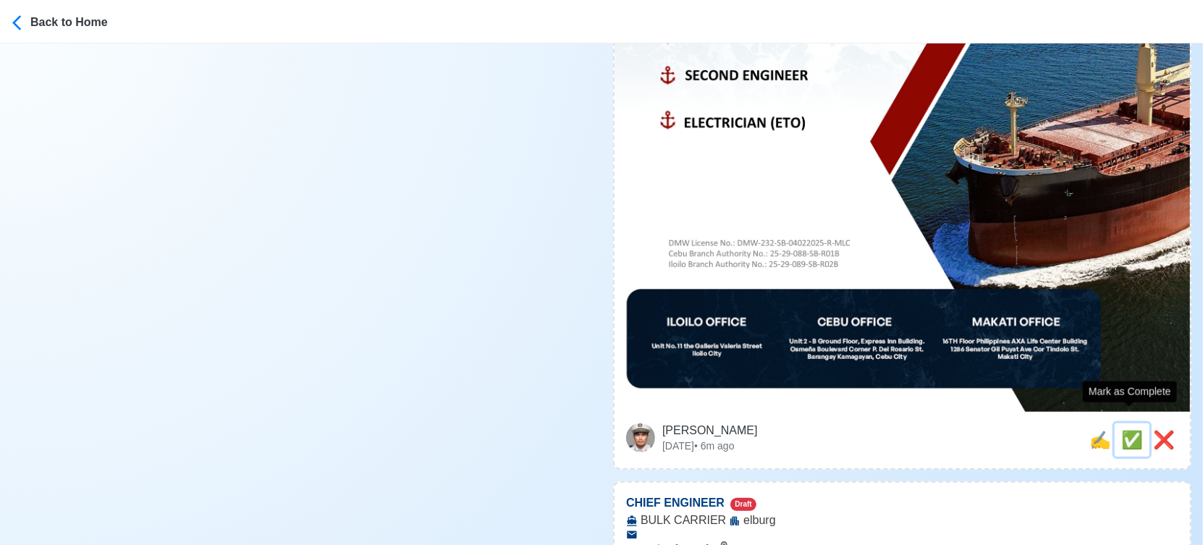
click at [1129, 430] on span "✅" at bounding box center [1132, 440] width 22 height 20
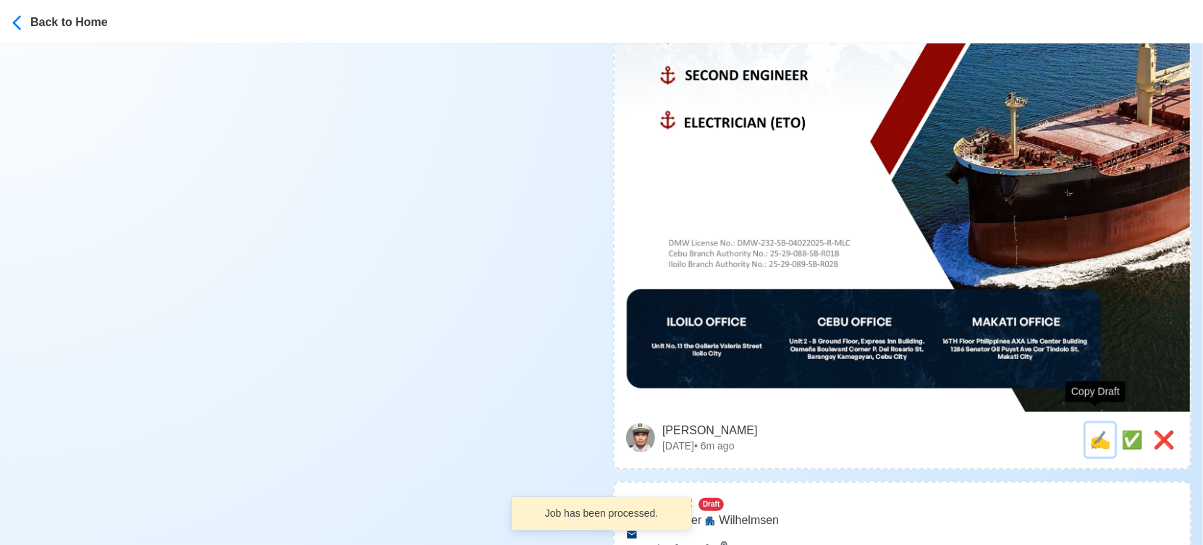
click at [1097, 430] on span "✍️" at bounding box center [1100, 440] width 22 height 20
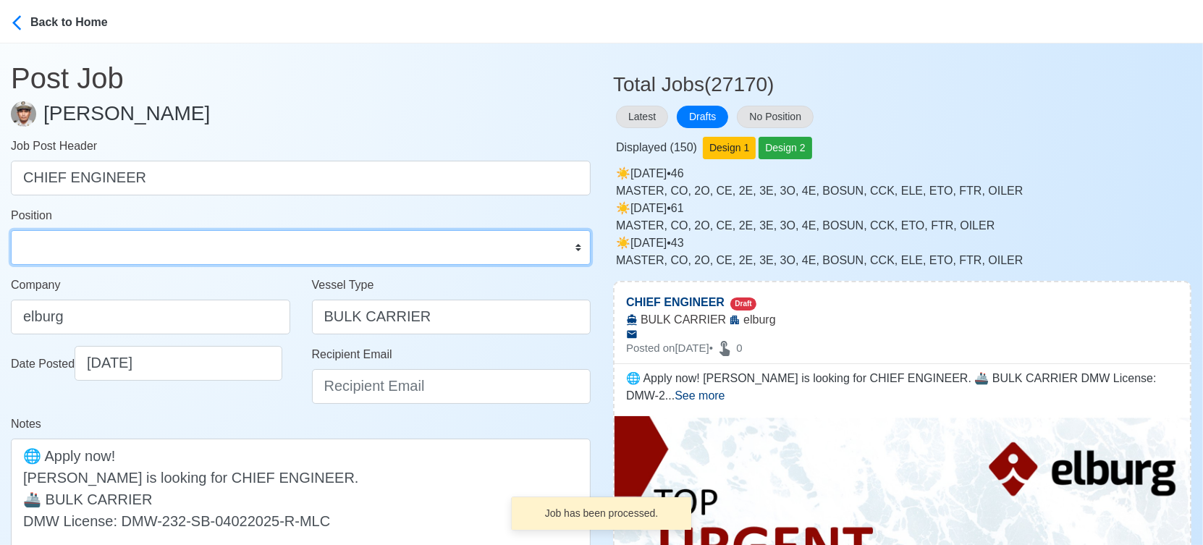
click at [169, 254] on select "Master Chief Officer 2nd Officer 3rd Officer Junior Officer Chief Engineer 2nd …" at bounding box center [301, 247] width 580 height 35
click at [11, 230] on select "Master Chief Officer 2nd Officer 3rd Officer Junior Officer Chief Engineer 2nd …" at bounding box center [301, 247] width 580 height 35
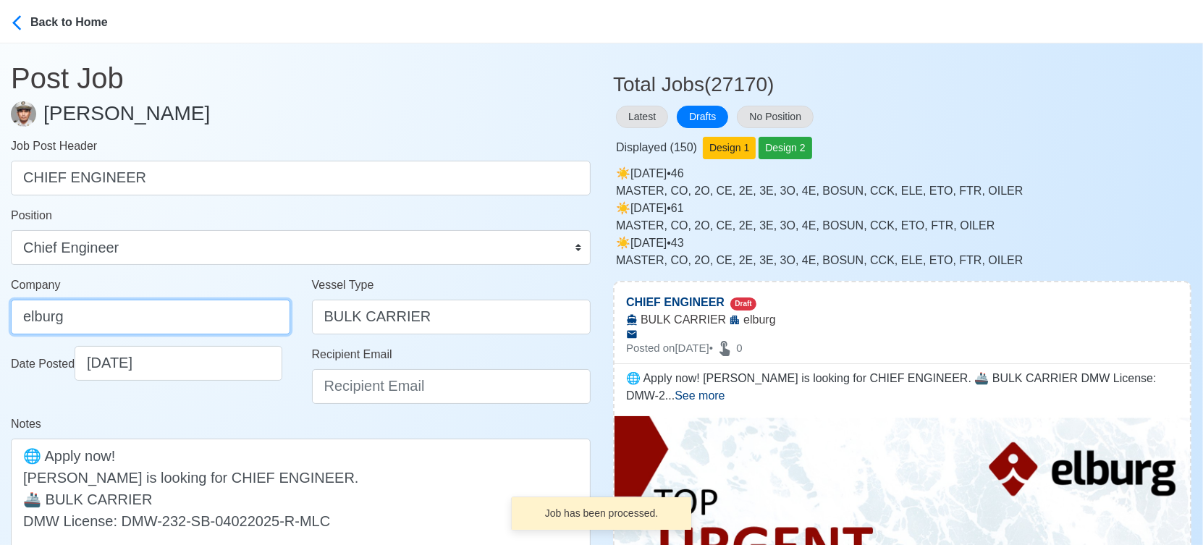
click at [168, 322] on input "elburg" at bounding box center [150, 317] width 279 height 35
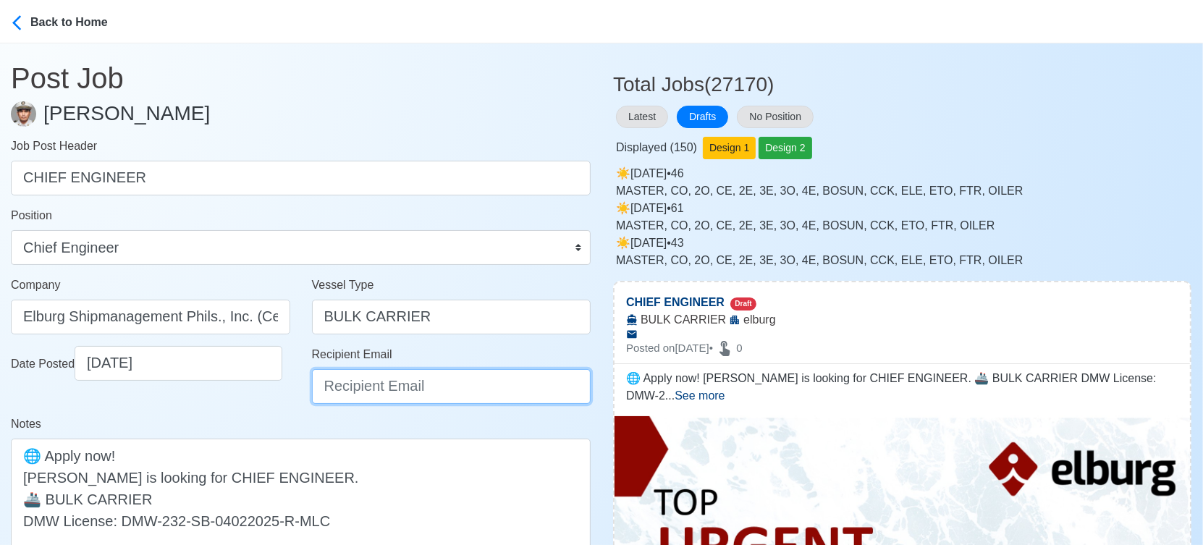
click at [326, 384] on input "Recipient Email" at bounding box center [451, 386] width 279 height 35
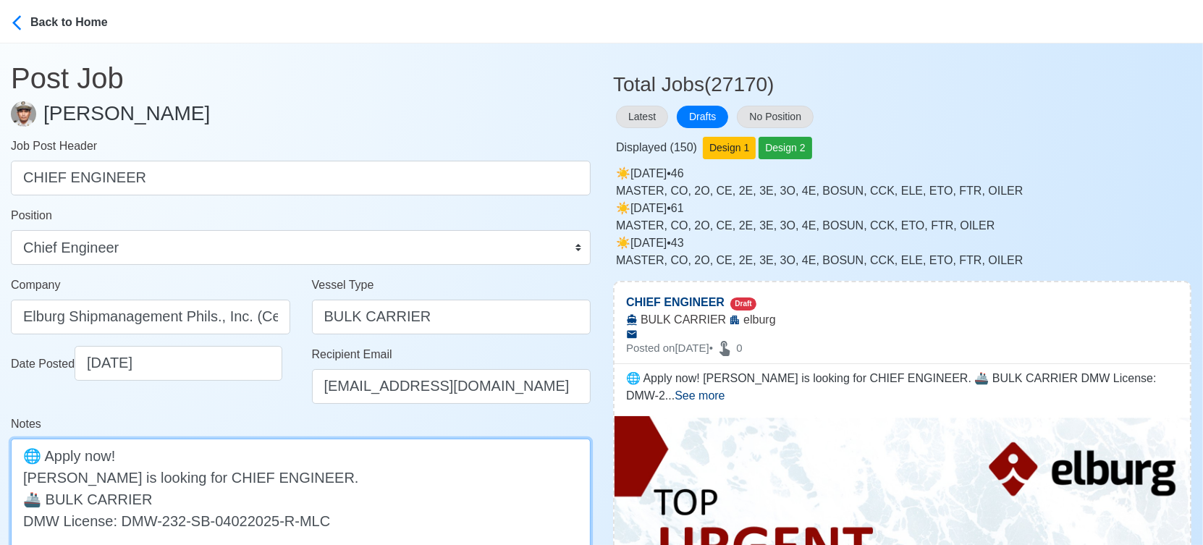
click at [31, 484] on textarea "🌐 Apply now! elburg is looking for CHIEF ENGINEER. 🚢 BULK CARRIER DMW License: …" at bounding box center [301, 499] width 580 height 120
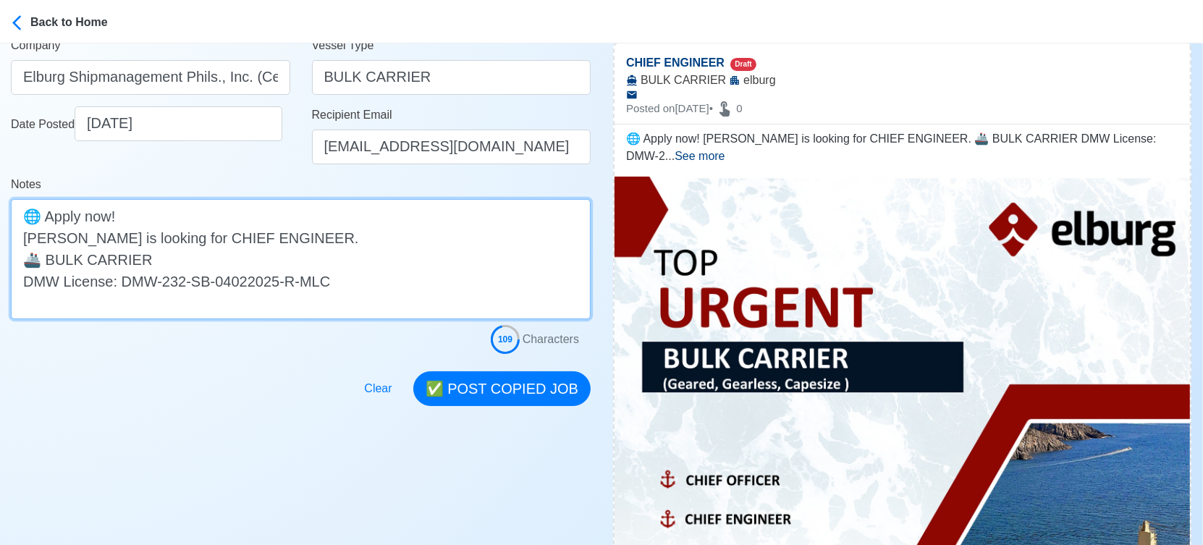
scroll to position [241, 0]
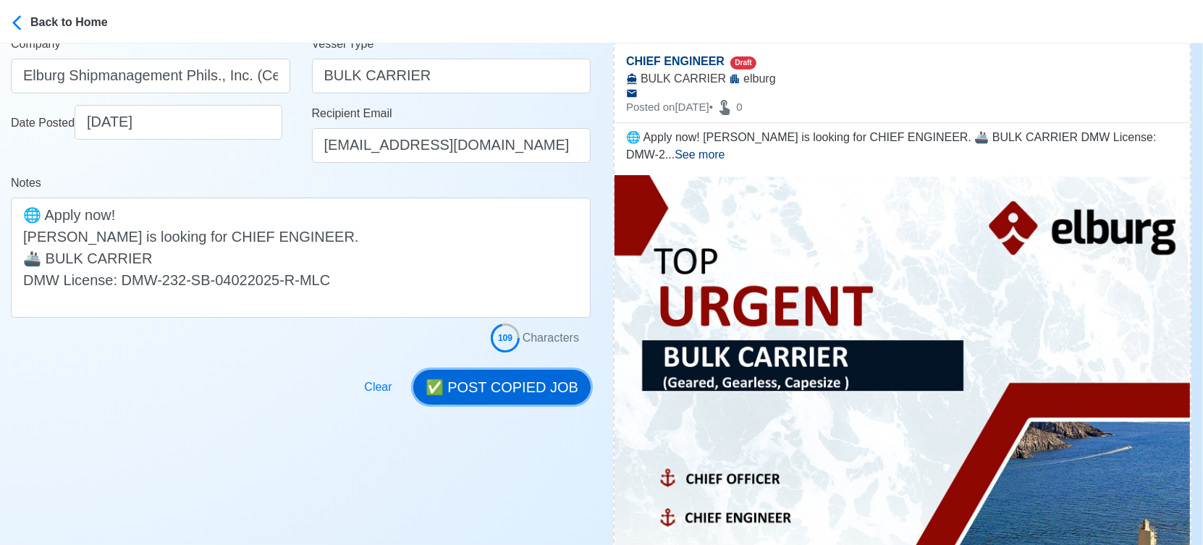
click at [507, 383] on button "✅ POST COPIED JOB" at bounding box center [501, 387] width 177 height 35
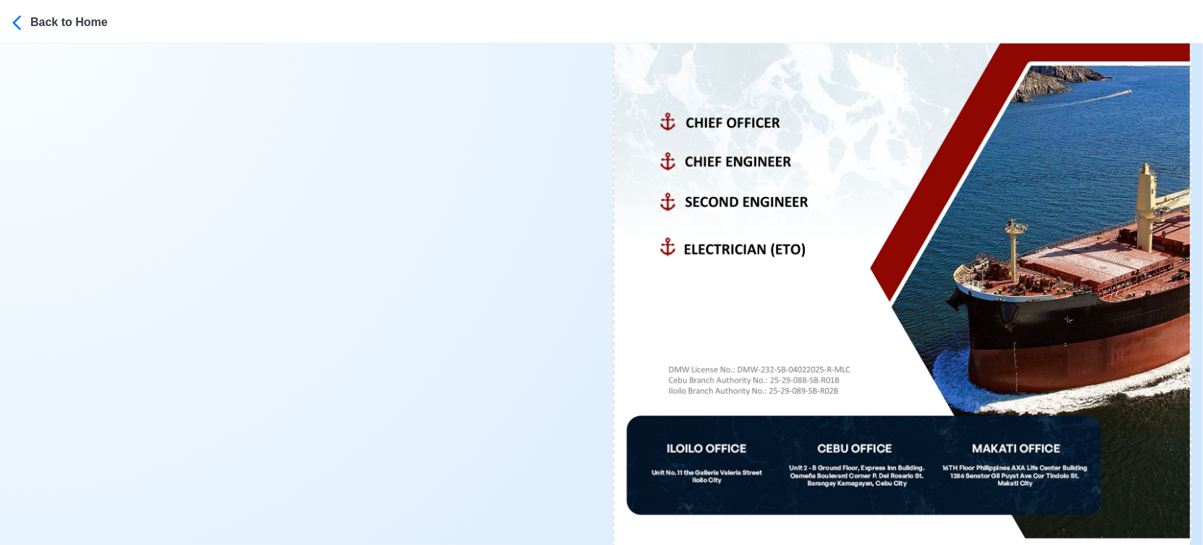
scroll to position [724, 0]
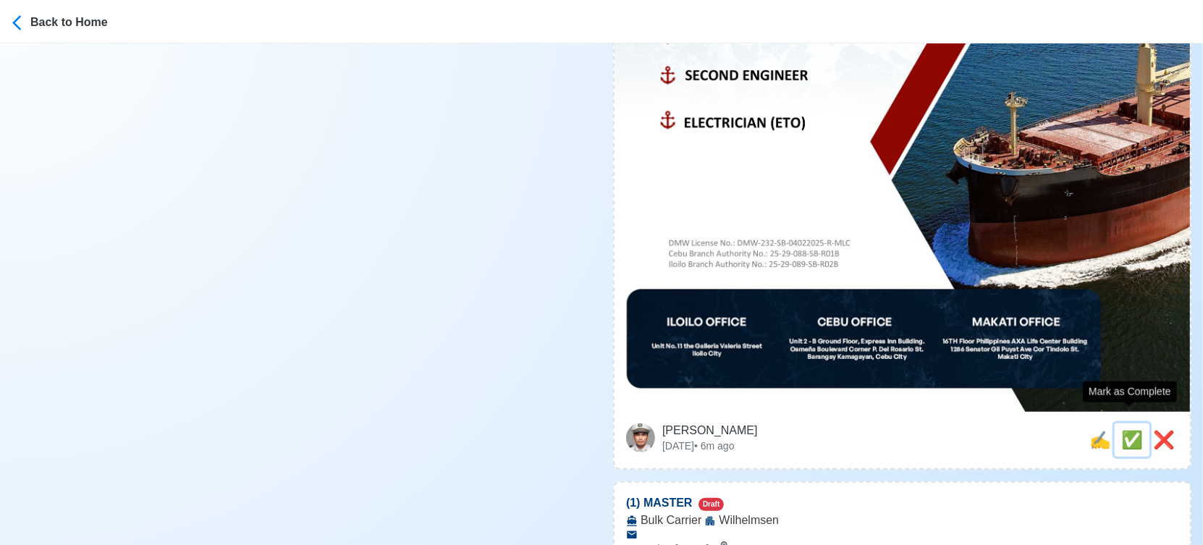
click at [1131, 430] on span "✅" at bounding box center [1132, 440] width 22 height 20
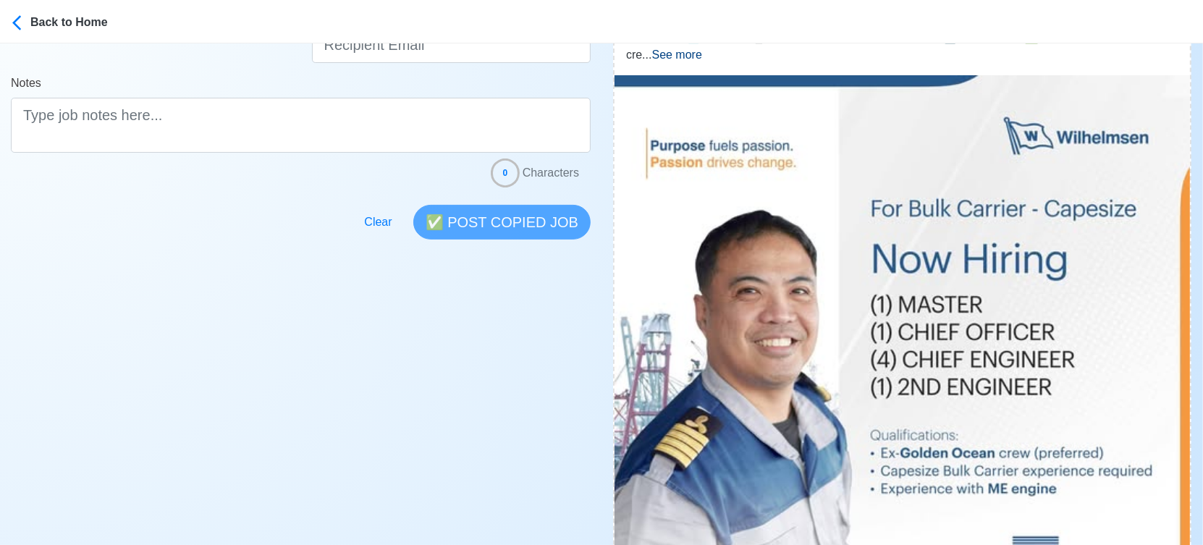
scroll to position [562, 0]
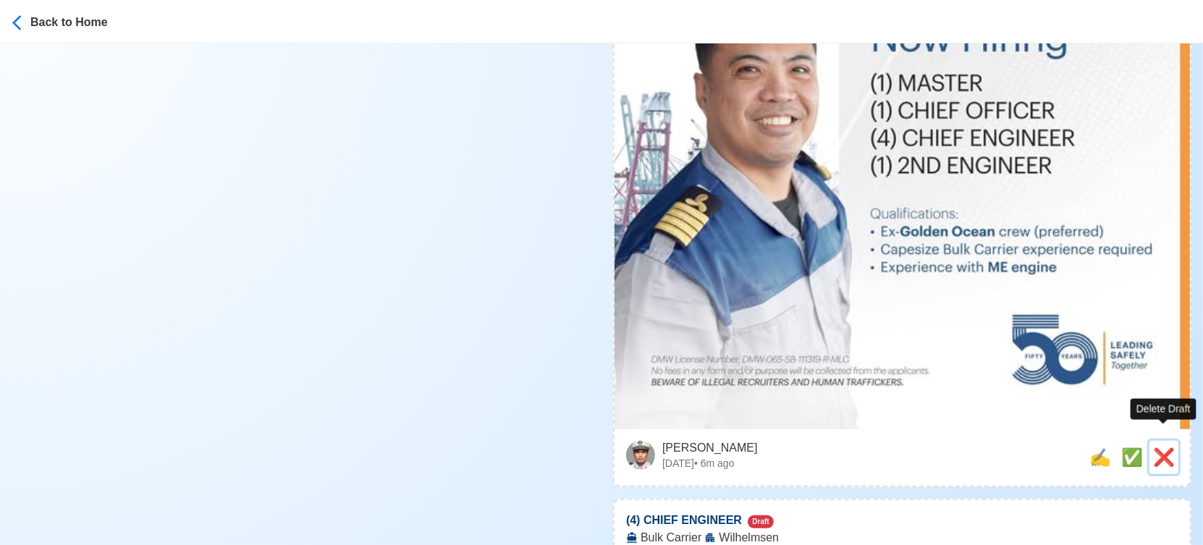
click at [1155, 447] on span "❌" at bounding box center [1164, 457] width 22 height 20
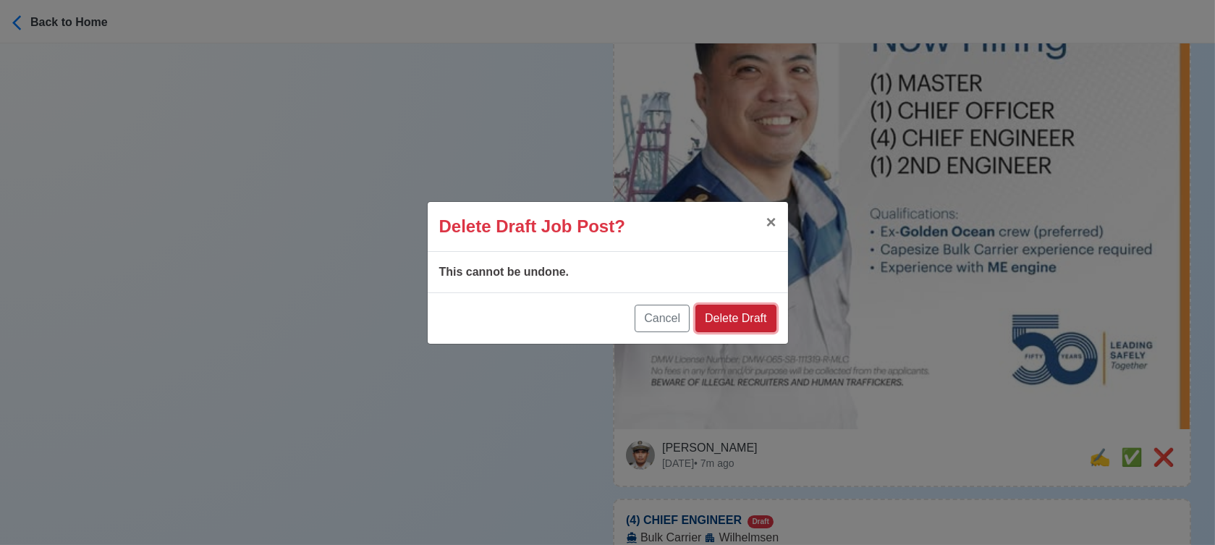
click at [762, 311] on button "Delete Draft" at bounding box center [736, 319] width 80 height 28
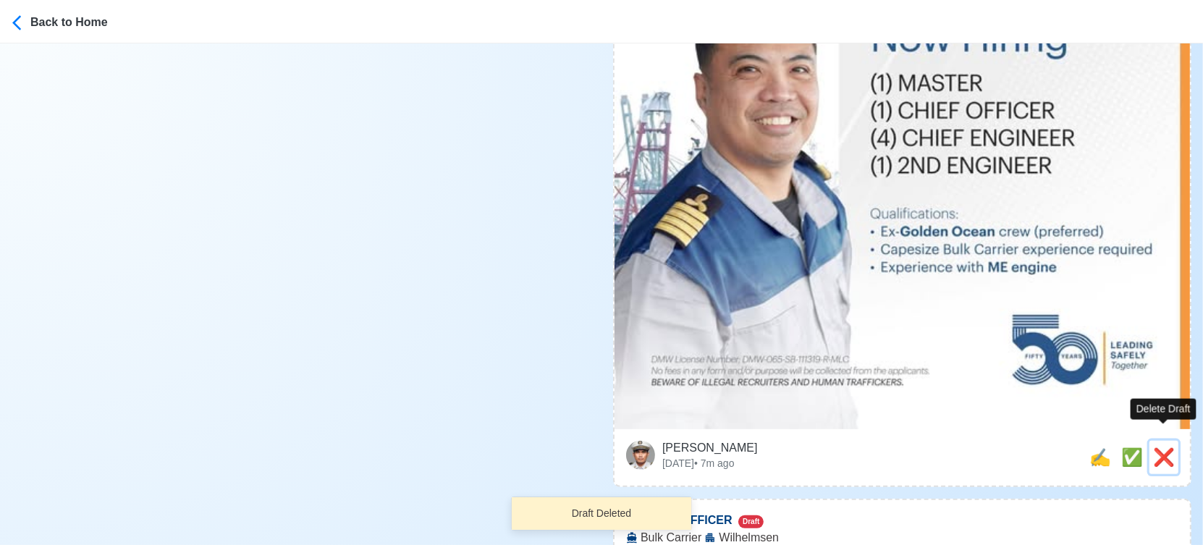
click at [1167, 447] on span "❌" at bounding box center [1164, 457] width 22 height 20
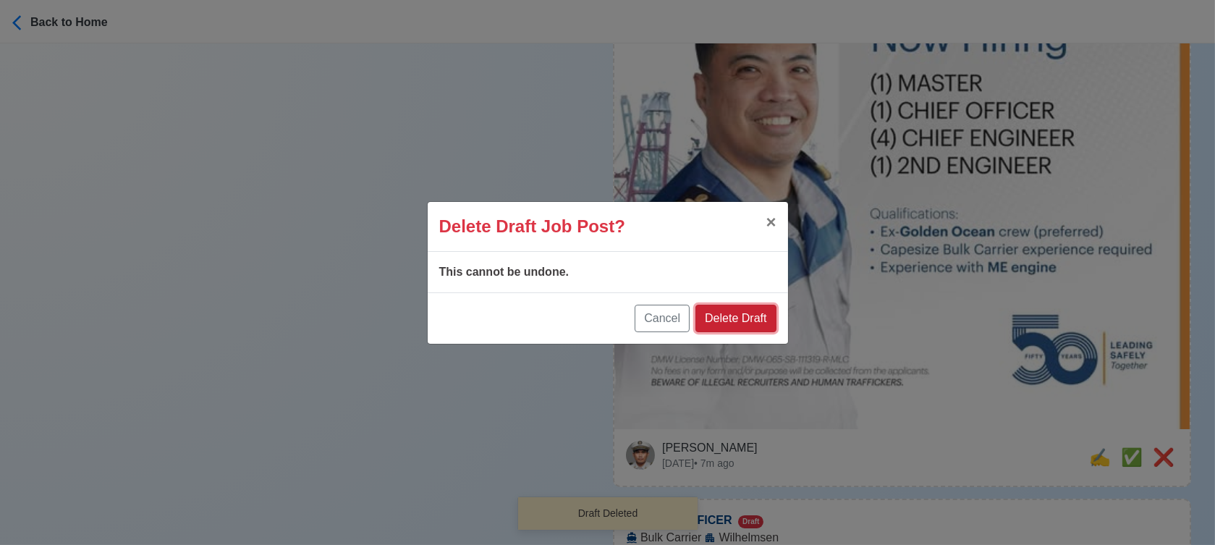
drag, startPoint x: 746, startPoint y: 314, endPoint x: 1123, endPoint y: 415, distance: 390.3
click at [746, 314] on button "Delete Draft" at bounding box center [736, 319] width 80 height 28
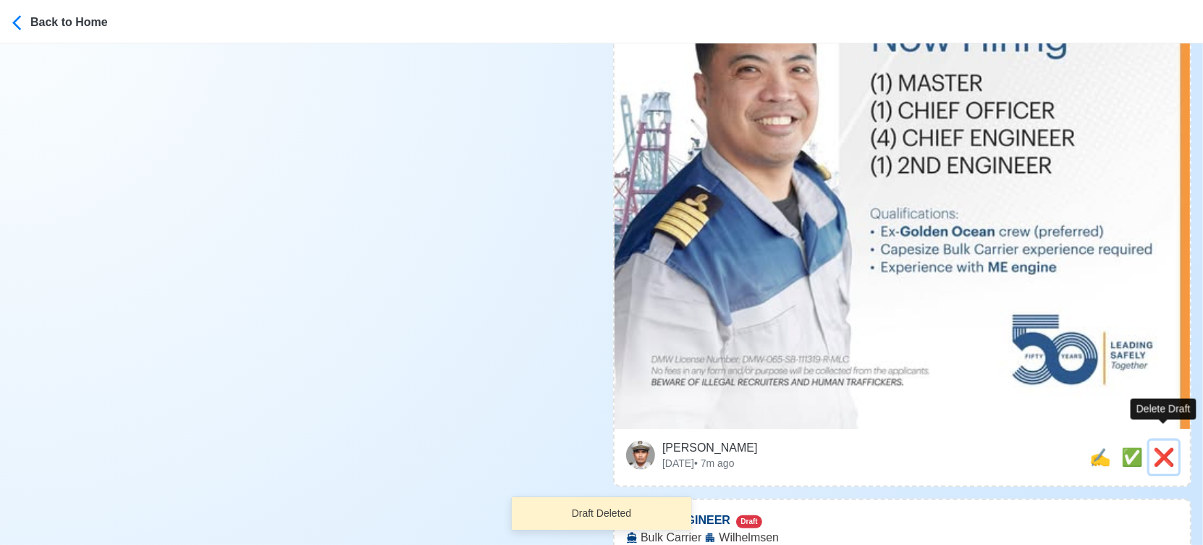
click at [1165, 447] on span "❌" at bounding box center [1164, 457] width 22 height 20
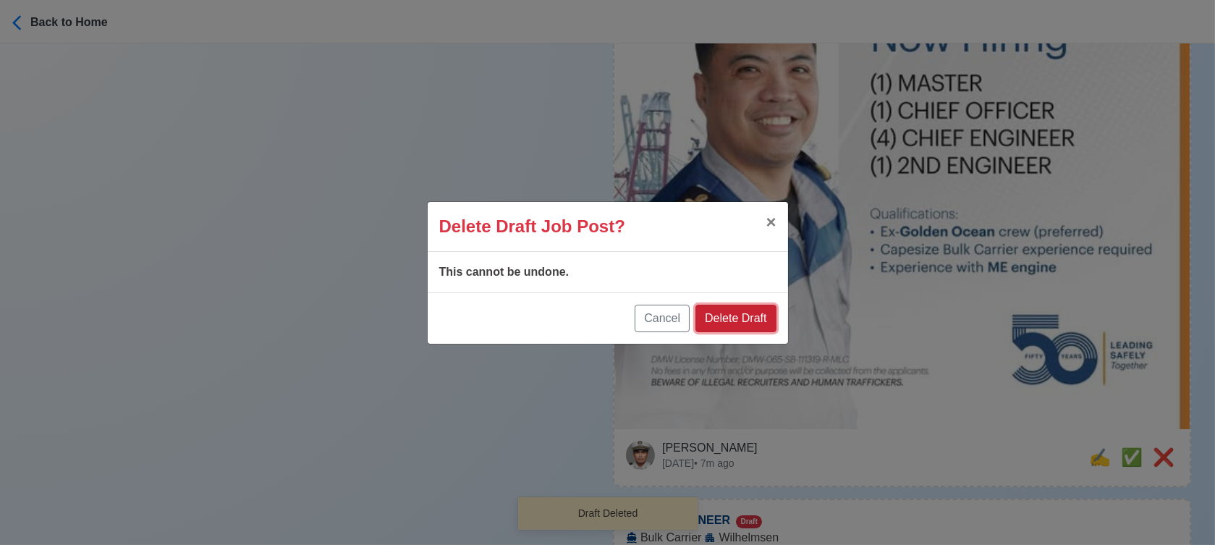
click at [753, 316] on button "Delete Draft" at bounding box center [736, 319] width 80 height 28
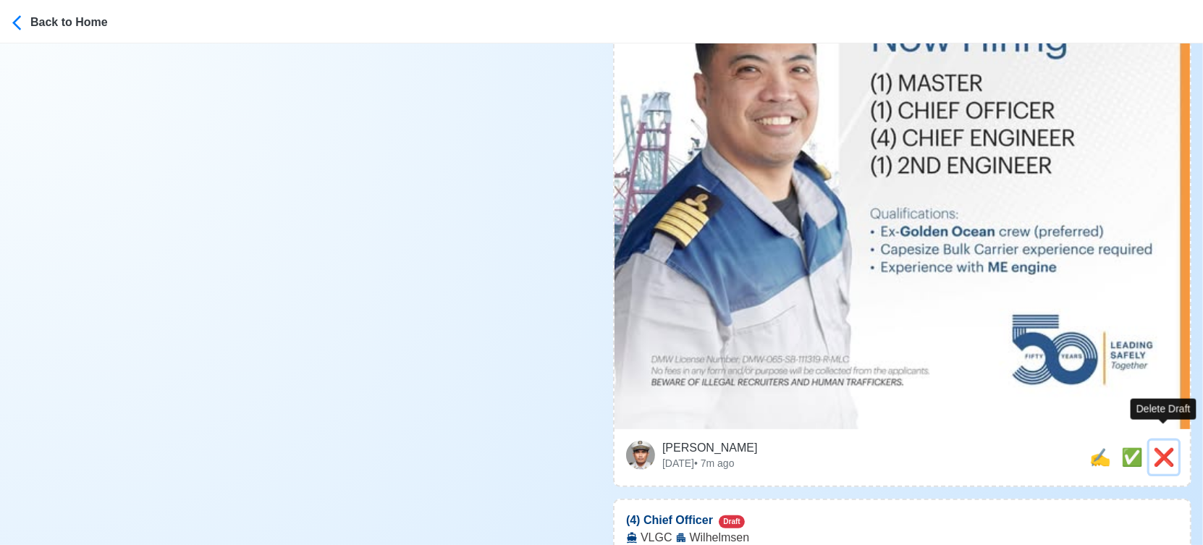
click at [1165, 447] on span "❌" at bounding box center [1164, 457] width 22 height 20
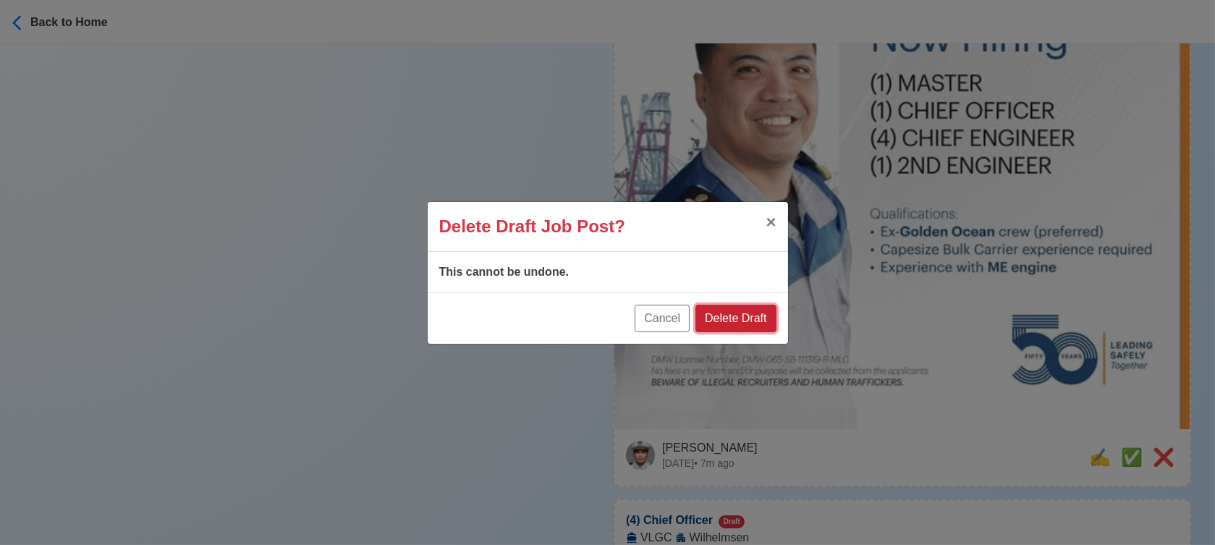
drag, startPoint x: 714, startPoint y: 317, endPoint x: 730, endPoint y: 316, distance: 15.3
click at [715, 317] on button "Delete Draft" at bounding box center [736, 319] width 80 height 28
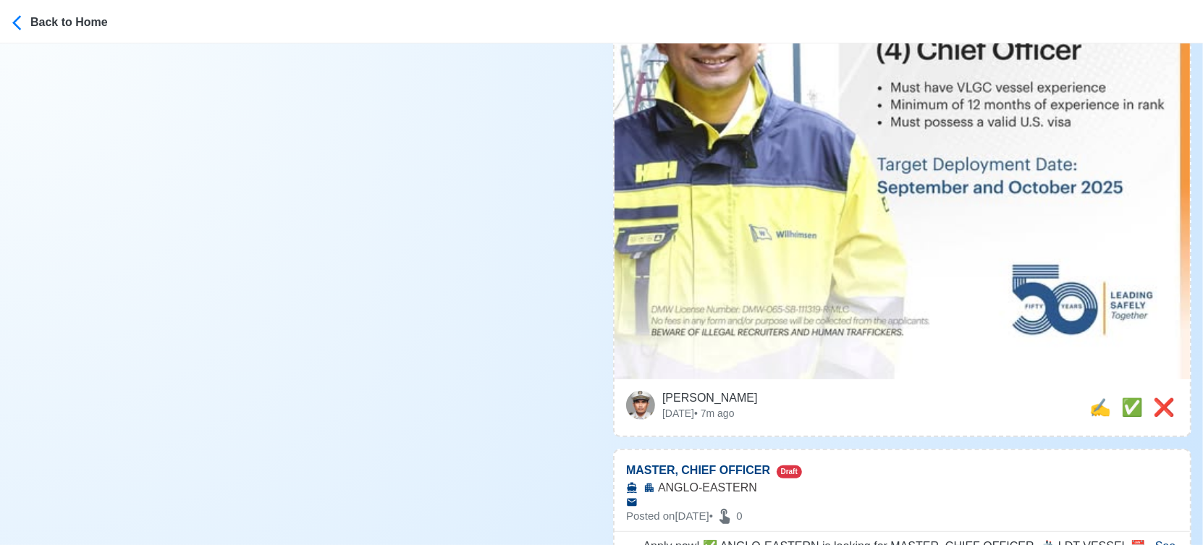
scroll to position [643, 0]
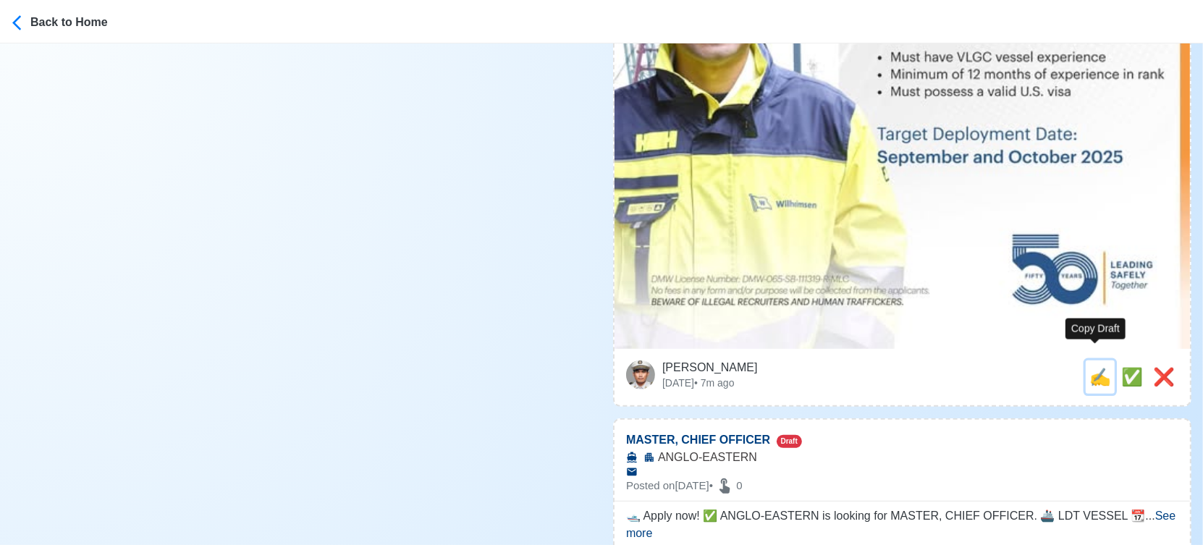
click at [1090, 367] on span "✍️" at bounding box center [1100, 377] width 22 height 20
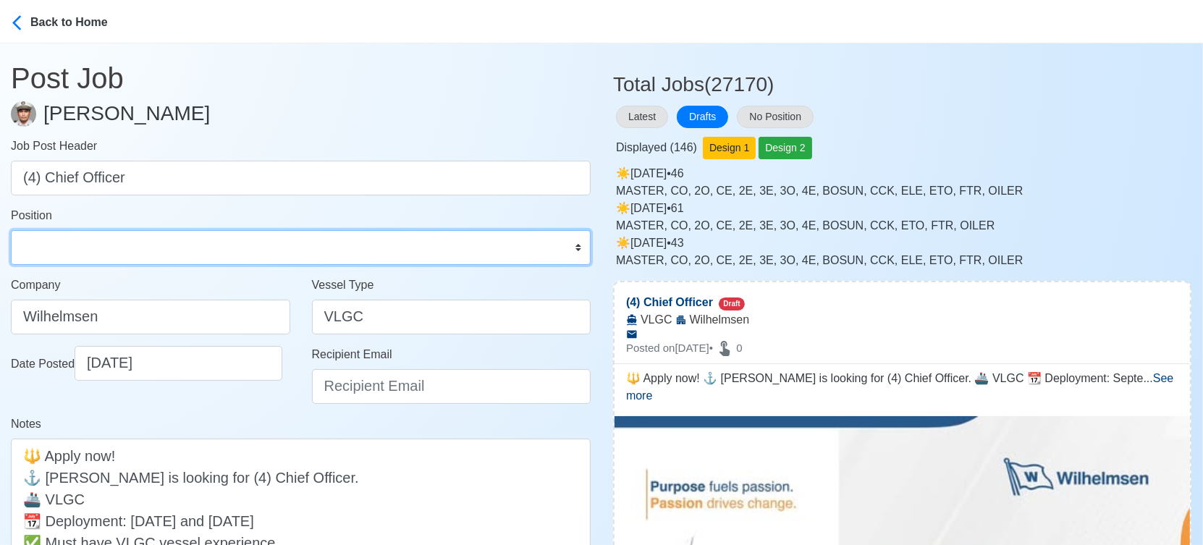
drag, startPoint x: 210, startPoint y: 233, endPoint x: 221, endPoint y: 232, distance: 11.0
click at [210, 233] on select "Master Chief Officer 2nd Officer 3rd Officer Junior Officer Chief Engineer 2nd …" at bounding box center [301, 247] width 580 height 35
click at [11, 230] on select "Master Chief Officer 2nd Officer 3rd Officer Junior Officer Chief Engineer 2nd …" at bounding box center [301, 247] width 580 height 35
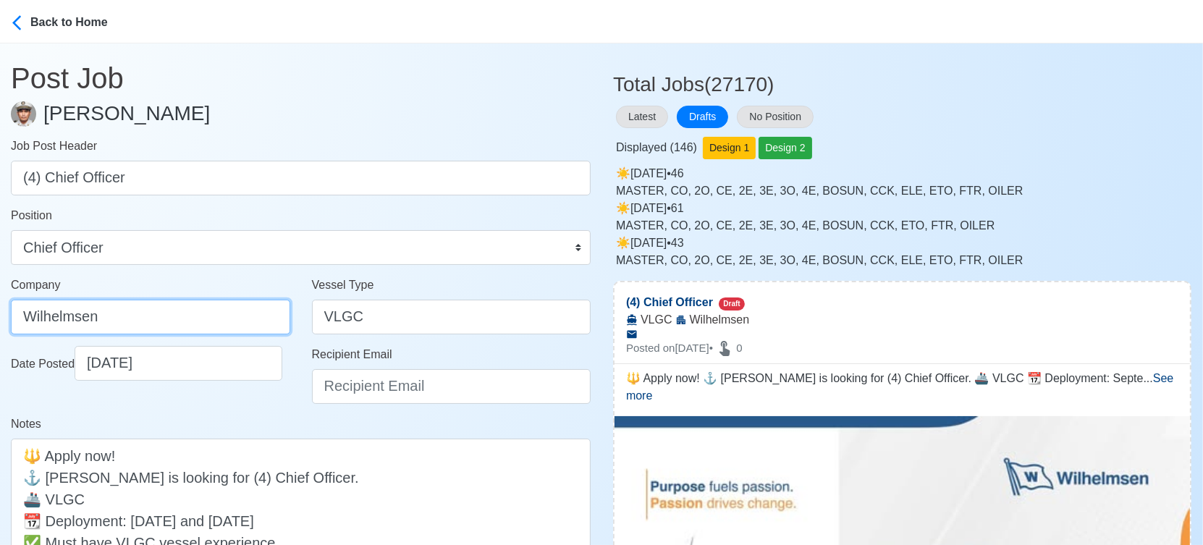
click at [209, 309] on input "Wilhelmsen" at bounding box center [150, 317] width 279 height 35
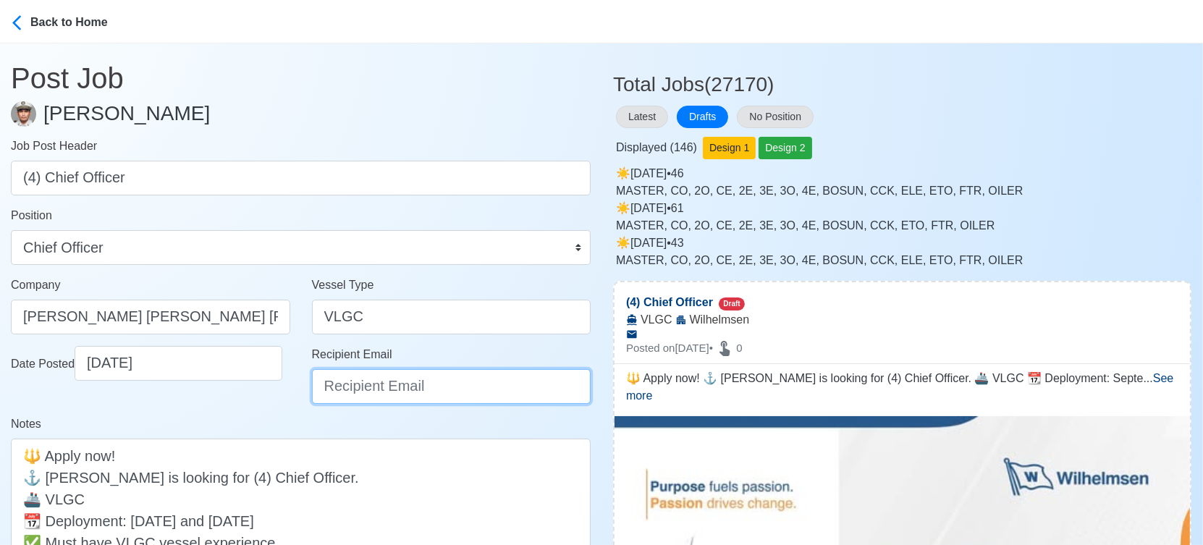
click at [354, 388] on input "Recipient Email" at bounding box center [451, 386] width 279 height 35
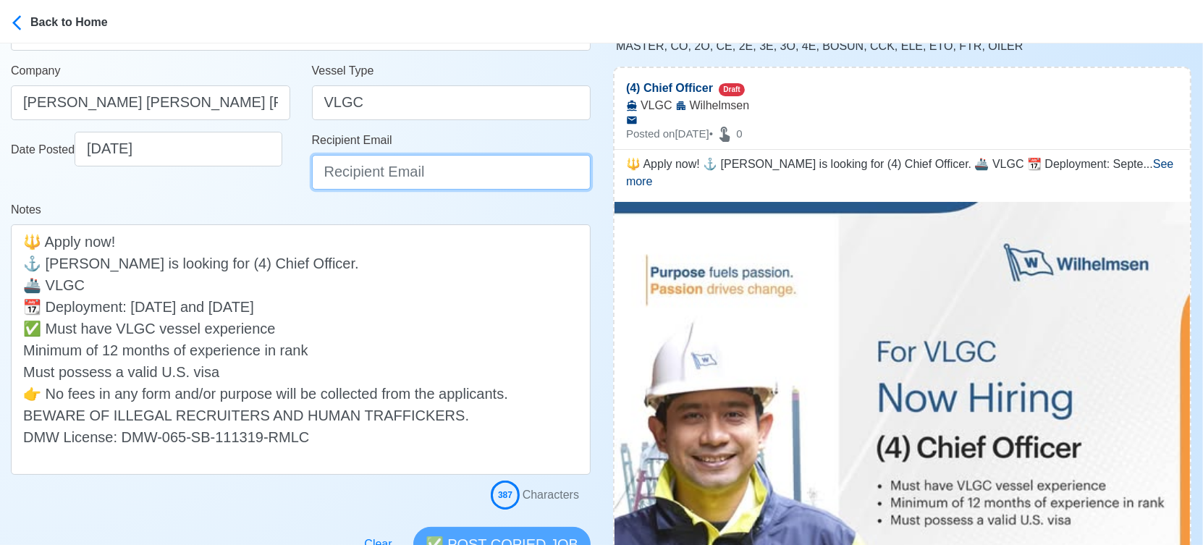
scroll to position [241, 0]
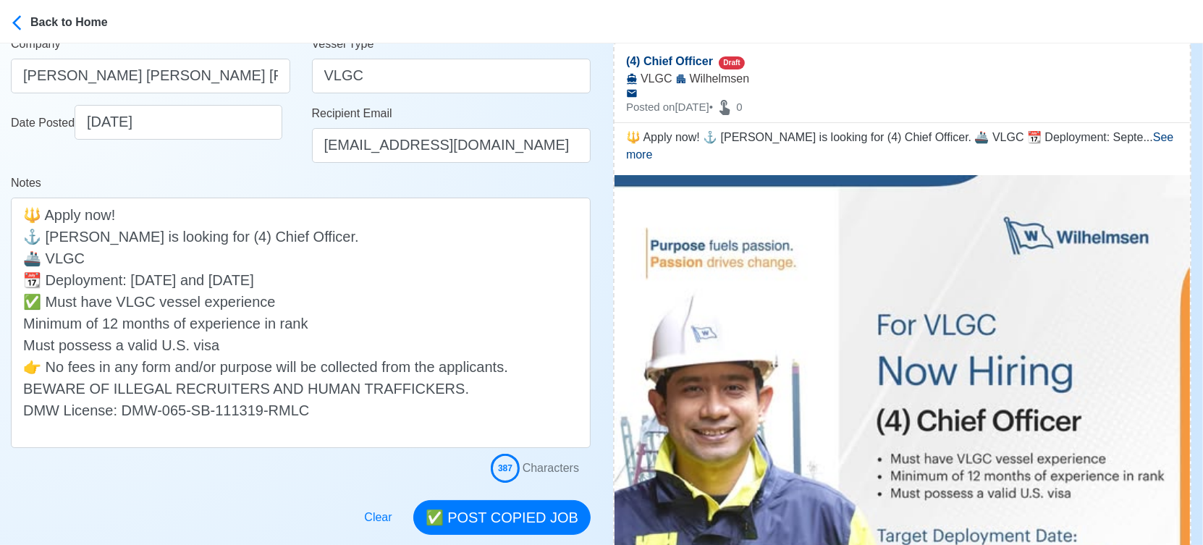
click at [341, 179] on div "Notes 🔱 Apply now! ⚓ Wilhelmsen is looking for (4) Chief Officer. 🚢 VLGC 📆 Depl…" at bounding box center [301, 311] width 580 height 274
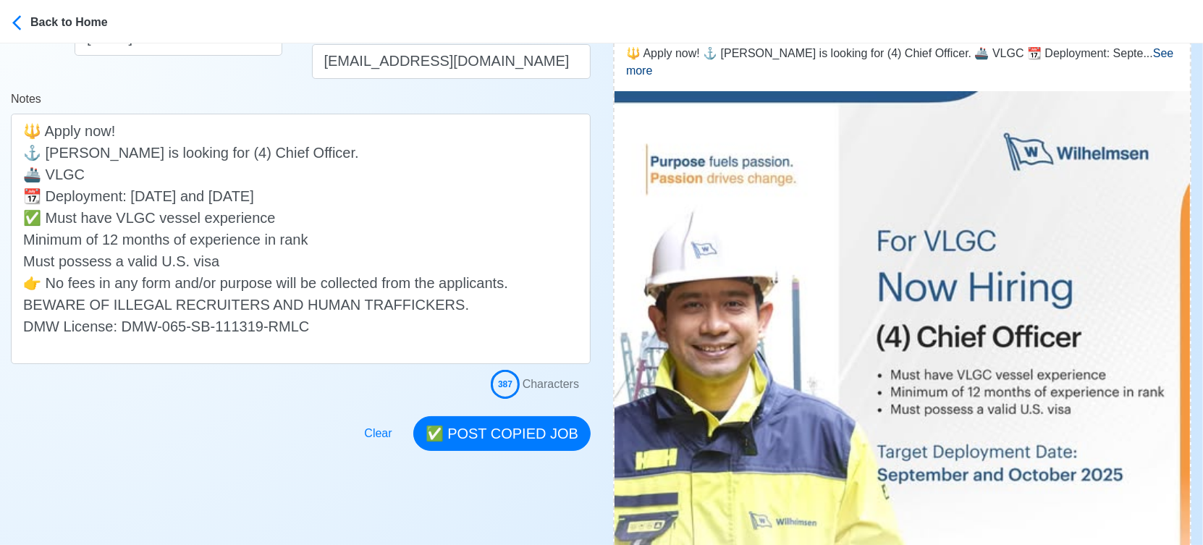
scroll to position [402, 0]
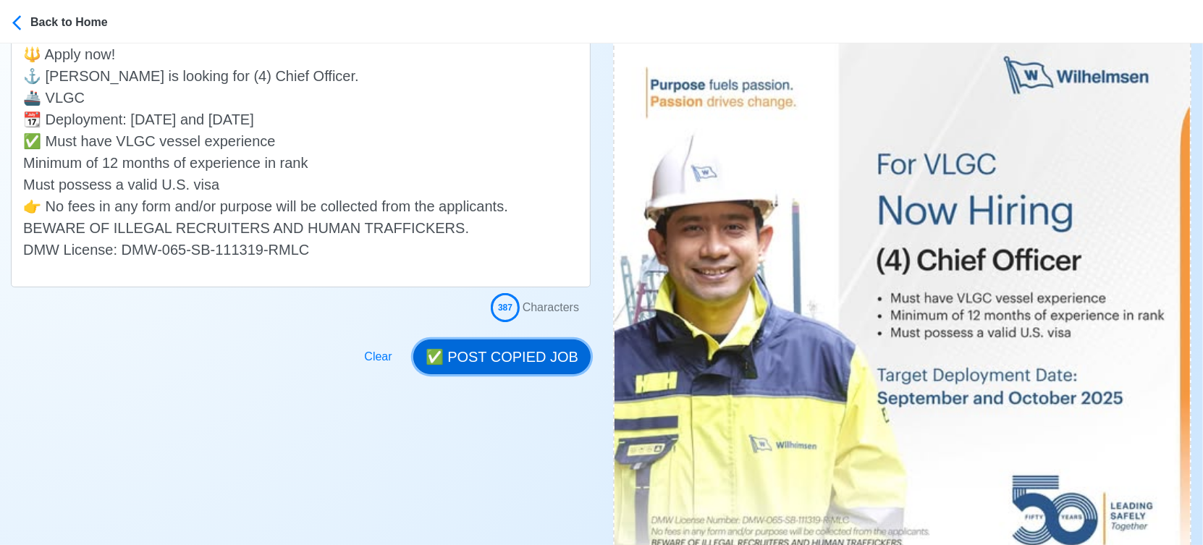
click at [541, 352] on button "✅ POST COPIED JOB" at bounding box center [501, 356] width 177 height 35
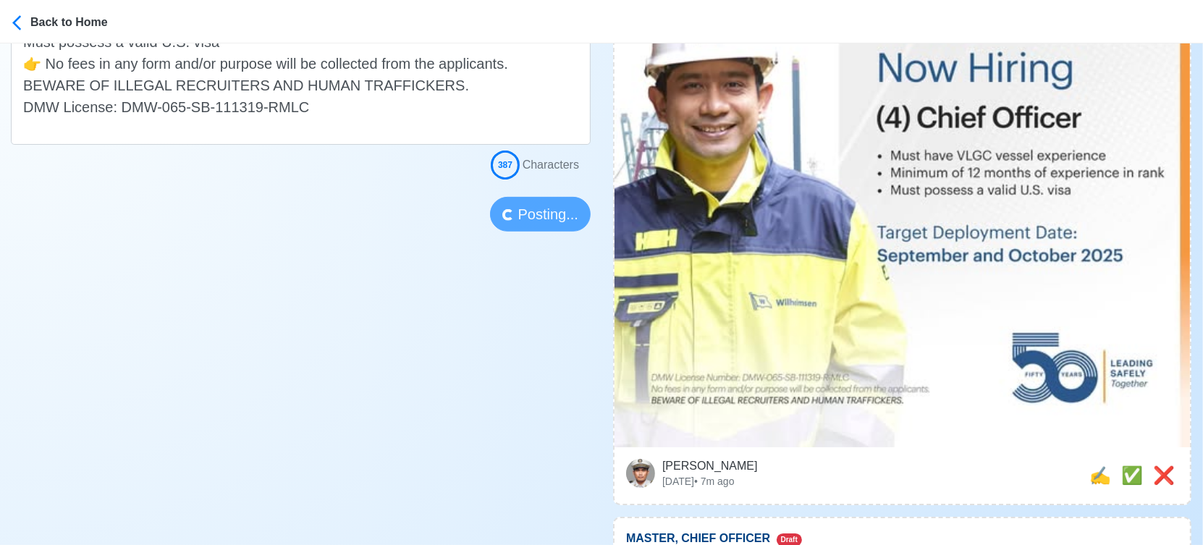
scroll to position [562, 0]
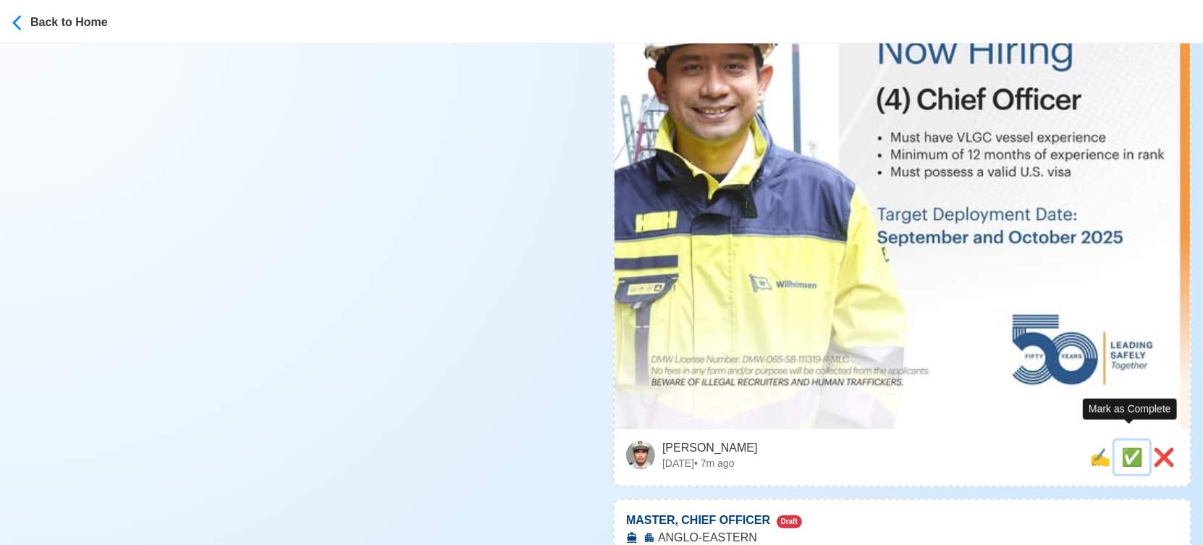
click at [1126, 447] on span "✅" at bounding box center [1132, 457] width 22 height 20
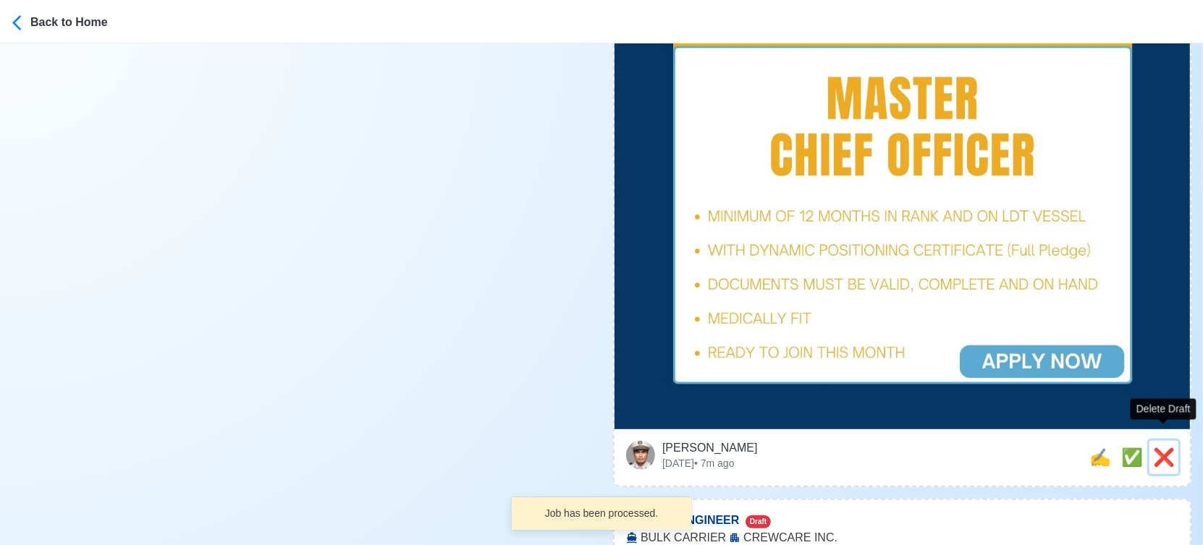
click at [1161, 447] on span "❌" at bounding box center [1164, 457] width 22 height 20
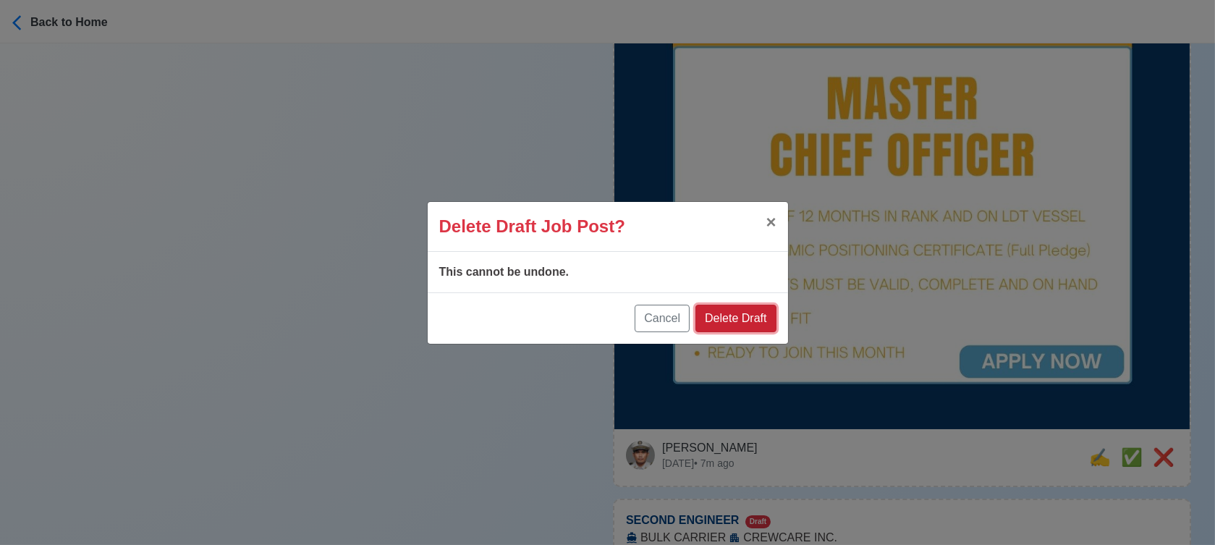
click at [759, 318] on button "Delete Draft" at bounding box center [736, 319] width 80 height 28
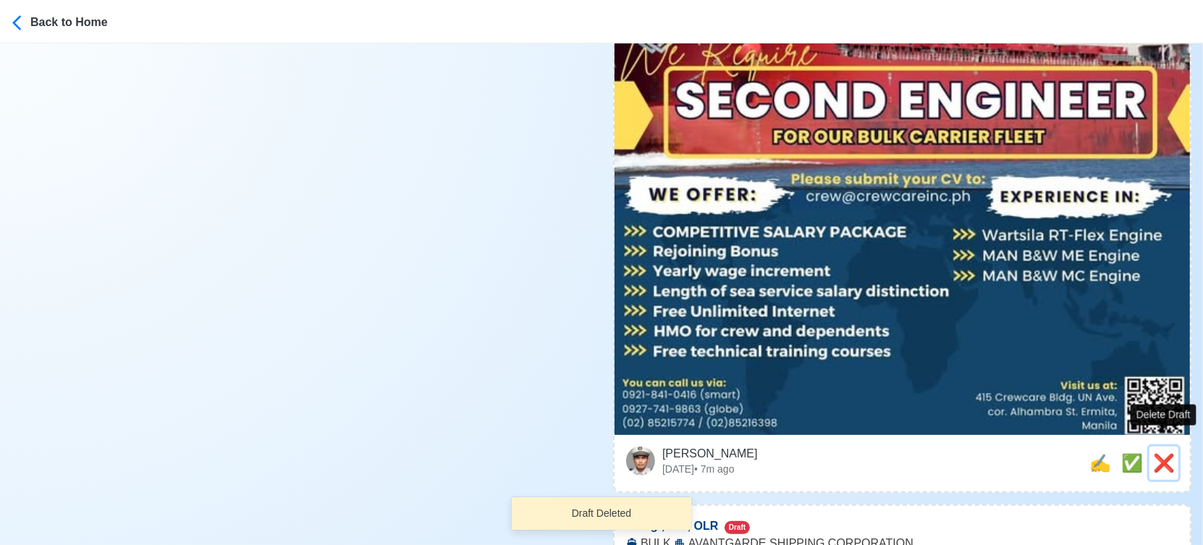
click at [1162, 453] on span "❌" at bounding box center [1164, 463] width 22 height 20
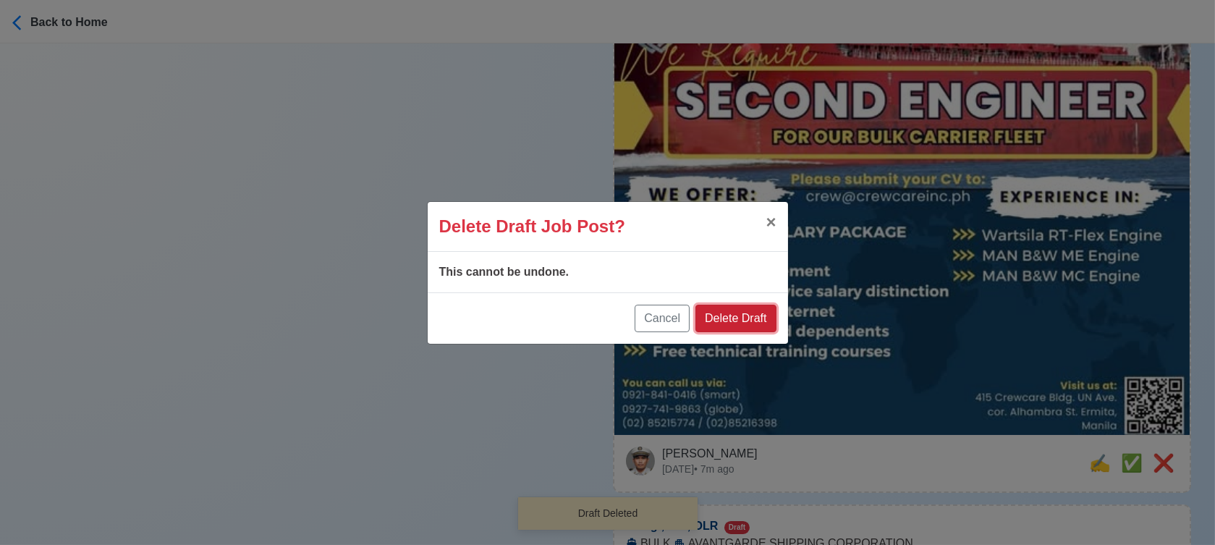
click at [757, 316] on button "Delete Draft" at bounding box center [736, 319] width 80 height 28
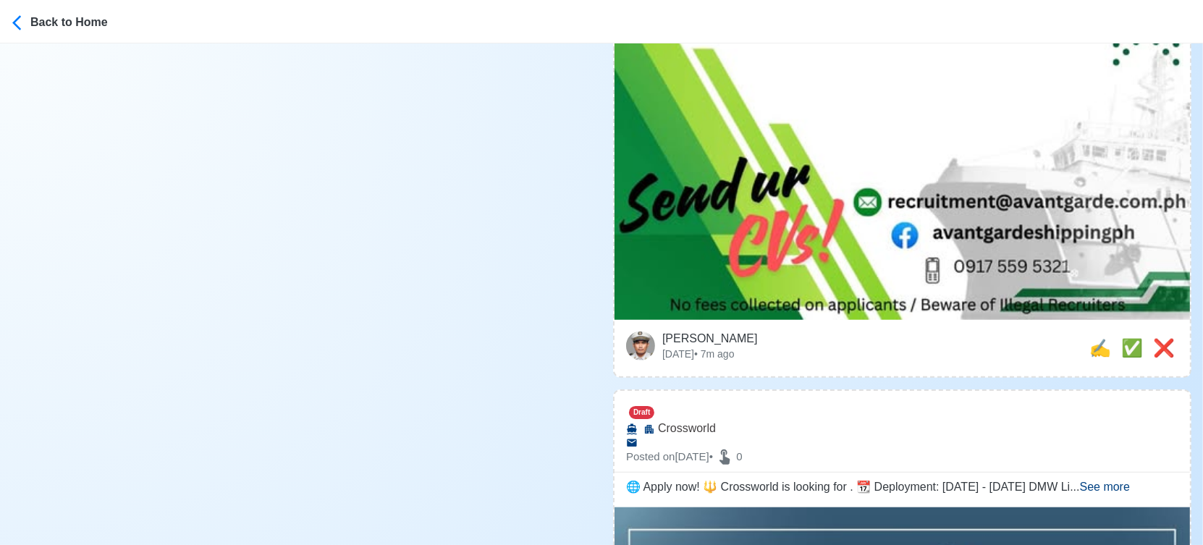
scroll to position [1126, 0]
click at [1091, 337] on span "✍️" at bounding box center [1100, 347] width 22 height 20
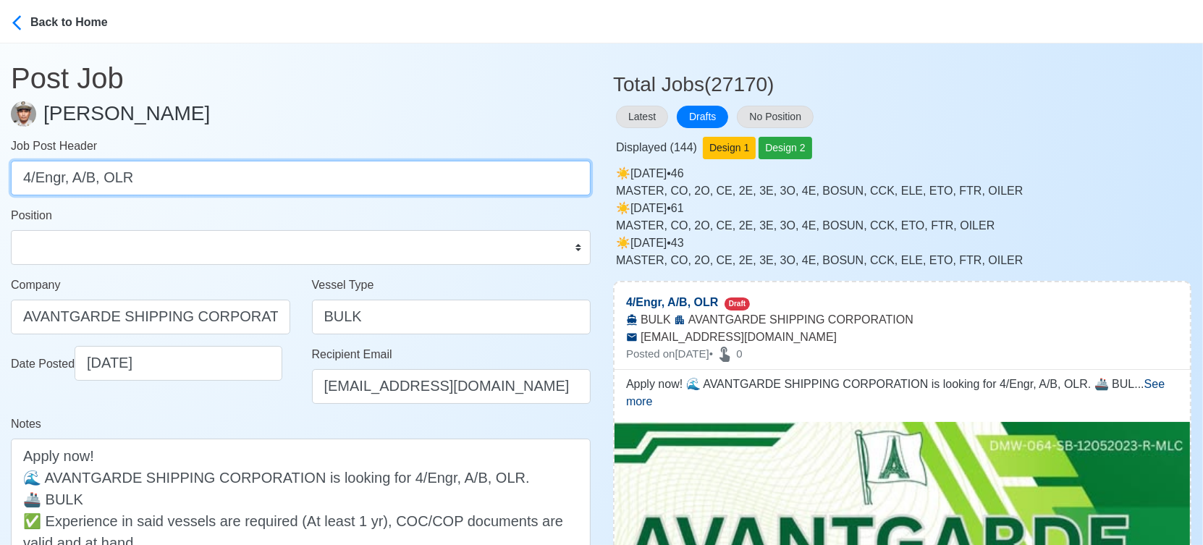
drag, startPoint x: 75, startPoint y: 178, endPoint x: 155, endPoint y: 187, distance: 80.1
click at [155, 187] on input "4/Engr, A/B, OLR" at bounding box center [301, 178] width 580 height 35
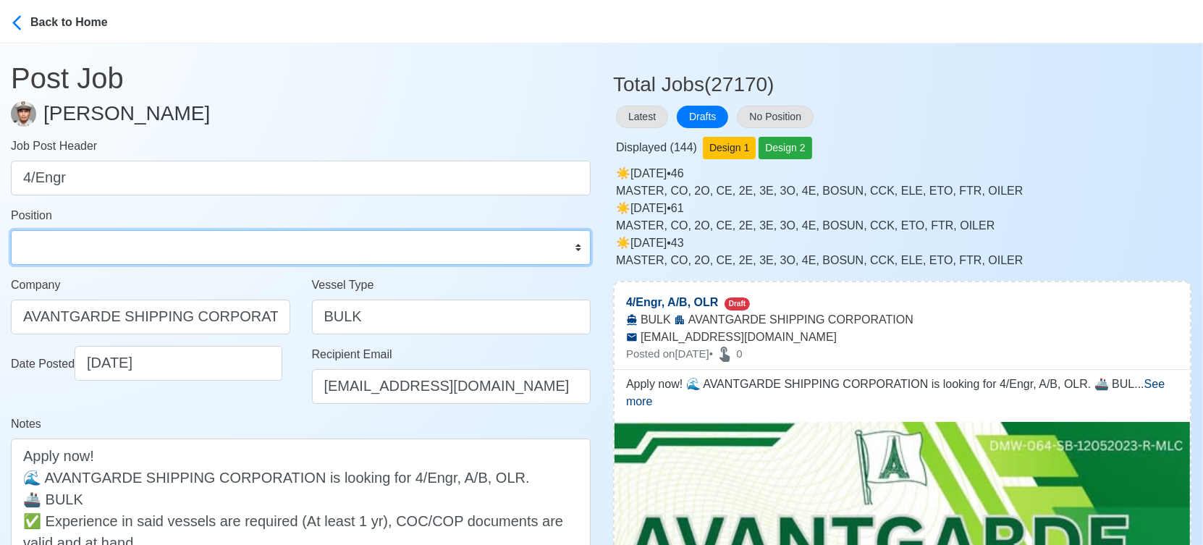
click at [182, 242] on select "Master Chief Officer 2nd Officer 3rd Officer Junior Officer Chief Engineer 2nd …" at bounding box center [301, 247] width 580 height 35
click at [11, 230] on select "Master Chief Officer 2nd Officer 3rd Officer Junior Officer Chief Engineer 2nd …" at bounding box center [301, 247] width 580 height 35
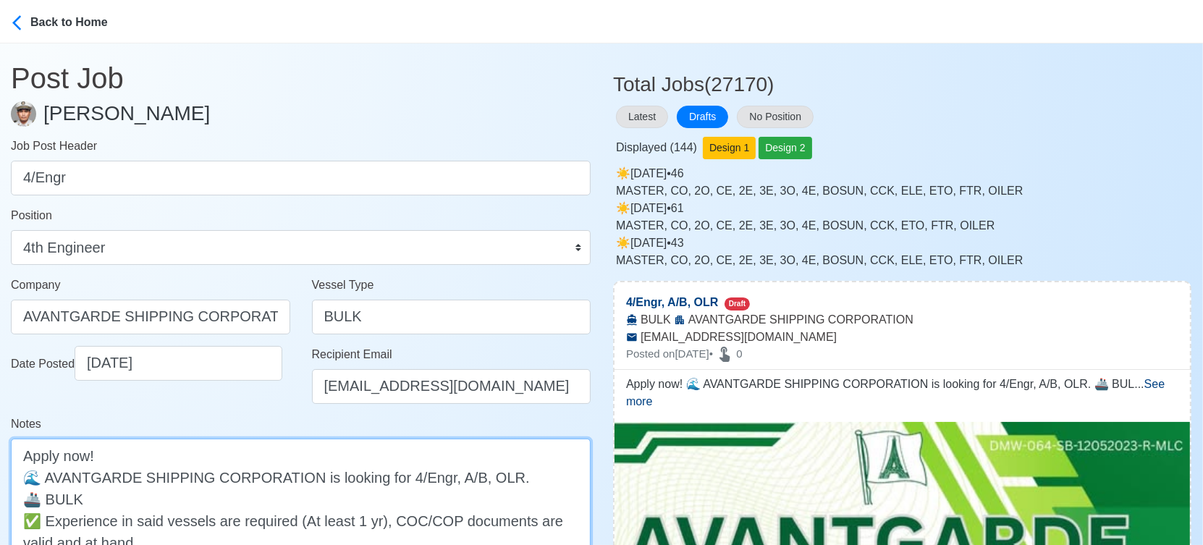
drag, startPoint x: 446, startPoint y: 477, endPoint x: 502, endPoint y: 477, distance: 56.5
click at [502, 477] on textarea "Apply now! 🌊 AVANTGARDE SHIPPING CORPORATION is looking for 4/Engr, A/B, OLR. 🚢…" at bounding box center [301, 531] width 580 height 185
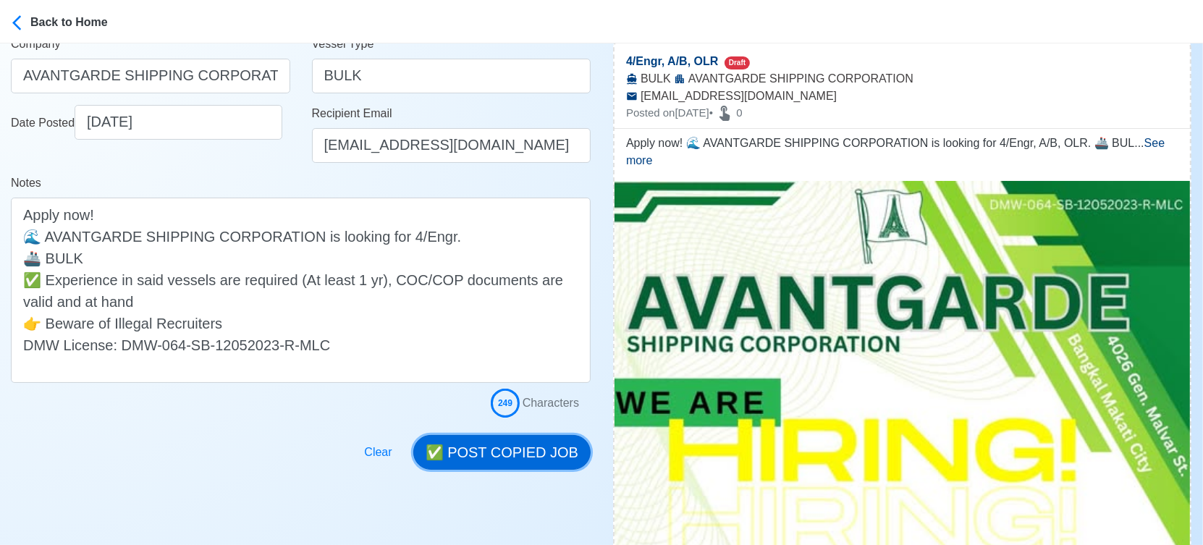
click at [509, 452] on button "✅ POST COPIED JOB" at bounding box center [501, 452] width 177 height 35
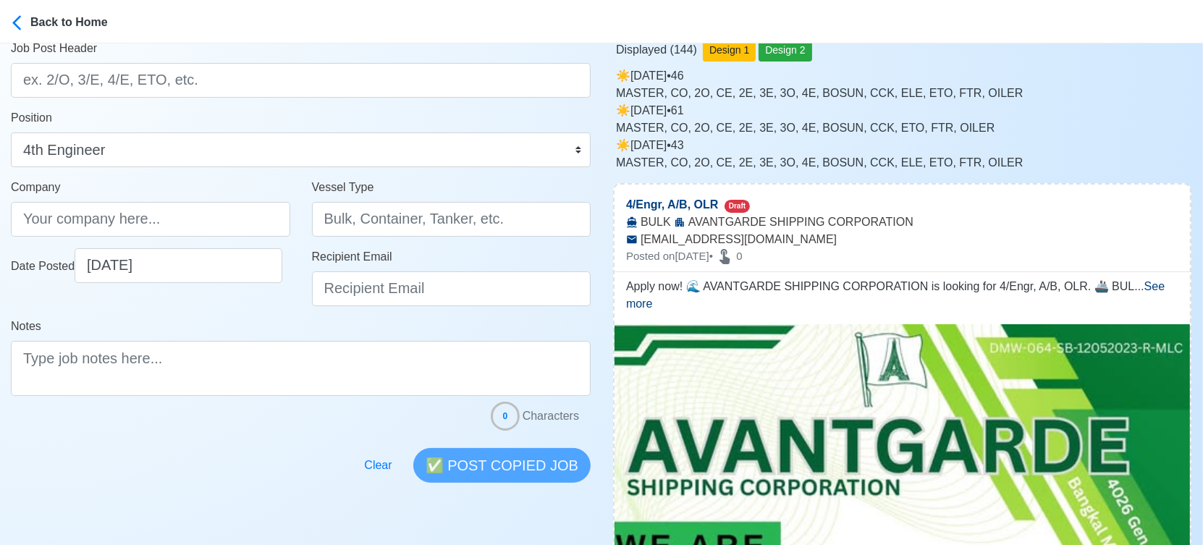
scroll to position [0, 0]
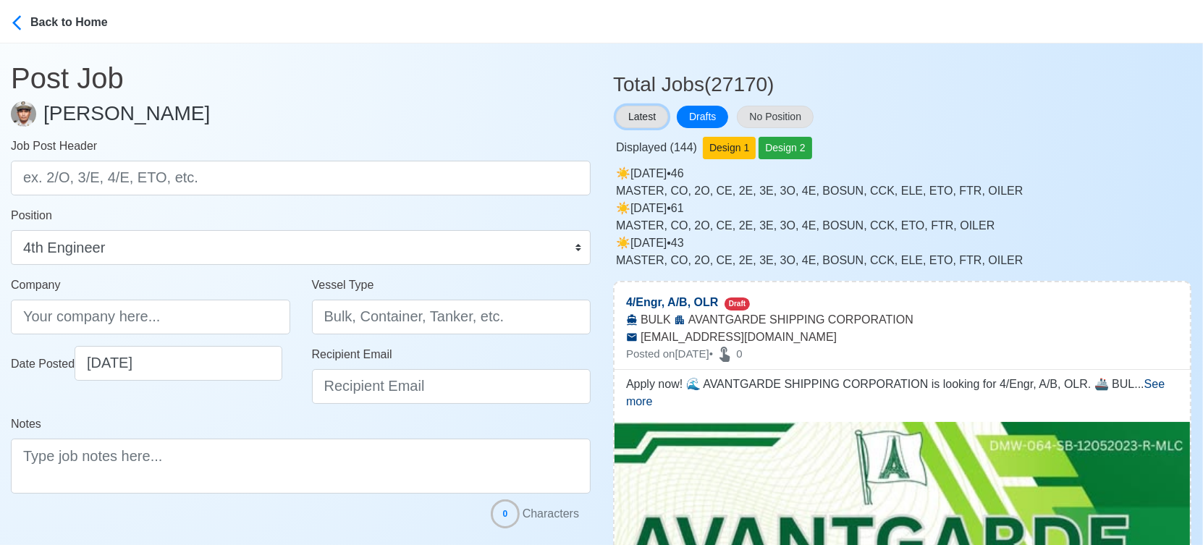
click at [638, 116] on button "Latest" at bounding box center [642, 117] width 52 height 22
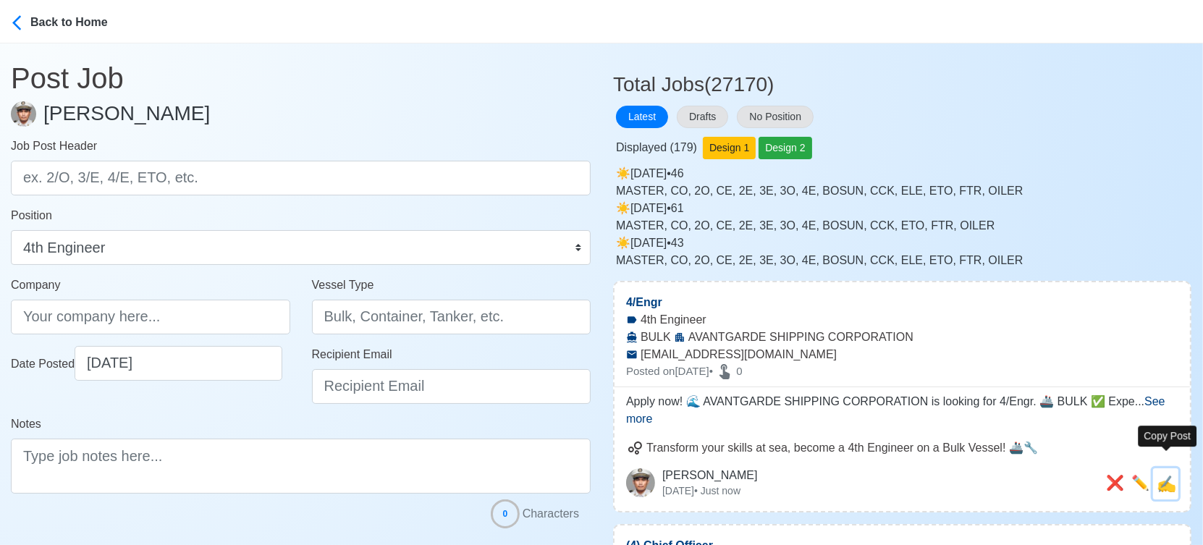
click at [1168, 475] on span "✍️" at bounding box center [1167, 484] width 20 height 18
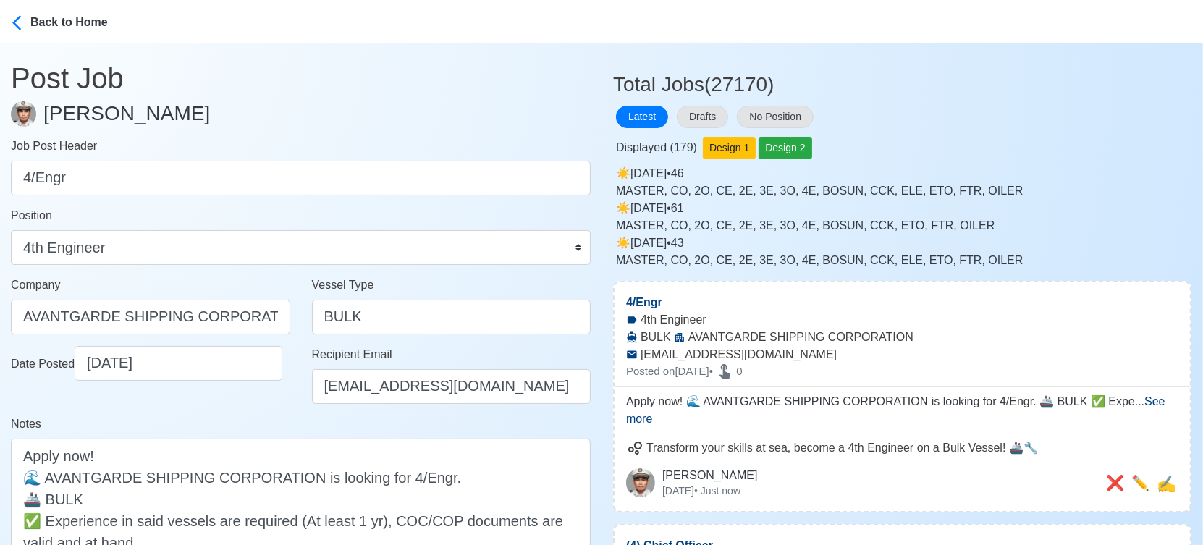
drag, startPoint x: 332, startPoint y: 159, endPoint x: 329, endPoint y: 172, distance: 13.3
click at [332, 161] on div "Job Post Header 4/Engr" at bounding box center [301, 167] width 580 height 58
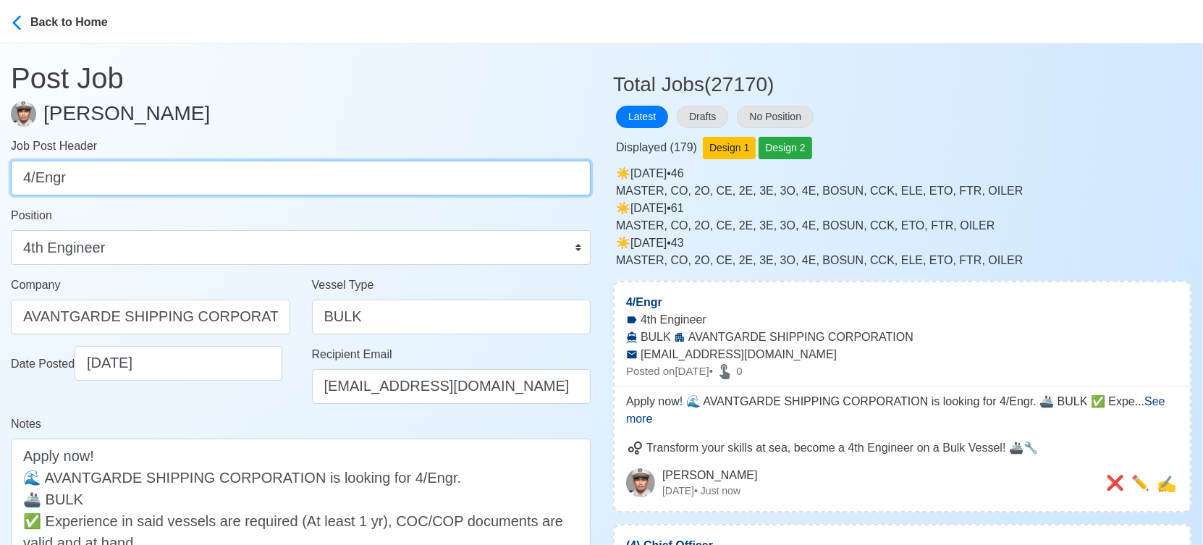
click at [326, 180] on input "4/Engr" at bounding box center [301, 178] width 580 height 35
paste input "A/B, OLR"
click at [71, 177] on input "A/B, OLR" at bounding box center [301, 178] width 580 height 35
click at [72, 177] on input "A/B, OLR" at bounding box center [301, 178] width 580 height 35
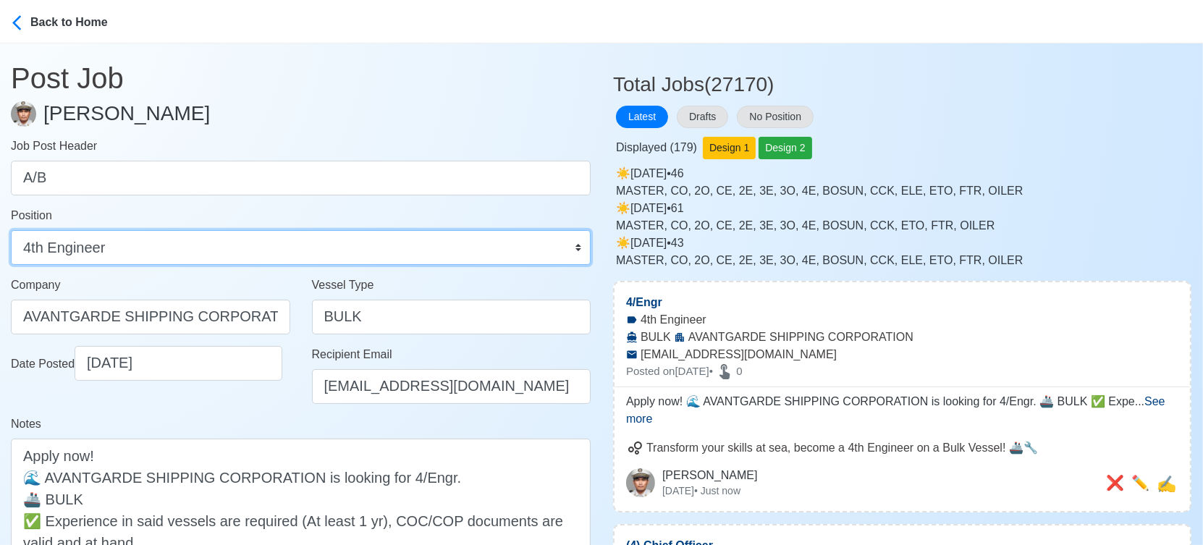
click at [188, 250] on select "Master Chief Officer 2nd Officer 3rd Officer Junior Officer Chief Engineer 2nd …" at bounding box center [301, 247] width 580 height 35
click at [11, 230] on select "Master Chief Officer 2nd Officer 3rd Officer Junior Officer Chief Engineer 2nd …" at bounding box center [301, 247] width 580 height 35
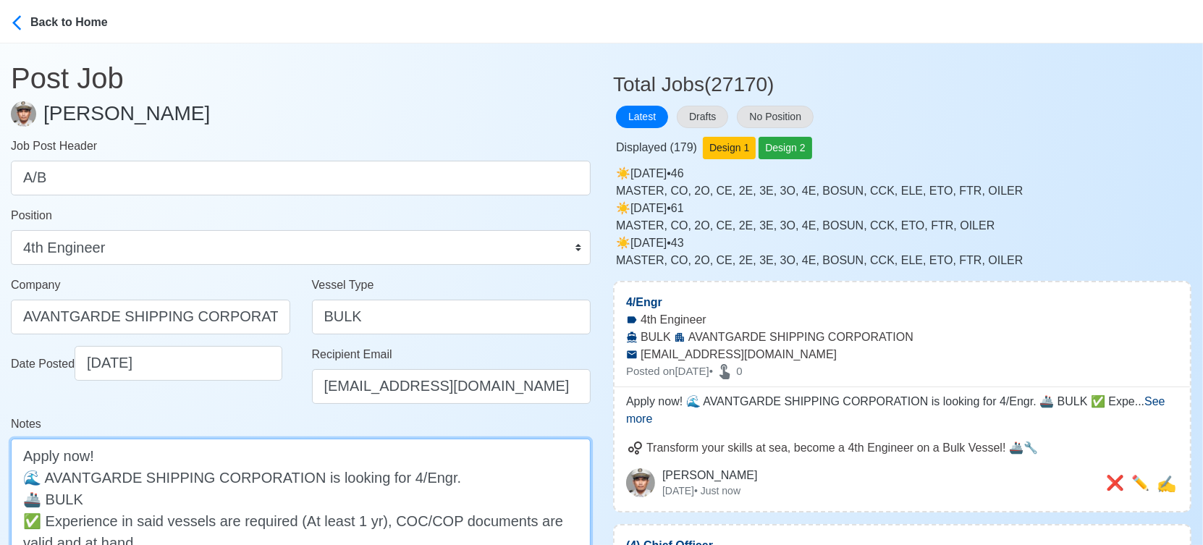
drag, startPoint x: 396, startPoint y: 476, endPoint x: 437, endPoint y: 473, distance: 41.3
click at [437, 473] on textarea "Apply now! 🌊 AVANTGARDE SHIPPING CORPORATION is looking for 4/Engr. 🚢 BULK ✅ Ex…" at bounding box center [301, 531] width 580 height 185
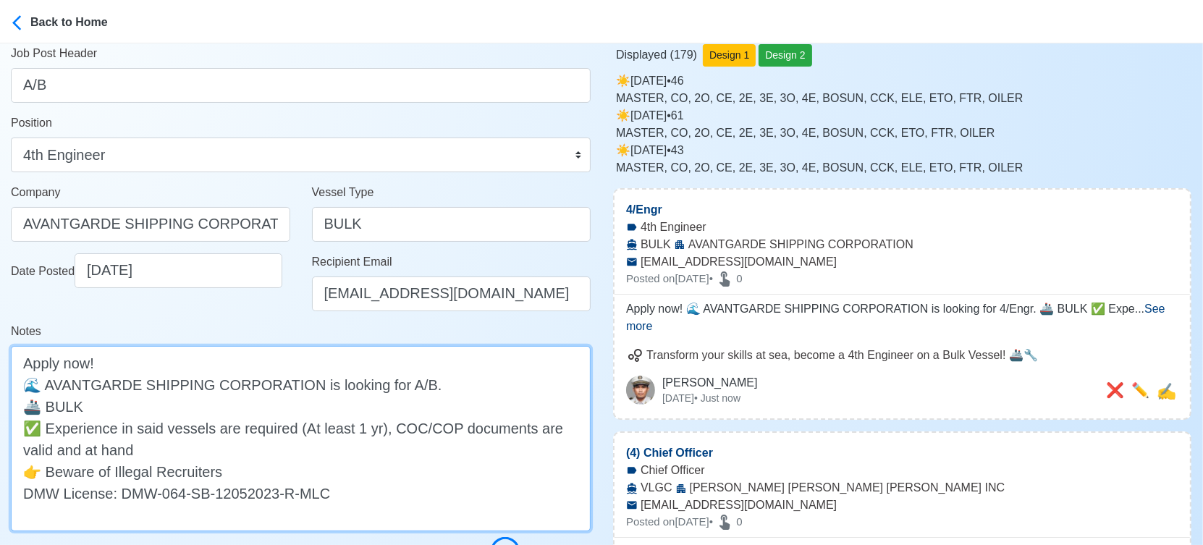
scroll to position [241, 0]
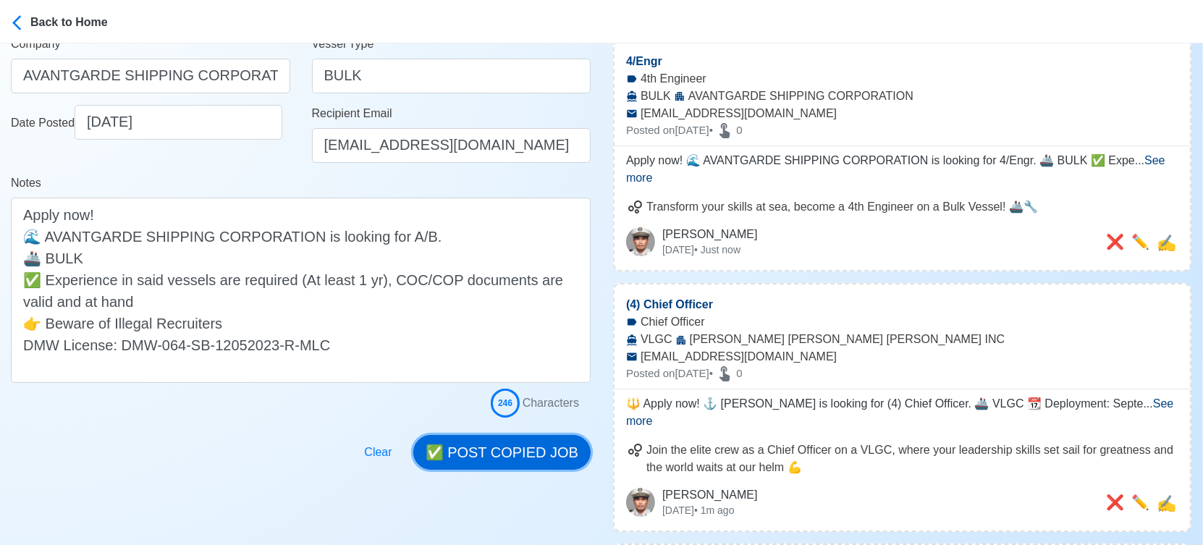
click at [533, 449] on button "✅ POST COPIED JOB" at bounding box center [501, 452] width 177 height 35
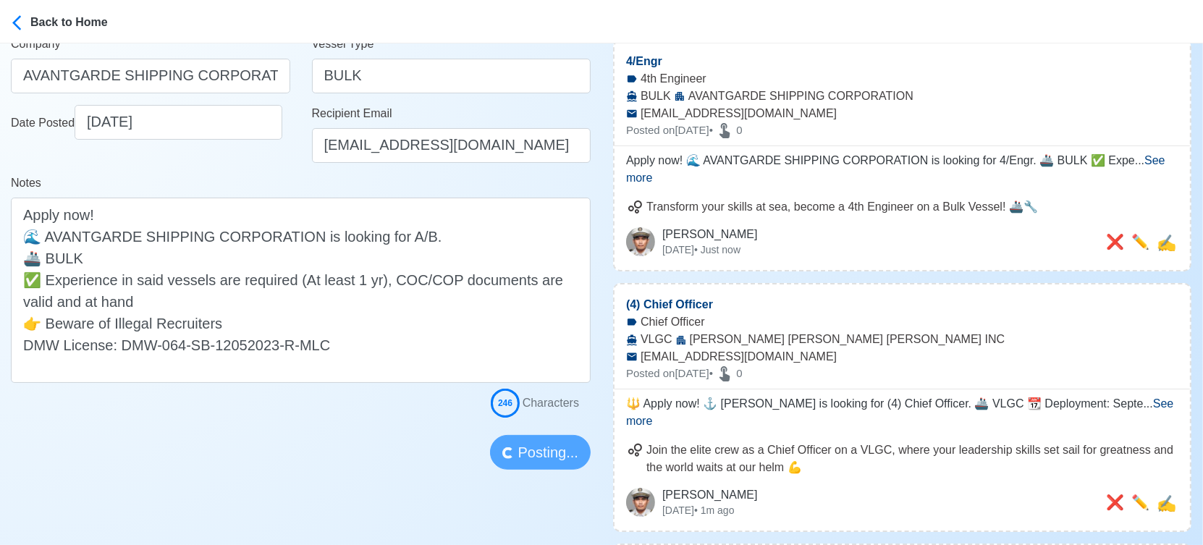
scroll to position [80, 0]
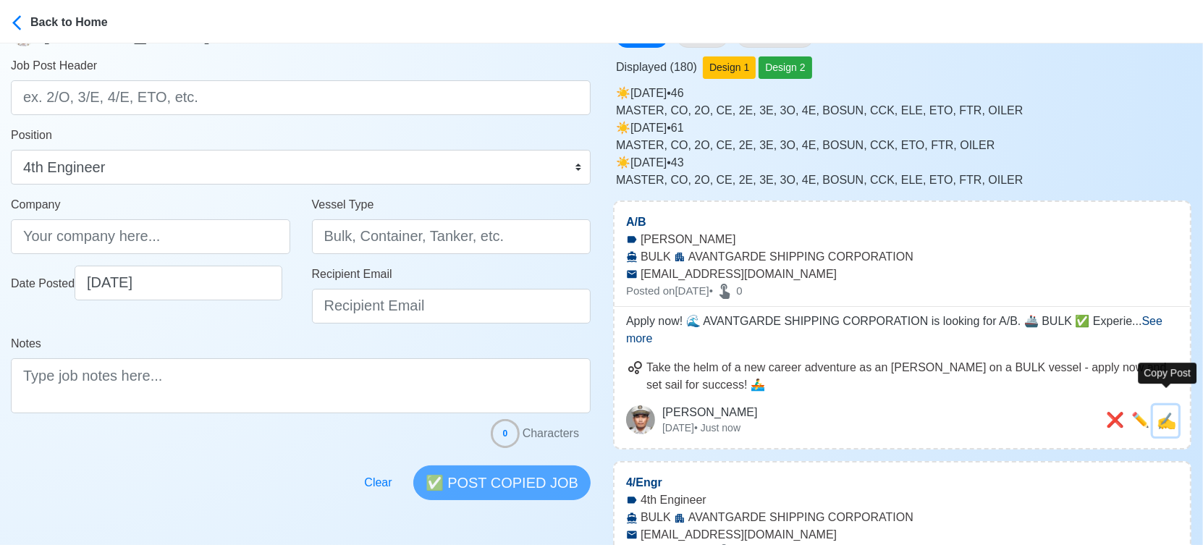
click at [1170, 412] on span "✍️" at bounding box center [1167, 421] width 20 height 18
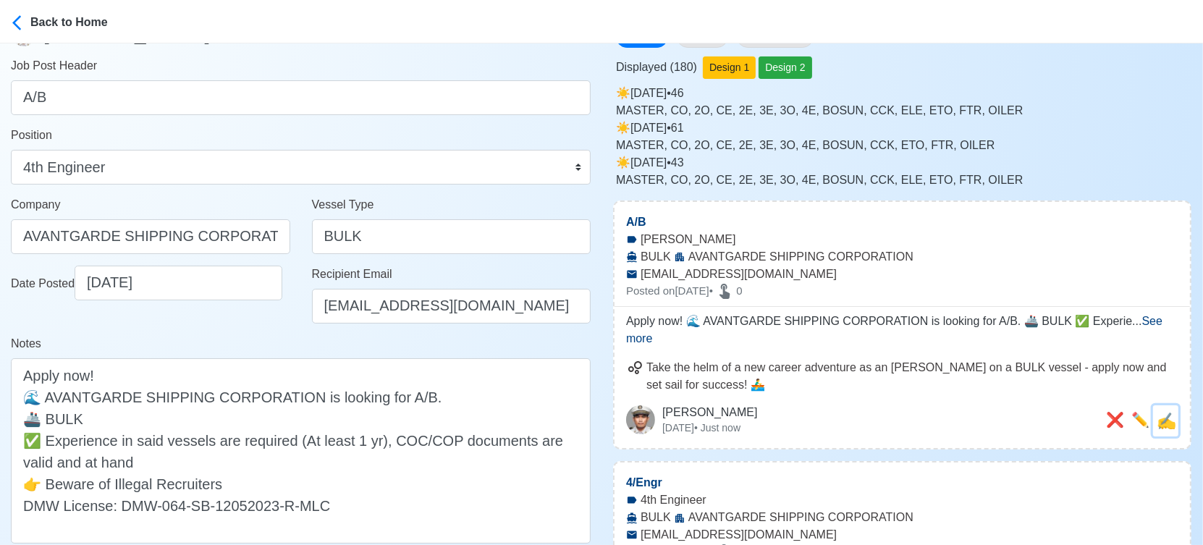
scroll to position [0, 0]
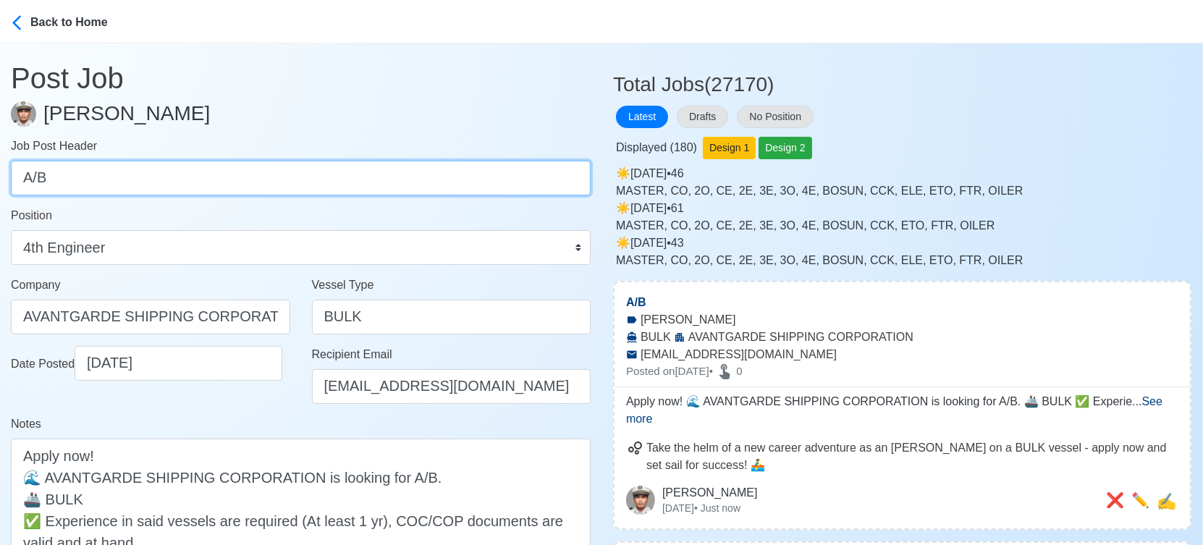
click at [338, 189] on input "A/B" at bounding box center [301, 178] width 580 height 35
paste input "OLR"
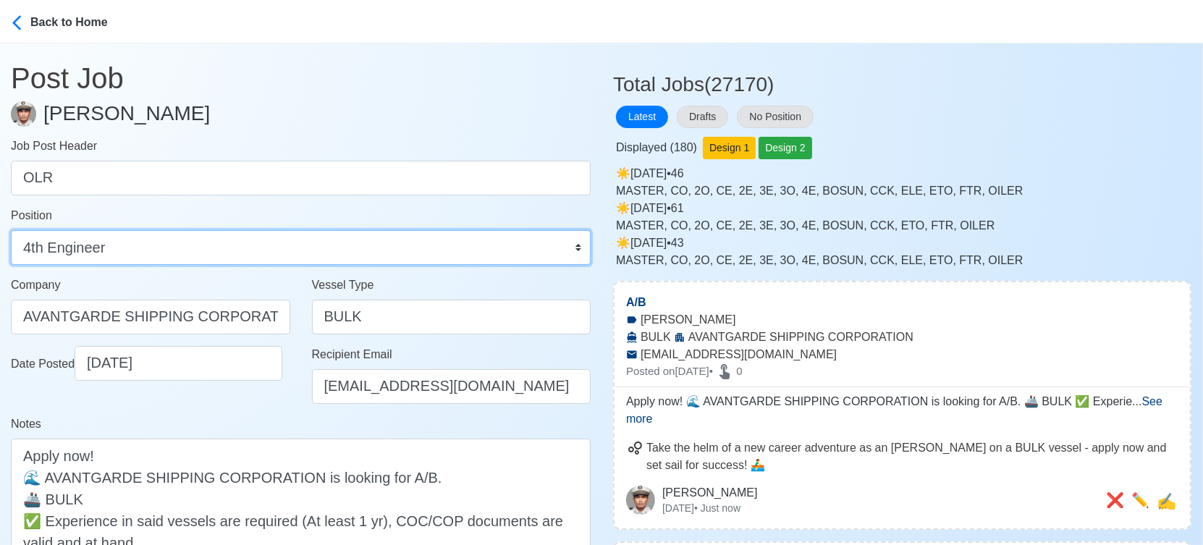
click at [168, 244] on select "Master Chief Officer 2nd Officer 3rd Officer Junior Officer Chief Engineer 2nd …" at bounding box center [301, 247] width 580 height 35
click at [11, 230] on select "Master Chief Officer 2nd Officer 3rd Officer Junior Officer Chief Engineer 2nd …" at bounding box center [301, 247] width 580 height 35
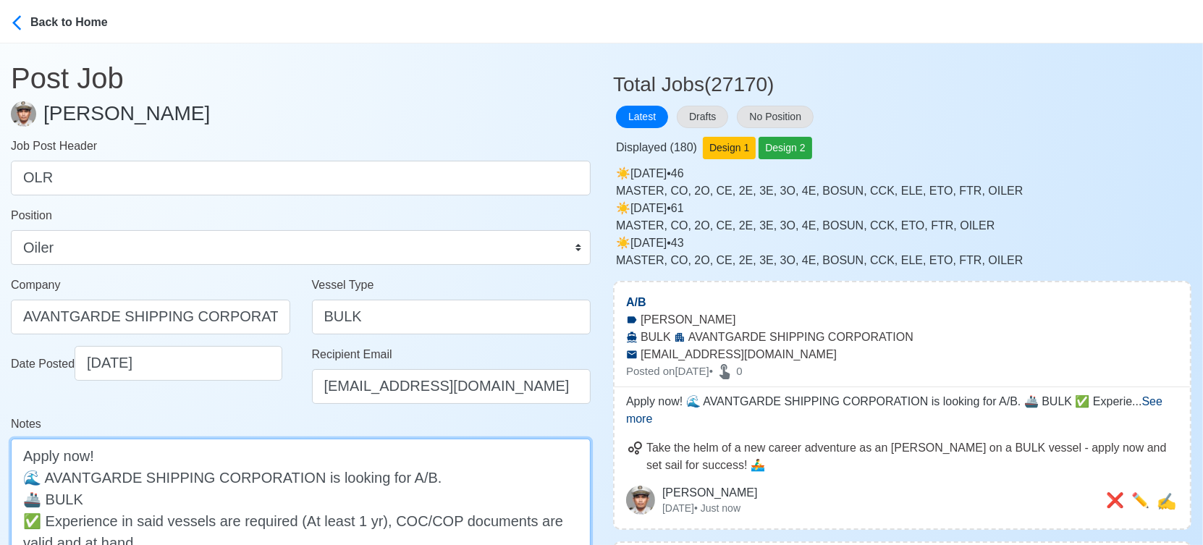
drag, startPoint x: 400, startPoint y: 473, endPoint x: 417, endPoint y: 473, distance: 17.4
click at [417, 473] on textarea "Apply now! 🌊 AVANTGARDE SHIPPING CORPORATION is looking for A/B. 🚢 BULK ✅ Exper…" at bounding box center [301, 531] width 580 height 185
paste textarea "OLR"
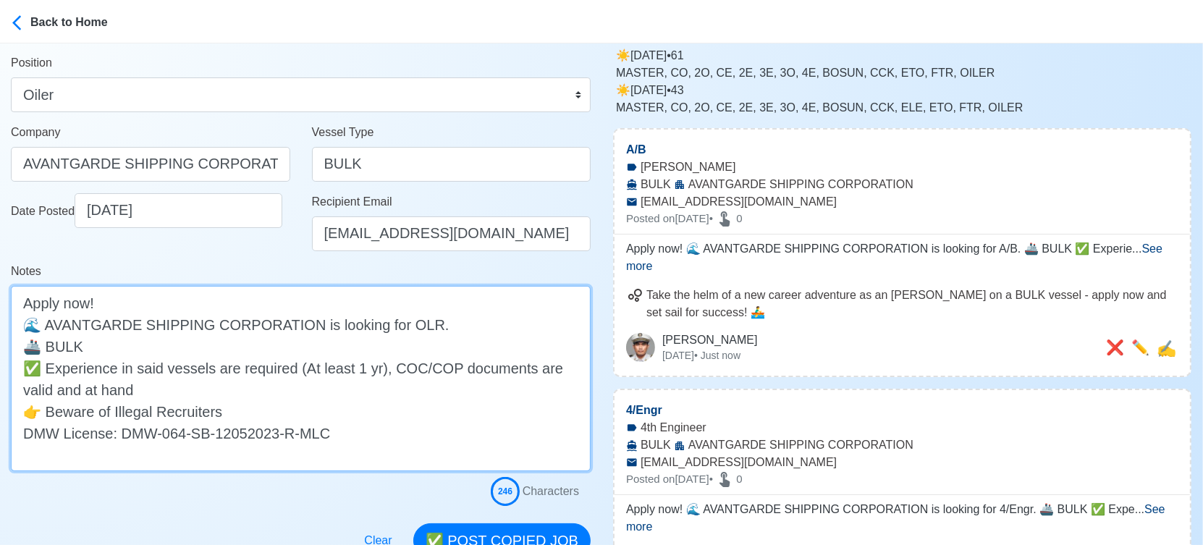
scroll to position [161, 0]
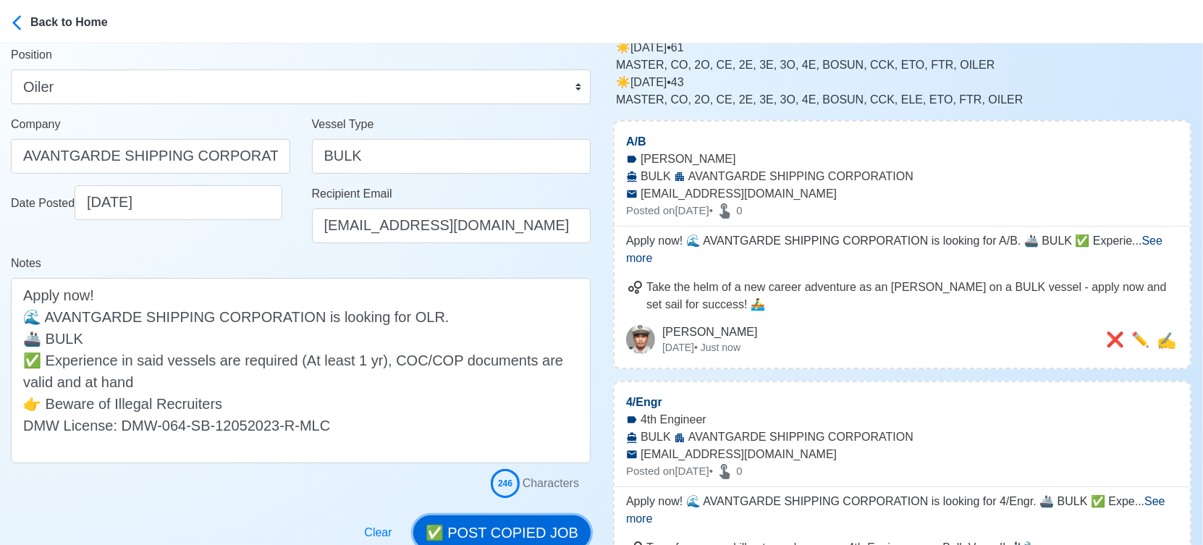
click at [540, 526] on button "✅ POST COPIED JOB" at bounding box center [501, 532] width 177 height 35
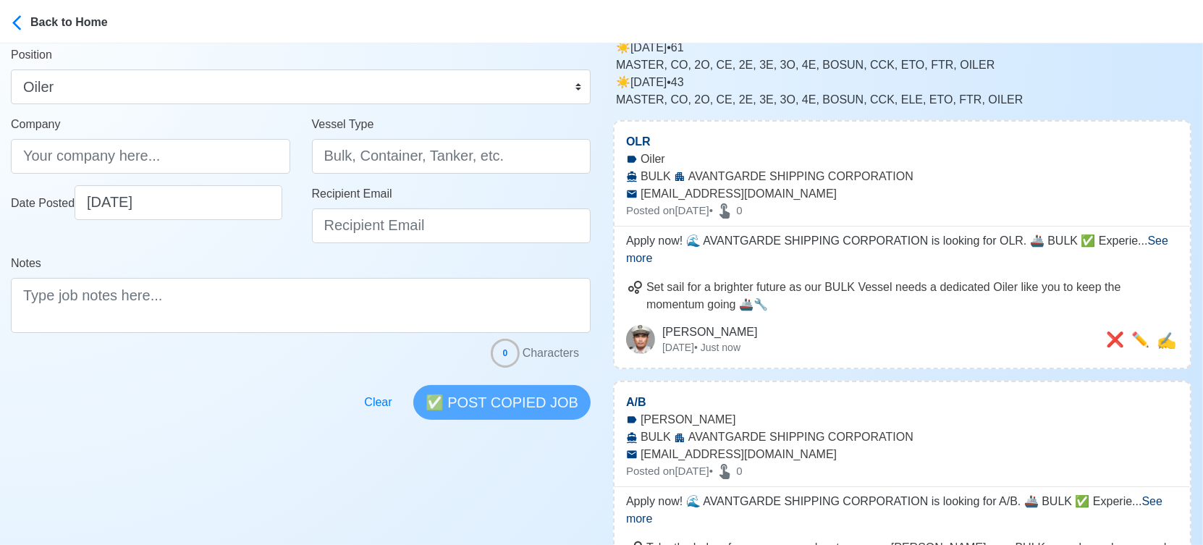
scroll to position [0, 0]
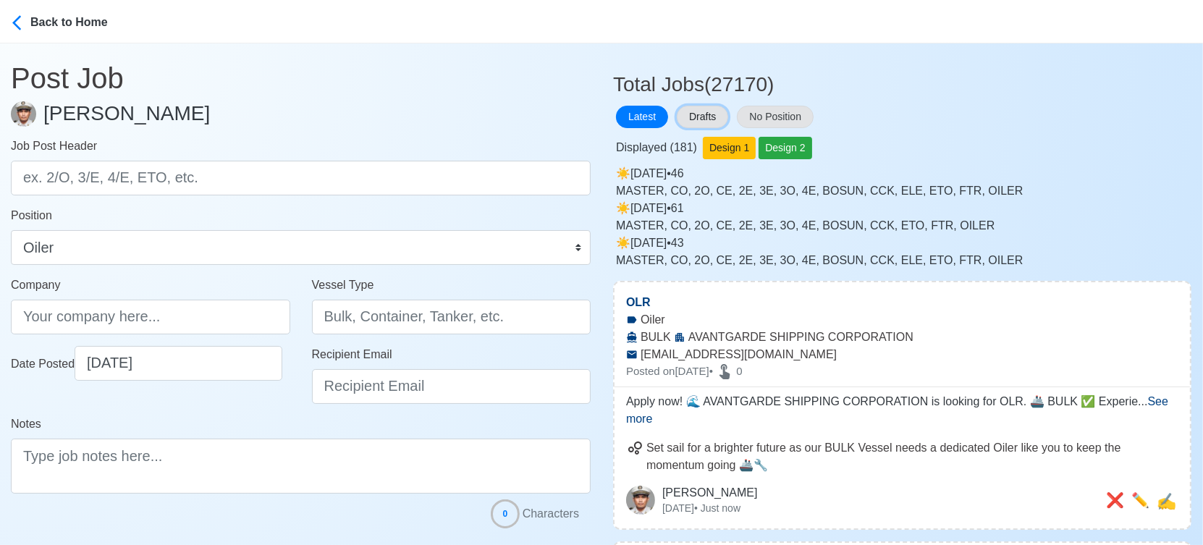
click at [704, 110] on button "Drafts" at bounding box center [702, 117] width 51 height 22
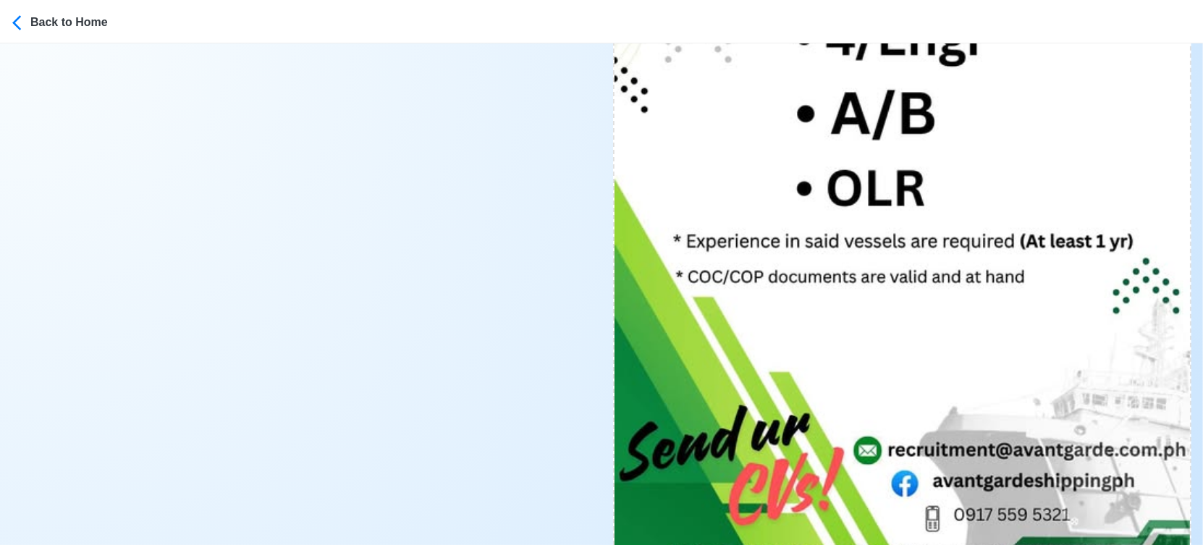
scroll to position [1045, 0]
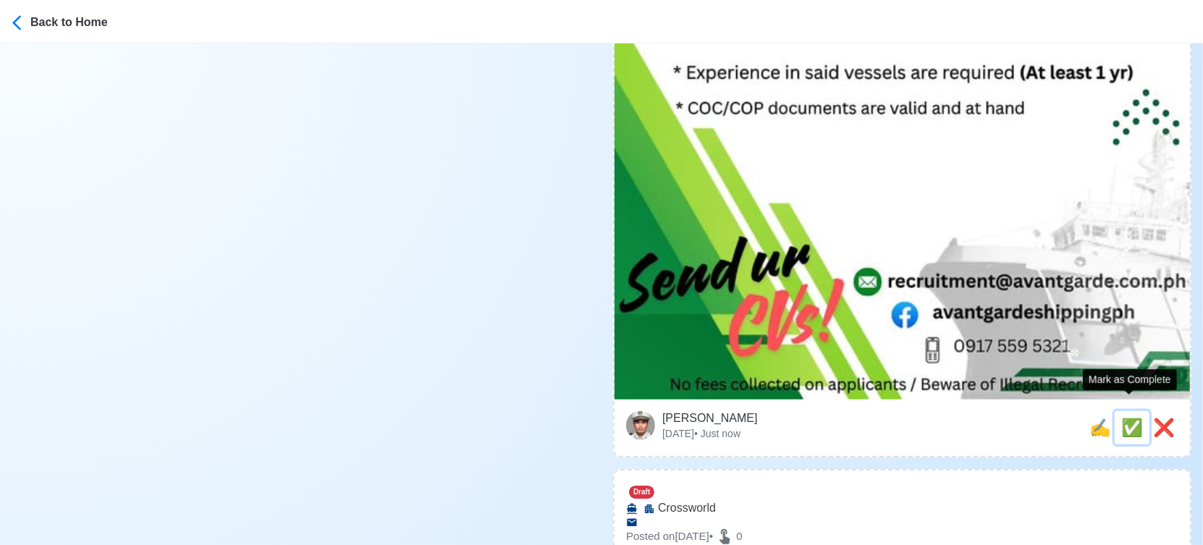
click at [1133, 418] on span "✅" at bounding box center [1132, 428] width 22 height 20
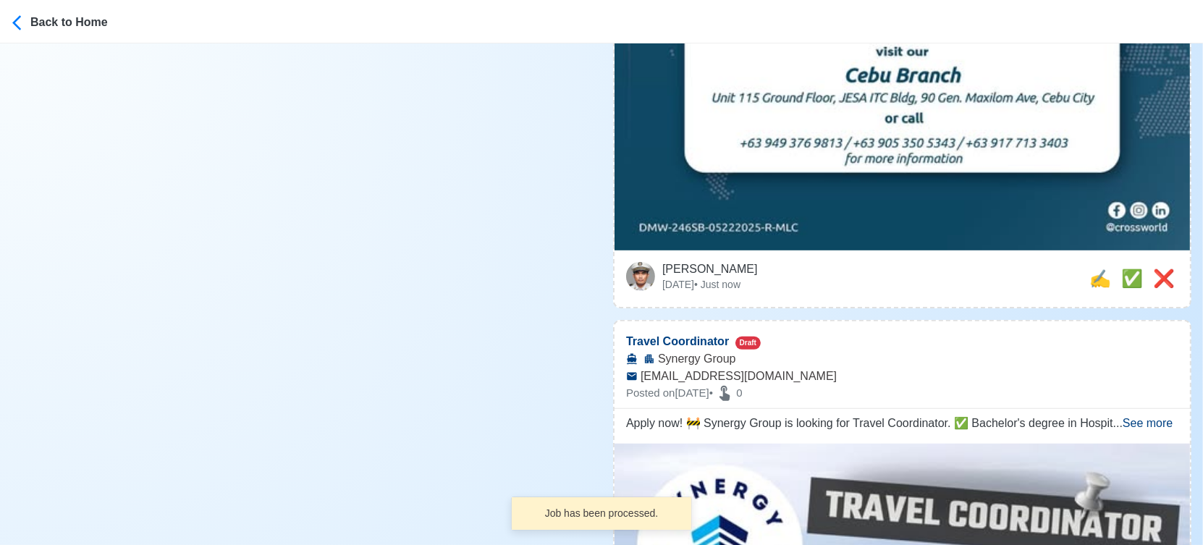
scroll to position [562, 0]
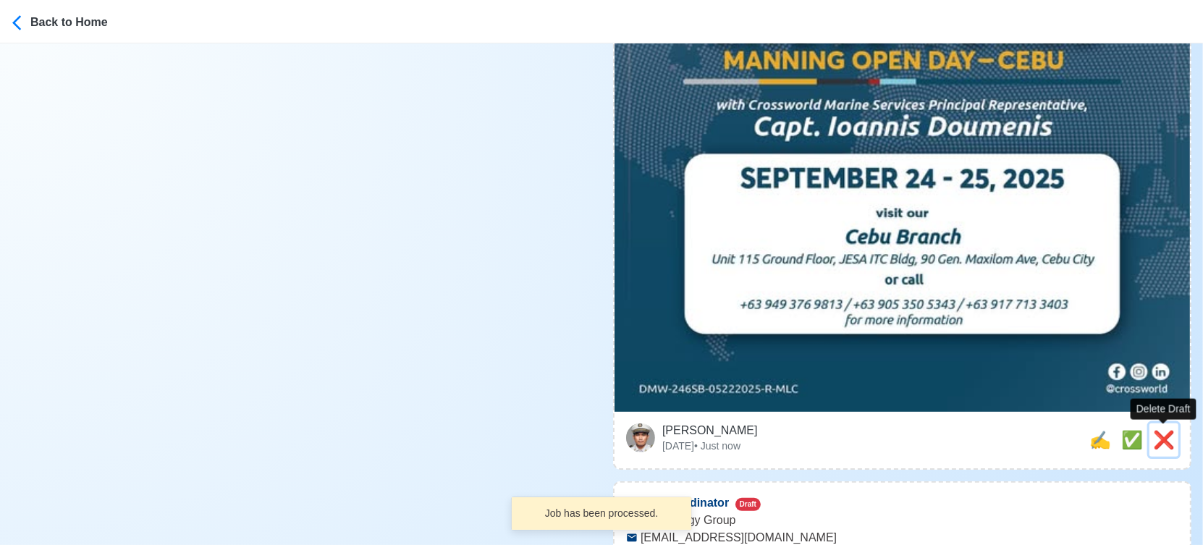
click at [1160, 433] on span "❌" at bounding box center [1164, 440] width 22 height 20
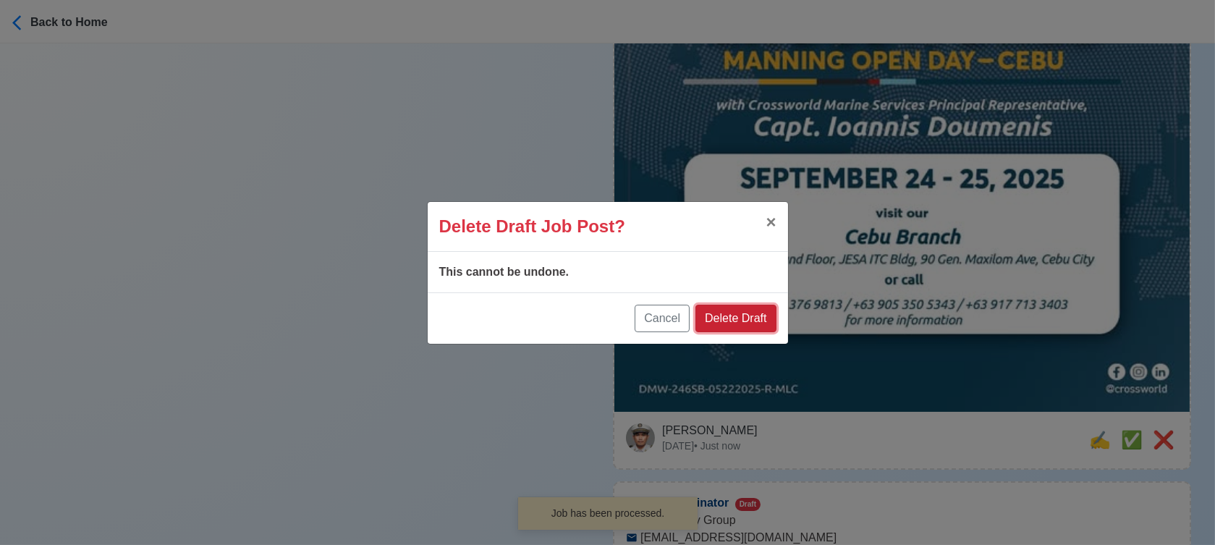
click at [746, 311] on button "Delete Draft" at bounding box center [736, 319] width 80 height 28
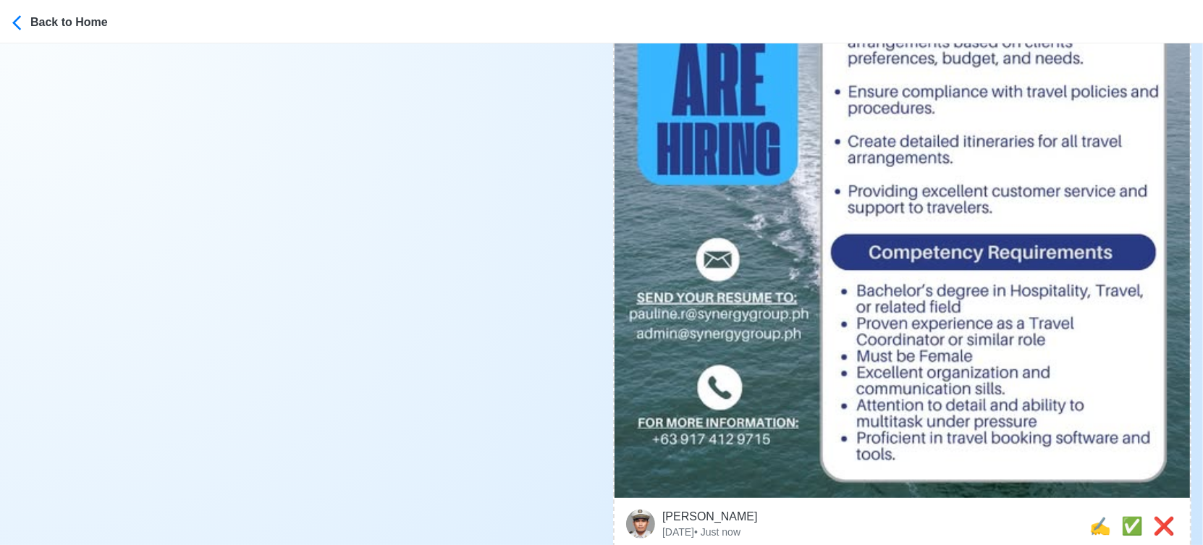
scroll to position [804, 0]
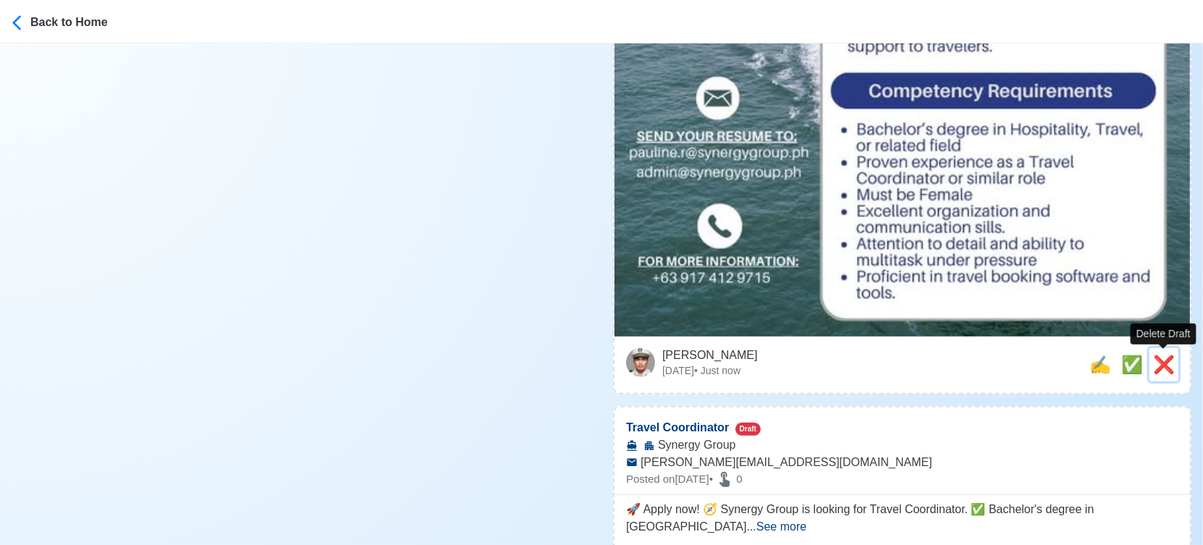
click at [1169, 369] on span "❌" at bounding box center [1164, 365] width 22 height 20
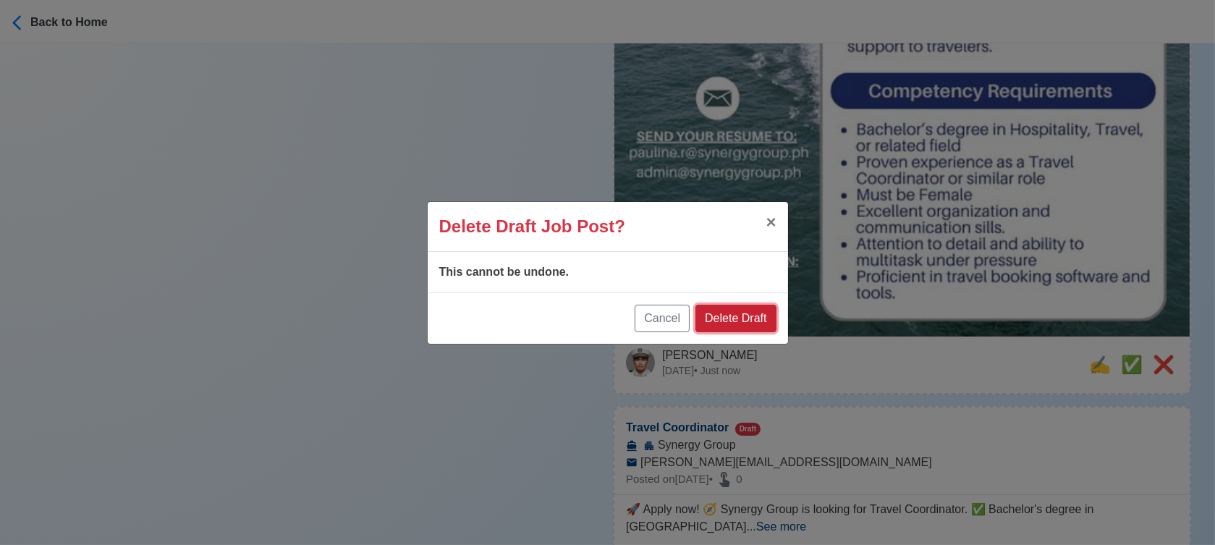
click at [736, 316] on button "Delete Draft" at bounding box center [736, 319] width 80 height 28
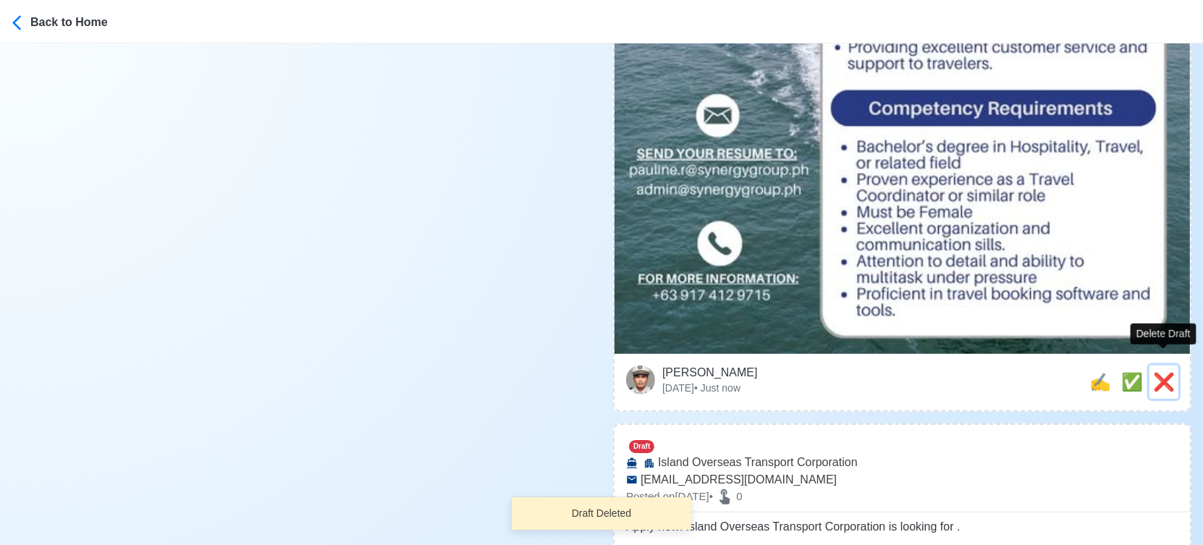
click at [1164, 373] on span "❌" at bounding box center [1164, 382] width 22 height 20
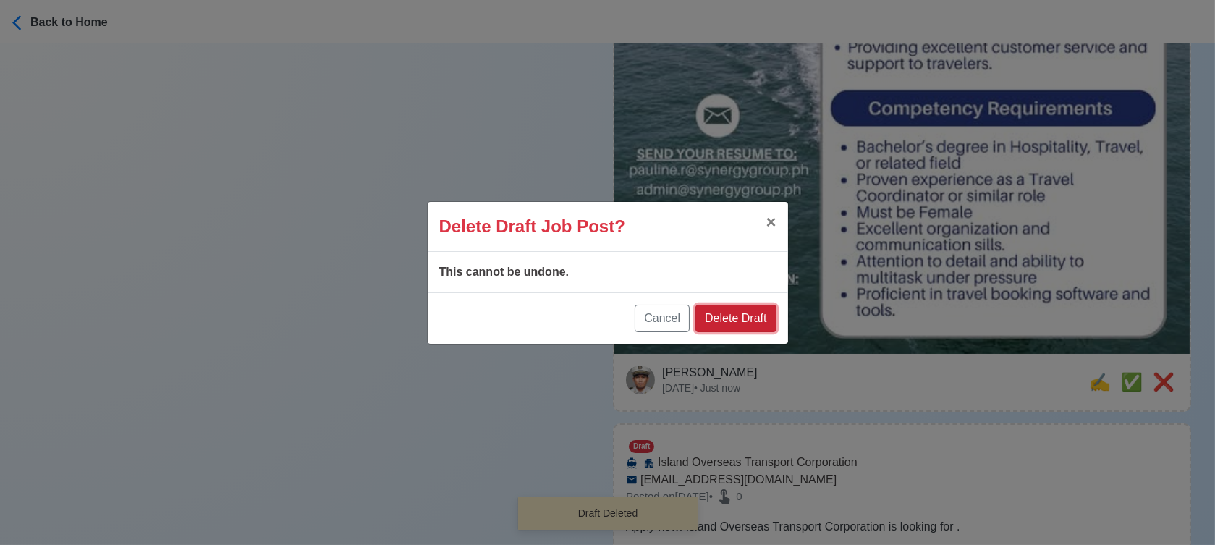
click at [756, 320] on button "Delete Draft" at bounding box center [736, 319] width 80 height 28
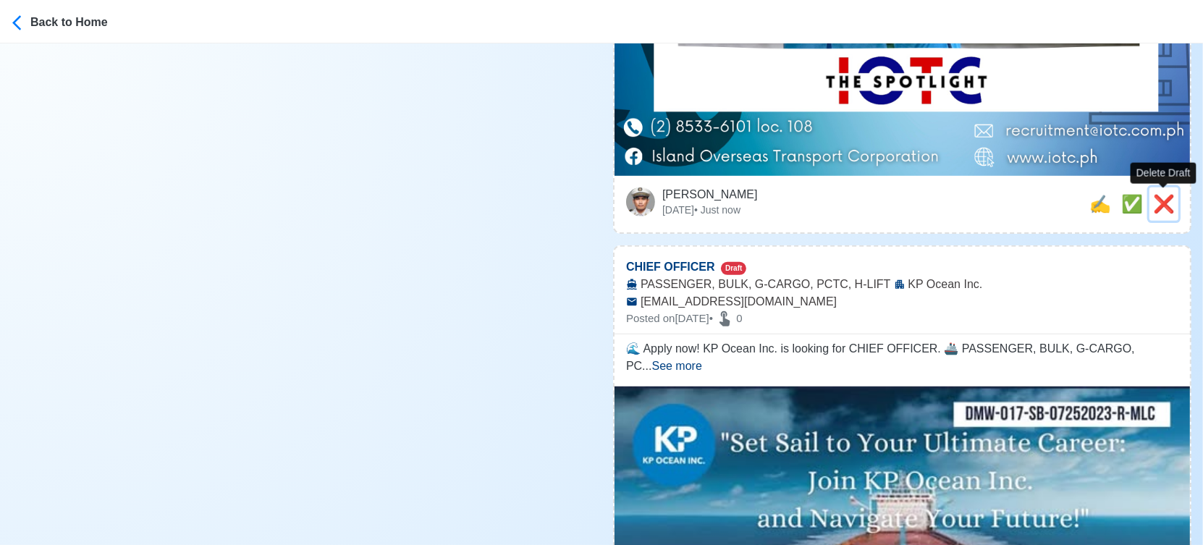
click at [1163, 208] on span "❌" at bounding box center [1164, 204] width 22 height 20
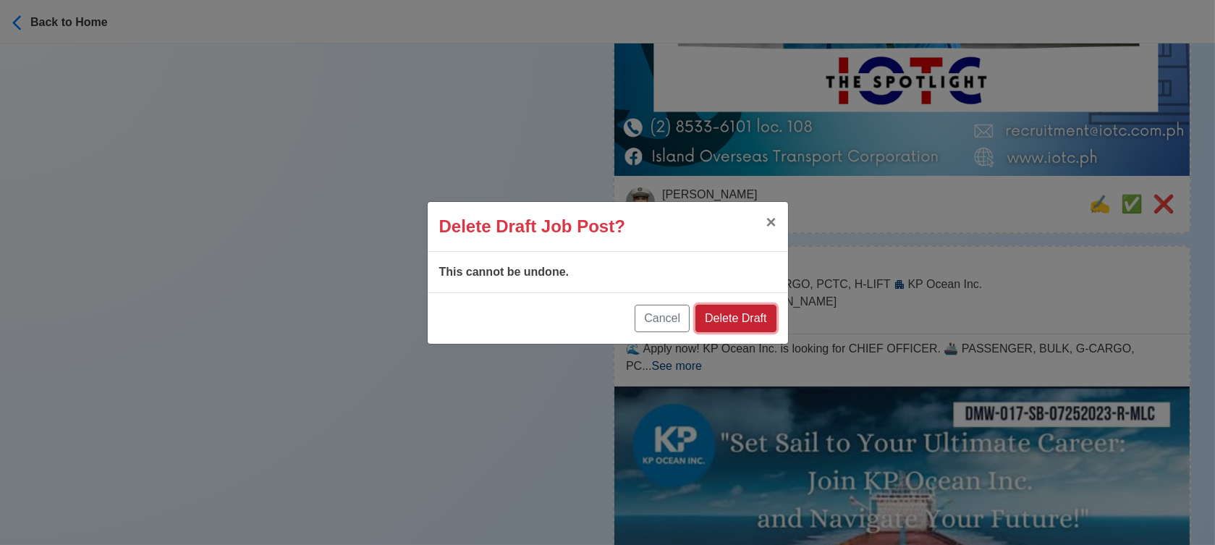
click at [748, 317] on button "Delete Draft" at bounding box center [736, 319] width 80 height 28
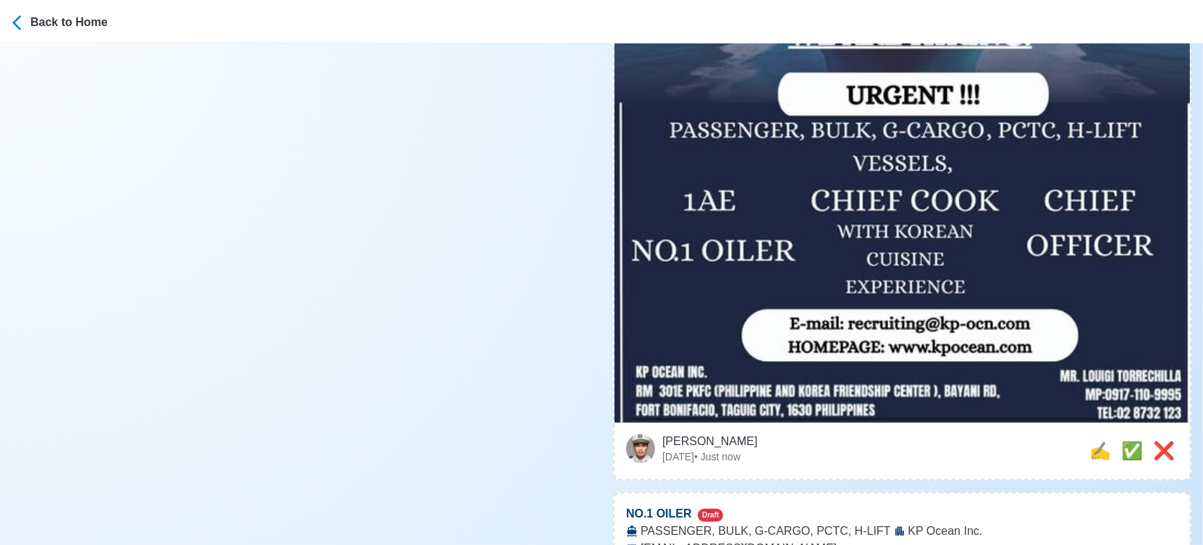
scroll to position [643, 0]
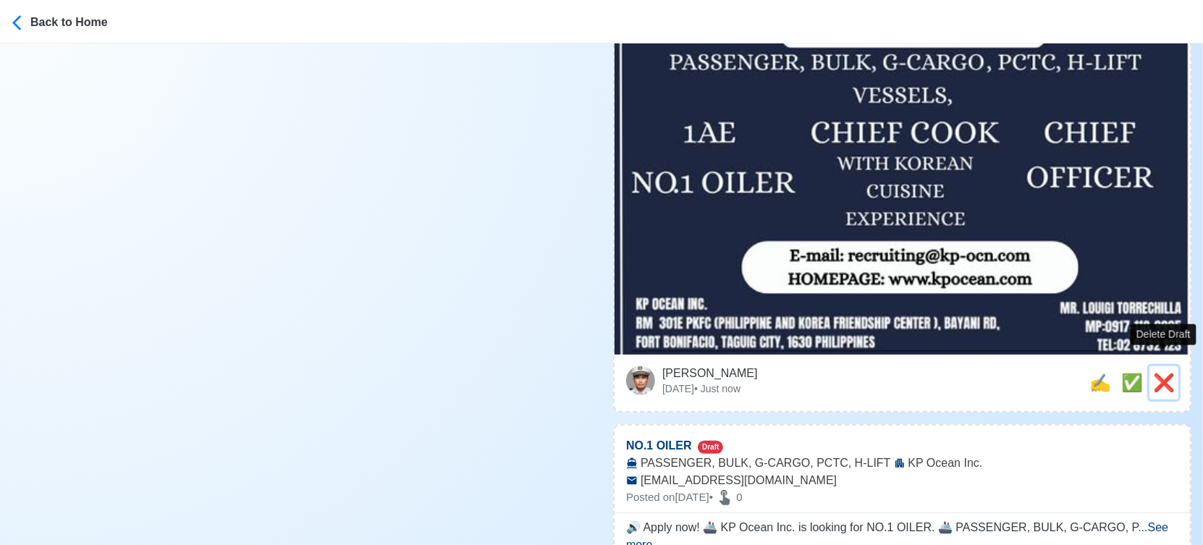
click at [1161, 373] on span "❌" at bounding box center [1164, 383] width 22 height 20
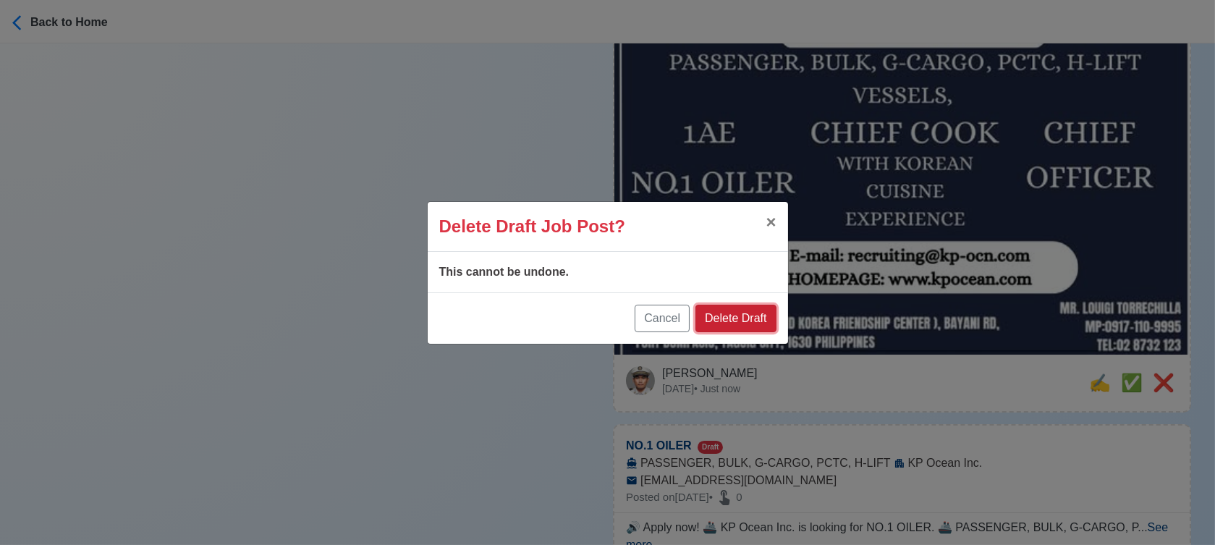
click at [746, 308] on button "Delete Draft" at bounding box center [736, 319] width 80 height 28
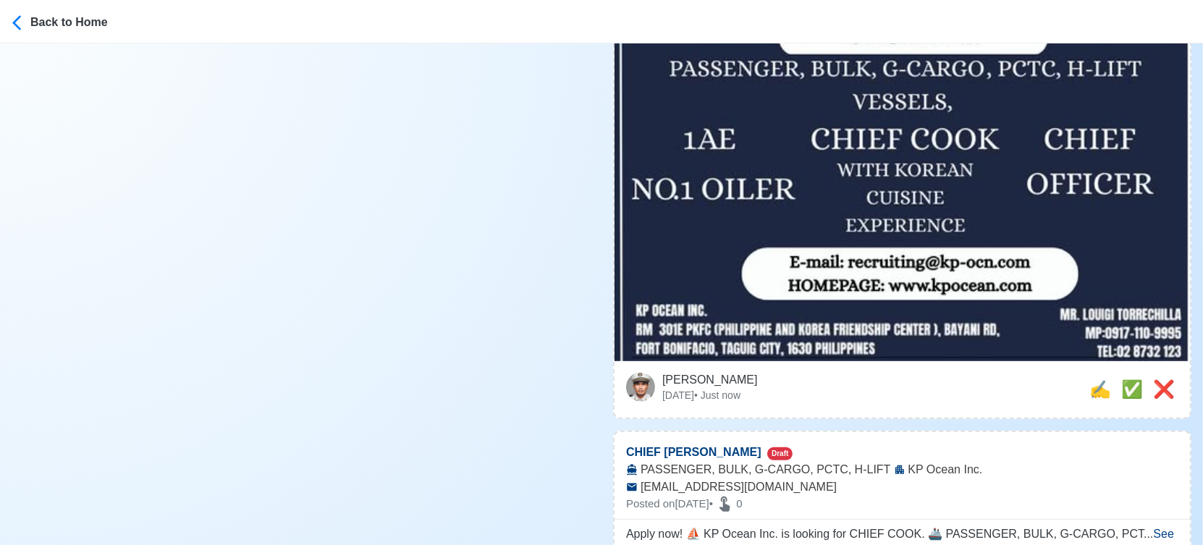
scroll to position [724, 0]
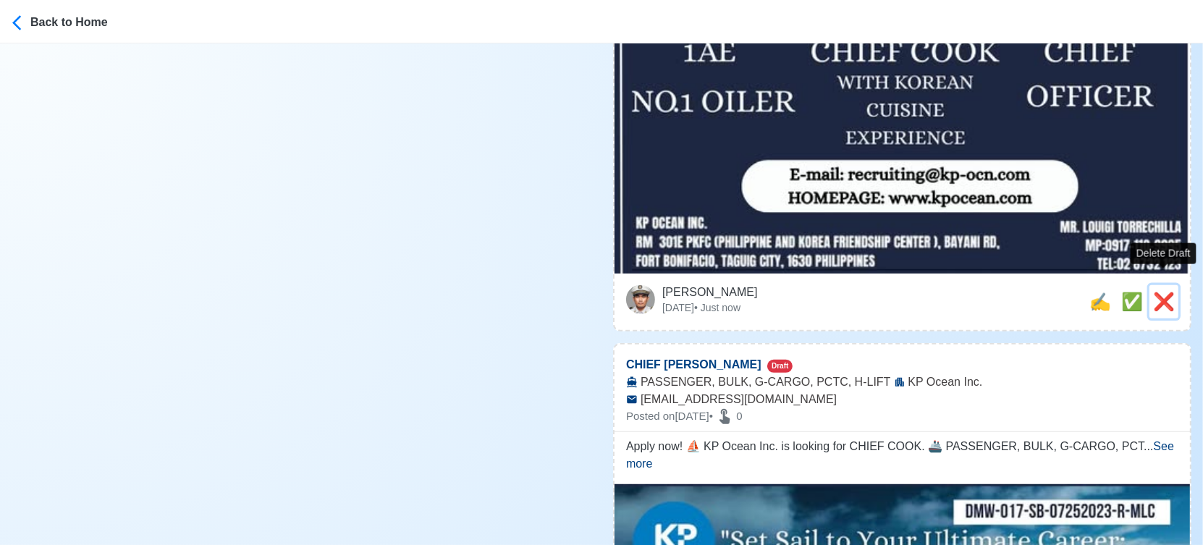
click at [1164, 292] on span "❌" at bounding box center [1164, 302] width 22 height 20
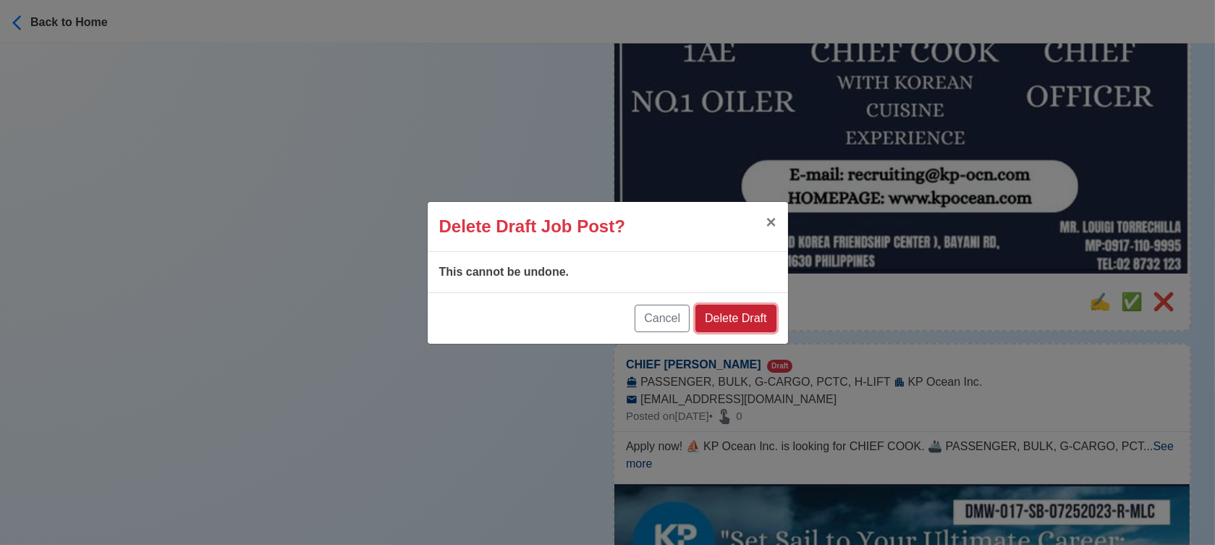
click at [761, 325] on button "Delete Draft" at bounding box center [736, 319] width 80 height 28
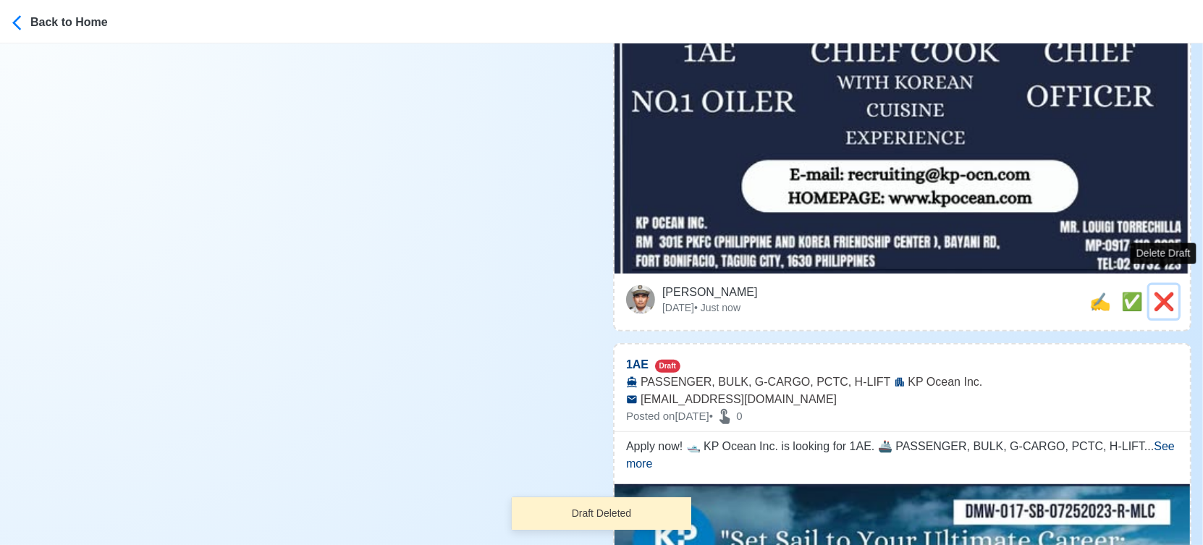
click at [1165, 292] on span "❌" at bounding box center [1164, 302] width 22 height 20
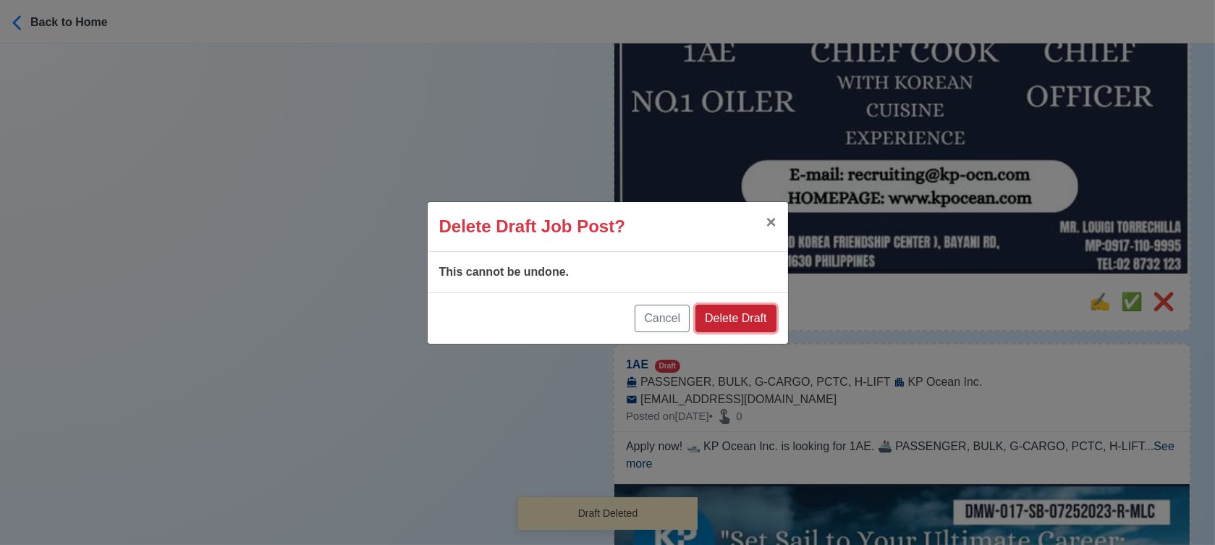
click at [749, 320] on button "Delete Draft" at bounding box center [736, 319] width 80 height 28
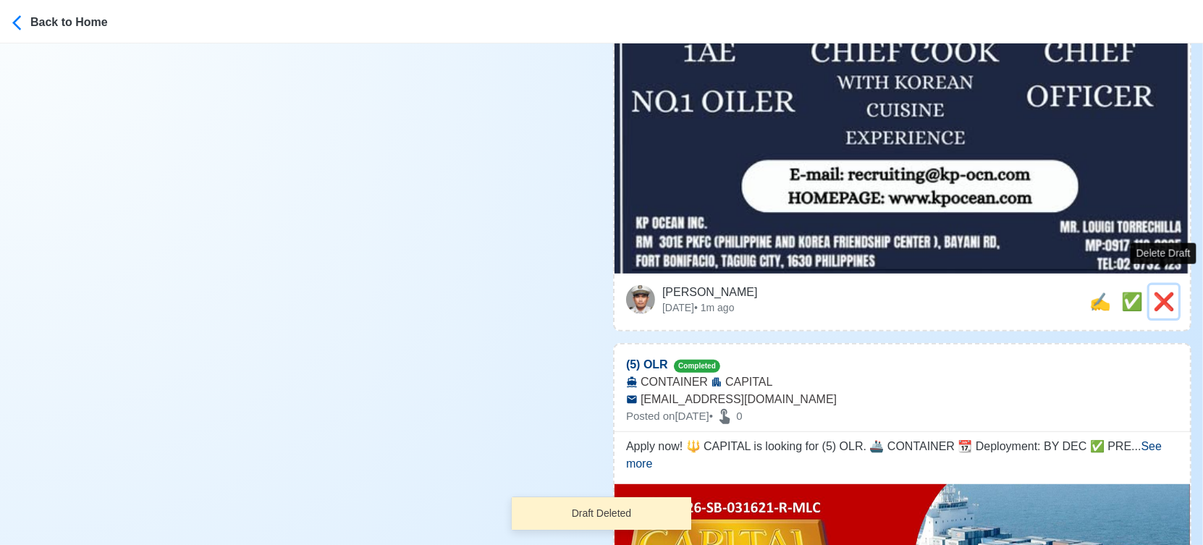
click at [1170, 292] on span "❌" at bounding box center [1164, 302] width 22 height 20
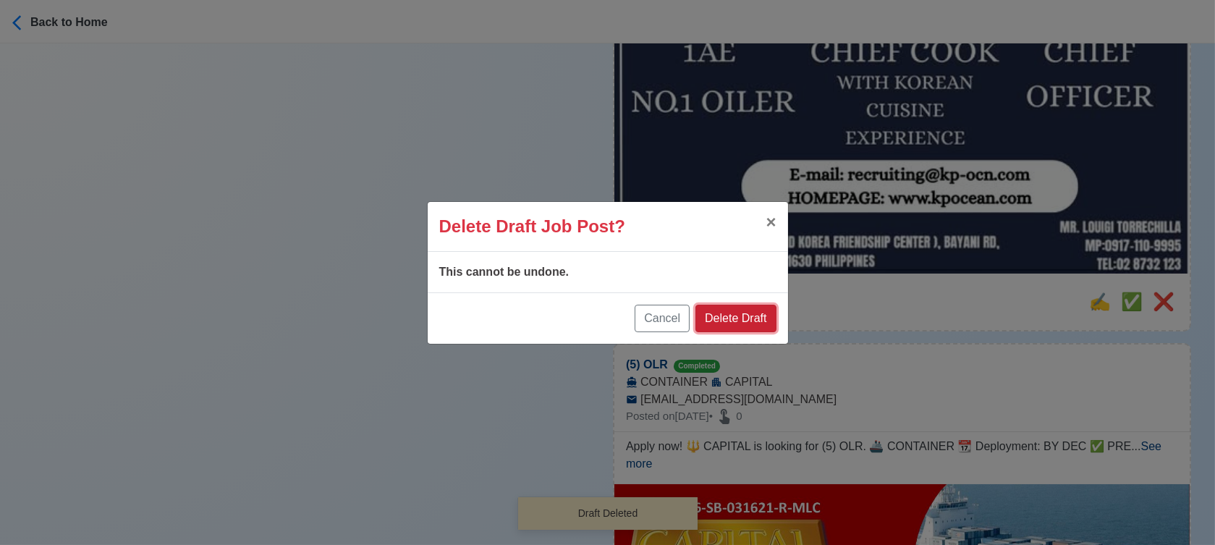
click at [759, 312] on button "Delete Draft" at bounding box center [736, 319] width 80 height 28
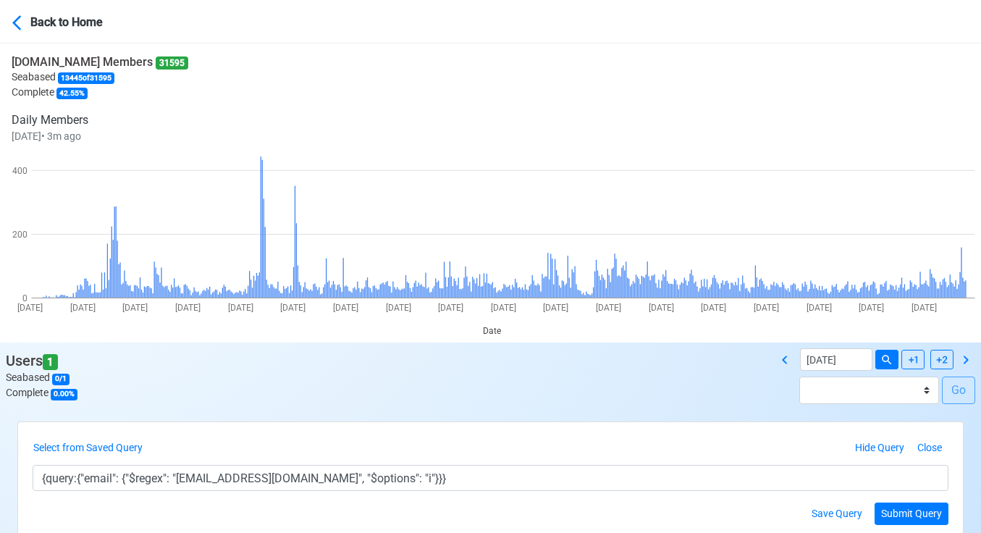
scroll to position [422, 0]
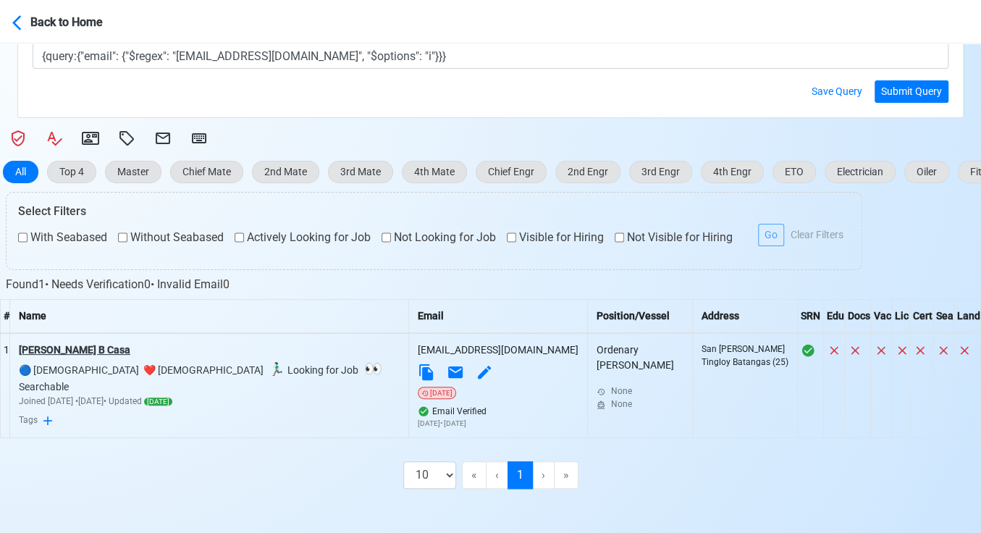
click at [60, 348] on div "[PERSON_NAME] B Casa" at bounding box center [209, 349] width 381 height 15
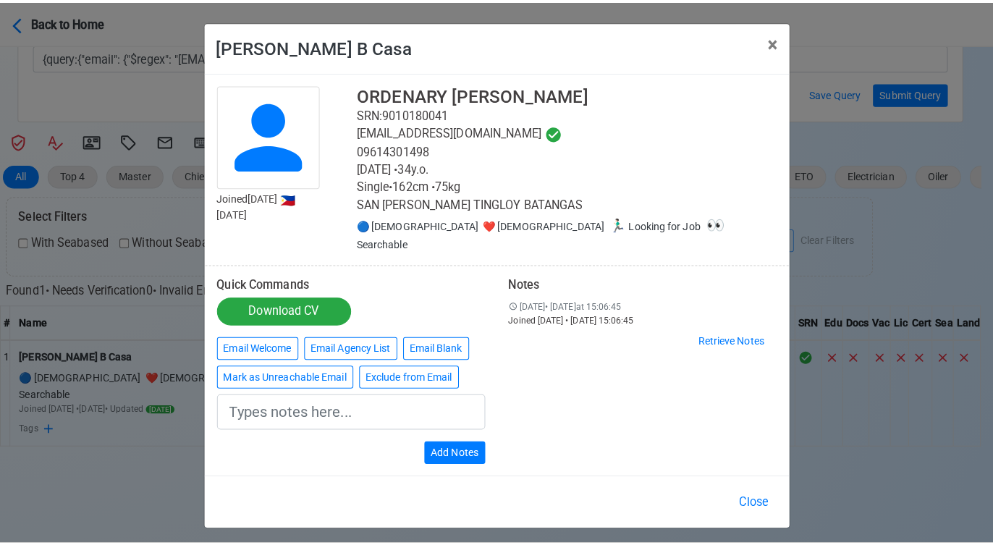
scroll to position [411, 0]
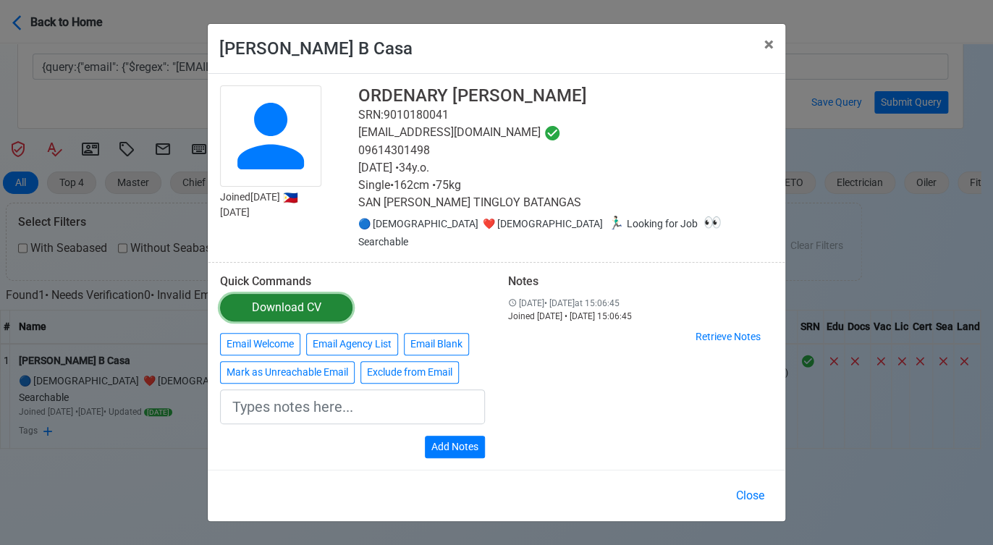
click at [297, 299] on div "Download CV" at bounding box center [286, 307] width 69 height 17
click at [767, 51] on span "×" at bounding box center [768, 44] width 9 height 20
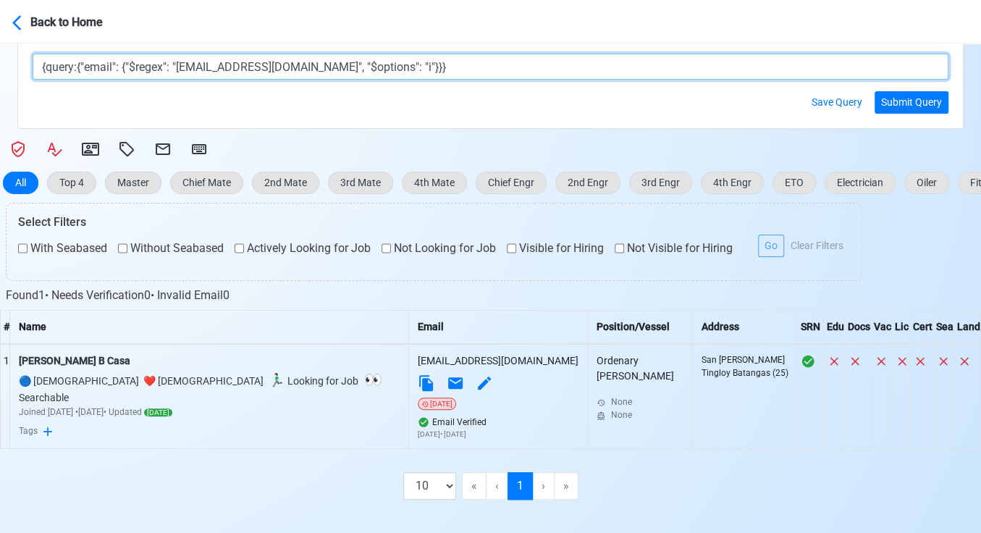
click at [225, 69] on textarea "{query:{"email": {"$regex": "[EMAIL_ADDRESS][DOMAIN_NAME]", "$options": "i"}}}" at bounding box center [491, 67] width 916 height 26
drag, startPoint x: 237, startPoint y: 67, endPoint x: 180, endPoint y: 68, distance: 57.2
click at [180, 68] on textarea "{query:{"email": {"$regex": "[EMAIL_ADDRESS][DOMAIN_NAME]", "$options": "i"}}}" at bounding box center [491, 67] width 916 height 26
paste textarea "hoef"
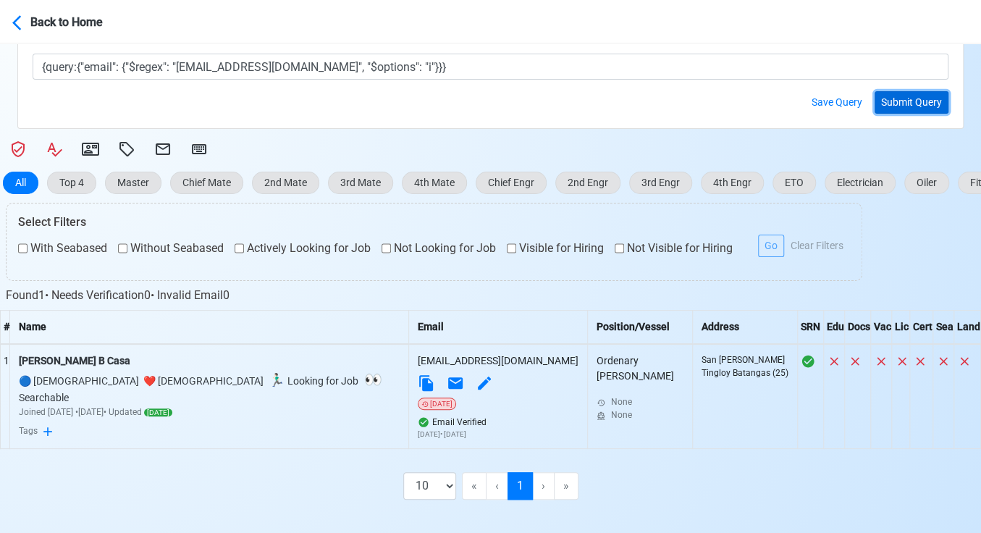
click at [895, 101] on button "Submit Query" at bounding box center [911, 102] width 74 height 22
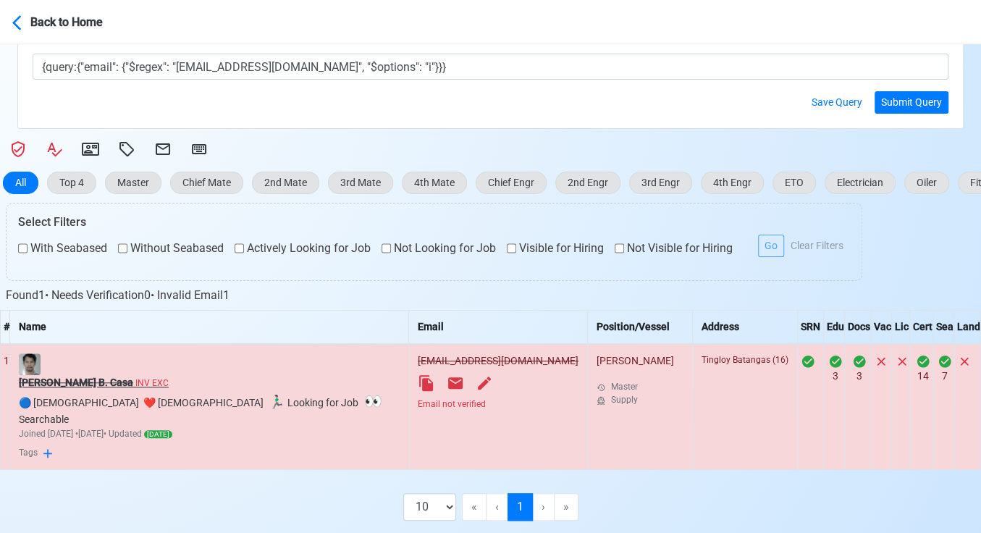
click at [75, 376] on s "[PERSON_NAME] B. Casa" at bounding box center [76, 382] width 114 height 12
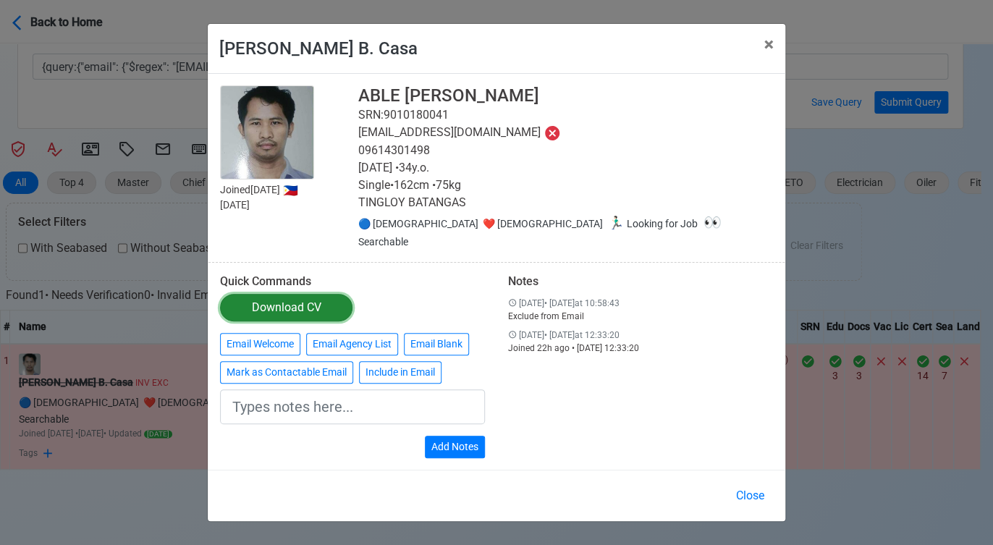
click at [307, 300] on div "Download CV" at bounding box center [286, 307] width 69 height 17
click at [203, 529] on div "[PERSON_NAME] B. Casa × Close Joined [DATE] 🇵🇭 [DATE] ABLE [PERSON_NAME] SRN: 9…" at bounding box center [496, 272] width 993 height 545
click at [767, 54] on span "×" at bounding box center [768, 44] width 9 height 20
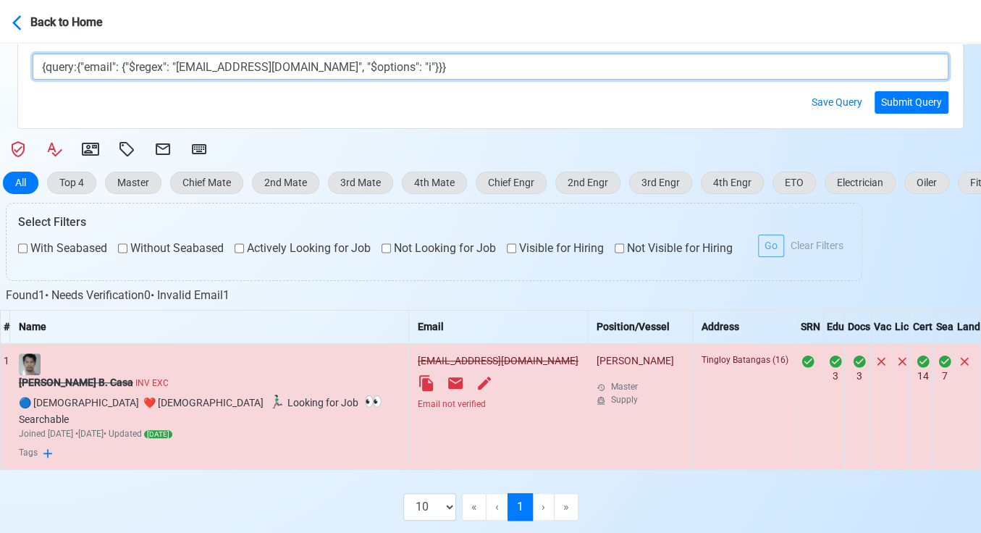
click at [230, 65] on textarea "{query:{"email": {"$regex": "[EMAIL_ADDRESS][DOMAIN_NAME]", "$options": "i"}}}" at bounding box center [491, 67] width 916 height 26
type textarea "{query:{"email": {"$regex": "[EMAIL_ADDRESS][DOMAIN_NAME]", "$options": "i"}}}"
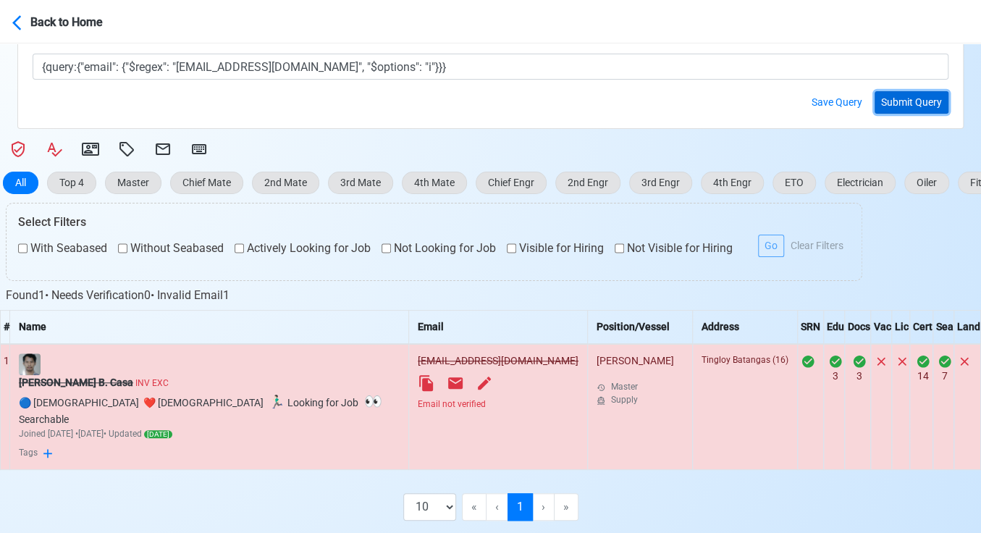
click at [921, 104] on button "Submit Query" at bounding box center [911, 102] width 74 height 22
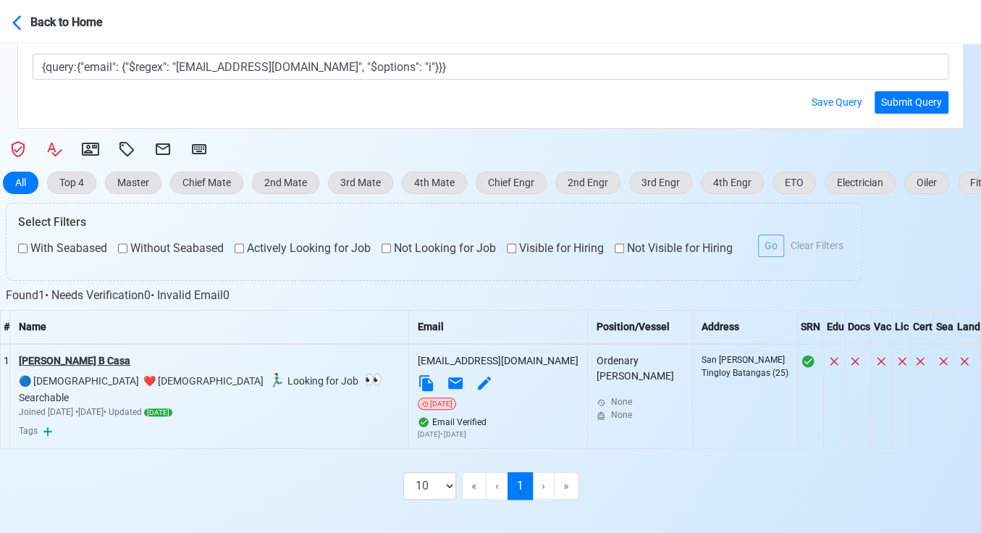
click at [79, 358] on div "[PERSON_NAME] B Casa" at bounding box center [209, 360] width 381 height 15
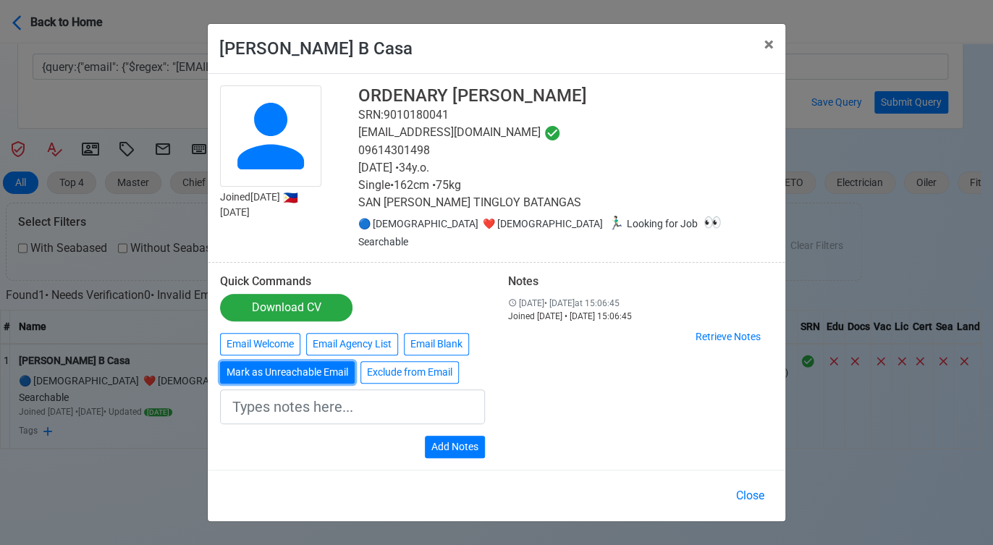
click at [282, 365] on button "Mark as Unreachable Email" at bounding box center [287, 372] width 135 height 22
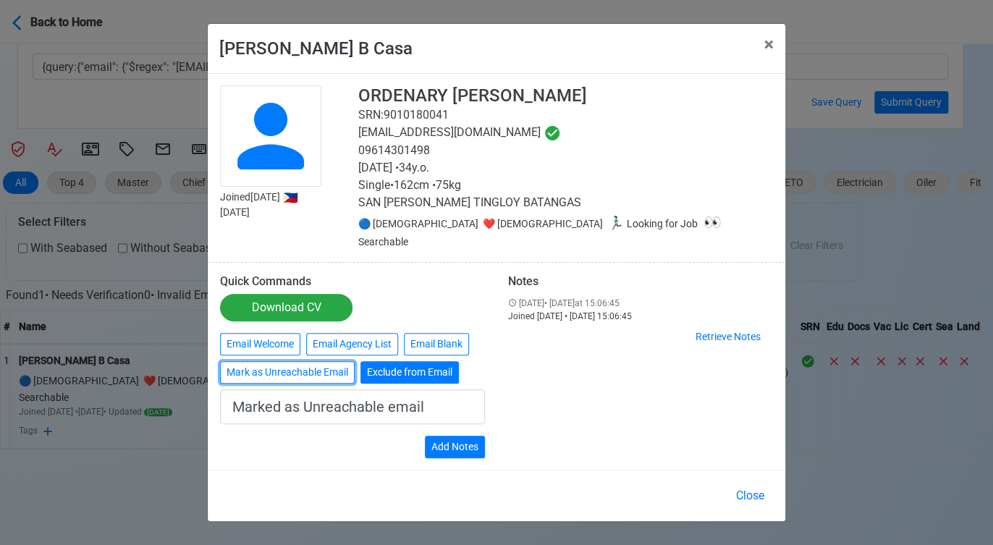
scroll to position [400, 0]
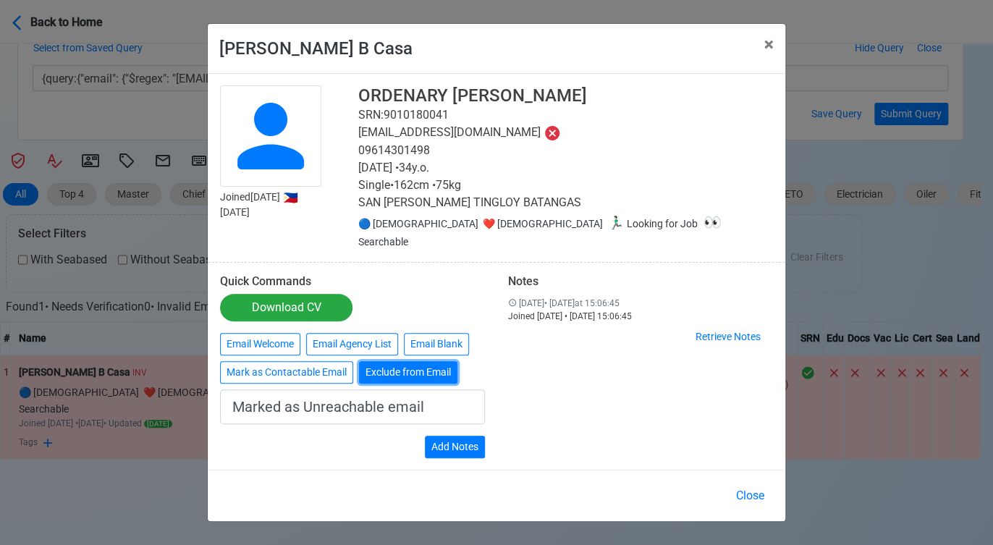
click at [427, 364] on button "Exclude from Email" at bounding box center [408, 372] width 98 height 22
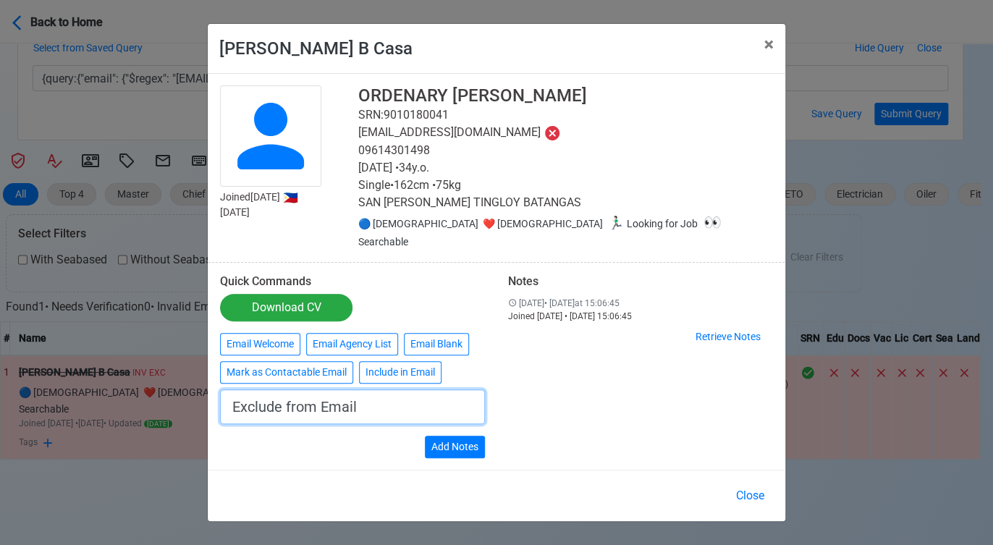
click at [376, 397] on input "Exclude from Email" at bounding box center [352, 406] width 265 height 35
type input "g"
type input "duplicate account. rectify email on [DATE] registration."
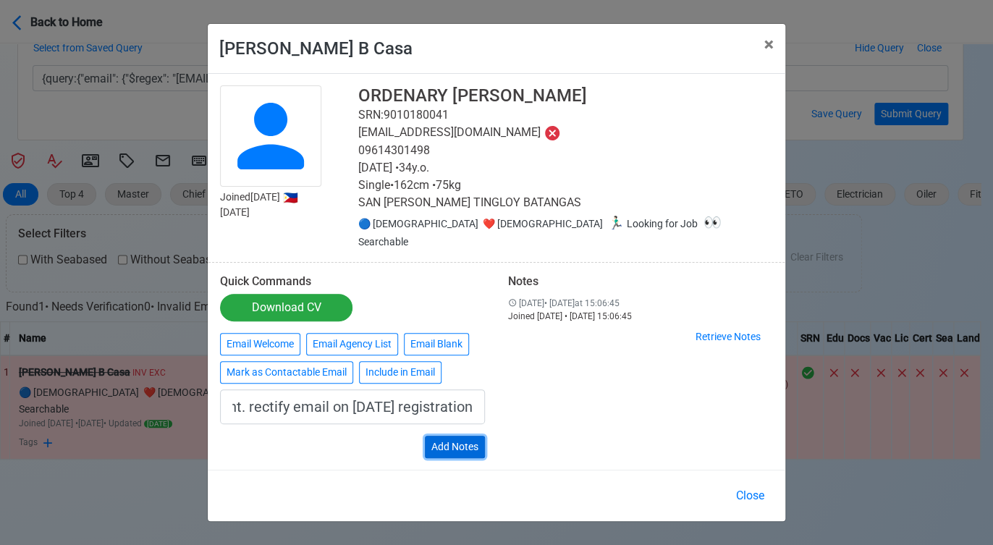
click at [470, 439] on button "Add Notes" at bounding box center [455, 447] width 60 height 22
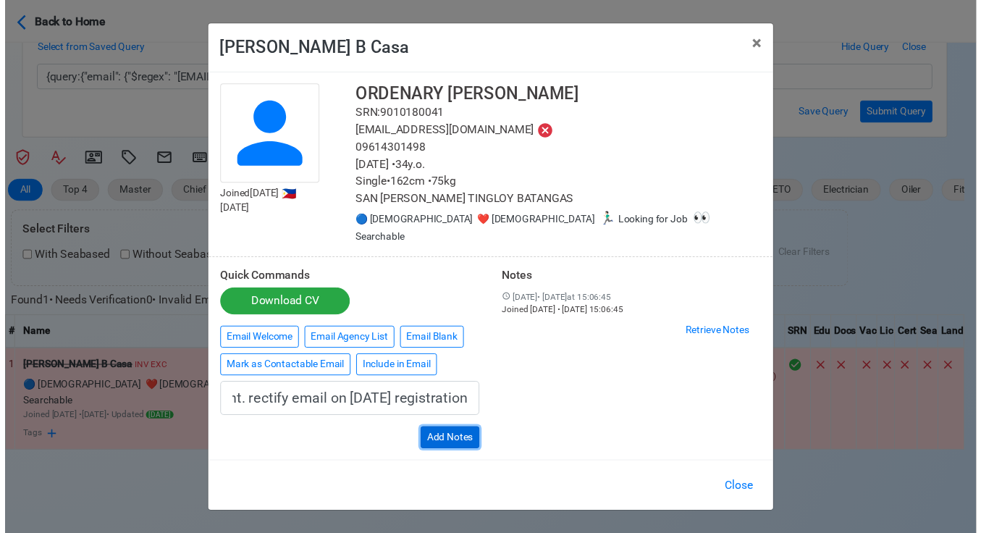
scroll to position [0, 0]
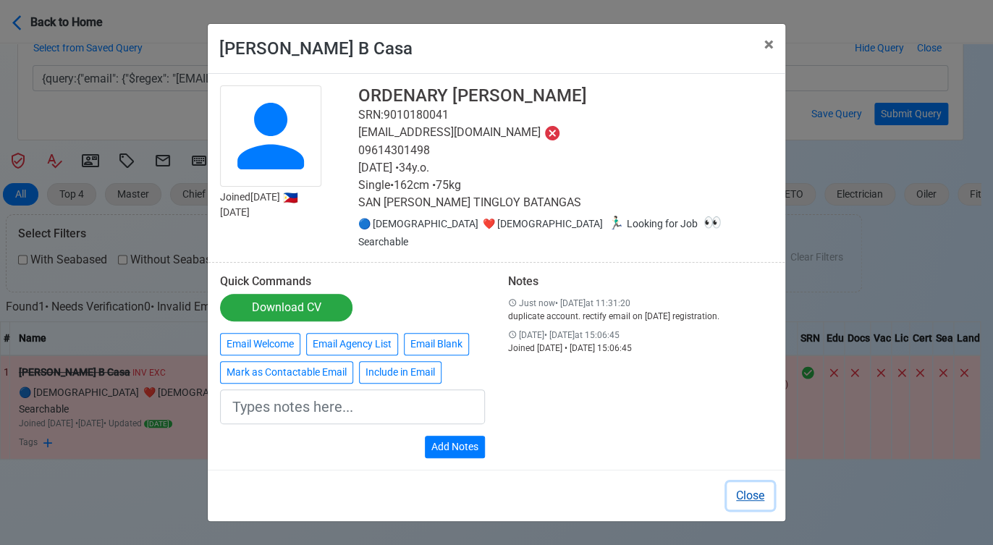
click at [756, 486] on button "Close" at bounding box center [750, 496] width 47 height 28
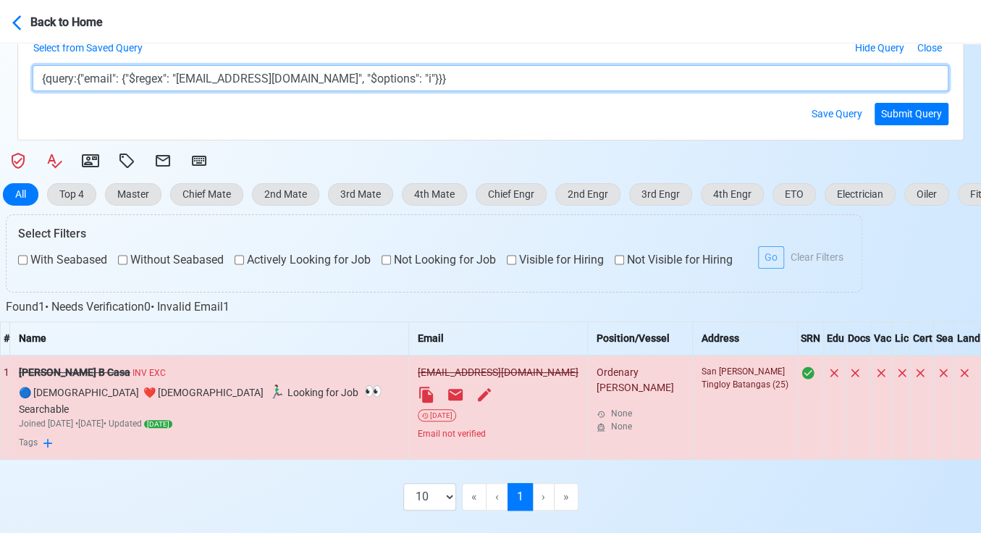
click at [228, 77] on textarea "{query:{"email": {"$regex": "[EMAIL_ADDRESS][DOMAIN_NAME]", "$options": "i"}}}" at bounding box center [491, 78] width 916 height 26
type textarea "{query:{"email": {"$regex": "[EMAIL_ADDRESS][DOMAIN_NAME]", "$options": "i"}}}"
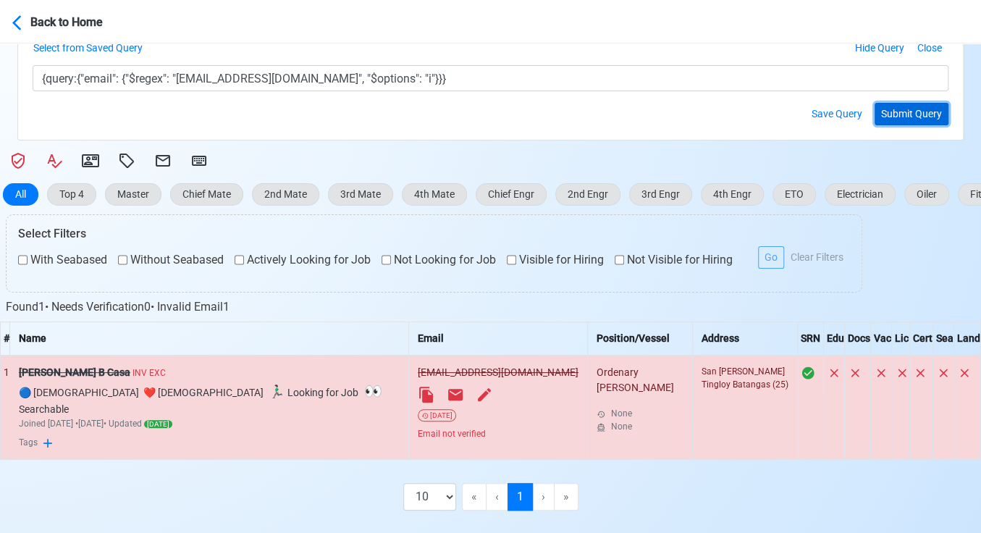
click at [924, 109] on button "Submit Query" at bounding box center [911, 114] width 74 height 22
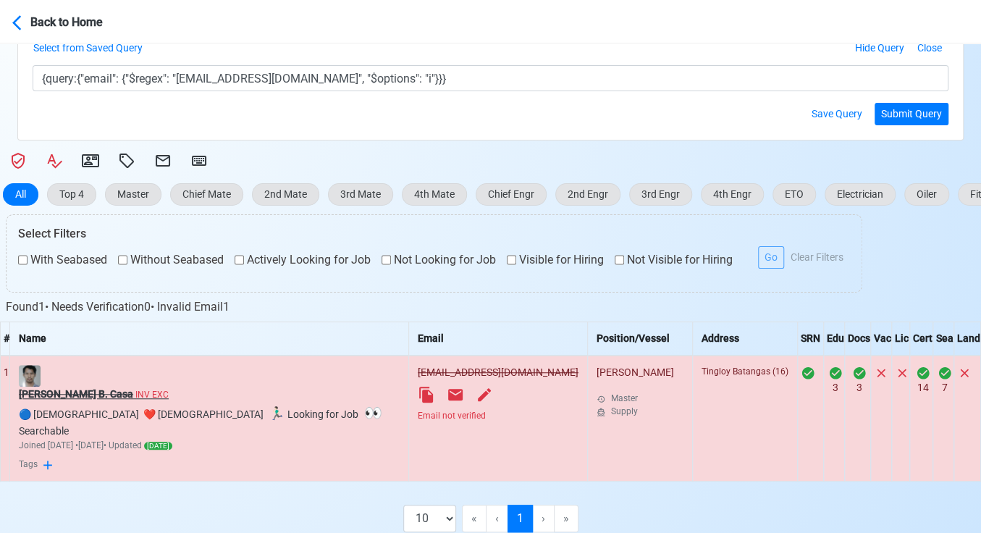
click at [69, 389] on s "[PERSON_NAME] B. Casa" at bounding box center [76, 394] width 114 height 12
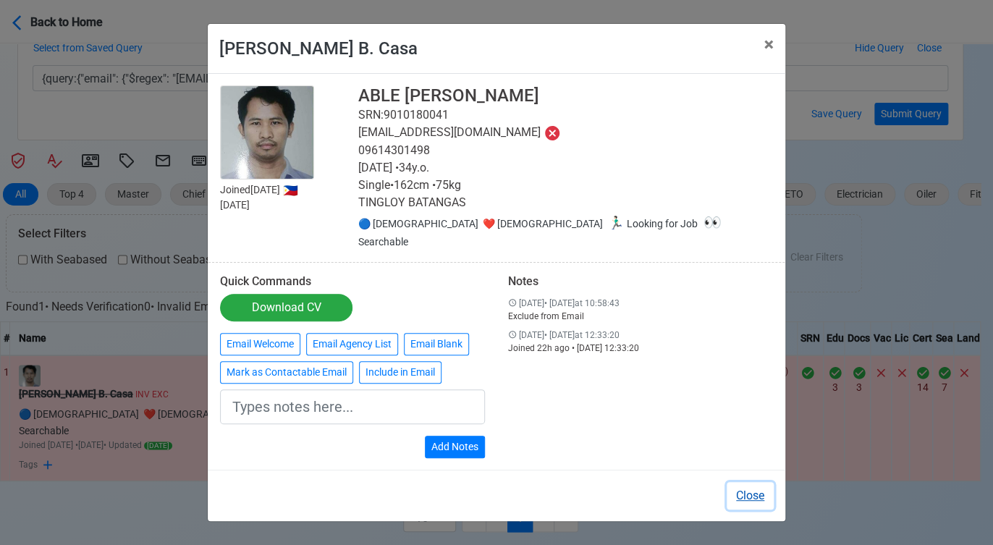
click at [763, 487] on button "Close" at bounding box center [750, 496] width 47 height 28
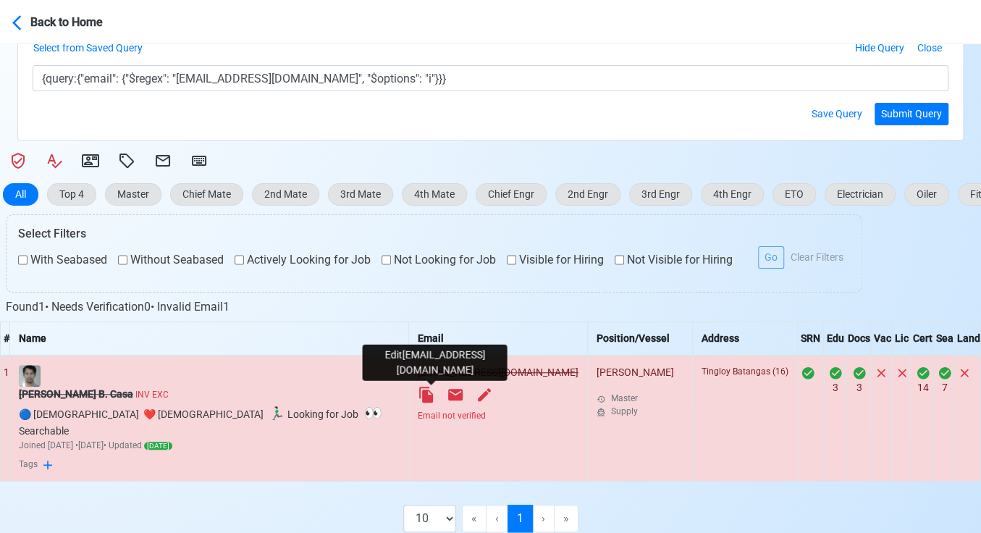
click at [476, 389] on icon at bounding box center [484, 394] width 17 height 17
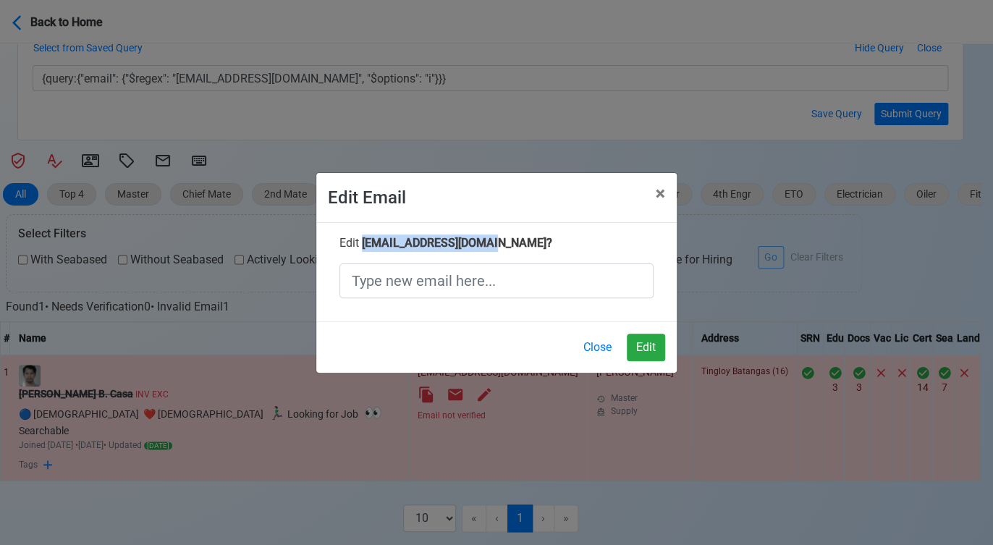
drag, startPoint x: 362, startPoint y: 242, endPoint x: 486, endPoint y: 240, distance: 124.5
click at [486, 240] on span "[EMAIL_ADDRESS][DOMAIN_NAME] ?" at bounding box center [457, 243] width 190 height 14
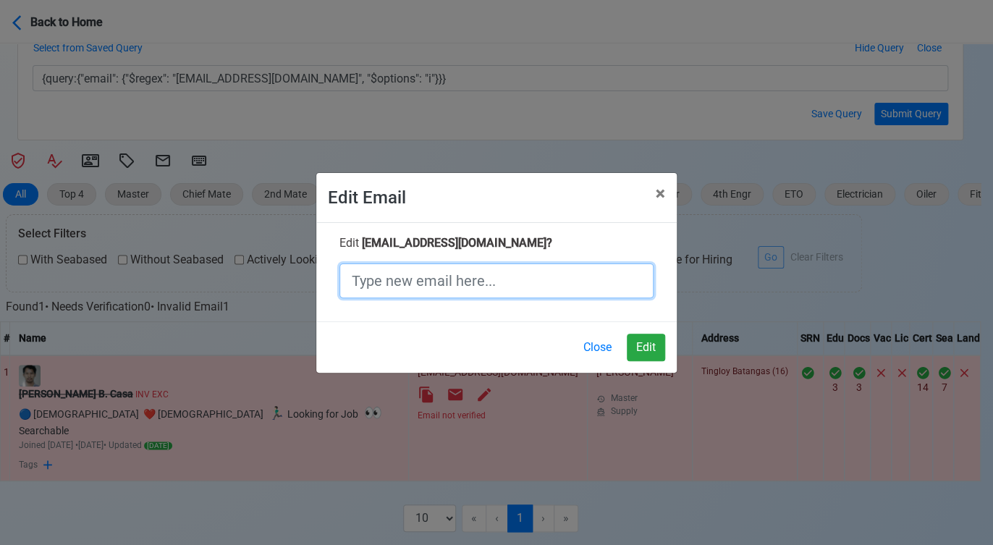
click at [467, 286] on input "text" at bounding box center [496, 280] width 314 height 35
paste input "[EMAIL_ADDRESS][DOMAIN_NAME]"
type input "[EMAIL_ADDRESS][DOMAIN_NAME]"
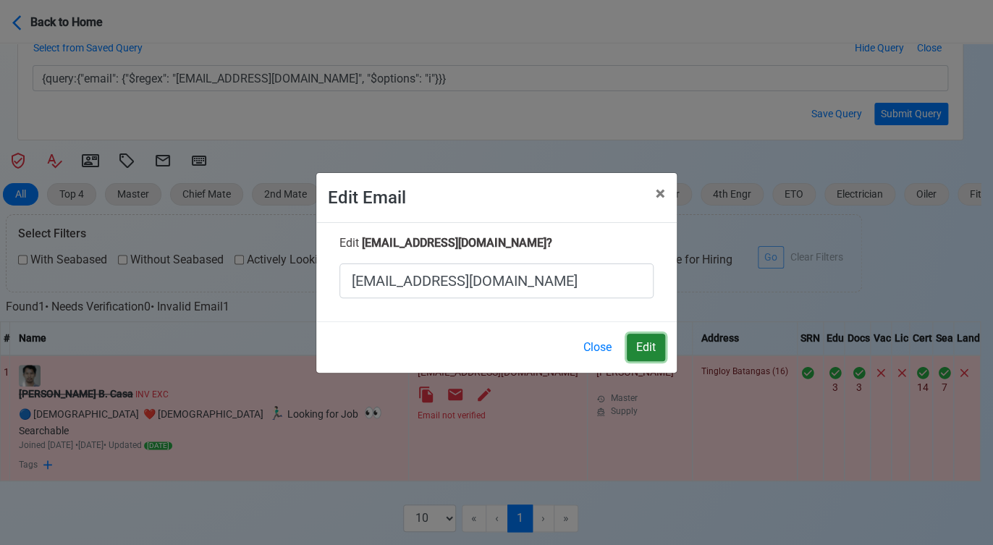
click at [651, 350] on button "Edit" at bounding box center [646, 348] width 38 height 28
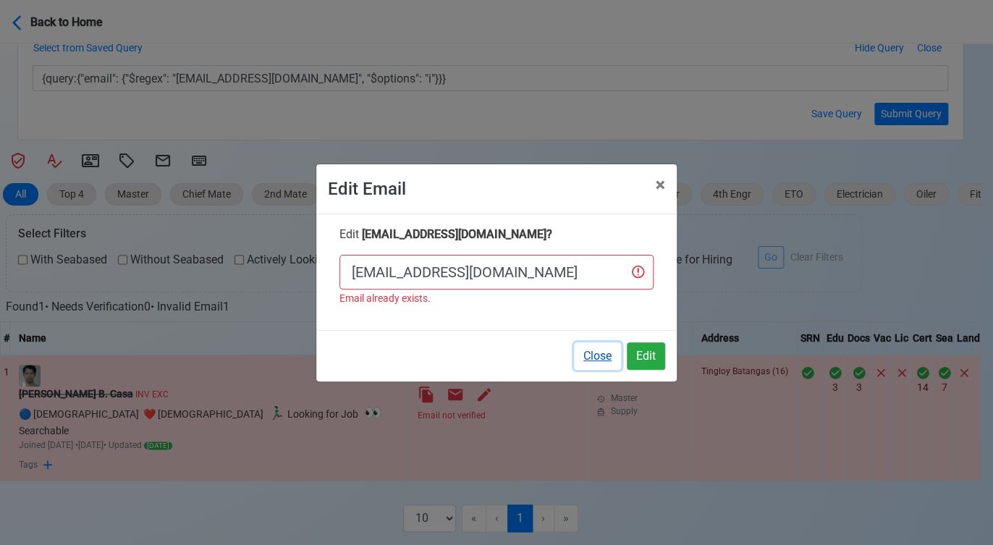
click at [604, 350] on button "Close" at bounding box center [597, 356] width 47 height 28
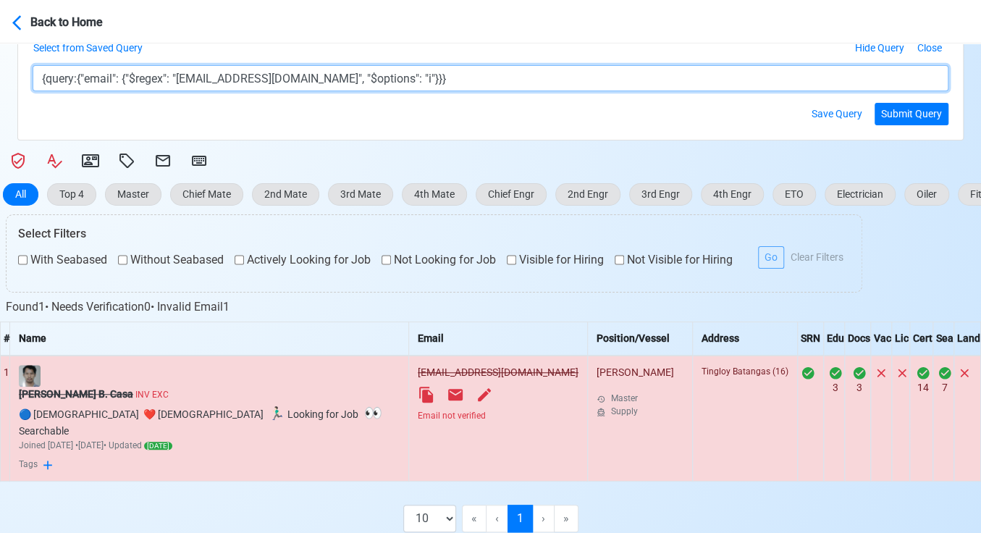
click at [226, 78] on textarea "{query:{"email": {"$regex": "[EMAIL_ADDRESS][DOMAIN_NAME]", "$options": "i"}}}" at bounding box center [491, 78] width 916 height 26
click at [227, 77] on textarea "{query:{"email": {"$regex": "[EMAIL_ADDRESS][DOMAIN_NAME]", "$options": "i"}}}" at bounding box center [491, 78] width 916 height 26
click at [214, 76] on textarea "{query:{"email": {"$regex": "[EMAIL_ADDRESS][DOMAIN_NAME]", "$options": "i"}}}" at bounding box center [491, 78] width 916 height 26
type textarea "{query:{"email": {"$regex": "[EMAIL_ADDRESS][DOMAIN_NAME]", "$options": "i"}}}"
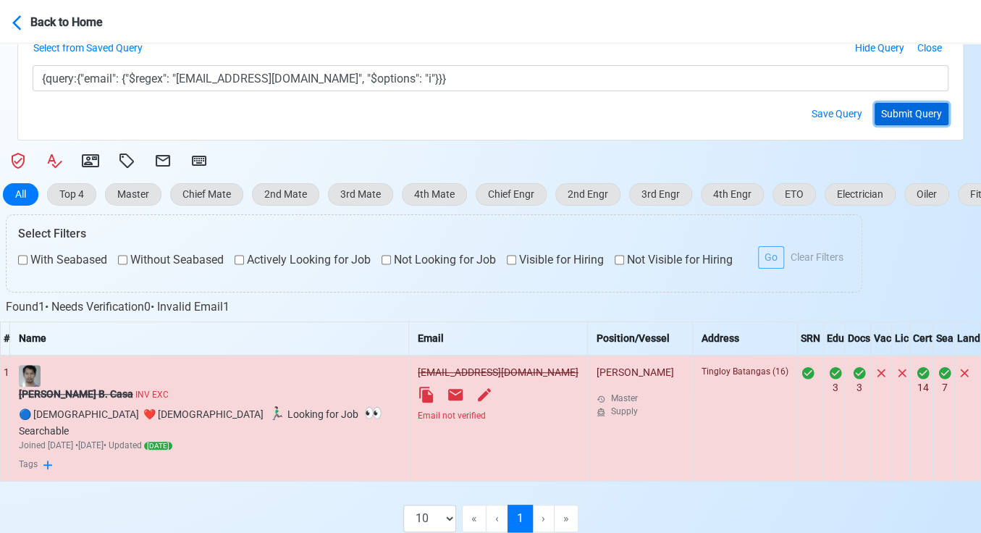
click at [903, 107] on button "Submit Query" at bounding box center [911, 114] width 74 height 22
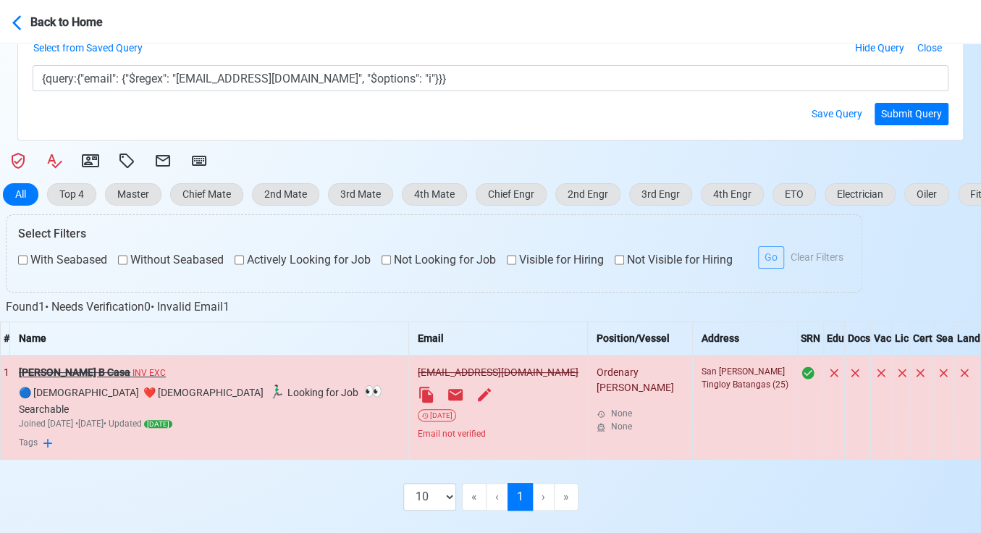
click at [64, 368] on s "[PERSON_NAME] B Casa" at bounding box center [74, 372] width 111 height 12
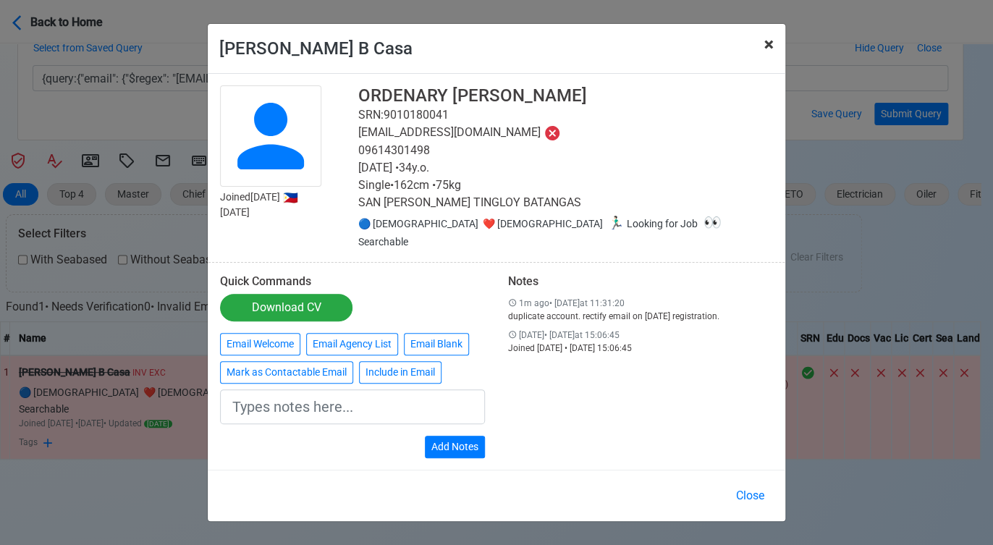
click at [764, 51] on span "×" at bounding box center [768, 44] width 9 height 20
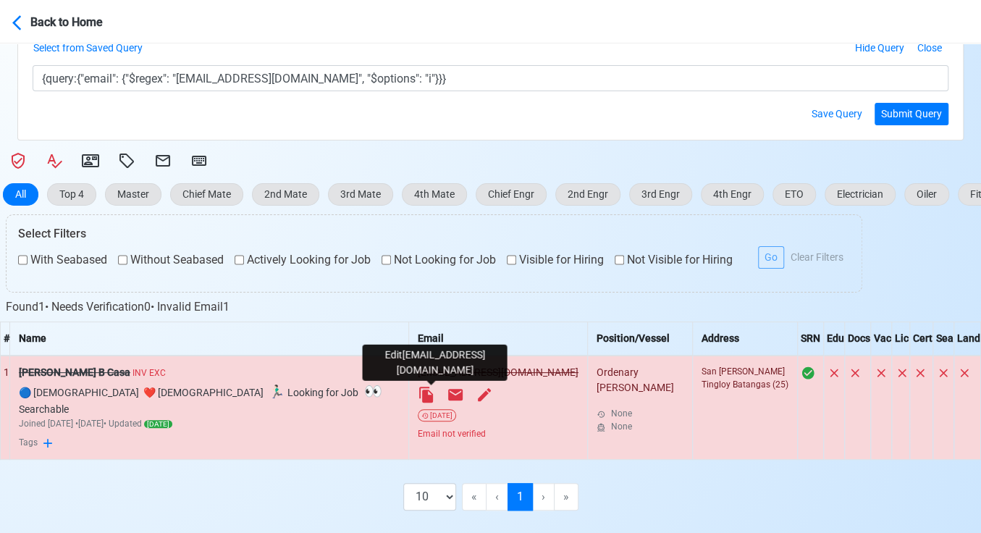
click at [476, 390] on icon at bounding box center [484, 394] width 17 height 17
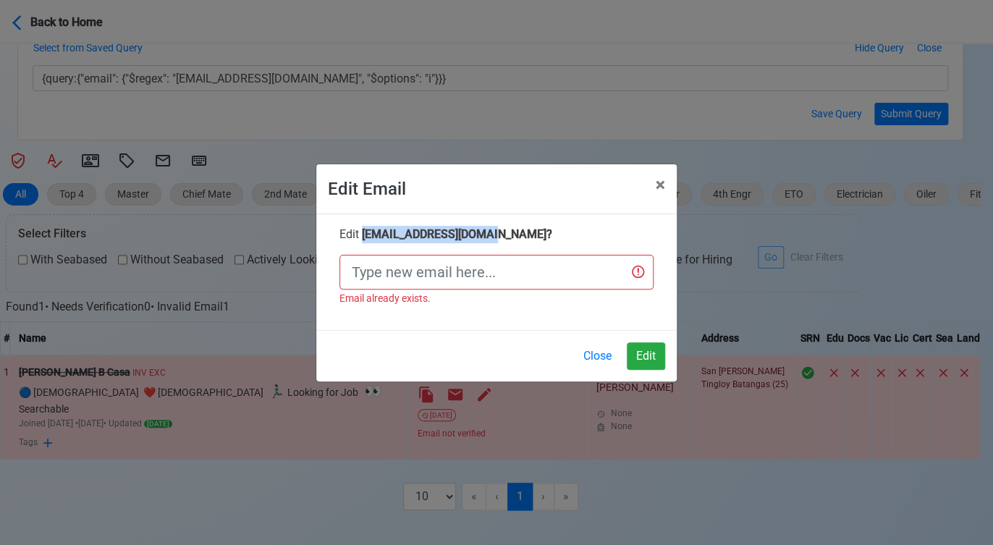
drag, startPoint x: 492, startPoint y: 230, endPoint x: 361, endPoint y: 237, distance: 131.2
click at [362, 236] on span "[EMAIL_ADDRESS][DOMAIN_NAME] ?" at bounding box center [457, 234] width 190 height 14
copy span "[EMAIL_ADDRESS][DOMAIN_NAME]"
click at [413, 275] on input "text" at bounding box center [496, 272] width 314 height 35
paste input "[EMAIL_ADDRESS][DOMAIN_NAME]"
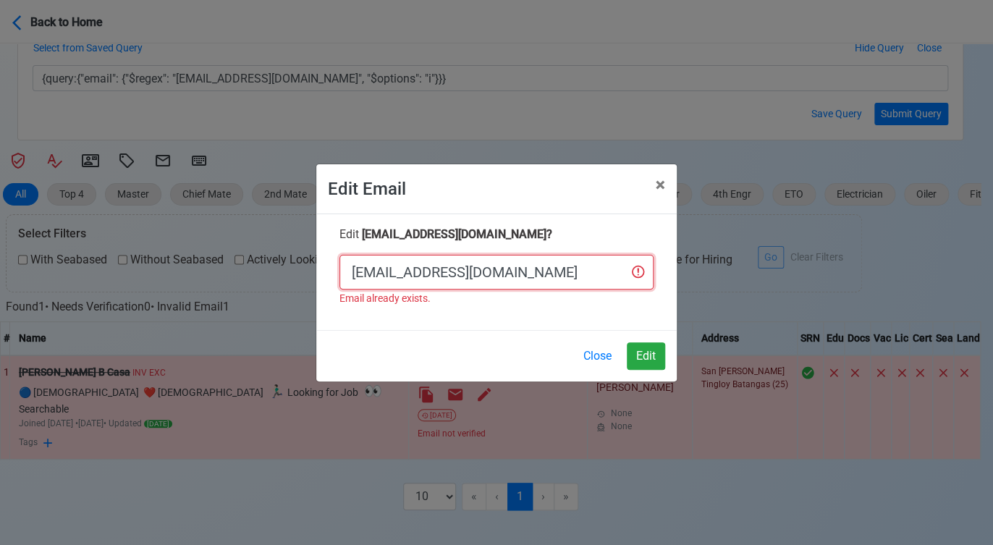
click at [423, 269] on input "[EMAIL_ADDRESS][DOMAIN_NAME]" at bounding box center [496, 272] width 314 height 35
type input "[EMAIL_ADDRESS][DOMAIN_NAME]"
click at [649, 348] on button "Edit" at bounding box center [646, 356] width 38 height 28
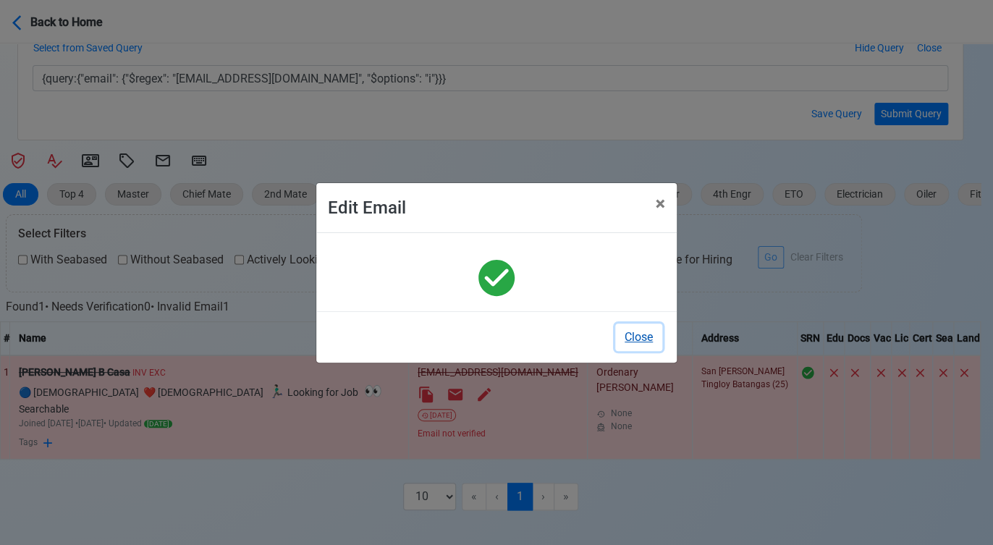
click at [630, 336] on button "Close" at bounding box center [638, 338] width 47 height 28
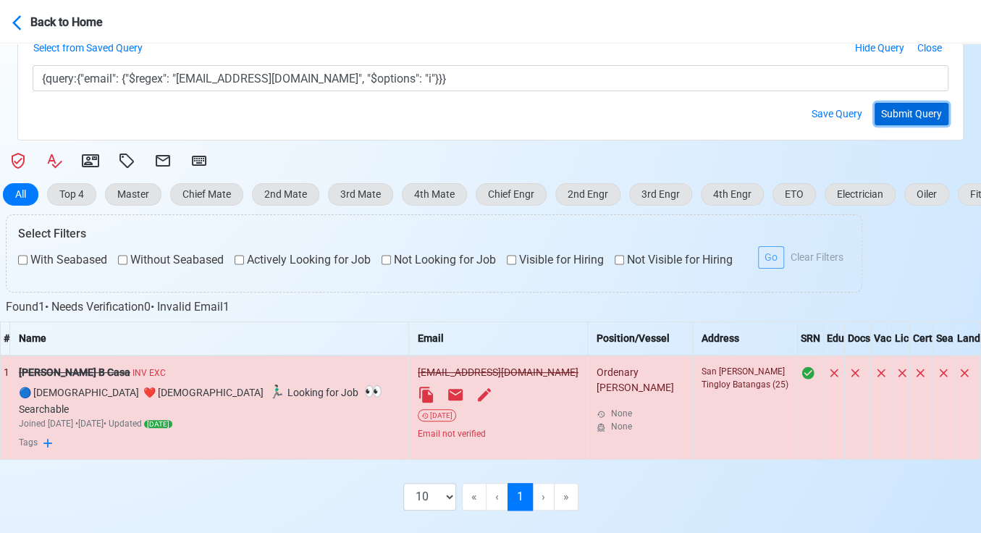
click at [898, 108] on button "Submit Query" at bounding box center [911, 114] width 74 height 22
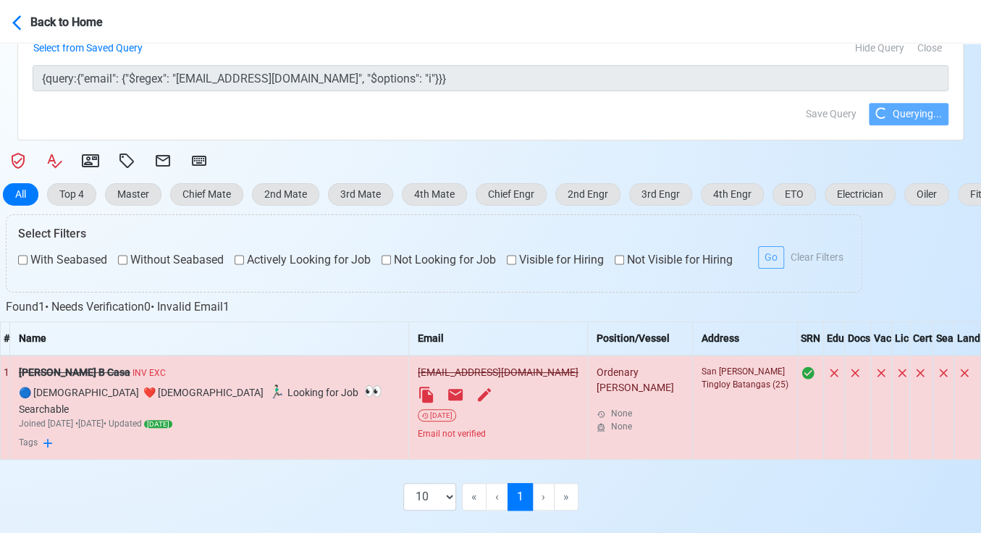
scroll to position [288, 0]
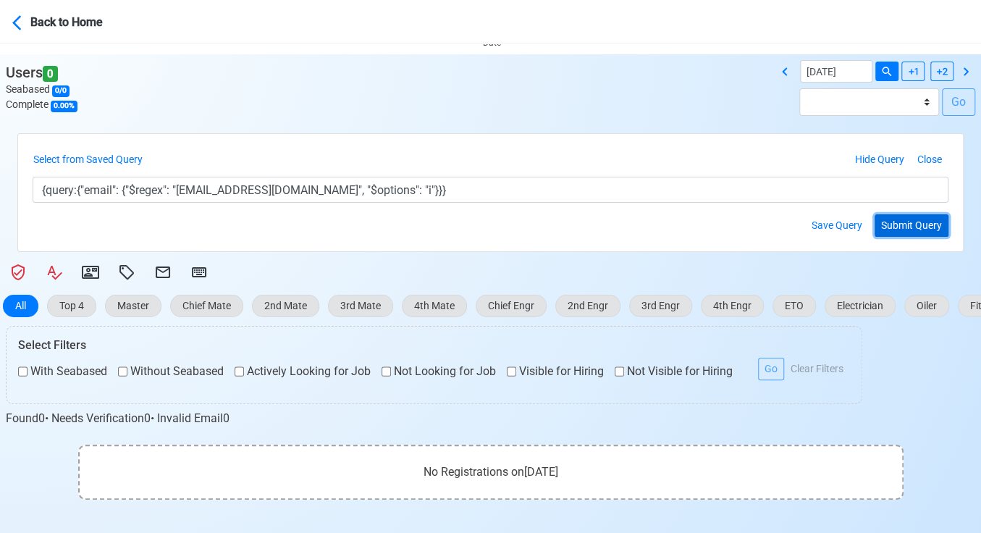
click at [900, 224] on button "Submit Query" at bounding box center [911, 225] width 74 height 22
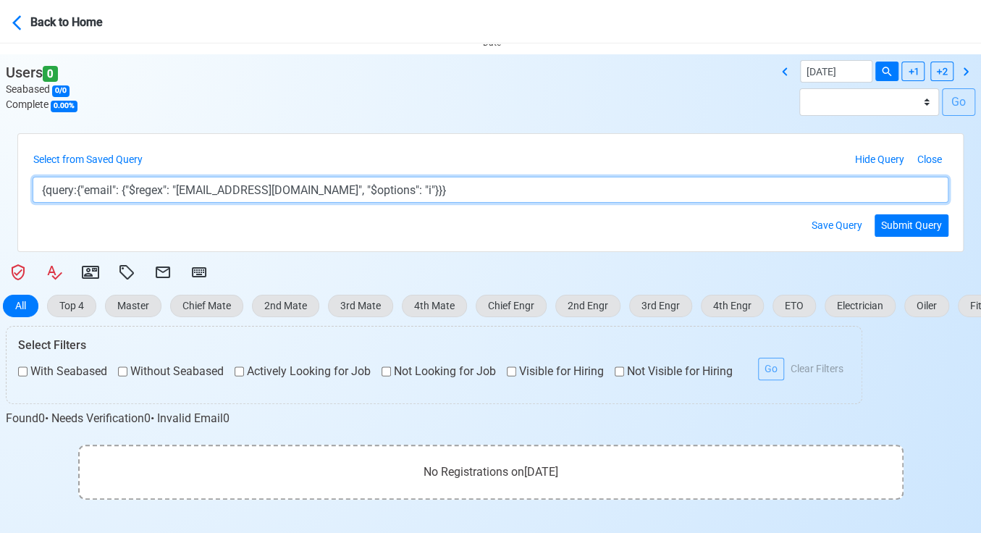
click at [220, 189] on textarea "{query:{"email": {"$regex": "[EMAIL_ADDRESS][DOMAIN_NAME]", "$options": "i"}}}" at bounding box center [491, 190] width 916 height 26
click at [224, 188] on textarea "{query:{"email": {"$regex": "[EMAIL_ADDRESS][DOMAIN_NAME]", "$options": "i"}}}" at bounding box center [491, 190] width 916 height 26
type textarea "{query:{"email": {"$regex": "[EMAIL_ADDRESS][DOMAIN_NAME]", "$options": "i"}}}"
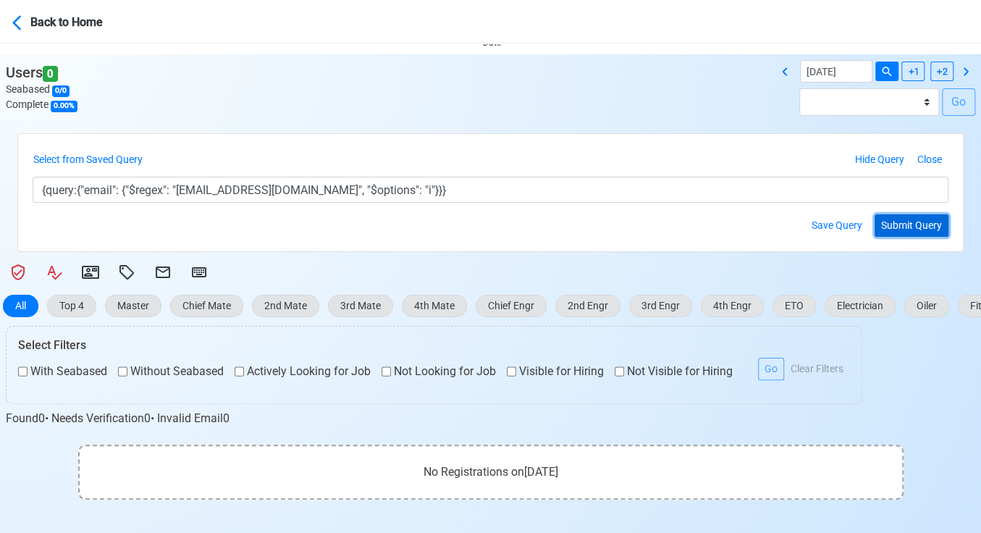
click at [914, 219] on button "Submit Query" at bounding box center [911, 225] width 74 height 22
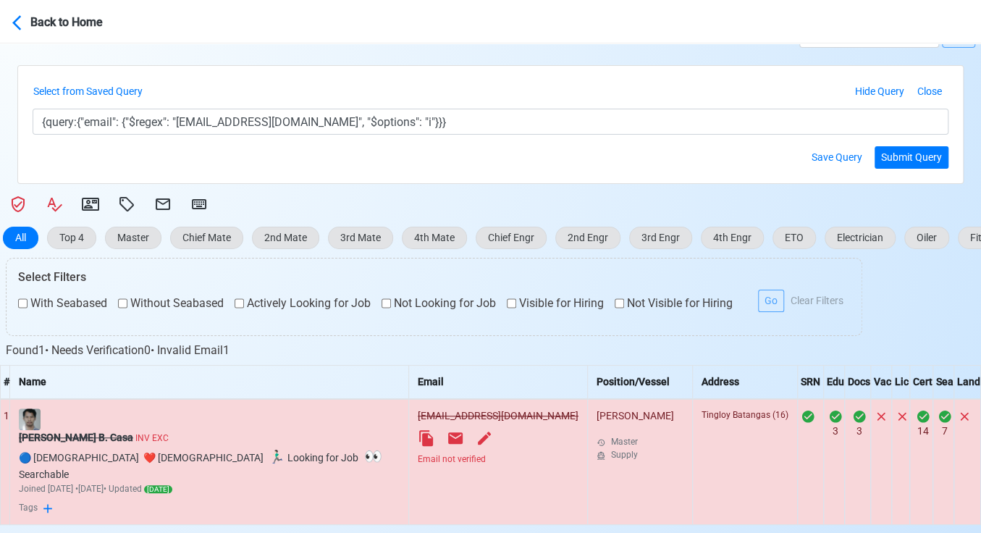
scroll to position [429, 0]
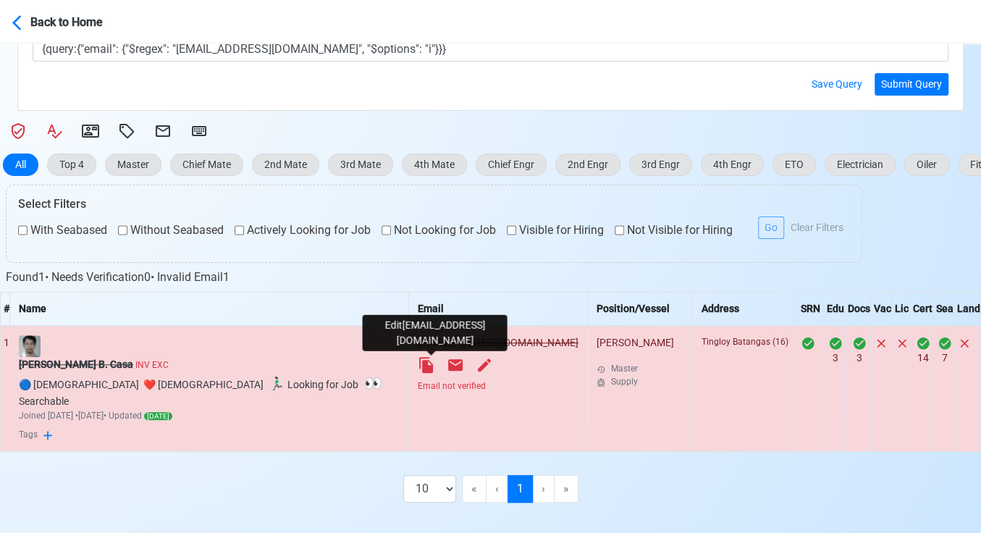
click at [478, 363] on icon at bounding box center [484, 364] width 13 height 13
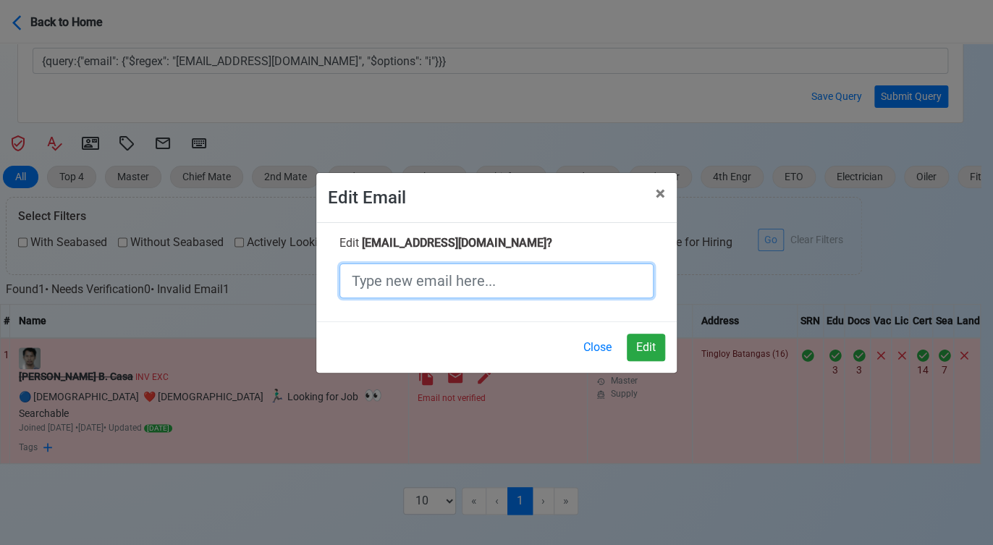
click at [438, 285] on input "text" at bounding box center [496, 280] width 314 height 35
paste input "[EMAIL_ADDRESS][DOMAIN_NAME]"
type input "[EMAIL_ADDRESS][DOMAIN_NAME]"
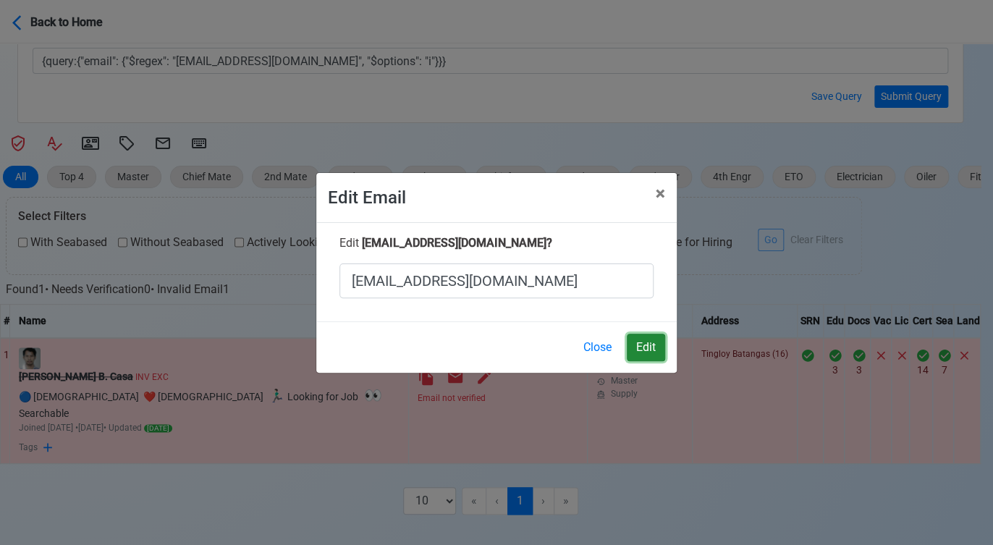
click at [656, 347] on button "Edit" at bounding box center [646, 348] width 38 height 28
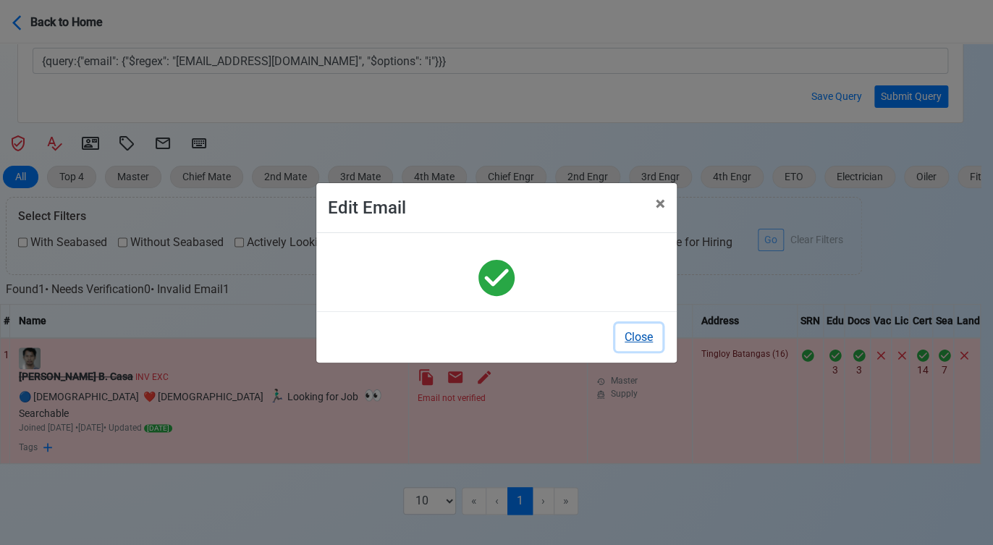
click at [632, 337] on button "Close" at bounding box center [638, 338] width 47 height 28
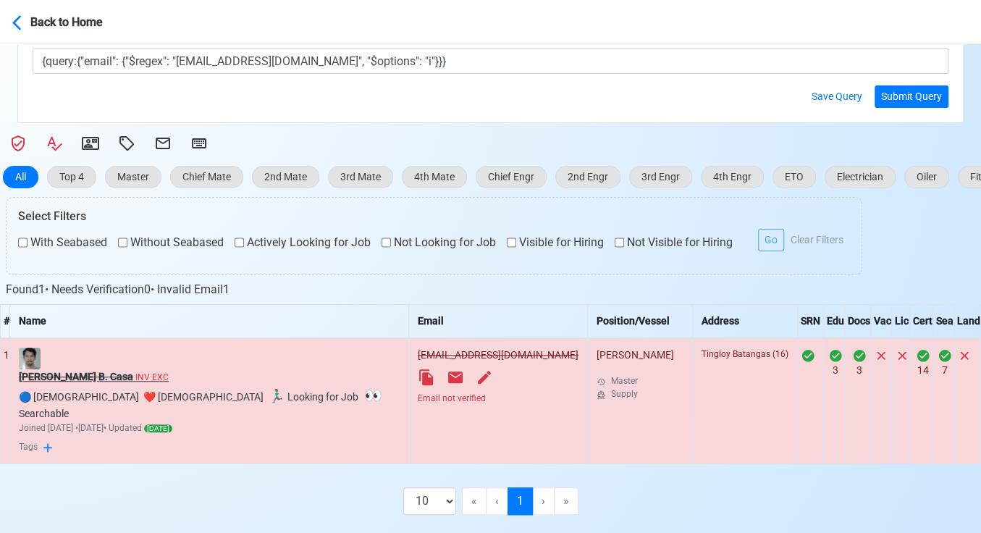
click at [75, 371] on s "[PERSON_NAME] B. Casa" at bounding box center [76, 377] width 114 height 12
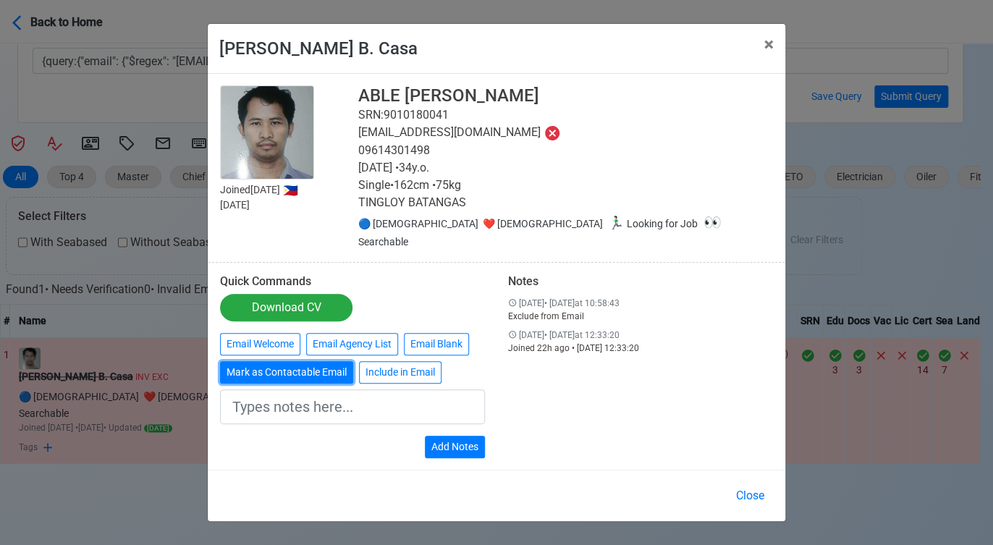
click at [303, 363] on button "Mark as Contactable Email" at bounding box center [286, 372] width 133 height 22
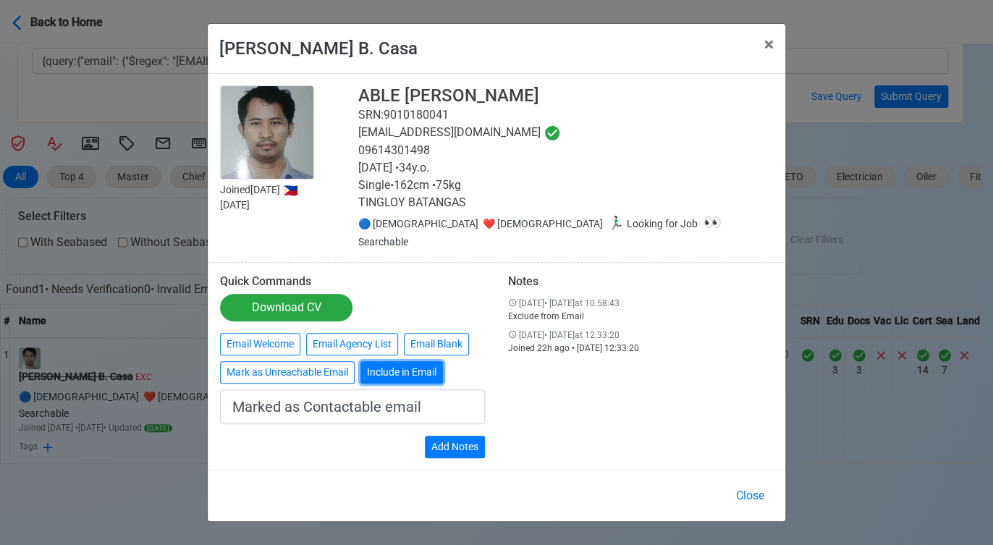
click at [395, 365] on button "Include in Email" at bounding box center [401, 372] width 83 height 22
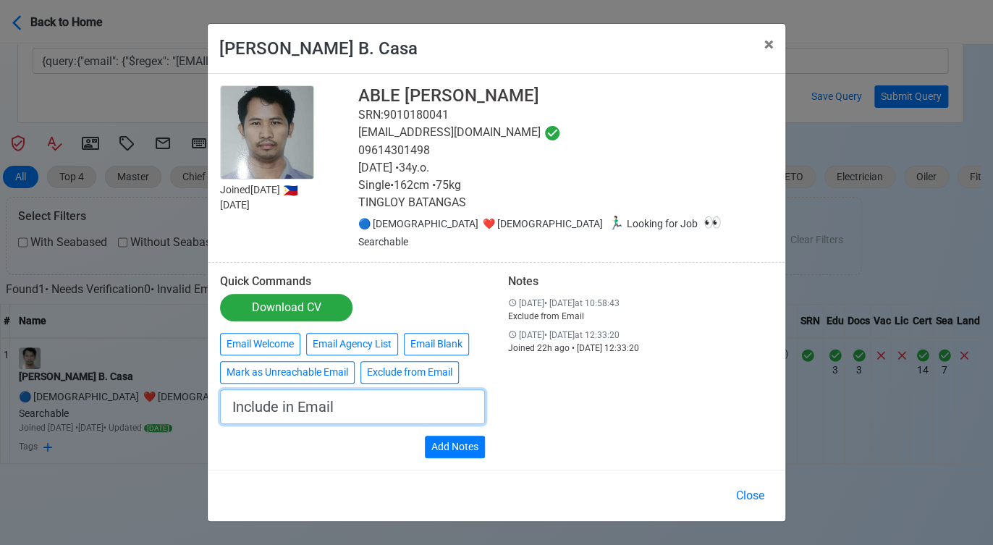
click at [407, 397] on input "Include in Email" at bounding box center [352, 406] width 265 height 35
type input "E"
type input "Email address updated."
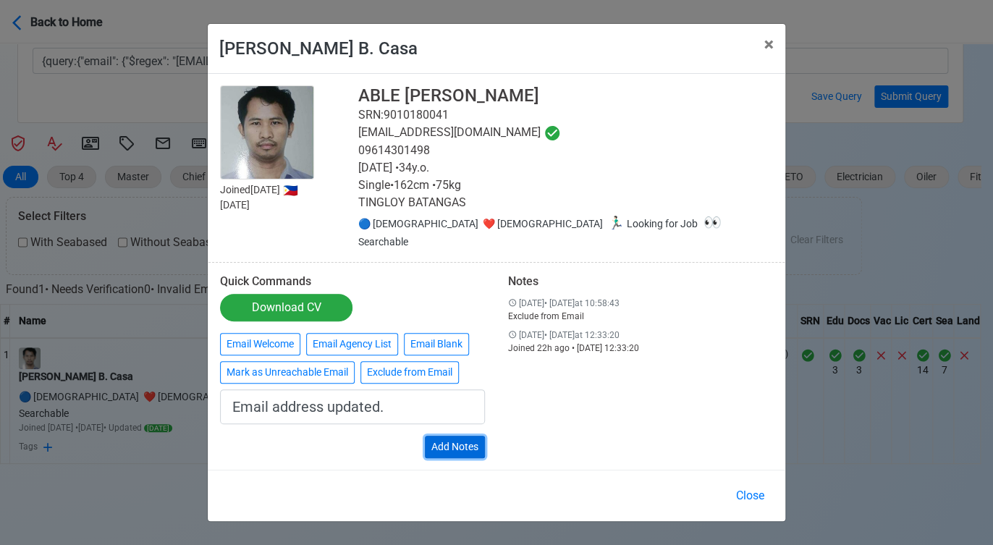
click at [460, 438] on button "Add Notes" at bounding box center [455, 447] width 60 height 22
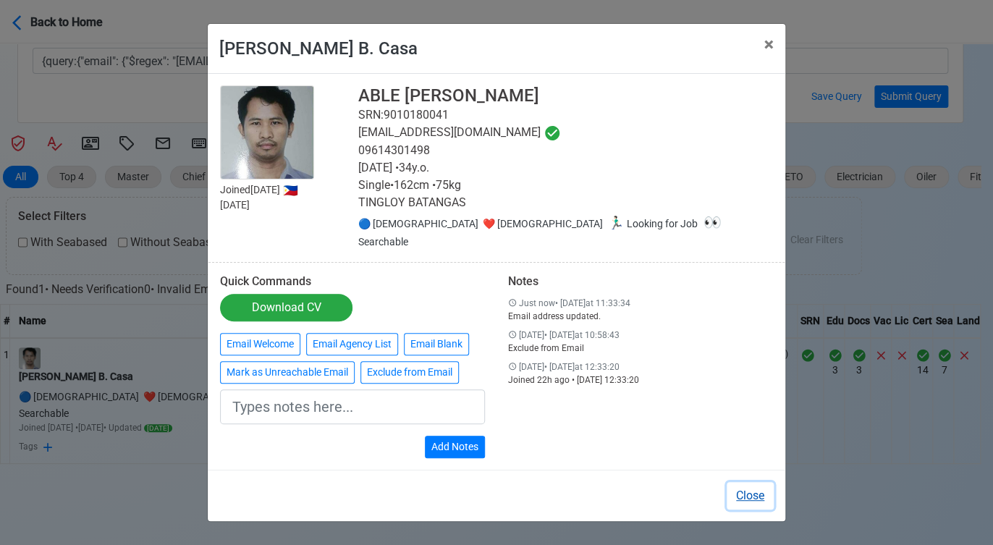
click at [753, 485] on button "Close" at bounding box center [750, 496] width 47 height 28
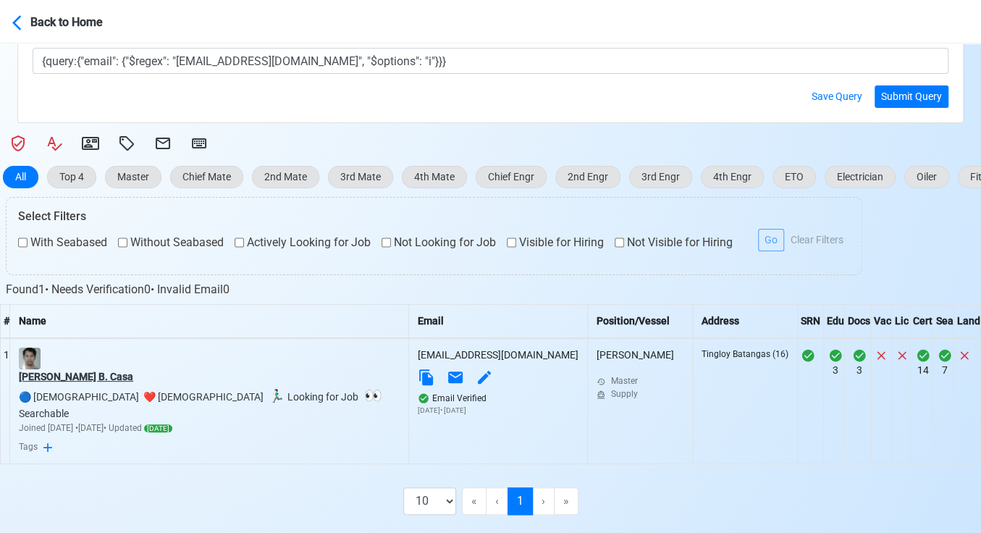
click at [77, 370] on div "[PERSON_NAME] B. Casa" at bounding box center [209, 376] width 381 height 15
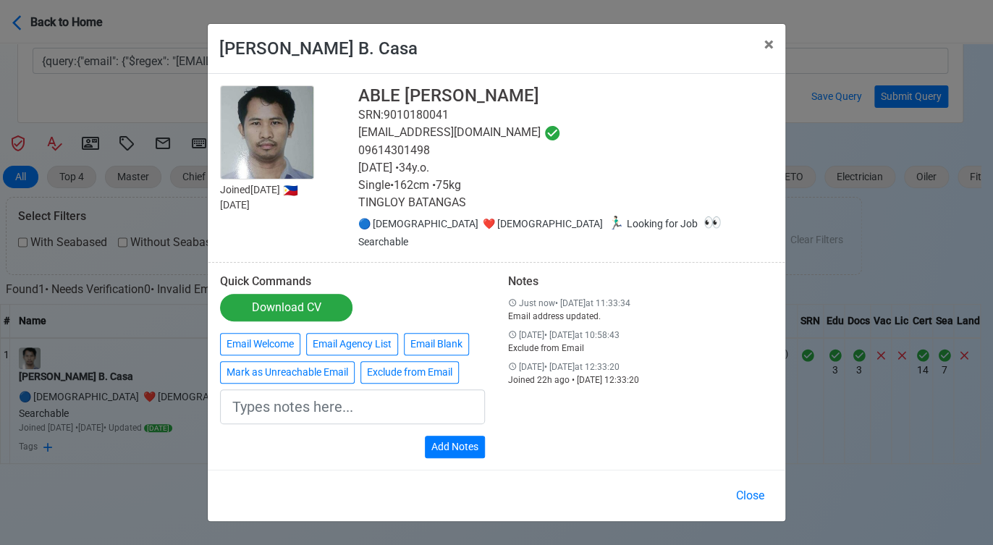
click at [599, 470] on div "Close" at bounding box center [497, 495] width 578 height 51
click at [770, 52] on span "×" at bounding box center [768, 44] width 9 height 20
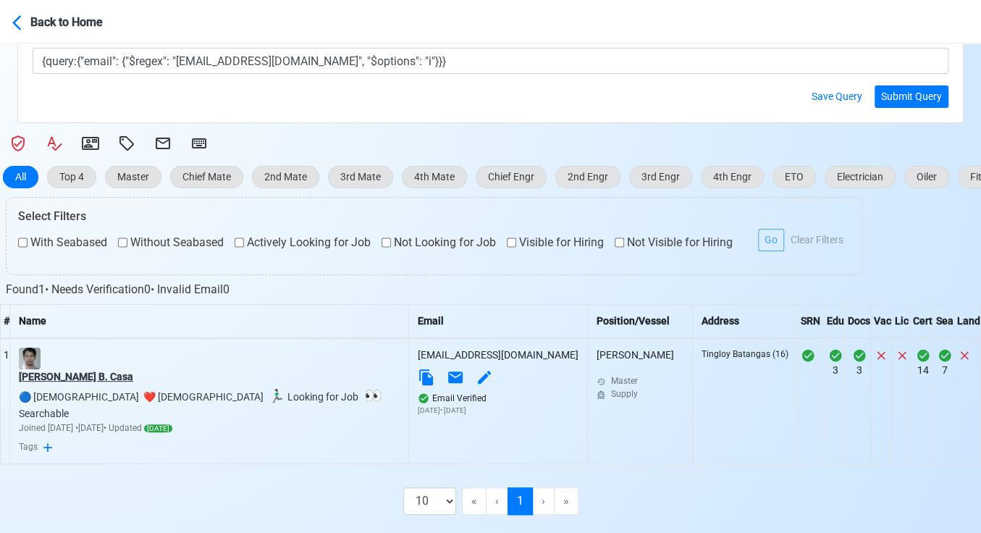
click at [69, 375] on div "[PERSON_NAME] B. Casa" at bounding box center [209, 376] width 381 height 15
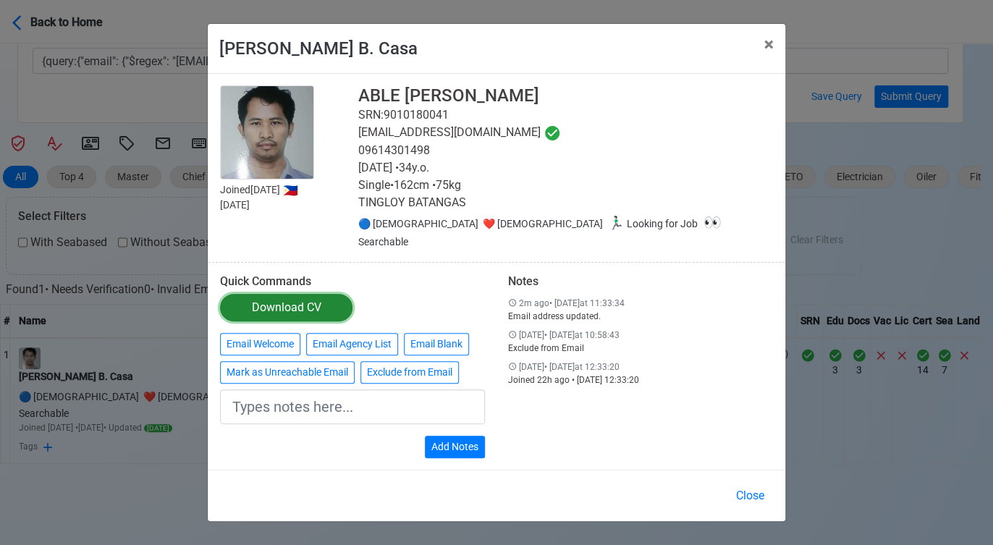
click at [269, 302] on div "Download CV" at bounding box center [286, 307] width 69 height 17
click at [742, 487] on button "Close" at bounding box center [750, 496] width 47 height 28
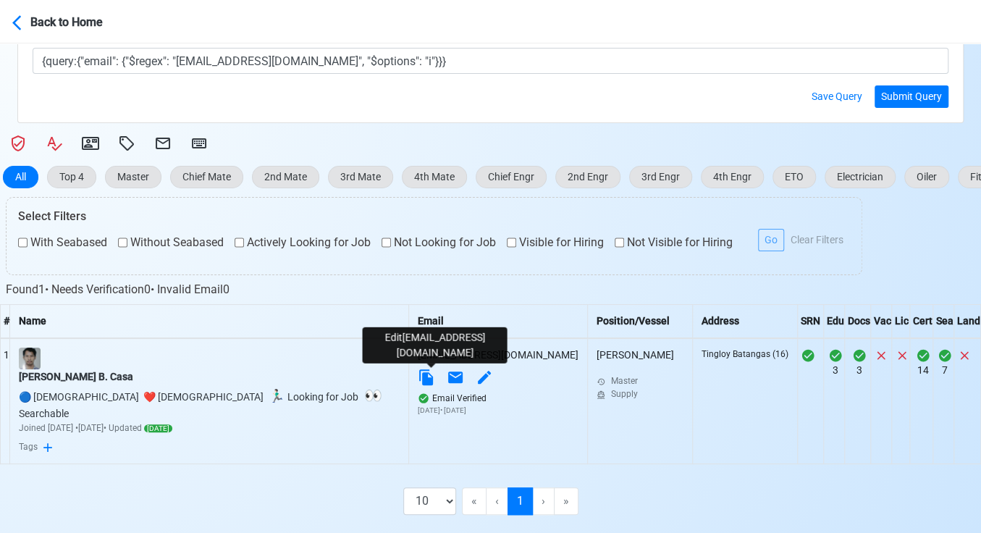
click at [476, 374] on icon at bounding box center [484, 376] width 17 height 17
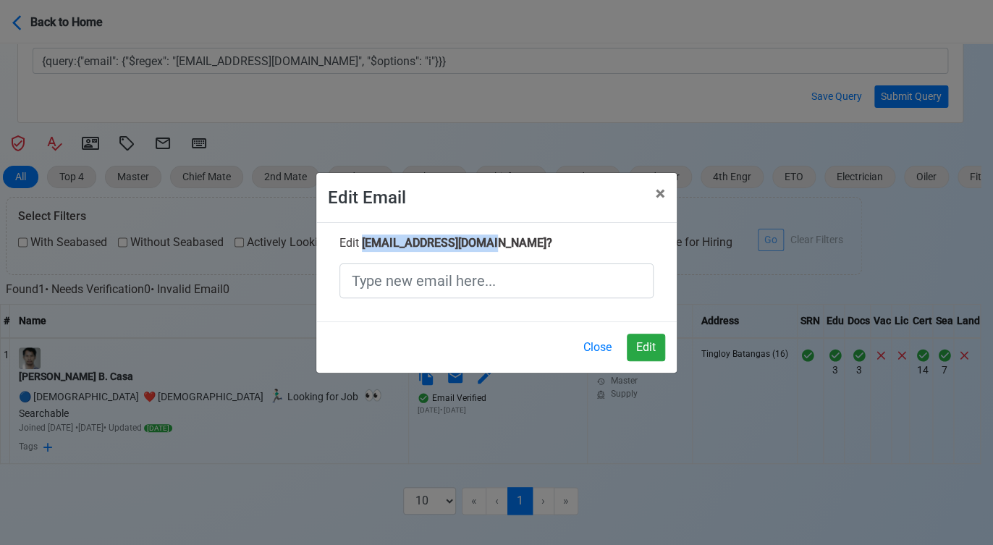
drag, startPoint x: 488, startPoint y: 243, endPoint x: 363, endPoint y: 242, distance: 125.2
click at [363, 242] on span "[EMAIL_ADDRESS][DOMAIN_NAME] ?" at bounding box center [457, 243] width 190 height 14
copy span "[EMAIL_ADDRESS][DOMAIN_NAME]"
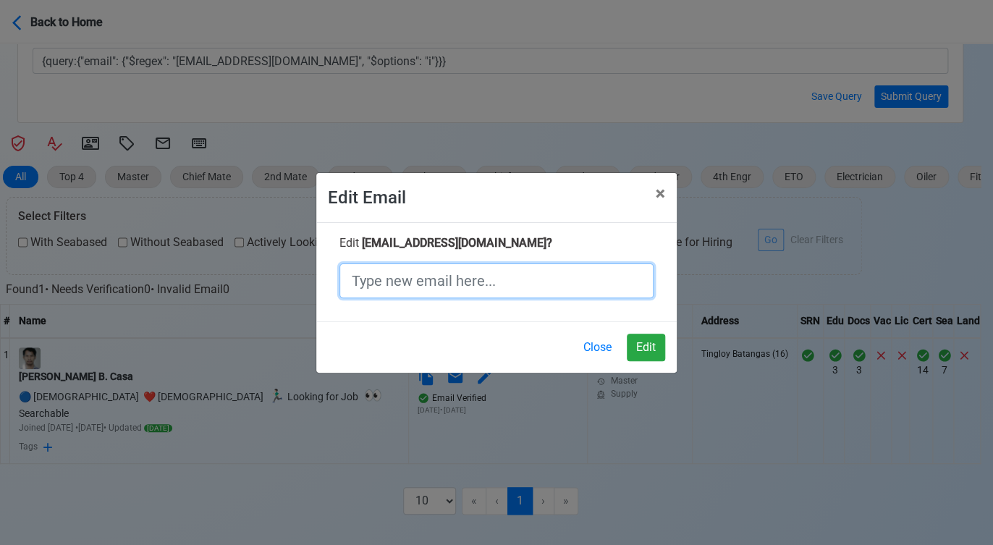
click at [440, 285] on input "text" at bounding box center [496, 280] width 314 height 35
paste input "[EMAIL_ADDRESS][DOMAIN_NAME]"
click at [425, 282] on input "[EMAIL_ADDRESS][DOMAIN_NAME]" at bounding box center [496, 280] width 314 height 35
type input "[EMAIL_ADDRESS][DOMAIN_NAME]"
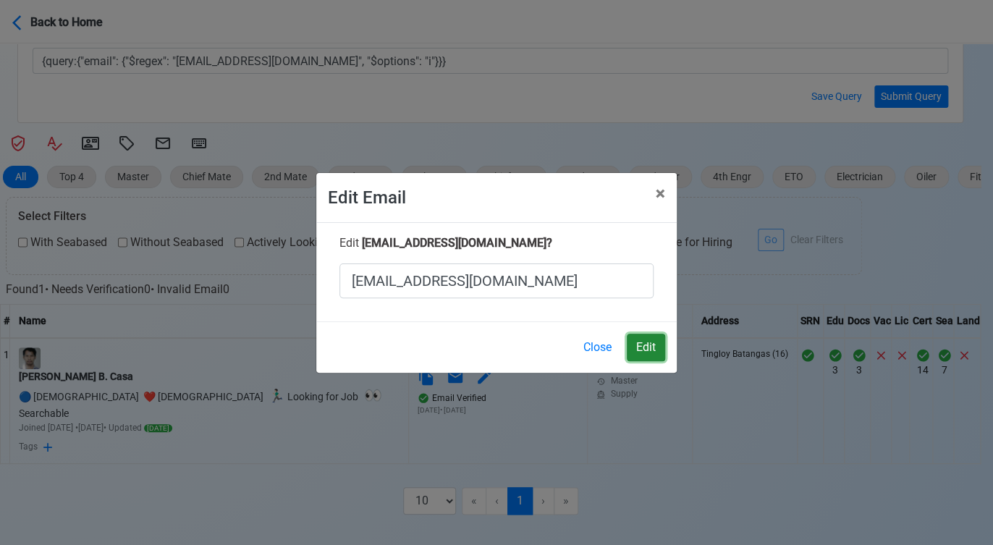
click at [644, 345] on button "Edit" at bounding box center [646, 348] width 38 height 28
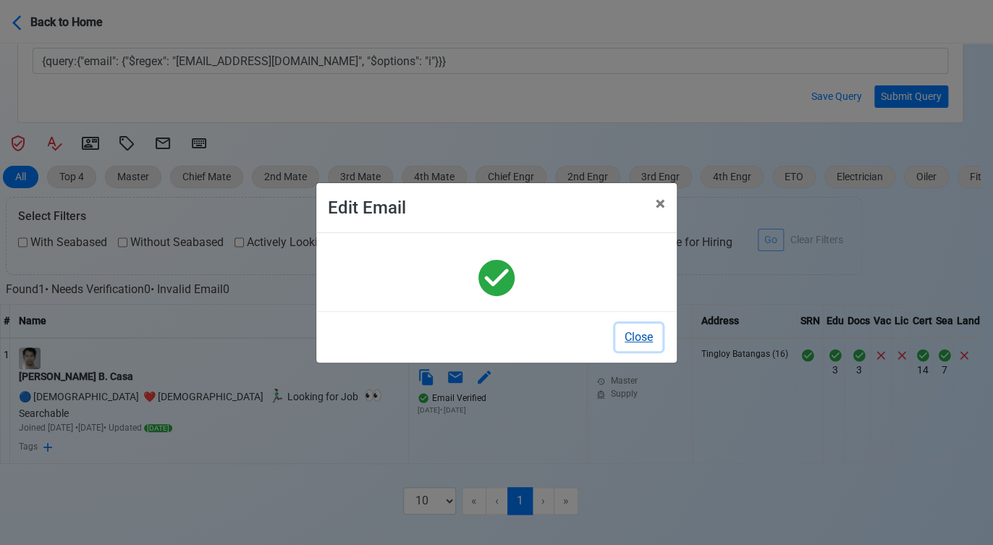
click at [631, 334] on button "Close" at bounding box center [638, 338] width 47 height 28
